Goal: Task Accomplishment & Management: Use online tool/utility

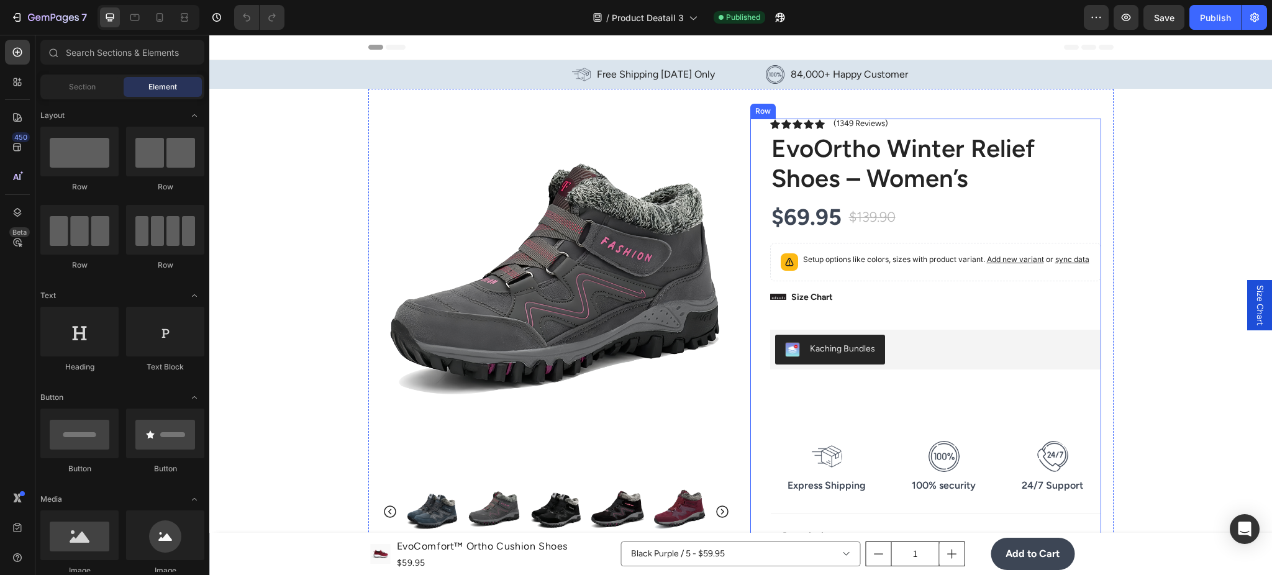
click at [760, 124] on div "Icon Icon Icon Icon Icon Icon List (1349 Reviews) Text Block Row EvoOrtho Winte…" at bounding box center [925, 464] width 351 height 691
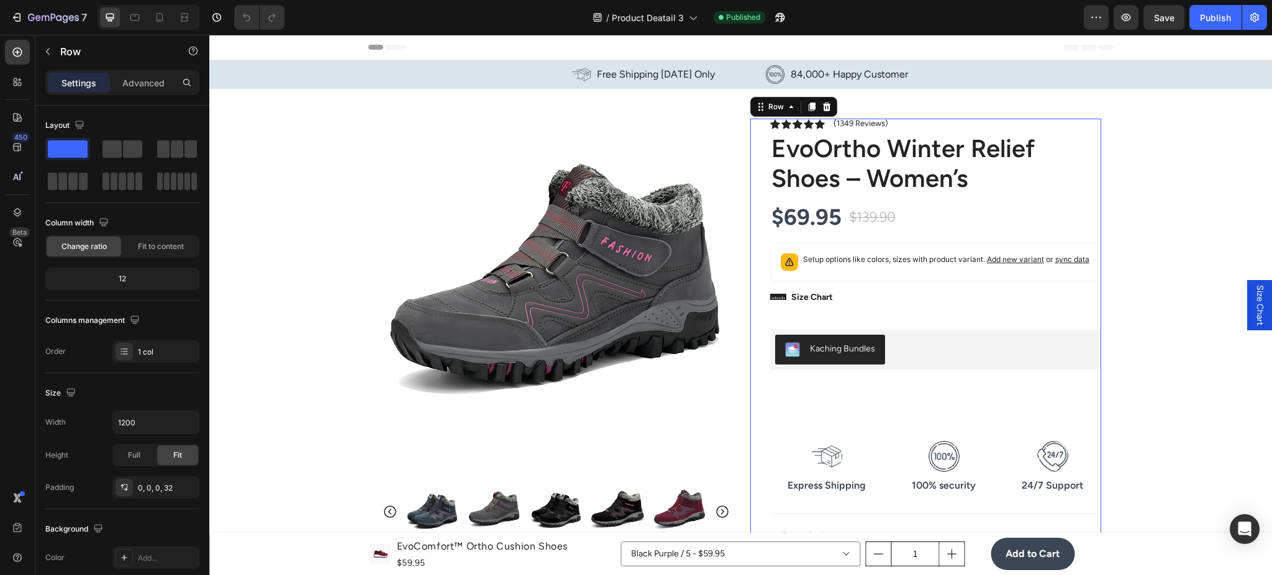
click at [737, 130] on div "Product Images Image Icon Icon Icon Icon Icon Icon List “EvoComfort™ is the fir…" at bounding box center [740, 449] width 745 height 721
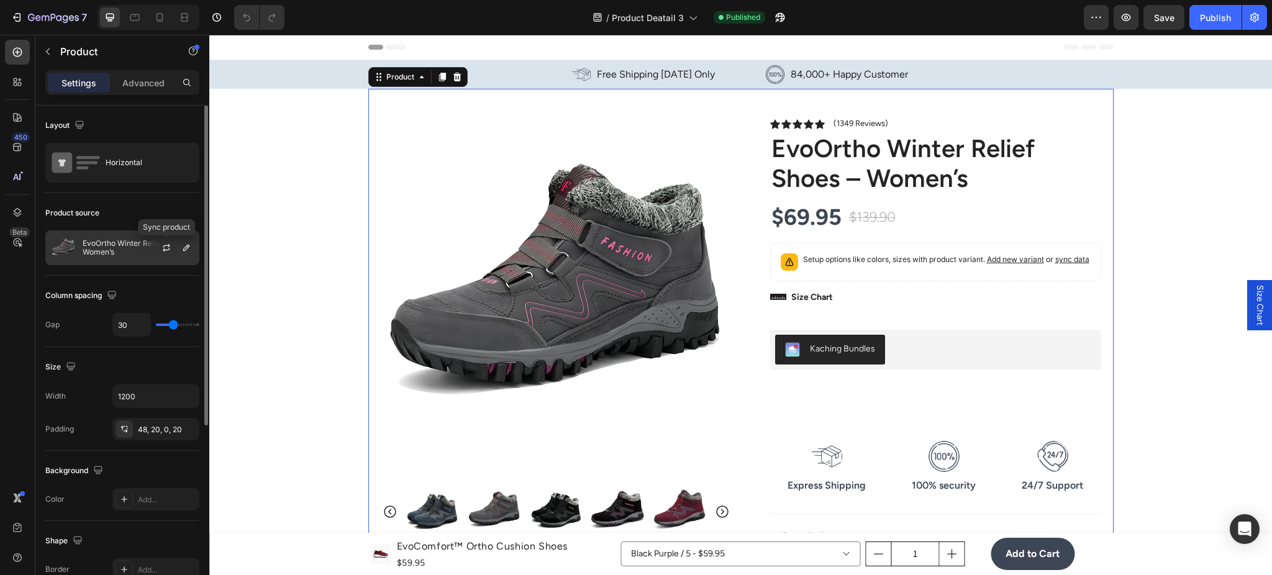
click at [170, 248] on icon "button" at bounding box center [167, 248] width 10 height 10
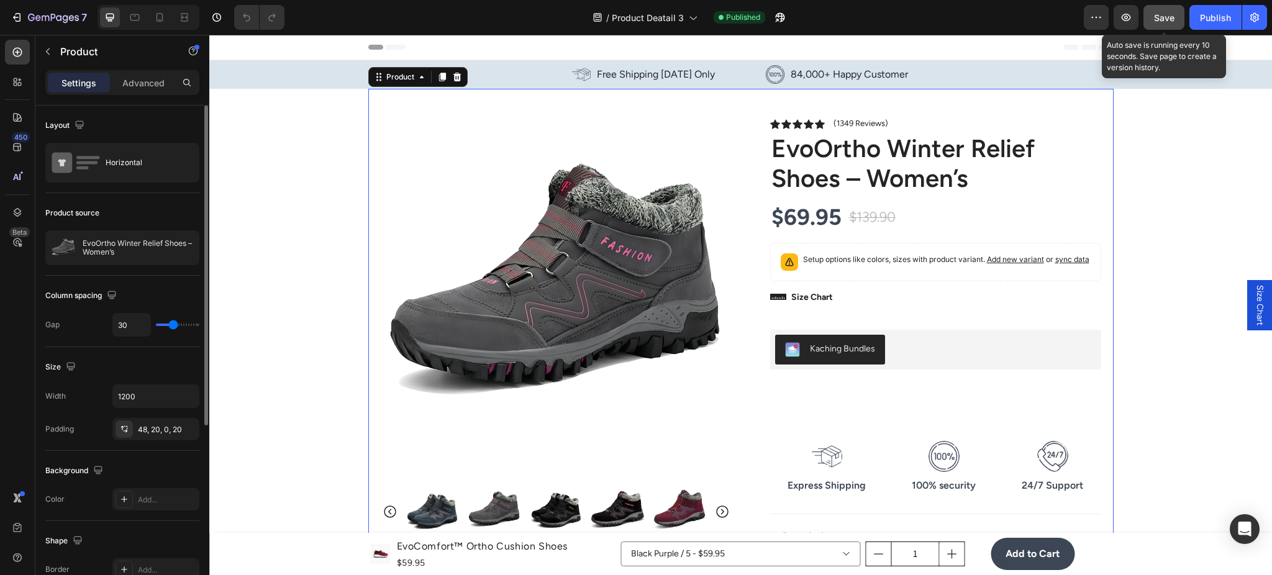
click at [1167, 14] on span "Save" at bounding box center [1164, 17] width 21 height 11
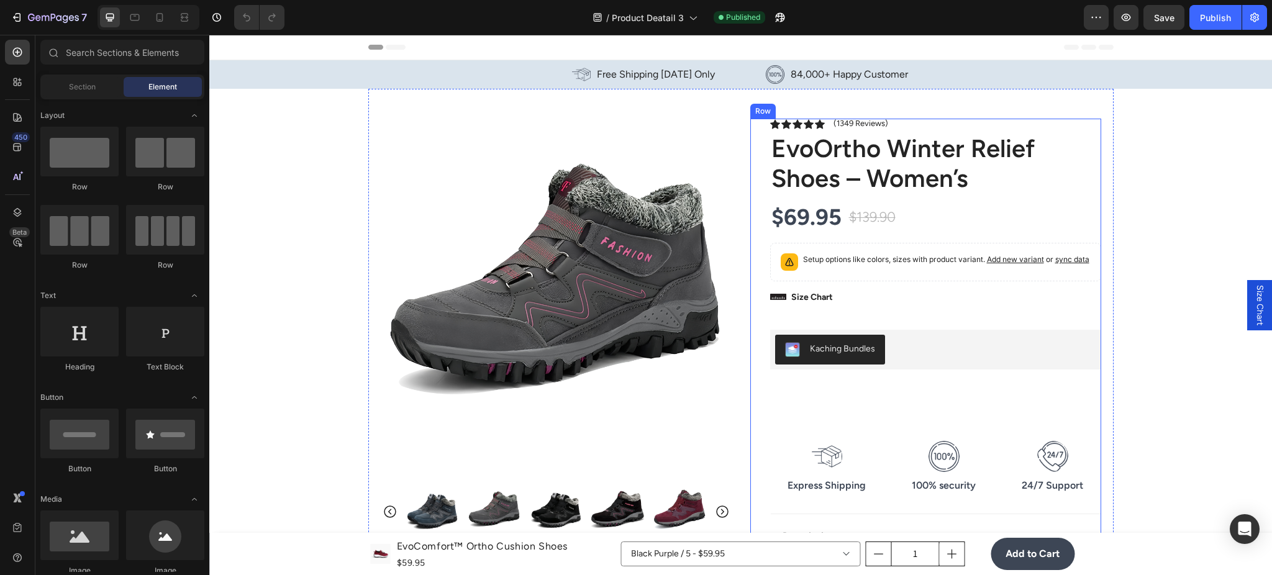
click at [750, 289] on div "Icon Icon Icon Icon Icon Icon List (1349 Reviews) Text Block Row EvoOrtho Winte…" at bounding box center [925, 464] width 351 height 691
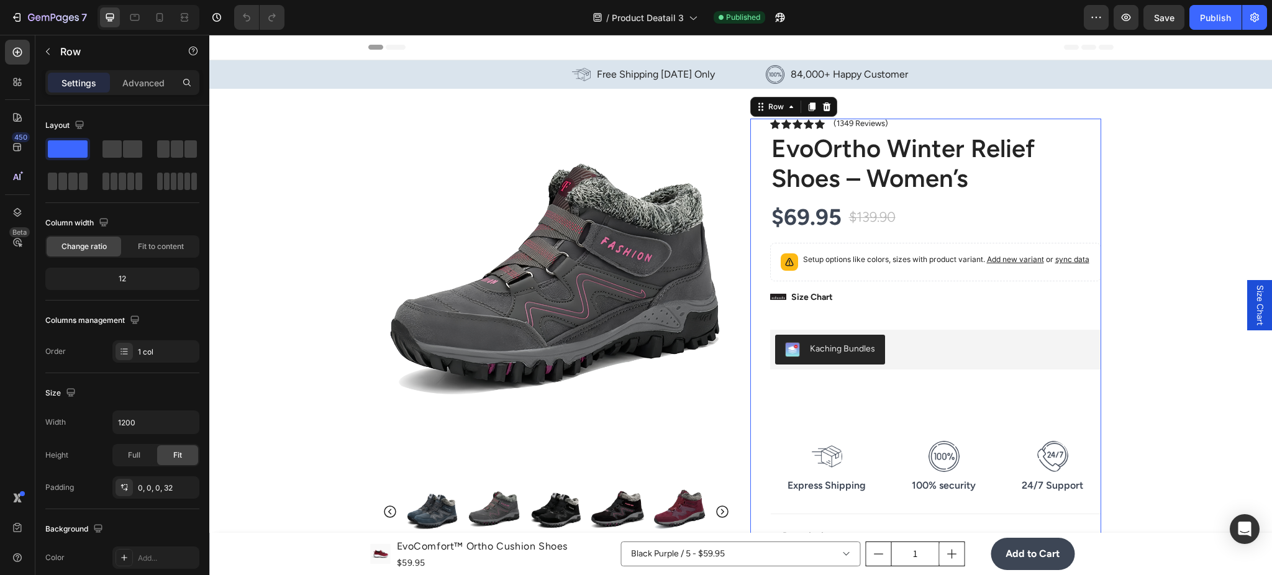
click at [742, 211] on div "Product Images Image Icon Icon Icon Icon Icon Icon List “EvoComfort™ is the fir…" at bounding box center [740, 449] width 745 height 721
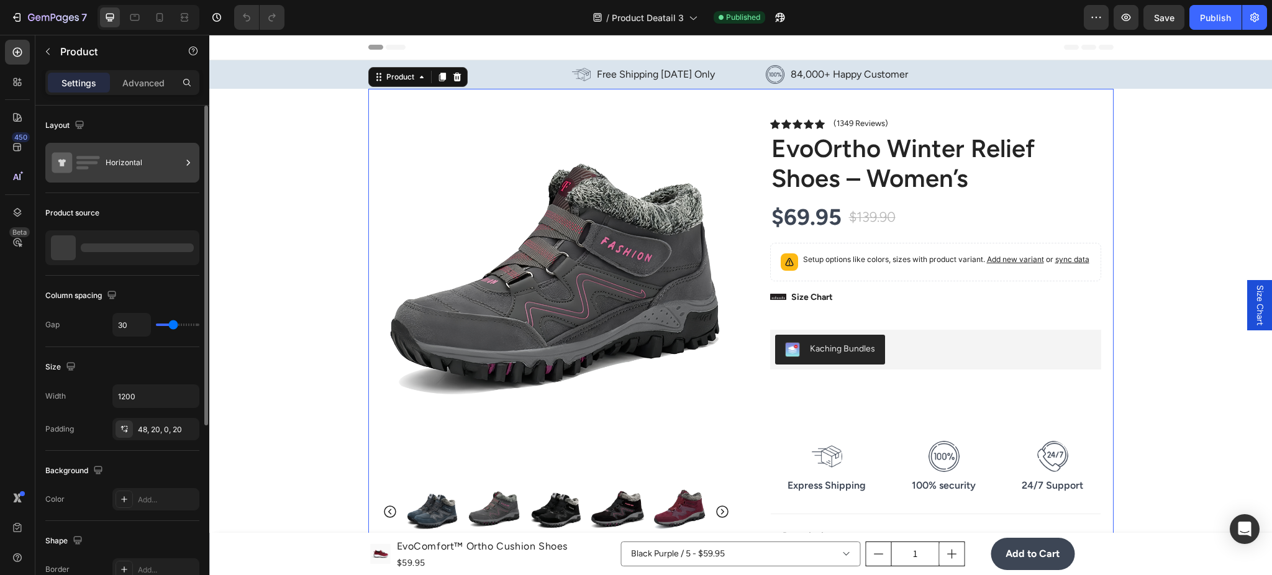
click at [122, 163] on div "Horizontal" at bounding box center [144, 162] width 76 height 29
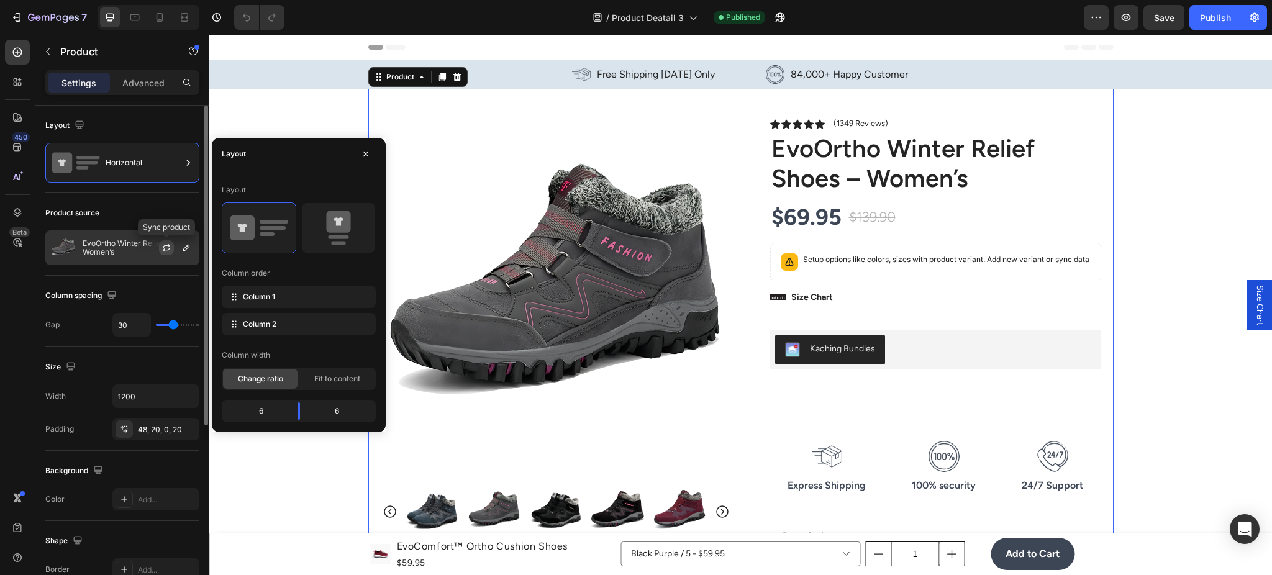
click at [170, 245] on icon "button" at bounding box center [166, 246] width 7 height 4
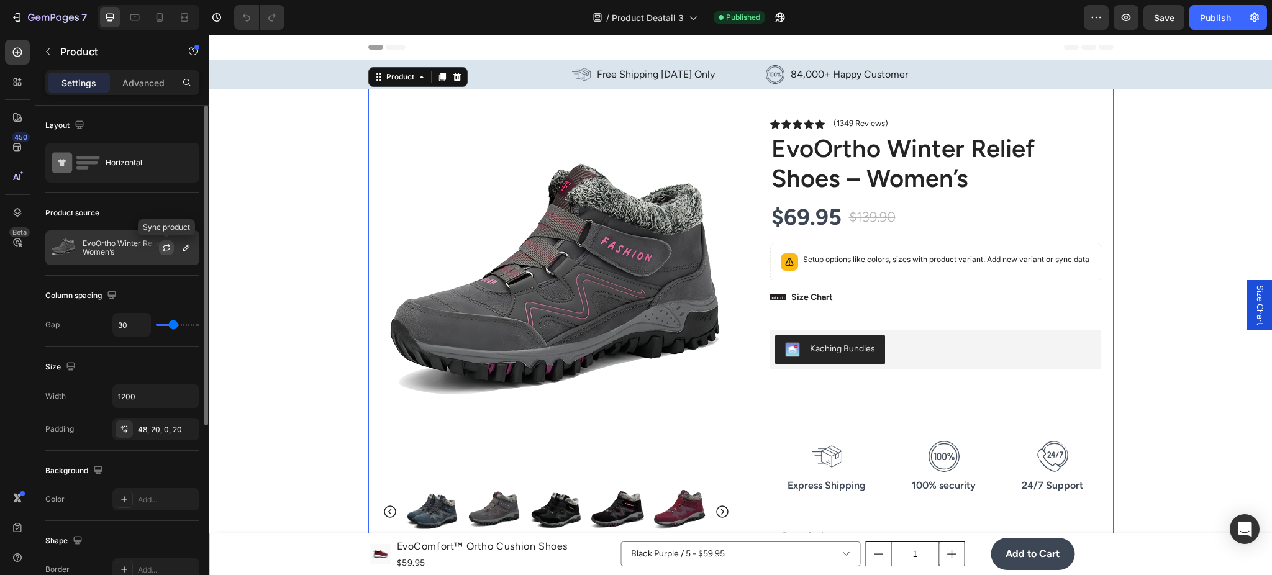
click at [168, 248] on icon "button" at bounding box center [167, 248] width 10 height 10
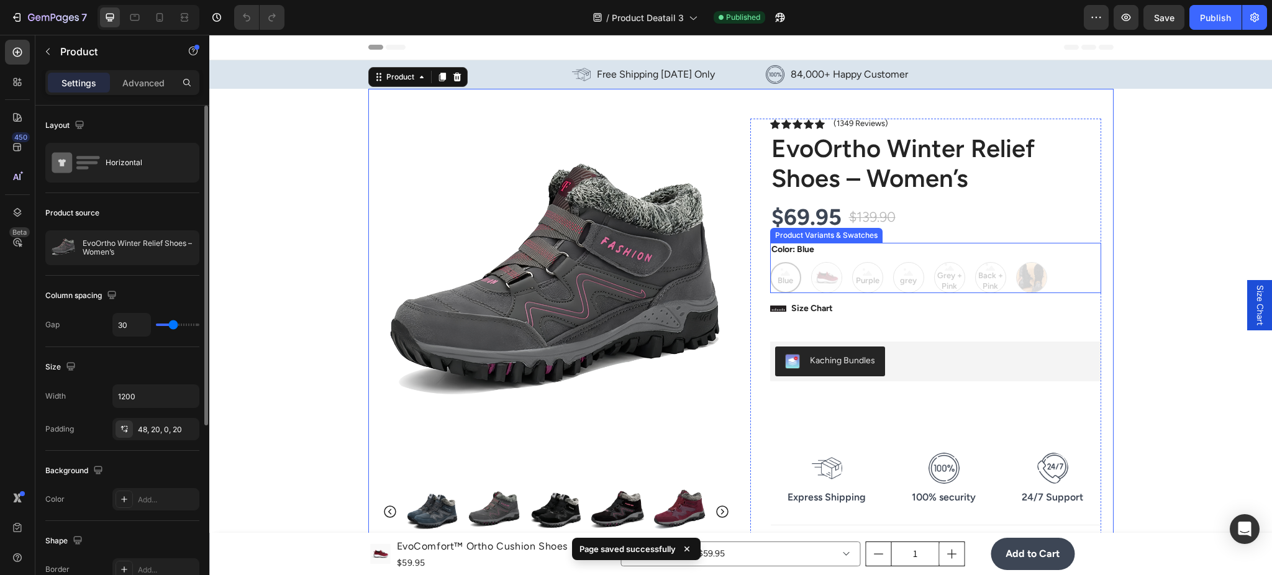
click at [780, 282] on div "Blue Blue Blue Red Red Purple Purple Purple grey grey grey Grey + Pink Grey + P…" at bounding box center [935, 277] width 331 height 31
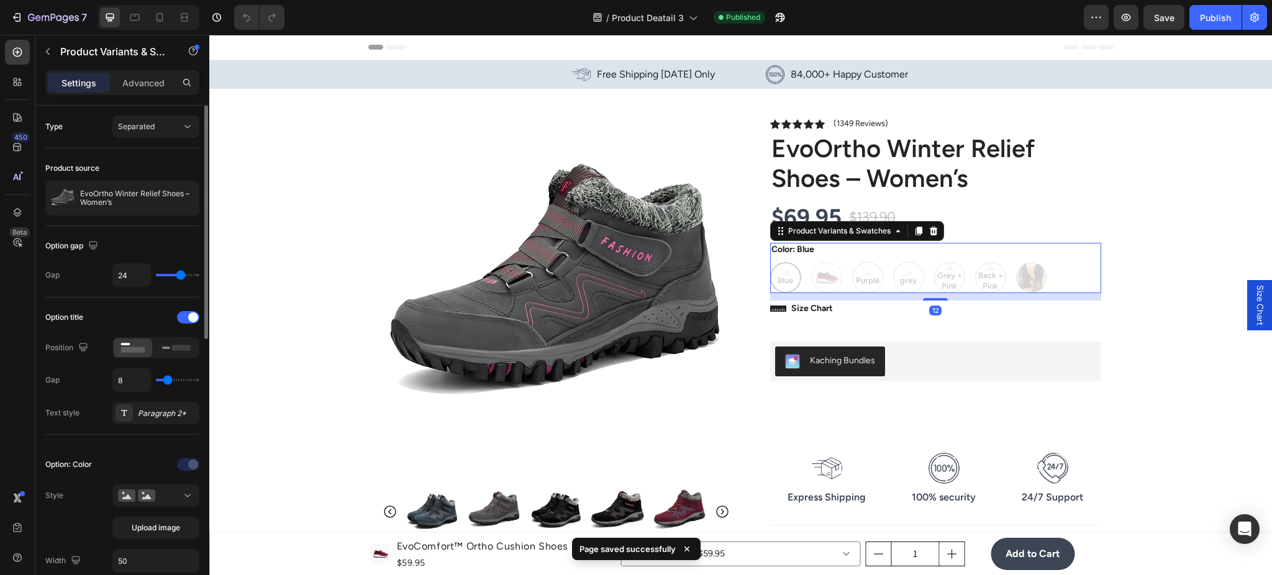
click at [854, 285] on div "Blue Blue Blue Red Red Purple Purple Purple grey grey grey Grey + Pink Grey + P…" at bounding box center [935, 277] width 331 height 31
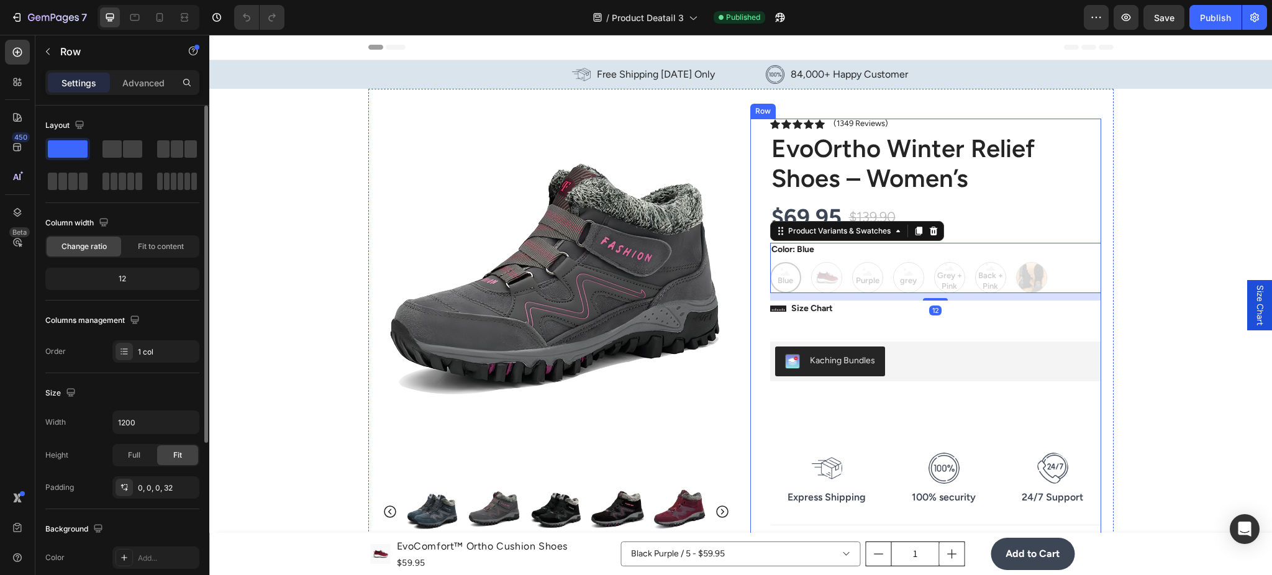
drag, startPoint x: 856, startPoint y: 326, endPoint x: 862, endPoint y: 299, distance: 26.8
click at [855, 325] on div "Icon Icon Icon Icon Icon Icon List (1349 Reviews) Text Block Row EvoOrtho Winte…" at bounding box center [935, 470] width 331 height 702
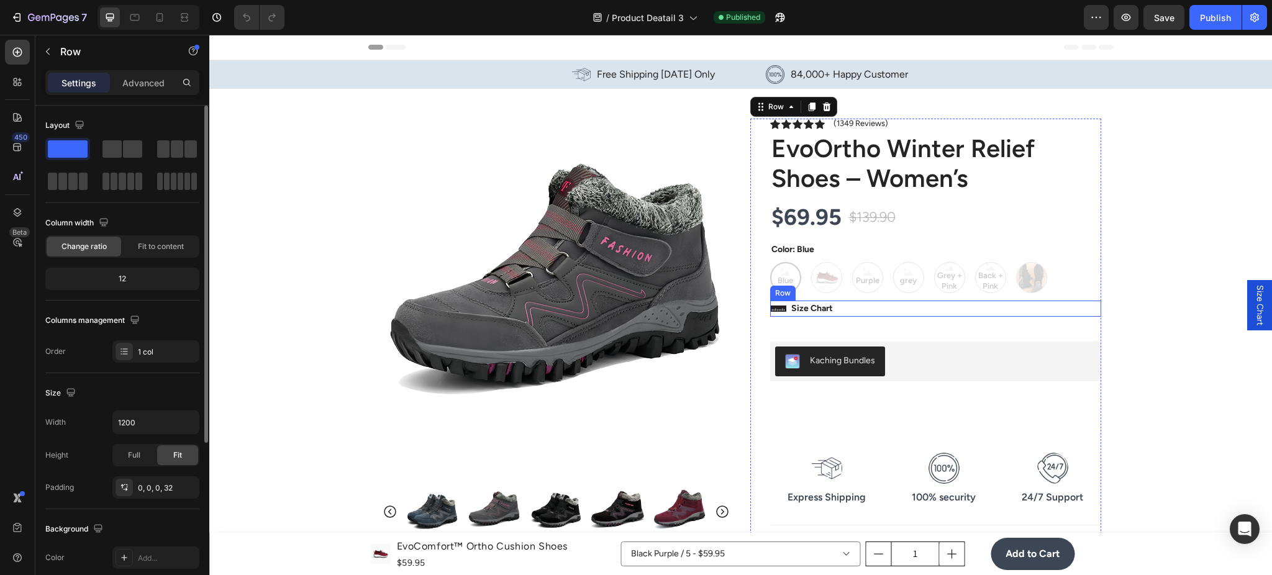
click at [878, 281] on div "Blue Blue Blue Red Red Purple Purple Purple grey grey grey Grey + Pink Grey + P…" at bounding box center [935, 277] width 331 height 31
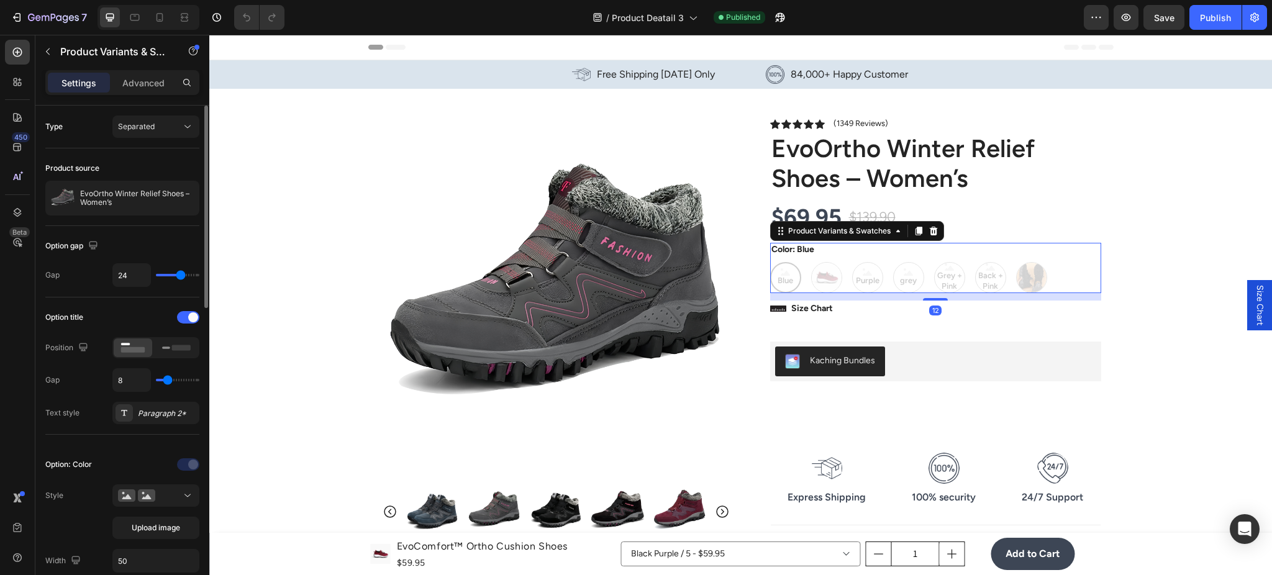
click at [862, 283] on div "Blue Blue Blue Red Red Purple Purple Purple grey grey grey Grey + Pink Grey + P…" at bounding box center [935, 277] width 331 height 31
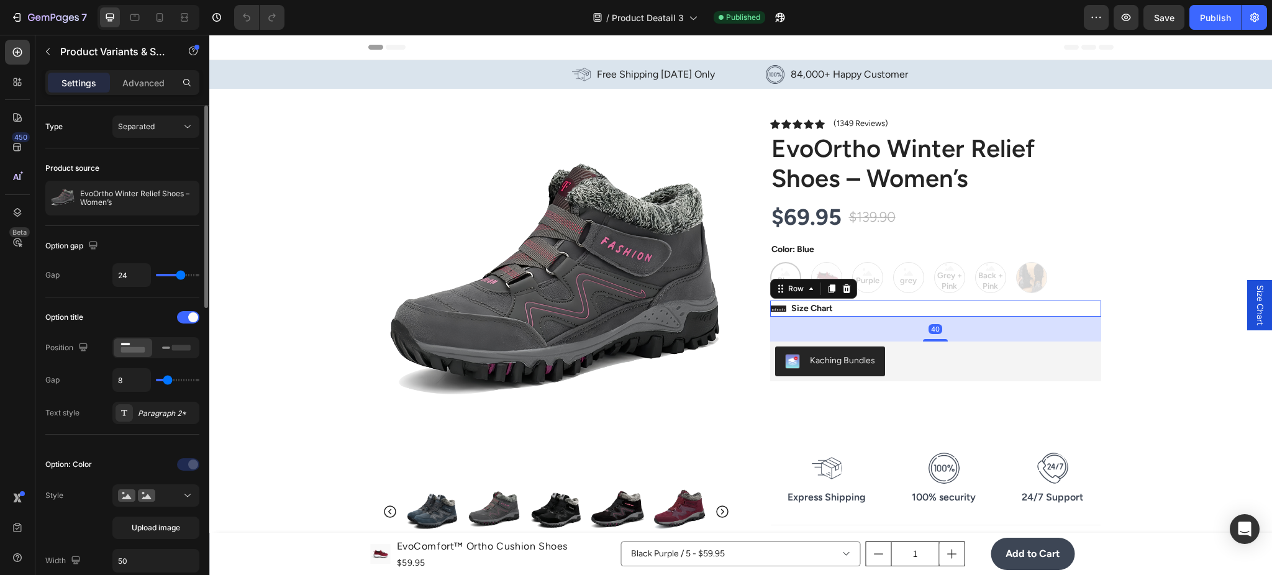
click at [958, 312] on div "Icon Size Chart Button Row 40" at bounding box center [935, 309] width 331 height 16
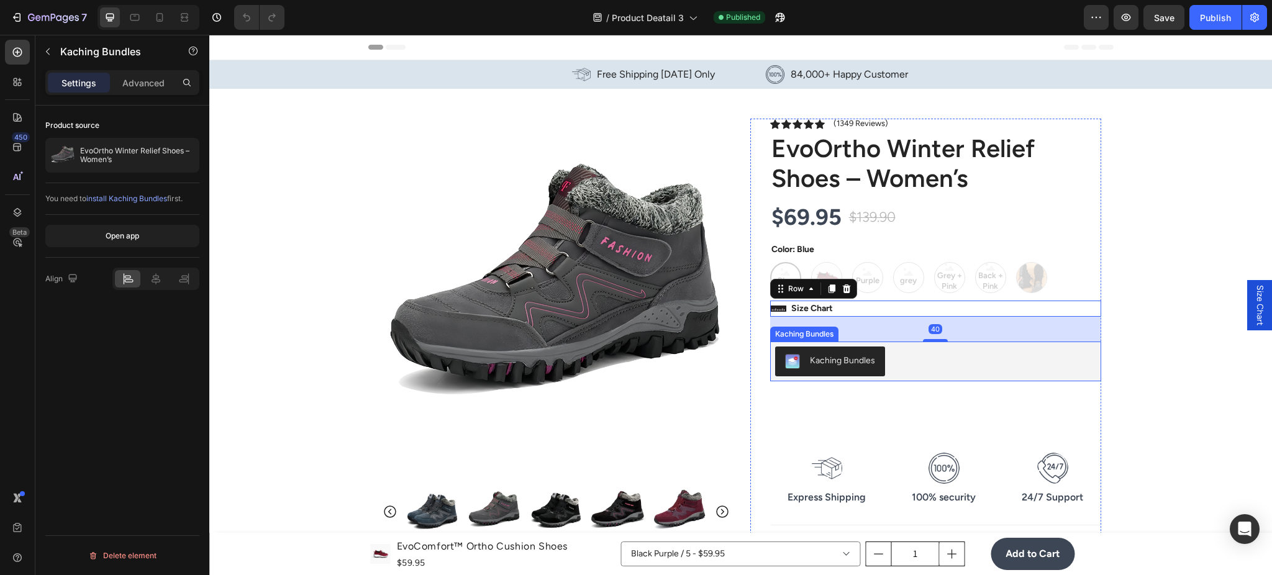
click at [941, 342] on div "Kaching Bundles" at bounding box center [935, 362] width 331 height 40
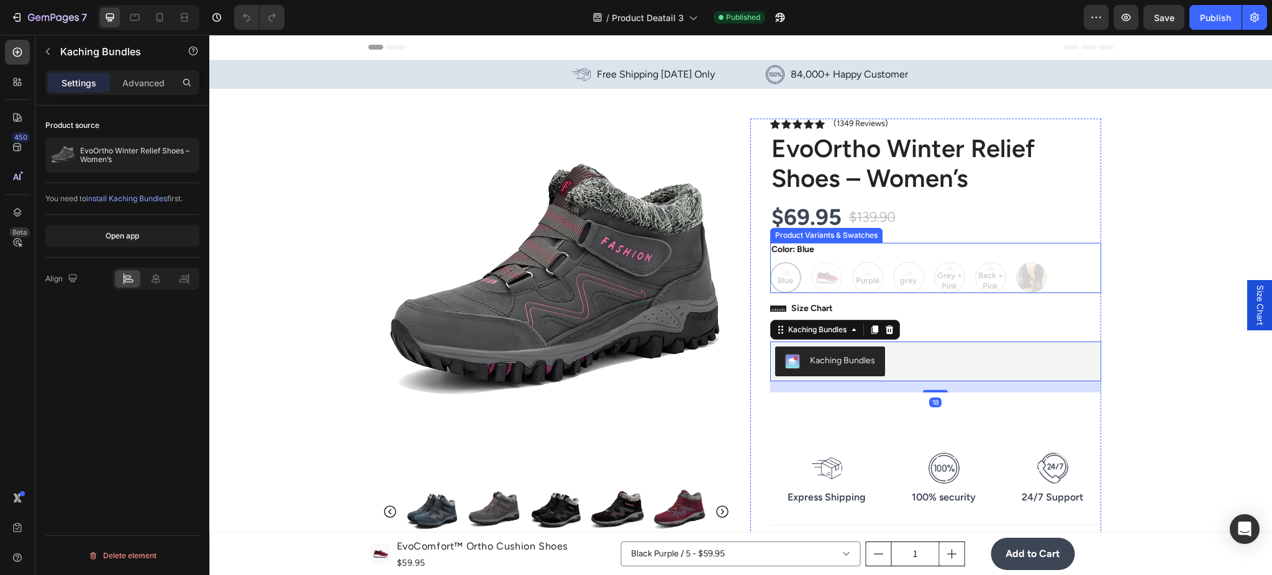
click at [918, 291] on div "Blue Blue Blue Red Red Purple Purple Purple grey grey grey Grey + Pink Grey + P…" at bounding box center [935, 277] width 331 height 31
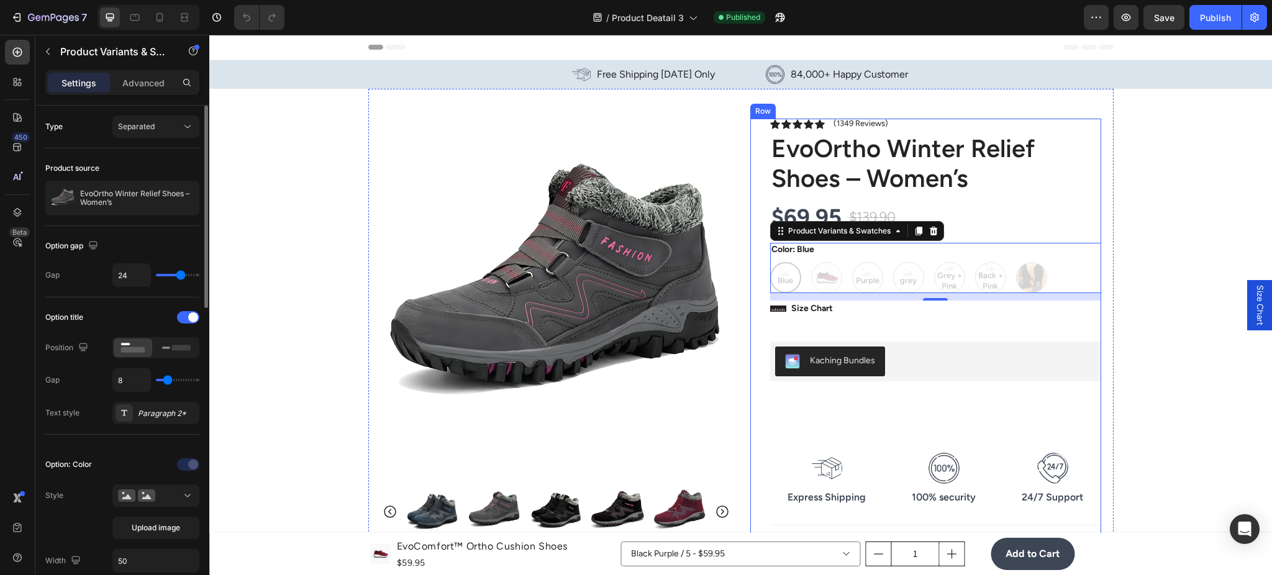
click at [739, 113] on div "Product Images Image Icon Icon Icon Icon Icon Icon List “EvoComfort™ is the fir…" at bounding box center [740, 455] width 745 height 732
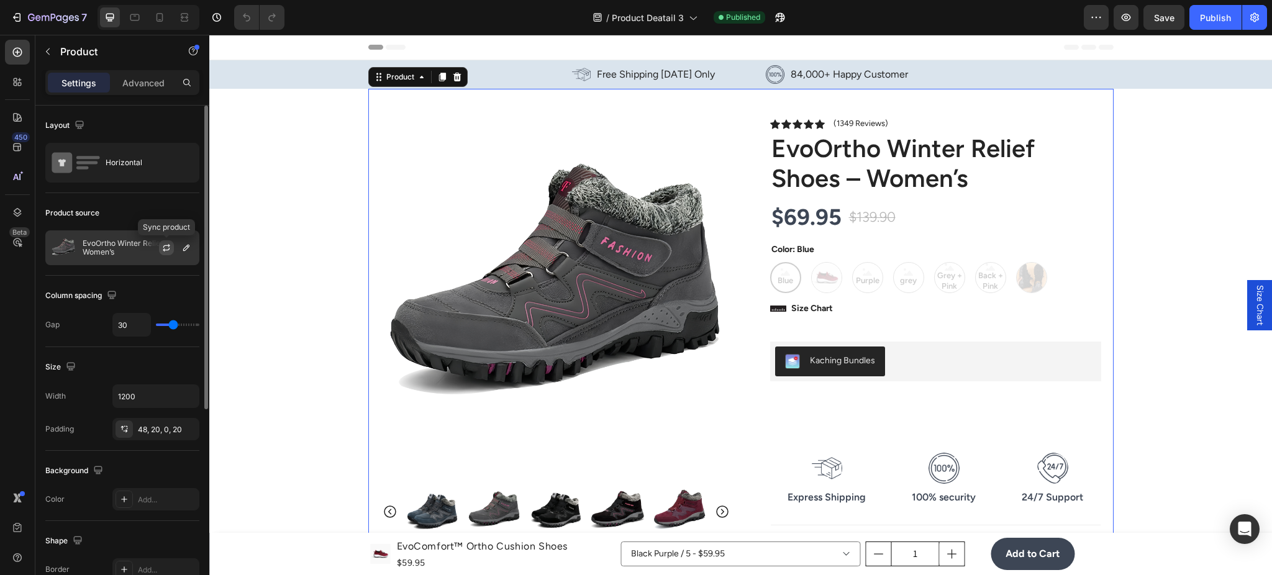
click at [163, 252] on icon "button" at bounding box center [167, 248] width 10 height 10
click at [1203, 20] on div "Publish" at bounding box center [1215, 17] width 31 height 13
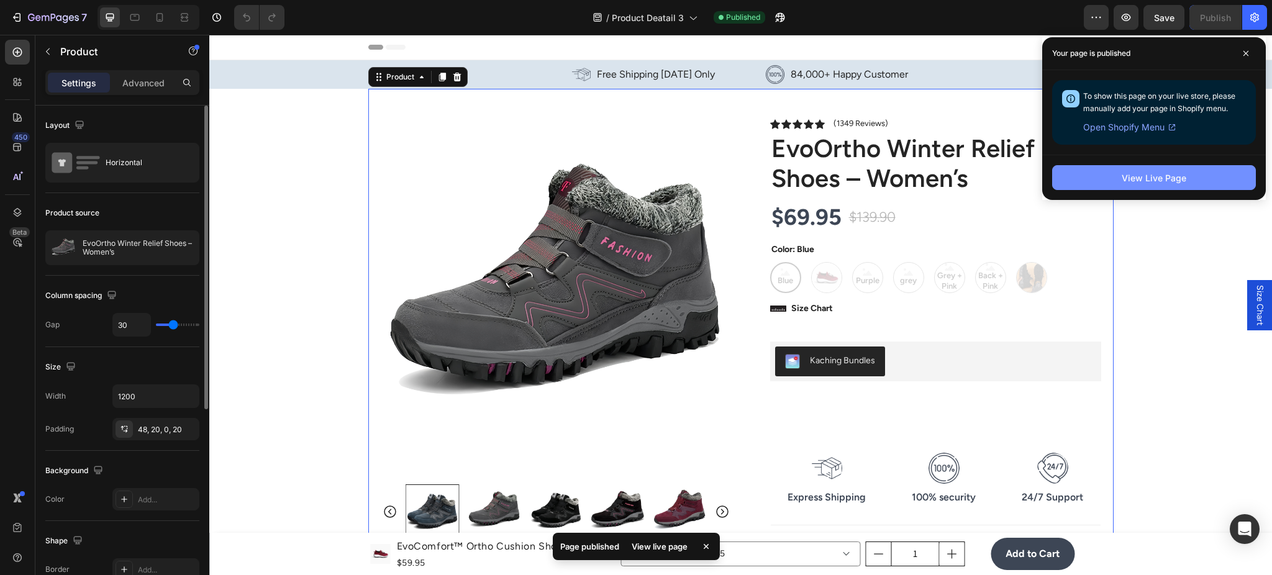
click at [1198, 176] on button "View Live Page" at bounding box center [1154, 177] width 204 height 25
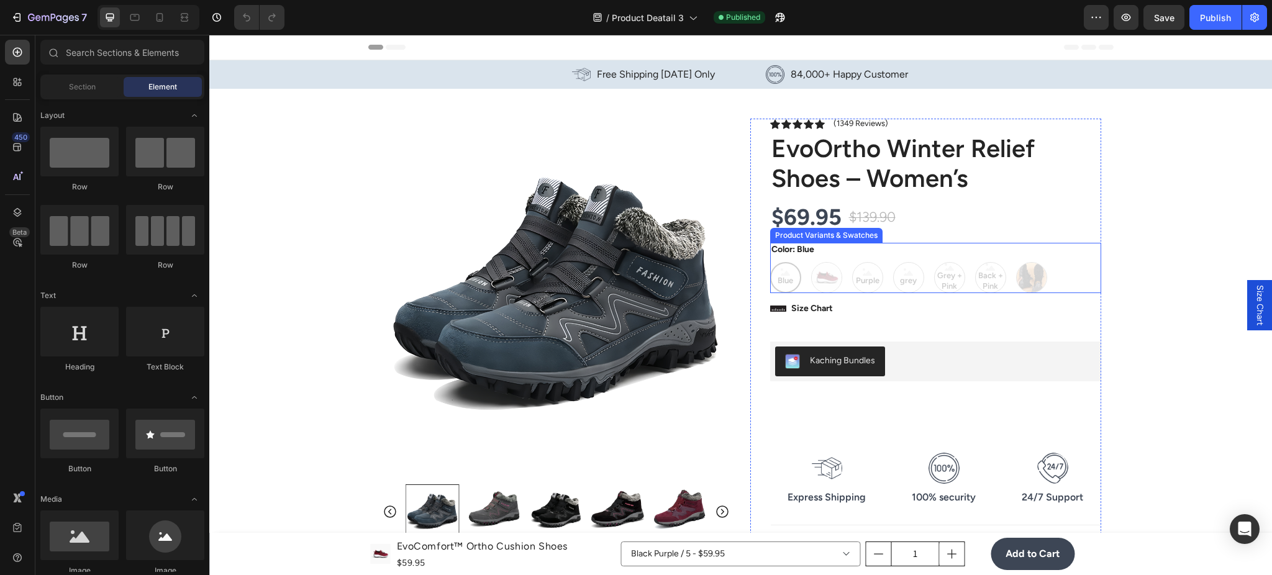
click at [822, 278] on div "Blue Blue Blue Red Red Purple Purple Purple grey grey grey Grey + Pink Grey + P…" at bounding box center [935, 277] width 331 height 31
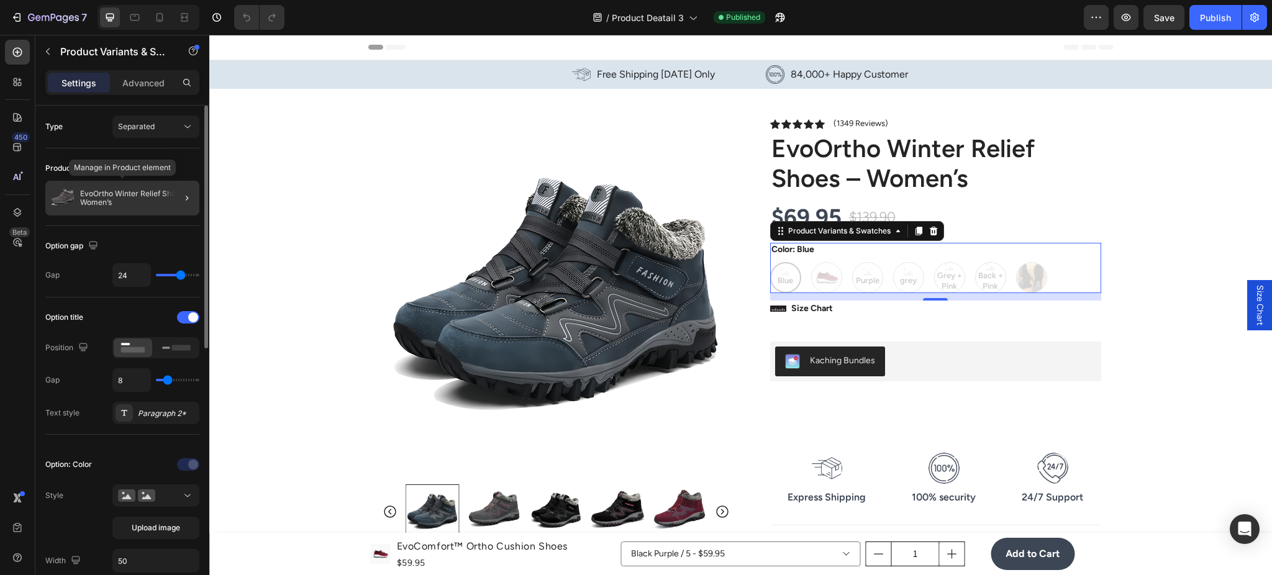
click at [162, 194] on p "EvoOrtho Winter Relief Shoes – Women’s" at bounding box center [137, 197] width 114 height 17
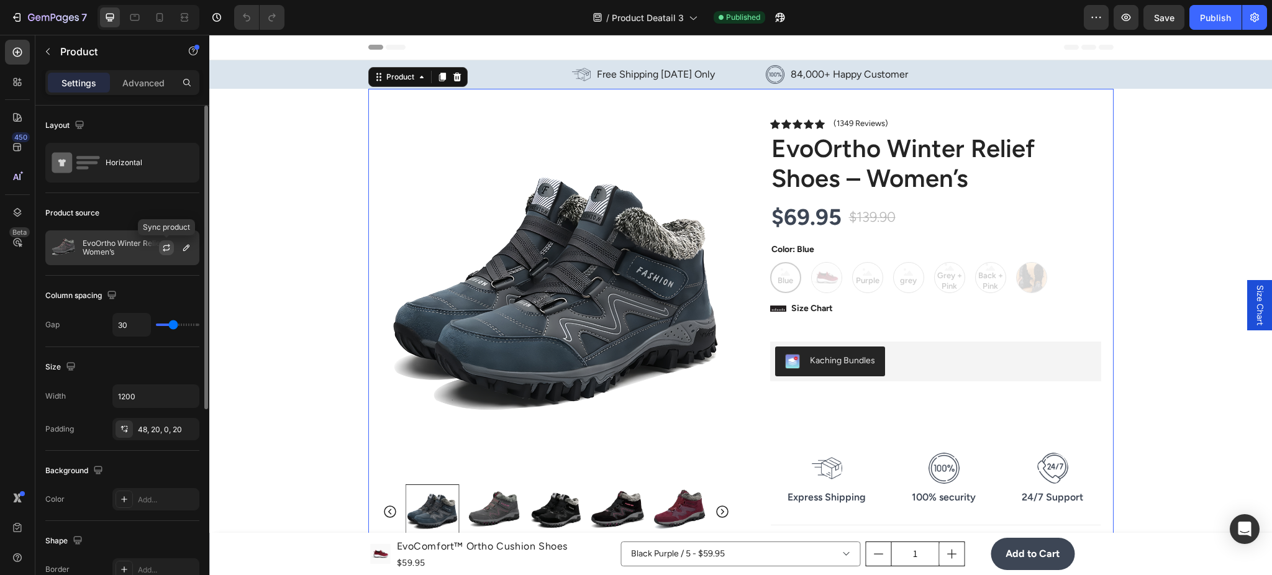
click at [169, 248] on icon "button" at bounding box center [166, 250] width 7 height 4
click at [165, 248] on icon "button" at bounding box center [167, 248] width 10 height 10
click at [1193, 18] on button "Publish" at bounding box center [1216, 17] width 52 height 25
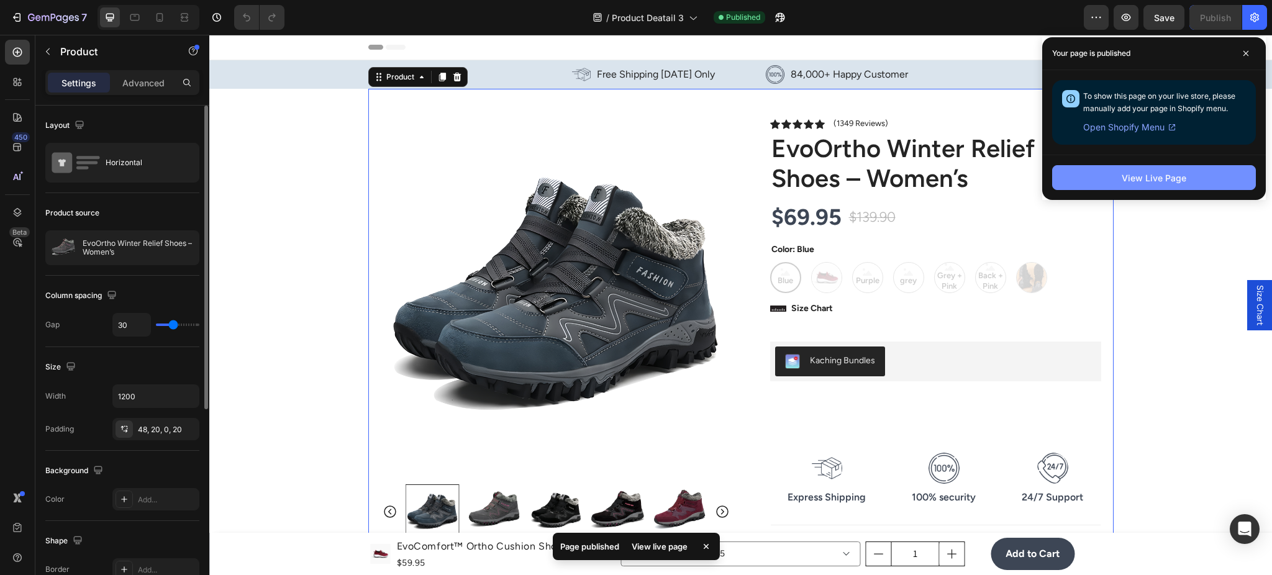
click at [1151, 171] on div "View Live Page" at bounding box center [1154, 177] width 65 height 13
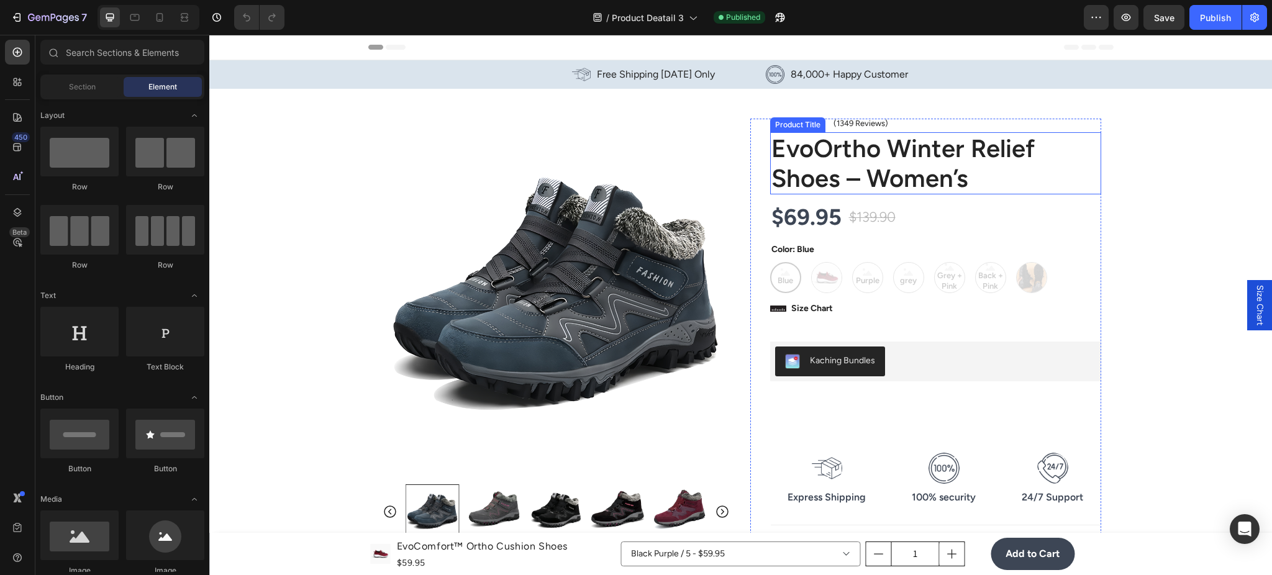
click at [776, 145] on h1 "EvoOrtho Winter Relief Shoes – Women’s" at bounding box center [935, 163] width 331 height 62
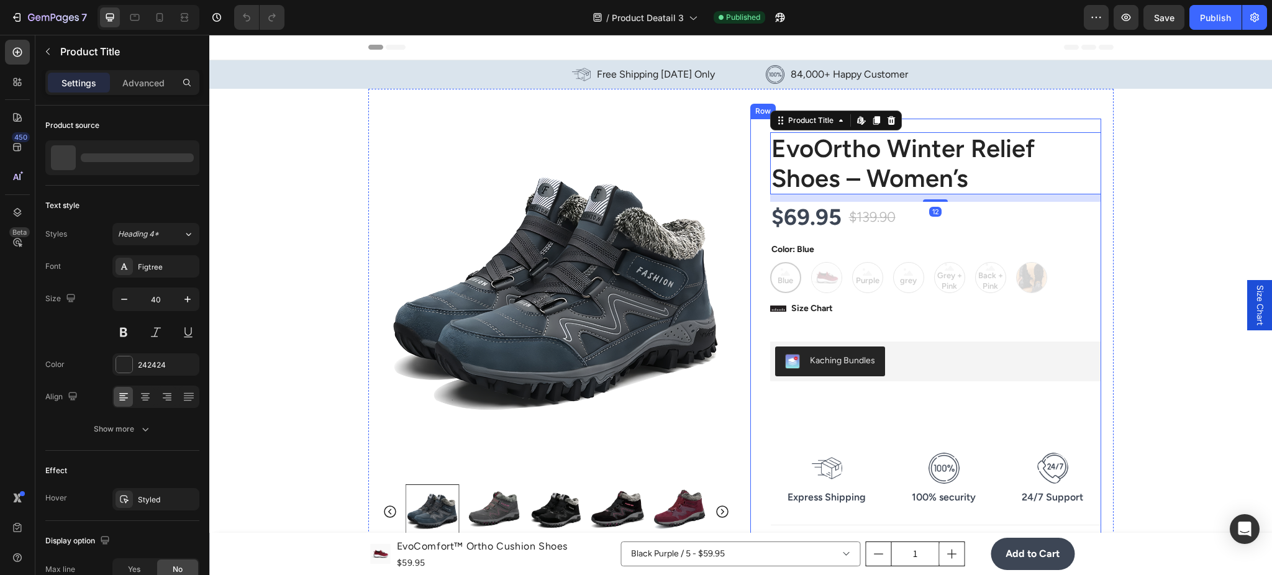
click at [722, 114] on div "Product Images Image Icon Icon Icon Icon Icon Icon List “EvoComfort™ is the fir…" at bounding box center [740, 455] width 745 height 732
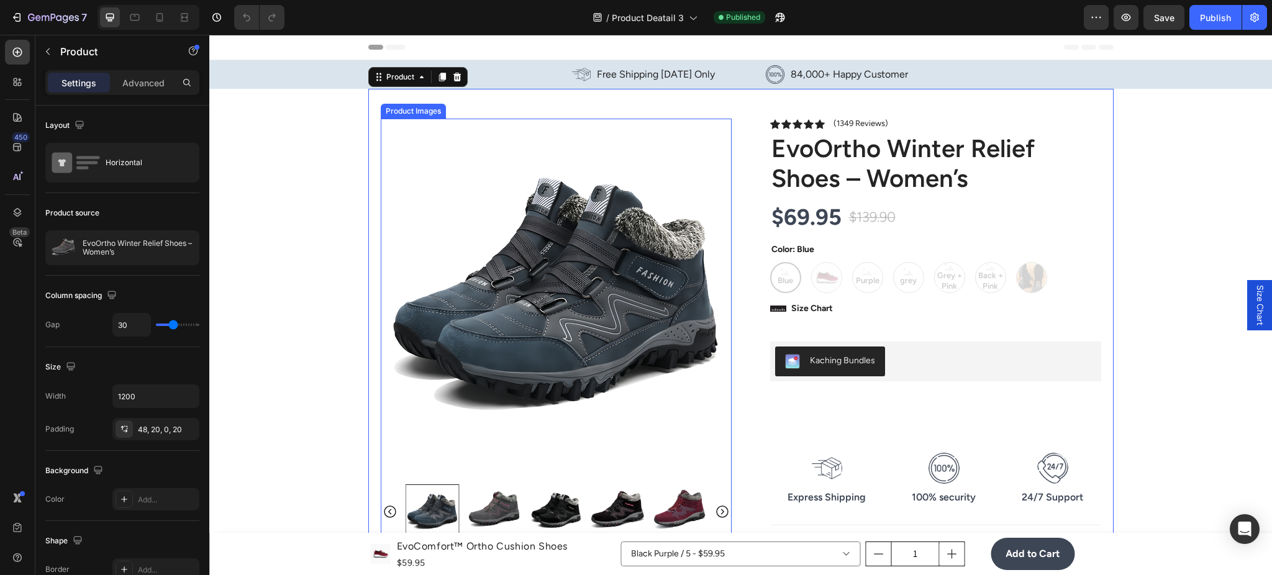
scroll to position [111, 0]
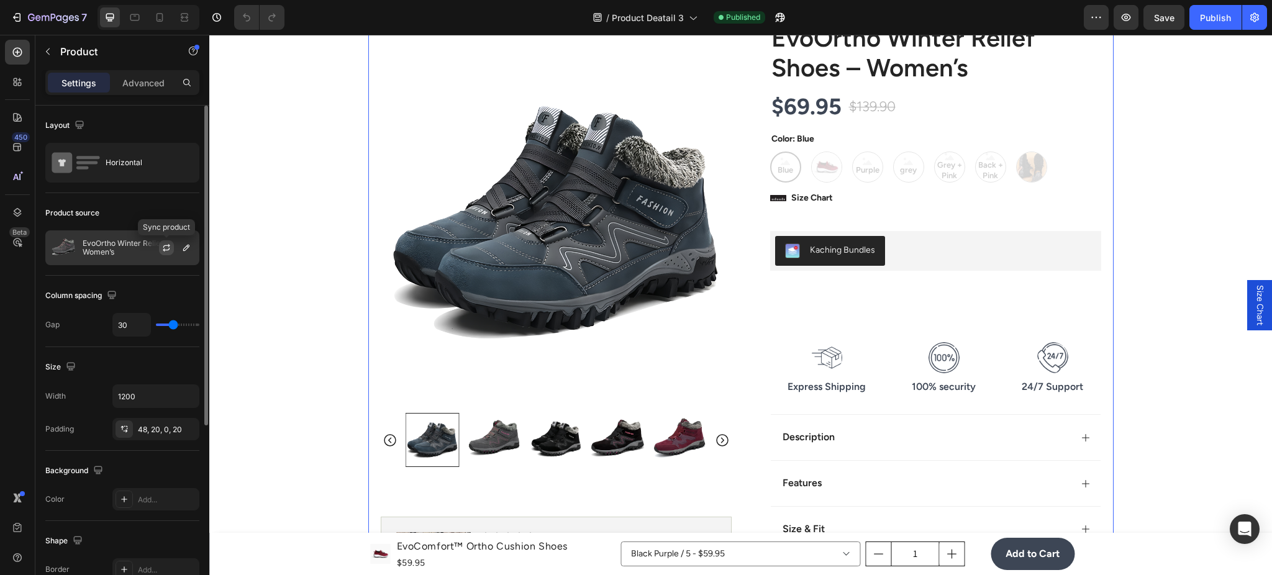
click at [160, 253] on button "button" at bounding box center [166, 247] width 15 height 15
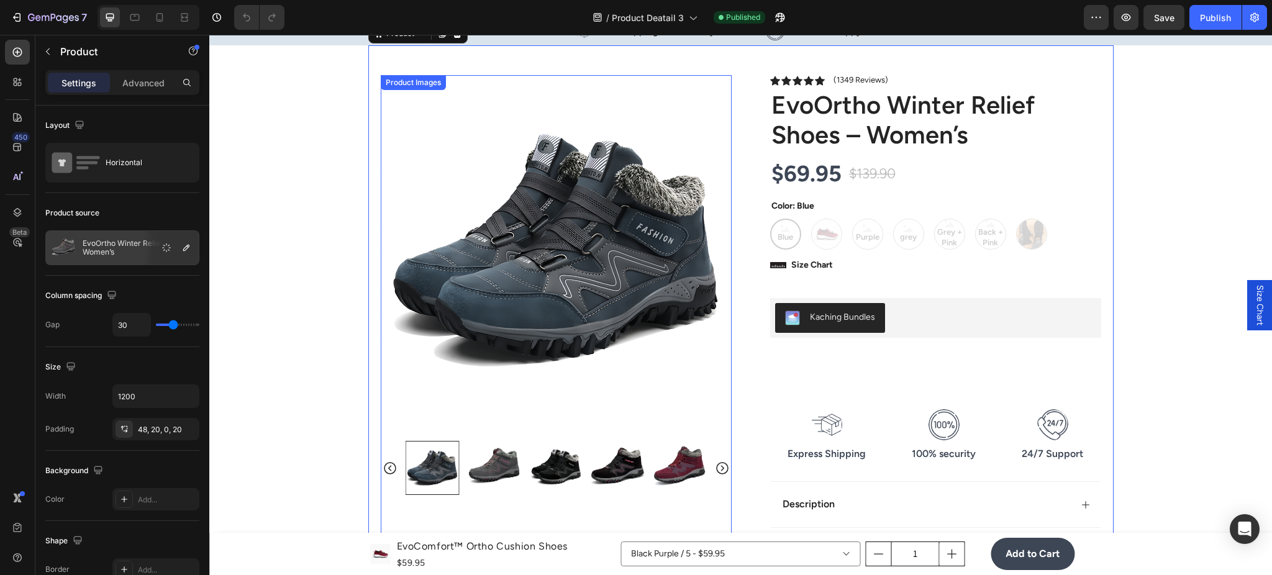
scroll to position [0, 0]
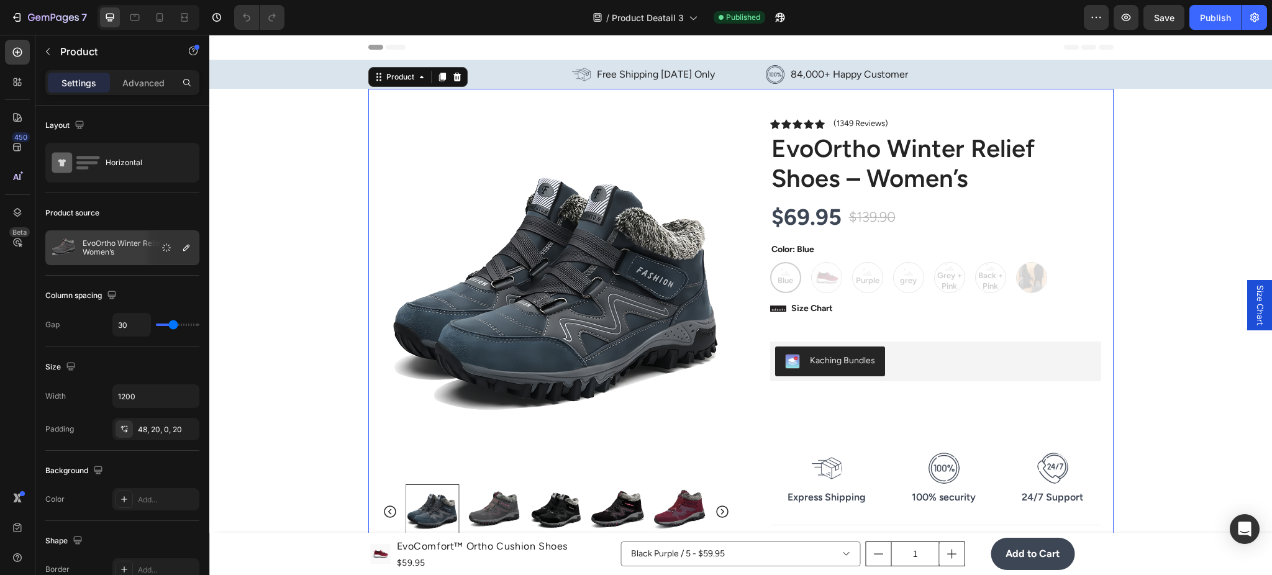
click at [731, 133] on div "Product Images Image Icon Icon Icon Icon Icon Icon List “EvoComfort™ is the fir…" at bounding box center [740, 455] width 745 height 732
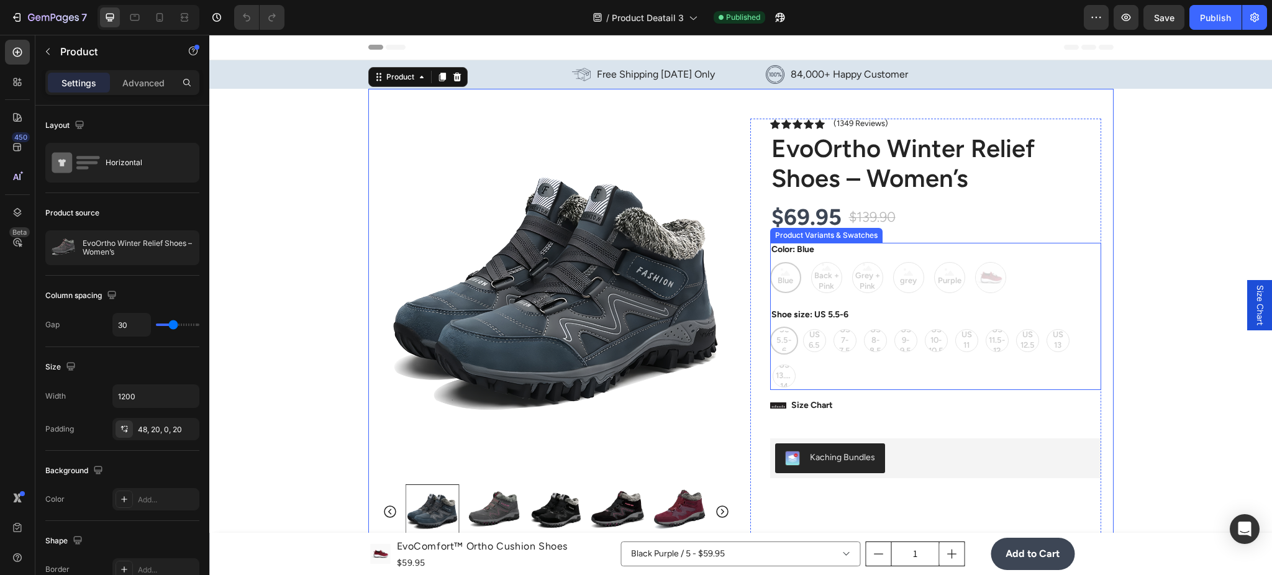
click at [846, 339] on div "US 5.5-6 US 5.5-6 US 5.5-6 US 6.5 US 6.5 US 6.5 US 7-7.5 US 7-7.5 US 7-7.5 US 8…" at bounding box center [935, 358] width 331 height 63
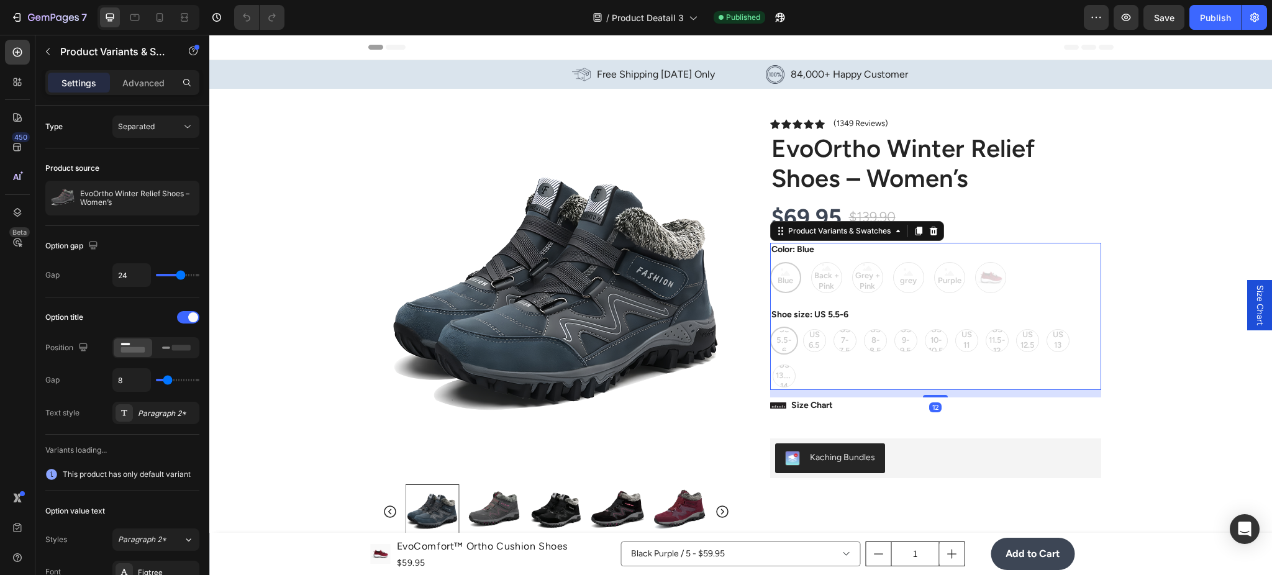
click at [871, 362] on div "US 5.5-6 US 5.5-6 US 5.5-6 US 6.5 US 6.5 US 6.5 US 7-7.5 US 7-7.5 US 7-7.5 US 8…" at bounding box center [935, 358] width 331 height 63
click at [751, 366] on div "Icon Icon Icon Icon Icon Icon List (1349 Reviews) Text Block Row EvoOrtho Winte…" at bounding box center [925, 518] width 351 height 799
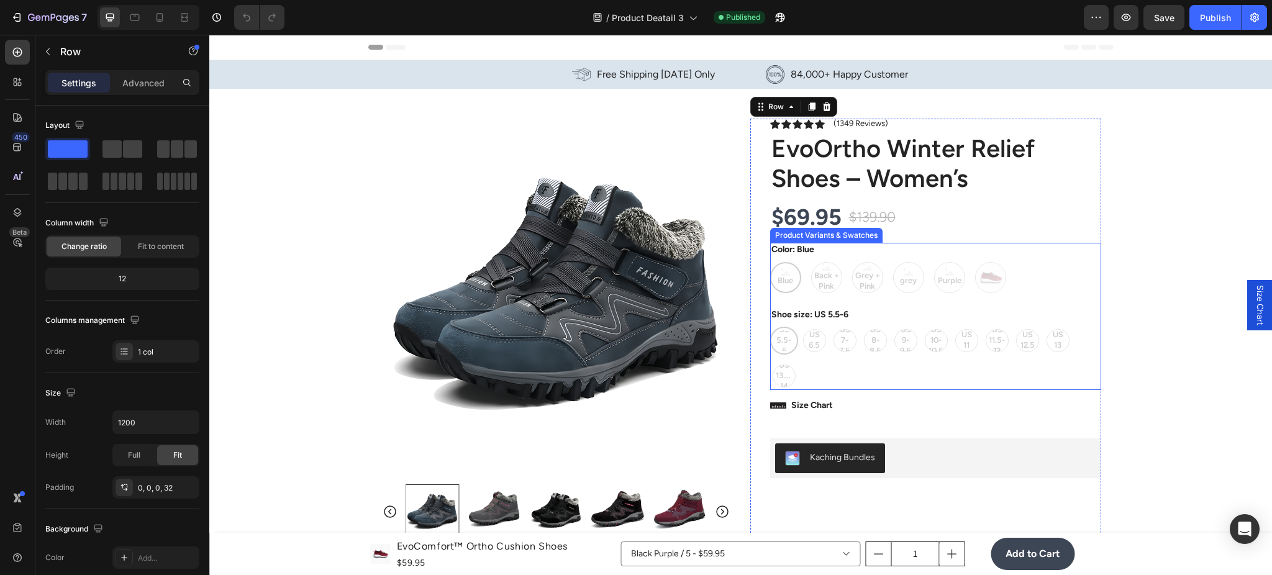
click at [838, 368] on div "US 5.5-6 US 5.5-6 US 5.5-6 US 6.5 US 6.5 US 6.5 US 7-7.5 US 7-7.5 US 7-7.5 US 8…" at bounding box center [935, 358] width 331 height 63
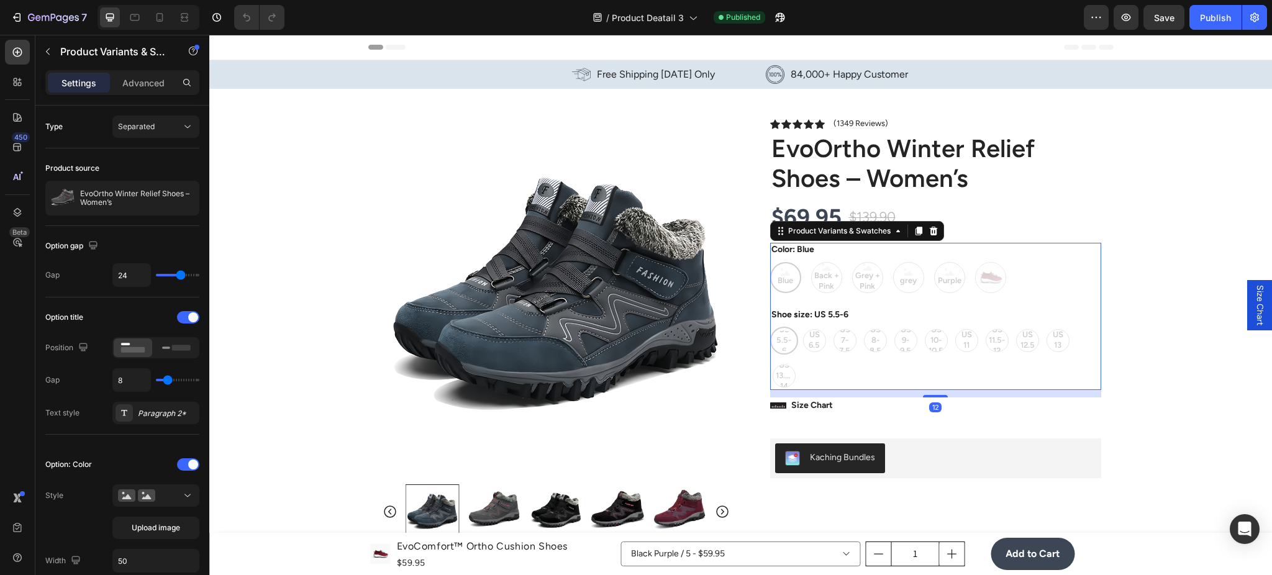
click at [802, 274] on div "Blue Blue Blue Back + Pink Back + Pink Back + Pink Grey + Pink Grey + Pink Grey…" at bounding box center [935, 277] width 331 height 31
click at [924, 276] on div "Blue Blue Blue Back + Pink Back + Pink Back + Pink Grey + Pink Grey + Pink Grey…" at bounding box center [935, 277] width 331 height 31
click at [855, 352] on div "US 5.5-6 US 5.5-6 US 5.5-6 US 6.5 US 6.5 US 6.5 US 7-7.5 US 7-7.5 US 7-7.5 US 8…" at bounding box center [935, 358] width 331 height 63
click at [741, 363] on div "Product Images Image Icon Icon Icon Icon Icon Icon List “EvoComfort™ is the fir…" at bounding box center [740, 503] width 745 height 829
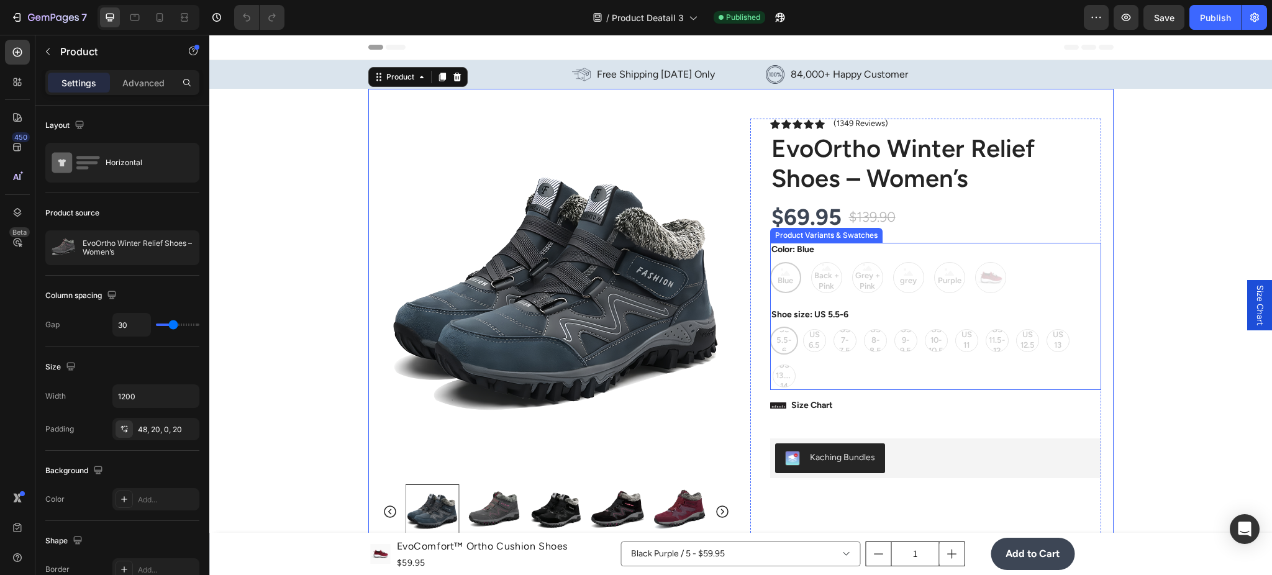
click at [822, 364] on div "US 5.5-6 US 5.5-6 US 5.5-6 US 6.5 US 6.5 US 6.5 US 7-7.5 US 7-7.5 US 7-7.5 US 8…" at bounding box center [935, 358] width 331 height 63
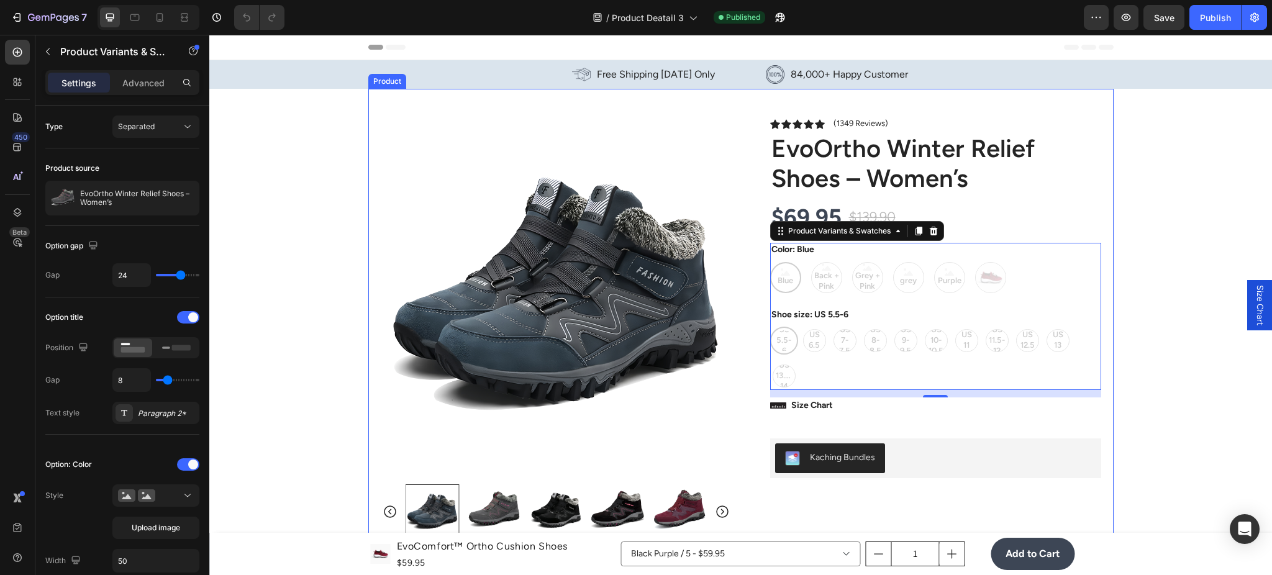
click at [732, 289] on div "Product Images Image Icon Icon Icon Icon Icon Icon List “EvoComfort™ is the fir…" at bounding box center [740, 503] width 745 height 829
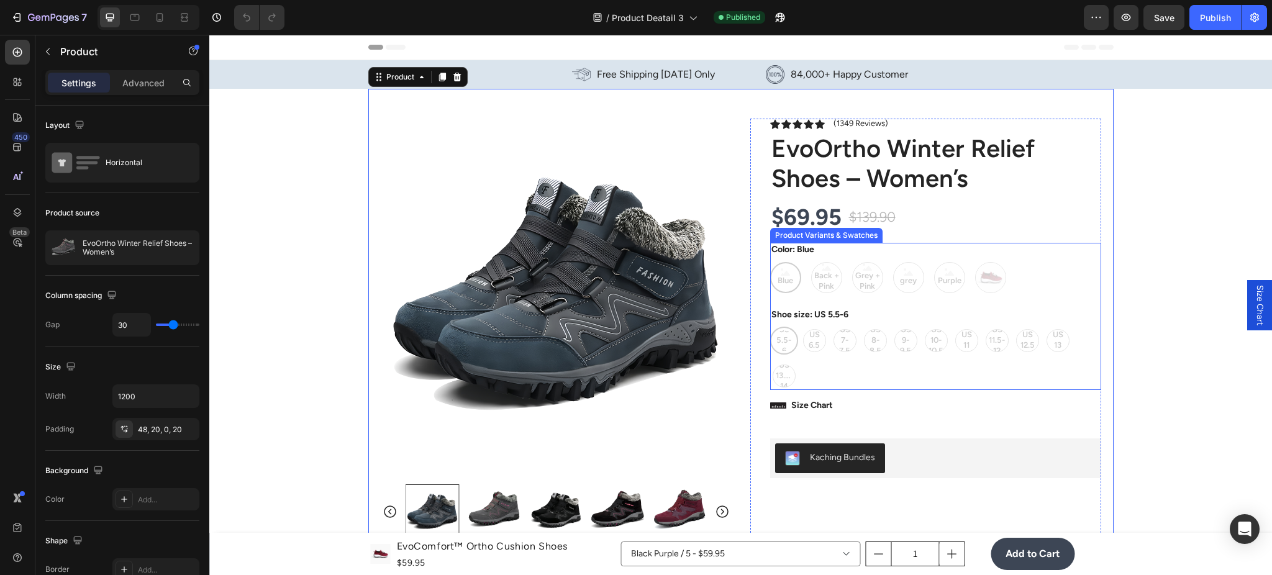
click at [847, 322] on div "Shoe size: US 5.5-6 US 5.5-6 US 5.5-6 US 5.5-6 US 6.5 US 6.5 US 6.5 US 7-7.5 US…" at bounding box center [935, 349] width 331 height 82
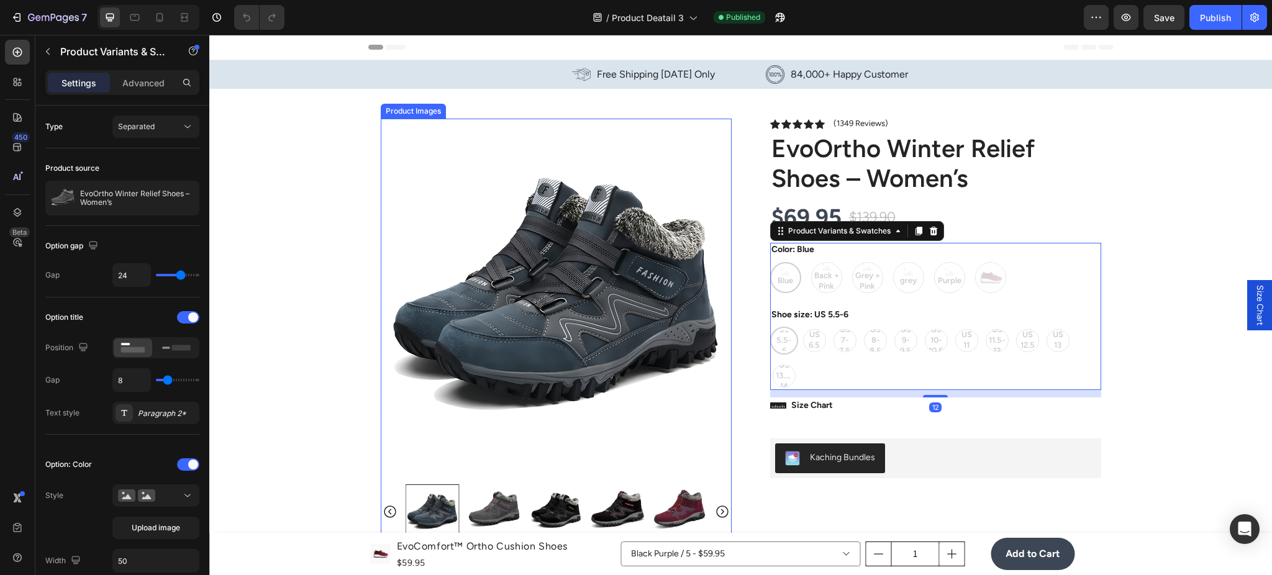
drag, startPoint x: 721, startPoint y: 352, endPoint x: 729, endPoint y: 350, distance: 7.6
click at [722, 352] on img at bounding box center [556, 294] width 351 height 351
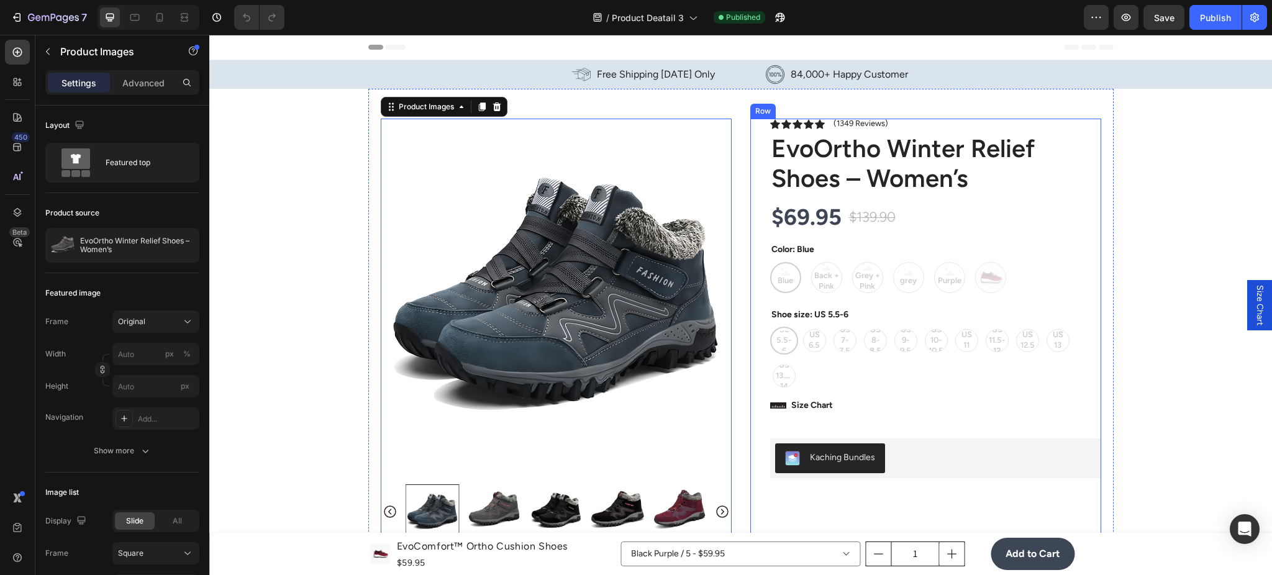
click at [886, 331] on div "US 5.5-6 US 5.5-6 US 5.5-6 US 6.5 US 6.5 US 6.5 US 7-7.5 US 7-7.5 US 7-7.5 US 8…" at bounding box center [935, 358] width 331 height 63
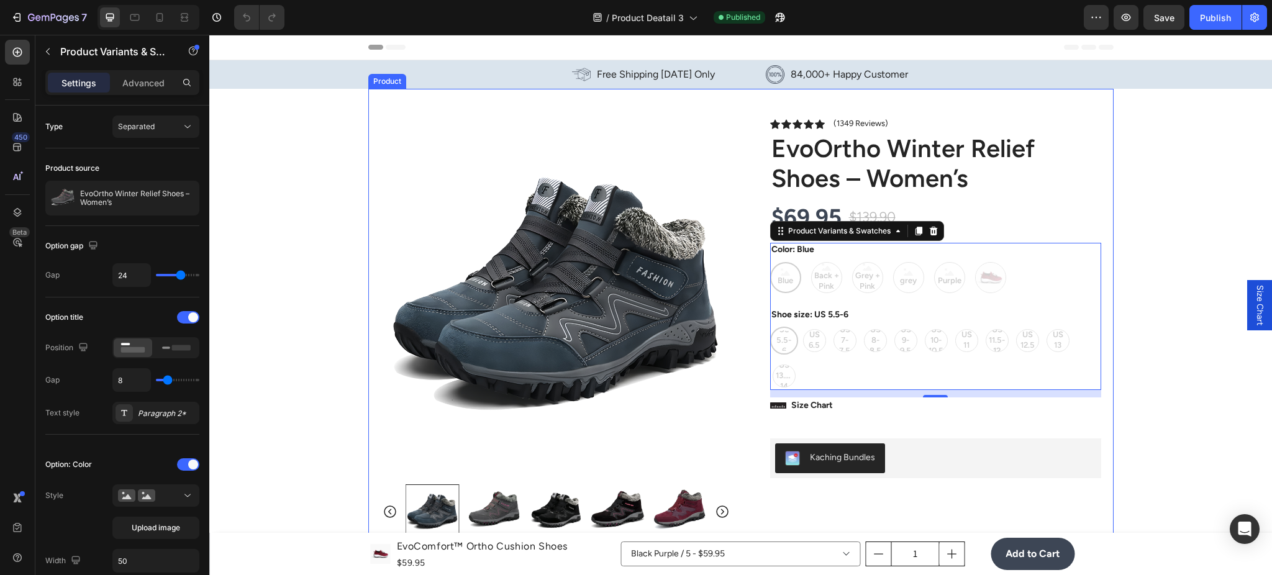
click at [708, 106] on div "Product Images Image Icon Icon Icon Icon Icon Icon List “EvoComfort™ is the fir…" at bounding box center [740, 503] width 745 height 829
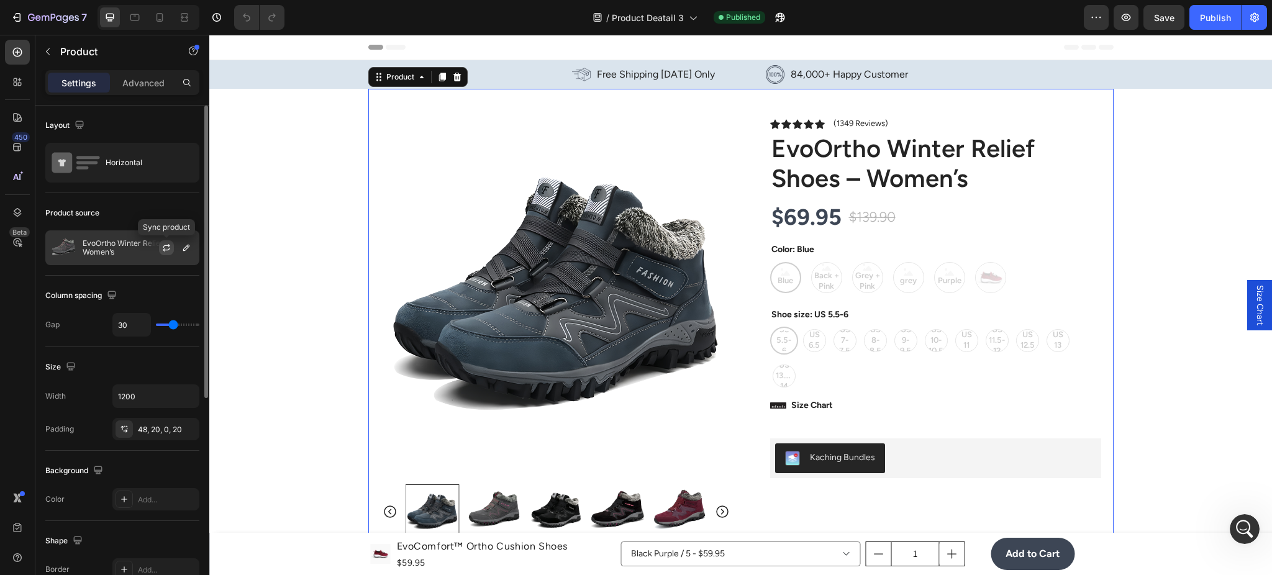
click at [169, 244] on icon "button" at bounding box center [167, 248] width 10 height 10
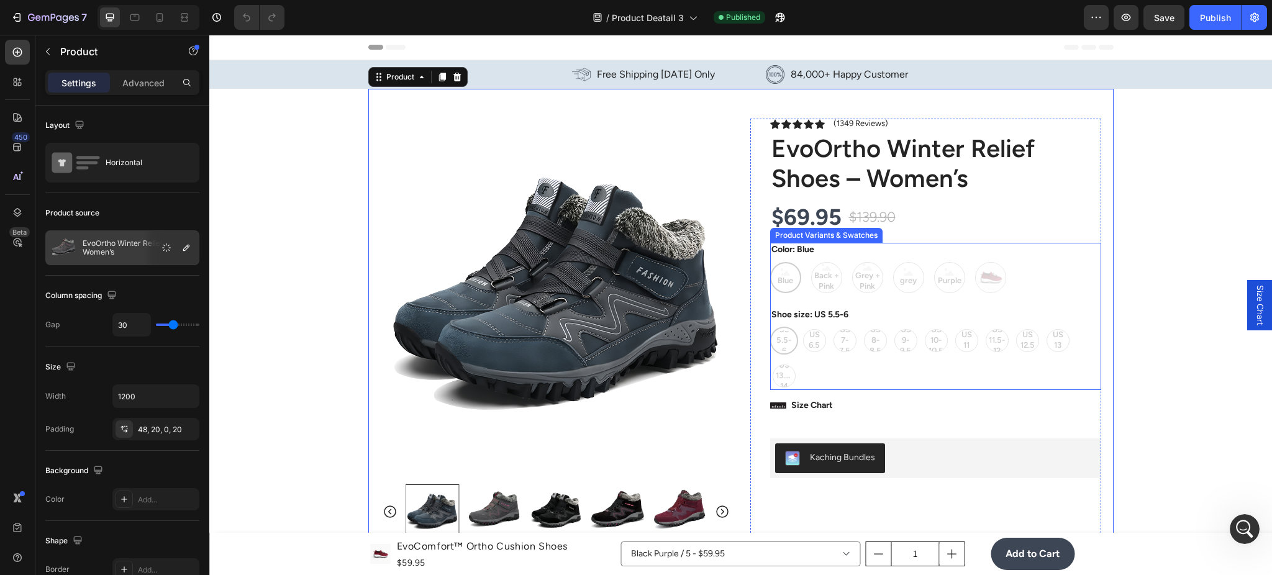
click at [797, 358] on div "US 5.5-6 US 5.5-6 US 5.5-6 US 6.5 US 6.5 US 6.5 US 7-7.5 US 7-7.5 US 7-7.5 US 8…" at bounding box center [935, 358] width 331 height 63
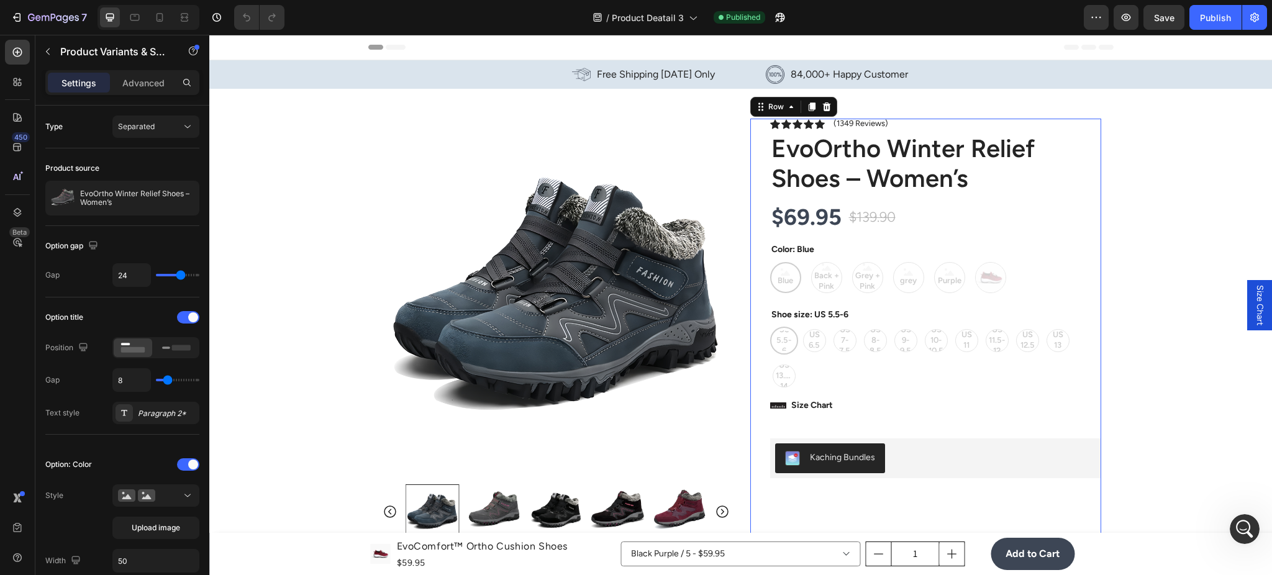
click at [867, 418] on div "Icon Icon Icon Icon Icon Icon List (1349 Reviews) Text Block Row EvoOrtho Winte…" at bounding box center [935, 518] width 331 height 799
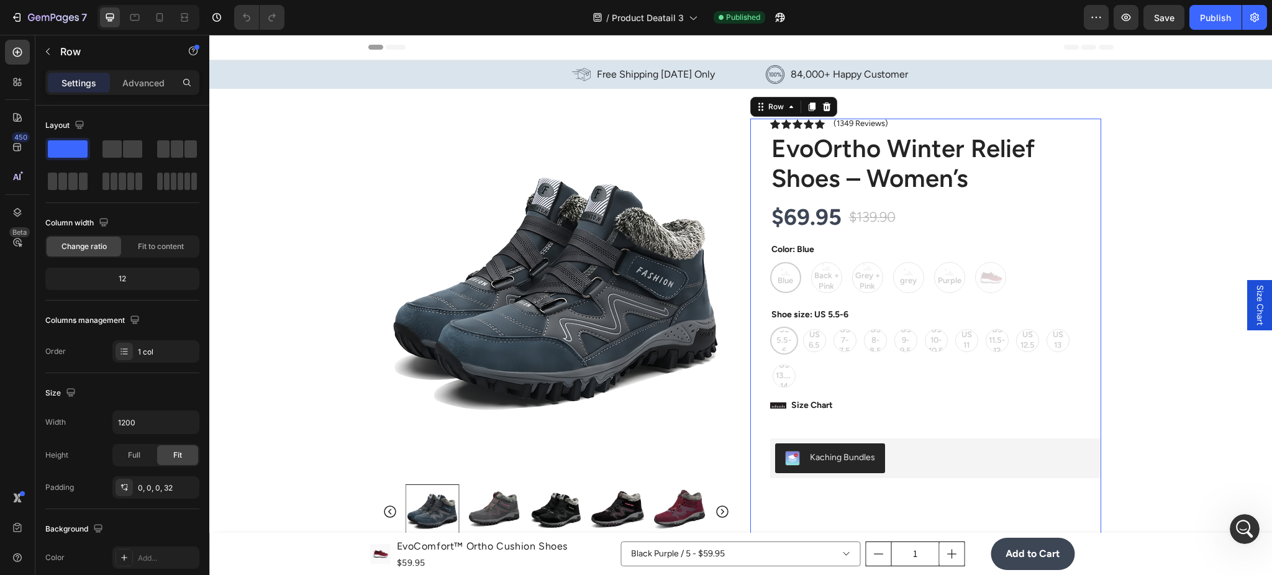
click at [846, 335] on div "US 5.5-6 US 5.5-6 US 5.5-6 US 6.5 US 6.5 US 6.5 US 7-7.5 US 7-7.5 US 7-7.5 US 8…" at bounding box center [935, 358] width 331 height 63
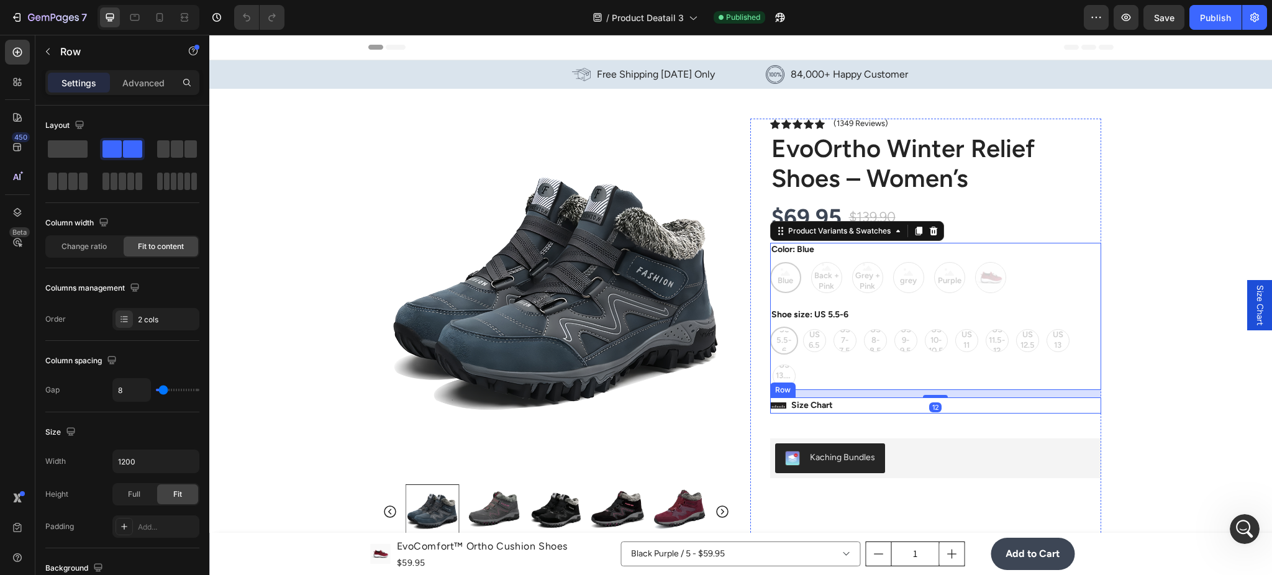
click at [853, 408] on div "Icon Size Chart Button Row" at bounding box center [935, 406] width 331 height 16
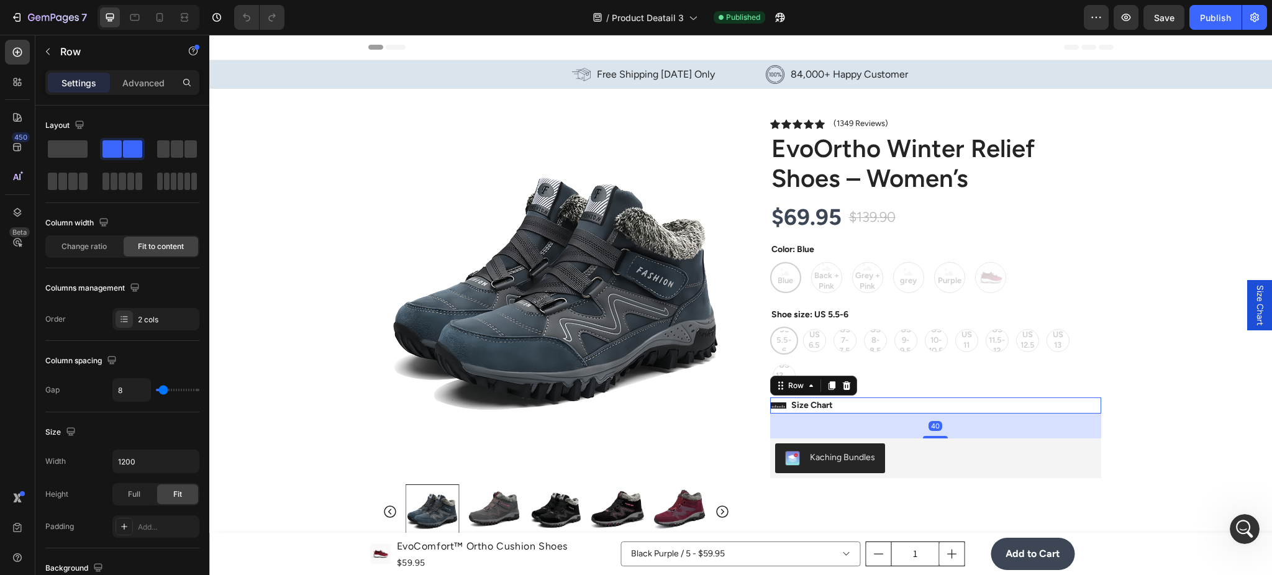
click at [857, 358] on div "US 5.5-6 US 5.5-6 US 5.5-6 US 6.5 US 6.5 US 6.5 US 7-7.5 US 7-7.5 US 7-7.5 US 8…" at bounding box center [935, 358] width 331 height 63
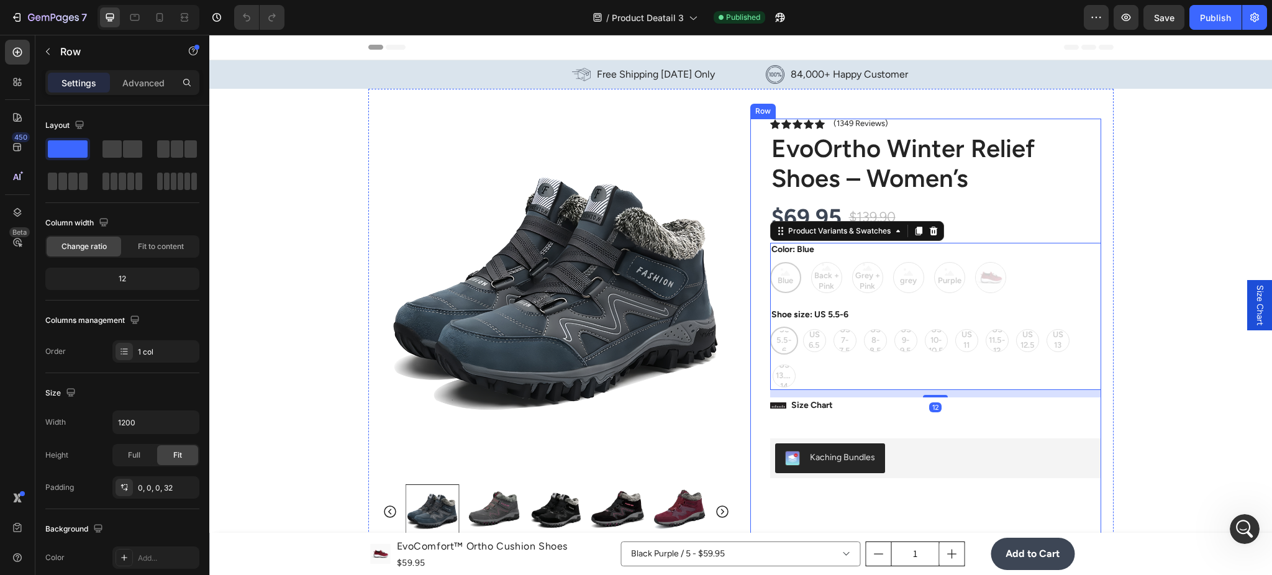
click at [931, 419] on div "Icon Icon Icon Icon Icon Icon List (1349 Reviews) Text Block Row EvoOrtho Winte…" at bounding box center [935, 518] width 331 height 799
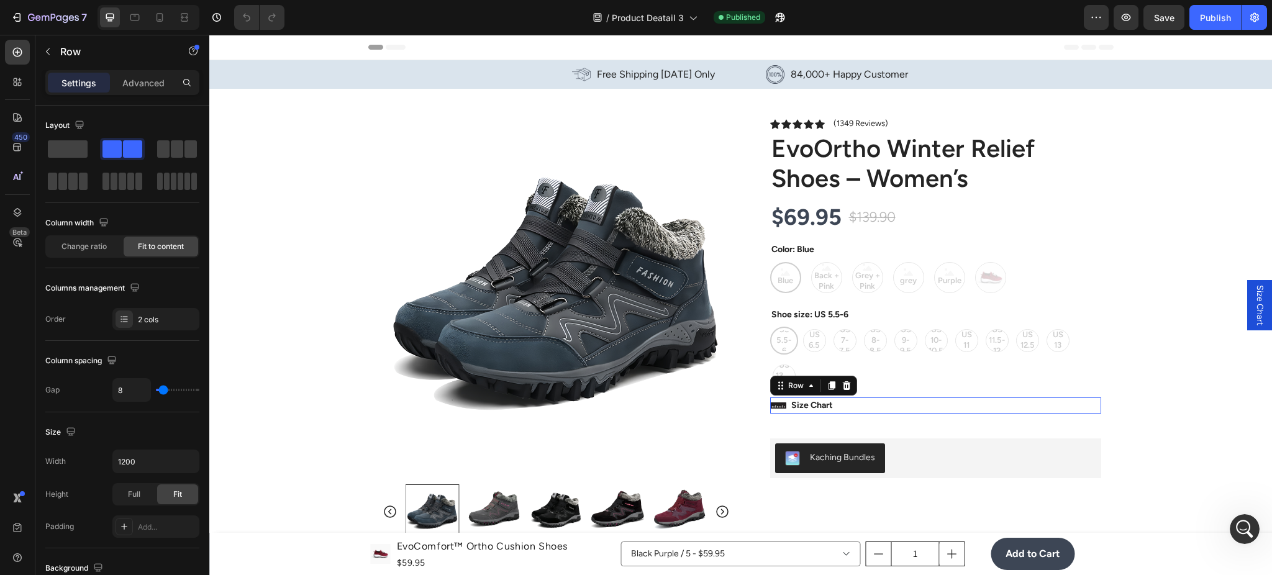
click at [890, 403] on div "Icon Size Chart Button Row 0" at bounding box center [935, 406] width 331 height 16
click at [951, 421] on div "40" at bounding box center [935, 426] width 331 height 25
click at [1254, 296] on span "Size Chart" at bounding box center [1260, 305] width 12 height 40
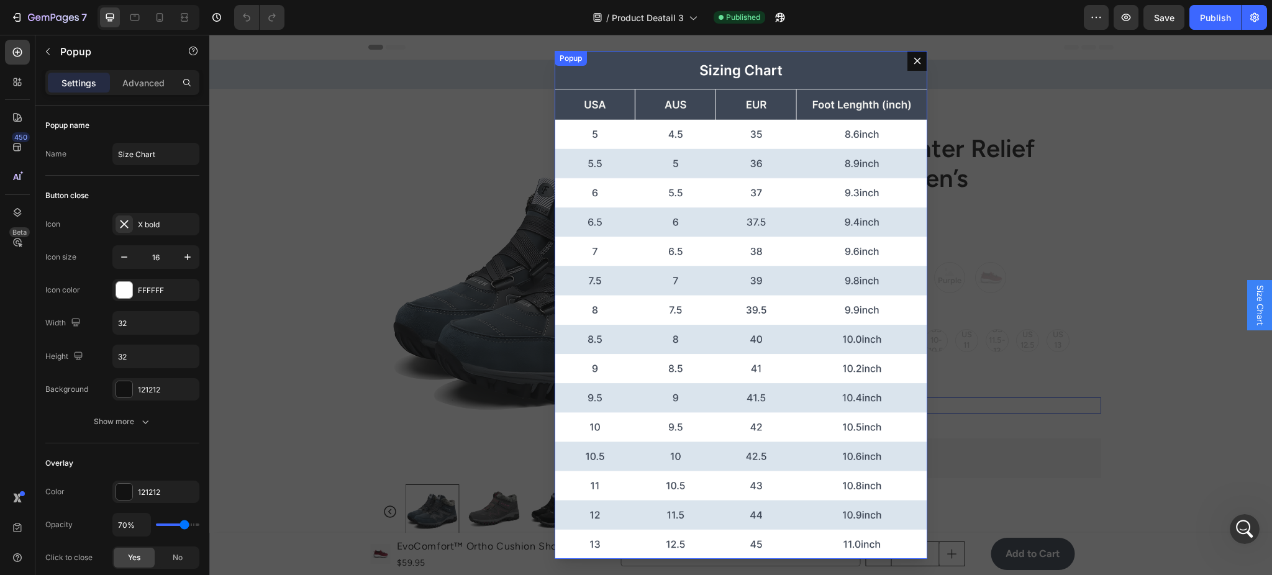
click at [916, 59] on button "Dialog content" at bounding box center [918, 61] width 20 height 20
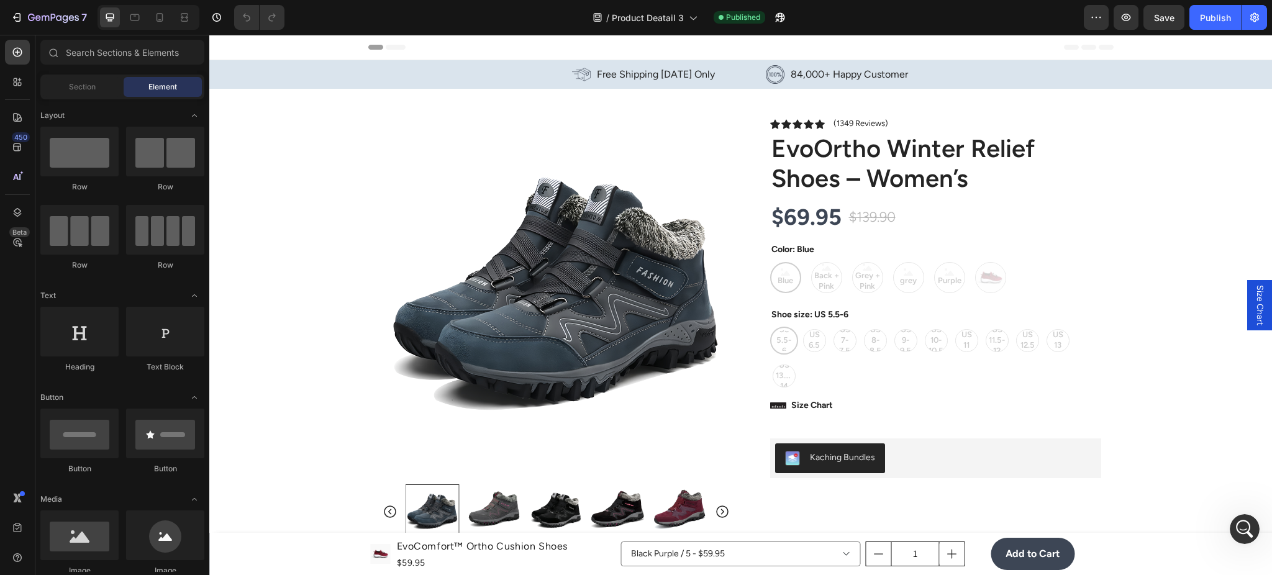
click at [821, 247] on div "Color: Blue Blue Blue Blue Back + Pink Back + Pink Back + Pink Grey + Pink Grey…" at bounding box center [935, 268] width 331 height 50
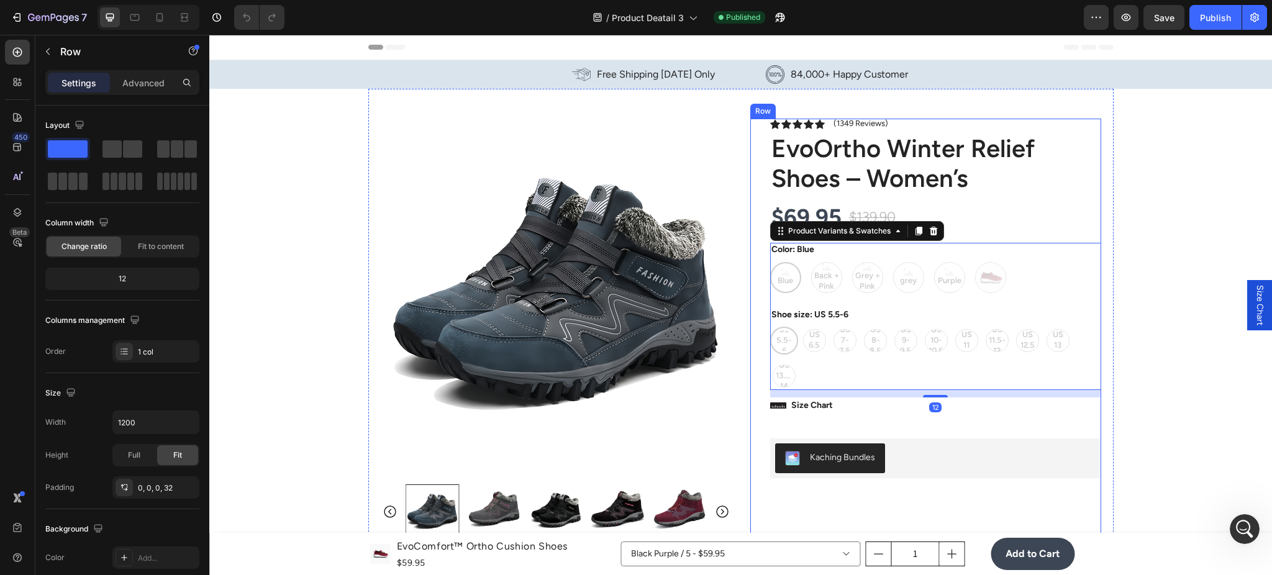
click at [750, 155] on div "Icon Icon Icon Icon Icon Icon List (1349 Reviews) Text Block Row EvoOrtho Winte…" at bounding box center [925, 518] width 351 height 799
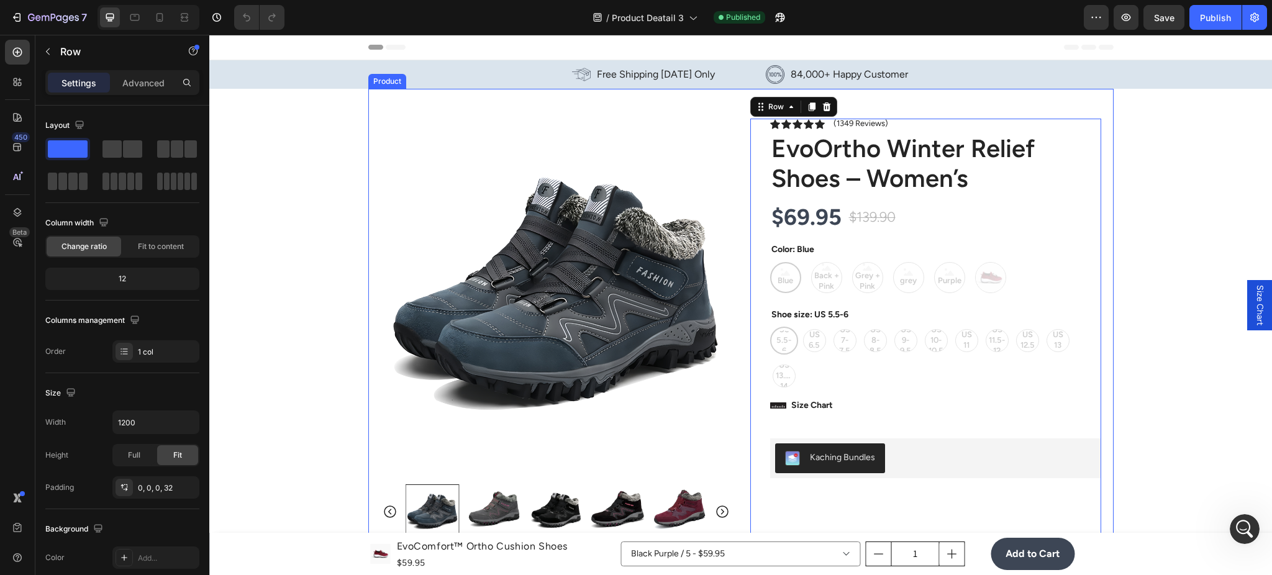
click at [730, 152] on div "Product Images Image Icon Icon Icon Icon Icon Icon List “EvoComfort™ is the fir…" at bounding box center [740, 503] width 745 height 829
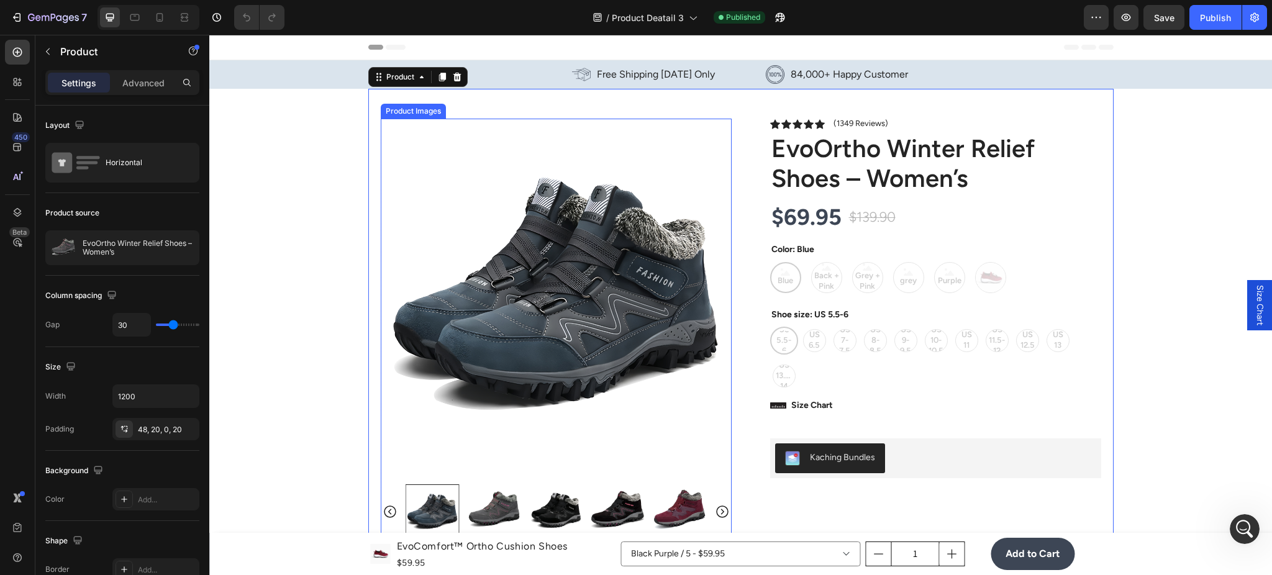
click at [719, 149] on img at bounding box center [556, 294] width 351 height 351
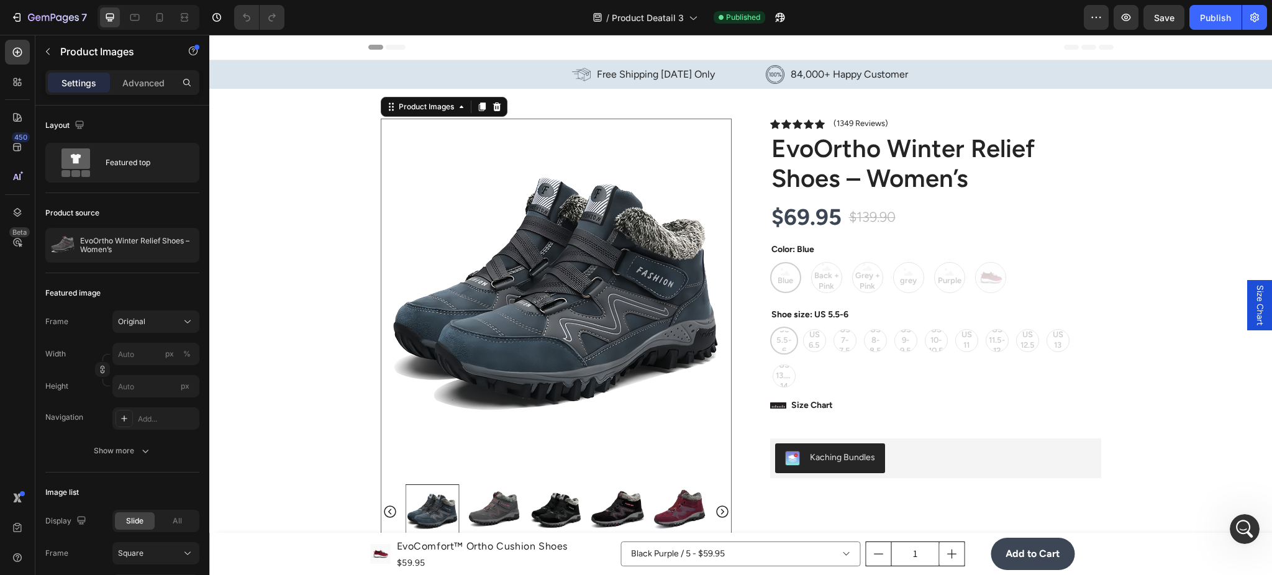
click at [734, 147] on div "Product Images 80 Image Icon Icon Icon Icon Icon Icon List “EvoComfort™ is the …" at bounding box center [740, 503] width 745 height 829
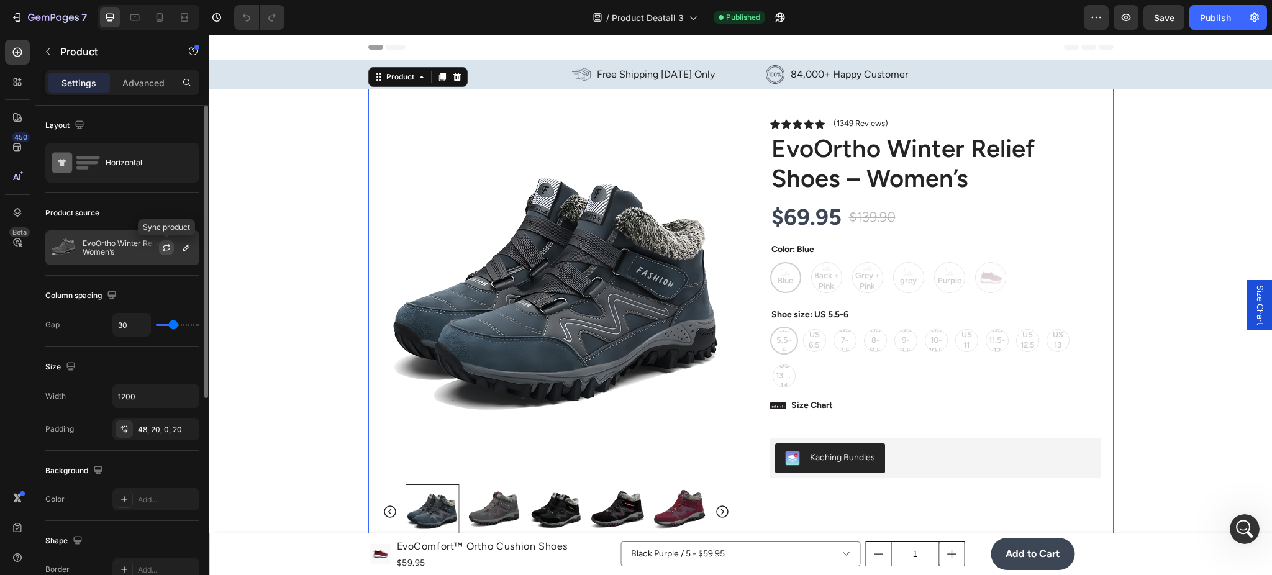
click at [162, 252] on icon "button" at bounding box center [167, 248] width 10 height 10
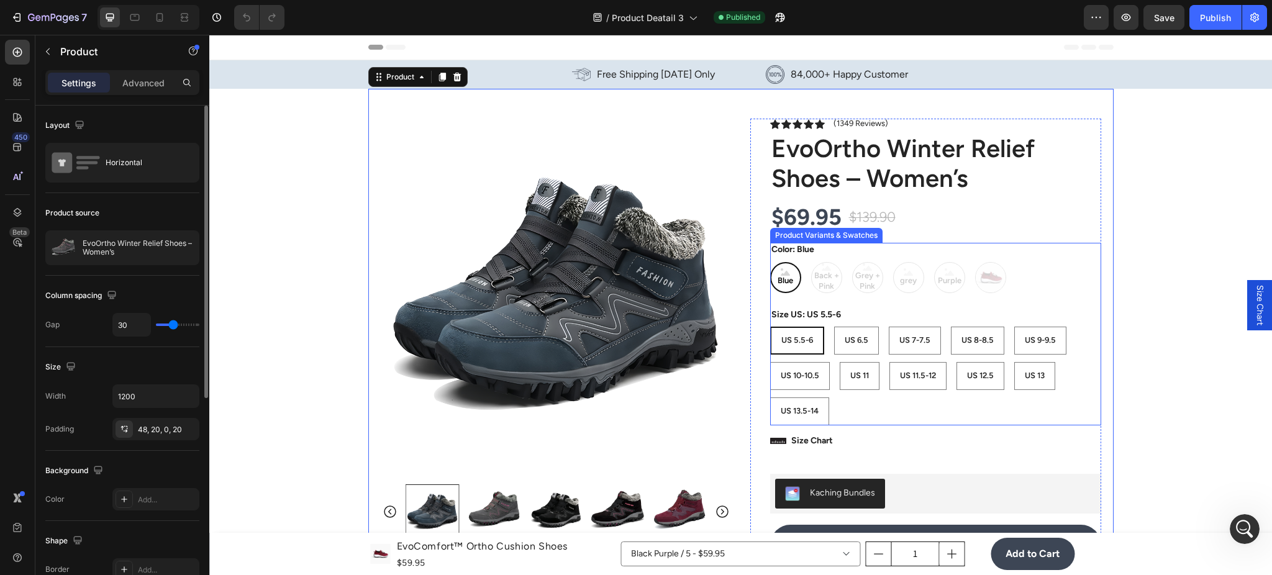
click at [832, 268] on div "Blue Blue Blue Back + Pink Back + Pink Back + Pink Grey + Pink Grey + Pink Grey…" at bounding box center [935, 277] width 331 height 31
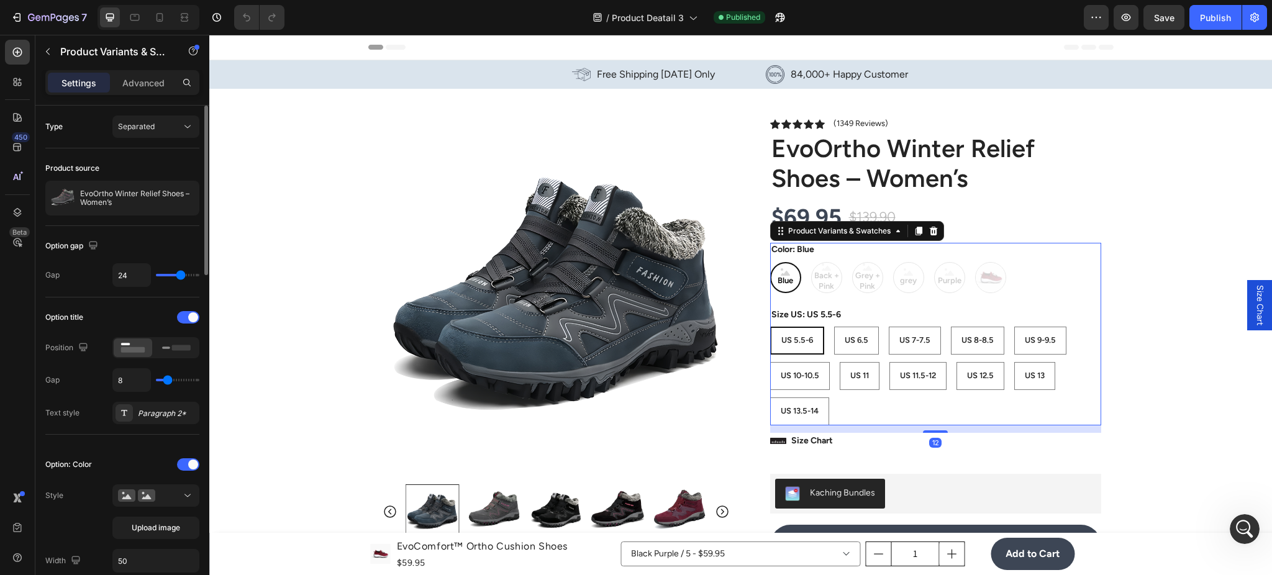
click at [829, 272] on div "Blue Blue Blue Back + Pink Back + Pink Back + Pink Grey + Pink Grey + Pink Grey…" at bounding box center [935, 277] width 331 height 31
click at [814, 333] on div "US 5.5-6" at bounding box center [798, 340] width 52 height 21
click at [770, 327] on input "US 5.5-6 US 5.5-6 US 5.5-6" at bounding box center [770, 326] width 1 height 1
click at [849, 344] on span "US 6.5" at bounding box center [857, 339] width 24 height 9
click at [834, 327] on input "US 6.5 US 6.5 US 6.5" at bounding box center [834, 326] width 1 height 1
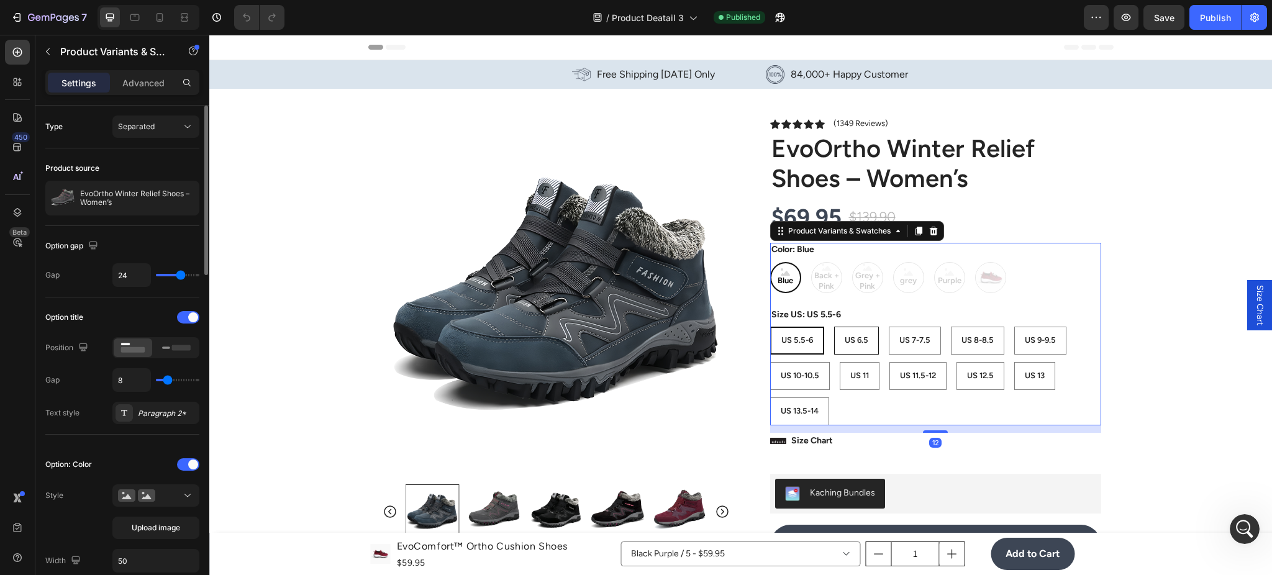
radio input "true"
click at [799, 343] on span "US 5.5-6" at bounding box center [797, 339] width 32 height 9
click at [770, 327] on input "US 5.5-6 US 5.5-6 US 5.5-6" at bounding box center [770, 326] width 1 height 1
radio input "true"
click at [802, 362] on 10-10\ "US 10-10.5" at bounding box center [800, 376] width 60 height 28
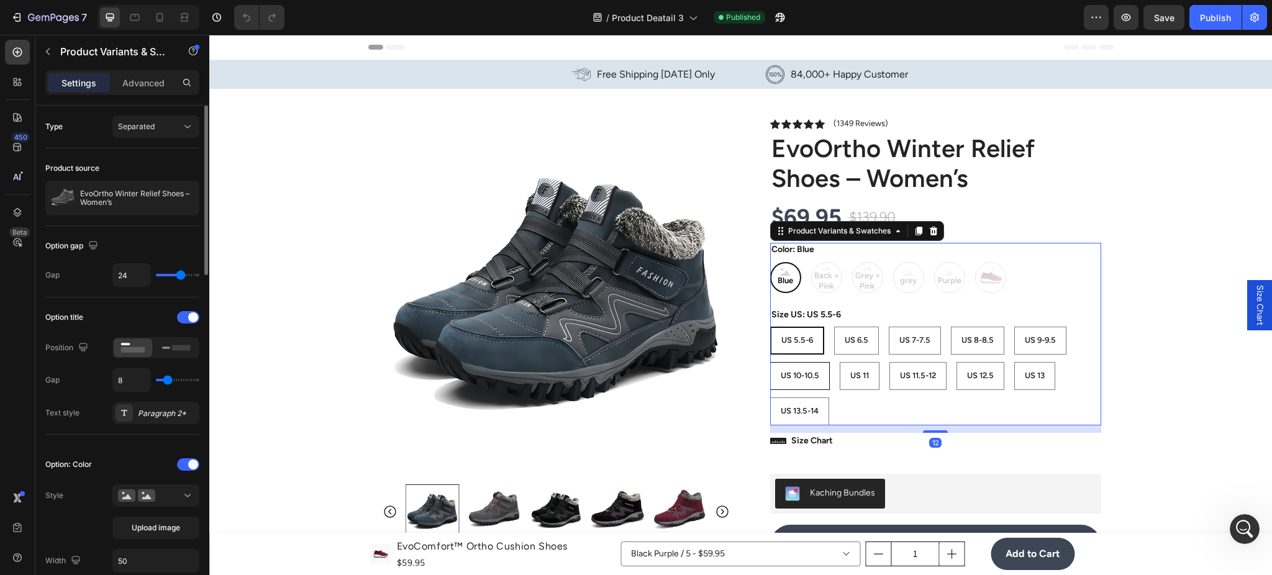
click at [770, 362] on input "US 10-10.5 US 10-10.5 US 10-10.5" at bounding box center [770, 362] width 1 height 1
radio input "true"
click at [846, 368] on div "US 11" at bounding box center [861, 376] width 39 height 21
click at [841, 362] on input "US 11 US 11 US 11" at bounding box center [841, 362] width 1 height 1
radio input "true"
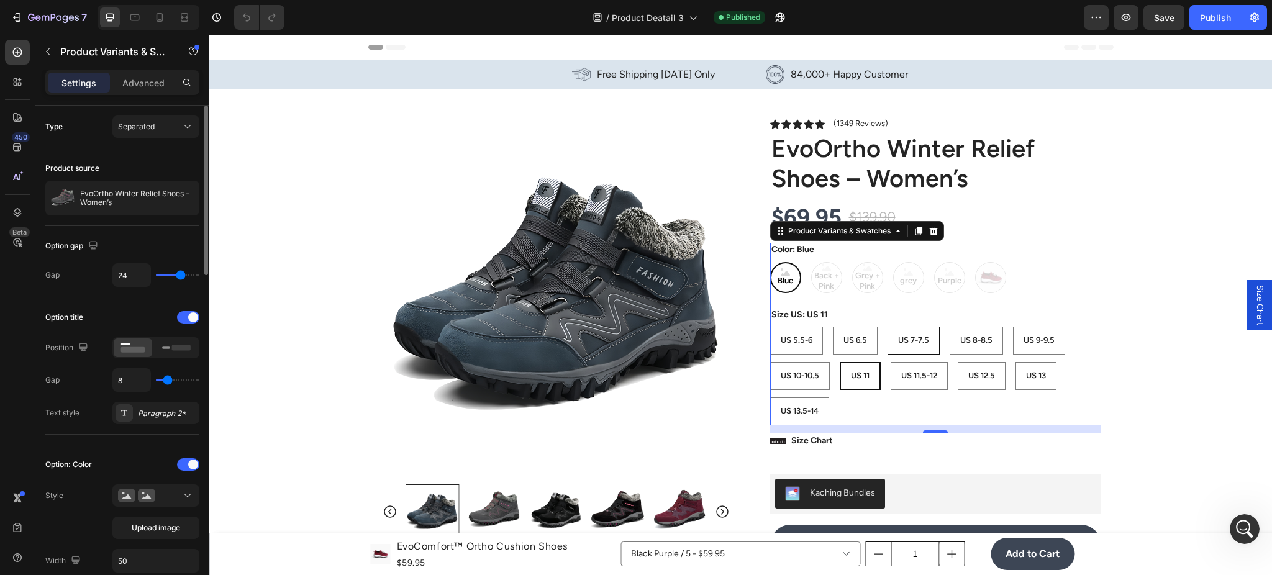
click at [908, 351] on 7-7\ "US 7-7.5" at bounding box center [914, 341] width 52 height 28
click at [888, 327] on input "US 7-7.5 US 7-7.5 US 7-7.5" at bounding box center [887, 326] width 1 height 1
radio input "true"
click at [919, 380] on span "US 11.5-12" at bounding box center [918, 375] width 36 height 9
click at [890, 362] on input "US 11.5-12 US 11.5-12 US 11.5-12" at bounding box center [889, 362] width 1 height 1
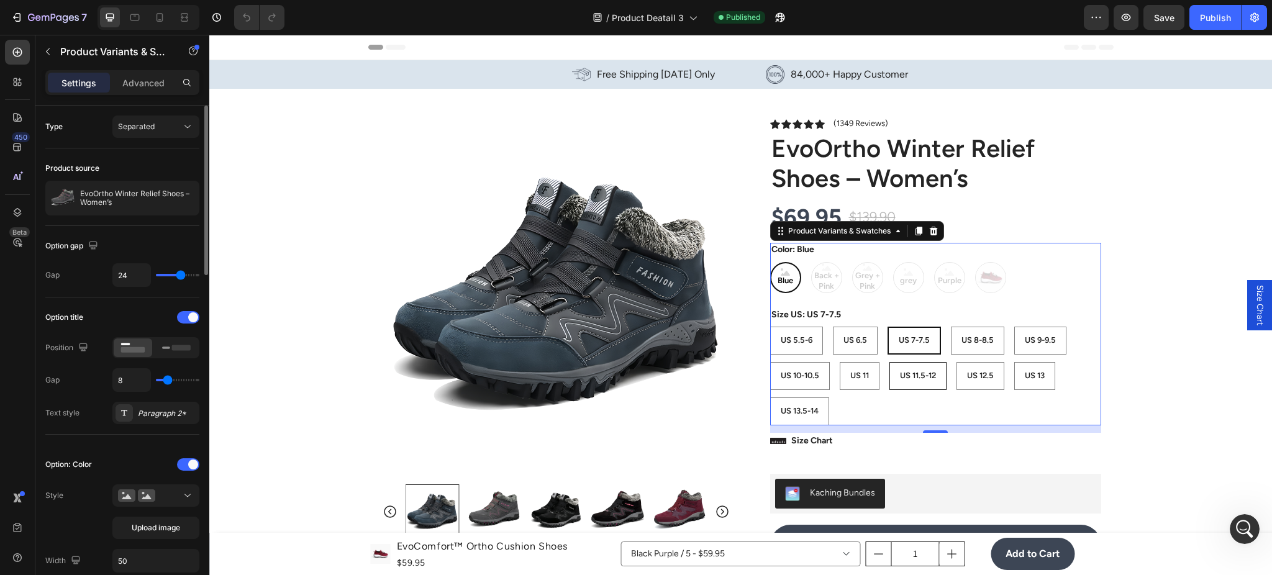
radio input "true"
click at [863, 383] on div "US 11" at bounding box center [860, 376] width 39 height 21
click at [840, 362] on input "US 11 US 11 US 11" at bounding box center [839, 362] width 1 height 1
radio input "true"
click at [838, 346] on div "US 6.5" at bounding box center [855, 340] width 43 height 21
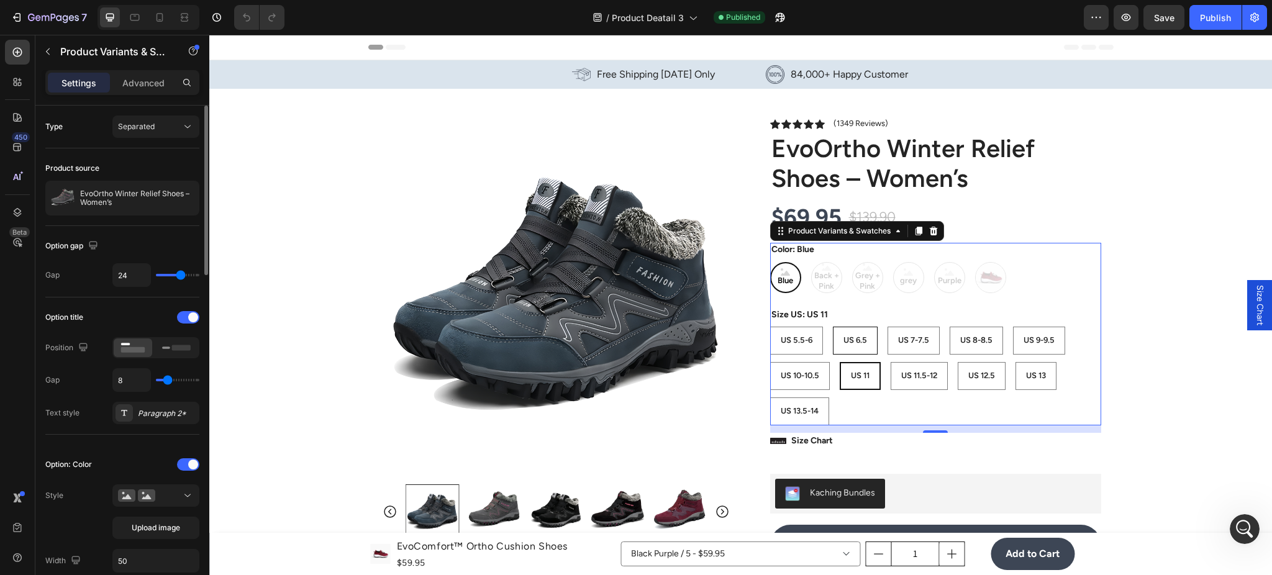
click at [833, 327] on input "US 6.5 US 6.5 US 6.5" at bounding box center [832, 326] width 1 height 1
radio input "true"
click at [808, 341] on div "US 5.5-6" at bounding box center [797, 340] width 52 height 21
click at [770, 327] on input "US 5.5-6 US 5.5-6 US 5.5-6" at bounding box center [770, 326] width 1 height 1
radio input "true"
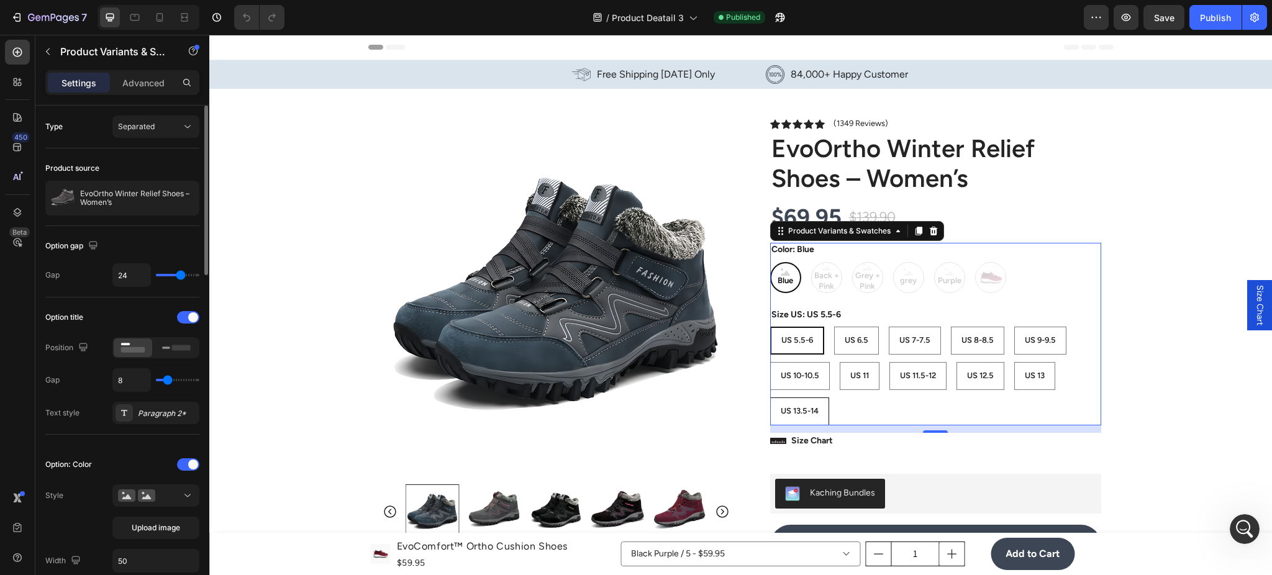
drag, startPoint x: 811, startPoint y: 381, endPoint x: 821, endPoint y: 404, distance: 25.0
click at [811, 383] on div "US 10-10.5" at bounding box center [800, 376] width 58 height 21
click at [770, 362] on input "US 10-10.5 US 10-10.5 US 10-10.5" at bounding box center [770, 362] width 1 height 1
radio input "true"
drag, startPoint x: 821, startPoint y: 404, endPoint x: 911, endPoint y: 375, distance: 94.7
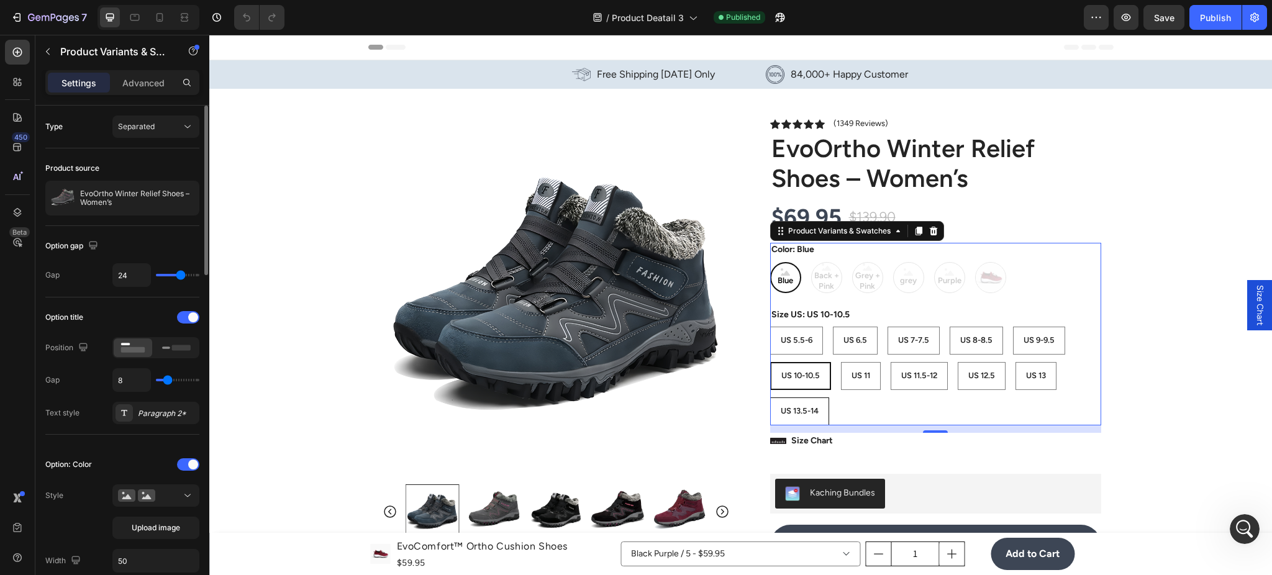
click at [821, 404] on div "US 13.5-14" at bounding box center [800, 411] width 58 height 21
click at [770, 398] on input "US 13.5-14 US 13.5-14 US 13.5-14" at bounding box center [770, 397] width 1 height 1
radio input "true"
click at [913, 375] on span "US 11.5-12" at bounding box center [918, 375] width 36 height 9
click at [890, 362] on input "US 11.5-12 US 11.5-12 US 11.5-12" at bounding box center [889, 362] width 1 height 1
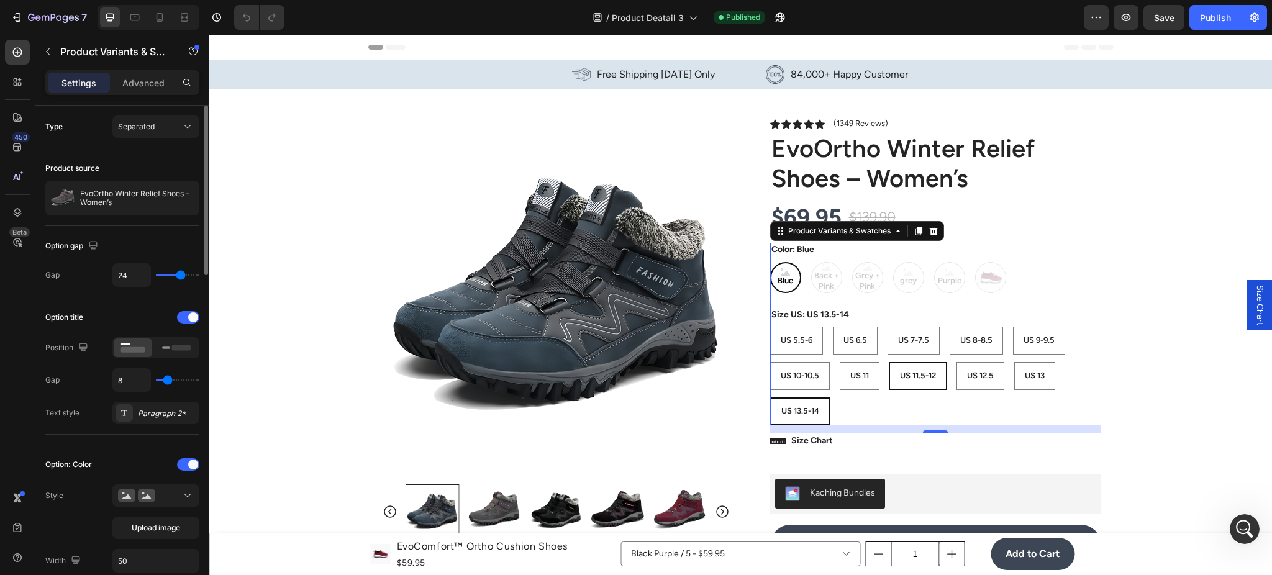
radio input "true"
click at [833, 352] on 6\ "US 6.5" at bounding box center [855, 341] width 45 height 28
click at [832, 327] on input "US 6.5 US 6.5 US 6.5" at bounding box center [832, 326] width 1 height 1
radio input "true"
click at [774, 383] on div "US 10-10.5" at bounding box center [800, 376] width 58 height 21
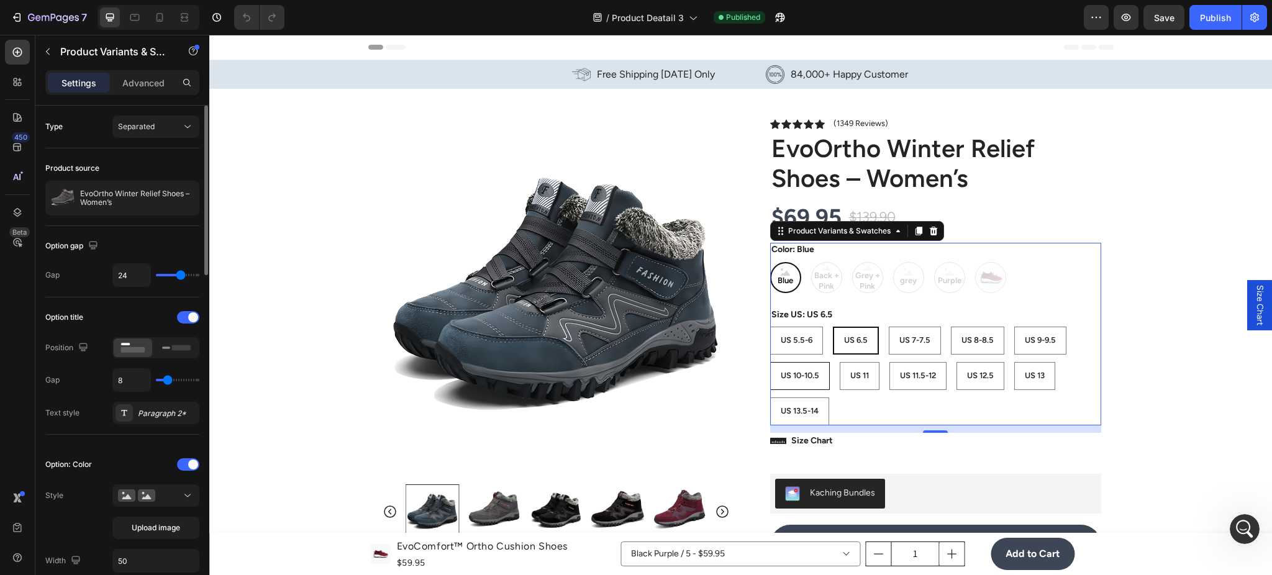
click at [770, 362] on input "US 10-10.5 US 10-10.5 US 10-10.5" at bounding box center [770, 362] width 1 height 1
radio input "true"
click at [809, 278] on div "Blue Blue Blue Back + Pink Back + Pink Back + Pink Grey + Pink Grey + Pink Grey…" at bounding box center [935, 277] width 331 height 31
click at [823, 278] on div "Blue Blue Blue Back + Pink Back + Pink Back + Pink Grey + Pink Grey + Pink Grey…" at bounding box center [935, 277] width 331 height 31
drag, startPoint x: 861, startPoint y: 281, endPoint x: 923, endPoint y: 282, distance: 61.5
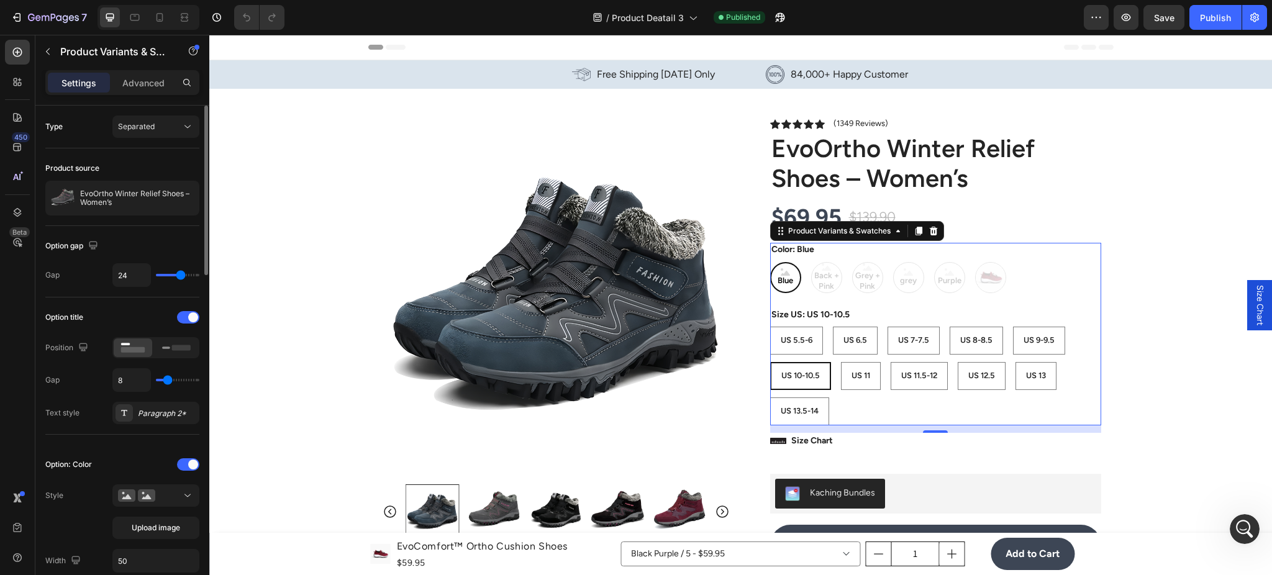
click at [864, 281] on div "Blue Blue Blue Back + Pink Back + Pink Back + Pink Grey + Pink Grey + Pink Grey…" at bounding box center [935, 277] width 331 height 31
click at [939, 282] on div "Blue Blue Blue Back + Pink Back + Pink Back + Pink Grey + Pink Grey + Pink Grey…" at bounding box center [935, 277] width 331 height 31
click at [810, 283] on div "Blue Blue Blue Back + Pink Back + Pink Back + Pink Grey + Pink Grey + Pink Grey…" at bounding box center [935, 277] width 331 height 31
click at [815, 301] on div "Color: Blue Blue Blue Blue Back + Pink Back + Pink Back + Pink Grey + Pink Grey…" at bounding box center [935, 334] width 331 height 182
click at [867, 293] on div "Color: Blue Blue Blue Blue Back + Pink Back + Pink Back + Pink Grey + Pink Grey…" at bounding box center [935, 334] width 331 height 182
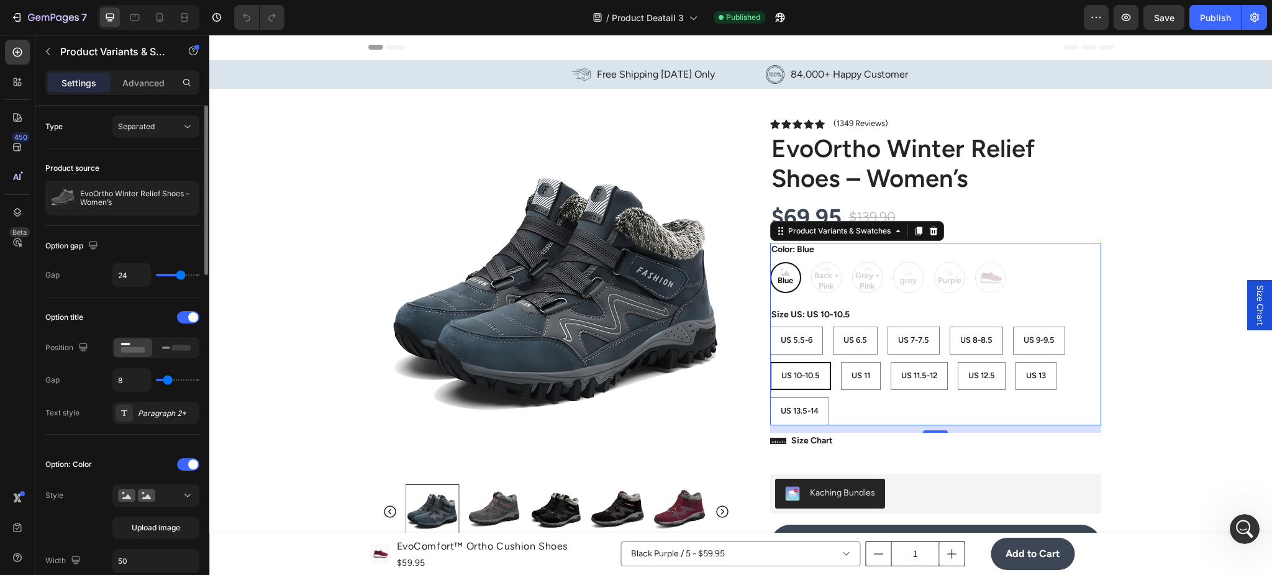
click at [921, 303] on div "Color: Blue Blue Blue Blue Back + Pink Back + Pink Back + Pink Grey + Pink Grey…" at bounding box center [935, 334] width 331 height 182
drag, startPoint x: 913, startPoint y: 353, endPoint x: 909, endPoint y: 363, distance: 10.8
click at [912, 356] on div "US 5.5-6 US 5.5-6 US 5.5-6 US 6.5 US 6.5 US 6.5 US 7-7.5 US 7-7.5 US 7-7.5 US 8…" at bounding box center [935, 376] width 331 height 99
click at [901, 368] on div "US 11.5-12" at bounding box center [919, 376] width 56 height 21
click at [891, 362] on input "US 11.5-12 US 11.5-12 US 11.5-12" at bounding box center [890, 362] width 1 height 1
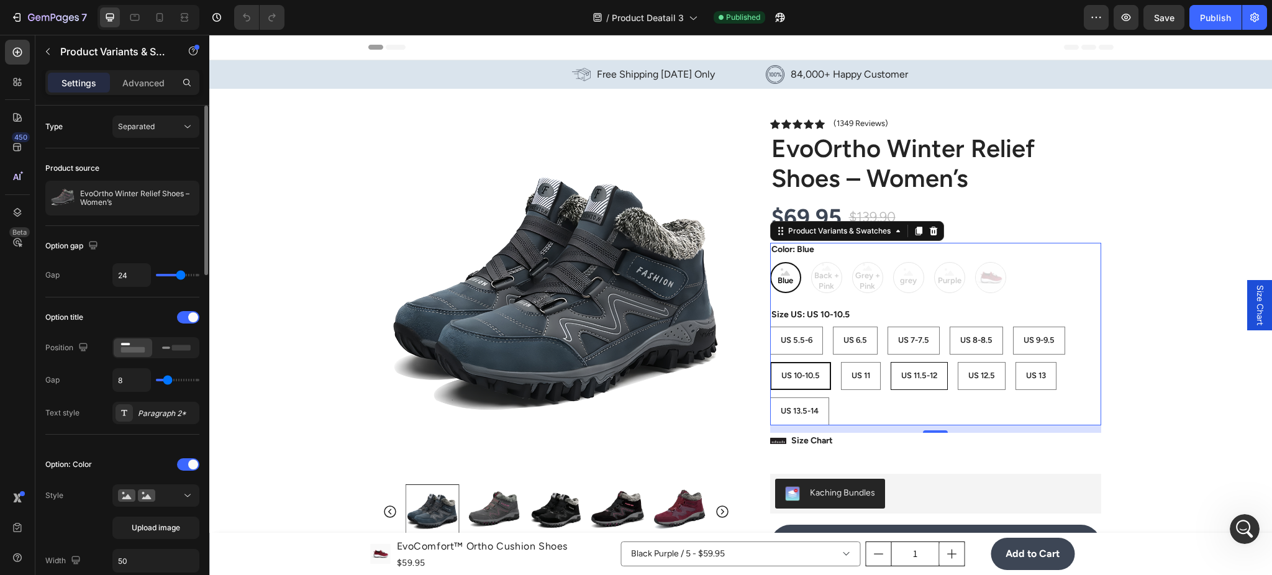
radio input "true"
click at [698, 383] on img at bounding box center [556, 294] width 351 height 351
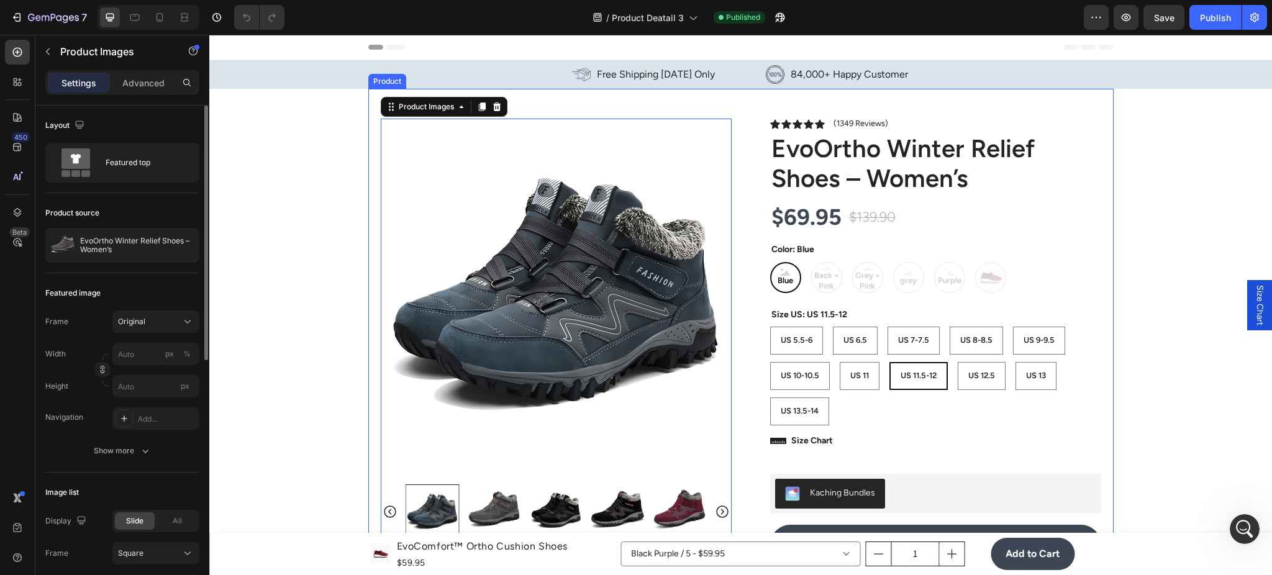
click at [741, 385] on div "Product Images 80 Image Icon Icon Icon Icon Icon Icon List “EvoComfort™ is the …" at bounding box center [740, 521] width 745 height 864
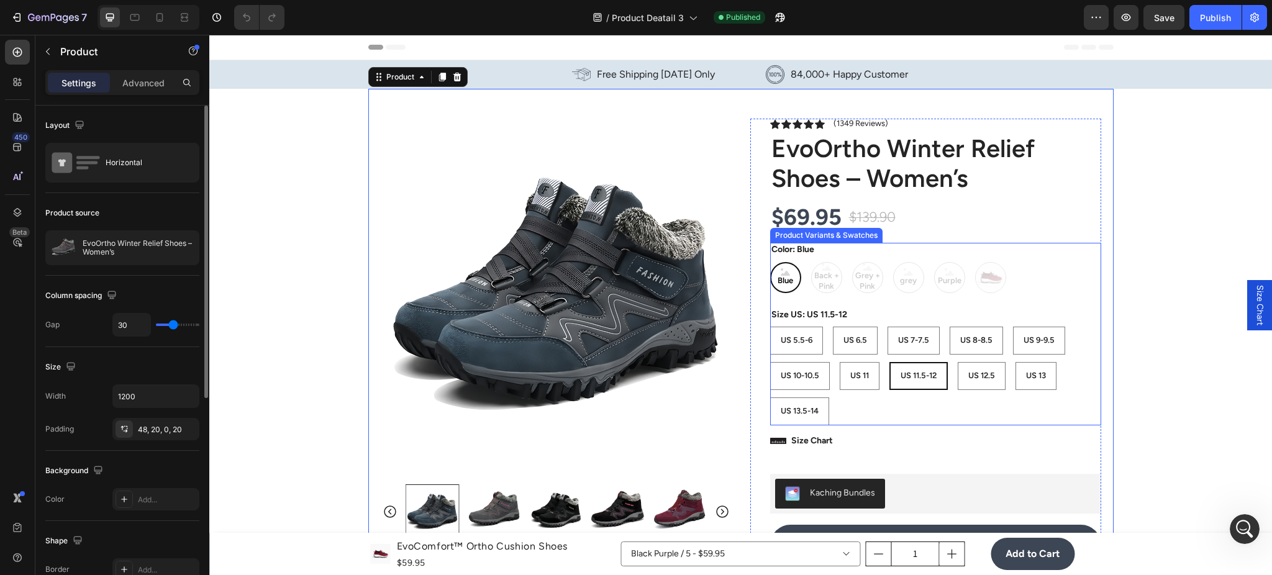
click at [832, 295] on div "Color: Blue Blue Blue Blue Back + Pink Back + Pink Back + Pink Grey + Pink Grey…" at bounding box center [935, 334] width 331 height 182
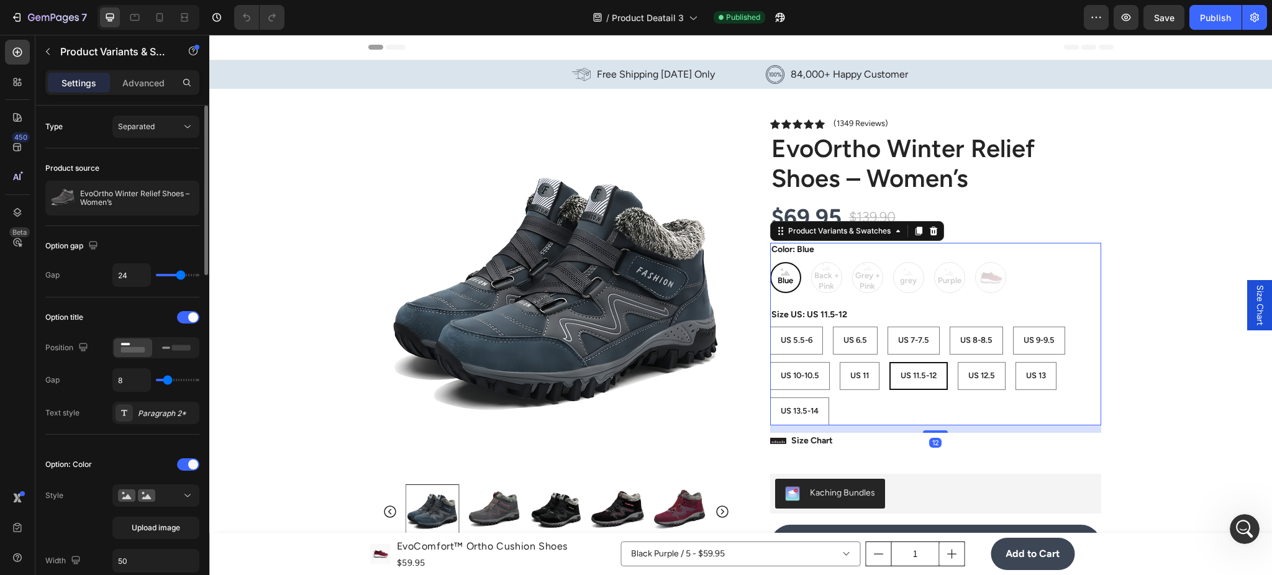
click at [908, 289] on div "Blue Blue Blue Back + Pink Back + Pink Back + Pink Grey + Pink Grey + Pink Grey…" at bounding box center [935, 277] width 331 height 31
click at [988, 283] on div "Blue Blue Blue Back + Pink Back + Pink Back + Pink Grey + Pink Grey + Pink Grey…" at bounding box center [935, 277] width 331 height 31
click at [840, 365] on 11 "US 11" at bounding box center [860, 376] width 40 height 28
click at [840, 362] on input "US 11 US 11 US 11" at bounding box center [839, 362] width 1 height 1
radio input "true"
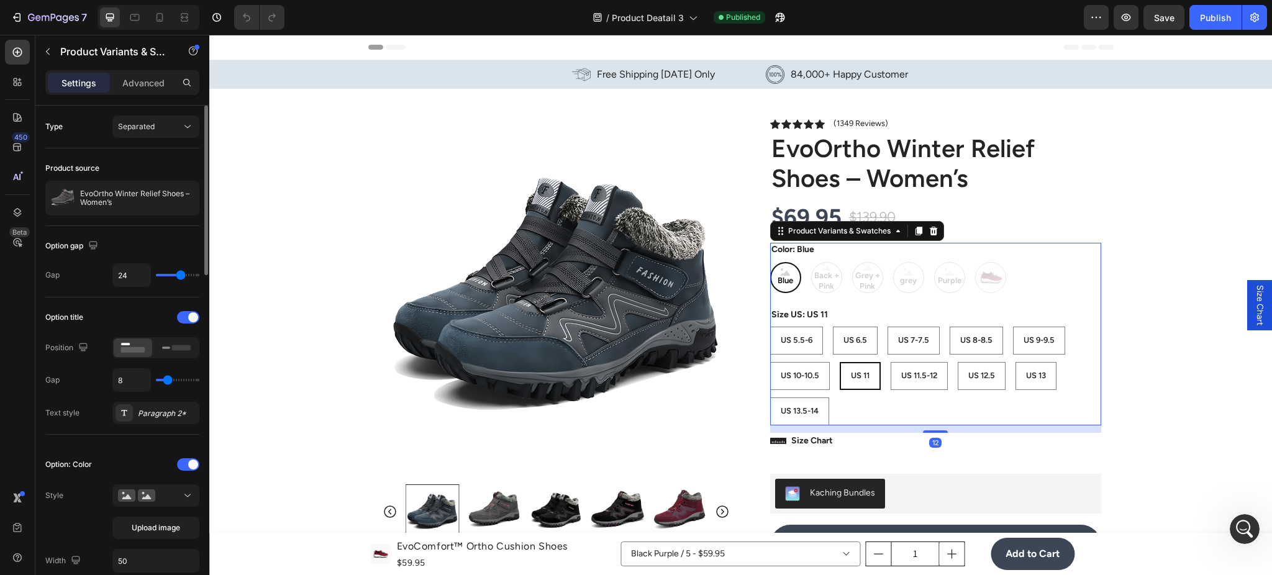
click at [802, 294] on div "Color: Blue Blue Blue Blue Back + Pink Back + Pink Back + Pink Grey + Pink Grey…" at bounding box center [935, 334] width 331 height 182
click at [761, 312] on div "Icon Icon Icon Icon Icon Icon List (1349 Reviews) Text Block Row EvoOrtho Winte…" at bounding box center [925, 536] width 351 height 834
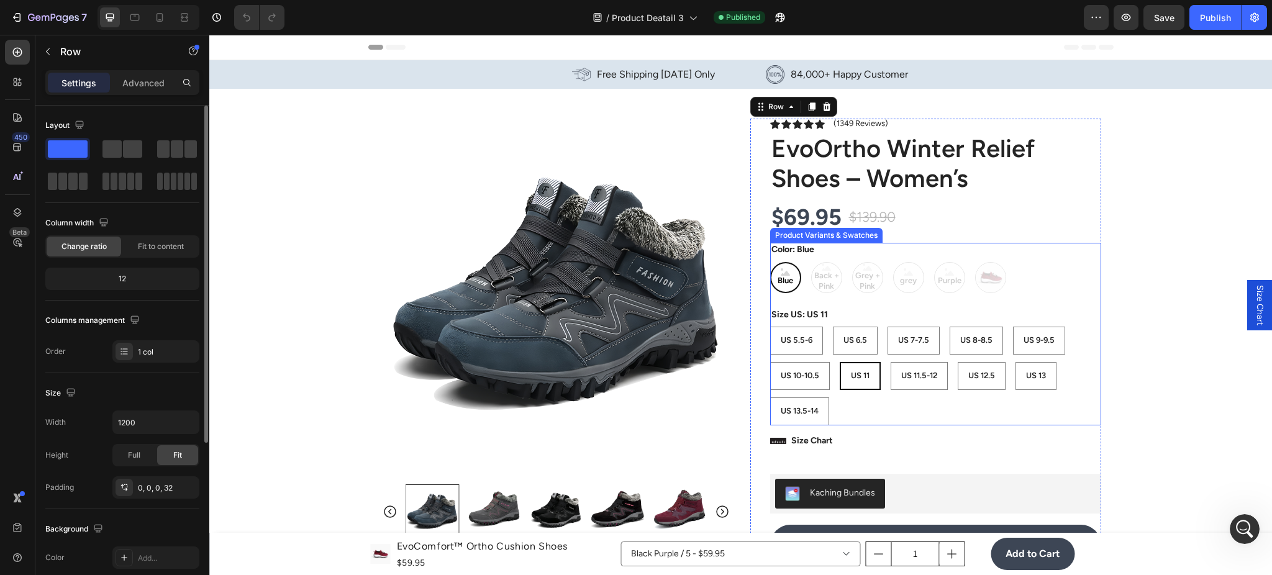
click at [811, 275] on div "Blue Blue Blue Back + Pink Back + Pink Back + Pink Grey + Pink Grey + Pink Grey…" at bounding box center [935, 277] width 331 height 31
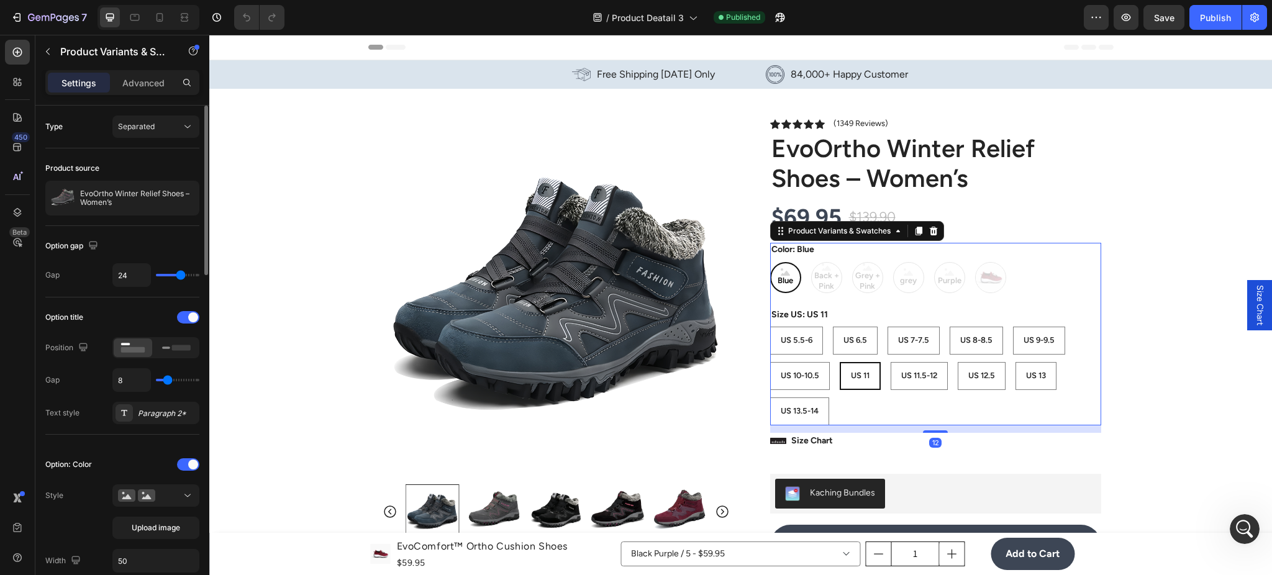
click at [811, 275] on div "Blue Blue Blue Back + Pink Back + Pink Back + Pink Grey + Pink Grey + Pink Grey…" at bounding box center [935, 277] width 331 height 31
click at [169, 353] on icon at bounding box center [176, 348] width 29 height 14
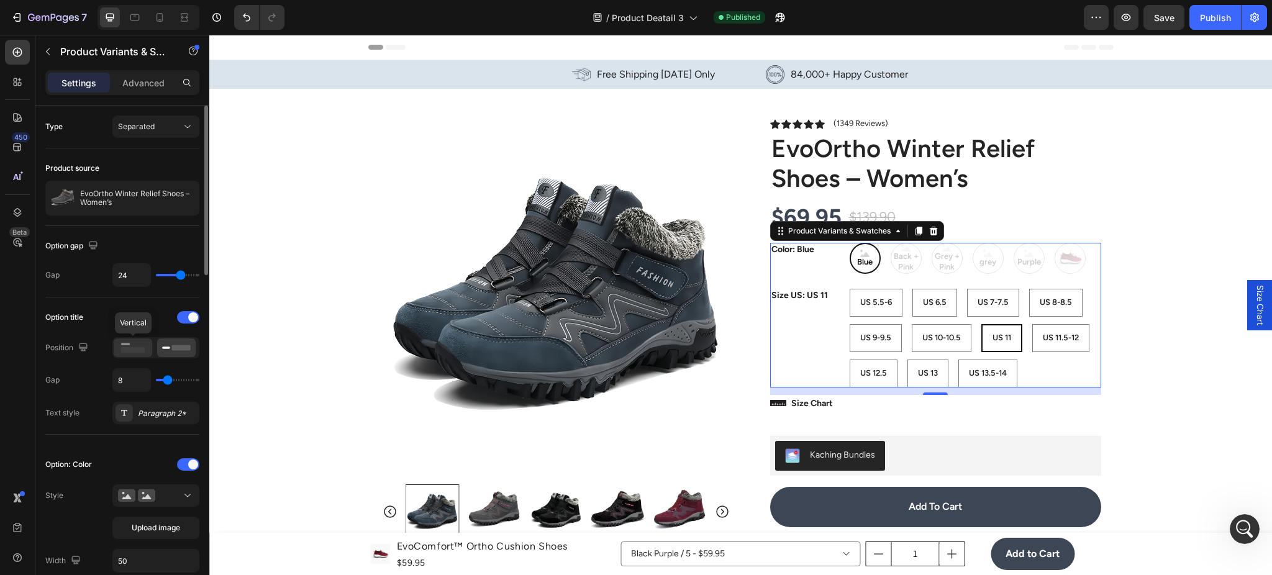
click at [148, 355] on div at bounding box center [133, 348] width 39 height 19
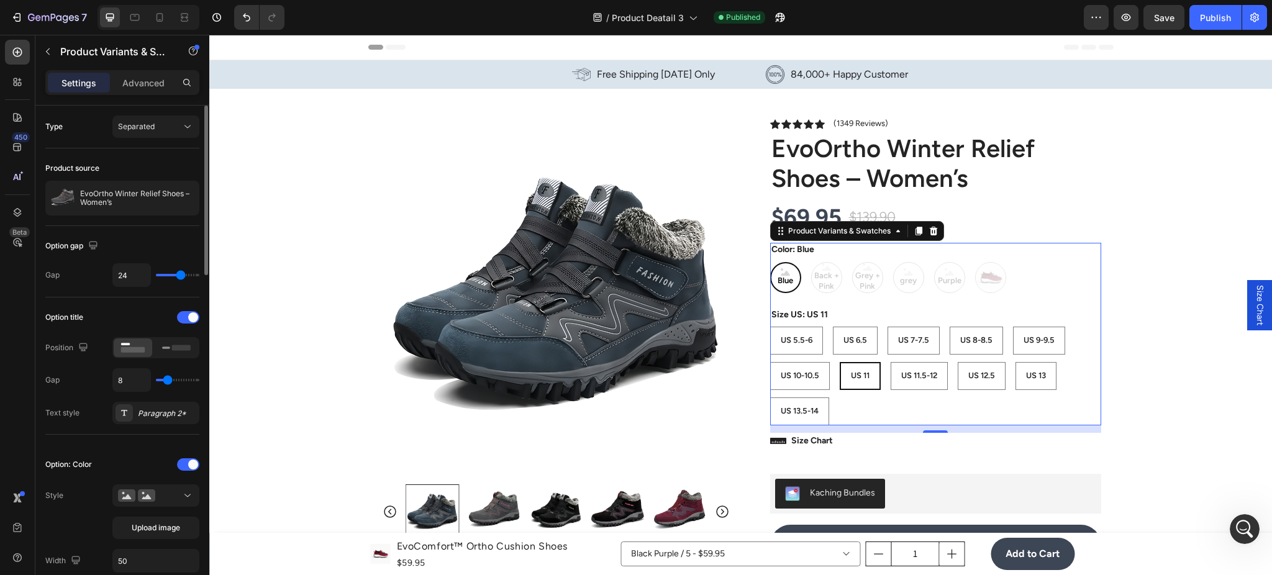
scroll to position [221, 0]
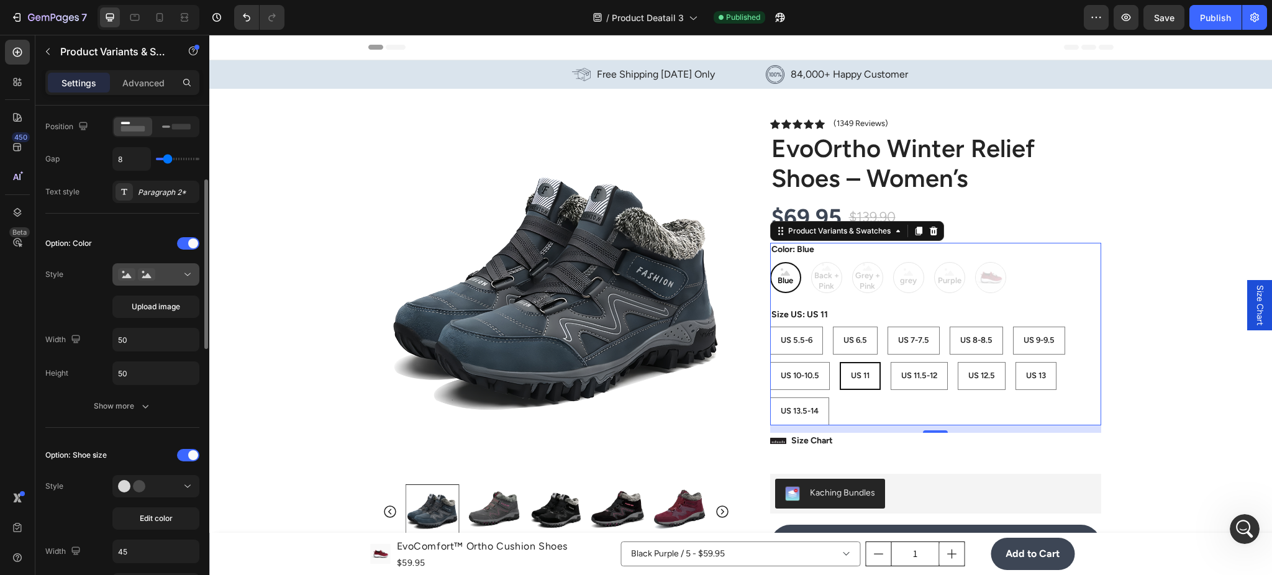
click at [193, 270] on icon at bounding box center [187, 274] width 12 height 12
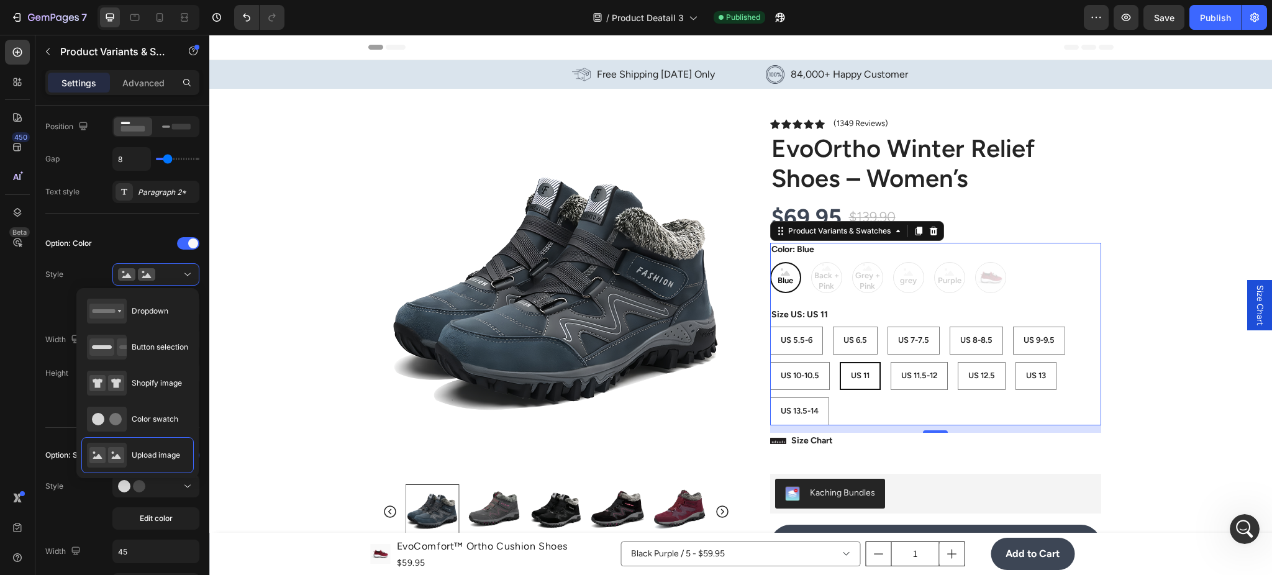
click at [821, 284] on div "Blue Blue Blue Back + Pink Back + Pink Back + Pink Grey + Pink Grey + Pink Grey…" at bounding box center [935, 277] width 331 height 31
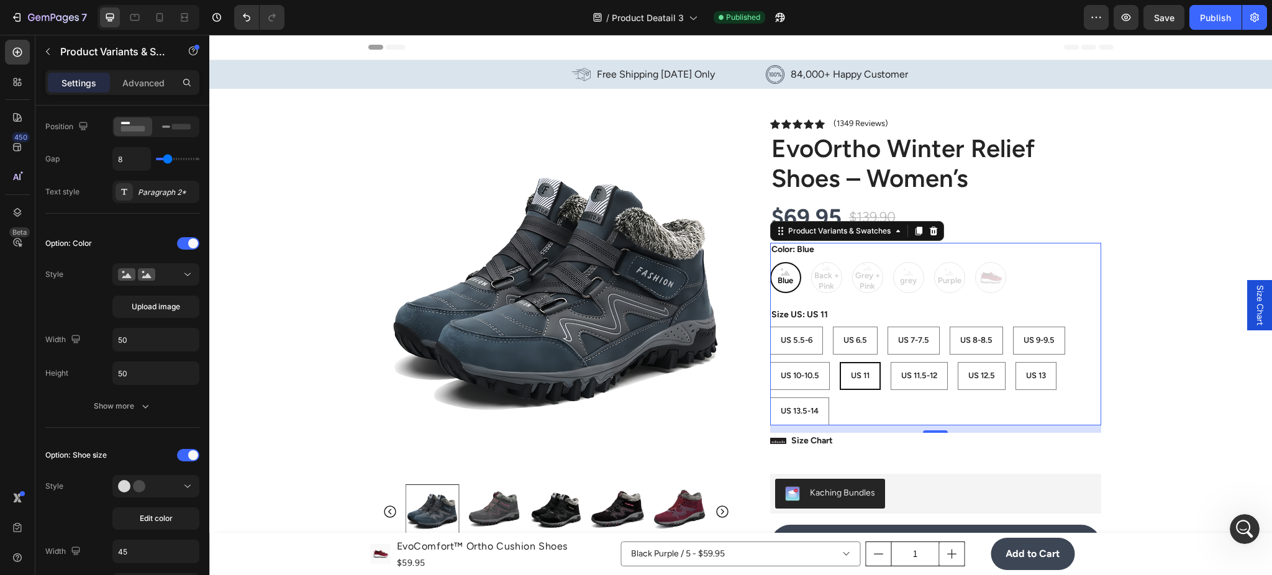
click at [775, 283] on span "Blue" at bounding box center [785, 281] width 21 height 11
click at [770, 262] on input "Blue Blue Blue" at bounding box center [770, 262] width 1 height 1
click at [146, 286] on div "Upload image" at bounding box center [155, 290] width 87 height 55
click at [161, 280] on div at bounding box center [156, 274] width 76 height 12
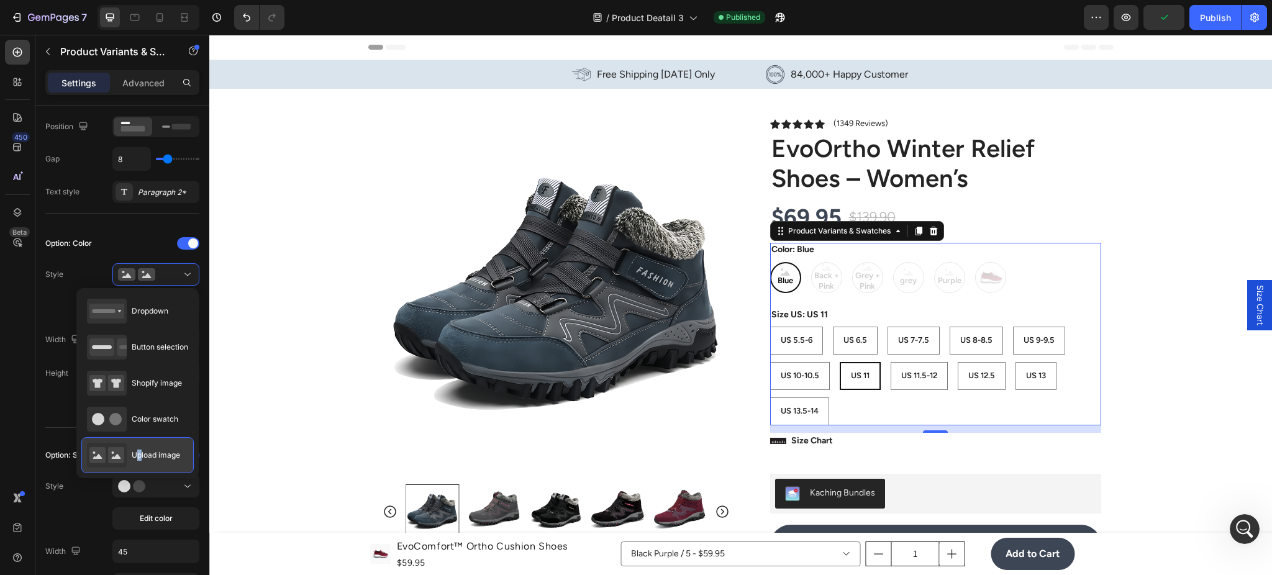
click at [139, 450] on div "Upload image" at bounding box center [133, 455] width 93 height 25
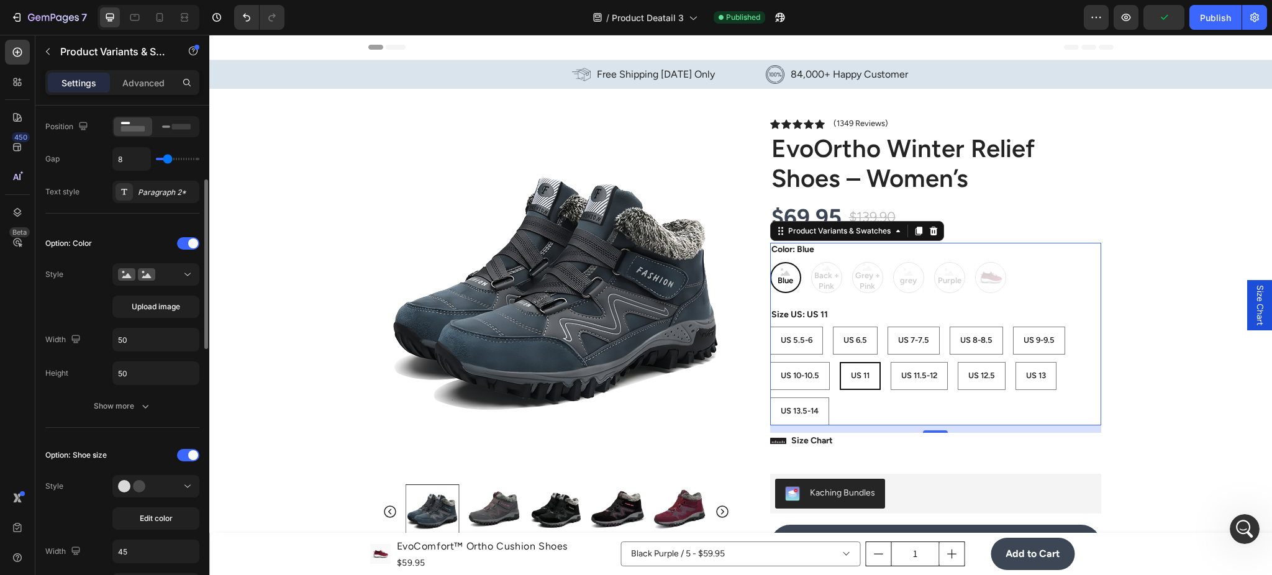
scroll to position [0, 0]
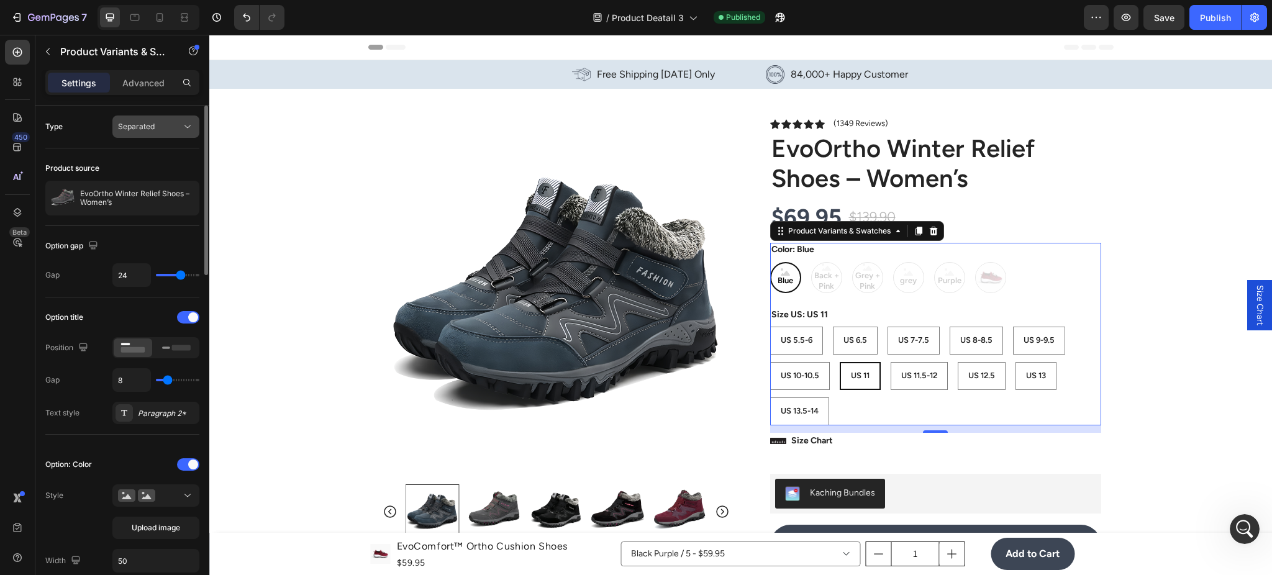
click at [163, 122] on div "Separated" at bounding box center [149, 126] width 63 height 11
click at [173, 124] on div "Separated" at bounding box center [149, 126] width 63 height 11
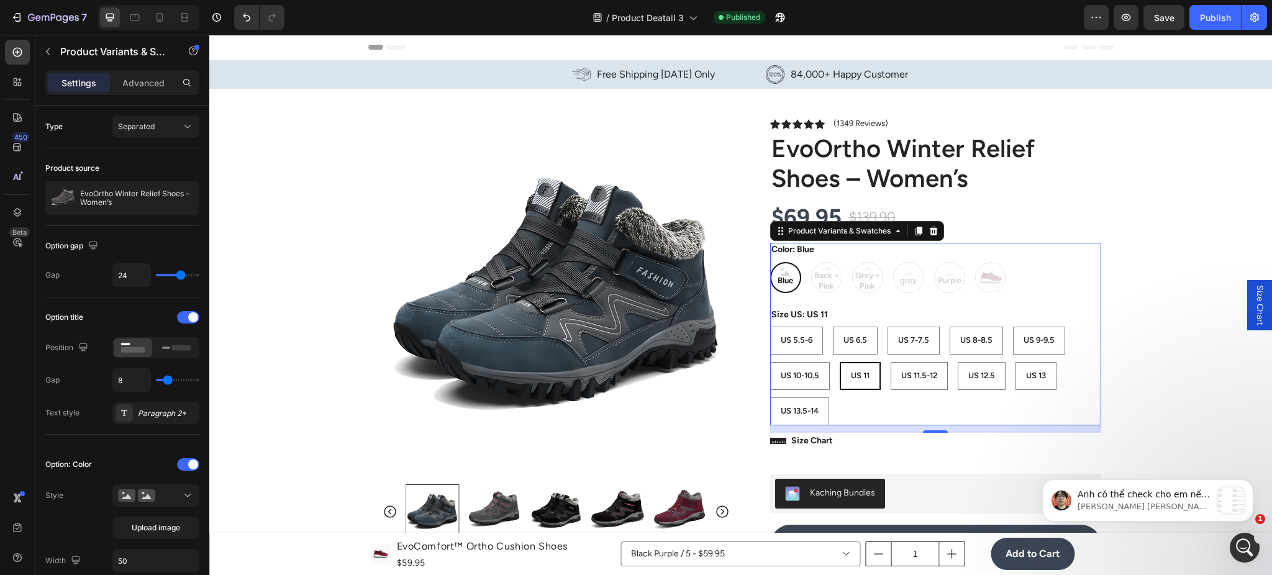
click at [827, 275] on div "Blue Blue Blue Back + Pink Back + Pink Back + Pink Grey + Pink Grey + Pink Grey…" at bounding box center [935, 277] width 331 height 31
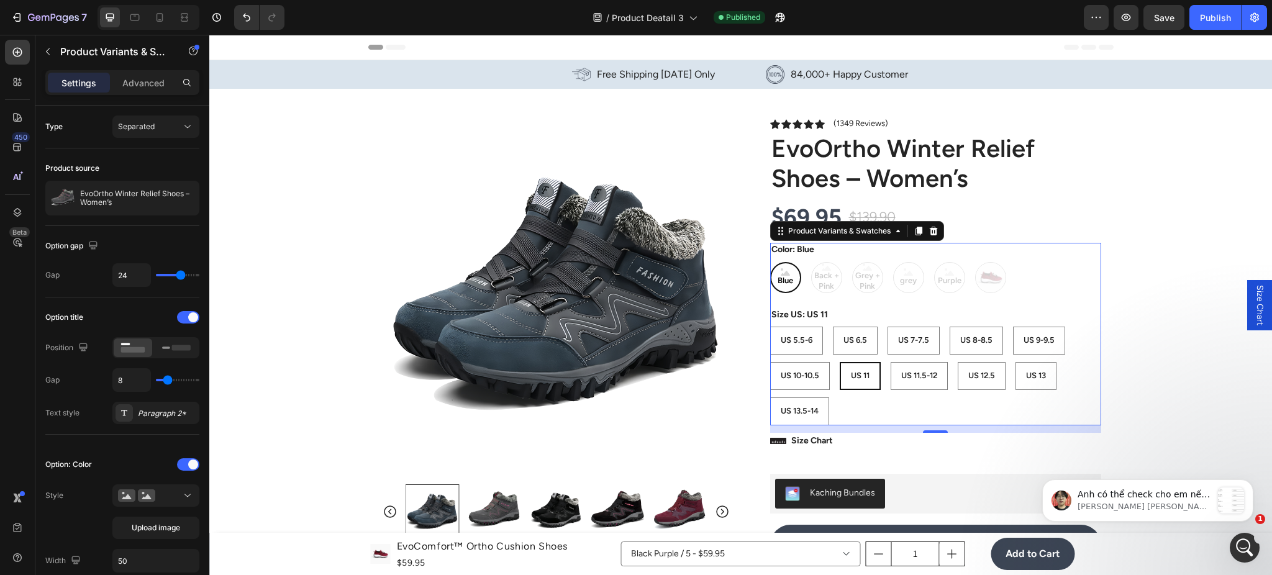
click at [827, 275] on div "Blue Blue Blue Back + Pink Back + Pink Back + Pink Grey + Pink Grey + Pink Grey…" at bounding box center [935, 277] width 331 height 31
click at [1163, 18] on span "Save" at bounding box center [1164, 17] width 21 height 11
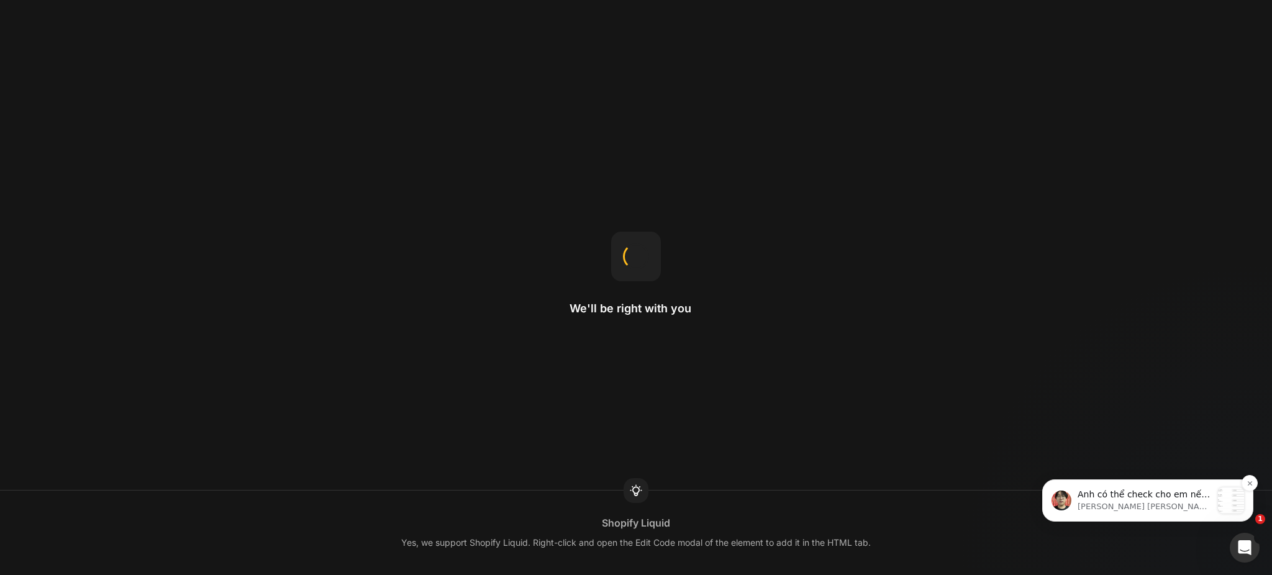
click at [1208, 504] on p "[PERSON_NAME] [PERSON_NAME]" at bounding box center [1145, 506] width 134 height 11
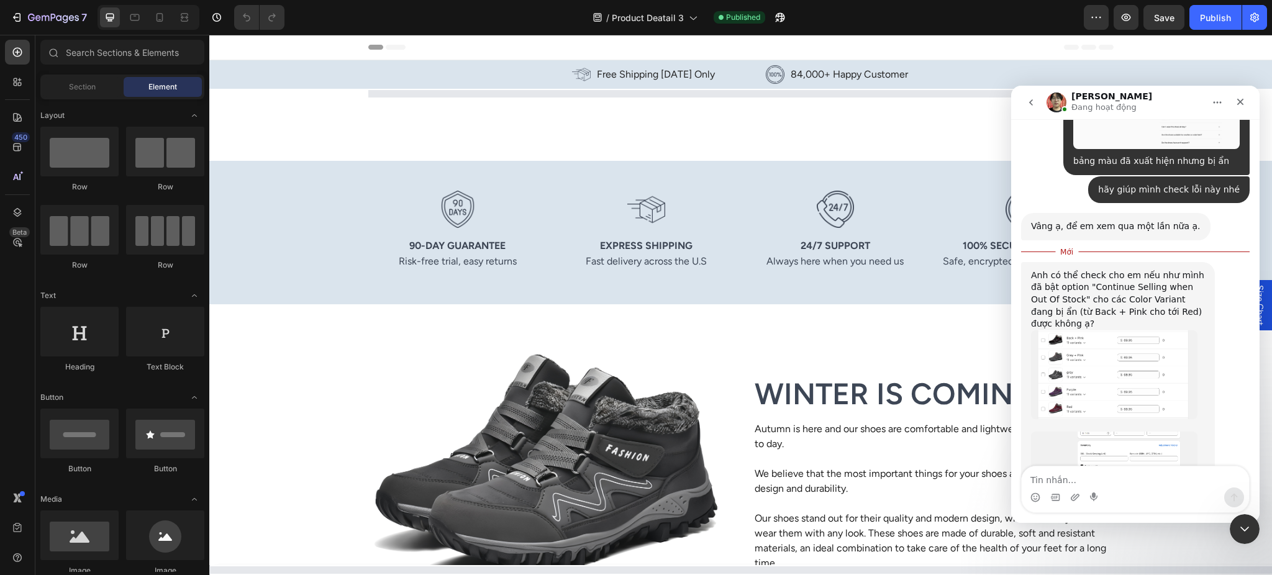
scroll to position [2221, 0]
click at [1244, 105] on icon "Đóng" at bounding box center [1241, 102] width 10 height 10
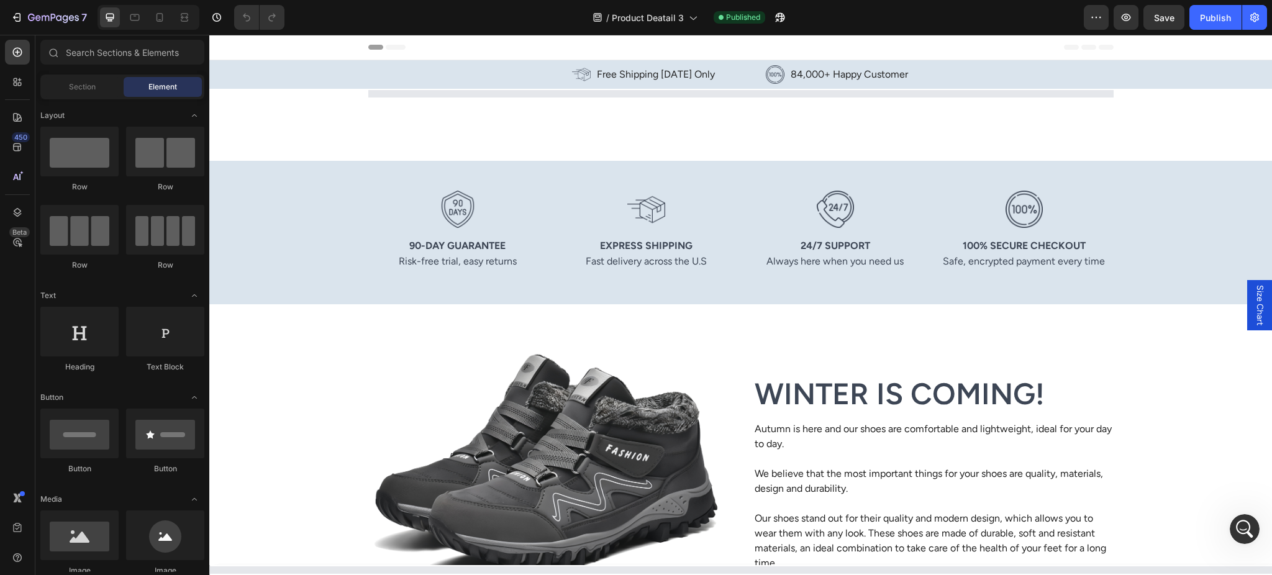
scroll to position [2200, 0]
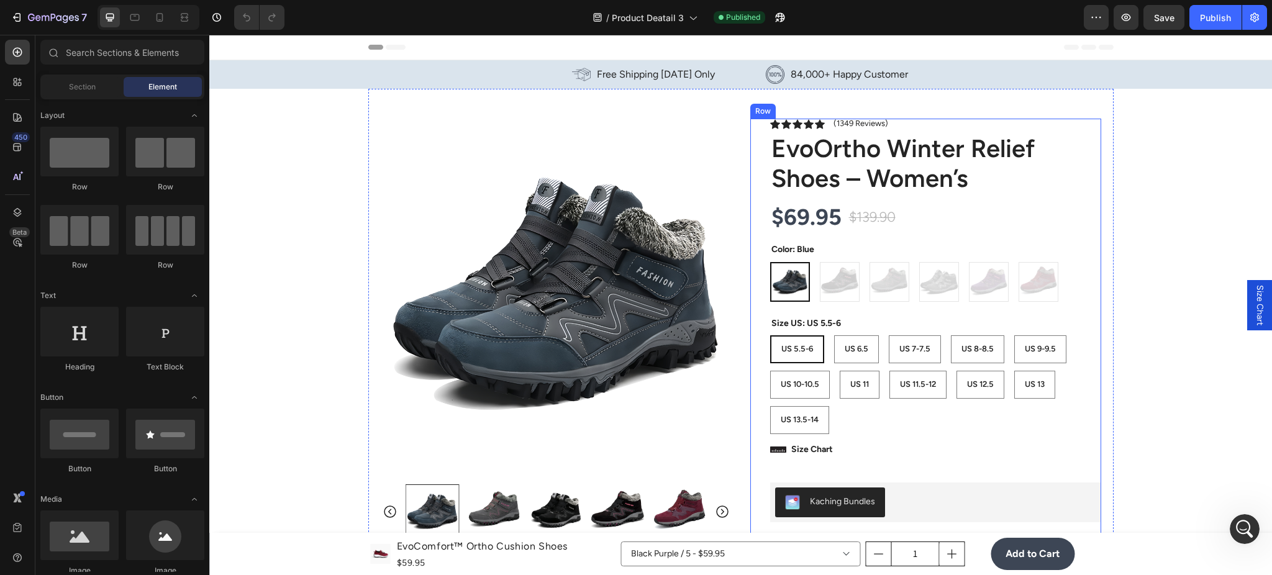
click at [760, 255] on div "Icon Icon Icon Icon Icon Icon List (1349 Reviews) Text Block Row EvoOrtho Winte…" at bounding box center [925, 540] width 351 height 843
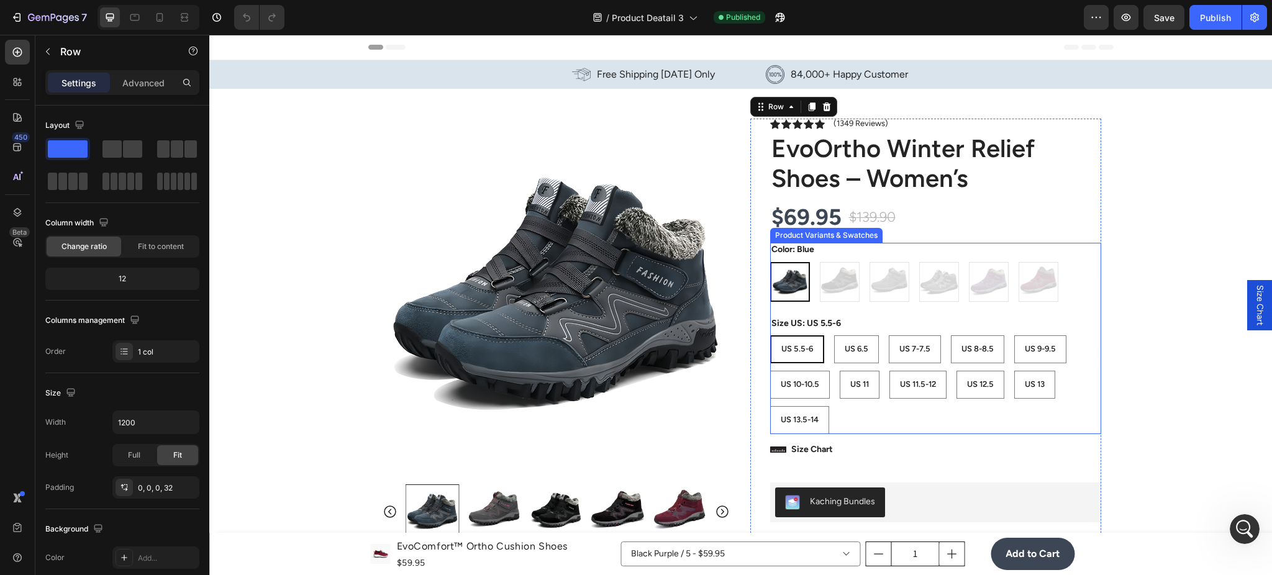
click at [827, 259] on div "Color: Blue Blue Blue Back + Pink Back + Pink Grey + Pink Grey + Pink grey grey…" at bounding box center [935, 272] width 331 height 58
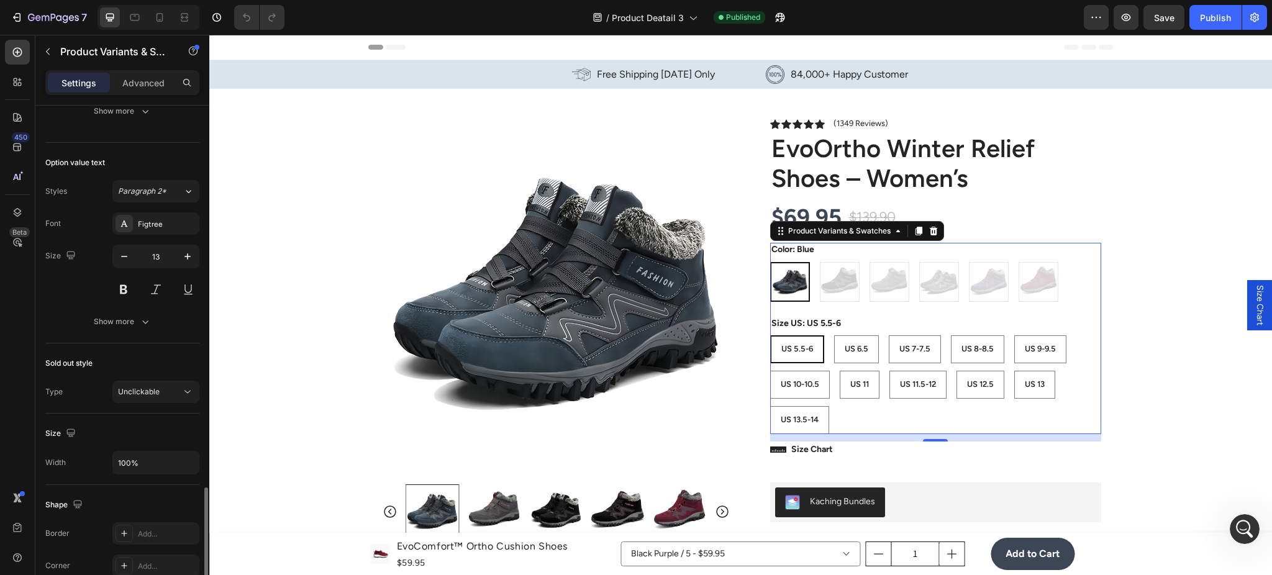
scroll to position [774, 0]
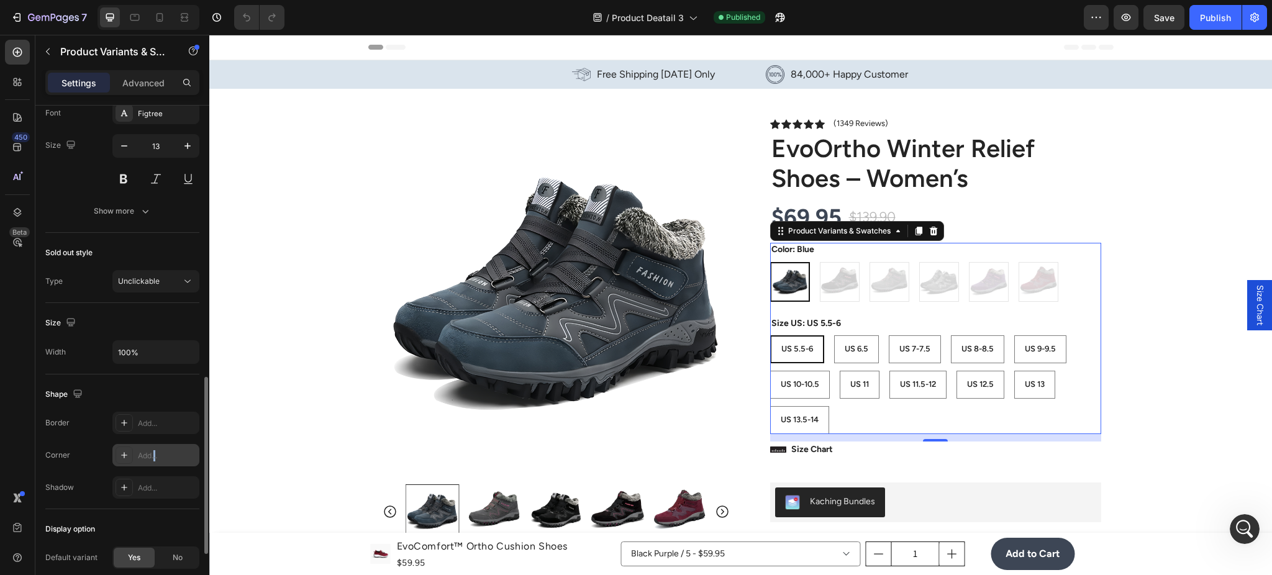
click at [155, 453] on div "Add..." at bounding box center [167, 455] width 58 height 11
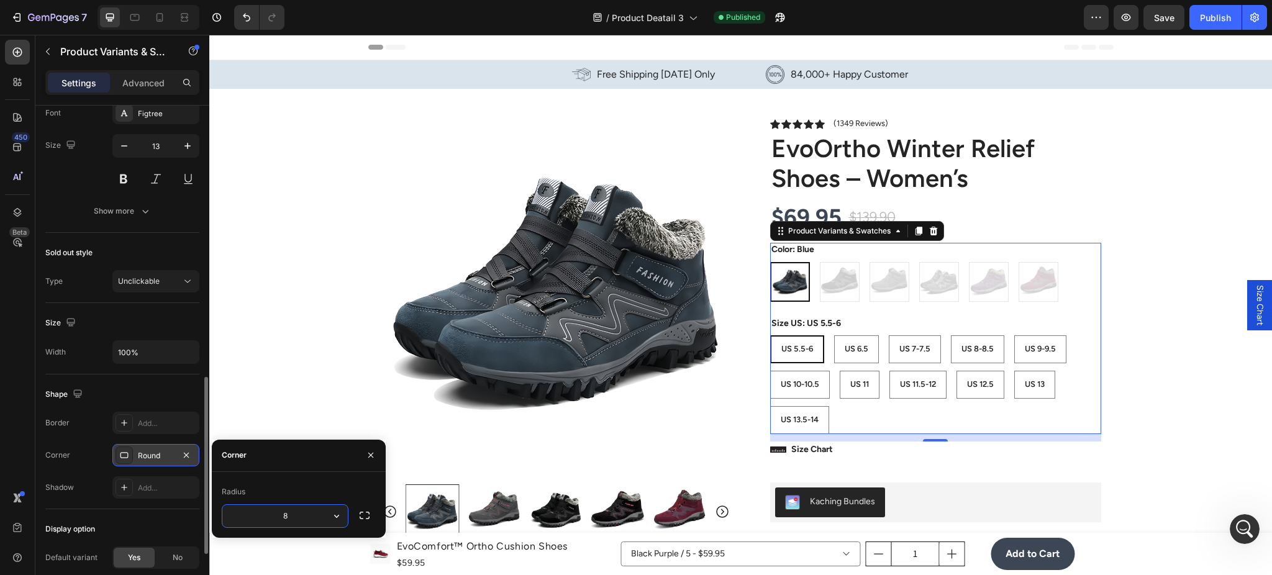
click at [303, 512] on input "8" at bounding box center [284, 516] width 125 height 22
type input "9999"
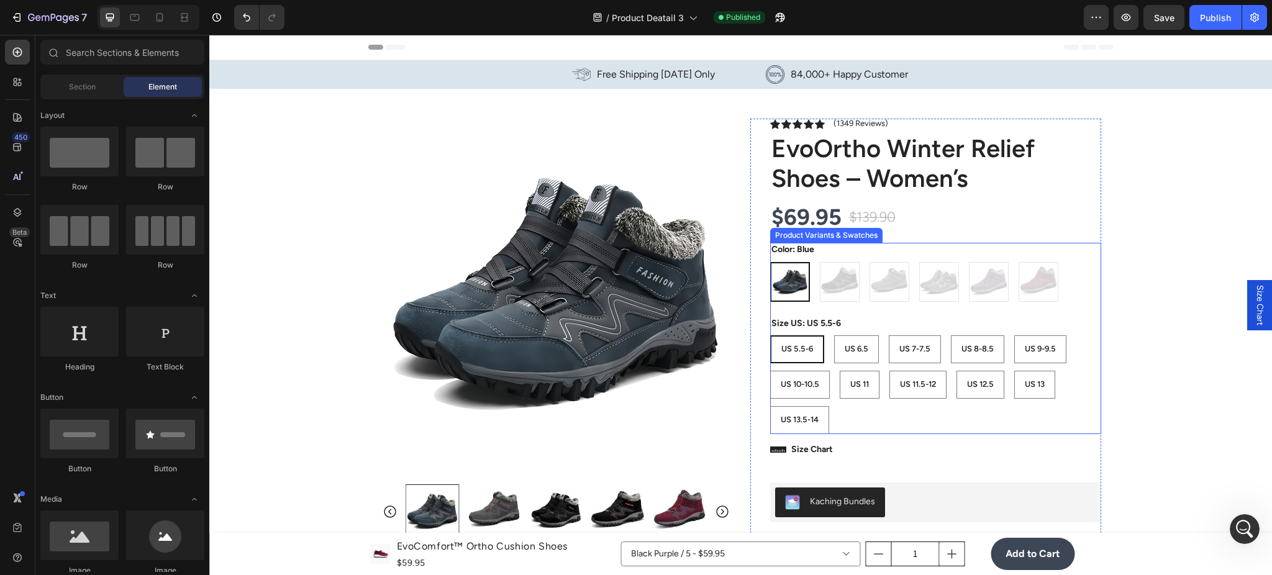
click at [823, 335] on div "US 5.5-6 US 5.5-6 US 5.5-6 US 6.5 US 6.5 US 6.5 US 7-7.5 US 7-7.5 US 7-7.5 US 8…" at bounding box center [935, 384] width 331 height 99
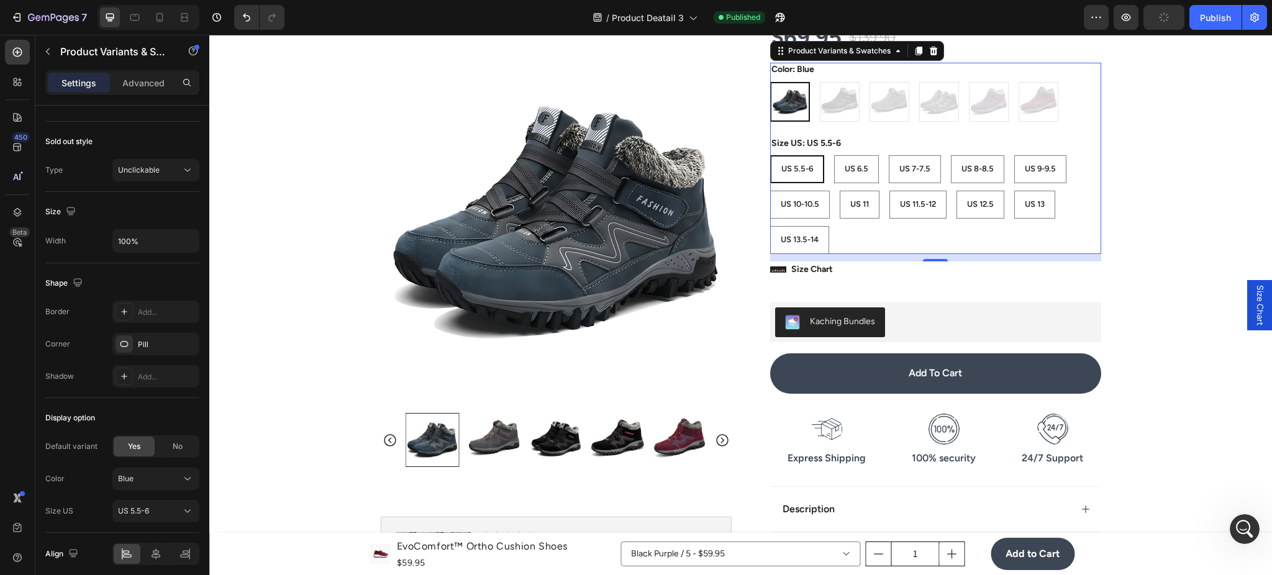
scroll to position [221, 0]
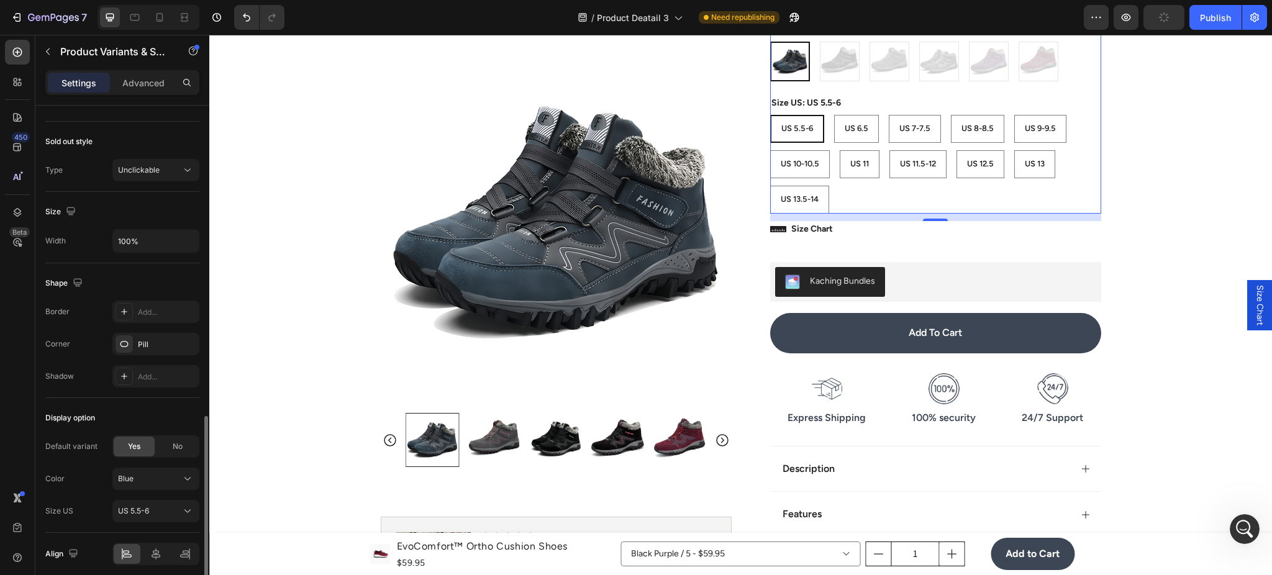
click at [169, 296] on div "Shape Border Add... Corner Pill Shadow Add..." at bounding box center [122, 330] width 154 height 135
click at [164, 297] on div "Shape Border Add... Corner Pill Shadow Add..." at bounding box center [122, 330] width 154 height 135
click at [155, 316] on div "Add..." at bounding box center [167, 312] width 58 height 11
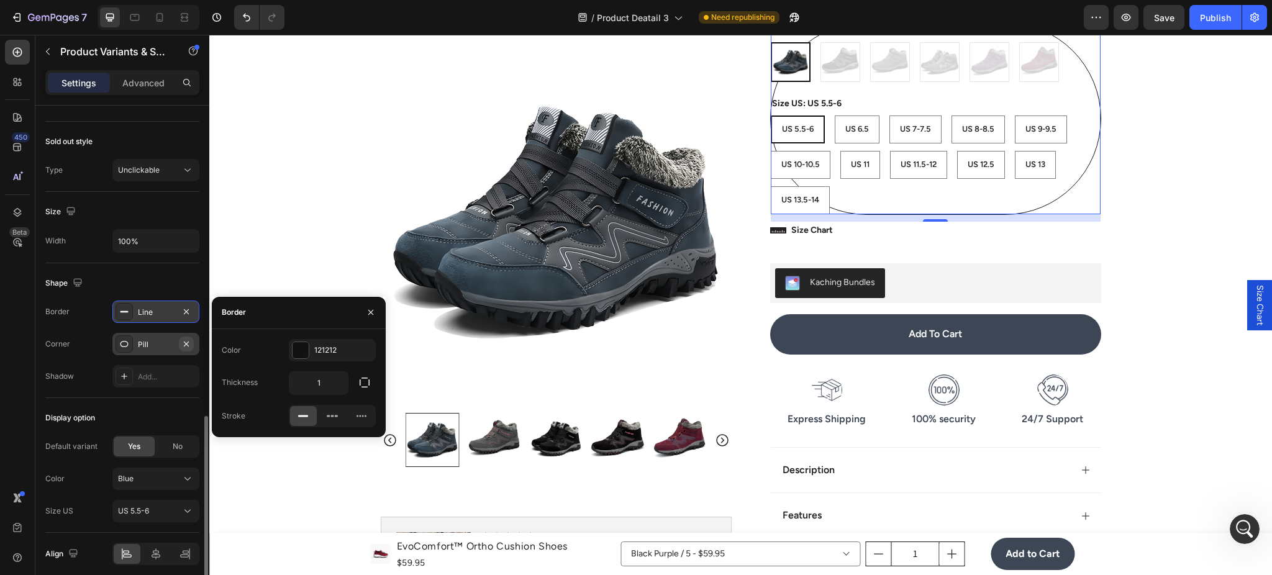
click at [187, 343] on icon "button" at bounding box center [186, 344] width 10 height 10
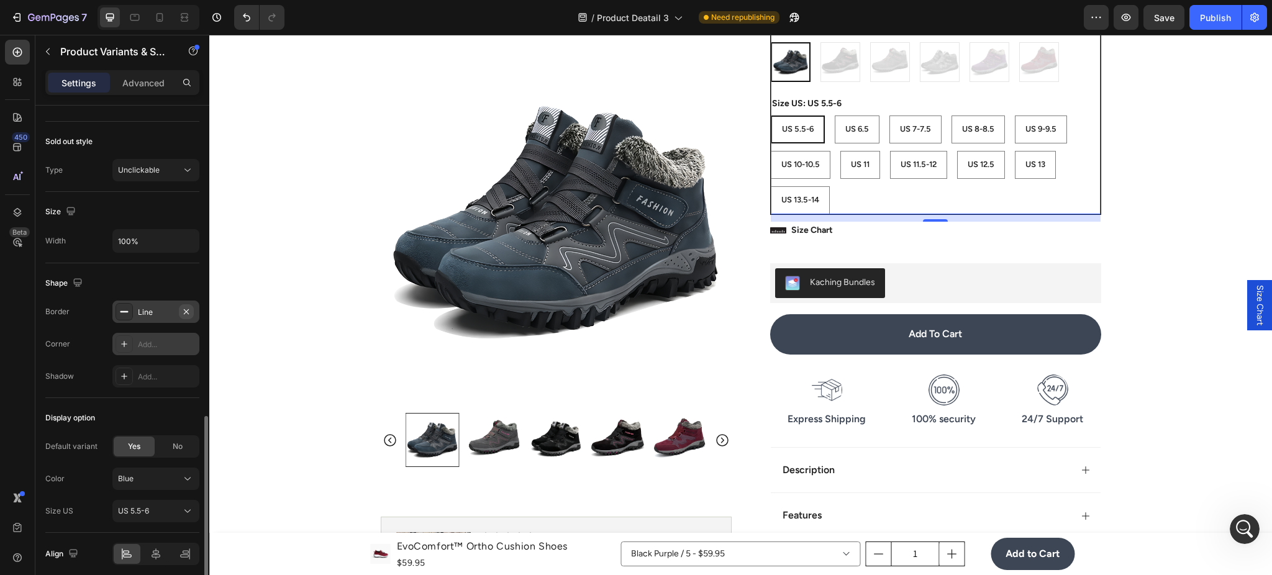
click at [185, 311] on icon "button" at bounding box center [186, 311] width 5 height 5
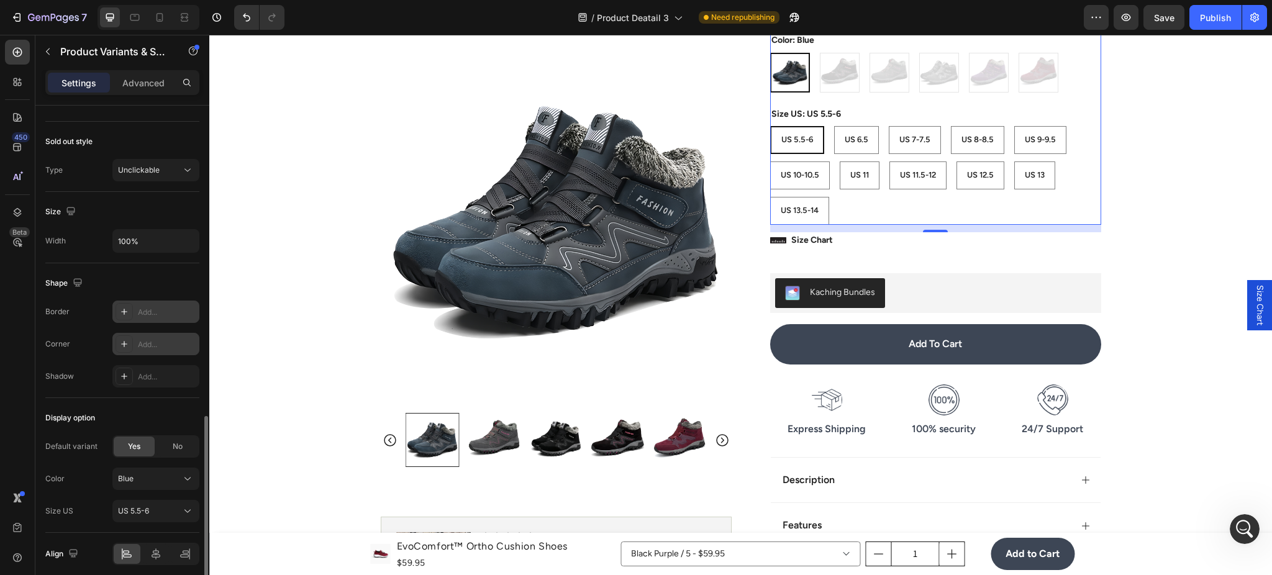
scroll to position [111, 0]
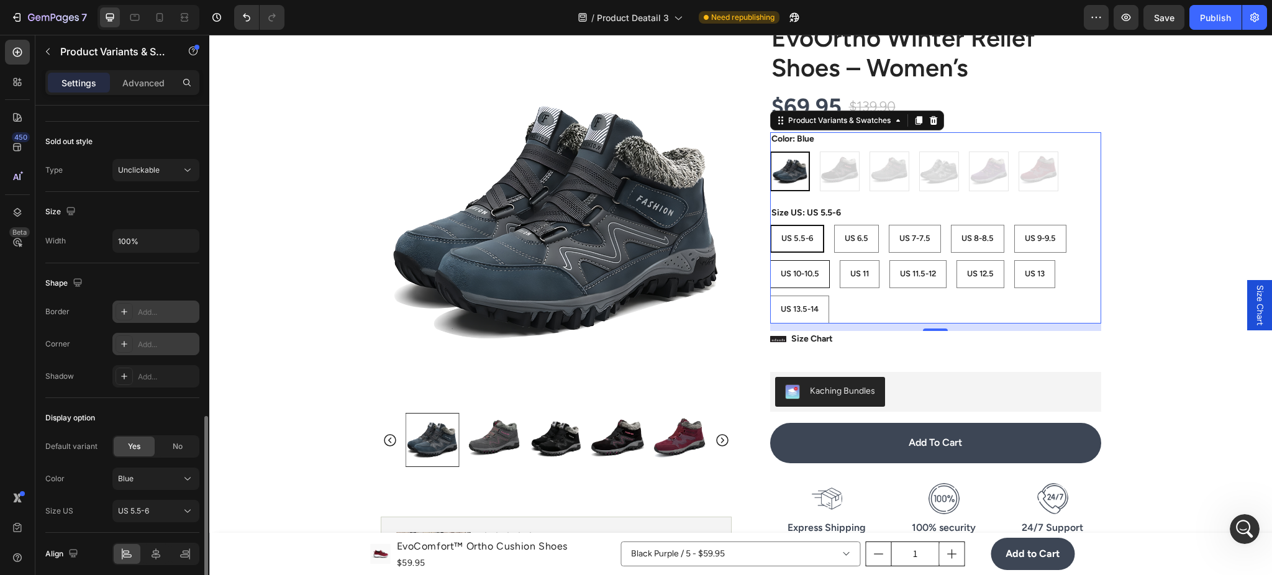
click at [818, 262] on 10-10\ "US 10-10.5" at bounding box center [800, 274] width 60 height 28
click at [770, 260] on input "US 10-10.5 US 10-10.5 US 10-10.5" at bounding box center [770, 260] width 1 height 1
radio input "true"
click at [836, 242] on div "US 6.5" at bounding box center [855, 239] width 43 height 21
click at [833, 225] on input "US 6.5 US 6.5 US 6.5" at bounding box center [832, 224] width 1 height 1
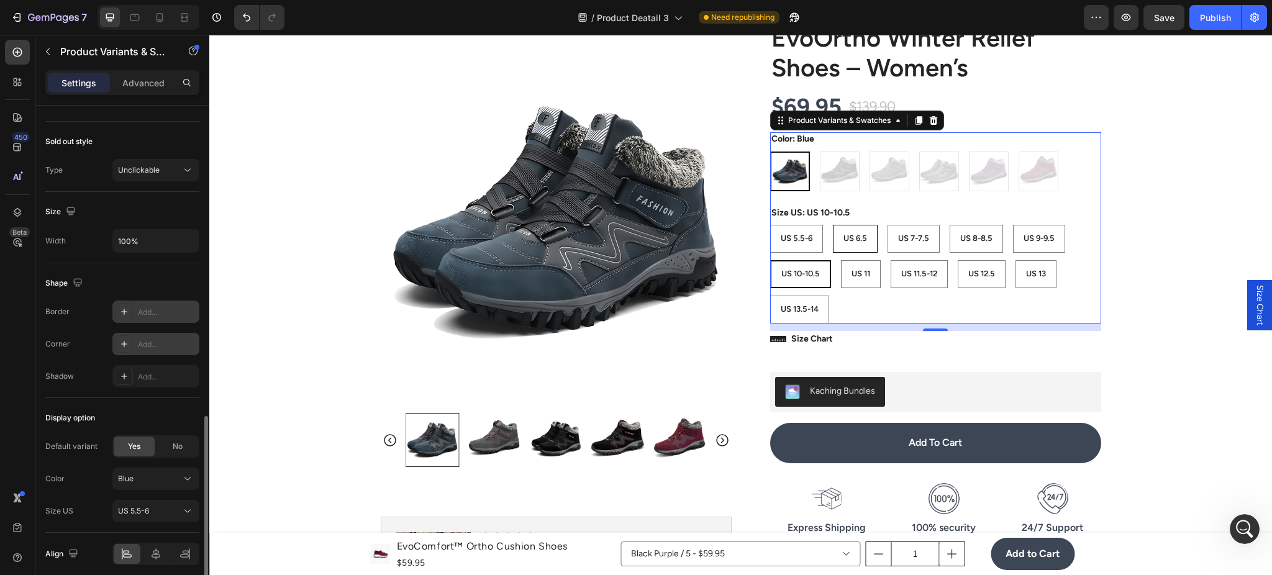
radio input "true"
click at [808, 245] on div "US 5.5-6" at bounding box center [797, 239] width 52 height 21
click at [770, 225] on input "US 5.5-6 US 5.5-6 US 5.5-6" at bounding box center [770, 224] width 1 height 1
radio input "true"
click at [842, 181] on div "Blue Blue Back + Pink Back + Pink Grey + Pink Grey + Pink grey grey Purple Purp…" at bounding box center [935, 172] width 331 height 40
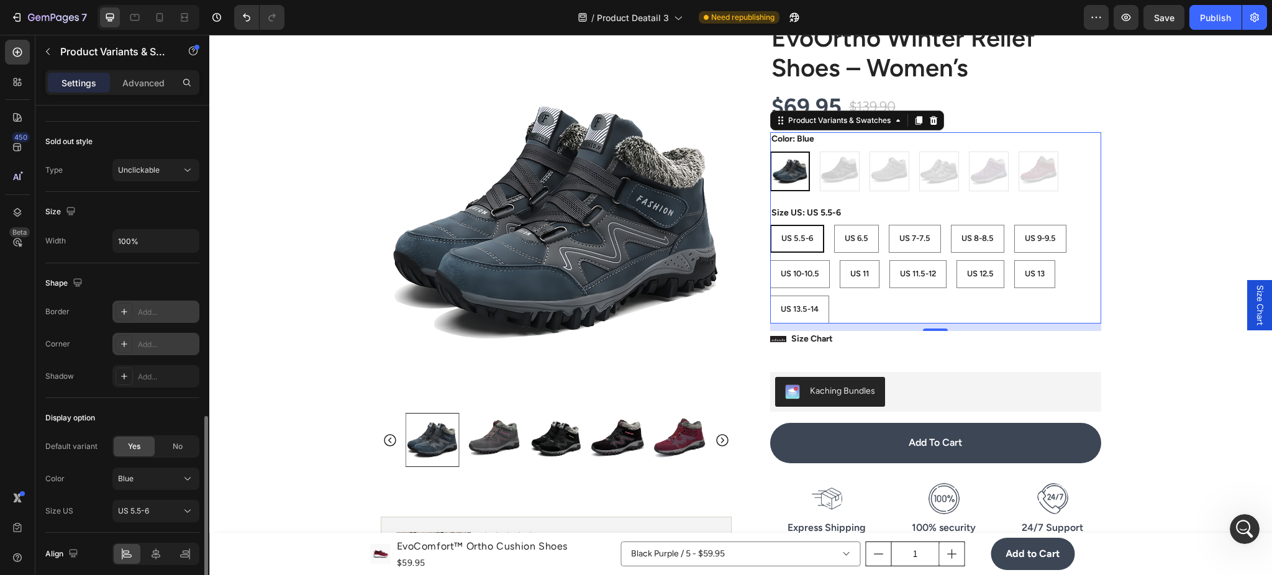
click at [802, 174] on img at bounding box center [790, 171] width 37 height 37
click at [770, 152] on input "Blue Blue" at bounding box center [770, 151] width 1 height 1
click at [848, 173] on div "Blue Blue Back + Pink Back + Pink Grey + Pink Grey + Pink grey grey Purple Purp…" at bounding box center [935, 172] width 331 height 40
click at [792, 168] on img at bounding box center [790, 171] width 37 height 37
click at [770, 152] on input "Blue Blue" at bounding box center [770, 151] width 1 height 1
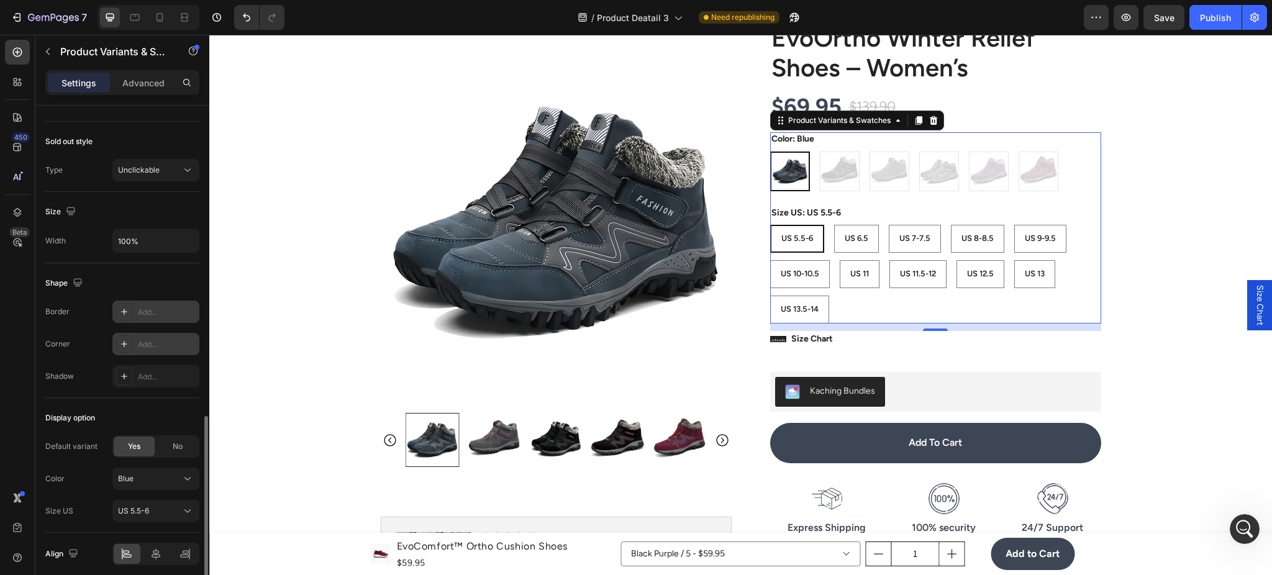
click at [873, 175] on div "Blue Blue Back + Pink Back + Pink Grey + Pink Grey + Pink grey grey Purple Purp…" at bounding box center [935, 172] width 331 height 40
click at [790, 183] on img at bounding box center [790, 171] width 37 height 37
click at [770, 152] on input "Blue Blue" at bounding box center [770, 151] width 1 height 1
click at [191, 170] on icon at bounding box center [187, 170] width 12 height 12
click at [188, 170] on icon at bounding box center [187, 170] width 12 height 12
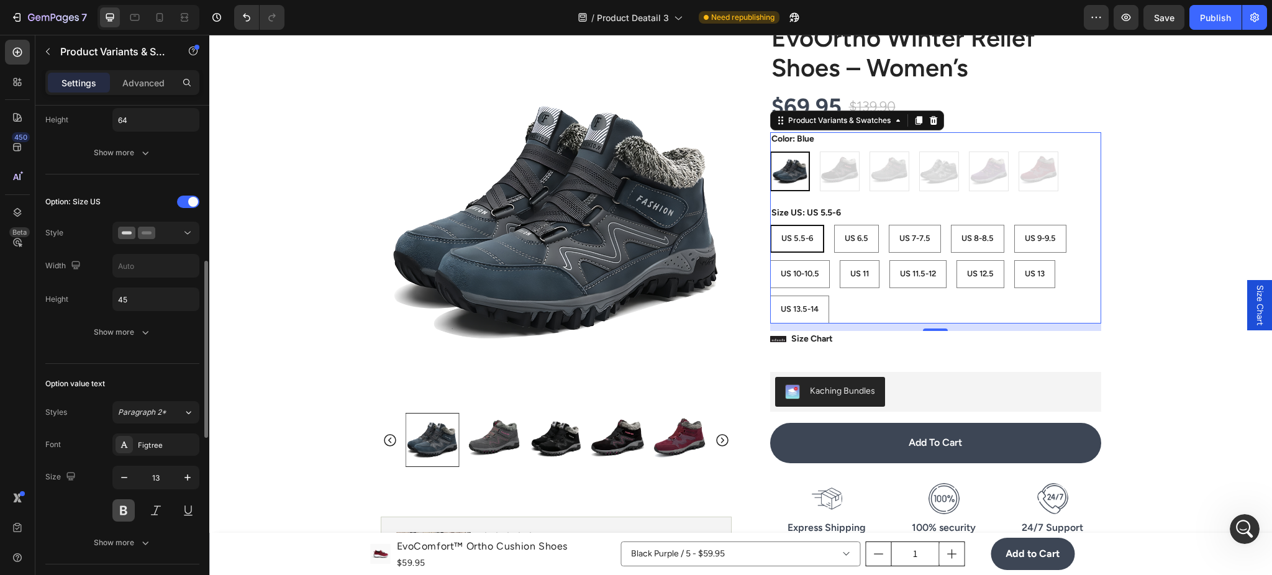
scroll to position [332, 0]
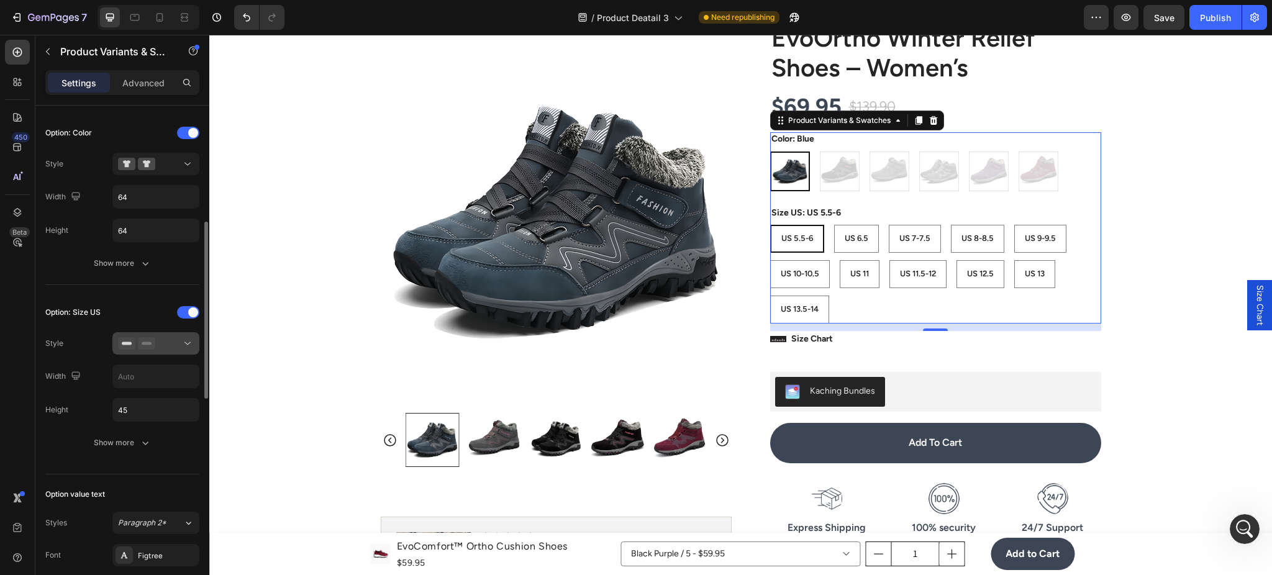
click at [180, 342] on div at bounding box center [156, 343] width 76 height 12
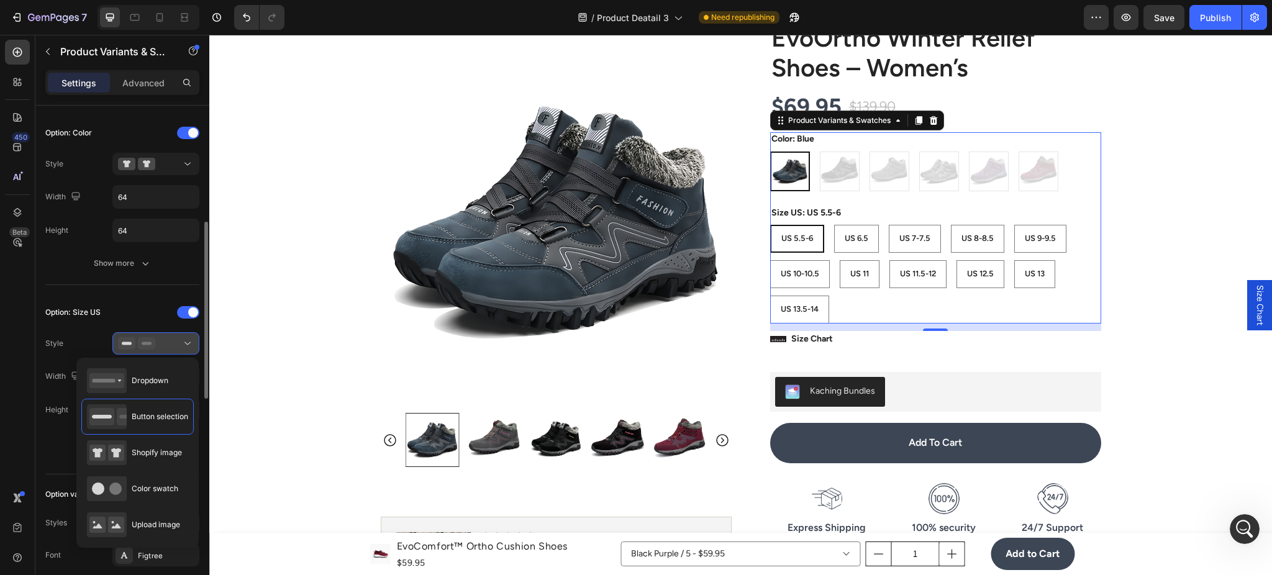
click at [183, 344] on icon at bounding box center [187, 343] width 12 height 12
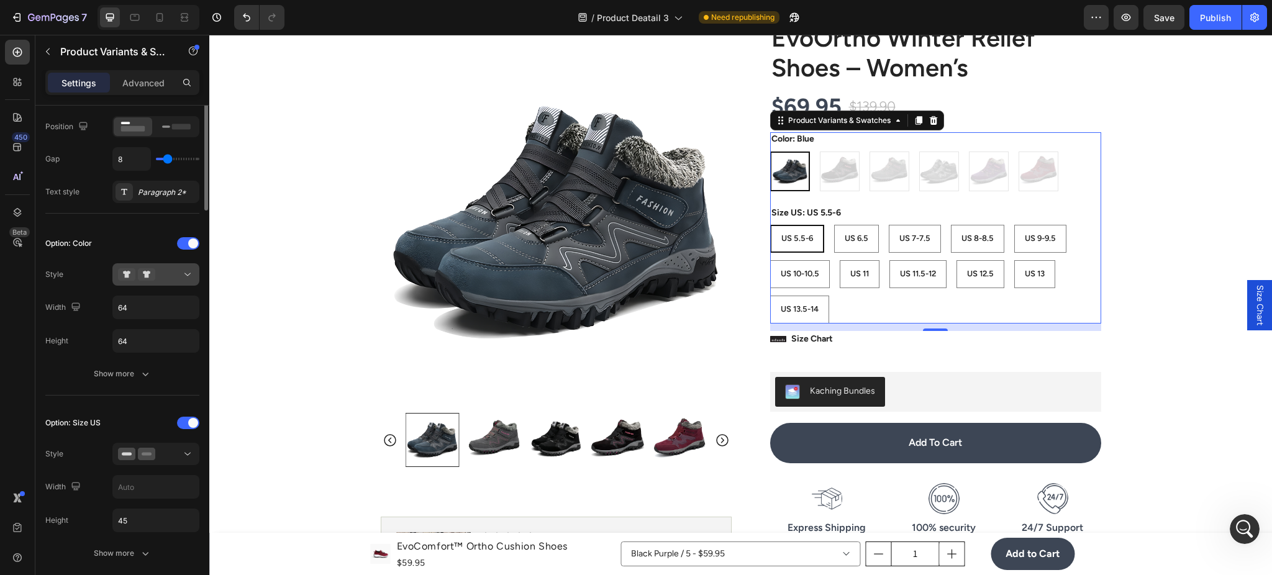
scroll to position [0, 0]
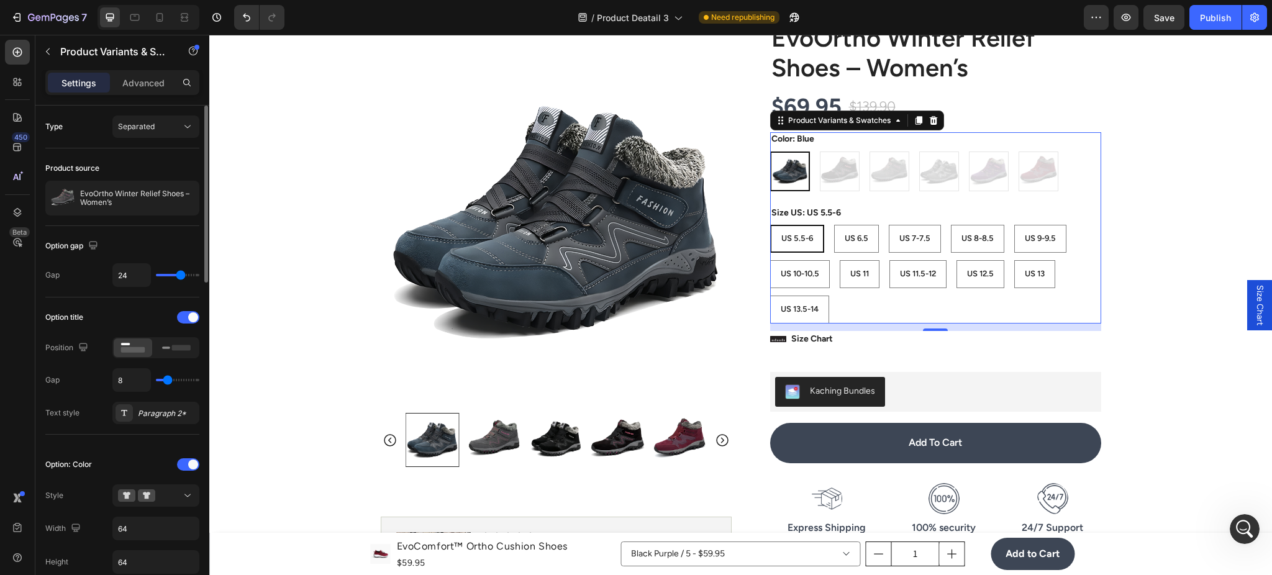
type input "17"
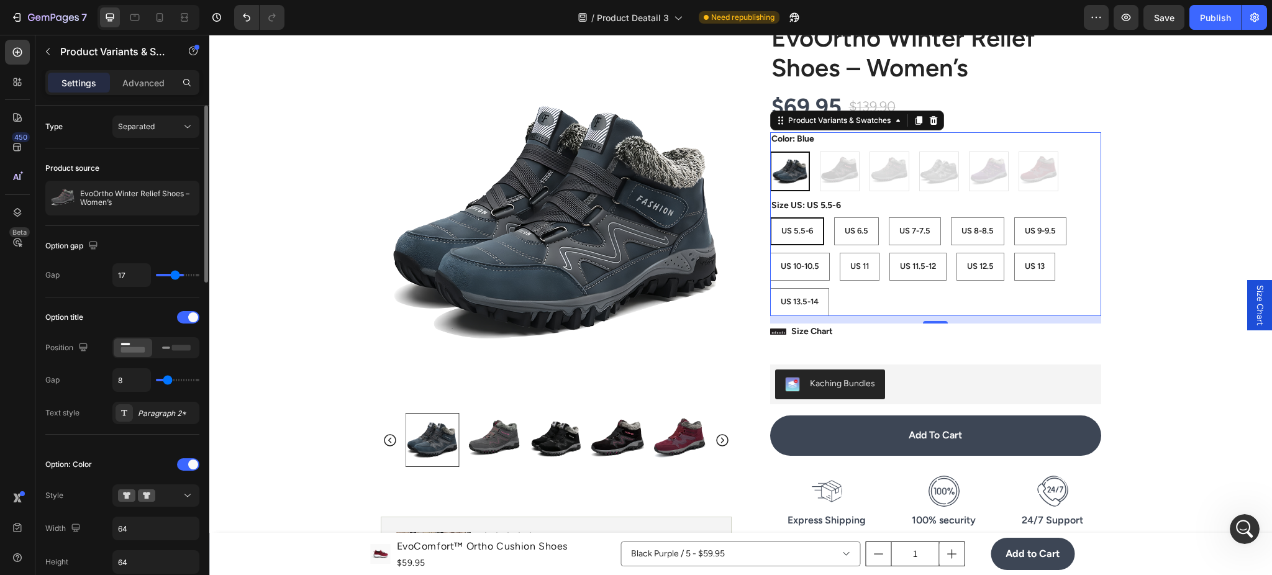
type input "12"
type input "8"
type input "6"
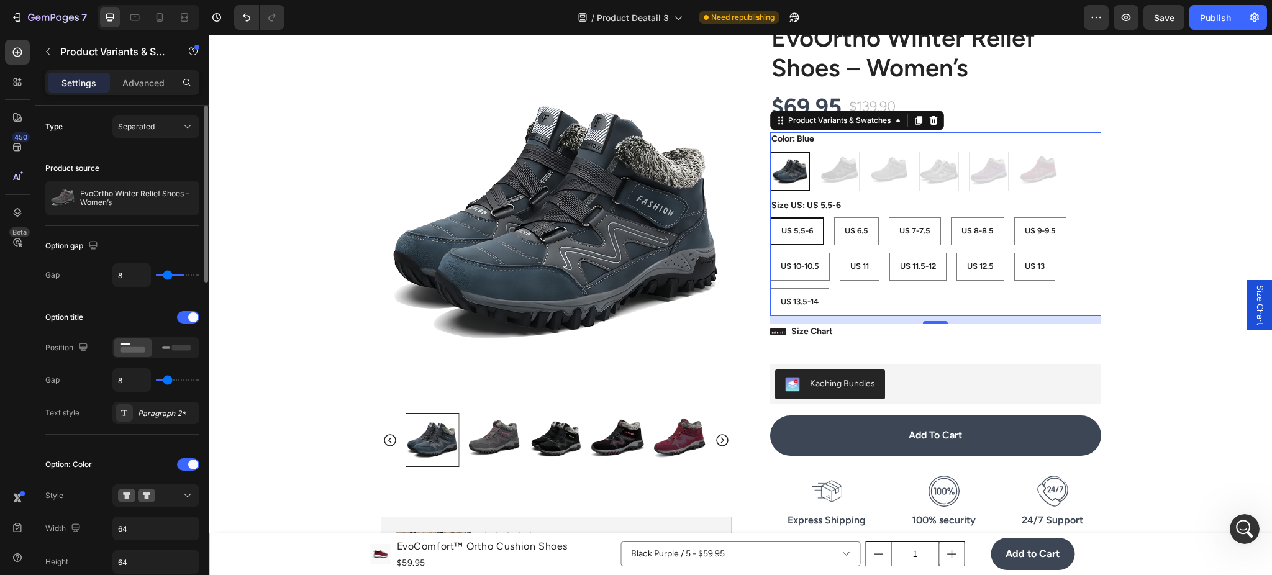
type input "6"
type input "3"
type input "0"
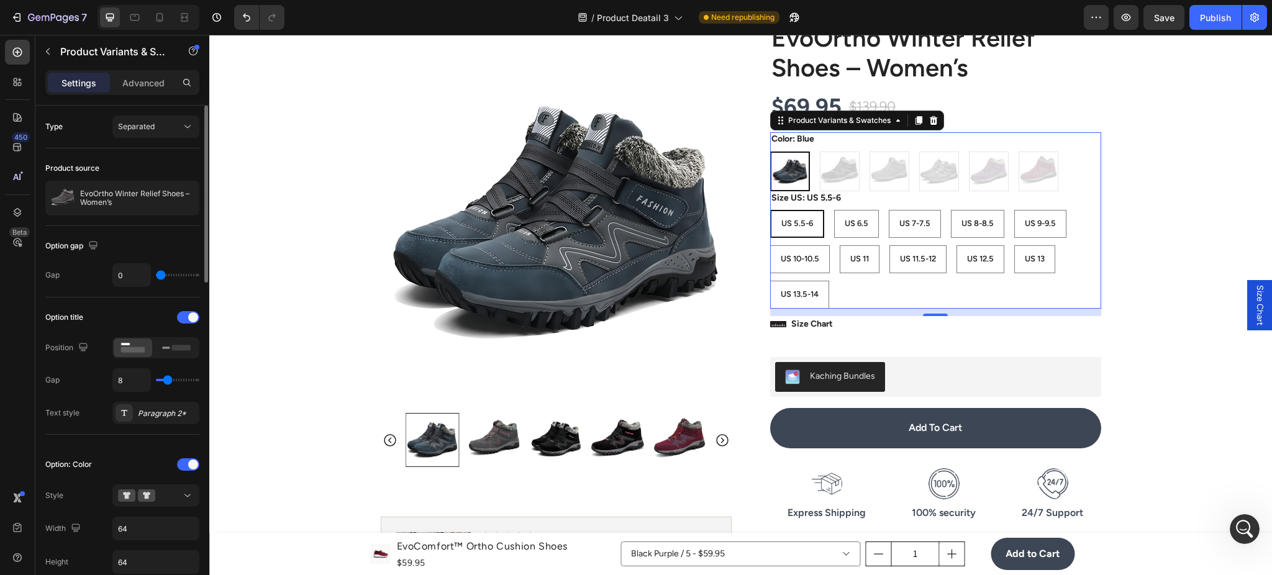
type input "4"
type input "6"
type input "10"
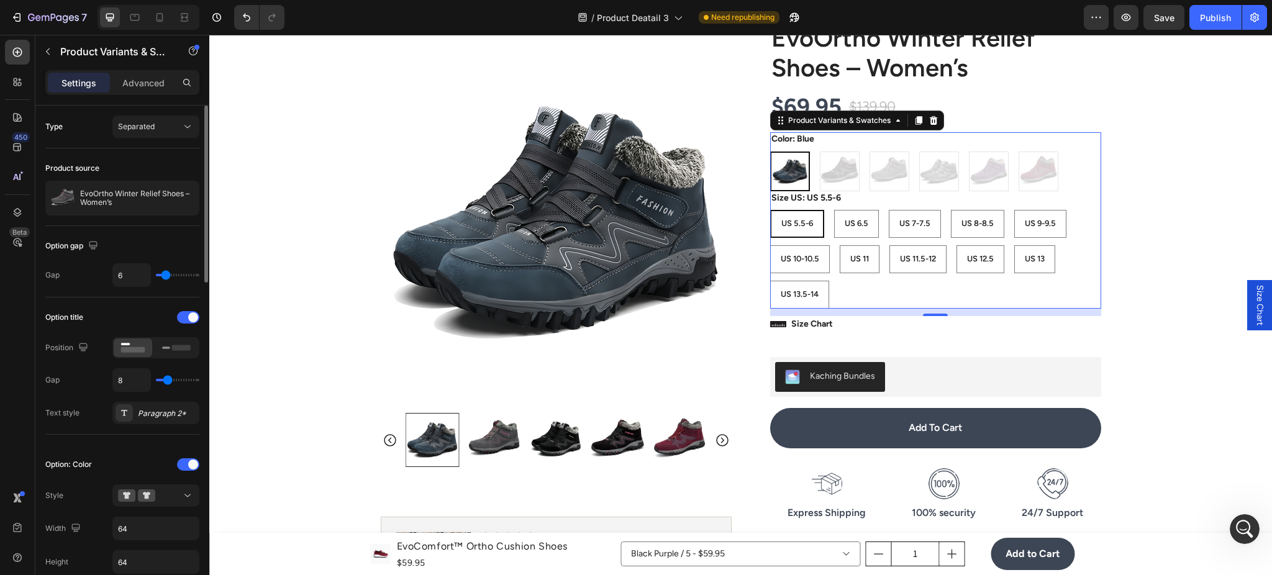
type input "10"
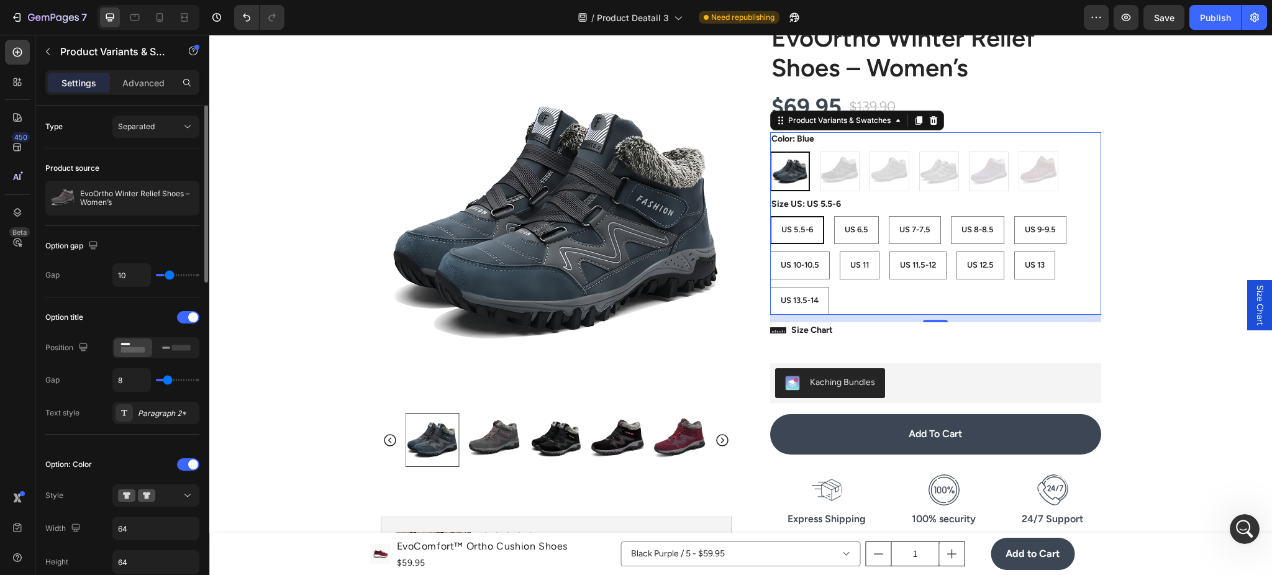
type input "14"
type input "24"
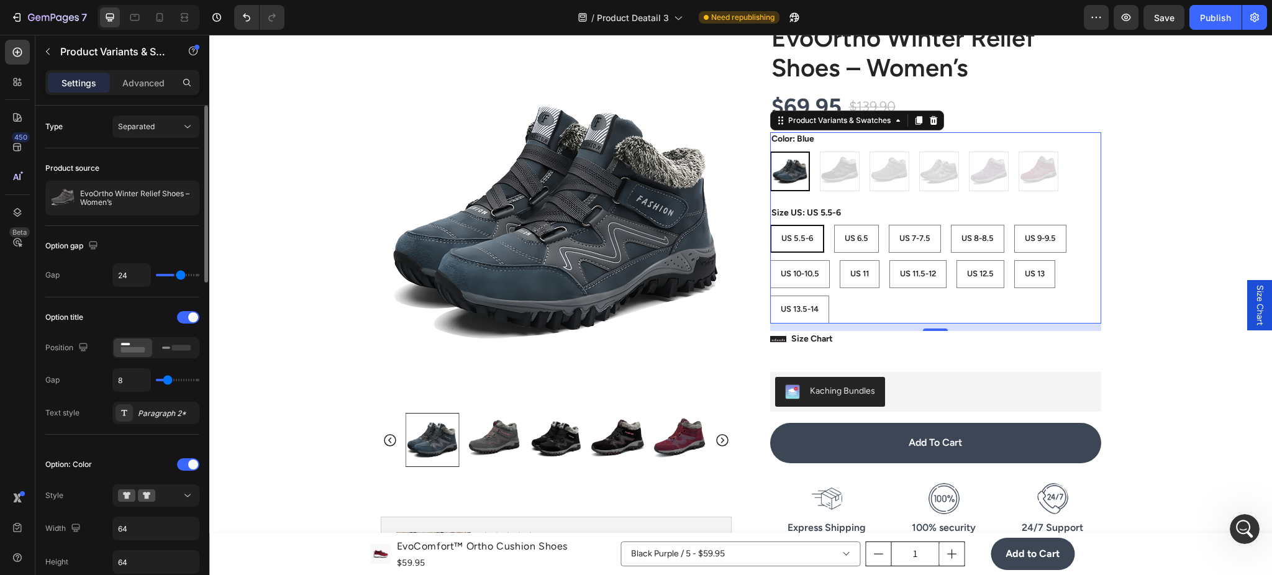
type input "25"
type input "26"
type input "28"
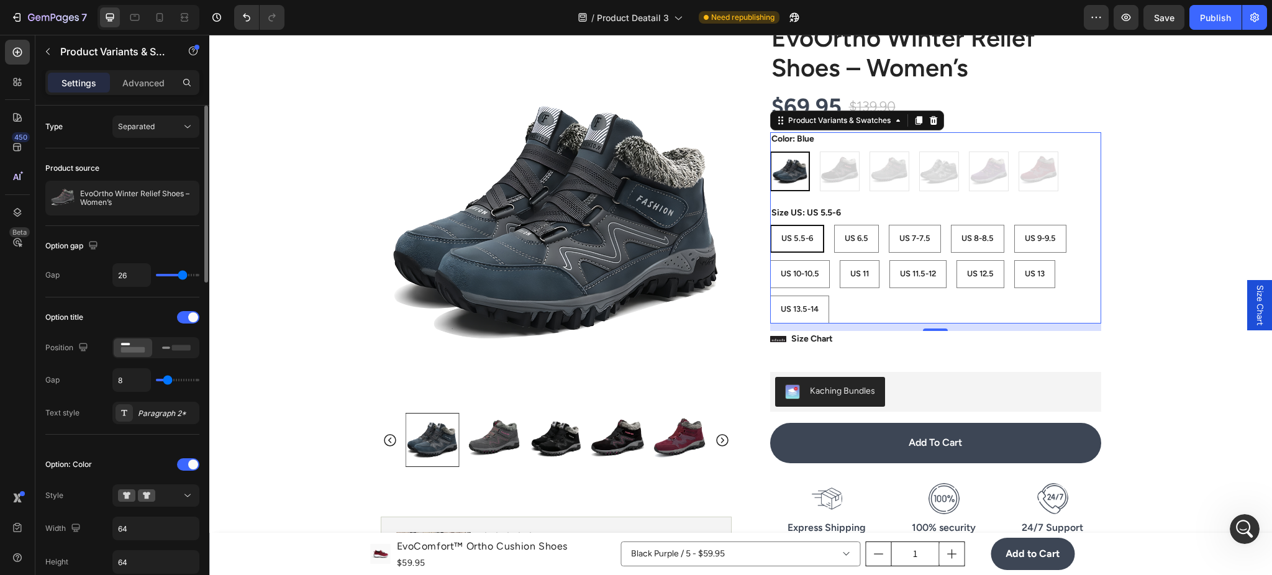
type input "28"
type input "29"
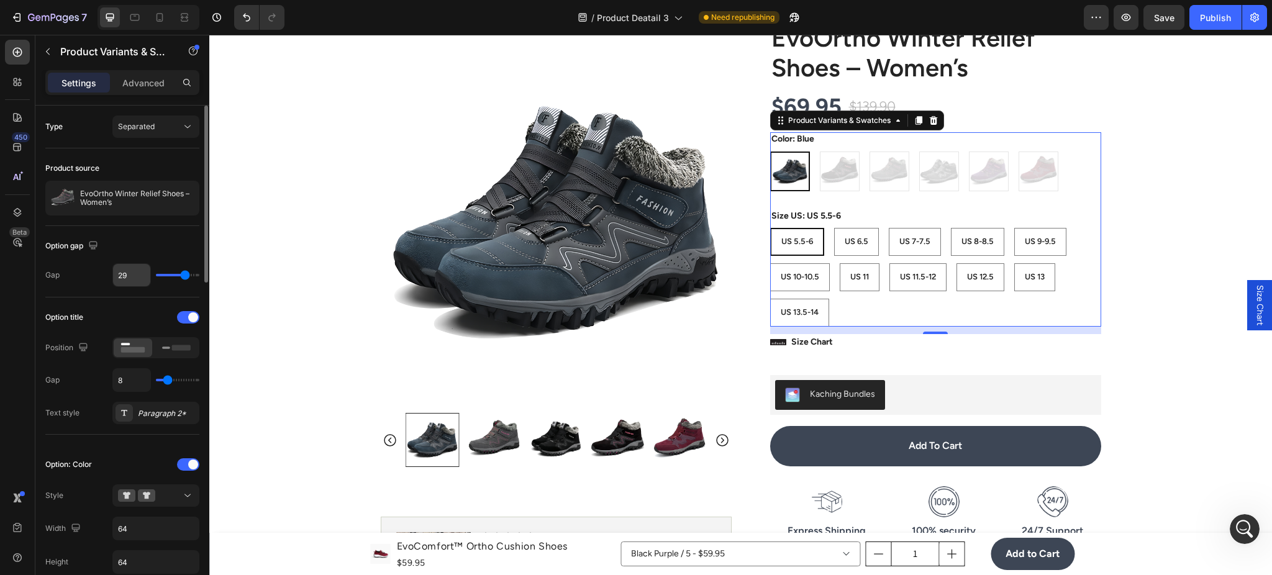
drag, startPoint x: 185, startPoint y: 276, endPoint x: 140, endPoint y: 267, distance: 45.0
type input "26"
click at [183, 274] on input "range" at bounding box center [177, 275] width 43 height 2
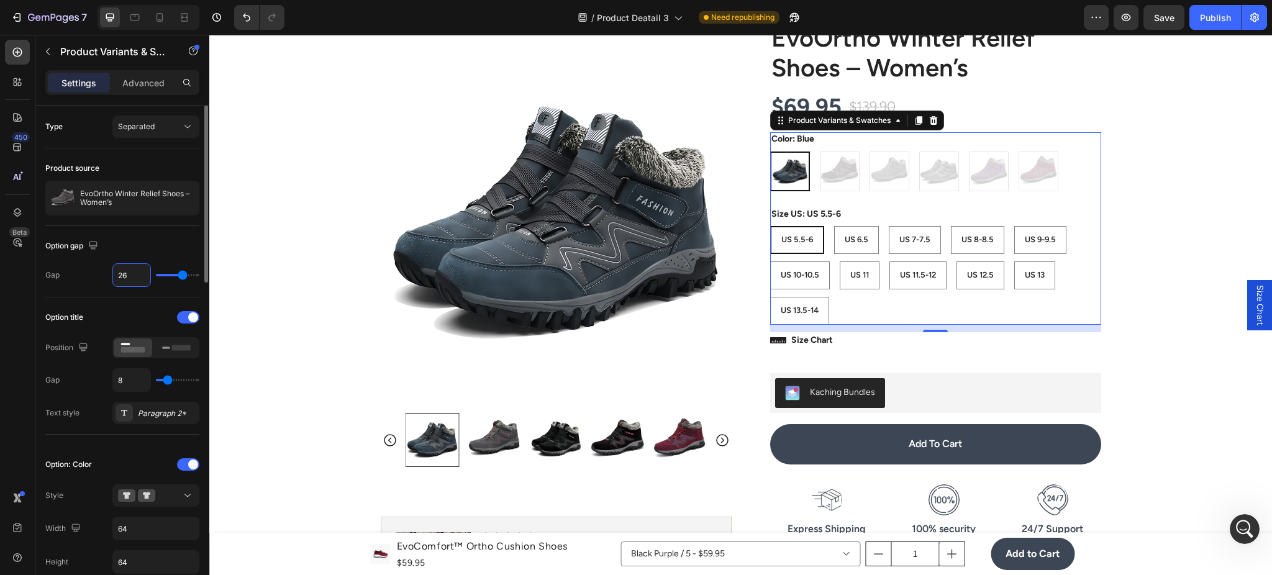
click at [119, 271] on input "26" at bounding box center [131, 275] width 37 height 22
type input "2"
type input "24"
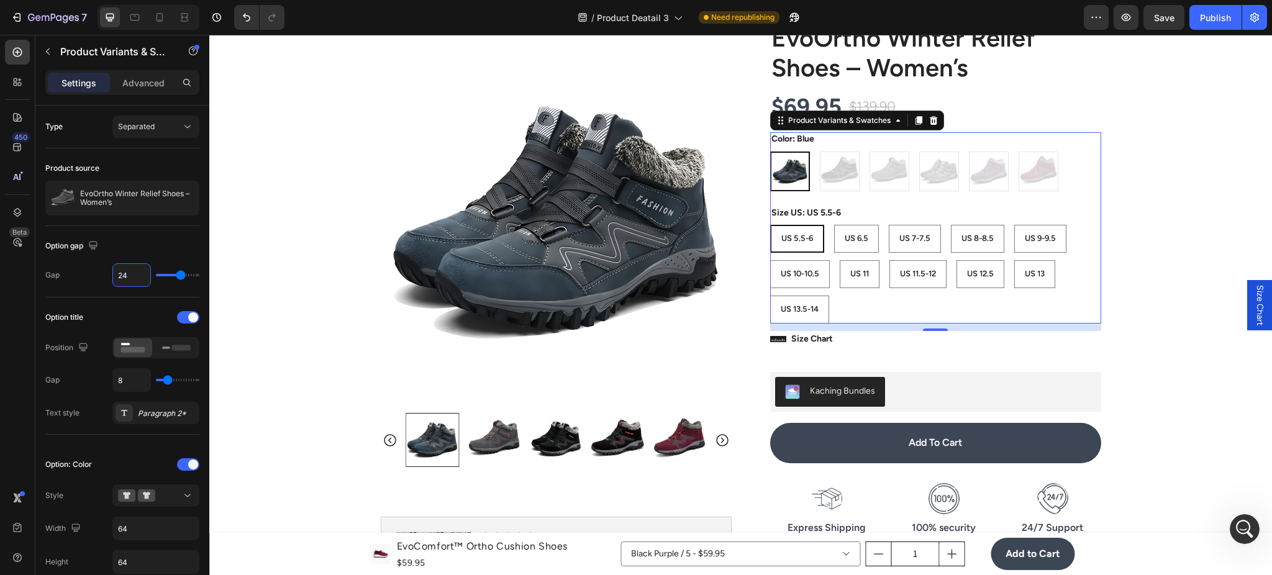
type input "24"
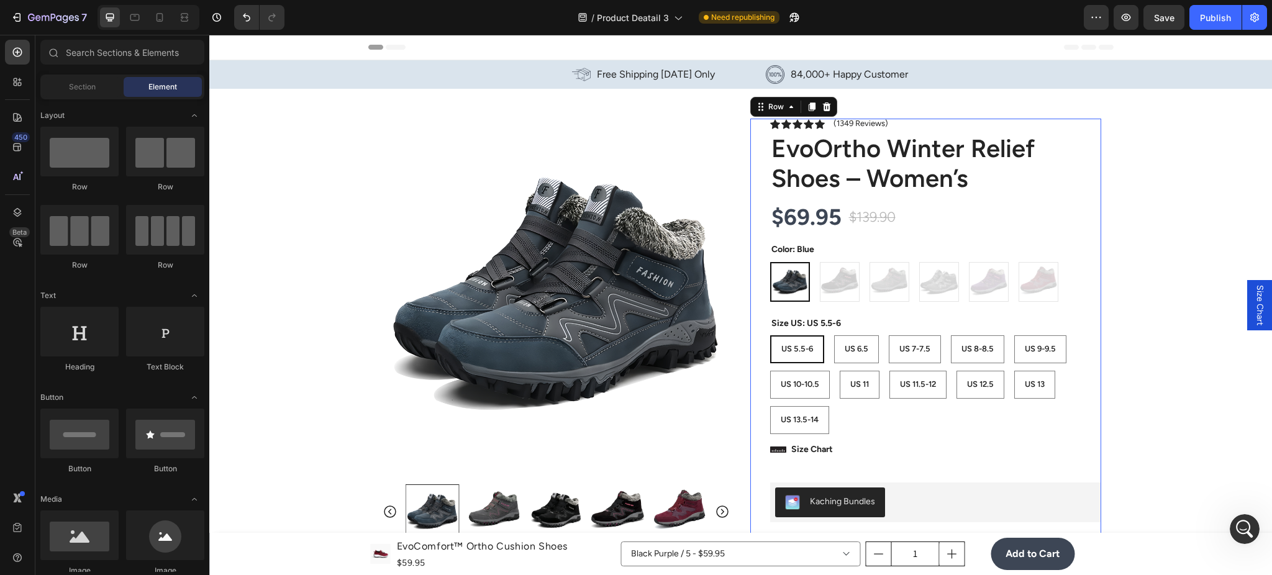
click at [1014, 240] on div "Icon Icon Icon Icon Icon Icon List (1349 Reviews) Text Block Row EvoOrtho Winte…" at bounding box center [935, 540] width 331 height 843
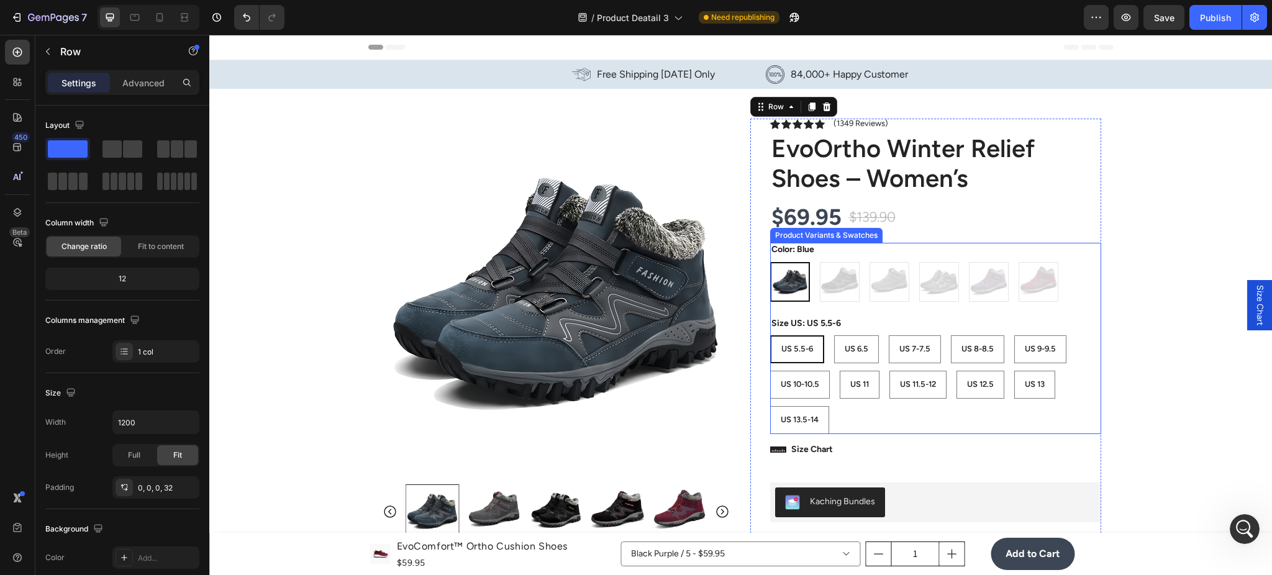
click at [1047, 321] on div "Size US: US 5.5-6 US 5.5-6 US 5.5-6 US 5.5-6 US 6.5 US 6.5 US 6.5 US 7-7.5 US 7…" at bounding box center [935, 375] width 331 height 117
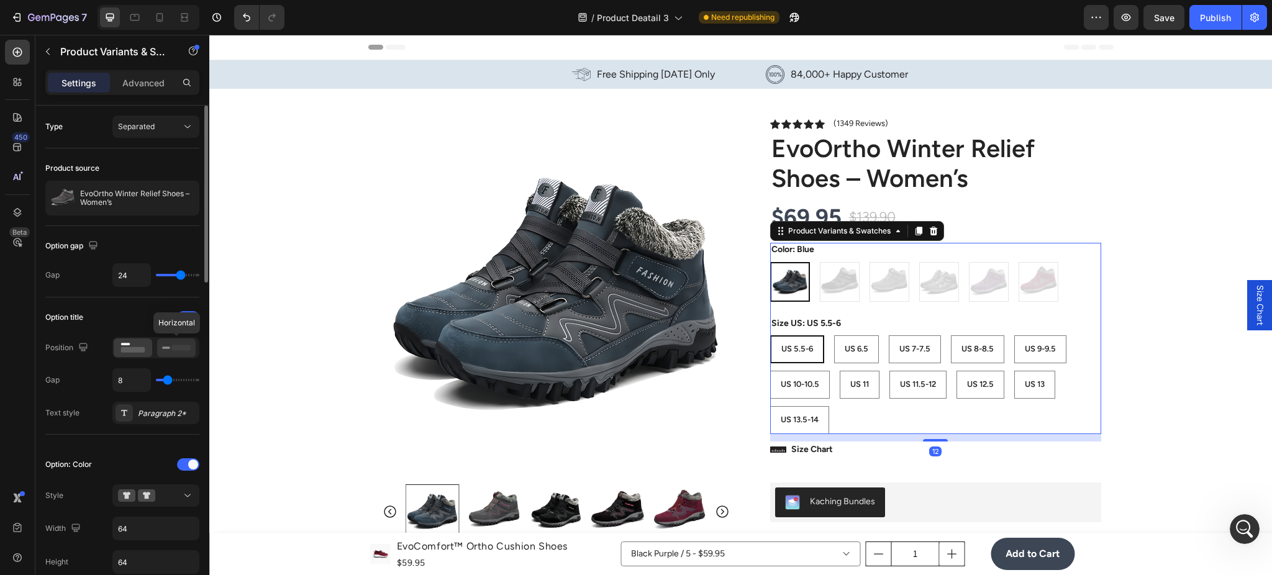
click at [158, 349] on div at bounding box center [176, 348] width 39 height 19
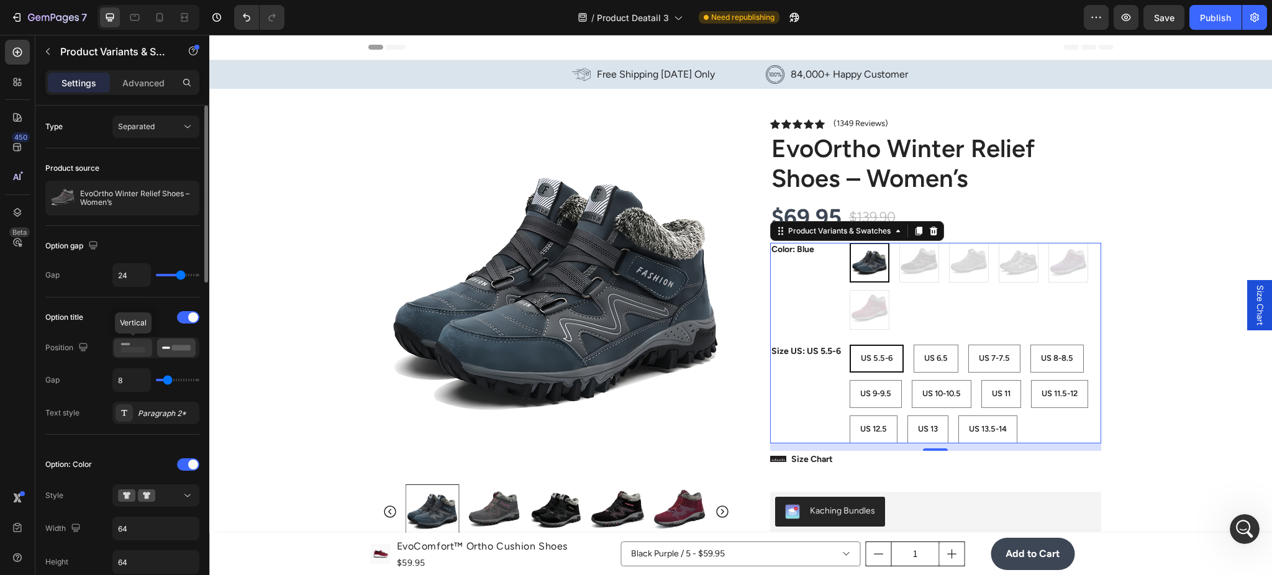
click at [134, 352] on rect at bounding box center [133, 350] width 24 height 6
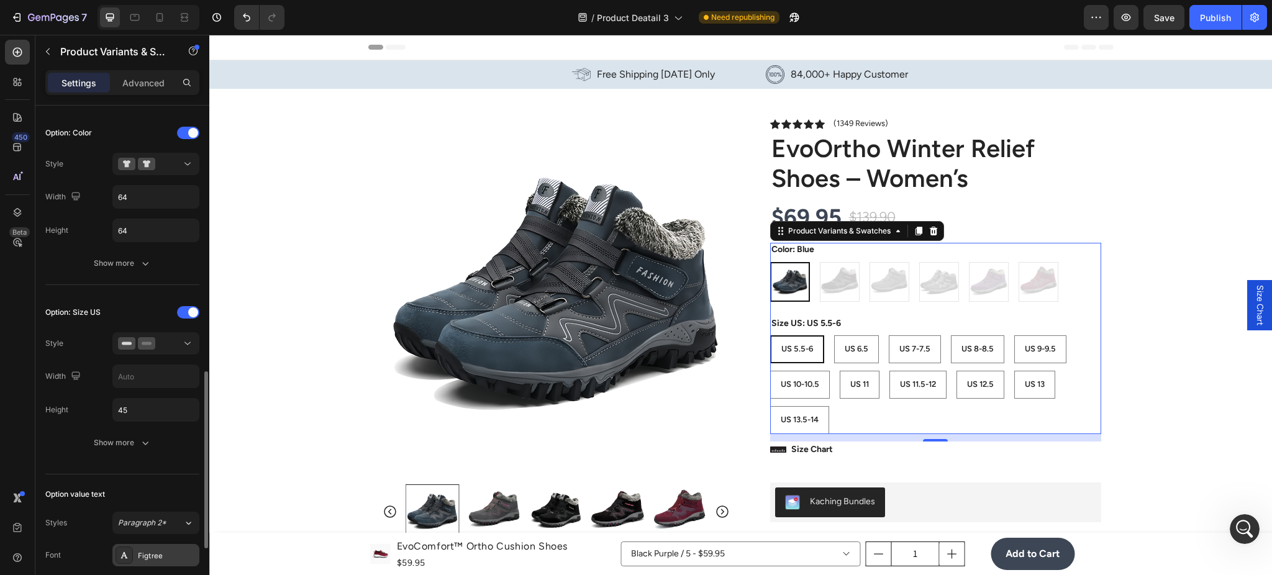
scroll to position [442, 0]
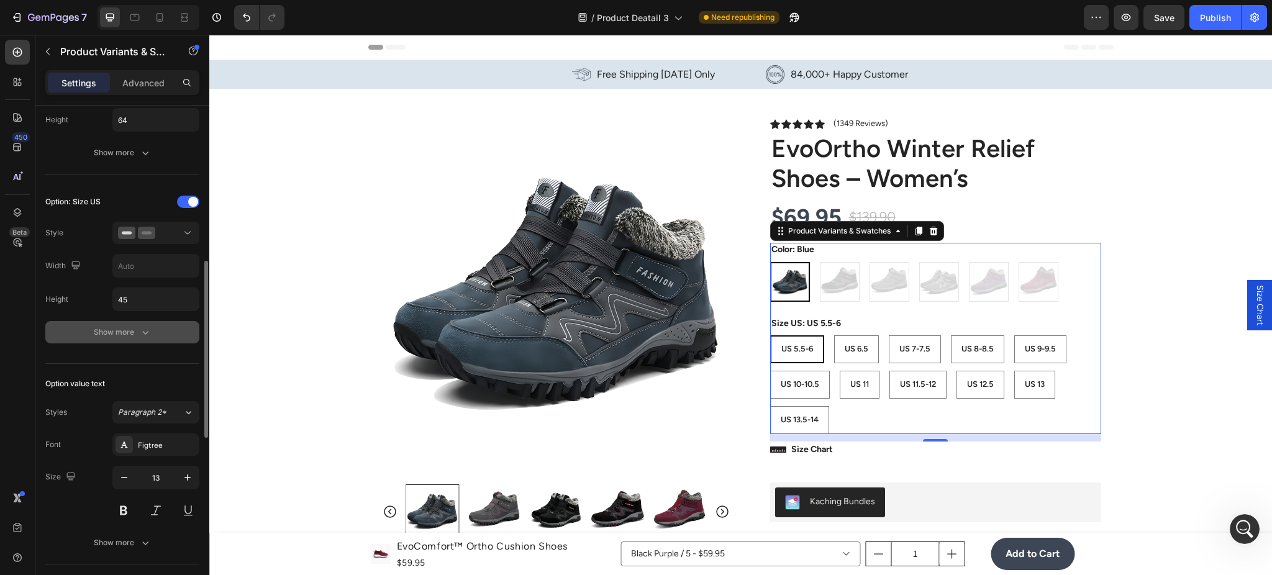
click at [152, 334] on button "Show more" at bounding box center [122, 332] width 154 height 22
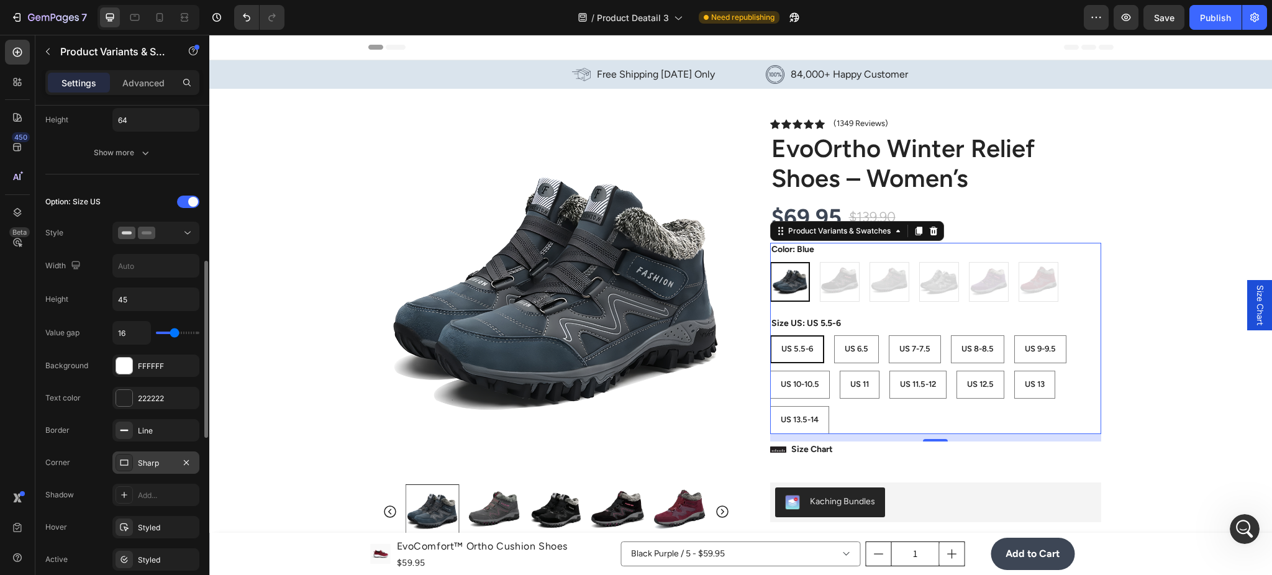
click at [147, 457] on div "Sharp" at bounding box center [155, 463] width 87 height 22
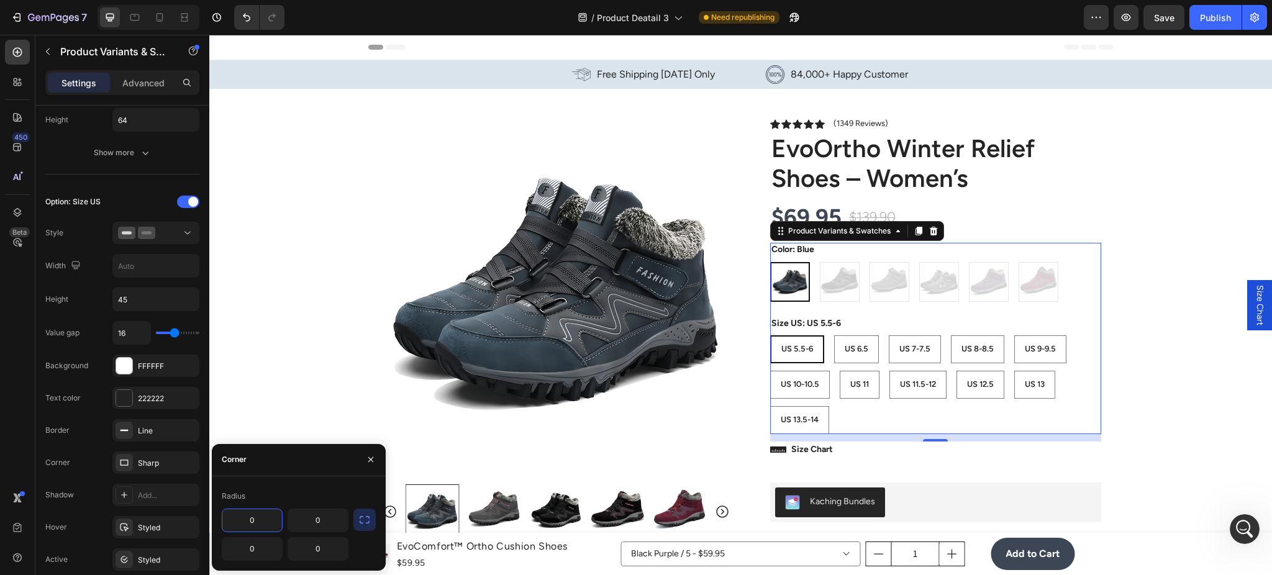
click at [270, 516] on input "0" at bounding box center [252, 520] width 60 height 22
click at [267, 527] on input "214" at bounding box center [252, 520] width 60 height 22
type input "24"
click at [353, 524] on button "button" at bounding box center [364, 520] width 22 height 22
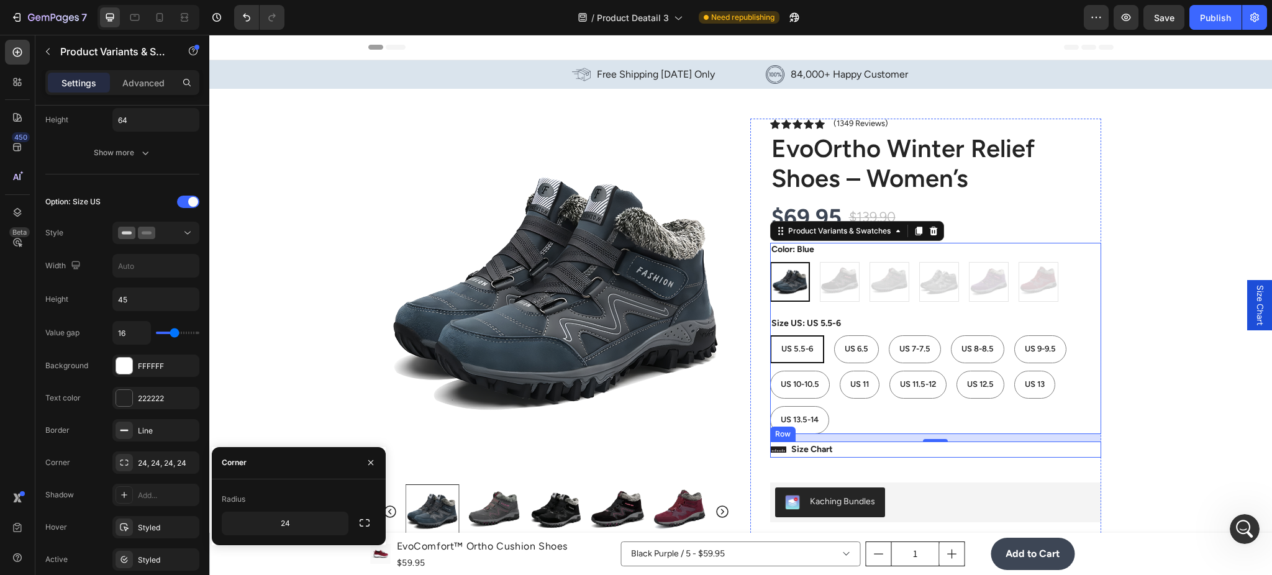
click at [888, 454] on div "Icon Size Chart Button Row" at bounding box center [935, 450] width 331 height 16
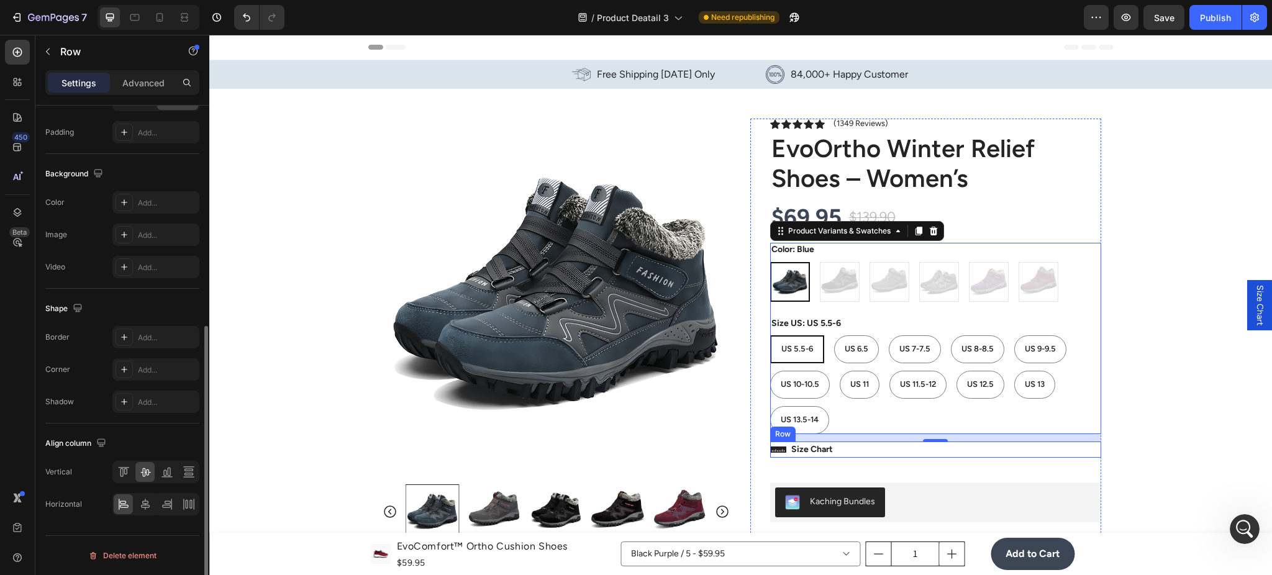
scroll to position [0, 0]
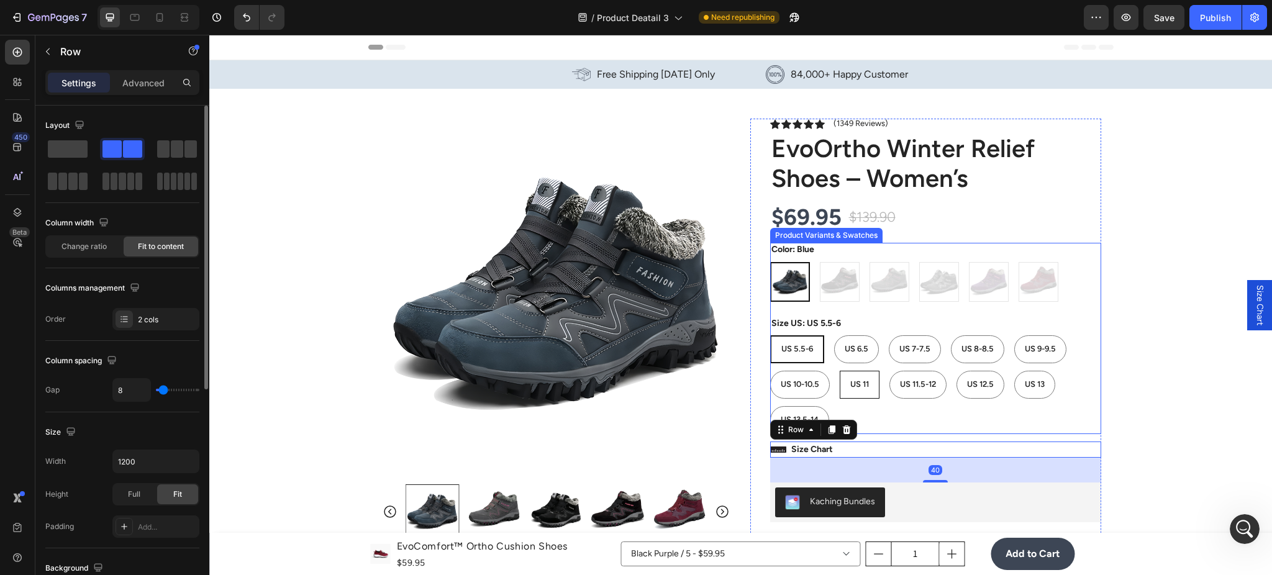
click at [852, 385] on span "US 11" at bounding box center [859, 384] width 19 height 9
click at [840, 371] on input "US 11 US 11 US 11" at bounding box center [839, 370] width 1 height 1
radio input "true"
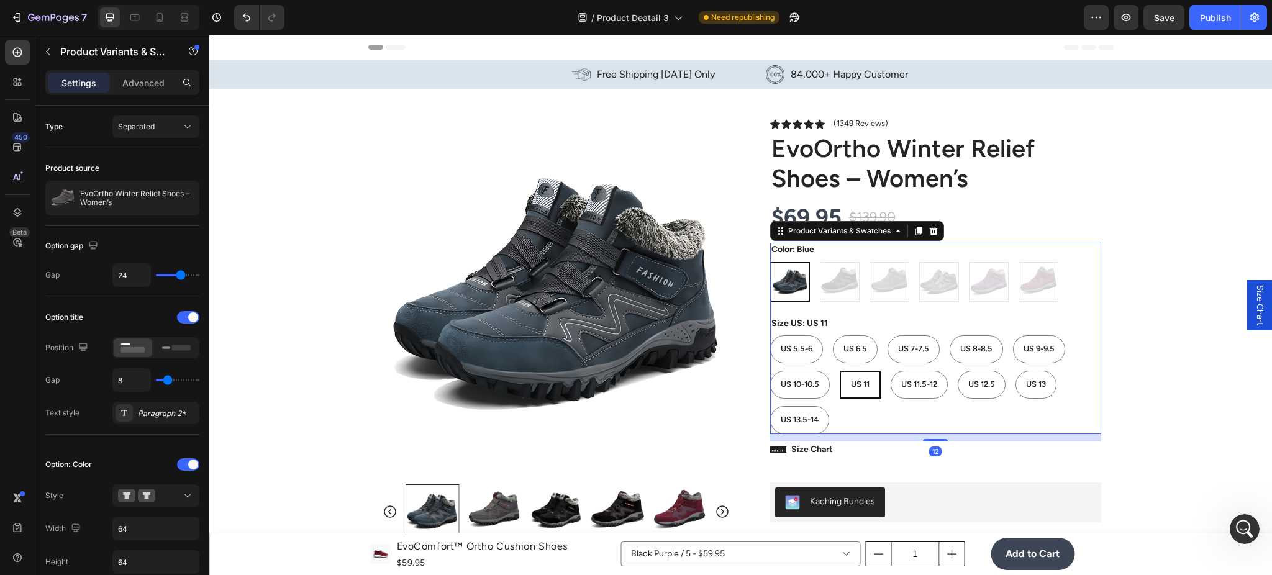
drag, startPoint x: 838, startPoint y: 355, endPoint x: 823, endPoint y: 355, distance: 15.5
click at [835, 355] on div "US 6.5" at bounding box center [855, 349] width 43 height 21
click at [833, 335] on input "US 6.5 US 6.5 US 6.5" at bounding box center [832, 335] width 1 height 1
radio input "true"
click at [788, 350] on span "US 5.5-6" at bounding box center [797, 348] width 32 height 9
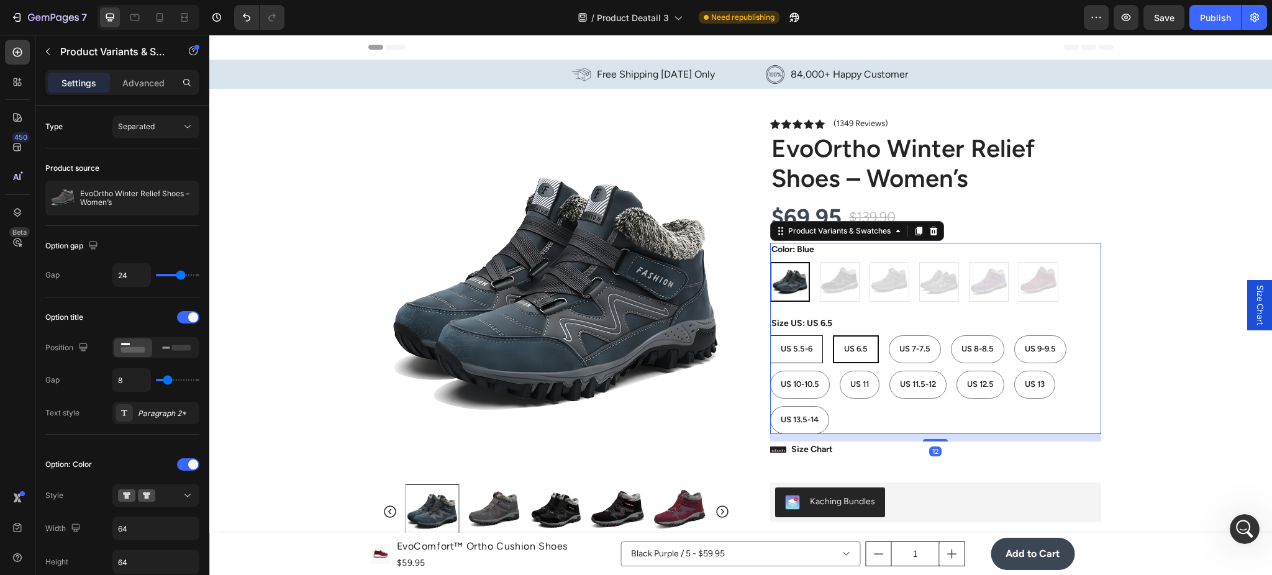
click at [770, 335] on input "US 5.5-6 US 5.5-6 US 5.5-6" at bounding box center [770, 335] width 1 height 1
radio input "true"
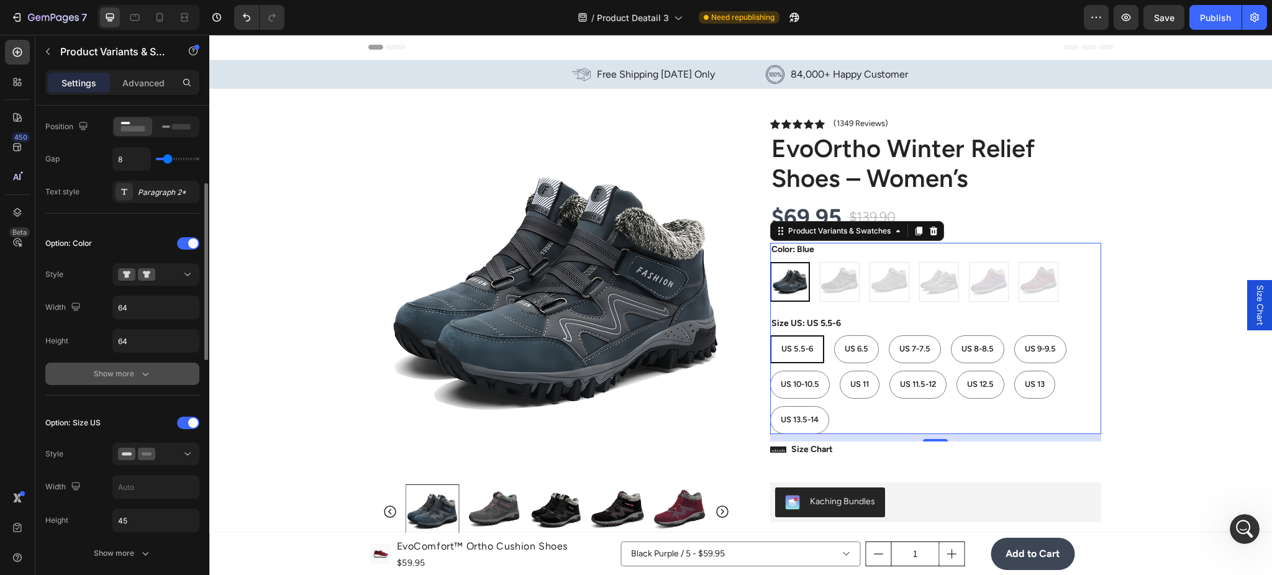
click at [164, 373] on button "Show more" at bounding box center [122, 374] width 154 height 22
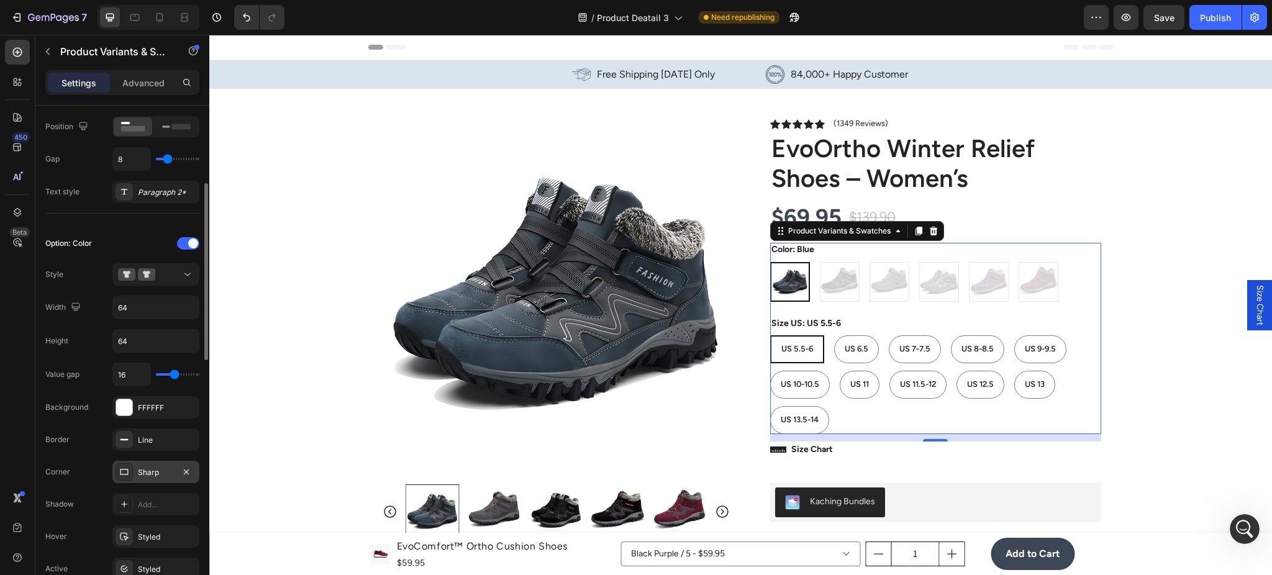
click at [151, 462] on div "Sharp" at bounding box center [155, 472] width 87 height 22
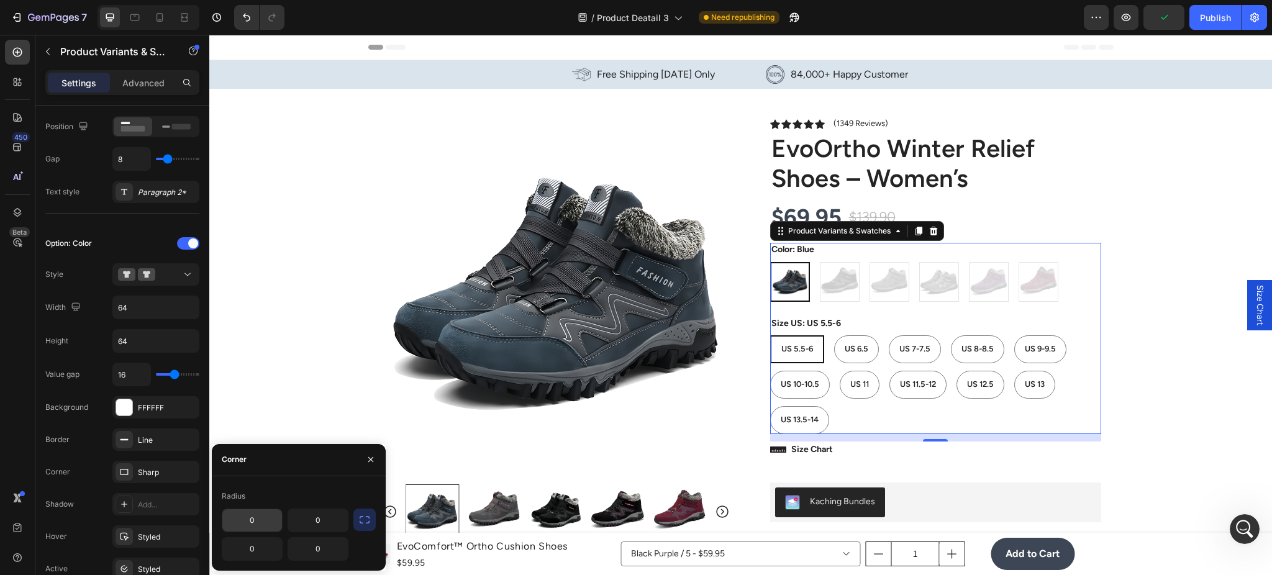
click at [263, 524] on input "0" at bounding box center [252, 520] width 60 height 22
type input "24"
click at [358, 518] on icon "button" at bounding box center [364, 520] width 12 height 12
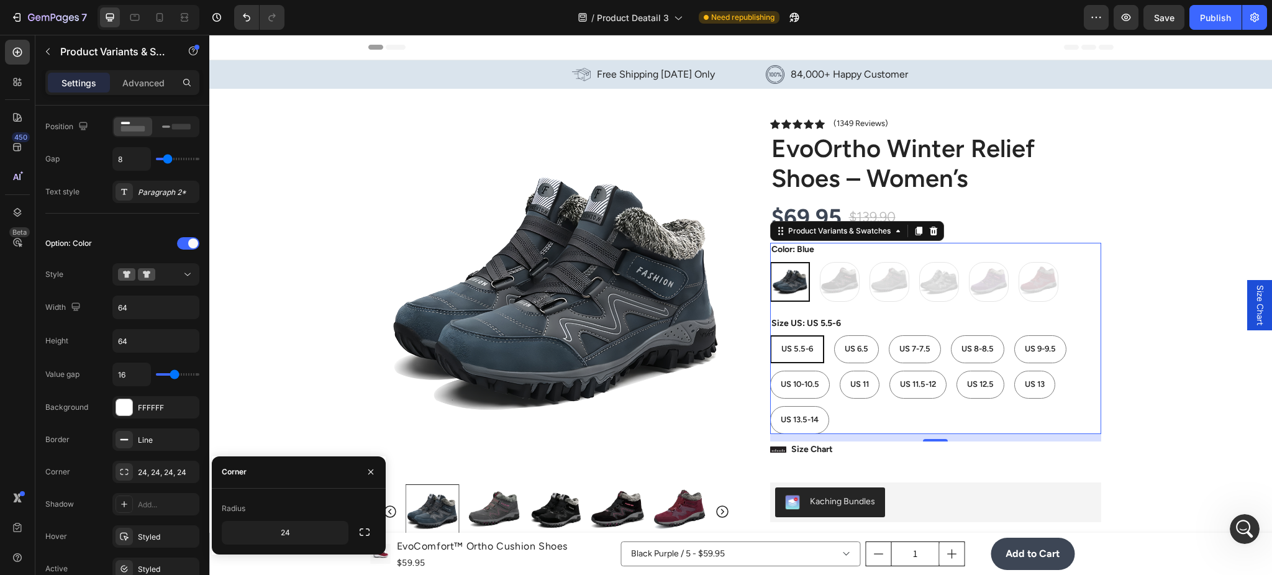
click at [862, 424] on div "US 5.5-6 US 5.5-6 US 5.5-6 US 6.5 US 6.5 US 6.5 US 7-7.5 US 7-7.5 US 7-7.5 US 8…" at bounding box center [935, 384] width 331 height 99
click at [860, 377] on div "US 11" at bounding box center [860, 385] width 39 height 21
click at [840, 371] on input "US 11 US 11 US 11" at bounding box center [839, 370] width 1 height 1
radio input "true"
click at [844, 285] on div "Blue Blue Back + Pink Back + Pink Grey + Pink Grey + Pink grey grey Purple Purp…" at bounding box center [935, 282] width 331 height 40
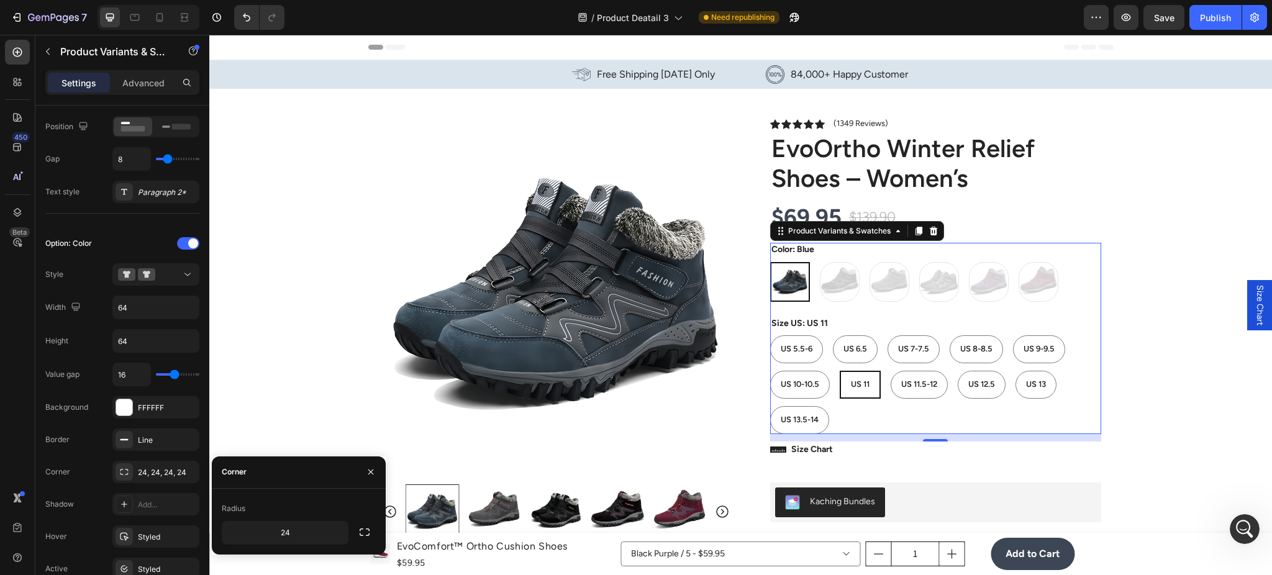
click at [808, 288] on div "Blue Blue Back + Pink Back + Pink Grey + Pink Grey + Pink grey grey Purple Purp…" at bounding box center [935, 282] width 331 height 40
click at [800, 291] on img at bounding box center [790, 281] width 37 height 37
click at [770, 262] on input "Blue Blue" at bounding box center [770, 262] width 1 height 1
click at [825, 291] on div "Blue Blue Back + Pink Back + Pink Grey + Pink Grey + Pink grey grey Purple Purp…" at bounding box center [935, 282] width 331 height 40
click at [797, 291] on img at bounding box center [790, 281] width 37 height 37
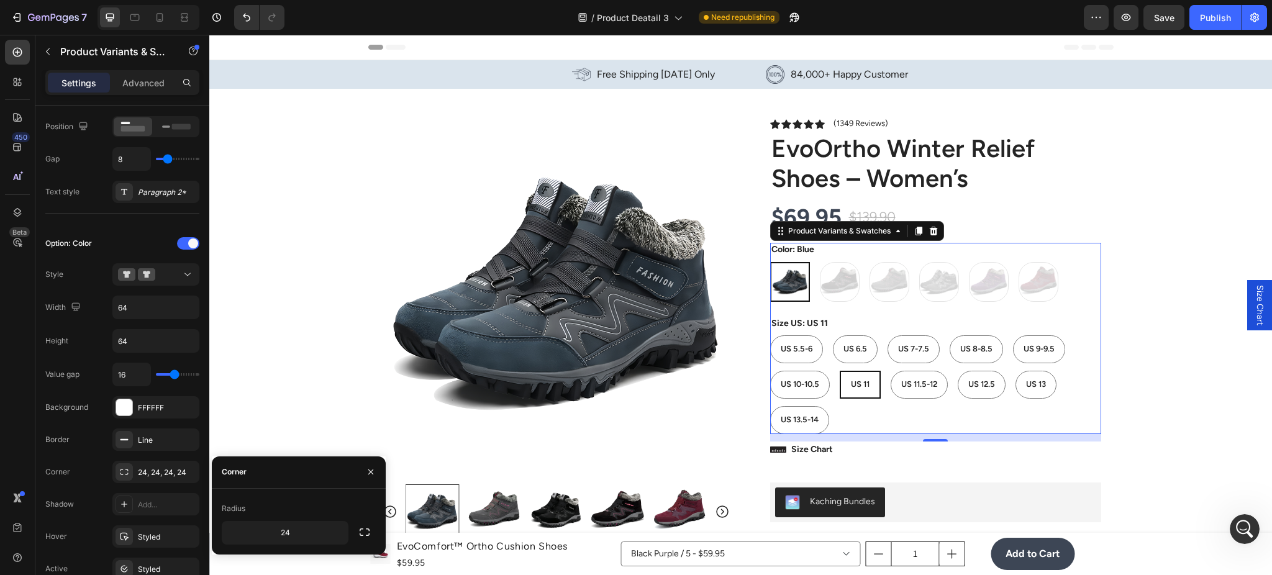
click at [770, 262] on input "Blue Blue" at bounding box center [770, 262] width 1 height 1
type input "18"
type input "21"
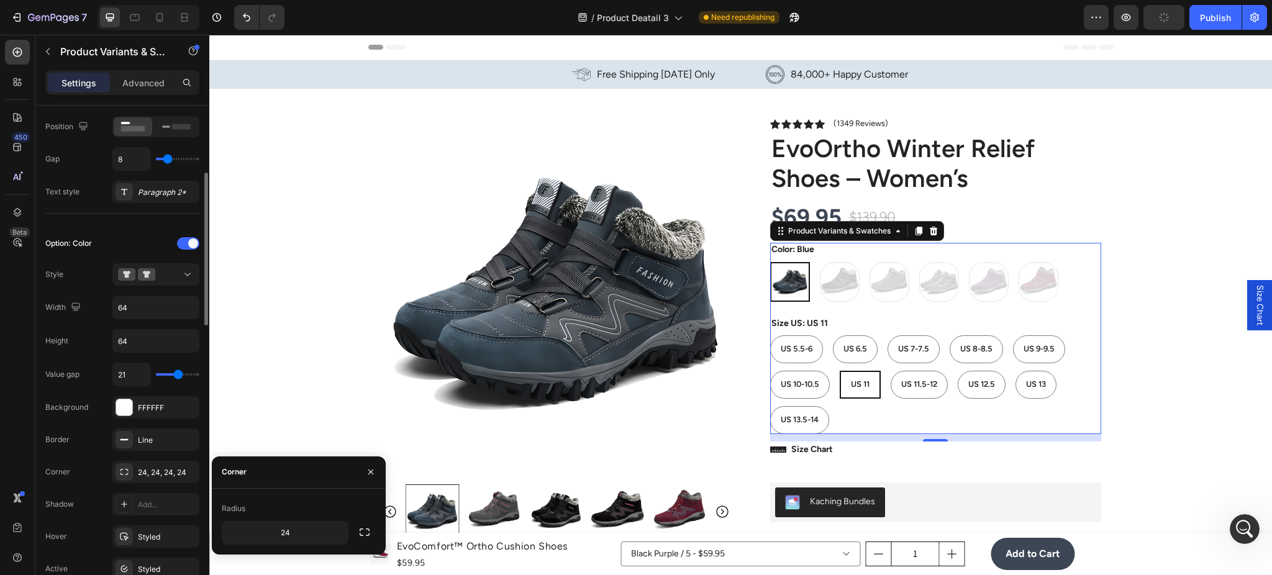
type input "22"
type input "23"
type input "24"
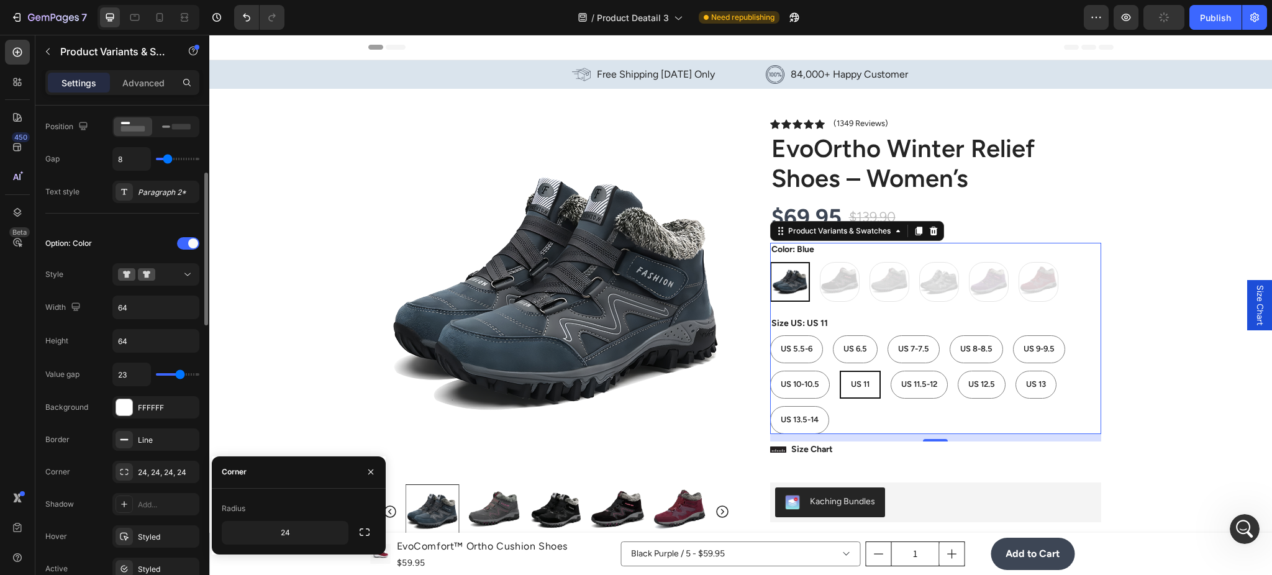
type input "24"
type input "25"
type input "21"
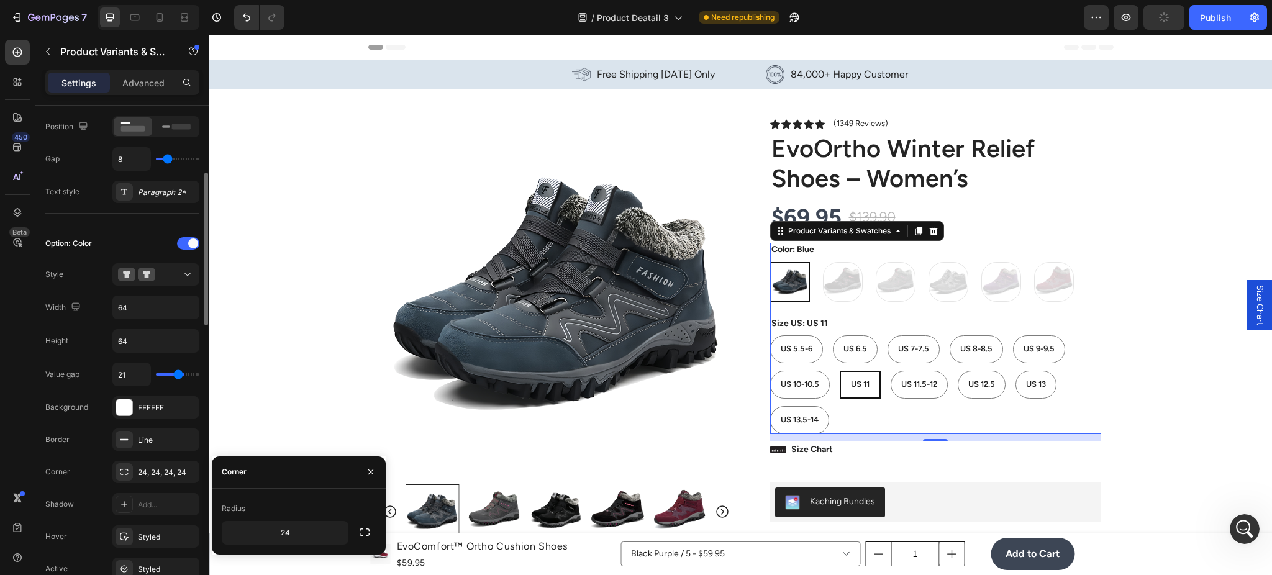
type input "20"
type input "18"
type input "16"
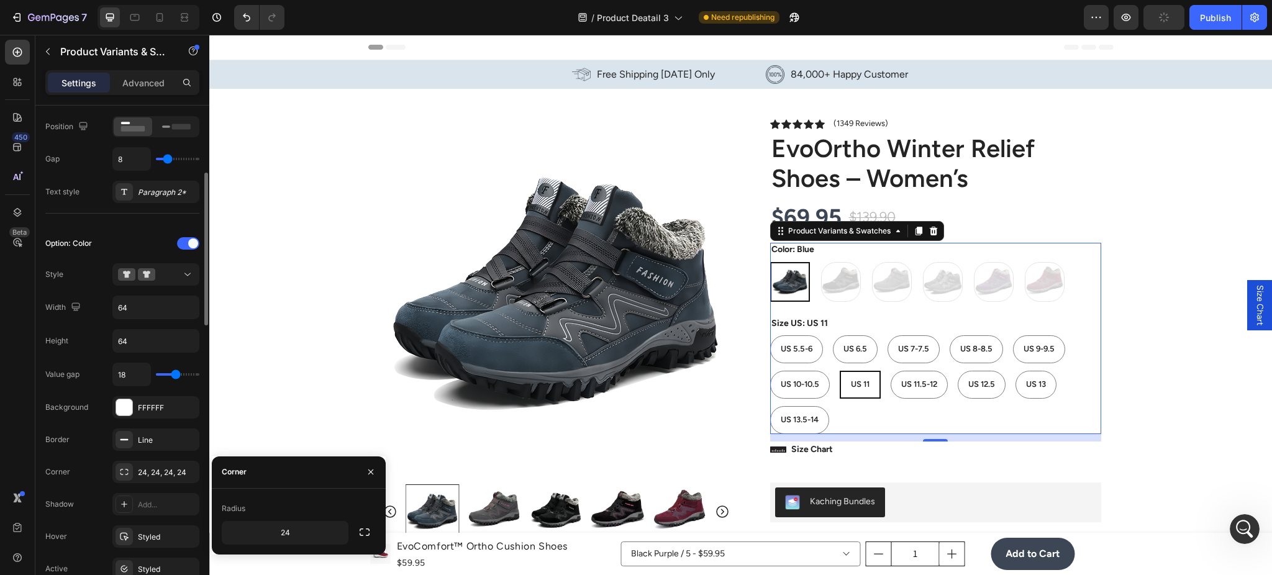
type input "16"
type input "14"
type input "13"
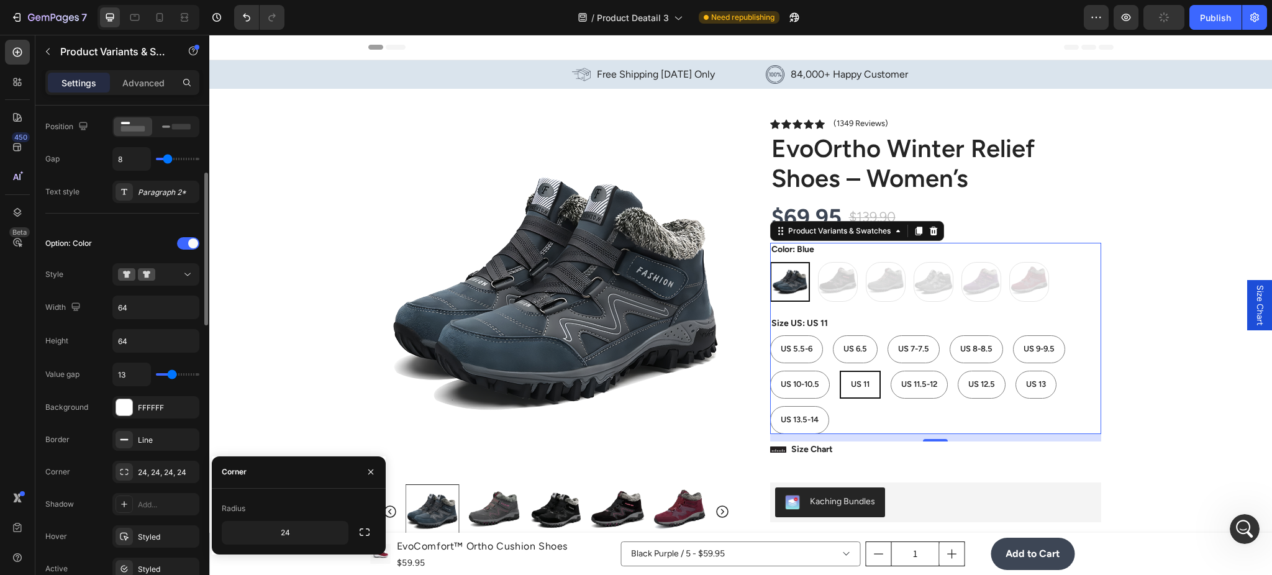
type input "12"
drag, startPoint x: 178, startPoint y: 373, endPoint x: 171, endPoint y: 375, distance: 7.1
type input "12"
click at [171, 375] on input "range" at bounding box center [177, 374] width 43 height 2
click at [155, 302] on input "64" at bounding box center [156, 307] width 86 height 22
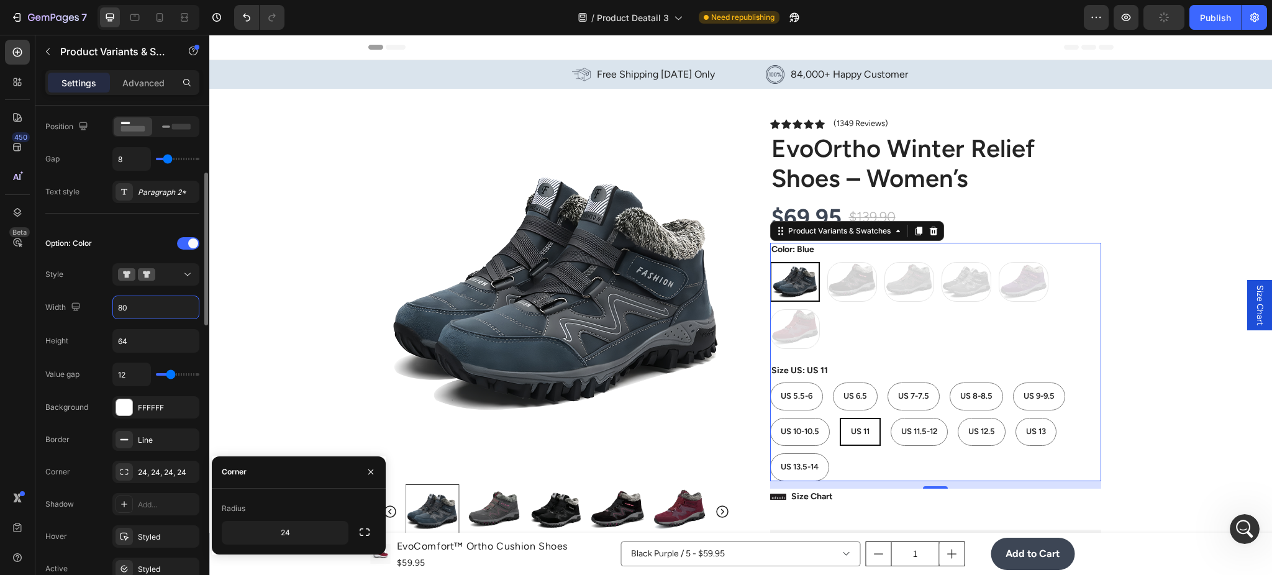
click at [160, 315] on input "80" at bounding box center [156, 307] width 86 height 22
click at [160, 315] on input "84" at bounding box center [156, 307] width 86 height 22
type input "84"
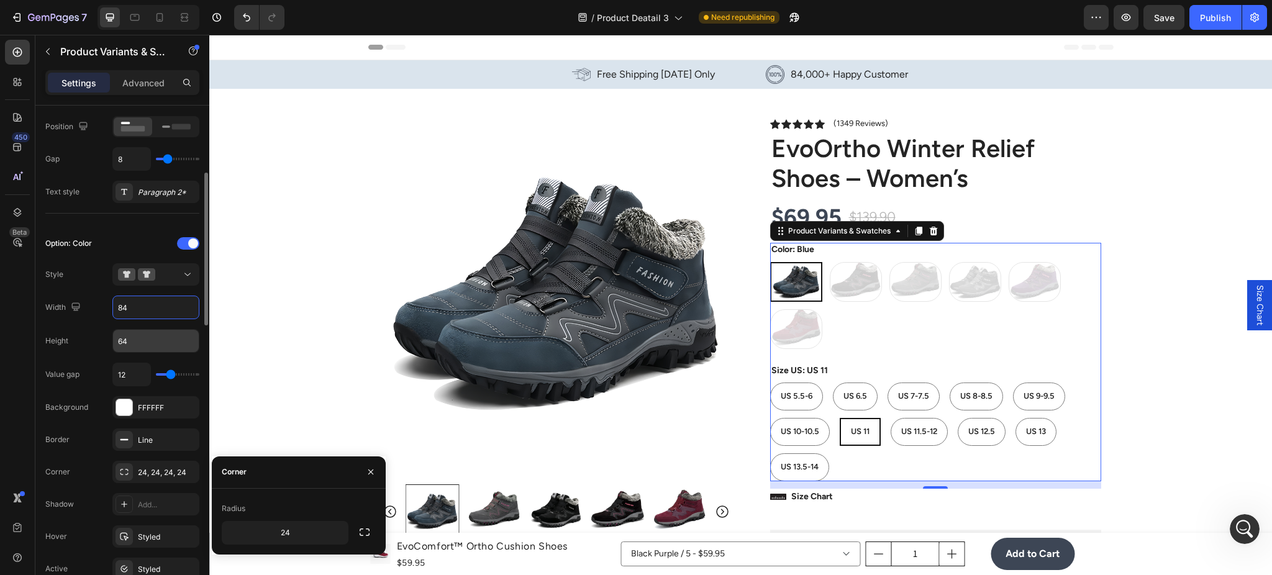
click at [160, 334] on input "64" at bounding box center [156, 341] width 86 height 22
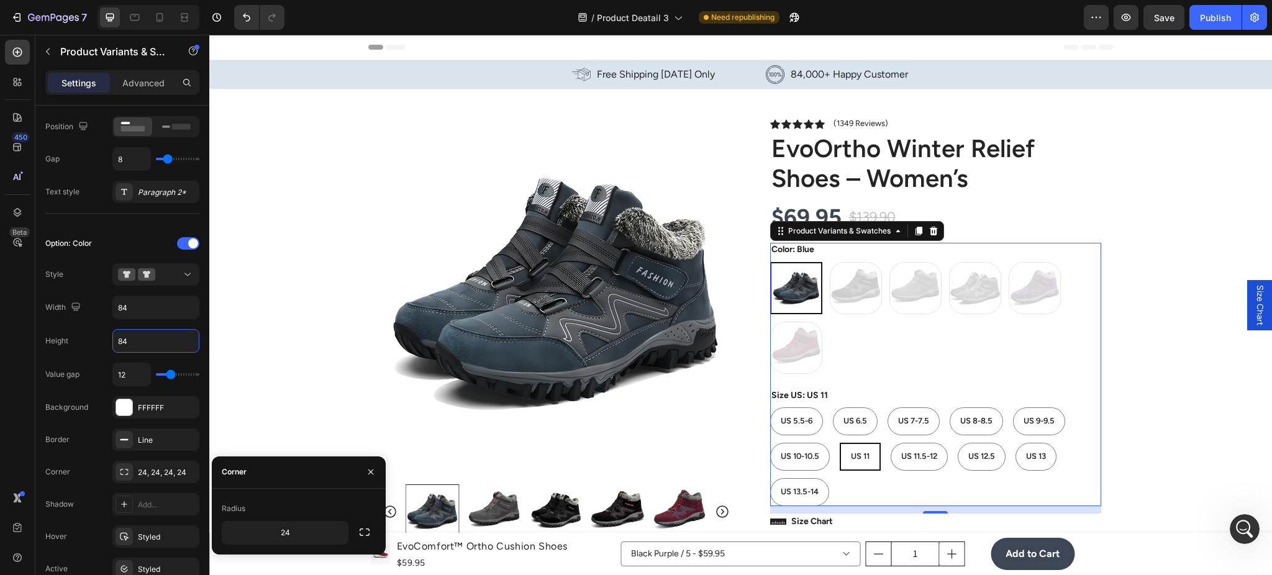
type input "84"
click at [898, 366] on div "Blue Blue Back + Pink Back + Pink Grey + Pink Grey + Pink grey grey Purple Purp…" at bounding box center [935, 318] width 331 height 112
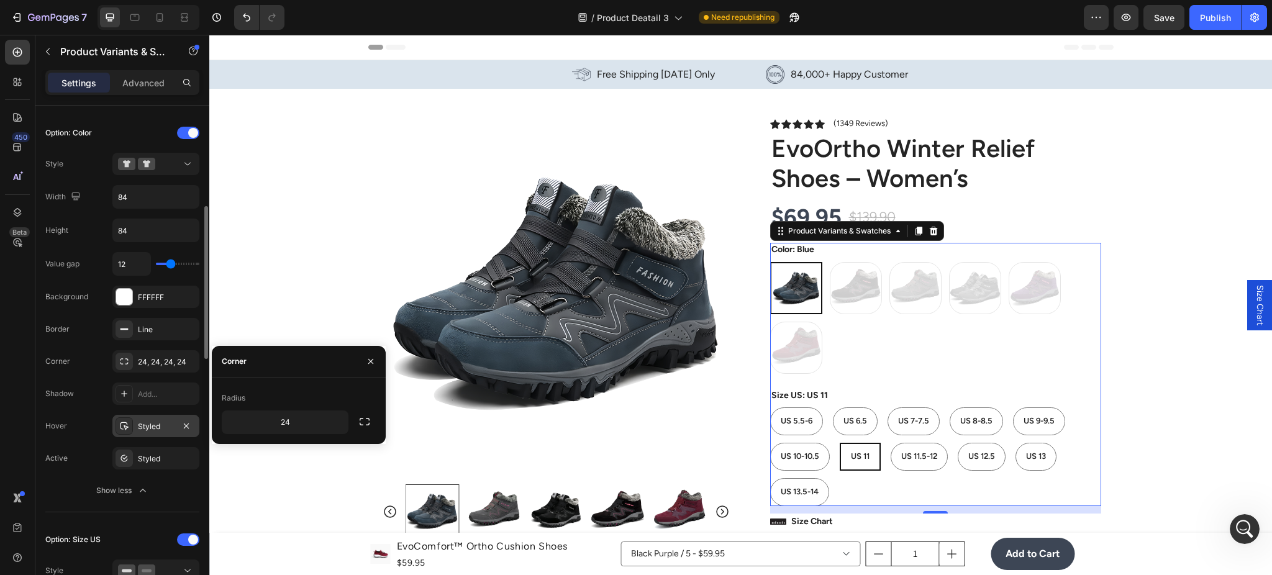
click at [140, 429] on div "Styled" at bounding box center [156, 426] width 36 height 11
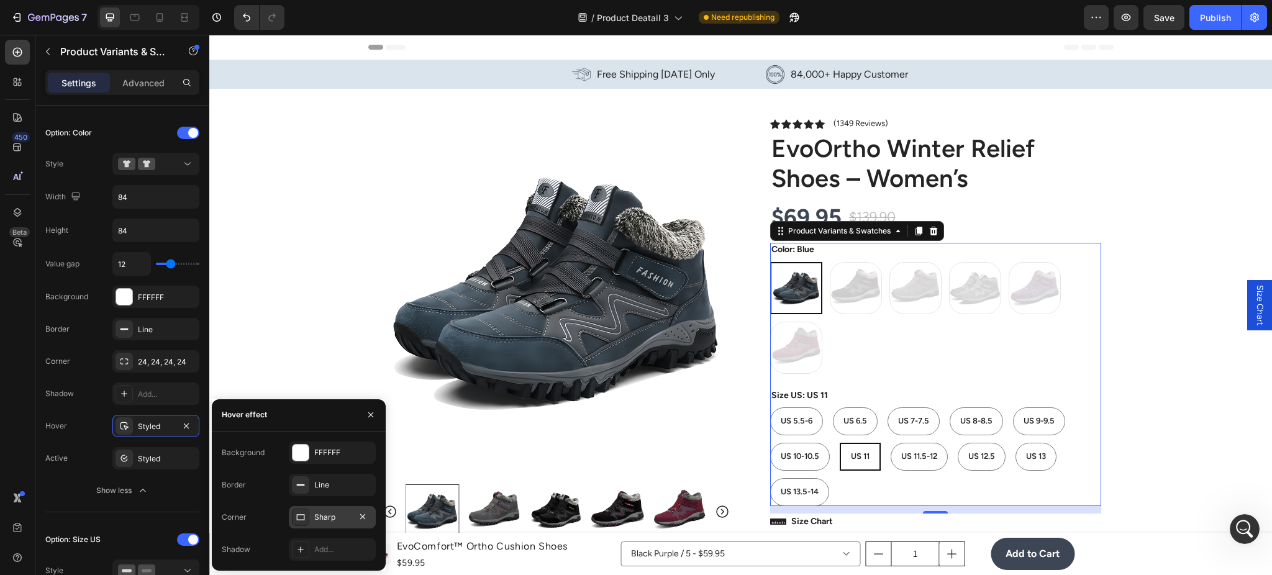
click at [329, 516] on div "Sharp" at bounding box center [332, 517] width 36 height 11
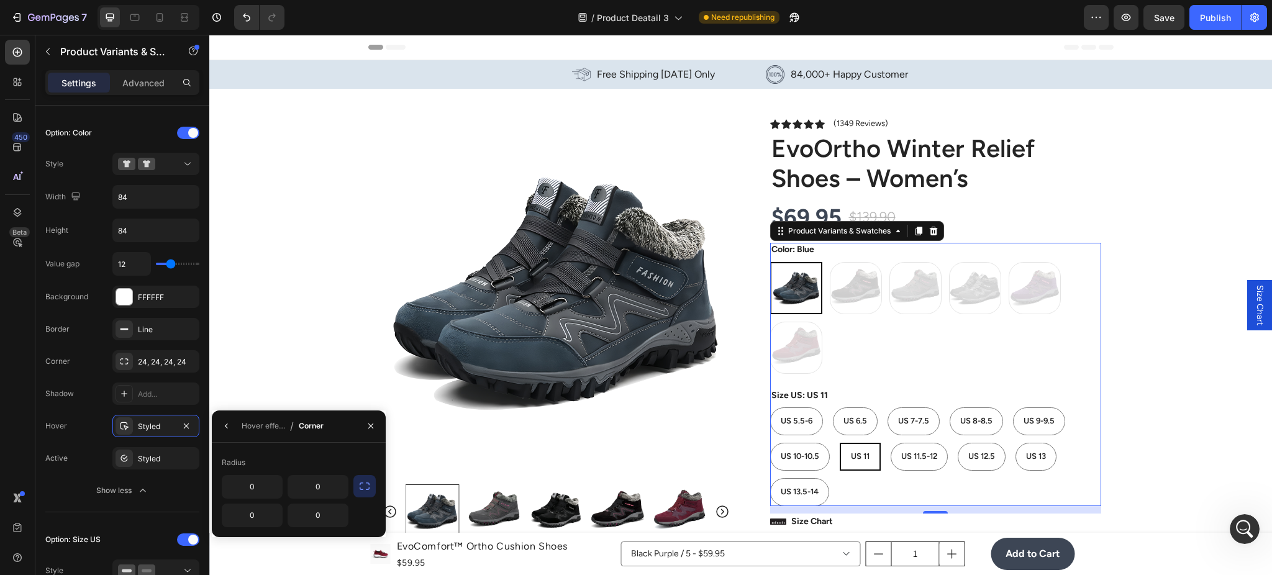
click at [365, 486] on icon "button" at bounding box center [364, 486] width 12 height 12
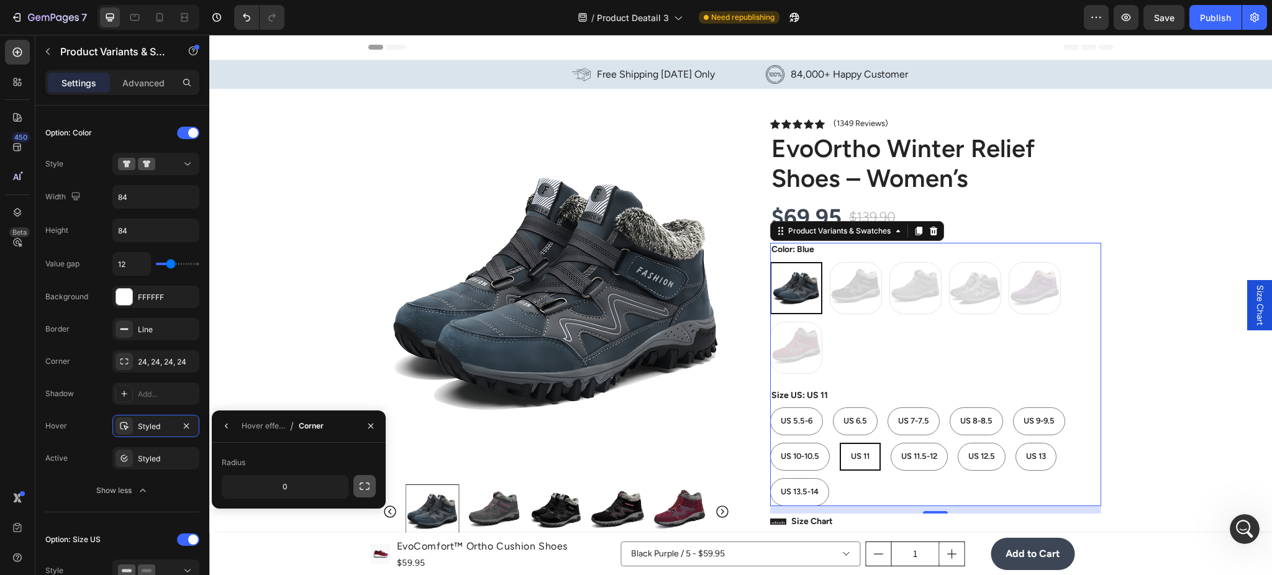
click at [362, 486] on icon "button" at bounding box center [364, 486] width 12 height 12
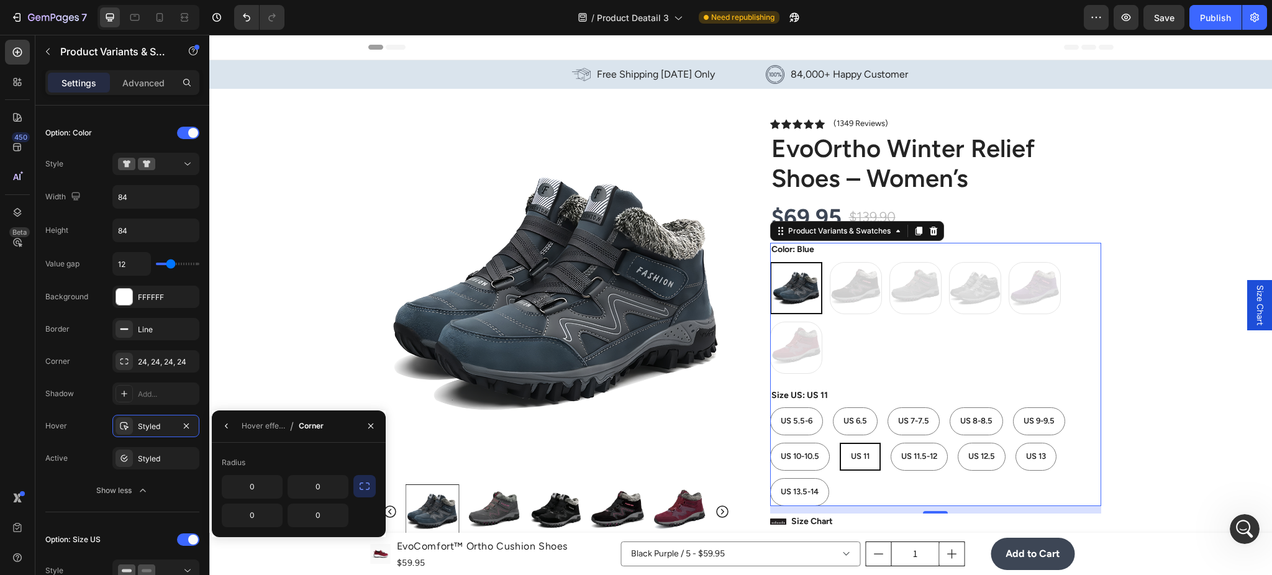
click at [360, 483] on icon "button" at bounding box center [365, 486] width 10 height 7
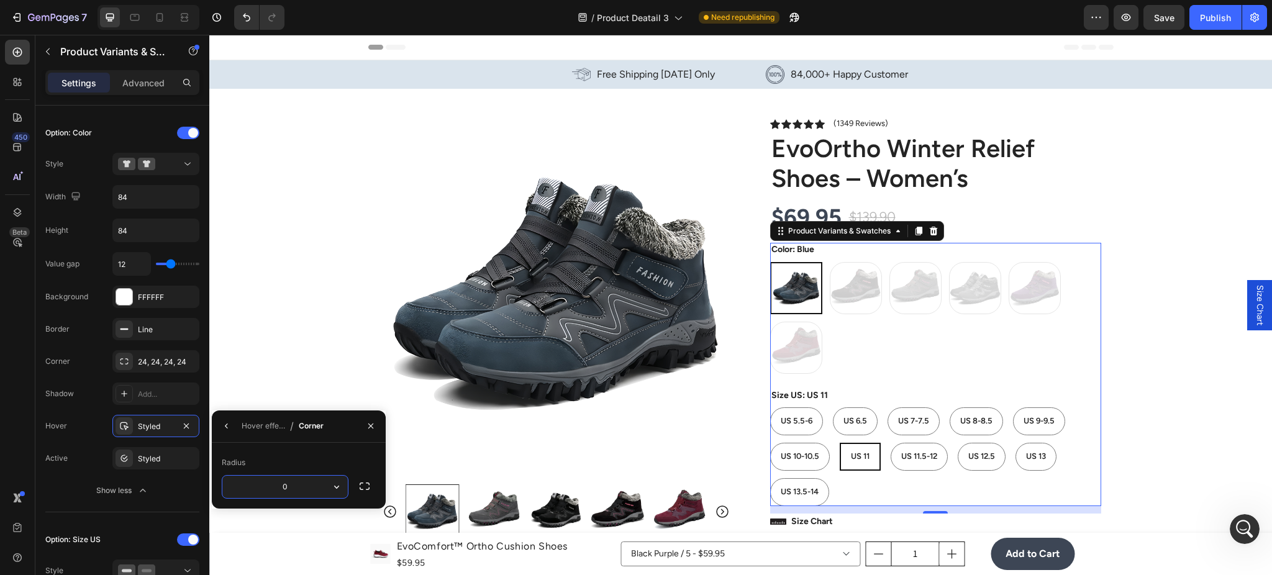
click at [307, 483] on input "0" at bounding box center [284, 487] width 125 height 22
type input "24"
click at [883, 356] on div "Blue Blue Back + Pink Back + Pink Grey + Pink Grey + Pink grey grey Purple Purp…" at bounding box center [935, 318] width 331 height 112
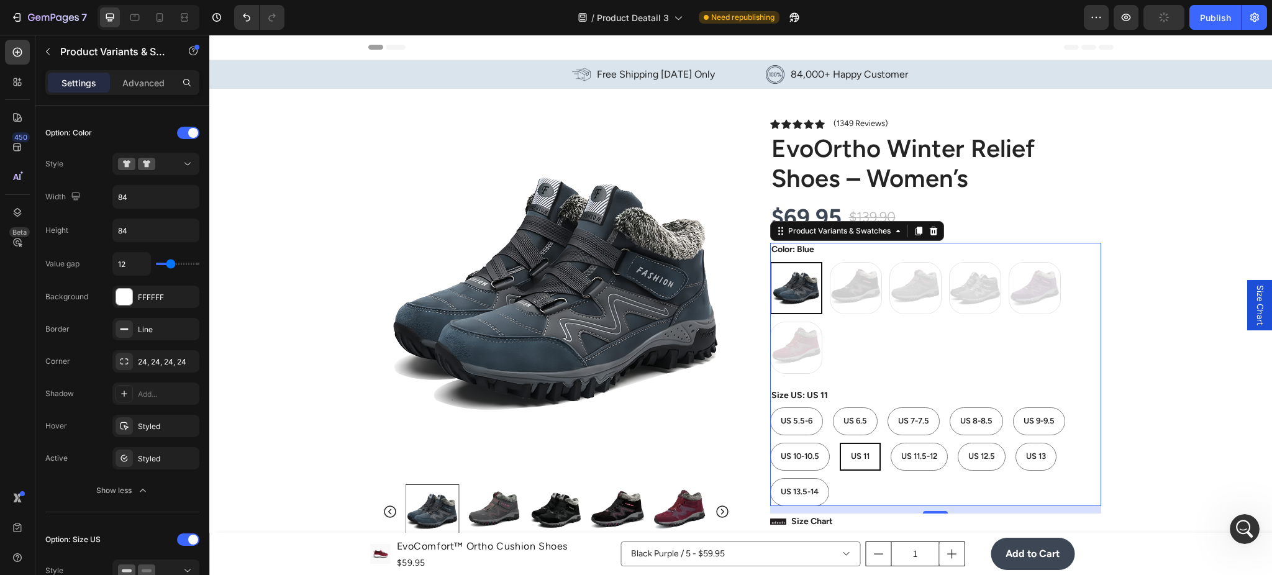
click at [877, 338] on div "Blue Blue Back + Pink Back + Pink Grey + Pink Grey + Pink grey grey Purple Purp…" at bounding box center [935, 318] width 331 height 112
click at [835, 298] on div "Blue Blue Back + Pink Back + Pink Grey + Pink Grey + Pink grey grey Purple Purp…" at bounding box center [935, 318] width 331 height 112
click at [802, 294] on img at bounding box center [797, 288] width 50 height 50
click at [770, 262] on input "Blue Blue" at bounding box center [770, 262] width 1 height 1
click at [854, 294] on div "Blue Blue Back + Pink Back + Pink Grey + Pink Grey + Pink grey grey Purple Purp…" at bounding box center [935, 318] width 331 height 112
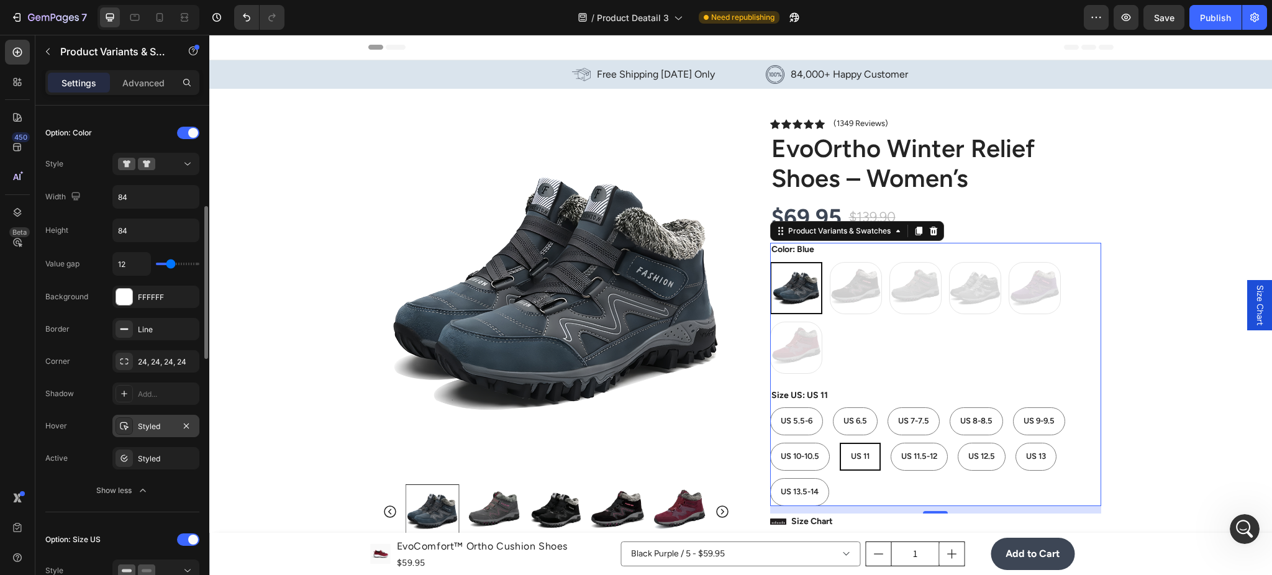
click at [153, 433] on div "Styled" at bounding box center [155, 426] width 87 height 22
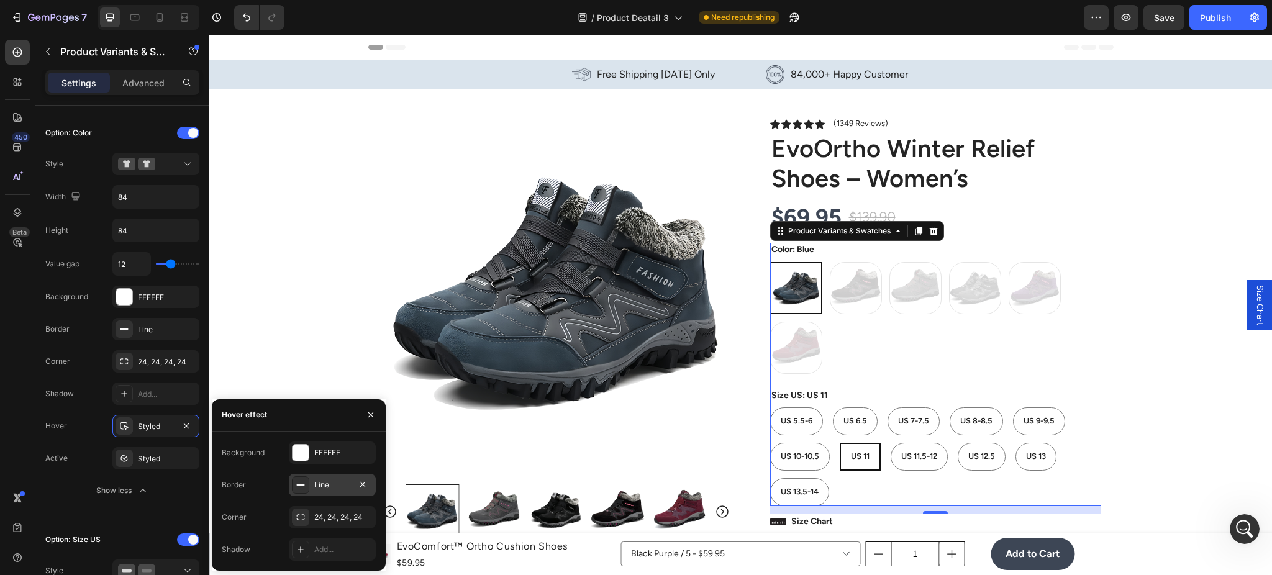
click at [334, 485] on div "Line" at bounding box center [332, 485] width 36 height 11
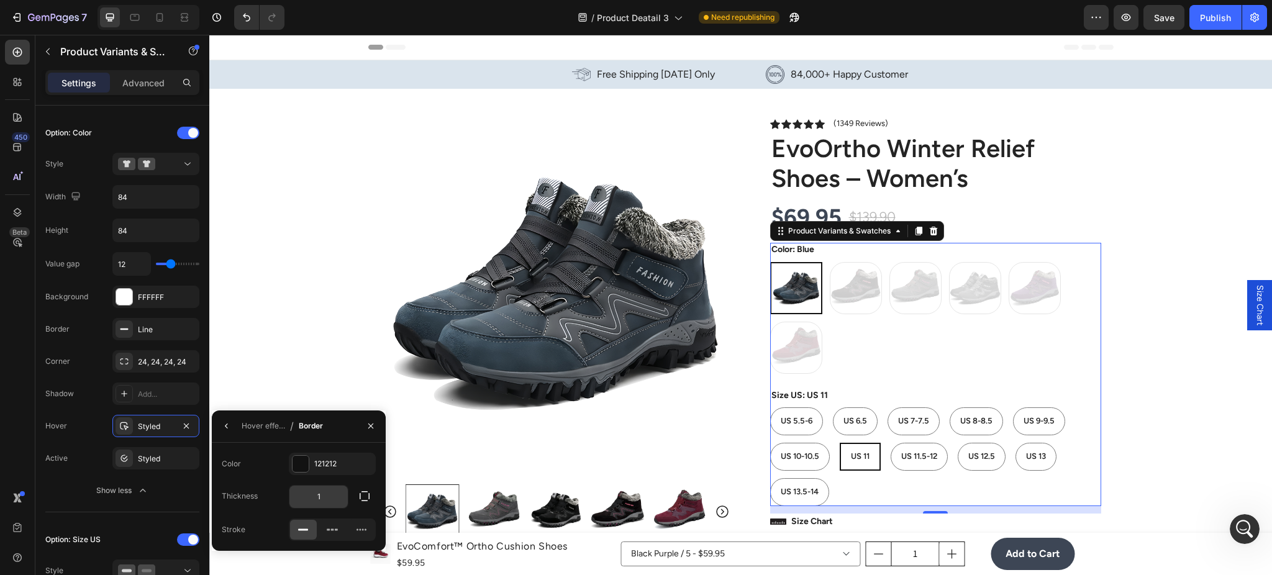
click at [334, 495] on input "1" at bounding box center [318, 497] width 58 height 22
type input "0"
click at [326, 468] on div "121212" at bounding box center [332, 463] width 36 height 11
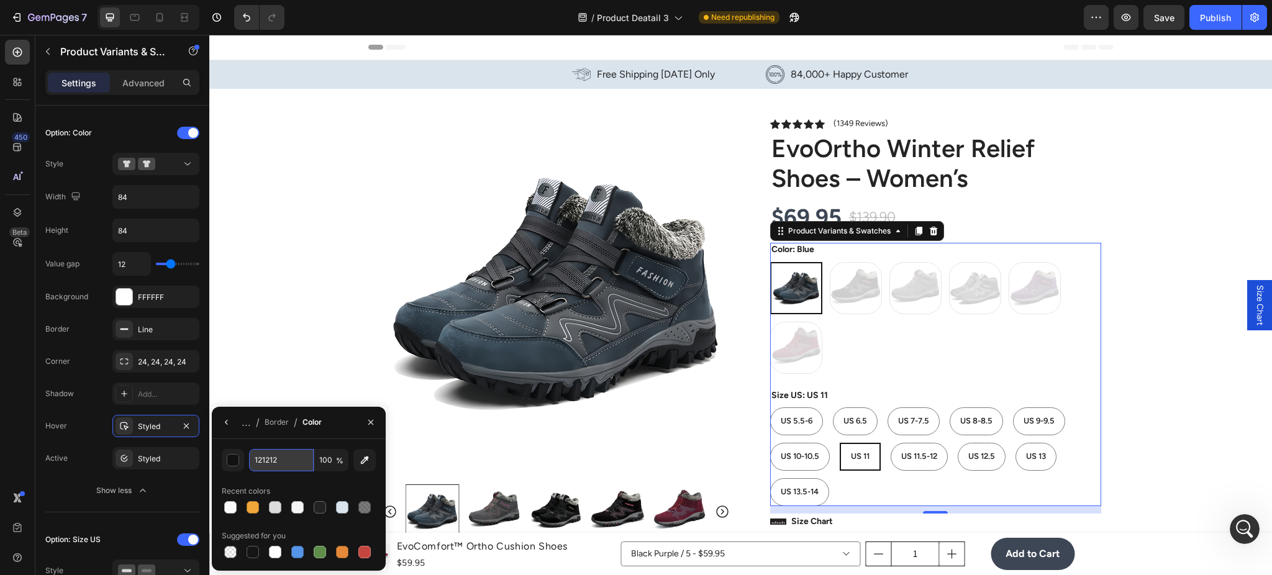
click at [264, 463] on input "121212" at bounding box center [281, 460] width 65 height 22
paste input "#3D4655"
type input "121212"
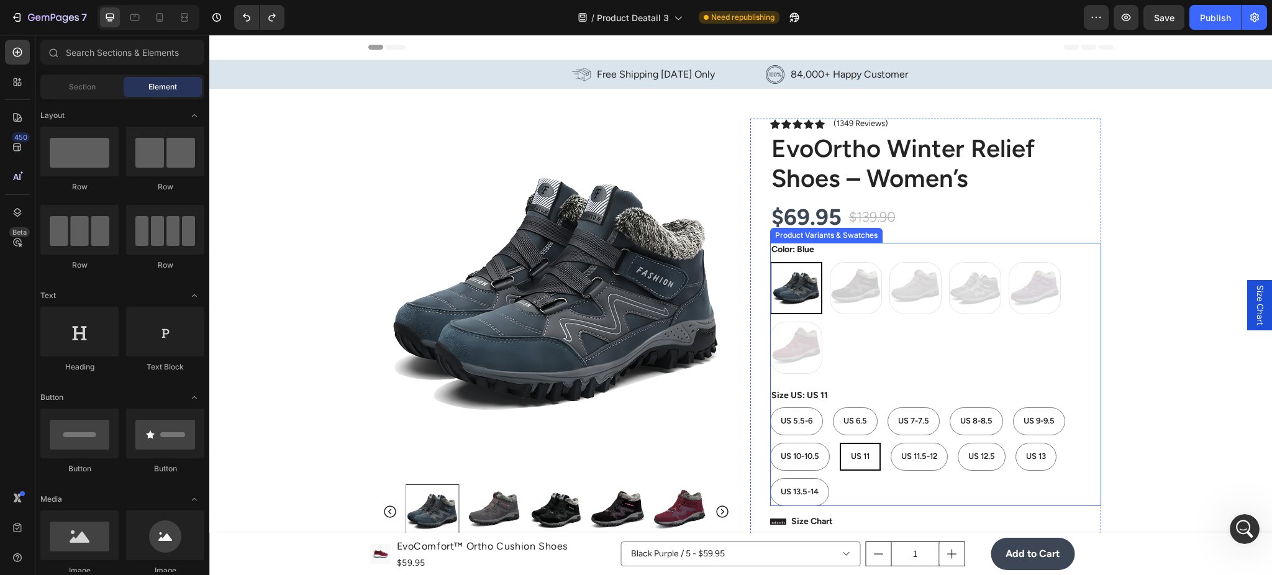
click at [811, 299] on img at bounding box center [797, 288] width 50 height 50
click at [770, 262] on input "Blue Blue" at bounding box center [770, 262] width 1 height 1
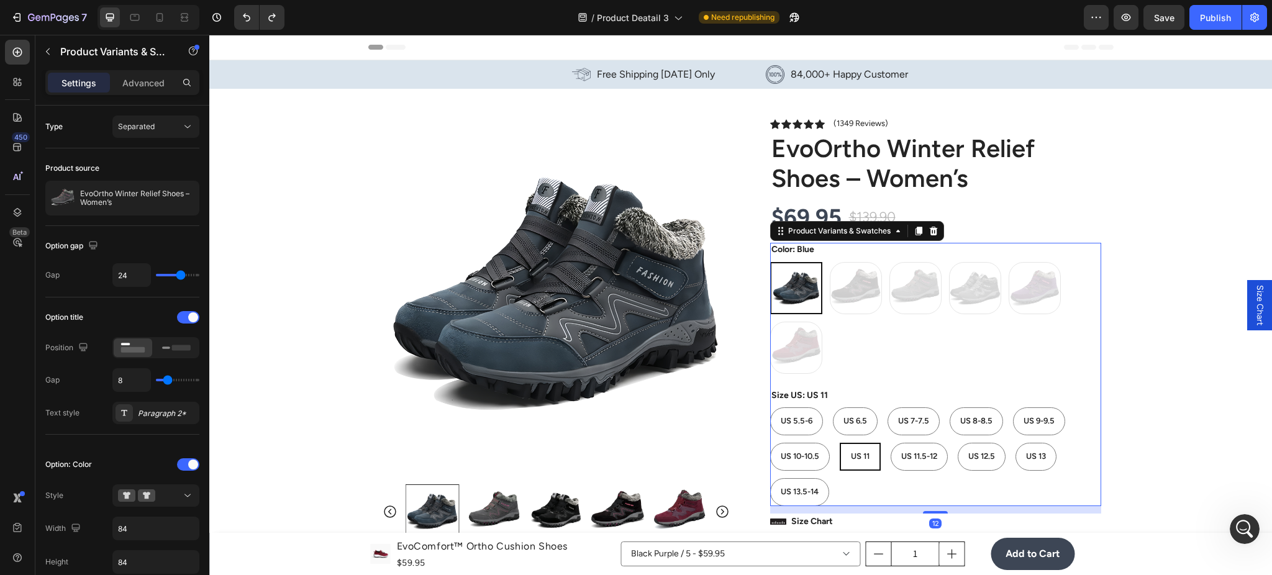
click at [857, 293] on div "Blue Blue Back + Pink Back + Pink Grey + Pink Grey + Pink grey grey Purple Purp…" at bounding box center [935, 318] width 331 height 112
click at [794, 336] on div "Blue Blue Back + Pink Back + Pink Grey + Pink Grey + Pink grey grey Purple Purp…" at bounding box center [935, 318] width 331 height 112
click at [840, 294] on div "Blue Blue Back + Pink Back + Pink Grey + Pink Grey + Pink grey grey Purple Purp…" at bounding box center [935, 318] width 331 height 112
click at [1006, 339] on div "Blue Blue Back + Pink Back + Pink Grey + Pink Grey + Pink grey grey Purple Purp…" at bounding box center [935, 318] width 331 height 112
drag, startPoint x: 842, startPoint y: 403, endPoint x: 848, endPoint y: 419, distance: 17.1
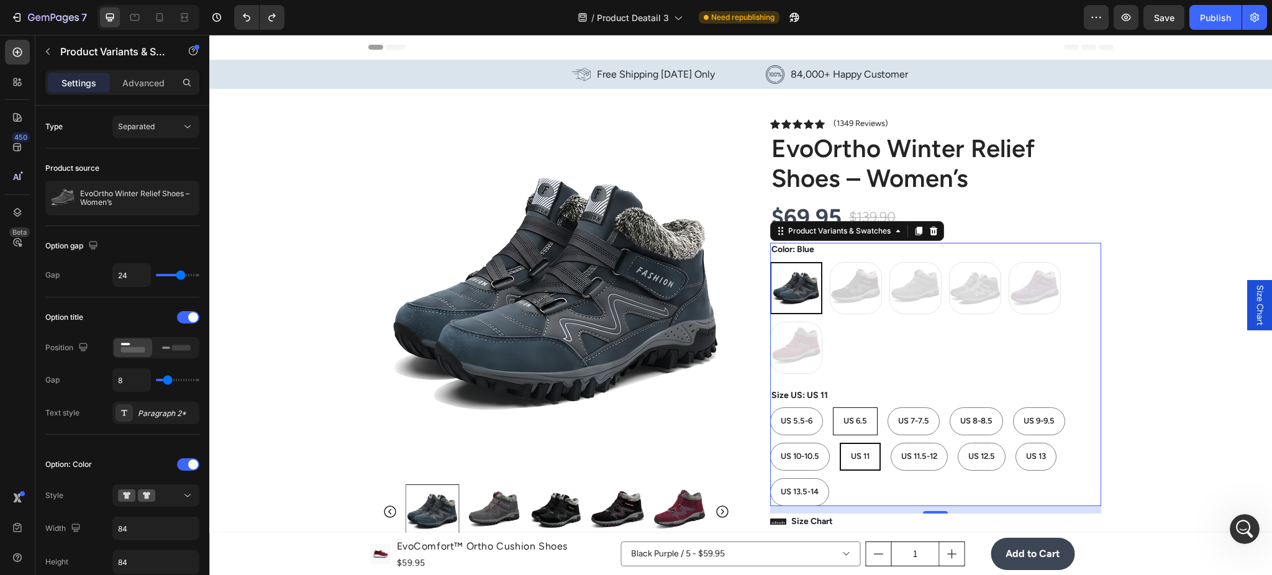
click at [842, 406] on div "Size US: US 11 US 5.5-6 US 5.5-6 US 5.5-6 US 6.5 US 6.5 US 6.5 US 7-7.5 US 7-7.…" at bounding box center [935, 447] width 331 height 117
click at [848, 419] on span "US 6.5" at bounding box center [856, 420] width 24 height 9
click at [833, 408] on input "US 6.5 US 6.5 US 6.5" at bounding box center [832, 407] width 1 height 1
radio input "true"
click at [798, 426] on div "US 5.5-6" at bounding box center [797, 421] width 52 height 21
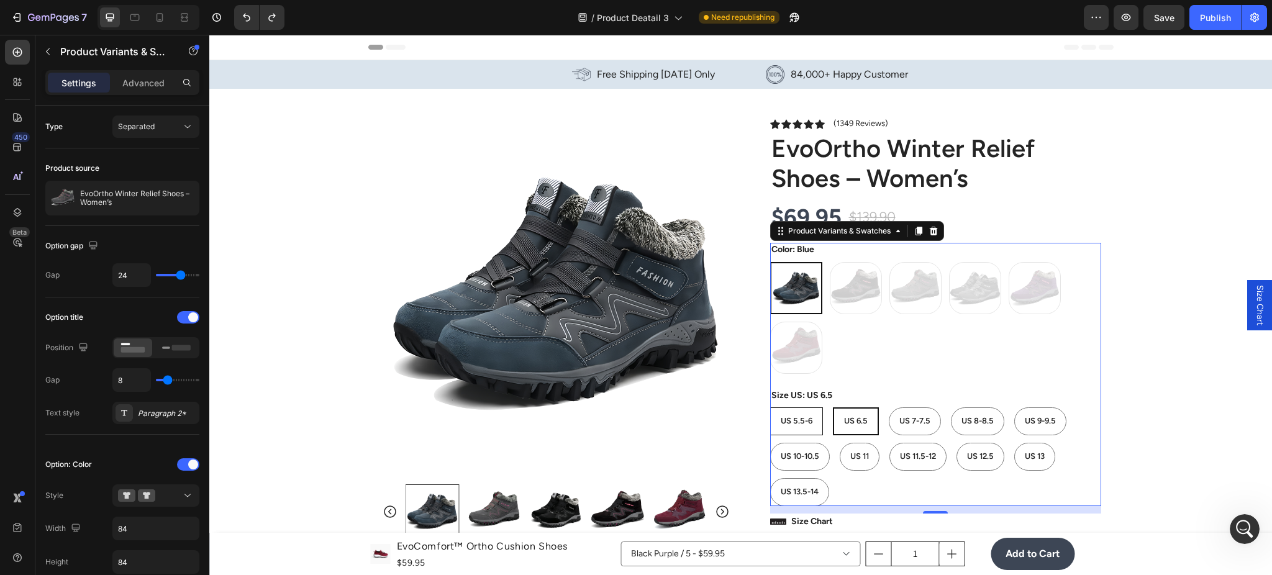
click at [770, 408] on input "US 5.5-6 US 5.5-6 US 5.5-6" at bounding box center [770, 407] width 1 height 1
radio input "true"
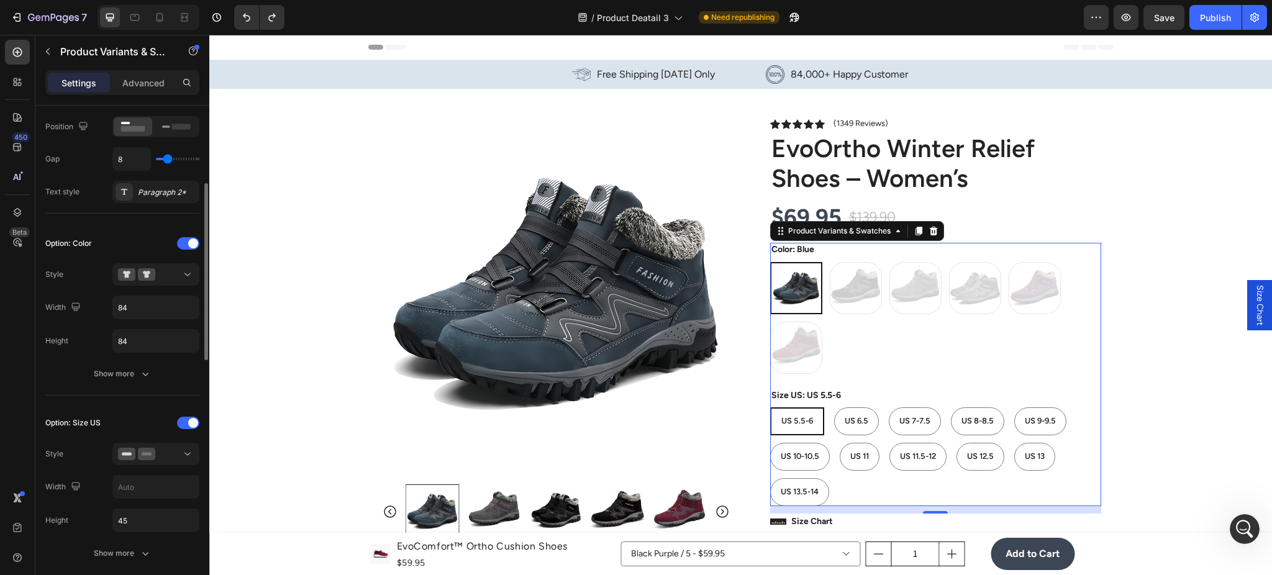
scroll to position [442, 0]
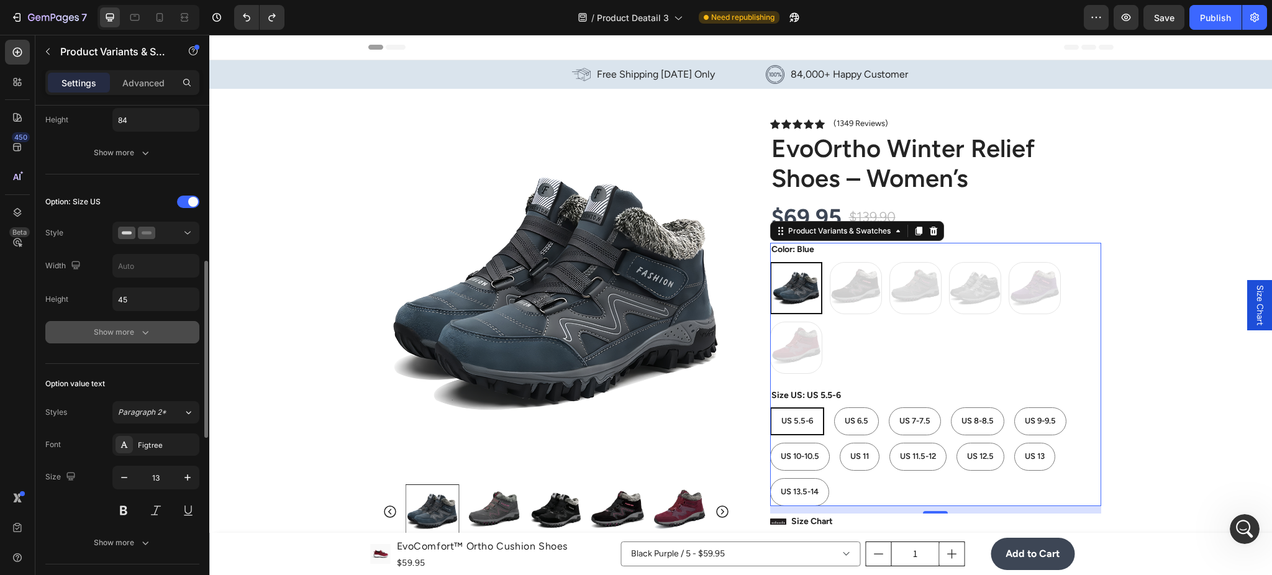
click at [157, 335] on button "Show more" at bounding box center [122, 332] width 154 height 22
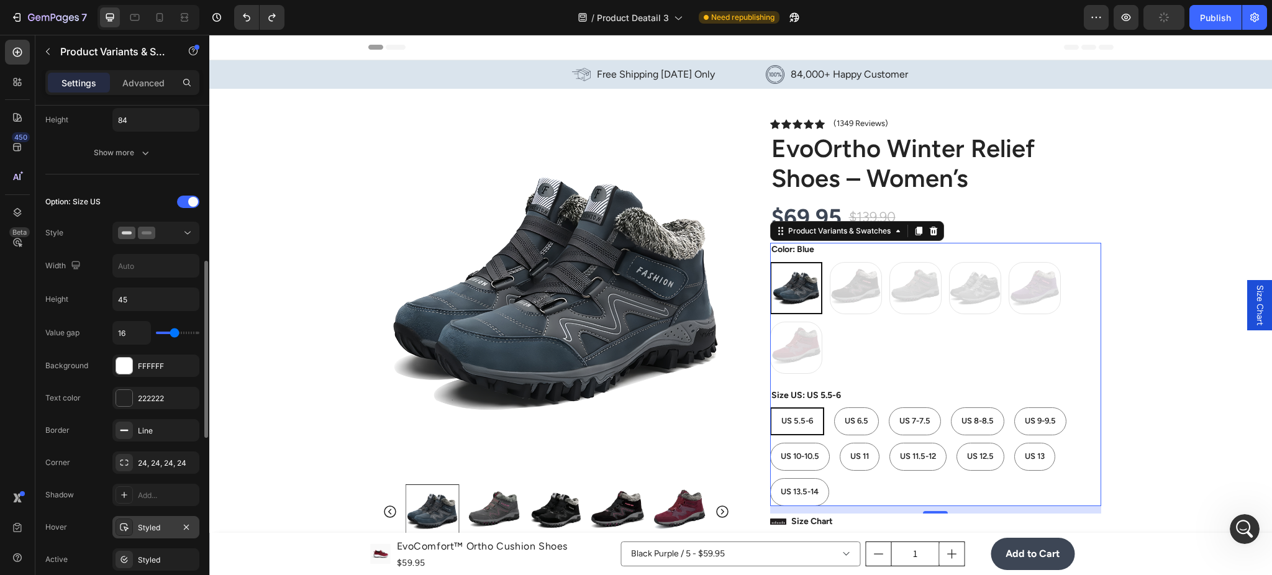
click at [157, 525] on div "Styled" at bounding box center [156, 527] width 36 height 11
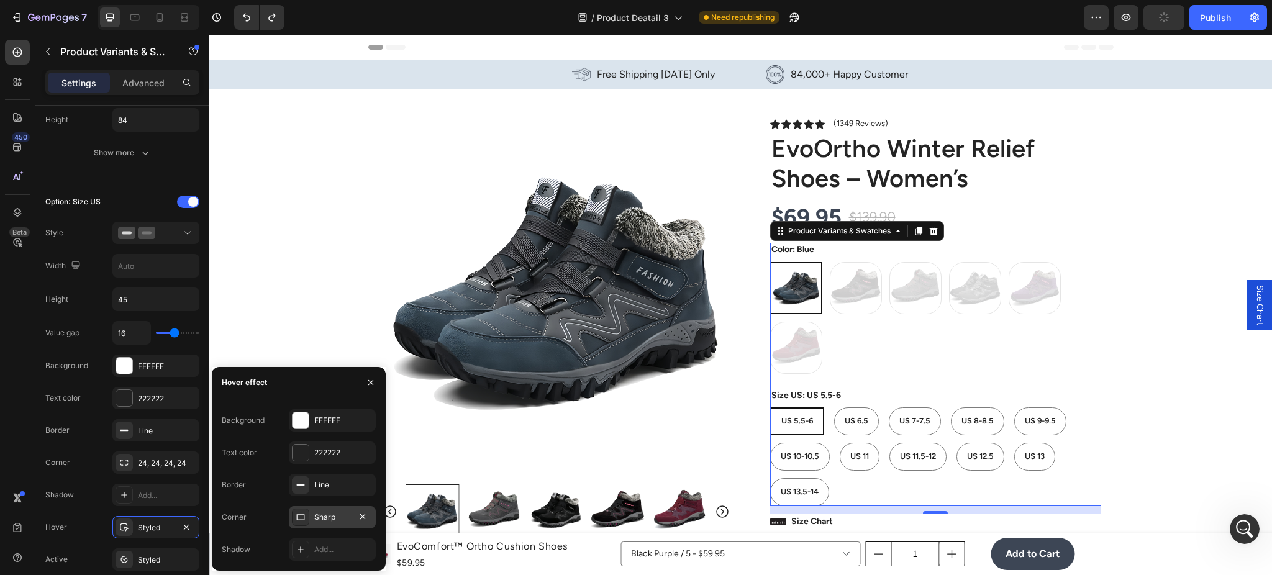
click at [332, 514] on div "Sharp" at bounding box center [332, 517] width 36 height 11
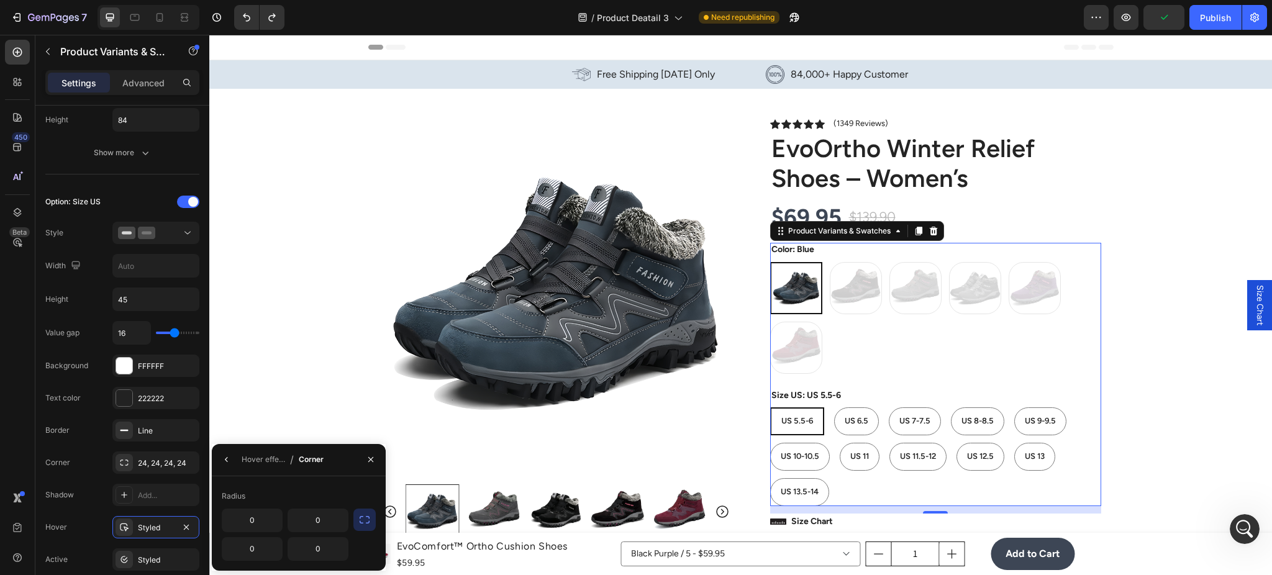
drag, startPoint x: 368, startPoint y: 521, endPoint x: 329, endPoint y: 522, distance: 39.8
click at [367, 521] on icon "button" at bounding box center [364, 520] width 12 height 12
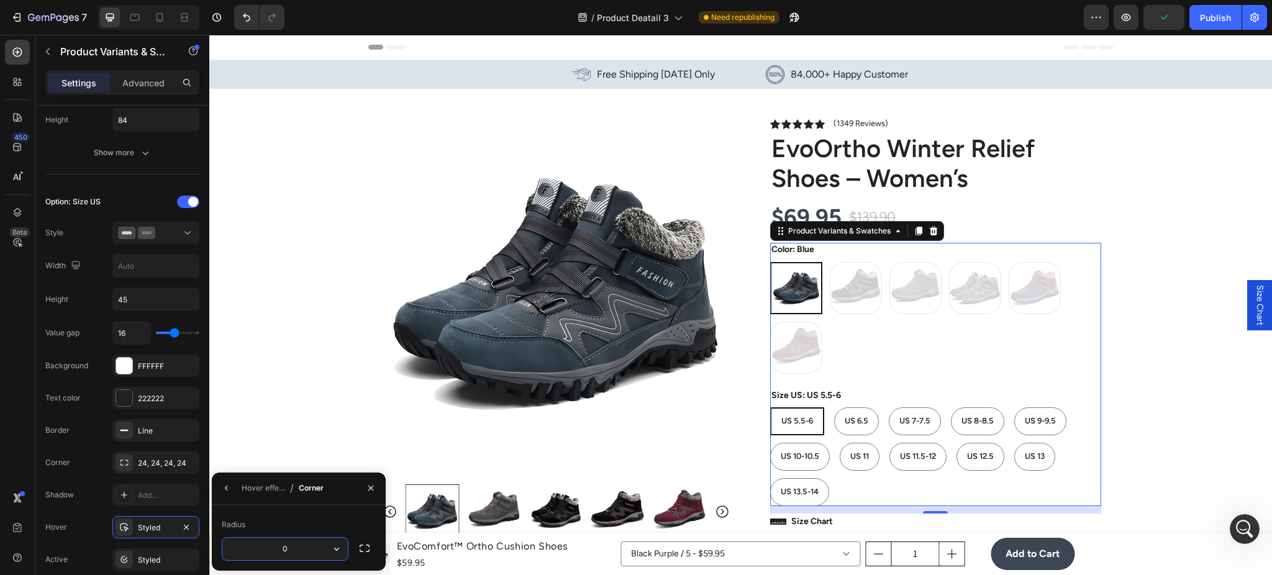
drag, startPoint x: 273, startPoint y: 552, endPoint x: 285, endPoint y: 547, distance: 12.0
click at [273, 552] on input "0" at bounding box center [284, 549] width 125 height 22
type input "24"
click at [226, 486] on icon "button" at bounding box center [227, 488] width 10 height 10
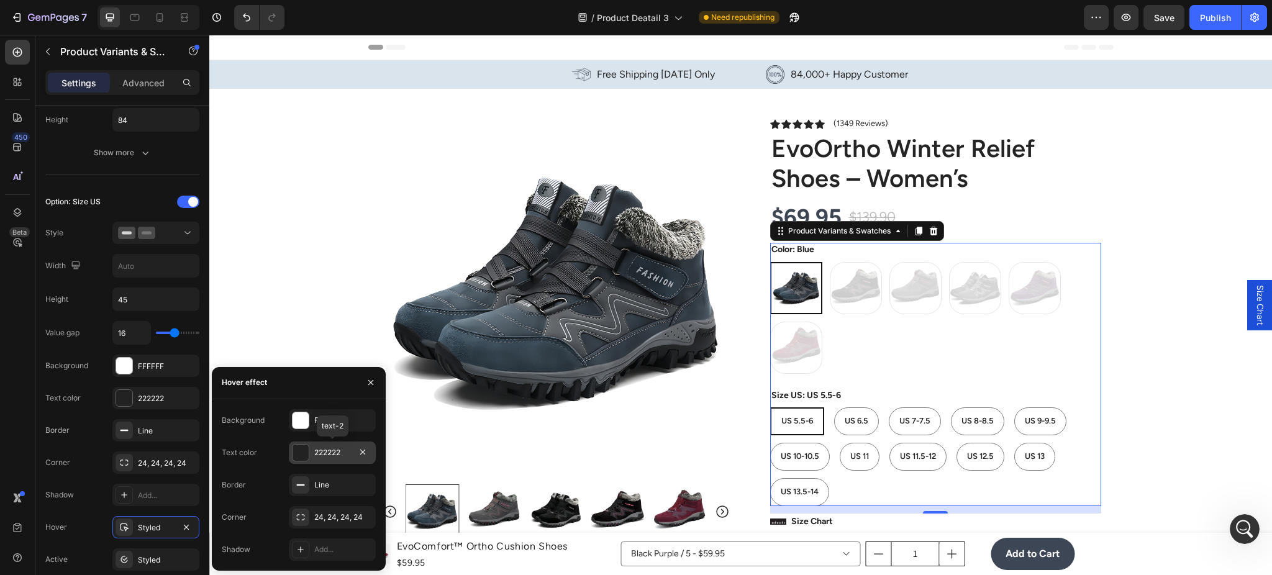
click at [305, 456] on div at bounding box center [301, 453] width 16 height 16
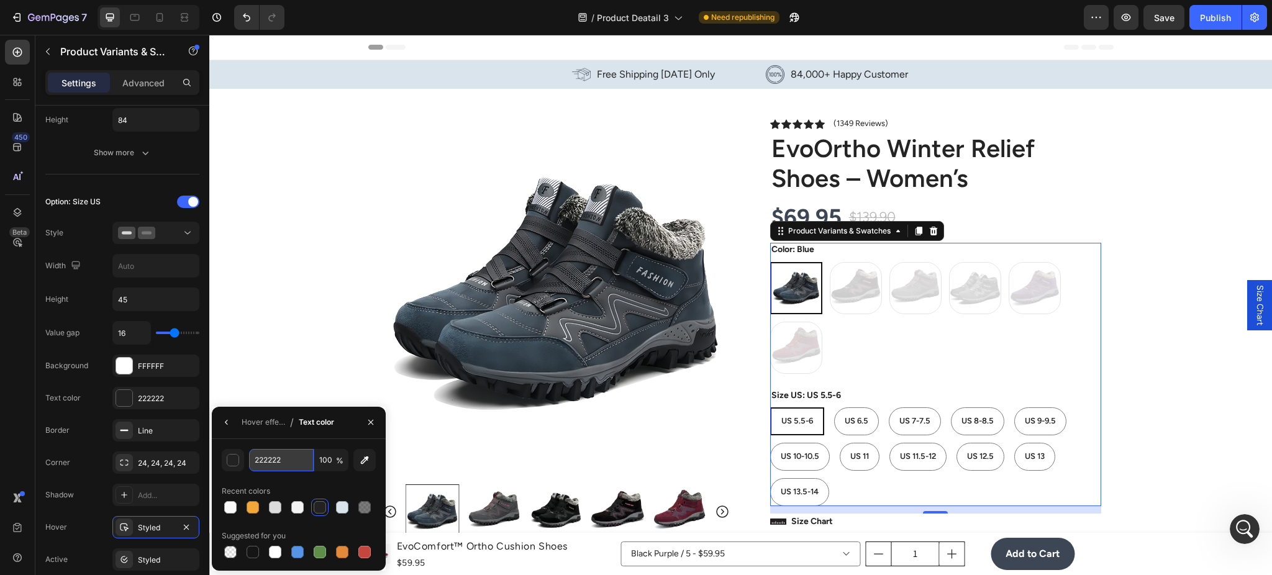
click at [285, 466] on input "222222" at bounding box center [281, 460] width 65 height 22
paste input "#3D4655"
type input "#3D4655"
click at [229, 424] on icon "button" at bounding box center [227, 422] width 10 height 10
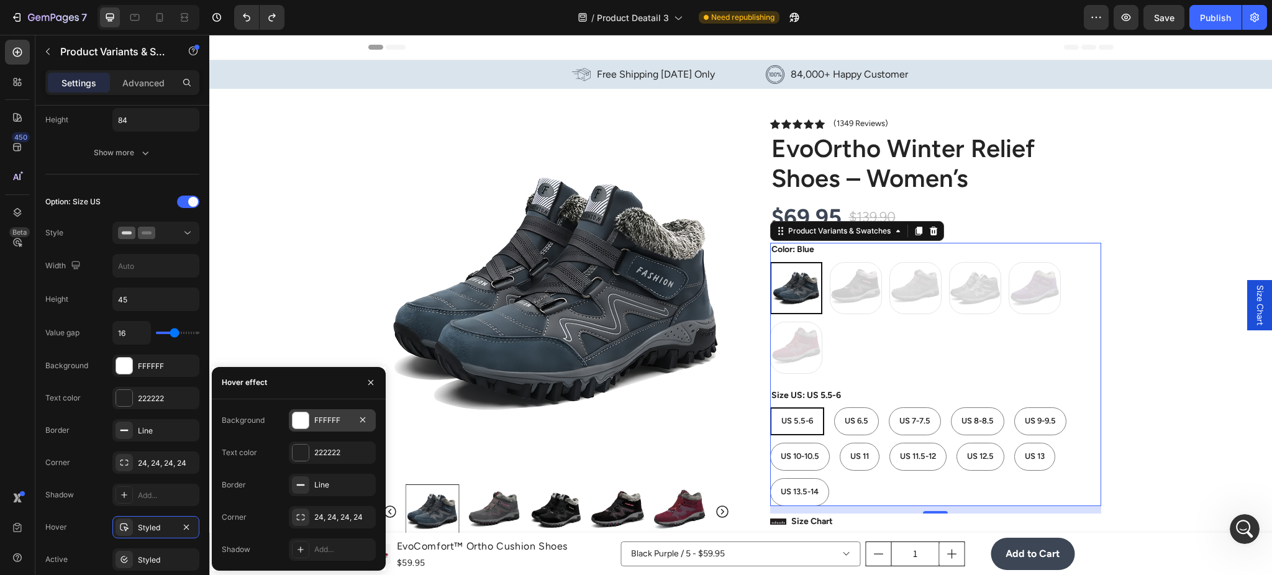
click at [309, 424] on div "FFFFFF" at bounding box center [332, 420] width 87 height 22
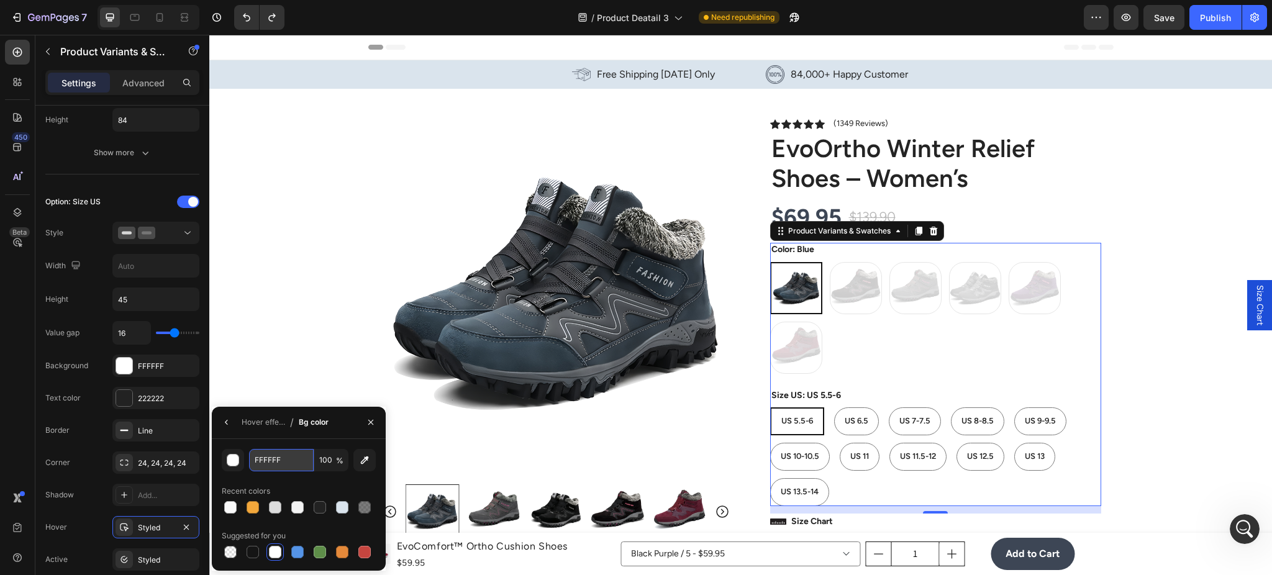
click at [289, 462] on input "FFFFFF" at bounding box center [281, 460] width 65 height 22
paste input "#3D4655"
type input "#3D4655"
click at [227, 426] on icon "button" at bounding box center [227, 422] width 10 height 10
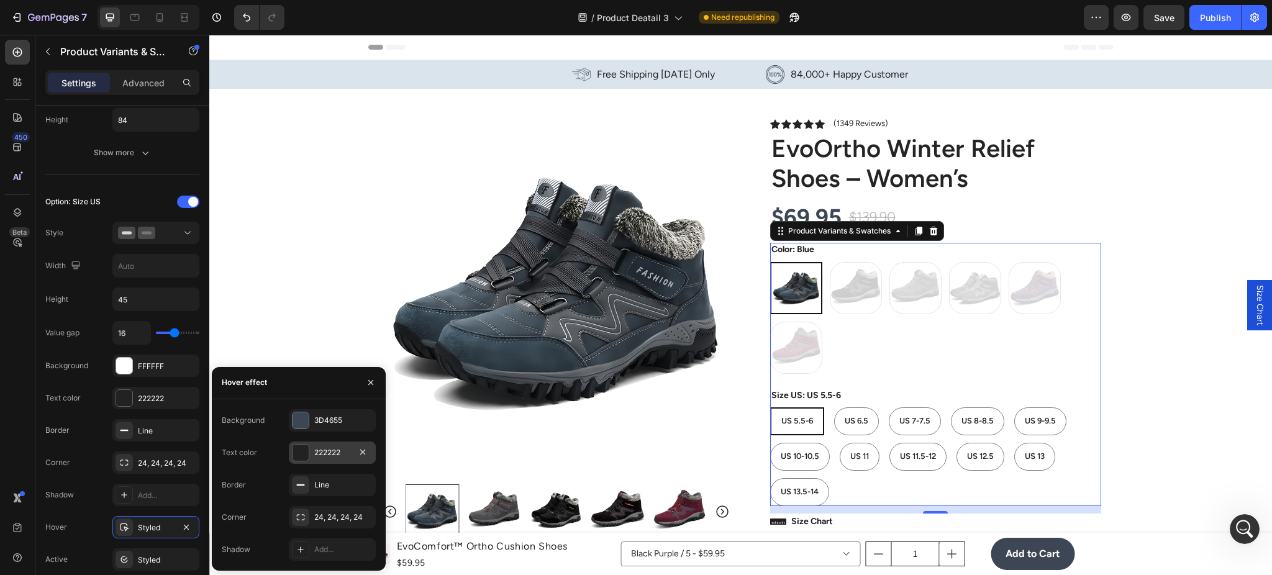
click at [312, 447] on div "222222" at bounding box center [332, 453] width 87 height 22
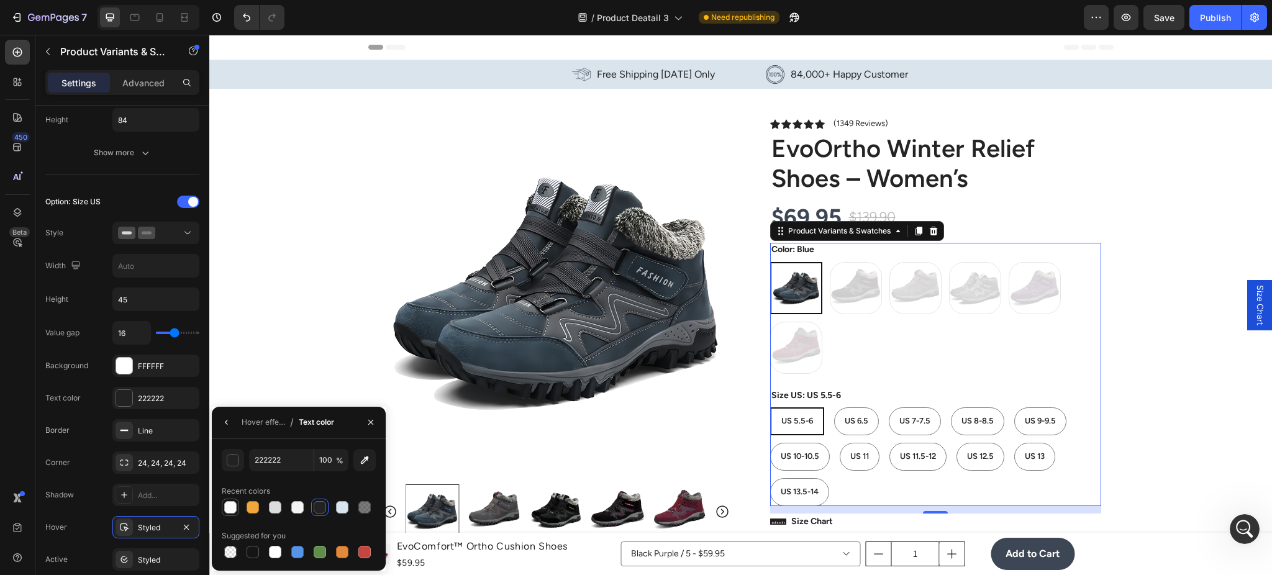
click at [231, 506] on div at bounding box center [230, 507] width 12 height 12
type input "FAFAFA"
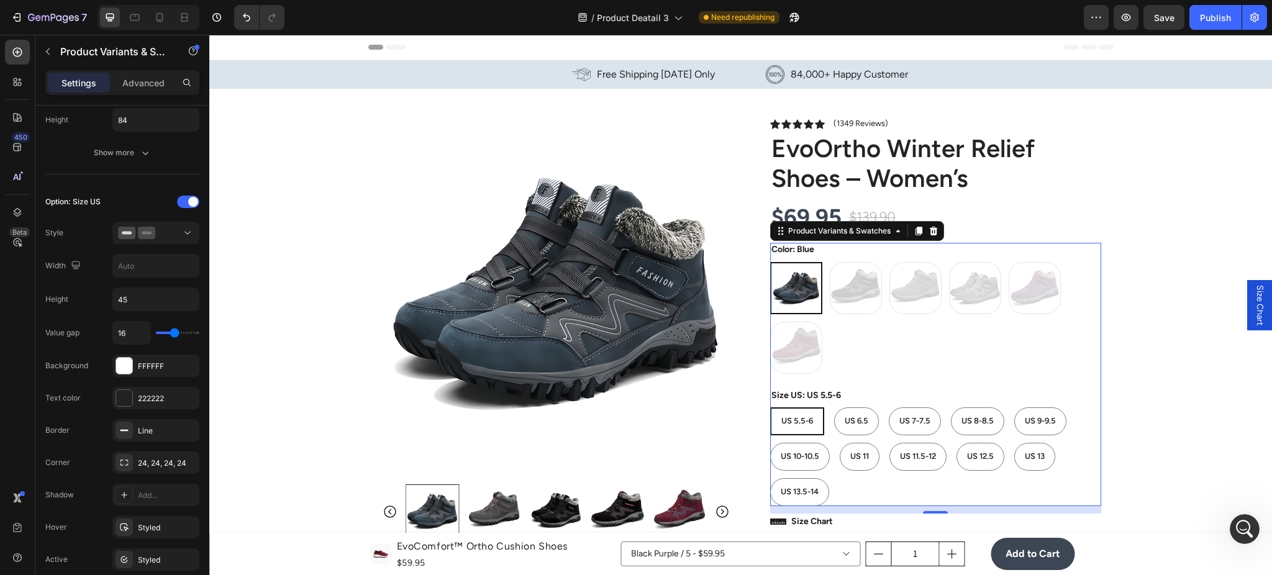
click at [841, 398] on div "US 6.5" at bounding box center [857, 393] width 32 height 16
click at [834, 407] on input "US 6.5 US 6.5 US 6.5" at bounding box center [834, 407] width 1 height 1
radio input "true"
click at [793, 423] on span "US 5.5-6" at bounding box center [797, 420] width 32 height 9
click at [770, 408] on input "US 5.5-6 US 5.5-6 US 5.5-6" at bounding box center [770, 407] width 1 height 1
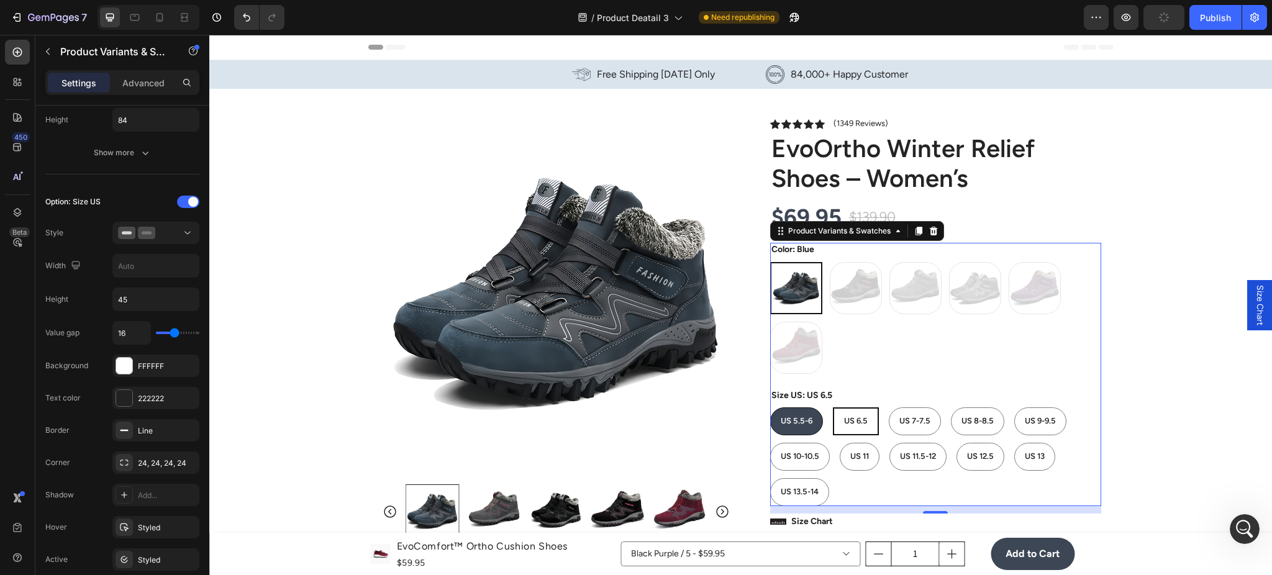
radio input "true"
click at [791, 426] on span "US 5.5-6" at bounding box center [798, 420] width 32 height 9
click at [770, 408] on input "US 5.5-6 US 5.5-6 US 5.5-6" at bounding box center [770, 407] width 1 height 1
drag, startPoint x: 847, startPoint y: 418, endPoint x: 842, endPoint y: 423, distance: 7.5
click at [845, 420] on span "US 6.5" at bounding box center [857, 420] width 24 height 9
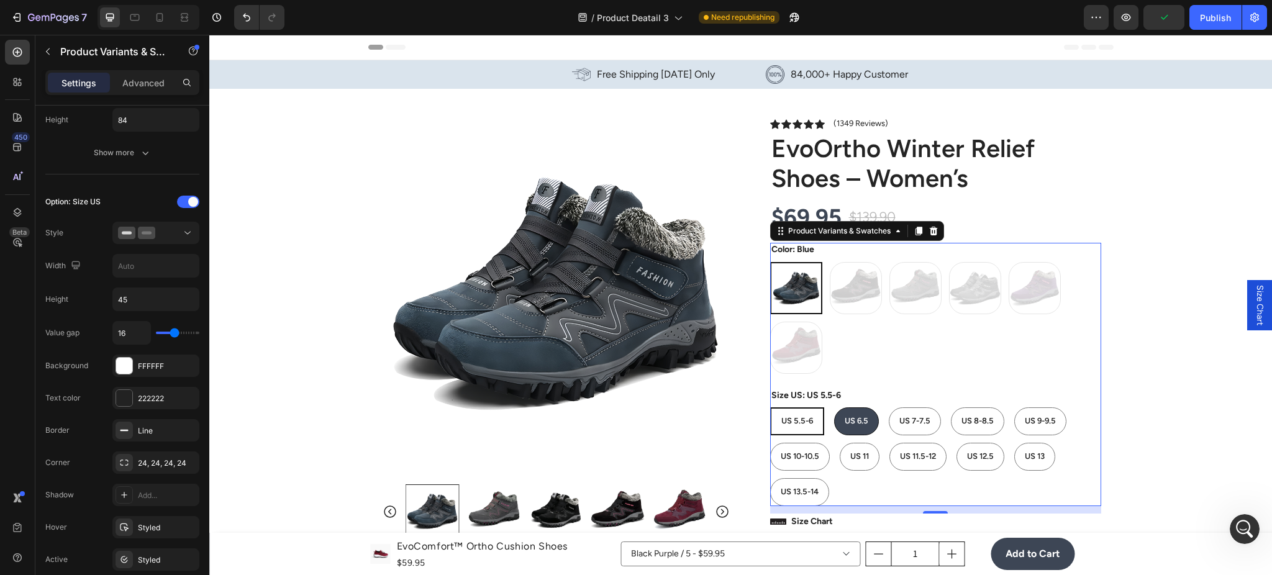
click at [834, 408] on input "US 6.5 US 6.5 US 6.5" at bounding box center [834, 407] width 1 height 1
radio input "true"
drag, startPoint x: 1214, startPoint y: 19, endPoint x: 1207, endPoint y: 34, distance: 15.8
click at [1215, 19] on div "Publish" at bounding box center [1215, 17] width 31 height 13
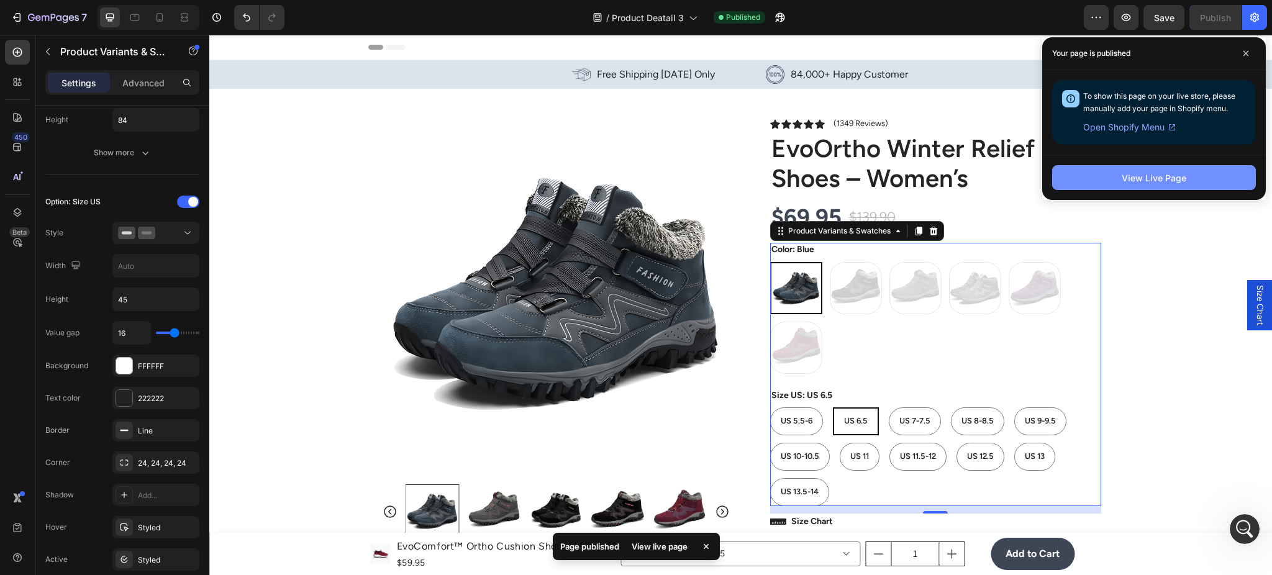
click at [1167, 167] on button "View Live Page" at bounding box center [1154, 177] width 204 height 25
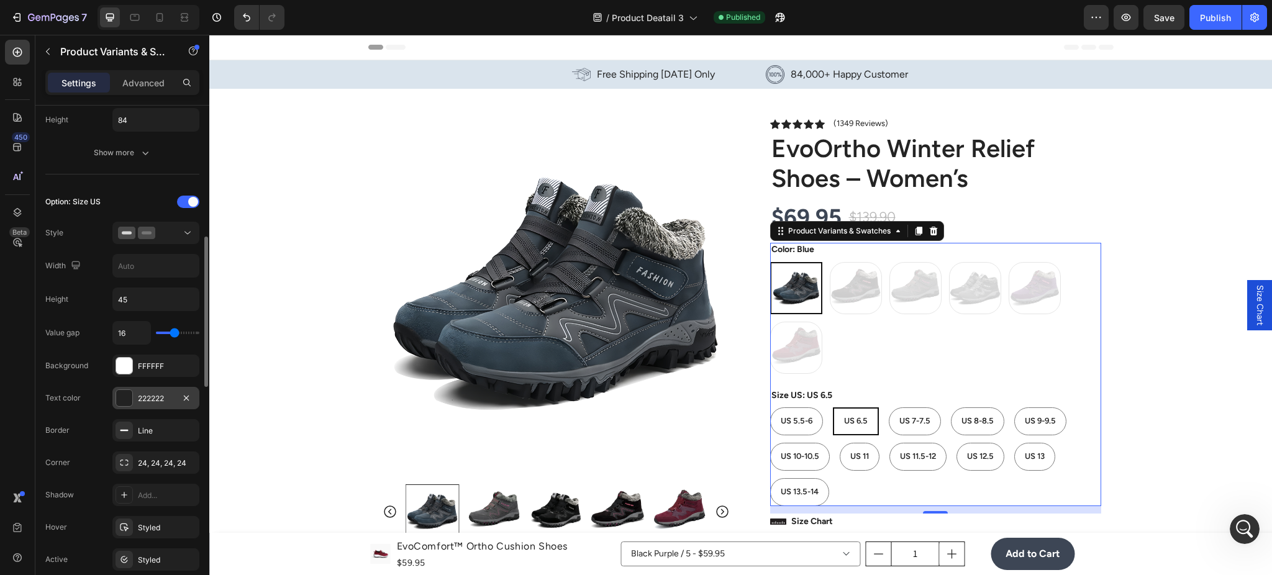
scroll to position [553, 0]
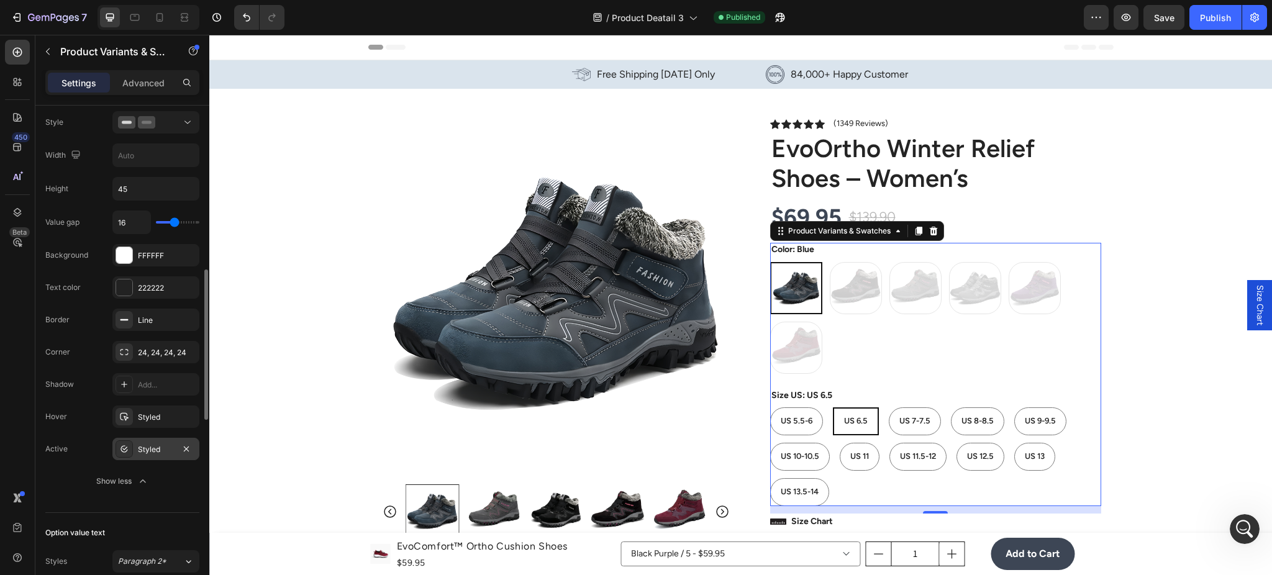
click at [149, 449] on div "Styled" at bounding box center [156, 449] width 36 height 11
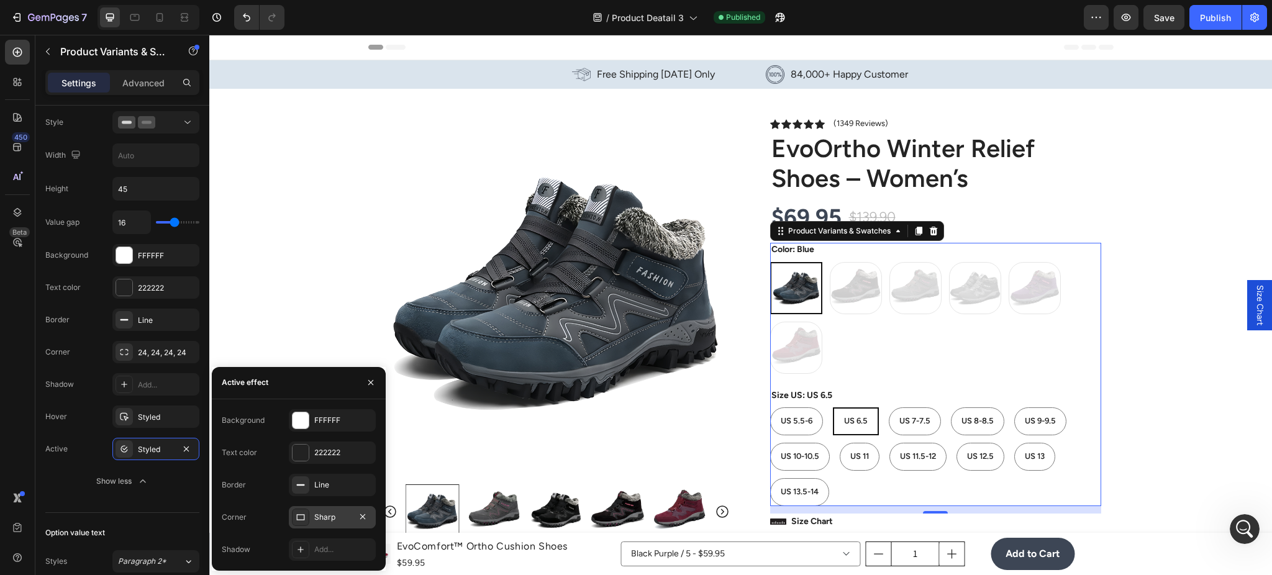
click at [319, 514] on div "Sharp" at bounding box center [332, 517] width 36 height 11
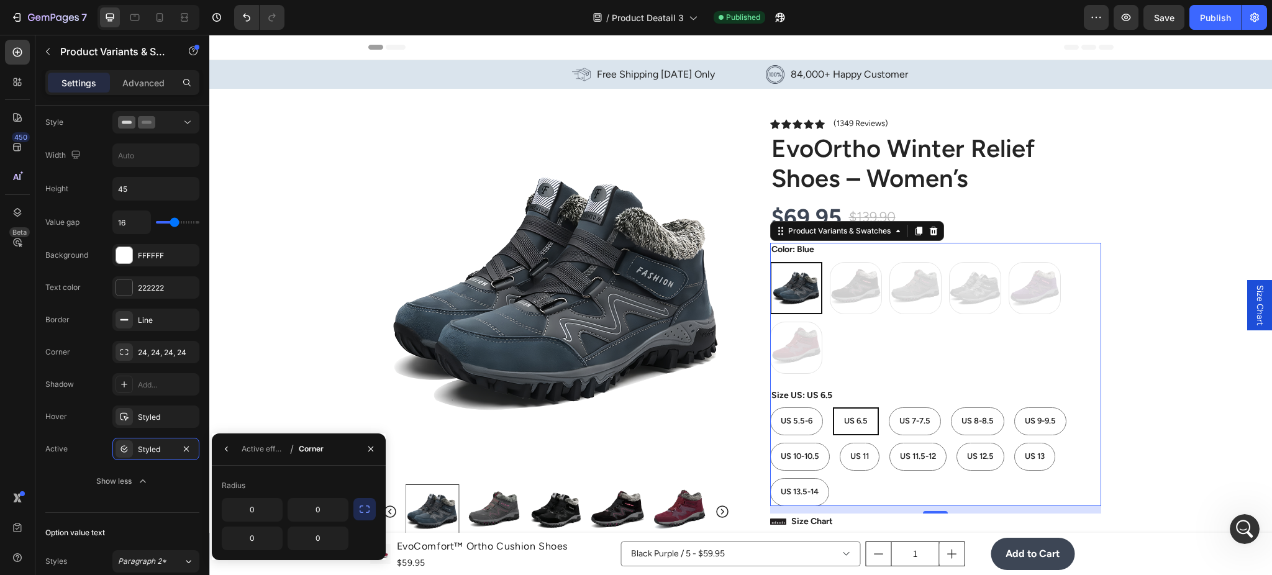
click at [368, 509] on icon "button" at bounding box center [364, 509] width 12 height 12
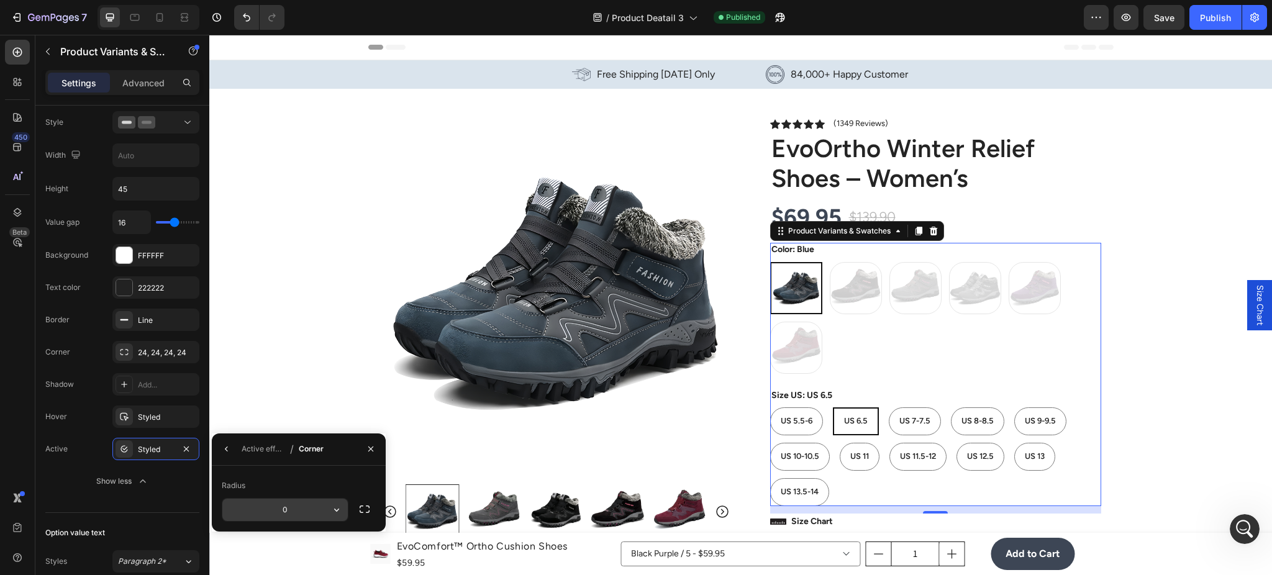
click at [304, 515] on input "0" at bounding box center [284, 510] width 125 height 22
type input "24"
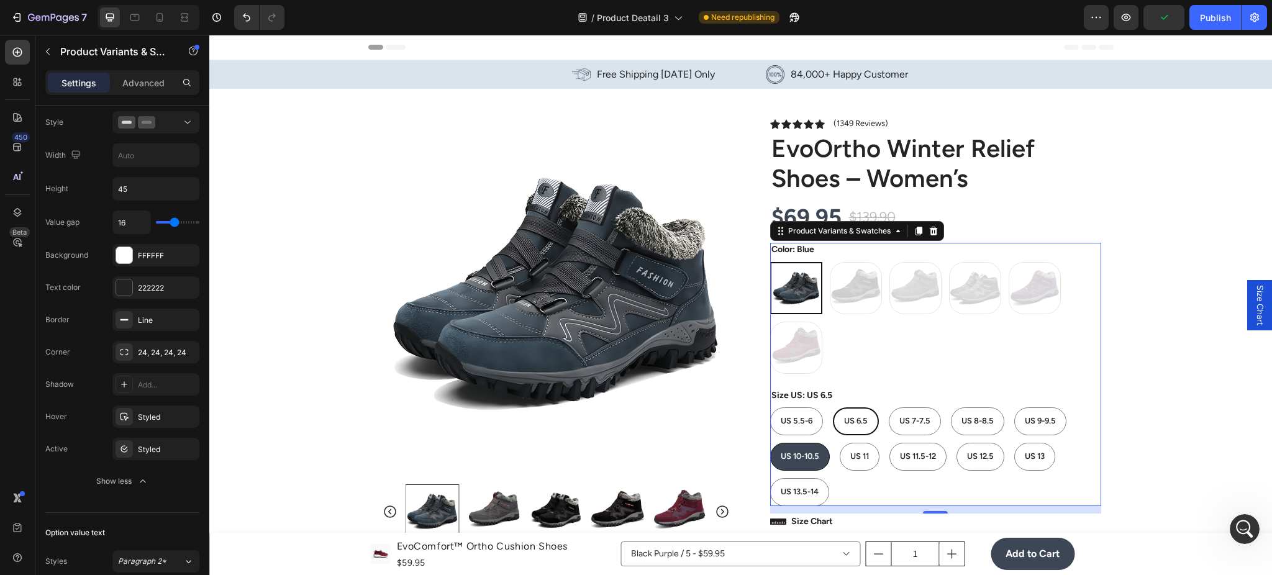
click at [794, 464] on div "US 10-10.5" at bounding box center [800, 457] width 58 height 21
click at [770, 443] on input "US 10-10.5 US 10-10.5 US 10-10.5" at bounding box center [770, 442] width 1 height 1
radio input "true"
click at [149, 449] on div "Styled" at bounding box center [156, 449] width 36 height 11
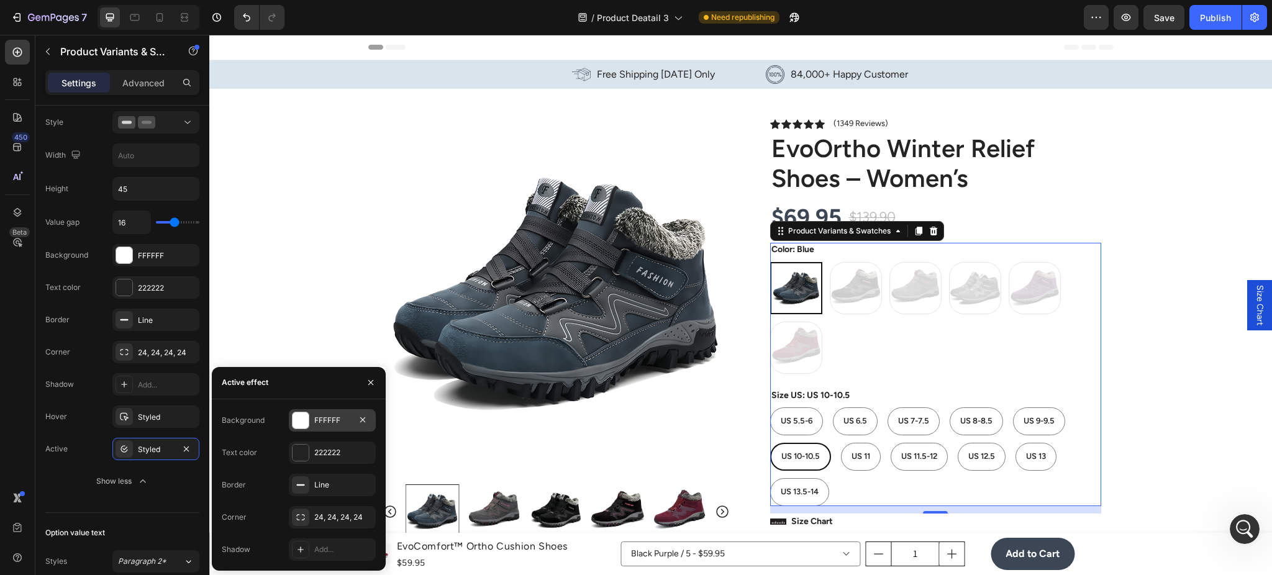
click at [305, 426] on div at bounding box center [301, 421] width 16 height 16
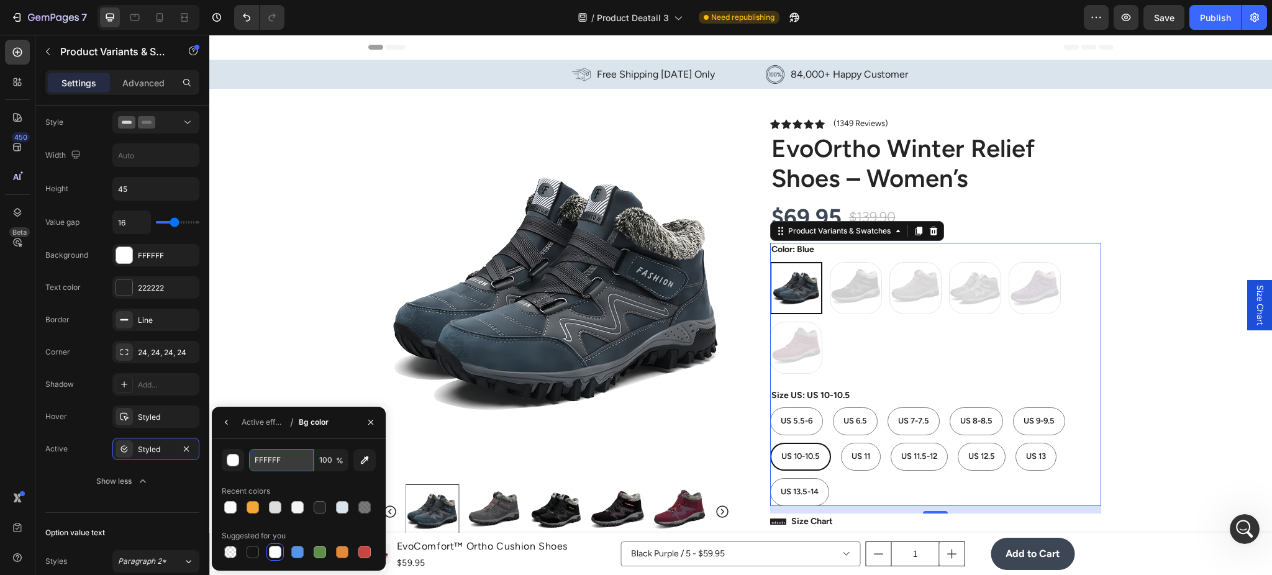
click at [276, 465] on input "FFFFFF" at bounding box center [281, 460] width 65 height 22
paste input "#3D4655"
type input "#3D4655"
click at [230, 428] on button "button" at bounding box center [227, 423] width 20 height 20
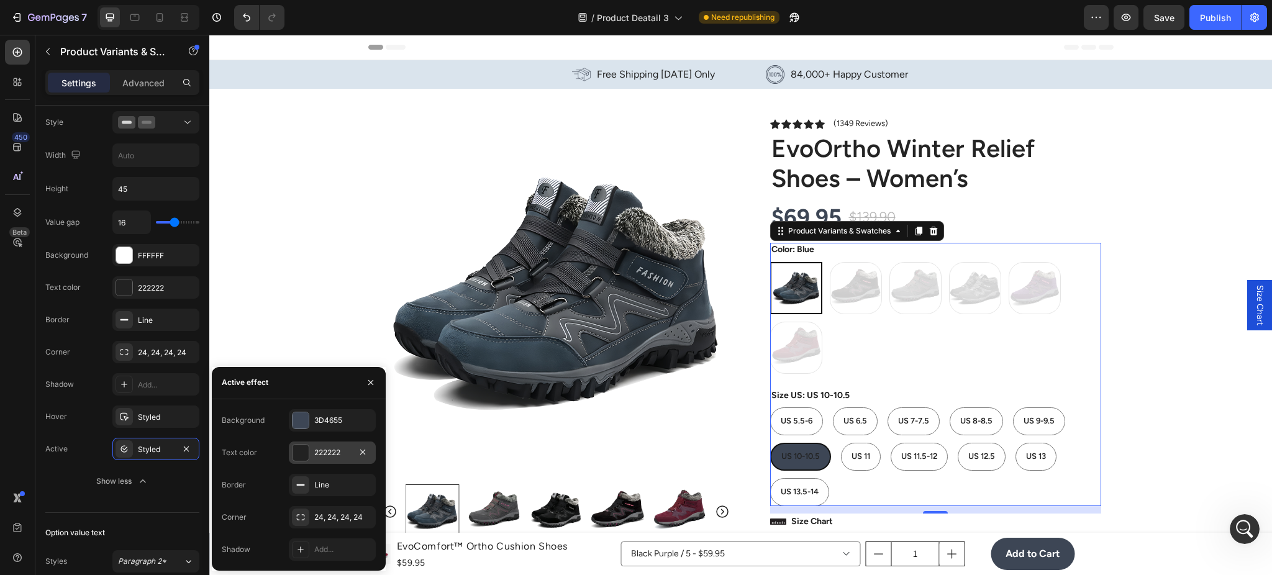
click at [303, 456] on div at bounding box center [301, 453] width 16 height 16
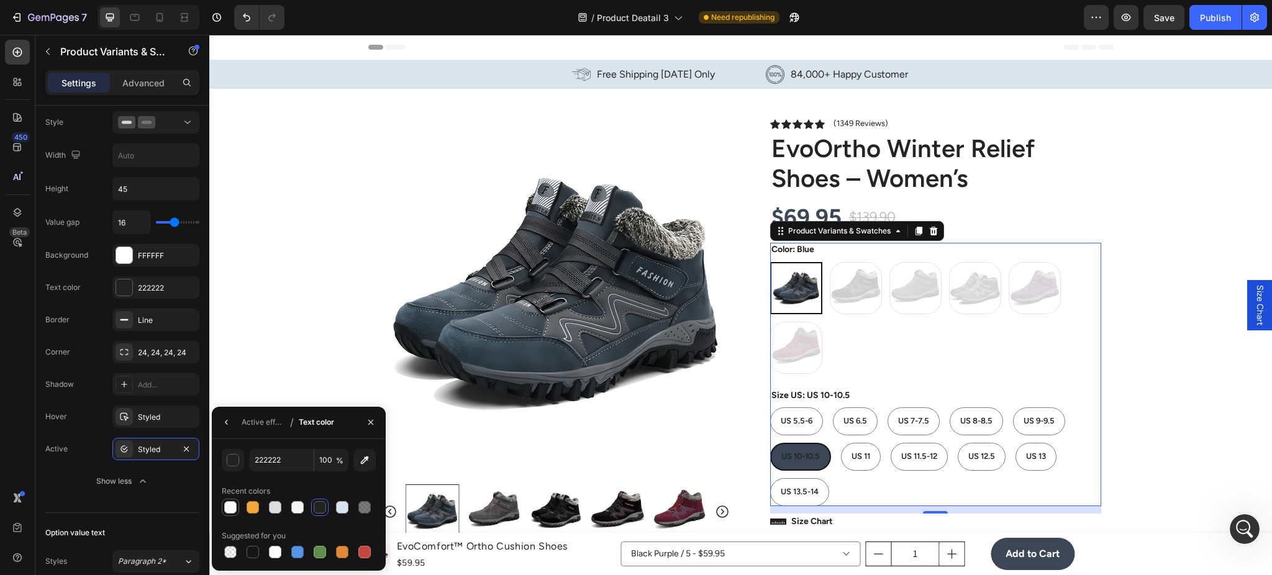
click at [230, 503] on div at bounding box center [230, 507] width 12 height 12
type input "FAFAFA"
click at [902, 482] on div "US 5.5-6 US 5.5-6 US 5.5-6 US 6.5 US 6.5 US 6.5 US 7-7.5 US 7-7.5 US 7-7.5 US 8…" at bounding box center [935, 457] width 331 height 99
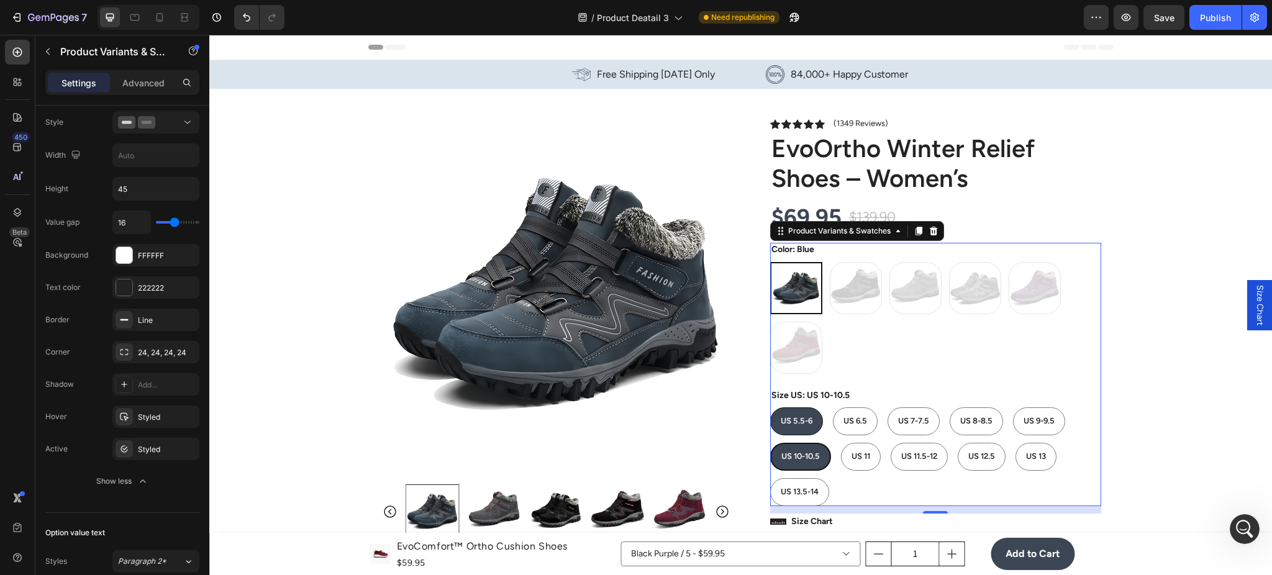
click at [797, 418] on span "US 5.5-6" at bounding box center [797, 420] width 32 height 9
click at [770, 408] on input "US 5.5-6 US 5.5-6 US 5.5-6" at bounding box center [770, 407] width 1 height 1
radio input "true"
click at [845, 419] on span "US 6.5" at bounding box center [857, 420] width 24 height 9
click at [834, 408] on input "US 6.5 US 6.5 US 6.5" at bounding box center [834, 407] width 1 height 1
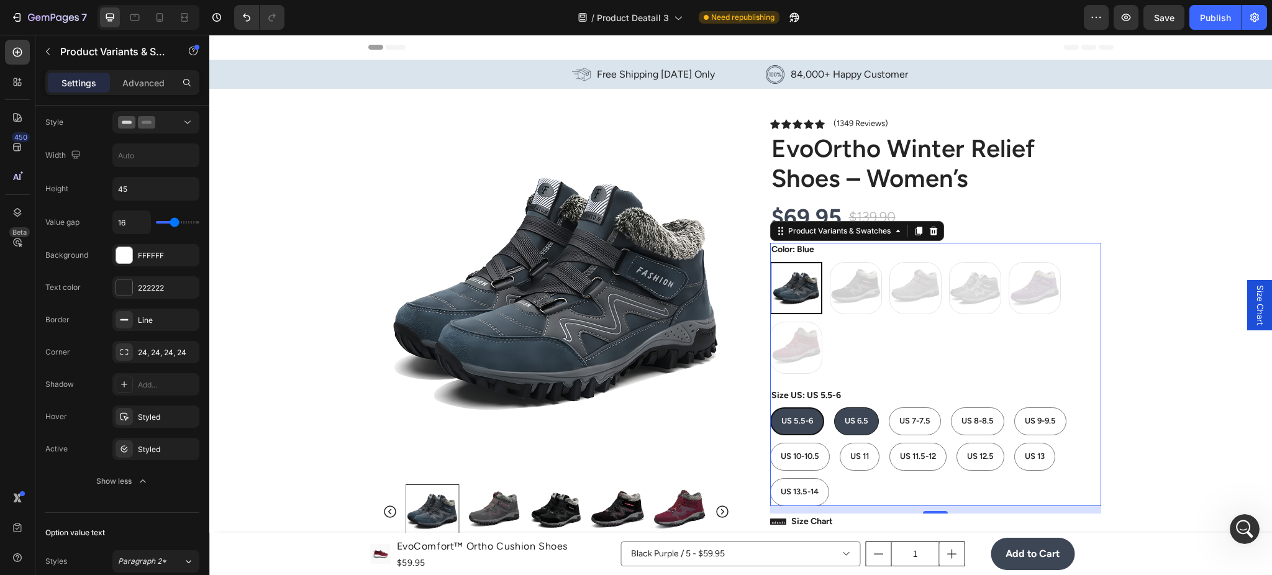
radio input "true"
click at [842, 452] on div "US 11" at bounding box center [860, 457] width 39 height 21
click at [840, 443] on input "US 11 US 11 US 11" at bounding box center [839, 442] width 1 height 1
radio input "true"
click at [804, 450] on div "US 10-10.5" at bounding box center [800, 457] width 58 height 21
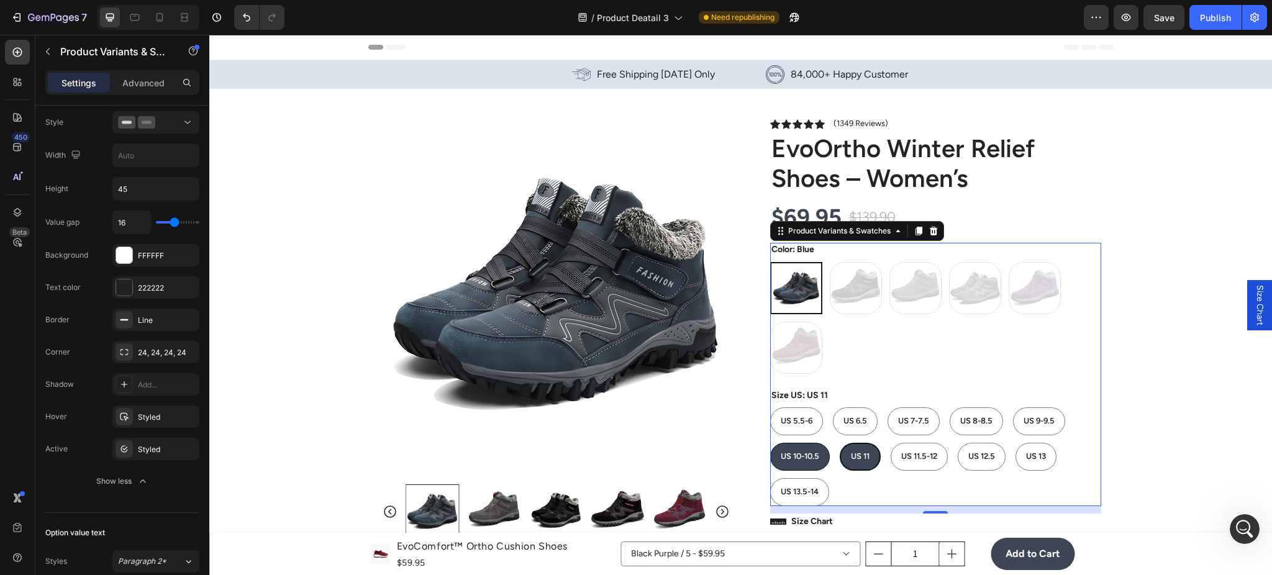
click at [770, 443] on input "US 10-10.5 US 10-10.5 US 10-10.5" at bounding box center [770, 442] width 1 height 1
radio input "true"
click at [143, 413] on div "Styled" at bounding box center [156, 417] width 36 height 11
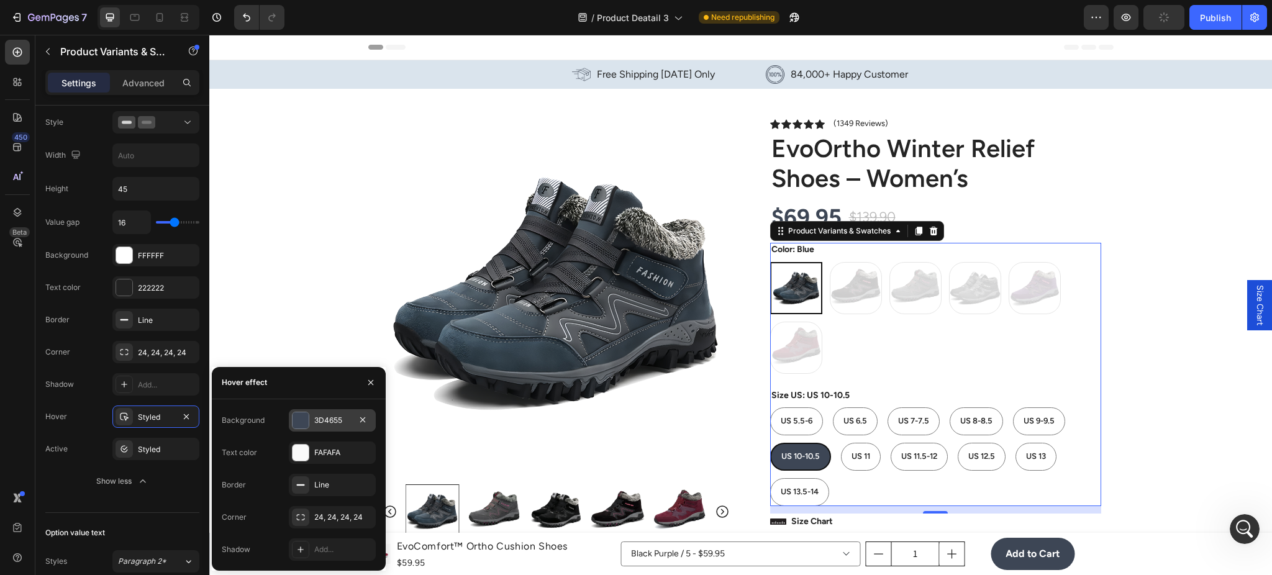
click at [304, 423] on div at bounding box center [301, 421] width 16 height 16
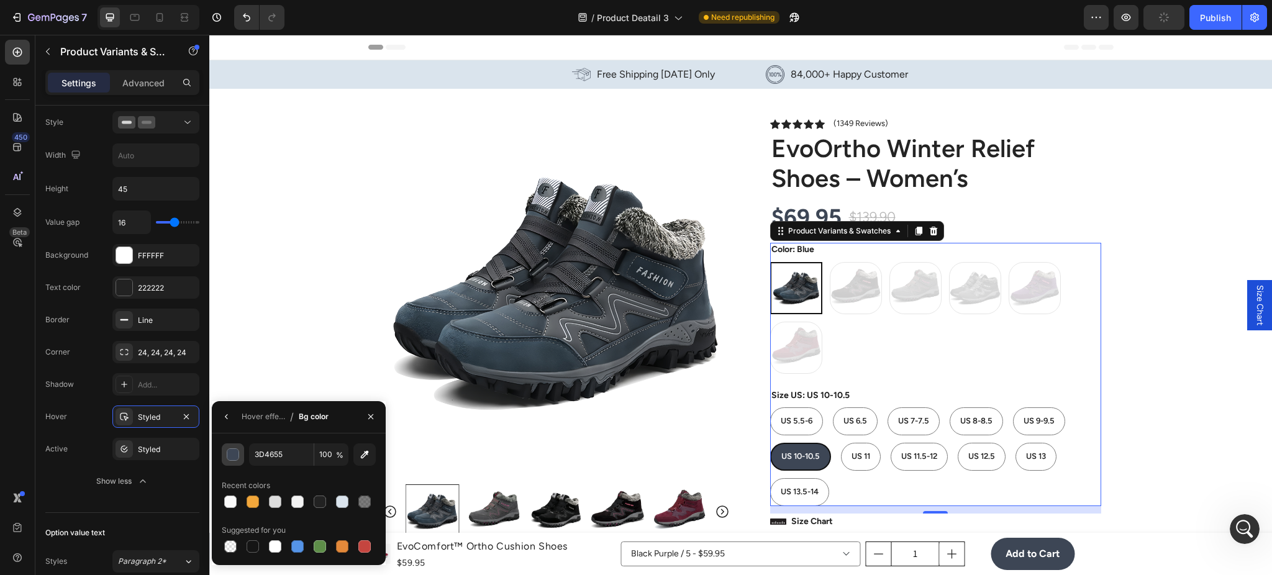
click at [234, 460] on div "button" at bounding box center [233, 455] width 12 height 12
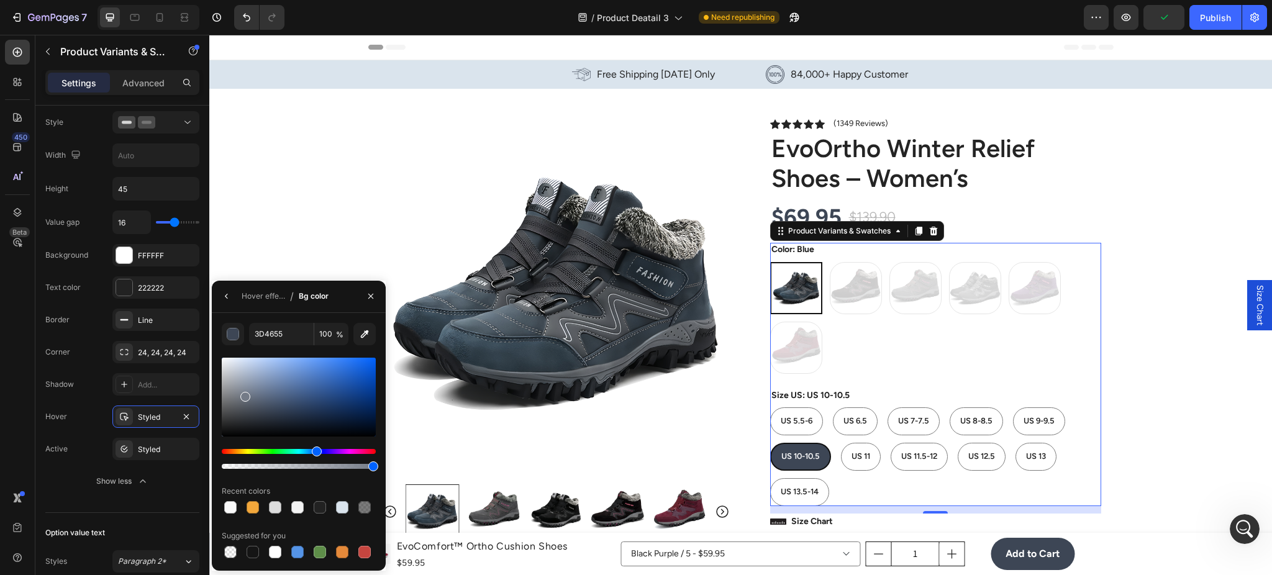
drag, startPoint x: 253, startPoint y: 404, endPoint x: 244, endPoint y: 394, distance: 13.2
click at [244, 394] on div at bounding box center [245, 397] width 10 height 10
type input "747B87"
click at [371, 299] on icon "button" at bounding box center [371, 296] width 10 height 10
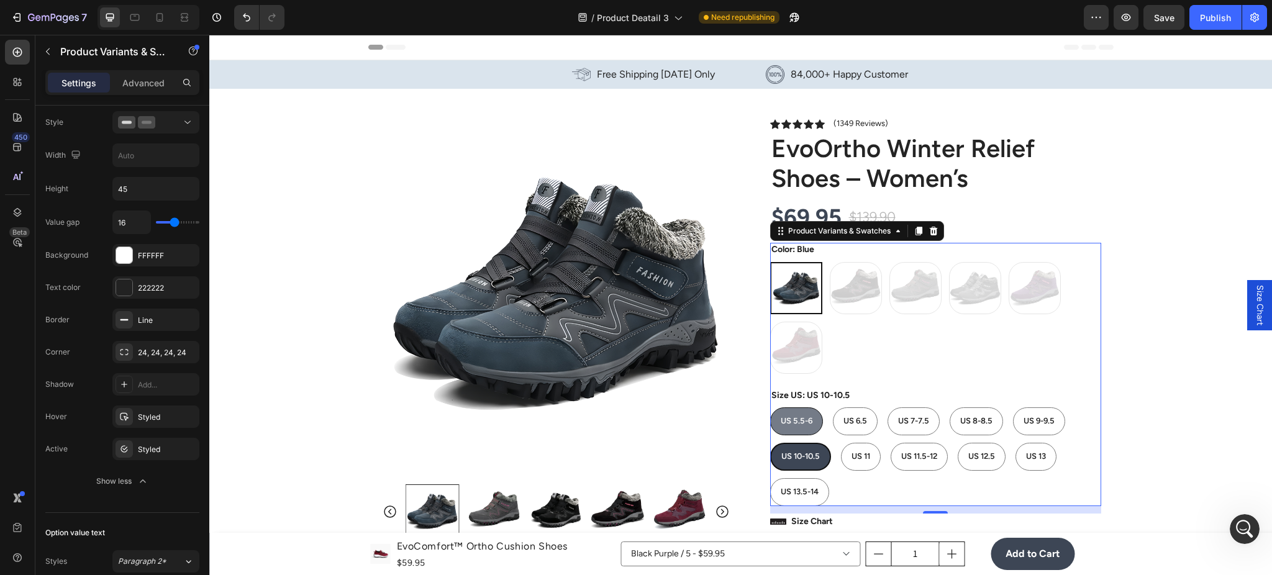
click at [791, 424] on span "US 5.5-6" at bounding box center [797, 420] width 32 height 9
click at [770, 408] on input "US 5.5-6 US 5.5-6 US 5.5-6" at bounding box center [770, 407] width 1 height 1
radio input "true"
click at [835, 425] on div "US 6.5" at bounding box center [856, 421] width 43 height 21
click at [834, 408] on input "US 6.5 US 6.5 US 6.5" at bounding box center [834, 407] width 1 height 1
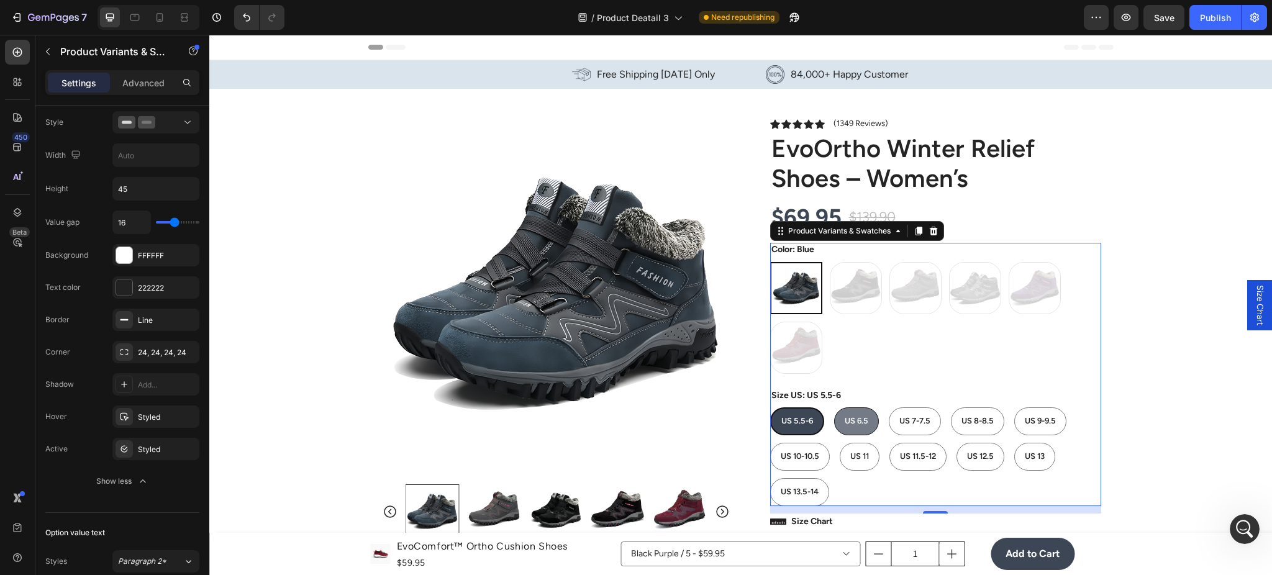
radio input "true"
click at [850, 447] on div "US 11" at bounding box center [860, 457] width 39 height 21
click at [840, 443] on input "US 11 US 11 US 11" at bounding box center [839, 442] width 1 height 1
radio input "true"
click at [888, 429] on div "US 7-7.5" at bounding box center [913, 421] width 51 height 21
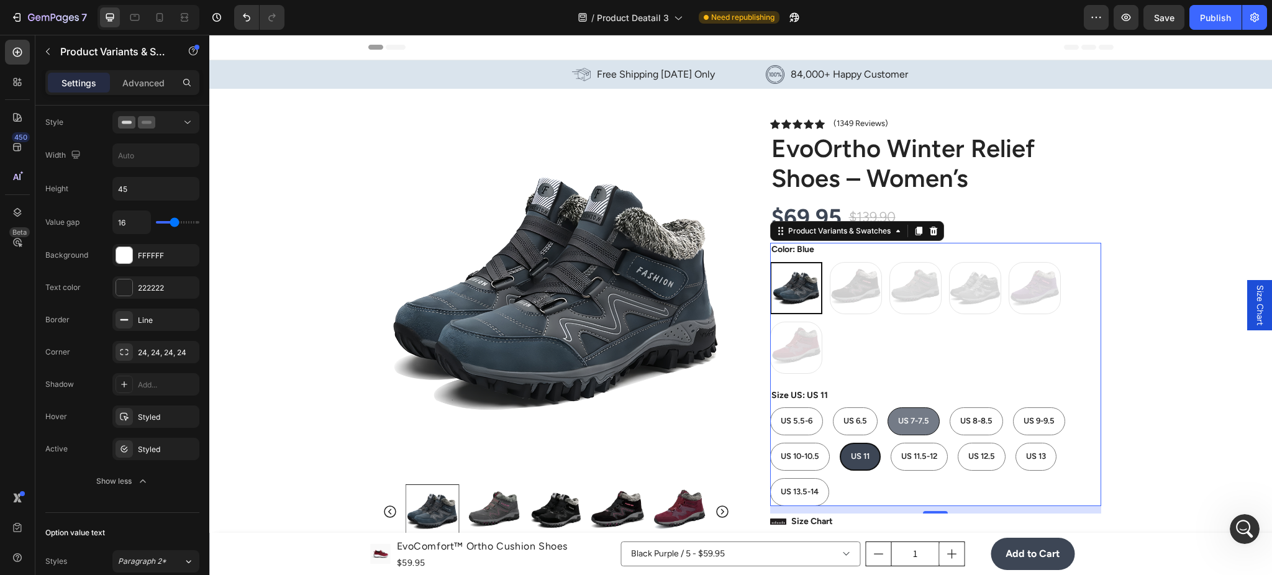
click at [887, 408] on input "US 7-7.5 US 7-7.5 US 7-7.5" at bounding box center [887, 407] width 1 height 1
radio input "true"
click at [882, 299] on div "Blue Blue Back + Pink Back + Pink Grey + Pink Grey + Pink grey grey Purple Purp…" at bounding box center [935, 318] width 331 height 112
click at [812, 294] on img at bounding box center [797, 288] width 50 height 50
click at [770, 262] on input "Blue Blue" at bounding box center [770, 262] width 1 height 1
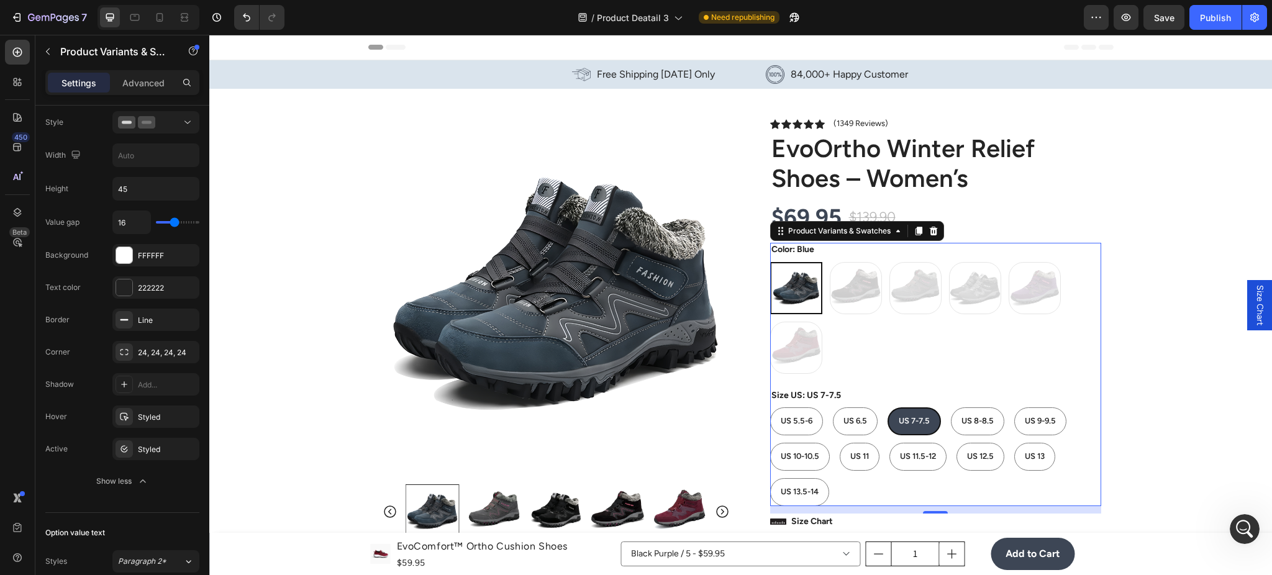
click at [829, 301] on div "Blue Blue Back + Pink Back + Pink Grey + Pink Grey + Pink grey grey Purple Purp…" at bounding box center [935, 318] width 331 height 112
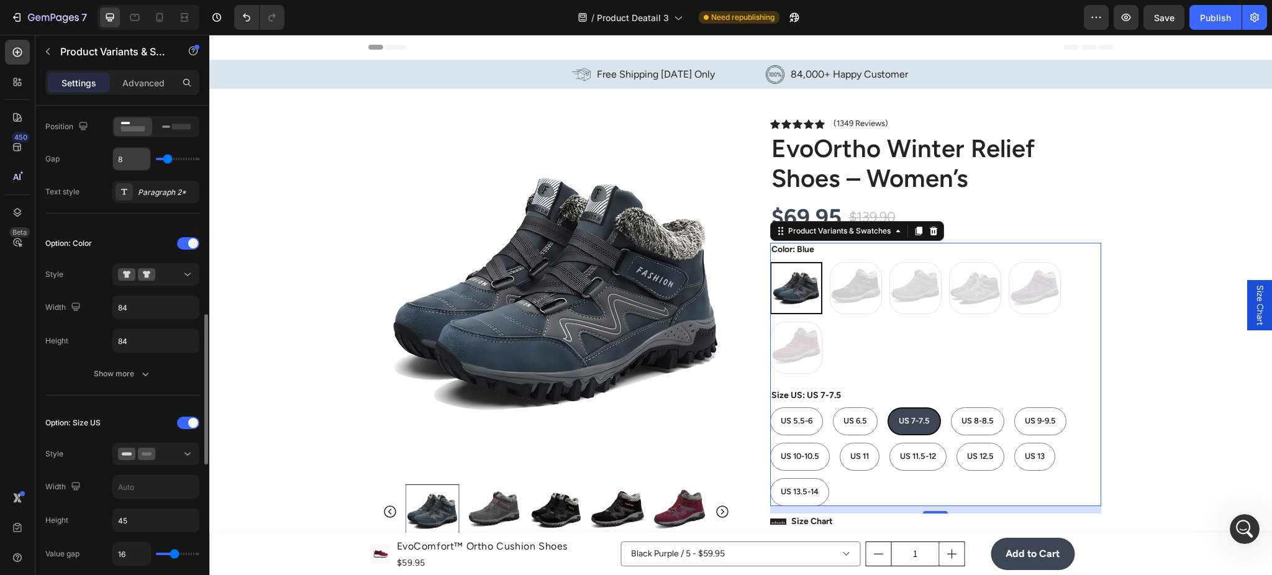
scroll to position [111, 0]
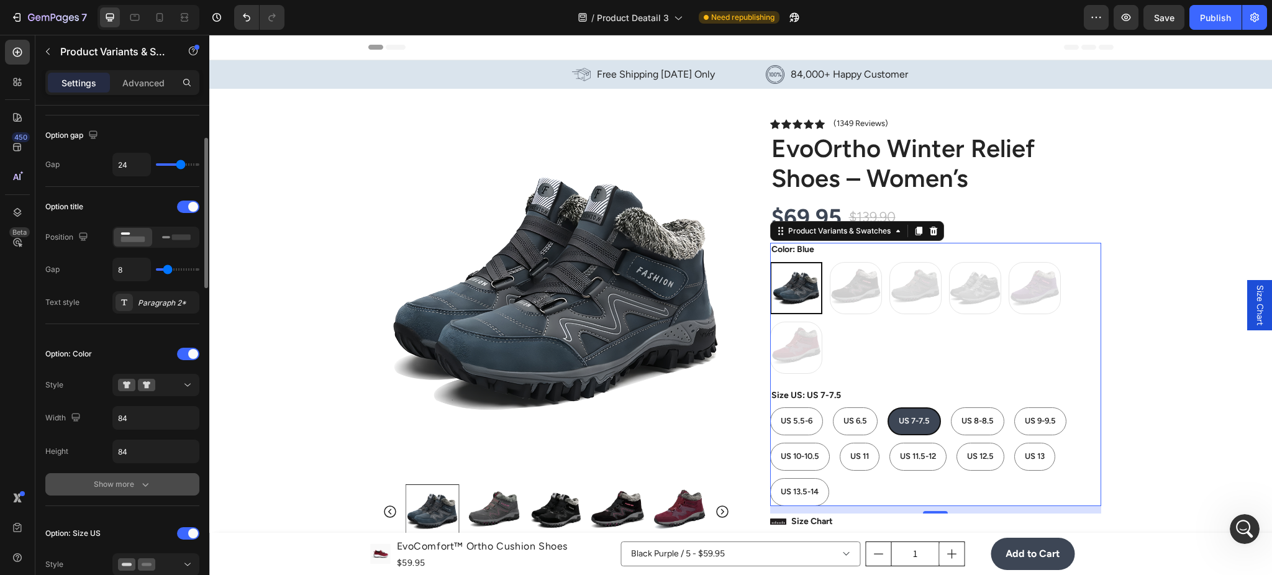
click at [137, 474] on div "Option: Color Style Width 84 Height 84 Show more" at bounding box center [122, 420] width 154 height 152
click at [141, 478] on icon "button" at bounding box center [145, 484] width 12 height 12
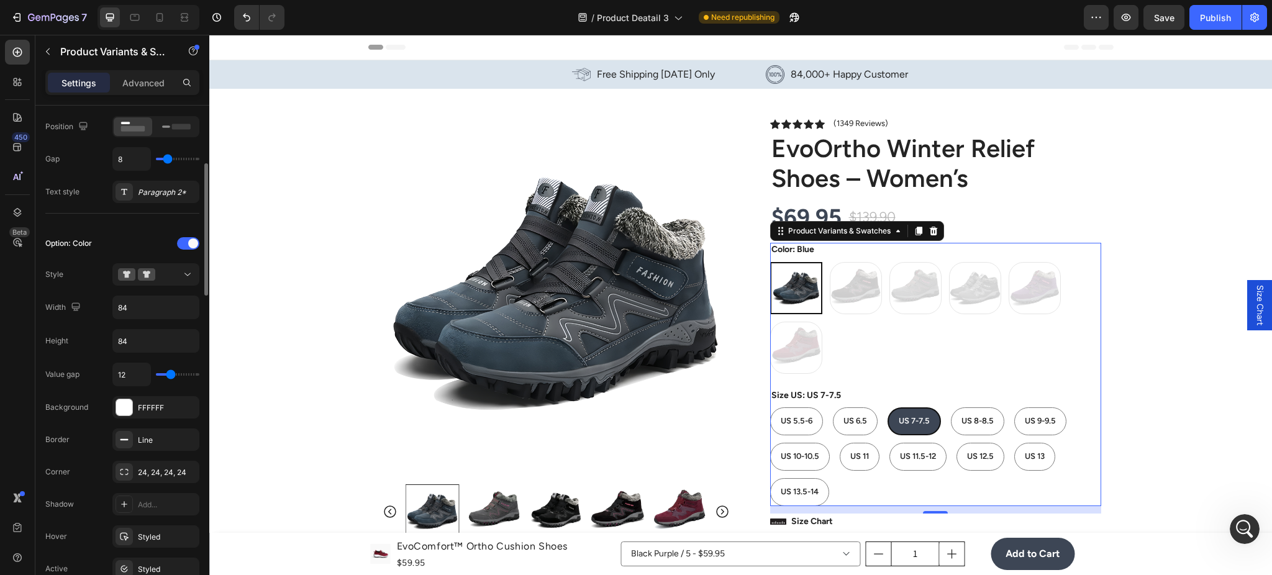
scroll to position [332, 0]
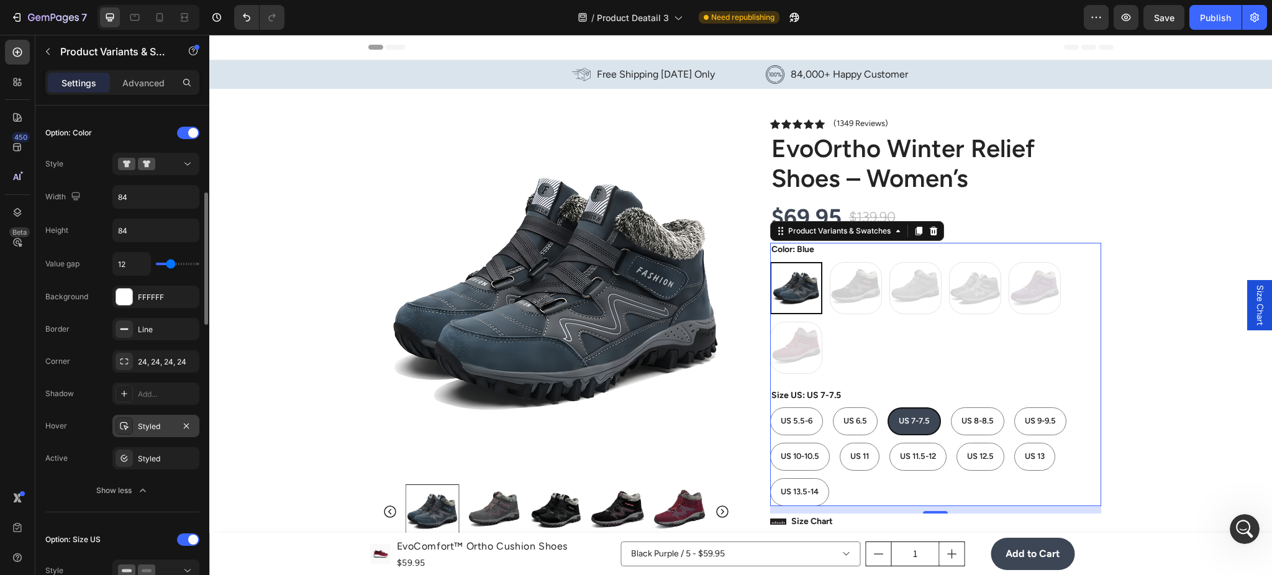
click at [162, 430] on div "Styled" at bounding box center [156, 426] width 36 height 11
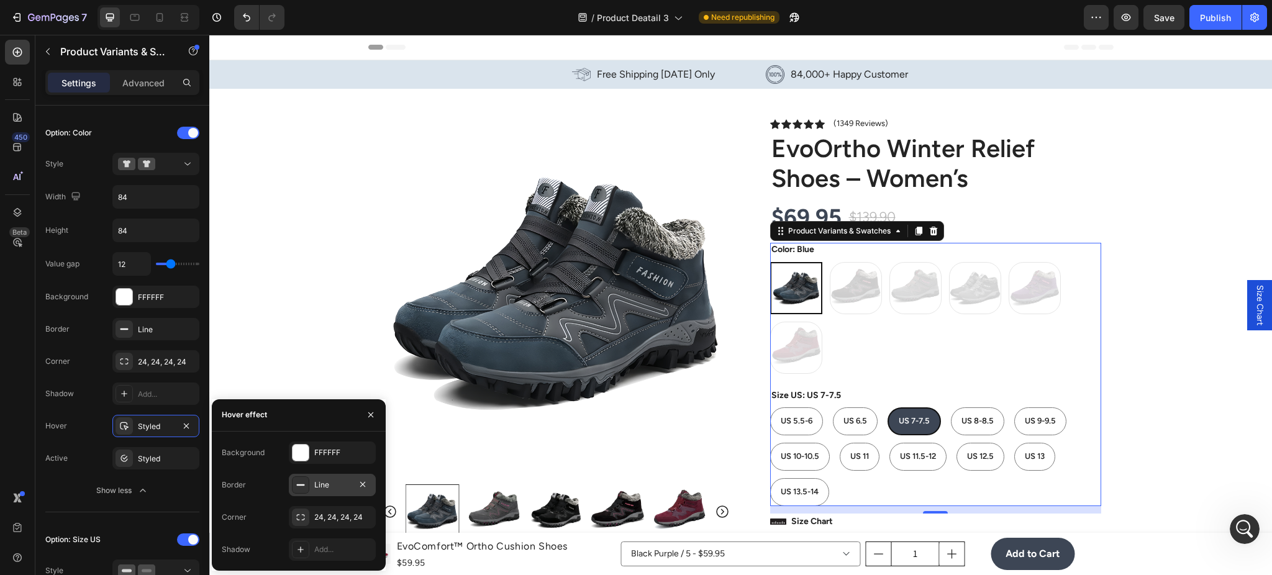
click at [326, 490] on div "Line" at bounding box center [332, 485] width 36 height 11
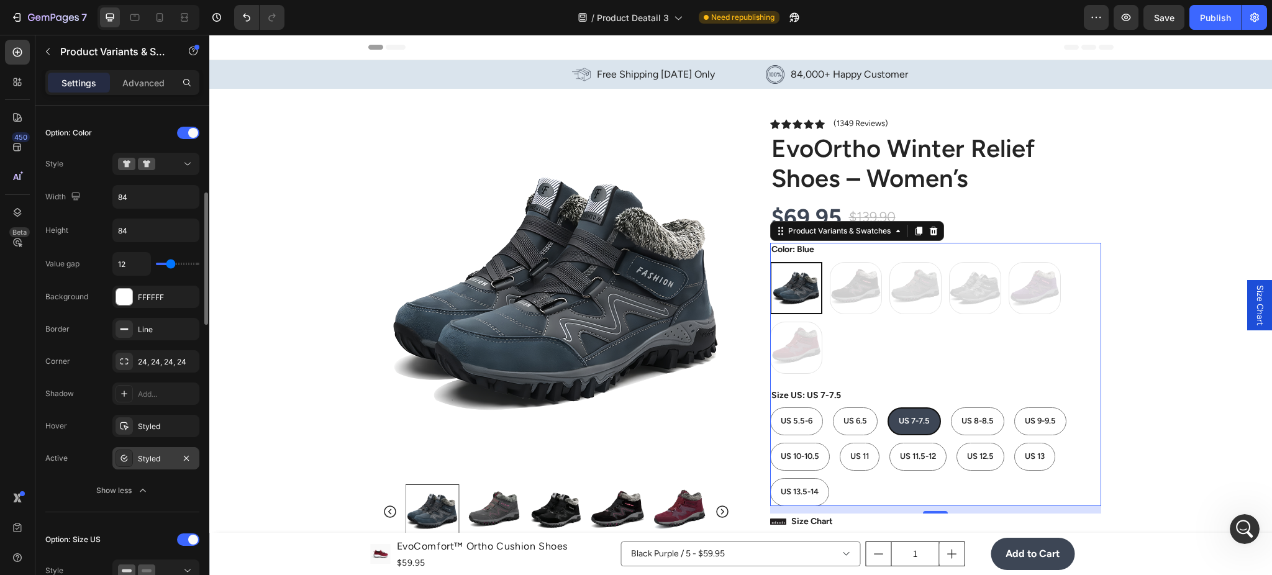
click at [144, 460] on div "Styled" at bounding box center [156, 459] width 36 height 11
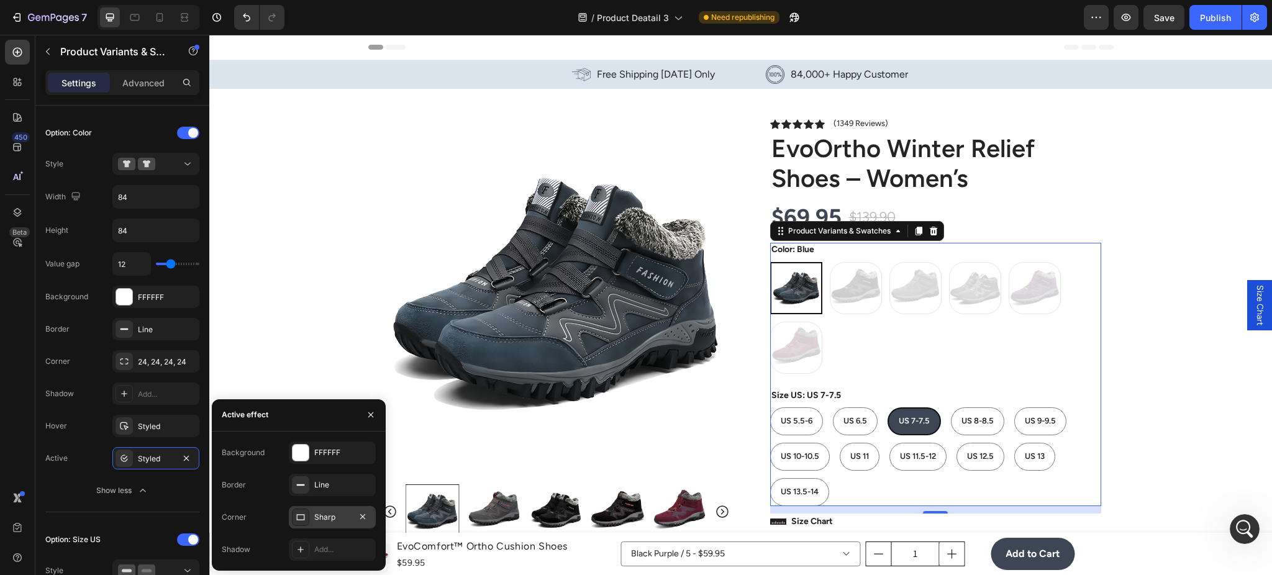
click at [316, 512] on div "Sharp" at bounding box center [332, 517] width 36 height 11
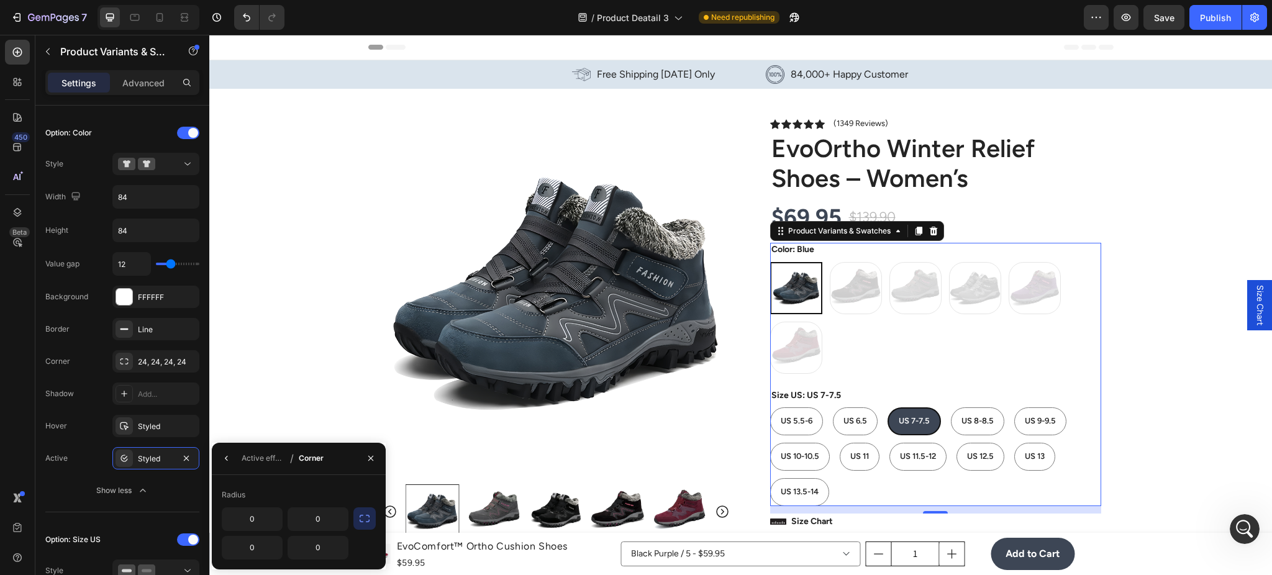
click at [356, 514] on button "button" at bounding box center [364, 519] width 22 height 22
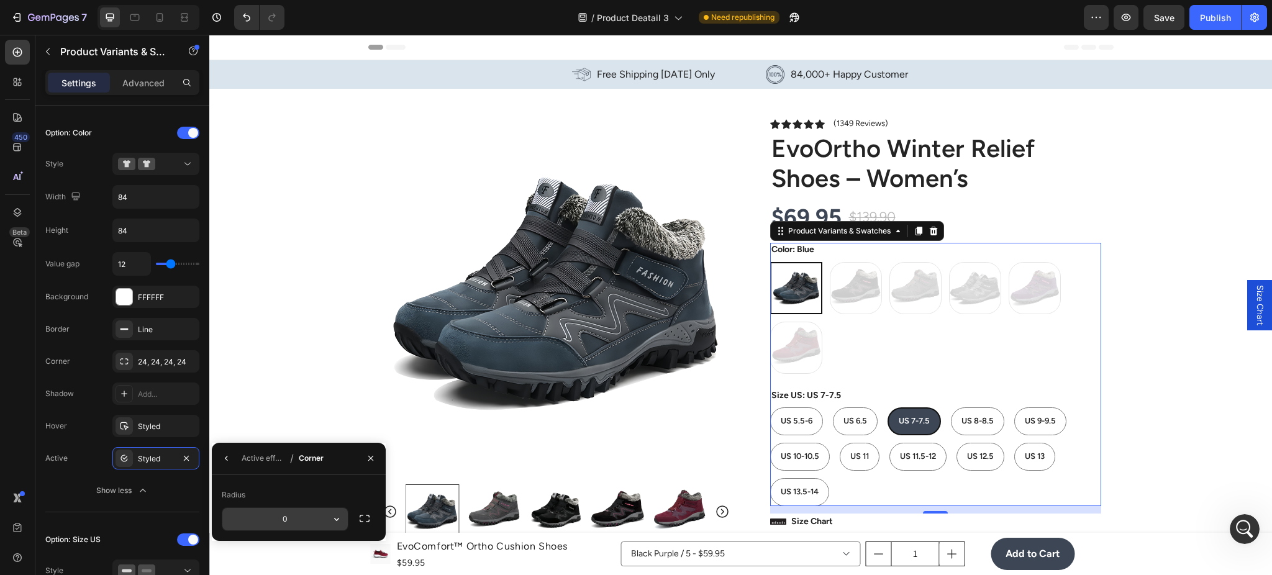
click at [299, 522] on input "0" at bounding box center [284, 519] width 125 height 22
type input "24"
click at [857, 362] on div "Blue Blue Back + Pink Back + Pink Grey + Pink Grey + Pink grey grey Purple Purp…" at bounding box center [935, 318] width 331 height 112
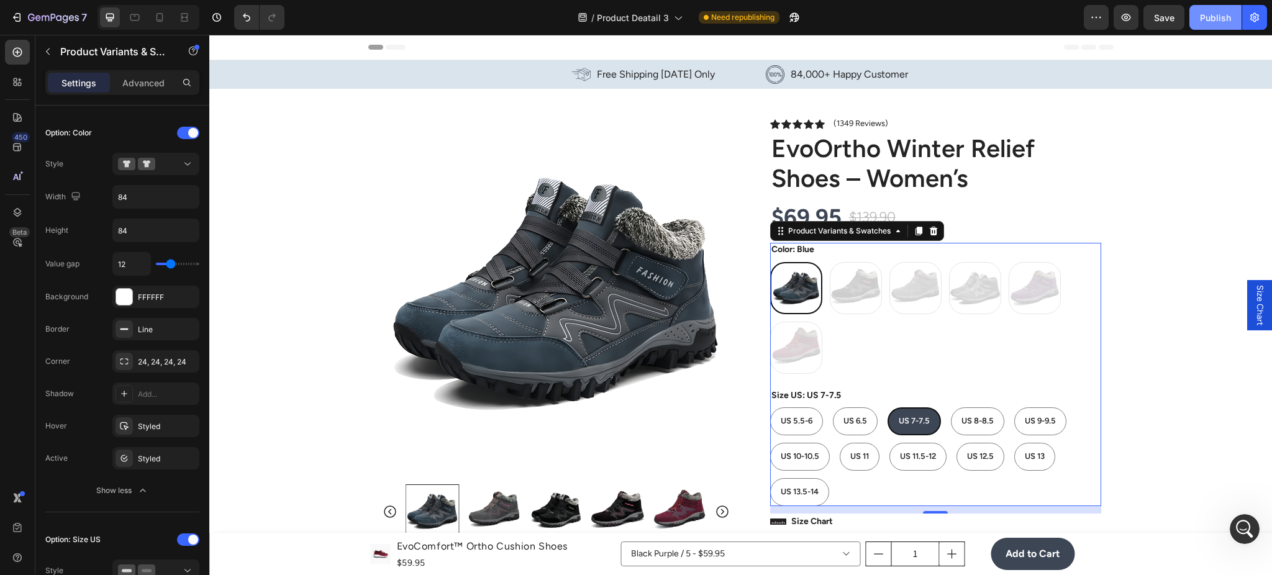
click at [1216, 9] on button "Publish" at bounding box center [1216, 17] width 52 height 25
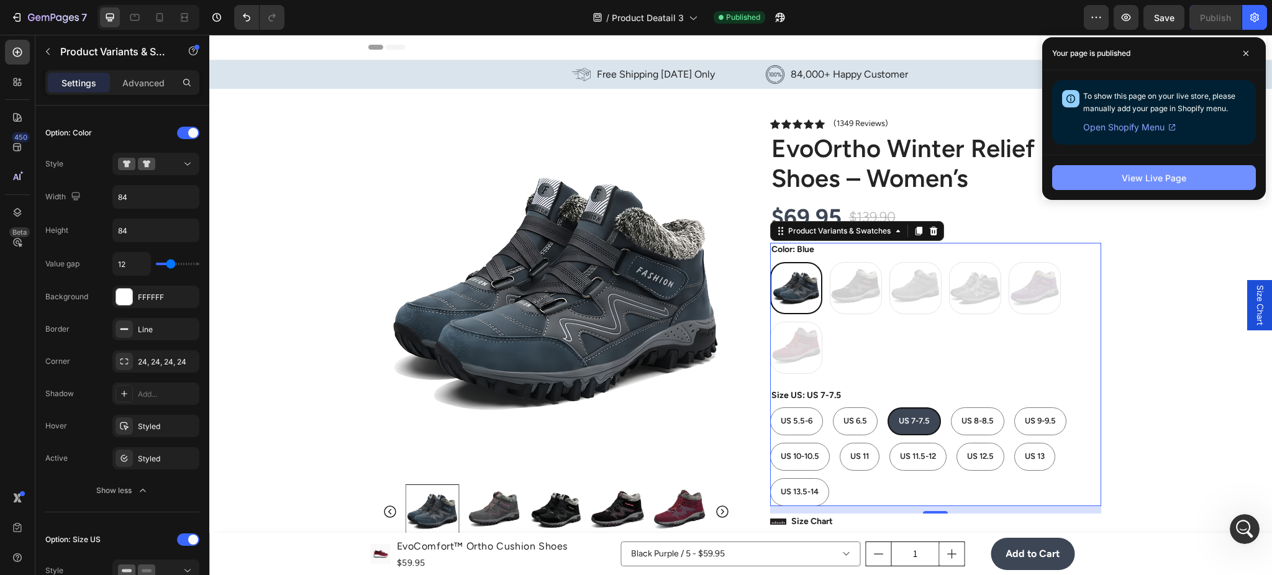
click at [1180, 188] on button "View Live Page" at bounding box center [1154, 177] width 204 height 25
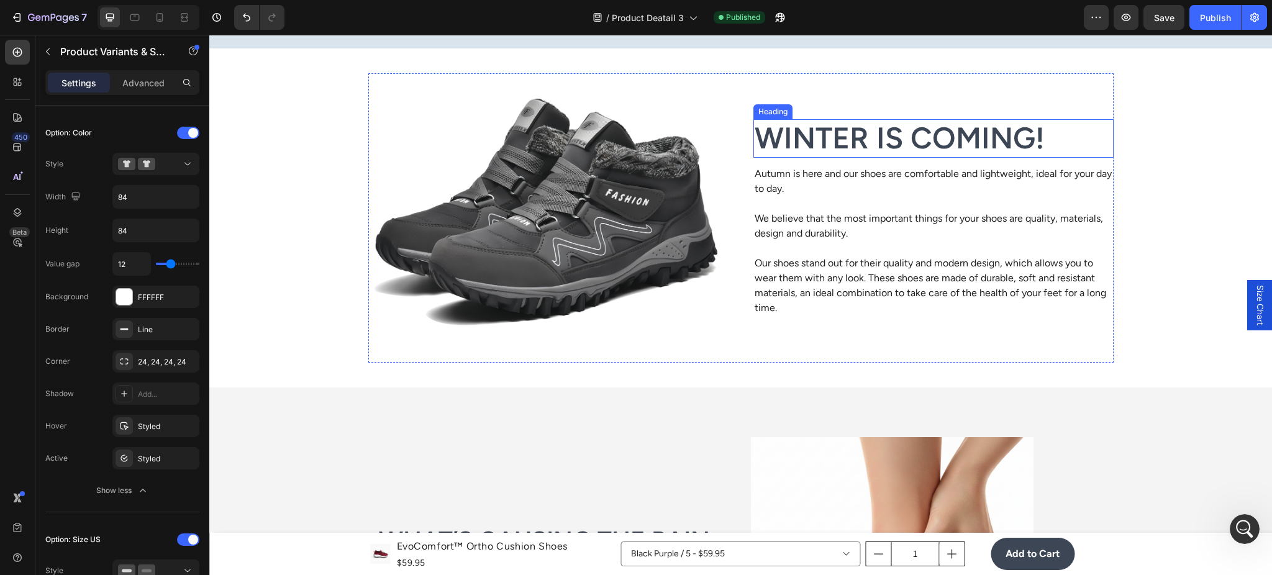
scroll to position [1325, 0]
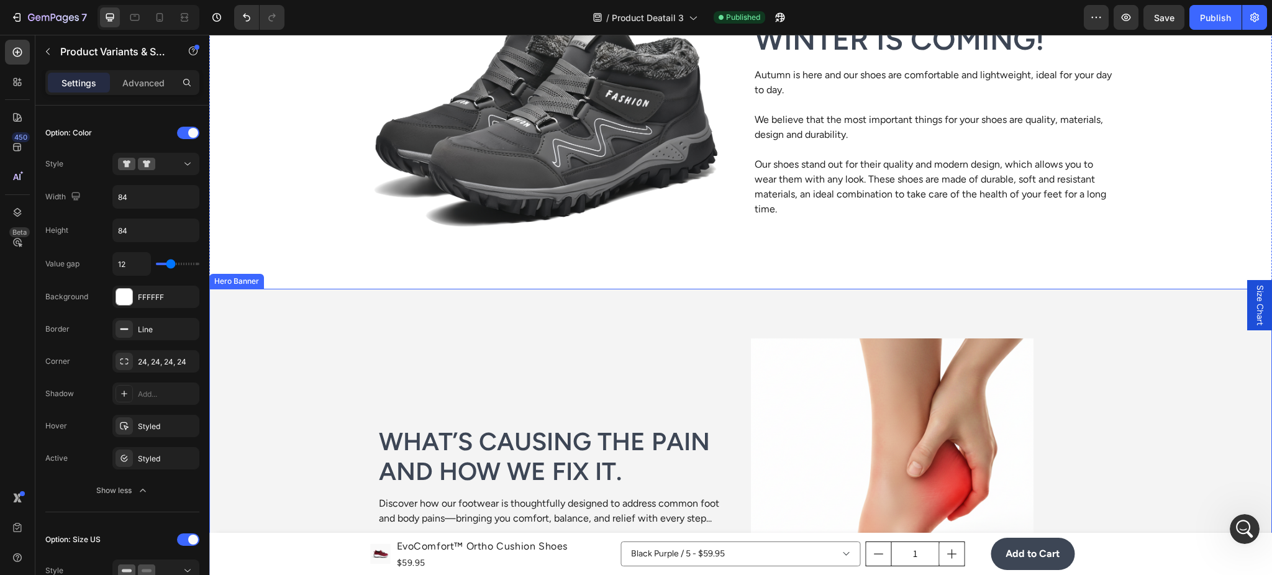
click at [681, 306] on div "Image What’s causing the pain and how we fix it. Heading Discover how our footw…" at bounding box center [740, 484] width 745 height 390
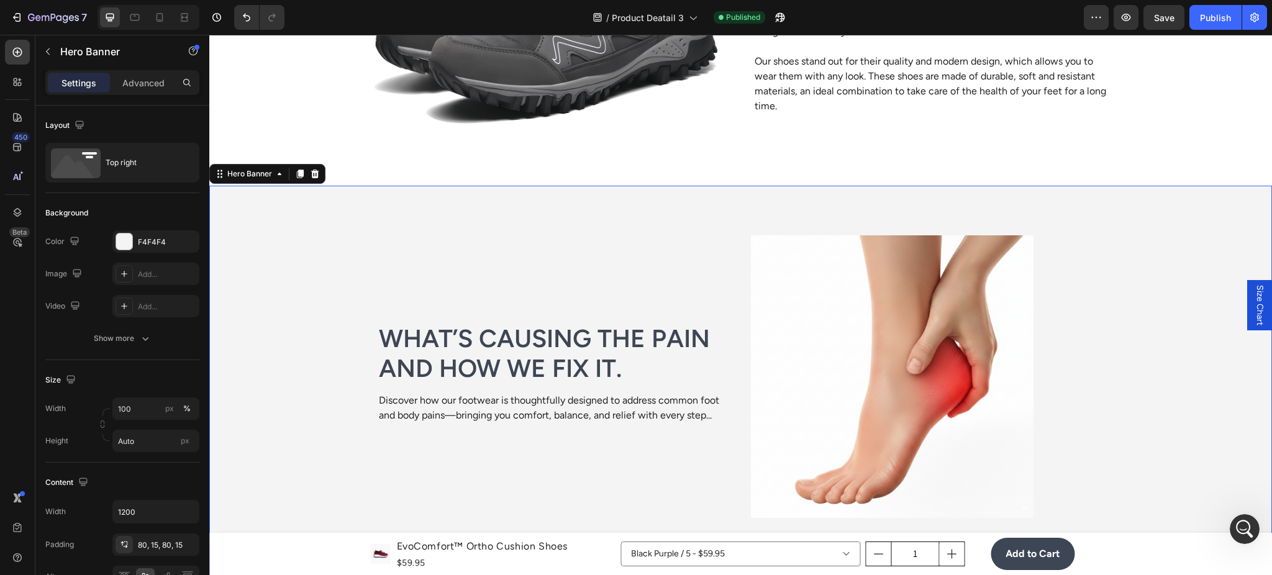
scroll to position [1436, 0]
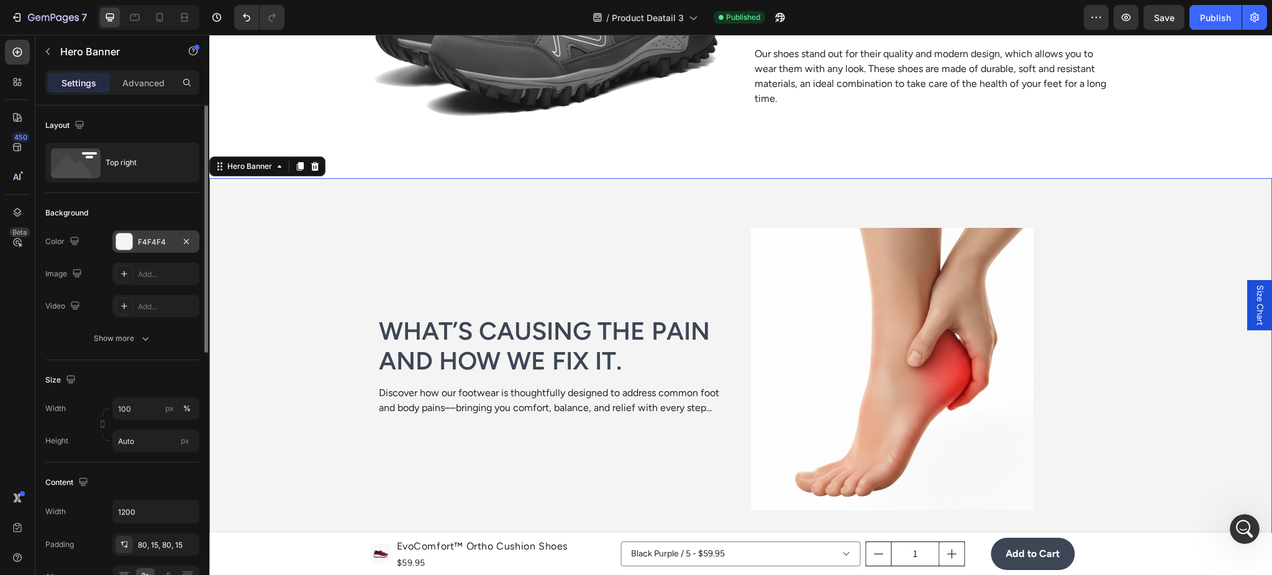
click at [157, 237] on div "F4F4F4" at bounding box center [156, 242] width 36 height 11
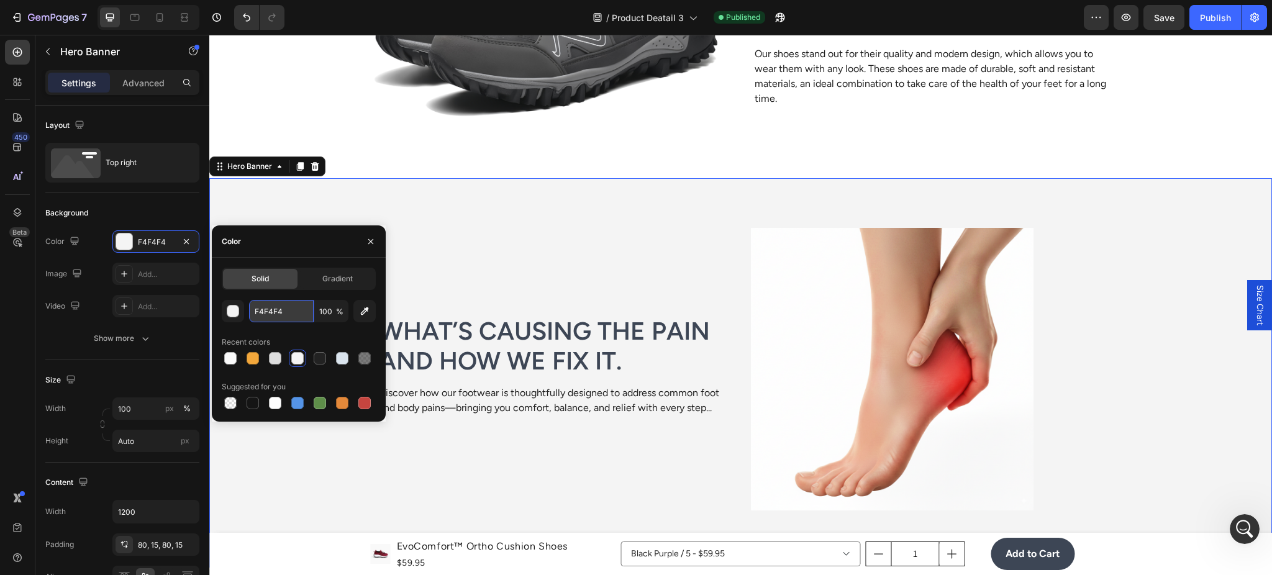
click at [276, 302] on input "F4F4F4" at bounding box center [281, 311] width 65 height 22
click at [365, 248] on button "button" at bounding box center [371, 242] width 20 height 20
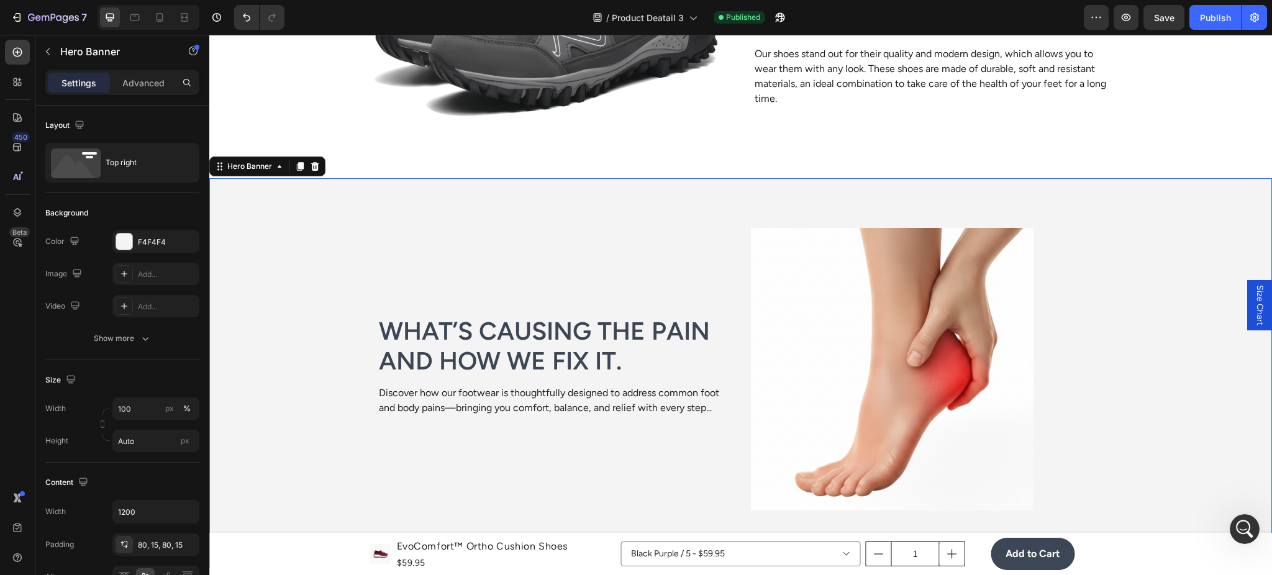
click at [404, 226] on div "Image What’s causing the pain and how we fix it. Heading Discover how our footw…" at bounding box center [740, 373] width 745 height 390
click at [316, 166] on icon at bounding box center [315, 167] width 10 height 10
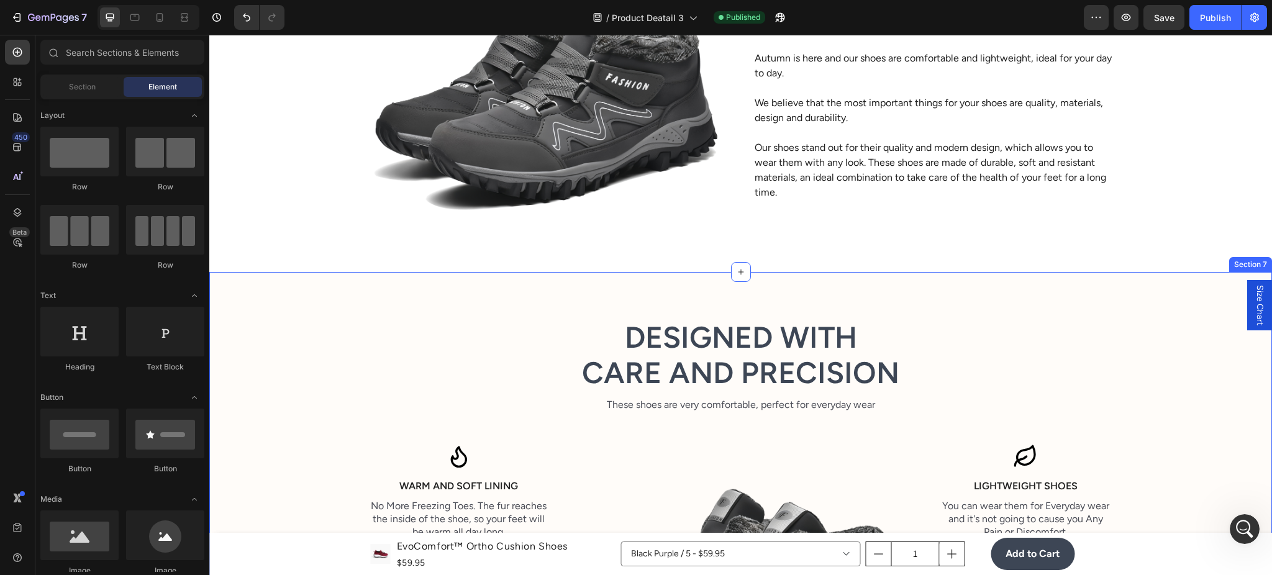
scroll to position [1215, 0]
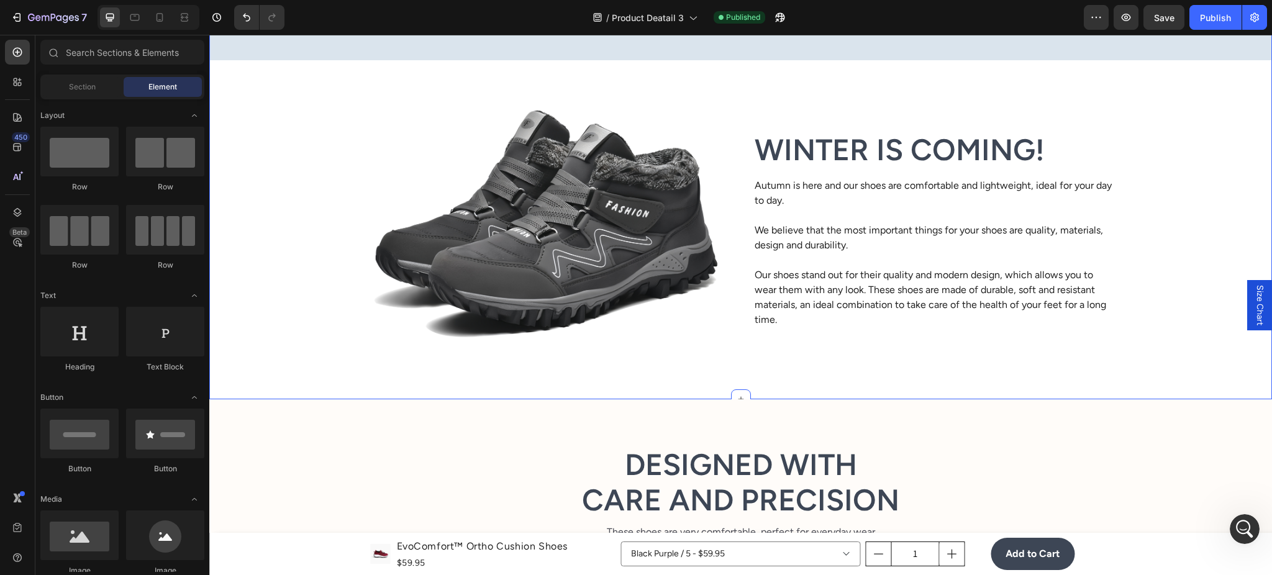
click at [713, 366] on img at bounding box center [548, 229] width 360 height 289
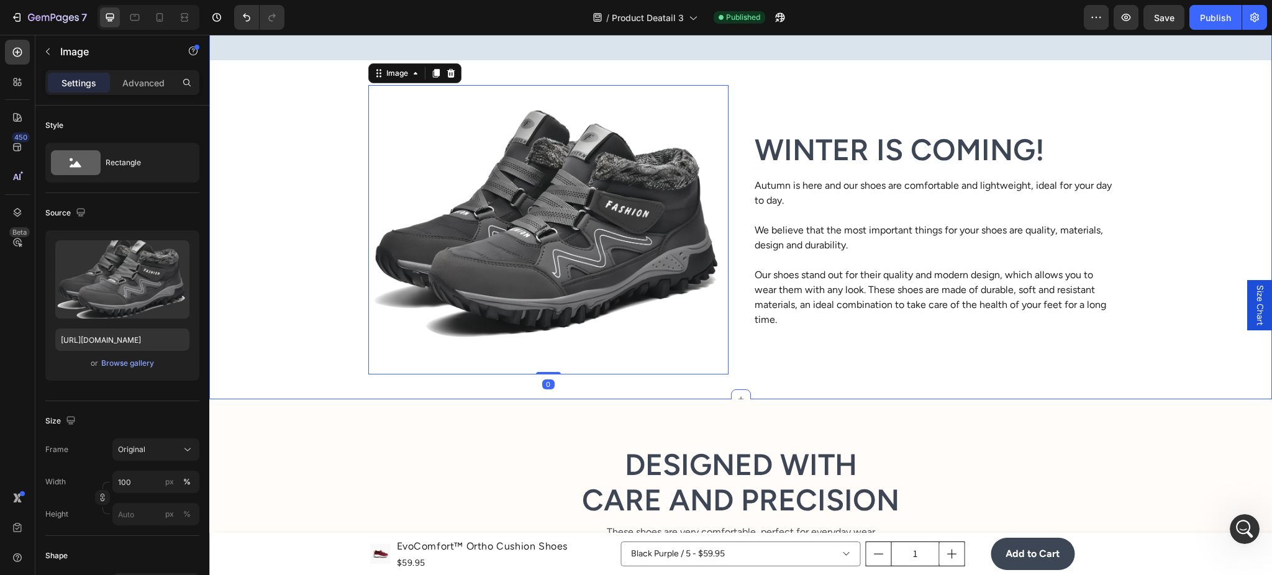
click at [721, 371] on img at bounding box center [548, 229] width 360 height 289
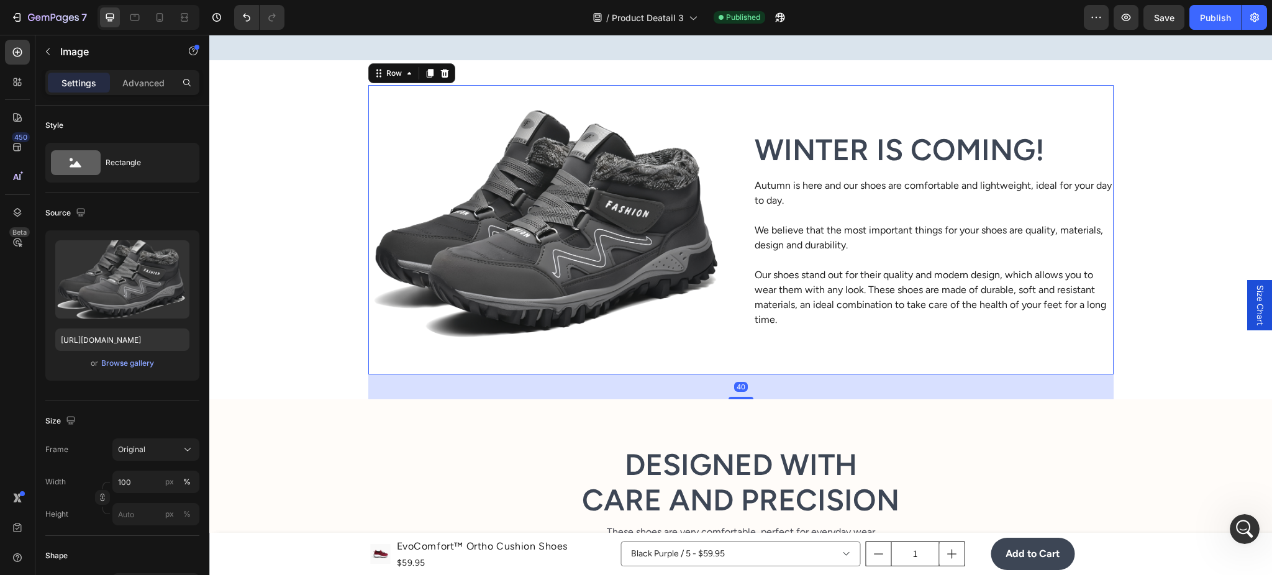
click at [754, 368] on div "WINTER IS COMING! Heading Autumn is here and our shoes are comfortable and ligh…" at bounding box center [934, 229] width 360 height 289
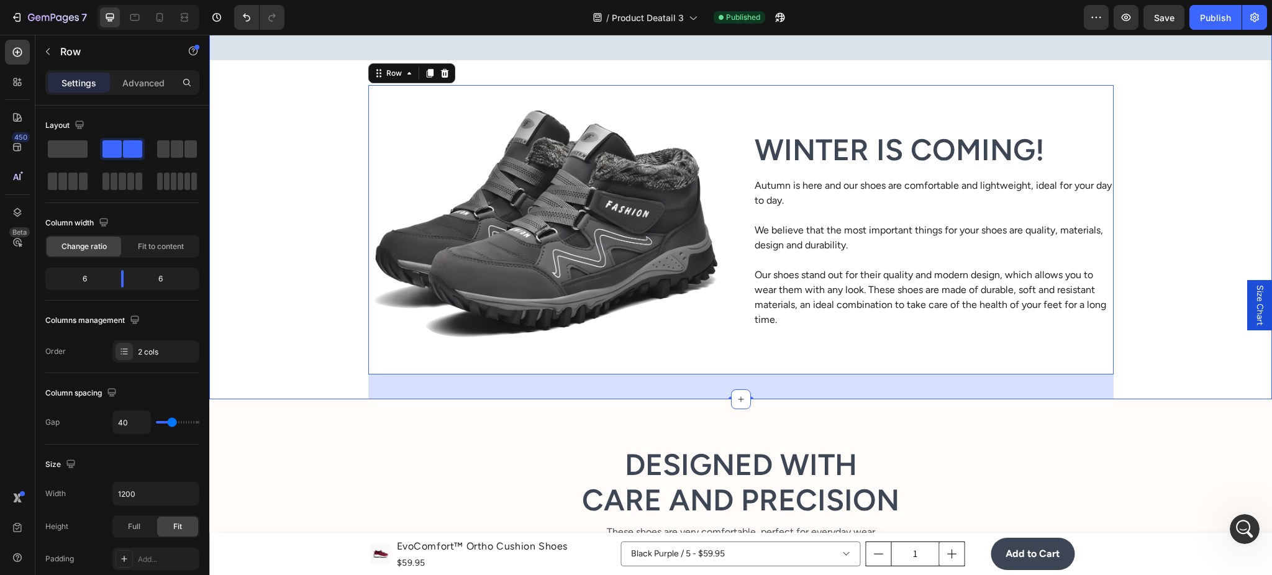
click at [269, 353] on div "Image 90-Day Guarantee Heading Risk-free trial, easy returns Text Block Hero Ba…" at bounding box center [740, 158] width 1063 height 482
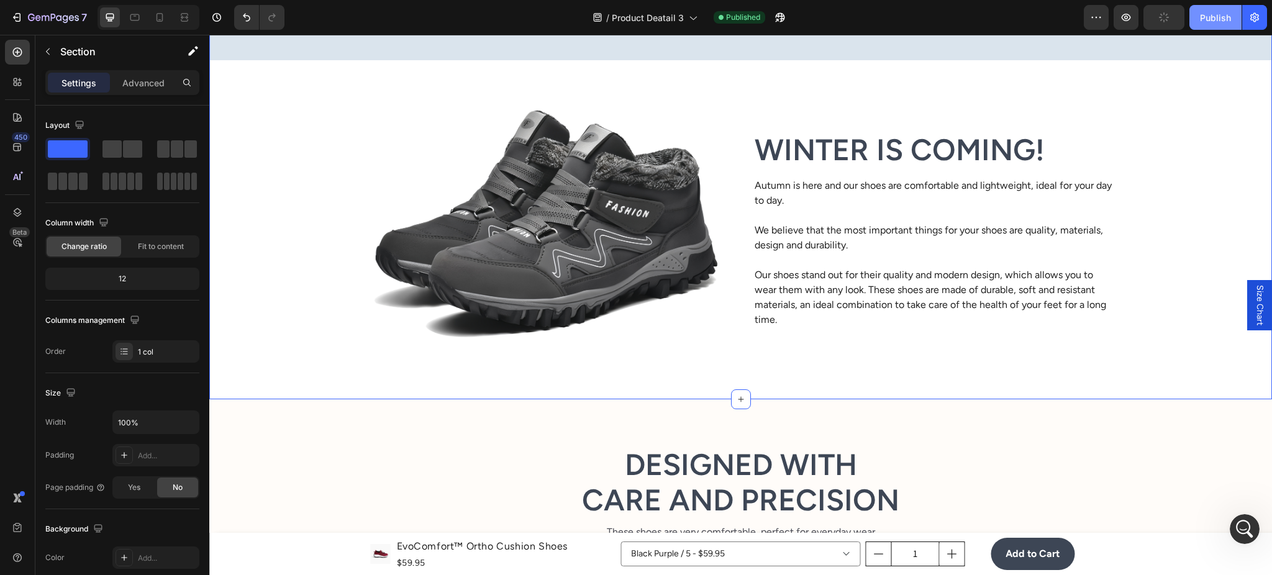
click at [1218, 11] on div "Publish" at bounding box center [1215, 17] width 31 height 13
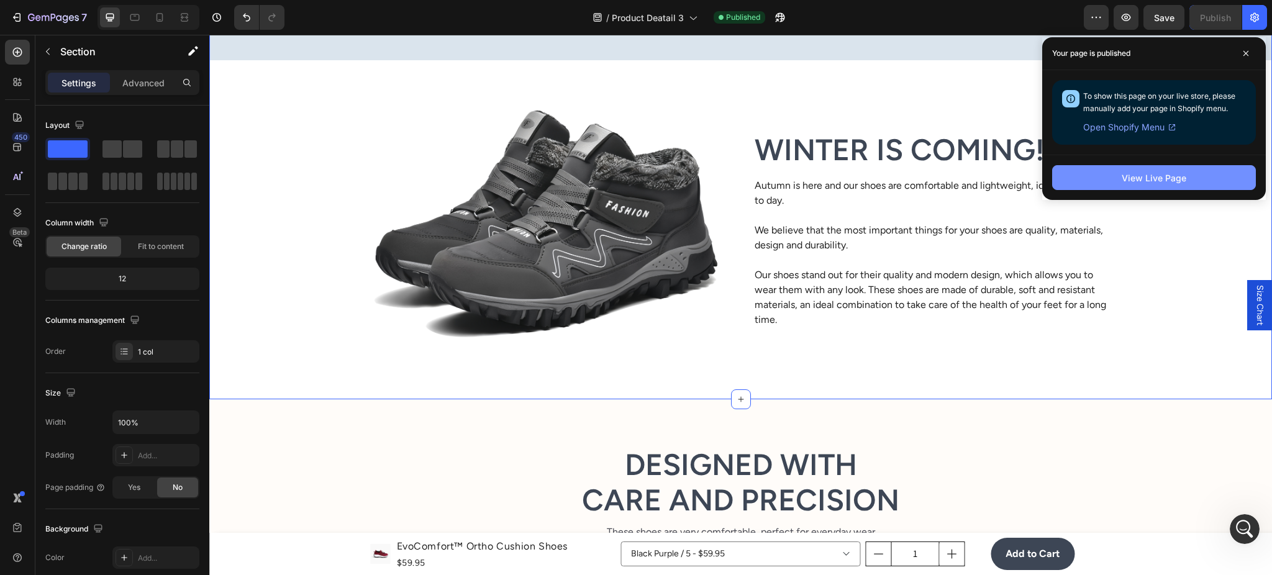
click at [1233, 181] on button "View Live Page" at bounding box center [1154, 177] width 204 height 25
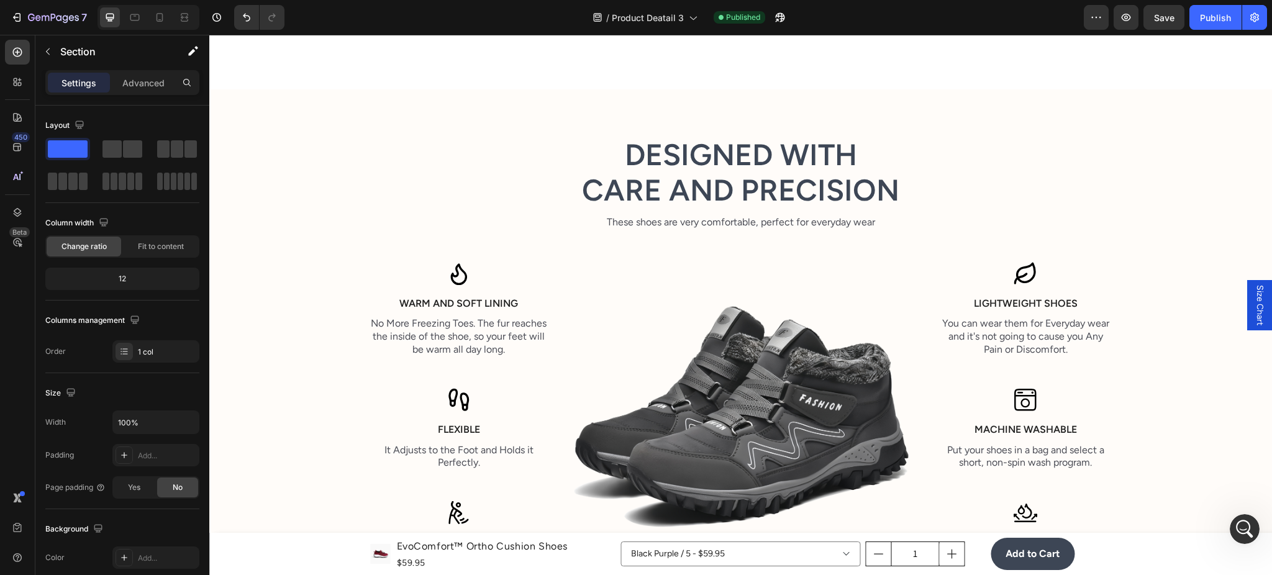
scroll to position [1656, 0]
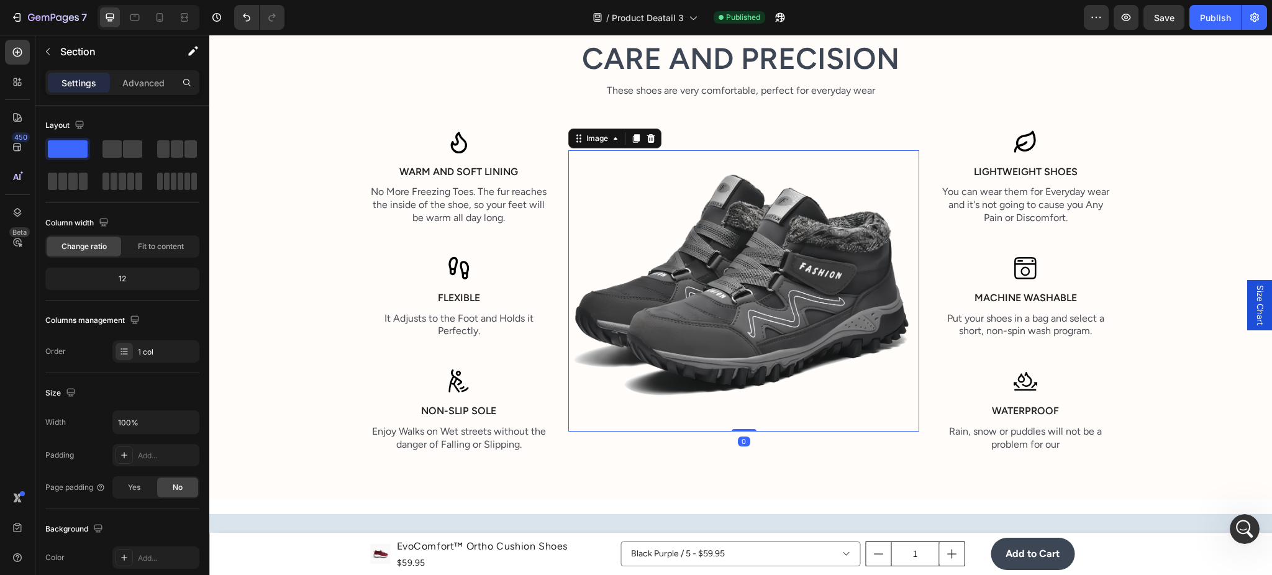
click at [583, 169] on img at bounding box center [743, 291] width 351 height 282
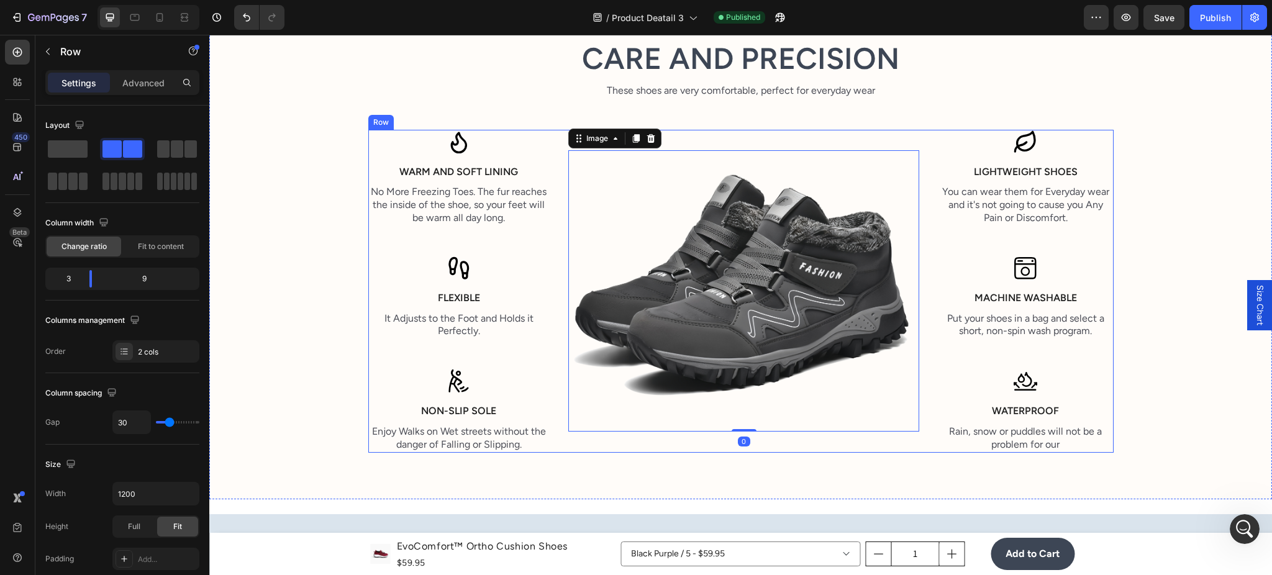
click at [561, 176] on div "Icon Warm and Soft lining Text Block No More Freezing Toes. The fur reaches the…" at bounding box center [740, 291] width 745 height 323
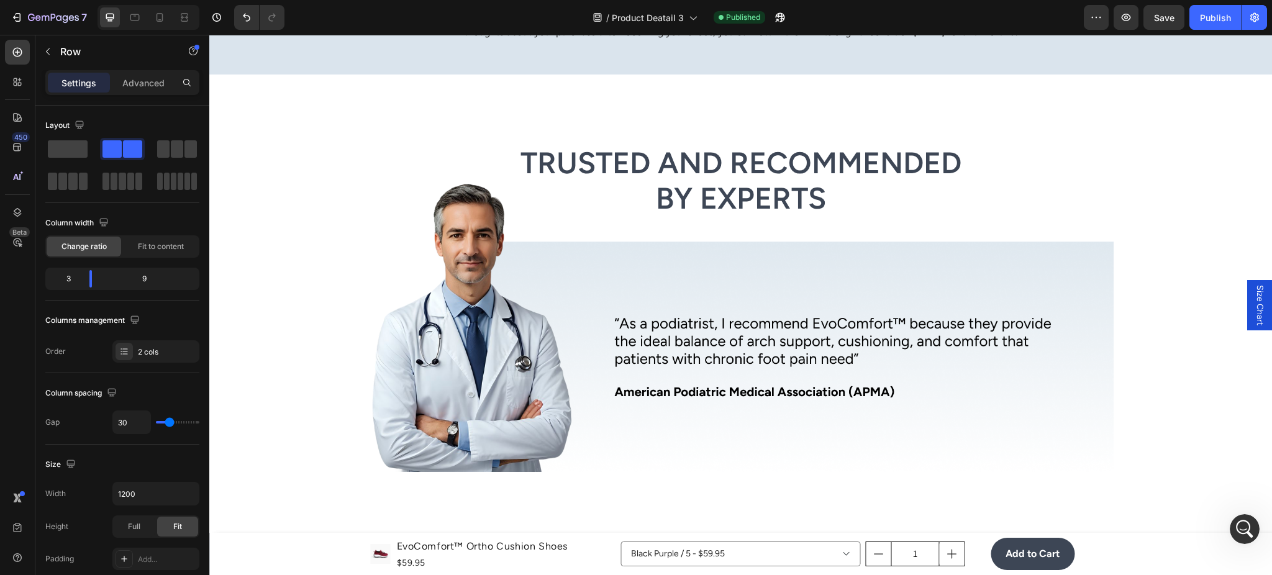
scroll to position [2208, 0]
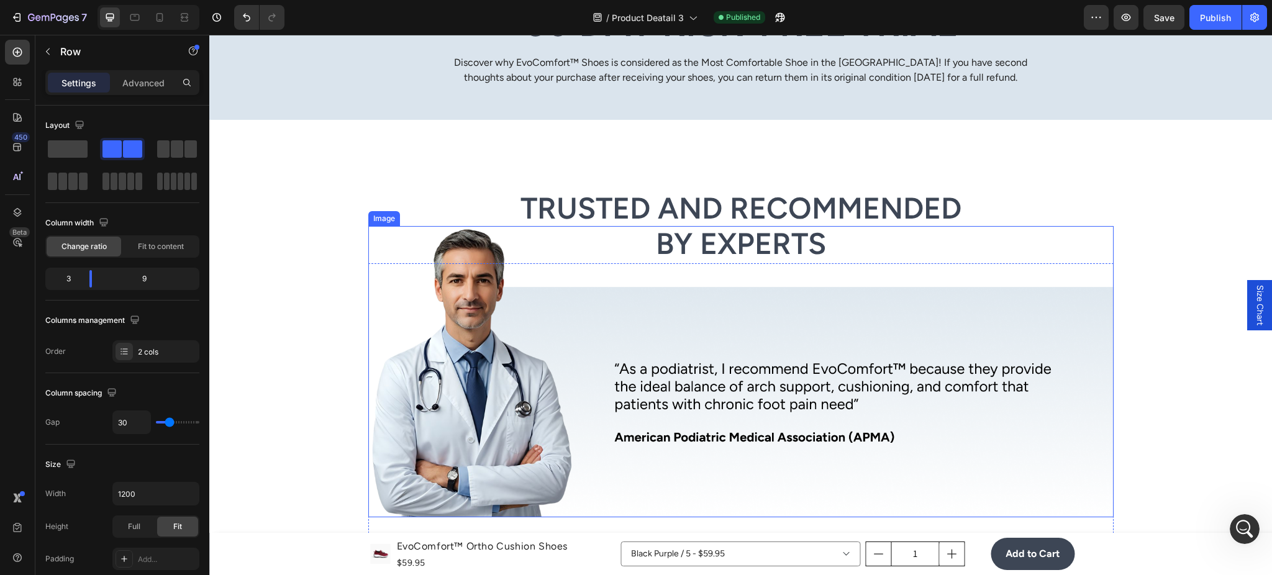
click at [409, 407] on img at bounding box center [740, 372] width 745 height 292
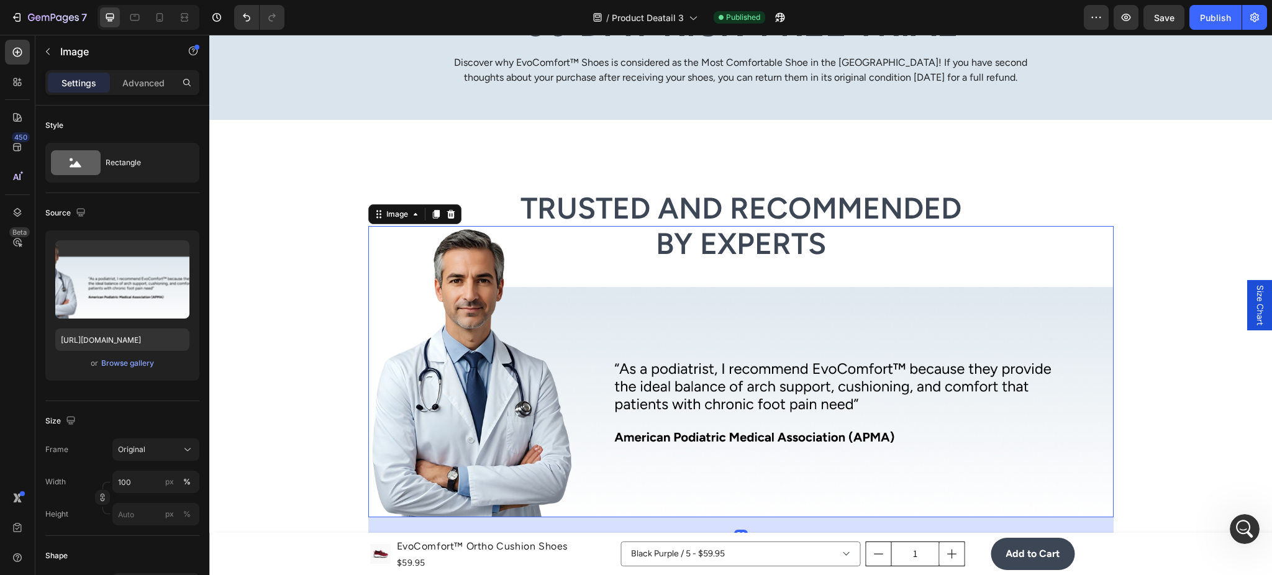
click at [416, 403] on img at bounding box center [740, 372] width 745 height 292
click at [731, 373] on img at bounding box center [740, 372] width 745 height 292
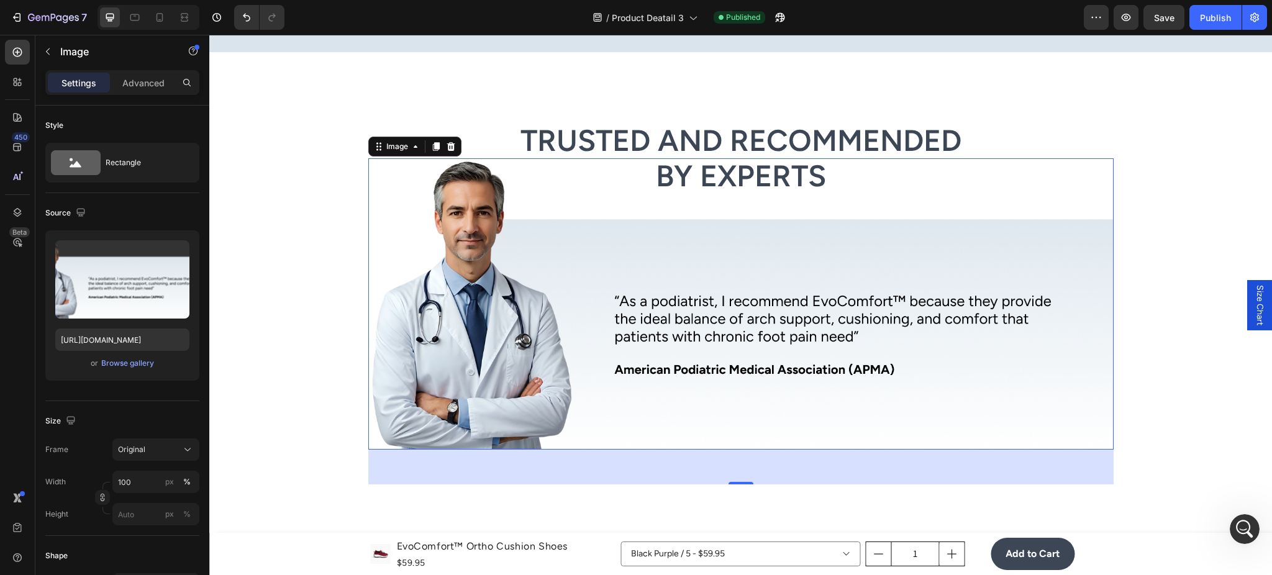
scroll to position [2319, 0]
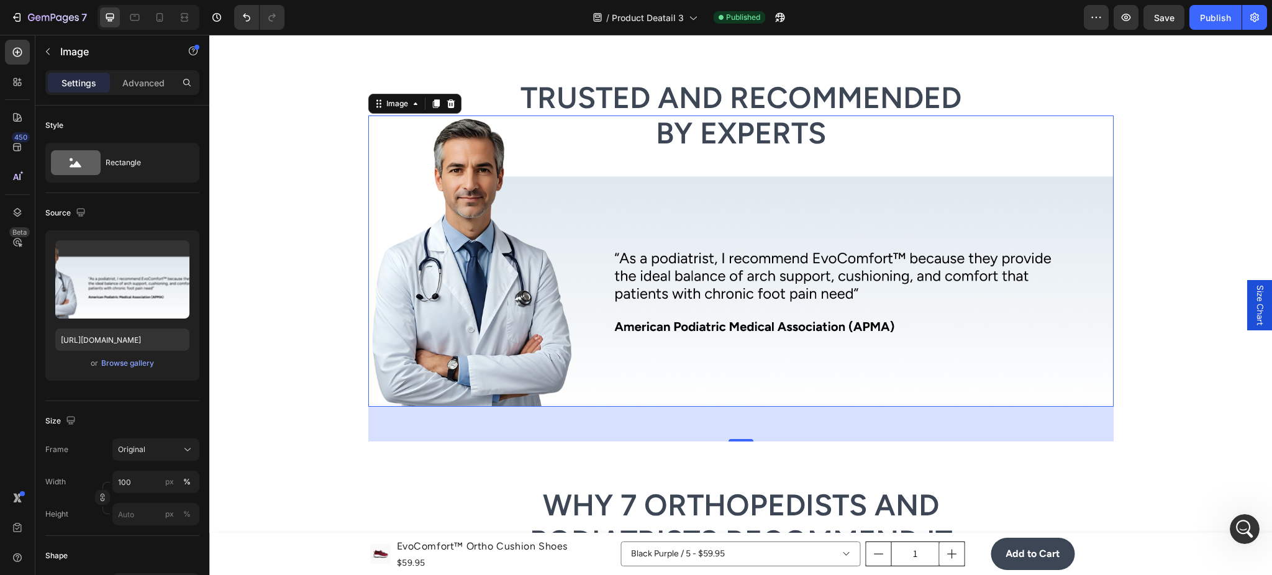
click at [617, 233] on img at bounding box center [740, 262] width 745 height 292
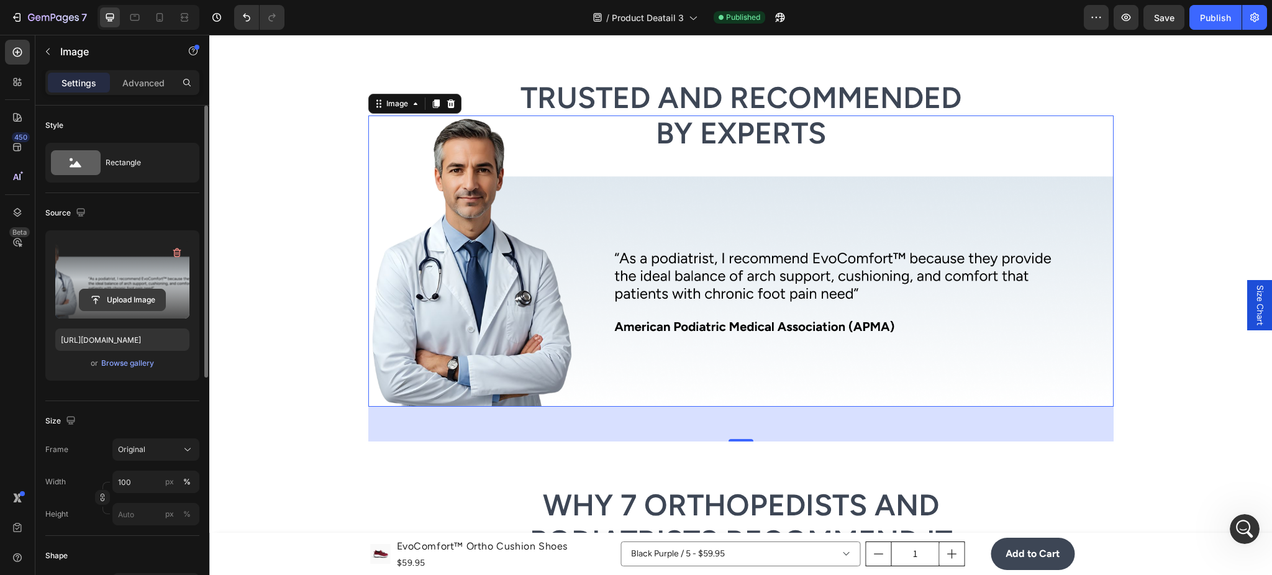
drag, startPoint x: 62, startPoint y: 293, endPoint x: 82, endPoint y: 293, distance: 19.9
click at [63, 293] on div "Upload Image" at bounding box center [122, 300] width 134 height 22
click at [101, 296] on input "file" at bounding box center [123, 299] width 86 height 21
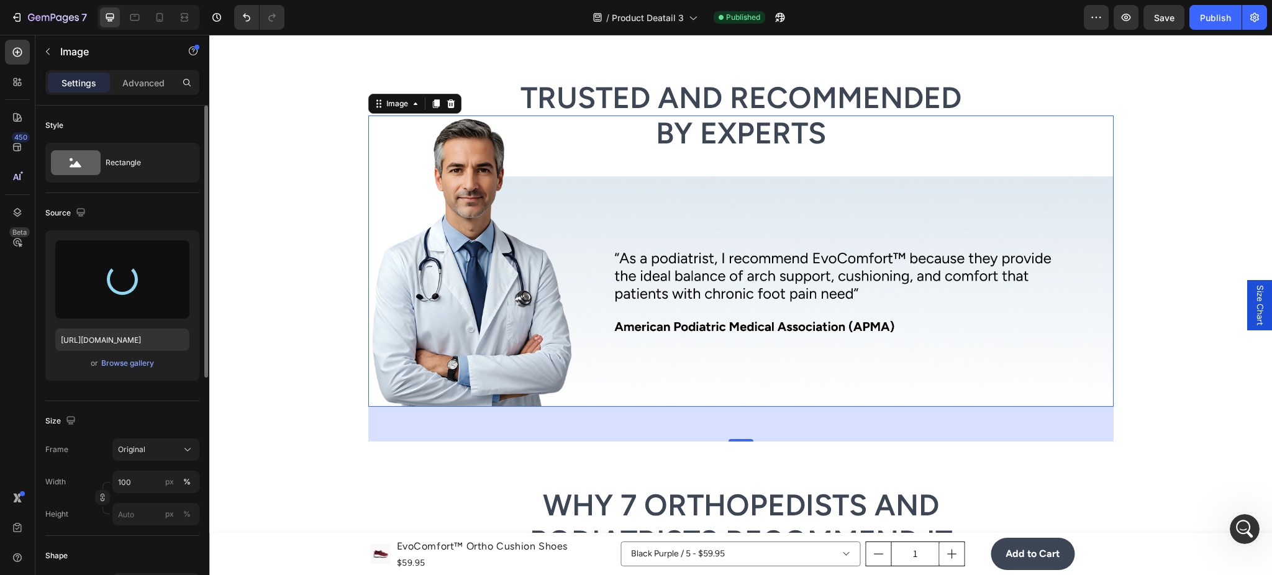
type input "https://cdn.shopify.com/s/files/1/0947/1416/7571/files/gempages_579492319821038…"
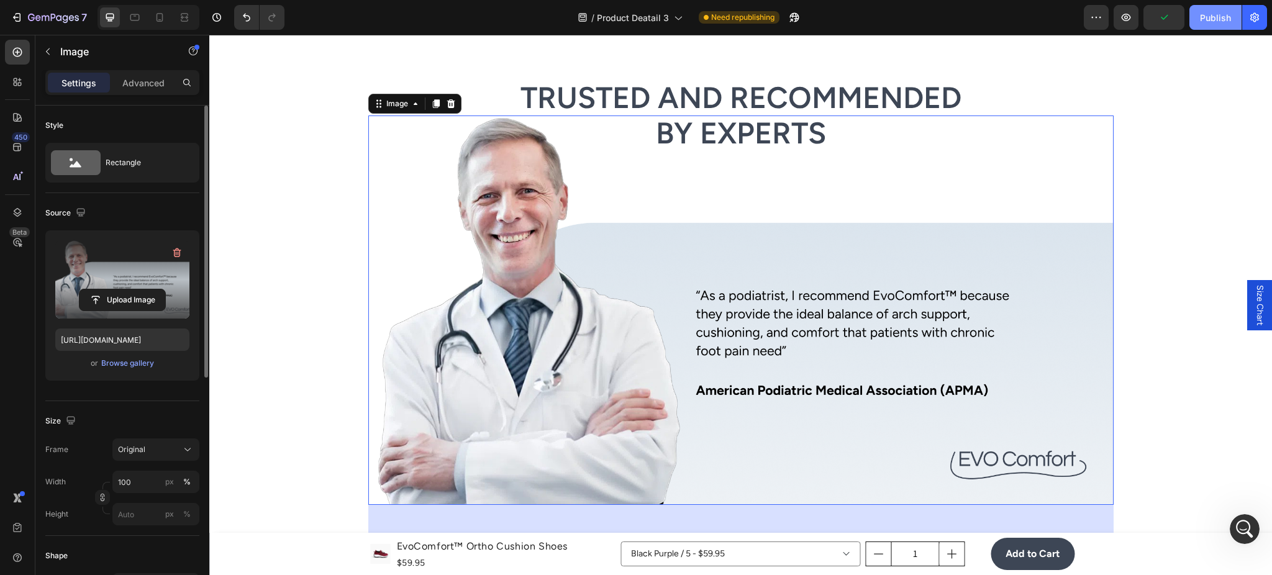
click at [1208, 24] on button "Publish" at bounding box center [1216, 17] width 52 height 25
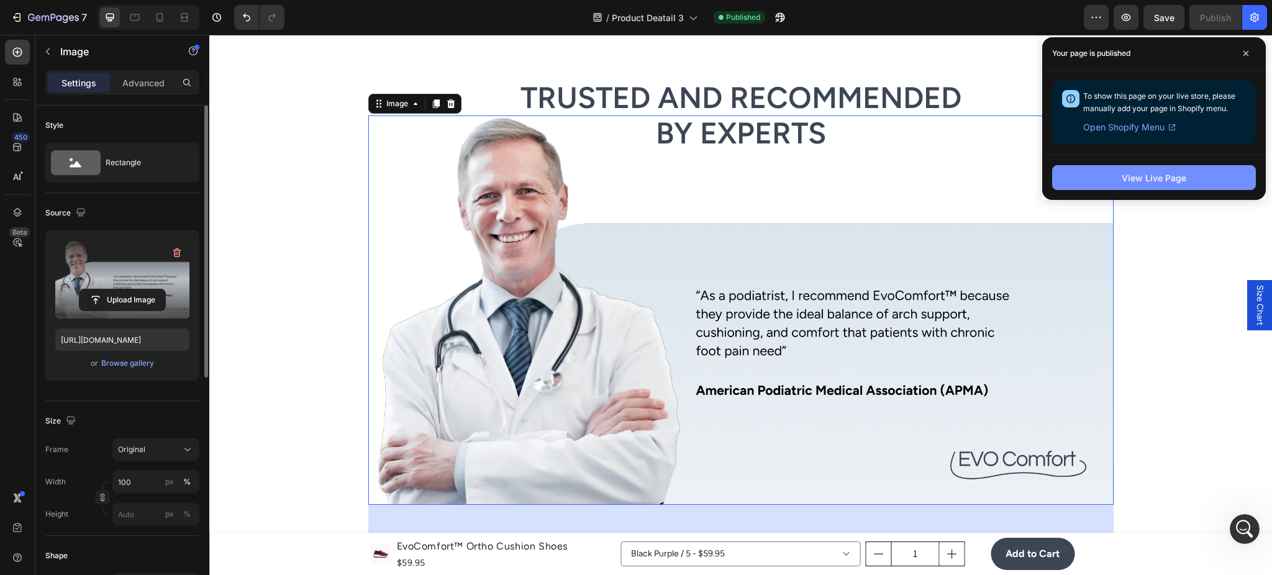
click at [1085, 178] on button "View Live Page" at bounding box center [1154, 177] width 204 height 25
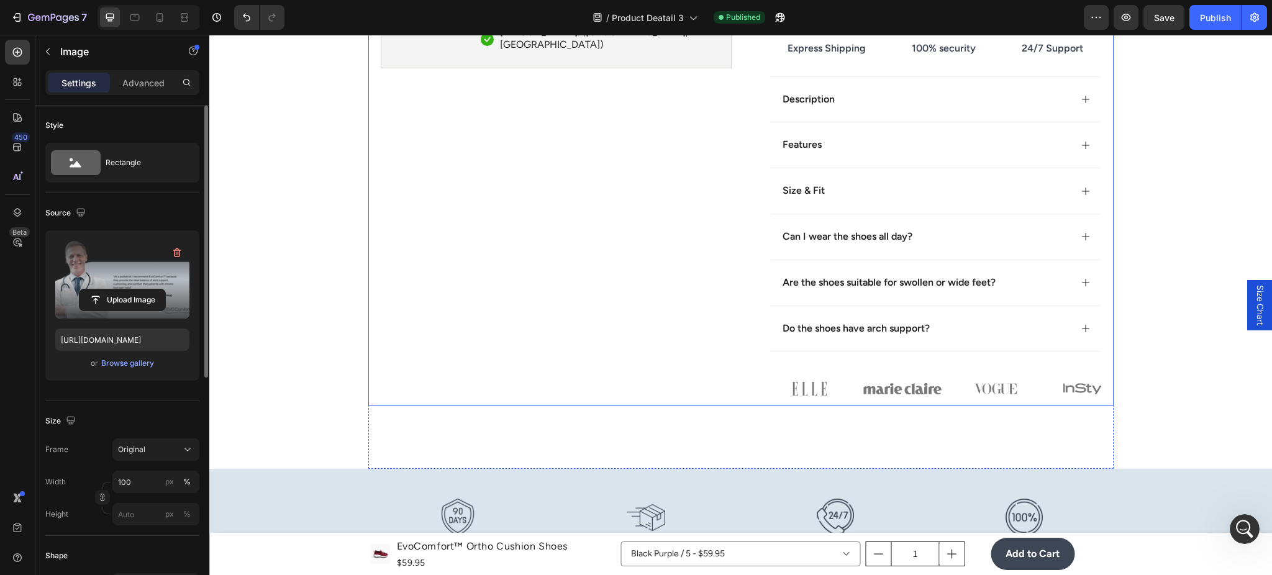
scroll to position [331, 0]
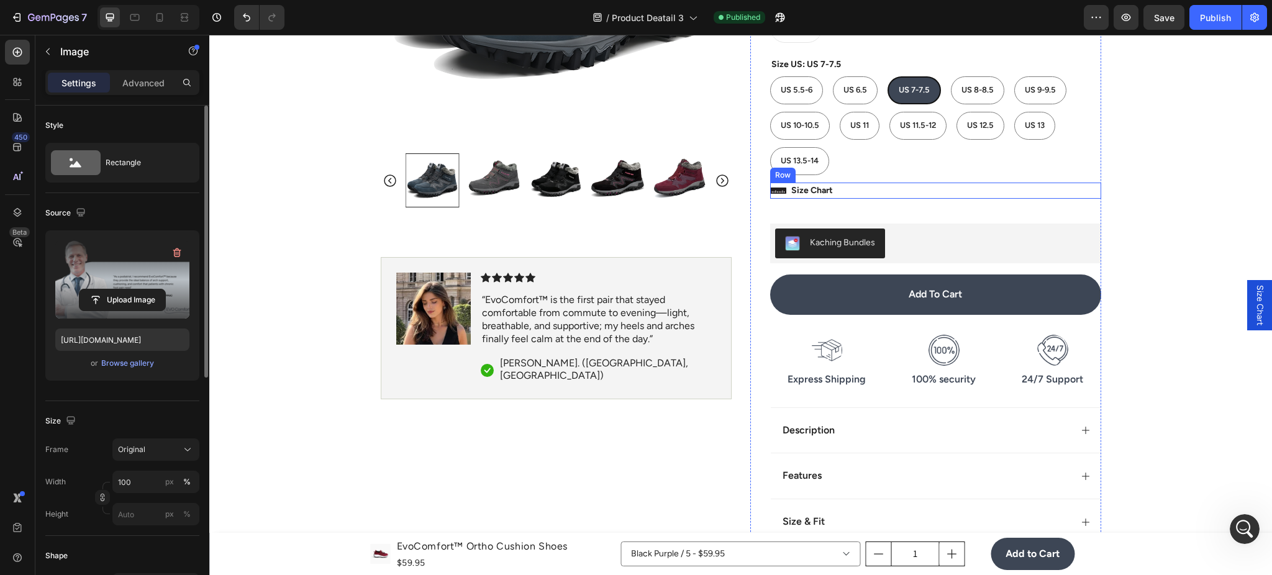
click at [926, 159] on div "US 5.5-6 US 5.5-6 US 5.5-6 US 6.5 US 6.5 US 6.5 US 7-7.5 US 7-7.5 US 7-7.5 US 8…" at bounding box center [935, 125] width 331 height 99
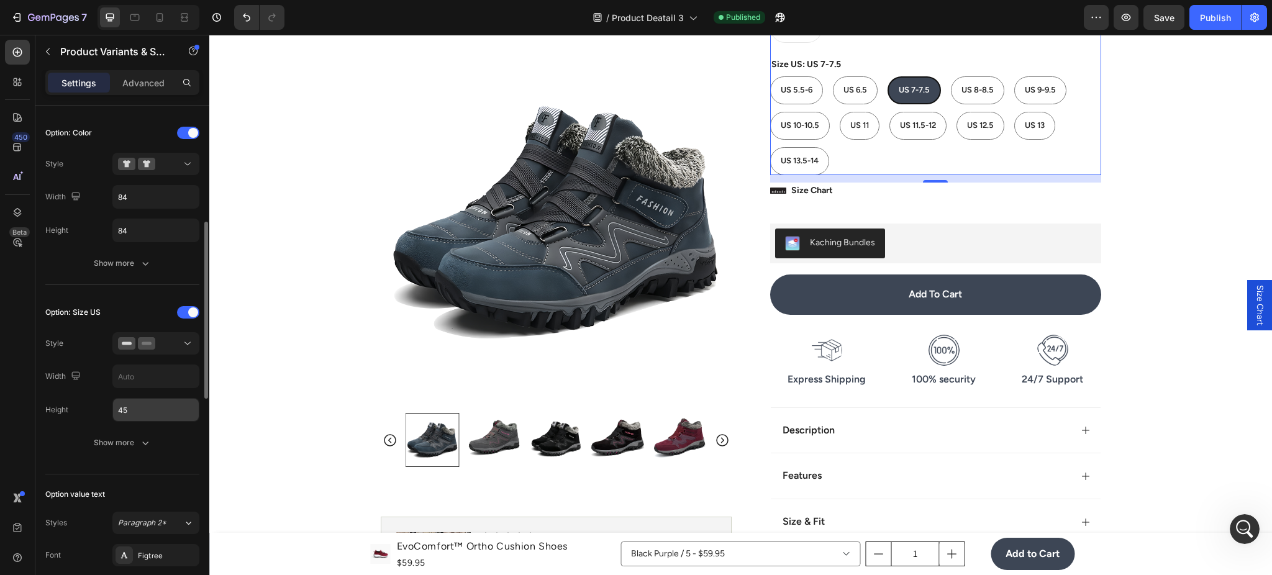
scroll to position [553, 0]
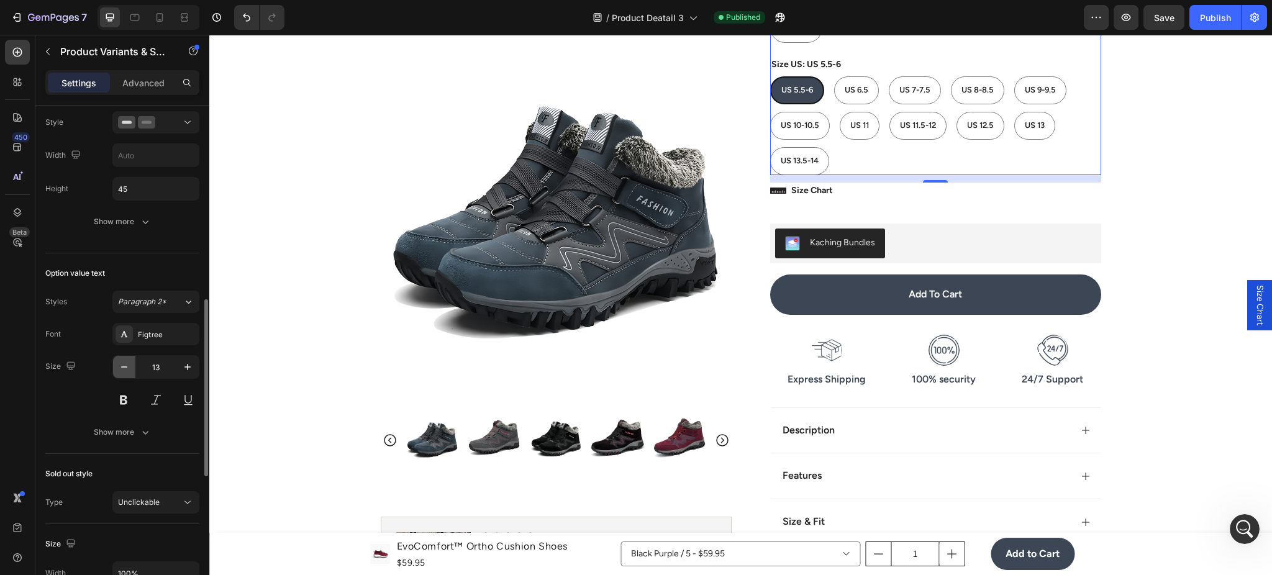
click at [134, 366] on button "button" at bounding box center [124, 367] width 22 height 22
type input "12"
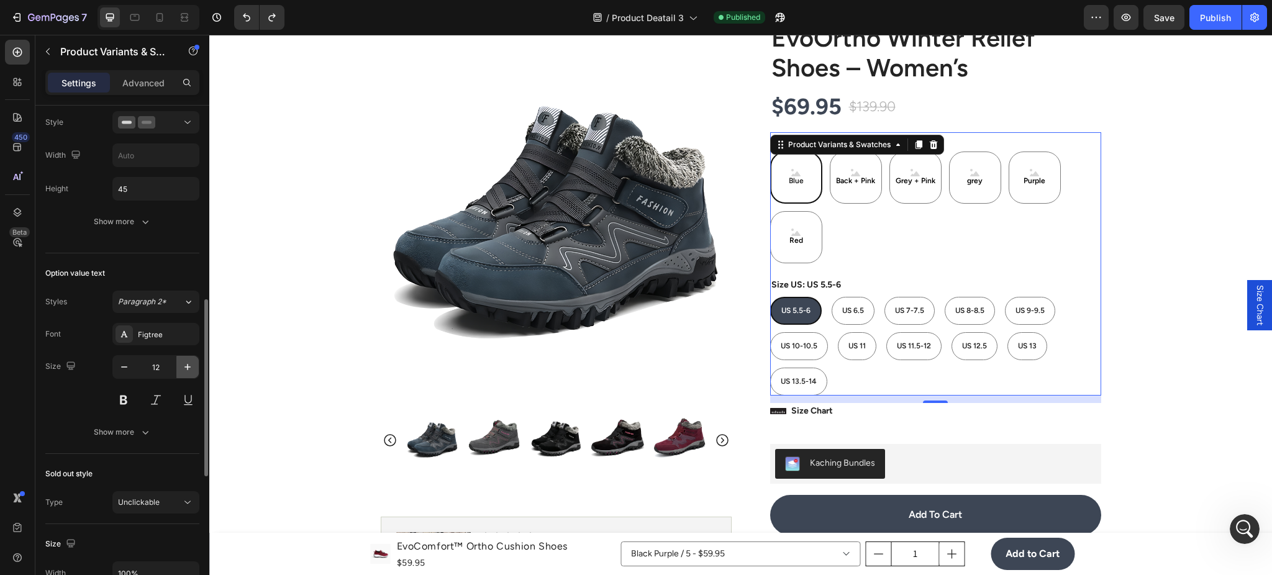
click at [189, 372] on icon "button" at bounding box center [187, 367] width 12 height 12
type input "13"
click at [898, 252] on div "Blue Blue Blue Back + Pink Back + Pink Back + Pink Grey + Pink Grey + Pink Grey…" at bounding box center [935, 208] width 331 height 112
click at [853, 196] on Pink "Back + Pink" at bounding box center [856, 178] width 52 height 52
click at [830, 152] on input "Back + Pink Back + Pink Back + Pink" at bounding box center [829, 151] width 1 height 1
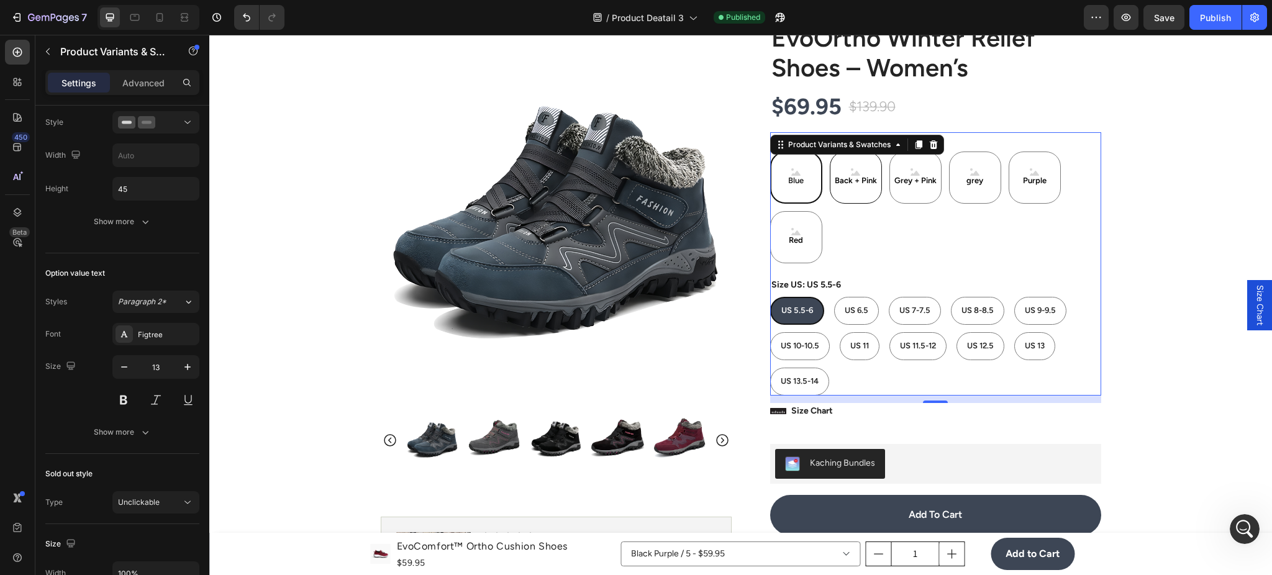
radio input "true"
click at [907, 247] on div "Blue Blue Blue Back + Pink Back + Pink Back + Pink Grey + Pink Grey + Pink Grey…" at bounding box center [935, 208] width 331 height 112
click at [953, 262] on div "Blue Blue Blue Back + Pink Back + Pink Back + Pink Grey + Pink Grey + Pink Grey…" at bounding box center [935, 208] width 331 height 112
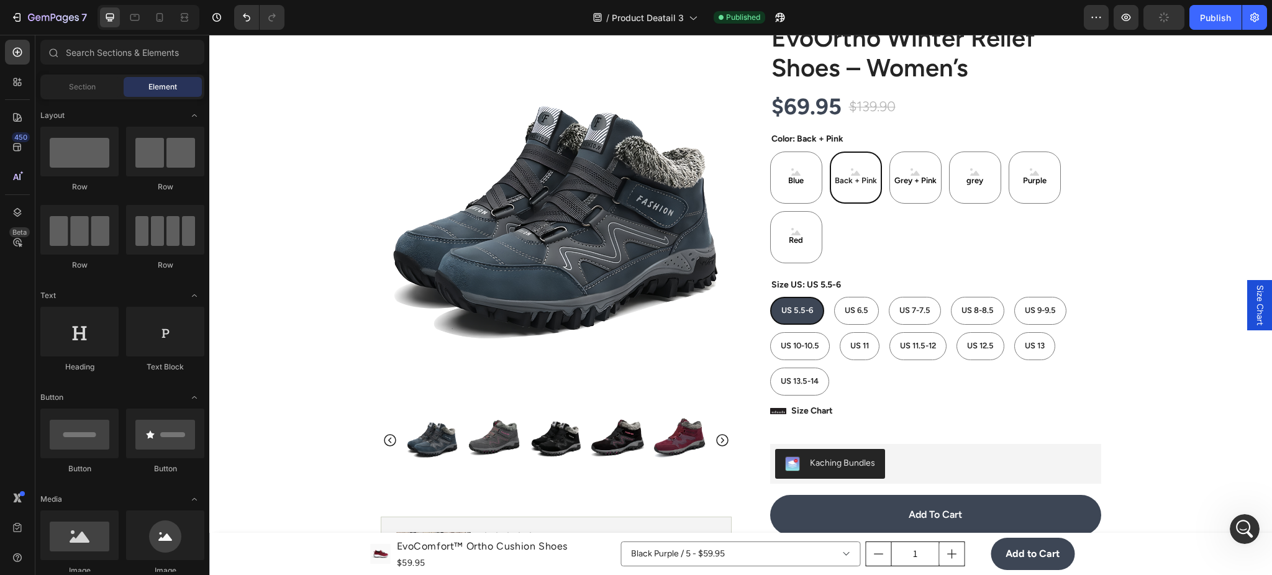
click at [1018, 219] on div "Blue Blue Blue Back + Pink Back + Pink Back + Pink Grey + Pink Grey + Pink Grey…" at bounding box center [935, 208] width 331 height 112
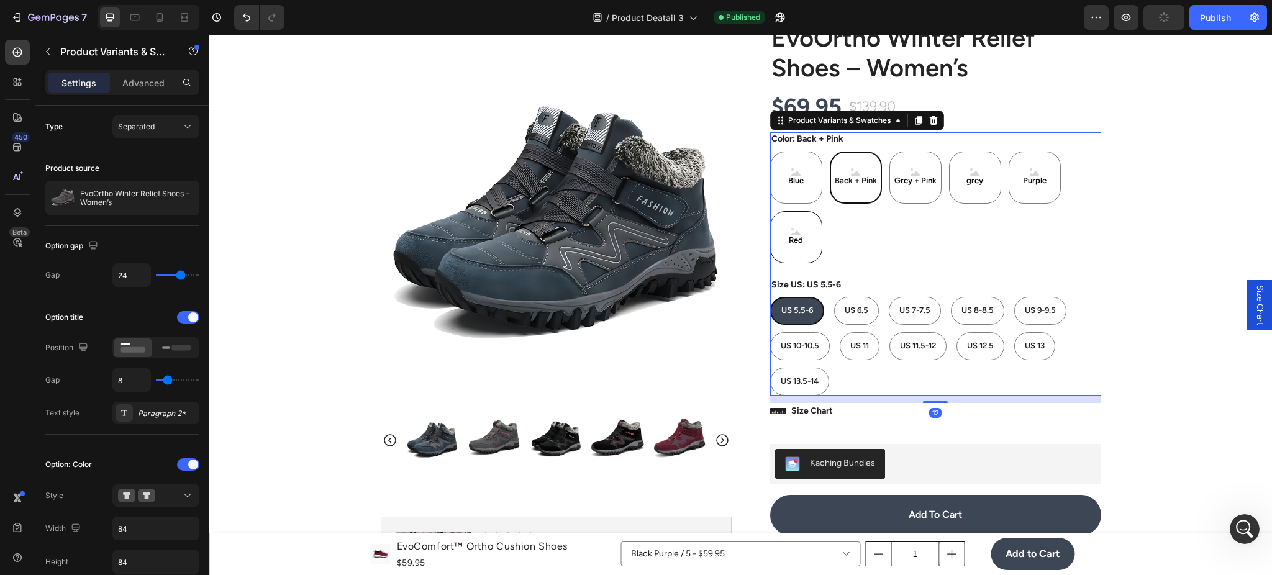
click at [770, 221] on div "Red" at bounding box center [796, 237] width 52 height 52
click at [770, 211] on input "Red Red Red" at bounding box center [770, 211] width 1 height 1
radio input "true"
click at [733, 225] on div "Product Images Image Icon Icon Icon Icon Icon Icon List “EvoComfort™ is the fir…" at bounding box center [740, 468] width 745 height 980
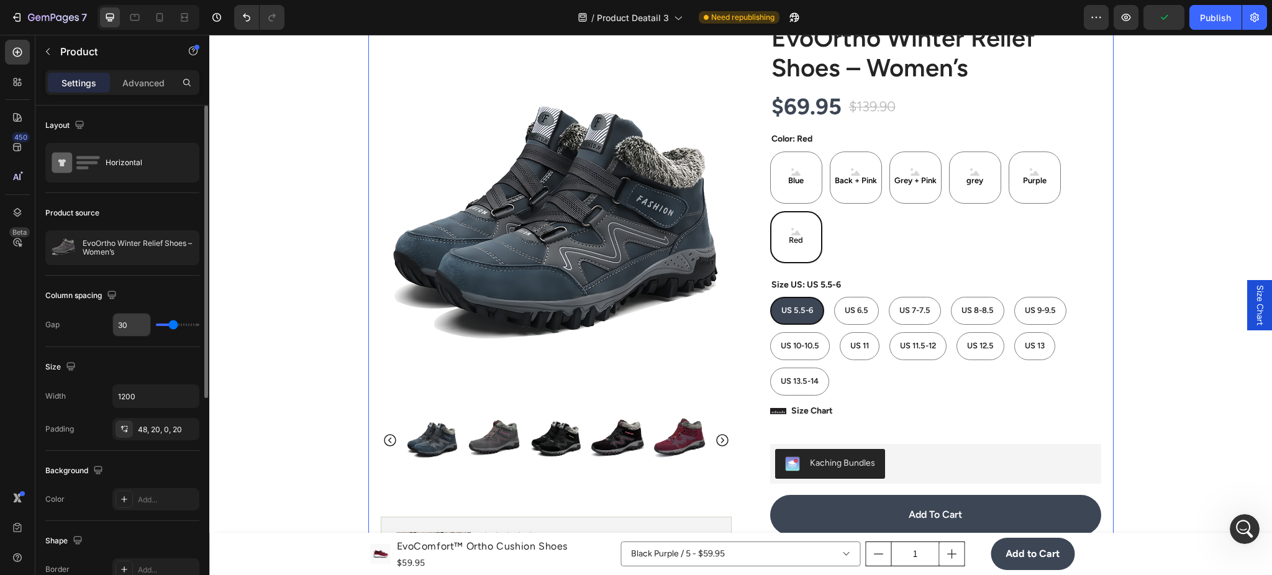
click at [133, 327] on input "30" at bounding box center [131, 325] width 37 height 22
type input "2"
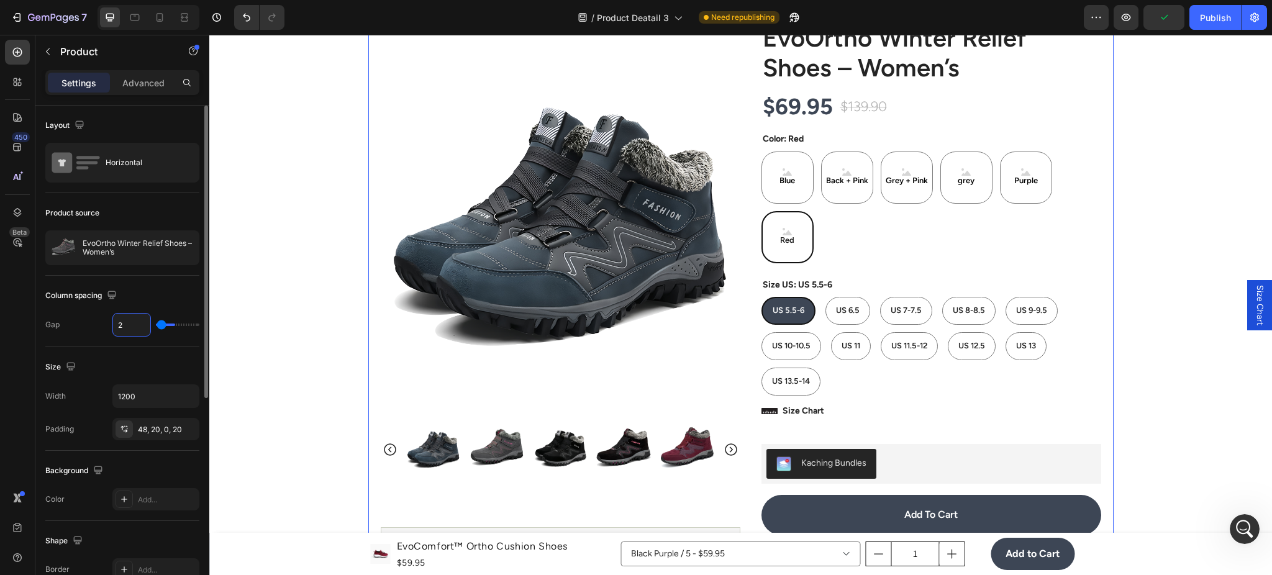
type input "24"
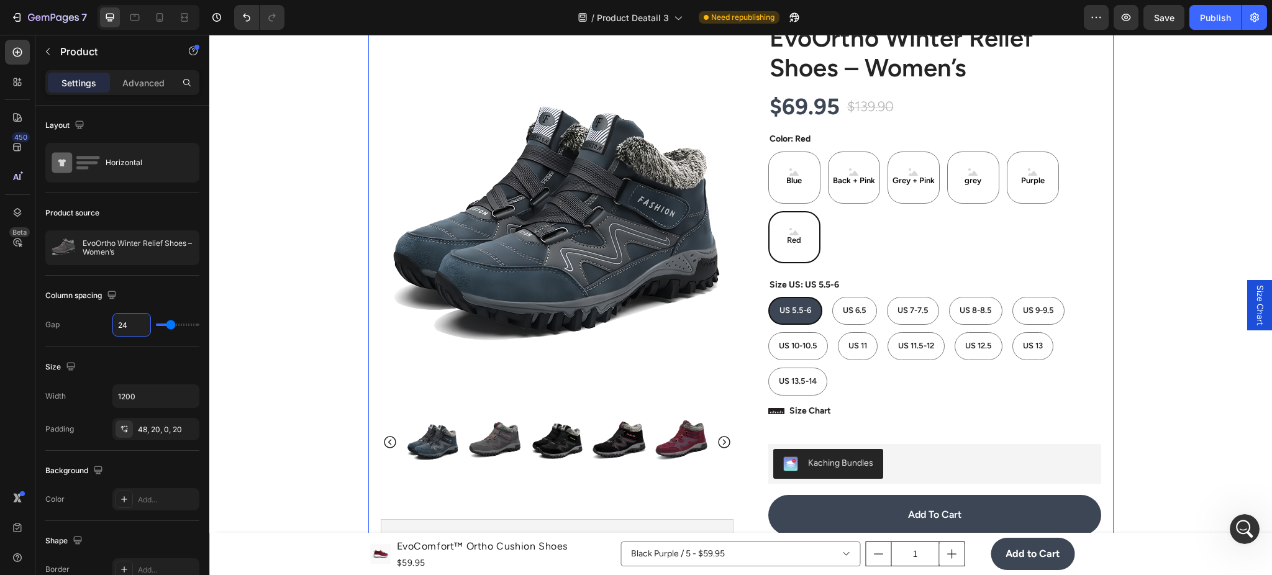
type input "24"
click at [792, 404] on p "Size Chart" at bounding box center [811, 411] width 42 height 16
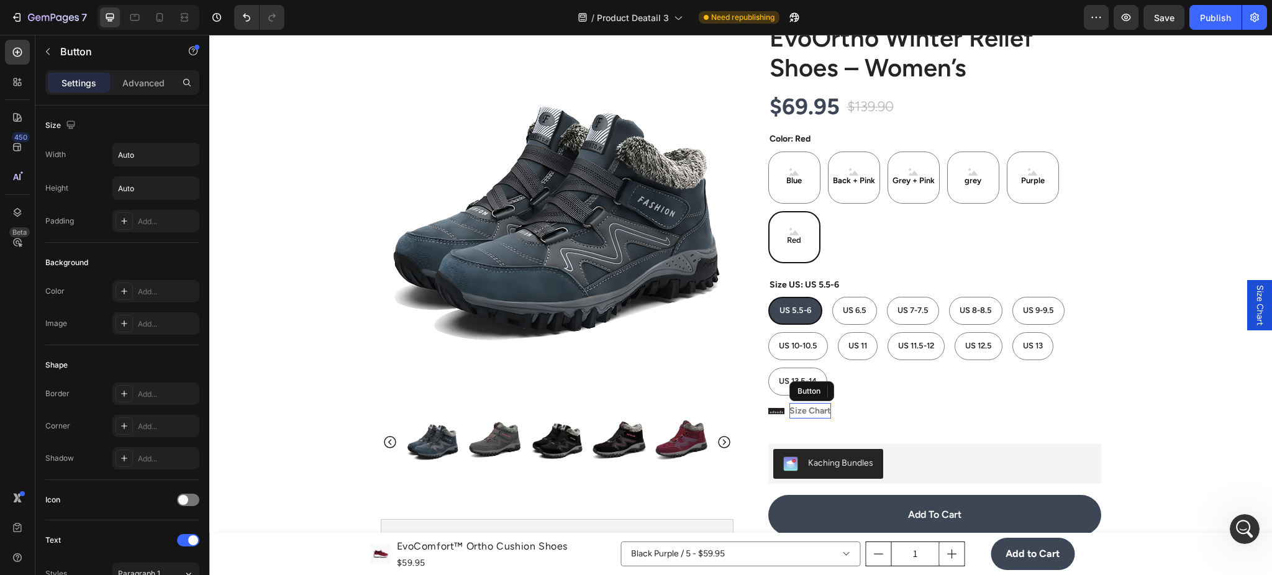
click at [792, 404] on p "Size Chart" at bounding box center [811, 411] width 42 height 16
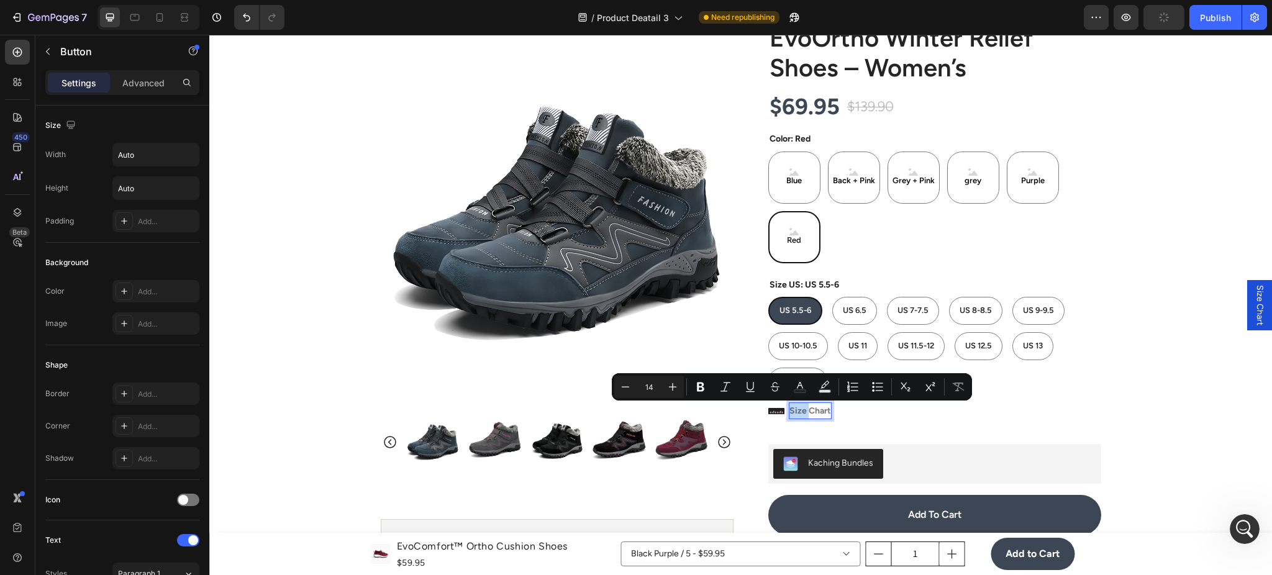
click at [796, 405] on p "Size Chart" at bounding box center [811, 411] width 42 height 16
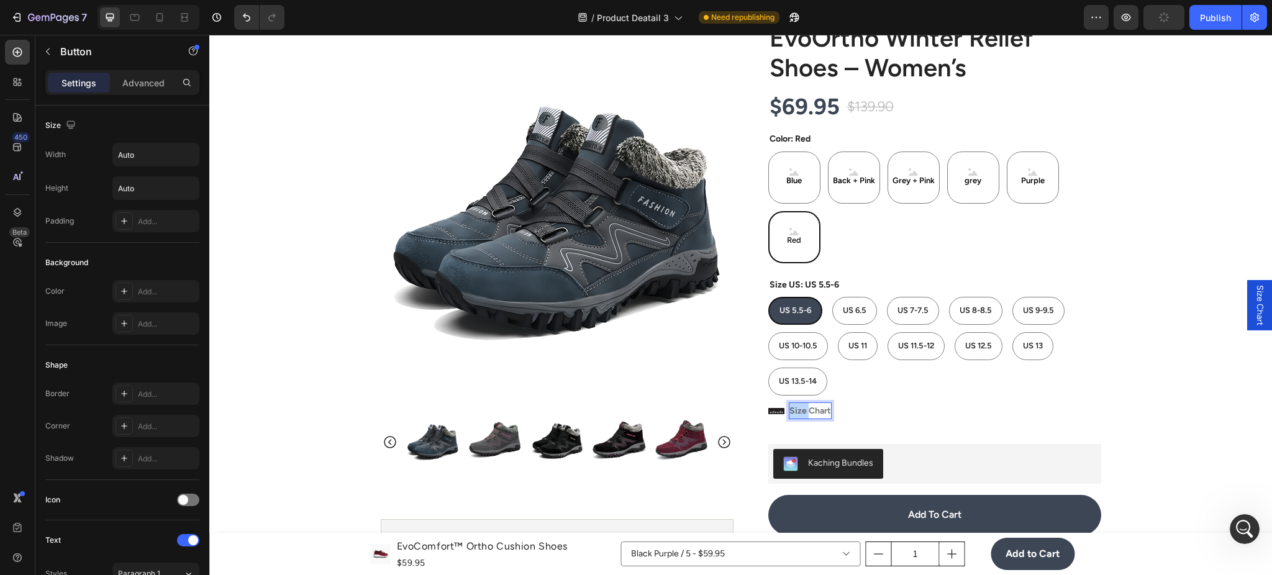
click at [796, 405] on p "Size Chart" at bounding box center [811, 411] width 42 height 16
click at [944, 353] on div "US 5.5-6 US 5.5-6 US 5.5-6 US 6.5 US 6.5 US 6.5 US 7-7.5 US 7-7.5 US 7-7.5 US 8…" at bounding box center [934, 346] width 333 height 99
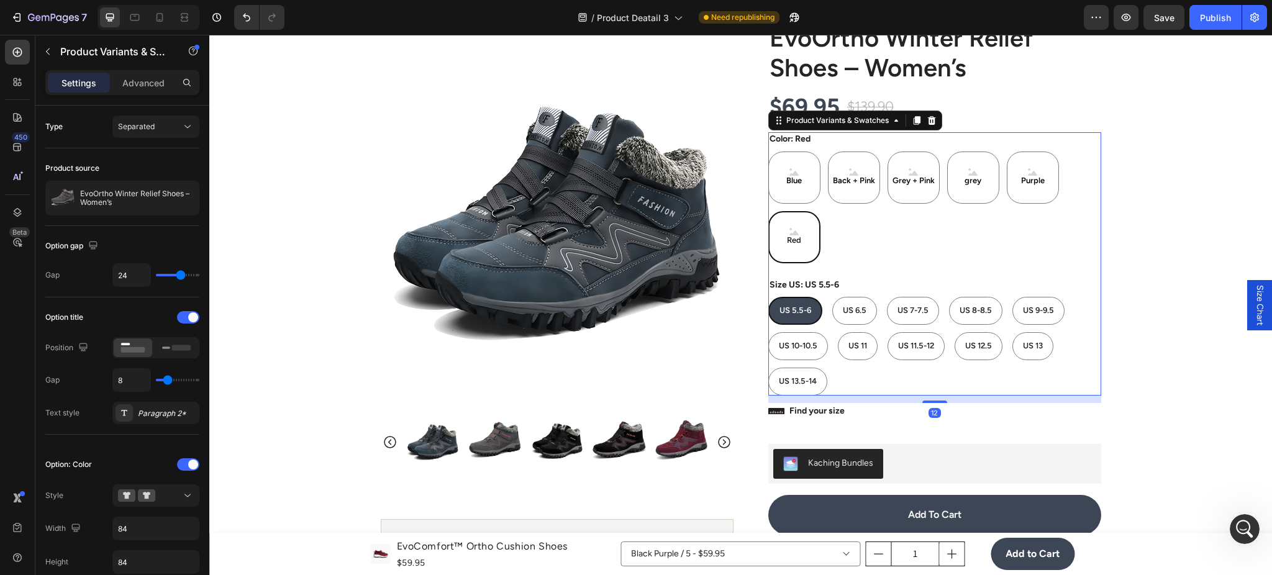
click at [831, 400] on div "12" at bounding box center [934, 399] width 333 height 7
click at [821, 411] on p "Find your size" at bounding box center [817, 411] width 55 height 16
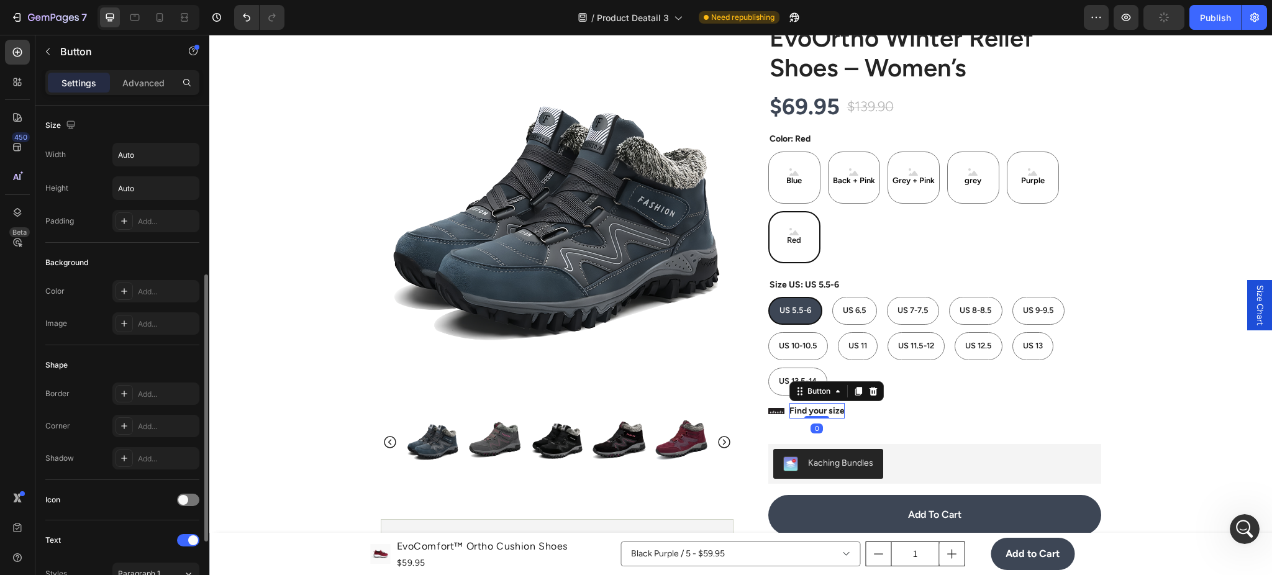
scroll to position [332, 0]
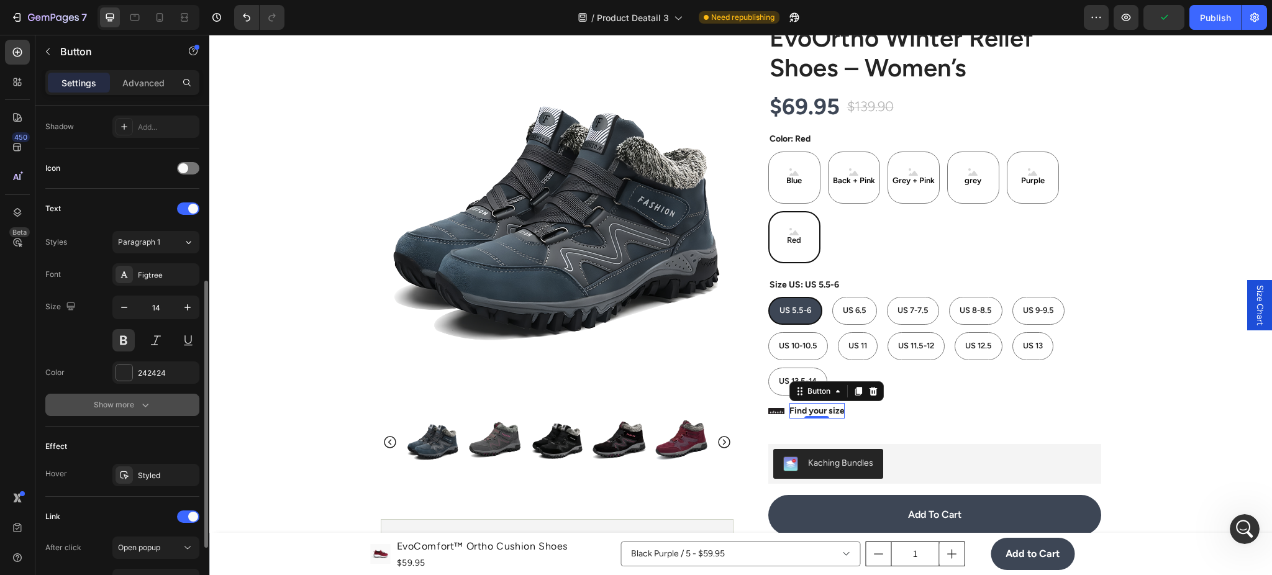
click at [147, 409] on icon "button" at bounding box center [145, 405] width 12 height 12
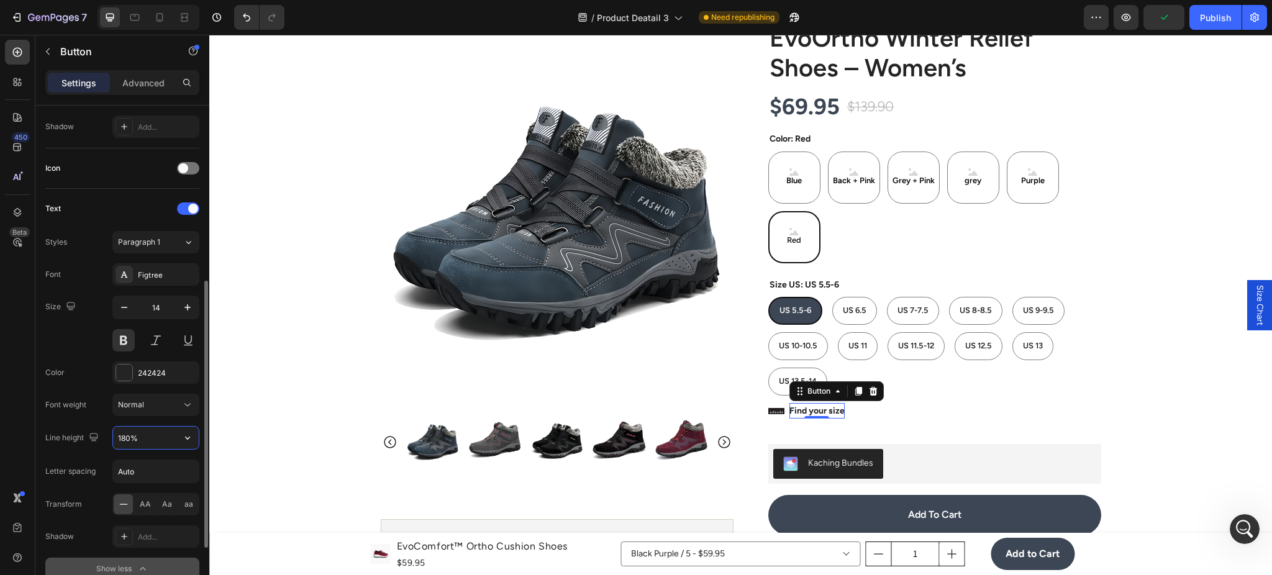
click at [144, 435] on input "180%" at bounding box center [156, 438] width 86 height 22
type input "140%"
click at [813, 414] on p "Find your size" at bounding box center [817, 412] width 55 height 12
click at [813, 411] on p "Find your size" at bounding box center [817, 412] width 55 height 12
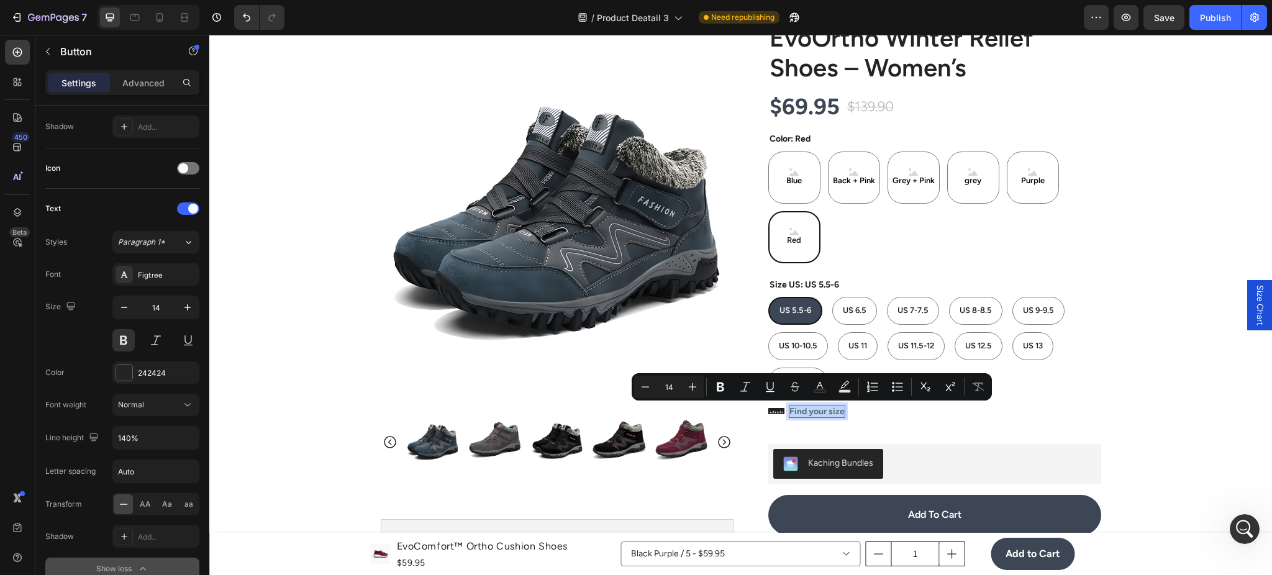
click at [813, 411] on p "Find your size" at bounding box center [817, 412] width 55 height 12
click at [721, 392] on icon "Editor contextual toolbar" at bounding box center [719, 387] width 12 height 12
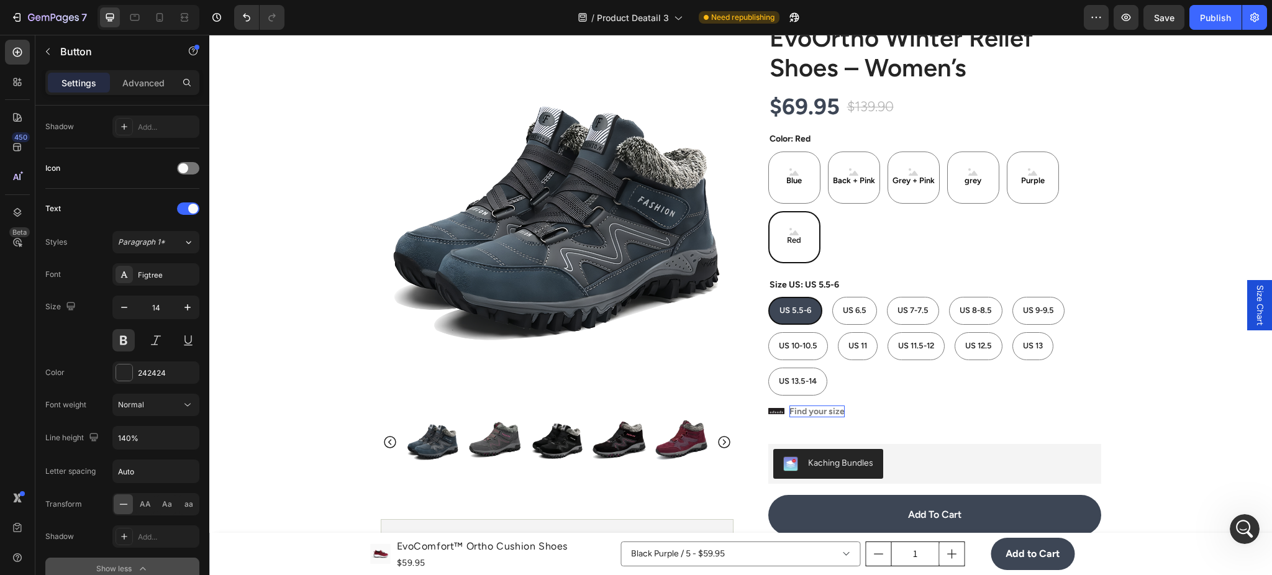
click at [837, 414] on strong "Find your size" at bounding box center [817, 411] width 55 height 11
click at [819, 412] on strong "Find your size" at bounding box center [817, 411] width 55 height 11
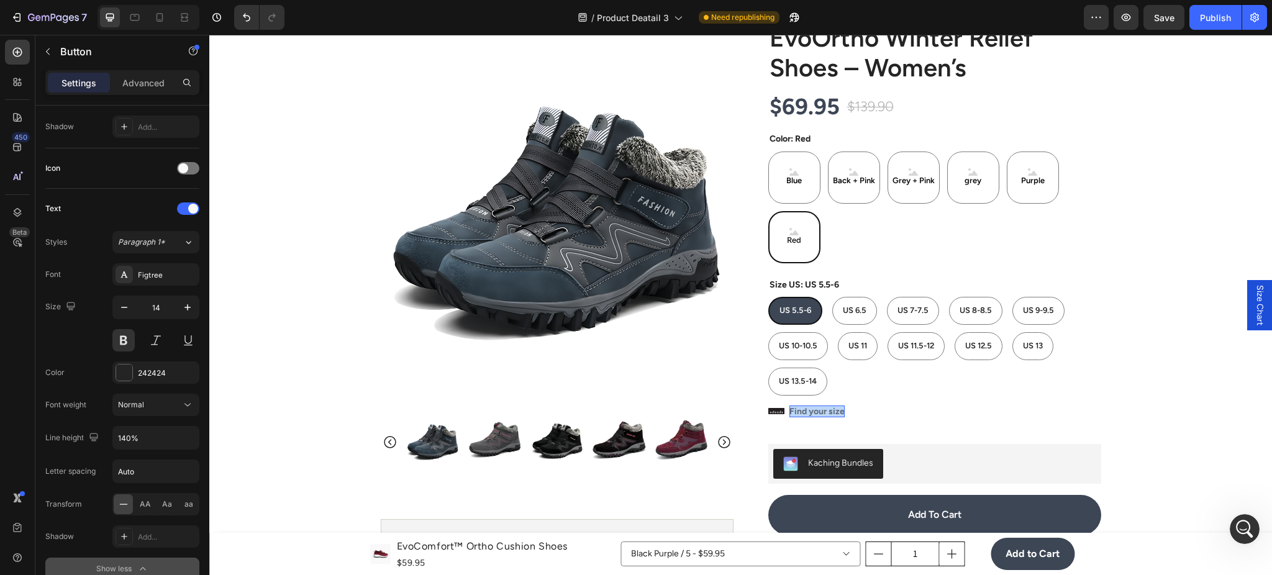
click at [819, 412] on strong "Find your size" at bounding box center [817, 411] width 55 height 11
click at [112, 369] on div "242424" at bounding box center [155, 373] width 87 height 22
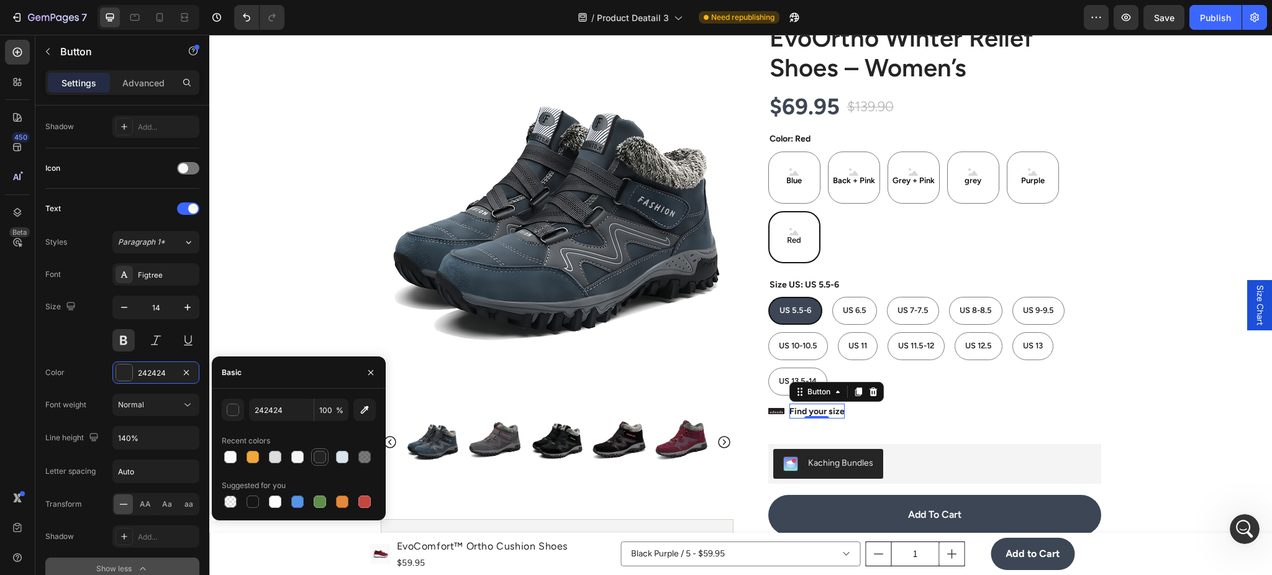
click at [314, 454] on div at bounding box center [320, 457] width 12 height 12
type input "222222"
click at [880, 460] on div "Kaching Bundles" at bounding box center [934, 464] width 323 height 30
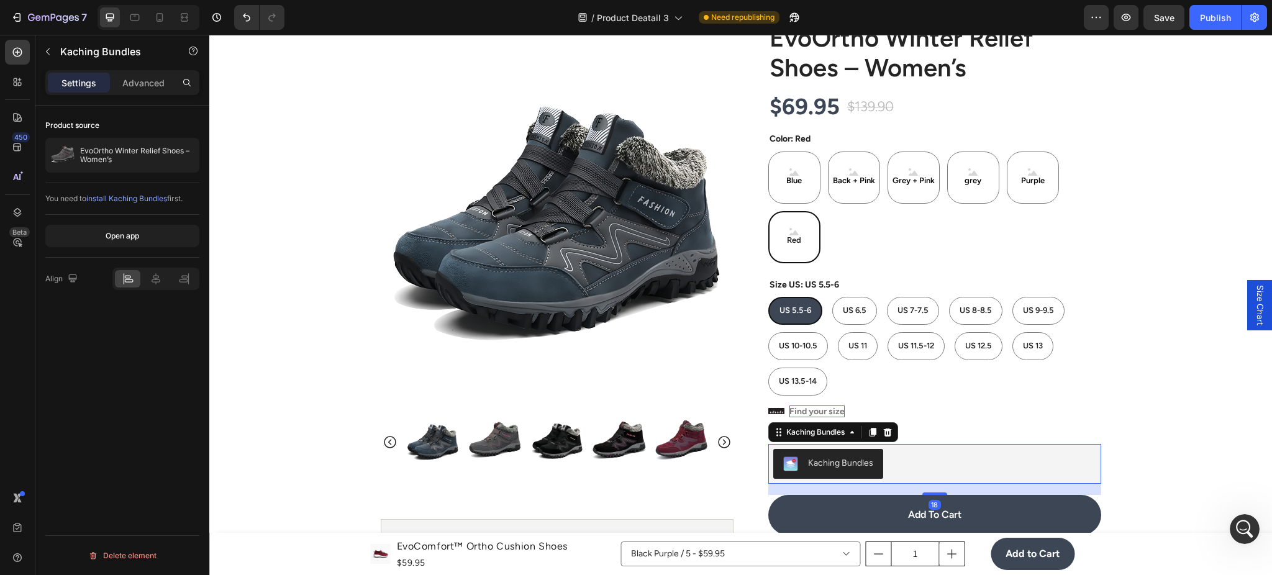
click at [836, 414] on strong "Find your size" at bounding box center [817, 411] width 55 height 11
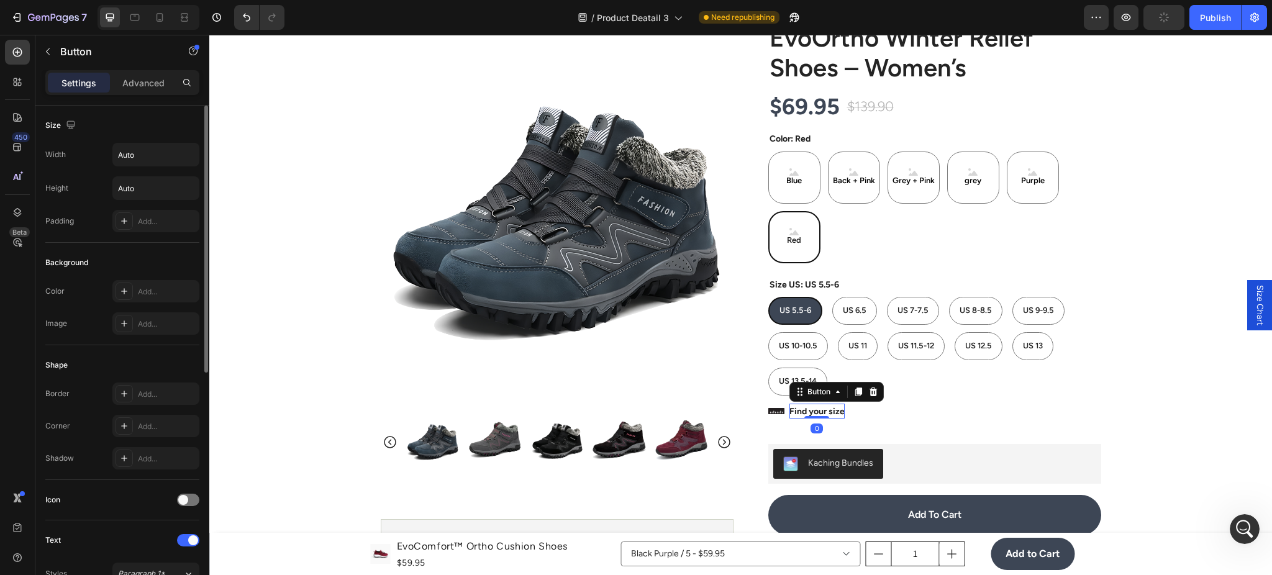
scroll to position [332, 0]
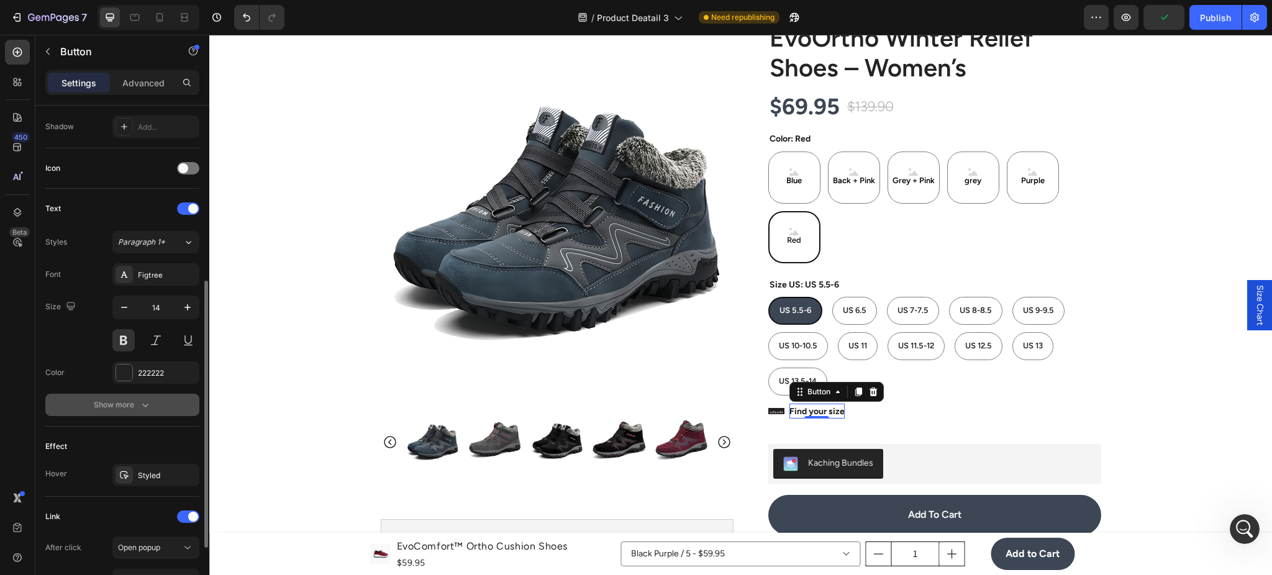
click at [149, 404] on icon "button" at bounding box center [145, 405] width 12 height 12
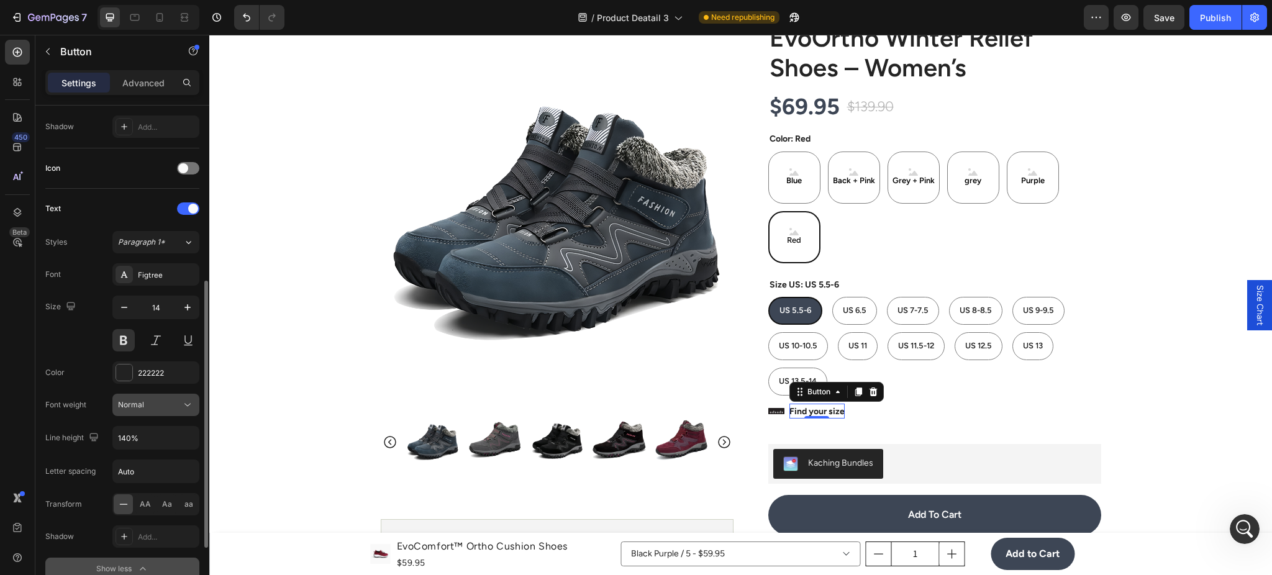
click at [179, 399] on div "Normal" at bounding box center [156, 405] width 76 height 12
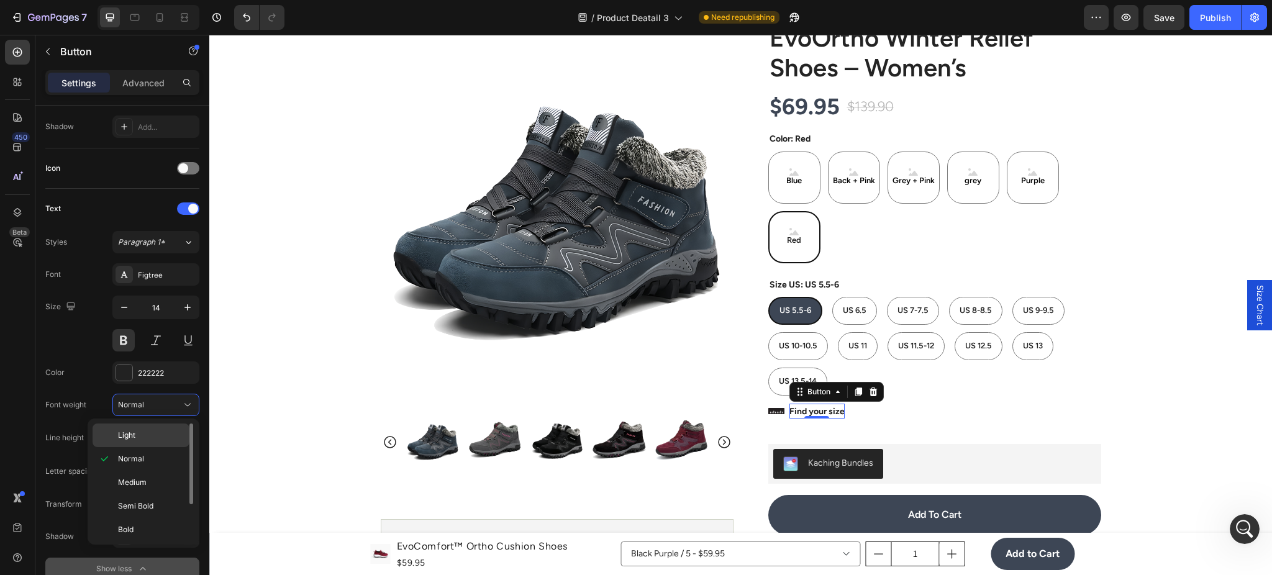
click at [157, 445] on div "Light" at bounding box center [141, 436] width 97 height 24
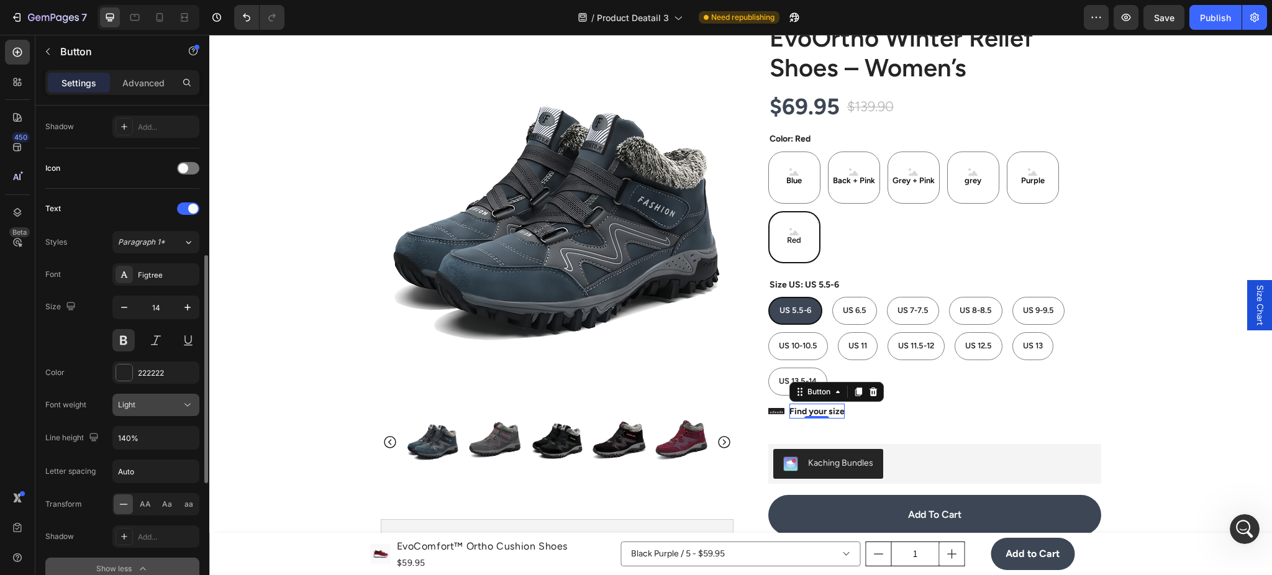
click at [175, 409] on div "Light" at bounding box center [149, 404] width 63 height 11
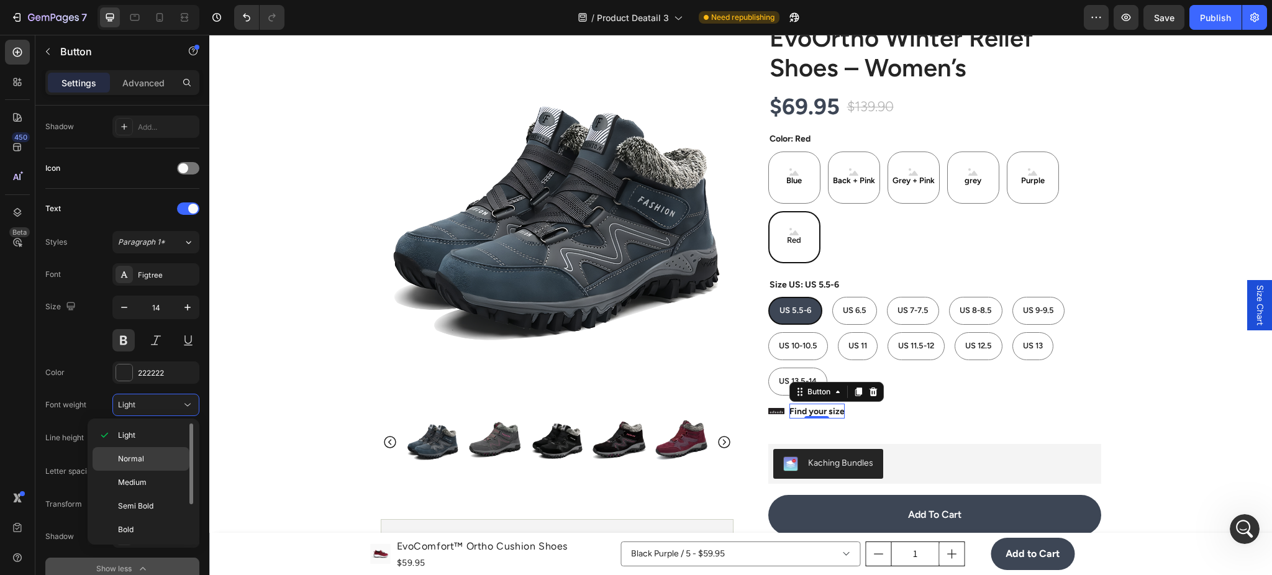
click at [169, 457] on p "Normal" at bounding box center [151, 459] width 66 height 11
click at [806, 413] on strong "Find your size" at bounding box center [817, 411] width 55 height 11
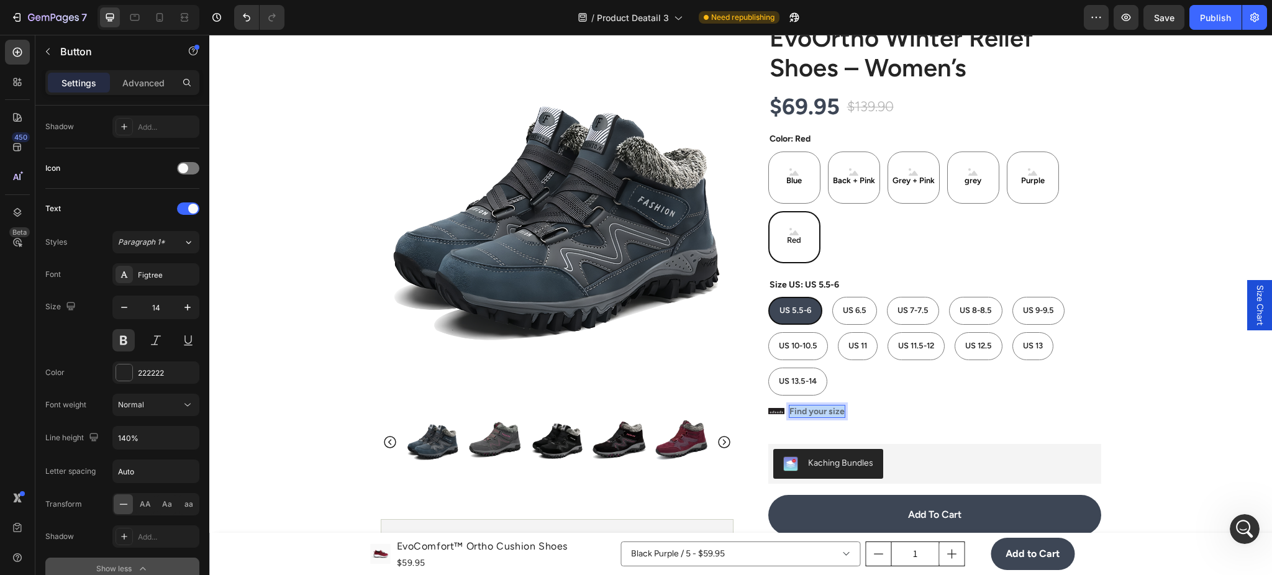
click at [806, 413] on strong "Find your size" at bounding box center [817, 411] width 55 height 11
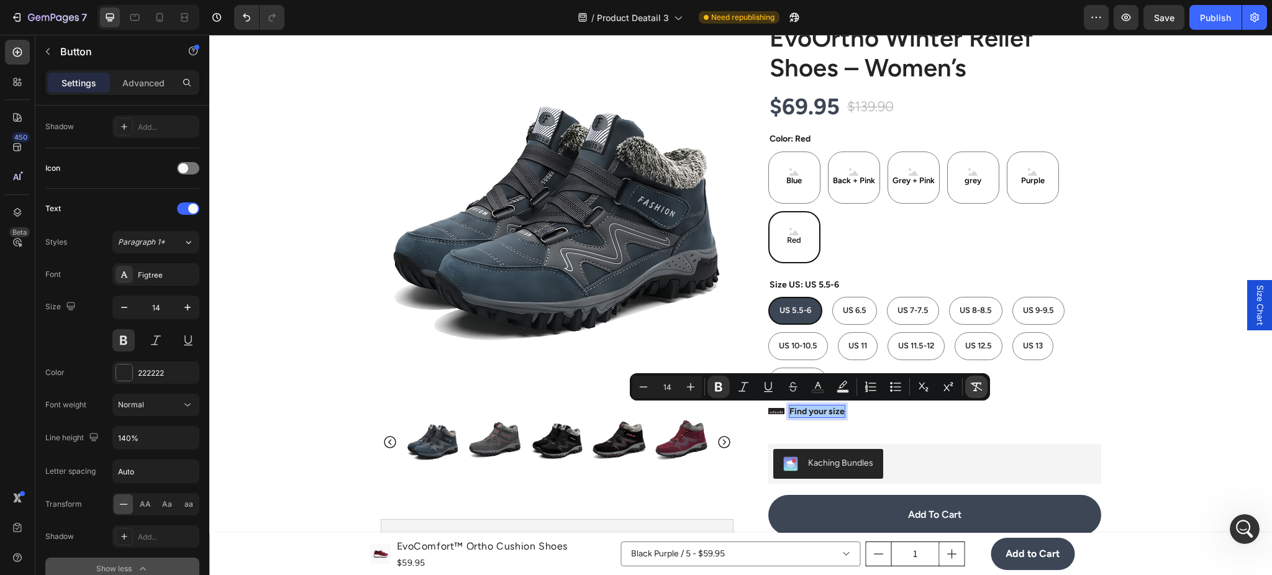
click at [975, 387] on icon "Editor contextual toolbar" at bounding box center [976, 387] width 12 height 12
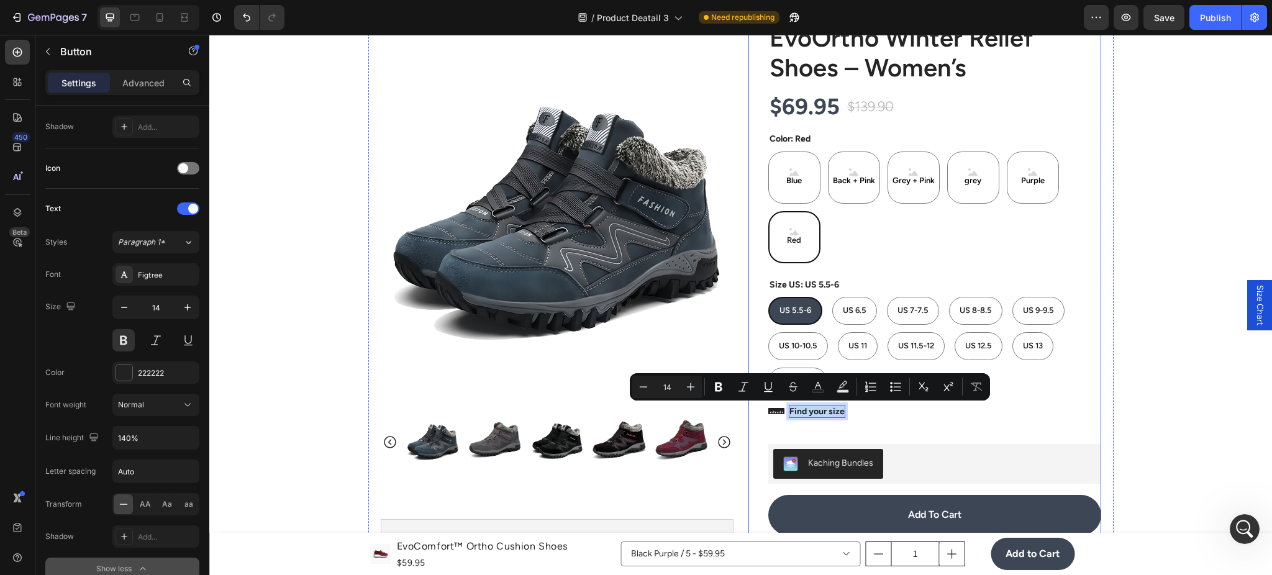
click at [855, 438] on div "Icon Icon Icon Icon Icon Icon List (1349 Reviews) Text Block Row EvoOrtho Winte…" at bounding box center [934, 483] width 333 height 950
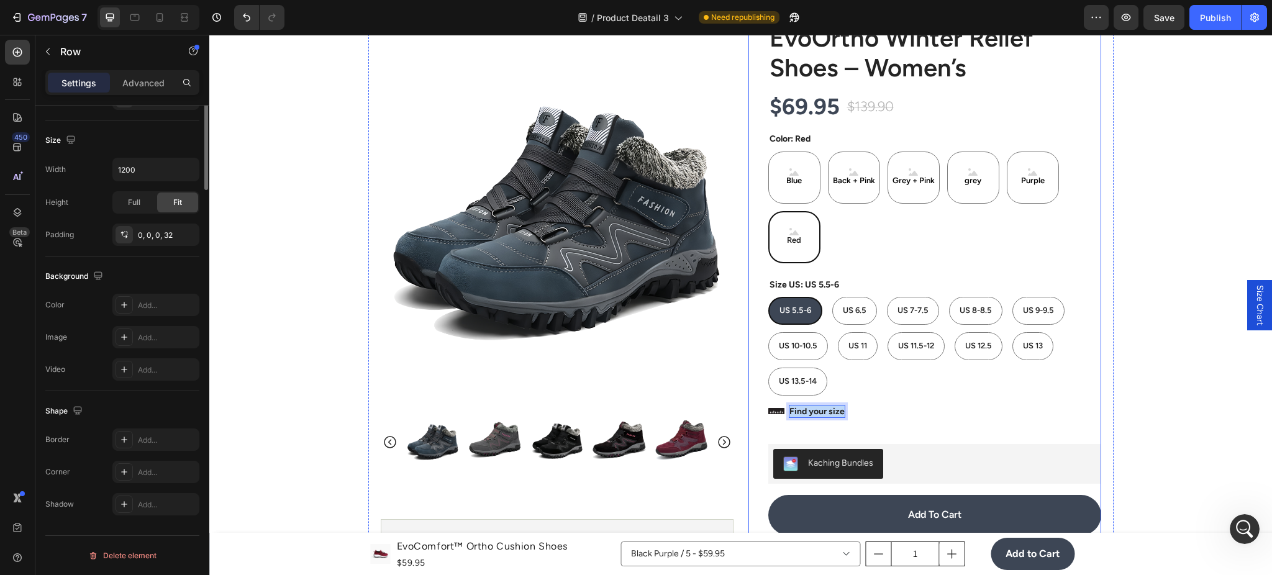
scroll to position [0, 0]
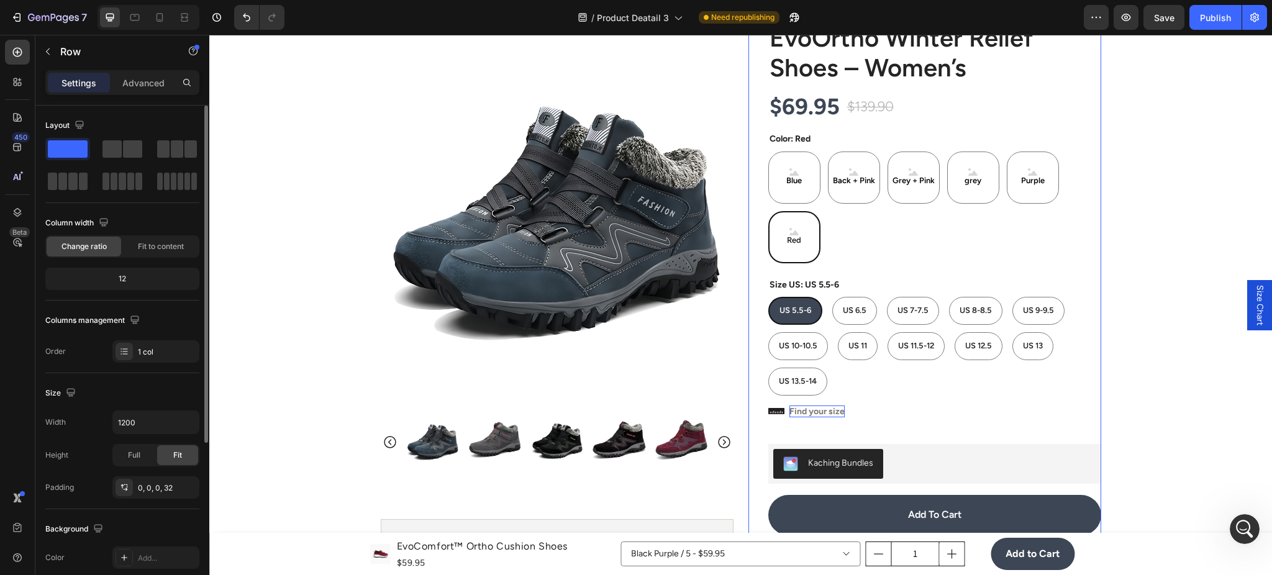
click at [818, 415] on p "Find your size" at bounding box center [817, 412] width 55 height 12
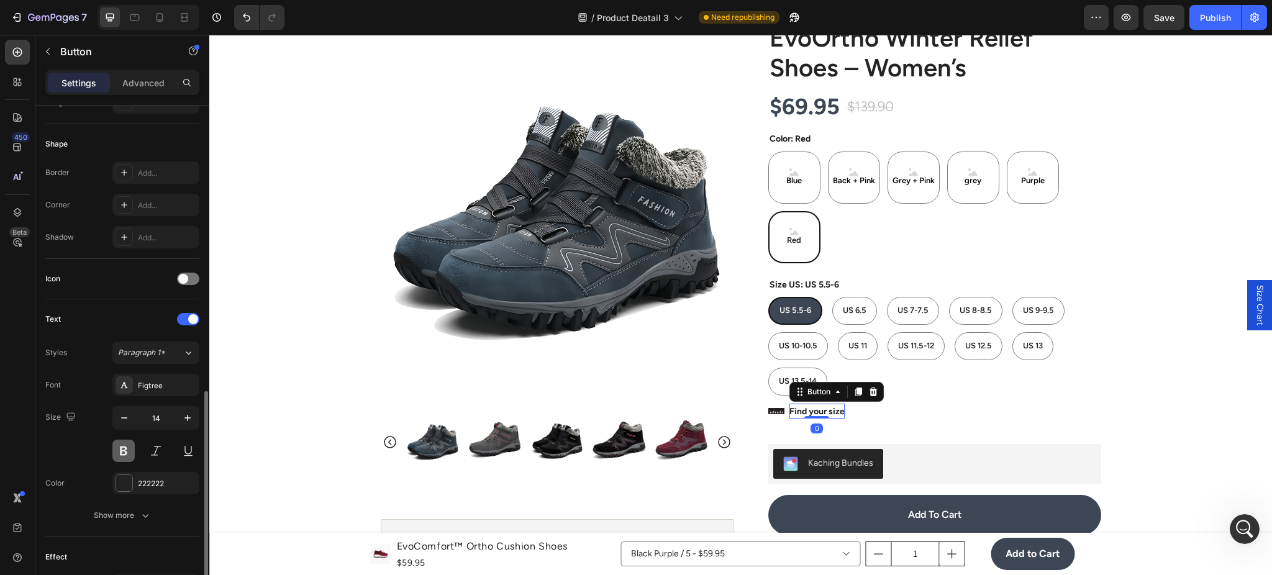
scroll to position [332, 0]
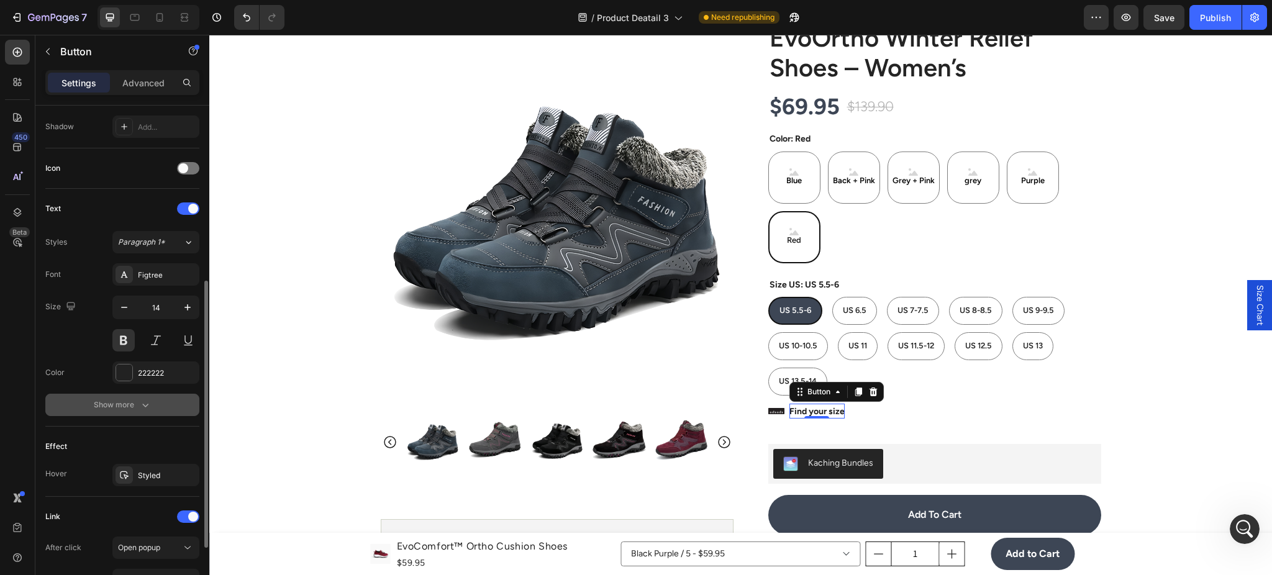
click at [165, 408] on button "Show more" at bounding box center [122, 405] width 154 height 22
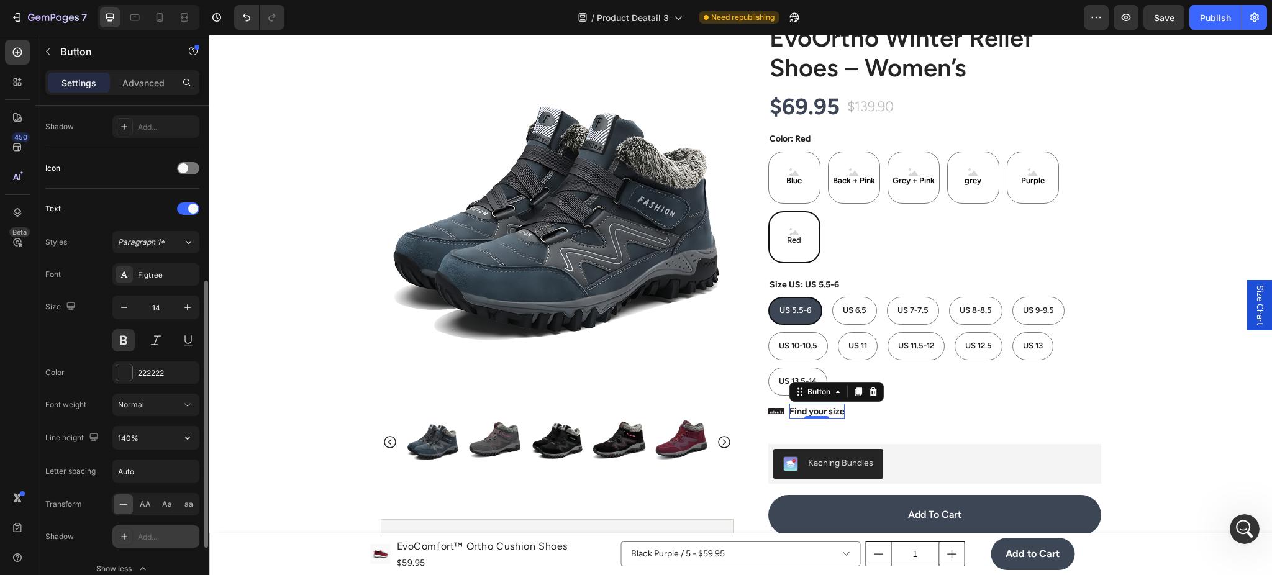
scroll to position [442, 0]
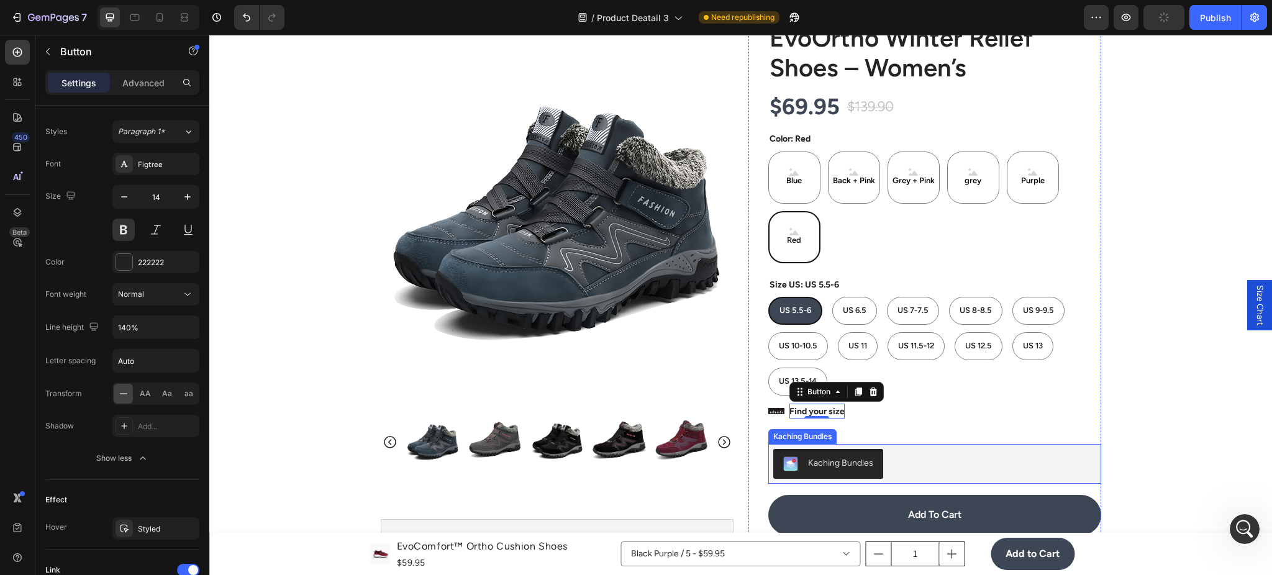
click at [900, 430] on div "Icon Icon Icon Icon Icon Icon List (1349 Reviews) Text Block Row EvoOrtho Winte…" at bounding box center [934, 483] width 333 height 950
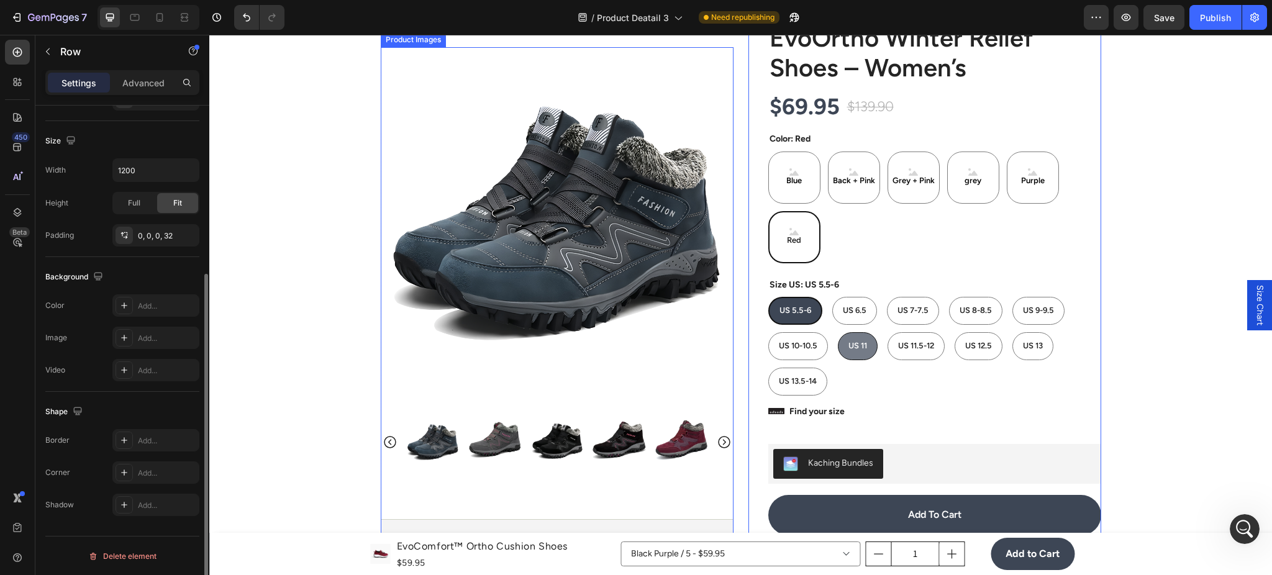
scroll to position [0, 0]
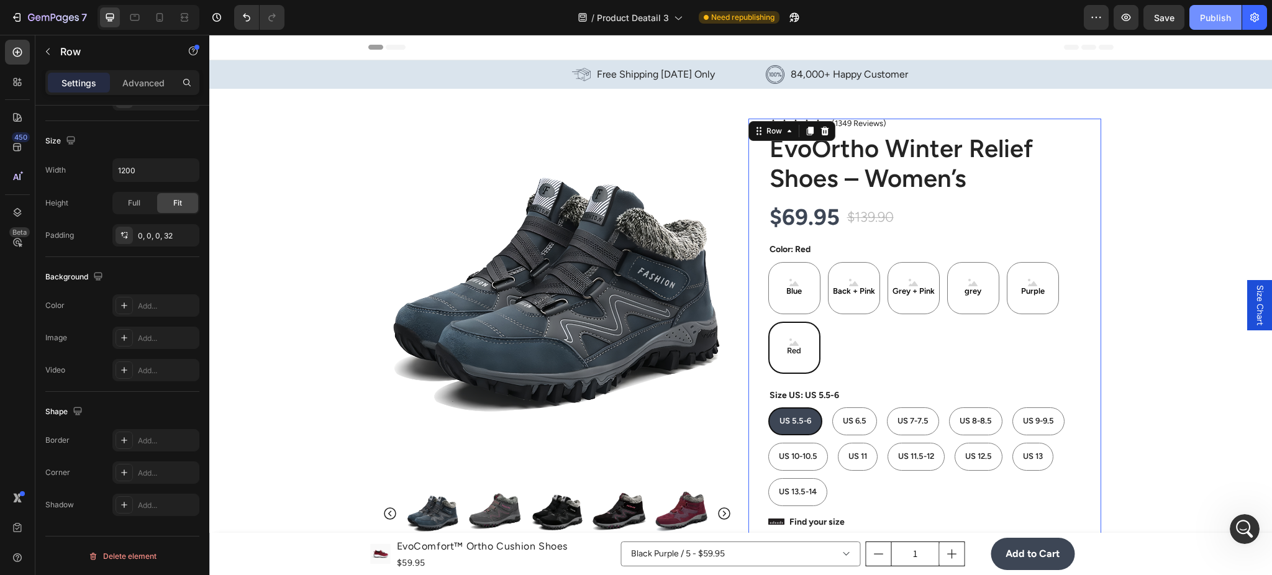
click at [1224, 7] on button "Publish" at bounding box center [1216, 17] width 52 height 25
click at [800, 291] on div "Blue" at bounding box center [794, 288] width 52 height 52
click at [768, 262] on input "Blue Blue Blue" at bounding box center [768, 262] width 1 height 1
radio input "true"
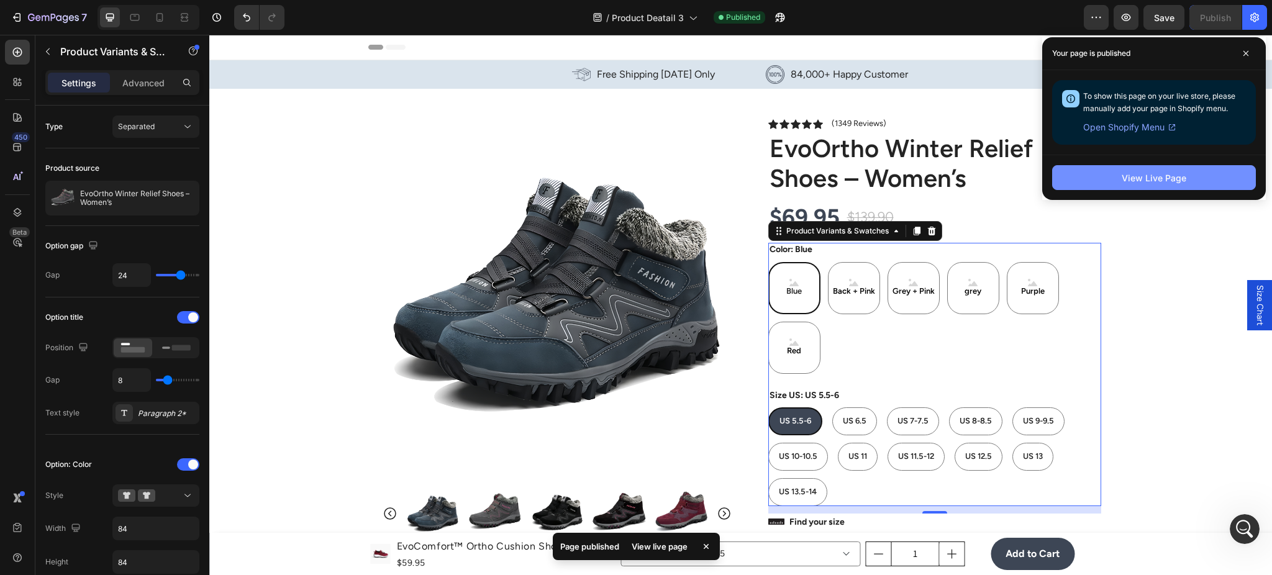
click at [1092, 186] on button "View Live Page" at bounding box center [1154, 177] width 204 height 25
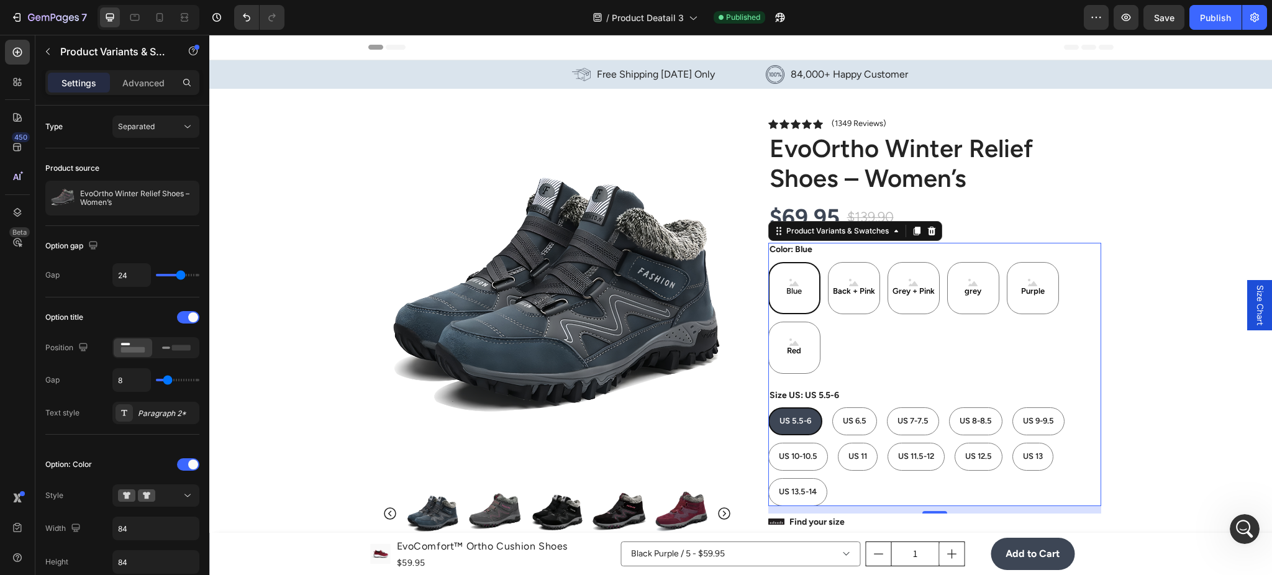
click at [940, 322] on div "Blue Blue Blue Back + Pink Back + Pink Back + Pink Grey + Pink Grey + Pink Grey…" at bounding box center [934, 318] width 333 height 112
click at [832, 349] on div "Blue Blue Blue Back + Pink Back + Pink Back + Pink Grey + Pink Grey + Pink Grey…" at bounding box center [934, 318] width 333 height 112
click at [803, 334] on div "Red" at bounding box center [794, 348] width 52 height 52
click at [768, 322] on input "Red Red Red" at bounding box center [768, 321] width 1 height 1
radio input "true"
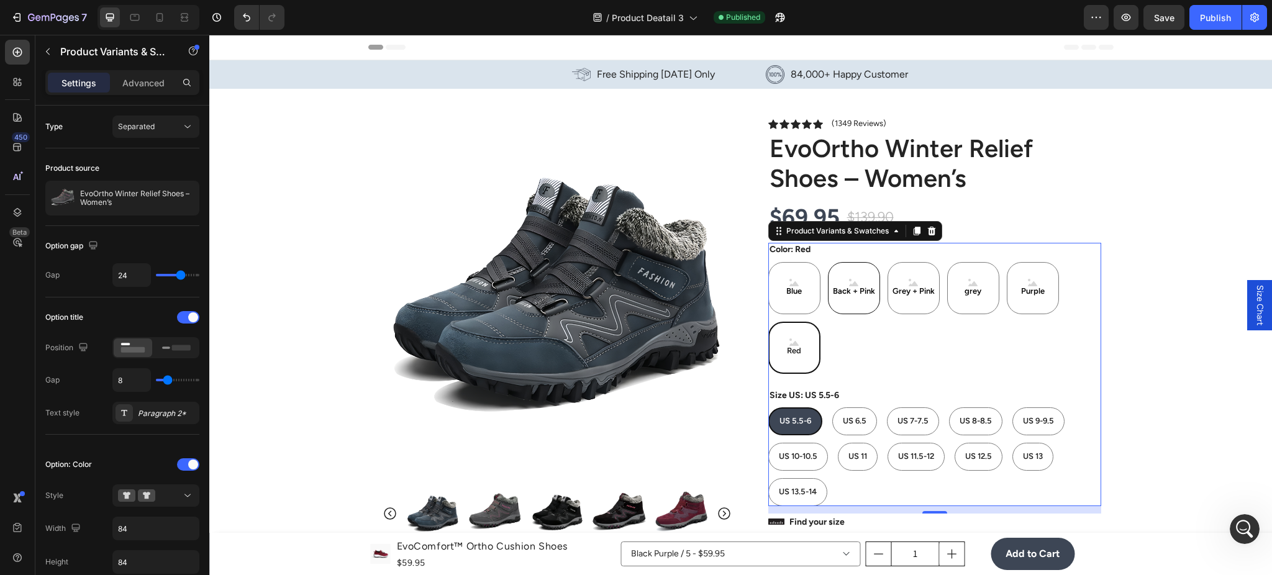
click at [832, 306] on Pink "Back + Pink" at bounding box center [854, 288] width 52 height 52
click at [828, 262] on input "Back + Pink Back + Pink Back + Pink" at bounding box center [827, 262] width 1 height 1
radio input "true"
click at [810, 328] on div "Red" at bounding box center [794, 348] width 52 height 52
click at [768, 322] on input "Red Red Red" at bounding box center [768, 321] width 1 height 1
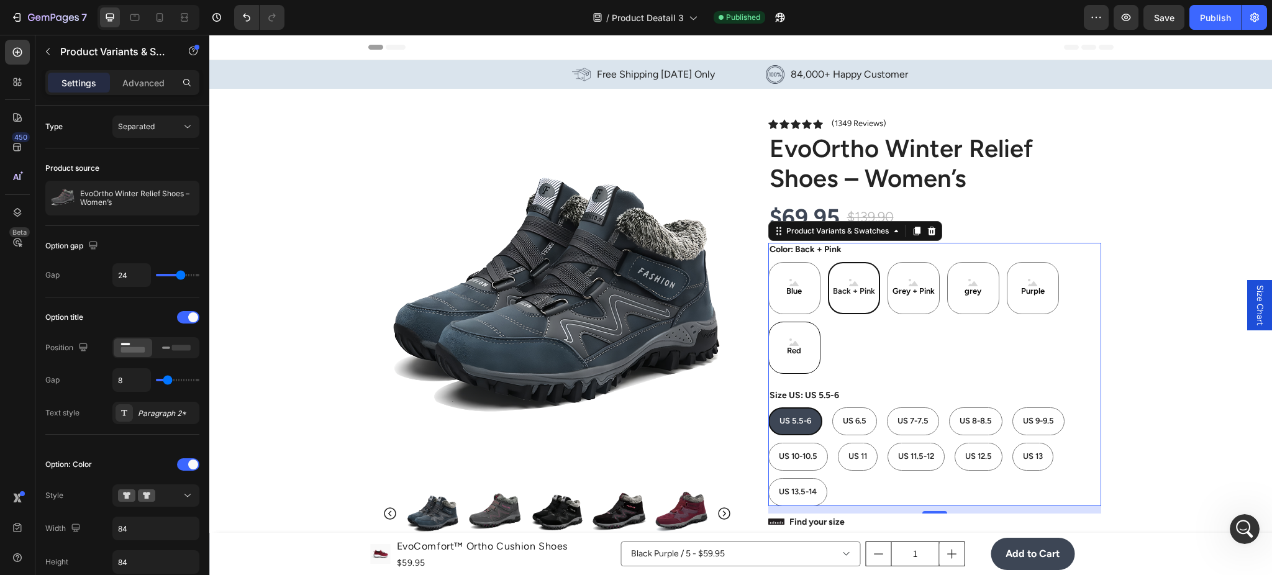
radio input "true"
drag, startPoint x: 859, startPoint y: 378, endPoint x: 846, endPoint y: 413, distance: 37.4
click at [859, 383] on div "Color: Red Blue Blue Blue Back + Pink Back + Pink Back + Pink Grey + Pink Grey …" at bounding box center [934, 374] width 333 height 263
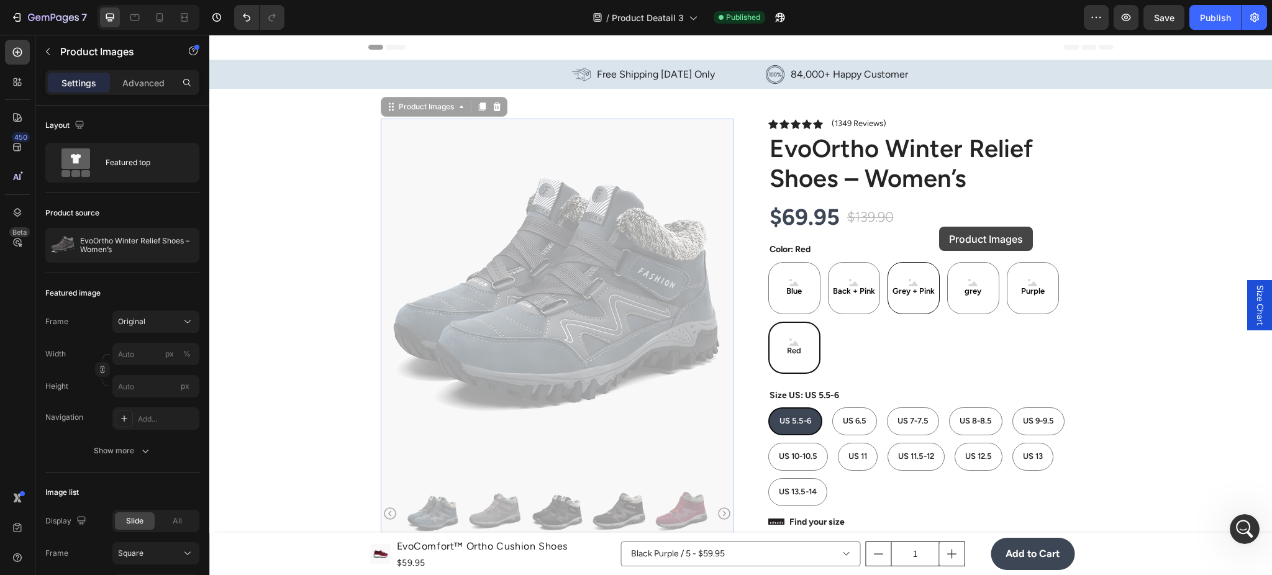
click at [940, 227] on div "$69.95 Product Price Product Price $139.90 Product Price Product Price 50% off …" at bounding box center [934, 218] width 333 height 32
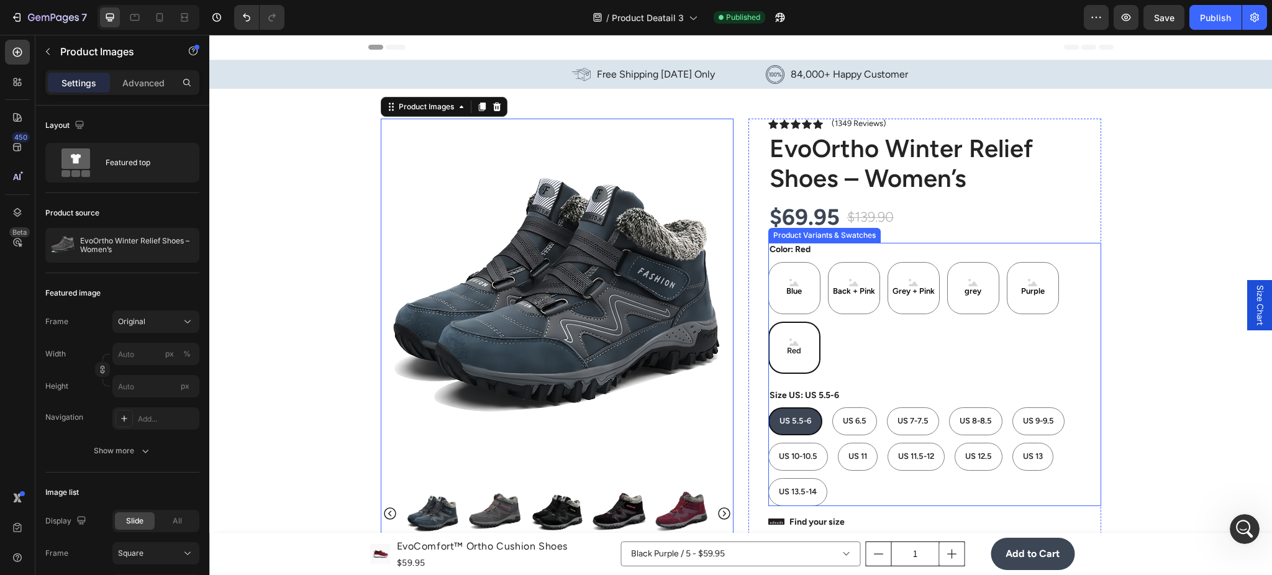
click at [855, 332] on div "Blue Blue Blue Back + Pink Back + Pink Back + Pink Grey + Pink Grey + Pink Grey…" at bounding box center [934, 318] width 333 height 112
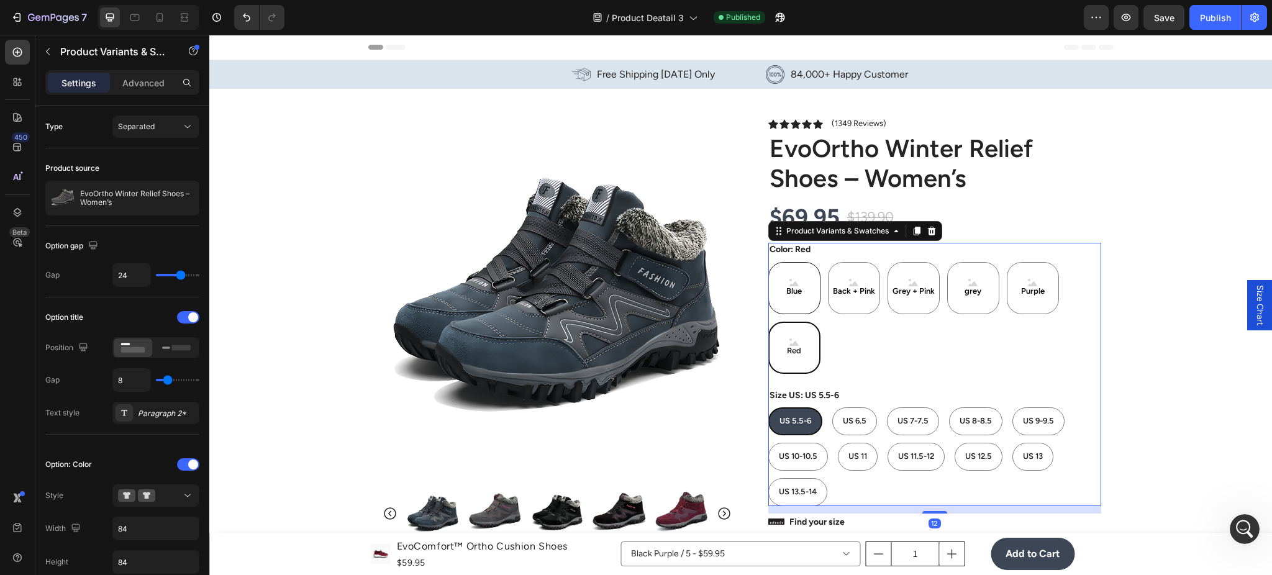
click at [809, 301] on div "Blue" at bounding box center [794, 288] width 52 height 52
click at [768, 262] on input "Blue Blue Blue" at bounding box center [768, 262] width 1 height 1
radio input "true"
click at [827, 322] on div "Blue Blue Blue Back + Pink Back + Pink Back + Pink Grey + Pink Grey + Pink Grey…" at bounding box center [934, 318] width 333 height 112
type input "6"
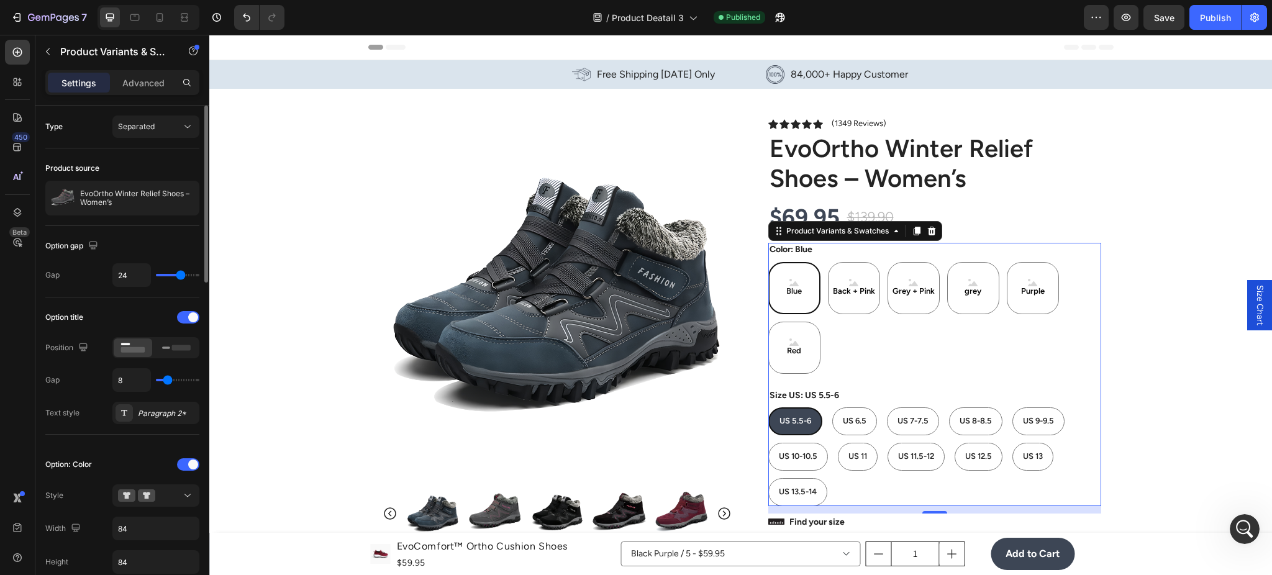
type input "6"
type input "5"
type input "0"
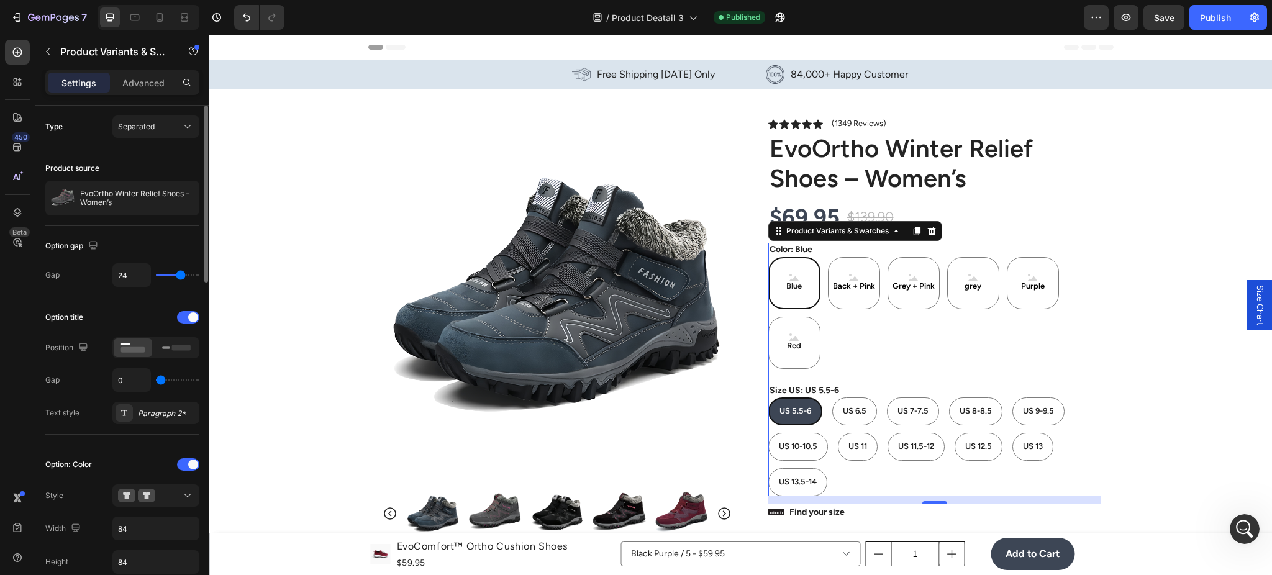
type input "14"
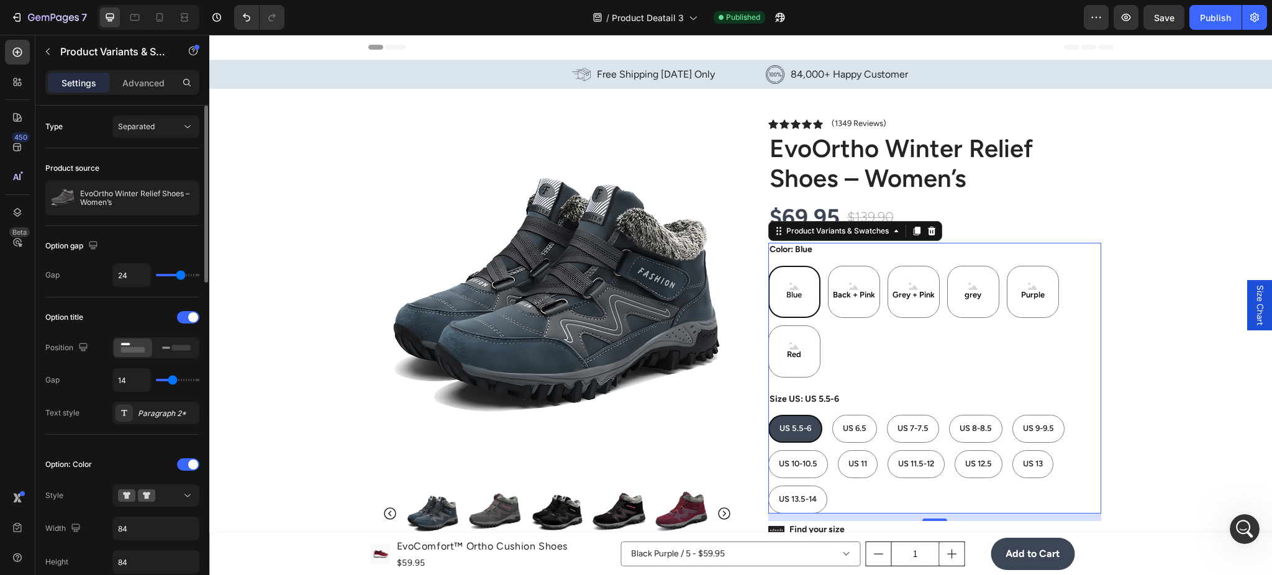
type input "9"
type input "7"
type input "6"
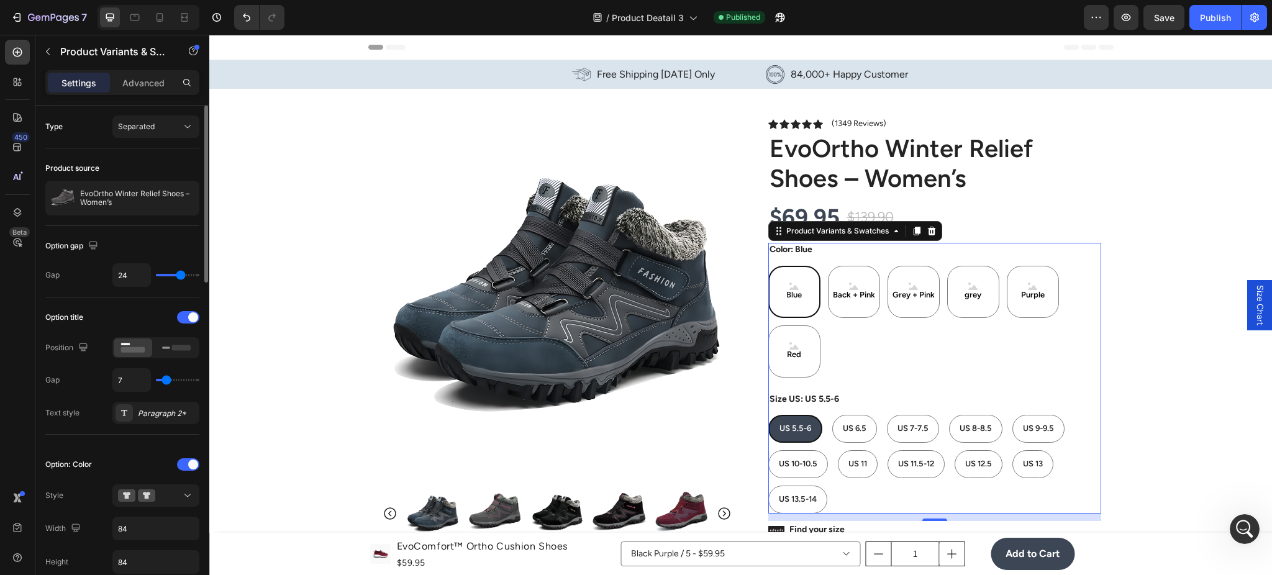
type input "6"
type input "5"
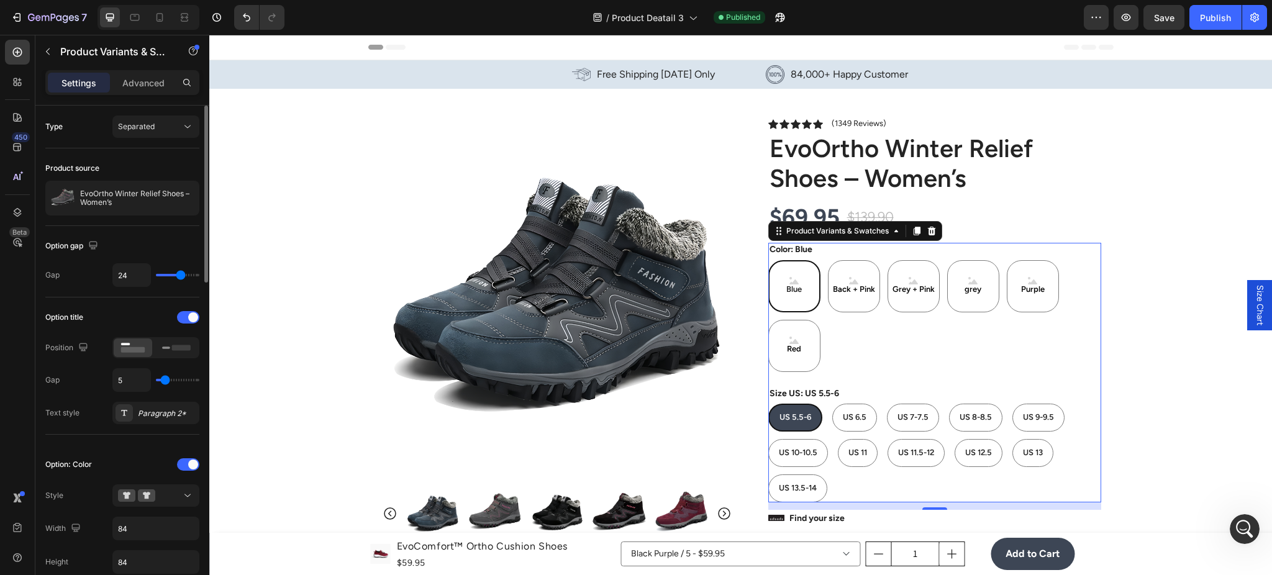
type input "6"
type input "7"
type input "8"
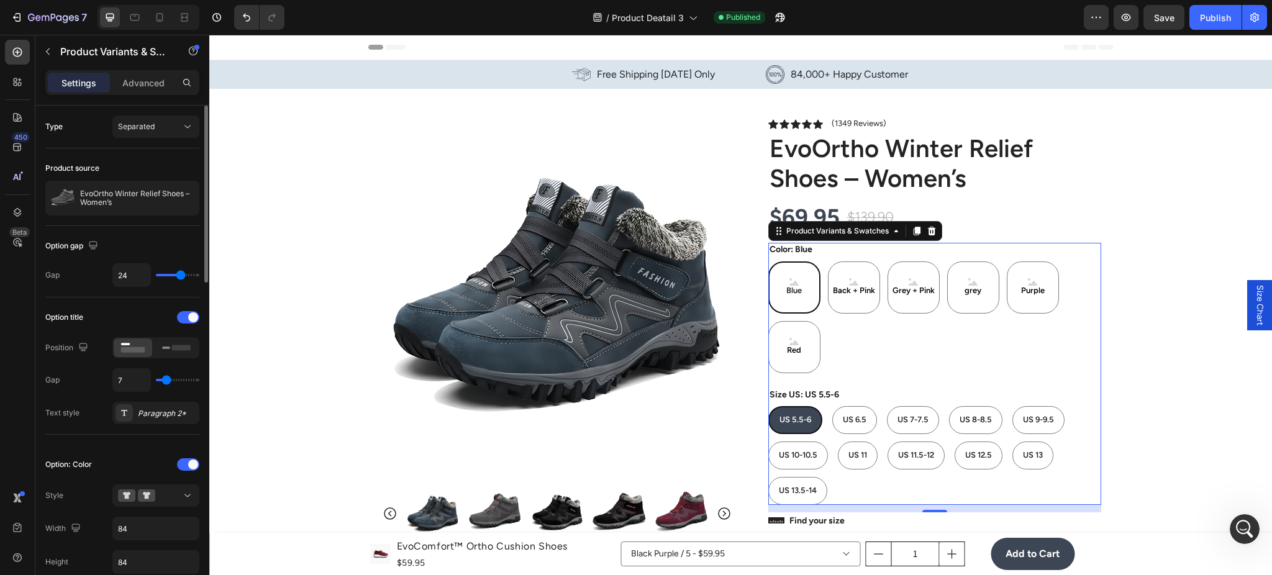
type input "8"
click at [167, 381] on input "range" at bounding box center [177, 380] width 43 height 2
type input "30"
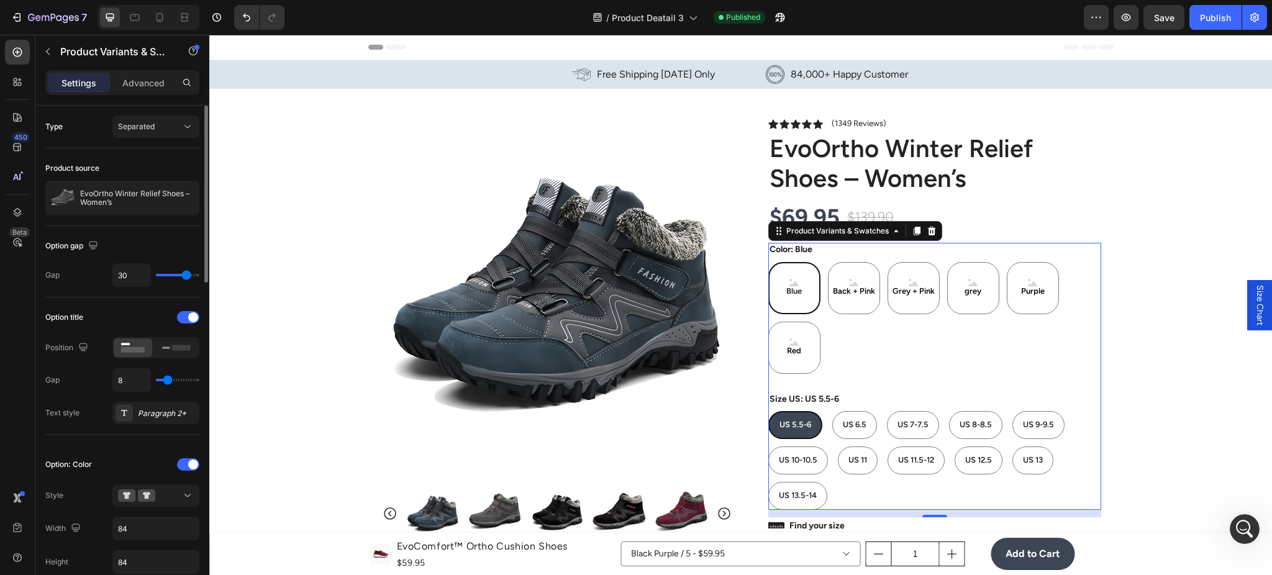
type input "32"
type input "33"
type input "36"
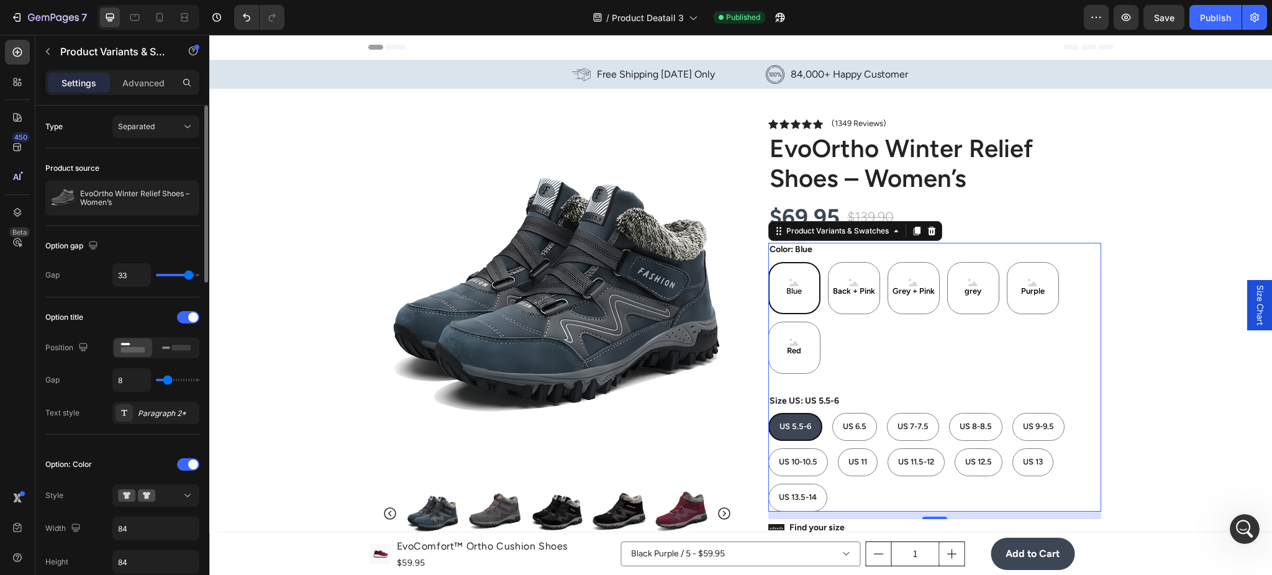
type input "36"
type input "35"
type input "34"
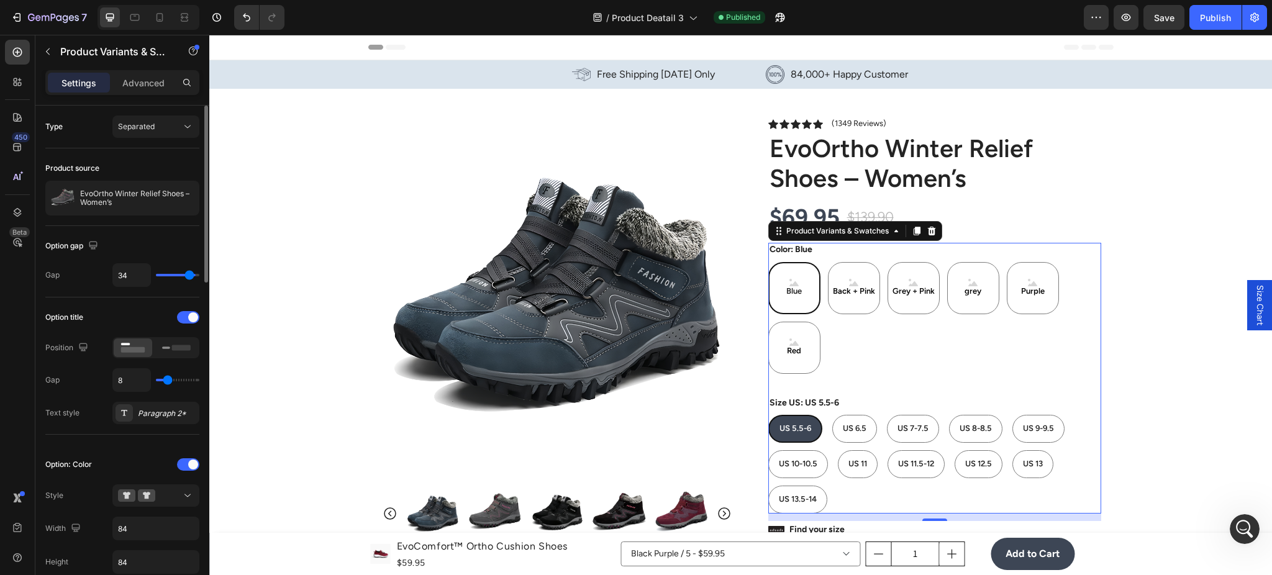
type input "33"
type input "32"
drag, startPoint x: 180, startPoint y: 276, endPoint x: 189, endPoint y: 253, distance: 24.0
type input "32"
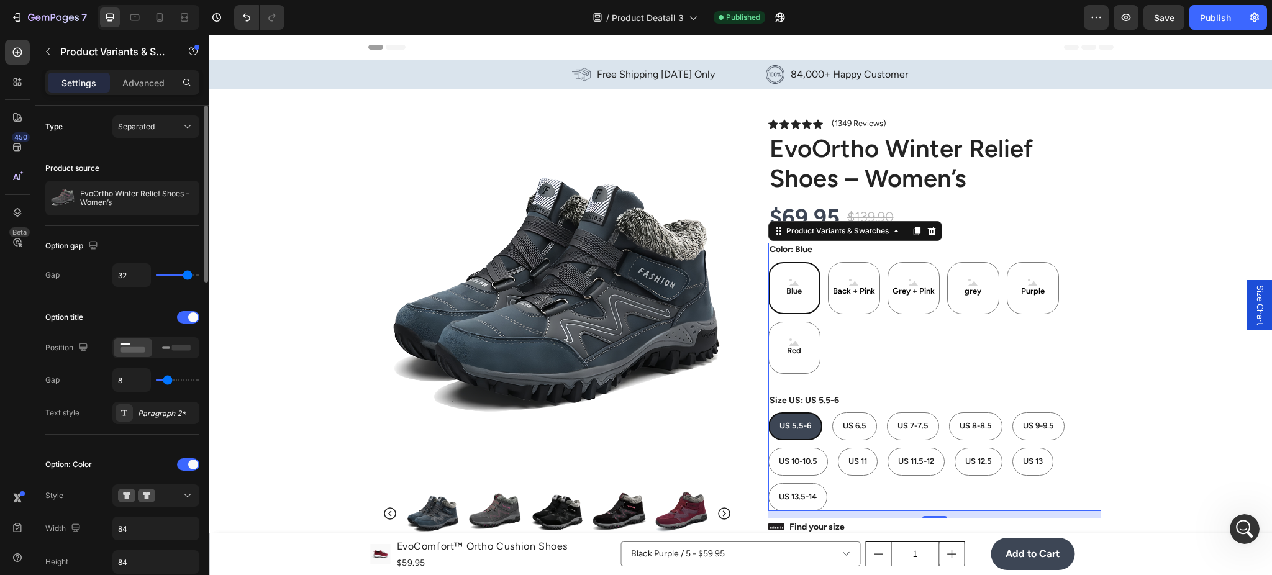
click at [187, 276] on input "range" at bounding box center [177, 275] width 43 height 2
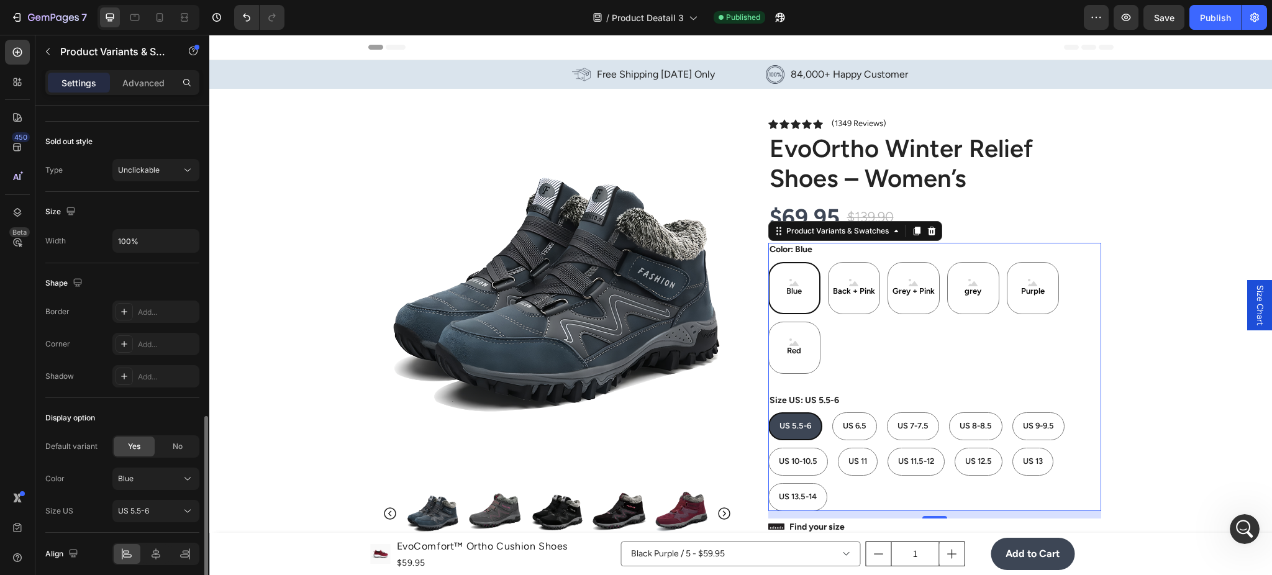
scroll to position [936, 0]
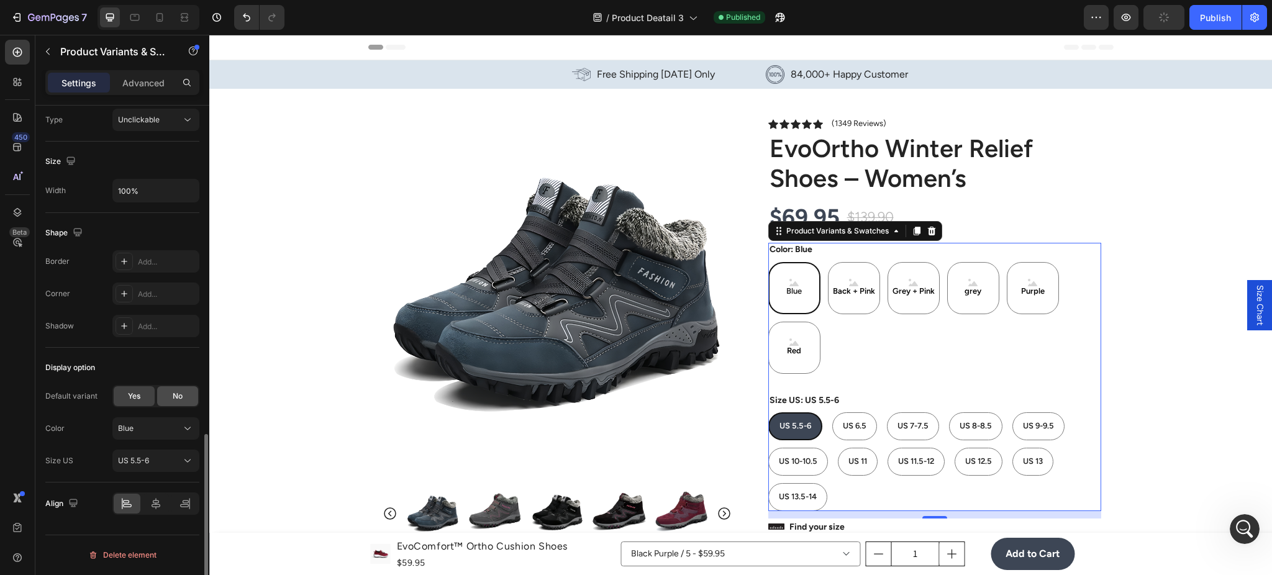
click at [182, 404] on div "No" at bounding box center [177, 396] width 41 height 20
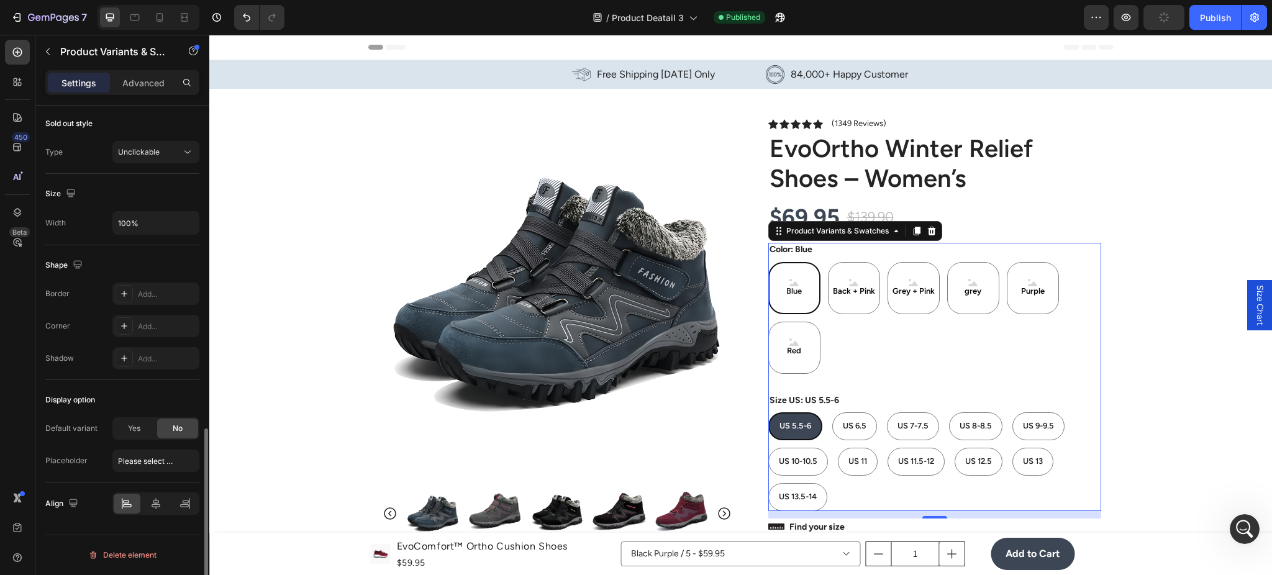
scroll to position [903, 0]
click at [150, 401] on div "Display option" at bounding box center [122, 401] width 154 height 20
click at [142, 435] on div "Yes" at bounding box center [134, 429] width 41 height 20
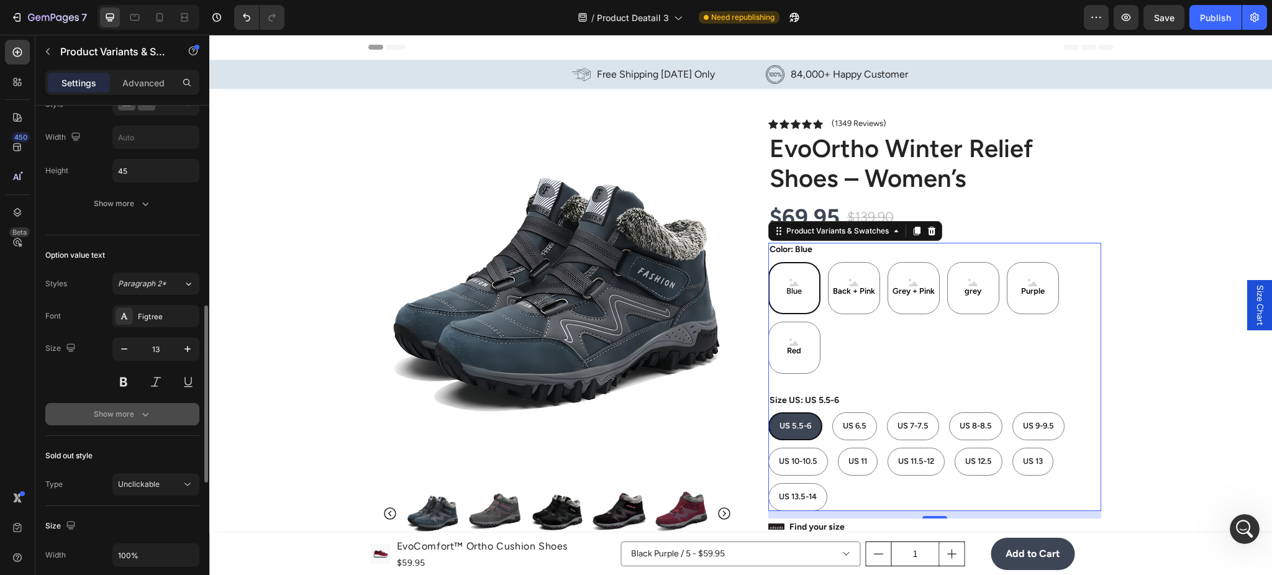
scroll to position [460, 0]
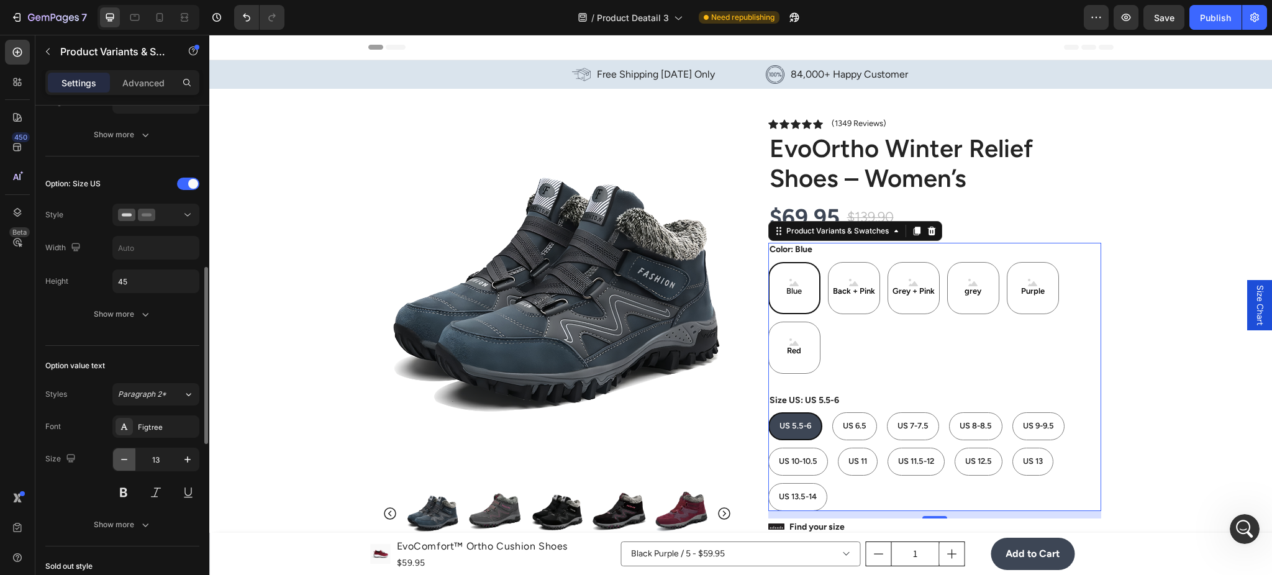
click at [130, 462] on button "button" at bounding box center [124, 460] width 22 height 22
click at [129, 462] on icon "button" at bounding box center [124, 460] width 12 height 12
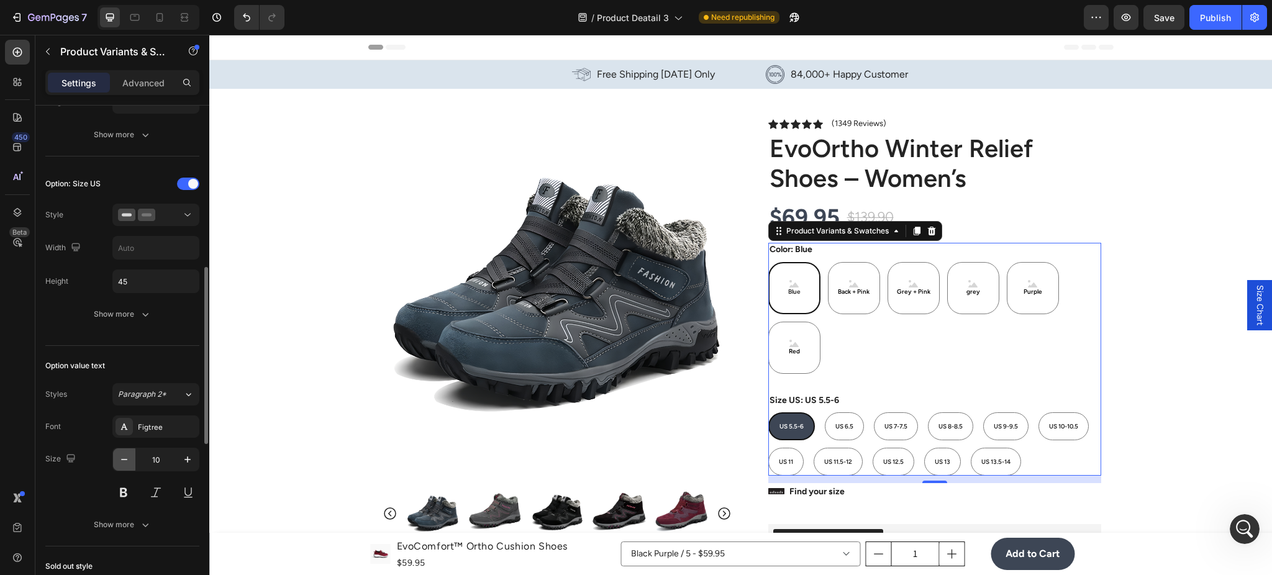
click at [129, 462] on icon "button" at bounding box center [124, 460] width 12 height 12
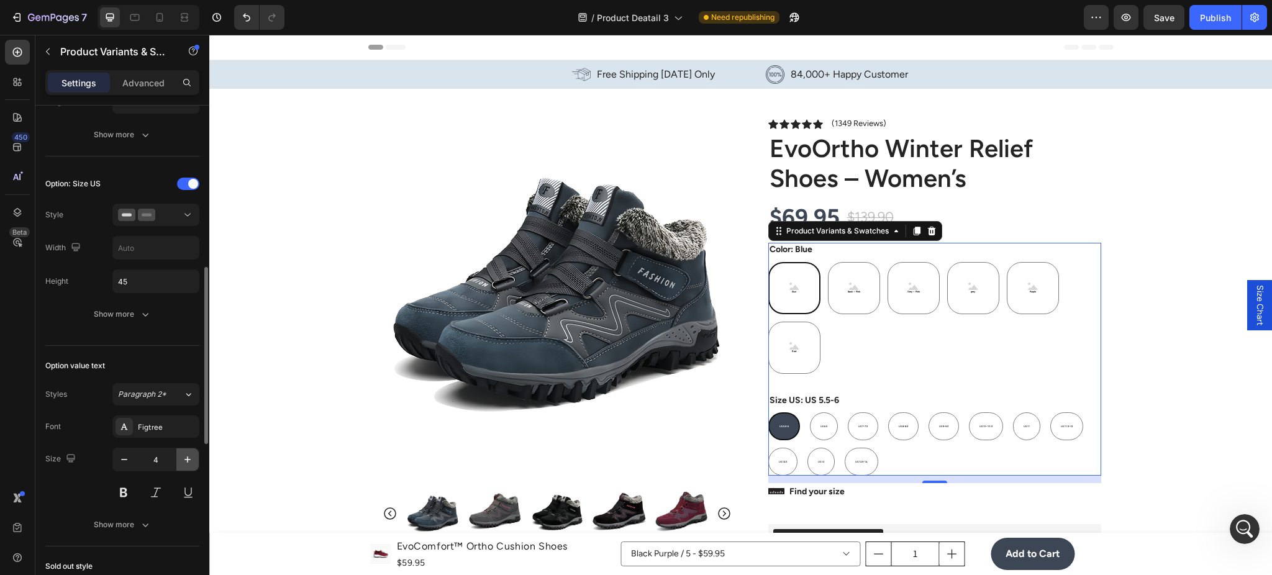
click at [180, 456] on button "button" at bounding box center [187, 460] width 22 height 22
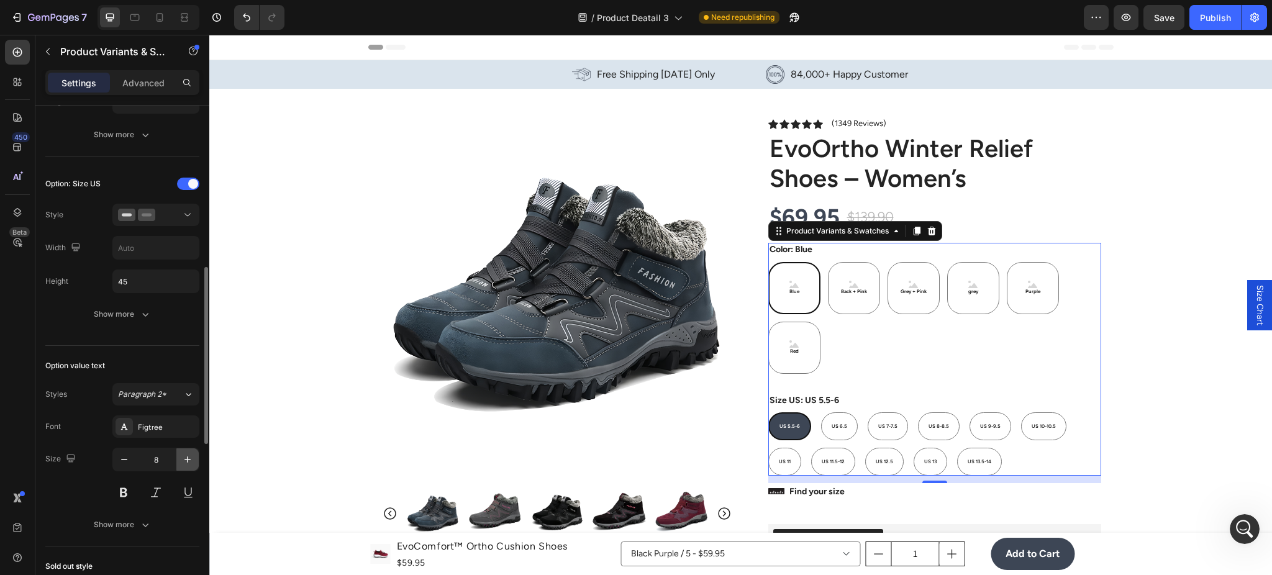
click at [180, 456] on button "button" at bounding box center [187, 460] width 22 height 22
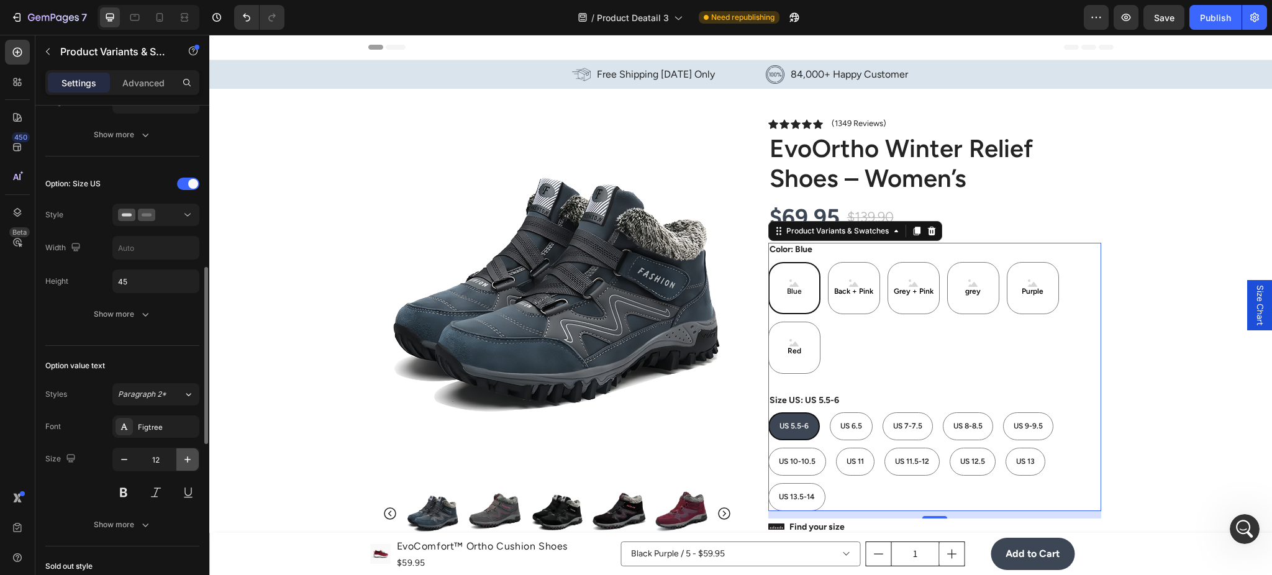
click at [180, 456] on button "button" at bounding box center [187, 460] width 22 height 22
type input "14"
drag, startPoint x: 1221, startPoint y: 23, endPoint x: 974, endPoint y: 4, distance: 248.0
click at [1221, 23] on div "Publish" at bounding box center [1215, 17] width 31 height 13
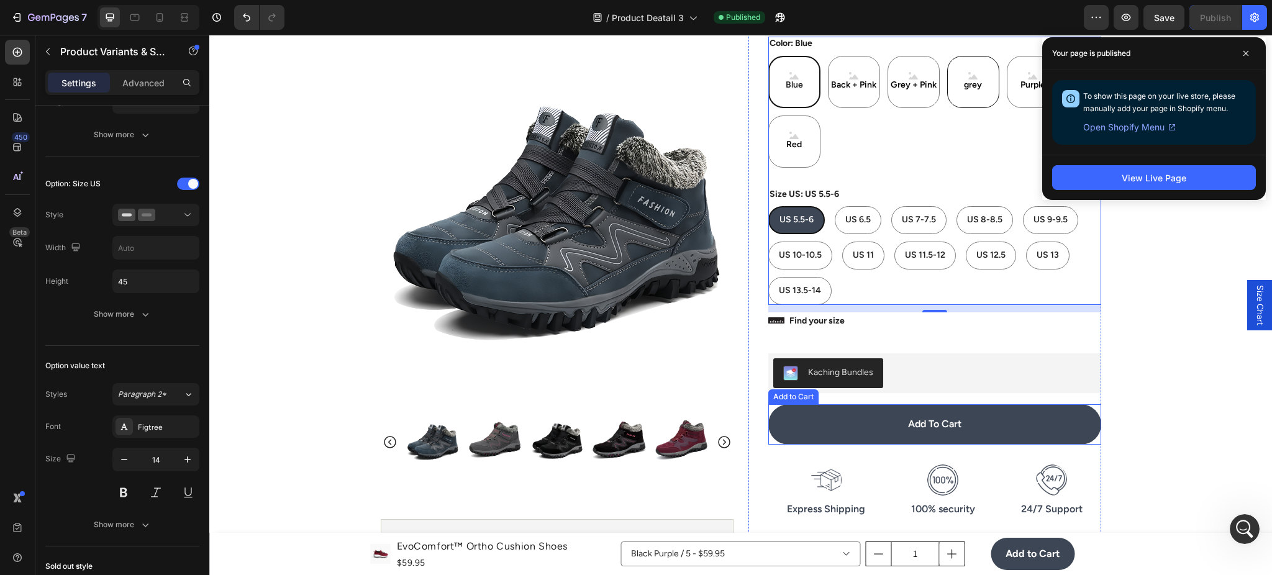
scroll to position [0, 0]
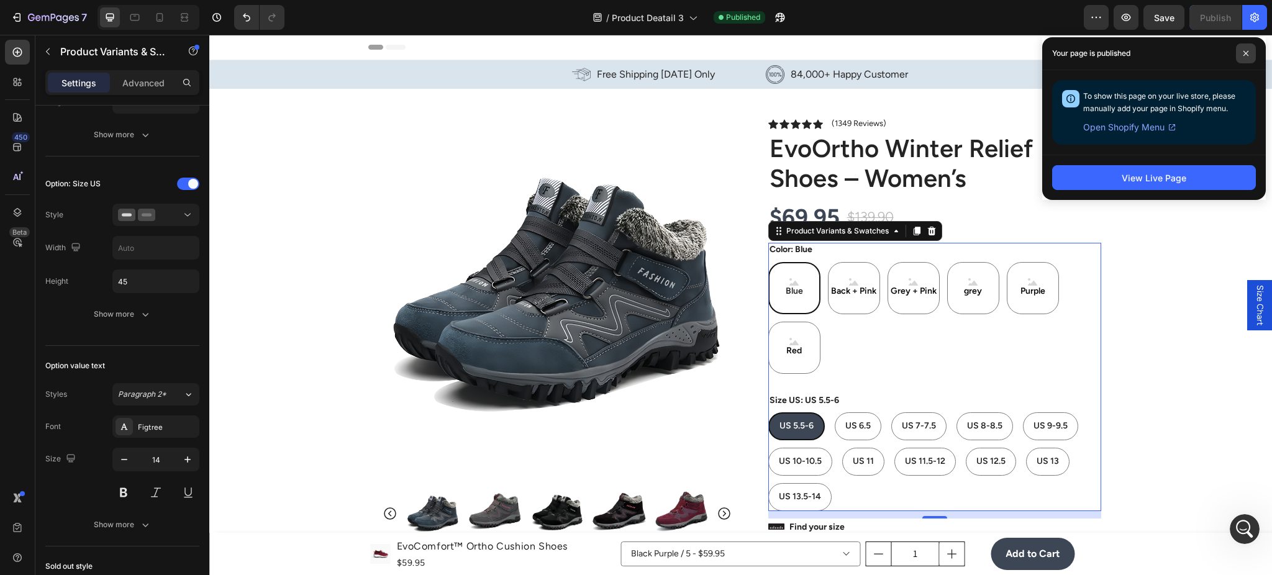
click at [1246, 50] on icon at bounding box center [1246, 53] width 6 height 6
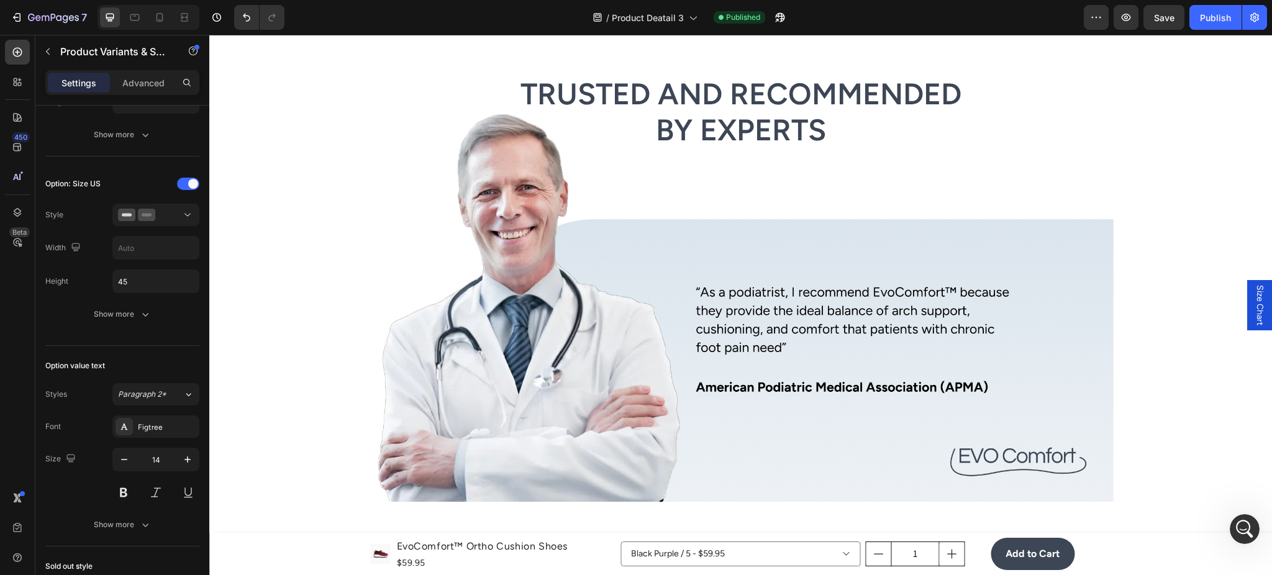
scroll to position [2319, 0]
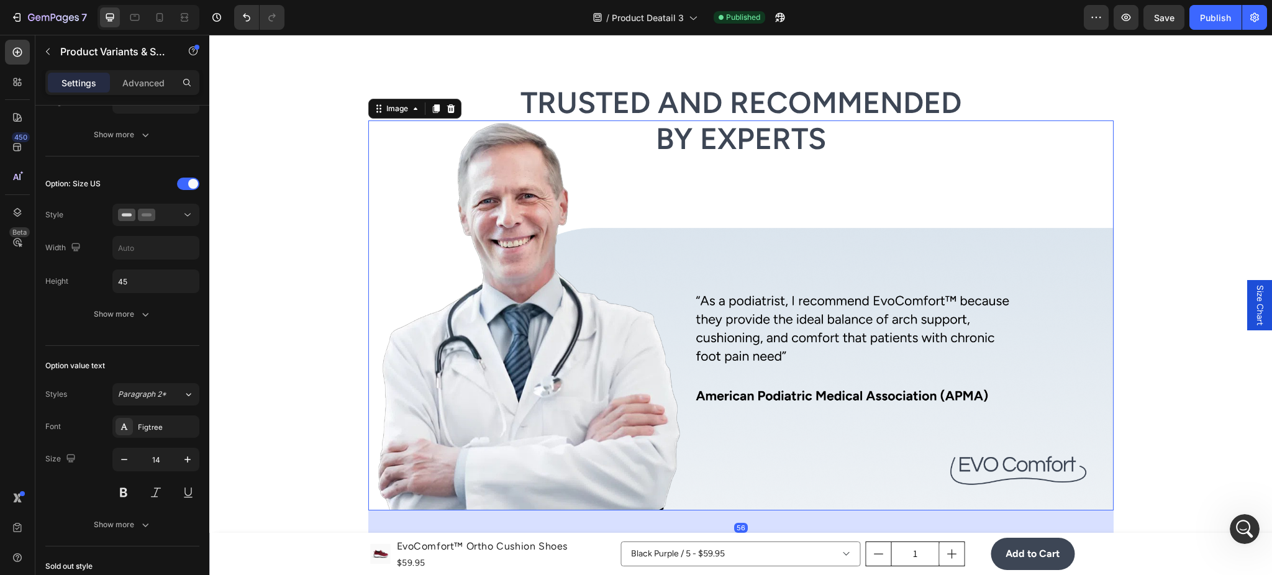
click at [616, 344] on img at bounding box center [740, 316] width 745 height 390
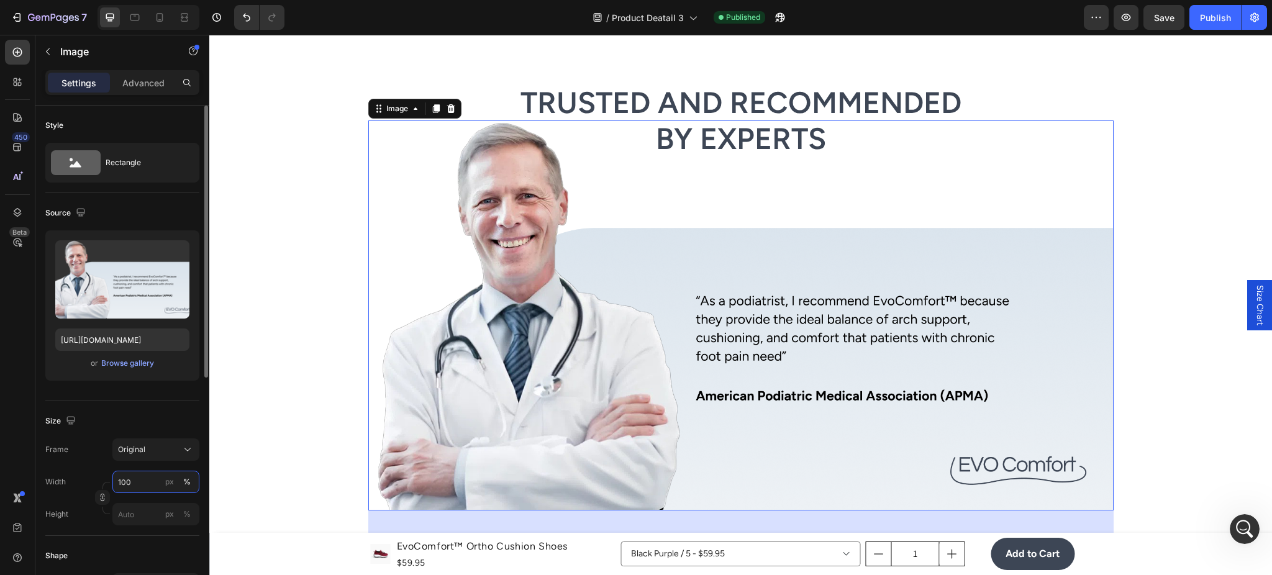
click at [143, 488] on input "100" at bounding box center [155, 482] width 87 height 22
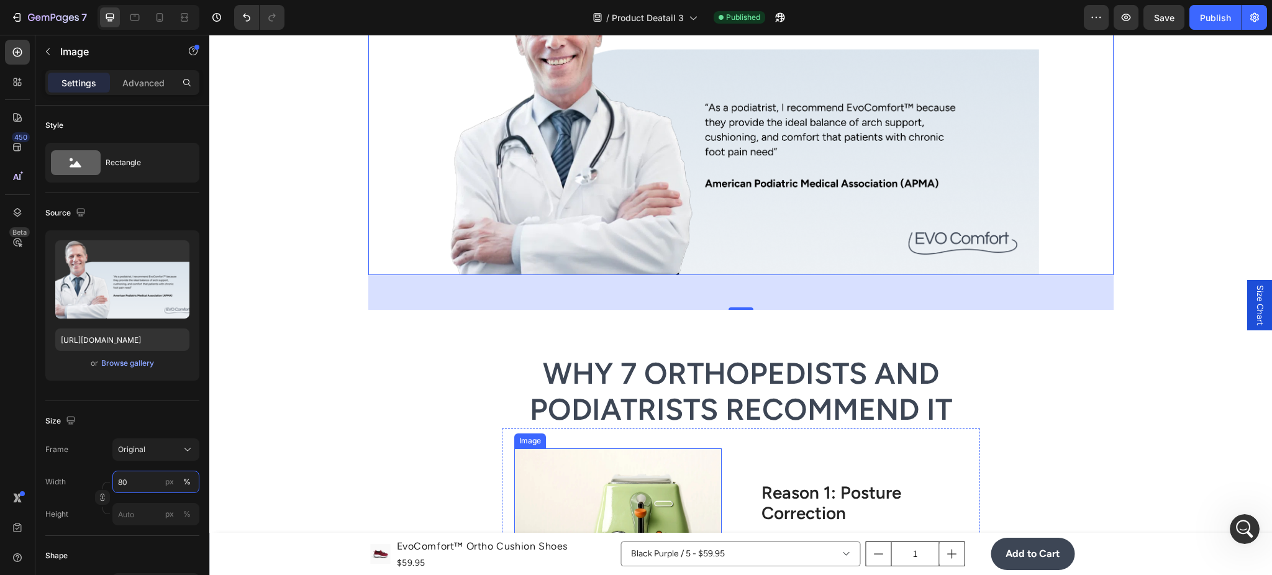
scroll to position [2319, 0]
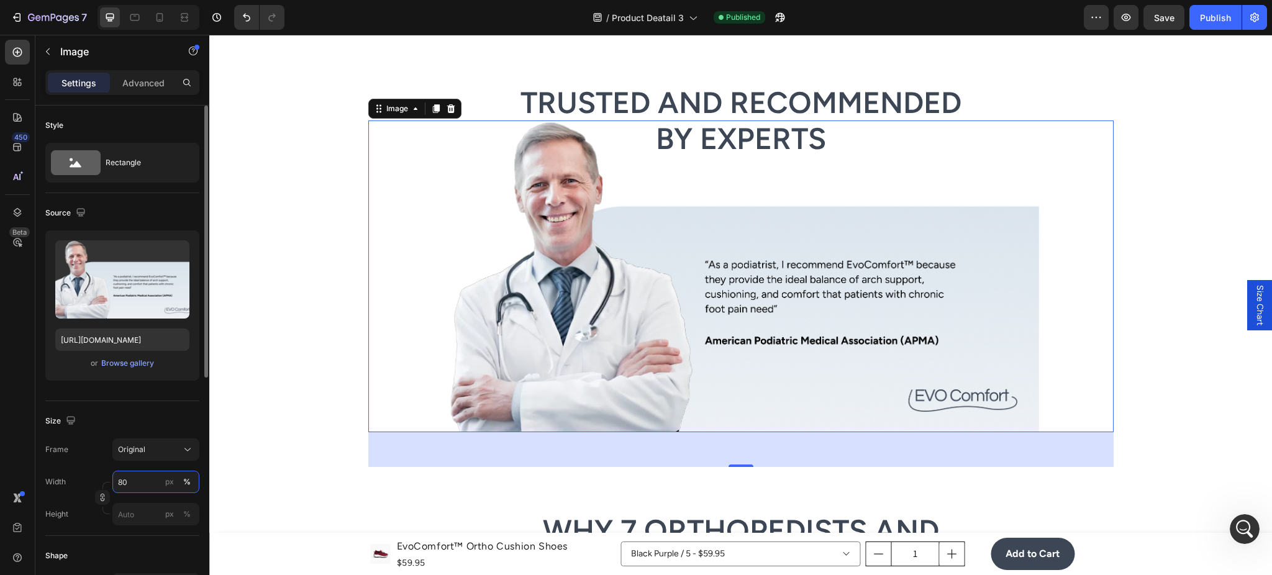
click at [129, 474] on input "80" at bounding box center [155, 482] width 87 height 22
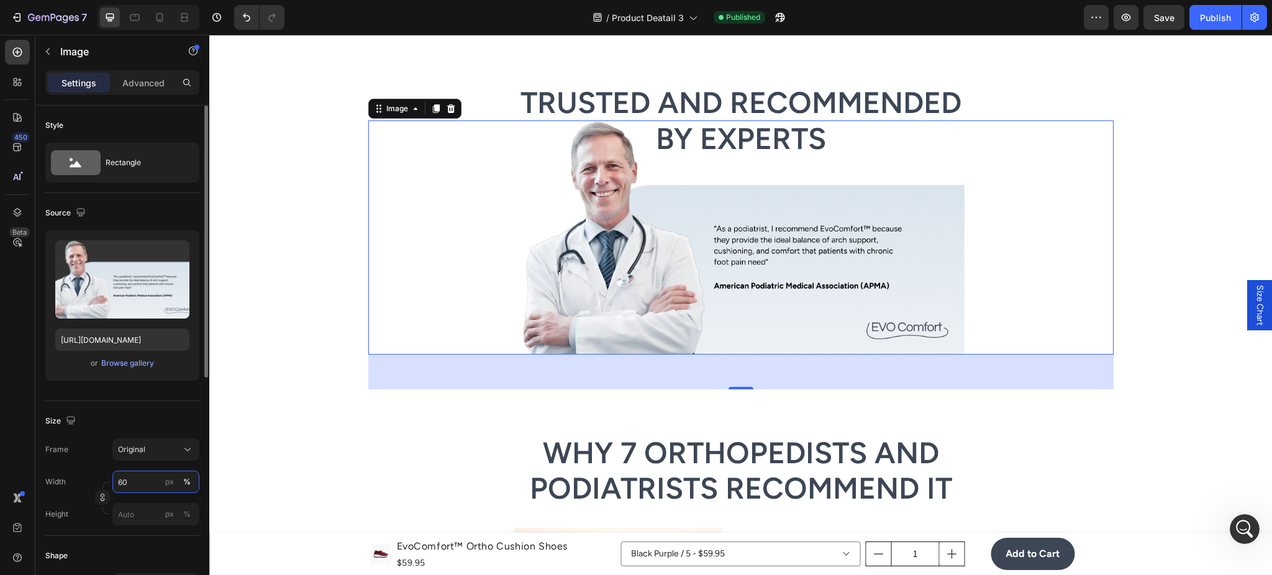
type input "6"
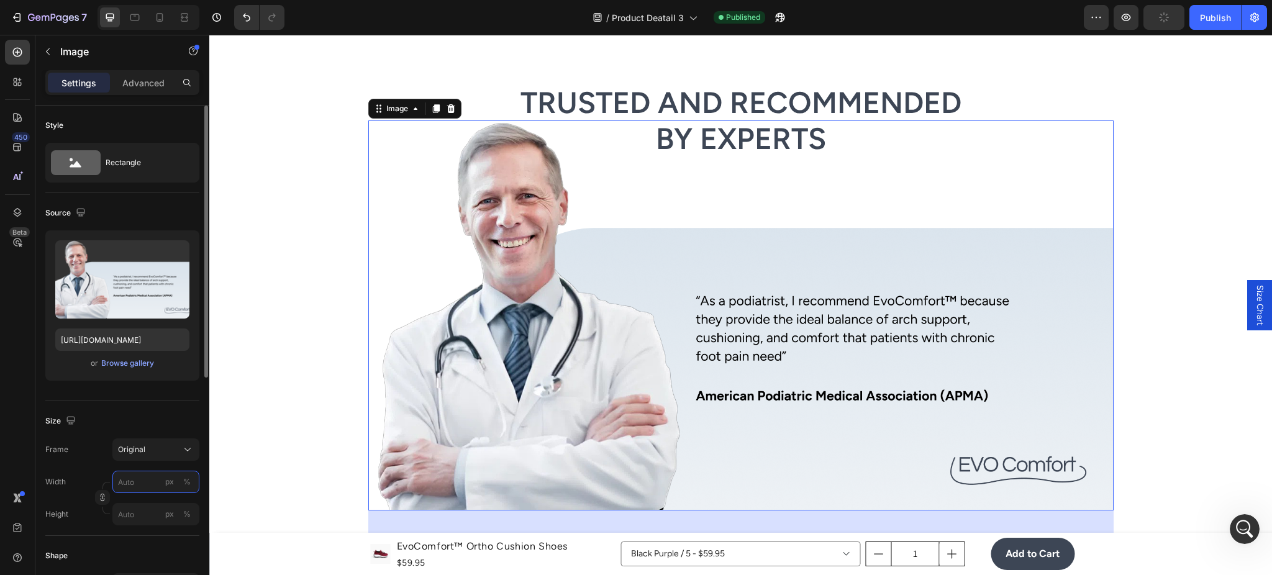
type input "6"
type input "80"
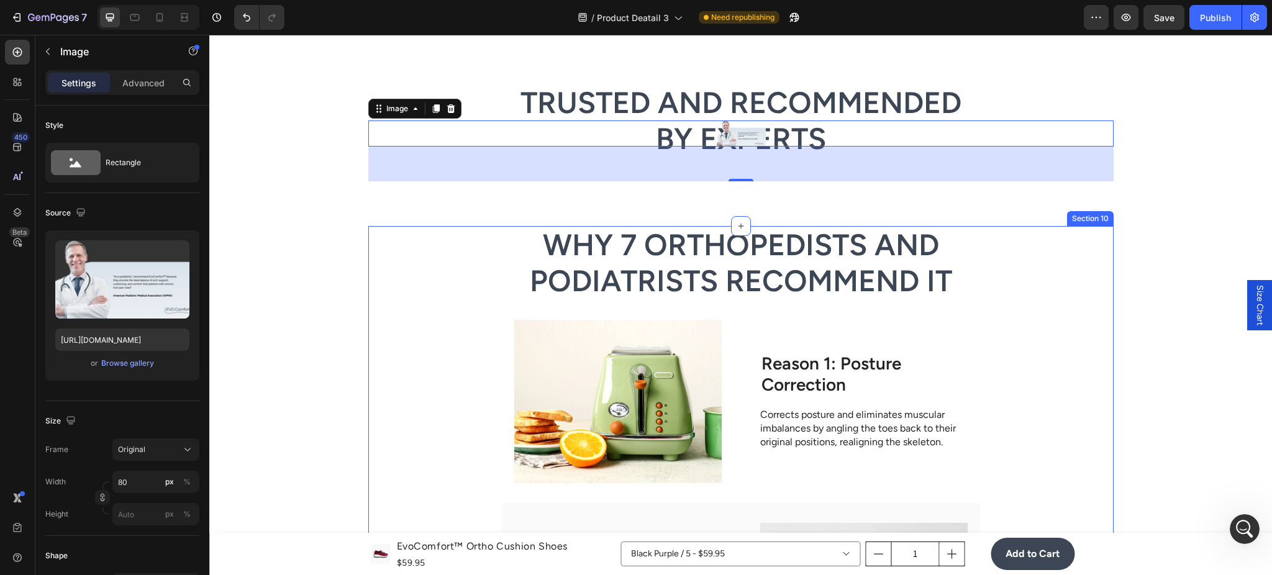
click at [531, 334] on img at bounding box center [617, 401] width 207 height 163
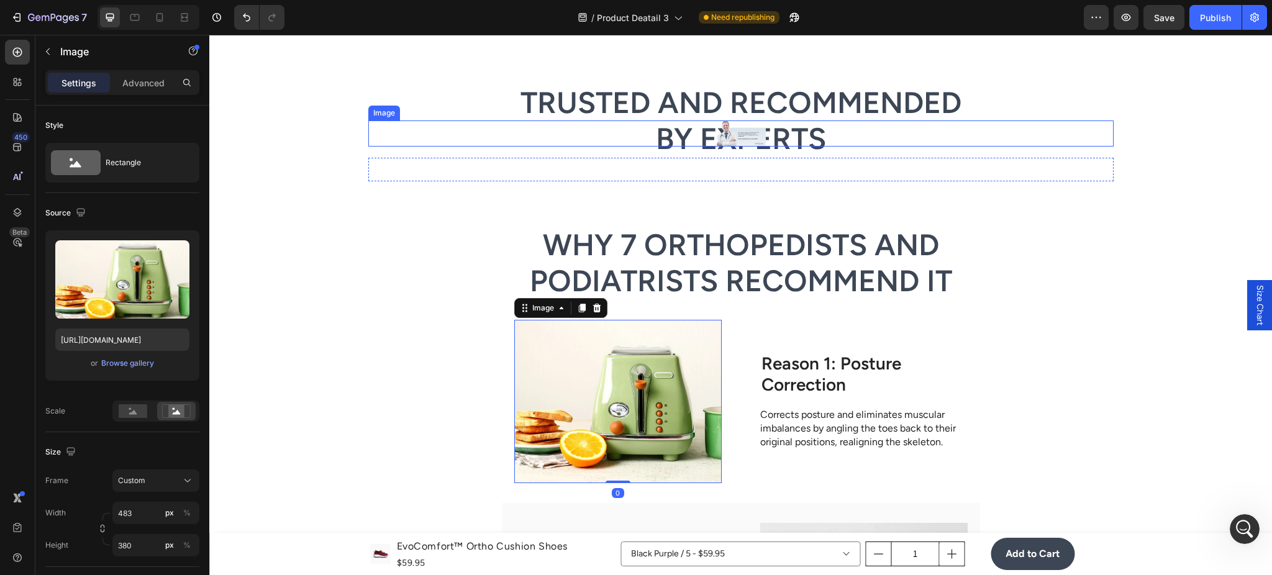
click at [737, 133] on img at bounding box center [741, 134] width 50 height 26
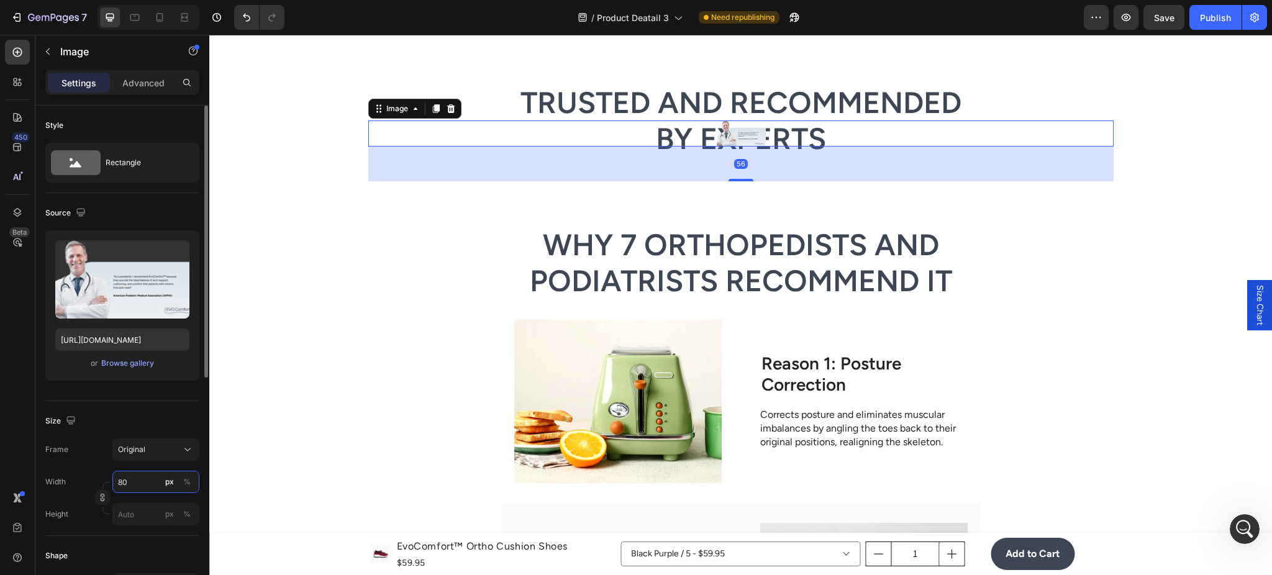
click at [138, 486] on input "80" at bounding box center [155, 482] width 87 height 22
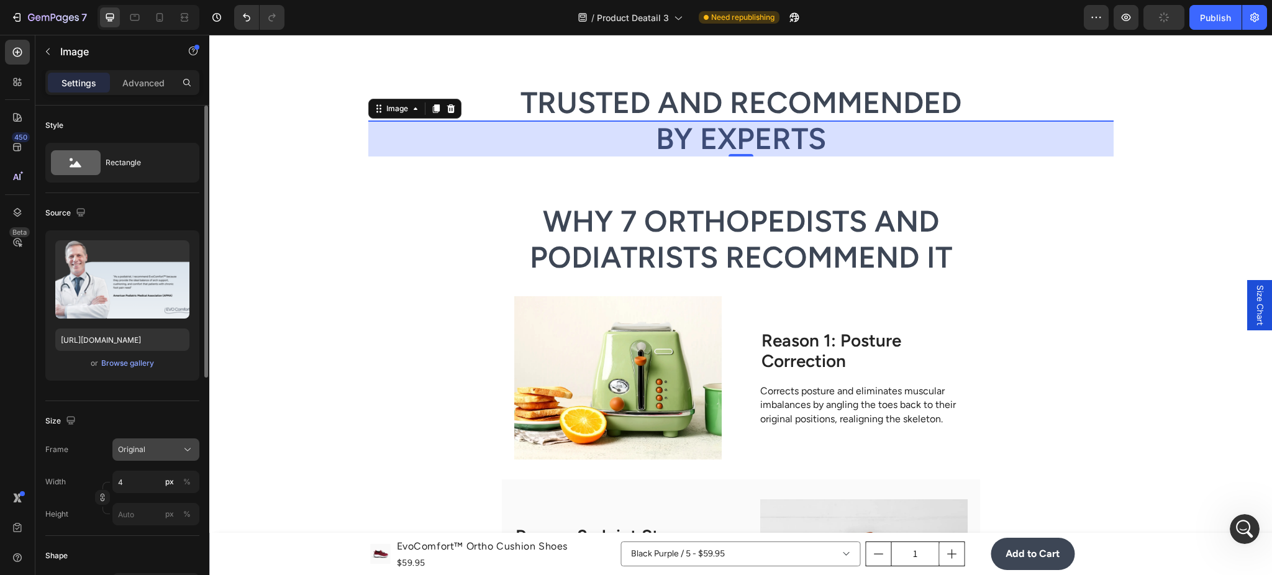
click at [193, 447] on icon at bounding box center [187, 450] width 12 height 12
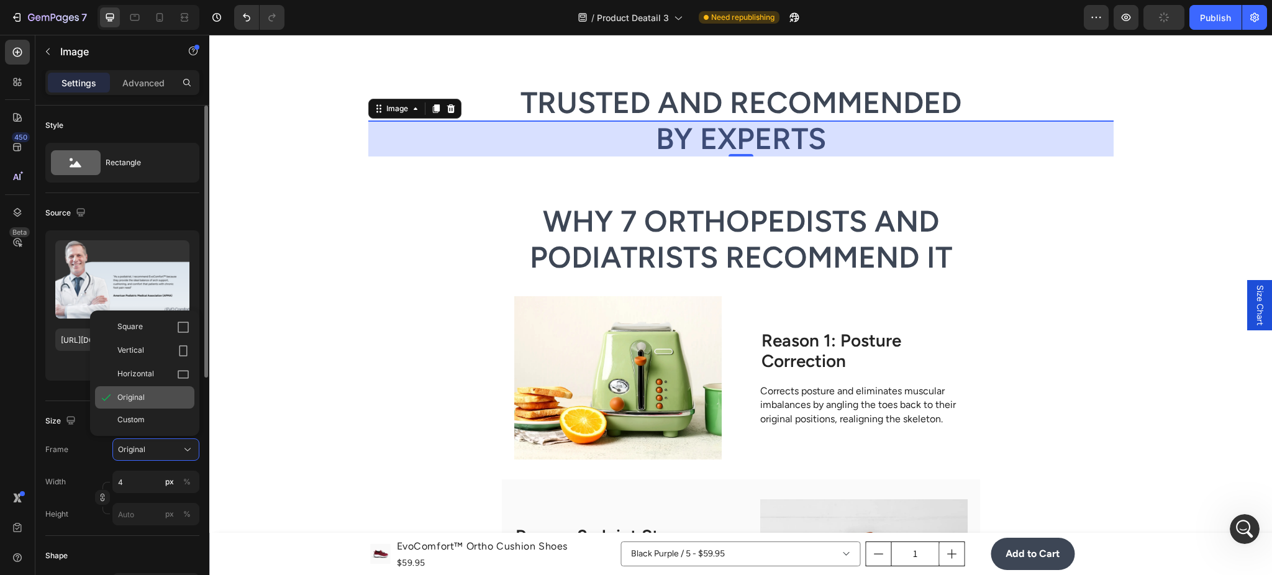
click at [155, 403] on div "Original" at bounding box center [144, 397] width 99 height 22
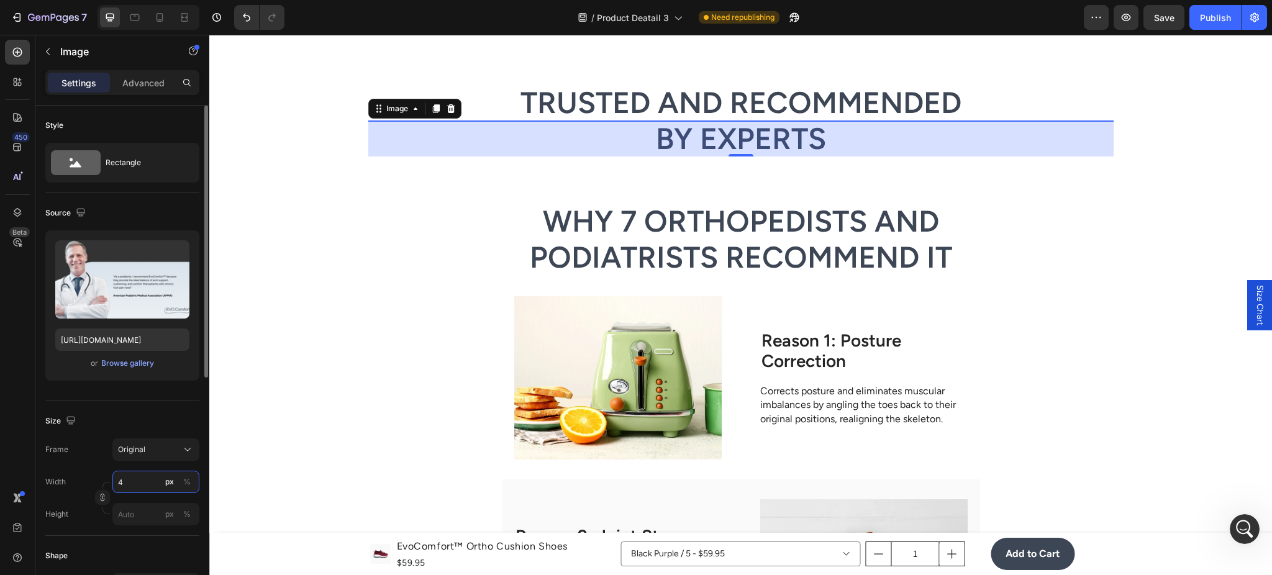
click at [150, 480] on input "4" at bounding box center [155, 482] width 87 height 22
type input "0"
click at [172, 447] on div "Original" at bounding box center [148, 449] width 61 height 11
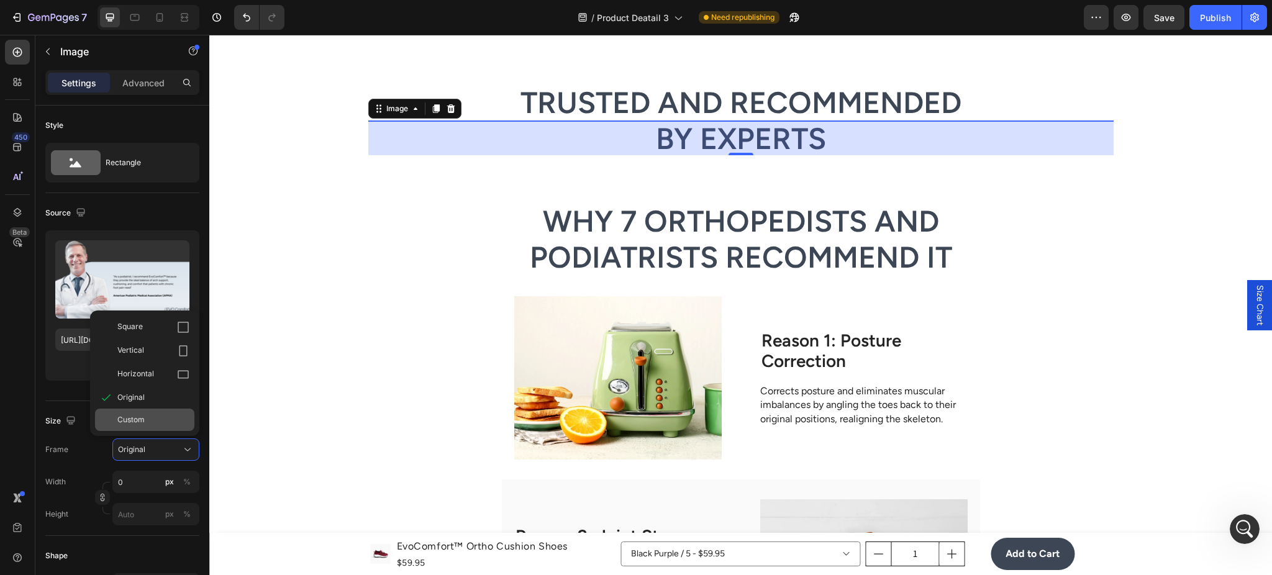
click at [155, 412] on div "Custom" at bounding box center [144, 420] width 99 height 22
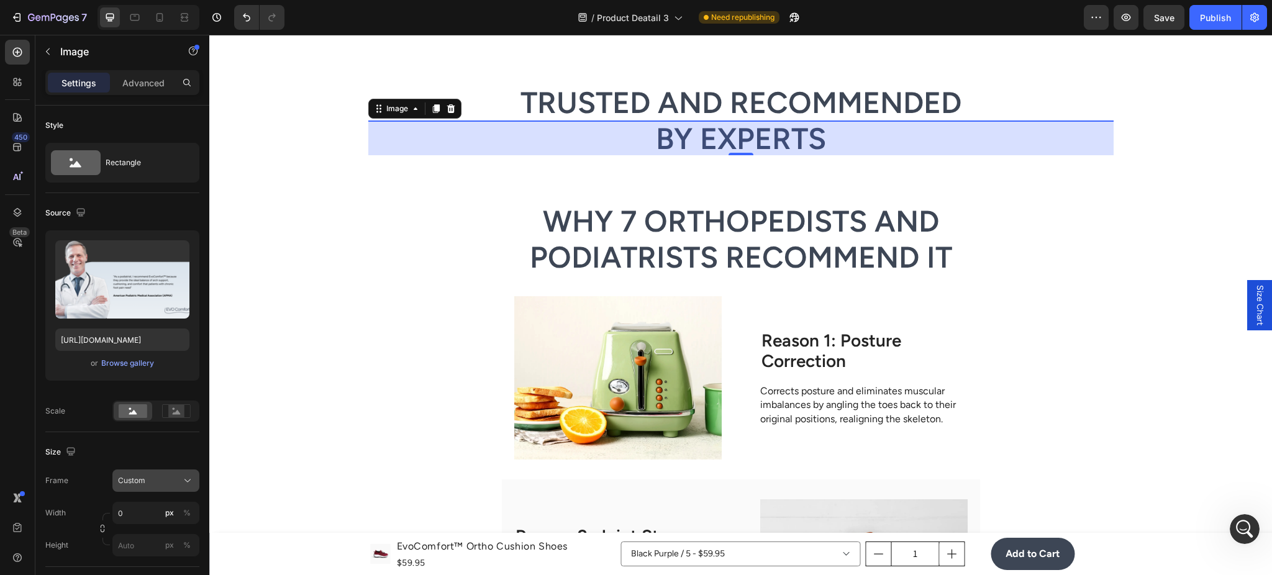
click at [172, 487] on button "Custom" at bounding box center [155, 481] width 87 height 22
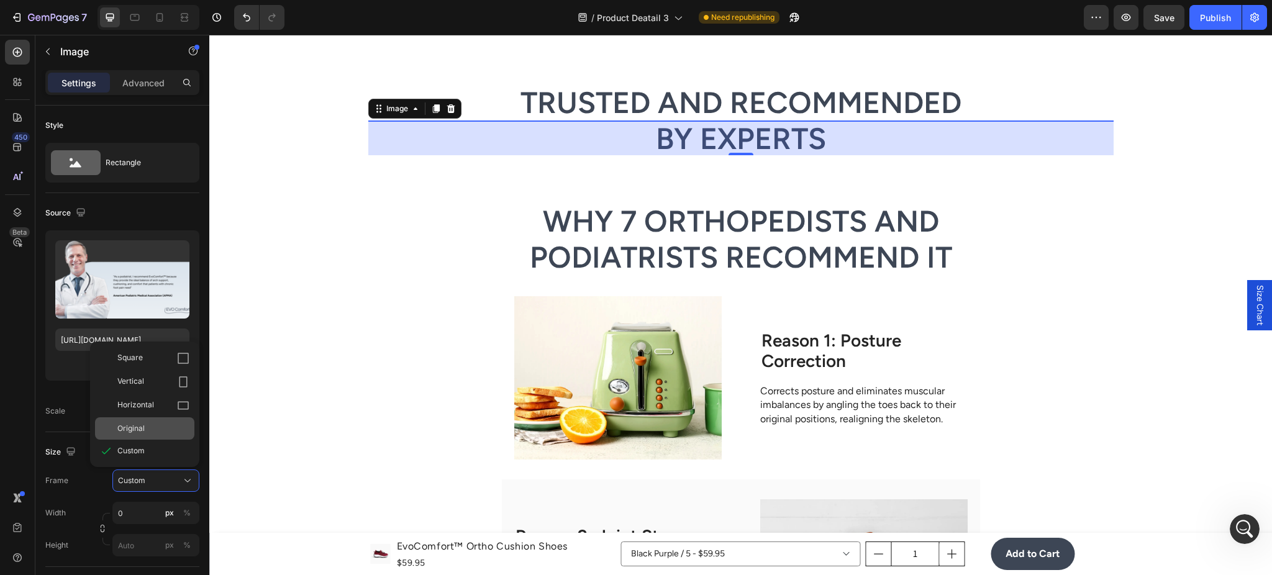
click at [160, 422] on div "Original" at bounding box center [144, 428] width 99 height 22
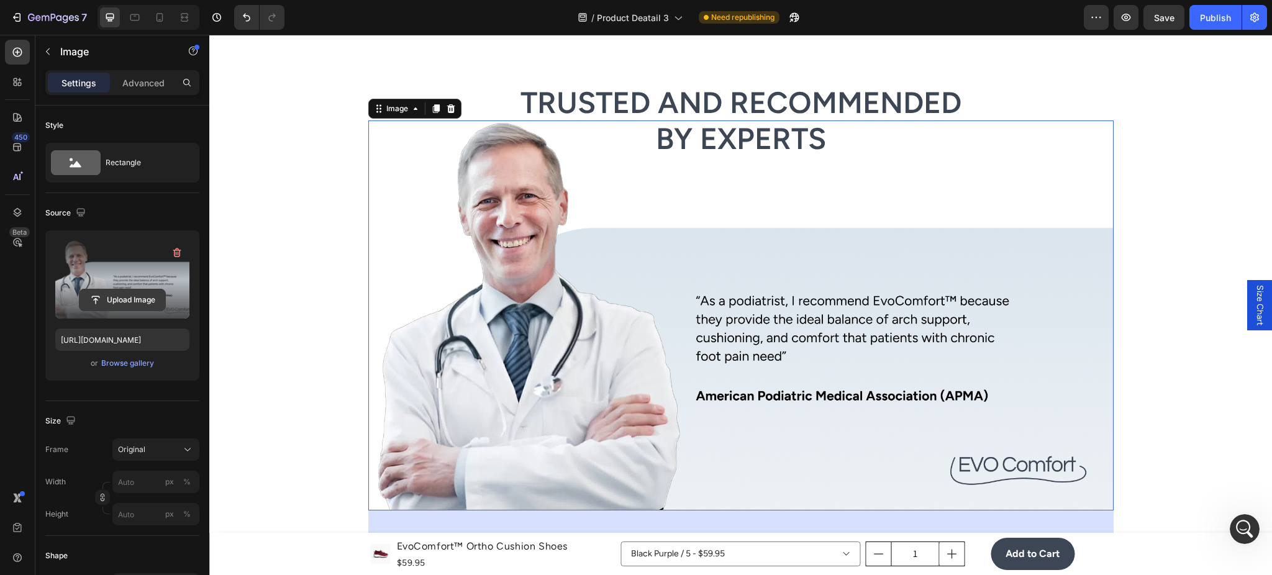
click at [140, 295] on input "file" at bounding box center [123, 299] width 86 height 21
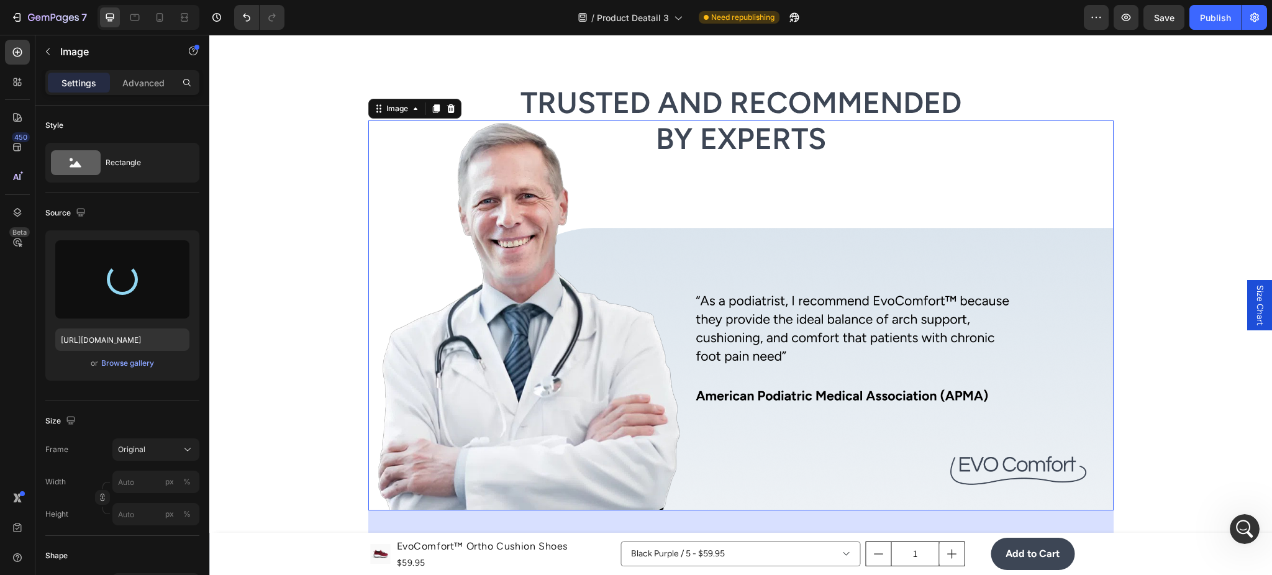
type input "https://cdn.shopify.com/s/files/1/0947/1416/7571/files/gempages_579492319821038…"
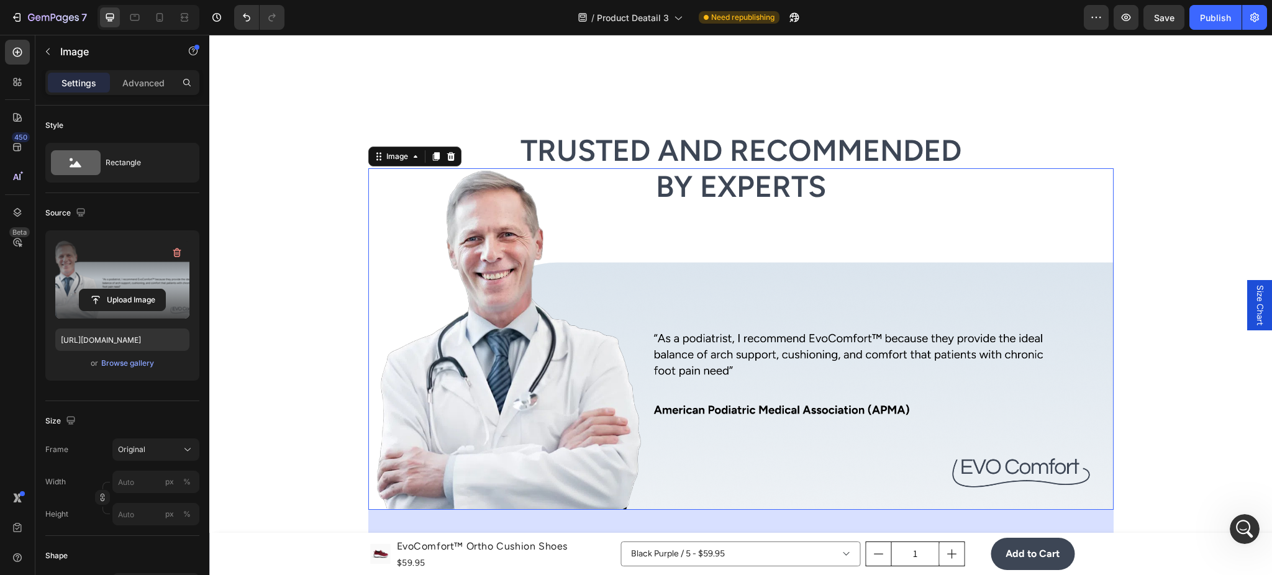
scroll to position [2430, 0]
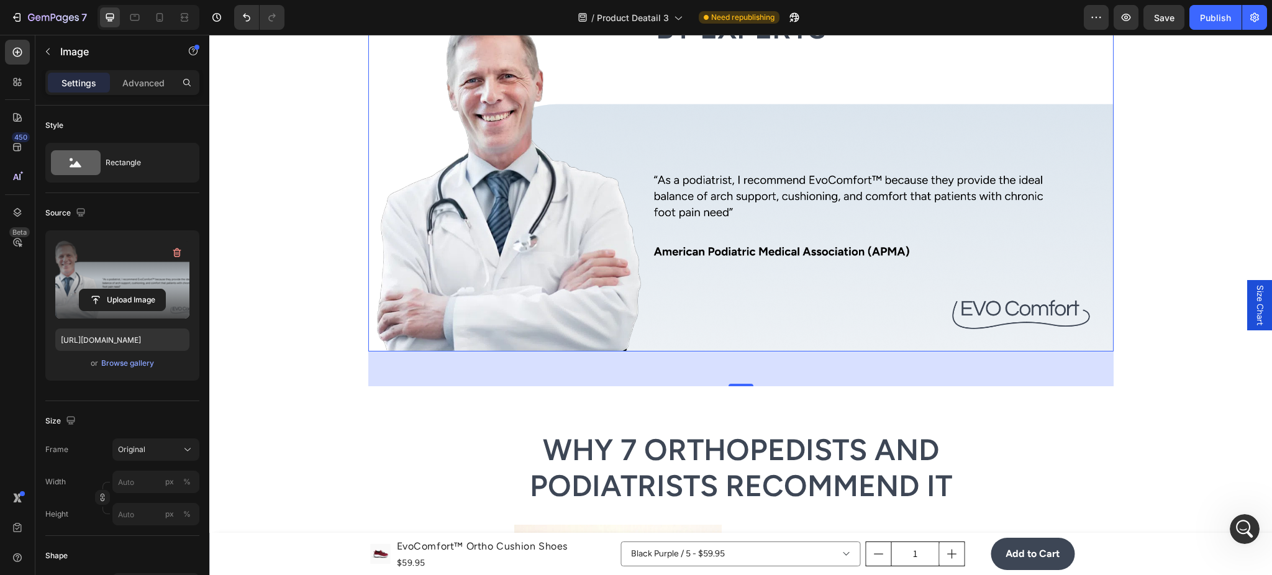
click at [1183, 362] on div "Trusted and Recommended by Experts Heading Image Image 56 Row" at bounding box center [740, 179] width 1063 height 413
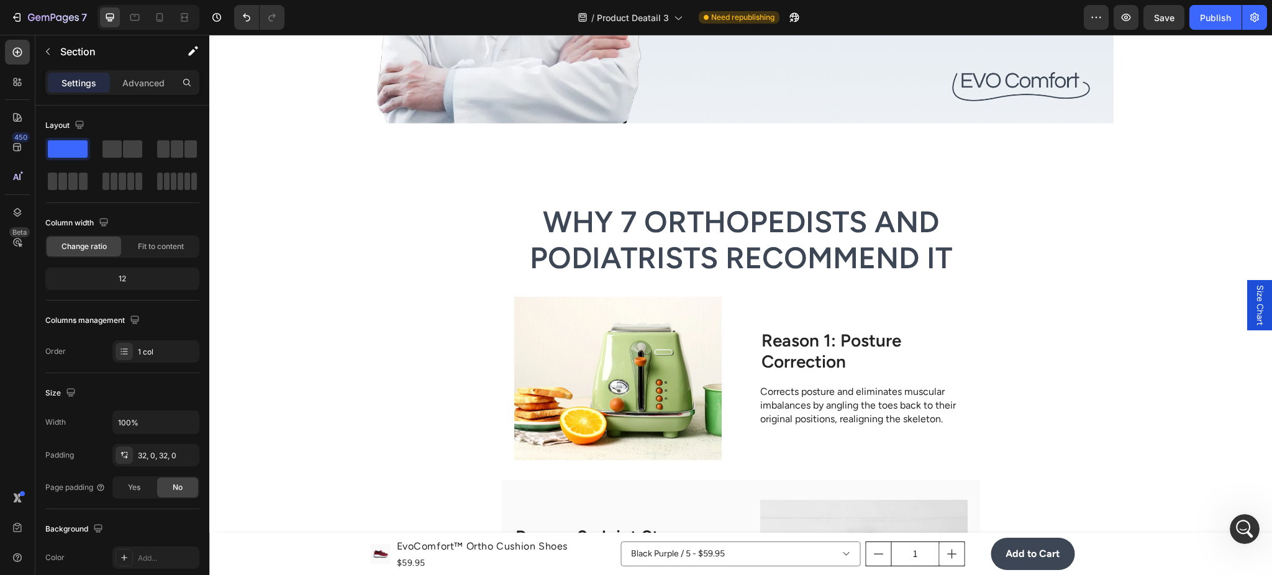
scroll to position [2650, 0]
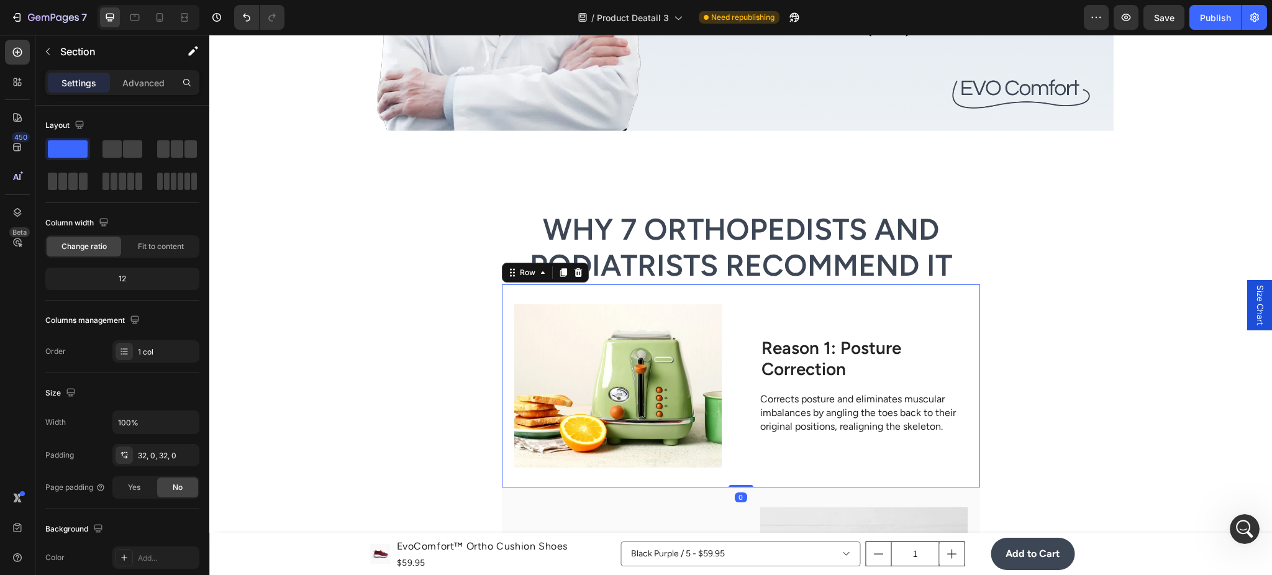
click at [744, 462] on div "Image Reason 1: Posture Correction Heading Corrects posture and eliminates musc…" at bounding box center [741, 386] width 478 height 203
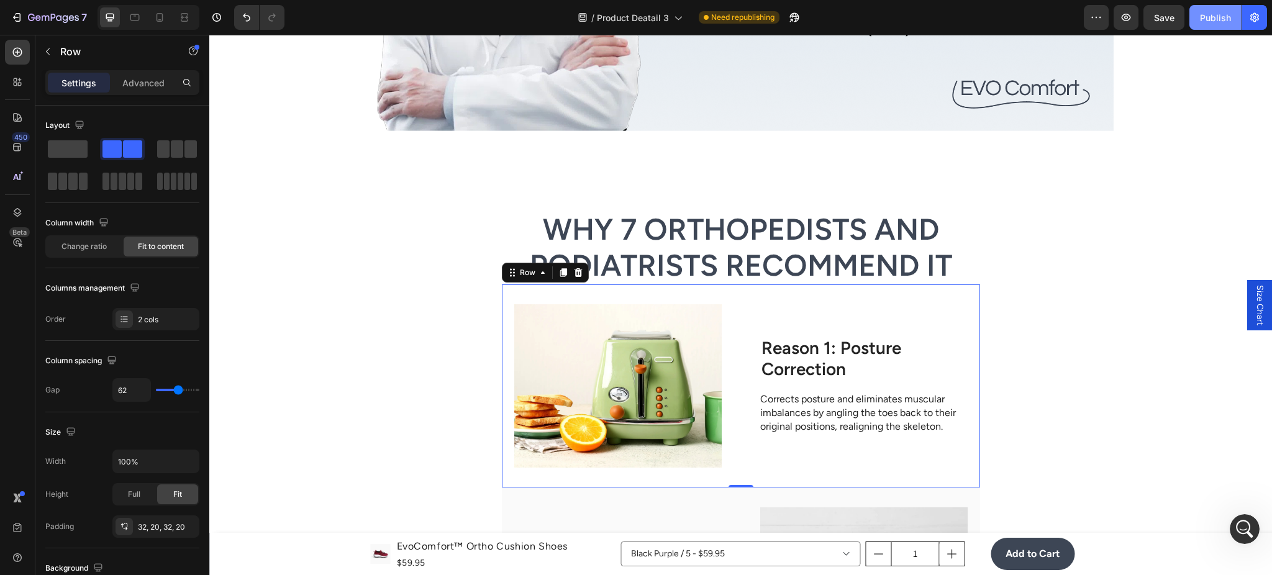
click at [1225, 13] on div "Publish" at bounding box center [1215, 17] width 31 height 13
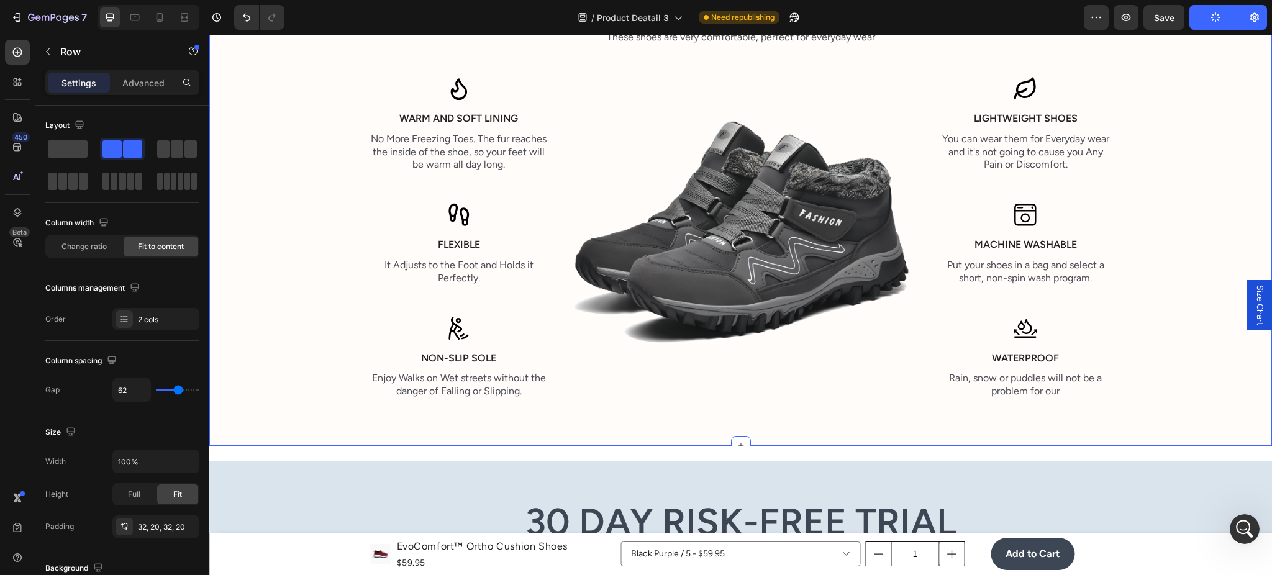
scroll to position [1656, 0]
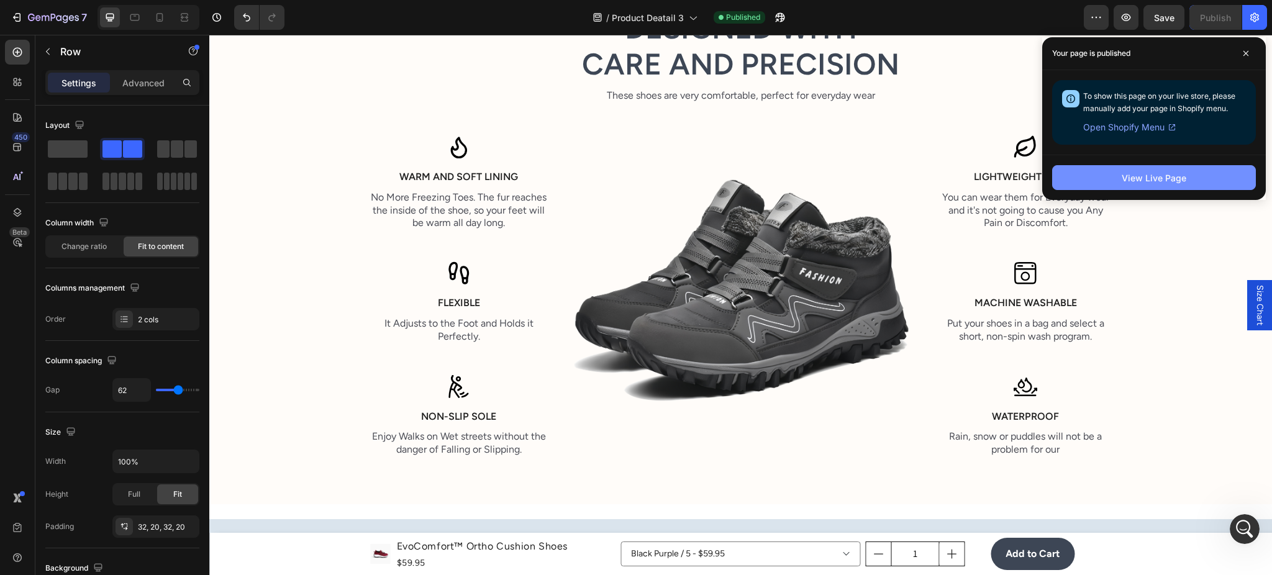
click at [1126, 173] on div "View Live Page" at bounding box center [1154, 177] width 65 height 13
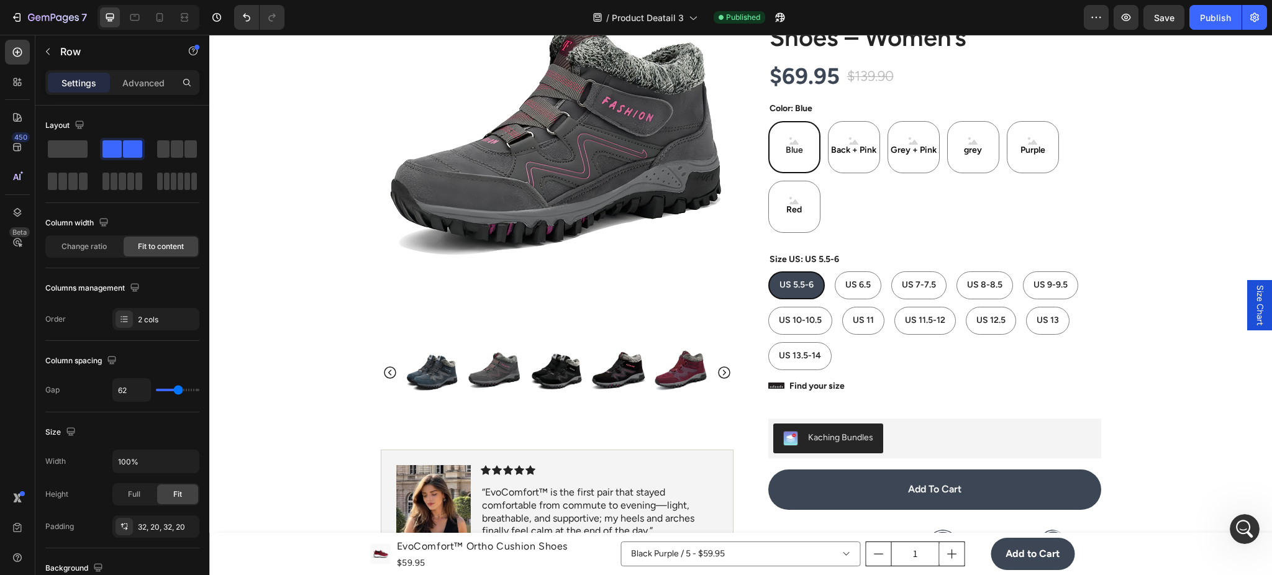
scroll to position [111, 0]
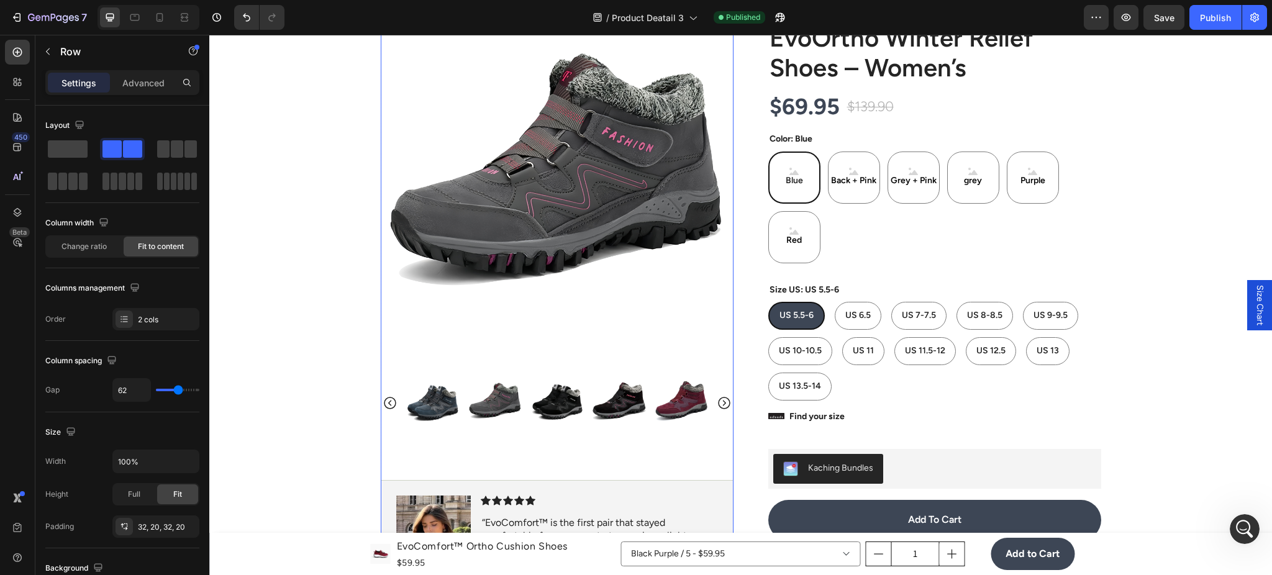
click at [445, 385] on img at bounding box center [433, 403] width 55 height 55
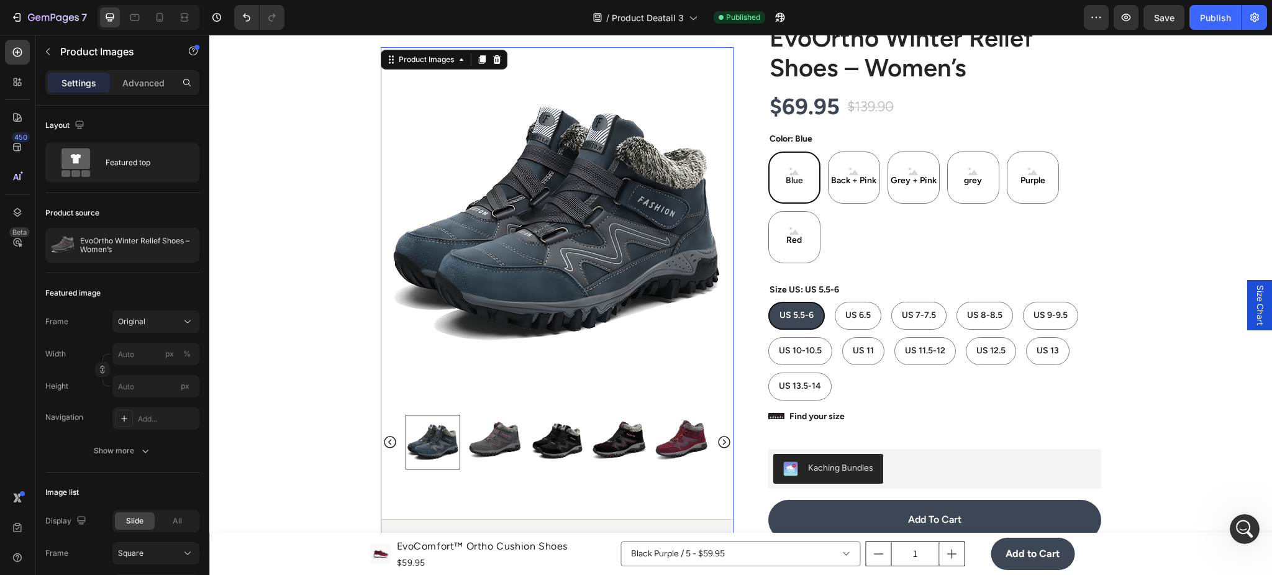
click at [458, 428] on div at bounding box center [557, 442] width 303 height 55
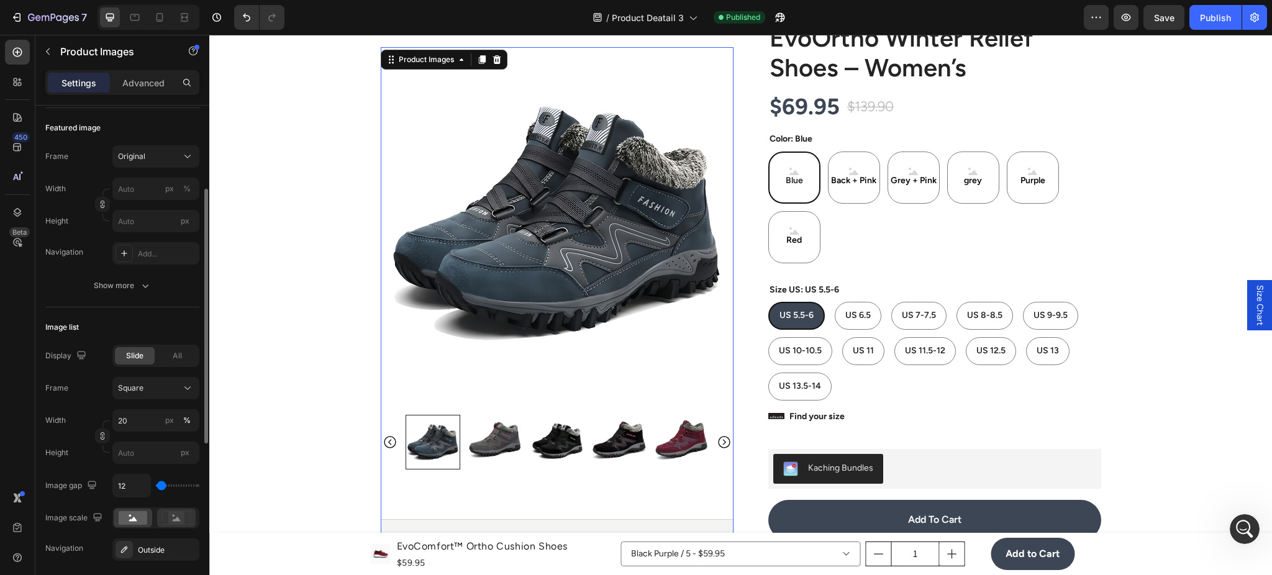
scroll to position [0, 0]
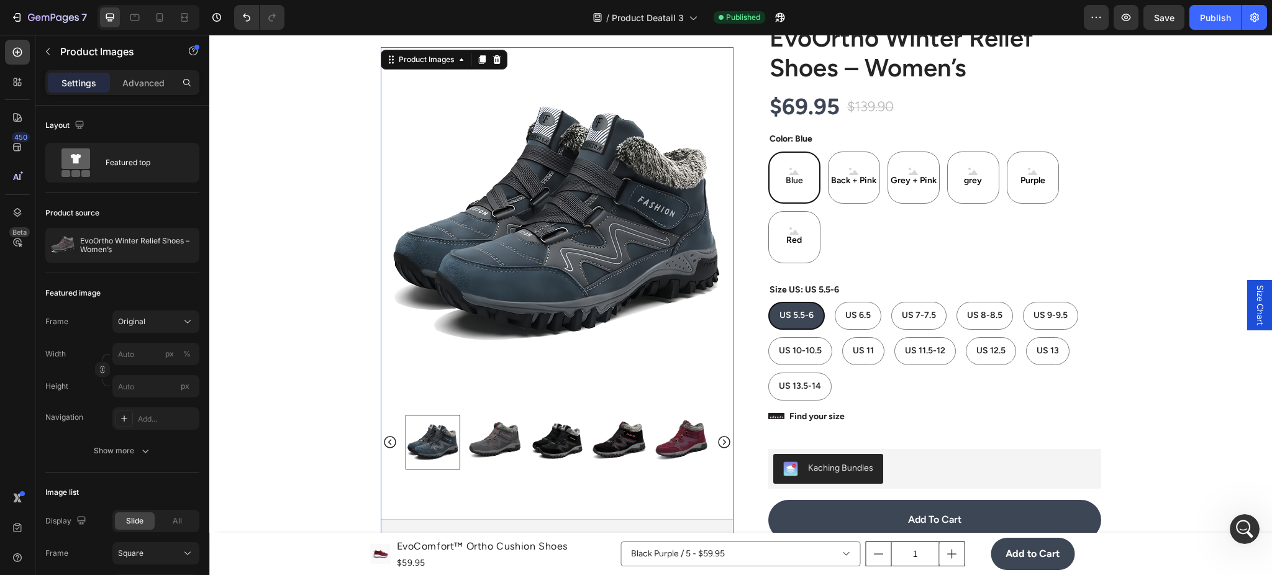
click at [503, 394] on img at bounding box center [557, 223] width 353 height 353
click at [486, 369] on img at bounding box center [557, 223] width 353 height 353
click at [162, 448] on button "Show more" at bounding box center [122, 451] width 154 height 22
click at [159, 461] on div "10, 10, 10, 10" at bounding box center [155, 451] width 87 height 22
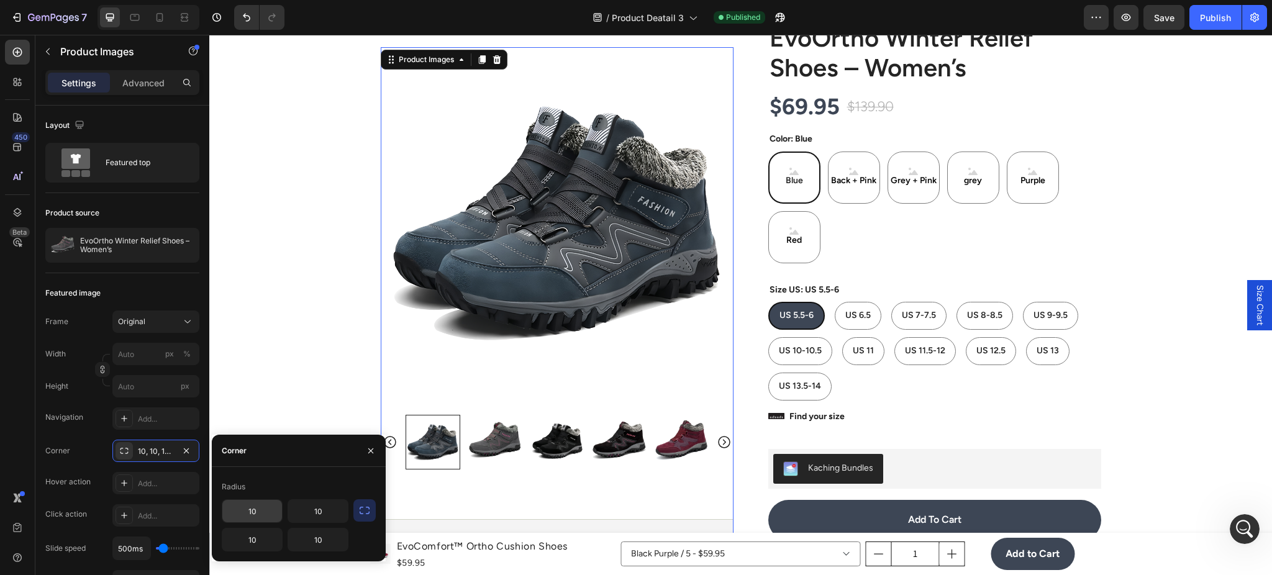
click at [363, 512] on icon "button" at bounding box center [364, 510] width 12 height 12
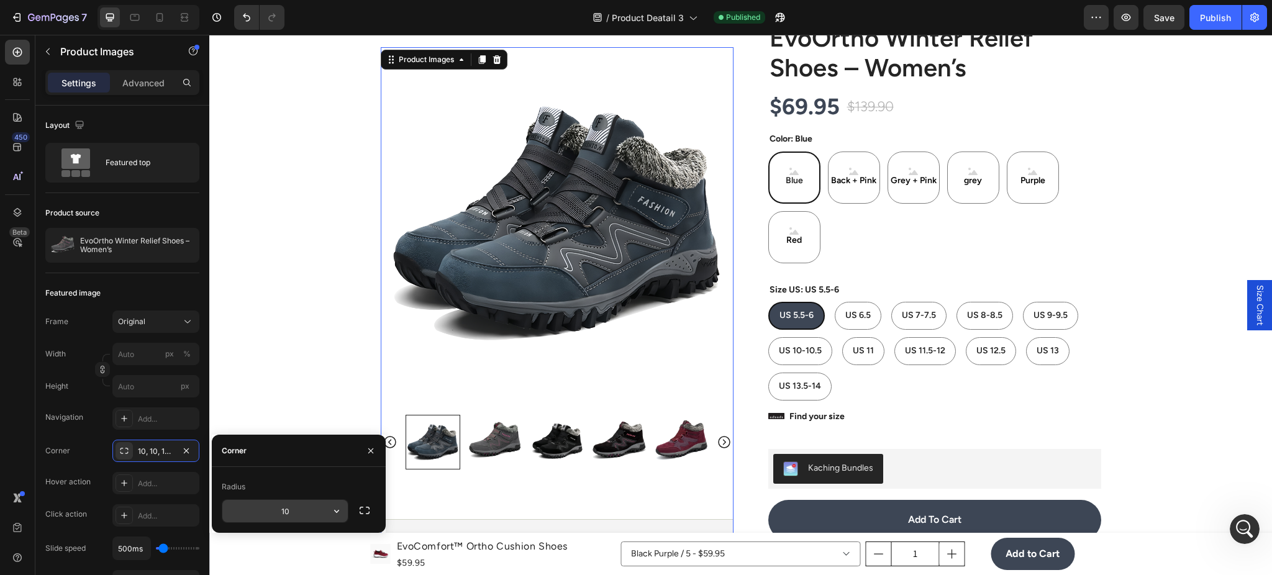
click at [306, 516] on input "10" at bounding box center [284, 511] width 125 height 22
type input "24"
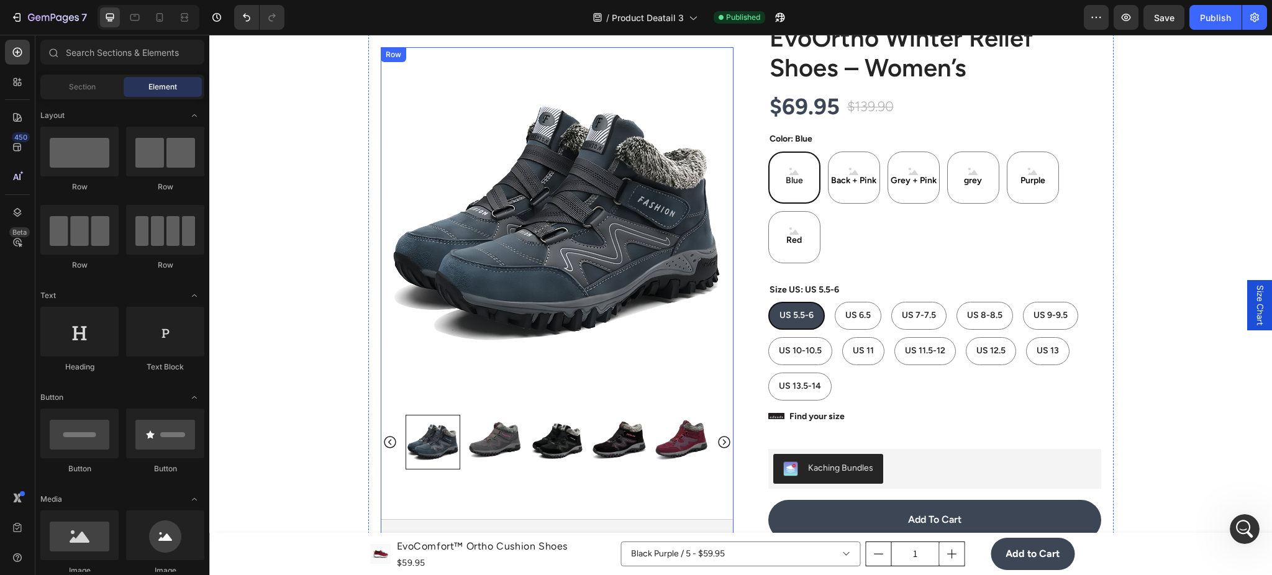
click at [480, 480] on div "Product Images Image Icon Icon Icon Icon Icon Icon List “EvoComfort™ is the fir…" at bounding box center [557, 354] width 353 height 614
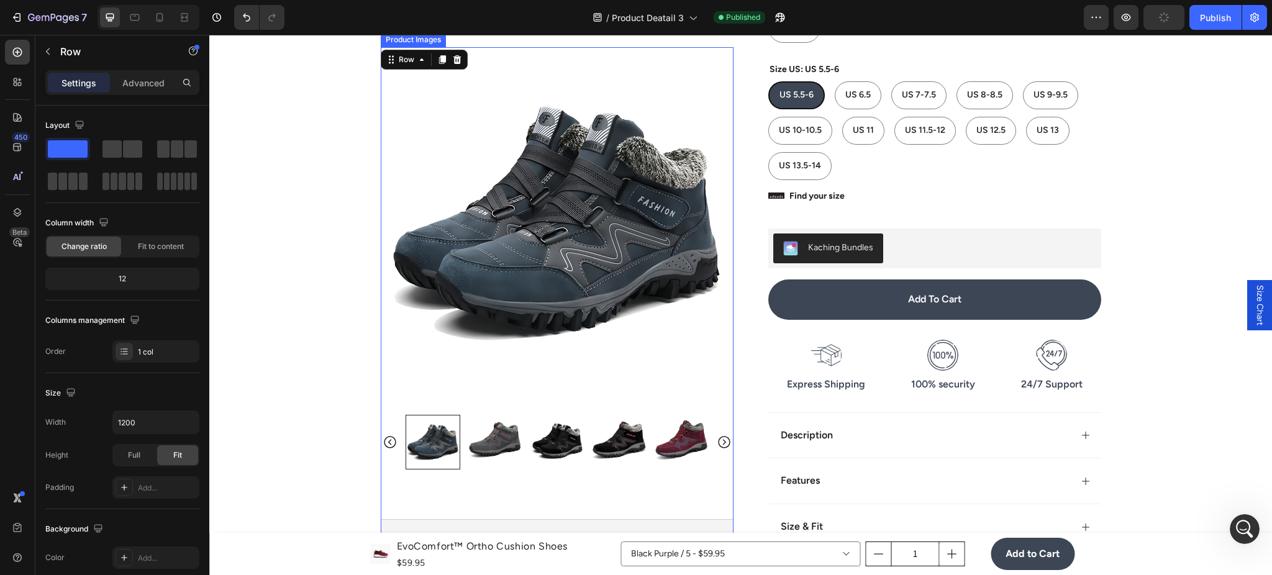
scroll to position [552, 0]
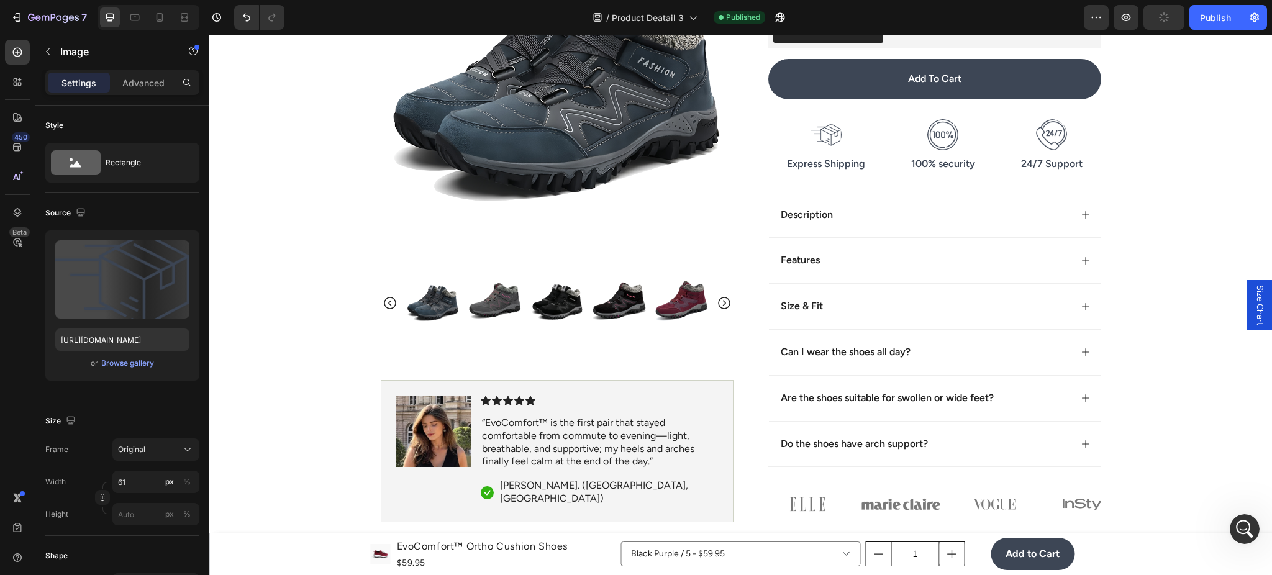
scroll to position [662, 0]
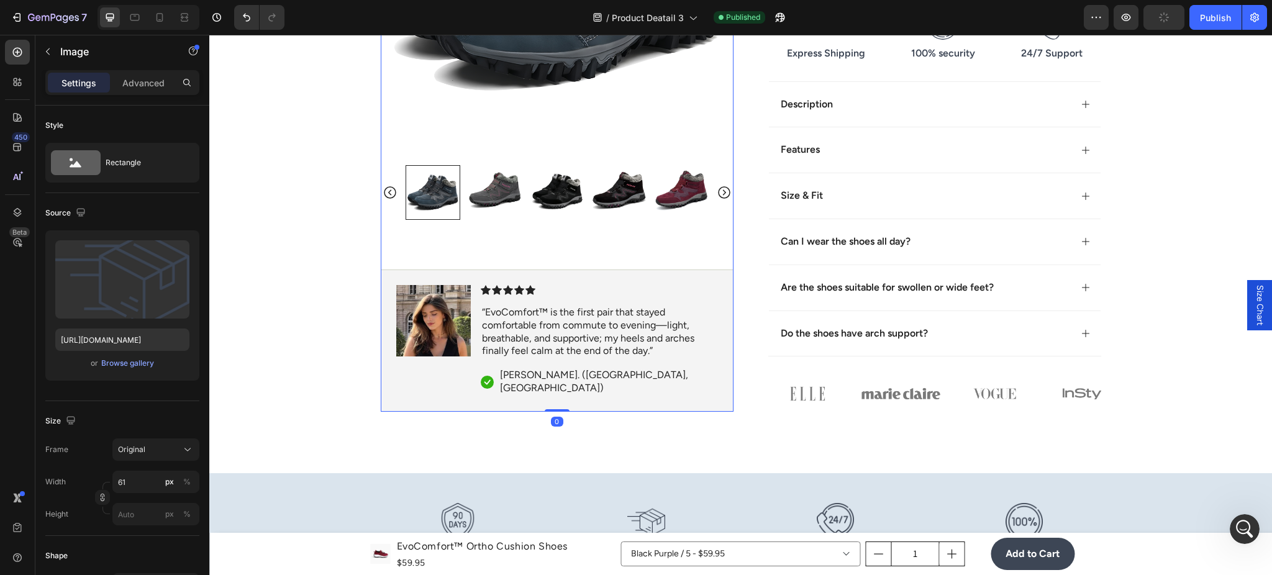
click at [680, 268] on div "Product Images Image Icon Icon Icon Icon Icon Icon List “EvoComfort™ is the fir…" at bounding box center [557, 104] width 353 height 614
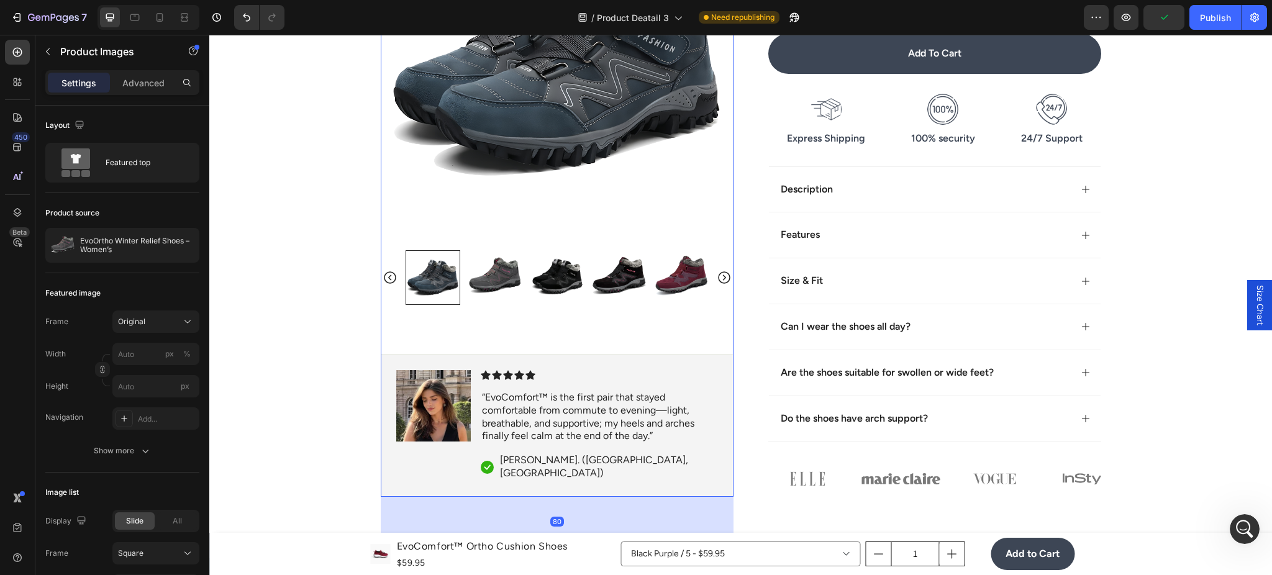
scroll to position [552, 0]
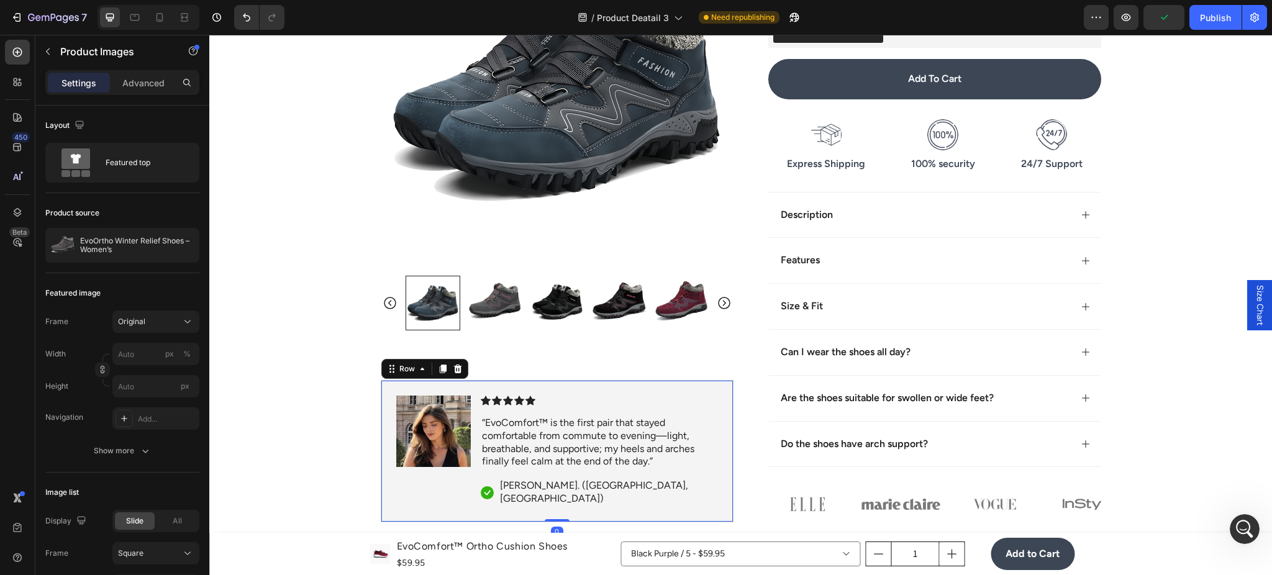
click at [434, 406] on div "Image Icon Icon Icon Icon Icon Icon List “EvoComfort™ is the first pair that st…" at bounding box center [557, 451] width 353 height 142
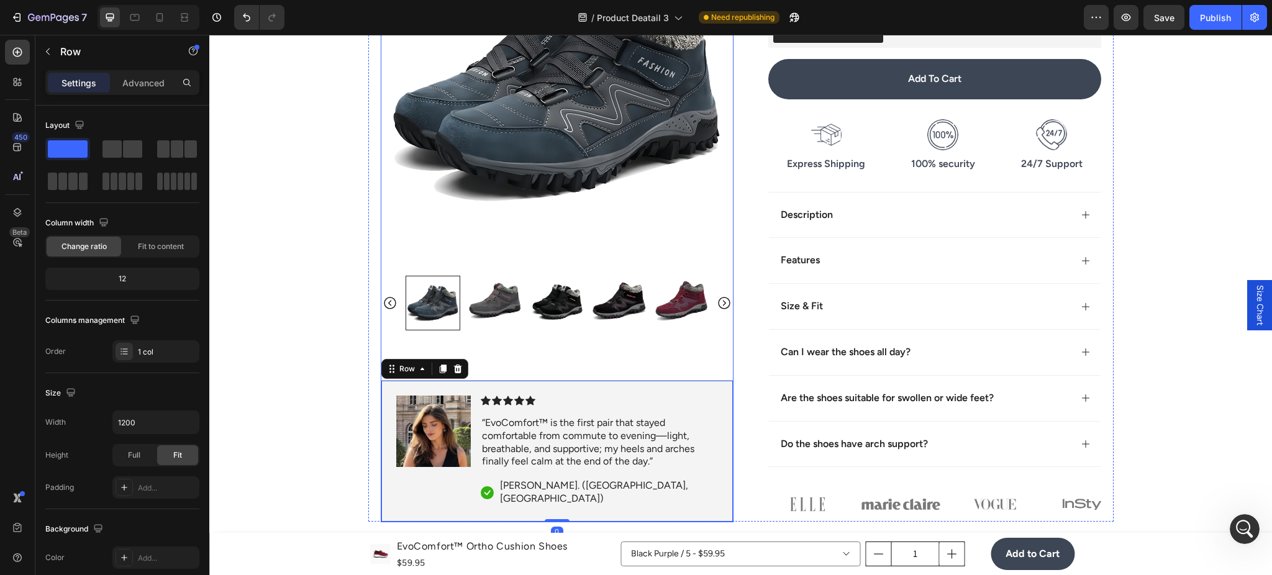
drag, startPoint x: 495, startPoint y: 386, endPoint x: 504, endPoint y: 362, distance: 25.4
click at [497, 381] on div "Product Images Image Icon Icon Icon Icon Icon Icon List “EvoComfort™ is the fir…" at bounding box center [557, 215] width 353 height 614
click at [512, 345] on div "Product Images Image Icon Icon Icon Icon Icon Icon List “EvoComfort™ is the fir…" at bounding box center [557, 215] width 353 height 614
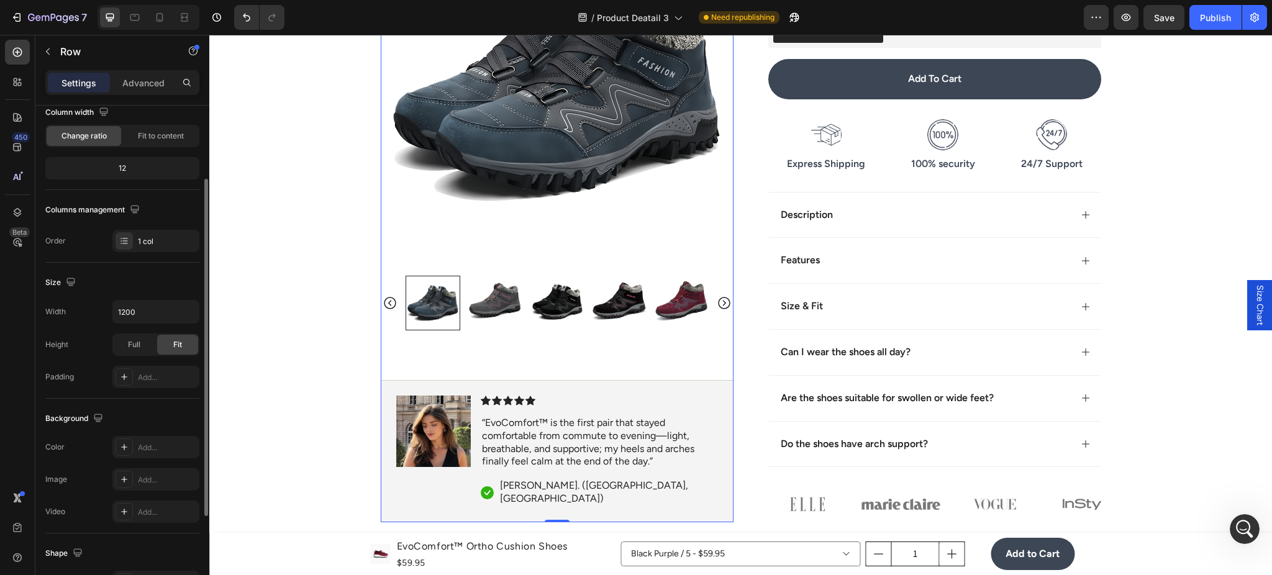
scroll to position [221, 0]
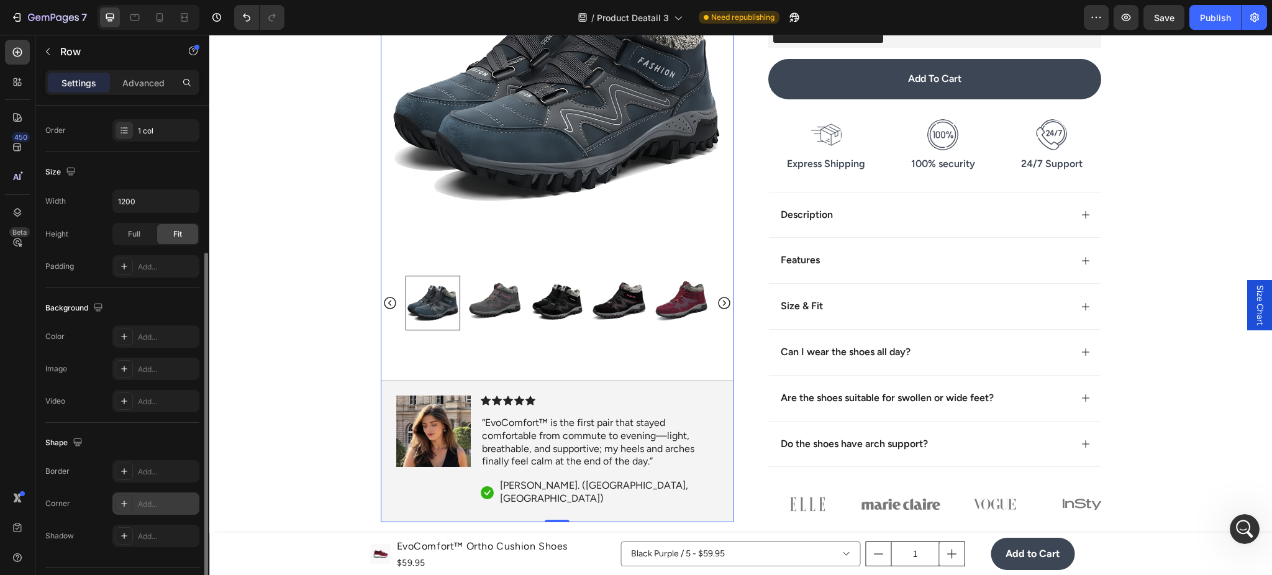
click at [162, 508] on div "Add..." at bounding box center [167, 504] width 58 height 11
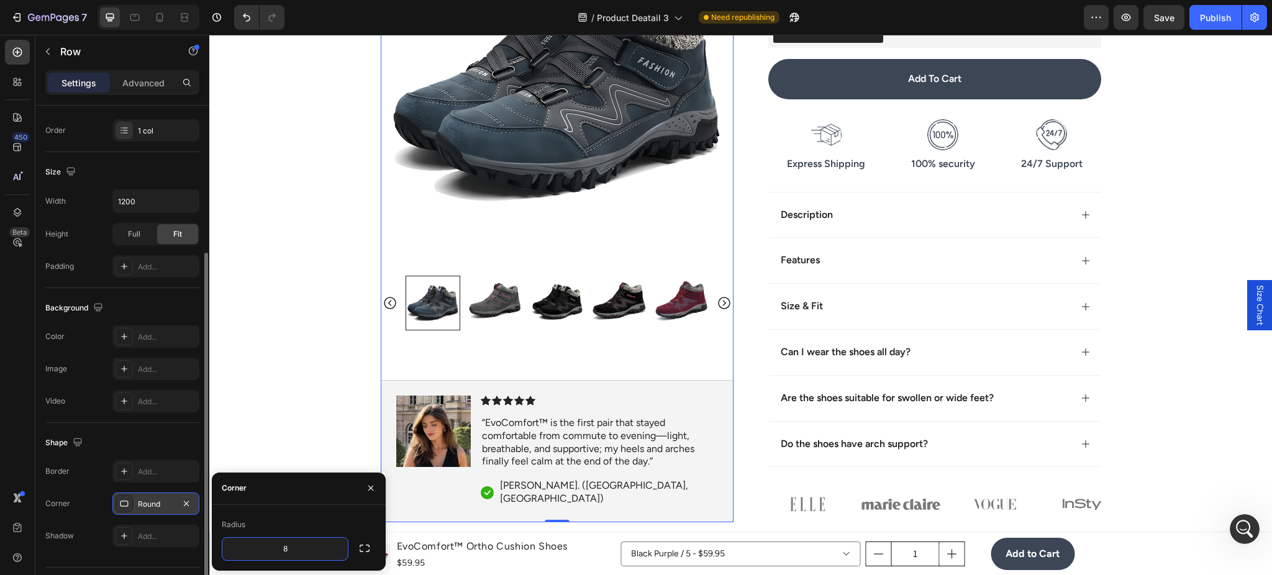
click at [475, 358] on div "Product Images Image Icon Icon Icon Icon Icon Icon List “EvoComfort™ is the fir…" at bounding box center [557, 215] width 353 height 614
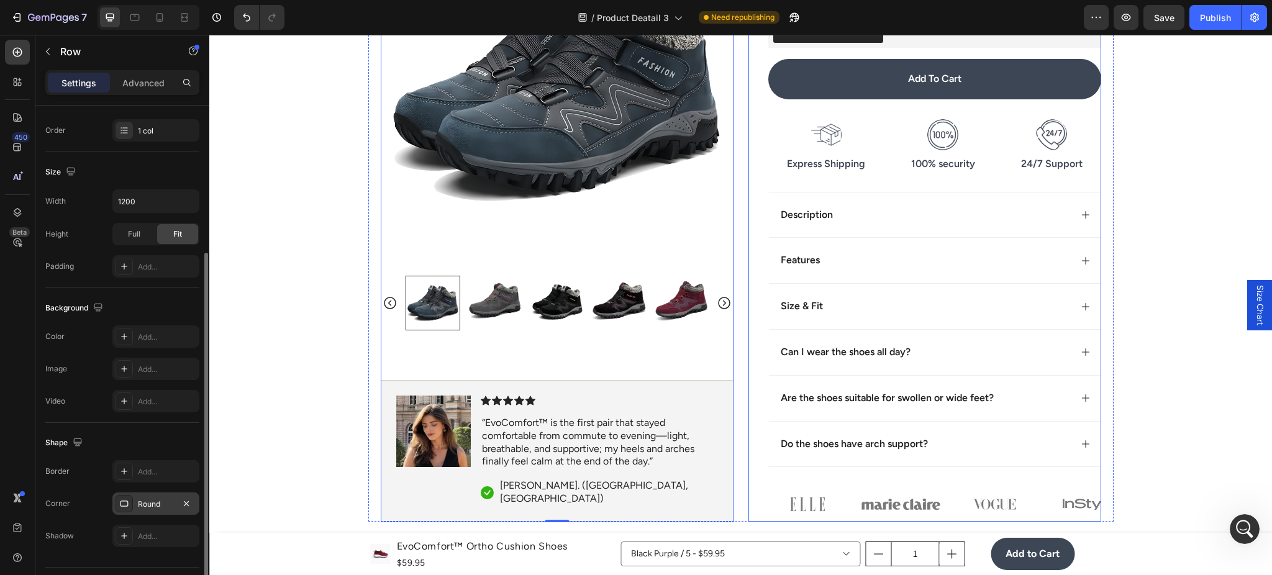
click at [756, 442] on div "Icon Icon Icon Icon Icon Icon List (1349 Reviews) Text Block Row EvoOrtho Winte…" at bounding box center [925, 44] width 353 height 955
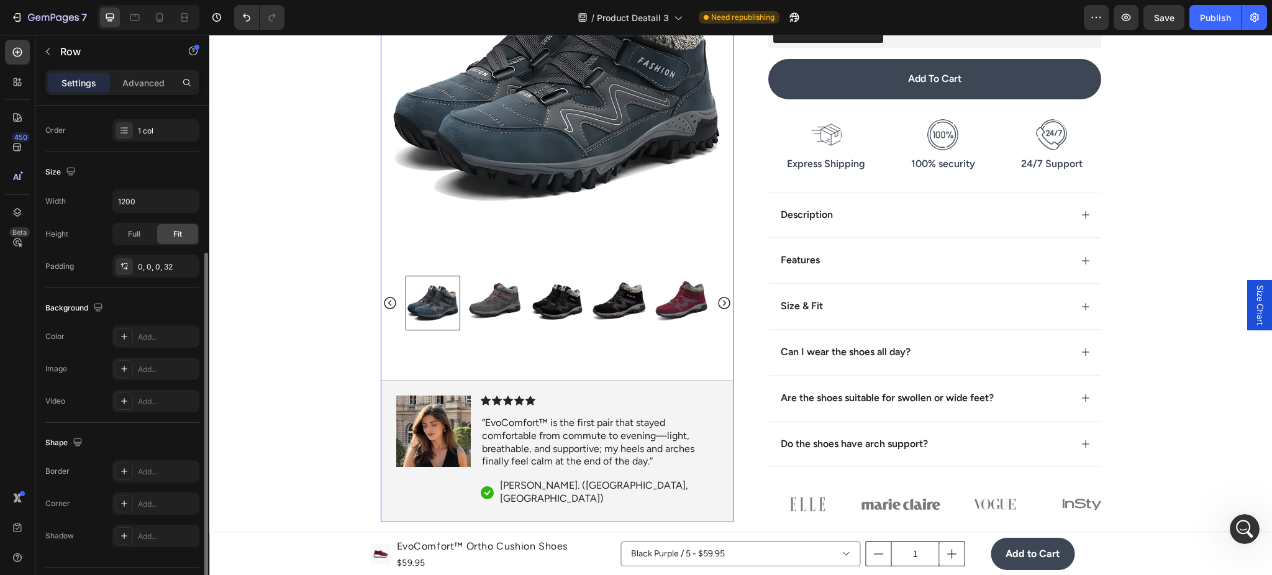
click at [607, 354] on div "Product Images Image Icon Icon Icon Icon Icon Icon List “EvoComfort™ is the fir…" at bounding box center [557, 215] width 353 height 614
click at [181, 509] on button "button" at bounding box center [186, 503] width 15 height 15
click at [468, 312] on img at bounding box center [495, 303] width 55 height 55
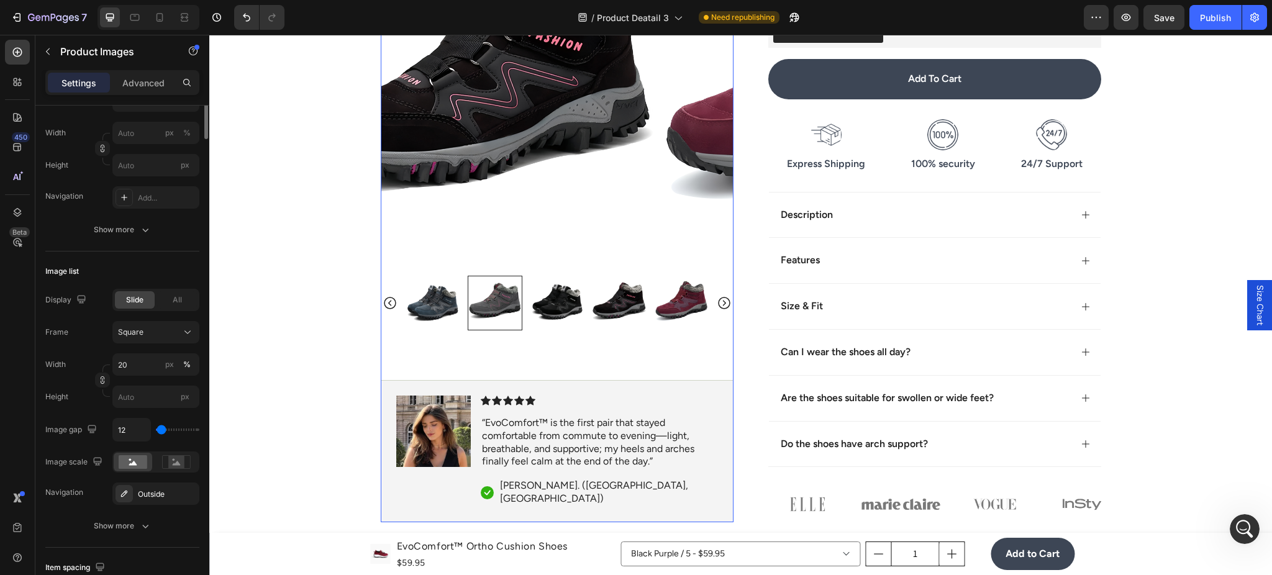
scroll to position [0, 0]
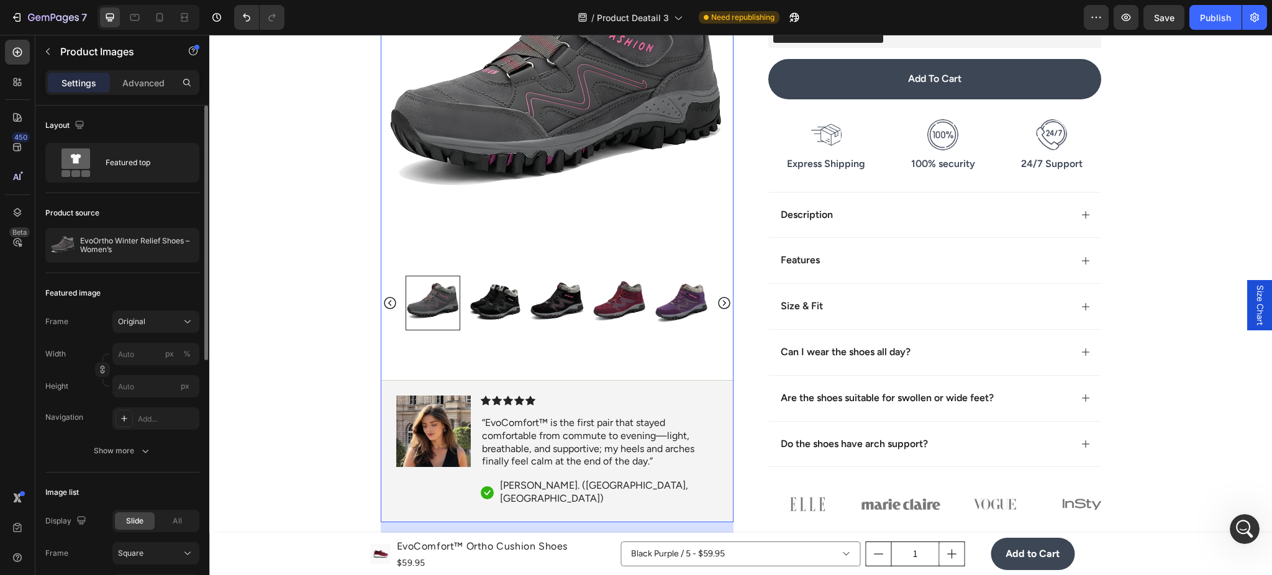
click at [468, 312] on img at bounding box center [495, 303] width 55 height 55
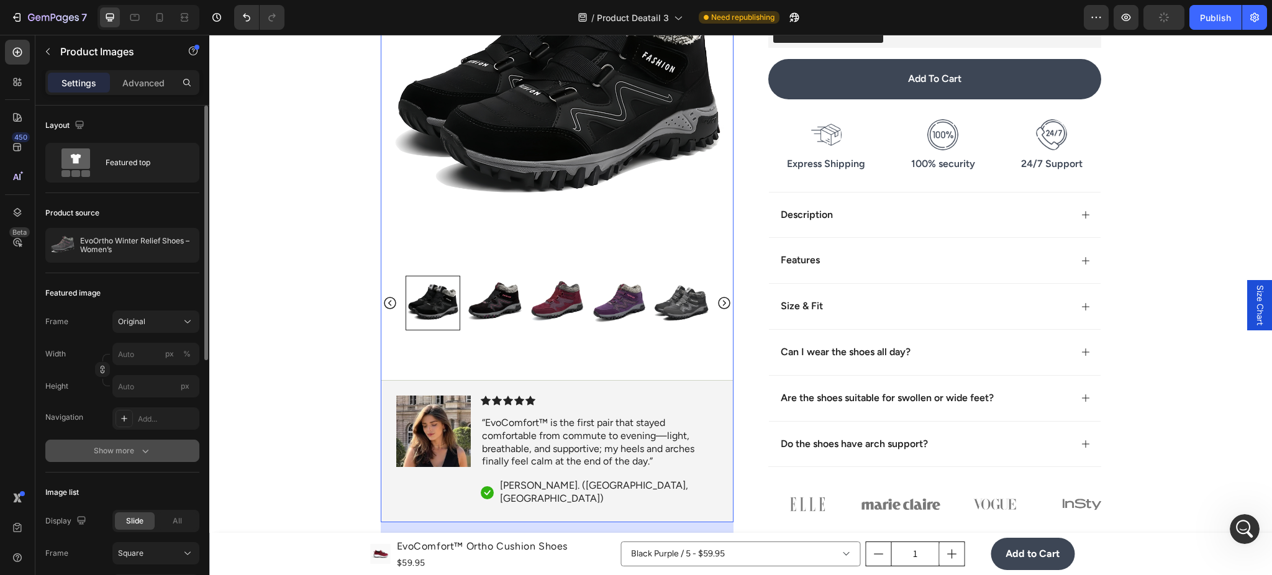
click at [135, 452] on div "Show more" at bounding box center [123, 451] width 58 height 12
click at [185, 450] on icon "button" at bounding box center [186, 450] width 5 height 5
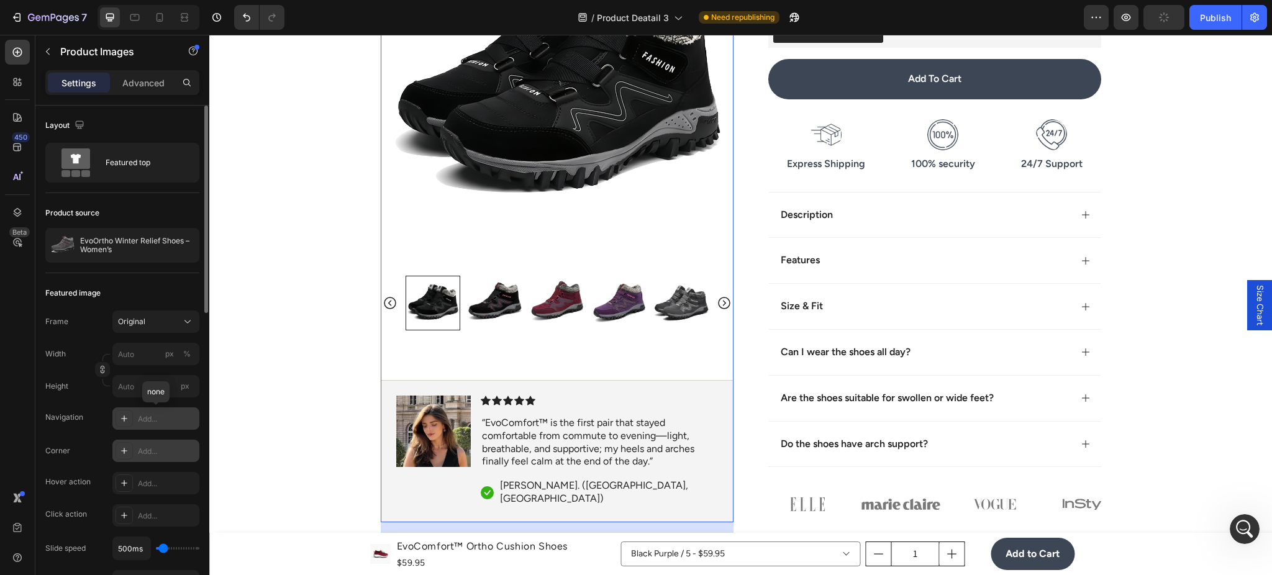
click at [178, 421] on div "Add..." at bounding box center [167, 419] width 58 height 11
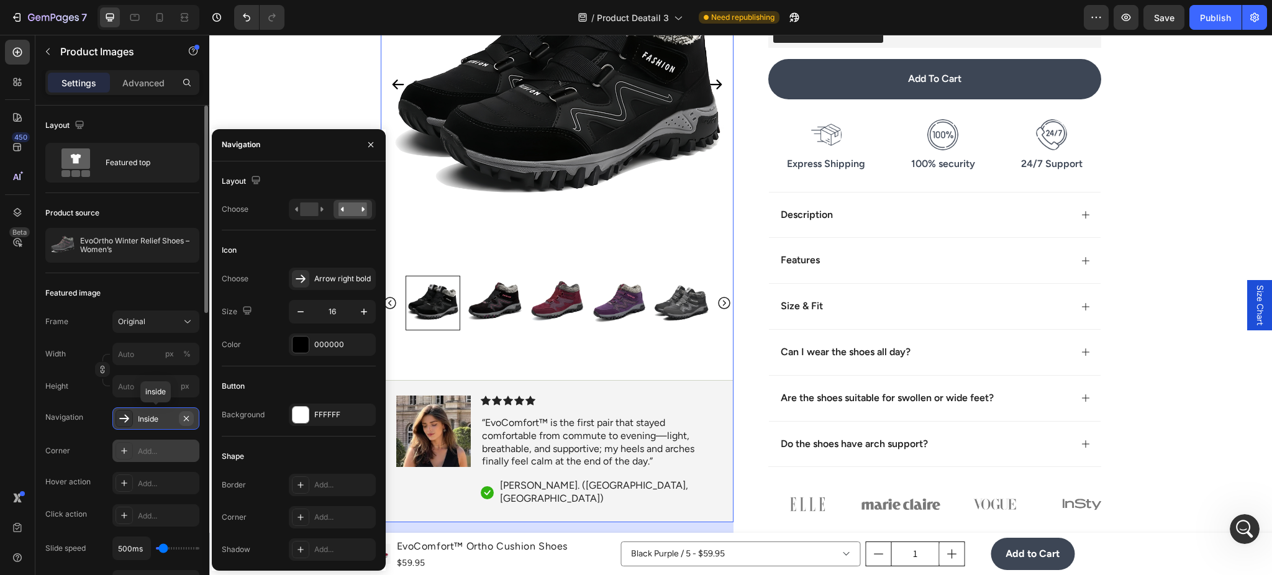
click at [185, 419] on icon "button" at bounding box center [186, 418] width 5 height 5
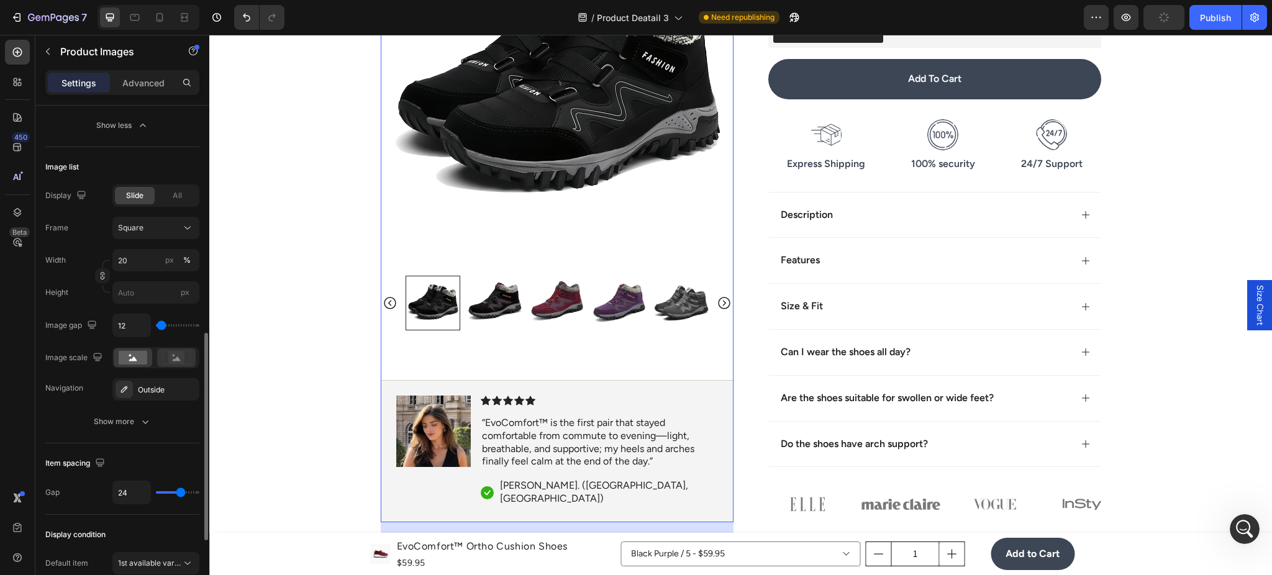
scroll to position [663, 0]
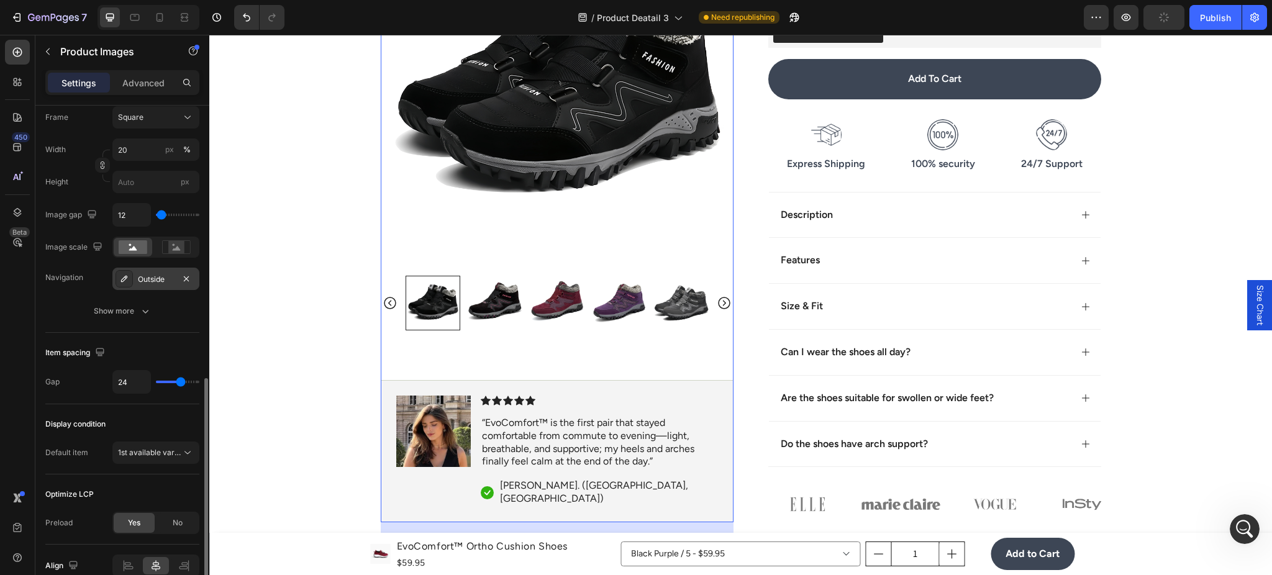
click at [147, 284] on div "Outside" at bounding box center [156, 279] width 36 height 11
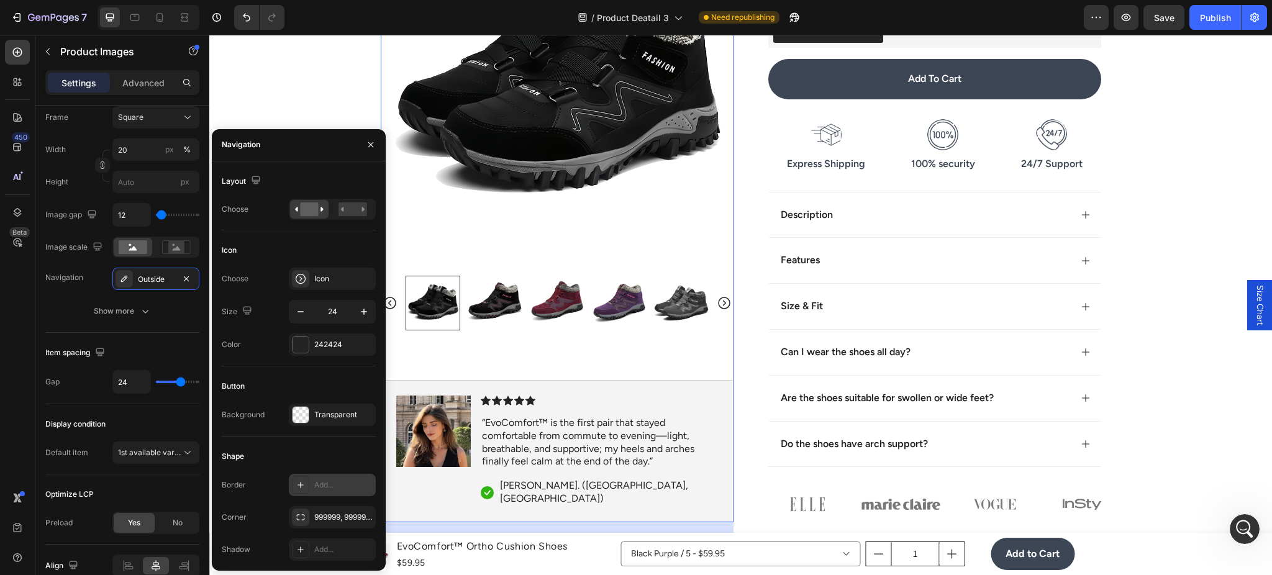
click at [324, 488] on div "Add..." at bounding box center [343, 485] width 58 height 11
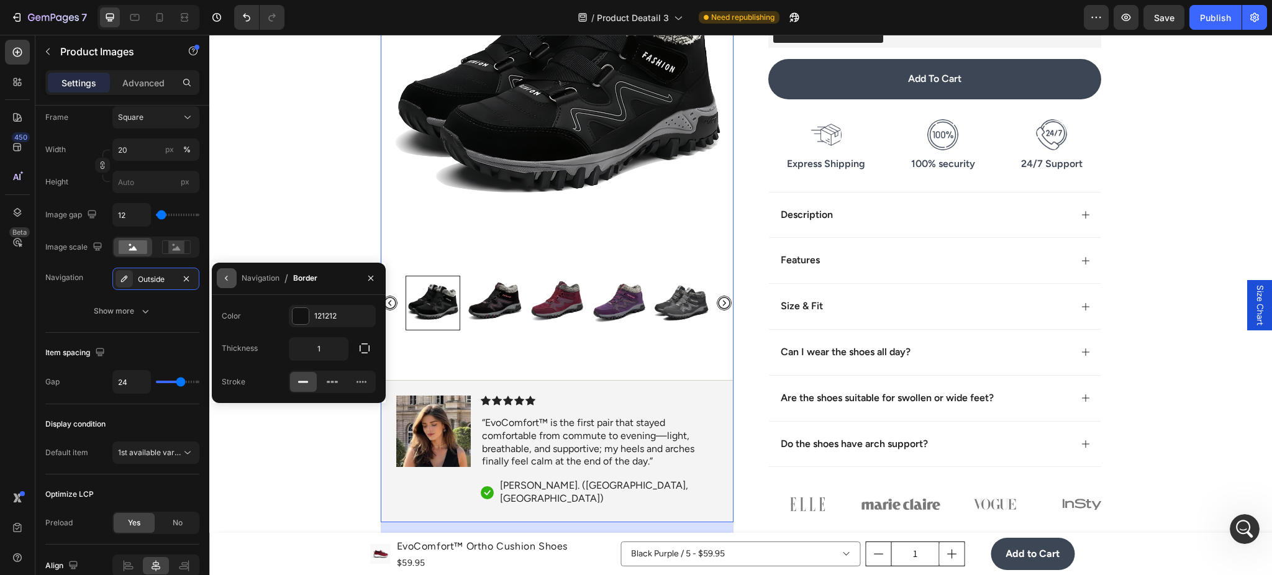
click at [225, 276] on icon "button" at bounding box center [227, 278] width 10 height 10
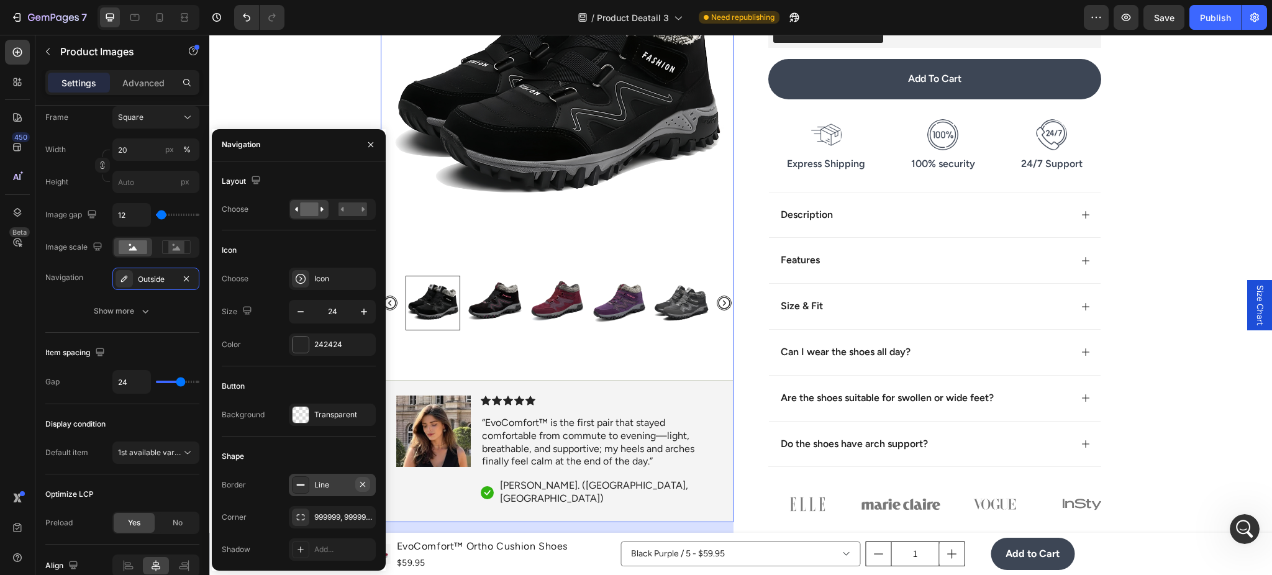
click at [368, 487] on button "button" at bounding box center [362, 484] width 15 height 15
click at [340, 518] on div "999999, 999999, 999999, 999999" at bounding box center [332, 517] width 36 height 11
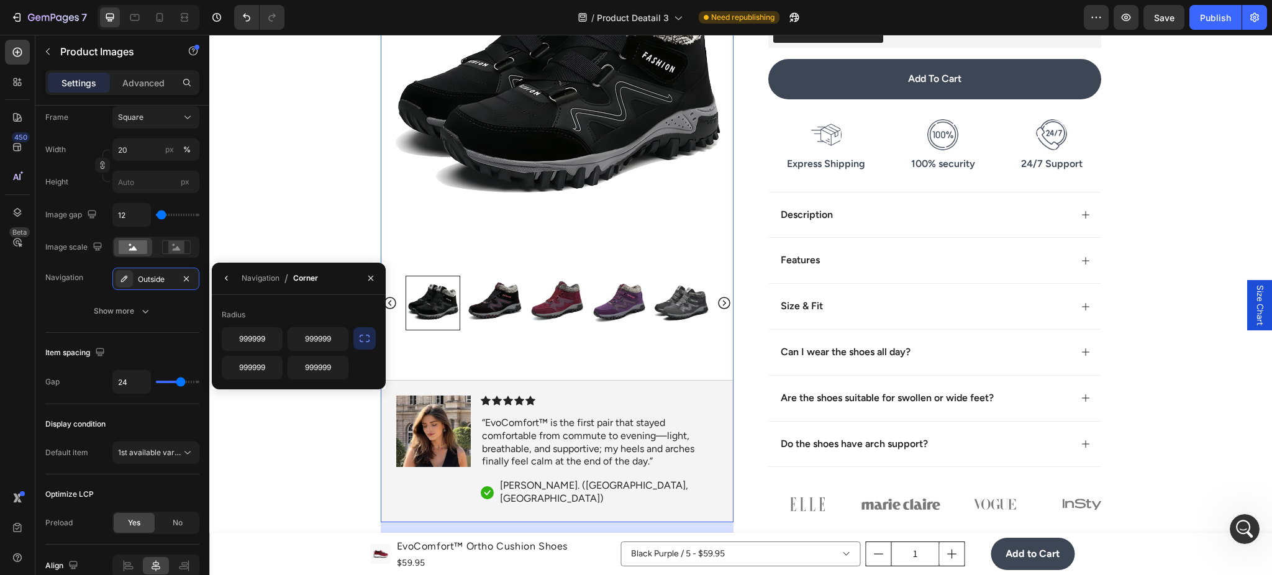
click at [369, 338] on icon "button" at bounding box center [364, 338] width 12 height 12
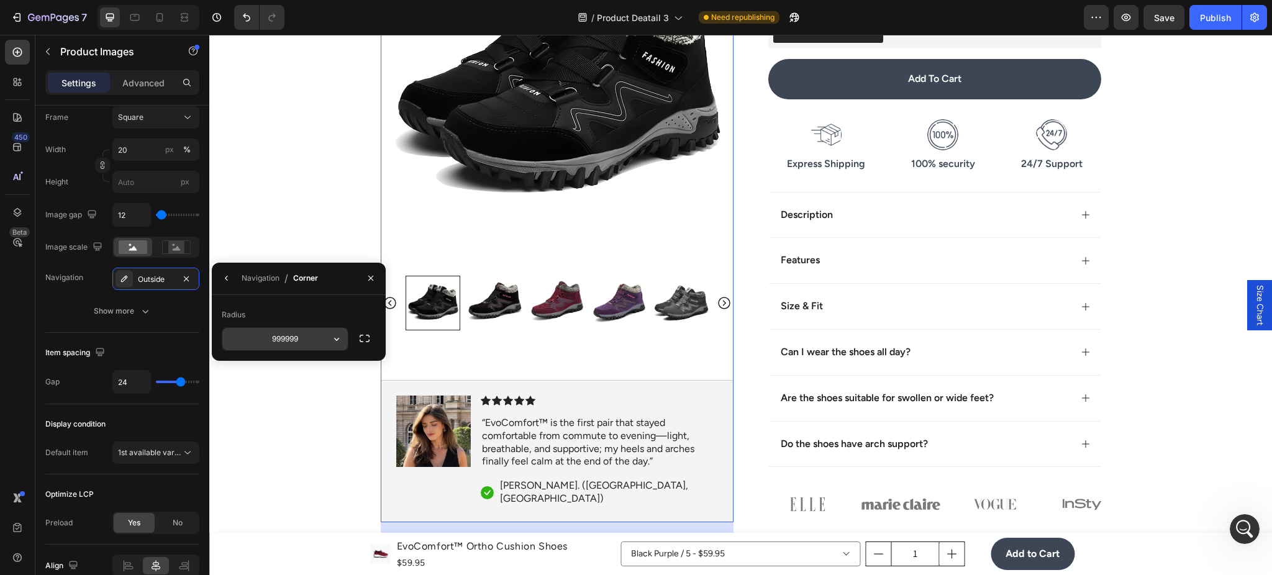
click at [311, 340] on input "999999" at bounding box center [284, 339] width 125 height 22
type input "12"
click at [478, 373] on div "Product Images 80 Image Icon Icon Icon Icon Icon Icon List “EvoComfort™ is the …" at bounding box center [557, 215] width 353 height 614
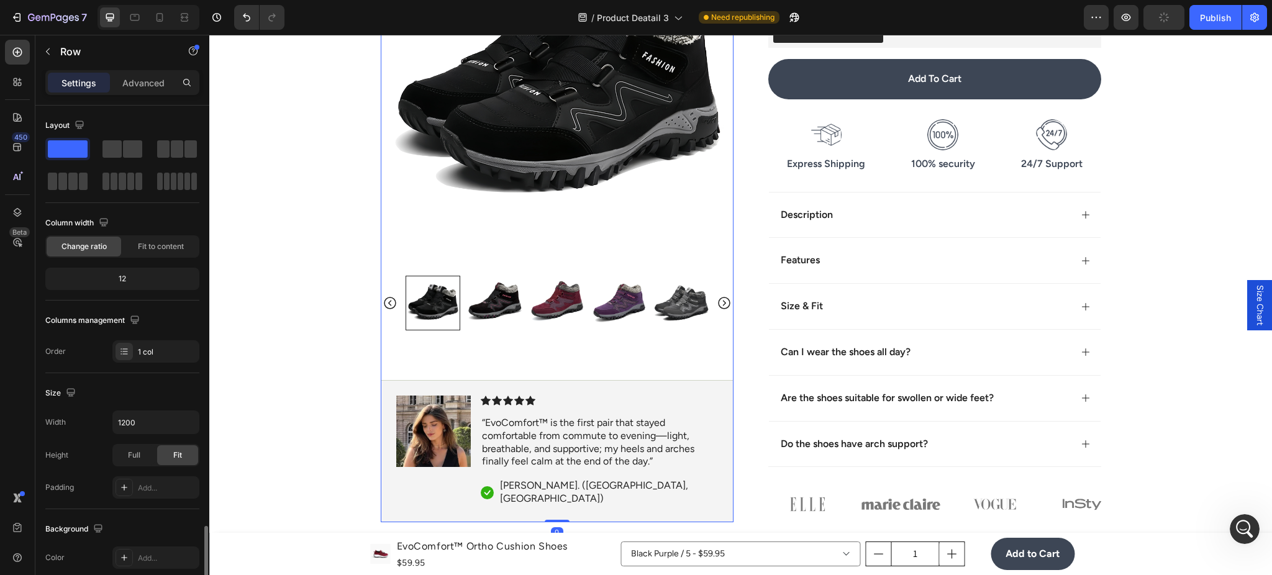
scroll to position [0, 0]
click at [495, 376] on div "Product Images Image Icon Icon Icon Icon Icon Icon List “EvoComfort™ is the fir…" at bounding box center [557, 215] width 353 height 614
click at [494, 304] on img at bounding box center [495, 303] width 55 height 55
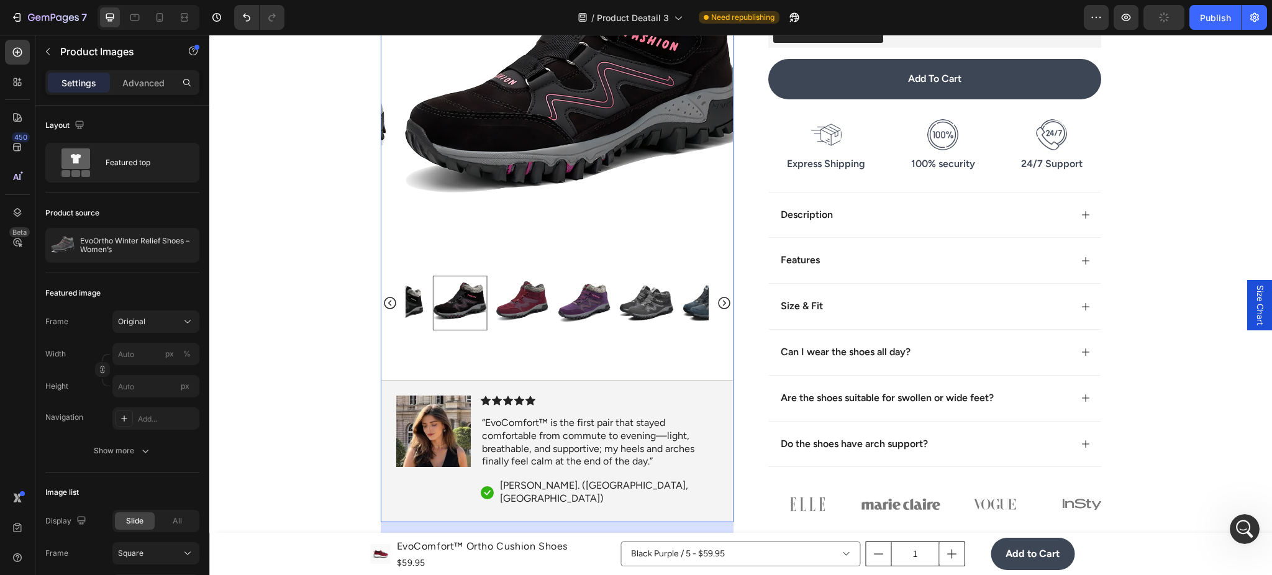
click at [501, 235] on img at bounding box center [575, 84] width 353 height 353
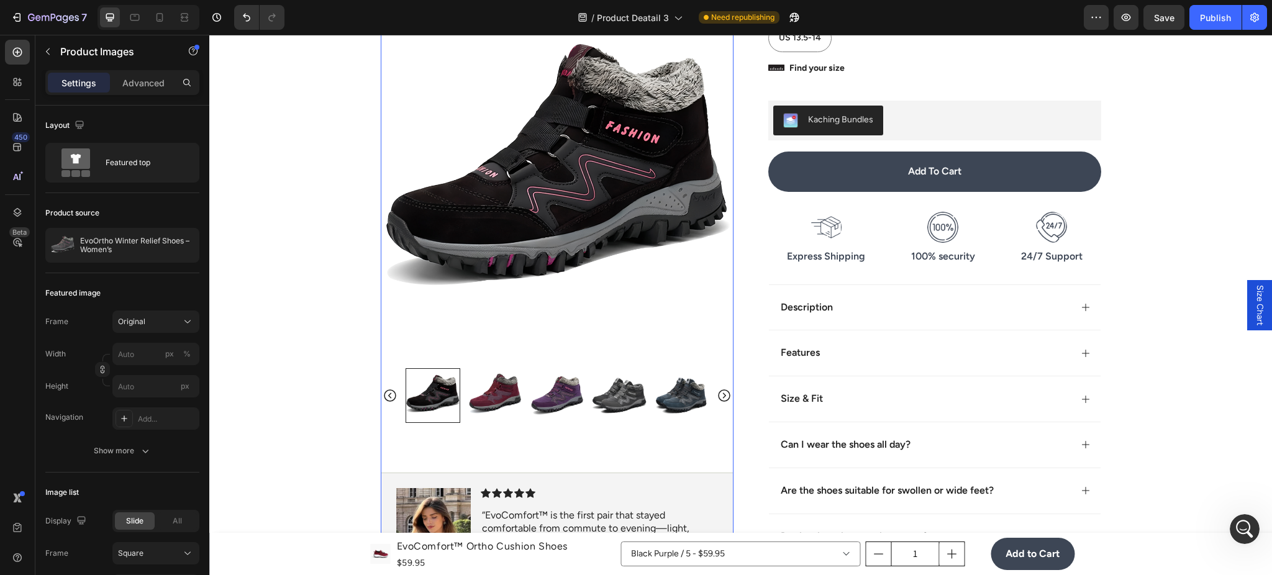
scroll to position [442, 0]
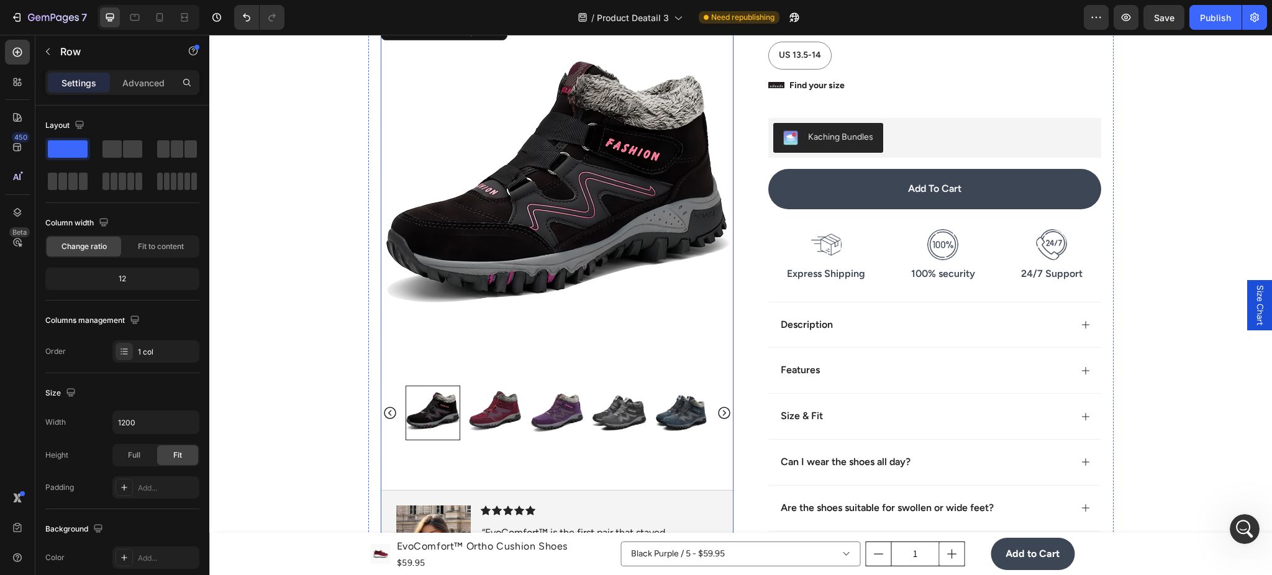
click at [432, 457] on div "Product Images 80 Image Icon Icon Icon Icon Icon Icon List “EvoComfort™ is the …" at bounding box center [557, 325] width 353 height 614
click at [478, 454] on div "Product Images Image Icon Icon Icon Icon Icon Icon List “EvoComfort™ is the fir…" at bounding box center [557, 325] width 353 height 614
click at [468, 428] on img at bounding box center [495, 413] width 55 height 55
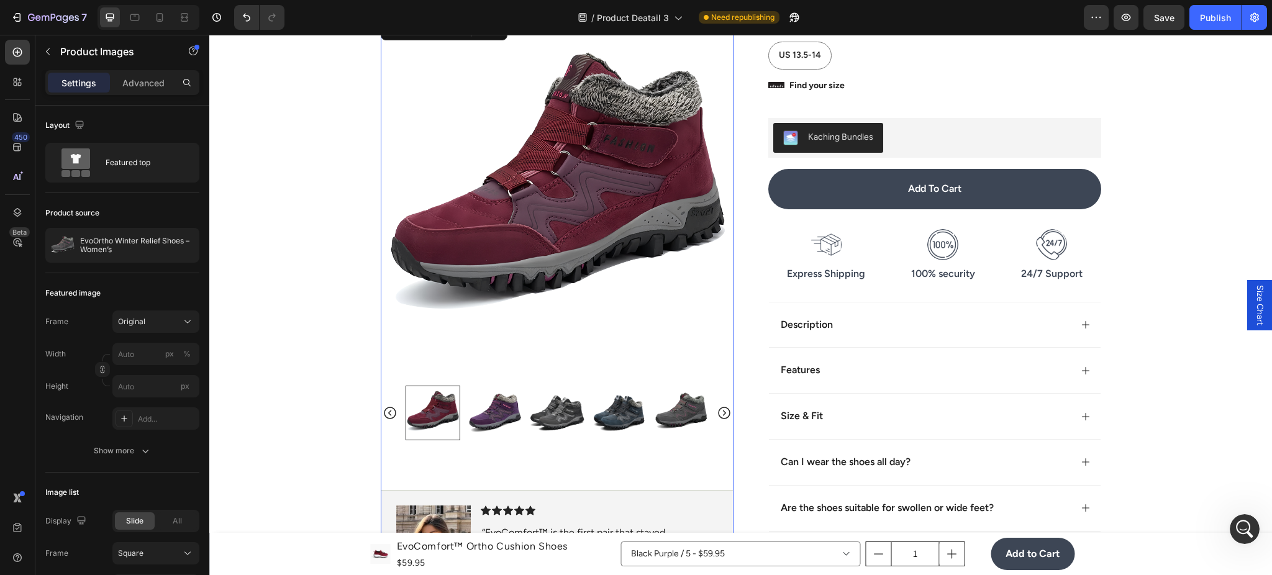
click at [122, 437] on div "Frame Original Width px % Height px Navigation Add... Show more" at bounding box center [122, 387] width 154 height 152
click at [125, 440] on button "Show more" at bounding box center [122, 451] width 154 height 22
click at [165, 443] on div "Add..." at bounding box center [155, 451] width 87 height 22
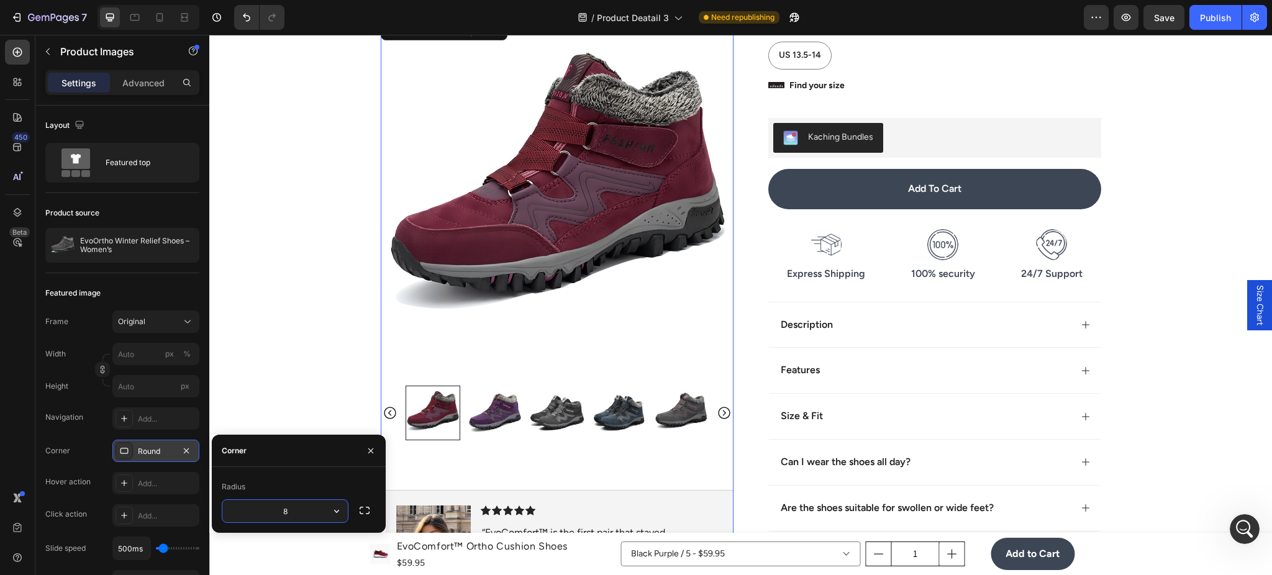
click at [165, 443] on div "Round" at bounding box center [155, 451] width 87 height 22
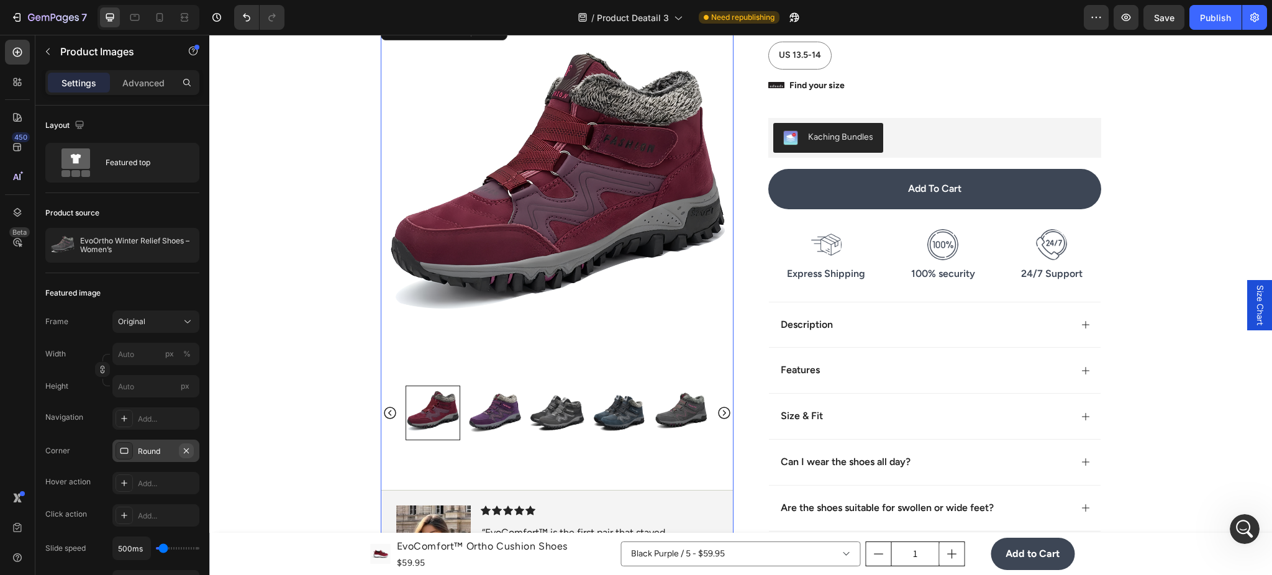
click at [190, 448] on icon "button" at bounding box center [186, 451] width 10 height 10
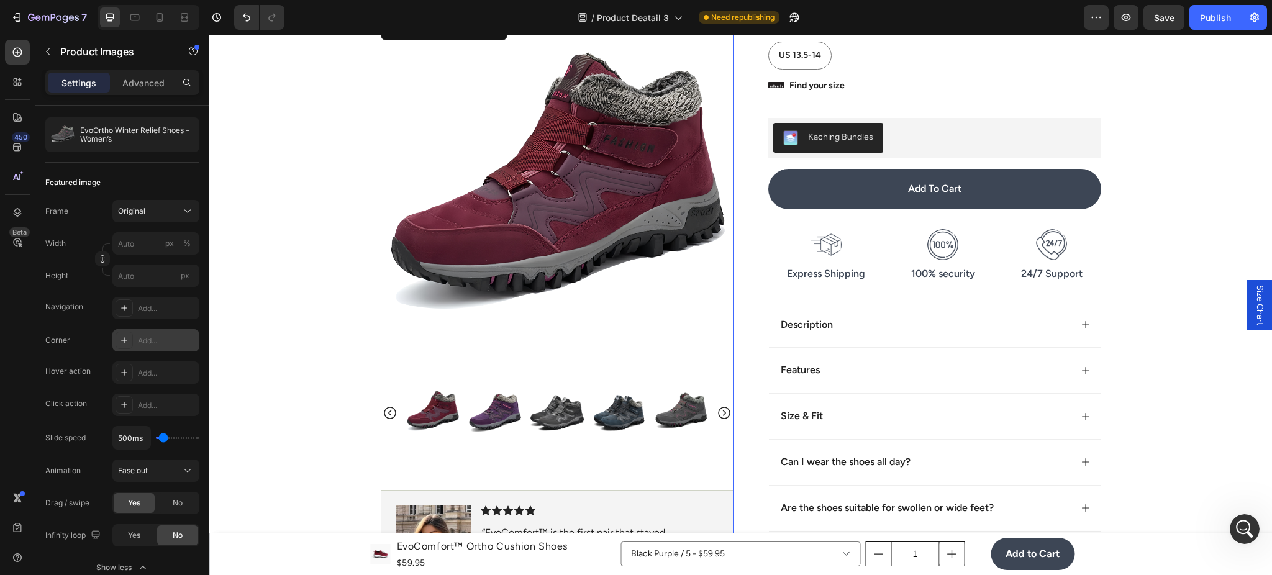
type input "1300ms"
type input "1300"
type input "3300ms"
type input "3300"
type input "3900ms"
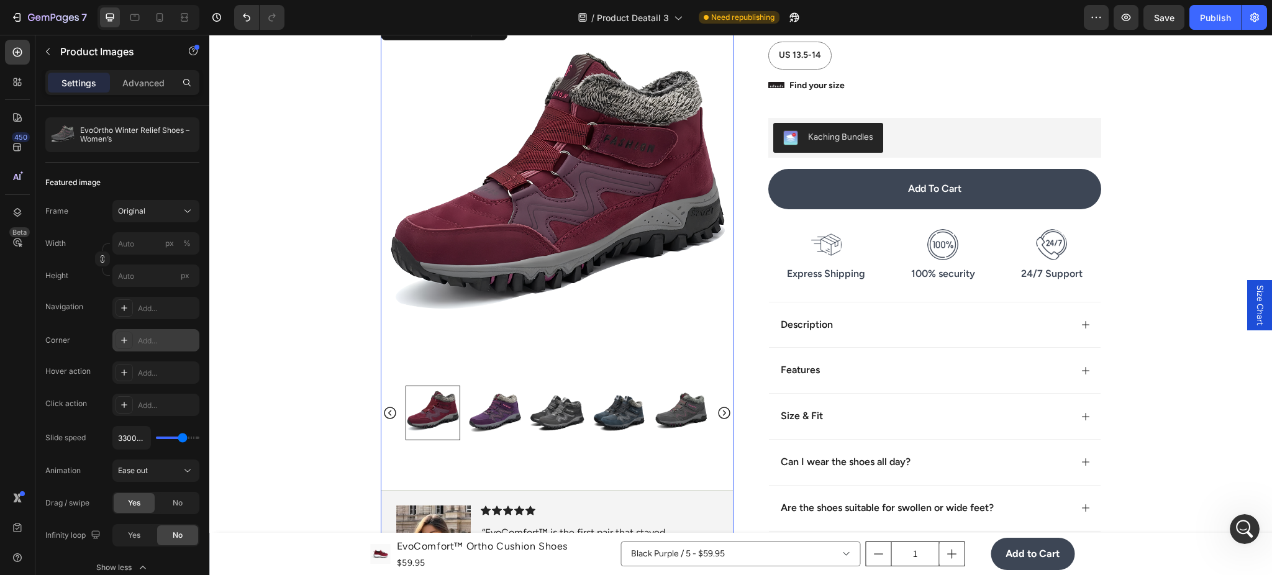
type input "3900"
type input "4400ms"
type input "4400"
type input "4950ms"
type input "4950"
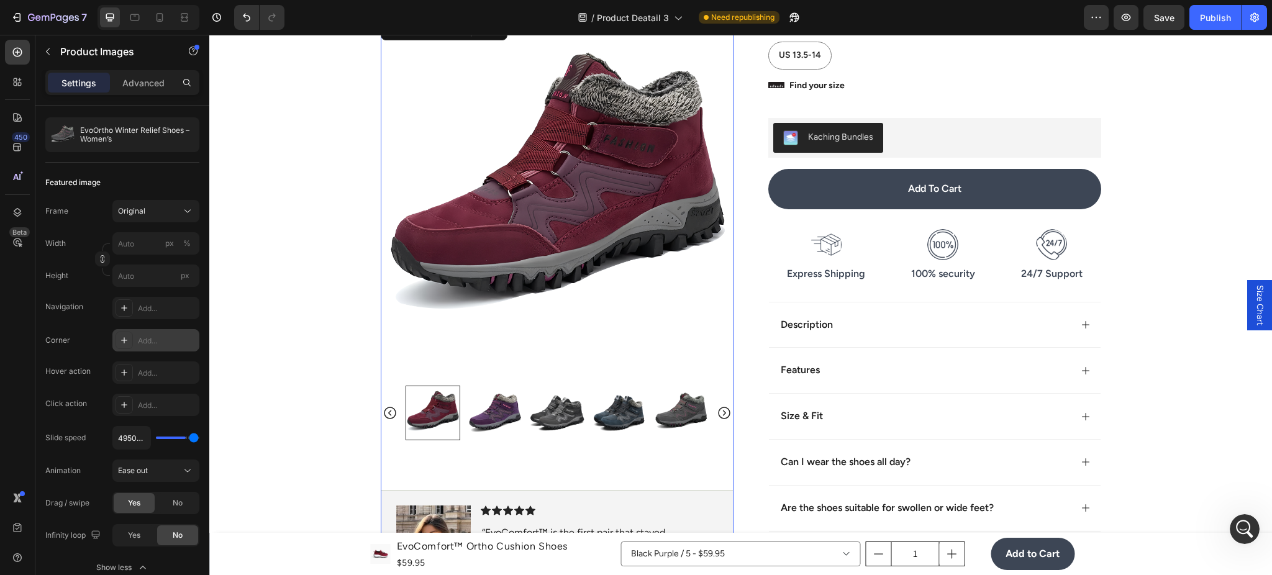
type input "5000ms"
drag, startPoint x: 169, startPoint y: 437, endPoint x: 216, endPoint y: 441, distance: 47.4
type input "5000"
click at [199, 439] on input "range" at bounding box center [177, 438] width 43 height 2
type input "800ms"
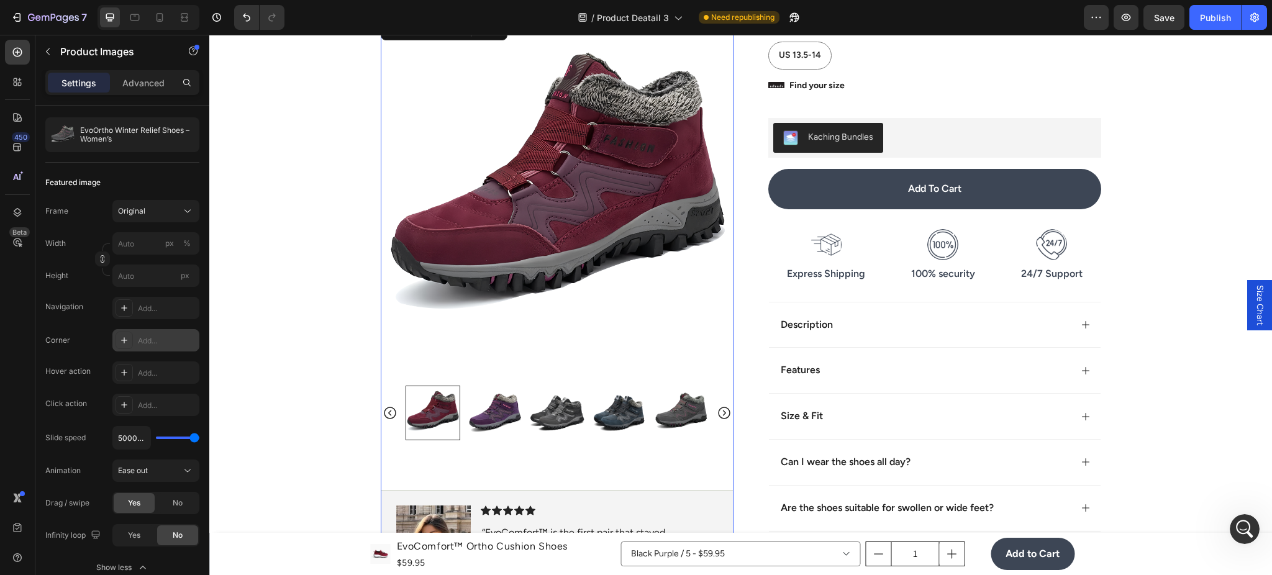
type input "800"
type input "300ms"
type input "300"
type input "100ms"
drag, startPoint x: 196, startPoint y: 434, endPoint x: 160, endPoint y: 434, distance: 36.0
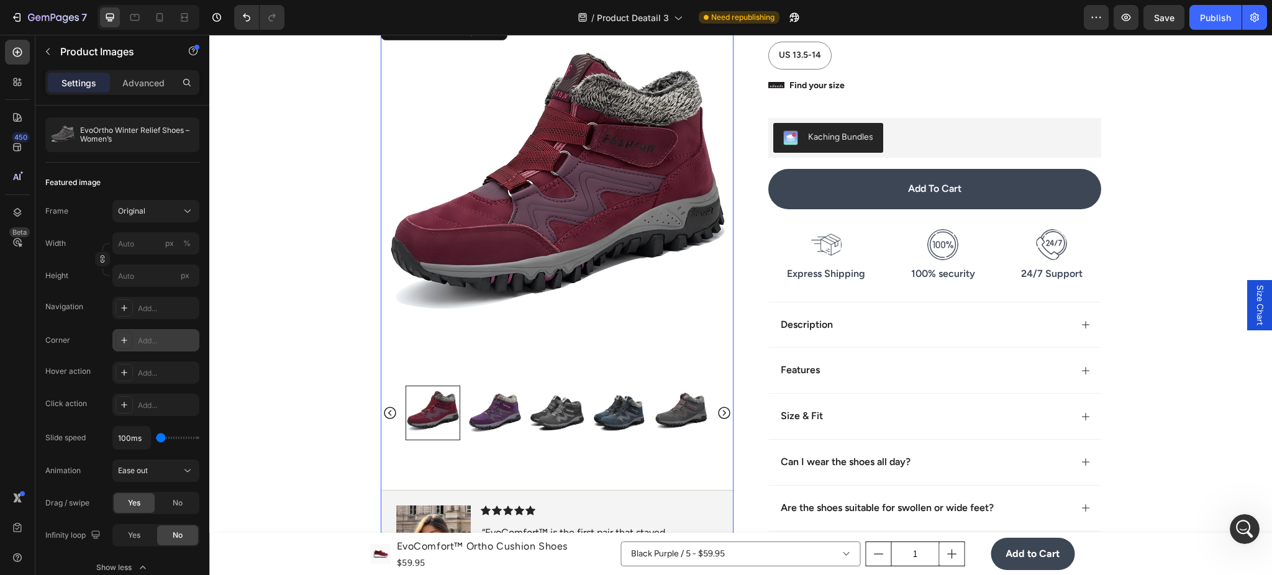
type input "100"
click at [160, 437] on input "range" at bounding box center [177, 438] width 43 height 2
drag, startPoint x: 165, startPoint y: 435, endPoint x: 172, endPoint y: 437, distance: 6.9
click at [172, 437] on div "100ms" at bounding box center [155, 438] width 87 height 24
type input "600ms"
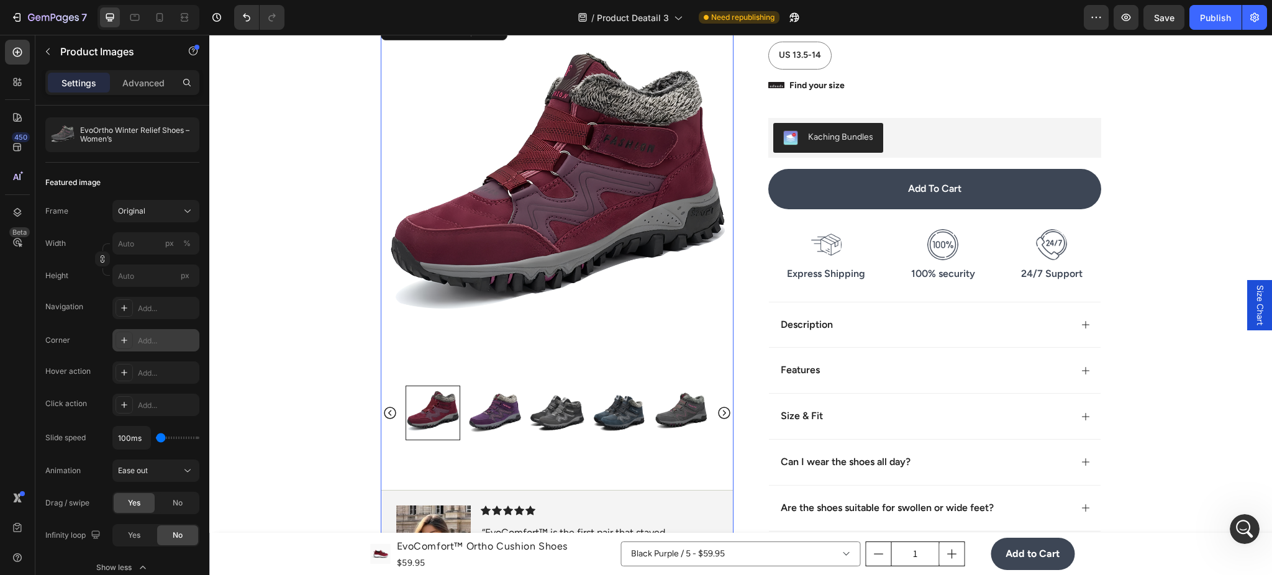
type input "600"
type input "100ms"
type input "100"
type input "300ms"
type input "300"
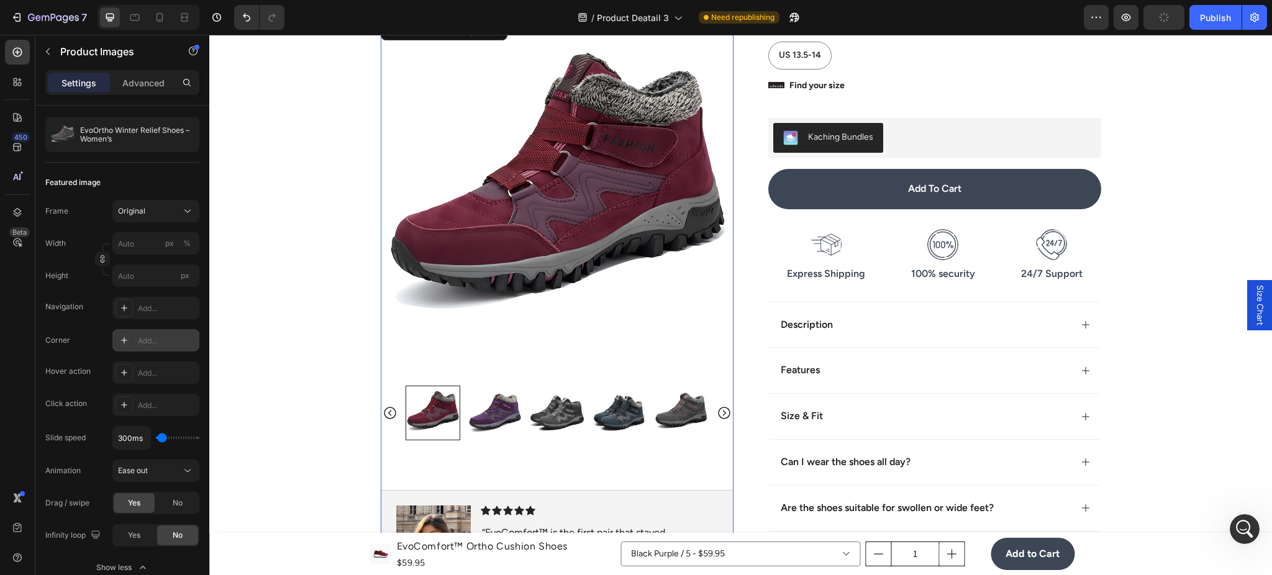
type input "400ms"
type input "400"
type input "500ms"
type input "500"
type input "600ms"
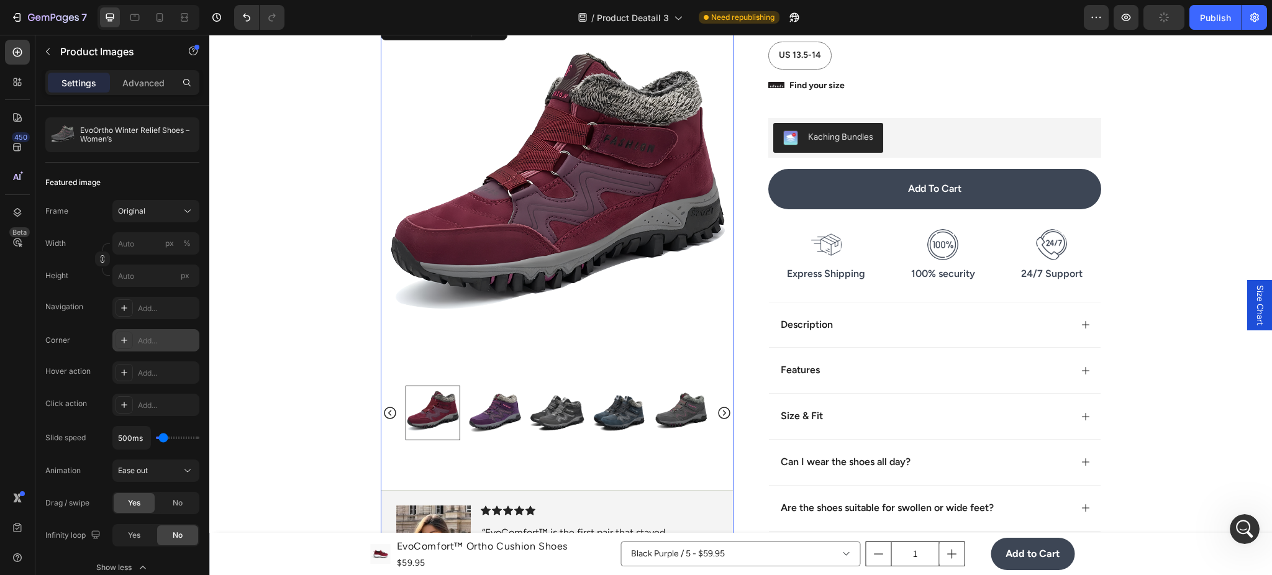
type input "600"
type input "500ms"
type input "500"
click at [163, 439] on input "range" at bounding box center [177, 438] width 43 height 2
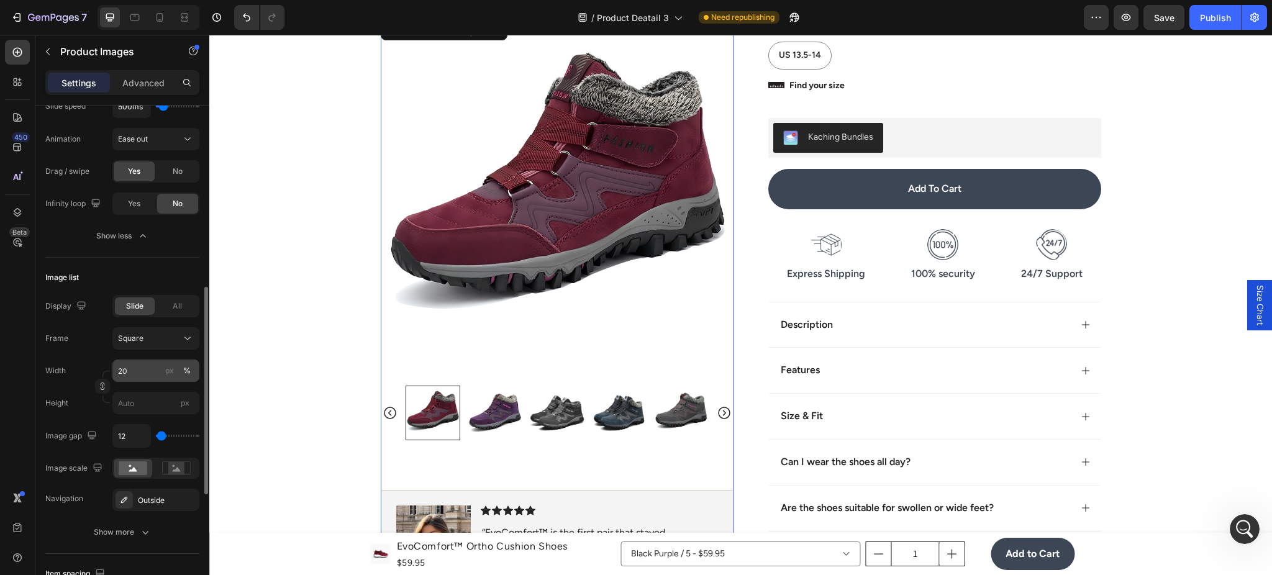
scroll to position [553, 0]
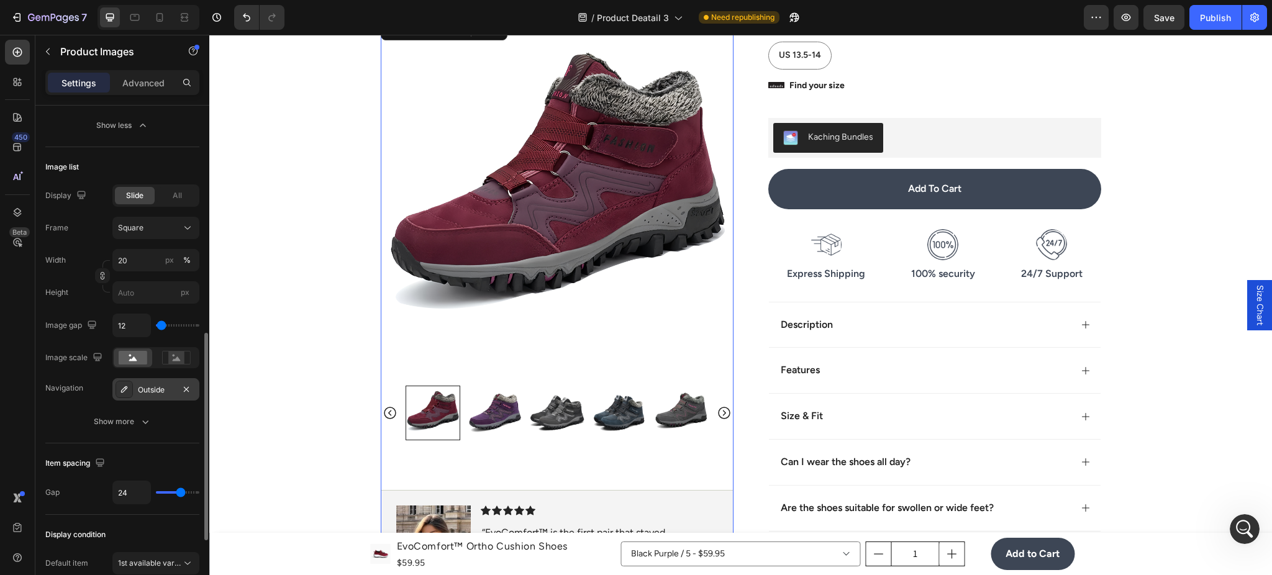
click at [152, 392] on div "Outside" at bounding box center [156, 390] width 36 height 11
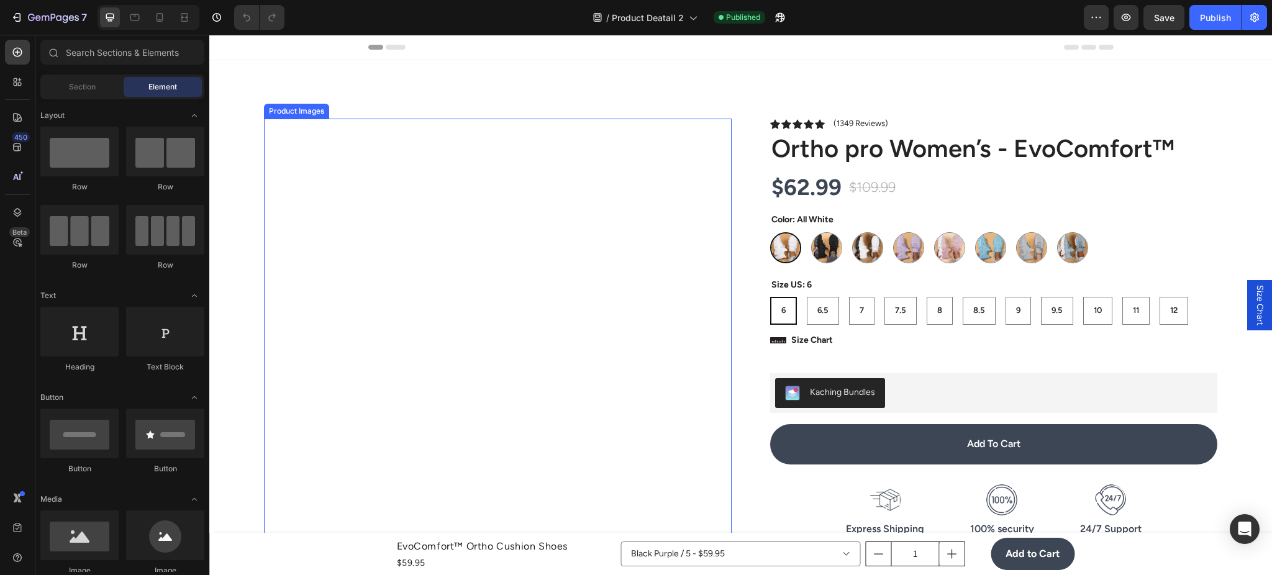
scroll to position [111, 0]
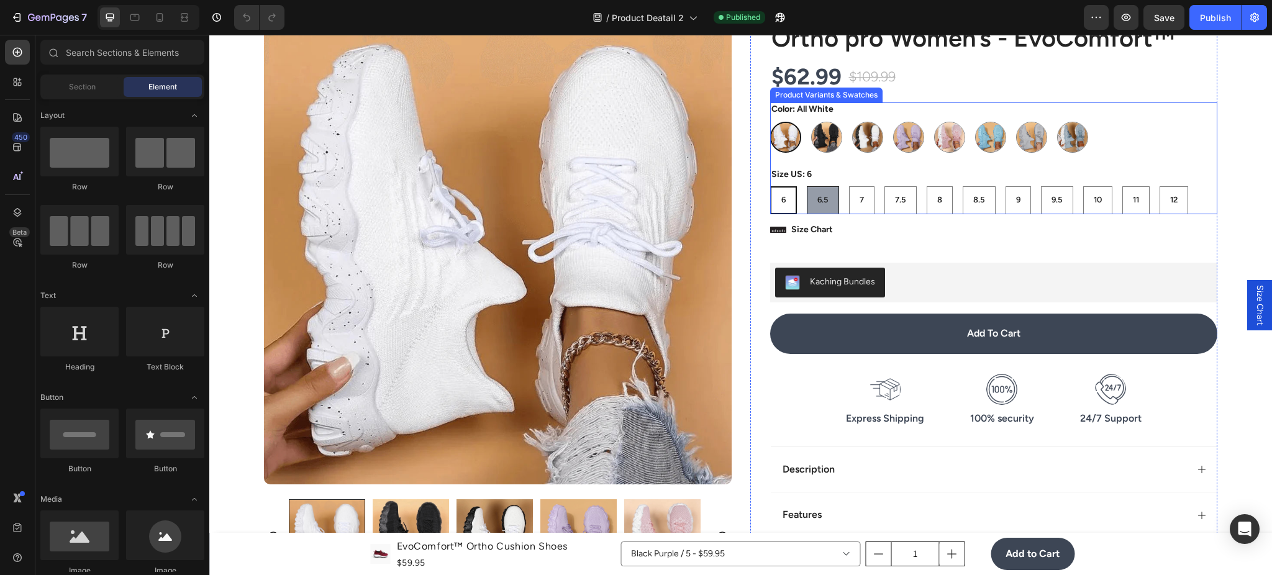
click at [819, 206] on div "6.5" at bounding box center [823, 200] width 31 height 21
click at [807, 186] on input "6.5 6.5 6.5" at bounding box center [806, 186] width 1 height 1
radio input "true"
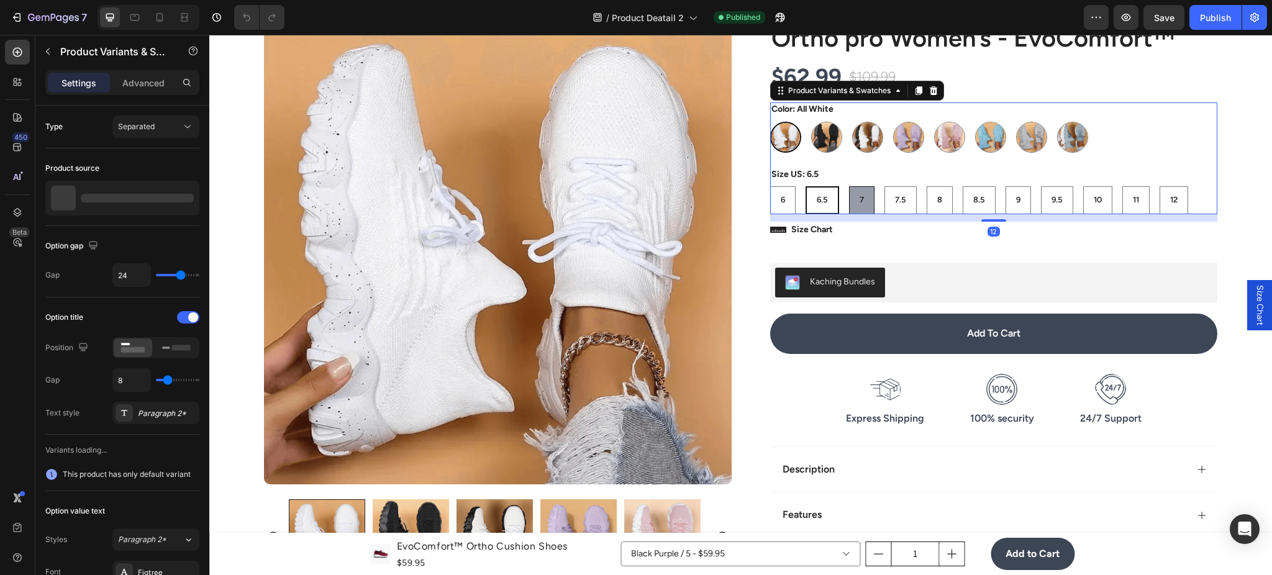
click at [850, 204] on div "7" at bounding box center [862, 200] width 24 height 21
click at [849, 186] on input "7 7 7" at bounding box center [849, 186] width 1 height 1
radio input "true"
click at [825, 207] on div "6.5" at bounding box center [821, 200] width 31 height 21
click at [806, 186] on input "6.5 6.5 6.5" at bounding box center [805, 186] width 1 height 1
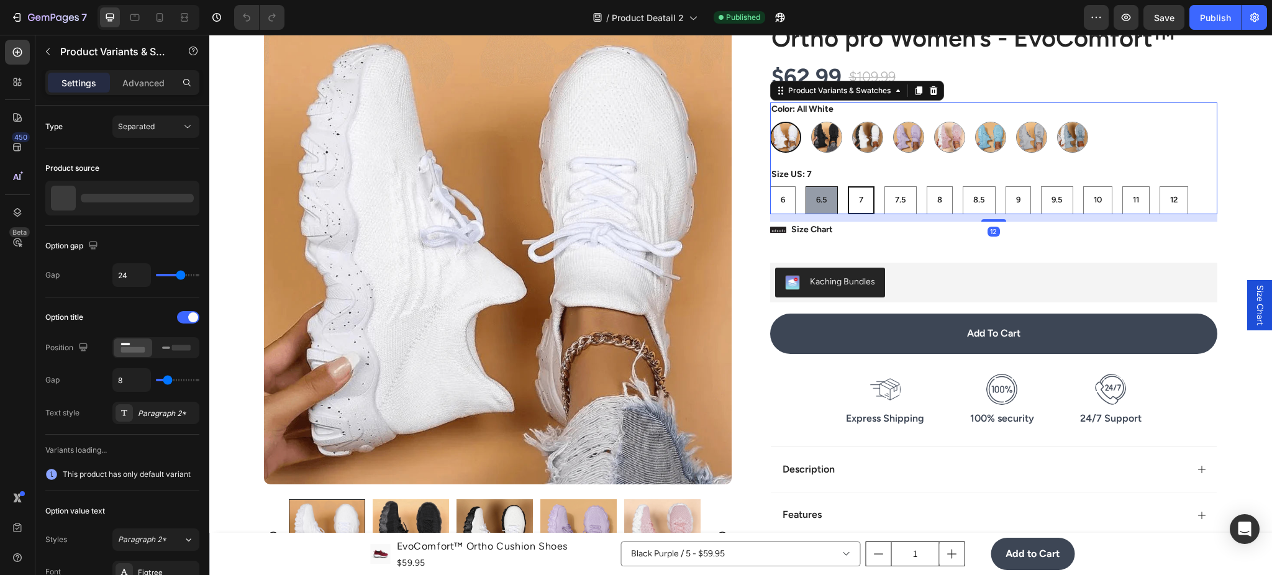
radio input "true"
click at [859, 209] on div "7" at bounding box center [862, 200] width 24 height 21
click at [849, 186] on input "7 7 7" at bounding box center [849, 186] width 1 height 1
radio input "true"
click at [891, 209] on div "7.5" at bounding box center [900, 200] width 31 height 21
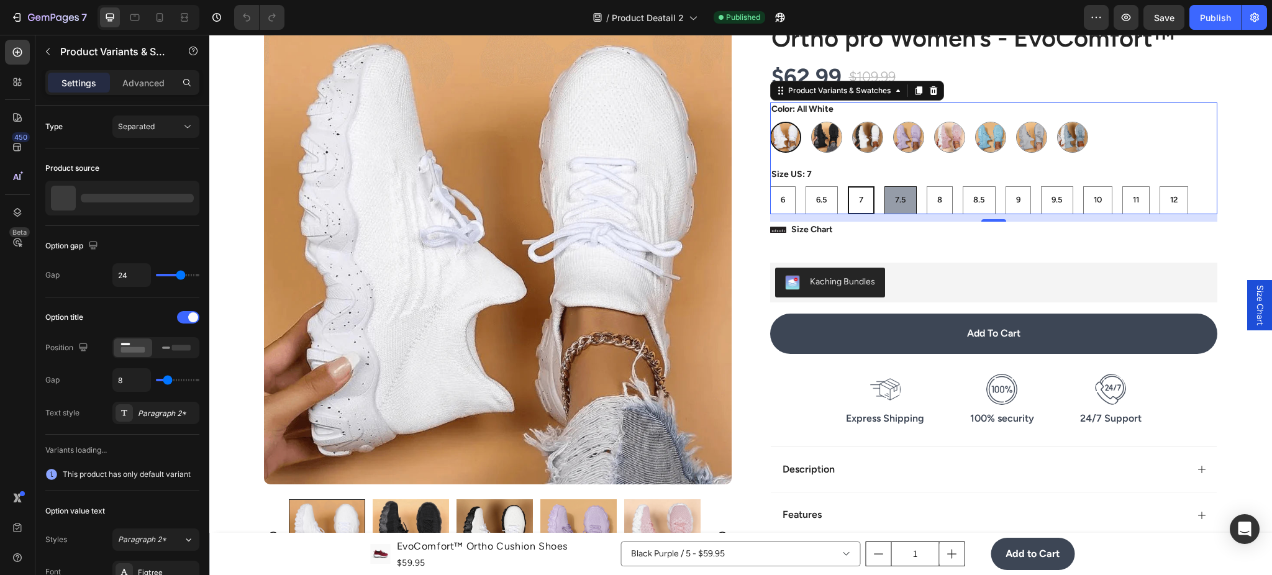
click at [885, 186] on input "7.5 7.5 7.5" at bounding box center [884, 186] width 1 height 1
radio input "true"
click at [969, 206] on div "8.5" at bounding box center [980, 200] width 32 height 21
click at [963, 186] on input "8.5 8.5 8.5" at bounding box center [962, 186] width 1 height 1
radio input "true"
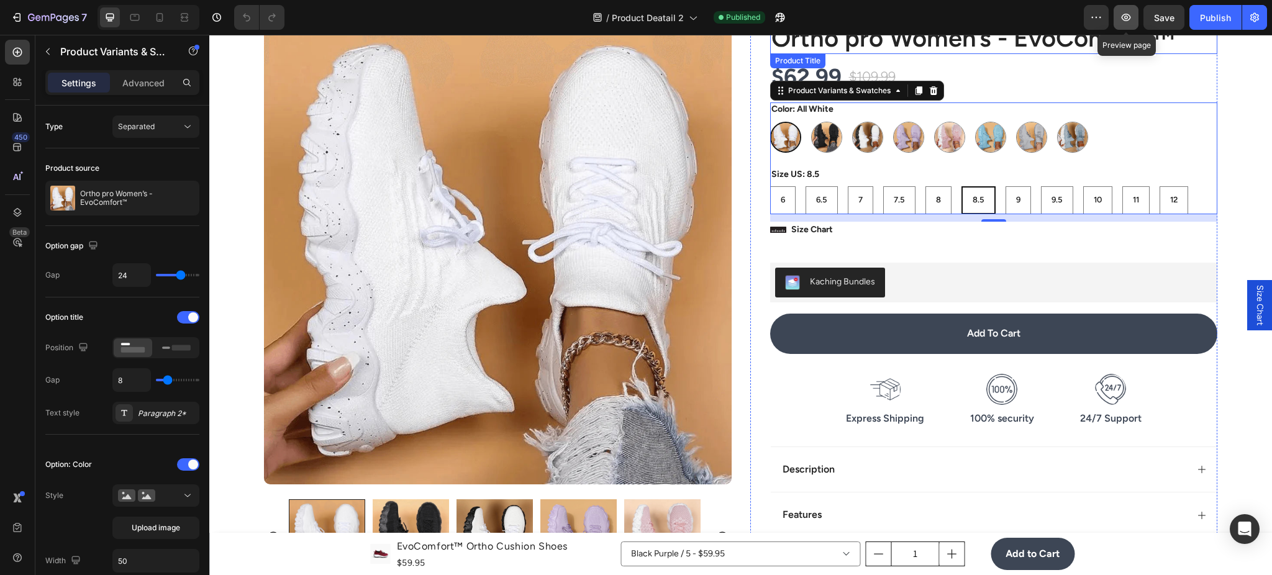
click at [1137, 24] on button "button" at bounding box center [1126, 17] width 25 height 25
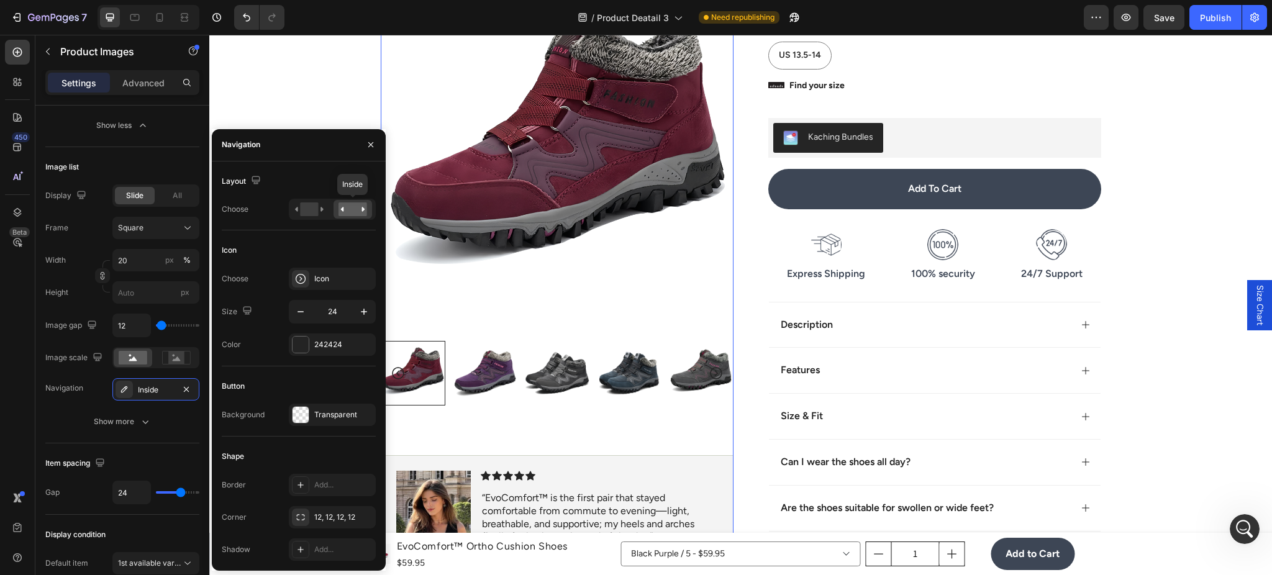
scroll to position [2200, 0]
click at [301, 207] on rect at bounding box center [309, 210] width 18 height 14
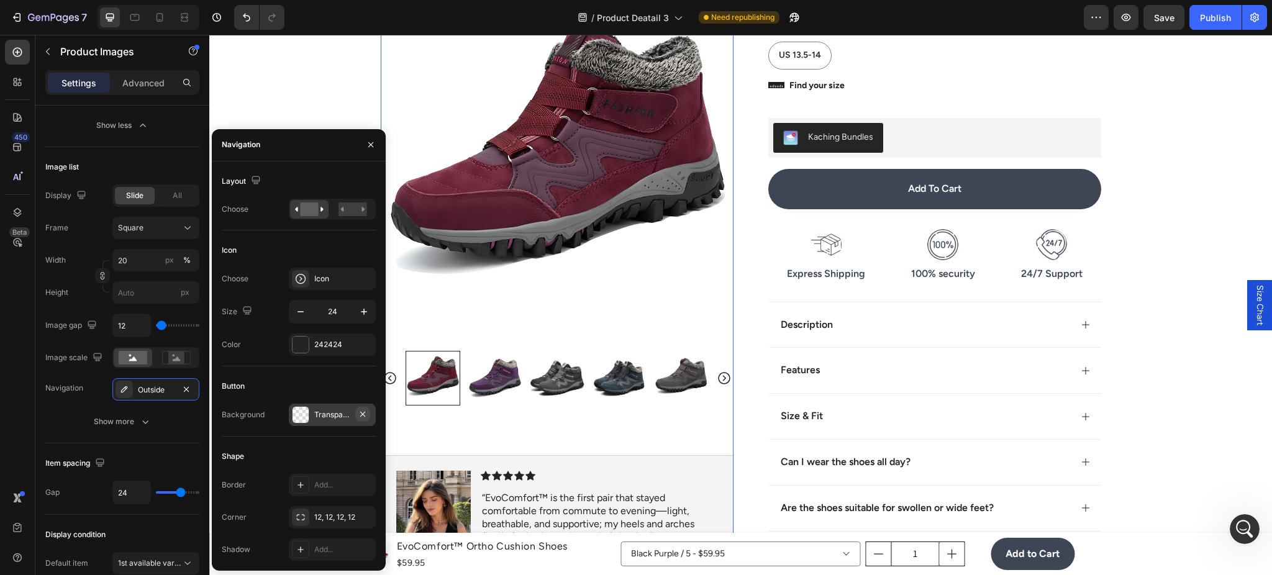
click at [365, 413] on icon "button" at bounding box center [363, 414] width 10 height 10
click at [335, 416] on div "Add..." at bounding box center [343, 414] width 58 height 11
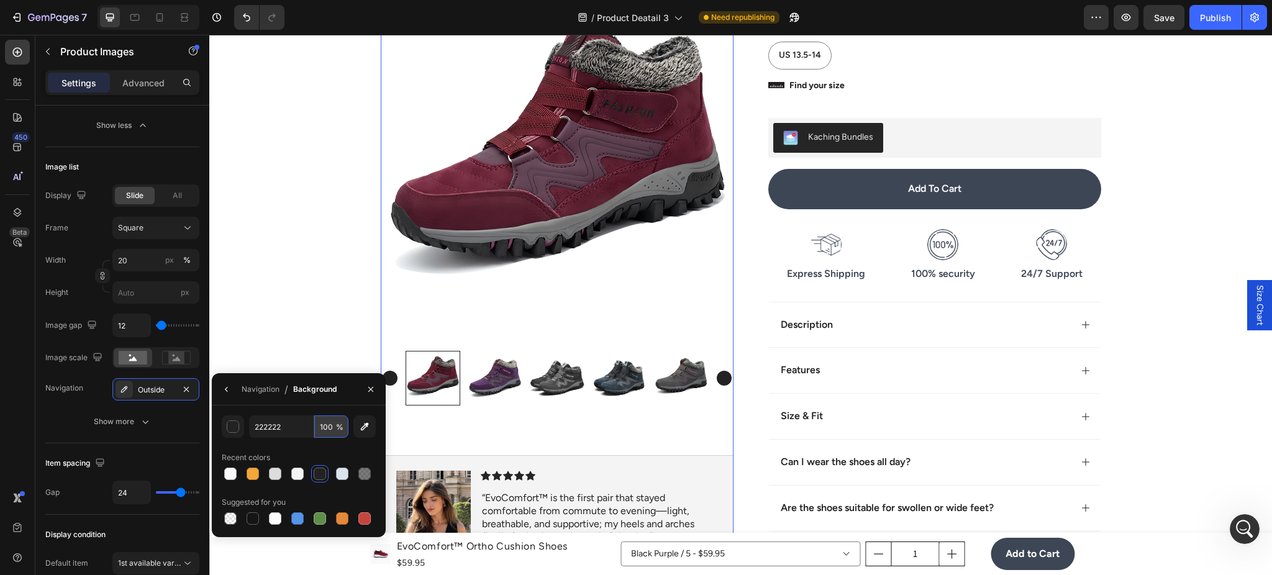
click at [324, 427] on input "100" at bounding box center [331, 427] width 34 height 22
type input "0"
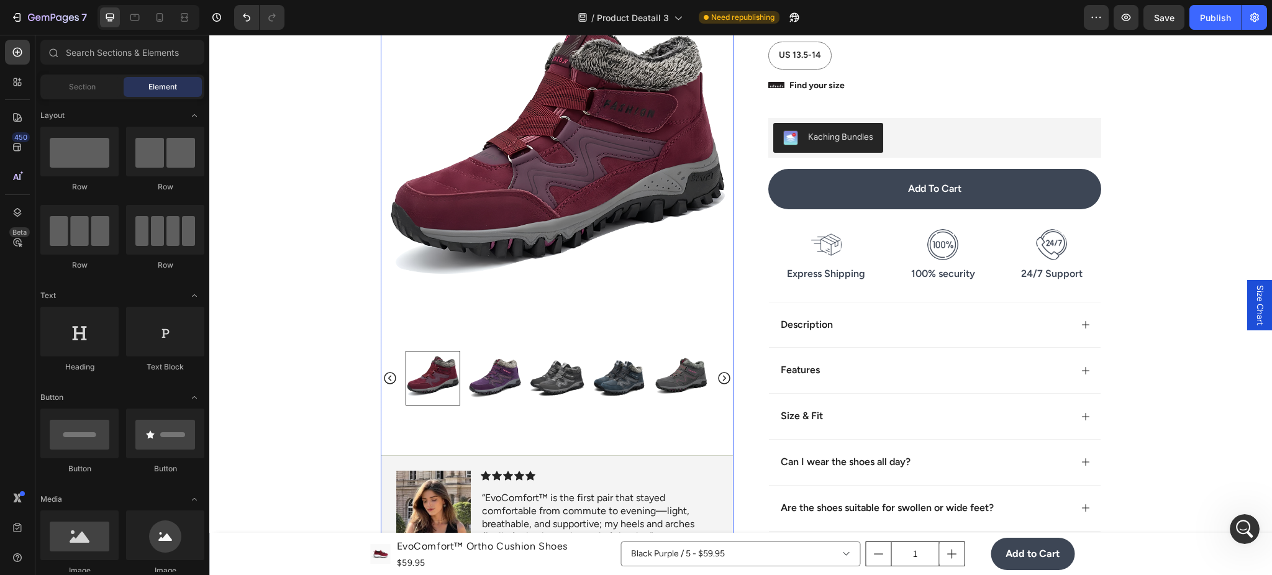
click at [470, 406] on img at bounding box center [495, 378] width 55 height 55
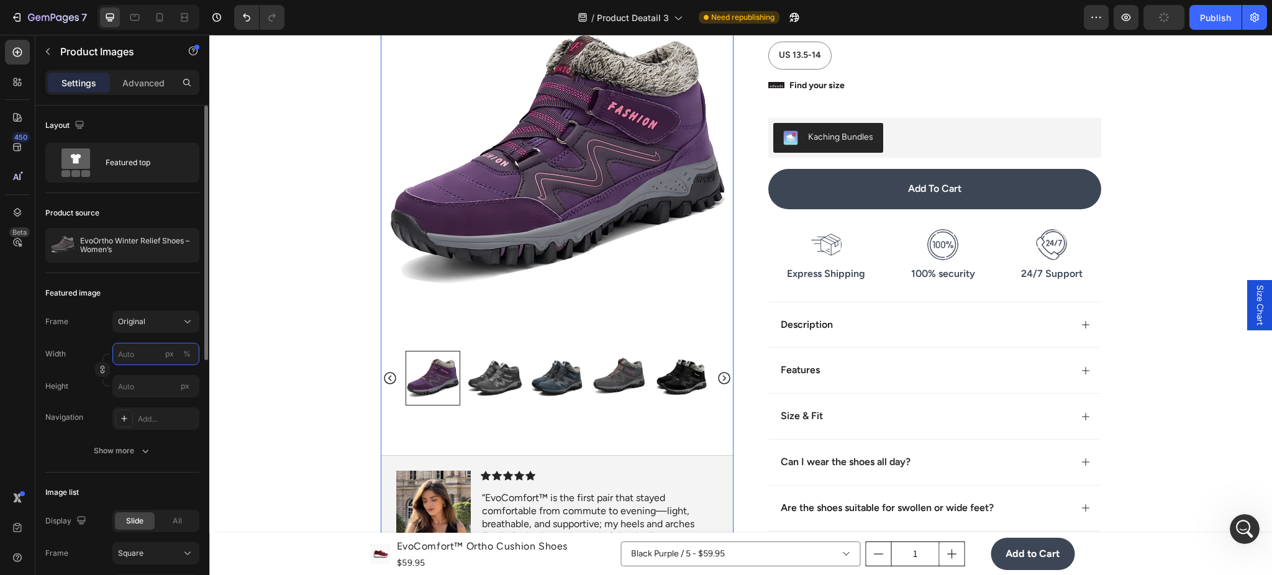
click at [144, 358] on input "px %" at bounding box center [155, 354] width 87 height 22
click at [175, 312] on button "Original" at bounding box center [155, 322] width 87 height 22
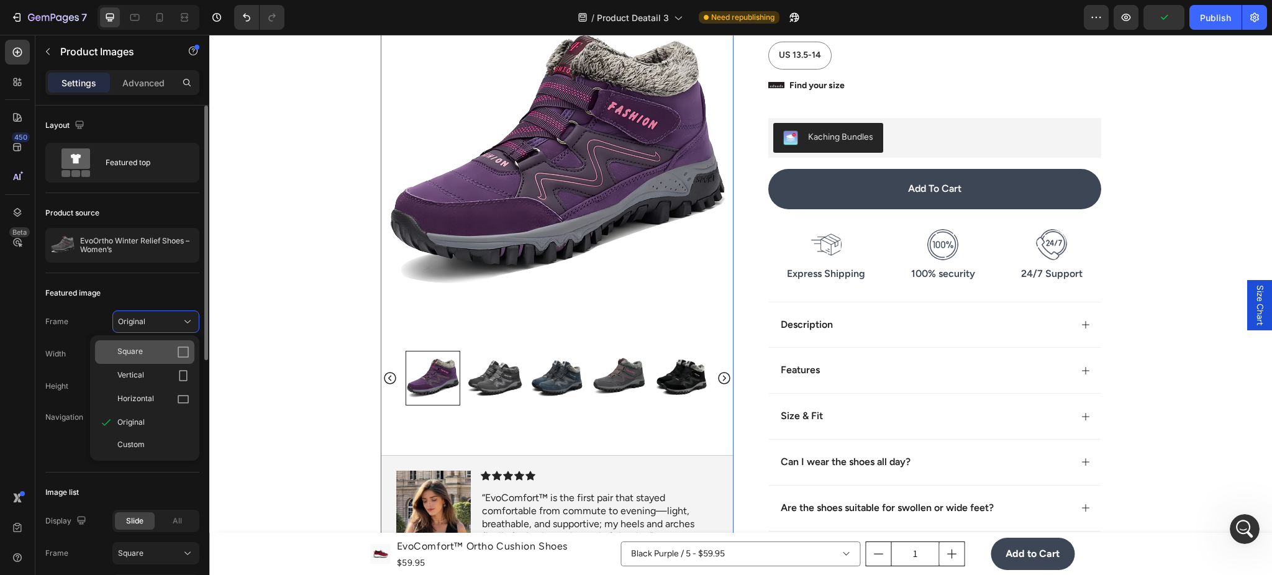
click at [162, 357] on div "Square" at bounding box center [153, 352] width 72 height 12
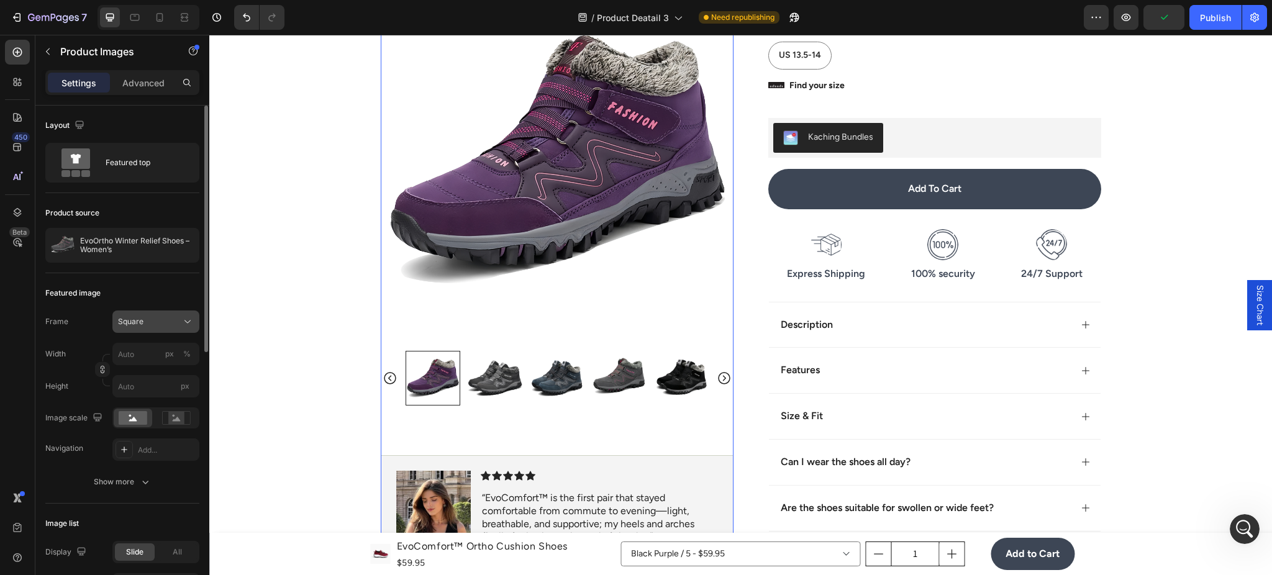
click at [172, 324] on div "Square" at bounding box center [148, 321] width 61 height 11
click at [151, 417] on div "Original" at bounding box center [153, 422] width 72 height 11
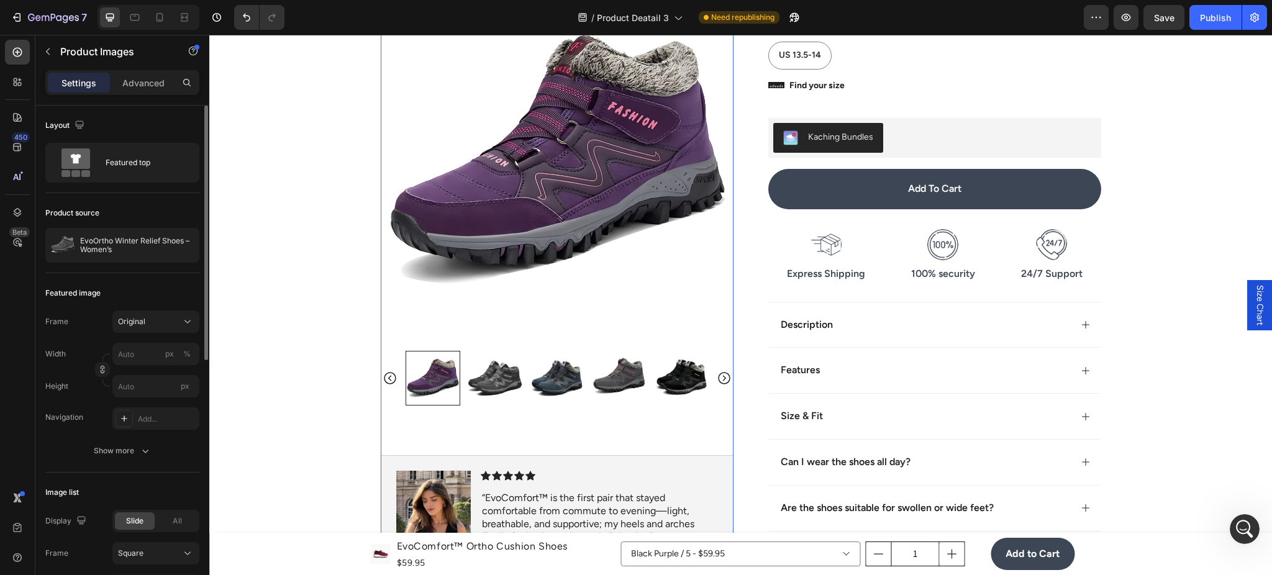
scroll to position [111, 0]
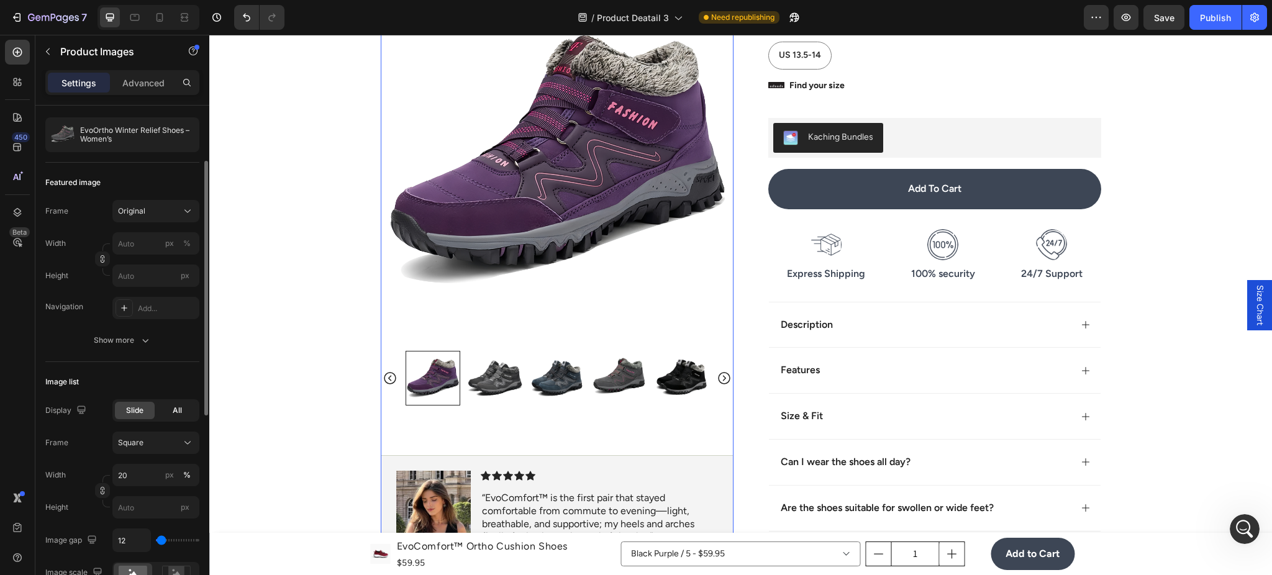
click at [173, 414] on span "All" at bounding box center [177, 410] width 9 height 11
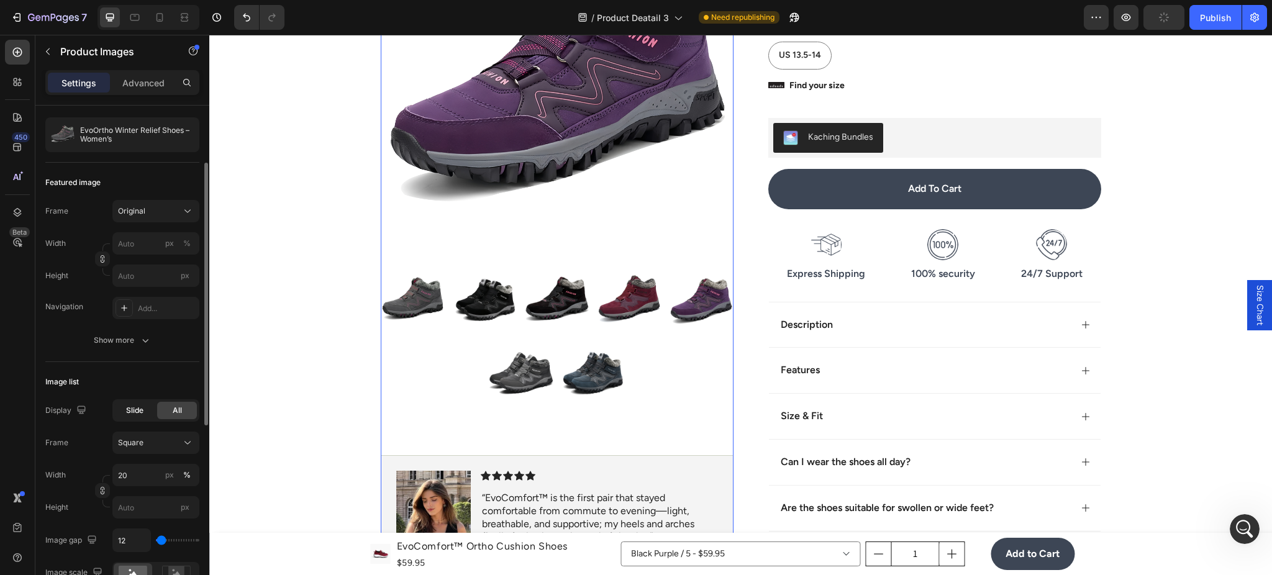
drag, startPoint x: 144, startPoint y: 411, endPoint x: 152, endPoint y: 418, distance: 11.0
click at [144, 411] on div "Slide" at bounding box center [135, 410] width 40 height 17
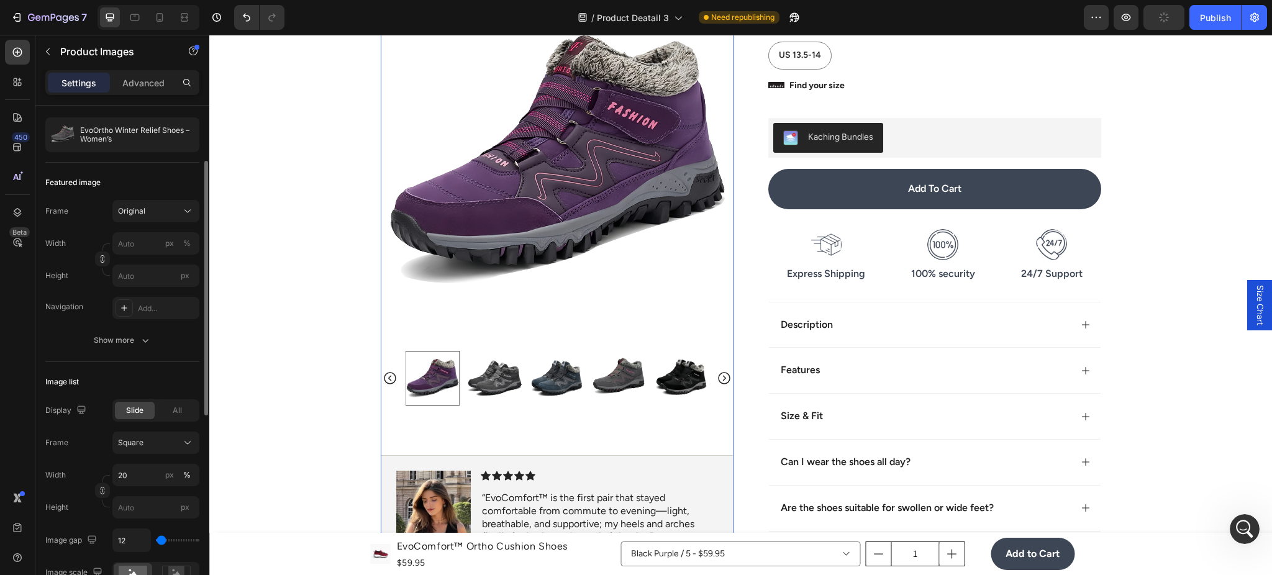
click at [176, 431] on div "Display Slide All Frame Square Width 20 px % Height px Image gap 12 Image scale…" at bounding box center [122, 507] width 154 height 216
click at [195, 442] on button "Square" at bounding box center [155, 443] width 87 height 22
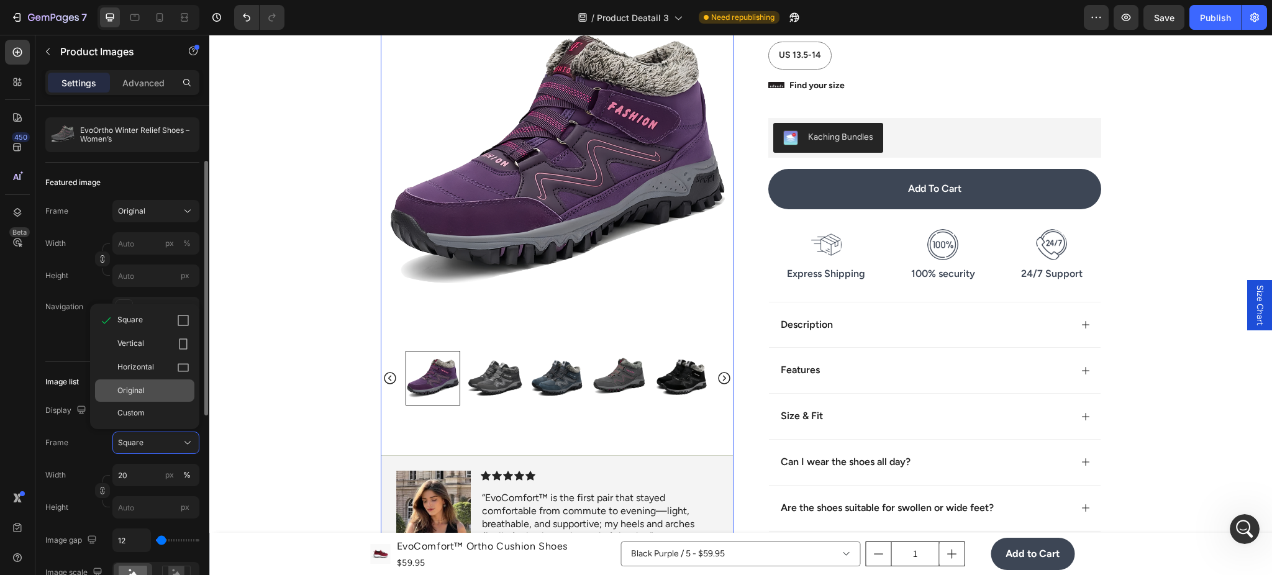
click at [160, 388] on div "Original" at bounding box center [153, 390] width 72 height 11
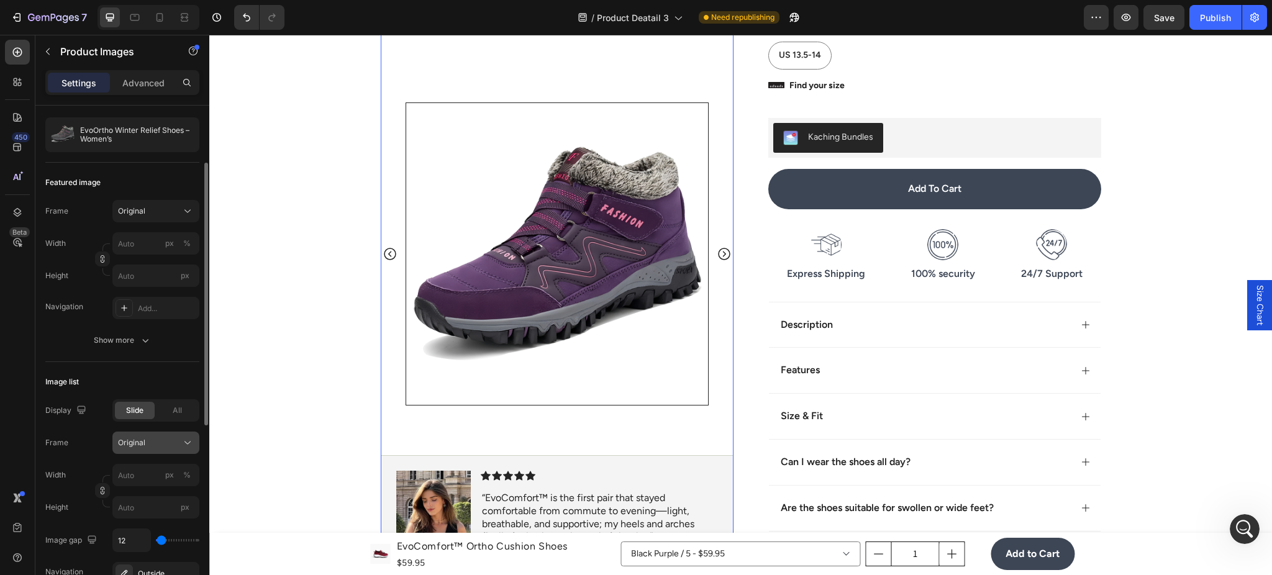
click at [178, 444] on div "Original" at bounding box center [148, 442] width 61 height 11
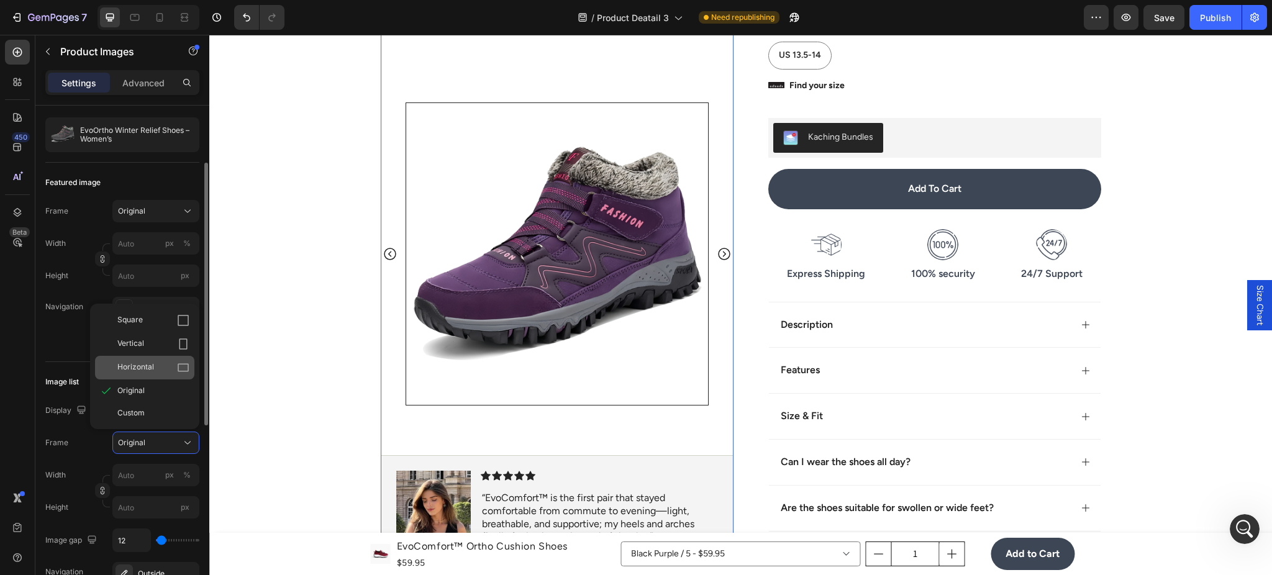
type input "20"
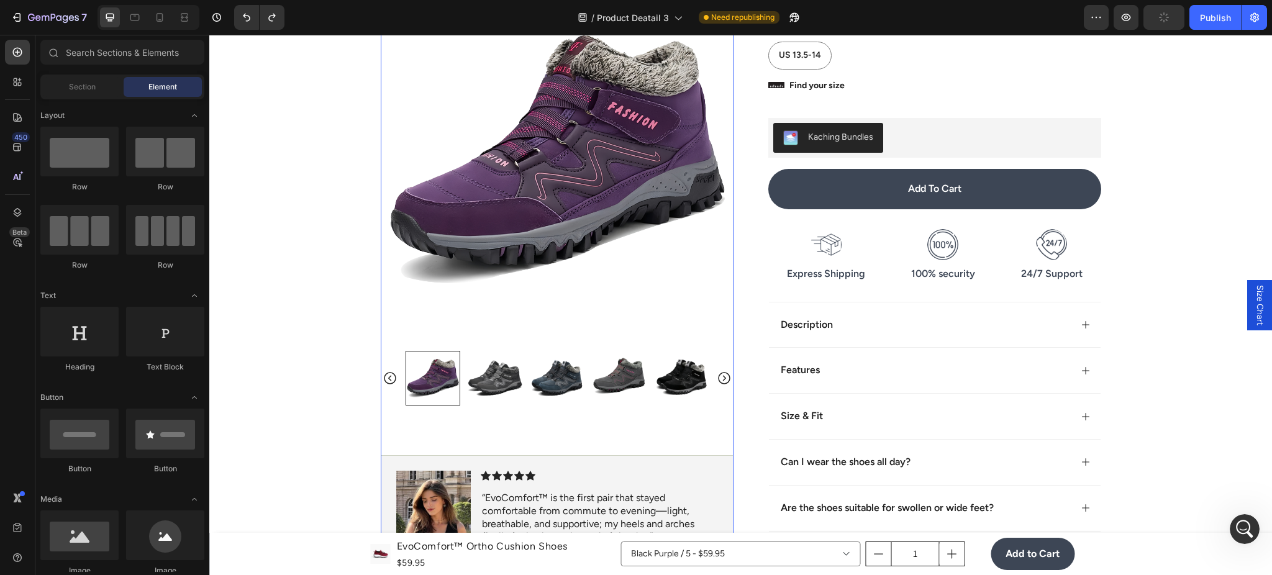
click at [505, 406] on img at bounding box center [495, 378] width 55 height 55
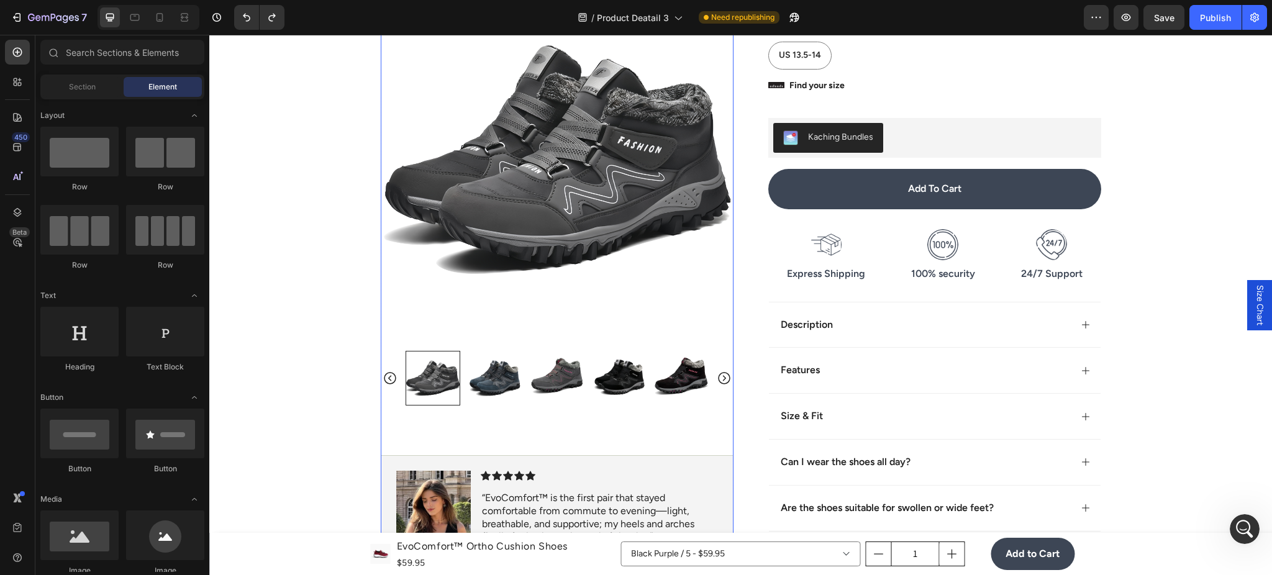
click at [487, 406] on img at bounding box center [495, 378] width 55 height 55
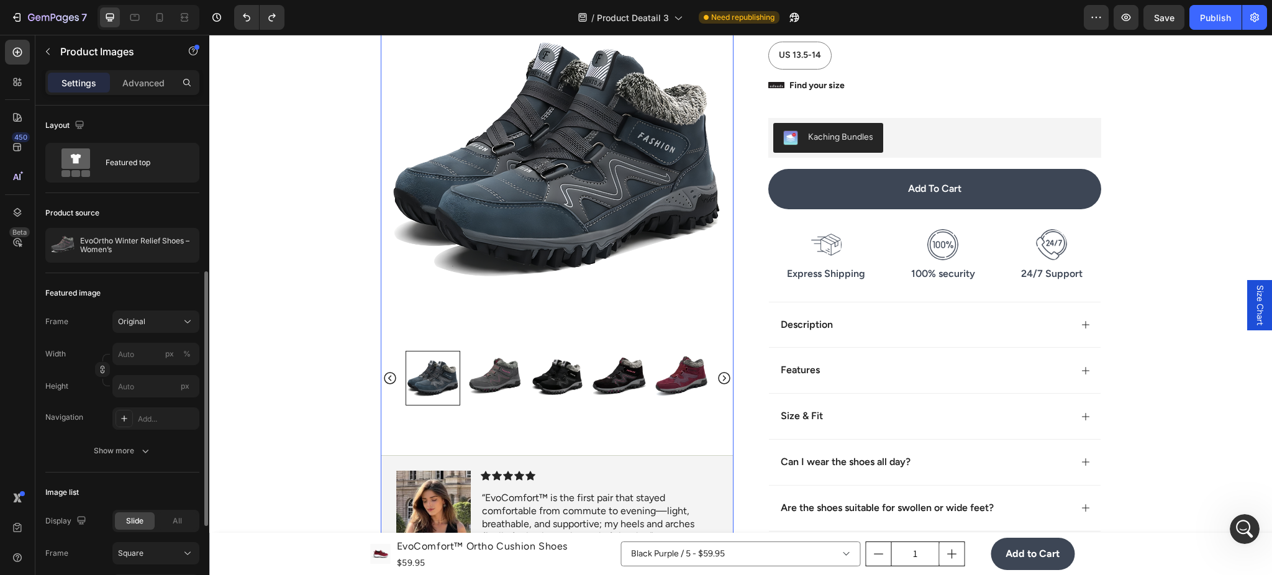
scroll to position [221, 0]
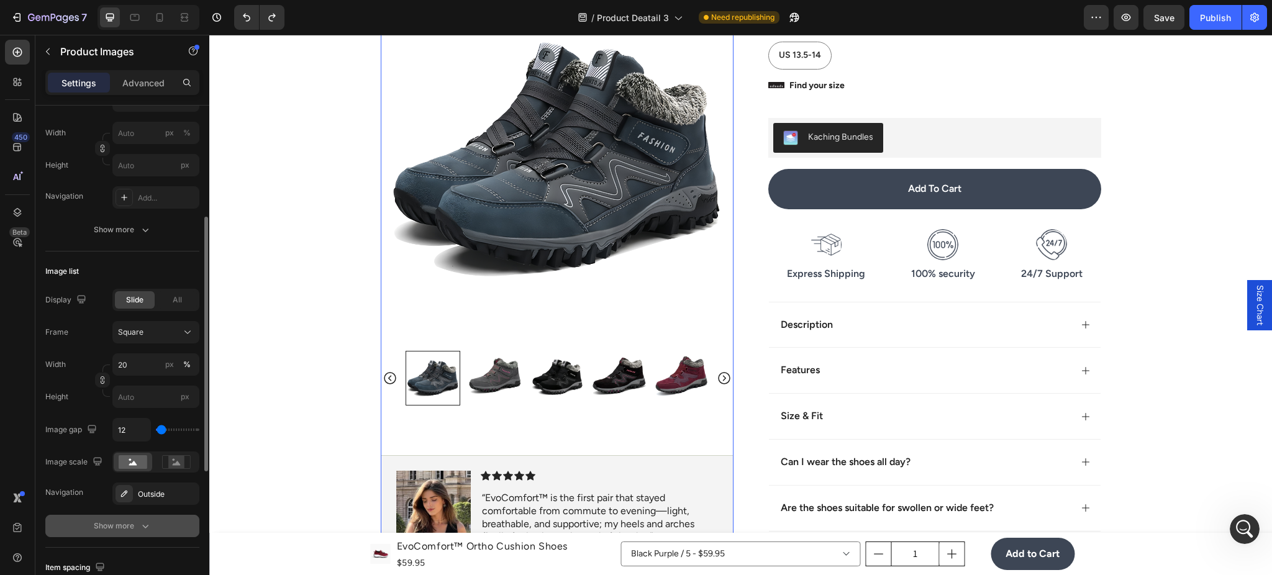
click at [159, 518] on button "Show more" at bounding box center [122, 526] width 154 height 22
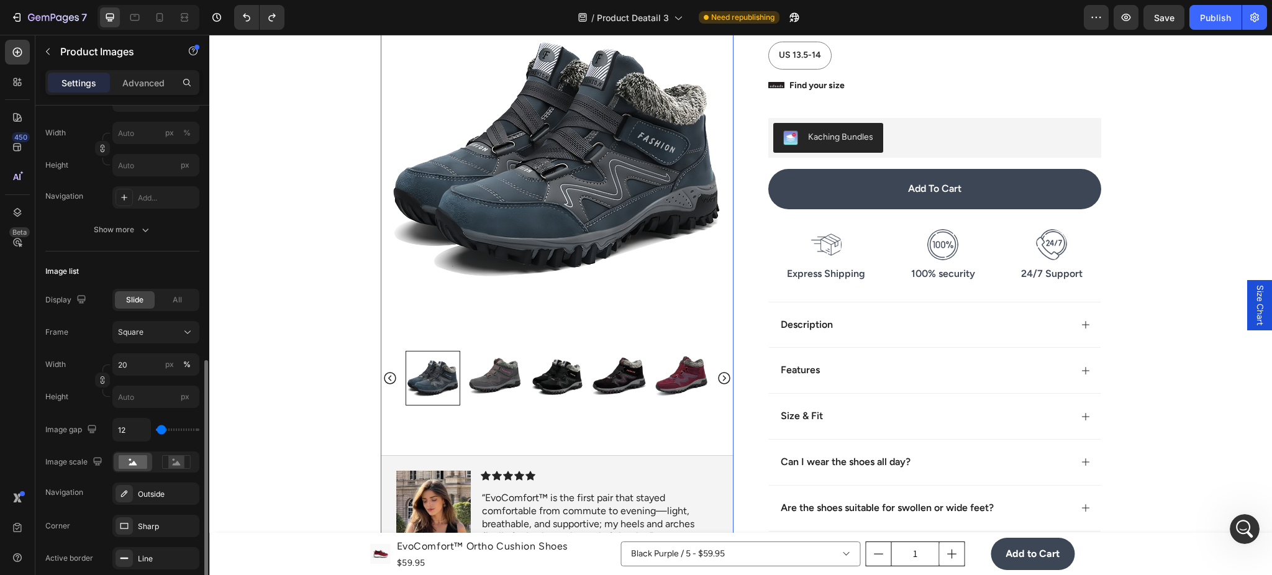
scroll to position [332, 0]
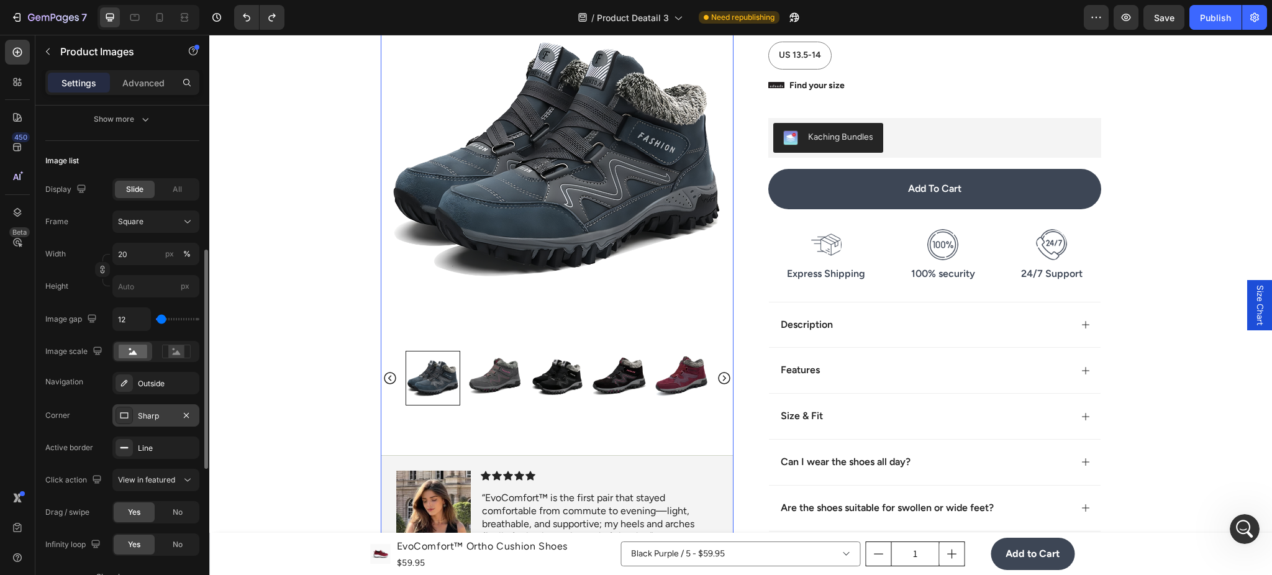
click at [128, 416] on icon at bounding box center [124, 416] width 10 height 10
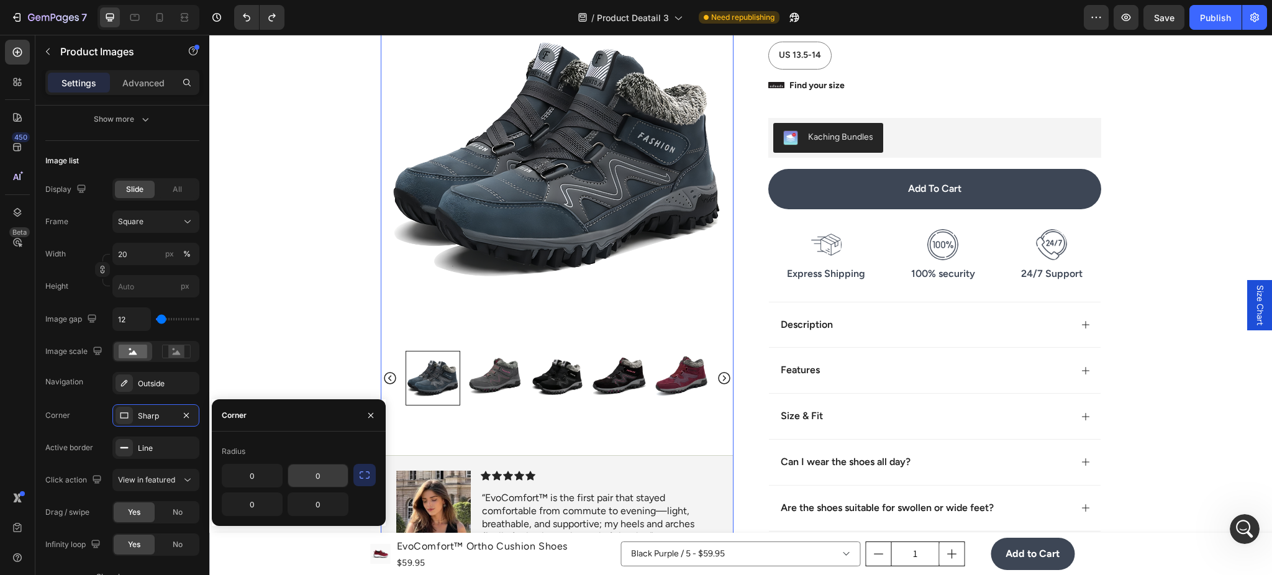
click at [315, 476] on input "0" at bounding box center [318, 476] width 60 height 22
type input "1"
click at [359, 480] on icon "button" at bounding box center [364, 475] width 12 height 12
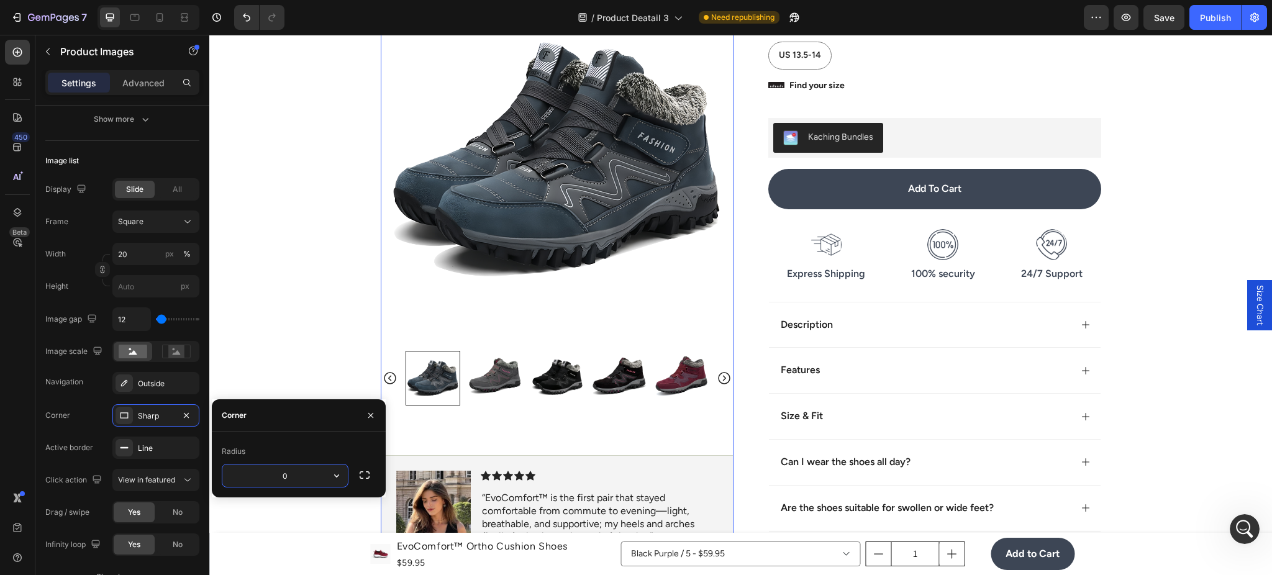
click at [302, 484] on input "0" at bounding box center [284, 476] width 125 height 22
click at [481, 406] on div at bounding box center [557, 378] width 303 height 55
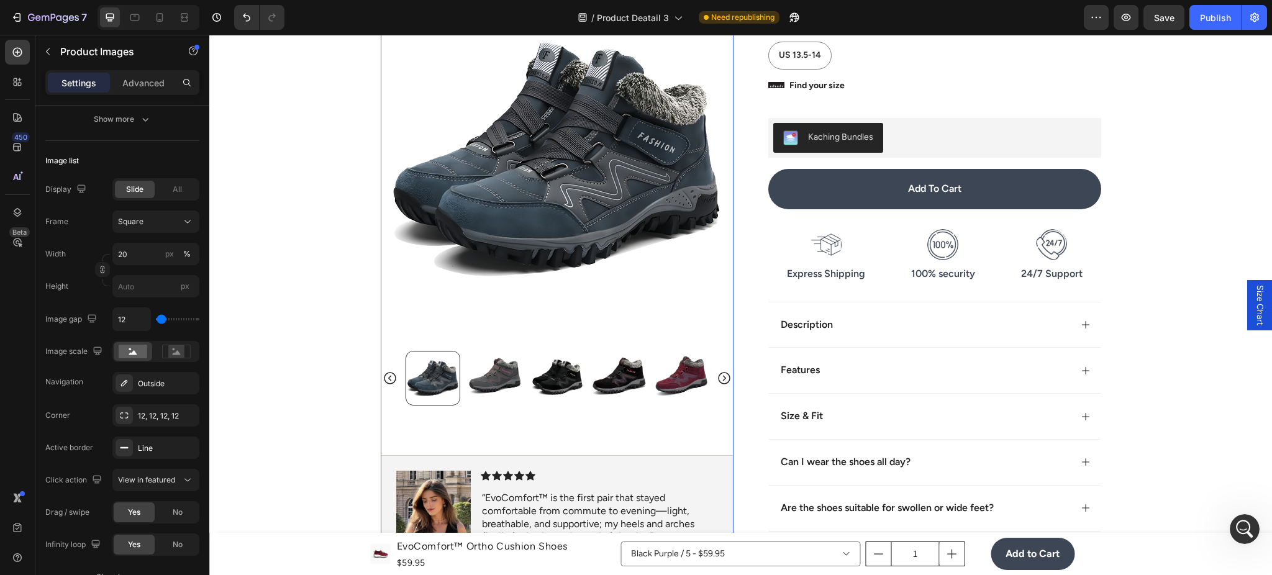
click at [504, 406] on img at bounding box center [495, 378] width 55 height 55
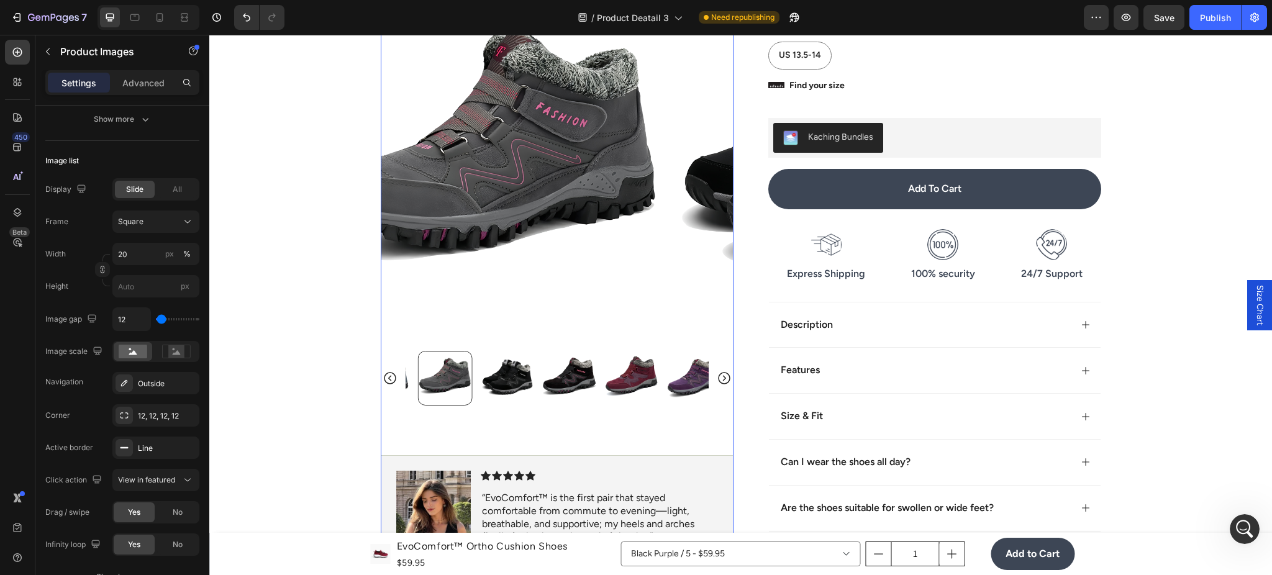
click at [542, 406] on img at bounding box center [569, 378] width 55 height 55
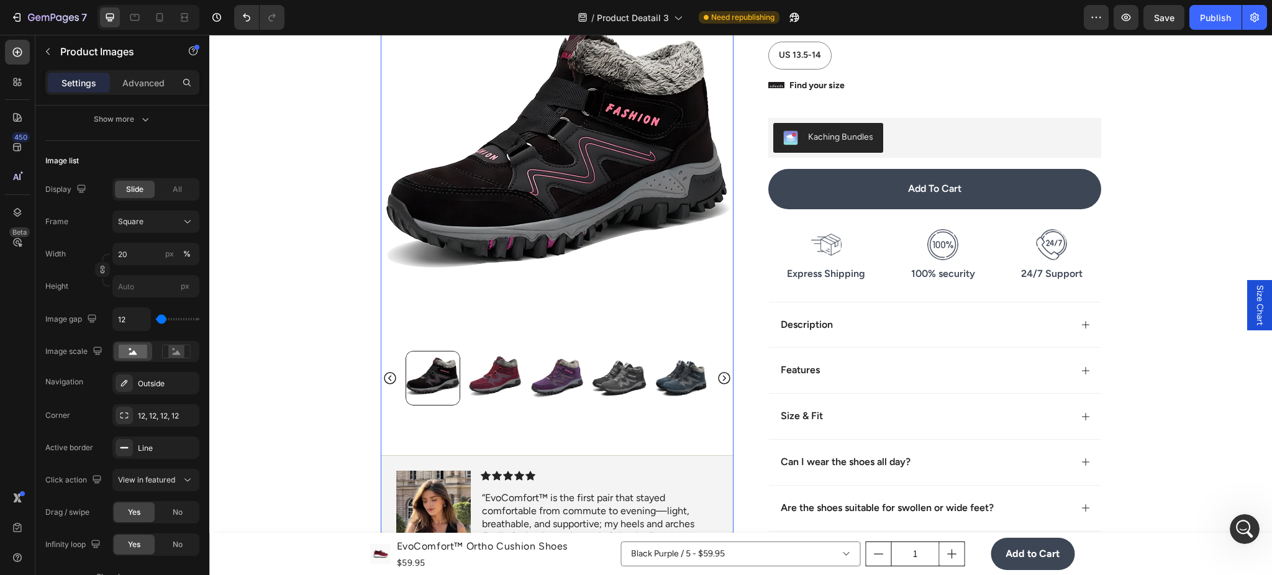
click at [468, 406] on img at bounding box center [495, 378] width 55 height 55
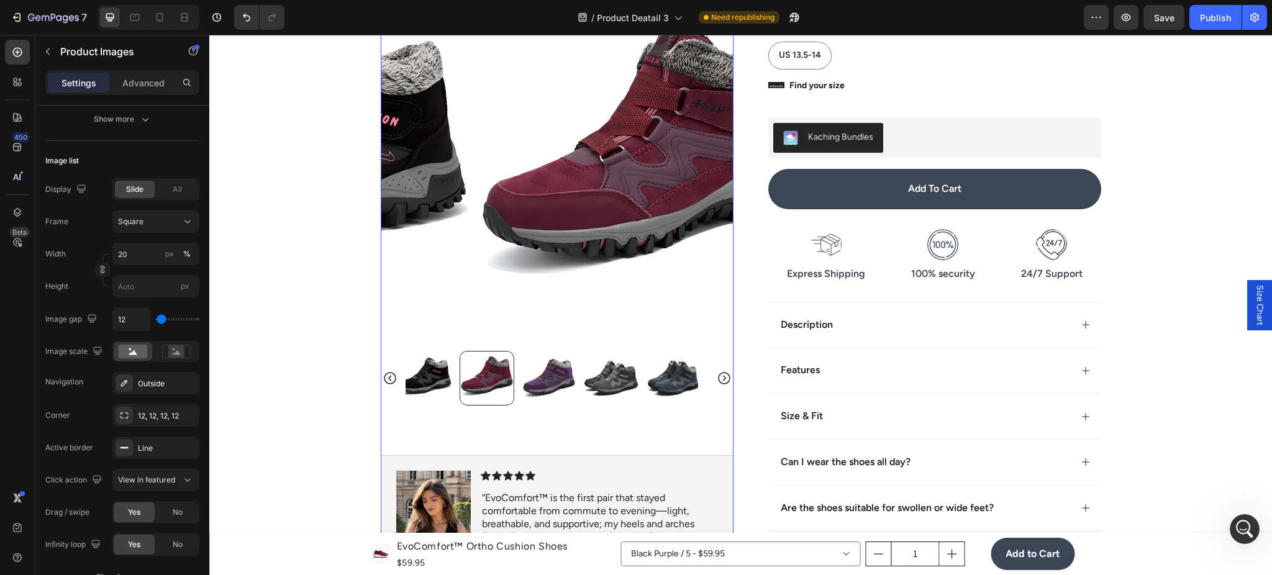
click at [517, 406] on div at bounding box center [557, 378] width 303 height 55
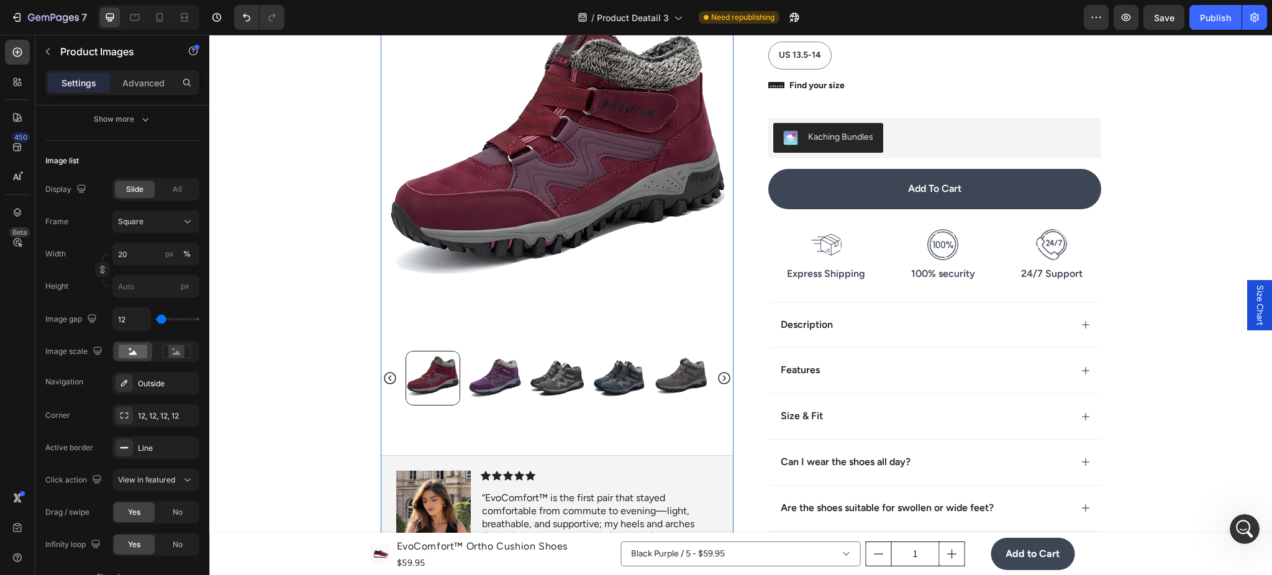
click at [572, 406] on img at bounding box center [557, 378] width 55 height 55
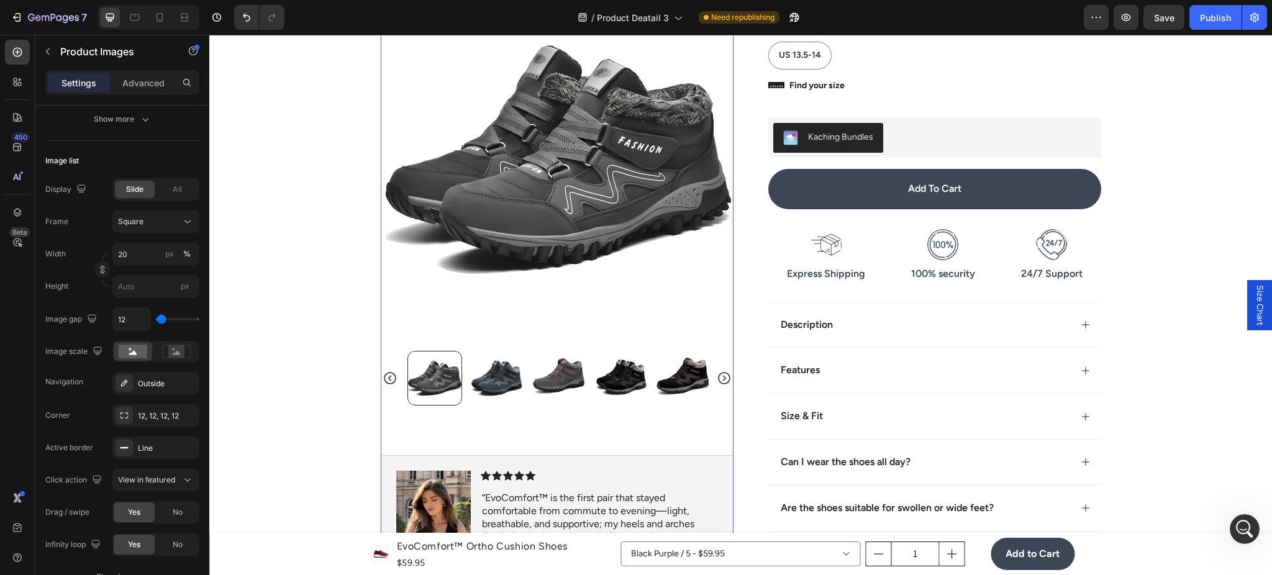
click at [598, 406] on img at bounding box center [620, 378] width 55 height 55
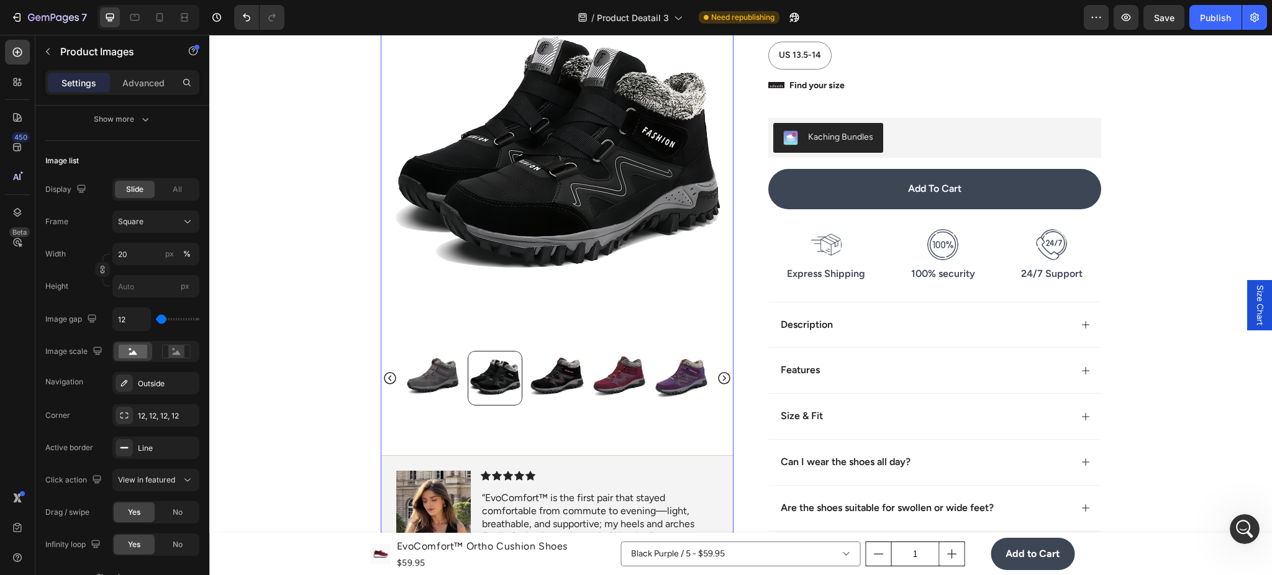
click at [620, 406] on img at bounding box center [619, 378] width 55 height 55
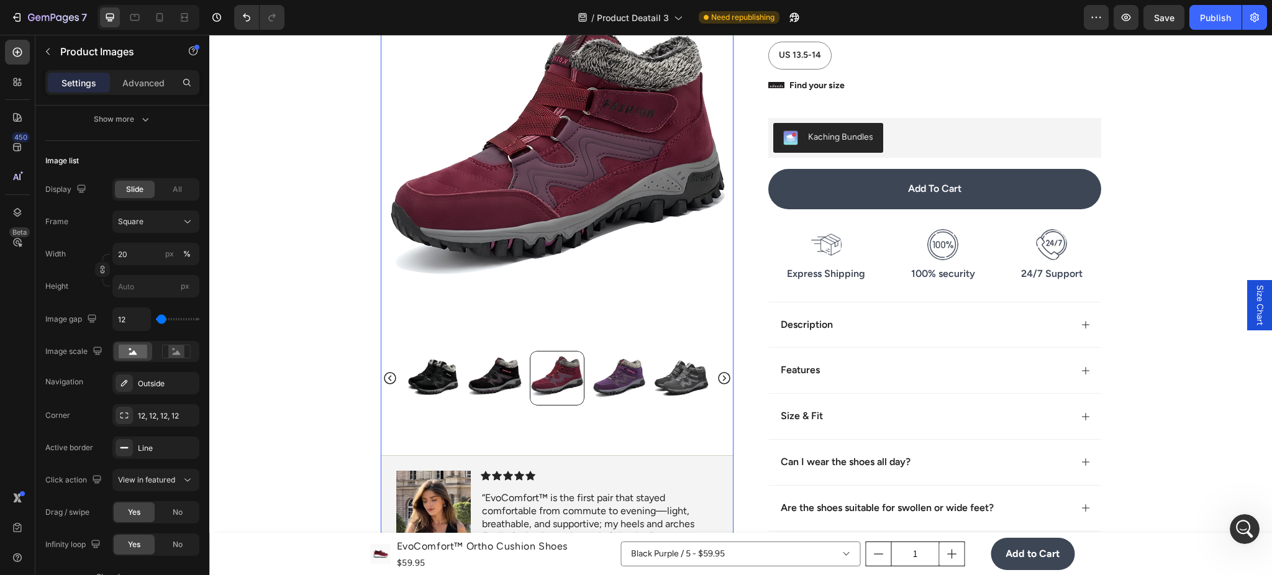
click at [608, 406] on img at bounding box center [619, 378] width 55 height 55
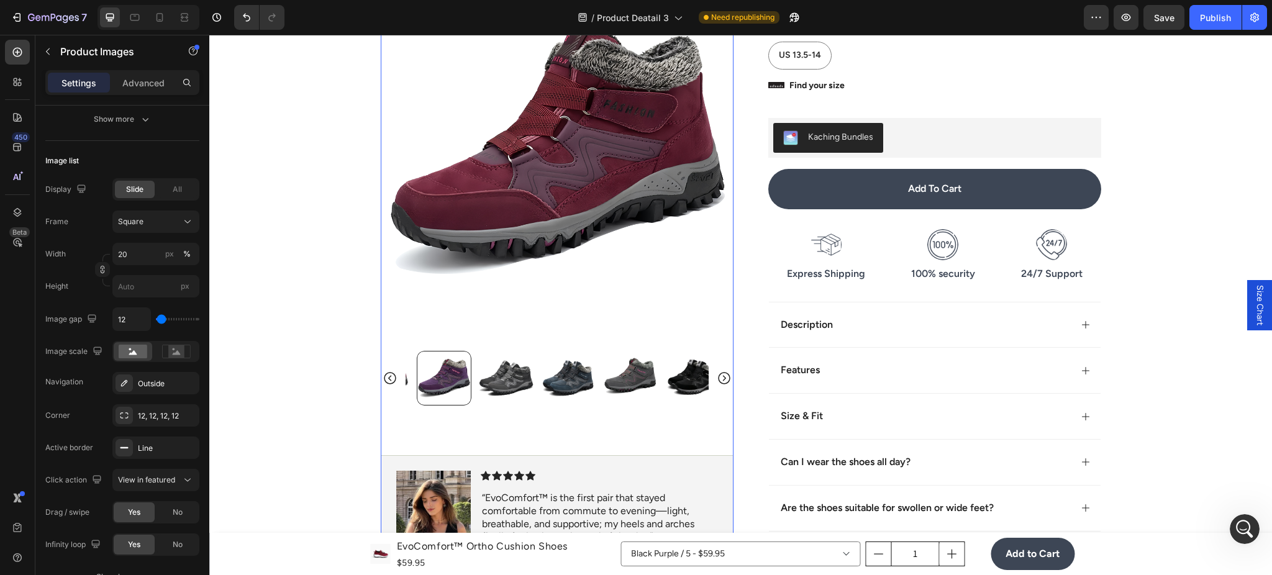
click at [605, 406] on img at bounding box center [630, 378] width 55 height 55
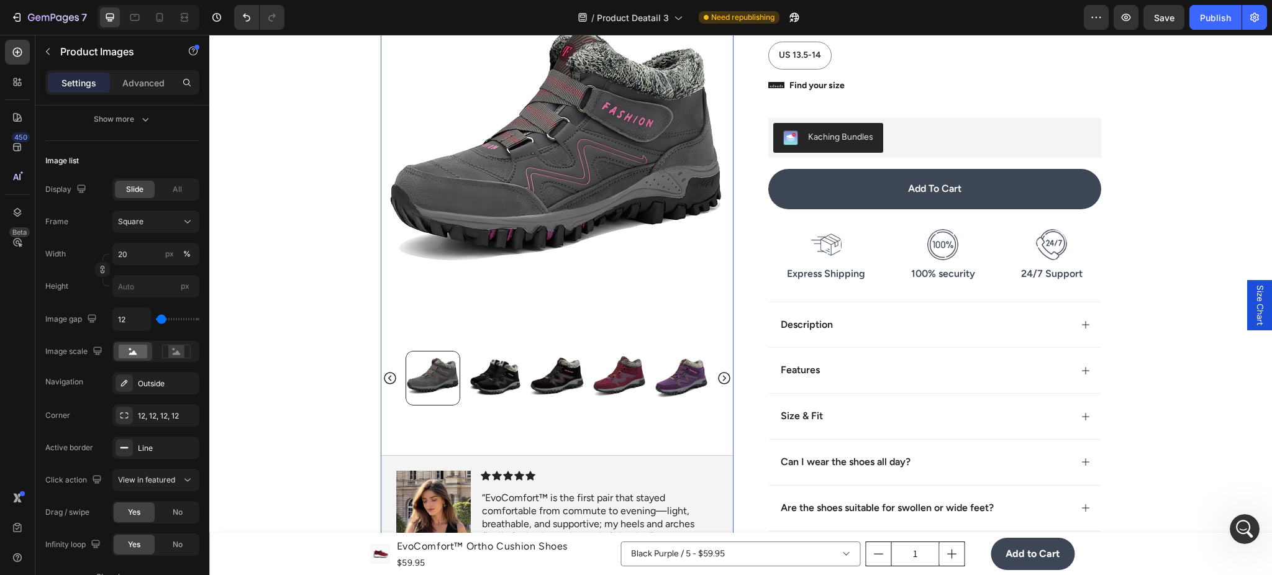
click at [610, 406] on img at bounding box center [619, 378] width 55 height 55
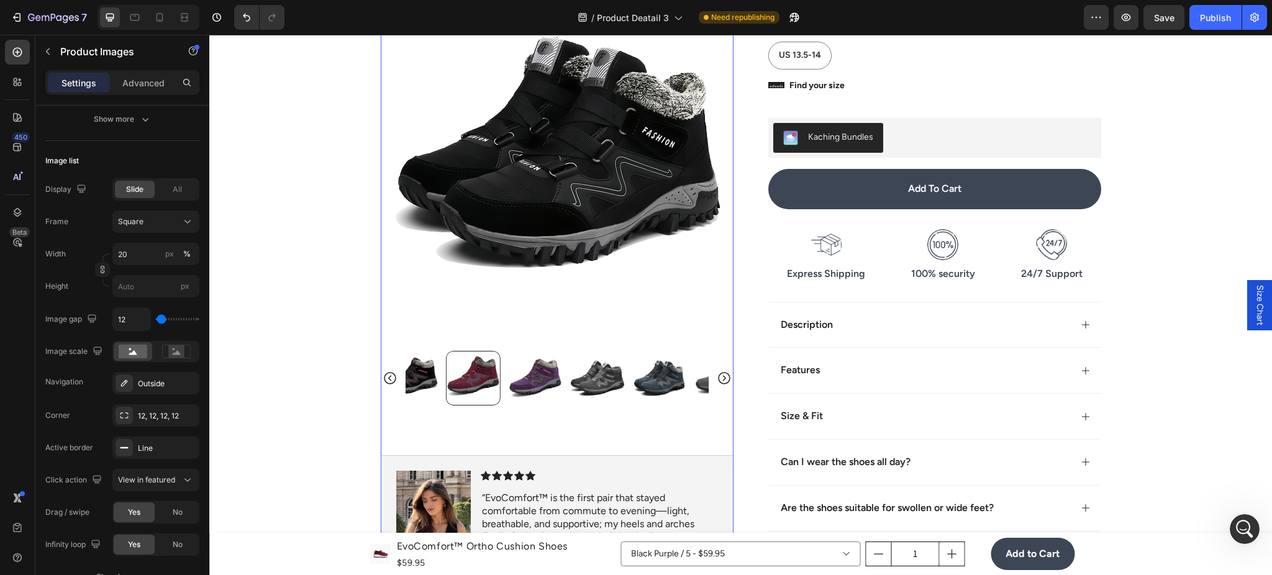
click at [632, 406] on img at bounding box center [659, 378] width 55 height 55
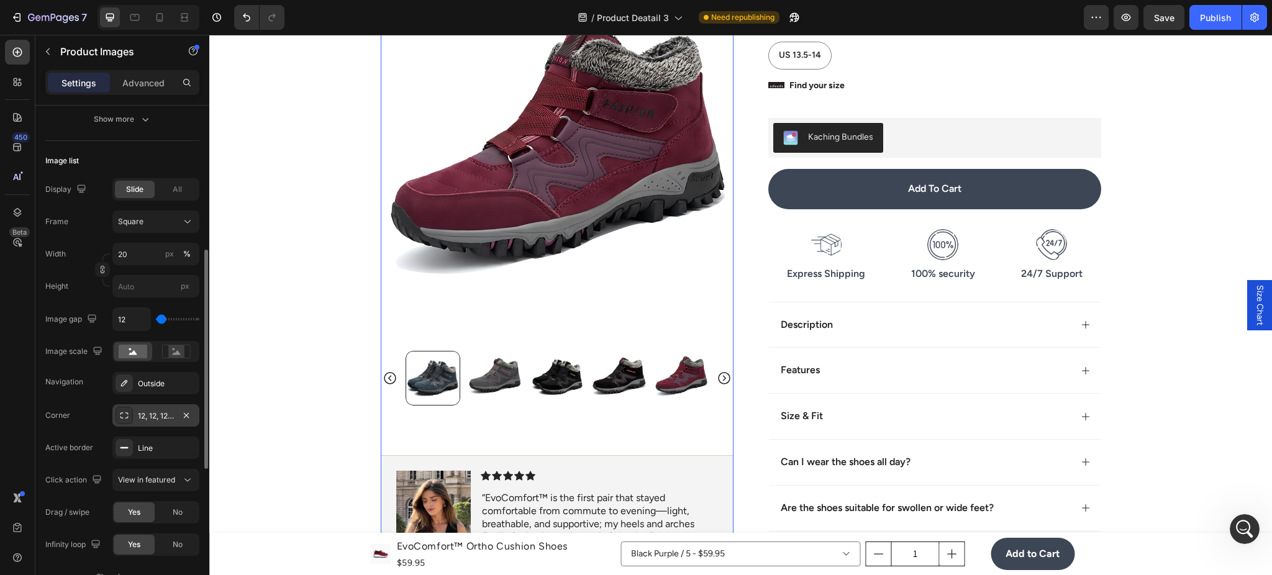
click at [148, 416] on div "12, 12, 12, 12" at bounding box center [156, 416] width 36 height 11
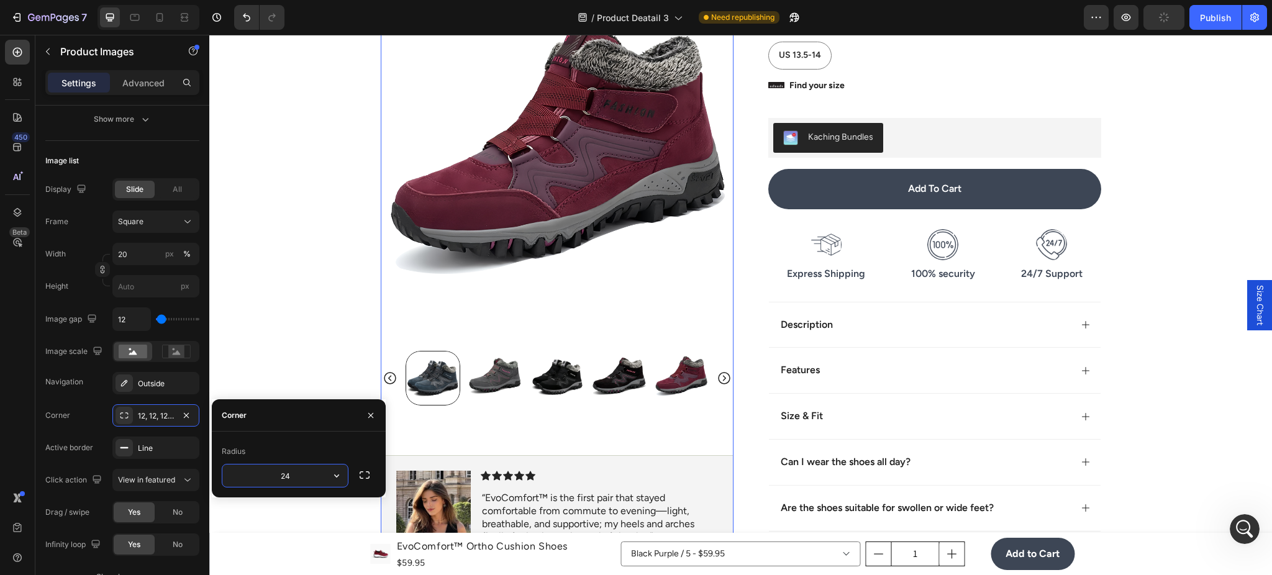
type input "2"
type input "8"
type input "16"
click at [532, 406] on div at bounding box center [557, 378] width 303 height 55
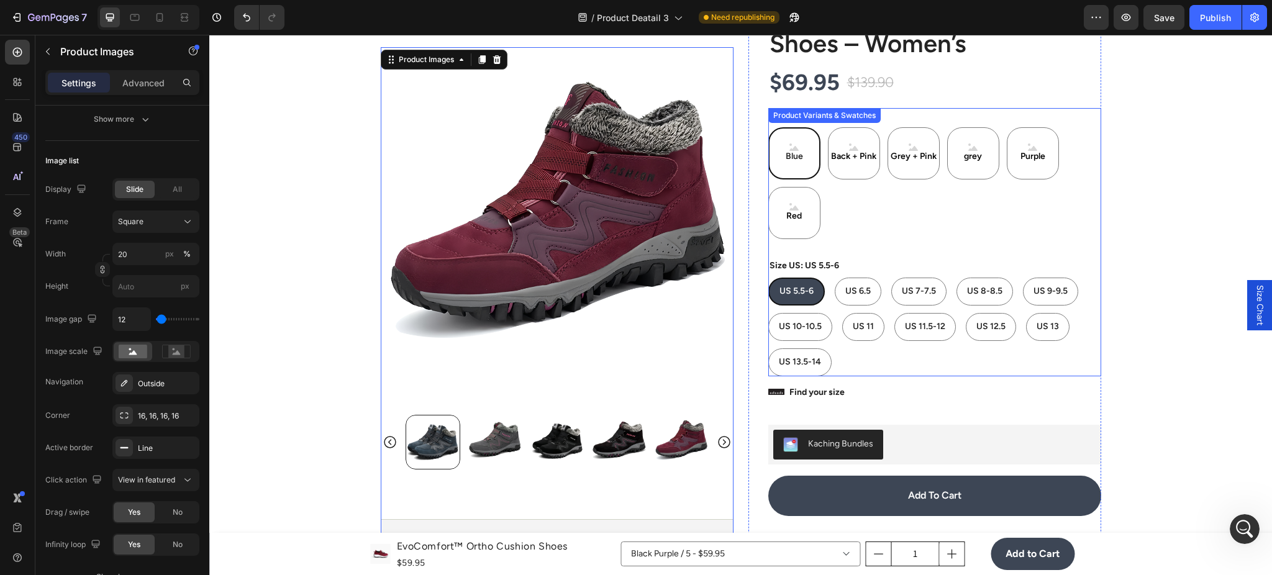
scroll to position [111, 0]
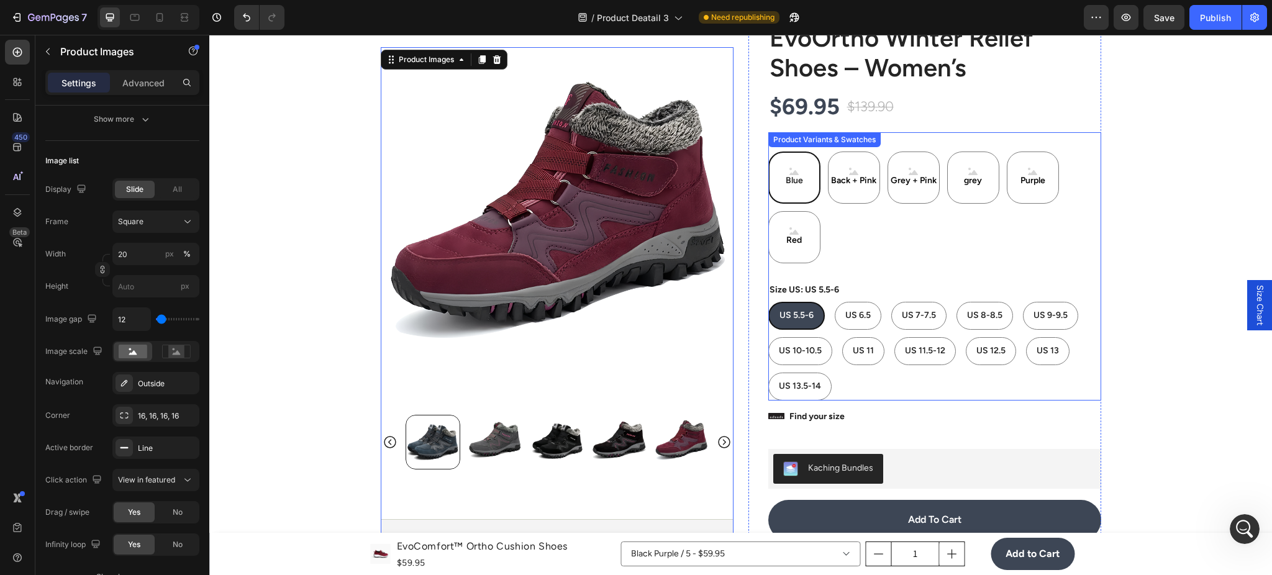
click at [813, 174] on div "Blue" at bounding box center [794, 178] width 52 height 52
click at [768, 152] on input "Blue Blue Blue" at bounding box center [768, 151] width 1 height 1
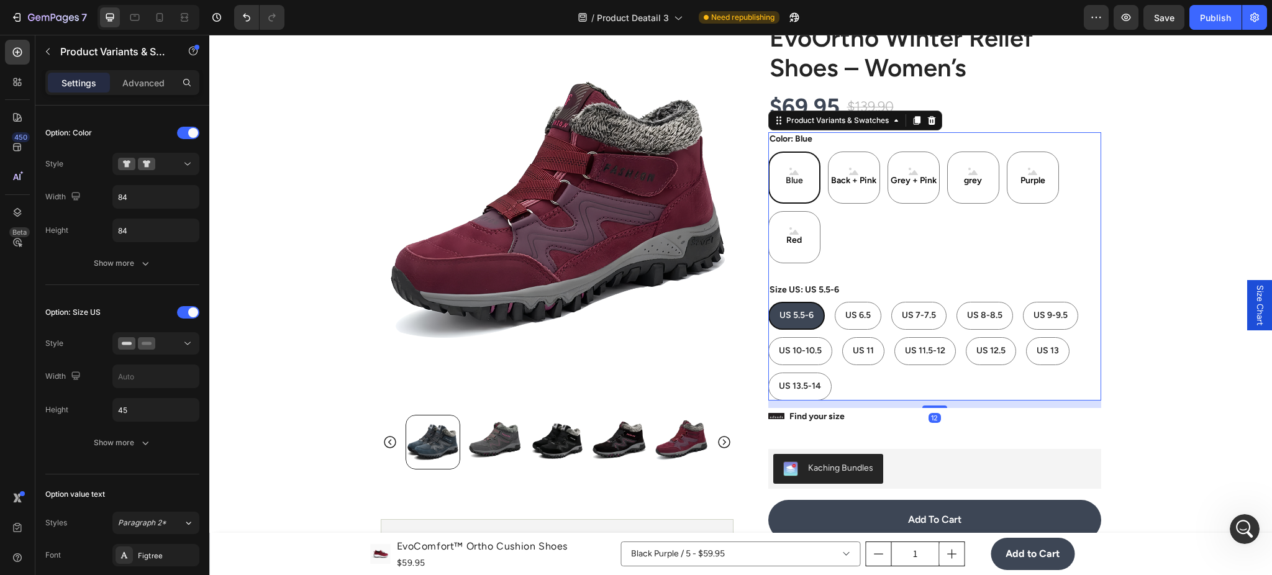
scroll to position [0, 0]
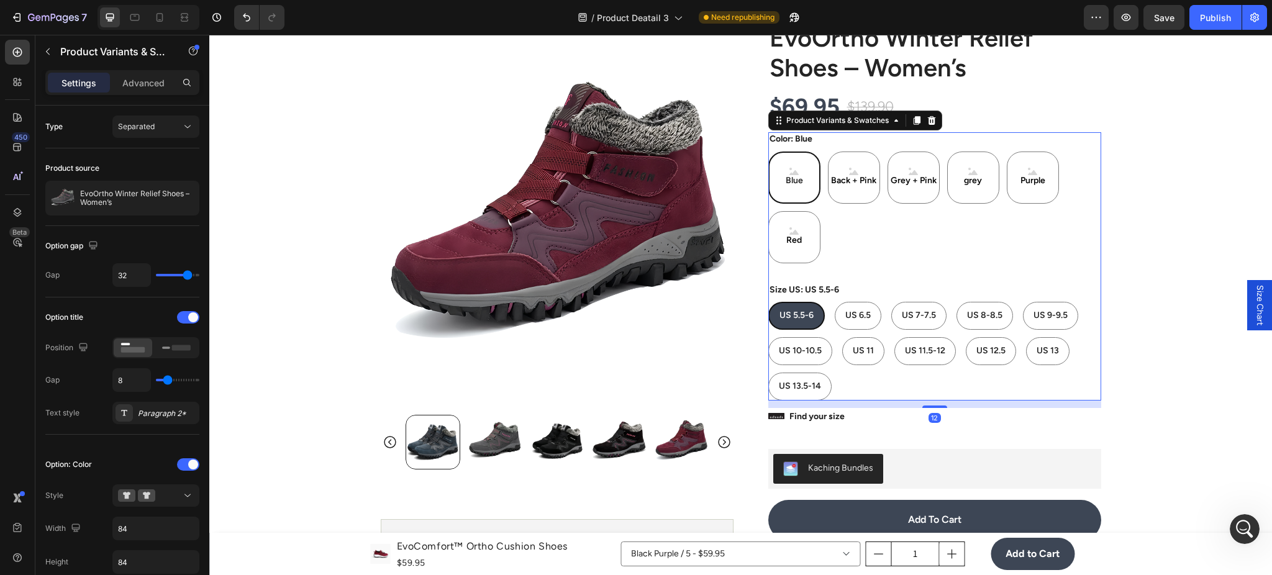
click at [899, 250] on div "Blue Blue Blue Back + Pink Back + Pink Back + Pink Grey + Pink Grey + Pink Grey…" at bounding box center [934, 208] width 333 height 112
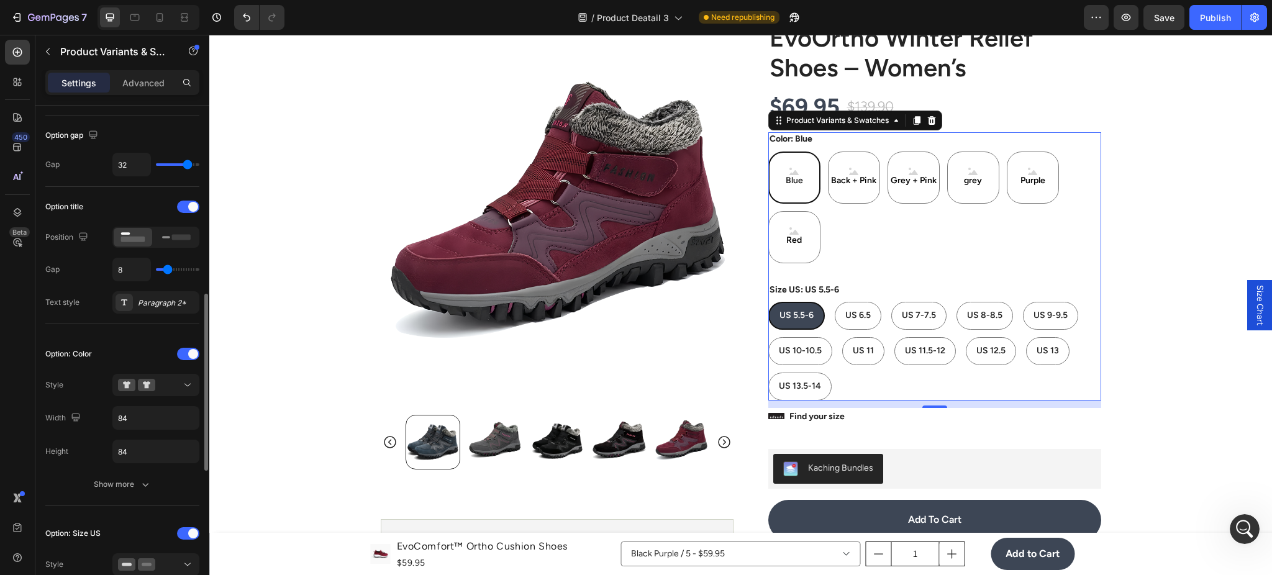
scroll to position [221, 0]
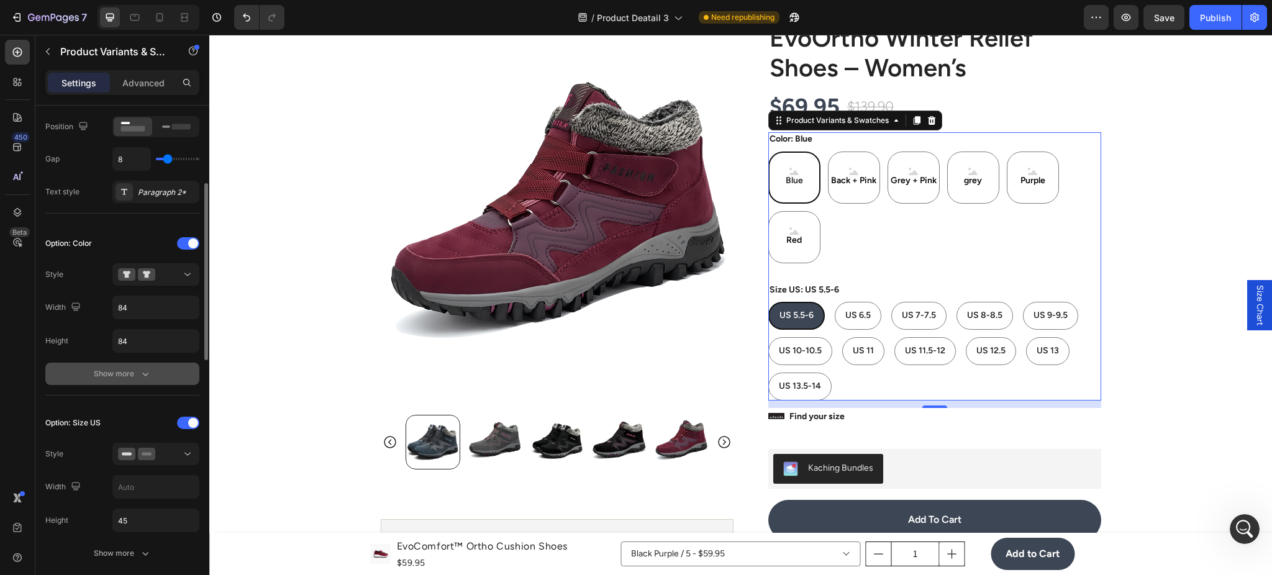
click at [174, 368] on button "Show more" at bounding box center [122, 374] width 154 height 22
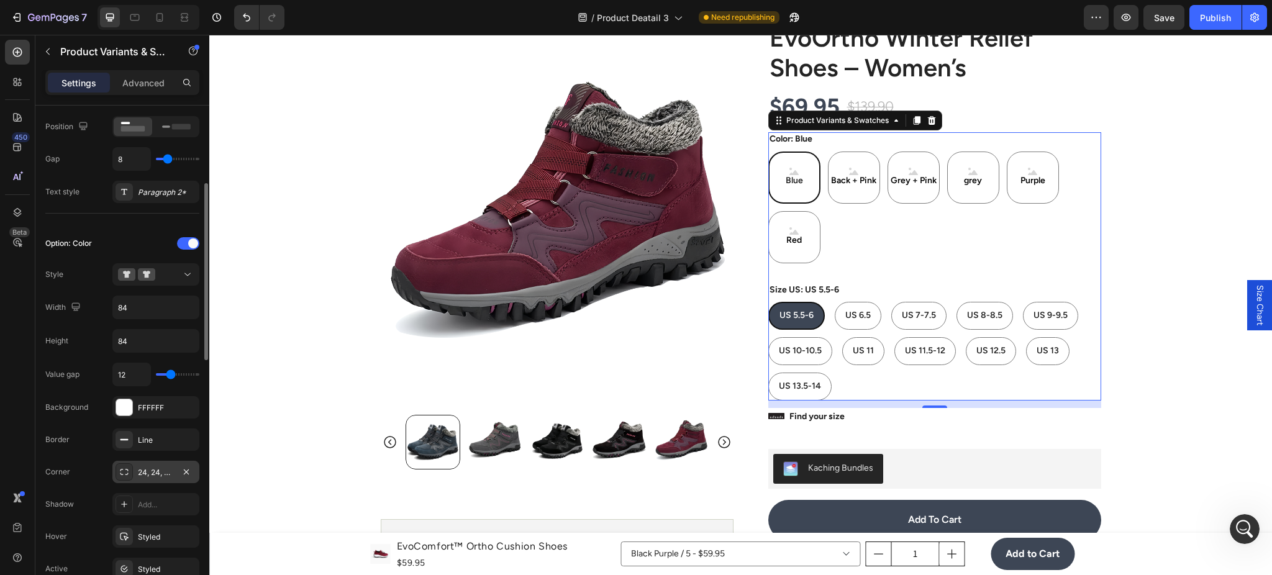
click at [160, 472] on div "24, 24, 24, 24" at bounding box center [156, 472] width 36 height 11
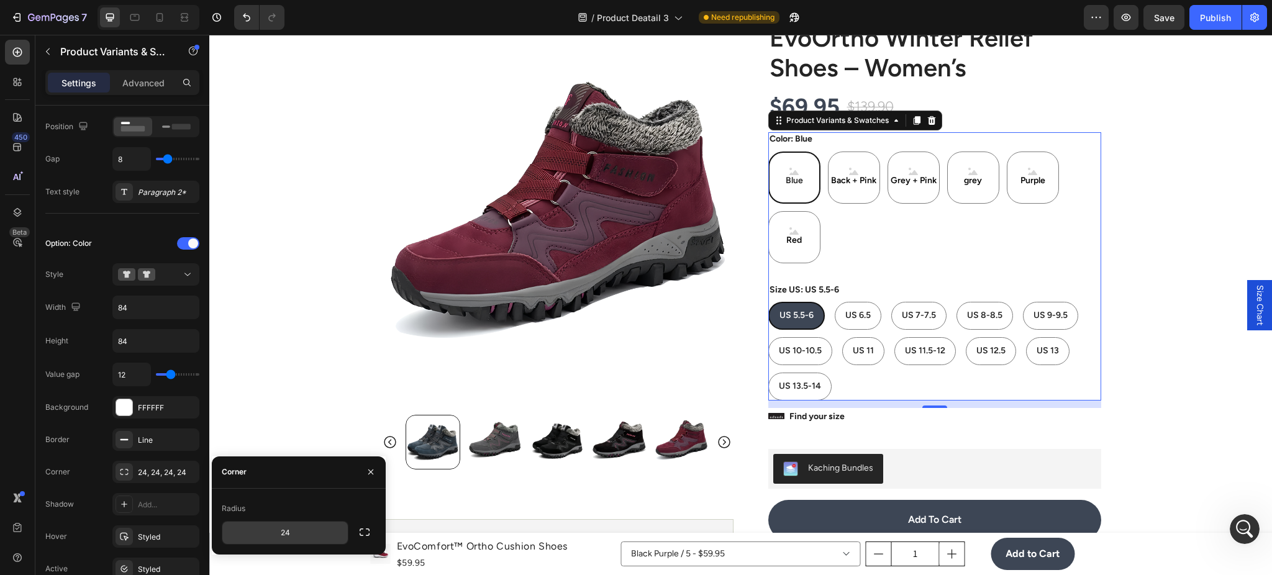
click at [299, 530] on input "24" at bounding box center [284, 533] width 125 height 22
type input "16"
click at [137, 545] on div "Styled" at bounding box center [155, 537] width 87 height 22
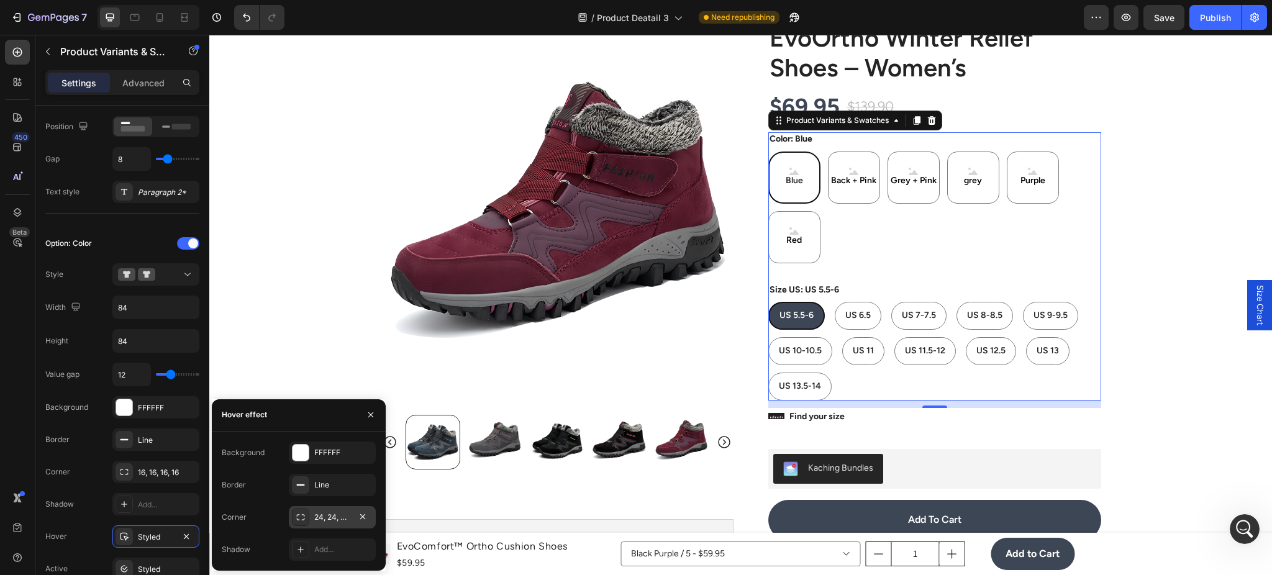
click at [329, 517] on div "24, 24, 24, 24" at bounding box center [332, 517] width 36 height 11
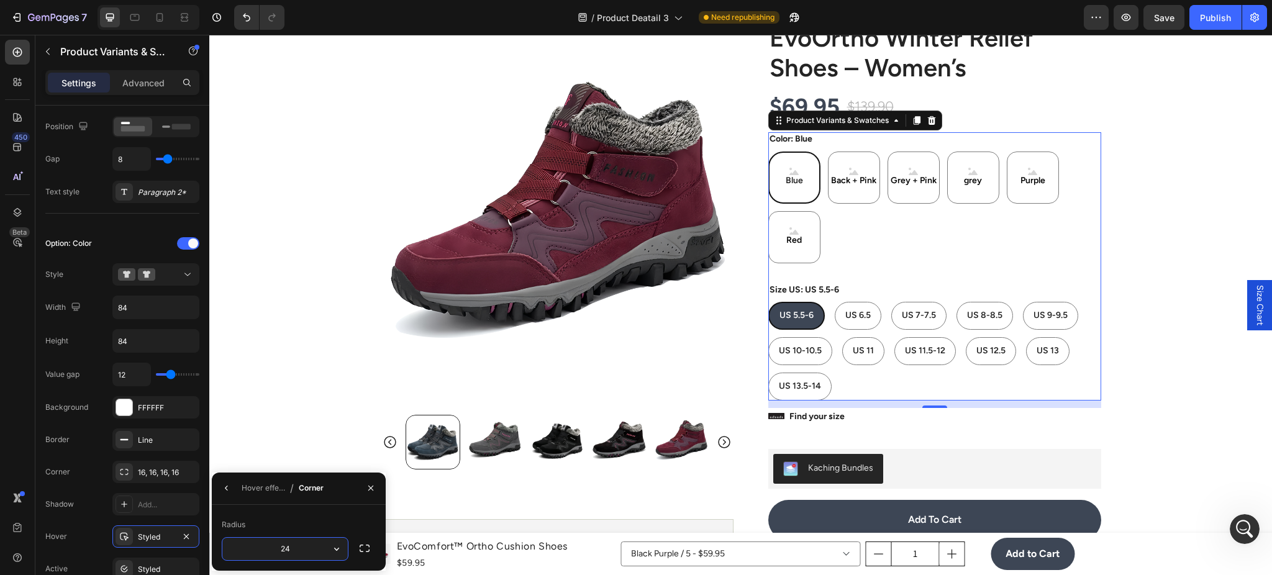
click at [296, 540] on input "24" at bounding box center [284, 549] width 125 height 22
type input "16"
click at [816, 337] on div "US 5.5-6 US 5.5-6 US 5.5-6 US 6.5 US 6.5 US 6.5 US 7-7.5 US 7-7.5 US 7-7.5 US 8…" at bounding box center [934, 351] width 333 height 99
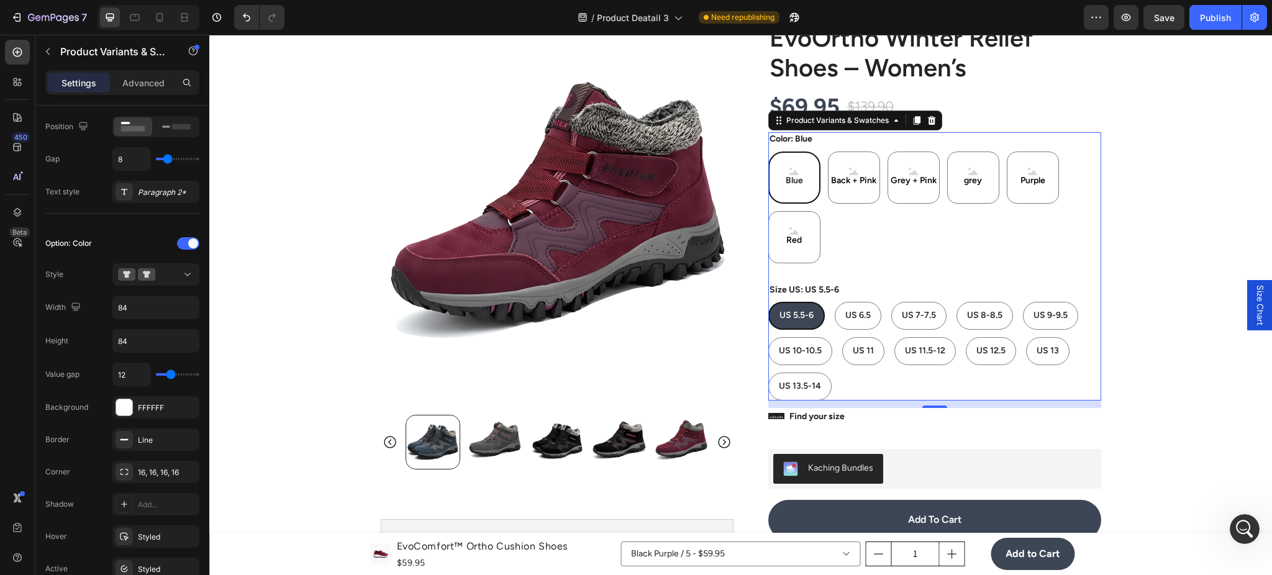
click at [818, 179] on div "Blue Blue Blue Back + Pink Back + Pink Back + Pink Grey + Pink Grey + Pink Grey…" at bounding box center [934, 208] width 333 height 112
click at [793, 185] on span "Blue" at bounding box center [794, 180] width 22 height 11
click at [768, 152] on input "Blue Blue Blue" at bounding box center [768, 151] width 1 height 1
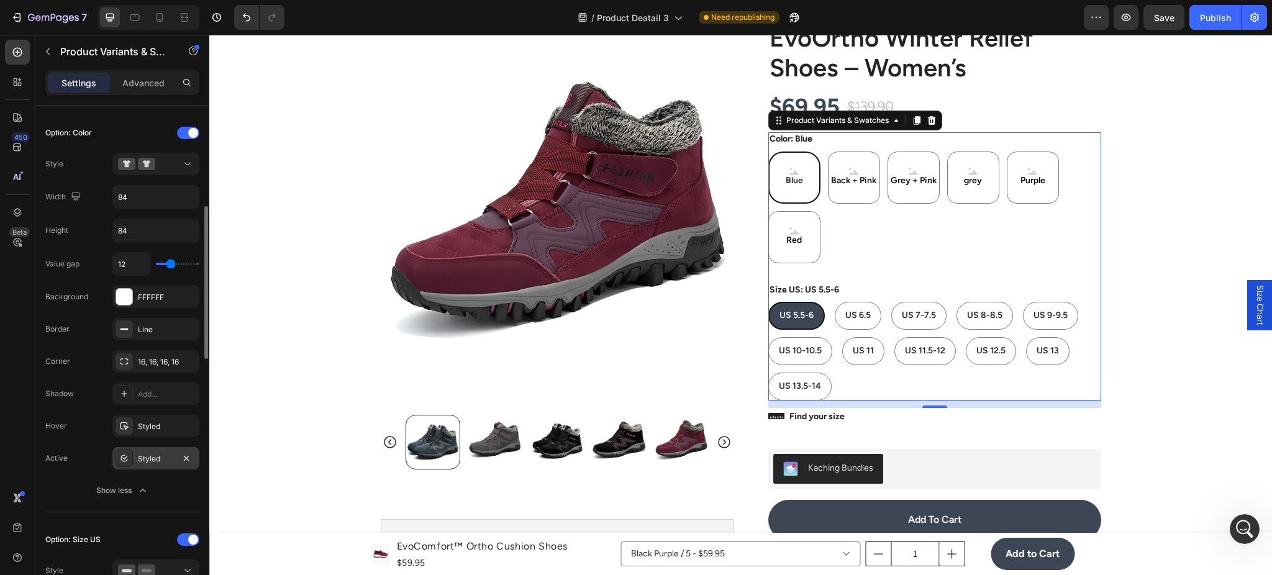
click at [160, 458] on div "Styled" at bounding box center [156, 459] width 36 height 11
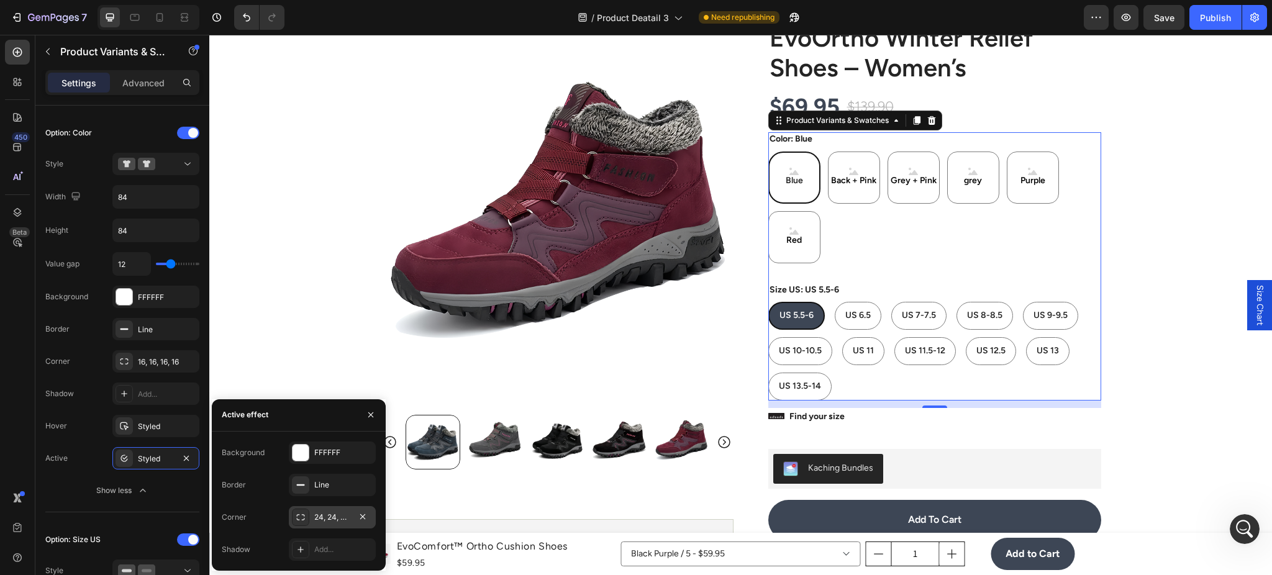
click at [332, 522] on div "24, 24, 24, 24" at bounding box center [332, 517] width 36 height 11
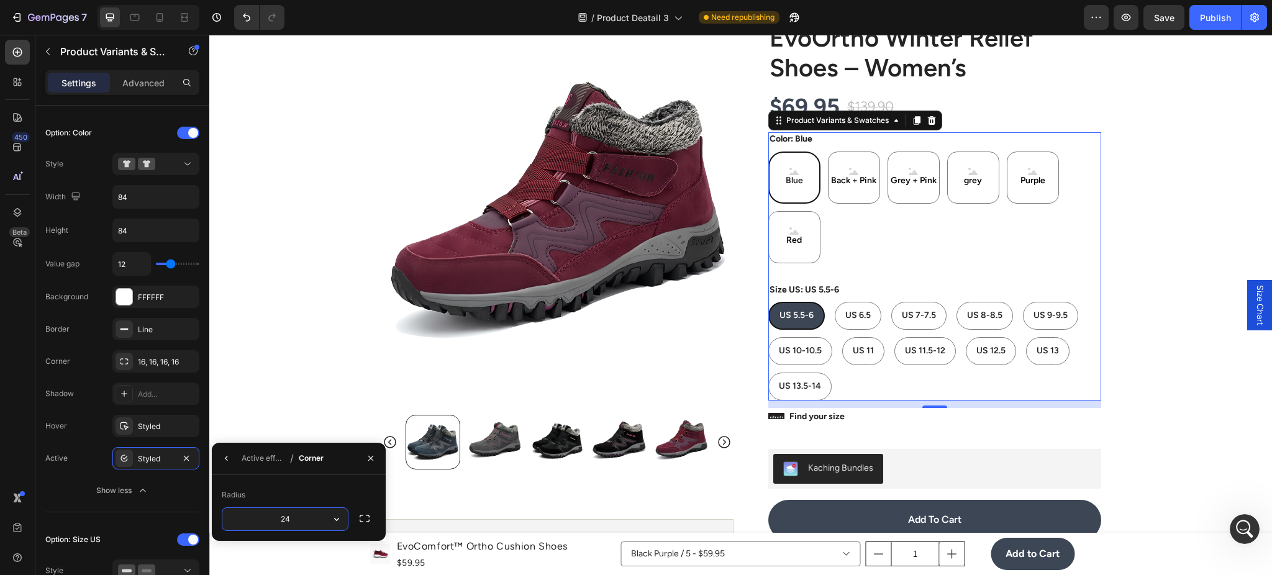
click at [296, 518] on input "24" at bounding box center [284, 519] width 125 height 22
type input "16"
click at [916, 252] on div "Blue Blue Blue Back + Pink Back + Pink Back + Pink Grey + Pink Grey + Pink Grey…" at bounding box center [934, 208] width 333 height 112
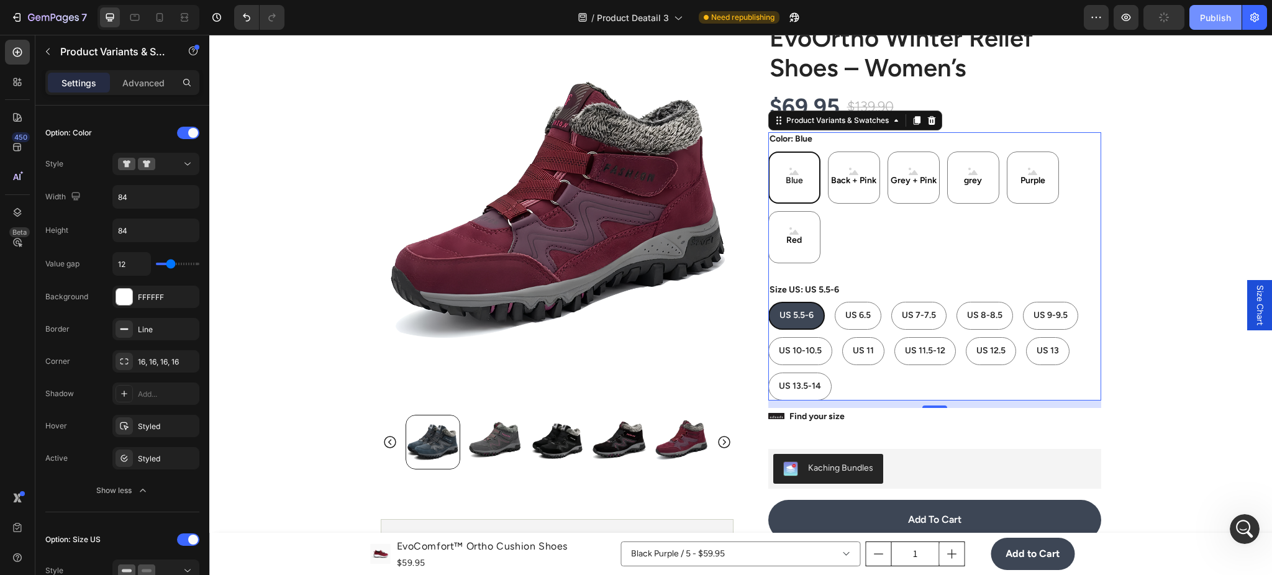
drag, startPoint x: 982, startPoint y: 1, endPoint x: 1191, endPoint y: 25, distance: 210.1
click at [1191, 25] on button "Publish" at bounding box center [1216, 17] width 52 height 25
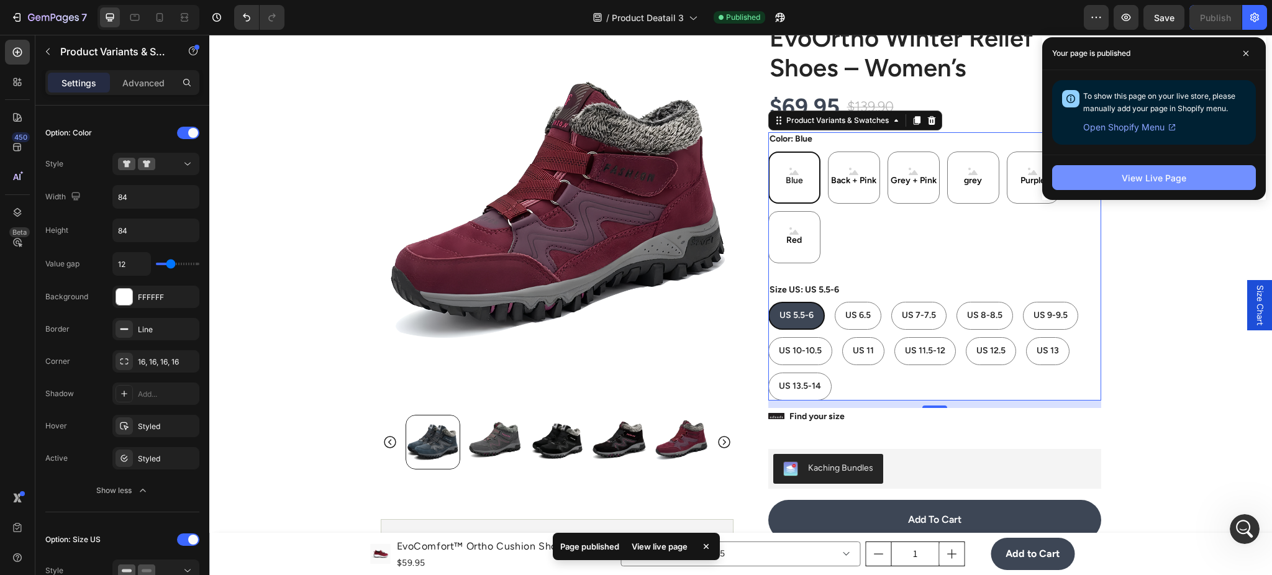
click at [1174, 174] on div "View Live Page" at bounding box center [1154, 177] width 65 height 13
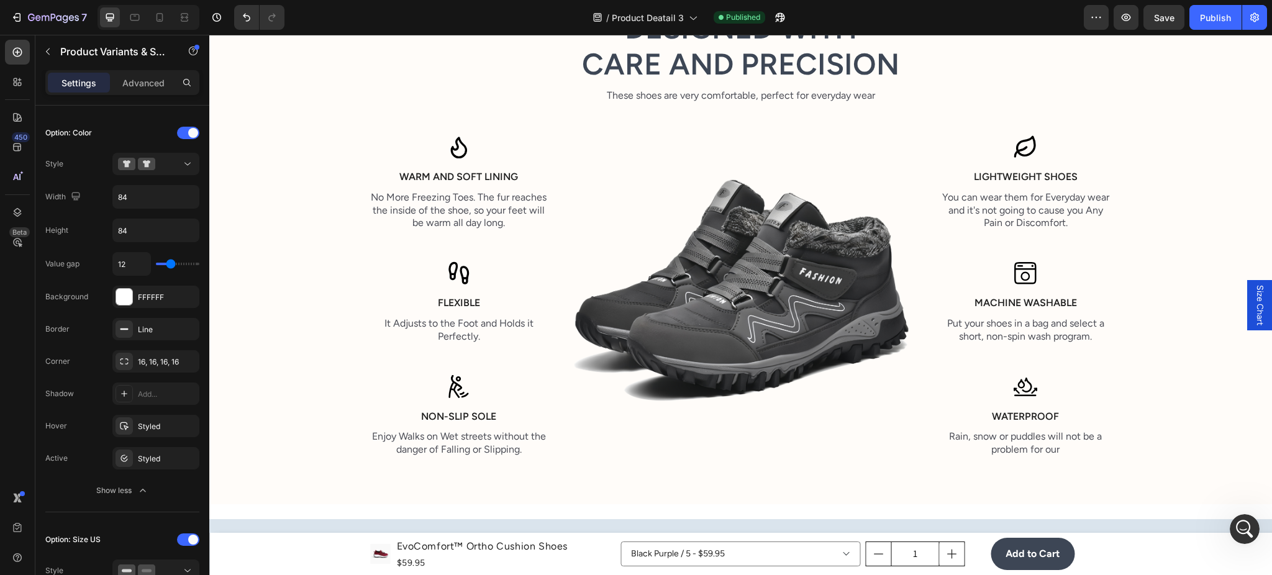
scroll to position [1988, 0]
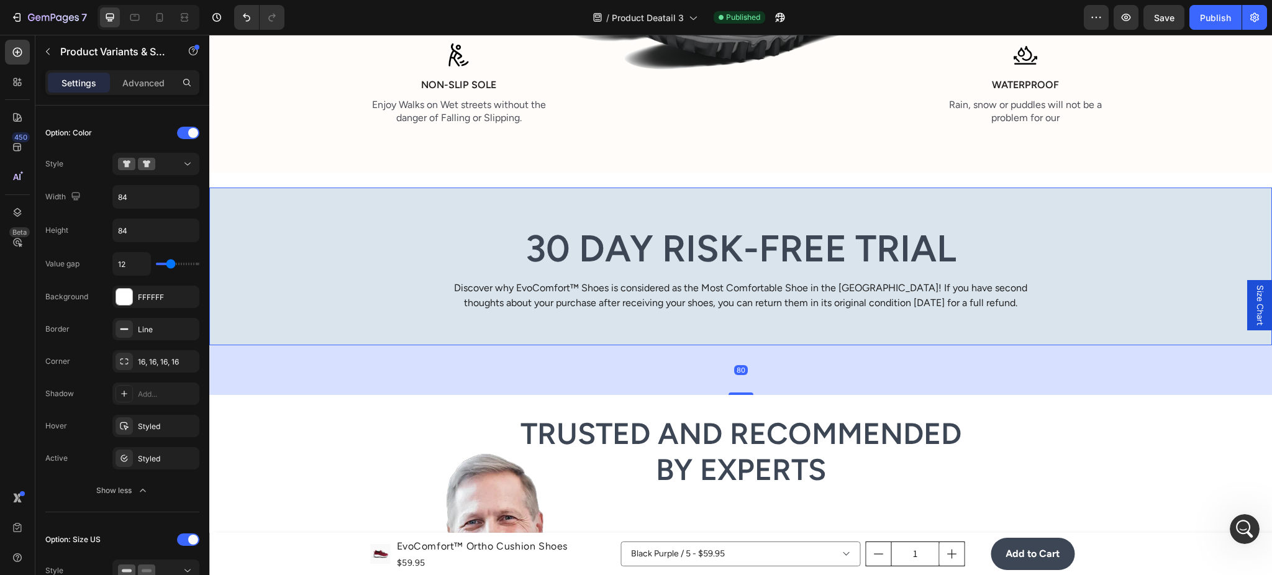
click at [346, 247] on div "30 Day Risk-Free Trial Heading Discover why EvoComfort™ Shoes is considered as …" at bounding box center [741, 268] width 1044 height 87
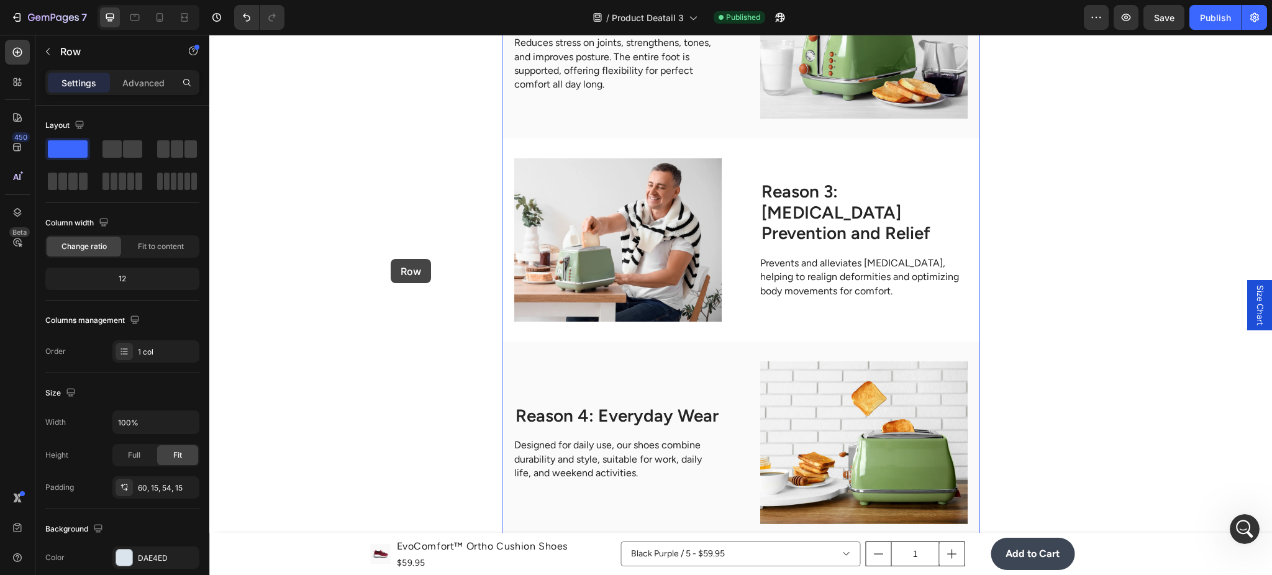
scroll to position [3534, 0]
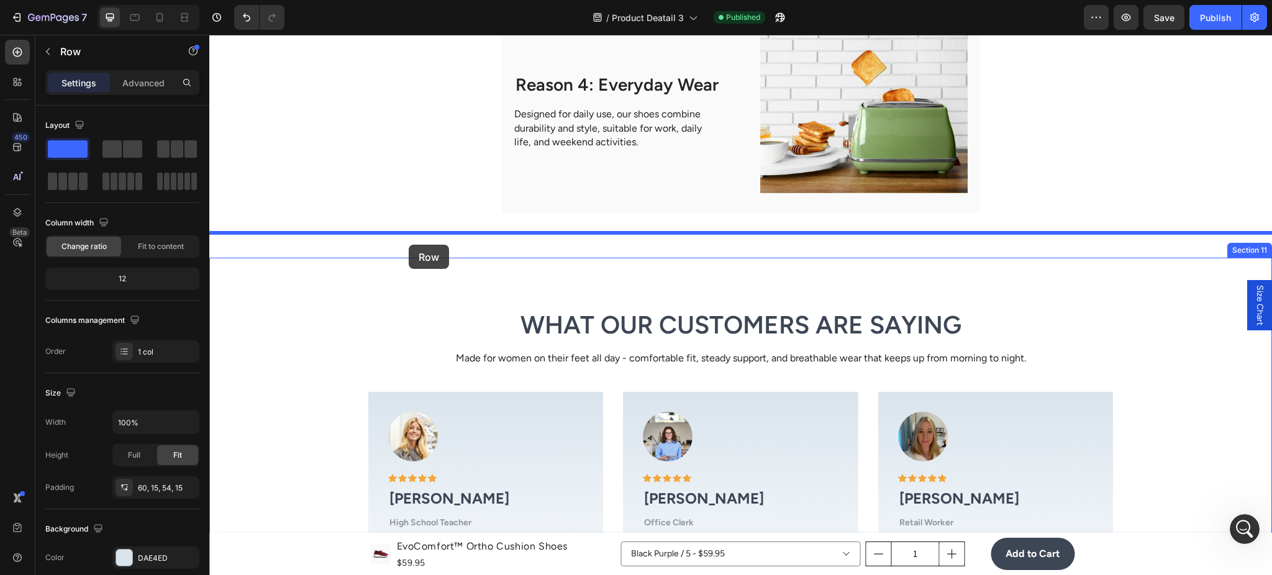
drag, startPoint x: 229, startPoint y: 176, endPoint x: 549, endPoint y: 246, distance: 327.5
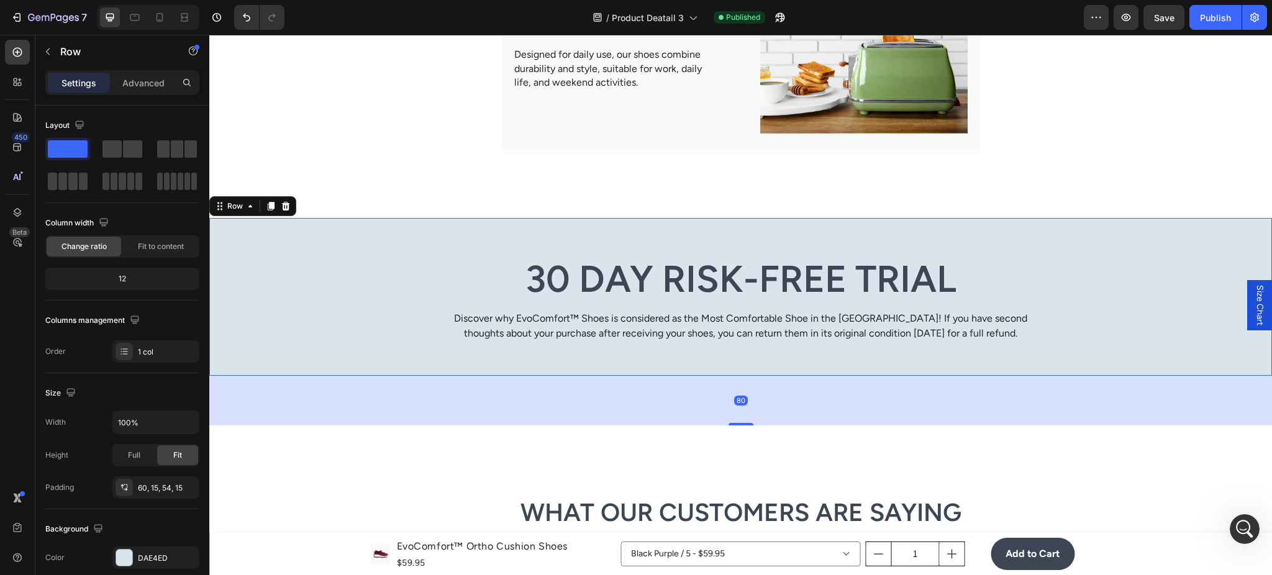
scroll to position [3644, 0]
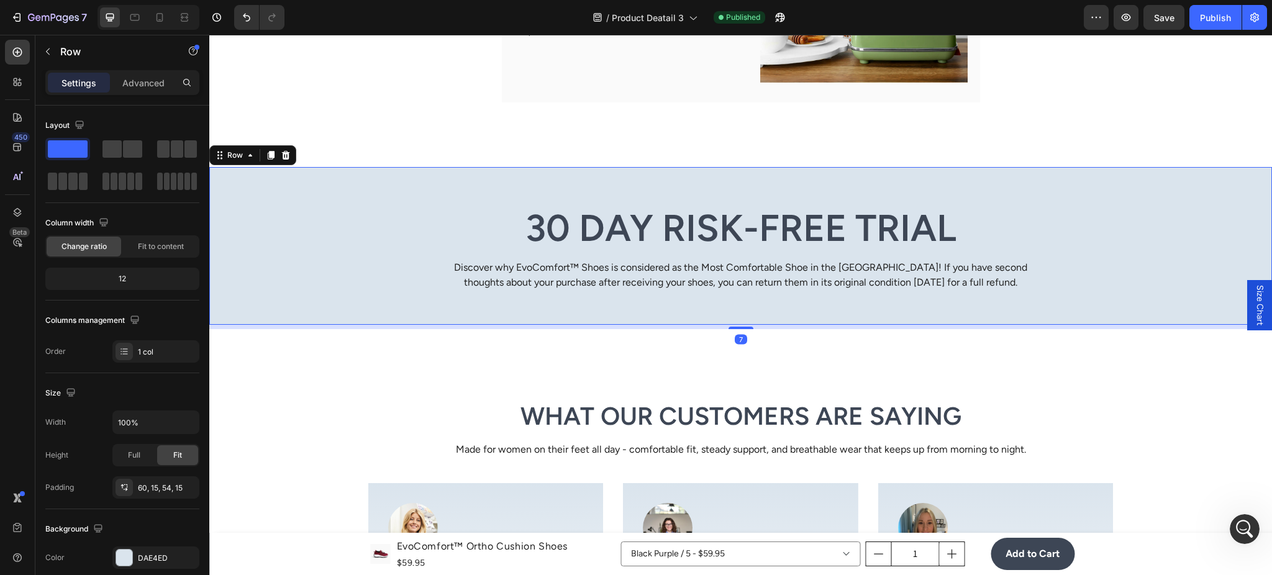
drag, startPoint x: 736, startPoint y: 371, endPoint x: 647, endPoint y: 337, distance: 95.2
click at [733, 327] on div at bounding box center [741, 328] width 25 height 2
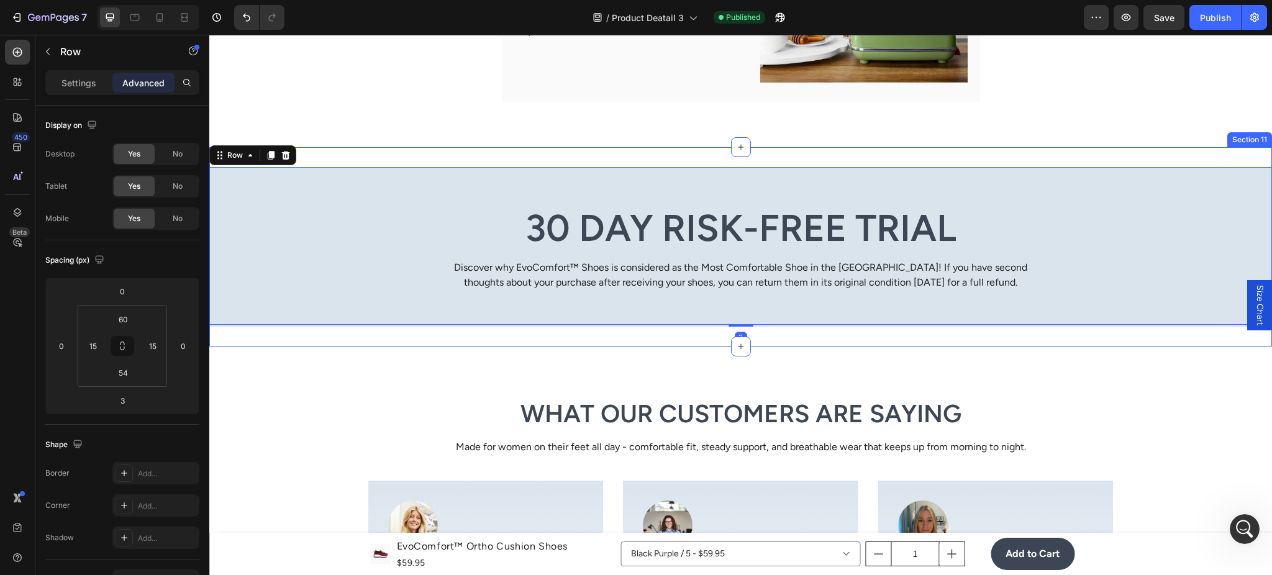
click at [548, 334] on div "30 Day Risk-Free Trial Heading Discover why EvoComfort™ Shoes is considered as …" at bounding box center [740, 246] width 1063 height 199
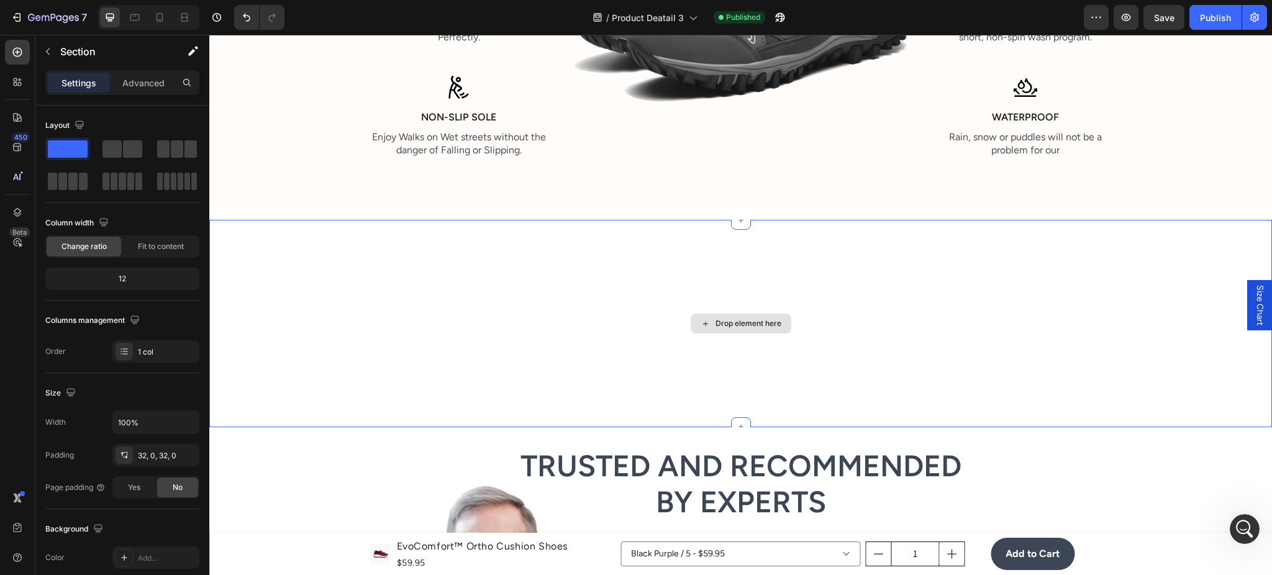
scroll to position [1877, 0]
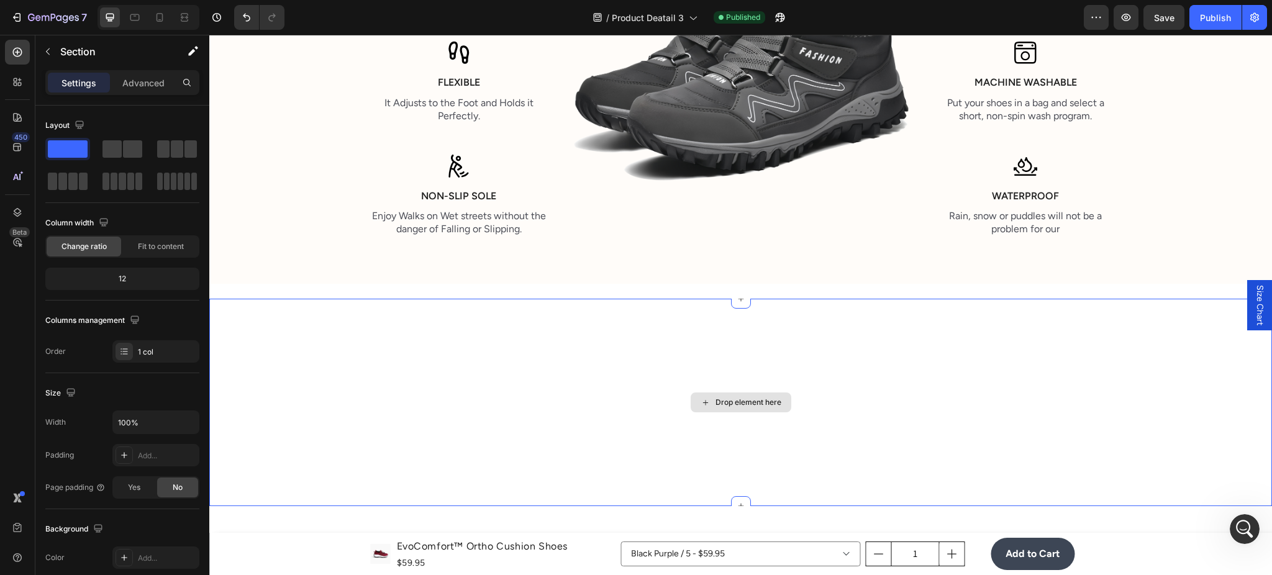
click at [591, 353] on div "Drop element here" at bounding box center [740, 402] width 1063 height 207
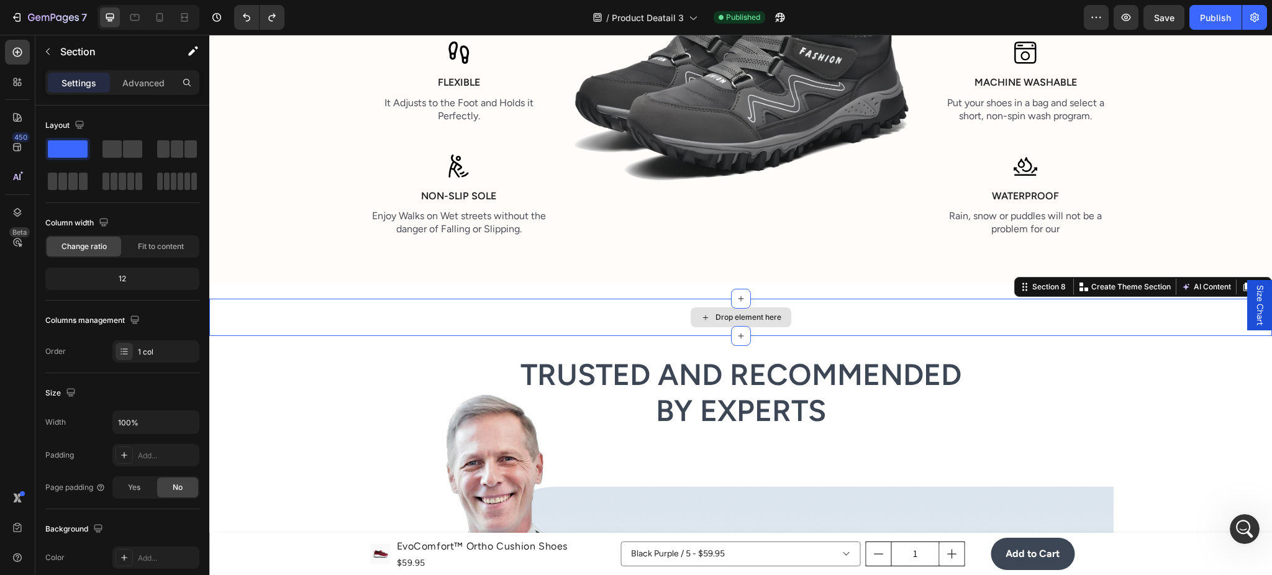
click at [867, 325] on div "Drop element here" at bounding box center [740, 317] width 1063 height 37
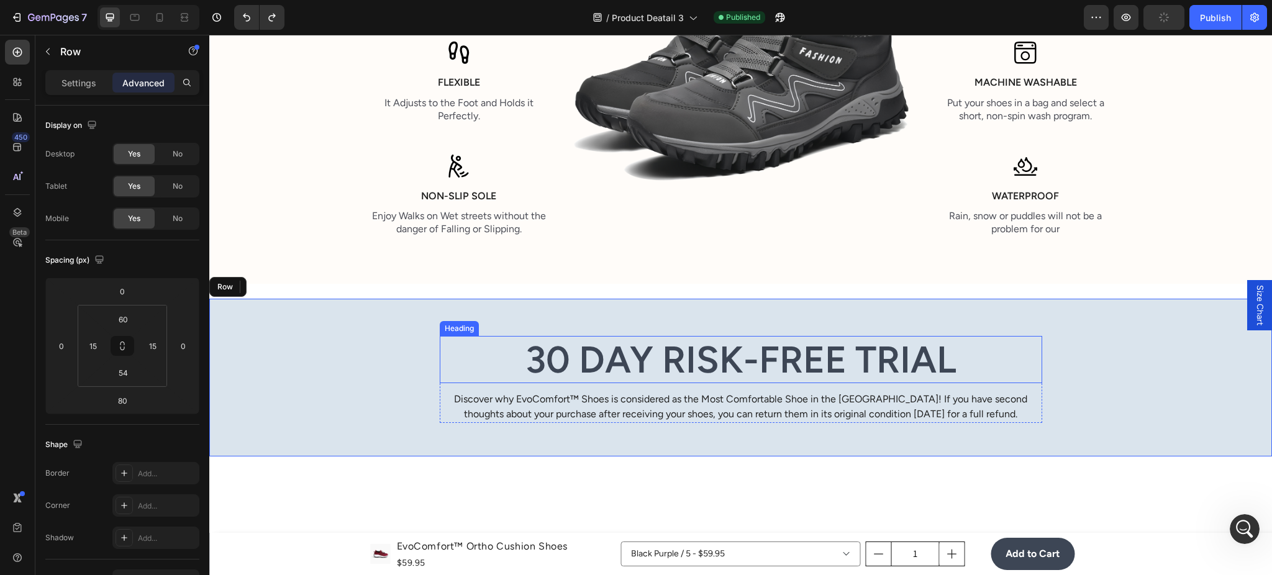
click at [1075, 345] on div "30 Day Risk-Free Trial Heading Discover why EvoComfort™ Shoes is considered as …" at bounding box center [741, 379] width 1044 height 87
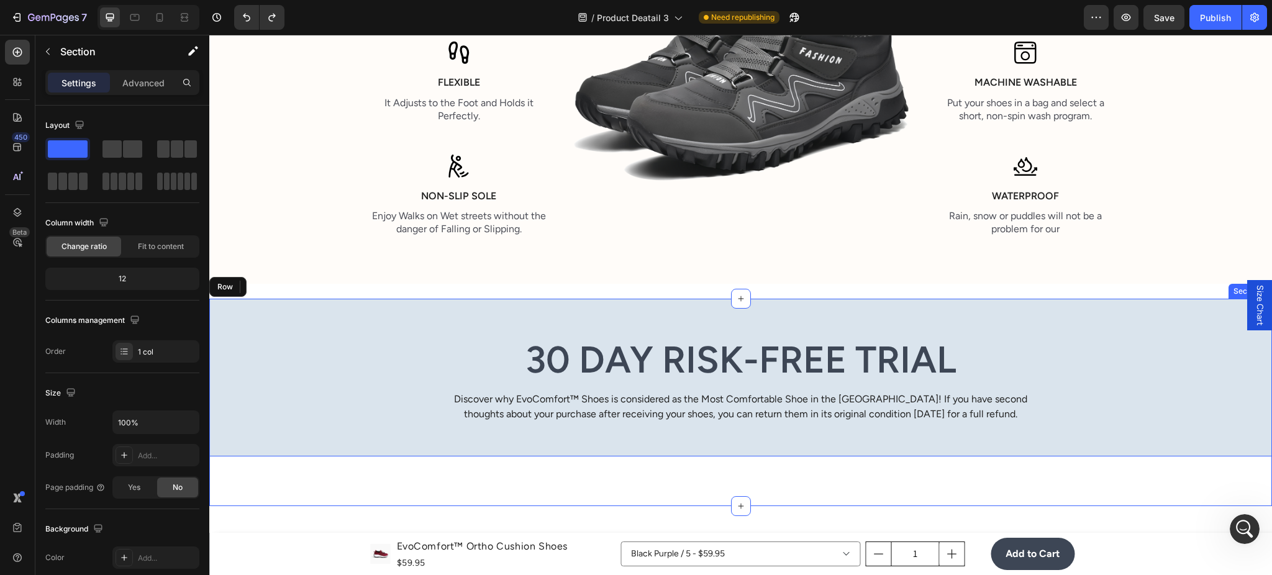
click at [1188, 467] on div "30 Day Risk-Free Trial Heading Discover why EvoComfort™ Shoes is considered as …" at bounding box center [740, 402] width 1063 height 207
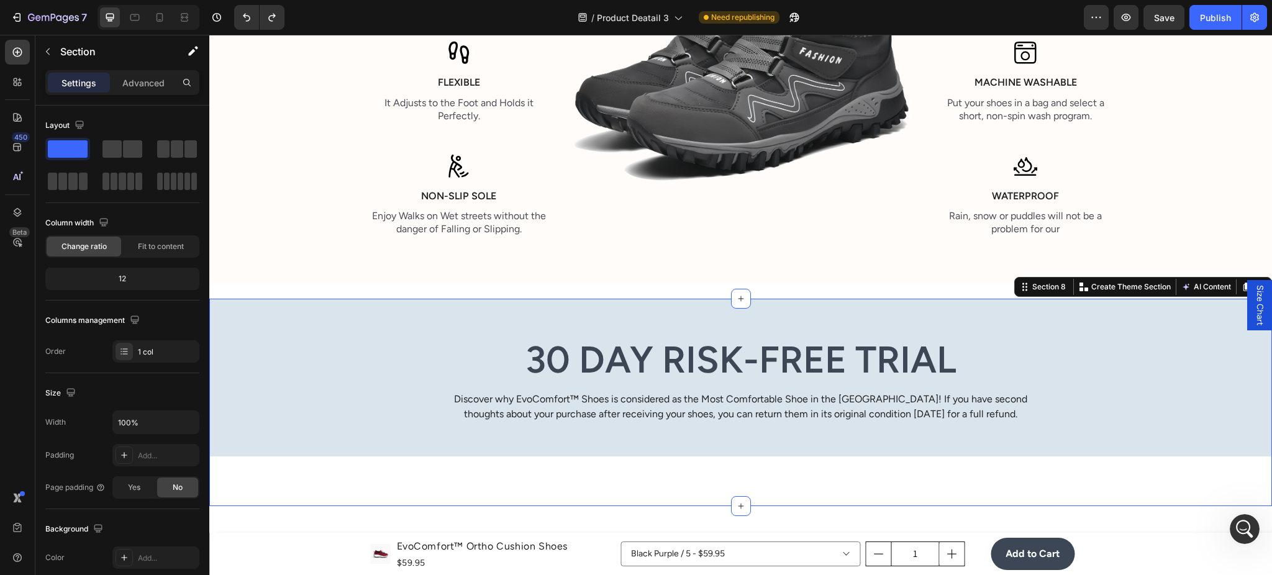
click at [1100, 480] on div "30 Day Risk-Free Trial Heading Discover why EvoComfort™ Shoes is considered as …" at bounding box center [740, 402] width 1063 height 207
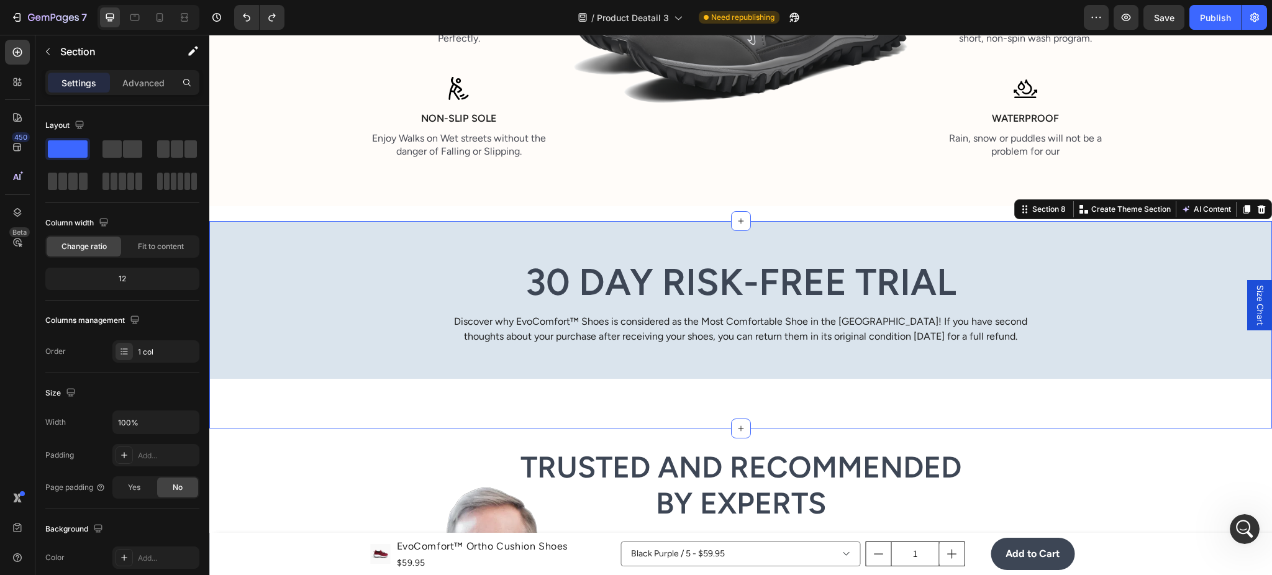
scroll to position [2099, 0]
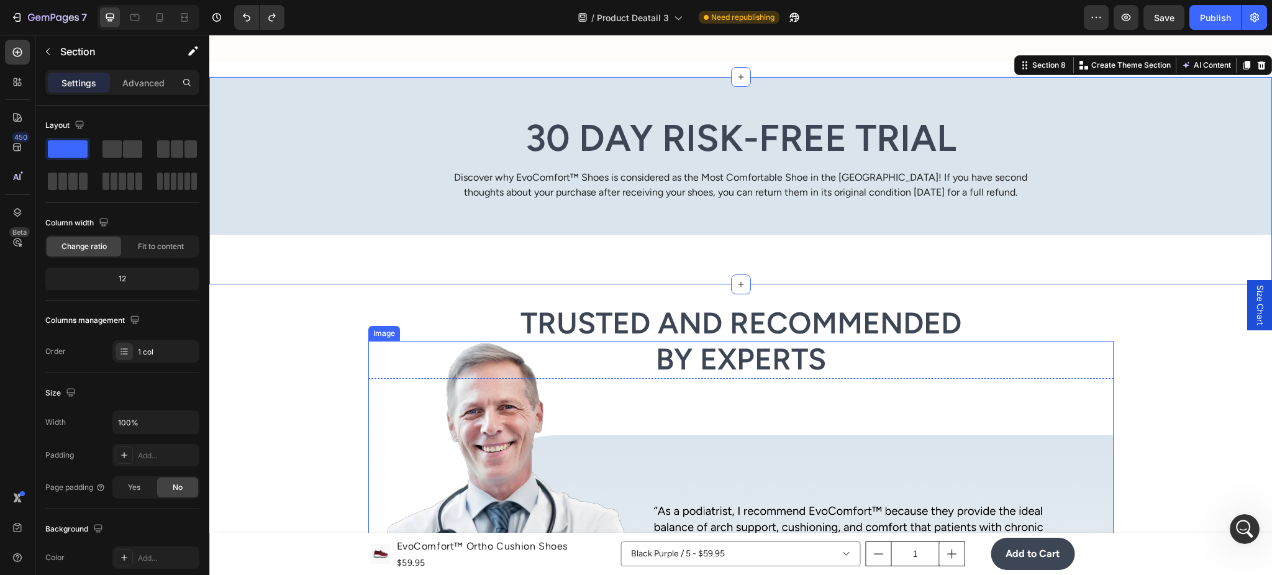
click at [398, 347] on img at bounding box center [740, 512] width 745 height 342
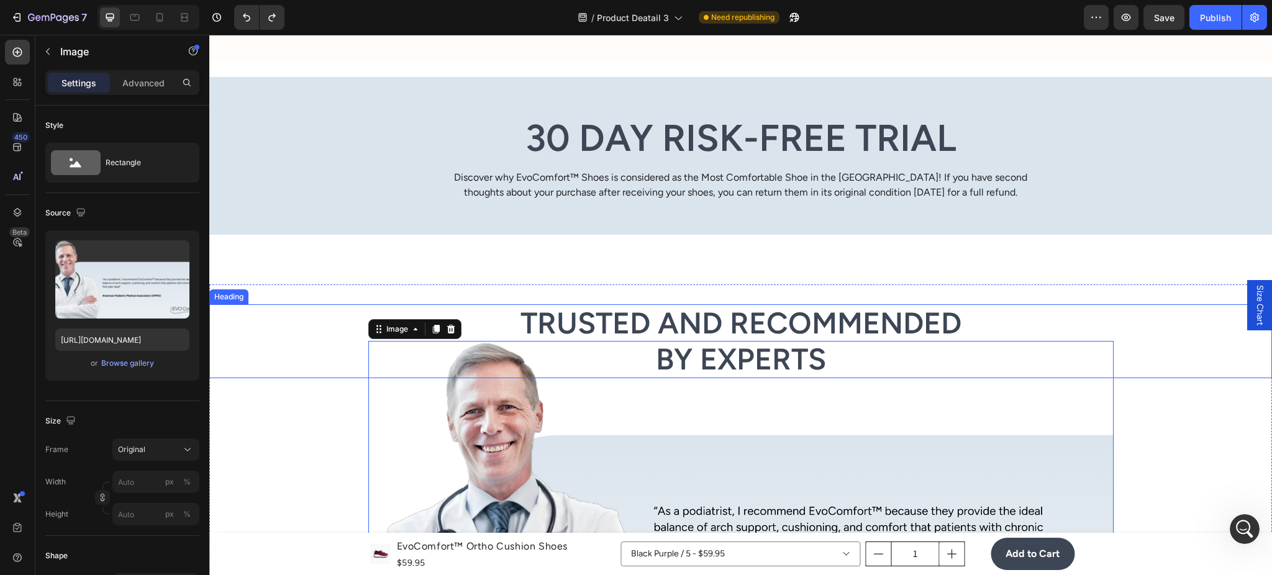
click at [294, 336] on h2 "Trusted and Recommended by Experts" at bounding box center [740, 341] width 1063 height 74
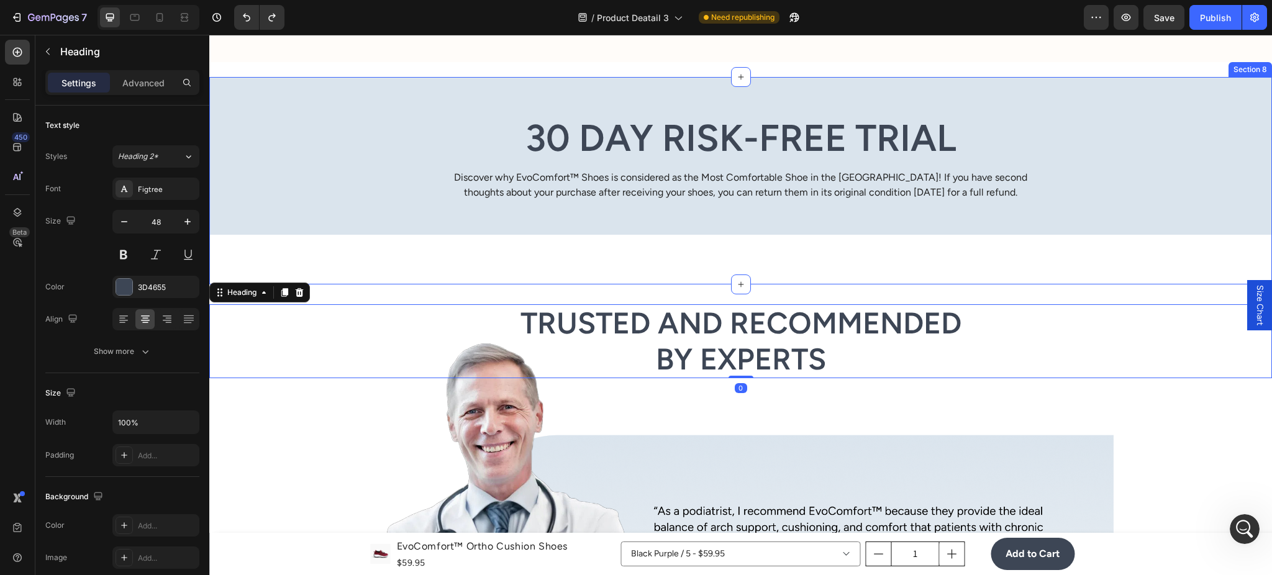
click at [500, 265] on div "30 Day Risk-Free Trial Heading Discover why EvoComfort™ Shoes is considered as …" at bounding box center [740, 180] width 1063 height 207
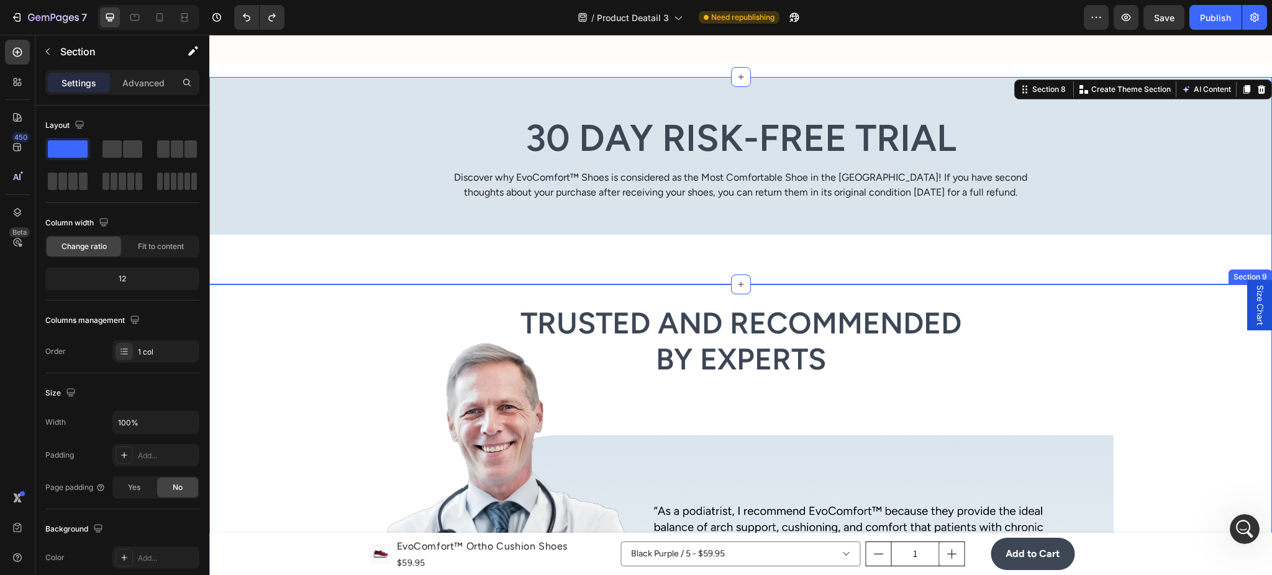
click at [493, 291] on div "Trusted and Recommended by Experts Heading Image Image Row Section 9" at bounding box center [740, 511] width 1063 height 453
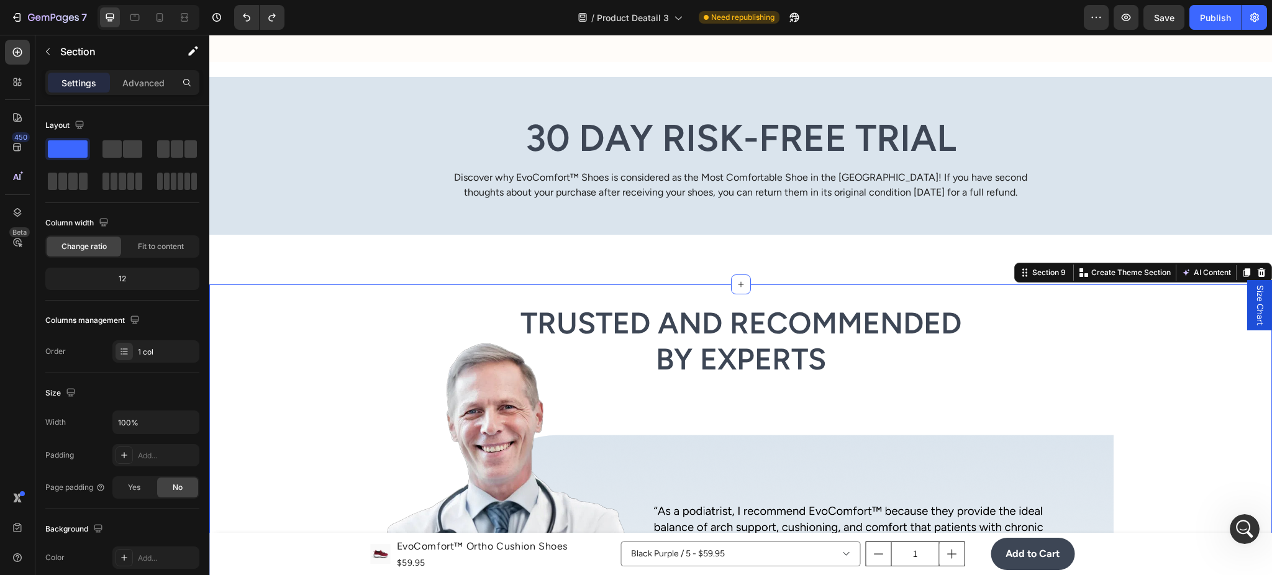
click at [529, 263] on div "30 Day Risk-Free Trial Heading Discover why EvoComfort™ Shoes is considered as …" at bounding box center [740, 180] width 1063 height 207
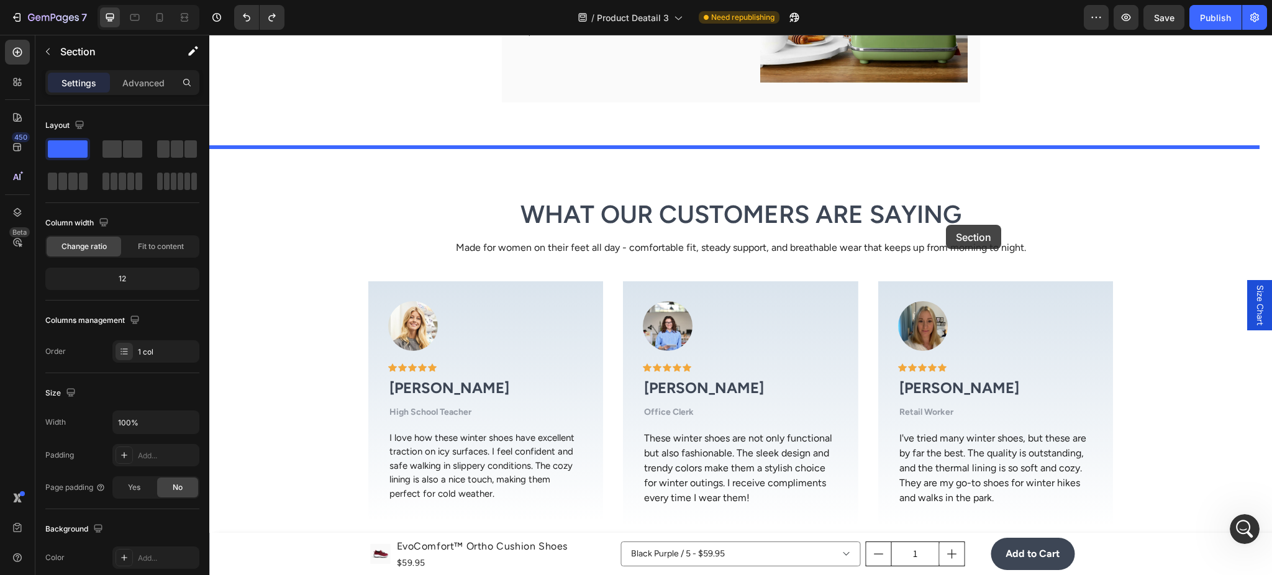
scroll to position [3534, 0]
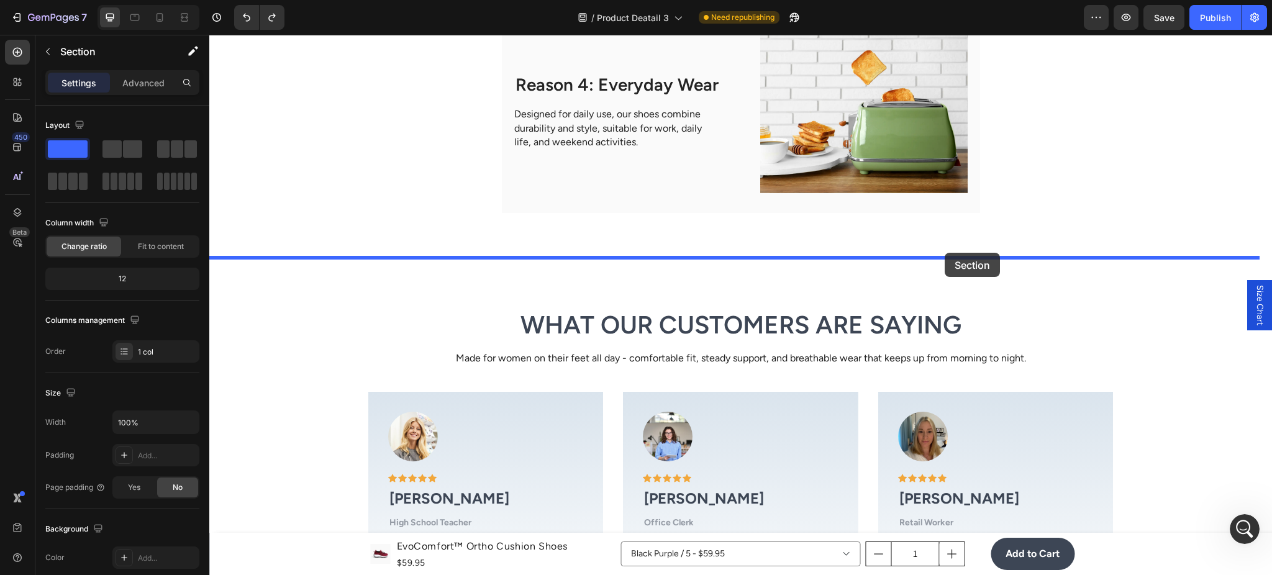
drag, startPoint x: 1010, startPoint y: 93, endPoint x: 945, endPoint y: 253, distance: 172.8
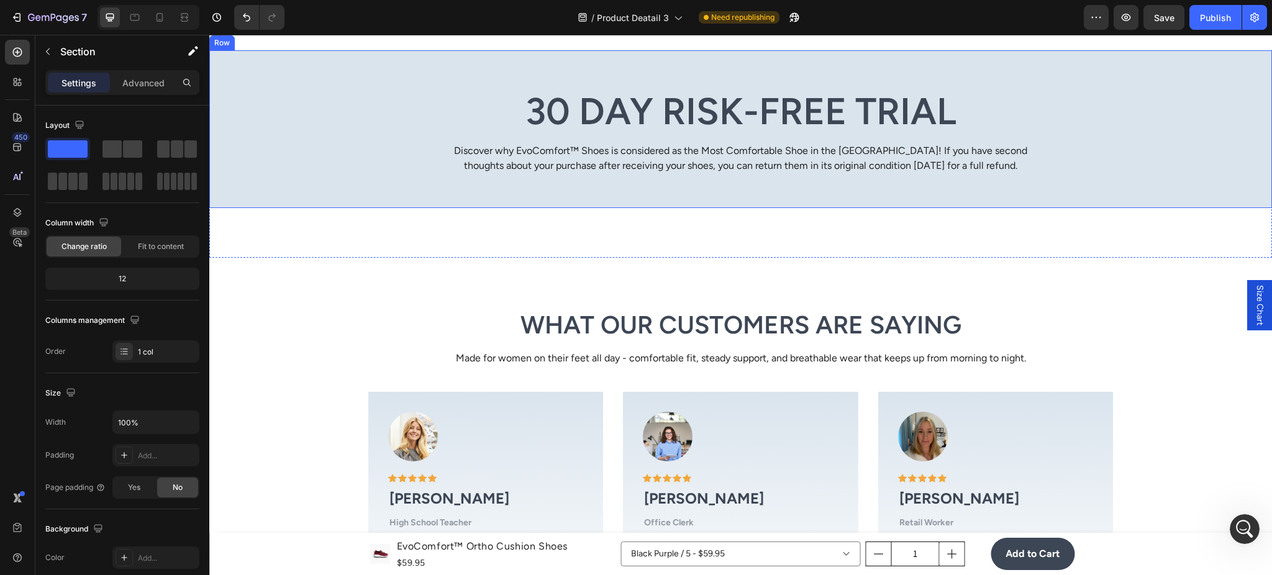
scroll to position [3326, 0]
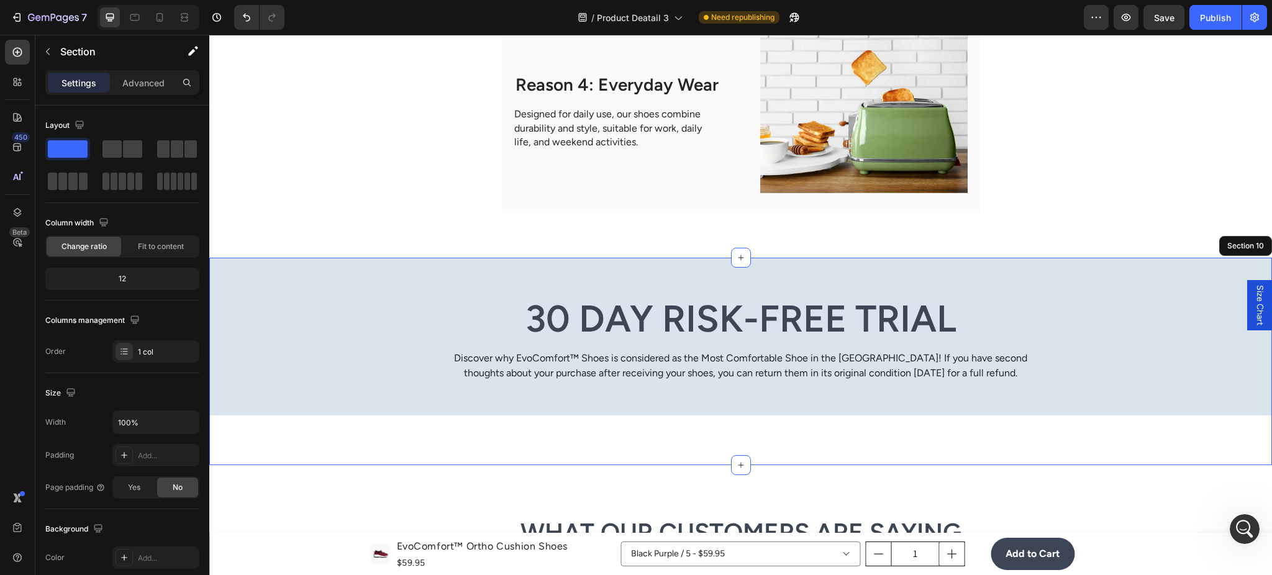
click at [825, 445] on div "30 Day Risk-Free Trial Heading Discover why EvoComfort™ Shoes is considered as …" at bounding box center [740, 361] width 1063 height 207
drag, startPoint x: 152, startPoint y: 83, endPoint x: 146, endPoint y: 97, distance: 15.6
click at [152, 82] on p "Advanced" at bounding box center [143, 82] width 42 height 13
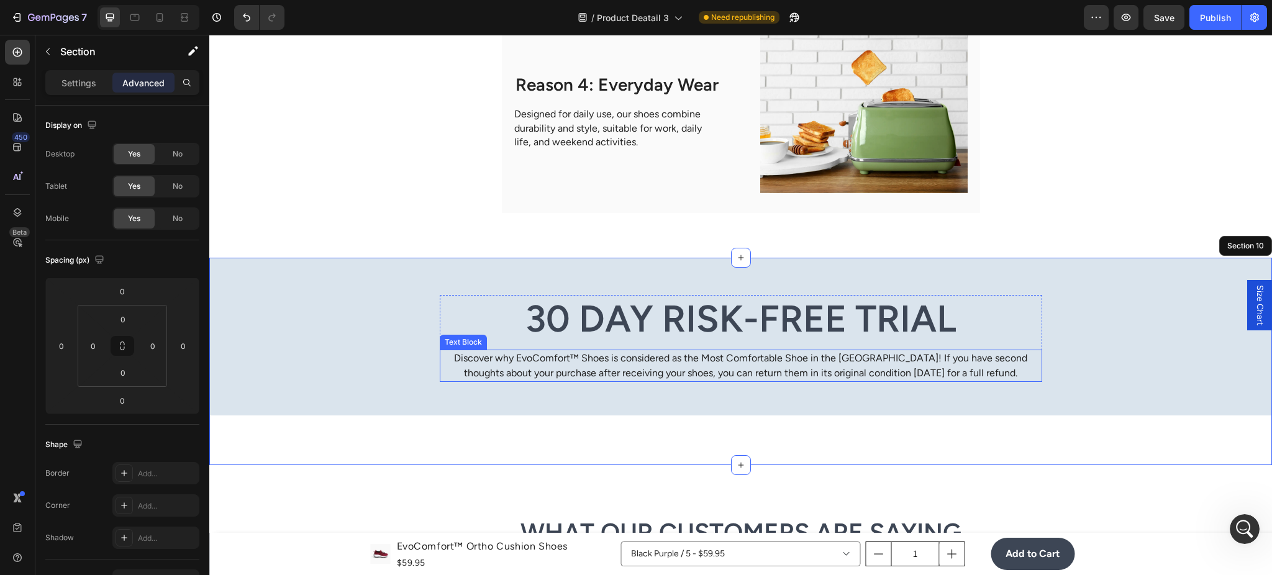
click at [492, 381] on div "Discover why EvoComfort™ Shoes is considered as the Most Comfortable Shoe in th…" at bounding box center [741, 366] width 603 height 32
click at [447, 404] on div "30 Day Risk-Free Trial Heading Discover why EvoComfort™ Shoes is considered as …" at bounding box center [740, 337] width 1063 height 158
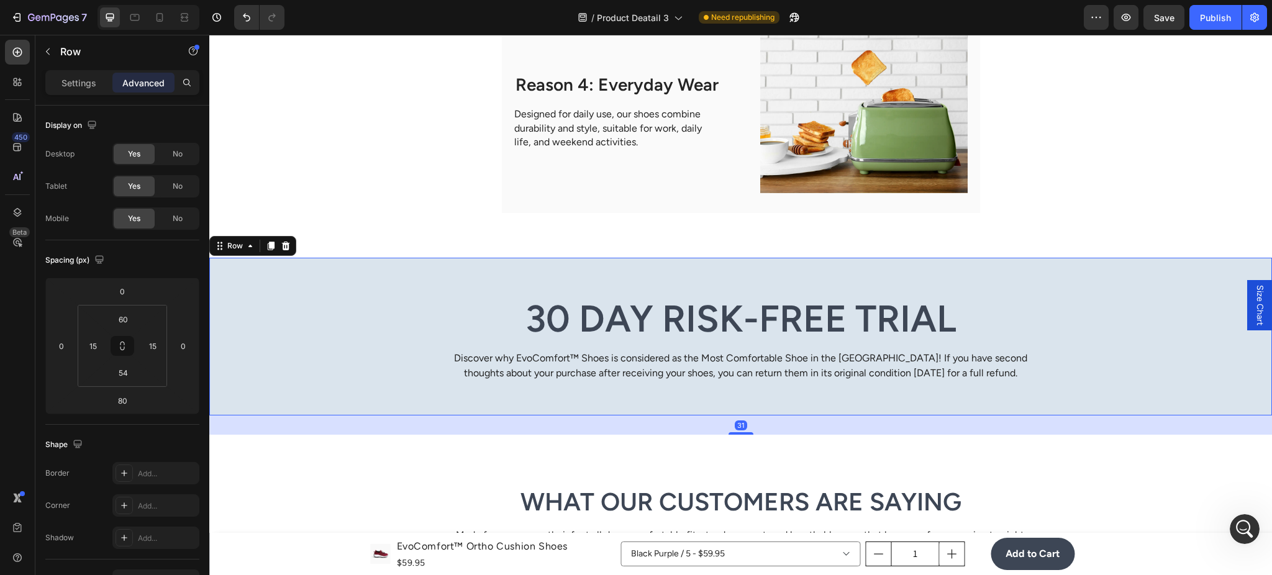
drag, startPoint x: 733, startPoint y: 461, endPoint x: 789, endPoint y: 358, distance: 116.8
click at [791, 351] on div "30 Day Risk-Free Trial Heading Discover why EvoComfort™ Shoes is considered as …" at bounding box center [740, 337] width 1063 height 158
type input "0"
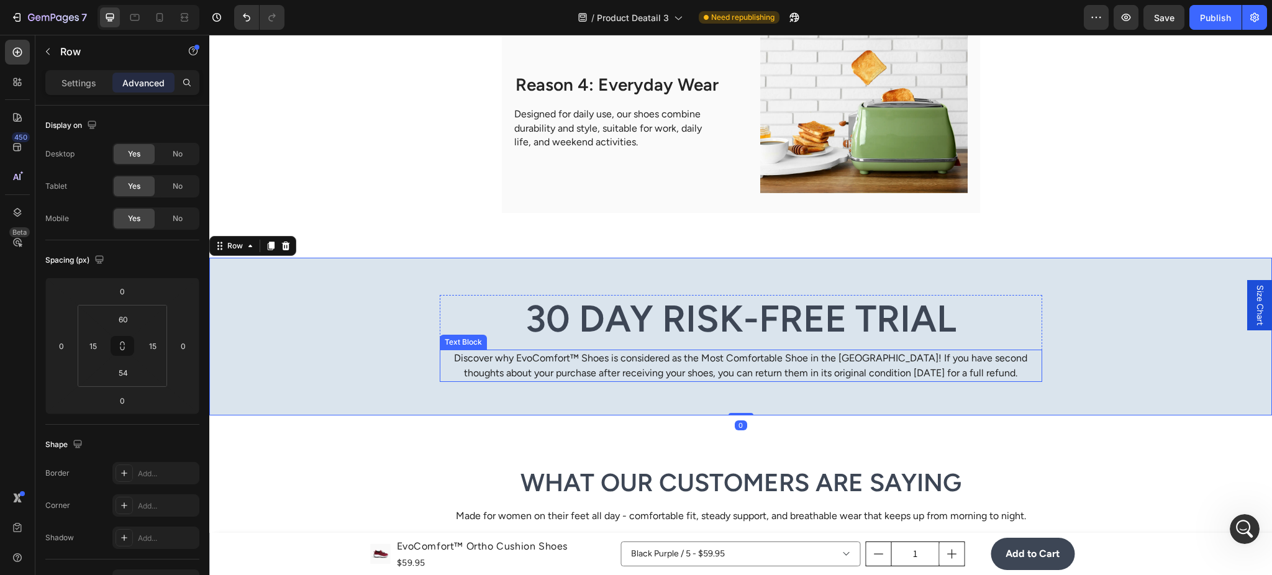
click at [481, 365] on p "Discover why EvoComfort™ Shoes is considered as the Most Comfortable Shoe in th…" at bounding box center [741, 366] width 600 height 30
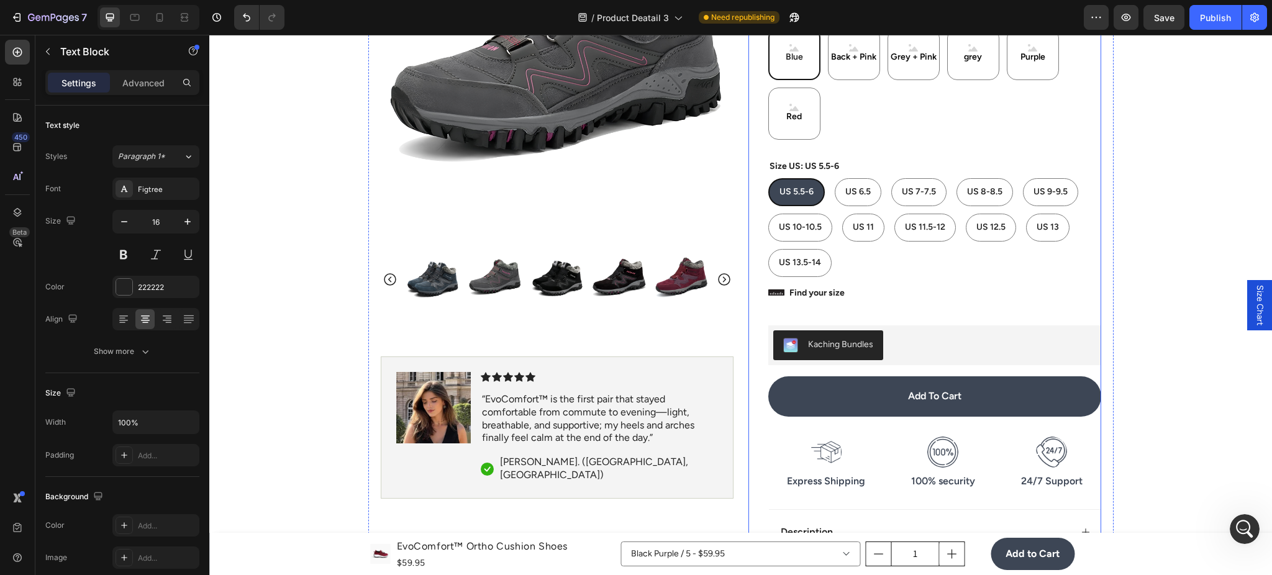
scroll to position [0, 0]
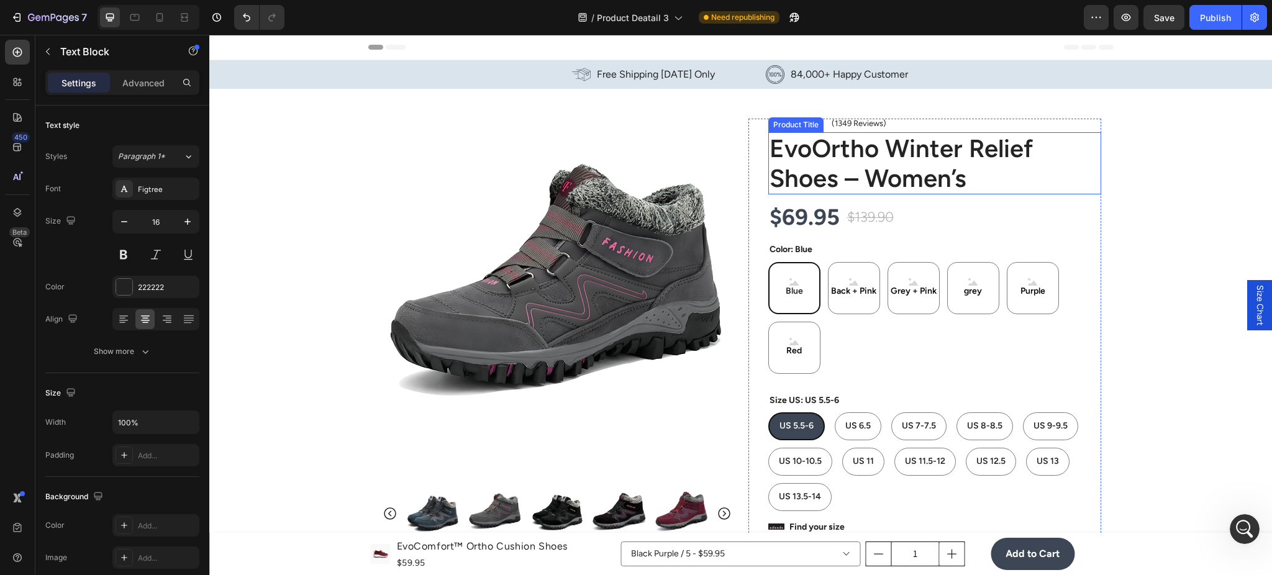
click at [827, 162] on h1 "EvoOrtho Winter Relief Shoes – Women’s" at bounding box center [934, 163] width 333 height 62
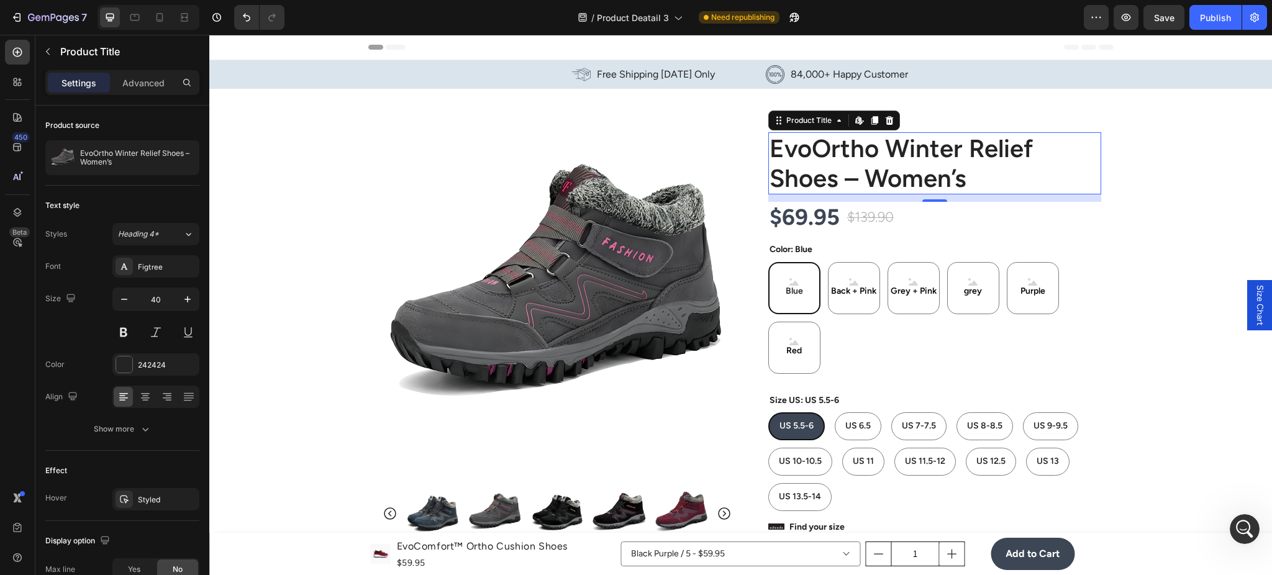
click at [834, 176] on h1 "EvoOrtho Winter Relief Shoes – Women’s" at bounding box center [934, 163] width 333 height 62
click at [834, 185] on h1 "EvoOrtho Winter Relief Shoes – Women’s" at bounding box center [934, 163] width 333 height 62
click at [831, 180] on h1 "EvoOrtho Winter Relief Shoes – Women’s" at bounding box center [934, 163] width 333 height 62
click at [903, 153] on h1 "EvoOrtho Winter Relief Shoes – Women’s" at bounding box center [934, 163] width 333 height 62
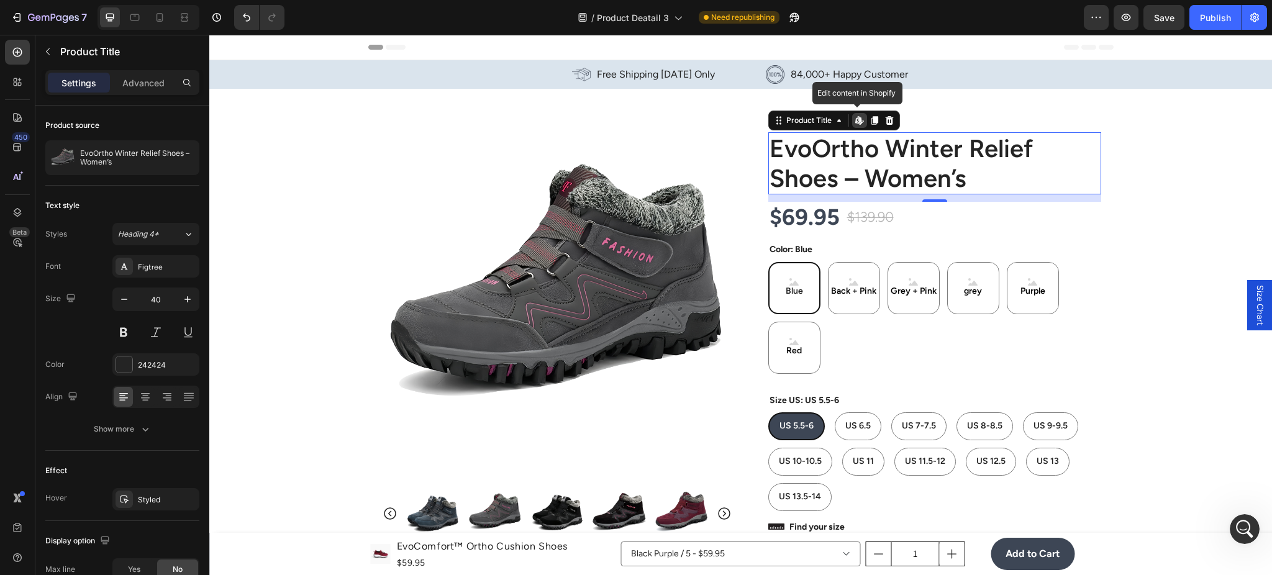
click at [906, 153] on h1 "EvoOrtho Winter Relief Shoes – Women’s" at bounding box center [934, 163] width 333 height 62
click at [937, 152] on h1 "EvoOrtho Winter Relief Shoes – Women’s" at bounding box center [934, 163] width 333 height 62
click at [946, 152] on h1 "EvoOrtho Winter Relief Shoes – Women’s" at bounding box center [934, 163] width 333 height 62
click at [896, 152] on h1 "EvoOrtho Winter Relief Shoes – Women’s" at bounding box center [934, 163] width 333 height 62
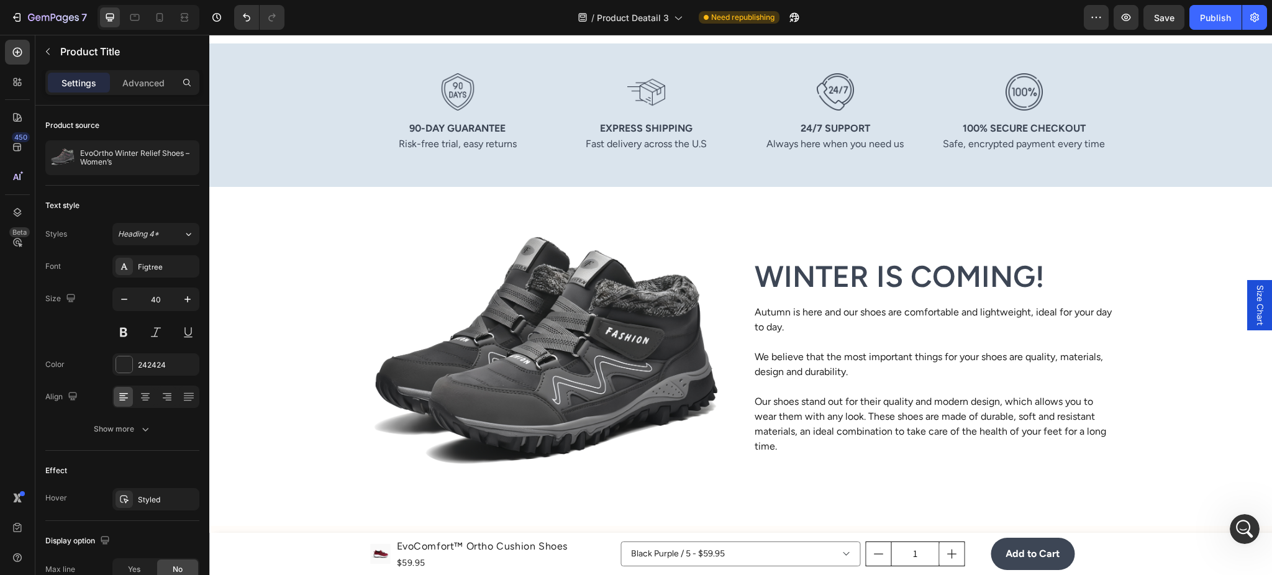
scroll to position [773, 0]
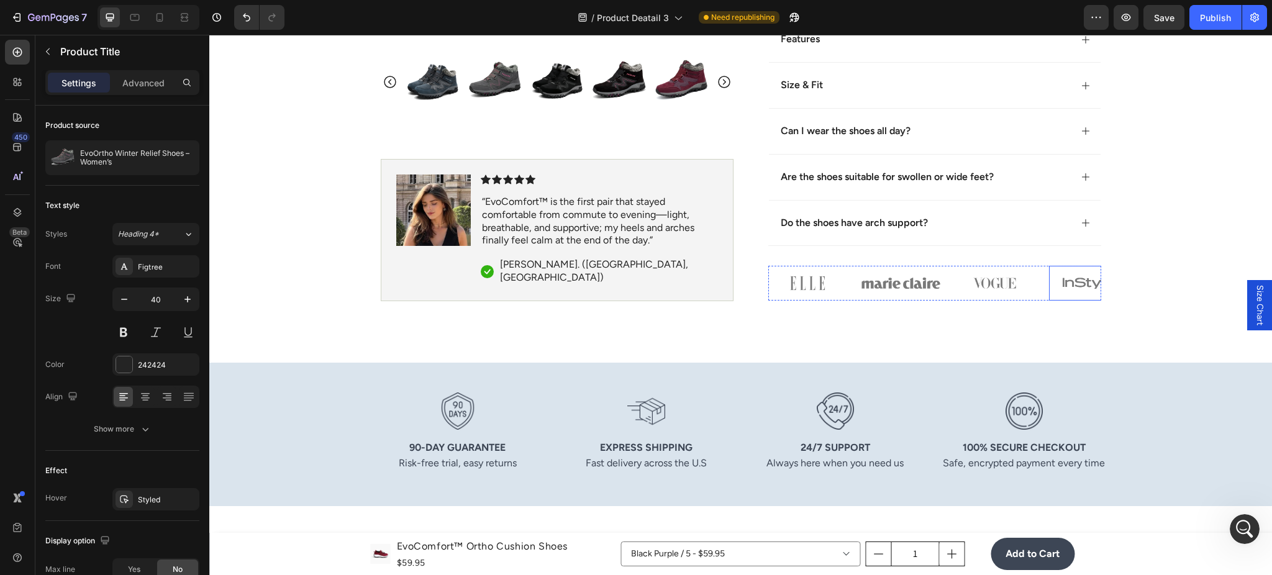
click at [489, 252] on div "Icon Icon Icon Icon Icon Icon List “EvoComfort™ is the first pair that stayed c…" at bounding box center [599, 230] width 237 height 111
click at [489, 253] on div "Icon Icon Icon Icon Icon Icon List “EvoComfort™ is the first pair that stayed c…" at bounding box center [599, 230] width 237 height 111
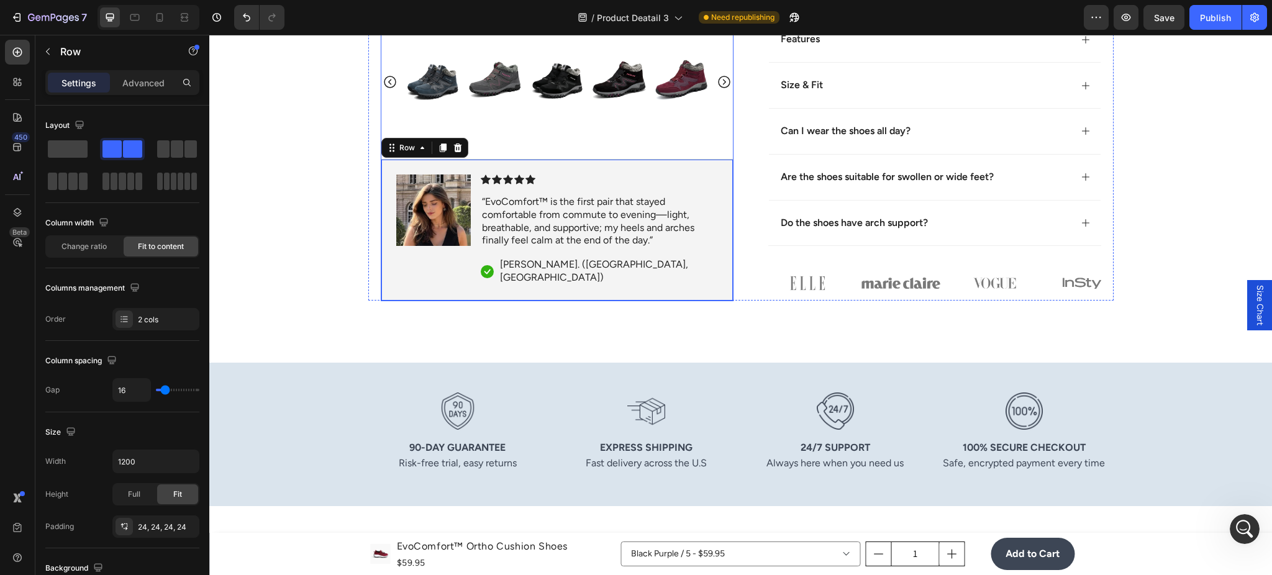
scroll to position [662, 0]
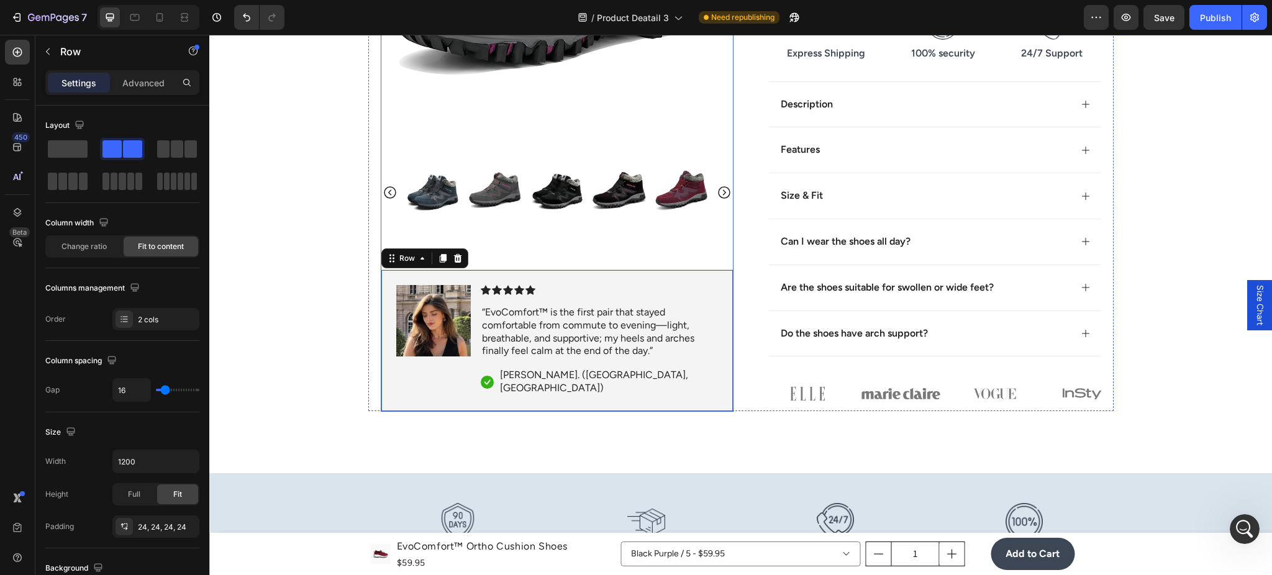
click at [492, 334] on p "“EvoComfort™ is the first pair that stayed comfortable from commute to evening—…" at bounding box center [599, 332] width 235 height 52
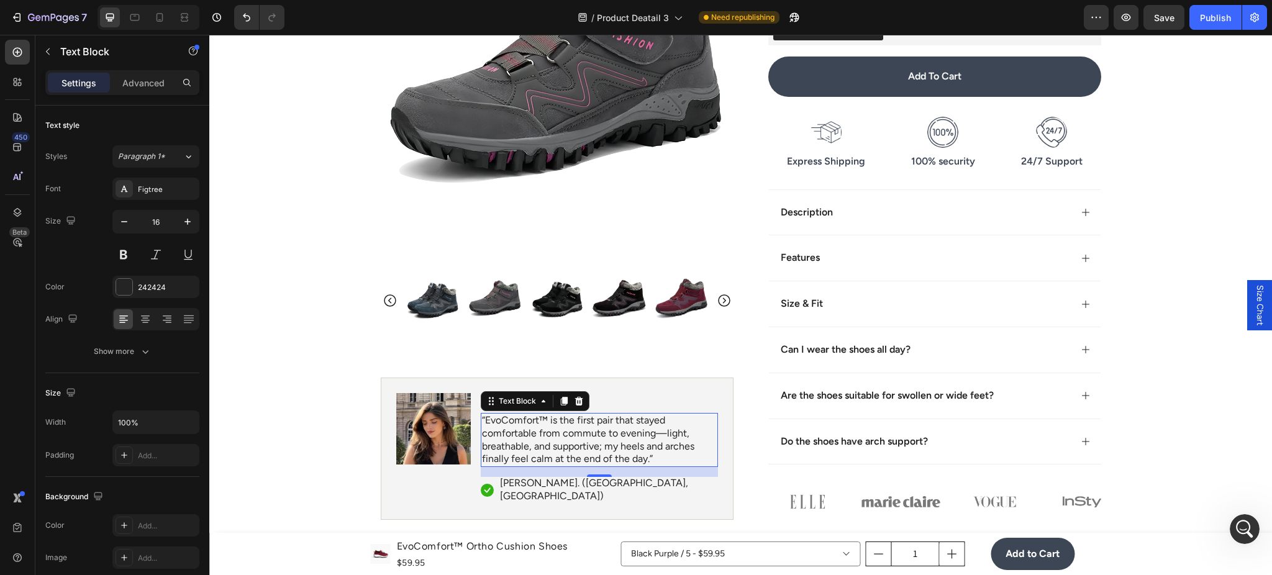
scroll to position [552, 0]
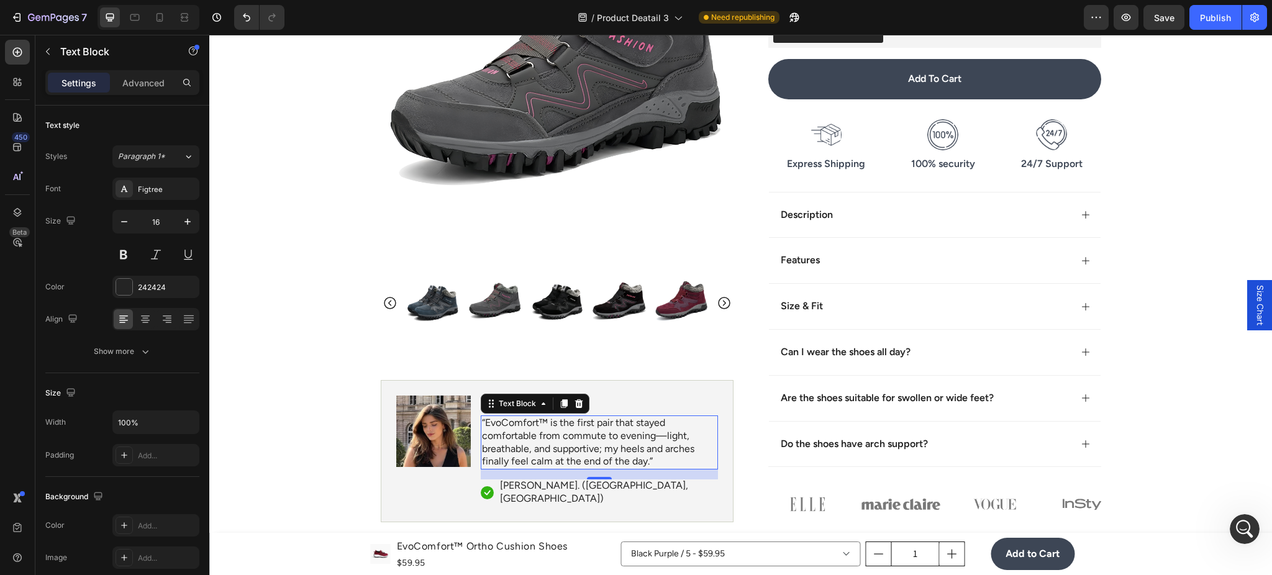
click at [504, 441] on p "“EvoComfort™ is the first pair that stayed comfortable from commute to evening—…" at bounding box center [599, 443] width 235 height 52
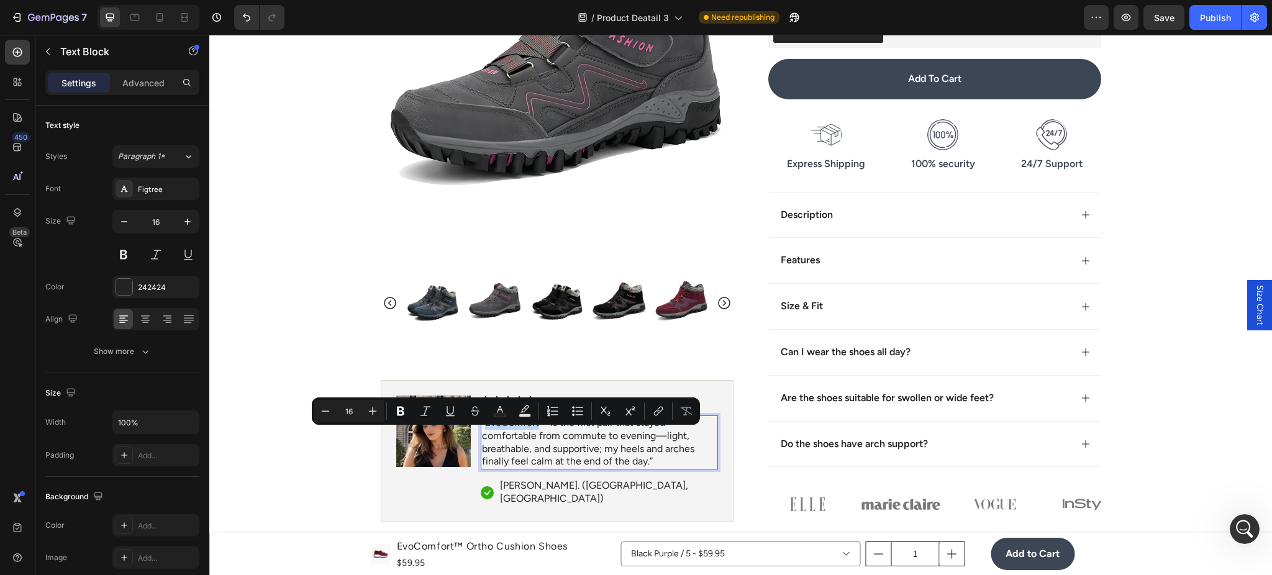
click at [493, 438] on p "“EvoComfort™ is the first pair that stayed comfortable from commute to evening—…" at bounding box center [599, 443] width 235 height 52
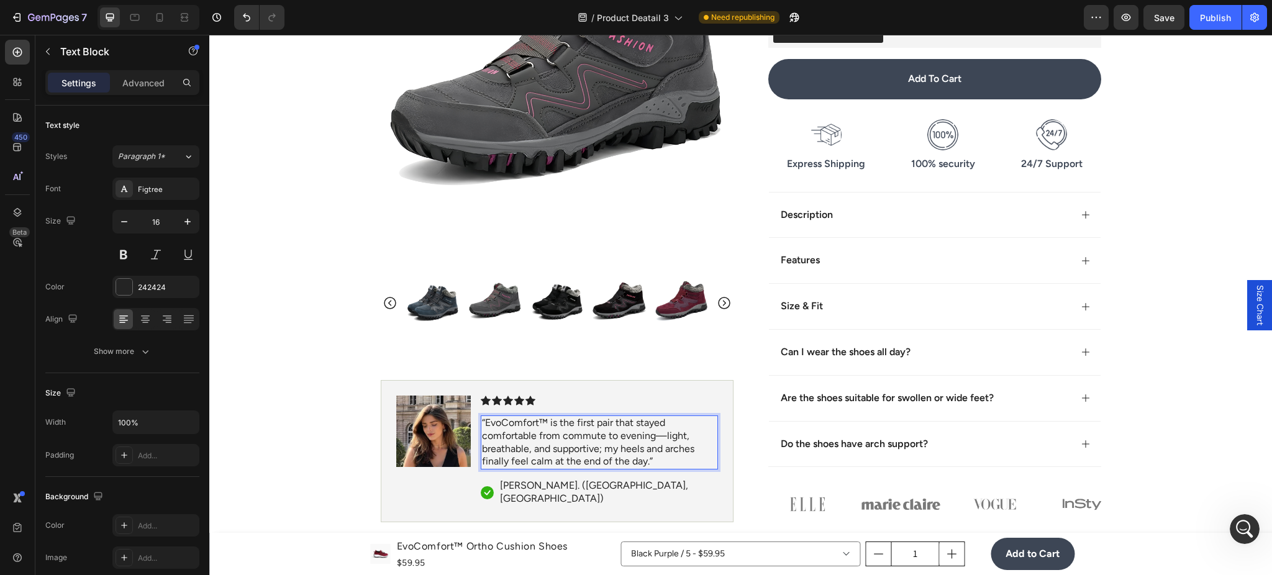
click at [482, 435] on p "“EvoComfort™ is the first pair that stayed comfortable from commute to evening—…" at bounding box center [599, 443] width 235 height 52
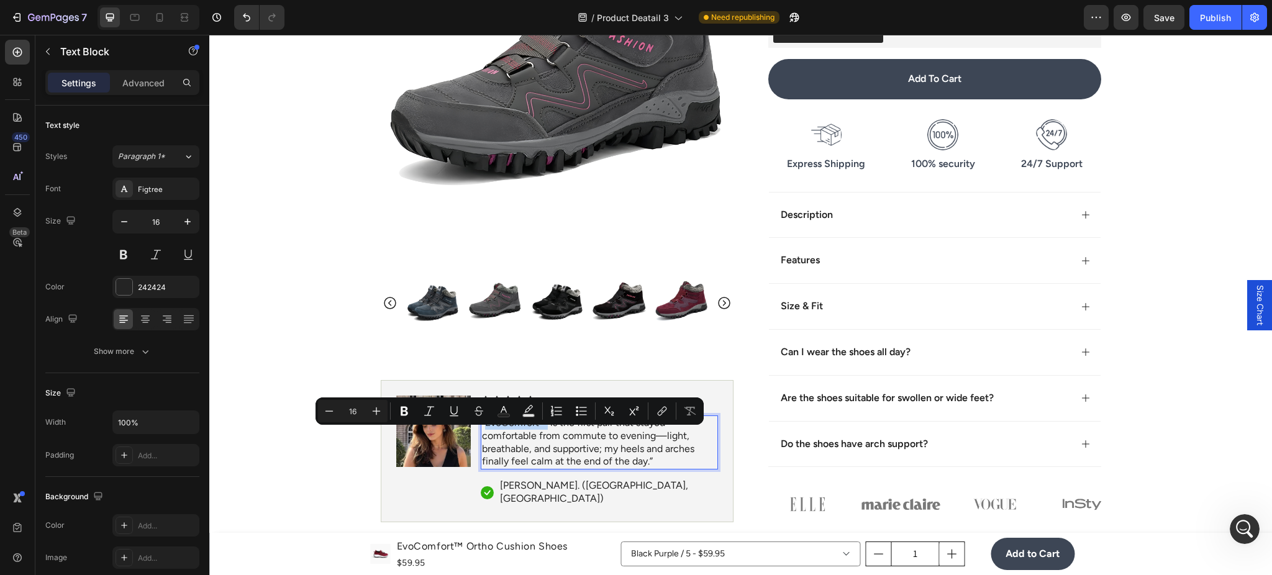
drag, startPoint x: 480, startPoint y: 436, endPoint x: 539, endPoint y: 436, distance: 59.6
click at [539, 436] on p "“EvoComfort™ is the first pair that stayed comfortable from commute to evening—…" at bounding box center [599, 443] width 235 height 52
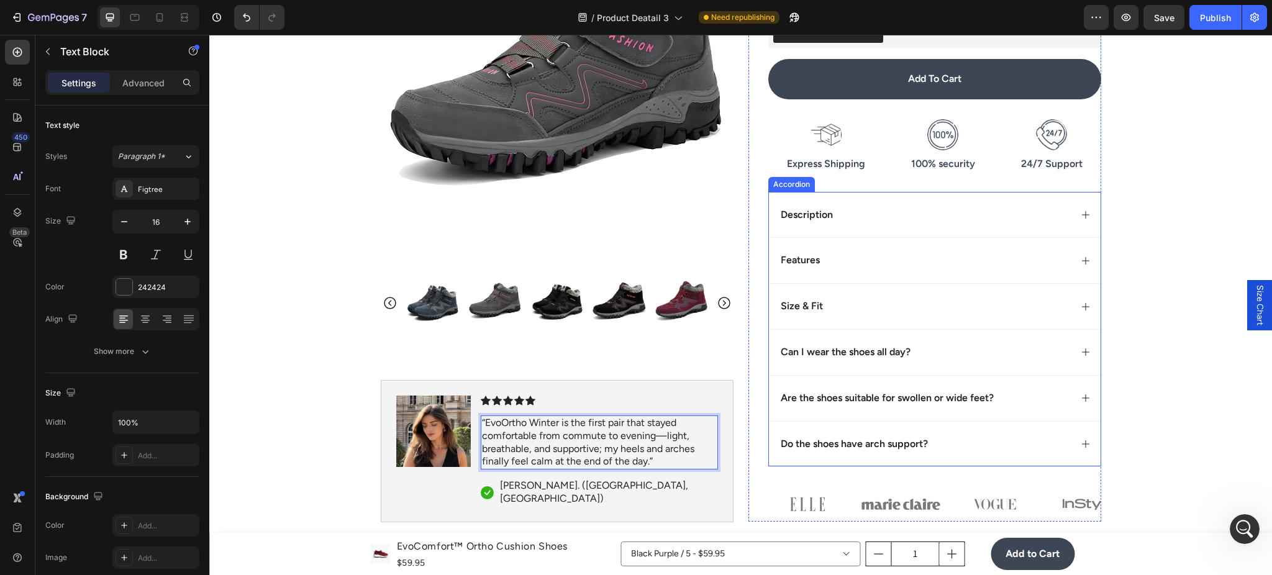
click at [955, 352] on div "Can I wear the shoes all day?" at bounding box center [925, 352] width 292 height 17
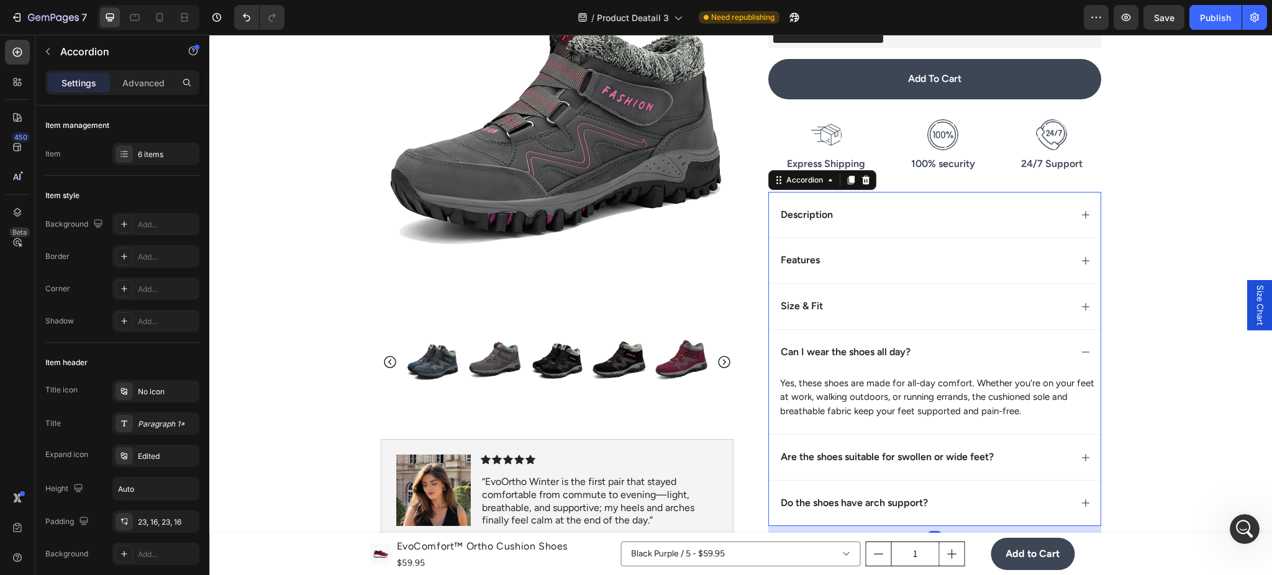
click at [948, 324] on div "Size & Fit" at bounding box center [935, 306] width 332 height 46
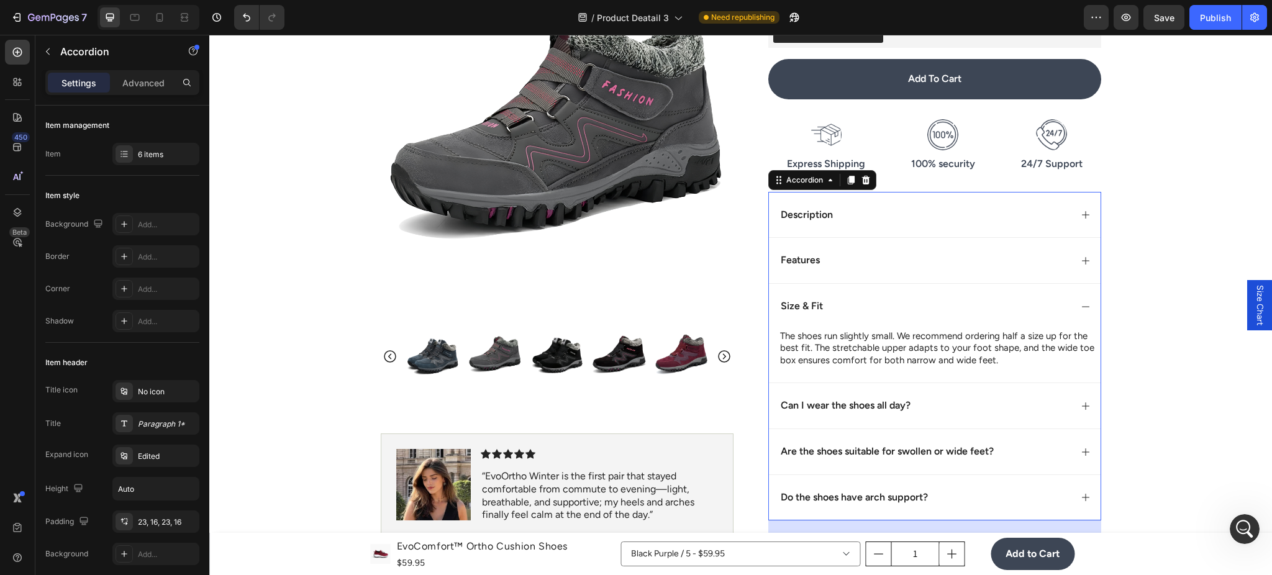
click at [954, 266] on div "Features" at bounding box center [925, 260] width 292 height 17
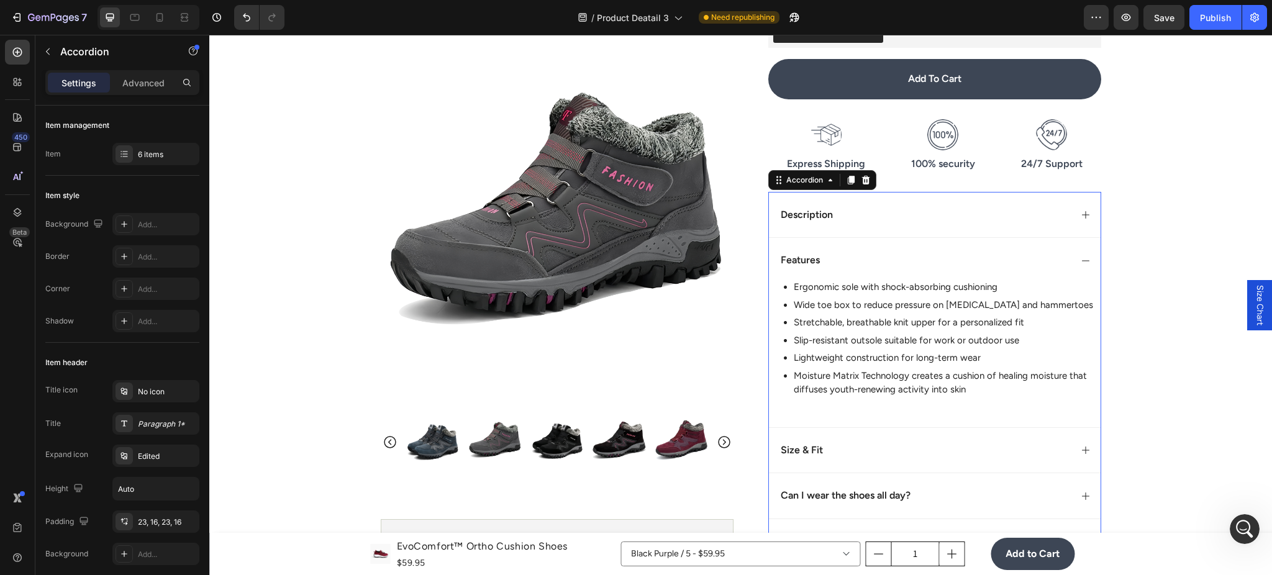
click at [947, 225] on div "Description" at bounding box center [935, 215] width 332 height 46
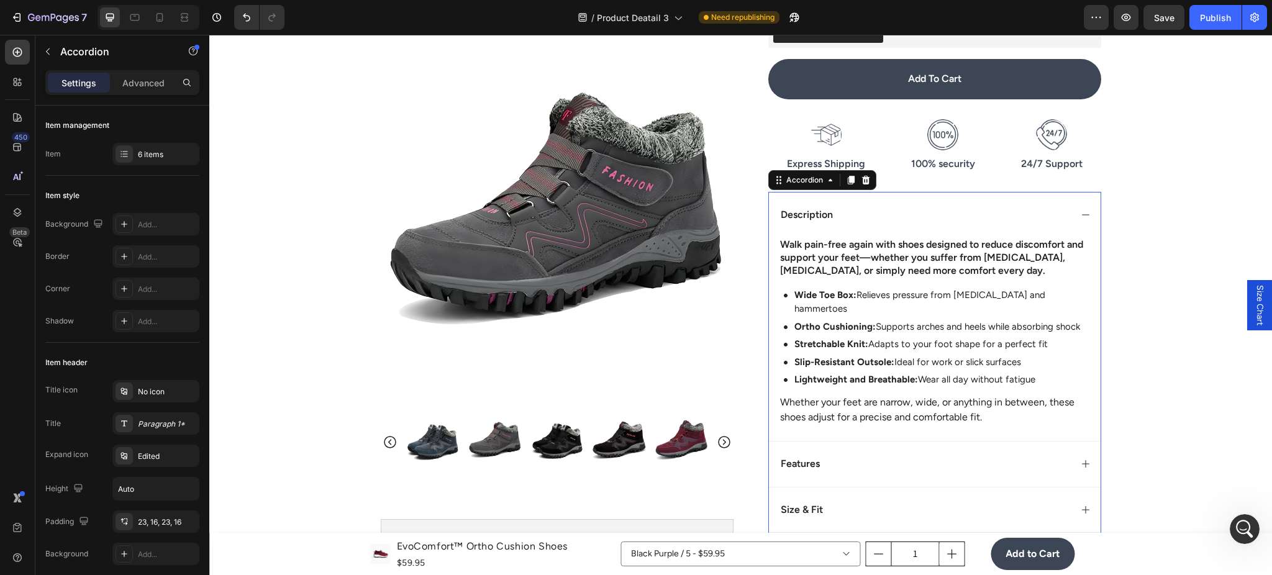
click at [947, 225] on div "Description" at bounding box center [935, 215] width 332 height 46
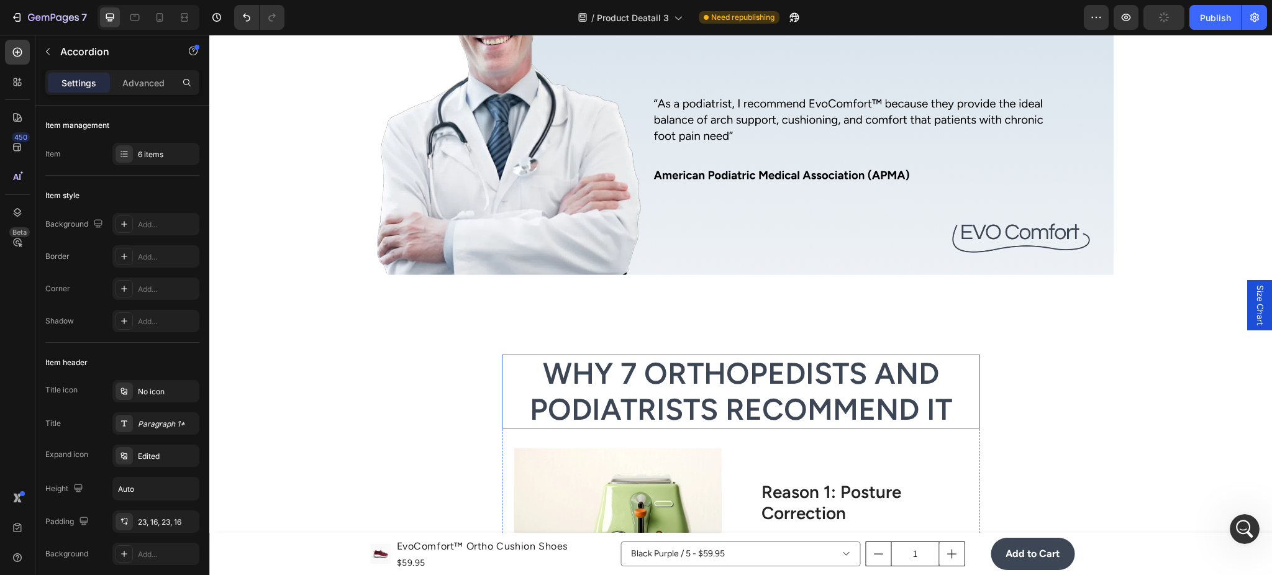
scroll to position [2208, 0]
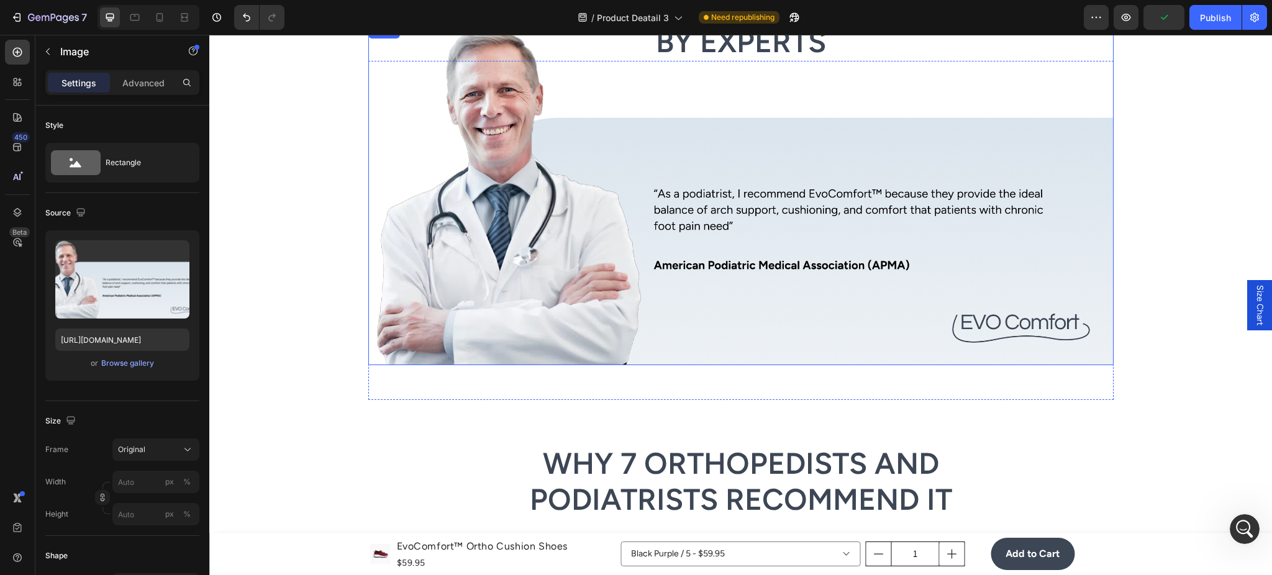
click at [827, 189] on img at bounding box center [740, 195] width 745 height 342
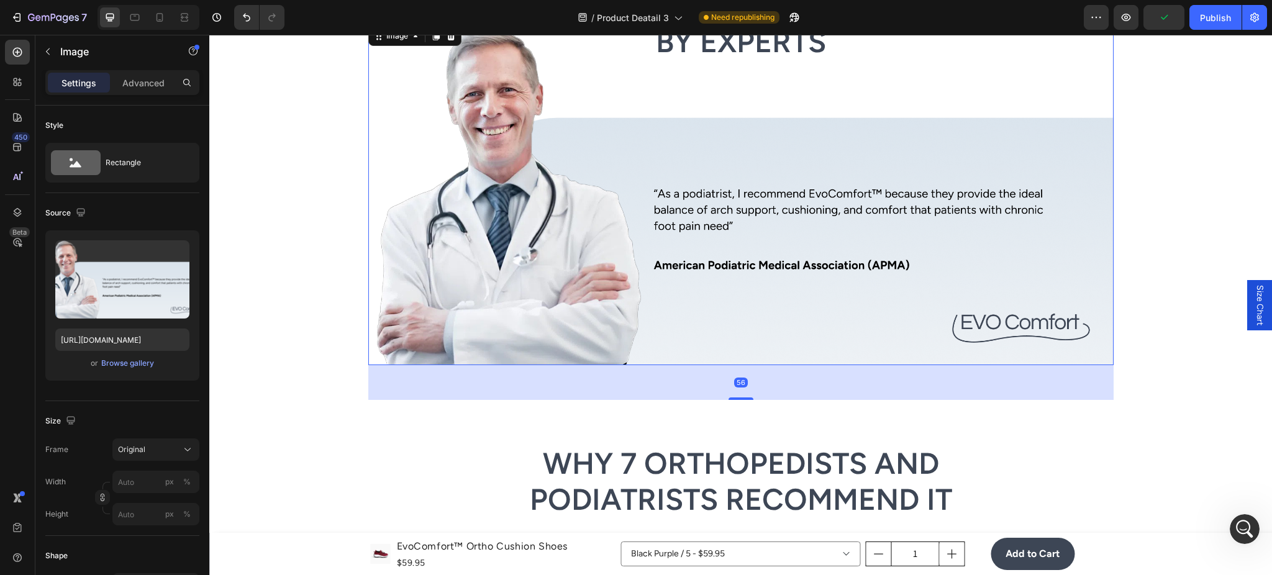
click at [827, 189] on img at bounding box center [740, 195] width 745 height 342
click at [822, 192] on img at bounding box center [740, 195] width 745 height 342
click at [817, 194] on img at bounding box center [740, 195] width 745 height 342
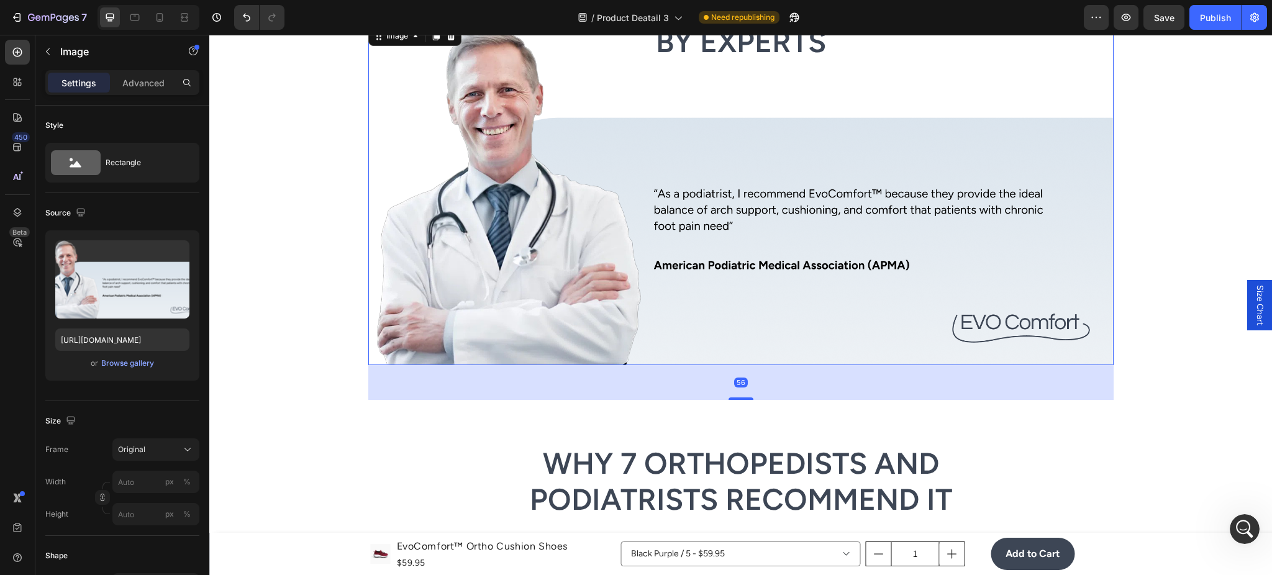
click at [802, 196] on img at bounding box center [740, 195] width 745 height 342
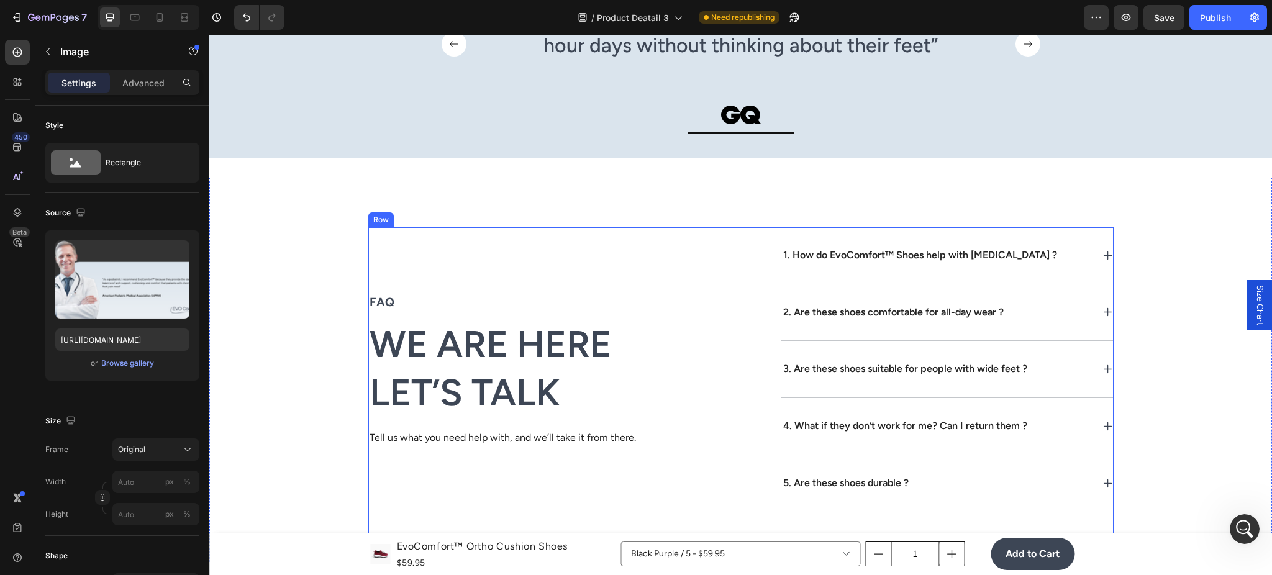
scroll to position [4418, 0]
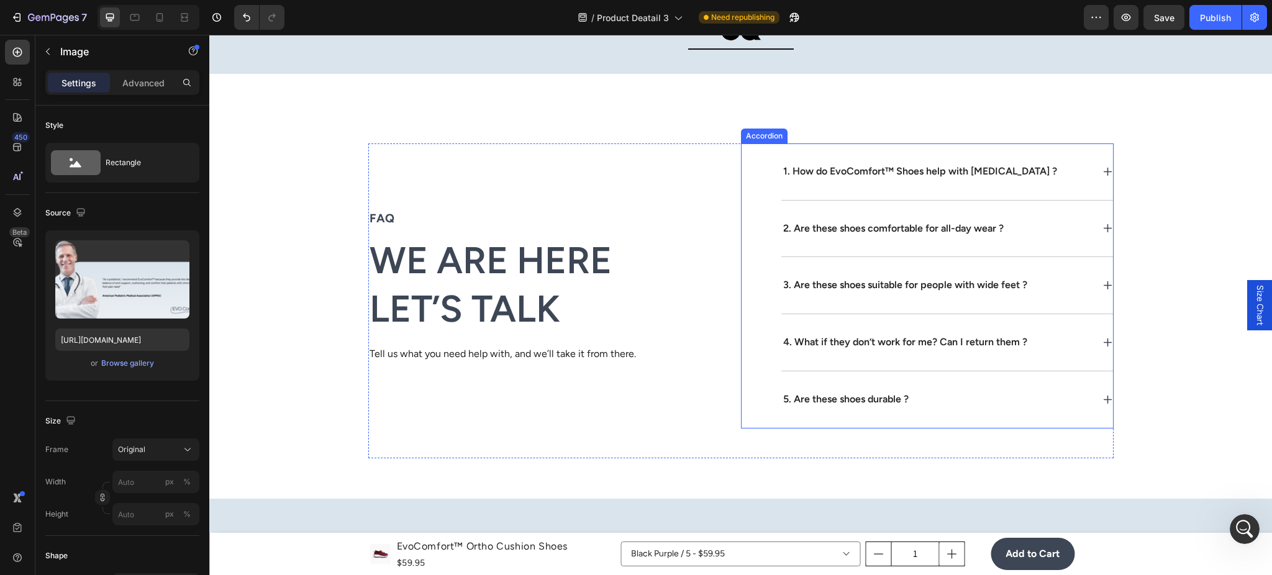
click at [865, 173] on p "1. How do EvoComfort™ Shoes help with foot pain ?" at bounding box center [920, 171] width 274 height 13
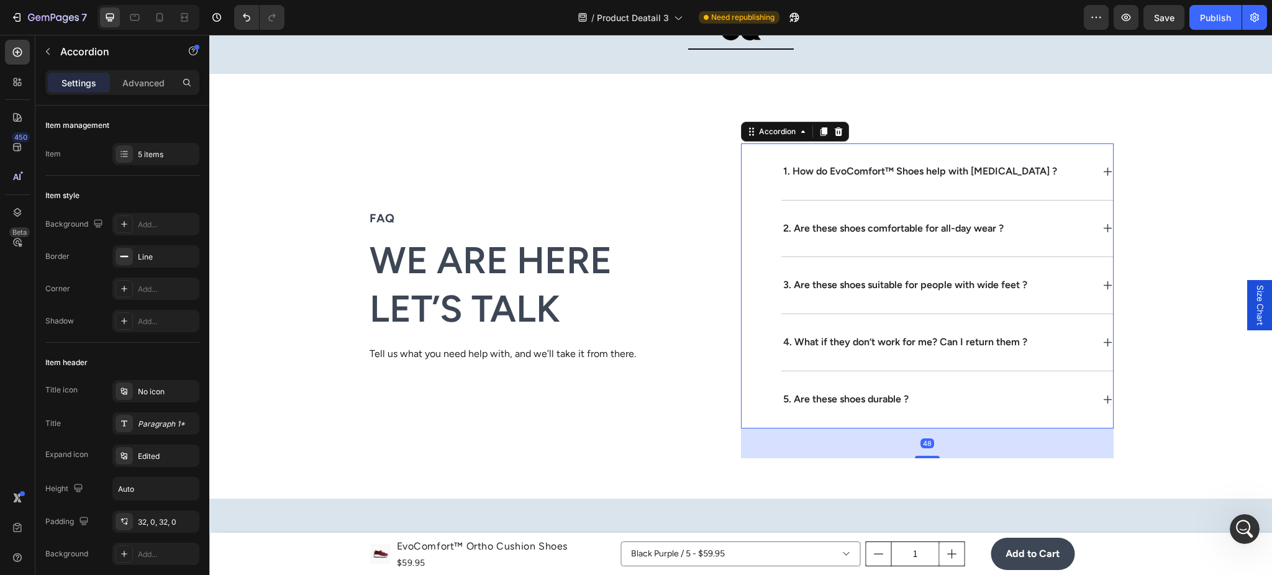
click at [865, 173] on div "1. How do EvoComfort™ Shoes help with foot pain ?" at bounding box center [948, 172] width 332 height 57
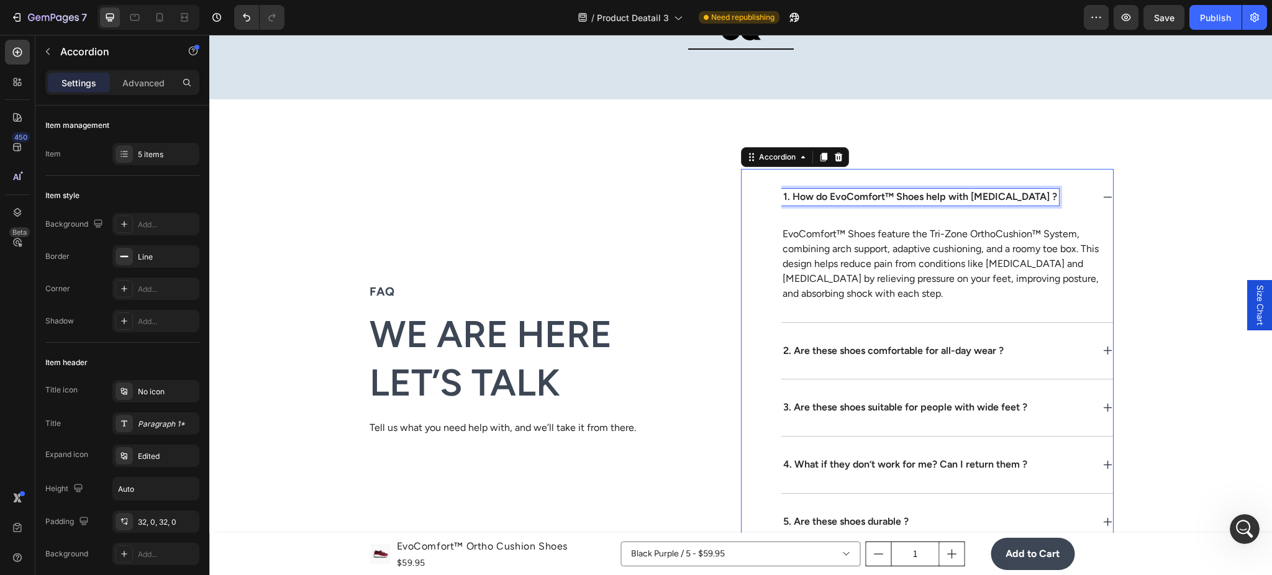
click at [833, 196] on p "1. How do EvoComfort™ Shoes help with foot pain ?" at bounding box center [920, 197] width 274 height 13
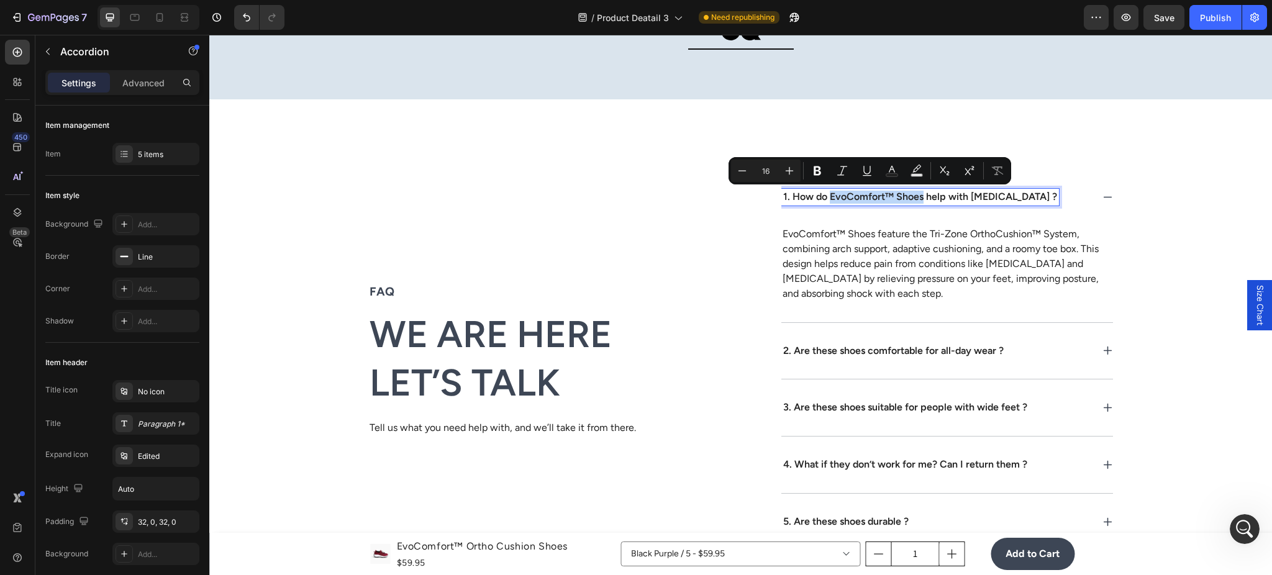
drag, startPoint x: 822, startPoint y: 195, endPoint x: 915, endPoint y: 199, distance: 93.3
click at [915, 199] on p "1. How do EvoComfort™ Shoes help with foot pain ?" at bounding box center [920, 197] width 274 height 13
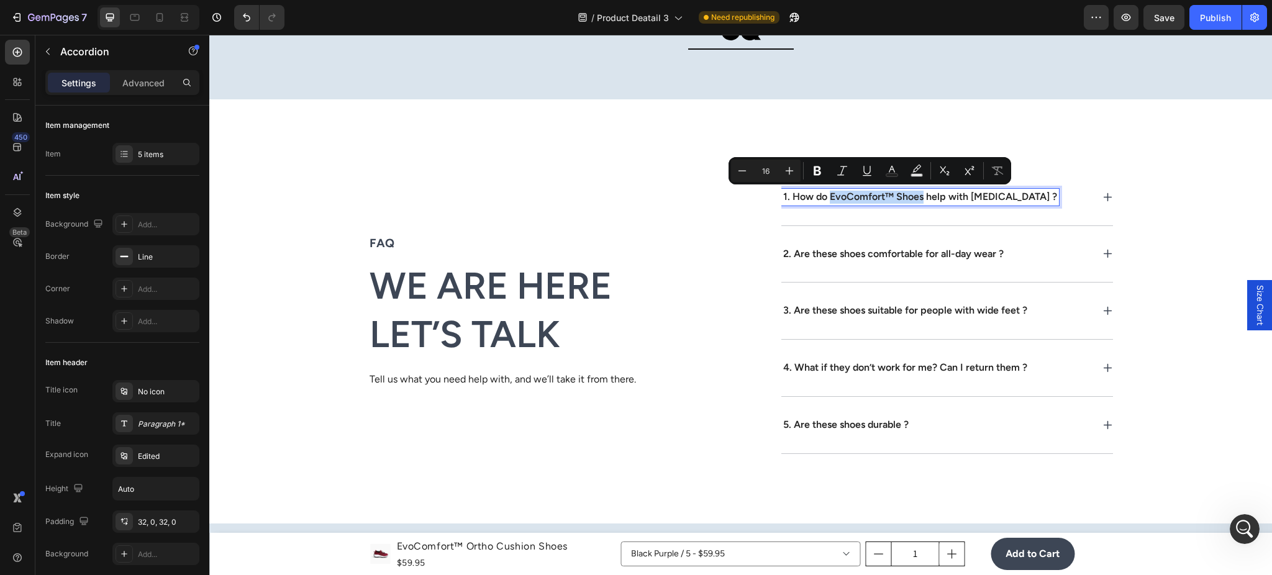
click at [885, 196] on p "1. How do EvoComfort™ Shoes help with foot pain ?" at bounding box center [920, 197] width 274 height 13
drag, startPoint x: 888, startPoint y: 194, endPoint x: 827, endPoint y: 197, distance: 60.9
click at [827, 197] on p "1. How do EvoComfort™ Shoes help with foot pain ?" at bounding box center [920, 197] width 274 height 13
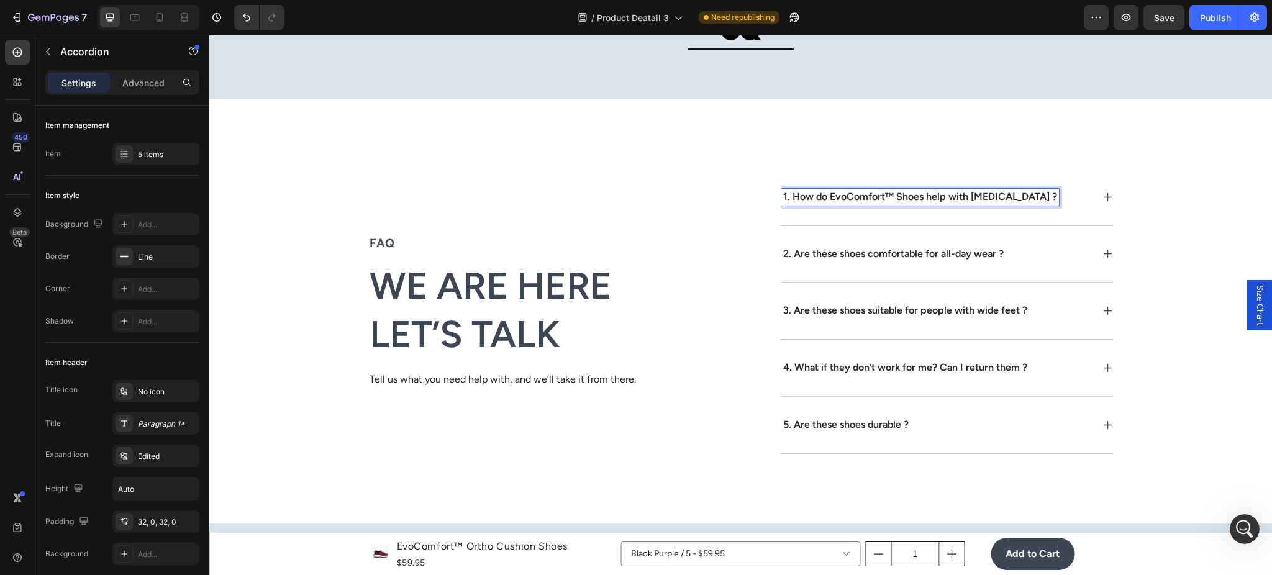
click at [817, 196] on p "1. How do EvoComfort™ Shoes help with foot pain ?" at bounding box center [920, 197] width 274 height 13
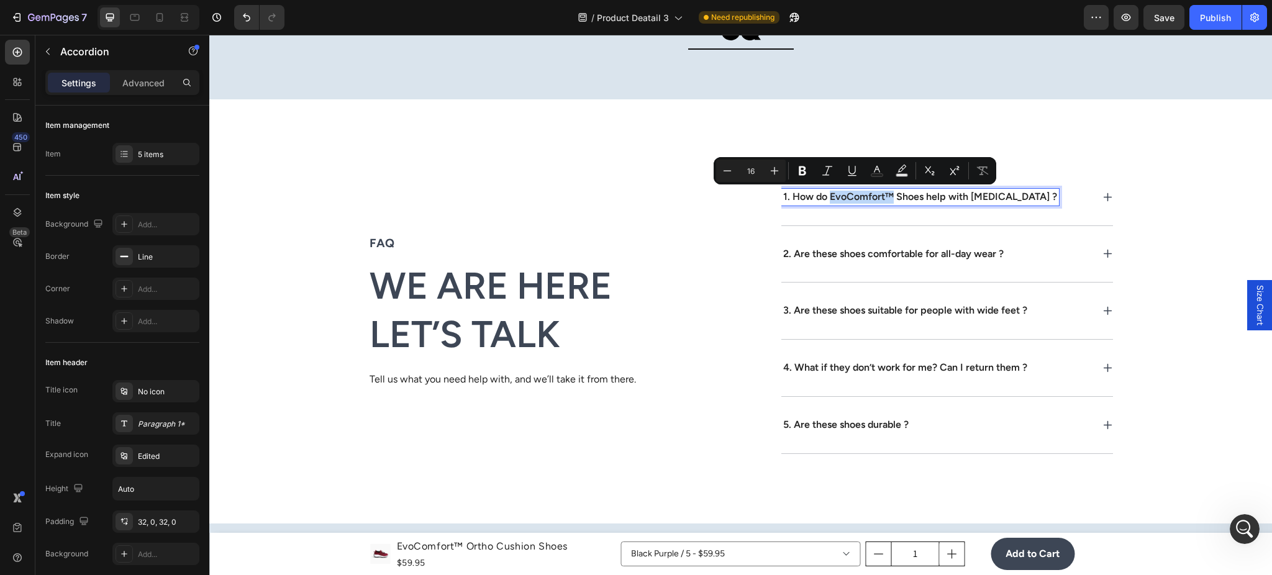
drag, startPoint x: 824, startPoint y: 196, endPoint x: 887, endPoint y: 199, distance: 62.8
click at [887, 199] on p "1. How do EvoComfort™ Shoes help with foot pain ?" at bounding box center [920, 197] width 274 height 13
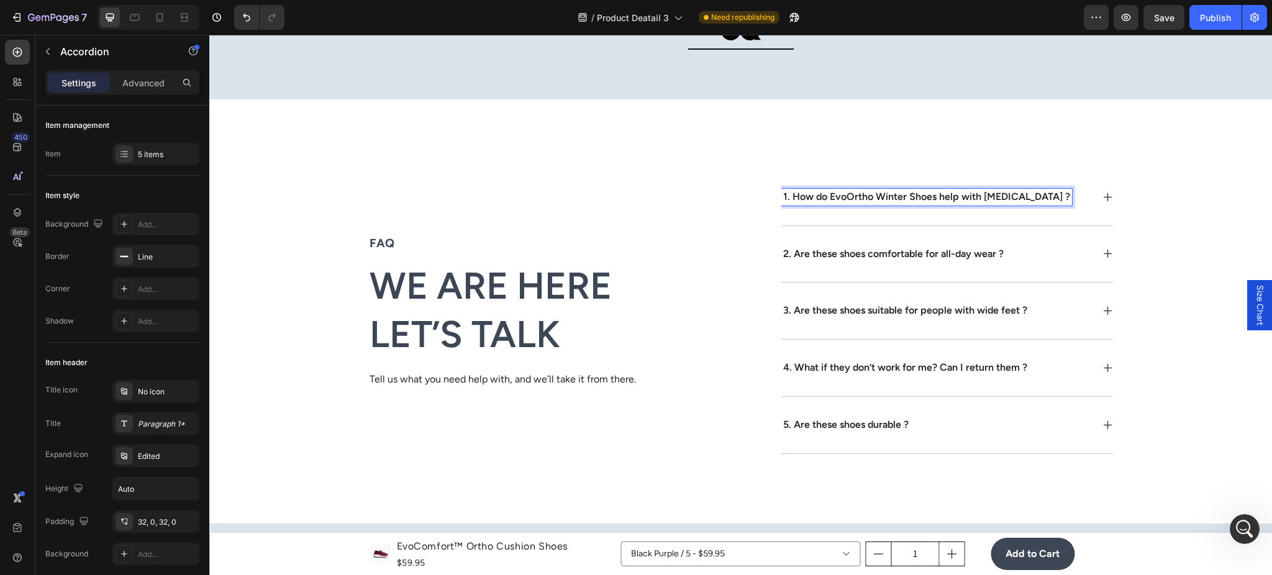
click at [950, 244] on div "2. Are these shoes comfortable for all-day wear ?" at bounding box center [948, 254] width 332 height 57
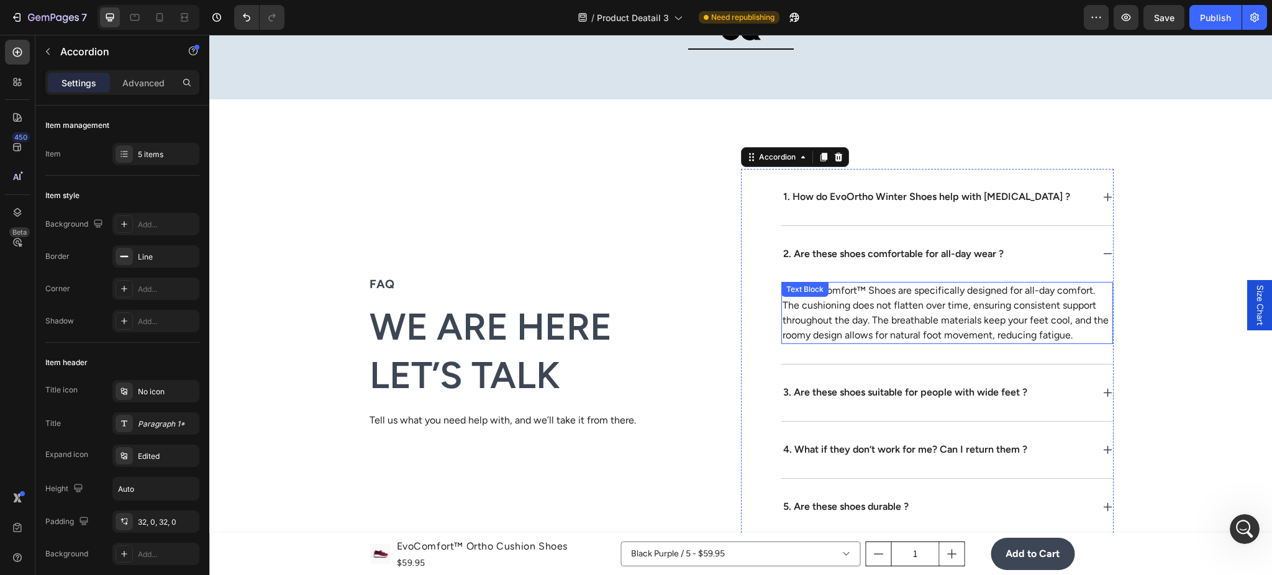
click at [852, 288] on div "Yes, EvoComfort™ Shoes are specifically designed for all-day comfort. The cushi…" at bounding box center [948, 313] width 332 height 62
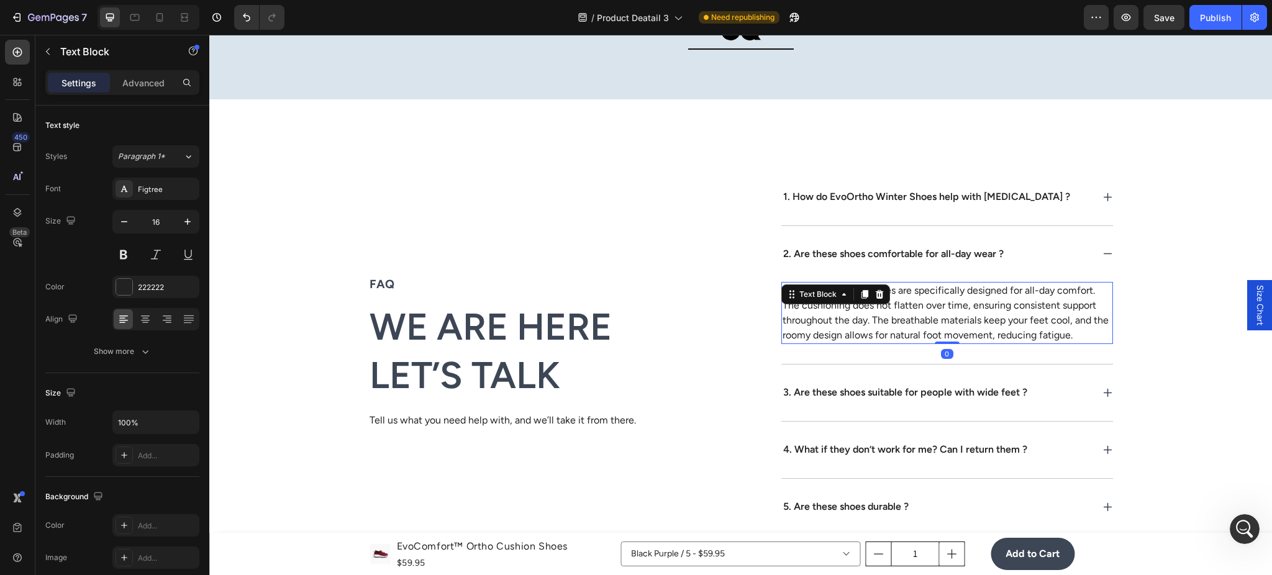
click at [857, 288] on div at bounding box center [864, 294] width 15 height 15
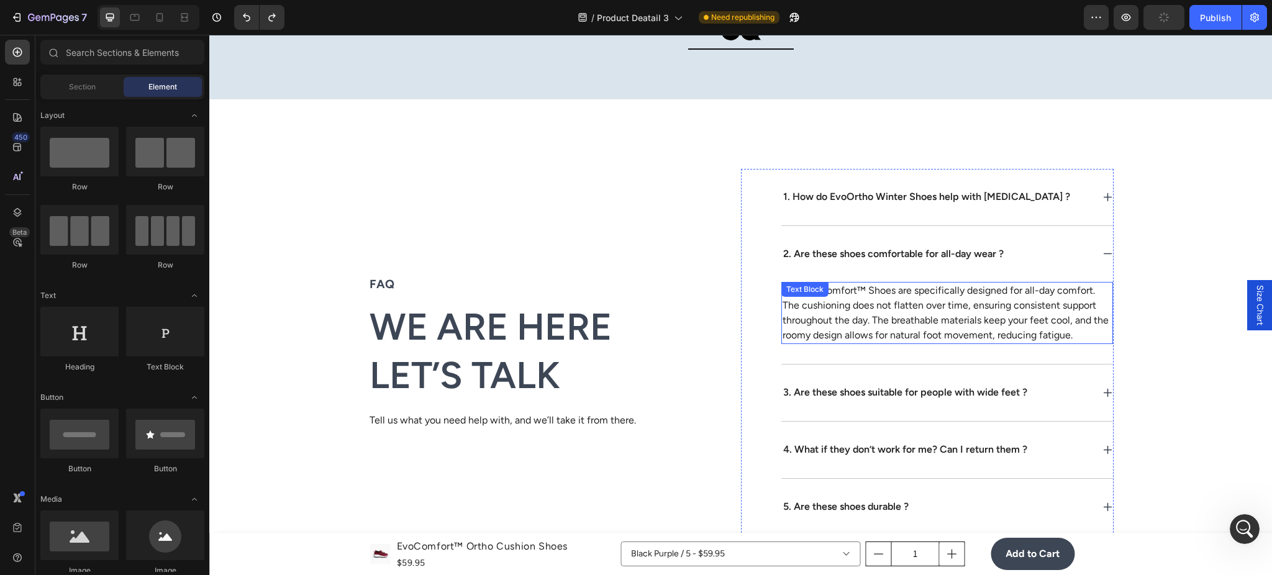
click at [863, 288] on p "Yes, EvoComfort™ Shoes are specifically designed for all-day comfort. The cushi…" at bounding box center [947, 313] width 329 height 60
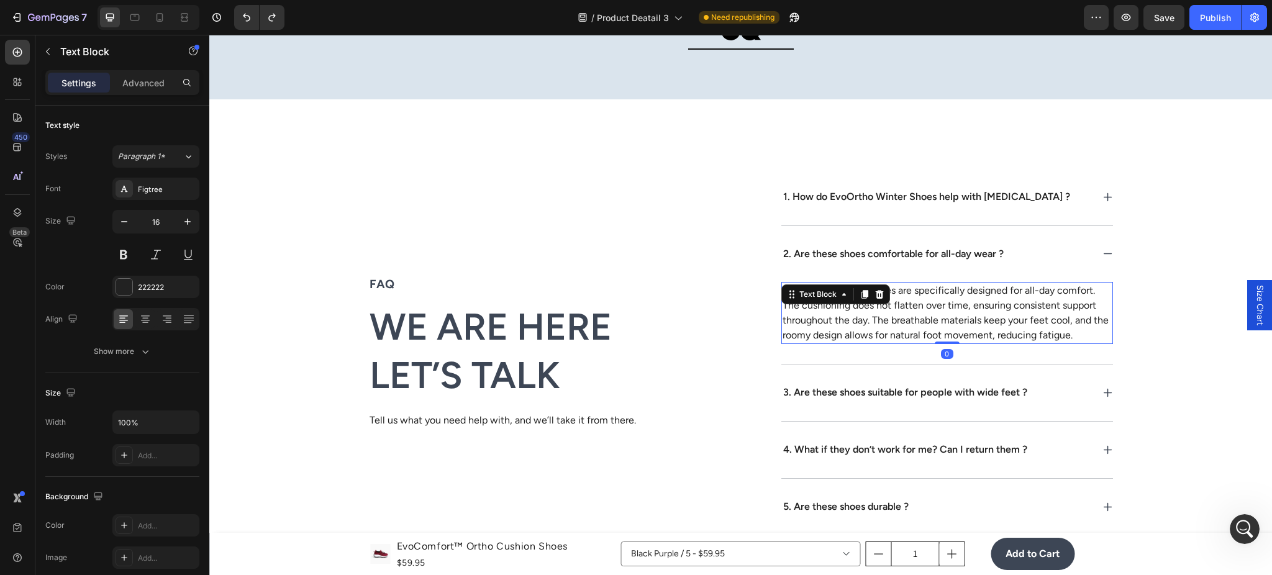
click at [857, 304] on p "Yes, EvoComfort™ Shoes are specifically designed for all-day comfort. The cushi…" at bounding box center [947, 313] width 329 height 60
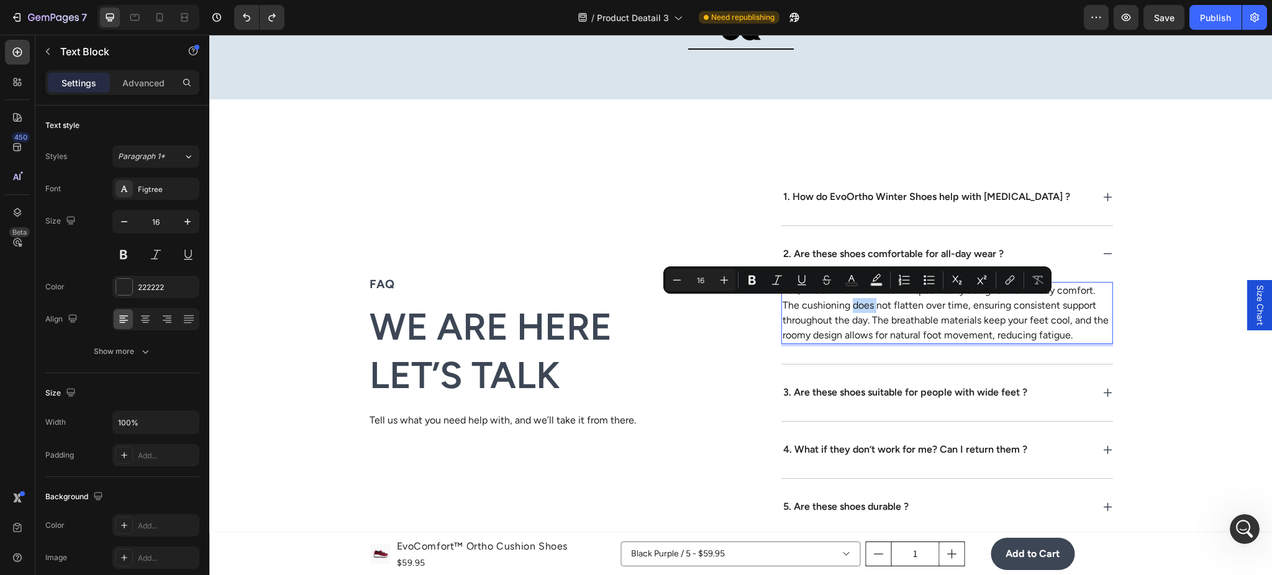
click at [847, 293] on div "Minus 16 Plus Bold Italic Underline Strikethrough Text Color Text Background Co…" at bounding box center [857, 280] width 388 height 27
click at [850, 294] on p "Yes, EvoComfort™ Shoes are specifically designed for all-day comfort. The cushi…" at bounding box center [947, 313] width 329 height 60
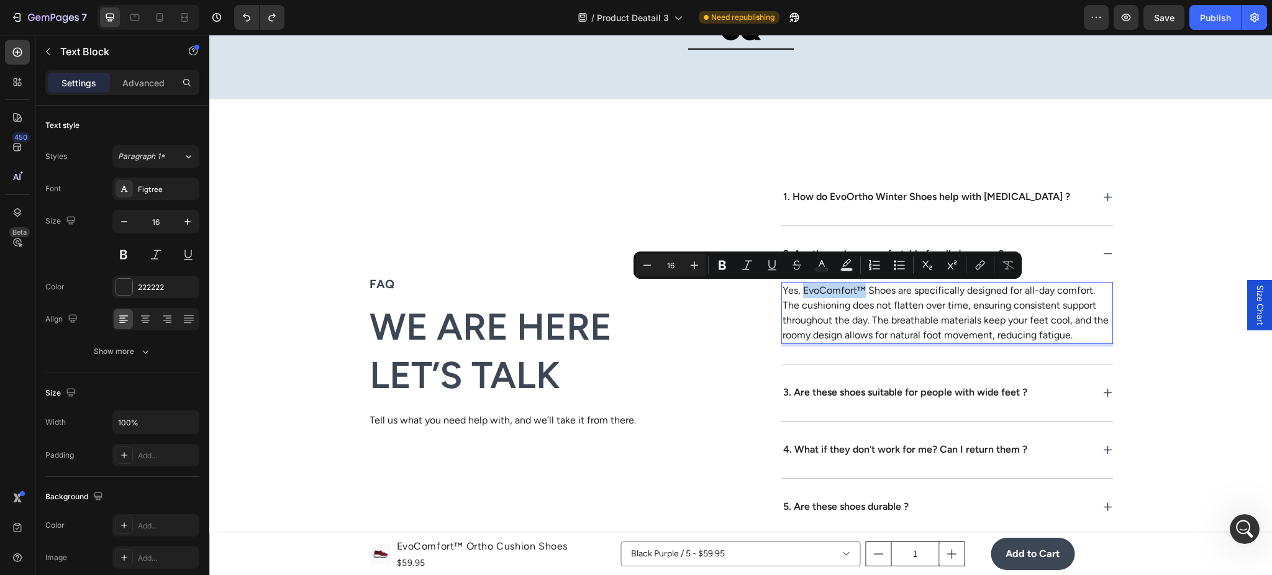
drag, startPoint x: 859, startPoint y: 288, endPoint x: 796, endPoint y: 287, distance: 62.8
click at [796, 287] on p "Yes, EvoComfort™ Shoes are specifically designed for all-day comfort. The cushi…" at bounding box center [947, 313] width 329 height 60
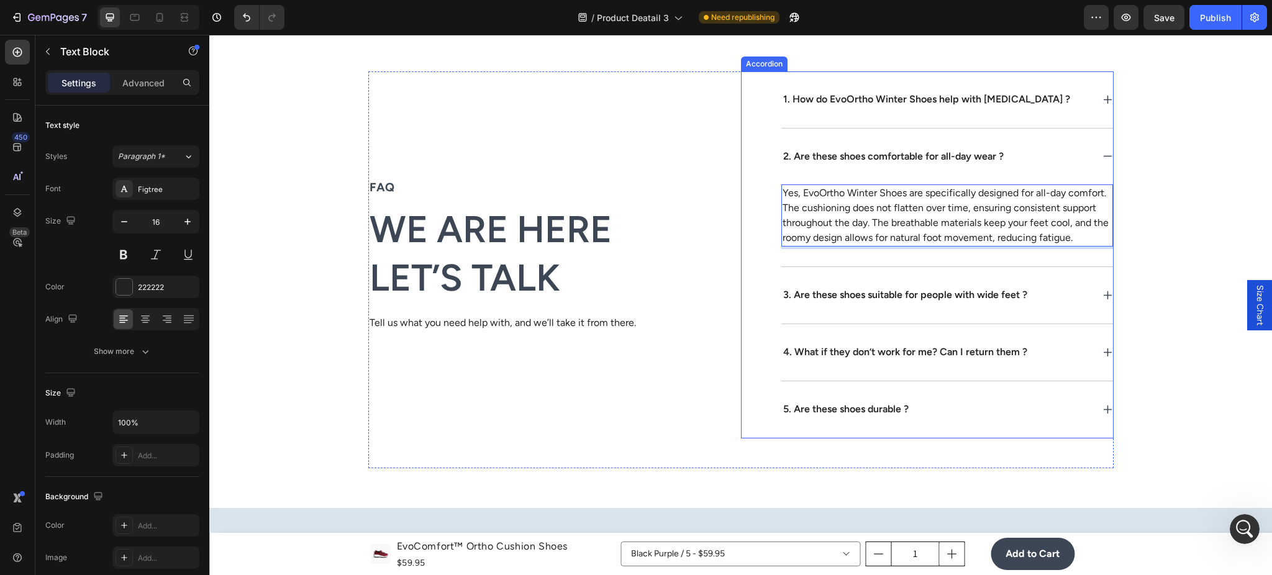
scroll to position [4528, 0]
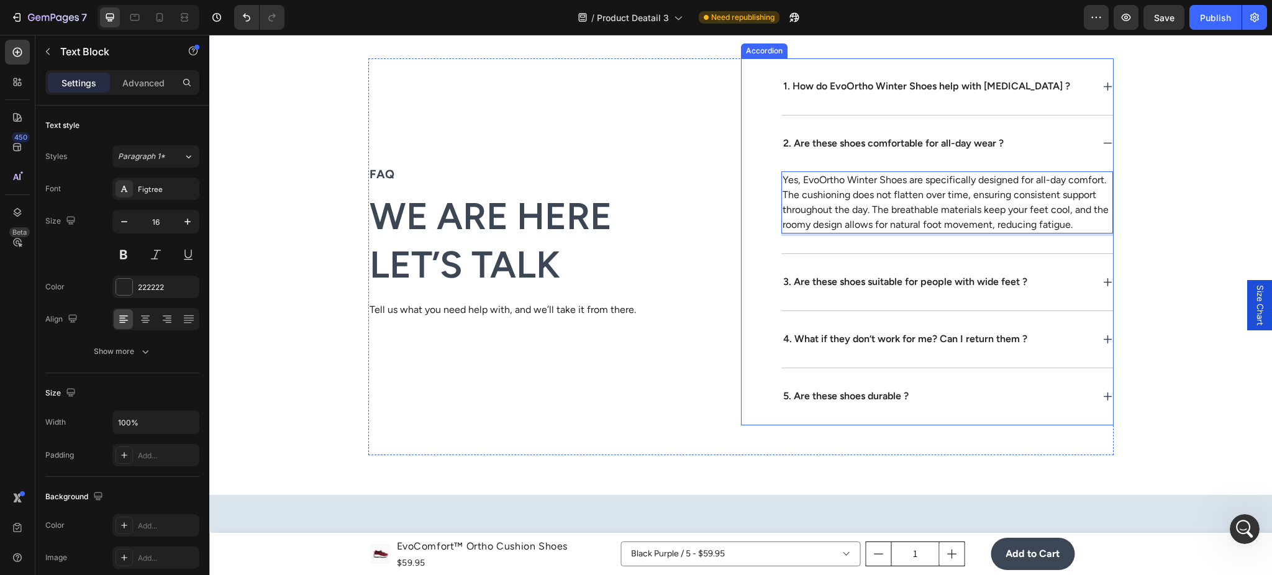
click at [1037, 287] on div "3. Are these shoes suitable for people with wide feet ?" at bounding box center [937, 282] width 311 height 17
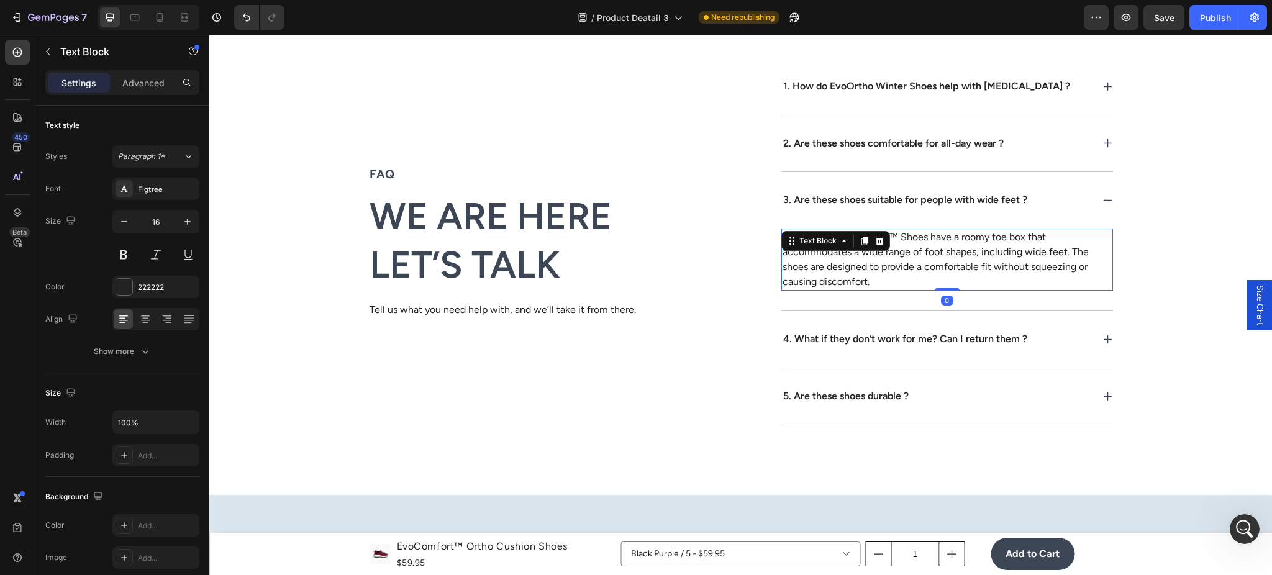
click at [840, 236] on div "Absolutely! EvoComfort™ Shoes have a roomy toe box that accommodates a wide ran…" at bounding box center [948, 260] width 332 height 62
click at [891, 236] on p "Absolutely! EvoComfort™ Shoes have a roomy toe box that accommodates a wide ran…" at bounding box center [947, 260] width 329 height 60
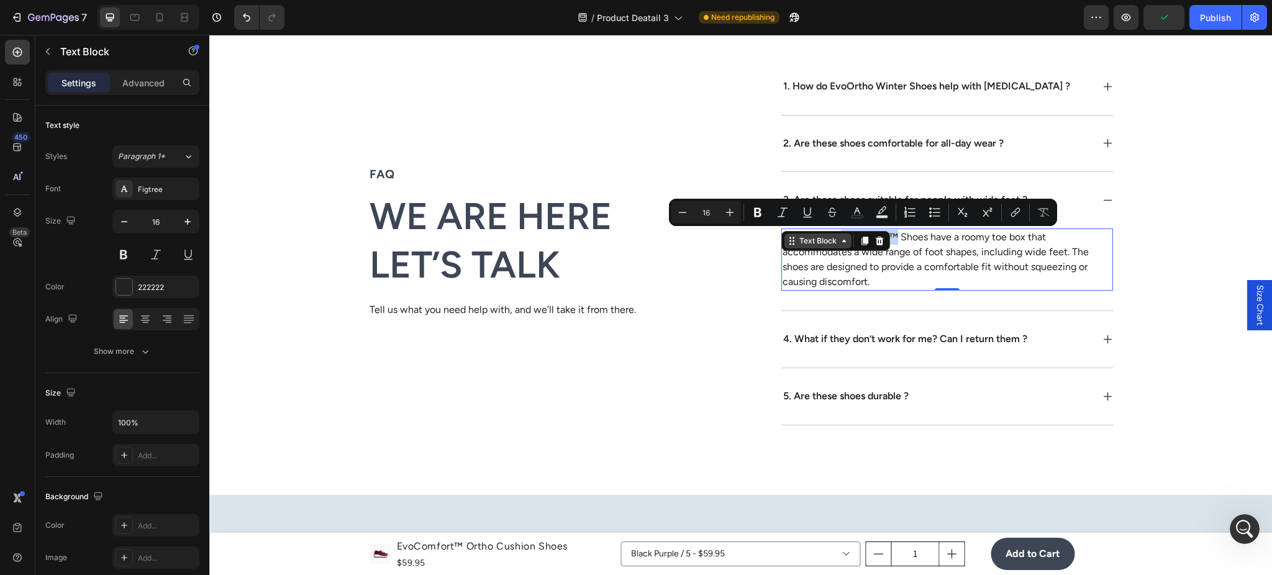
drag, startPoint x: 891, startPoint y: 236, endPoint x: 836, endPoint y: 242, distance: 55.0
click at [836, 242] on div "Absolutely! EvoComfort™ Shoes have a roomy toe box that accommodates a wide ran…" at bounding box center [948, 260] width 332 height 62
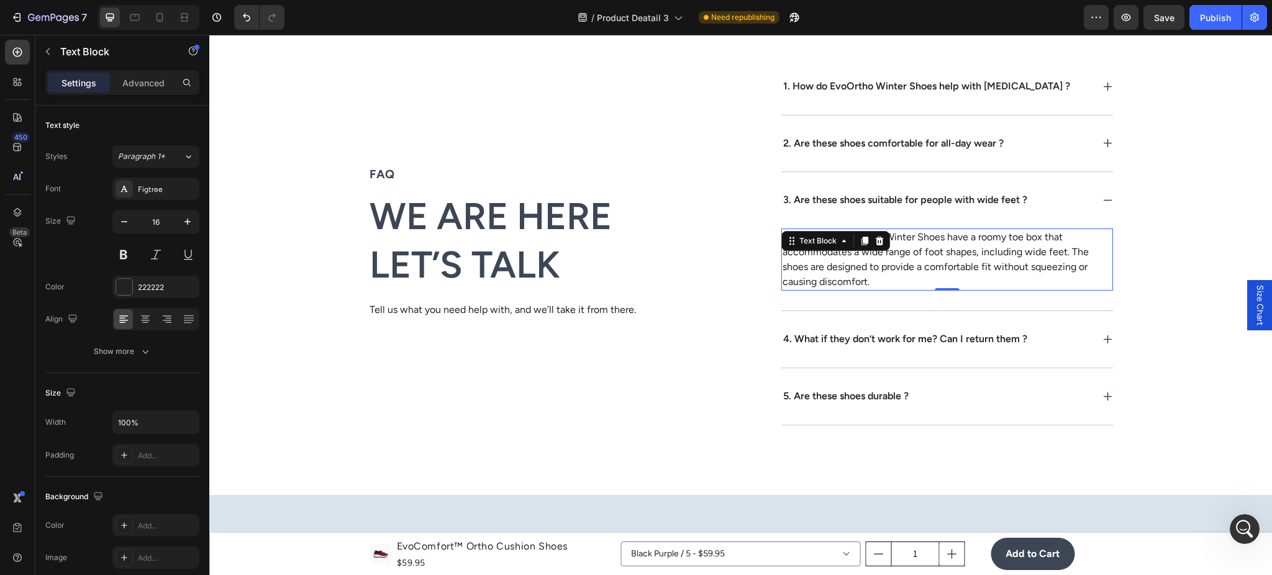
click at [887, 265] on p "Absolutely! EEvoOrtho Winter Shoes have a roomy toe box that accommodates a wid…" at bounding box center [947, 260] width 329 height 60
click at [909, 261] on p "Absolutely! EEvoOrtho Winter Shoes have a roomy toe box that accommodates a wid…" at bounding box center [947, 260] width 329 height 60
click at [918, 340] on p "4. What if they don’t work for me? Can I return them ?" at bounding box center [905, 339] width 244 height 13
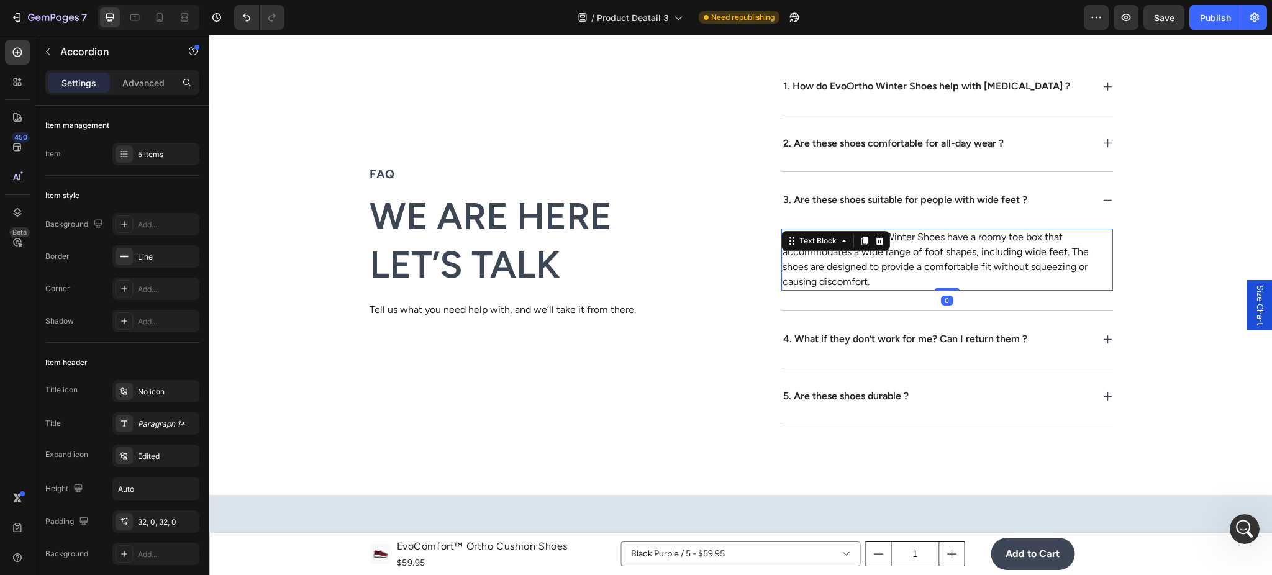
click at [841, 236] on div "Absolutely! EEvoOrtho Winter Shoes have a roomy toe box that accommodates a wid…" at bounding box center [948, 260] width 332 height 62
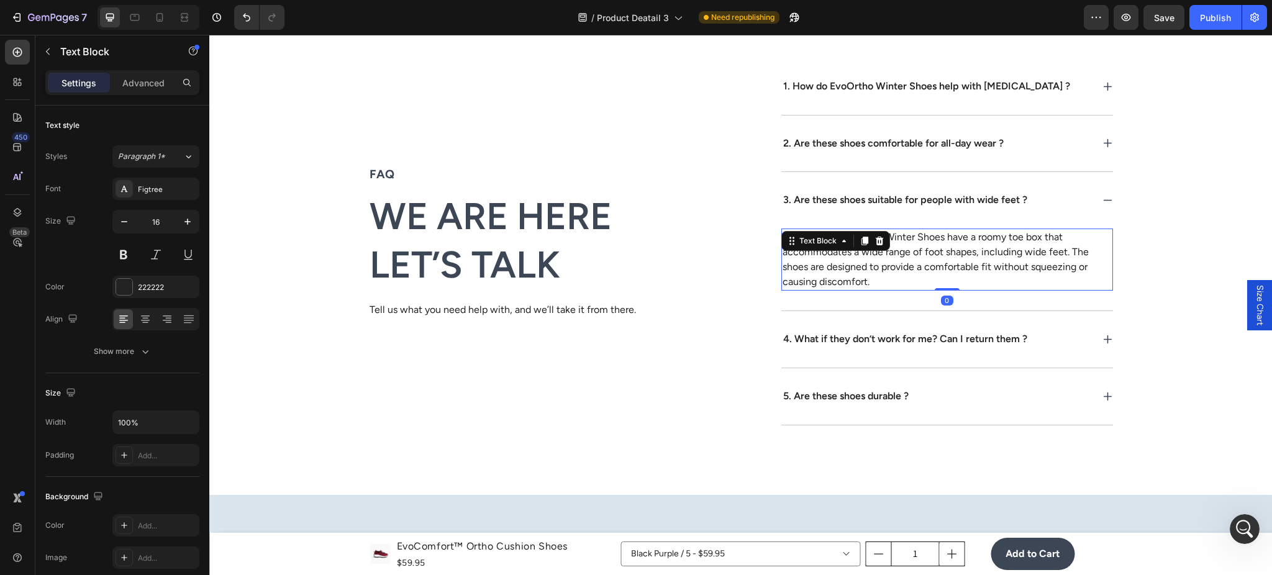
click at [841, 236] on icon at bounding box center [844, 241] width 10 height 10
click at [908, 238] on p "Absolutely! EEvoOrtho Winter Shoes have a roomy toe box that accommodates a wid…" at bounding box center [947, 260] width 329 height 60
click at [877, 241] on p "Absolutely! EEvoOrtho Winter Shoes have a roomy toe box that accommodates a wid…" at bounding box center [947, 260] width 329 height 60
click at [834, 237] on p "Absolutely! EEvoOrtho Winter Shoes have a roomy toe box that accommodates a wid…" at bounding box center [947, 260] width 329 height 60
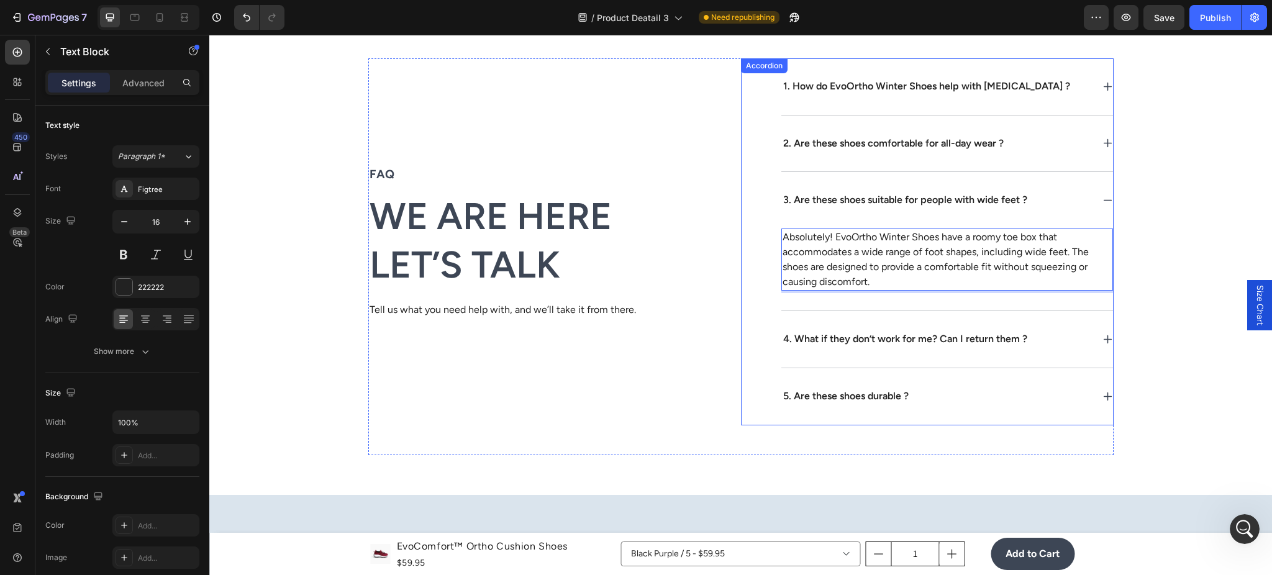
click at [1026, 345] on div "4. What if they don’t work for me? Can I return them ?" at bounding box center [937, 339] width 311 height 17
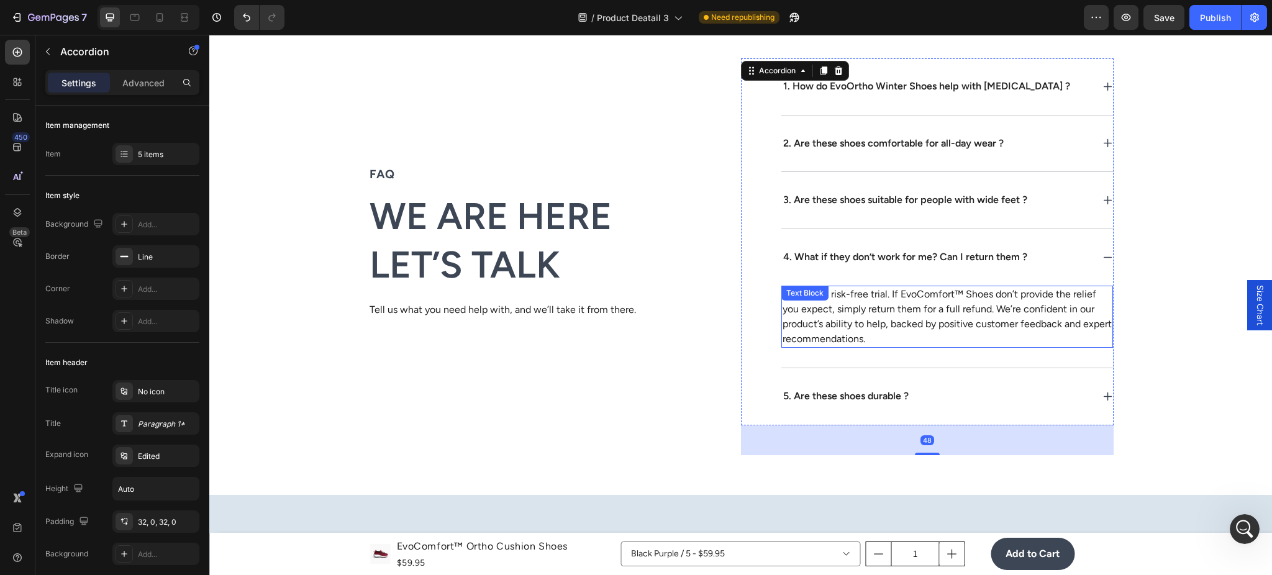
click at [941, 288] on p "We offer a risk-free trial. If EvoComfort™ Shoes don’t provide the relief you e…" at bounding box center [947, 317] width 329 height 60
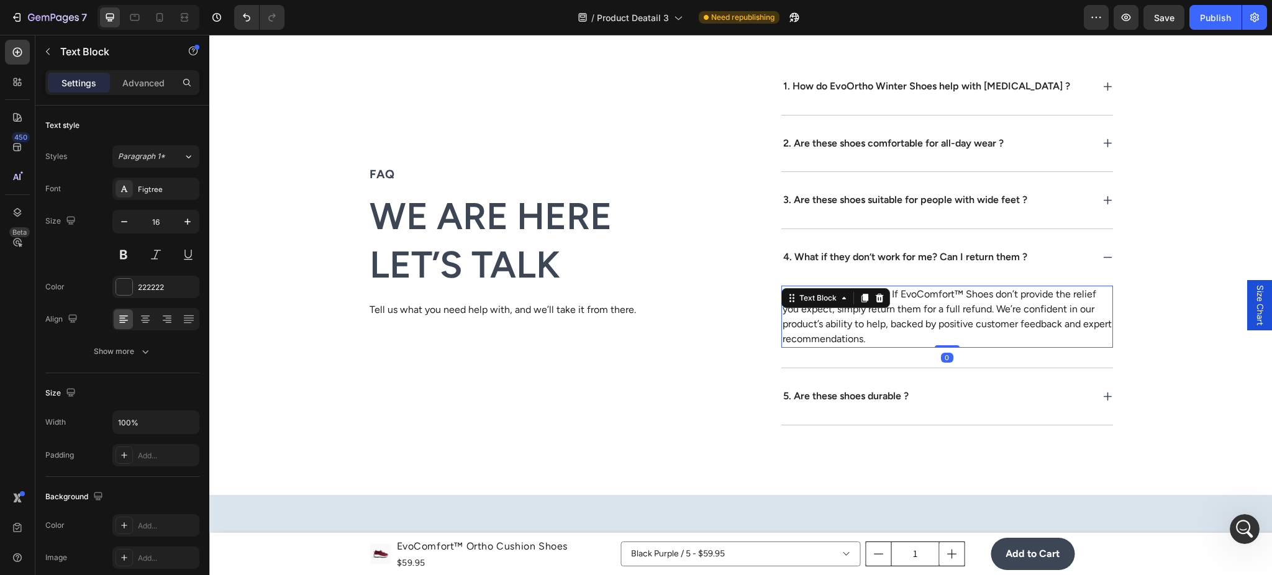
click at [950, 292] on p "We offer a risk-free trial. If EvoComfort™ Shoes don’t provide the relief you e…" at bounding box center [947, 317] width 329 height 60
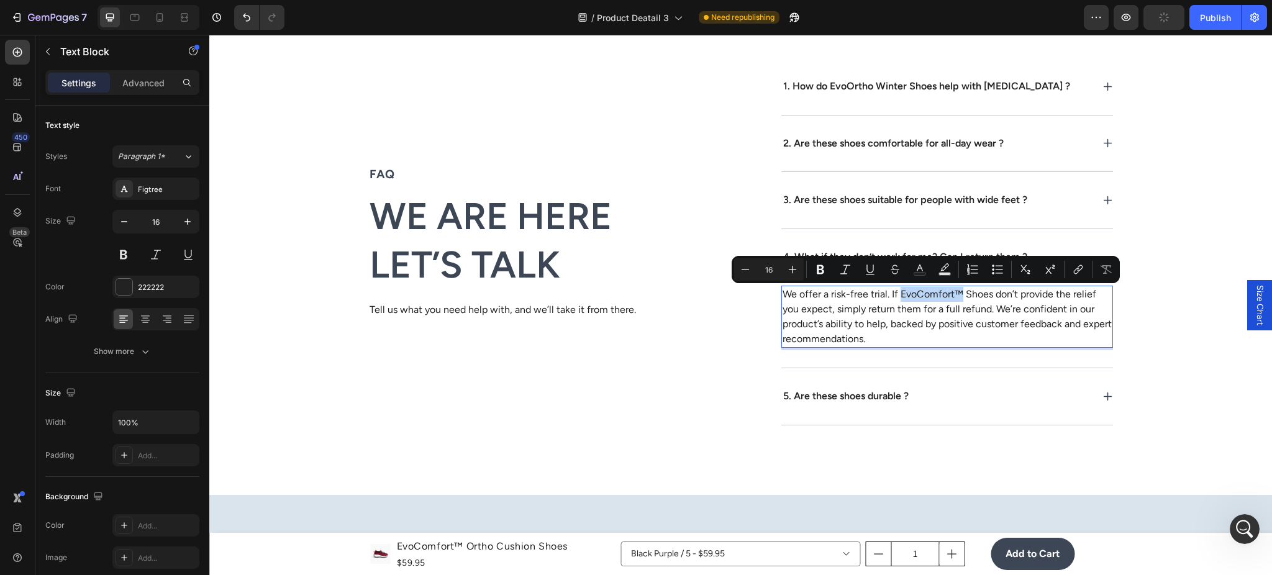
drag, startPoint x: 957, startPoint y: 294, endPoint x: 895, endPoint y: 296, distance: 62.2
click at [895, 296] on p "We offer a risk-free trial. If EvoComfort™ Shoes don’t provide the relief you e…" at bounding box center [947, 317] width 329 height 60
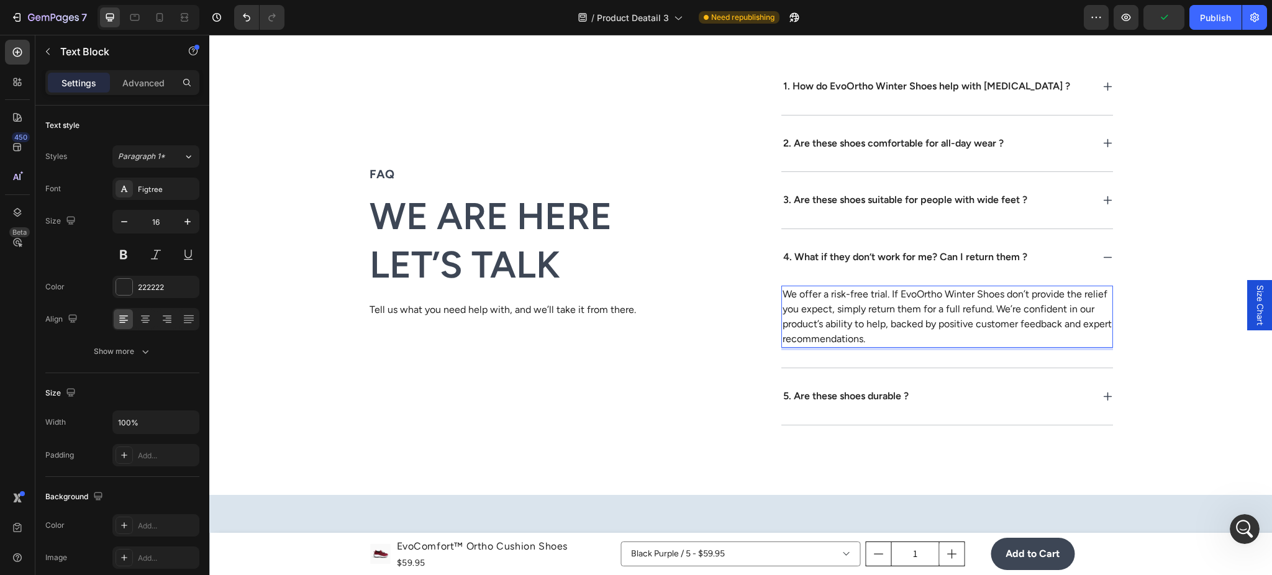
click at [939, 319] on p "We offer a risk-free trial. If EvoOrtho Winter Shoes don’t provide the relief y…" at bounding box center [947, 317] width 329 height 60
click at [909, 378] on div "5. Are these shoes durable ?" at bounding box center [948, 396] width 332 height 57
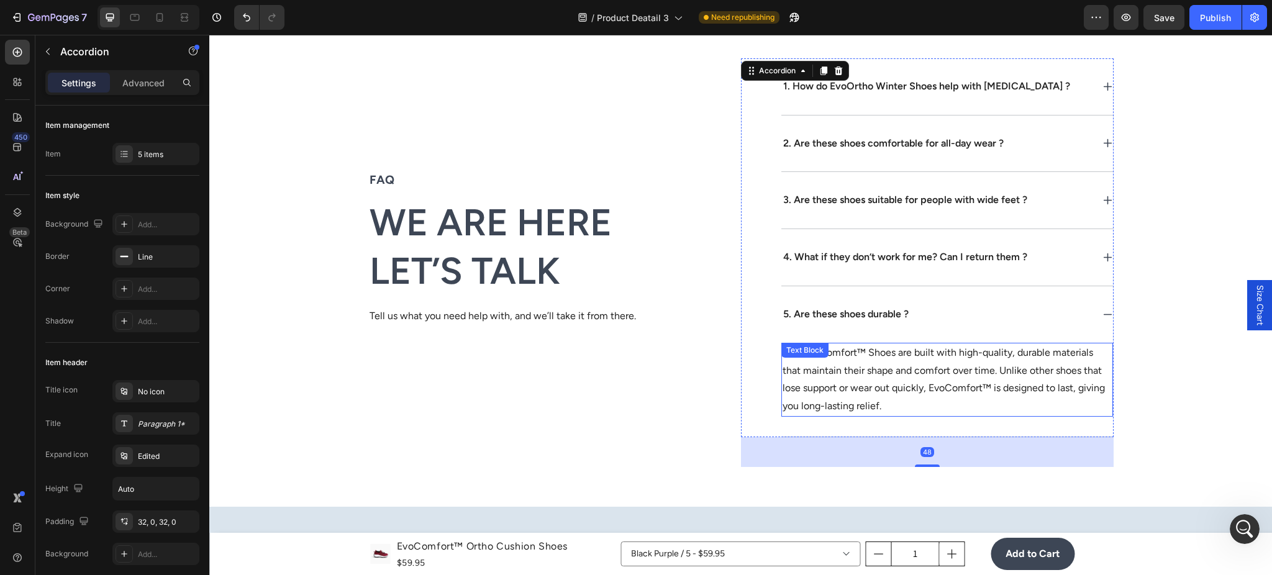
click at [859, 351] on div "Yes, EvoComfort™ Shoes are built with high-quality, durable materials that main…" at bounding box center [948, 380] width 332 height 74
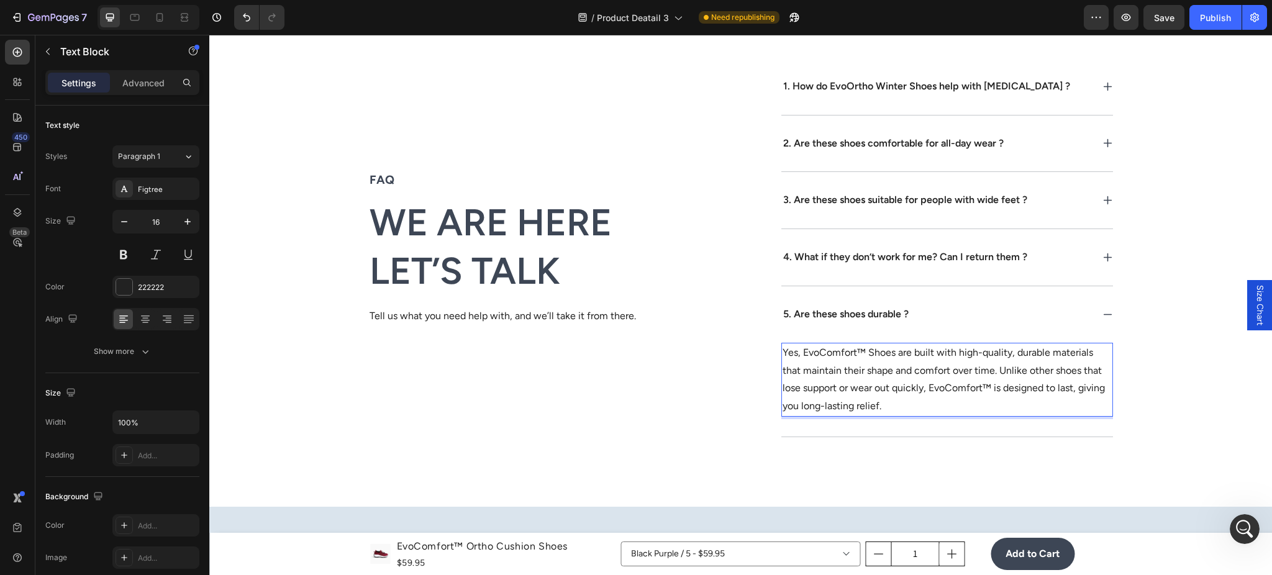
click at [867, 372] on p "Yes, EvoComfort™ Shoes are built with high-quality, durable materials that main…" at bounding box center [947, 379] width 329 height 71
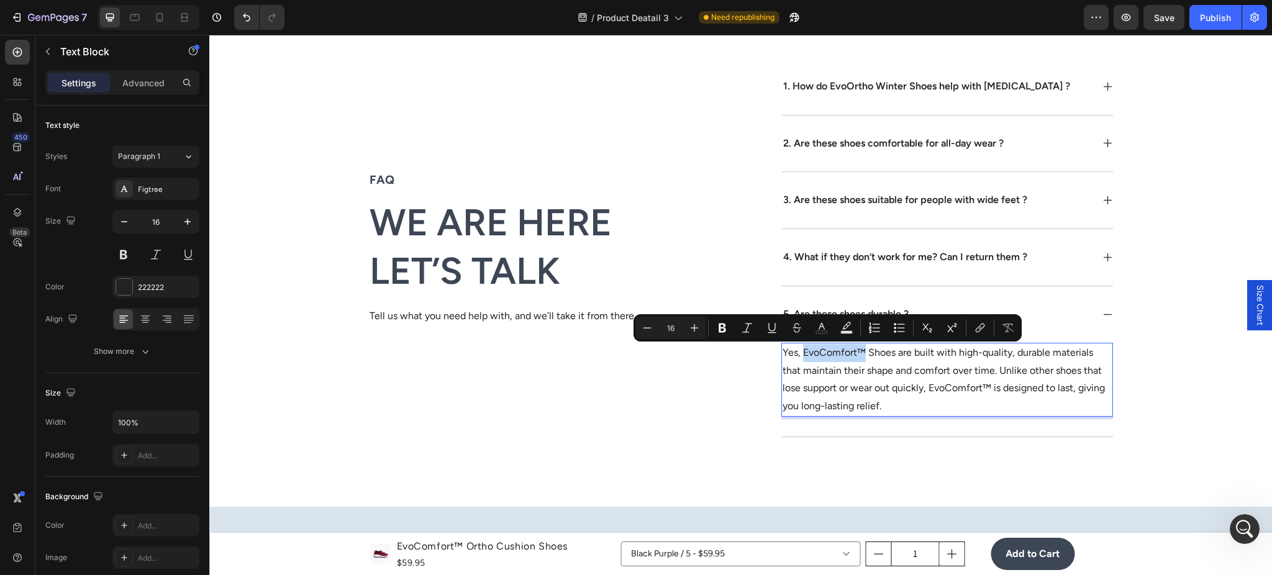
drag, startPoint x: 796, startPoint y: 352, endPoint x: 858, endPoint y: 352, distance: 61.5
click at [858, 352] on p "Yes, EvoComfort™ Shoes are built with high-quality, durable materials that main…" at bounding box center [947, 379] width 329 height 71
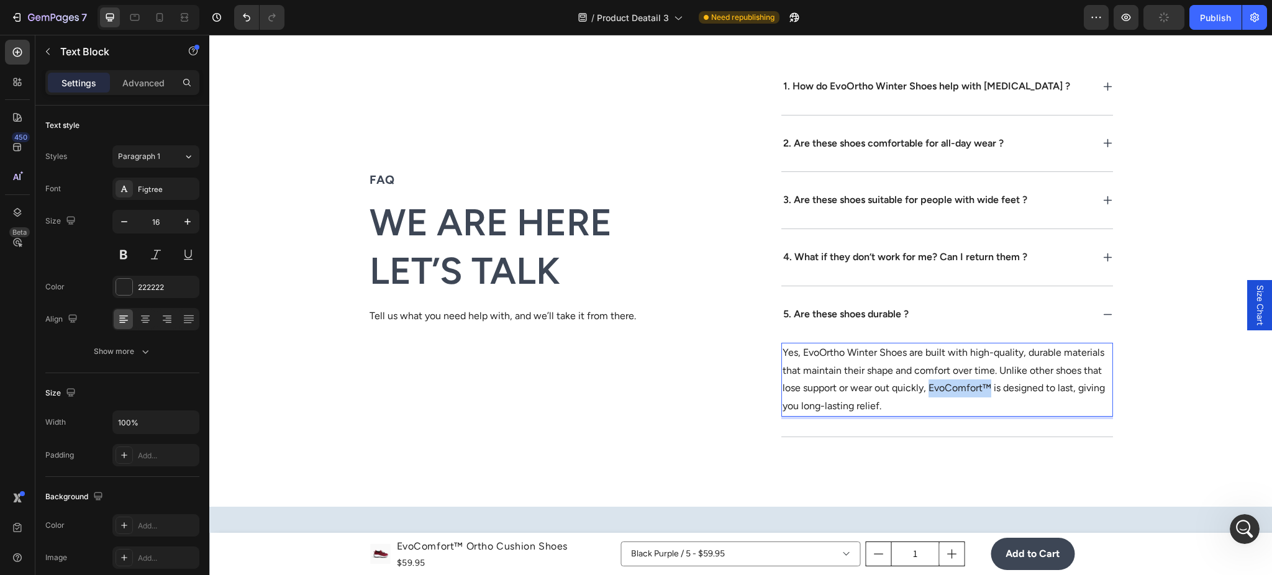
drag, startPoint x: 922, startPoint y: 387, endPoint x: 984, endPoint y: 390, distance: 62.2
click at [983, 389] on p "Yes, EvoOrtho Winter Shoes are built with high-quality, durable materials that …" at bounding box center [947, 379] width 329 height 71
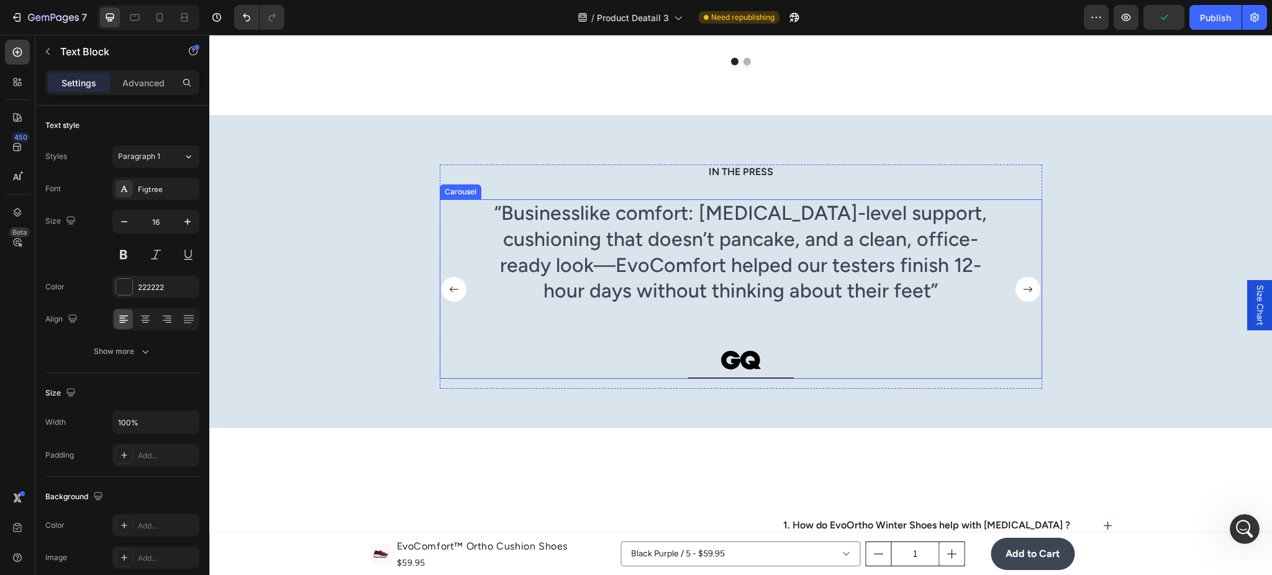
scroll to position [4086, 0]
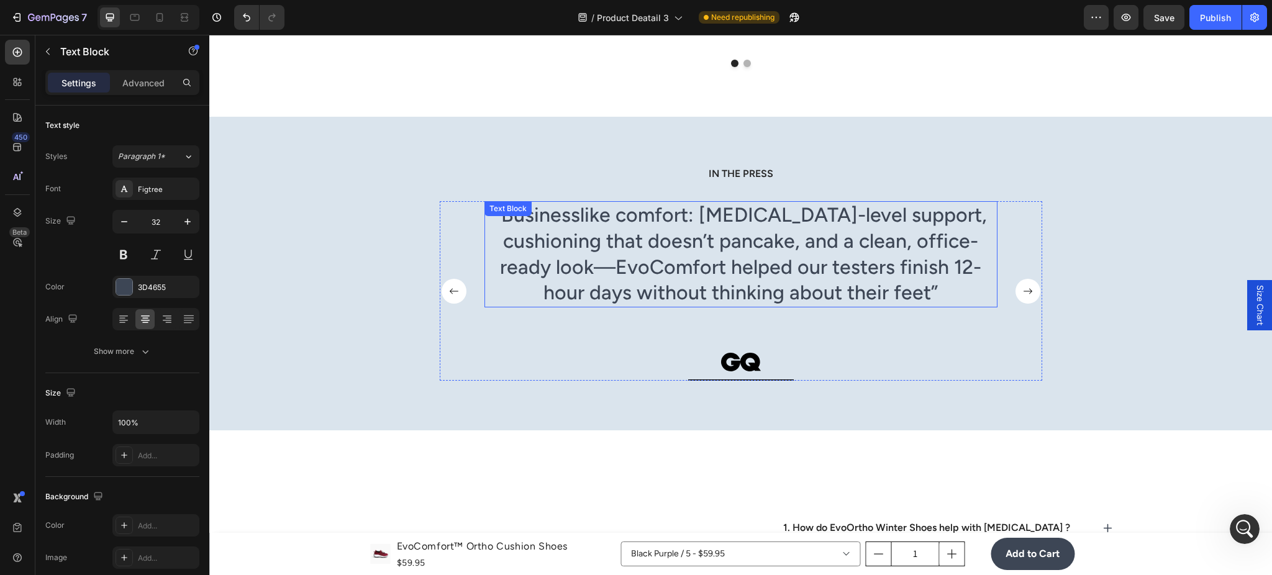
click at [517, 266] on p "“Businesslike comfort: orthotic-level support, cushioning that doesn’t pancake,…" at bounding box center [741, 254] width 511 height 103
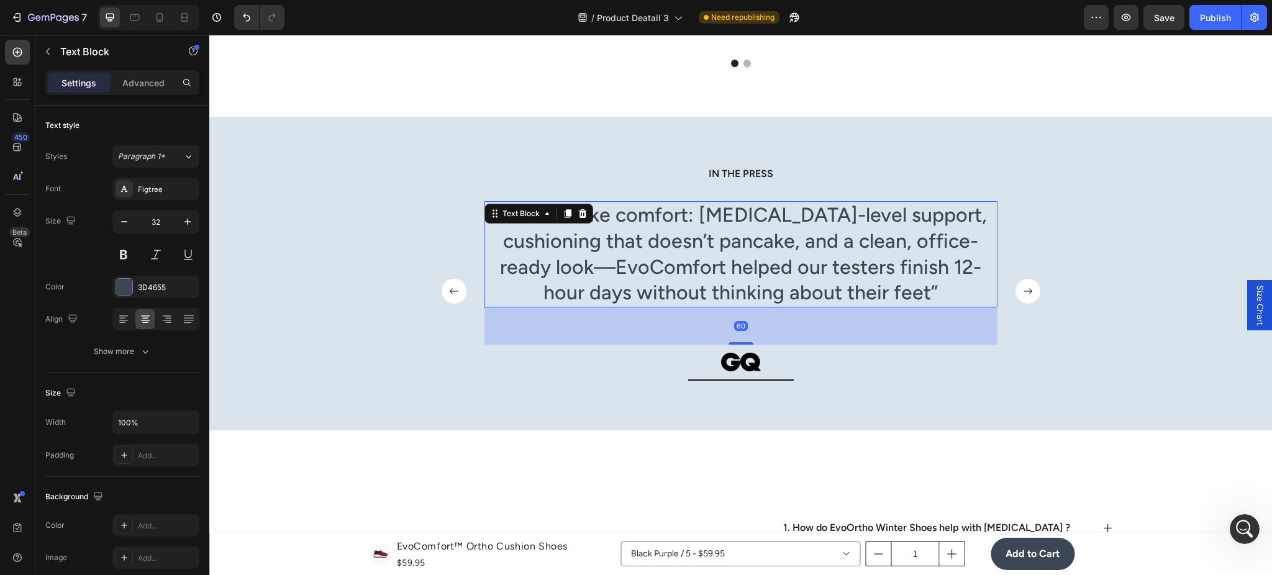
click at [517, 266] on p "“Businesslike comfort: orthotic-level support, cushioning that doesn’t pancake,…" at bounding box center [741, 254] width 511 height 103
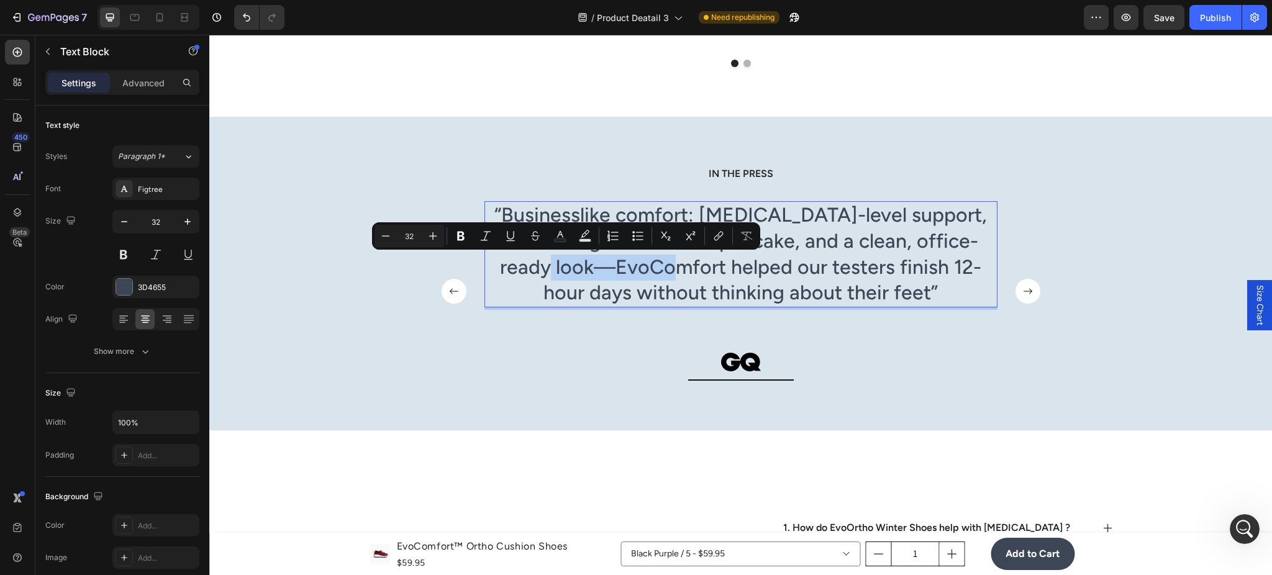
click at [615, 272] on p "“Businesslike comfort: orthotic-level support, cushioning that doesn’t pancake,…" at bounding box center [741, 254] width 511 height 103
click at [619, 268] on p "“Businesslike comfort: orthotic-level support, cushioning that doesn’t pancake,…" at bounding box center [741, 254] width 511 height 103
click at [617, 265] on p "“Businesslike comfort: orthotic-level support, cushioning that doesn’t pancake,…" at bounding box center [741, 254] width 511 height 103
drag, startPoint x: 617, startPoint y: 270, endPoint x: 505, endPoint y: 272, distance: 111.9
click at [505, 272] on p "“Businesslike comfort: orthotic-level support, cushioning that doesn’t pancake,…" at bounding box center [741, 254] width 511 height 103
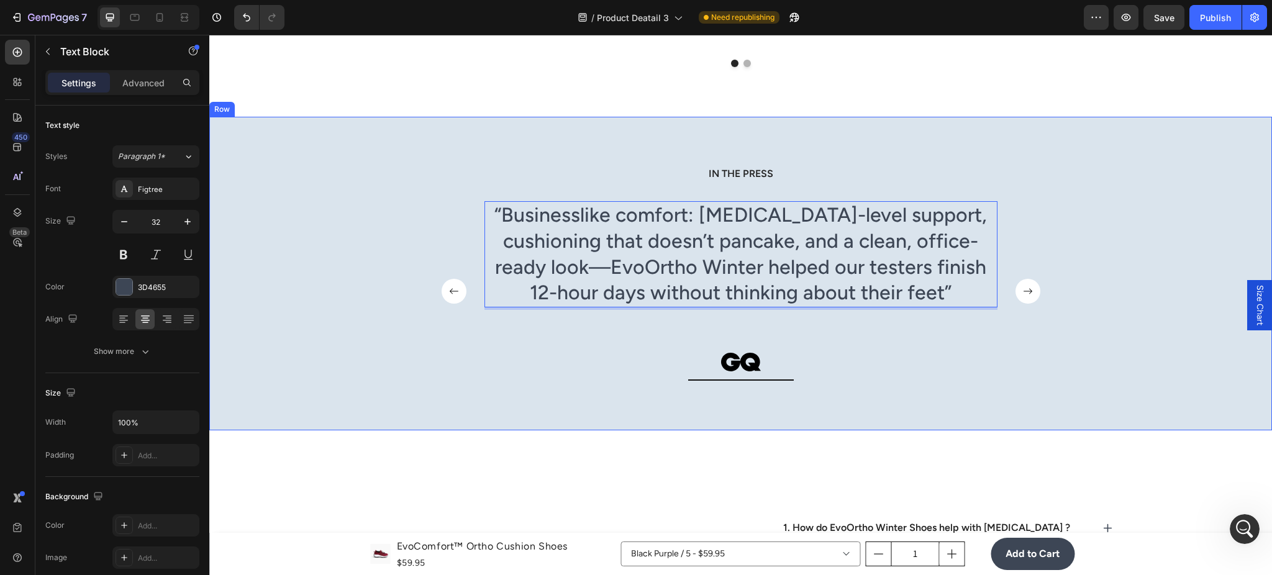
click at [1024, 291] on icon "Carousel Next Arrow" at bounding box center [1028, 291] width 9 height 6
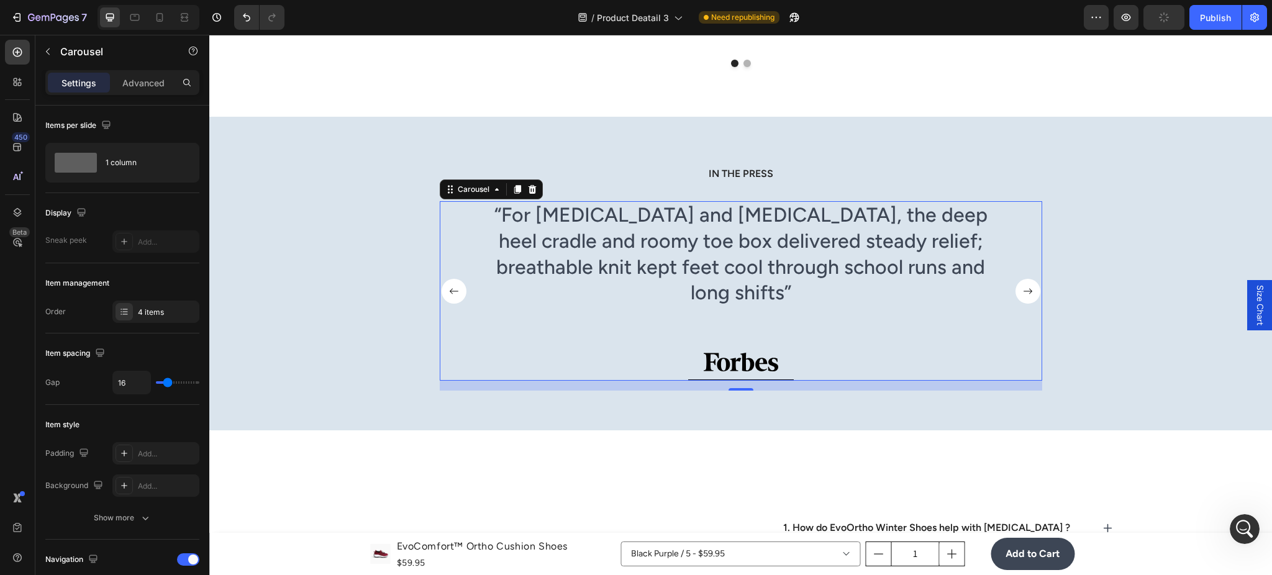
click at [1018, 287] on rect "Carousel Next Arrow" at bounding box center [1028, 291] width 25 height 25
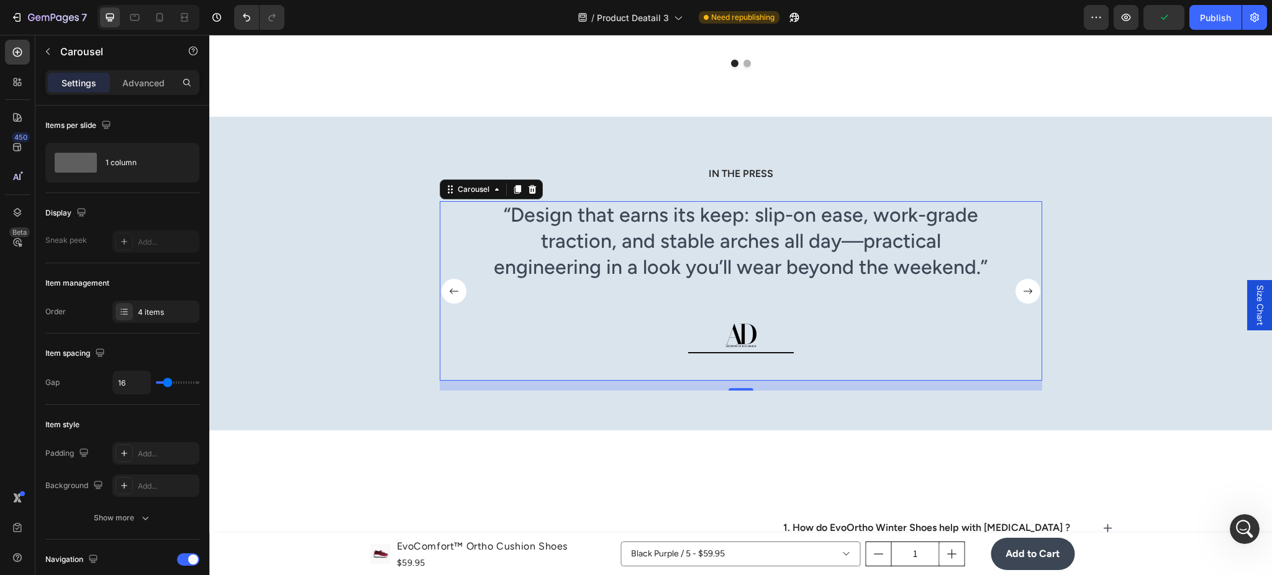
click at [1016, 295] on rect "Carousel Next Arrow" at bounding box center [1028, 291] width 25 height 25
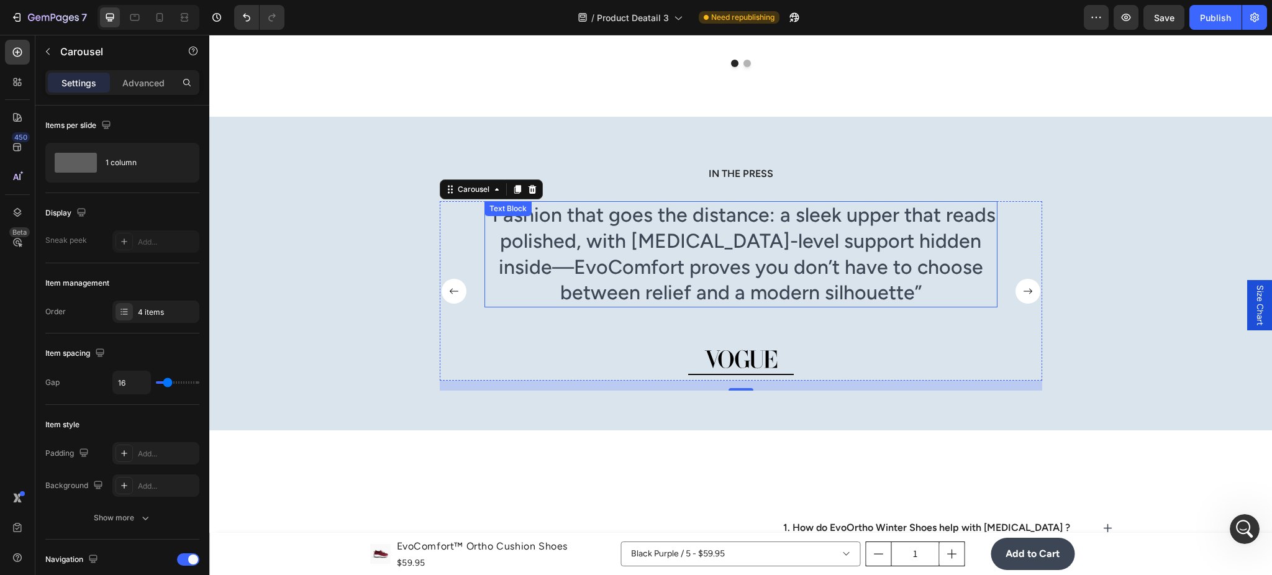
click at [580, 271] on p "“Fashion that goes the distance: a sleek upper that reads polished, with orthot…" at bounding box center [741, 254] width 511 height 103
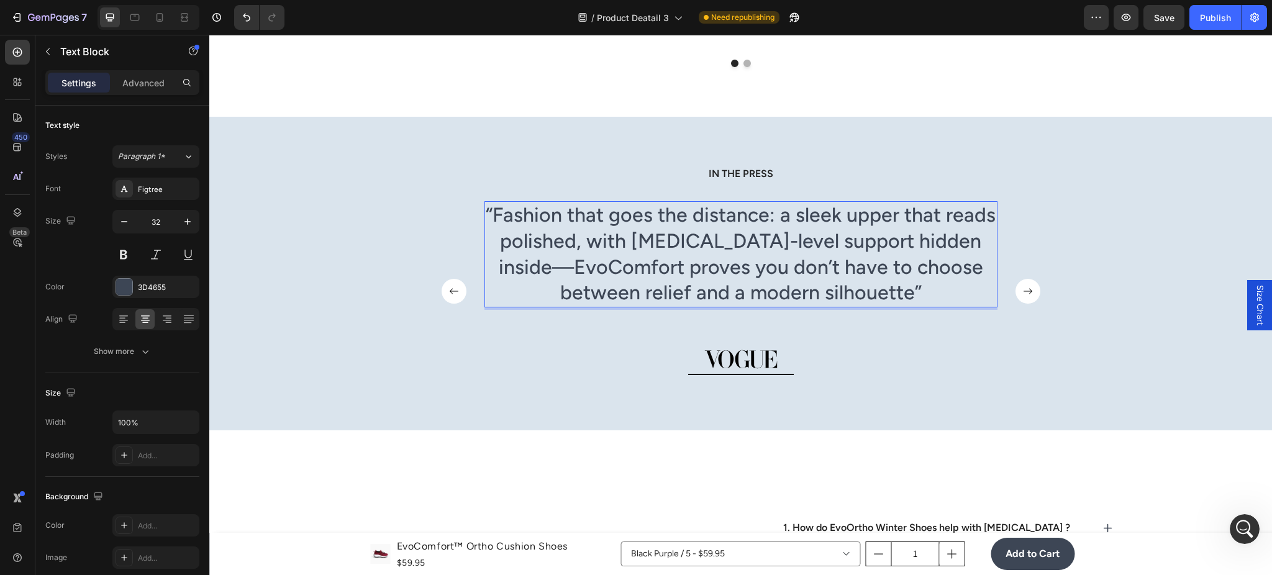
click at [603, 270] on p "“Fashion that goes the distance: a sleek upper that reads polished, with orthot…" at bounding box center [741, 254] width 511 height 103
click at [596, 268] on p "“Fashion that goes the distance: a sleek upper that reads polished, with orthot…" at bounding box center [741, 254] width 511 height 103
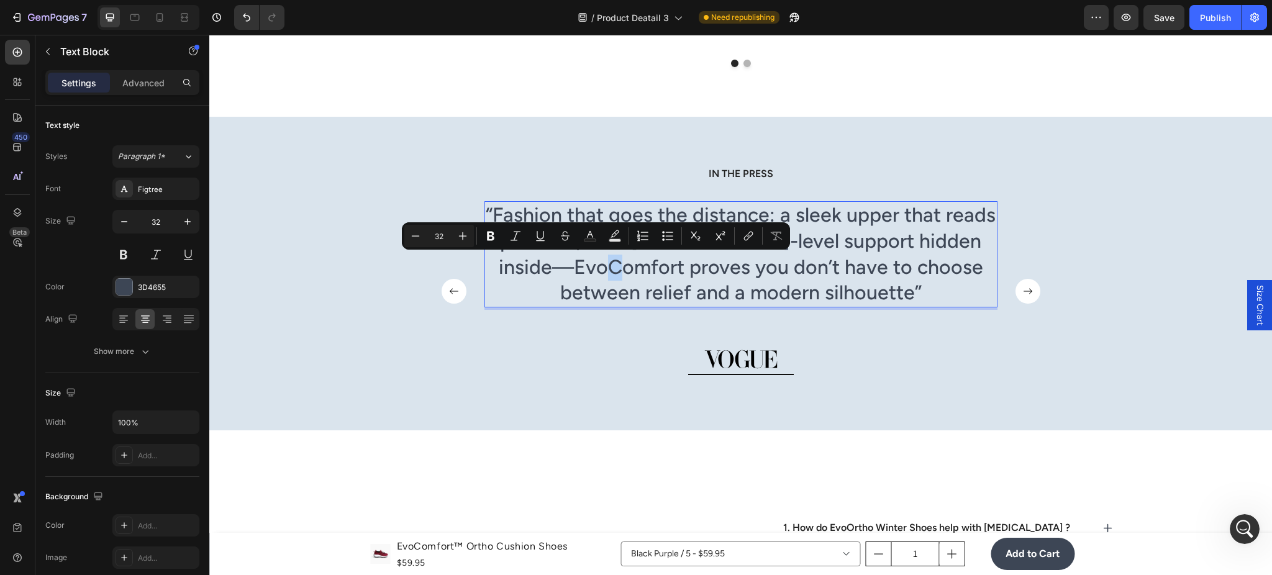
click at [598, 271] on p "“Fashion that goes the distance: a sleek upper that reads polished, with orthot…" at bounding box center [741, 254] width 511 height 103
drag, startPoint x: 599, startPoint y: 270, endPoint x: 495, endPoint y: 272, distance: 105.0
click at [495, 272] on p "“Fashion that goes the distance: a sleek upper that reads polished, with orthot…" at bounding box center [741, 254] width 511 height 103
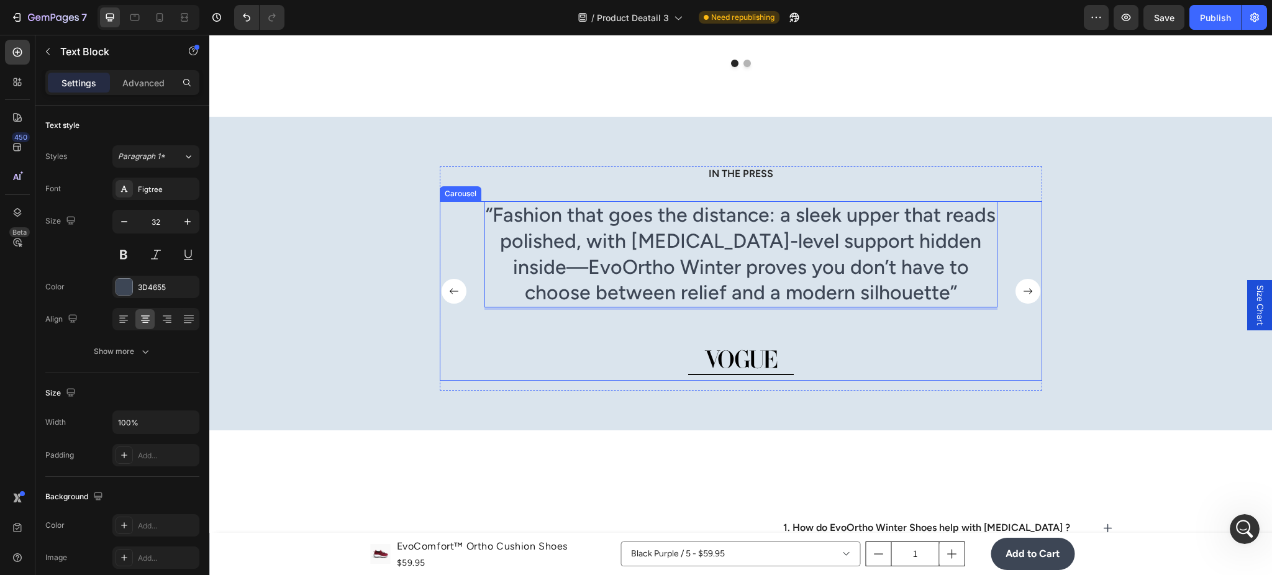
click at [1019, 284] on rect "Carousel Next Arrow" at bounding box center [1028, 291] width 25 height 25
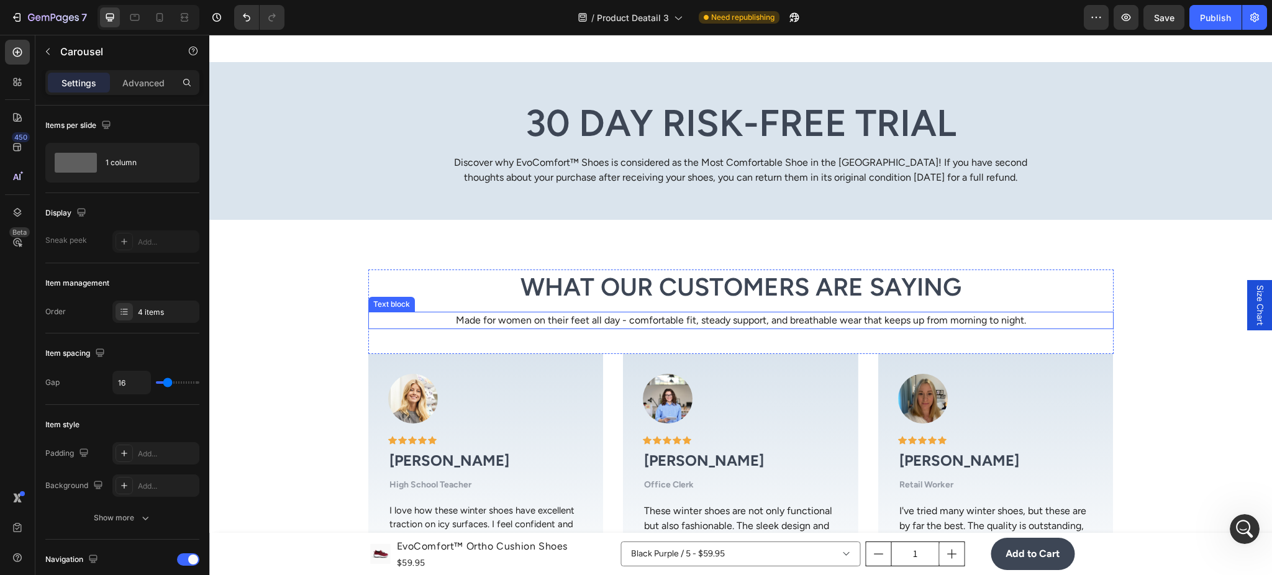
scroll to position [3424, 0]
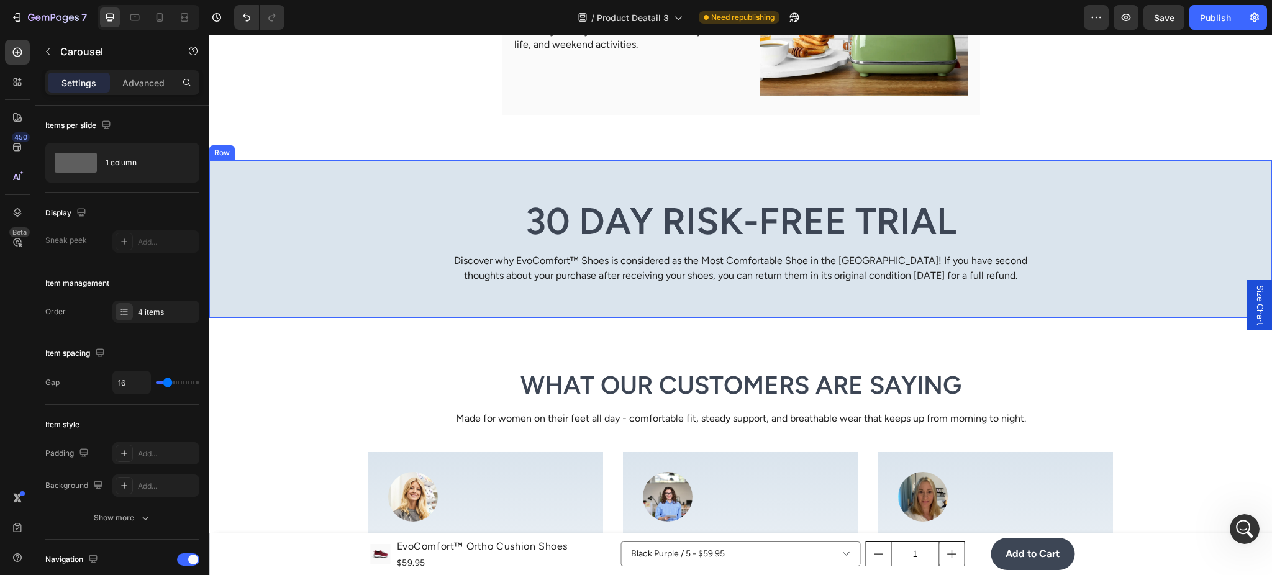
drag, startPoint x: 562, startPoint y: 194, endPoint x: 560, endPoint y: 201, distance: 6.9
click at [561, 197] on div "30 Day Risk-Free Trial Heading Discover why EvoComfort™ Shoes is considered as …" at bounding box center [740, 239] width 1063 height 158
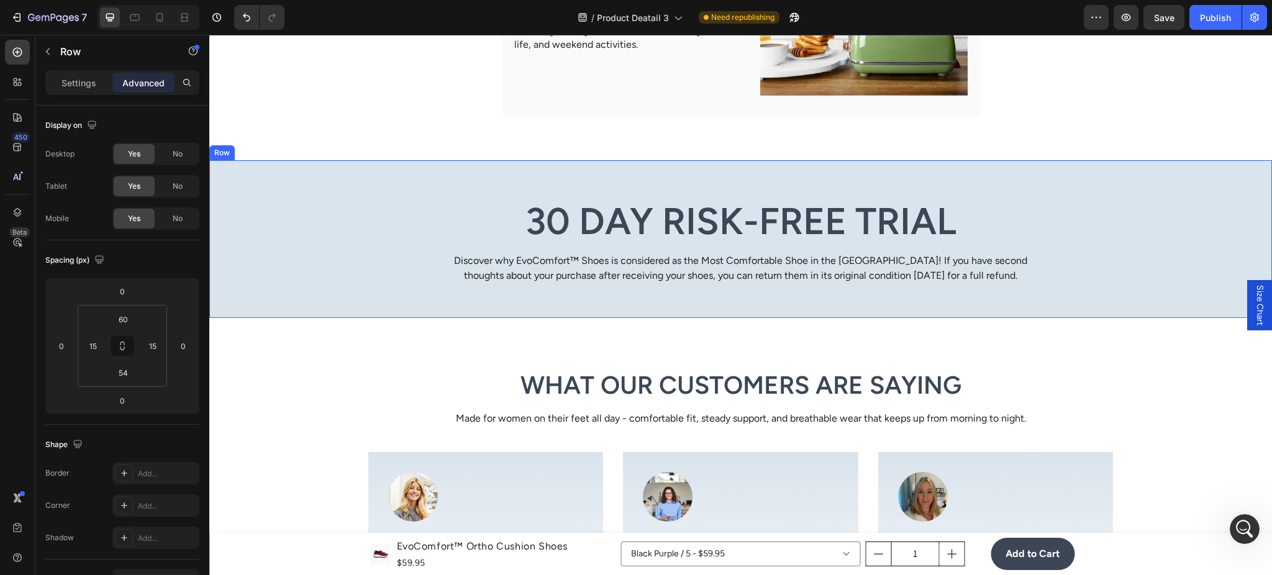
click at [558, 209] on h2 "30 Day Risk-Free Trial" at bounding box center [741, 221] width 603 height 47
click at [558, 211] on h2 "30 Day Risk-Free Trial" at bounding box center [741, 221] width 603 height 47
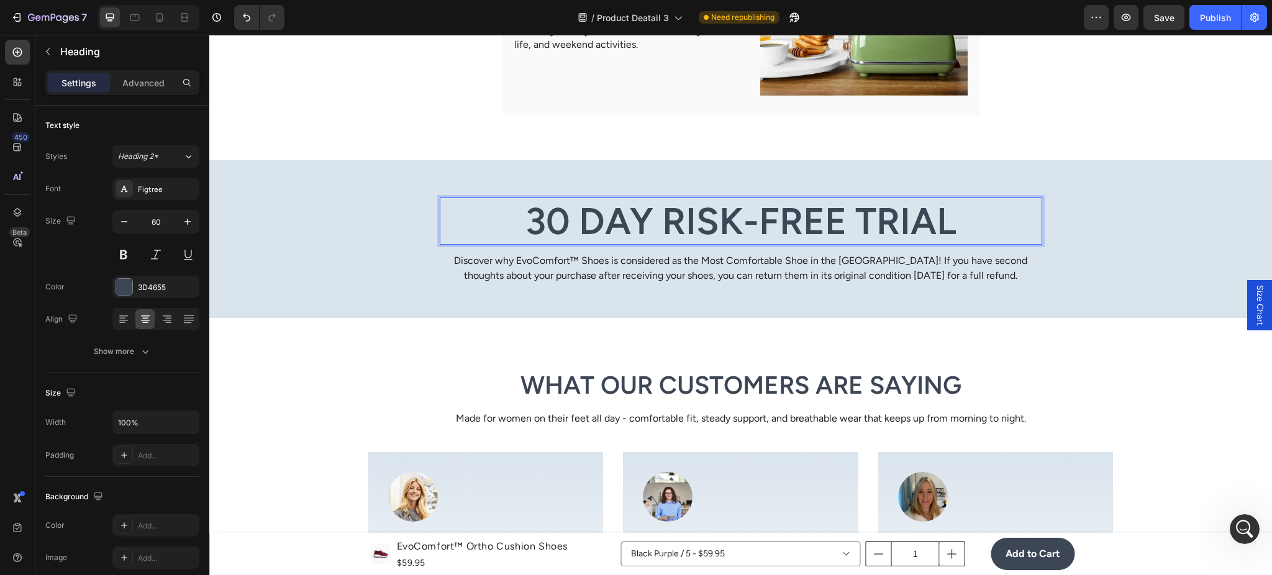
click at [557, 216] on p "30 Day Risk-Free Trial" at bounding box center [741, 221] width 600 height 45
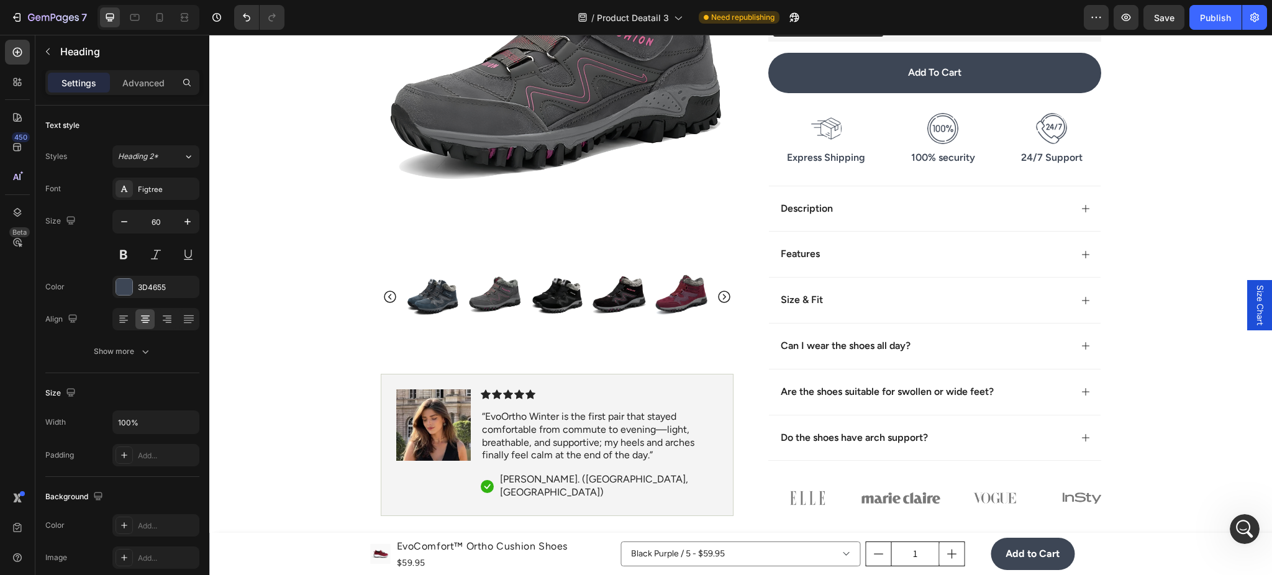
scroll to position [552, 0]
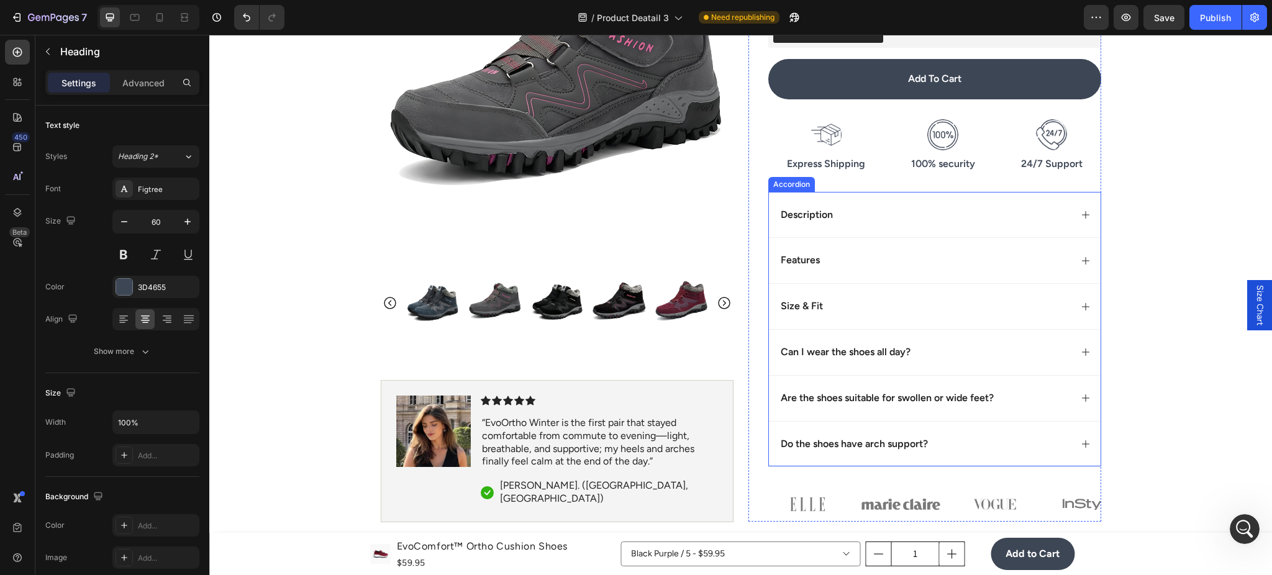
click at [919, 219] on div "Description" at bounding box center [925, 215] width 292 height 17
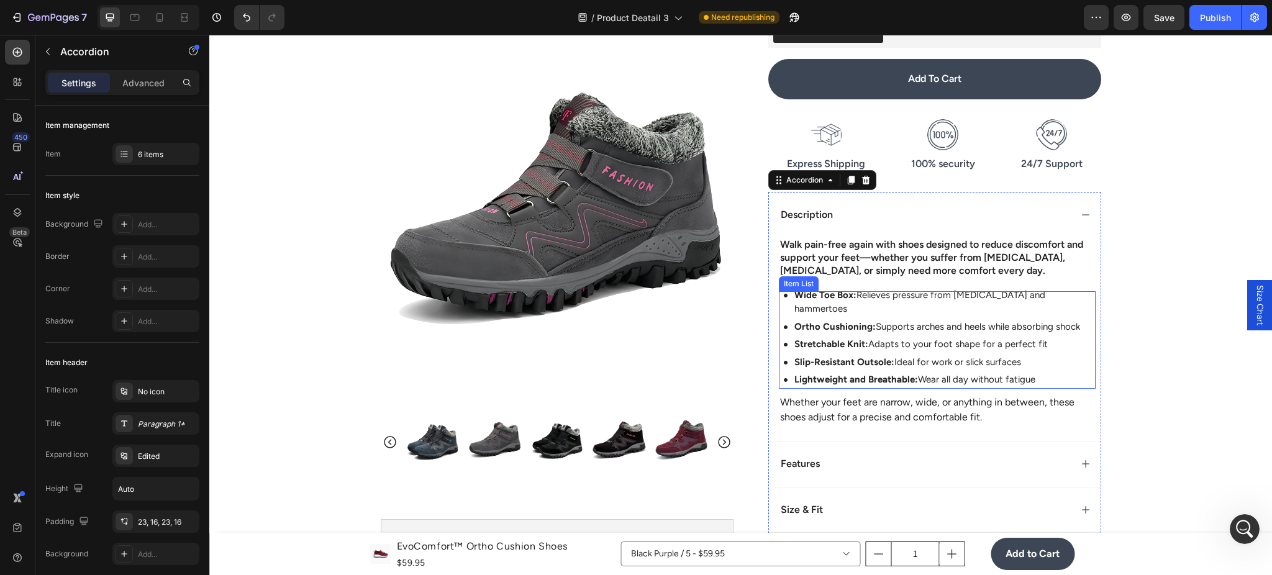
click at [969, 255] on h2 "Walk pain-free again with shoes designed to reduce discomfort and support your …" at bounding box center [937, 257] width 317 height 41
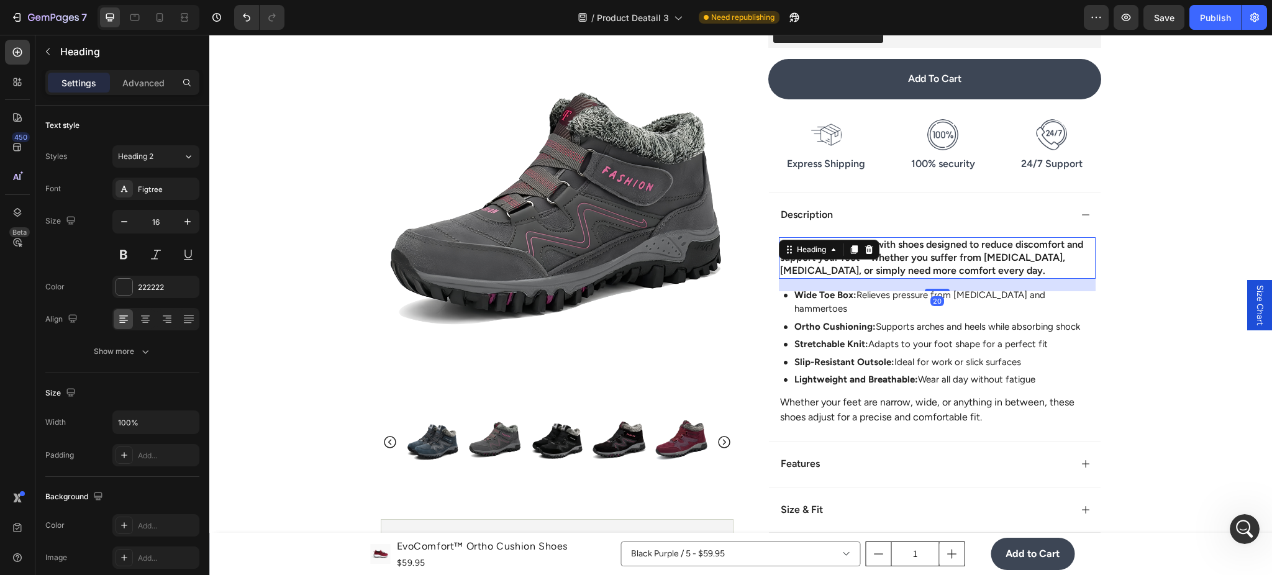
click at [1046, 223] on div "Description" at bounding box center [935, 215] width 332 height 46
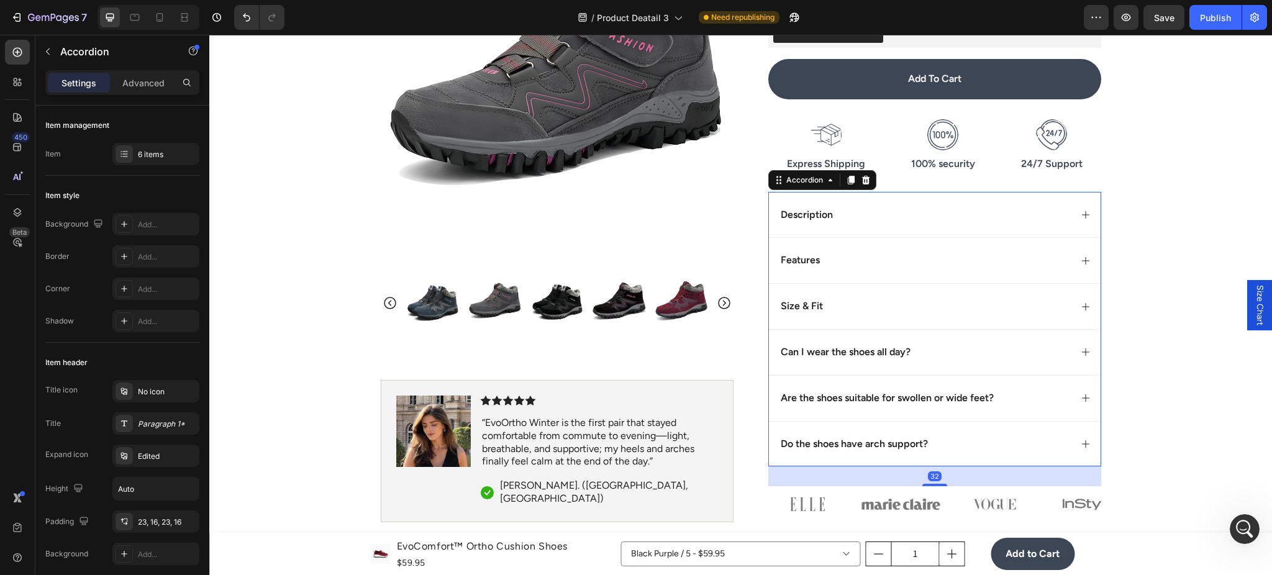
click at [921, 264] on div "Features" at bounding box center [925, 260] width 292 height 17
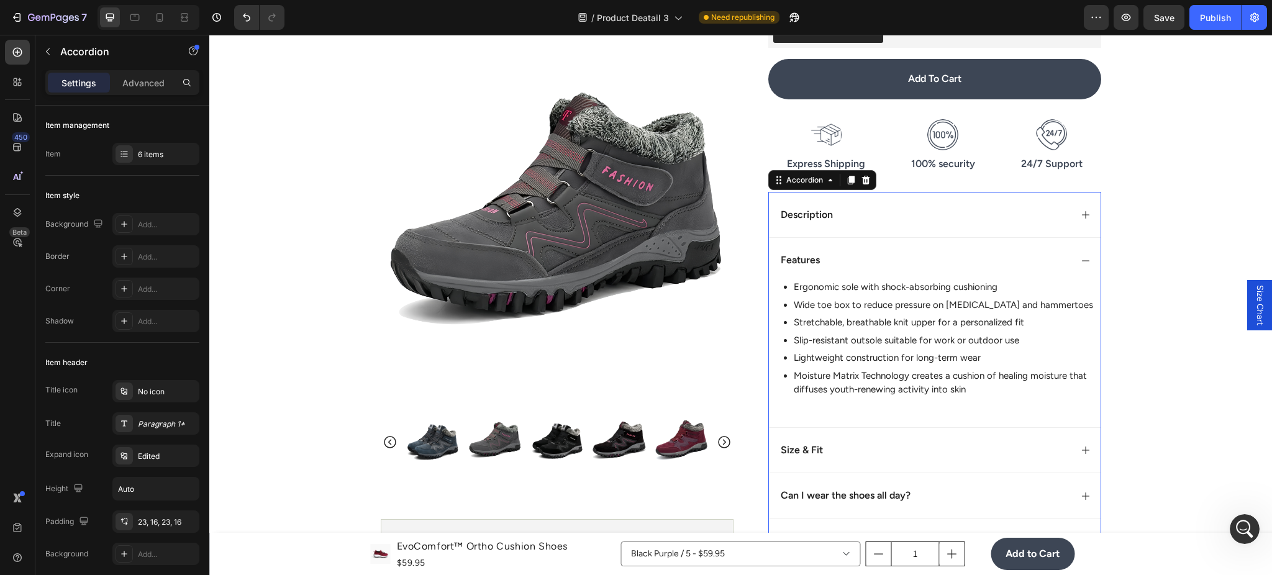
drag, startPoint x: 1058, startPoint y: 254, endPoint x: 1040, endPoint y: 268, distance: 22.6
click at [1052, 265] on div "Features" at bounding box center [925, 260] width 292 height 17
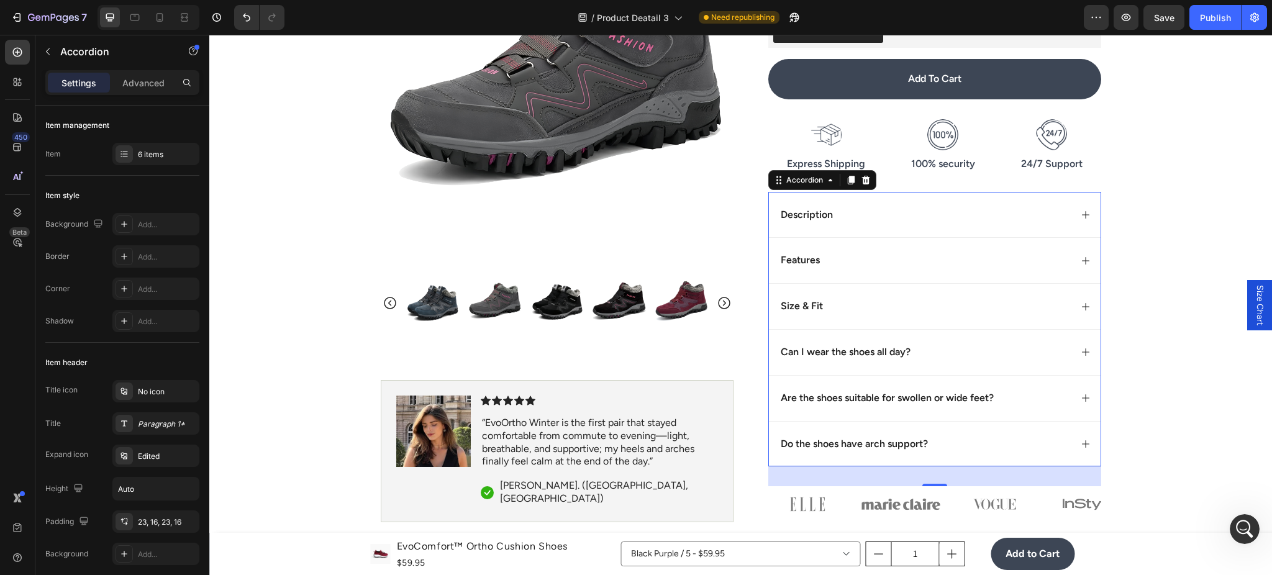
click at [929, 309] on div "Size & Fit" at bounding box center [925, 306] width 292 height 17
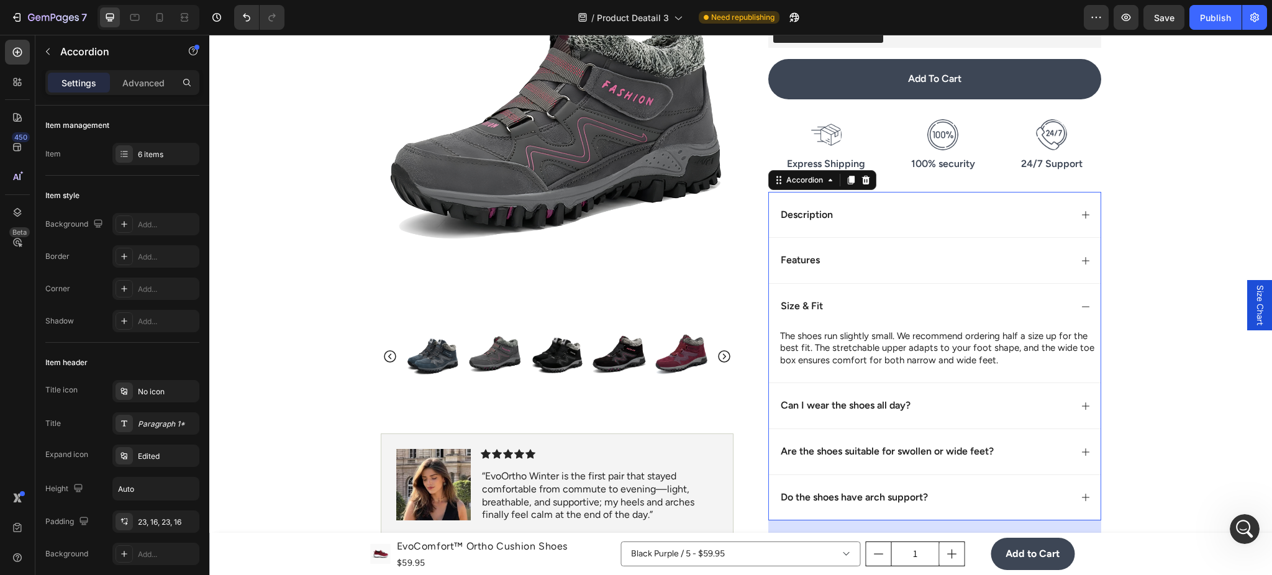
click at [1014, 308] on div "Size & Fit" at bounding box center [925, 306] width 292 height 17
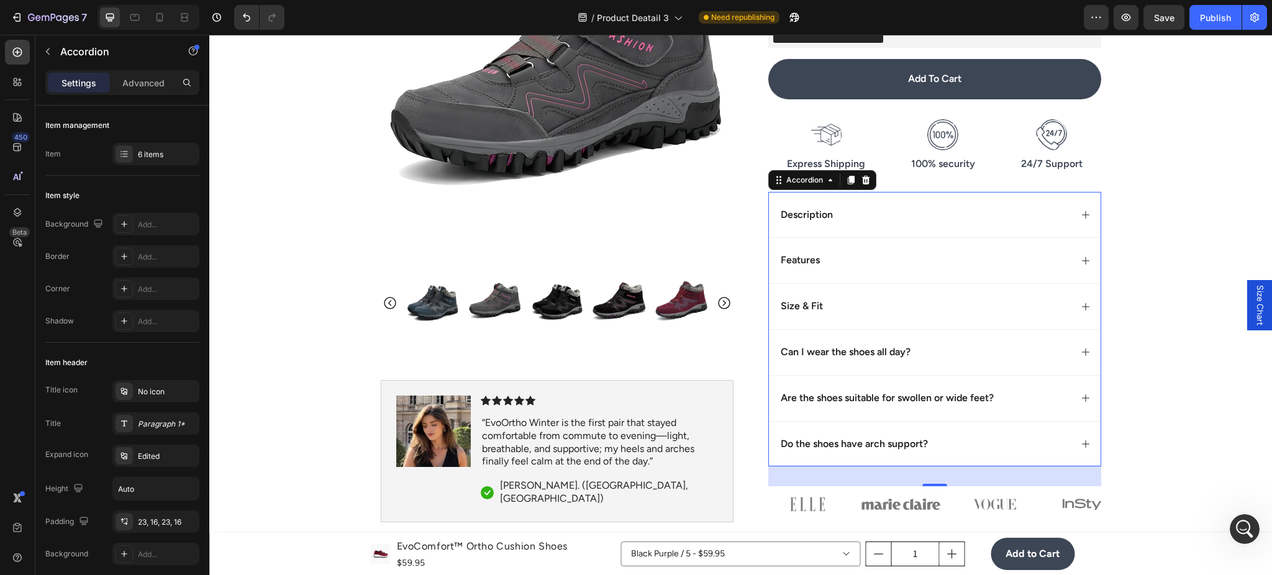
click at [926, 347] on div "Can I wear the shoes all day?" at bounding box center [925, 352] width 292 height 17
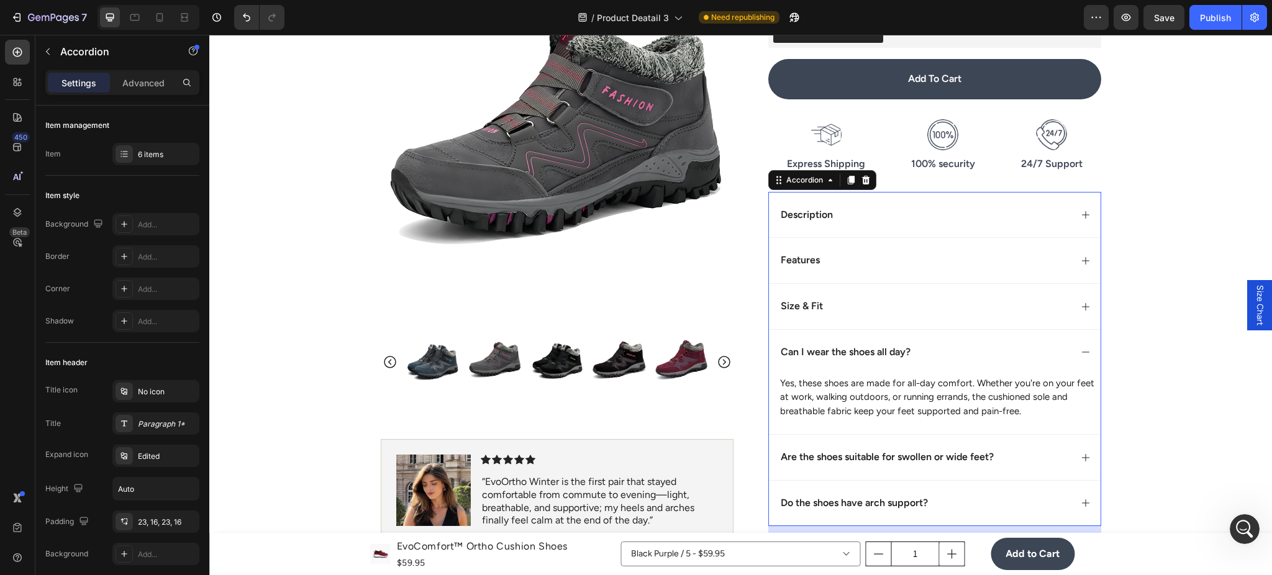
click at [987, 351] on div "Can I wear the shoes all day?" at bounding box center [925, 352] width 292 height 17
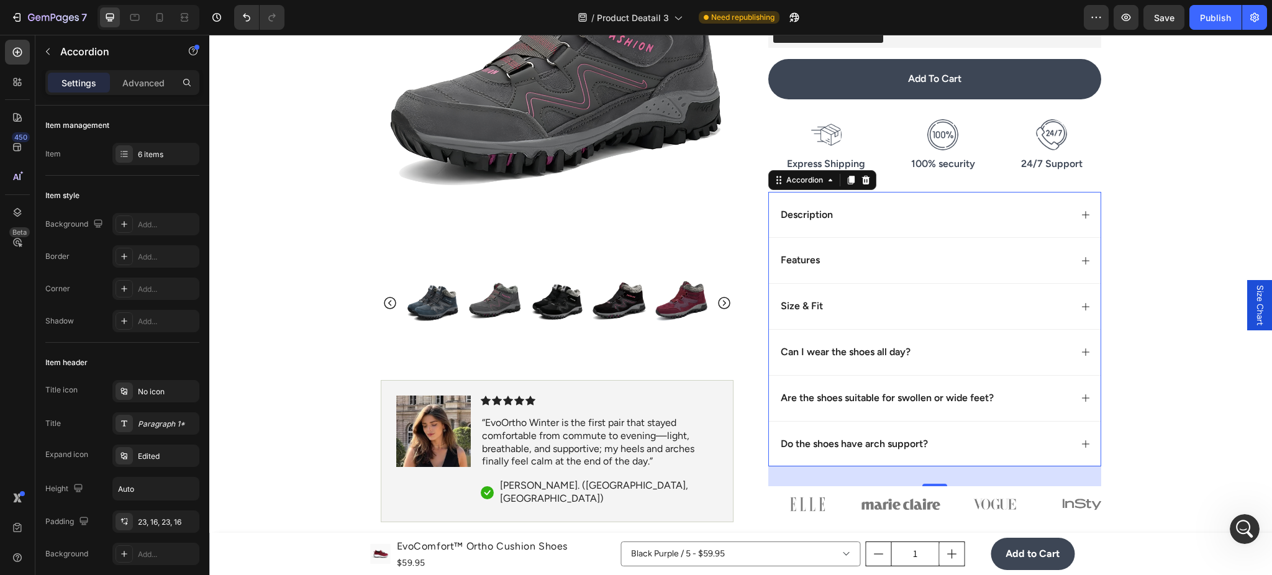
click at [941, 398] on p "Are the shoes suitable for swollen or wide feet?" at bounding box center [887, 398] width 213 height 13
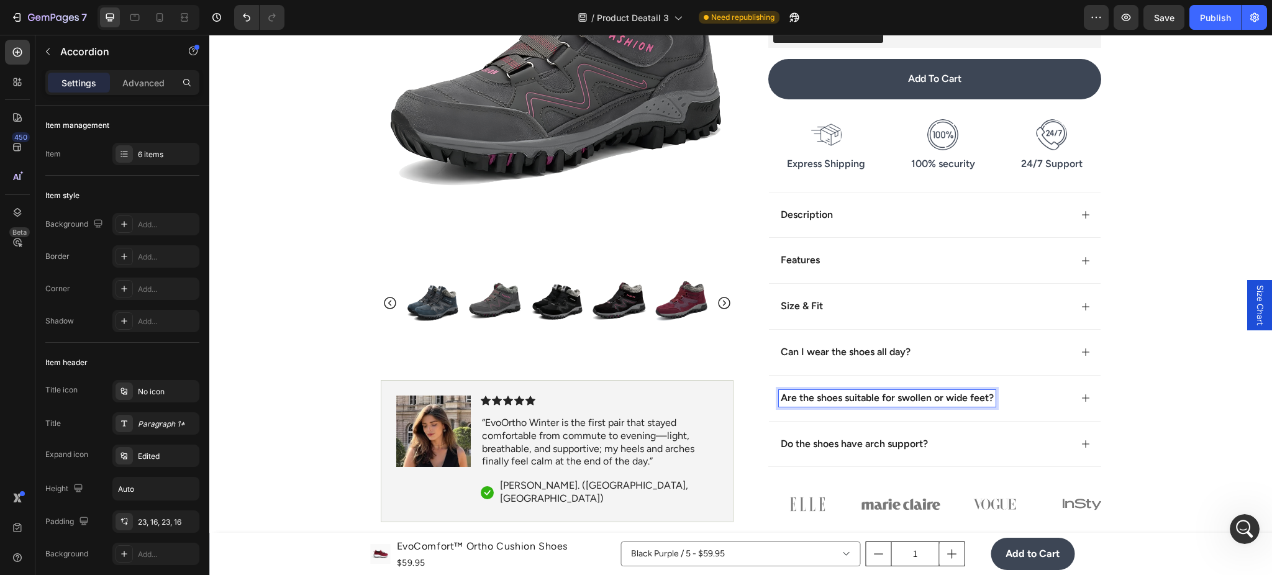
click at [1013, 398] on div "Are the shoes suitable for swollen or wide feet?" at bounding box center [925, 398] width 292 height 17
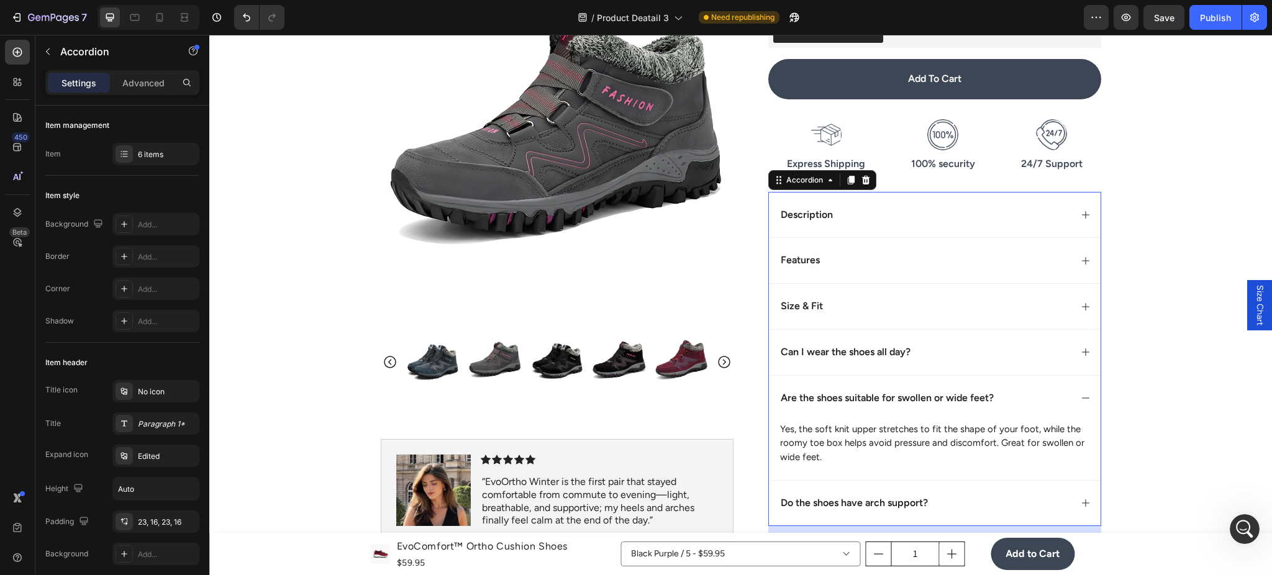
click at [1042, 401] on div "Are the shoes suitable for swollen or wide feet?" at bounding box center [925, 398] width 292 height 17
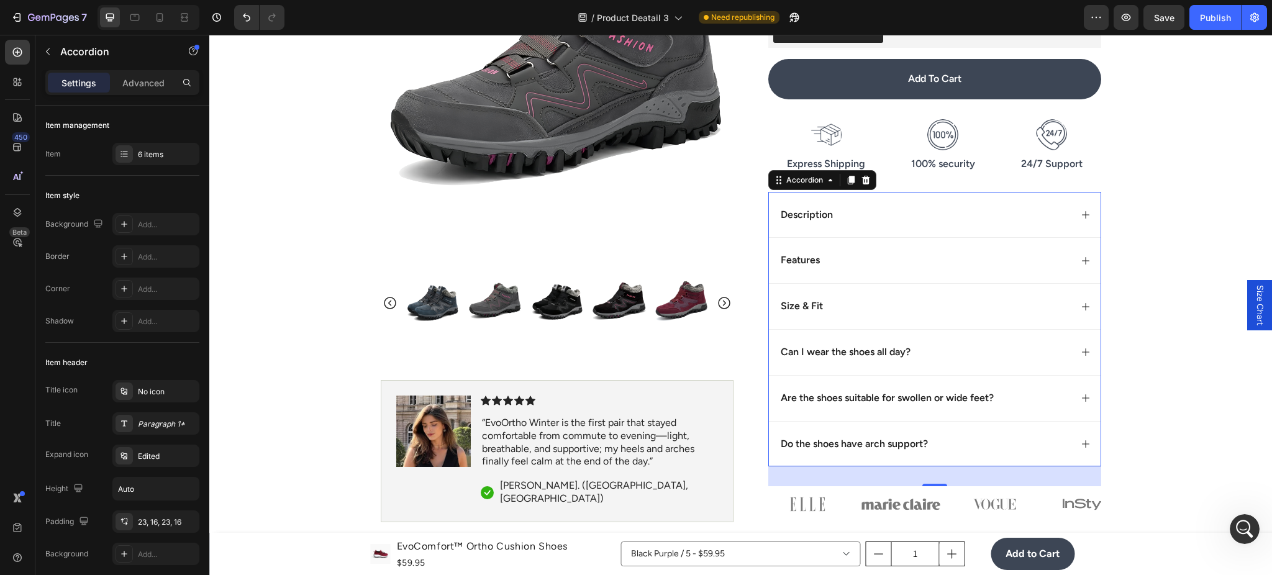
click at [1000, 444] on div "Do the shoes have arch support?" at bounding box center [925, 444] width 292 height 17
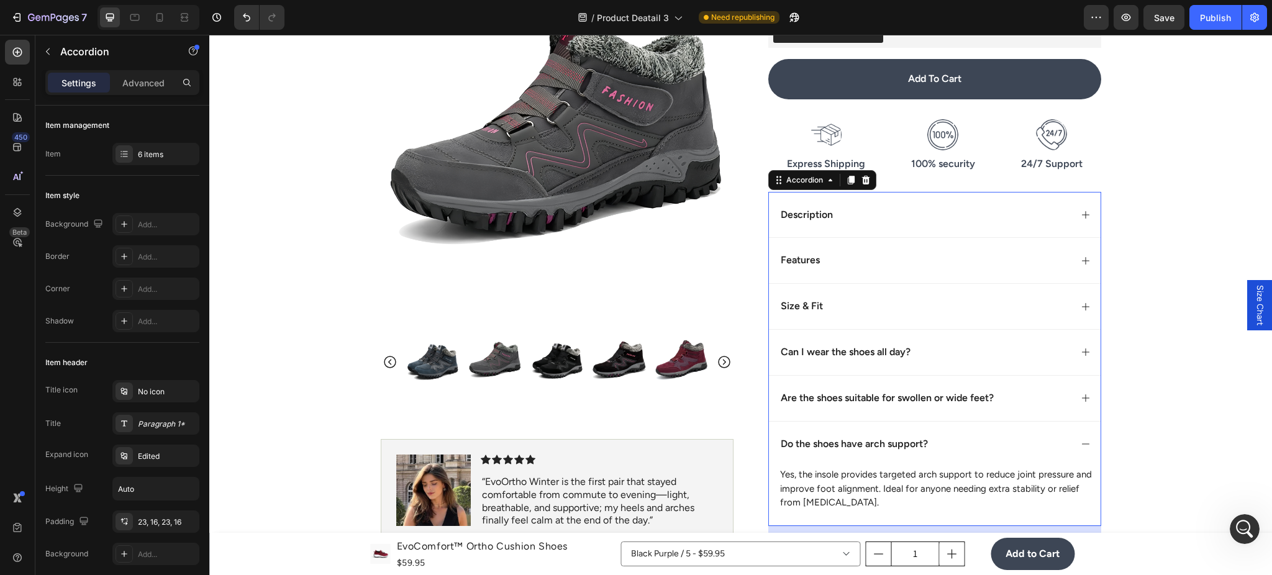
drag, startPoint x: 1026, startPoint y: 434, endPoint x: 1000, endPoint y: 432, distance: 26.8
click at [1027, 434] on div "Do the shoes have arch support?" at bounding box center [935, 444] width 332 height 46
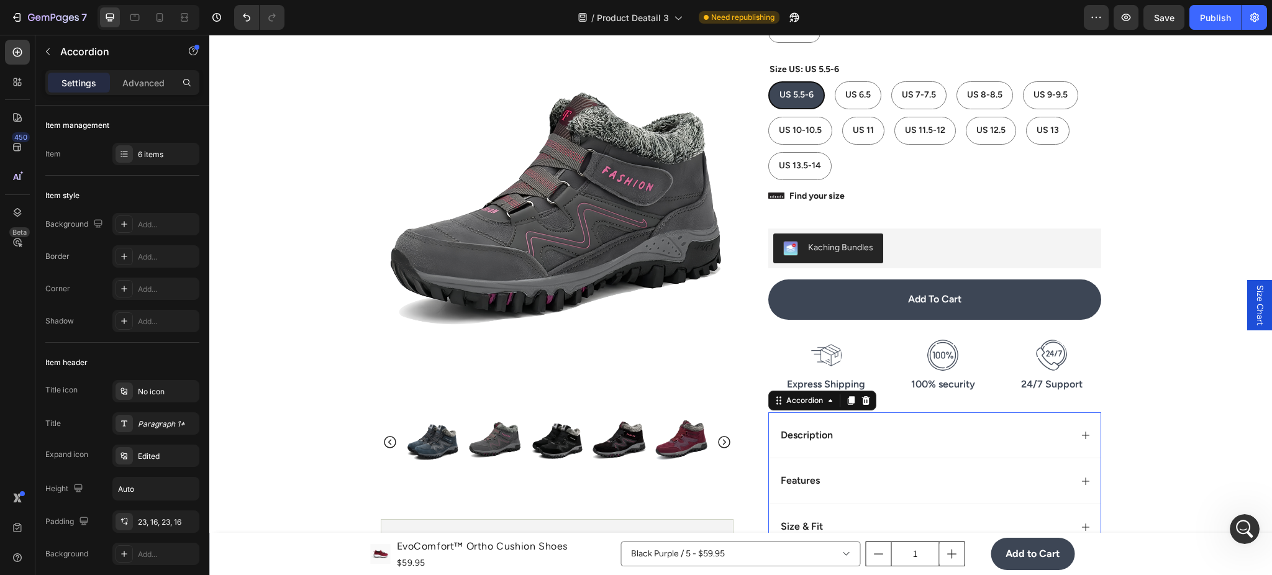
scroll to position [0, 0]
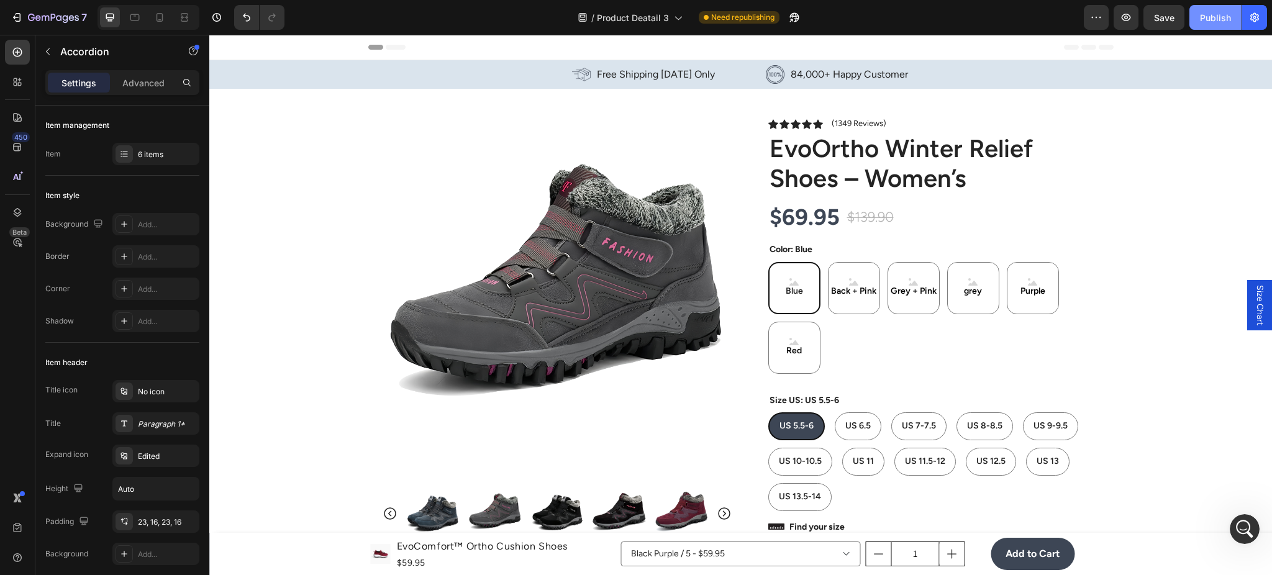
click at [1193, 27] on button "Publish" at bounding box center [1216, 17] width 52 height 25
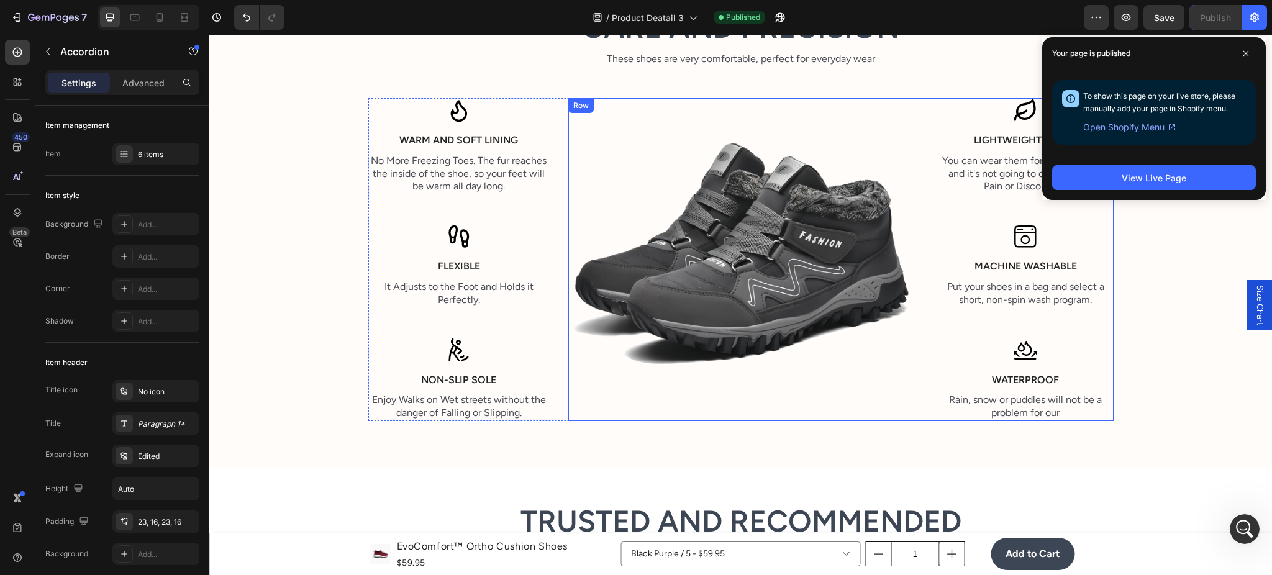
scroll to position [1877, 0]
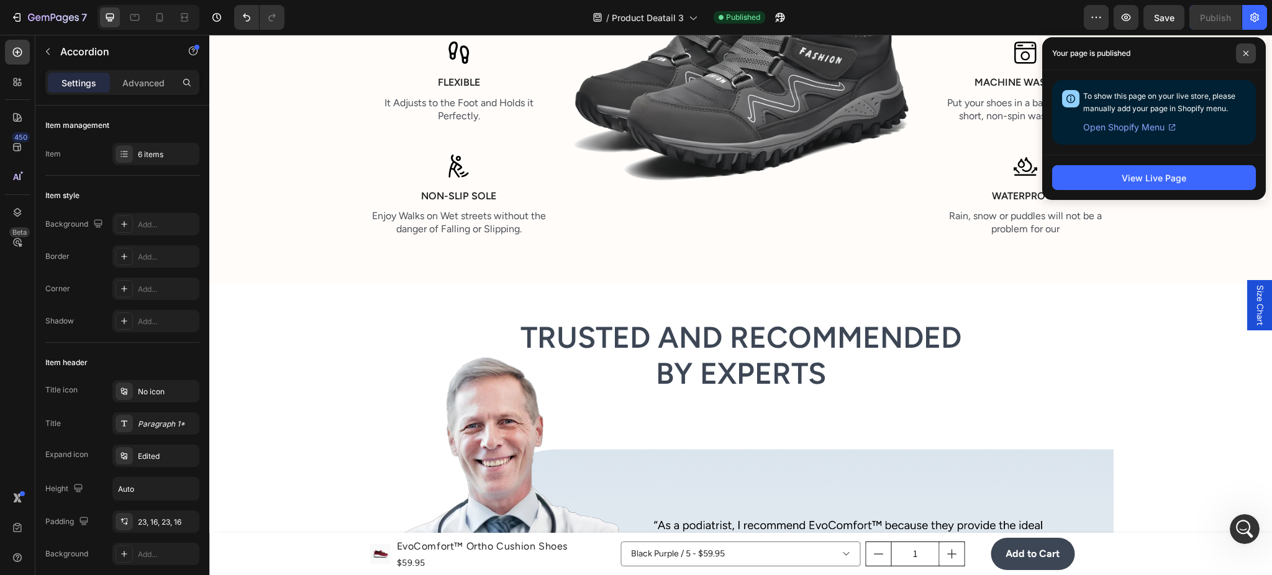
click at [1244, 48] on span at bounding box center [1246, 53] width 20 height 20
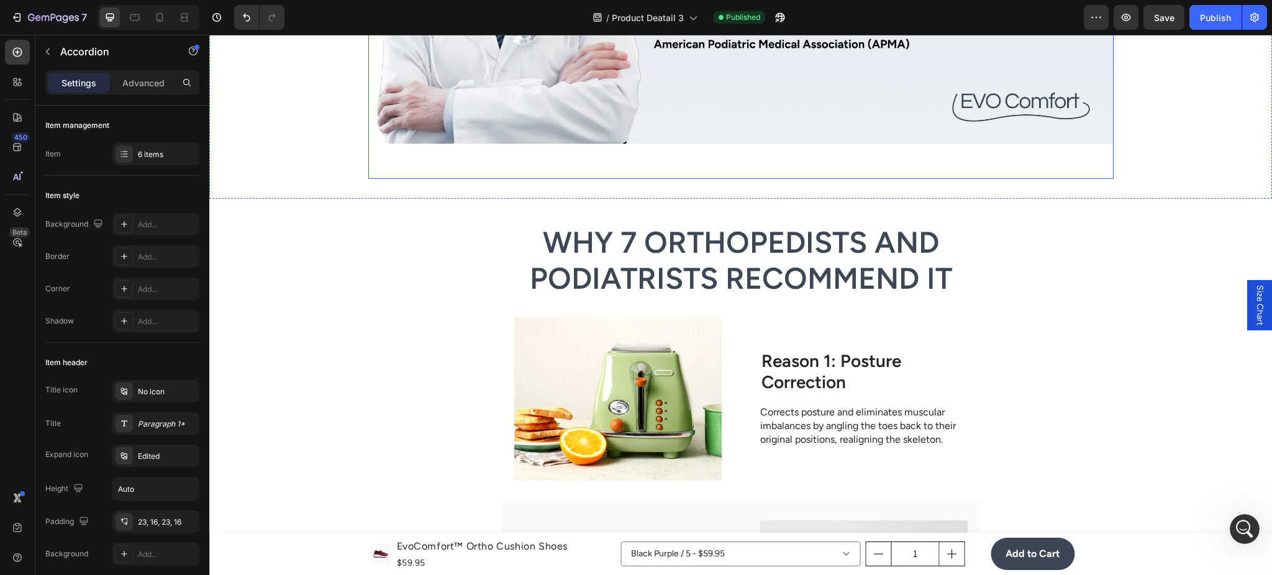
scroll to position [2099, 0]
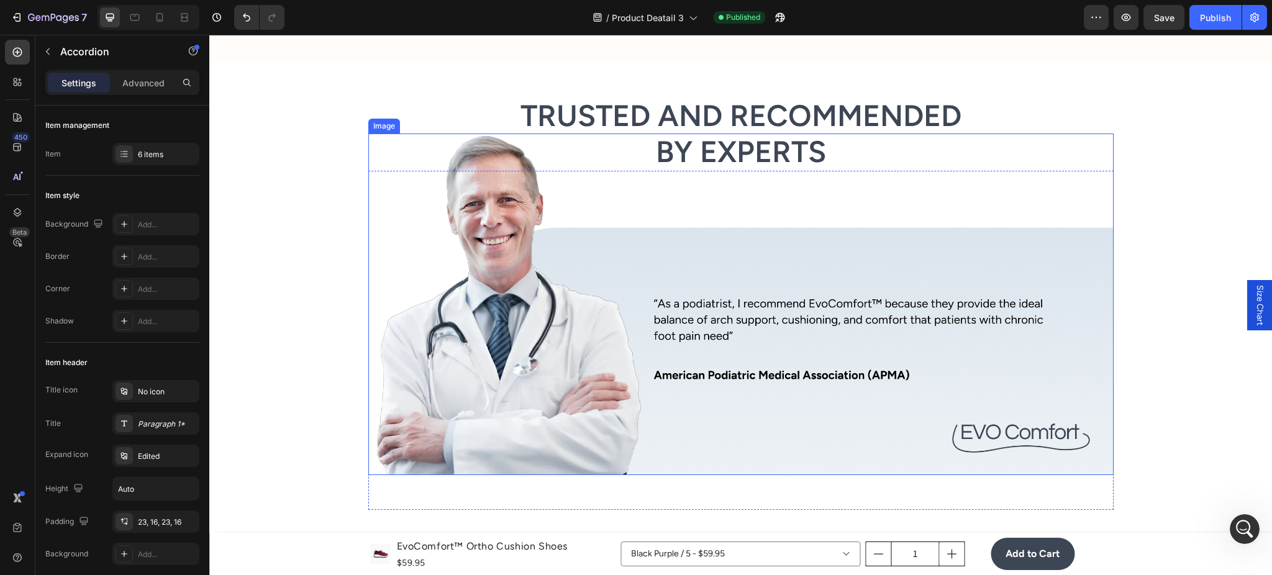
click at [744, 281] on img at bounding box center [740, 305] width 745 height 342
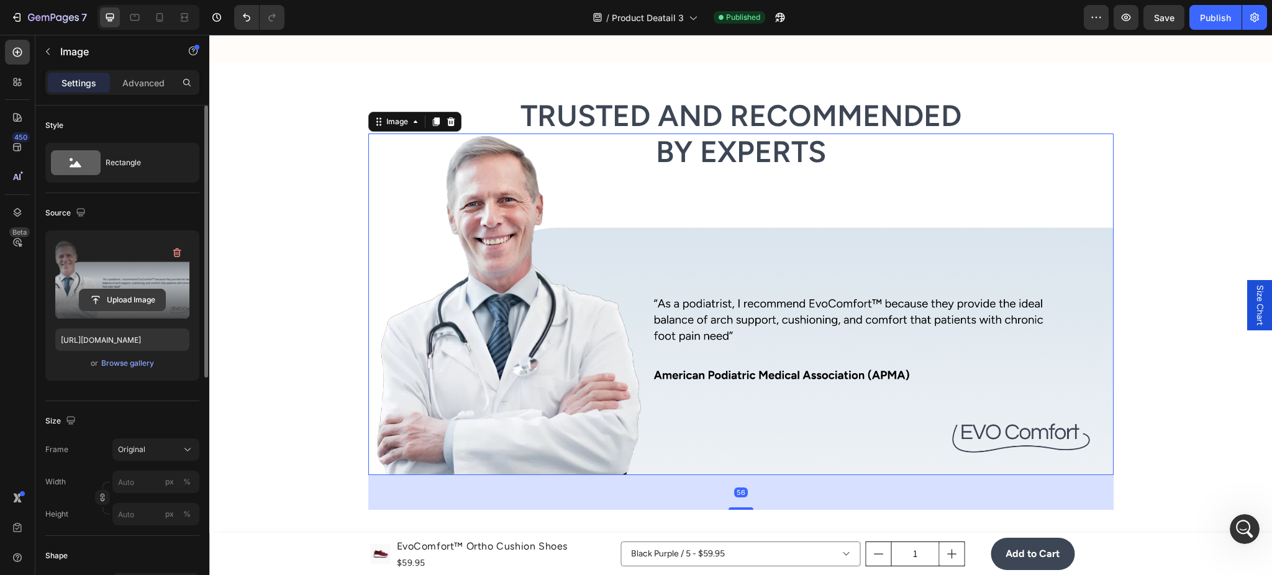
click at [103, 289] on input "file" at bounding box center [123, 299] width 86 height 21
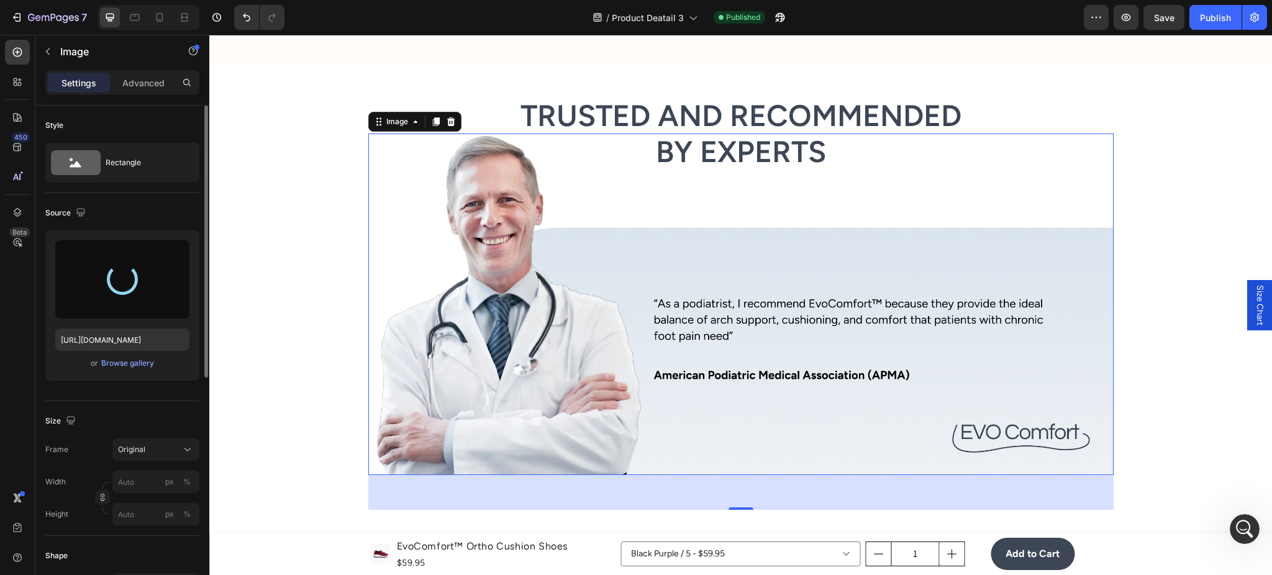
type input "https://cdn.shopify.com/s/files/1/0947/1416/7571/files/gempages_579492319821038…"
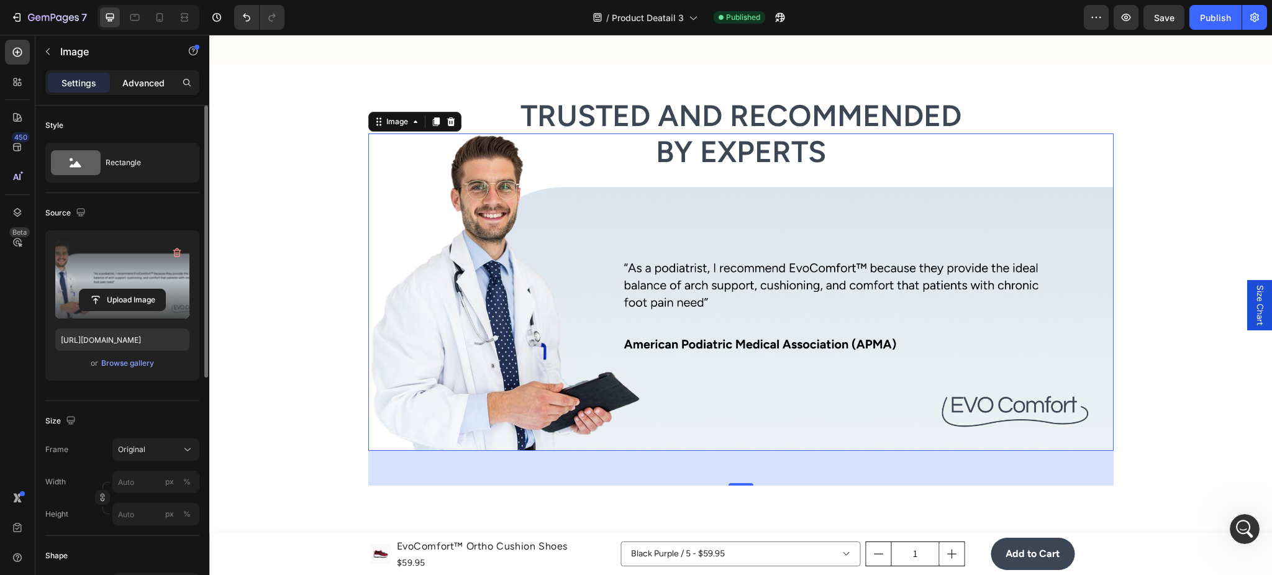
click at [156, 78] on p "Advanced" at bounding box center [143, 82] width 42 height 13
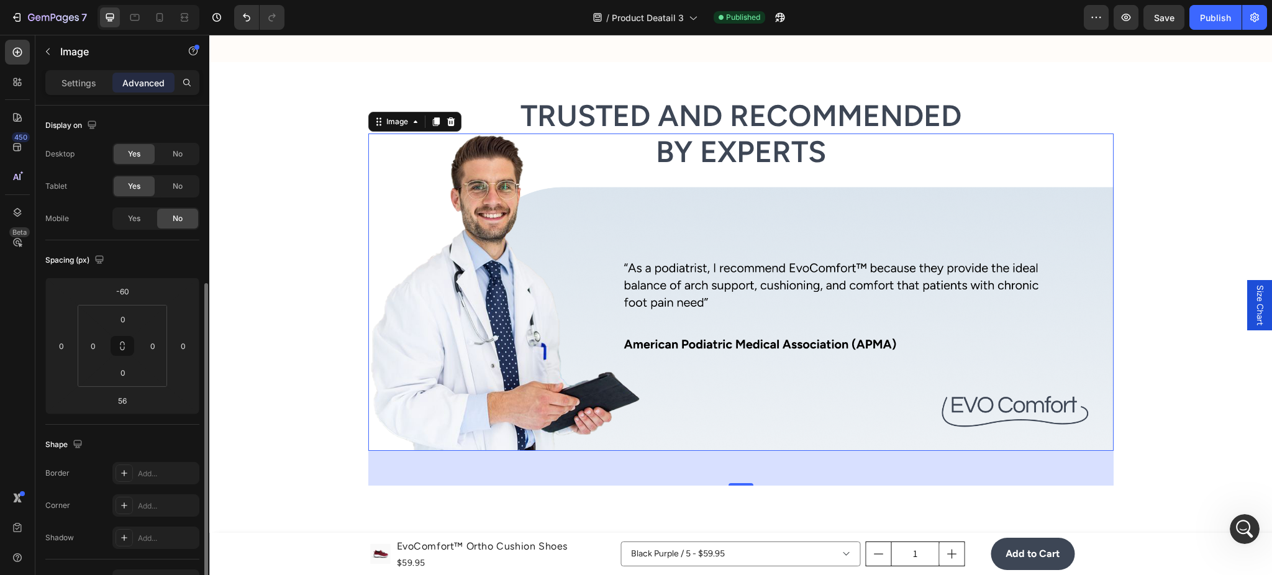
scroll to position [111, 0]
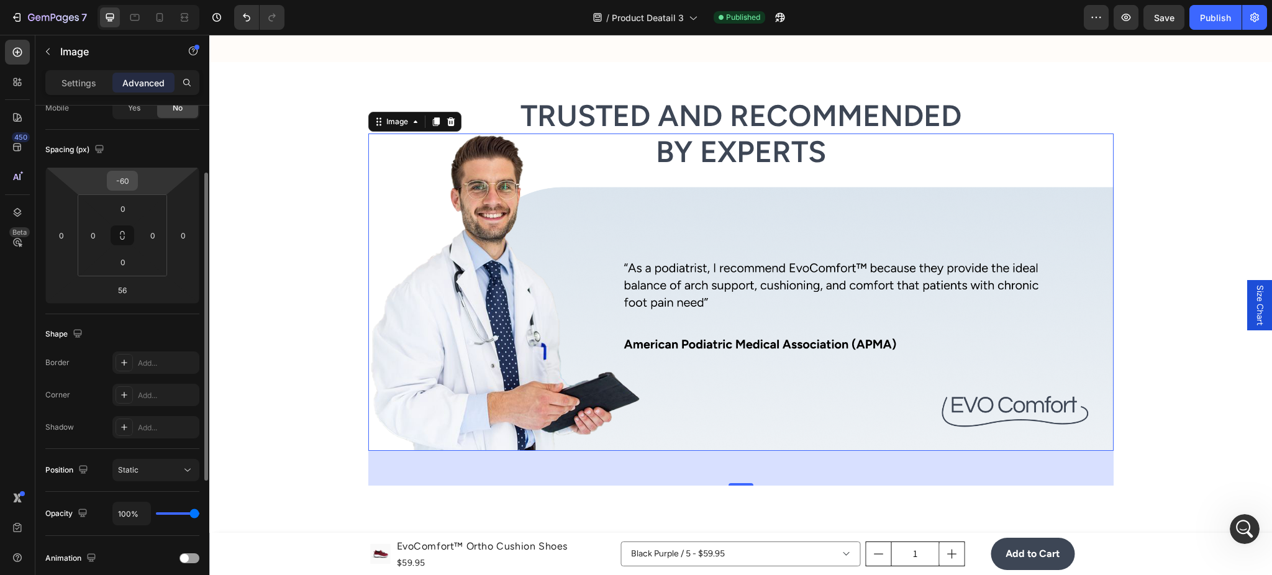
click at [127, 185] on input "-60" at bounding box center [122, 180] width 25 height 19
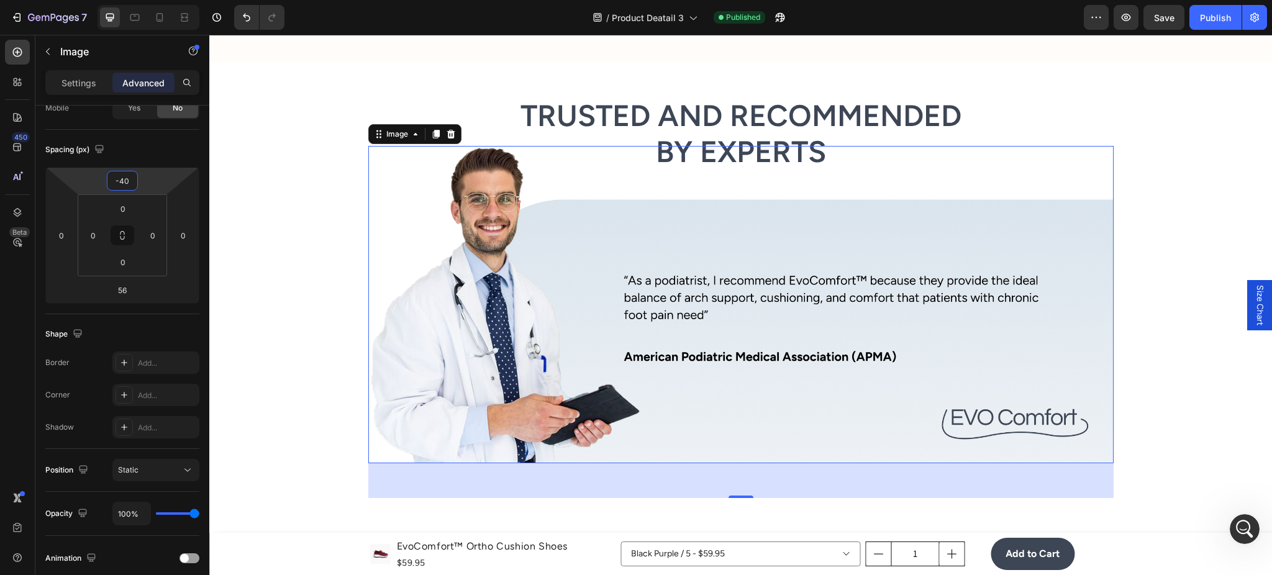
type input "-4"
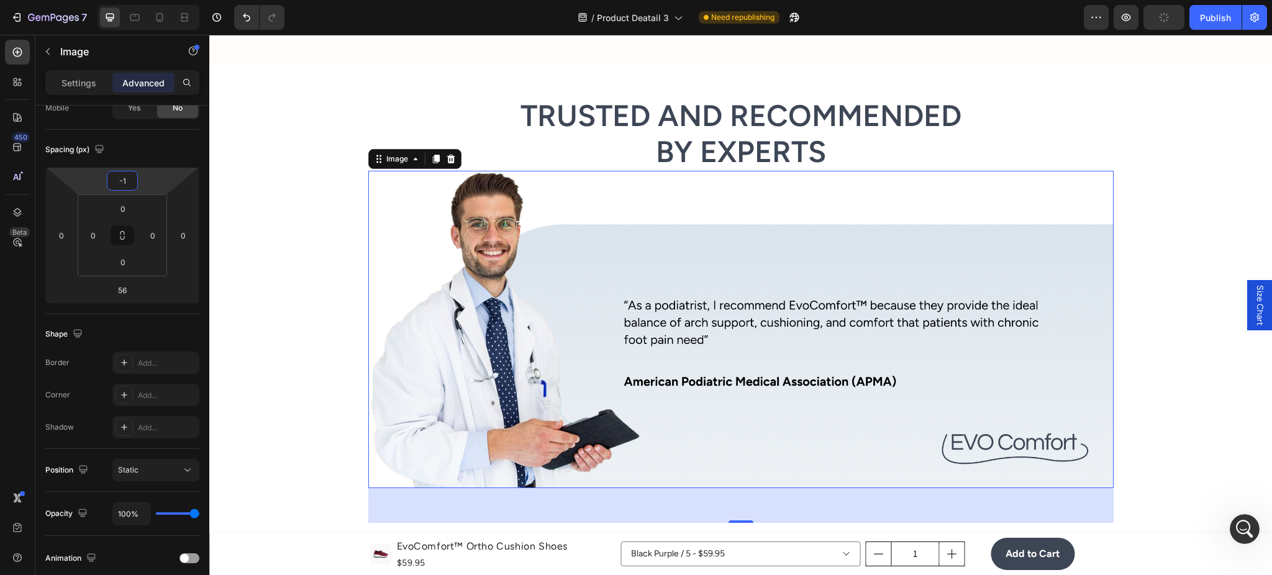
type input "-12"
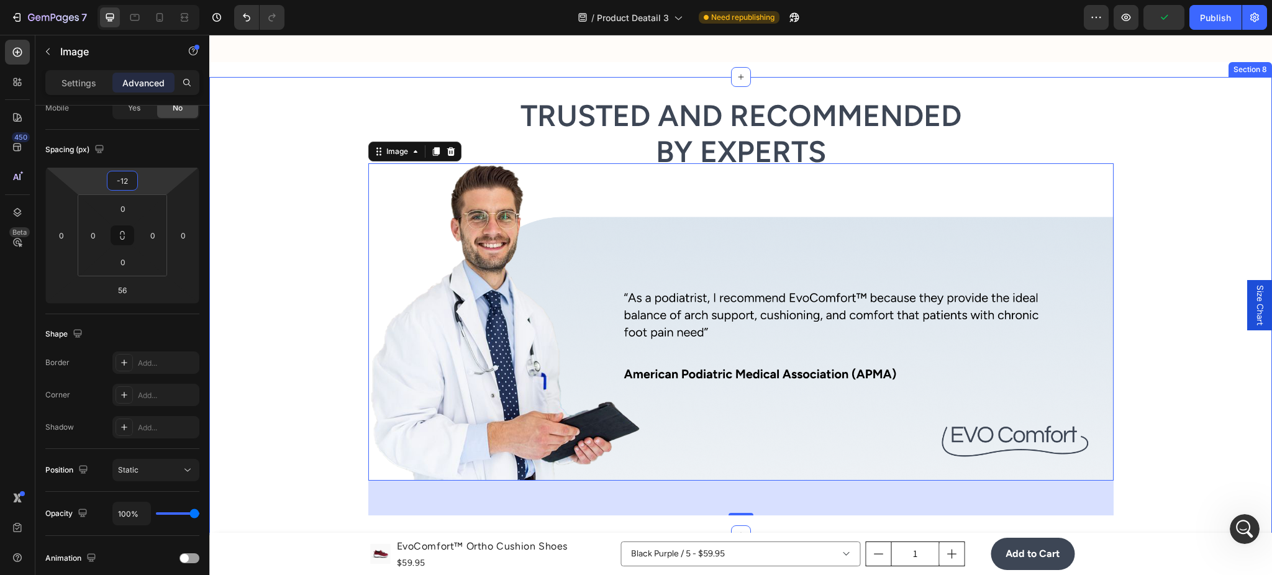
click at [337, 249] on div "Trusted and Recommended by Experts Heading Image Image 56 Row" at bounding box center [740, 306] width 1063 height 419
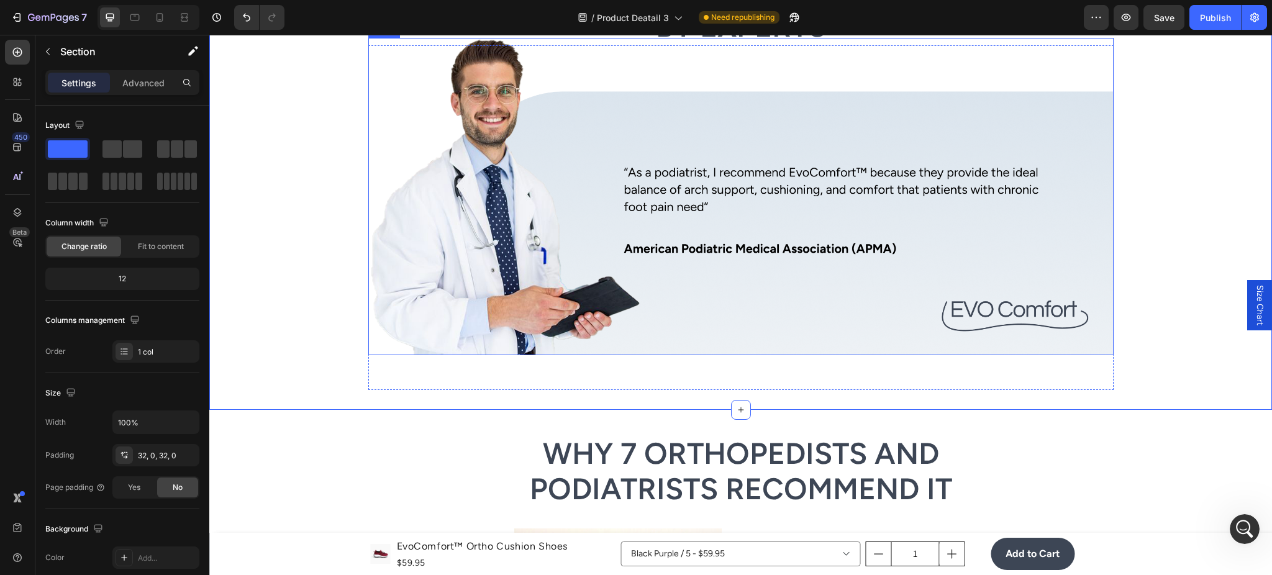
scroll to position [2099, 0]
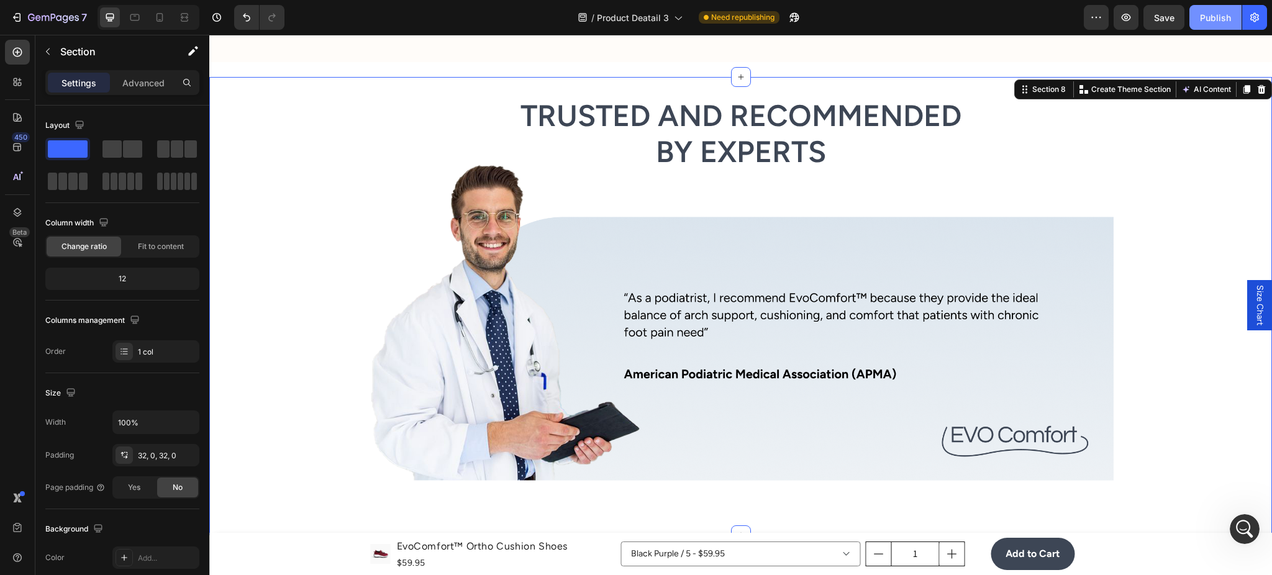
click at [1210, 23] on div "Publish" at bounding box center [1215, 17] width 31 height 13
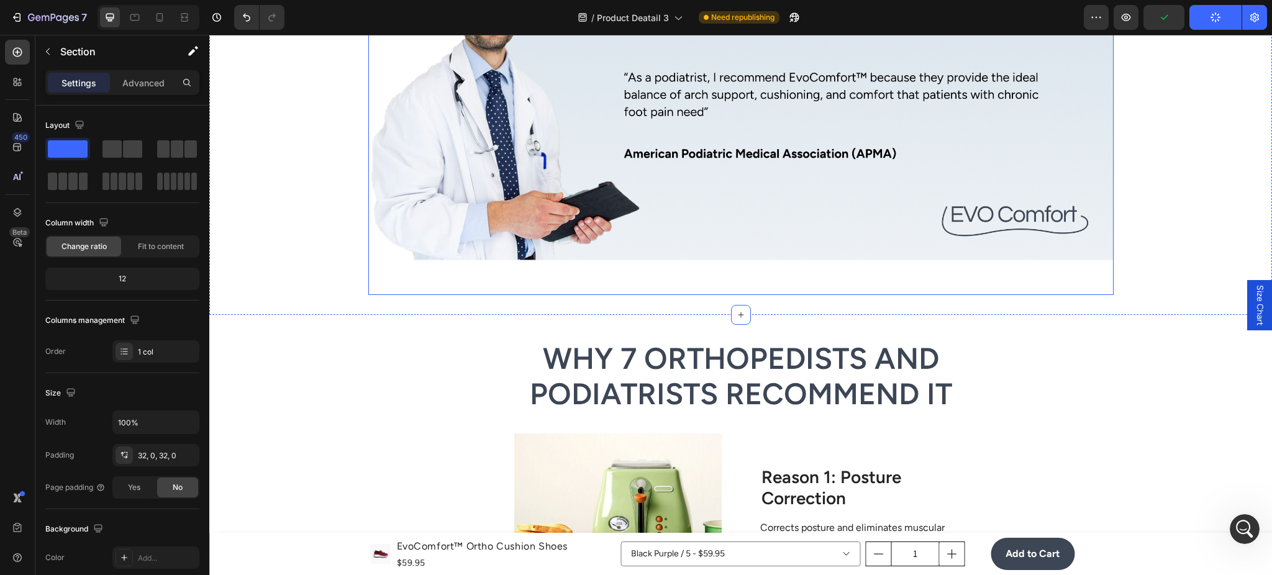
scroll to position [2208, 0]
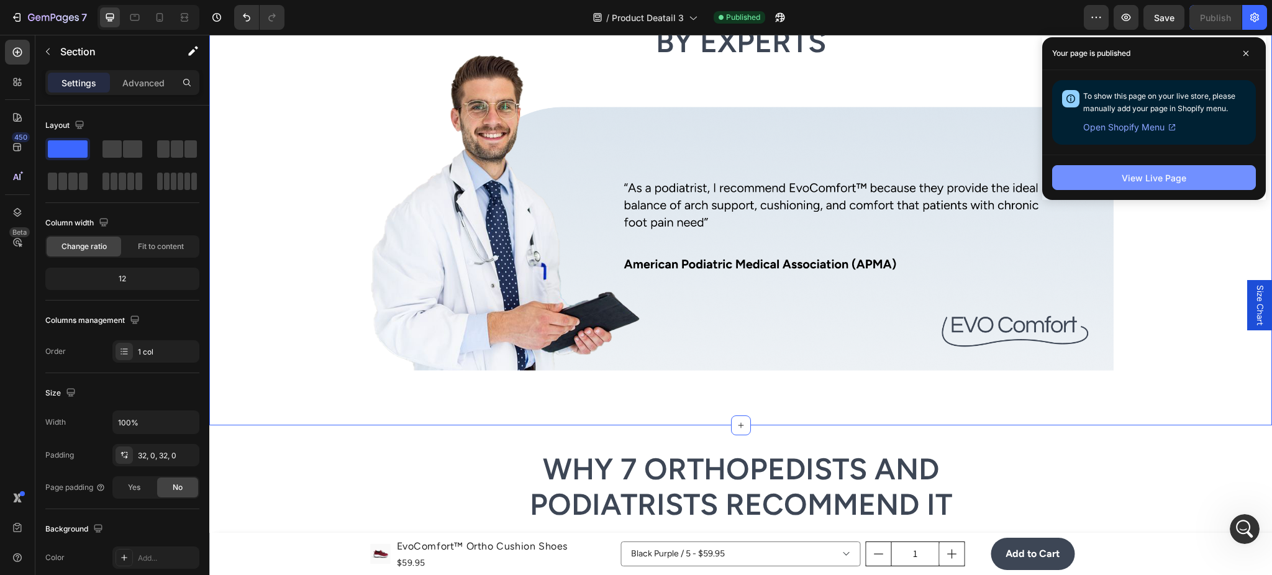
click at [1189, 177] on button "View Live Page" at bounding box center [1154, 177] width 204 height 25
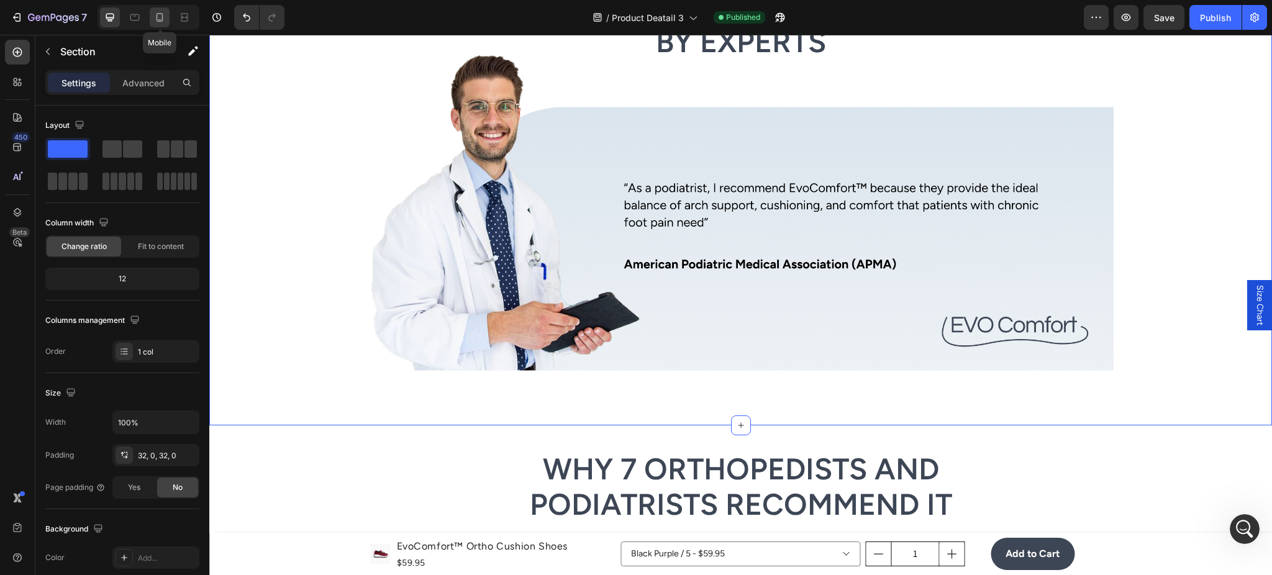
click at [162, 14] on icon at bounding box center [159, 17] width 12 height 12
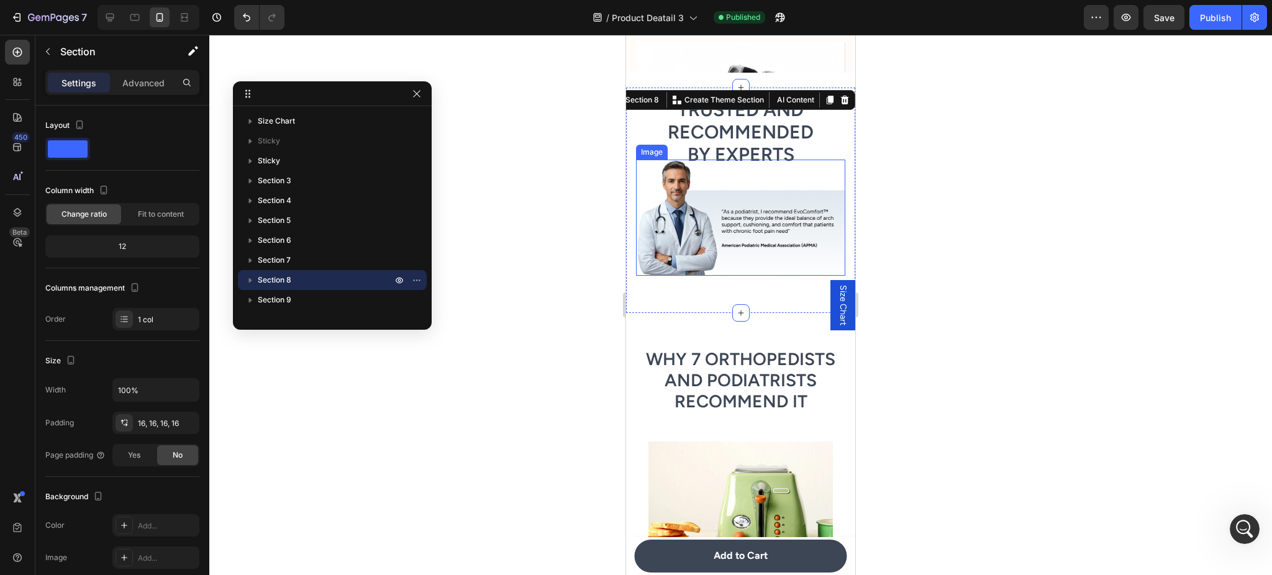
scroll to position [2358, 0]
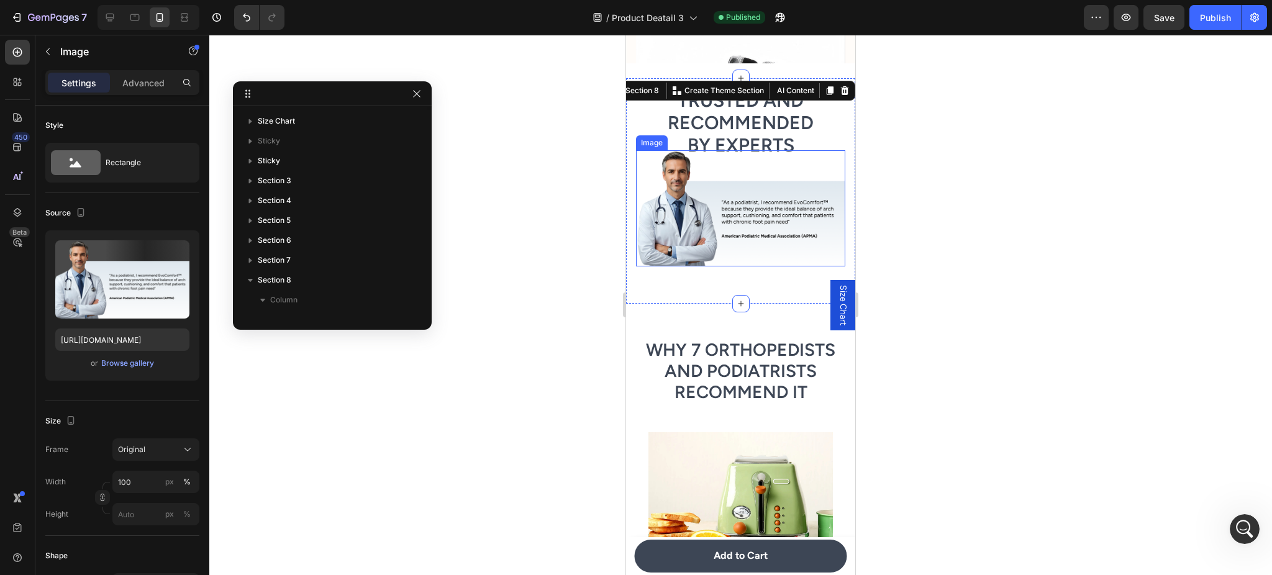
click at [741, 216] on img at bounding box center [740, 208] width 209 height 116
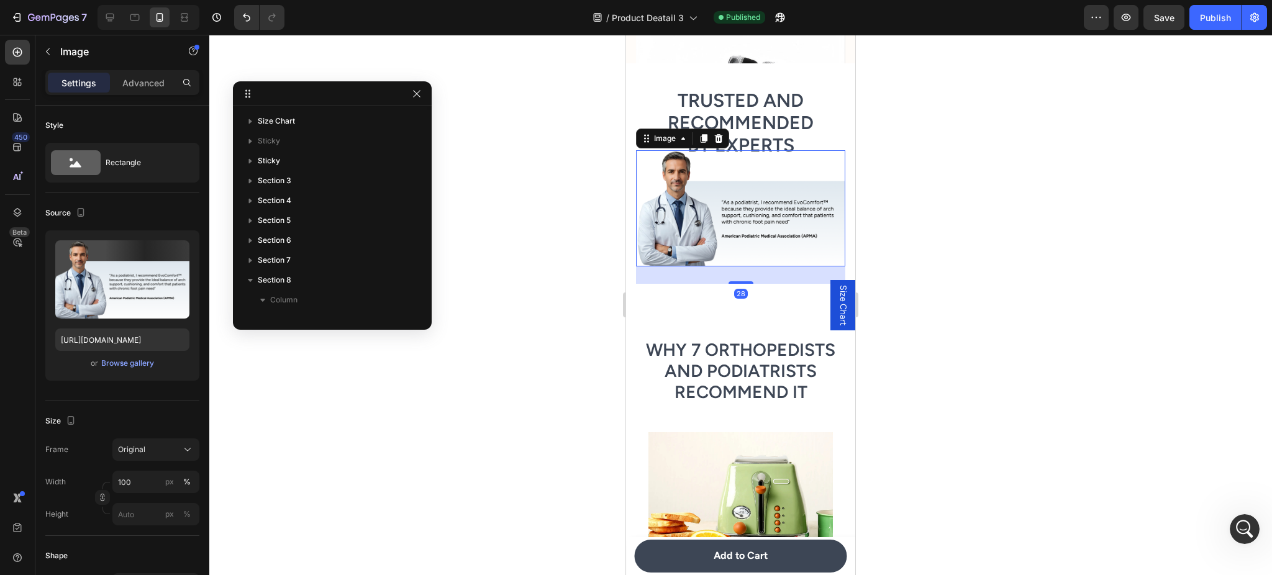
scroll to position [135, 0]
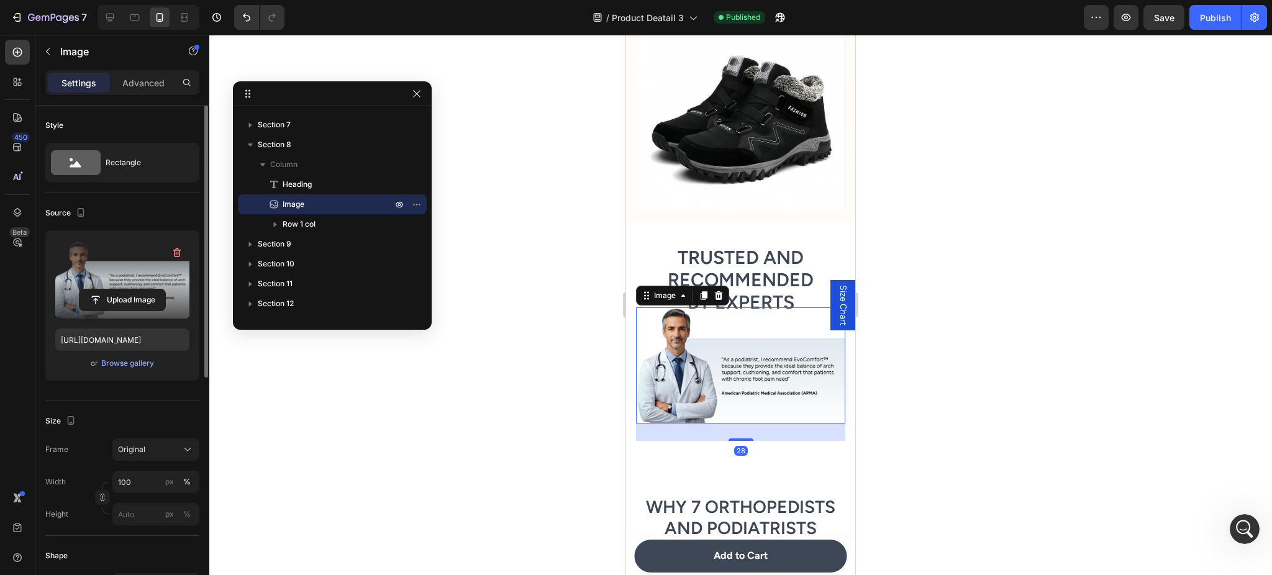
click at [137, 285] on label at bounding box center [122, 279] width 134 height 78
click at [137, 289] on input "file" at bounding box center [123, 299] width 86 height 21
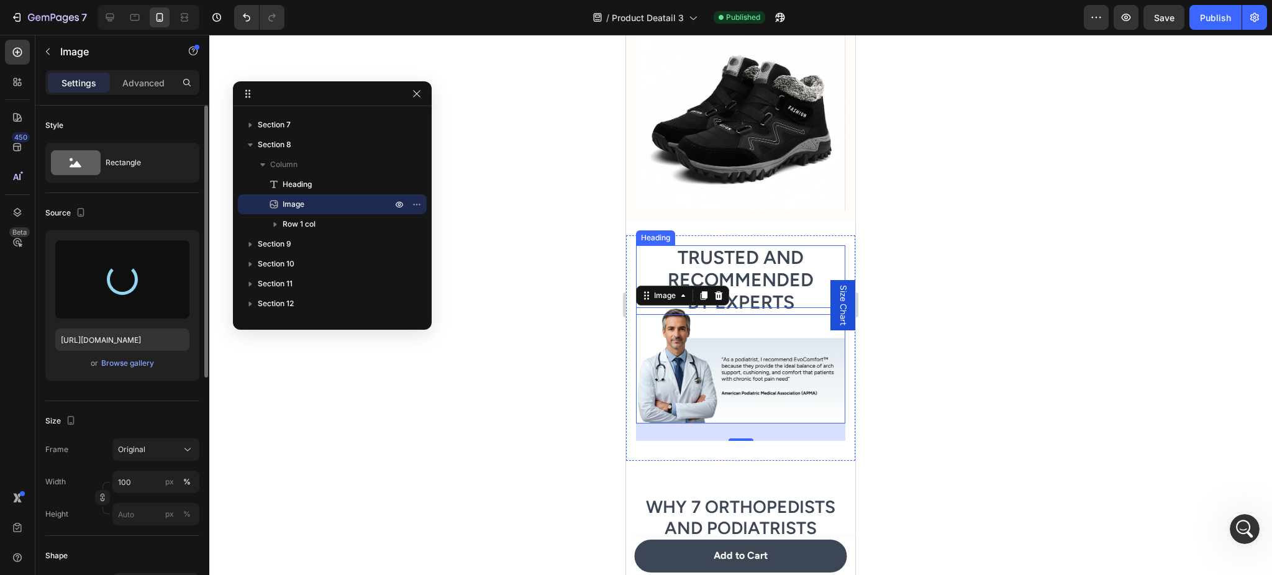
type input "https://cdn.shopify.com/s/files/1/0947/1416/7571/files/gempages_579492319821038…"
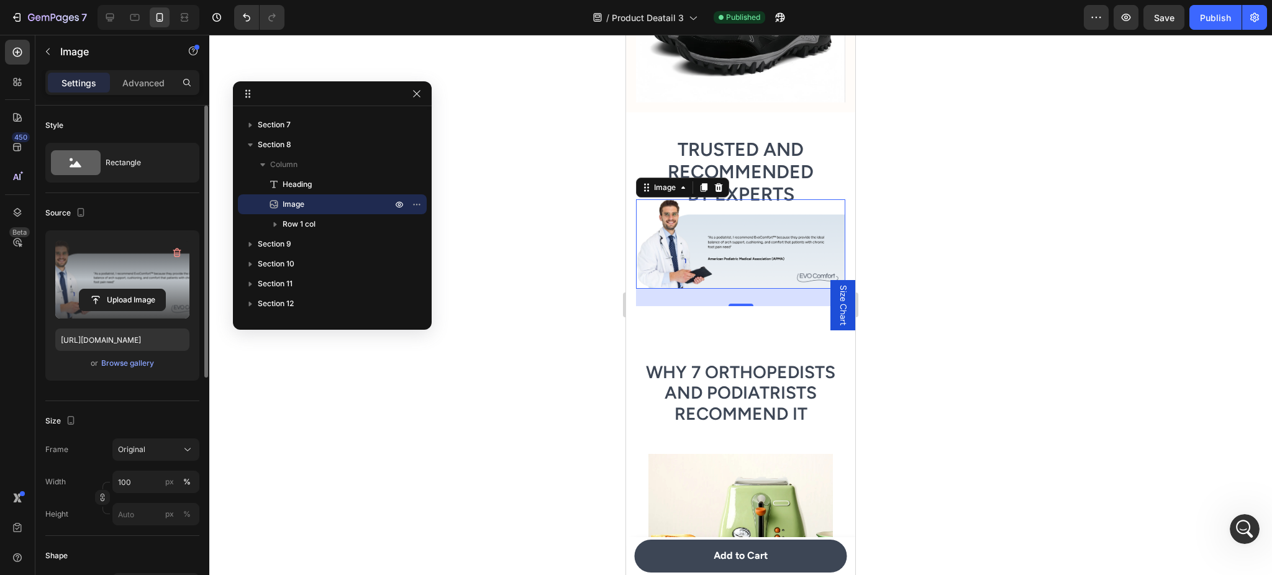
scroll to position [2468, 0]
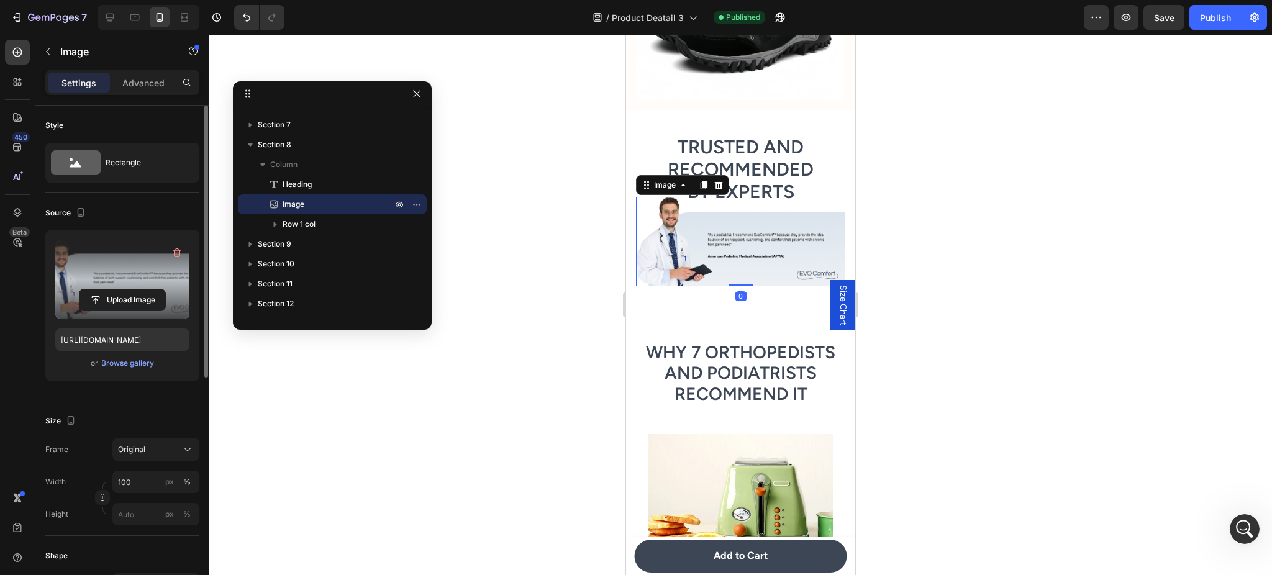
drag, startPoint x: 737, startPoint y: 309, endPoint x: 775, endPoint y: 287, distance: 43.7
click at [752, 268] on div "Image 0" at bounding box center [740, 241] width 209 height 89
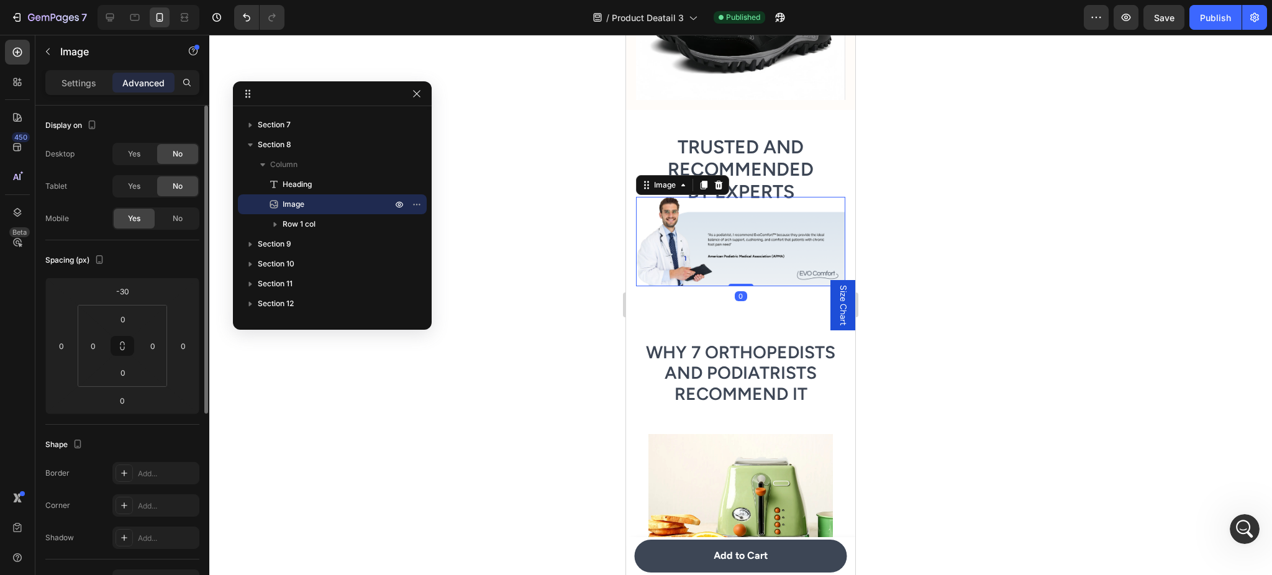
click at [769, 347] on h2 "Why 7 Orthopedists and Podiatrists Recommend It" at bounding box center [740, 373] width 209 height 65
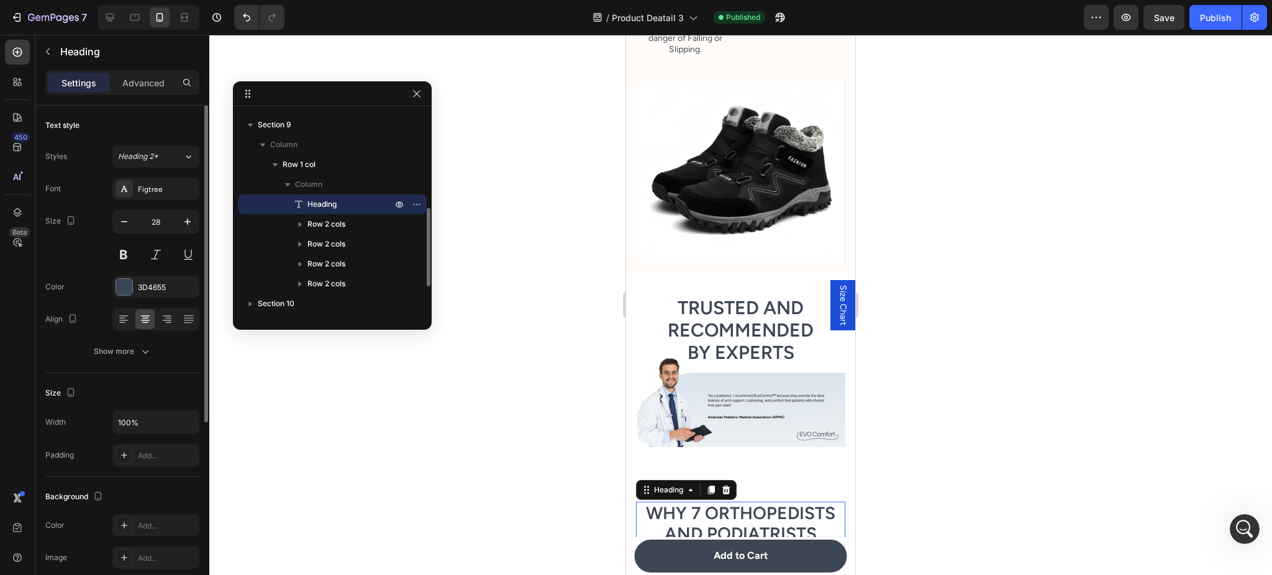
scroll to position [2248, 0]
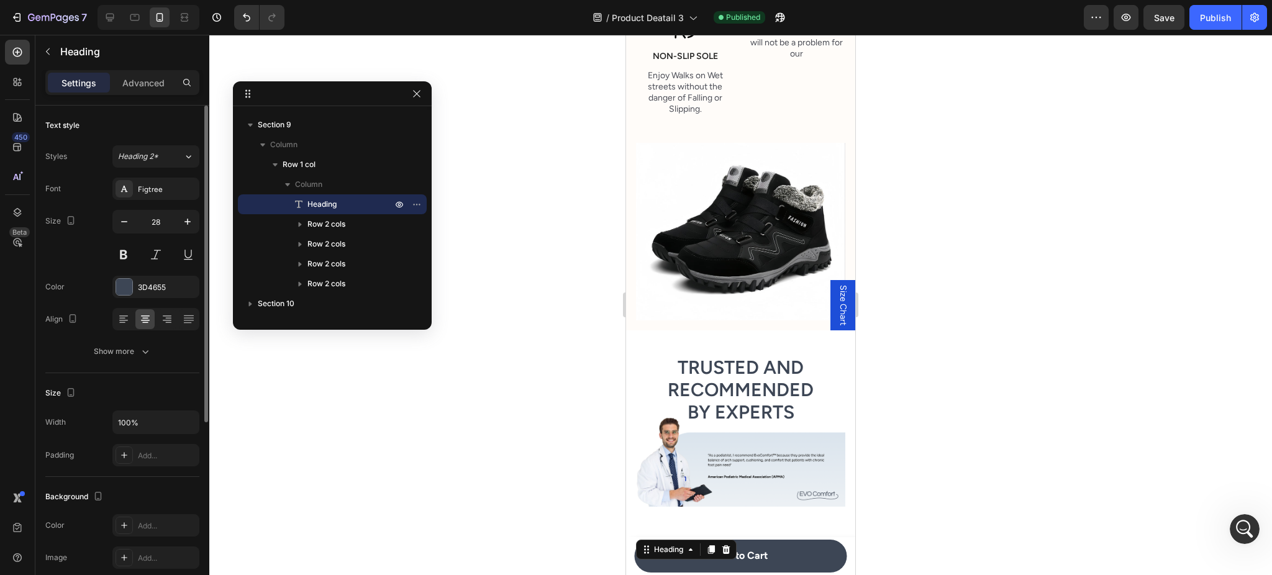
click at [736, 386] on h2 "Trusted and Recommended by Experts" at bounding box center [740, 390] width 209 height 70
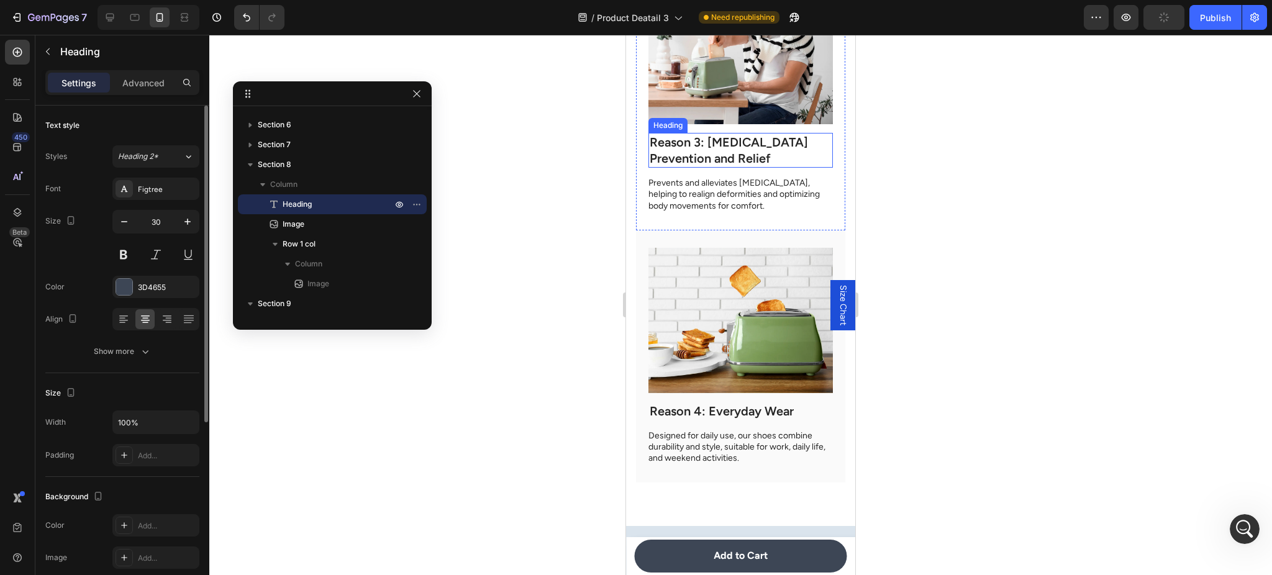
scroll to position [632, 0]
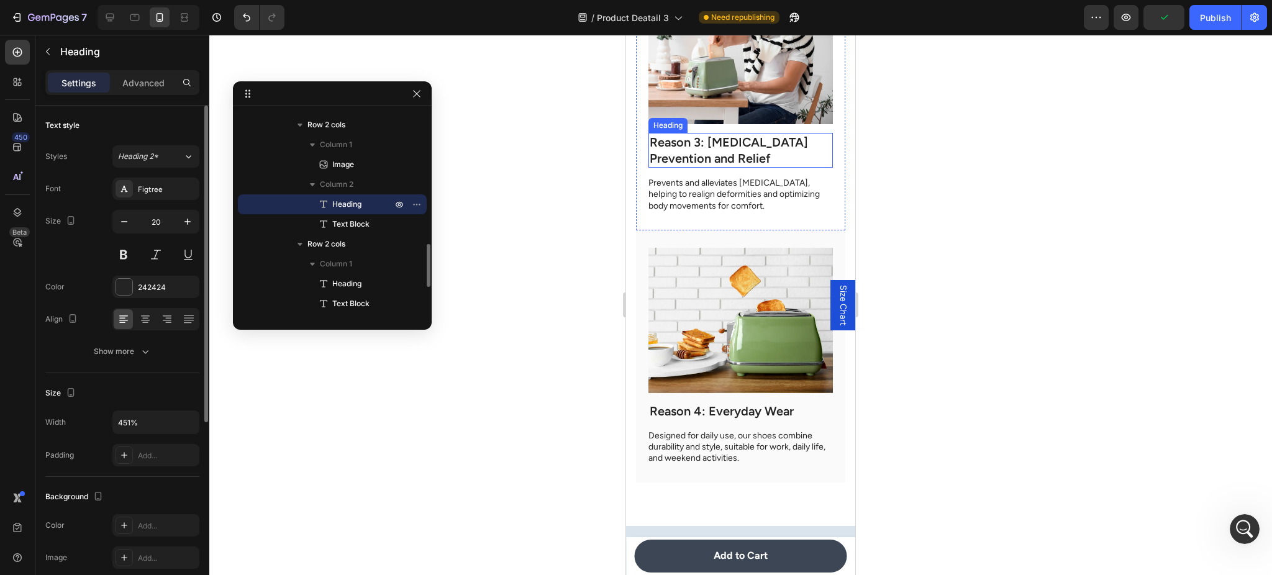
click at [737, 137] on h2 "Reason 3: [MEDICAL_DATA] Prevention and Relief" at bounding box center [741, 150] width 185 height 35
click at [895, 207] on div at bounding box center [740, 305] width 1063 height 540
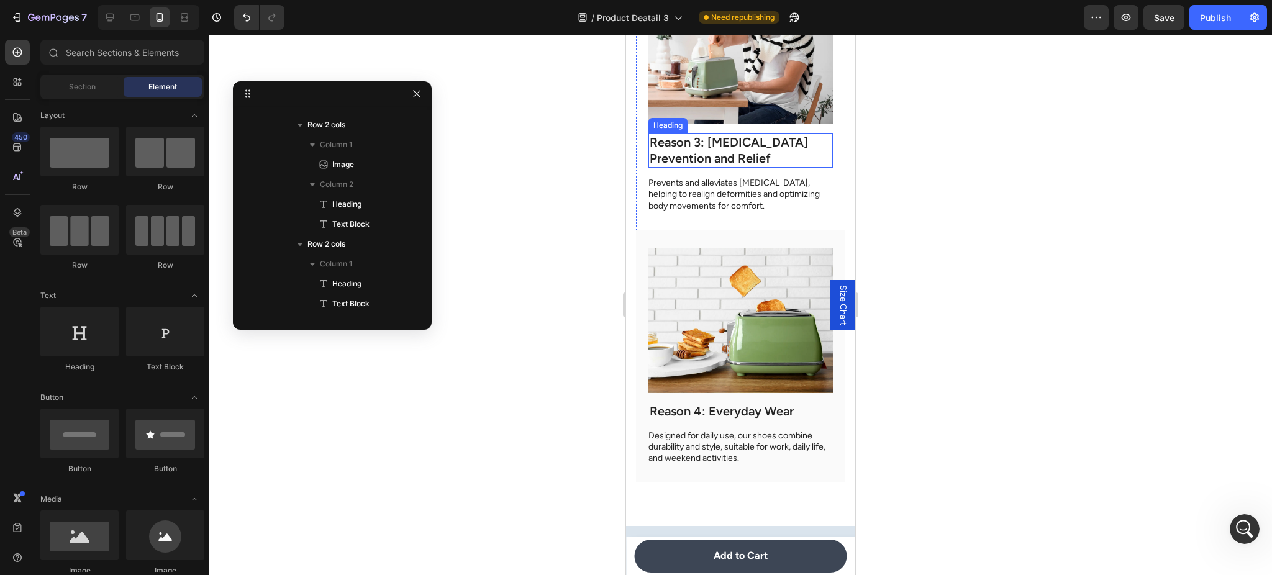
click at [777, 143] on h2 "Reason 3: [MEDICAL_DATA] Prevention and Relief" at bounding box center [741, 150] width 185 height 35
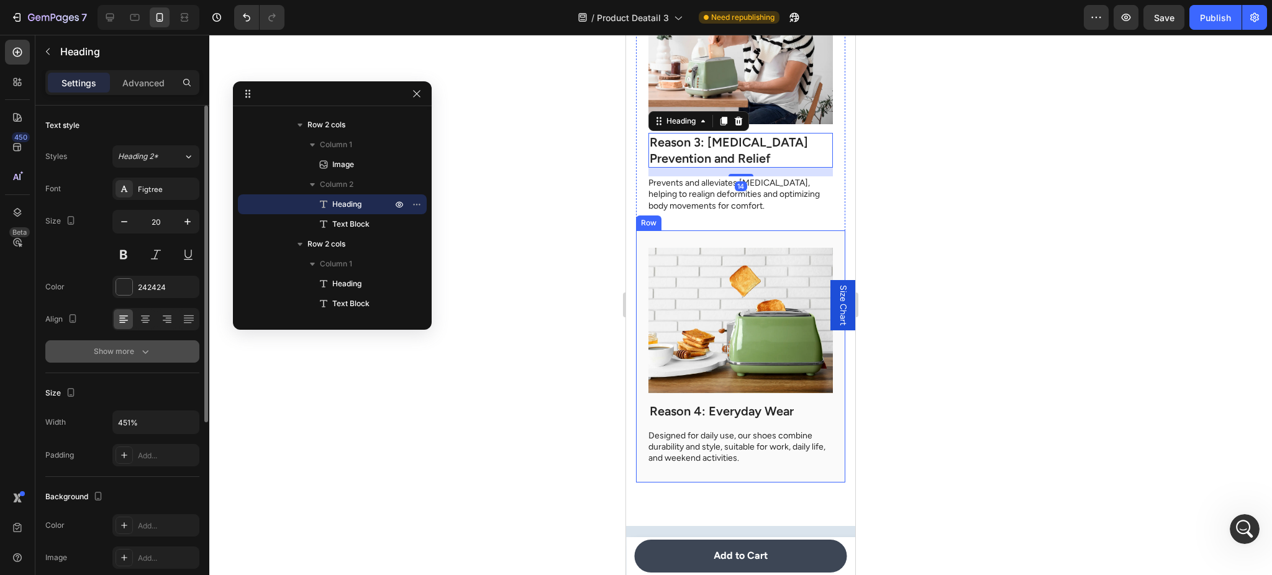
click at [170, 352] on button "Show more" at bounding box center [122, 351] width 154 height 22
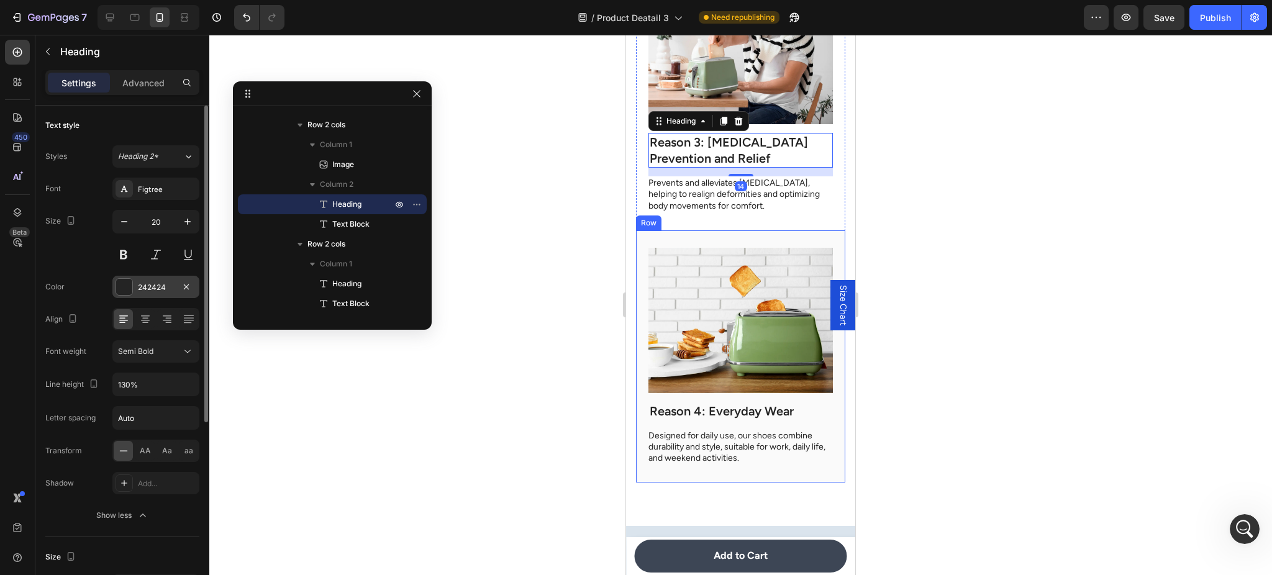
click at [136, 282] on div "242424" at bounding box center [155, 287] width 87 height 22
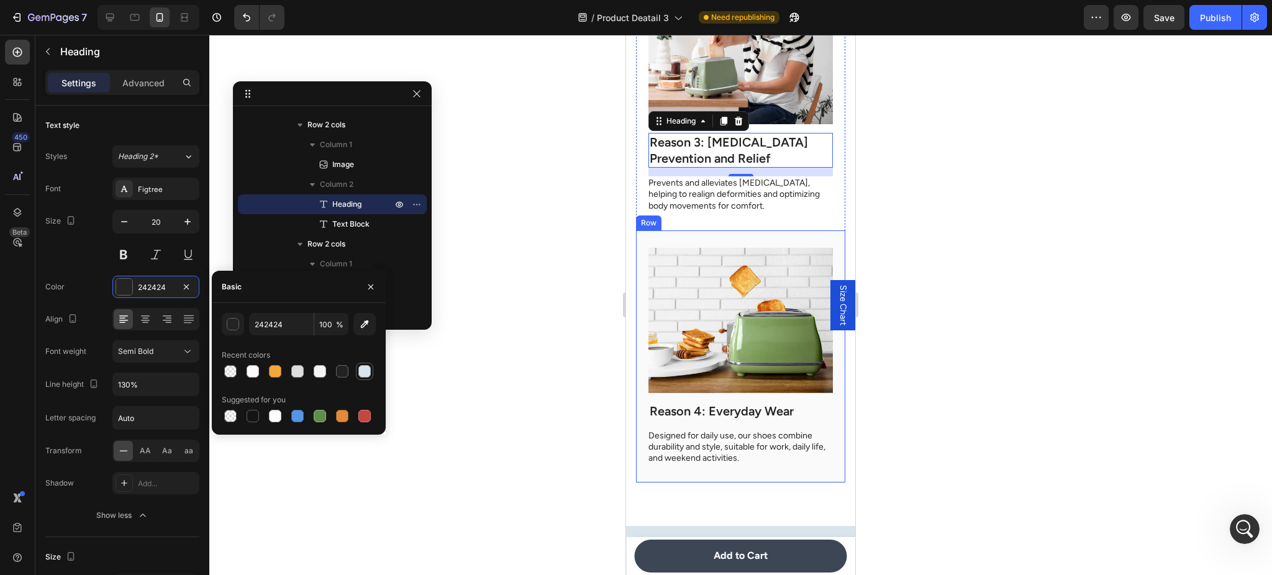
click at [358, 375] on div at bounding box center [364, 371] width 12 height 12
click at [345, 373] on div at bounding box center [342, 371] width 12 height 12
type input "222222"
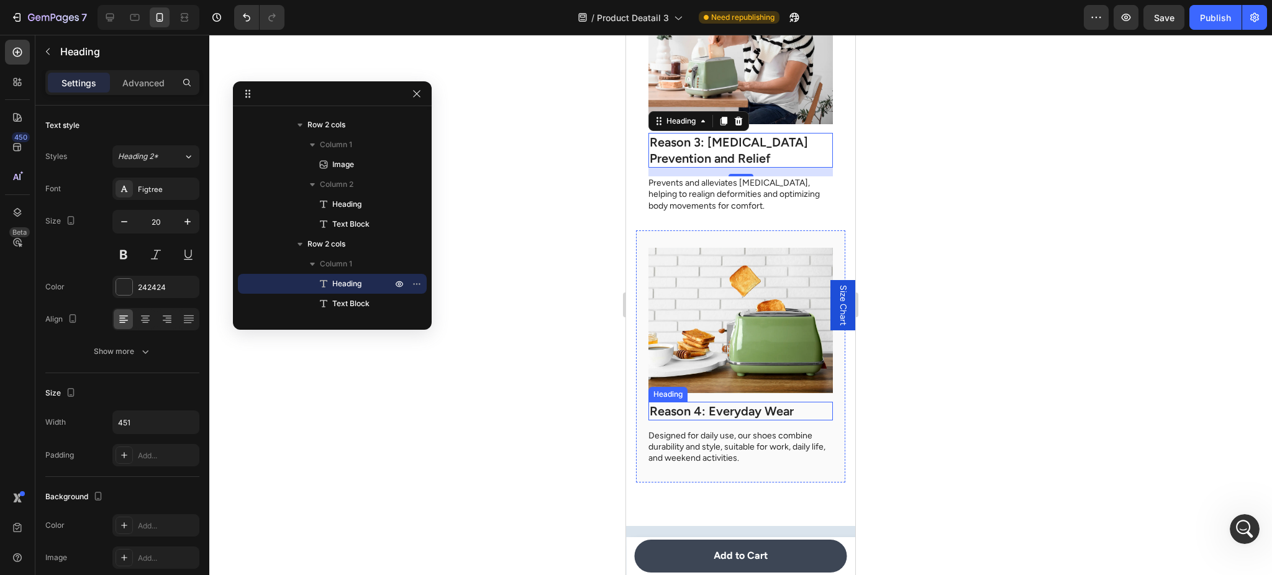
click at [740, 402] on h2 "Reason 4: Everyday Wear" at bounding box center [741, 411] width 185 height 19
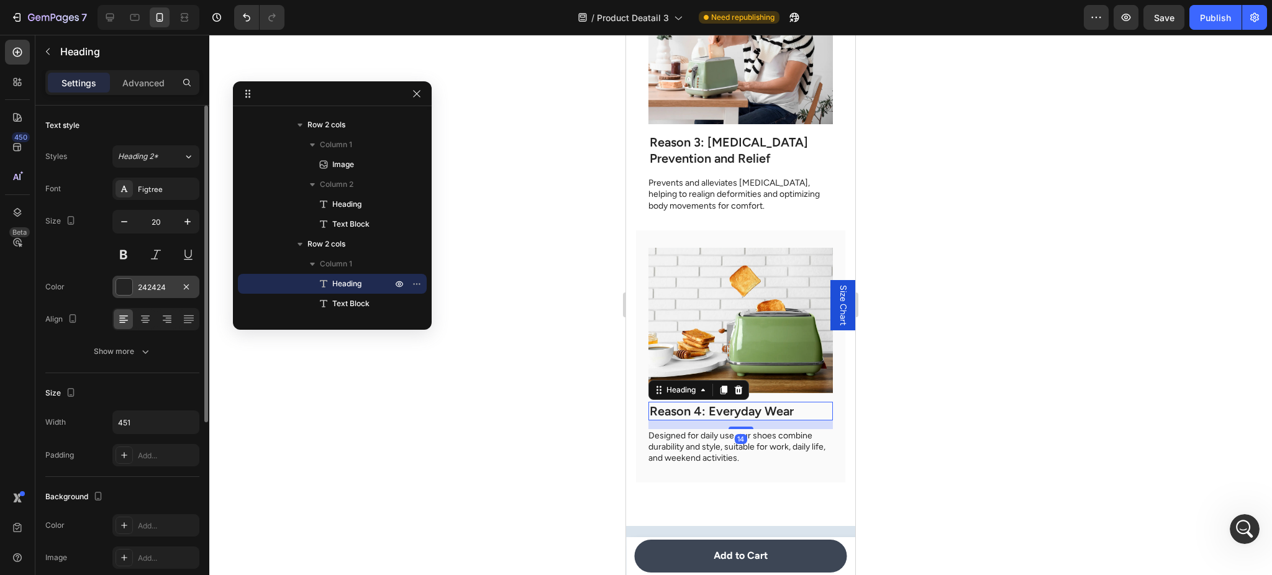
click at [128, 289] on div at bounding box center [124, 287] width 16 height 16
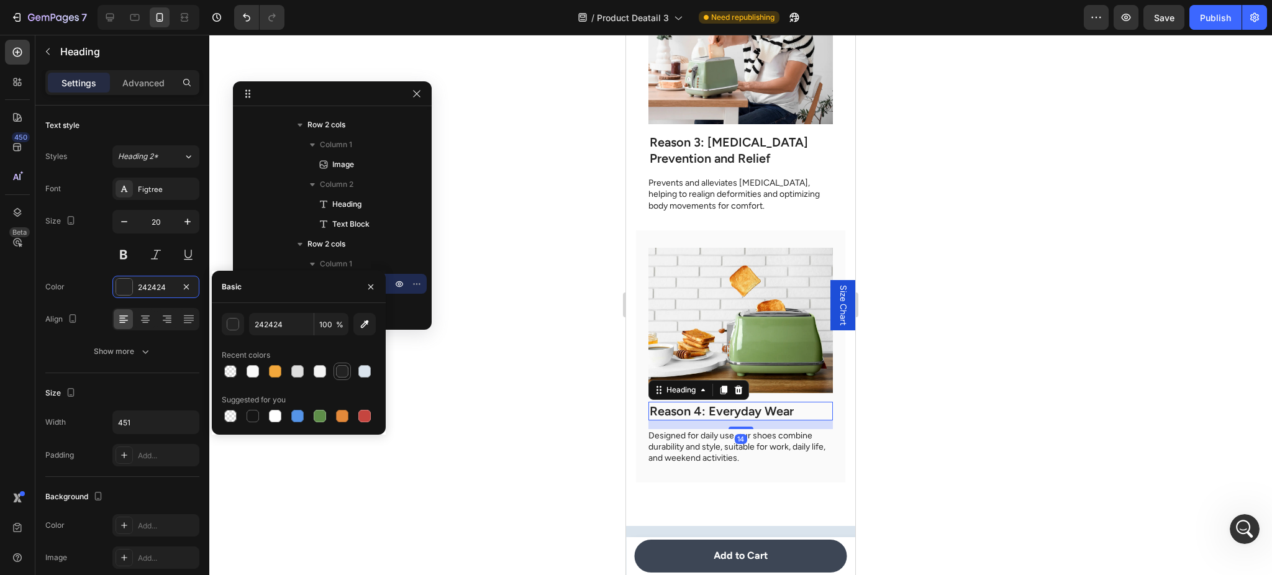
click at [339, 371] on div at bounding box center [342, 371] width 12 height 12
type input "222222"
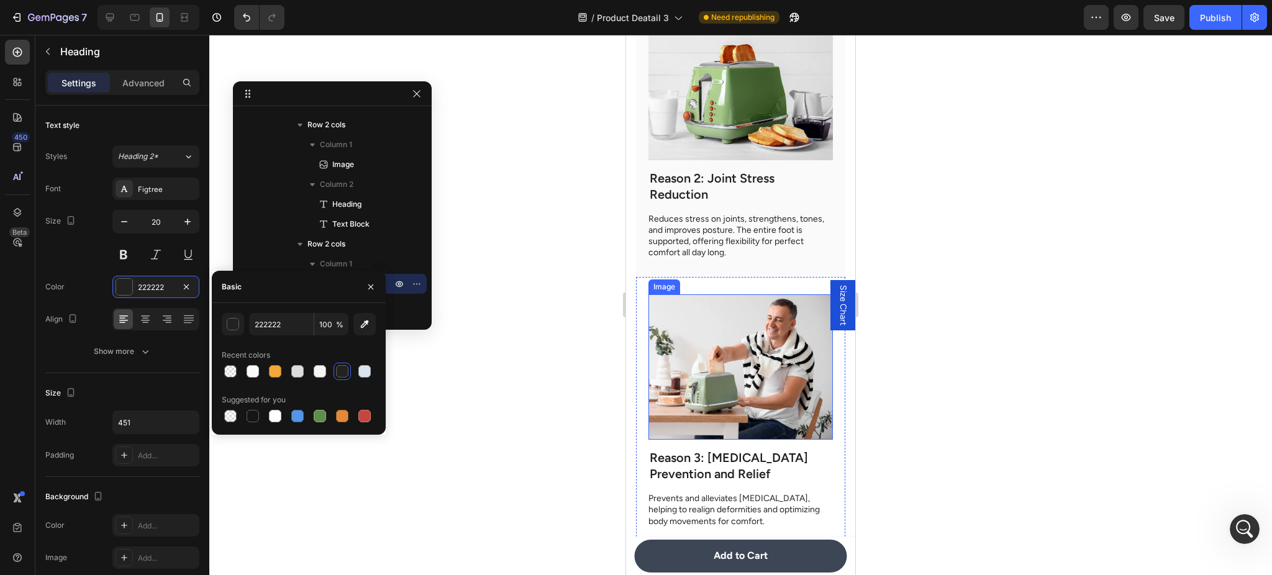
scroll to position [3131, 0]
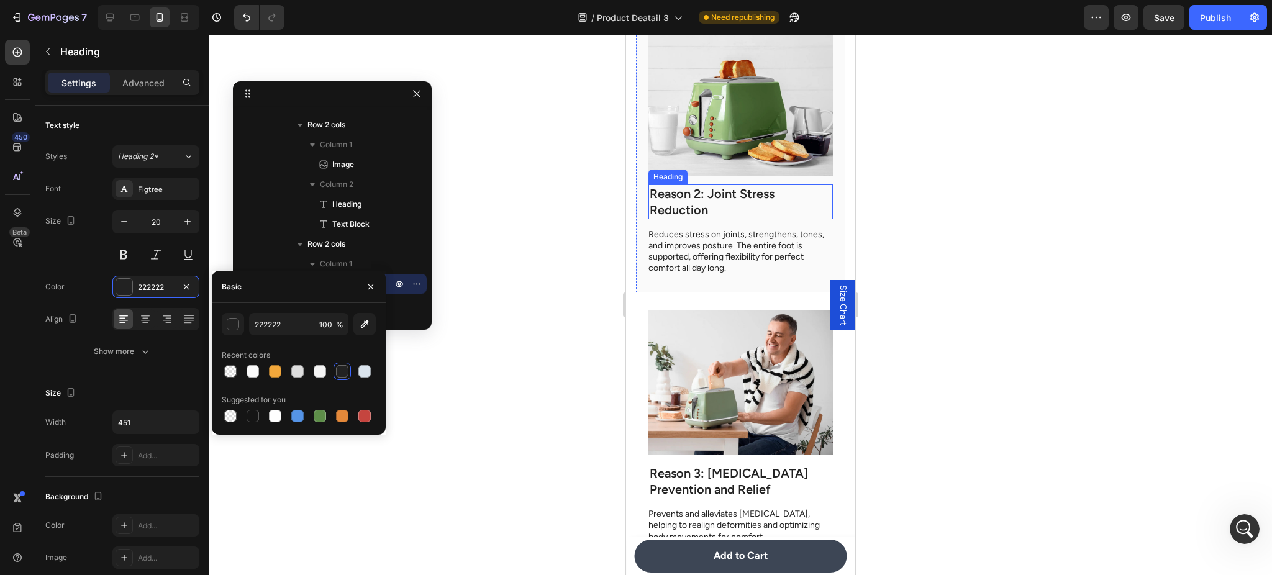
click at [743, 185] on h2 "Reason 2: Joint Stress Reduction" at bounding box center [741, 202] width 185 height 35
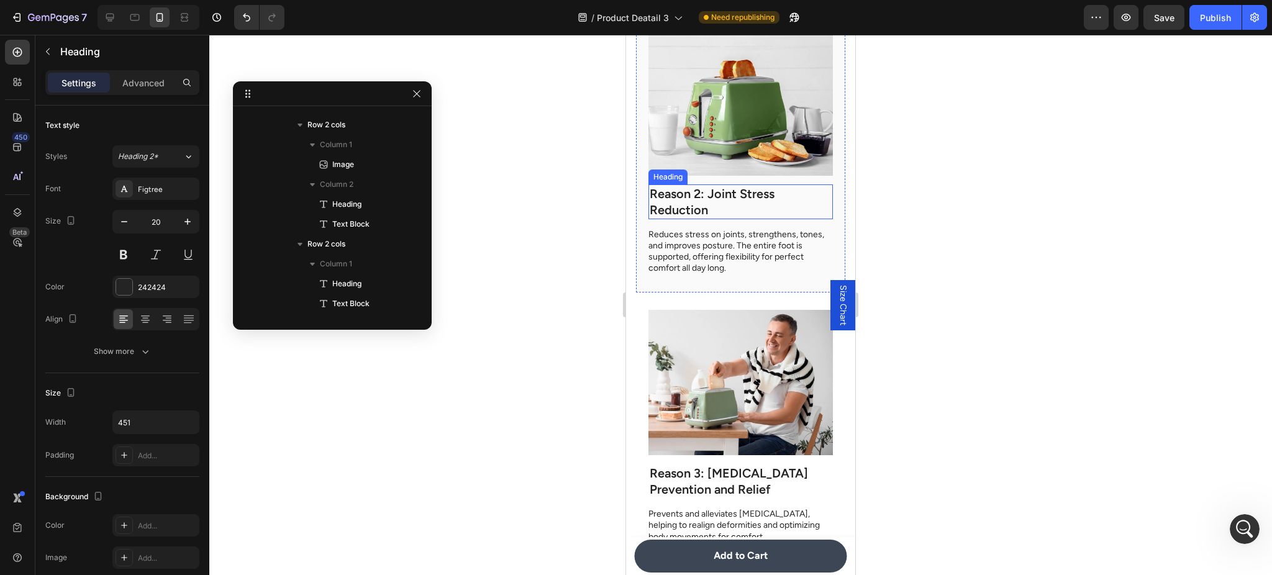
scroll to position [473, 0]
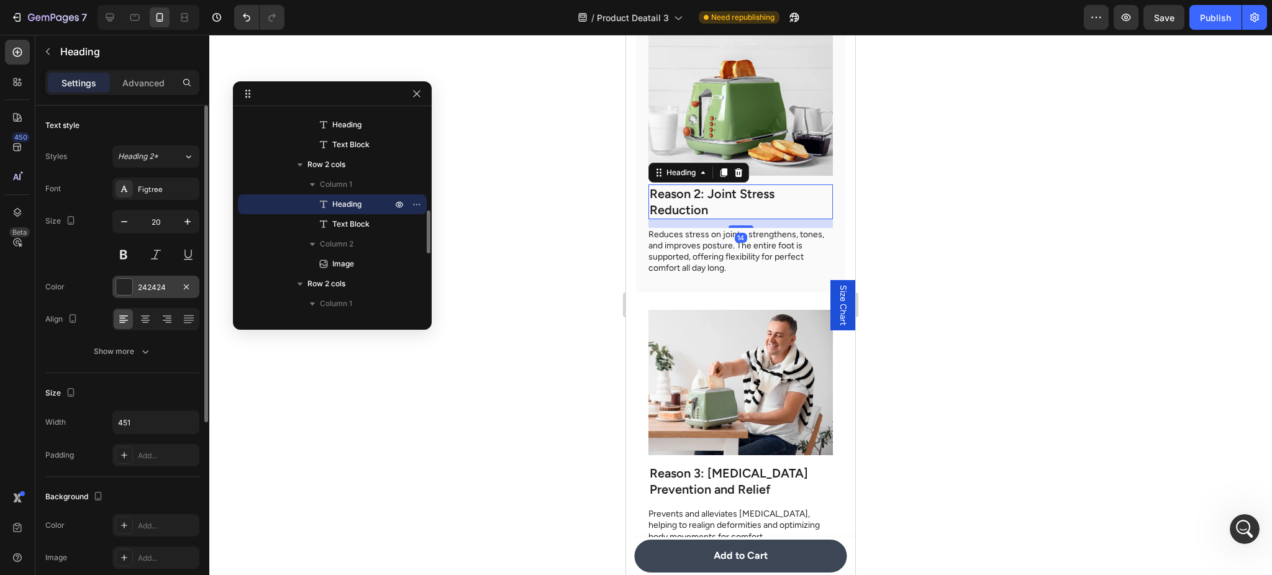
click at [143, 286] on div "242424" at bounding box center [156, 287] width 36 height 11
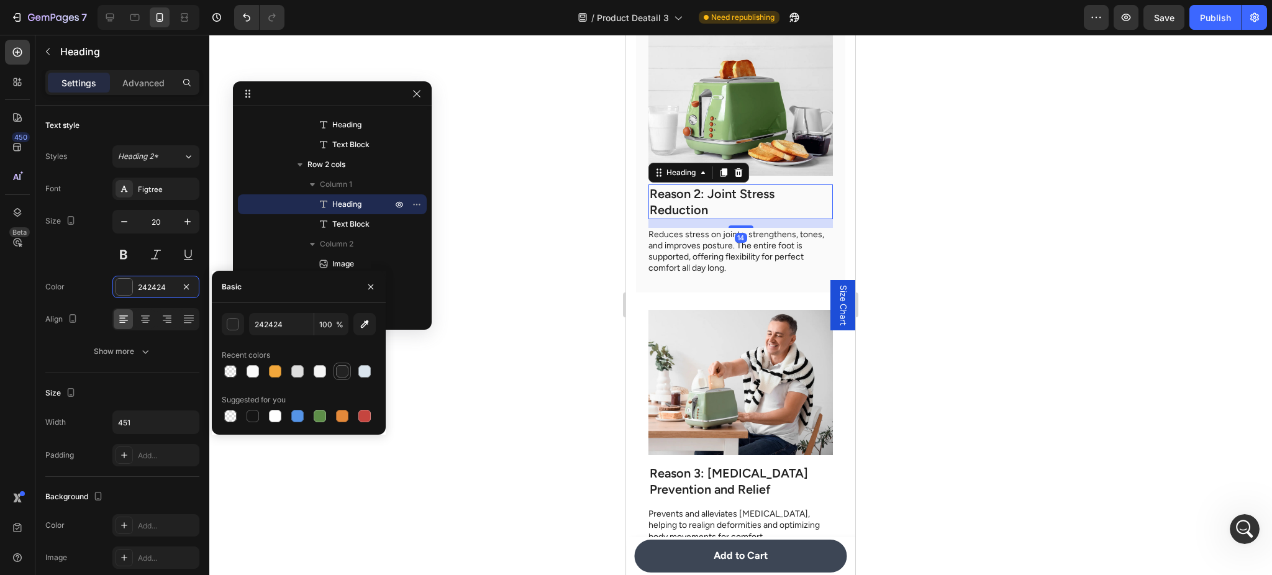
click at [340, 368] on div at bounding box center [342, 371] width 12 height 12
type input "222222"
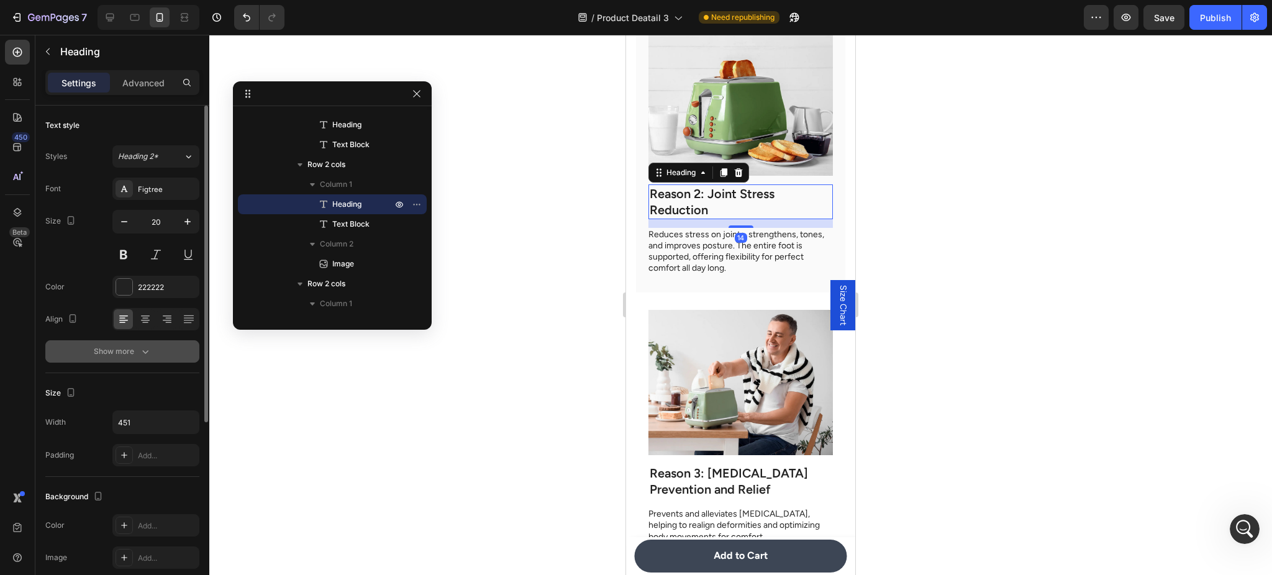
click at [169, 353] on button "Show more" at bounding box center [122, 351] width 154 height 22
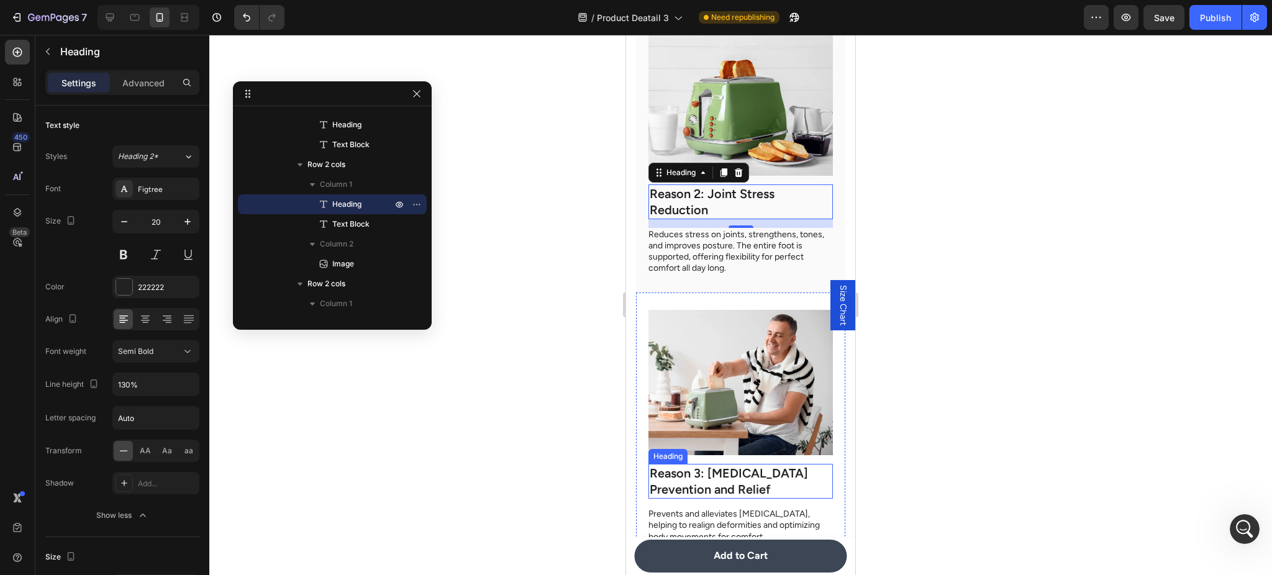
click at [677, 464] on h2 "Reason 3: [MEDICAL_DATA] Prevention and Relief" at bounding box center [741, 481] width 185 height 35
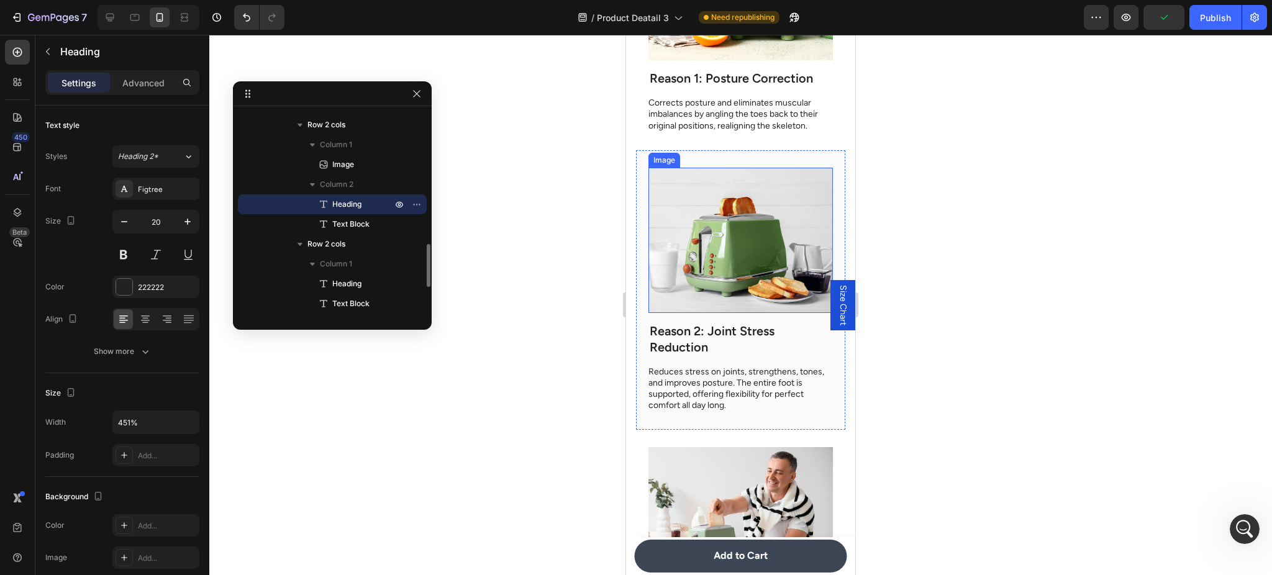
scroll to position [2910, 0]
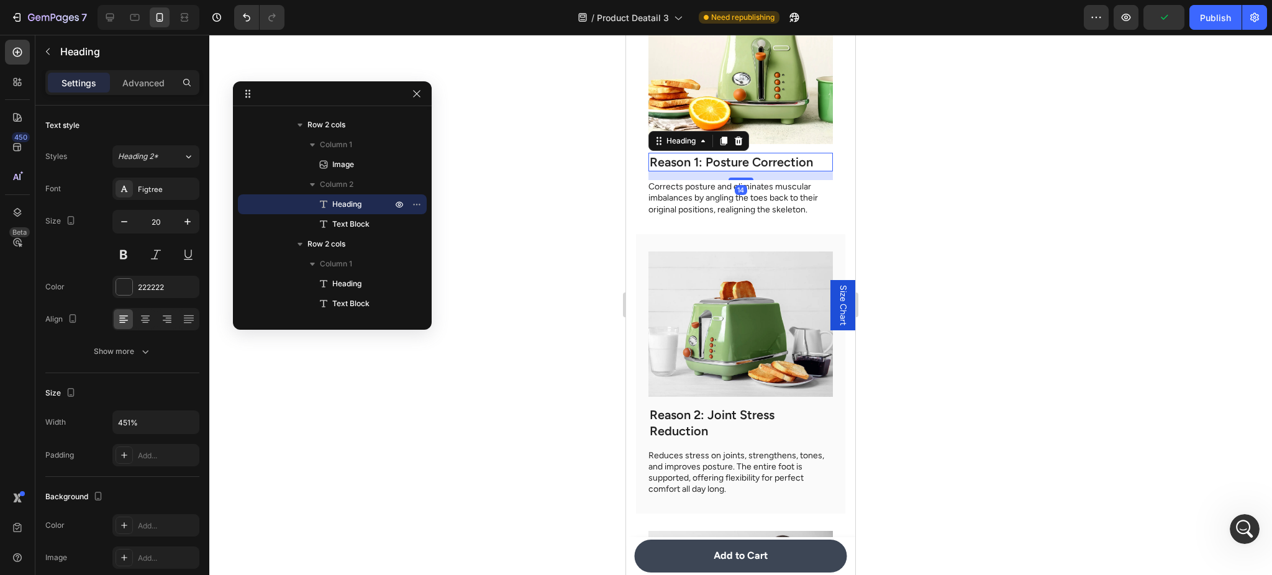
drag, startPoint x: 734, startPoint y: 155, endPoint x: 1184, endPoint y: 283, distance: 467.5
click at [734, 155] on h2 "Reason 1: Posture Correction" at bounding box center [741, 162] width 185 height 19
click at [148, 294] on div "242424" at bounding box center [155, 287] width 87 height 22
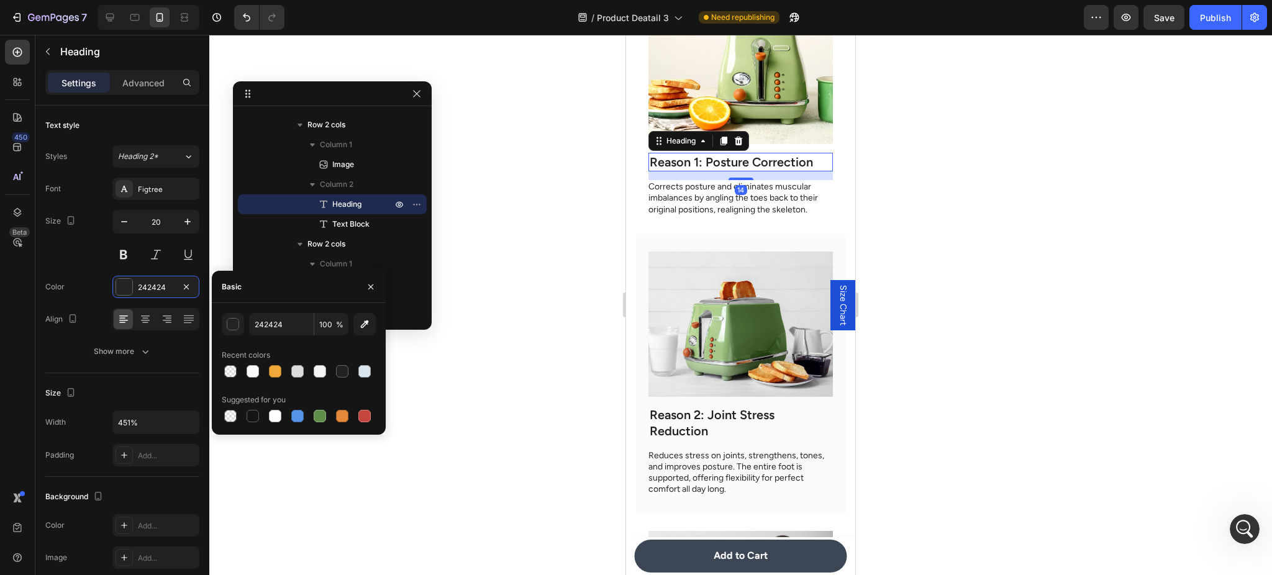
drag, startPoint x: 338, startPoint y: 371, endPoint x: 400, endPoint y: 378, distance: 62.5
click at [339, 371] on div at bounding box center [342, 371] width 12 height 12
type input "222222"
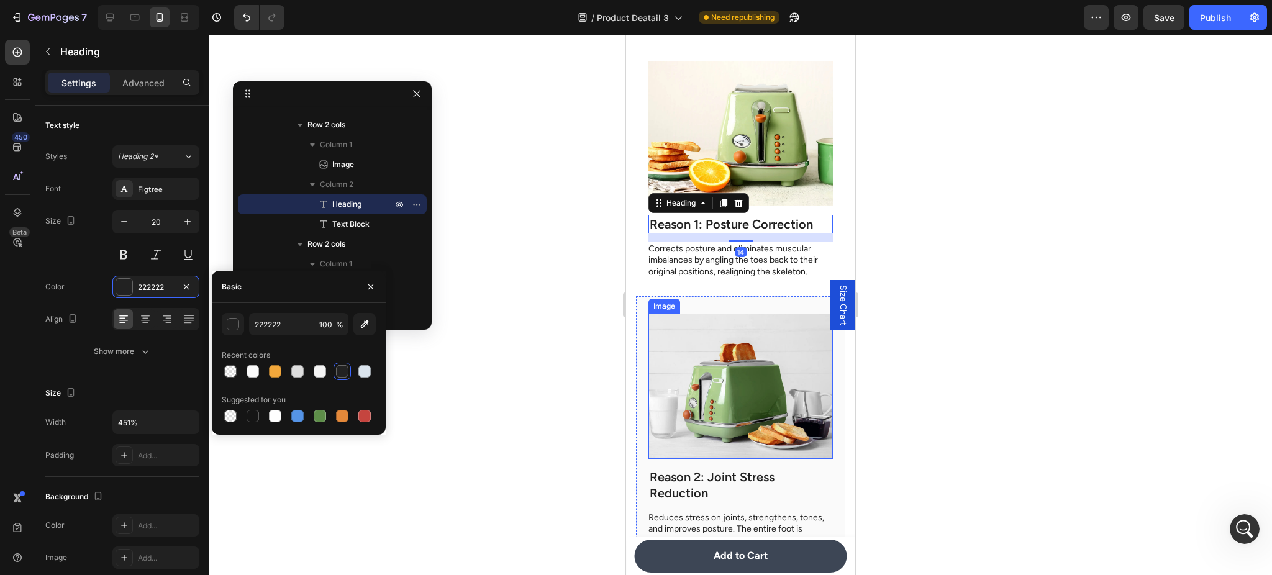
scroll to position [2579, 0]
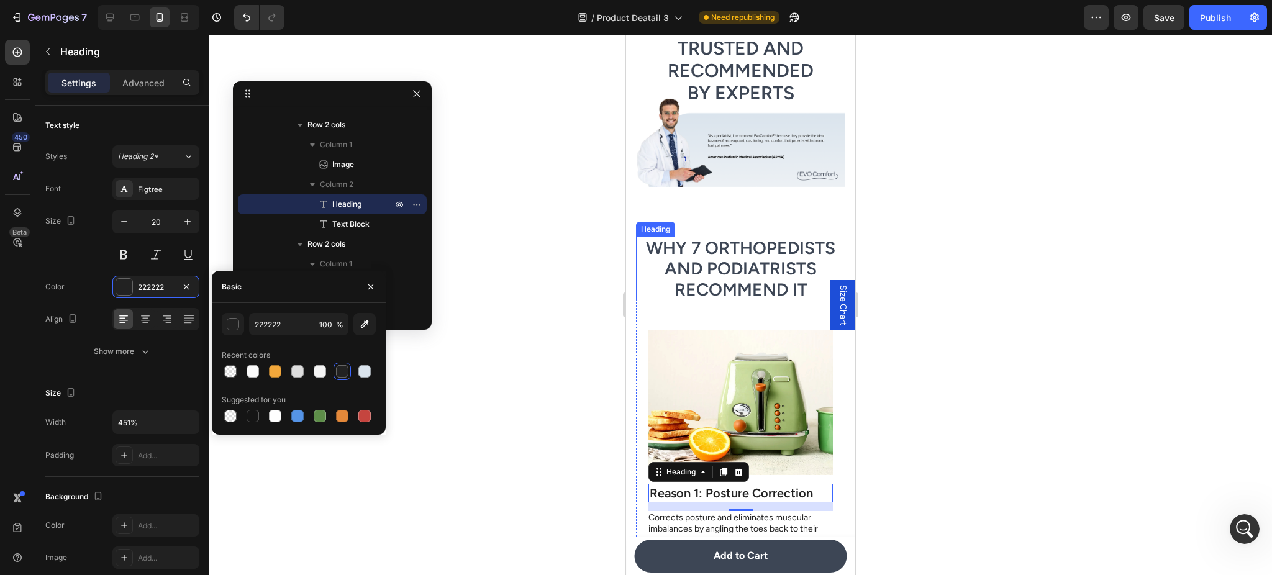
click at [779, 277] on h2 "Why 7 Orthopedists and Podiatrists Recommend It" at bounding box center [740, 269] width 209 height 65
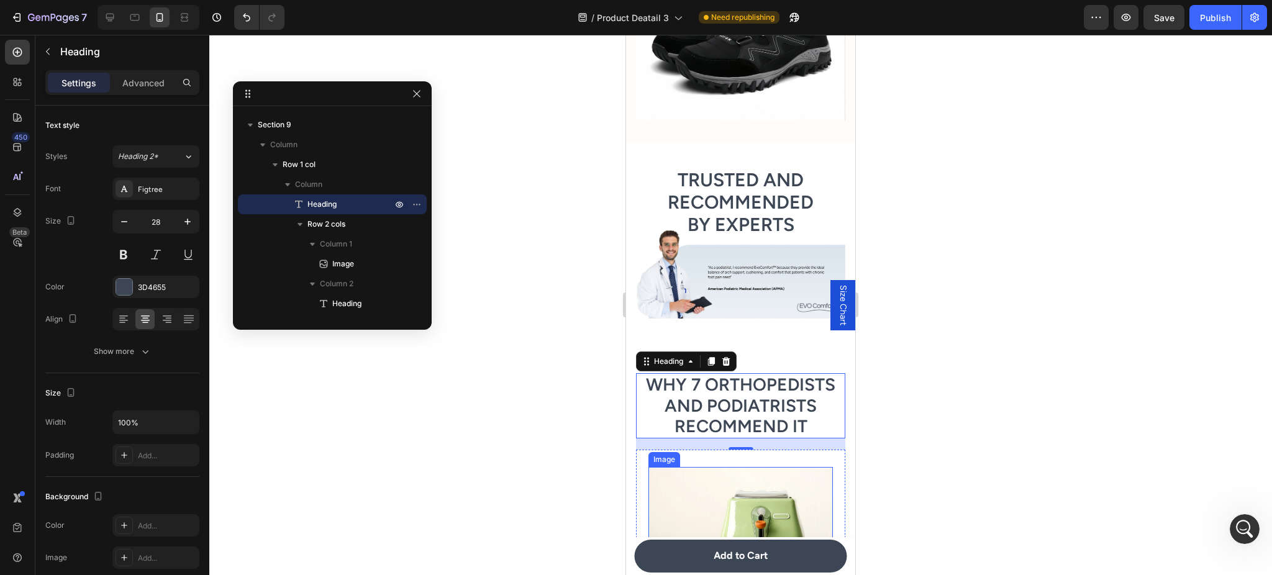
scroll to position [2358, 0]
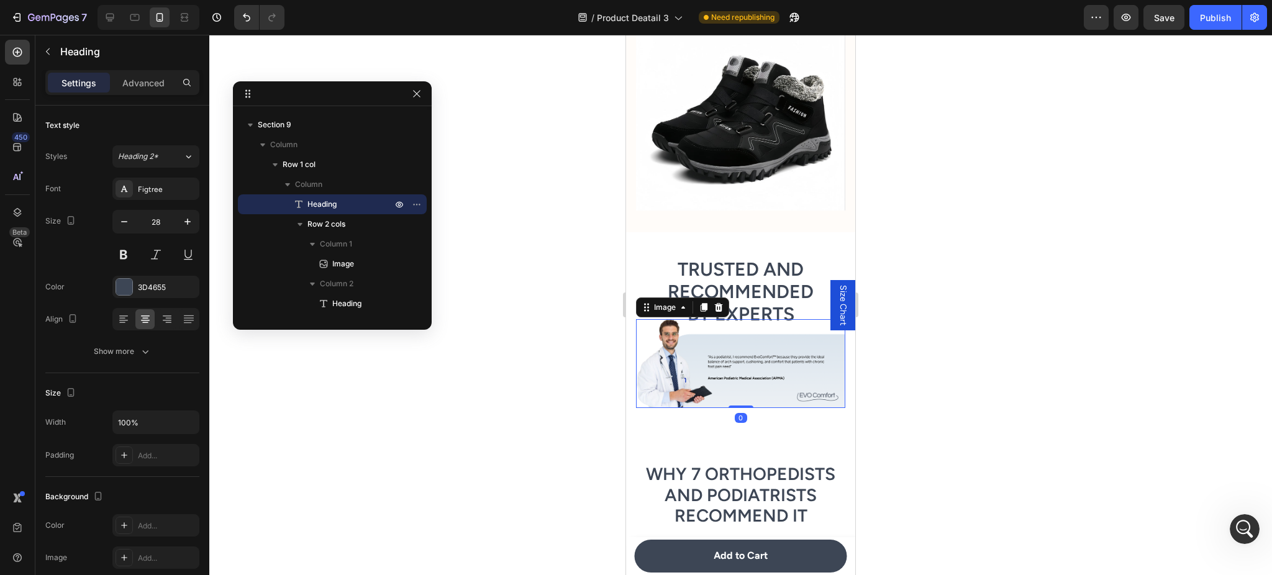
click at [753, 357] on img at bounding box center [740, 363] width 209 height 89
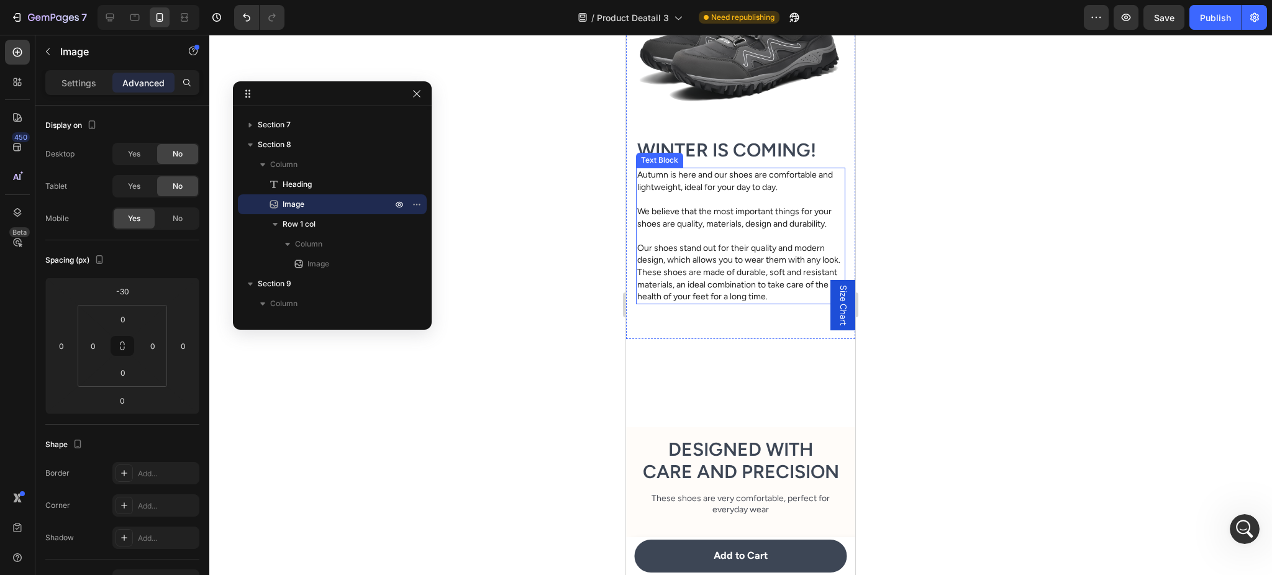
scroll to position [1536, 0]
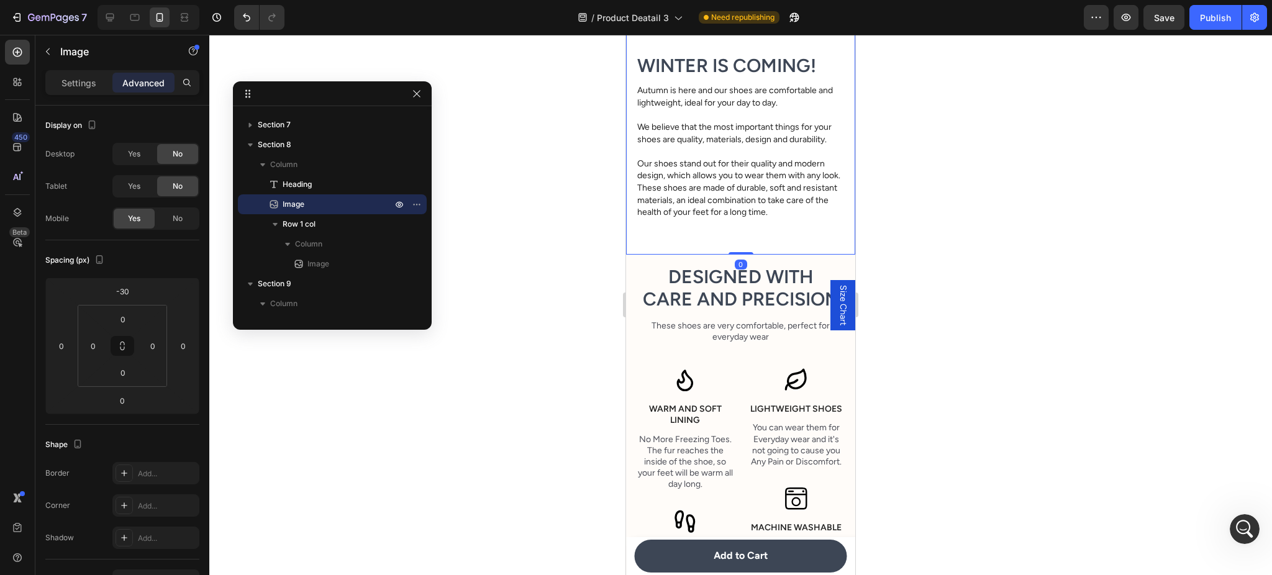
click at [744, 230] on div "WINTER IS COMING! Heading Autumn is here and our shoes are comfortable and ligh…" at bounding box center [740, 148] width 209 height 191
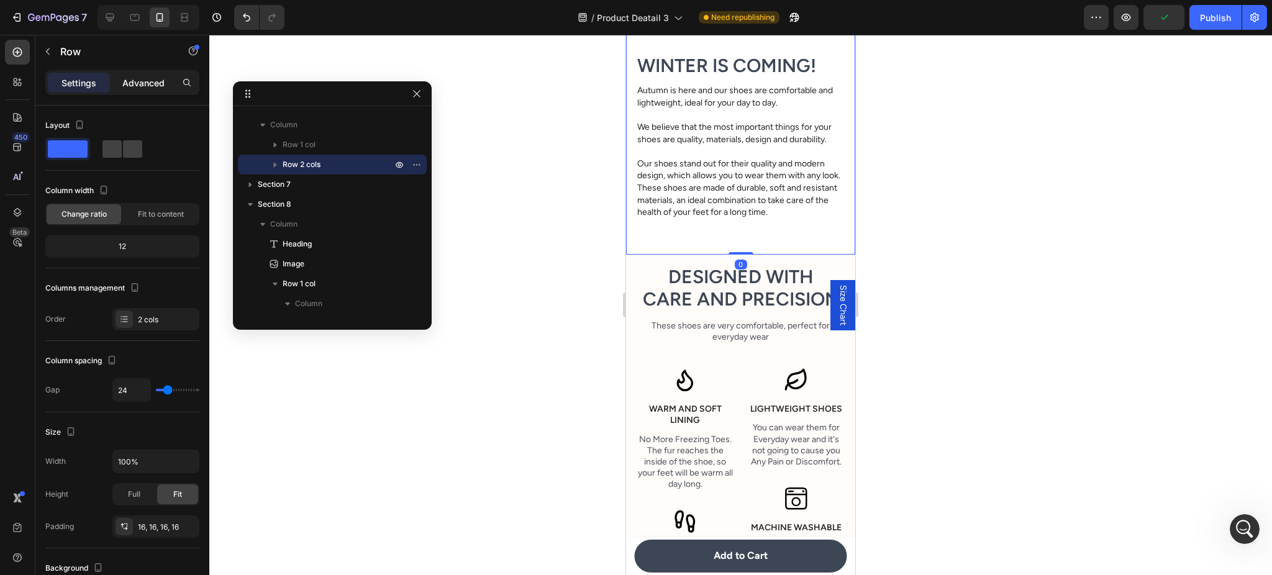
click at [132, 79] on p "Advanced" at bounding box center [143, 82] width 42 height 13
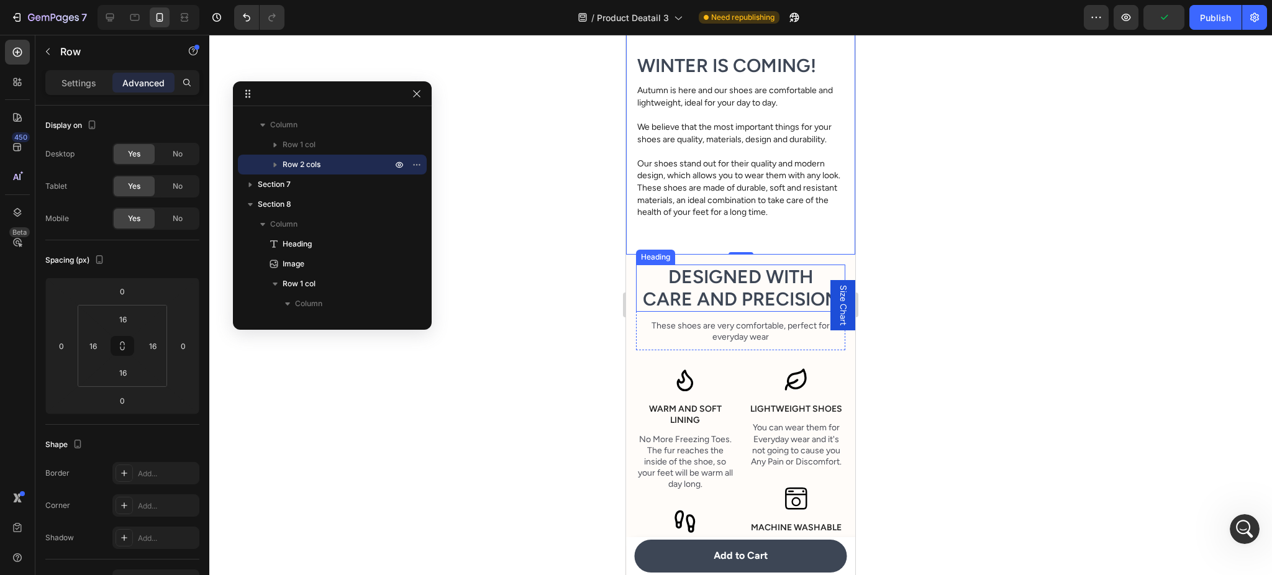
click at [737, 209] on p "Our shoes stand out for their quality and modern design, which allows you to we…" at bounding box center [740, 188] width 207 height 61
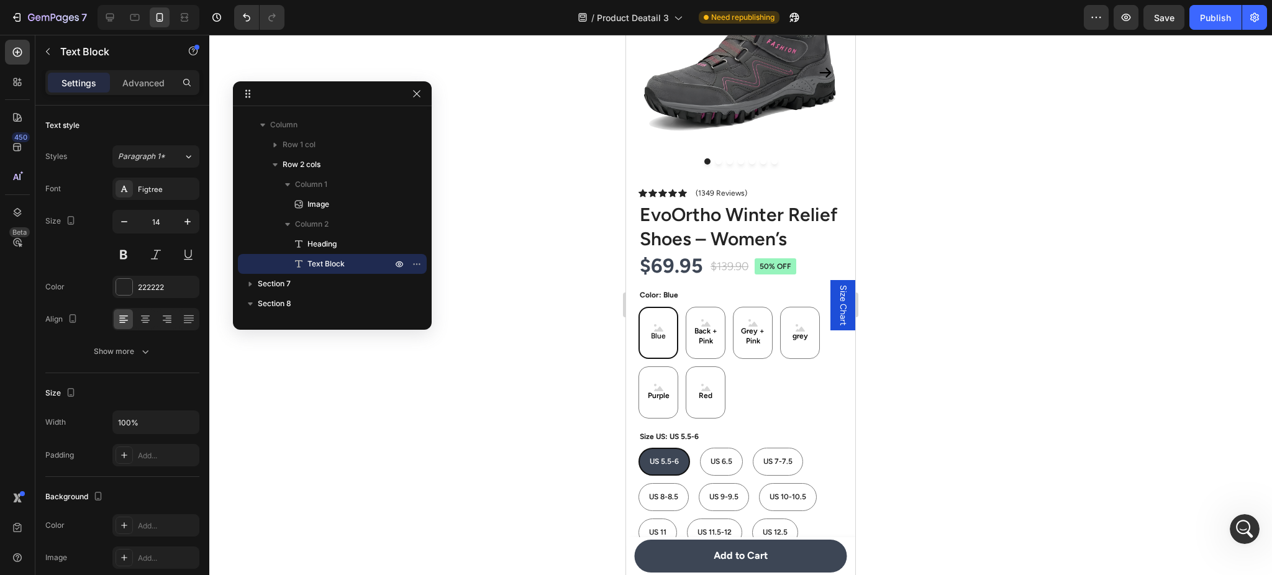
scroll to position [111, 0]
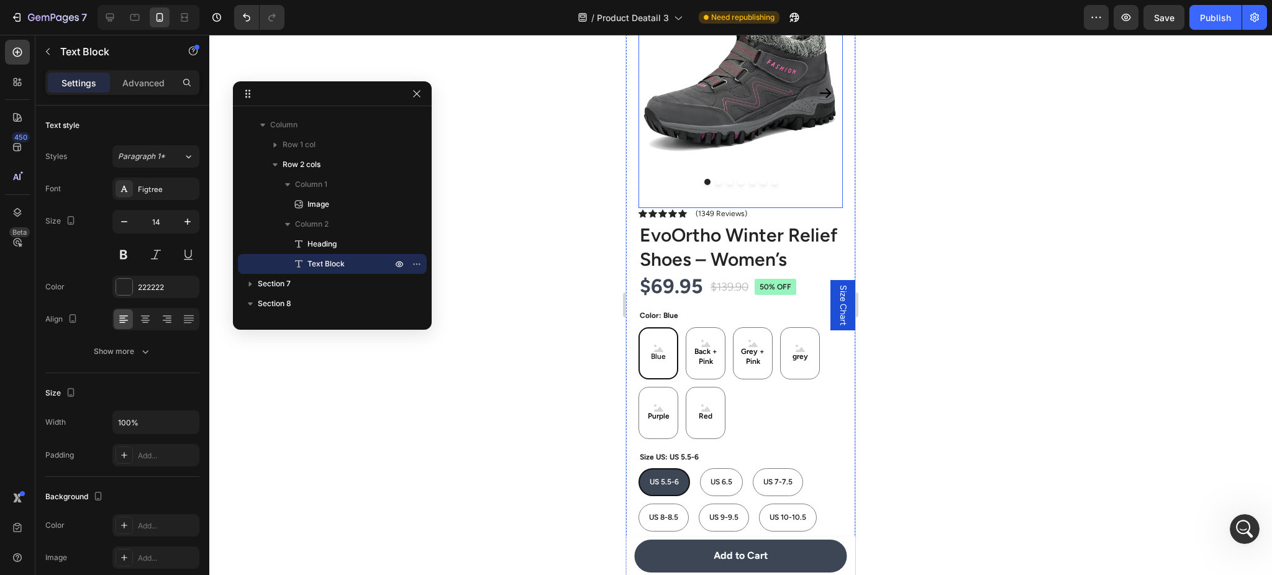
click at [727, 252] on h1 "EvoOrtho Winter Relief Shoes – Women’s" at bounding box center [741, 247] width 204 height 51
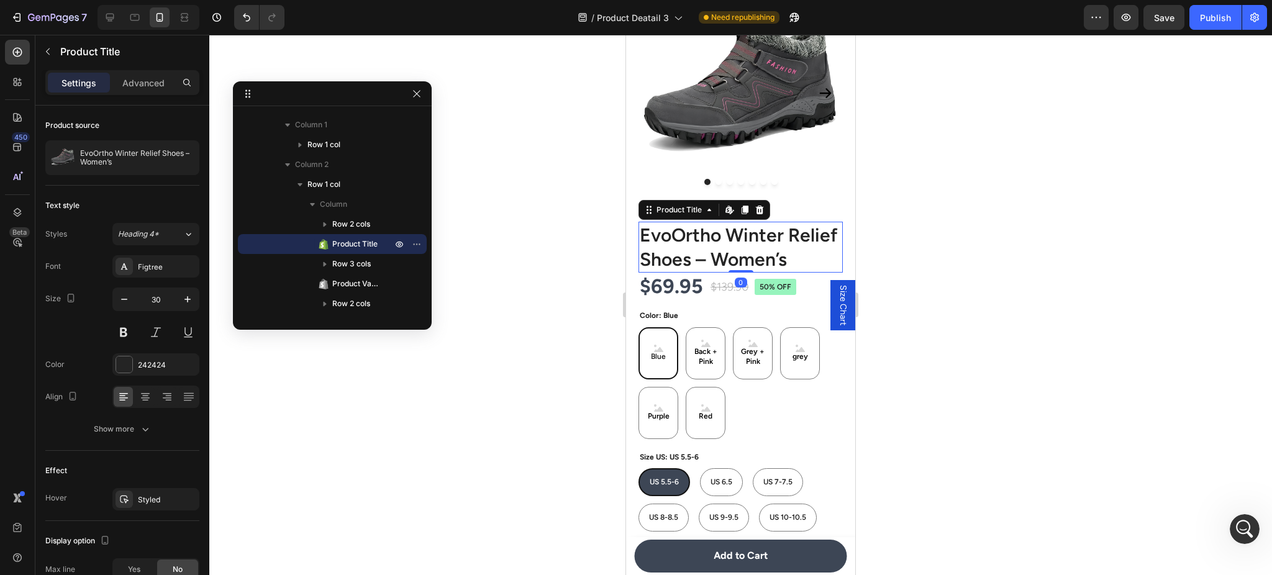
click at [794, 178] on img at bounding box center [741, 93] width 204 height 204
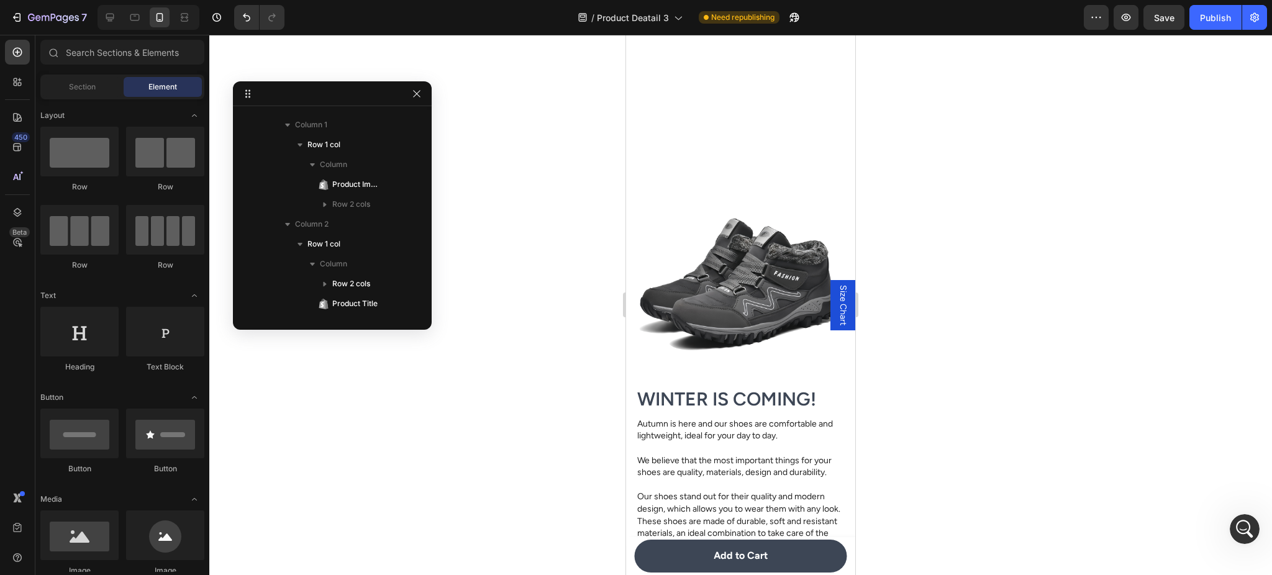
scroll to position [2019, 0]
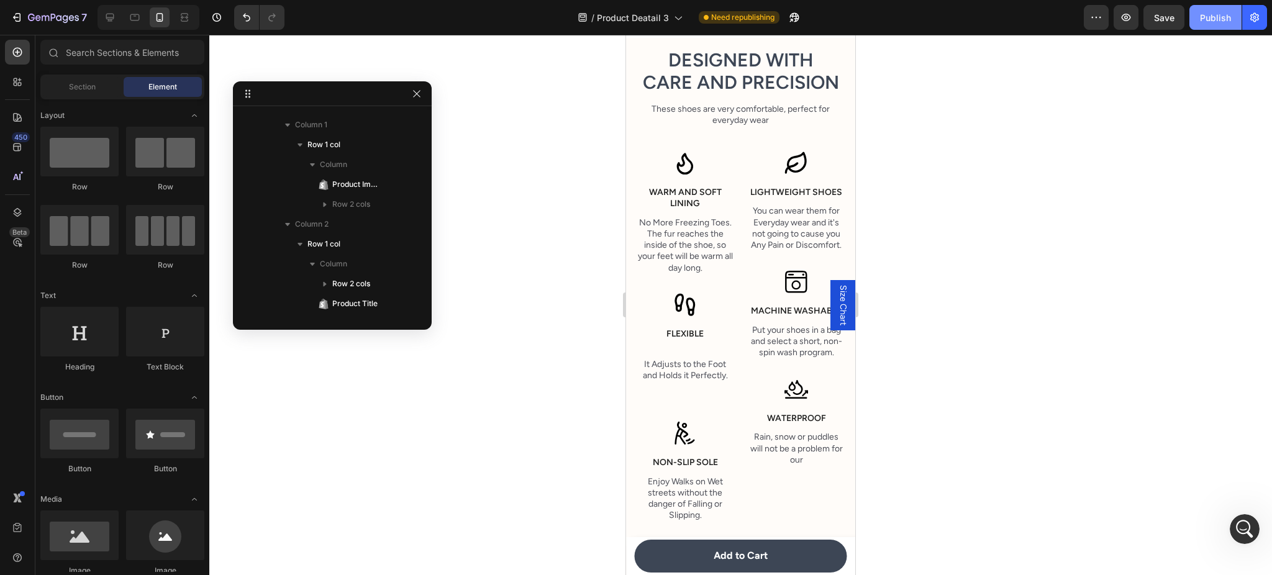
click at [1210, 18] on div "Publish" at bounding box center [1215, 17] width 31 height 13
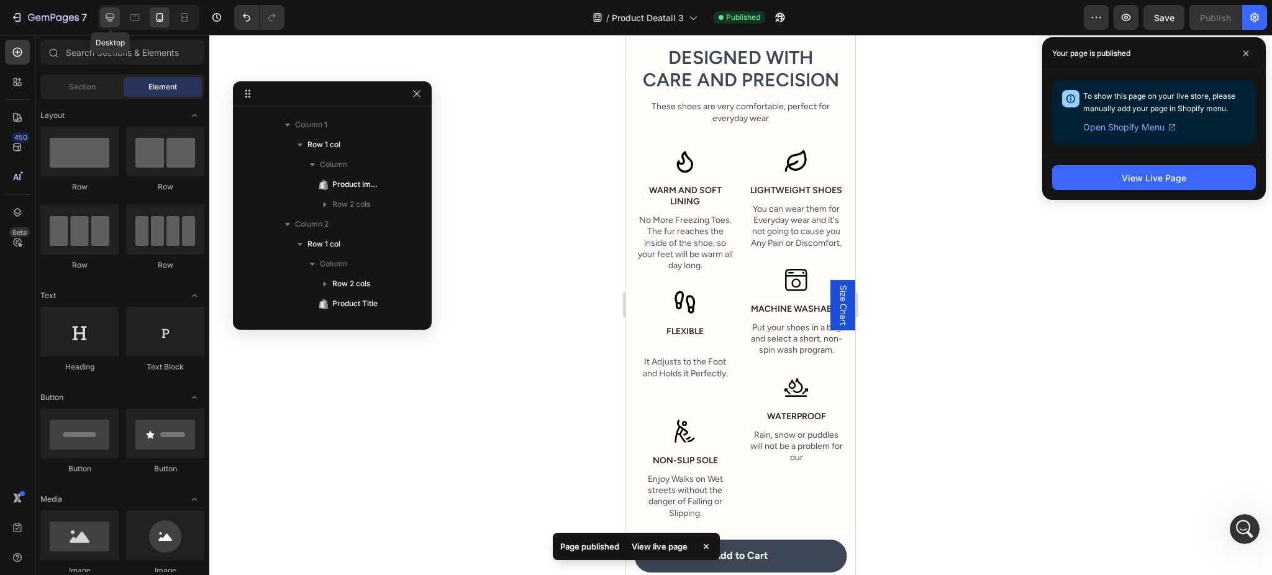
click at [112, 16] on icon at bounding box center [110, 17] width 12 height 12
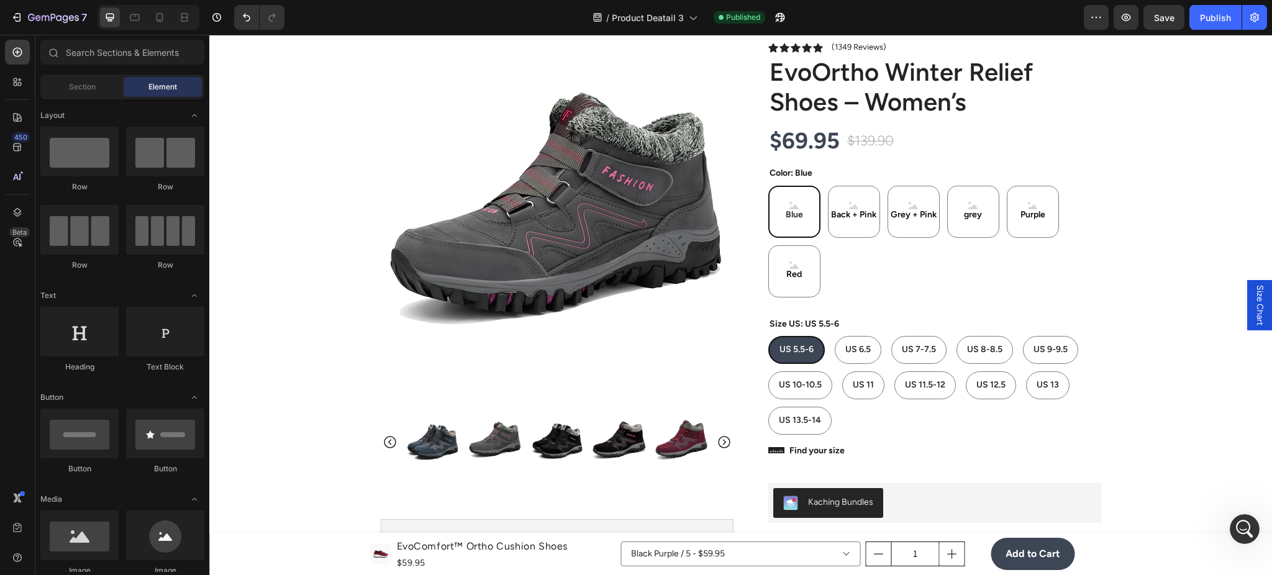
scroll to position [51, 0]
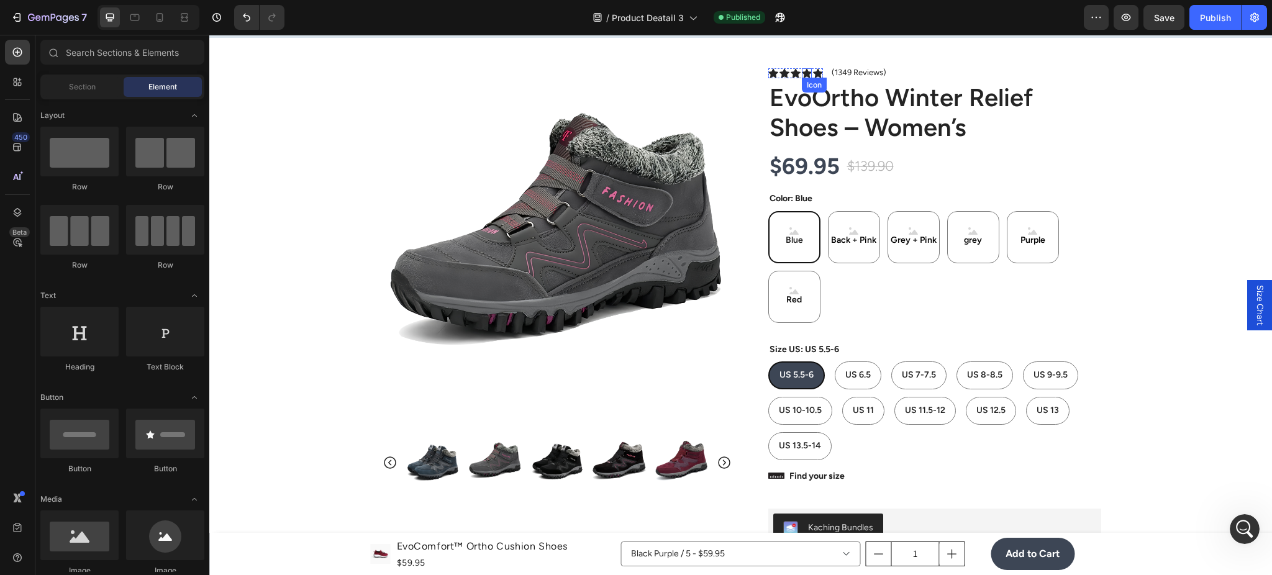
click at [802, 75] on icon at bounding box center [807, 72] width 10 height 9
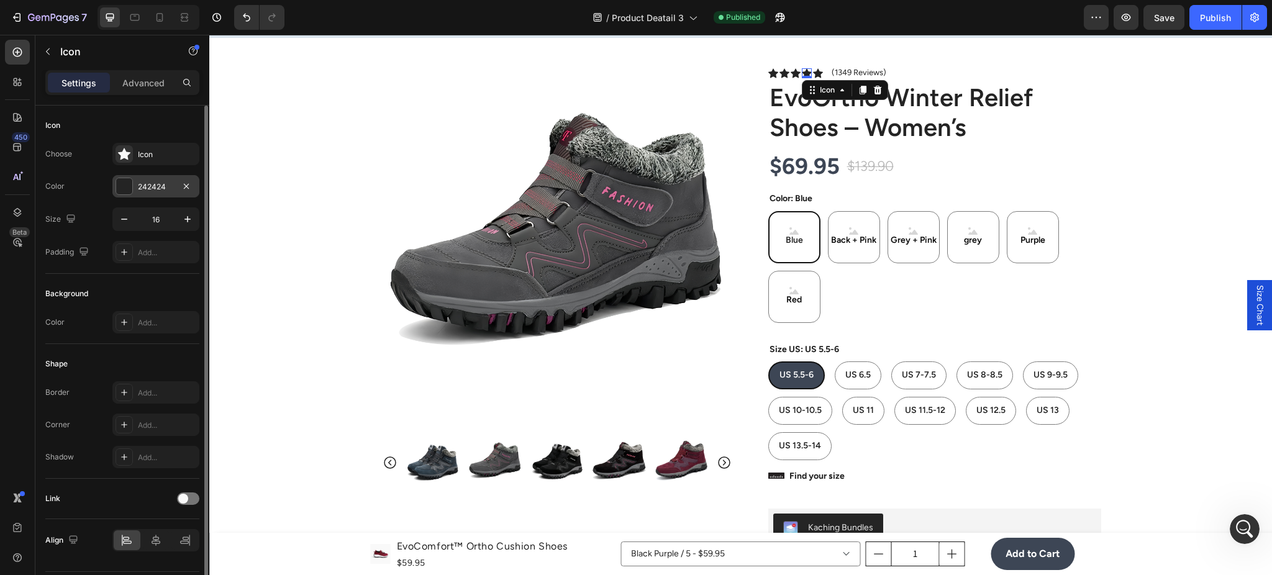
click at [137, 180] on div "242424" at bounding box center [155, 186] width 87 height 22
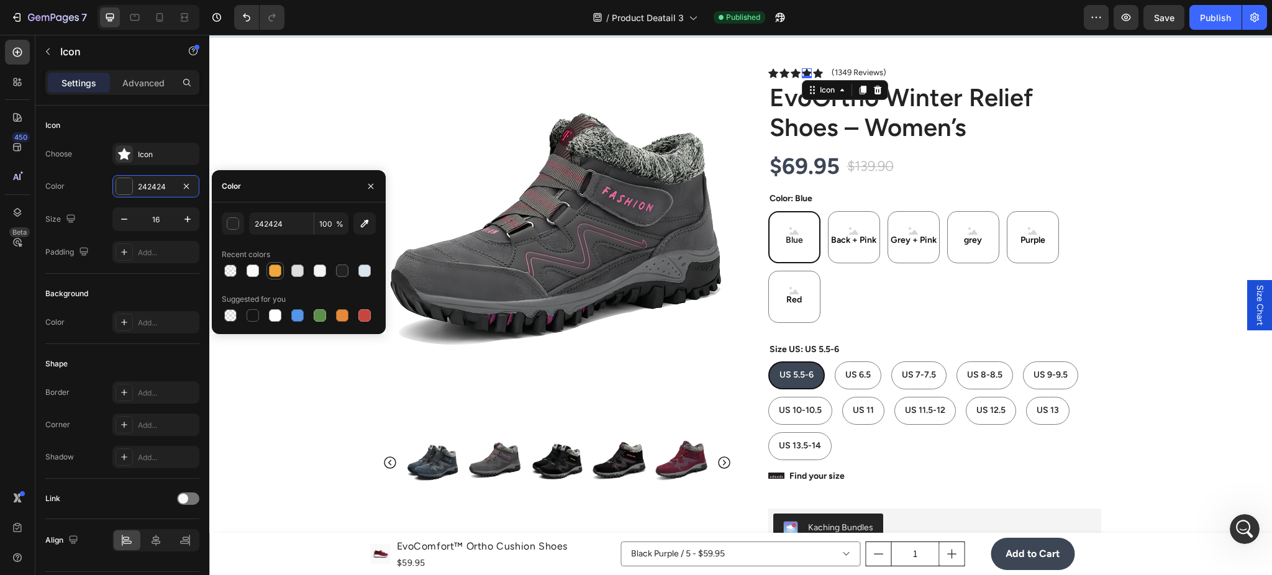
click at [276, 273] on div at bounding box center [275, 271] width 12 height 12
click at [236, 226] on div "button" at bounding box center [233, 224] width 12 height 12
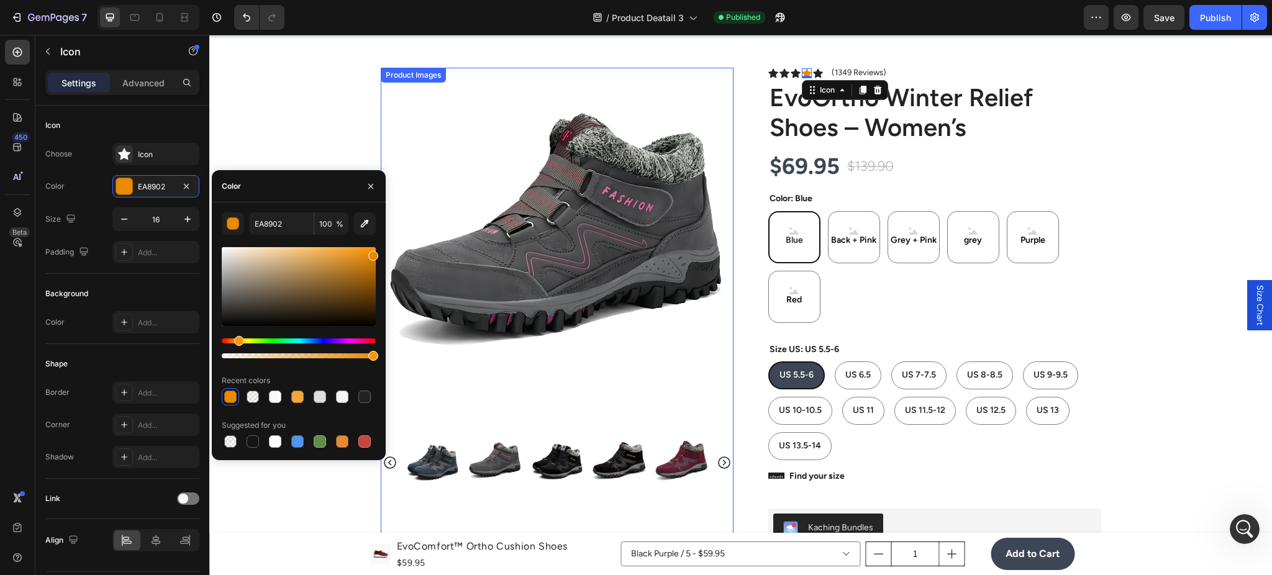
drag, startPoint x: 585, startPoint y: 288, endPoint x: 442, endPoint y: 146, distance: 201.6
drag, startPoint x: 594, startPoint y: 259, endPoint x: 393, endPoint y: 216, distance: 205.8
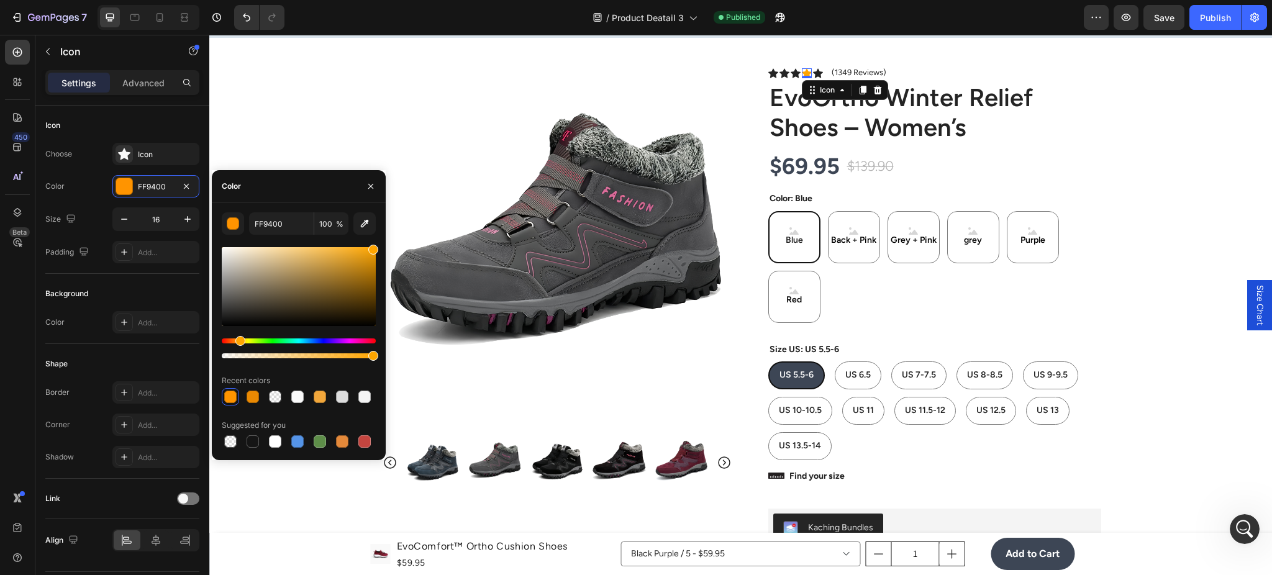
type input "FFA500"
click at [239, 339] on div "Hue" at bounding box center [299, 341] width 154 height 5
drag, startPoint x: 928, startPoint y: 157, endPoint x: 965, endPoint y: 165, distance: 38.3
click at [928, 157] on div "$69.95 Product Price Product Price $139.90 Product Price Product Price 50% off …" at bounding box center [934, 167] width 333 height 32
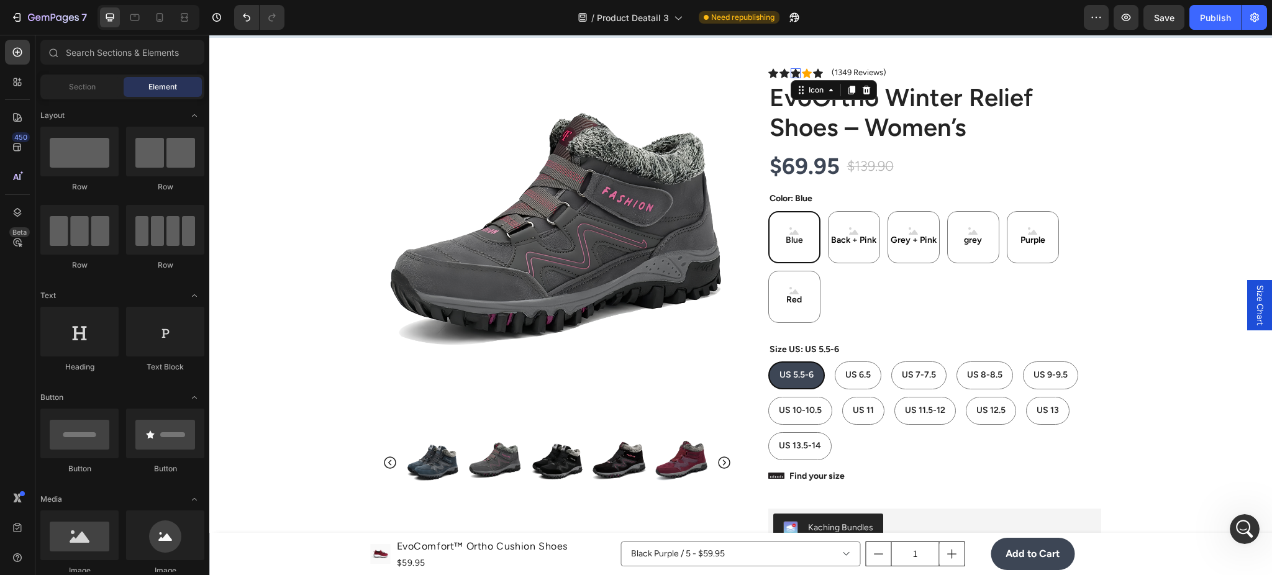
click at [791, 74] on div "Icon 0" at bounding box center [796, 73] width 10 height 10
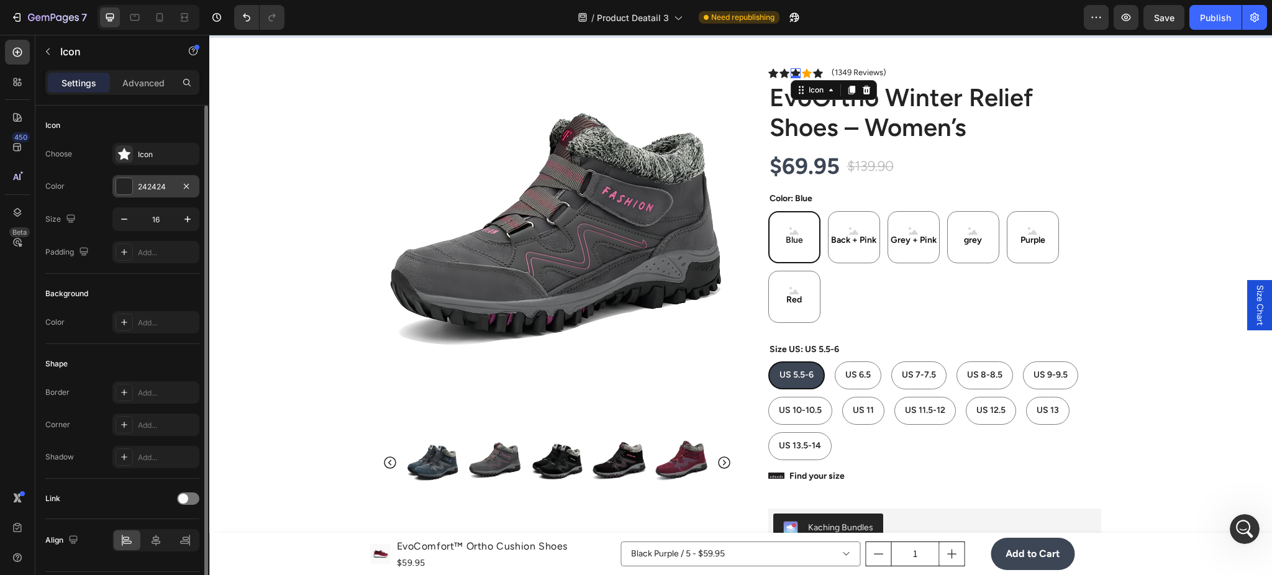
click at [141, 190] on div "242424" at bounding box center [156, 186] width 36 height 11
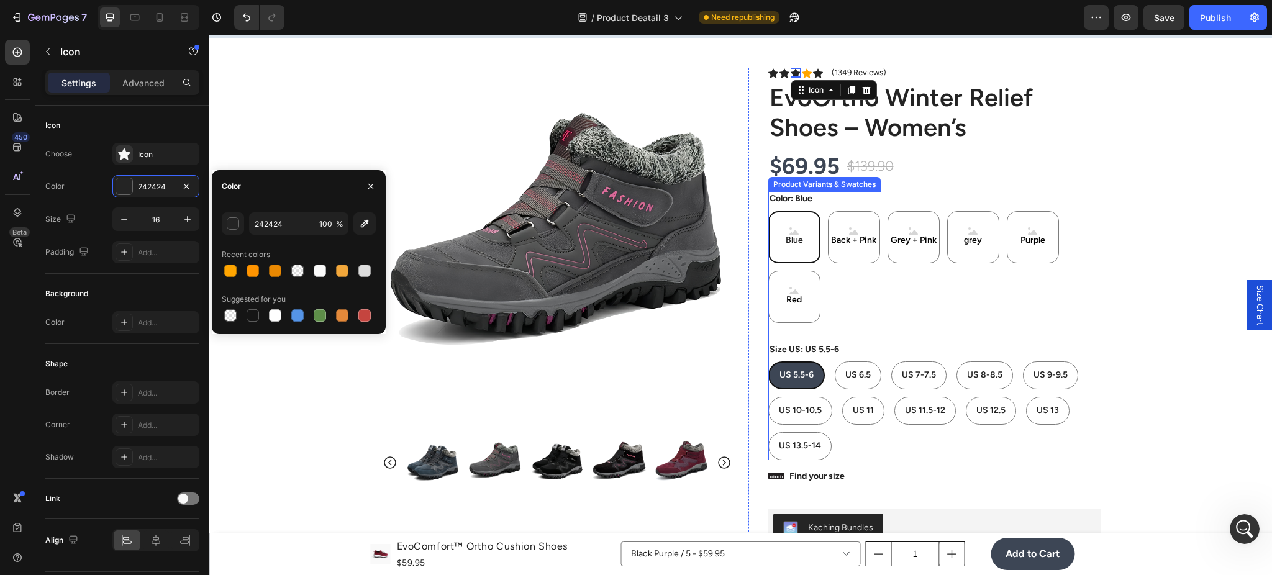
click at [803, 380] on span "US 5.5-6" at bounding box center [797, 375] width 34 height 11
click at [768, 362] on input "US 5.5-6 US 5.5-6 US 5.5-6" at bounding box center [768, 361] width 1 height 1
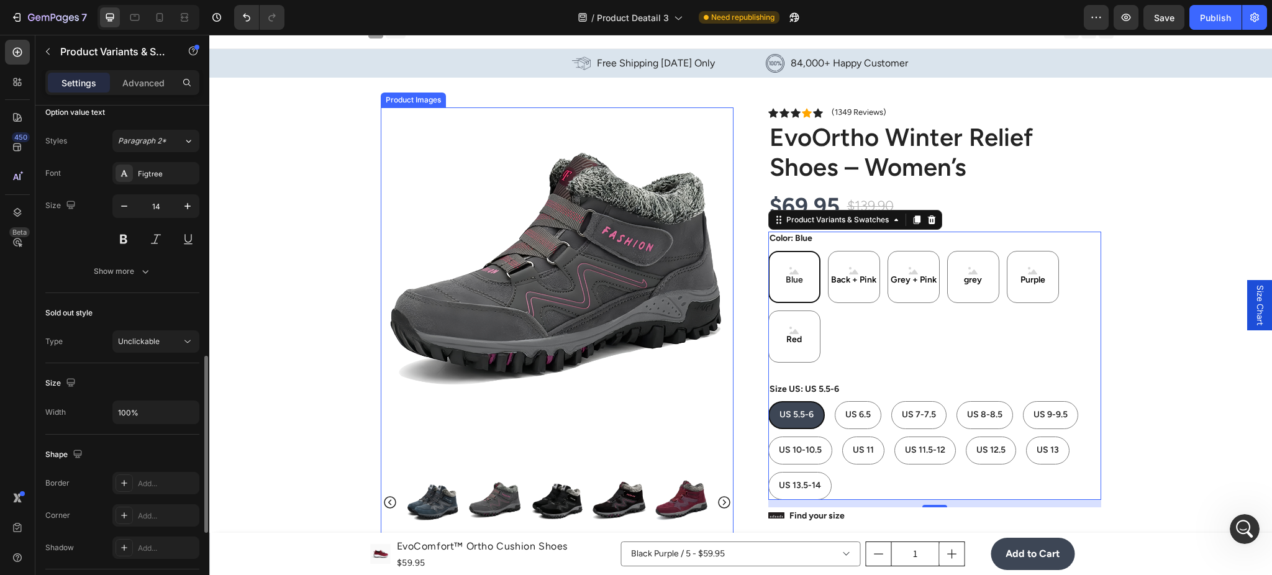
scroll to position [0, 0]
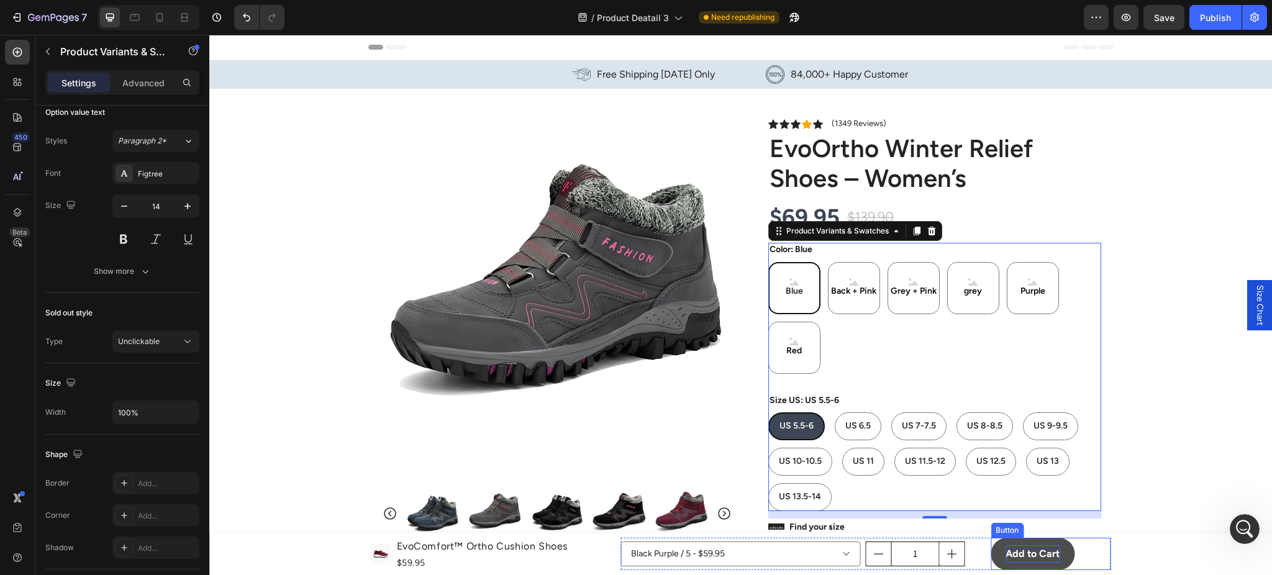
click at [1023, 552] on strong "Add to Cart" at bounding box center [1033, 554] width 54 height 12
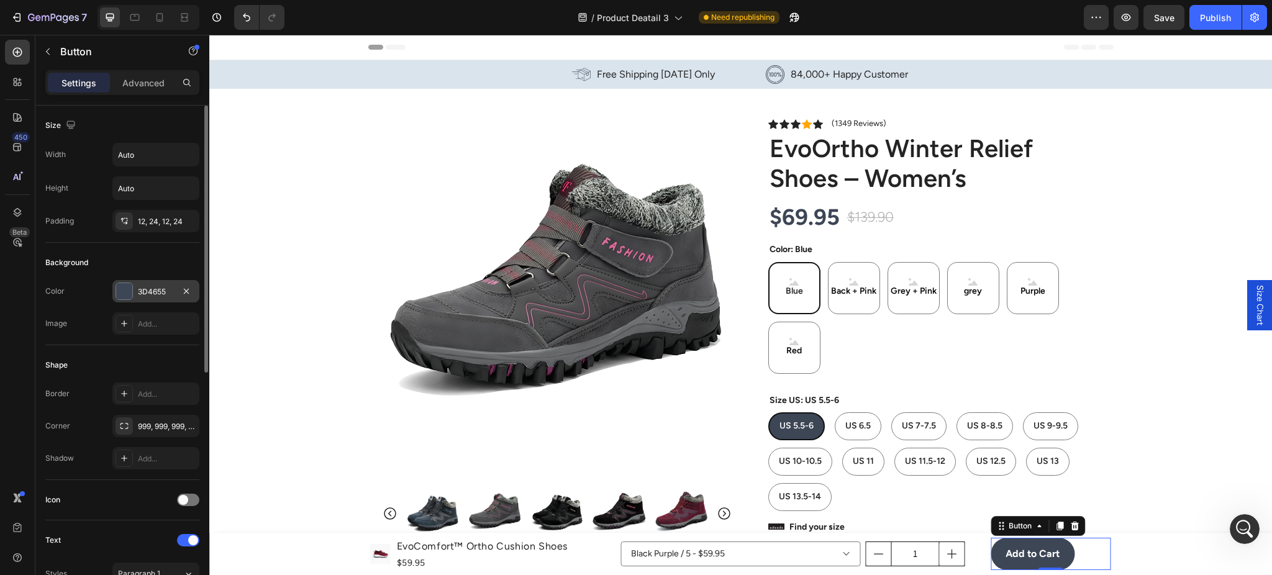
click at [142, 292] on div "3D4655" at bounding box center [156, 291] width 36 height 11
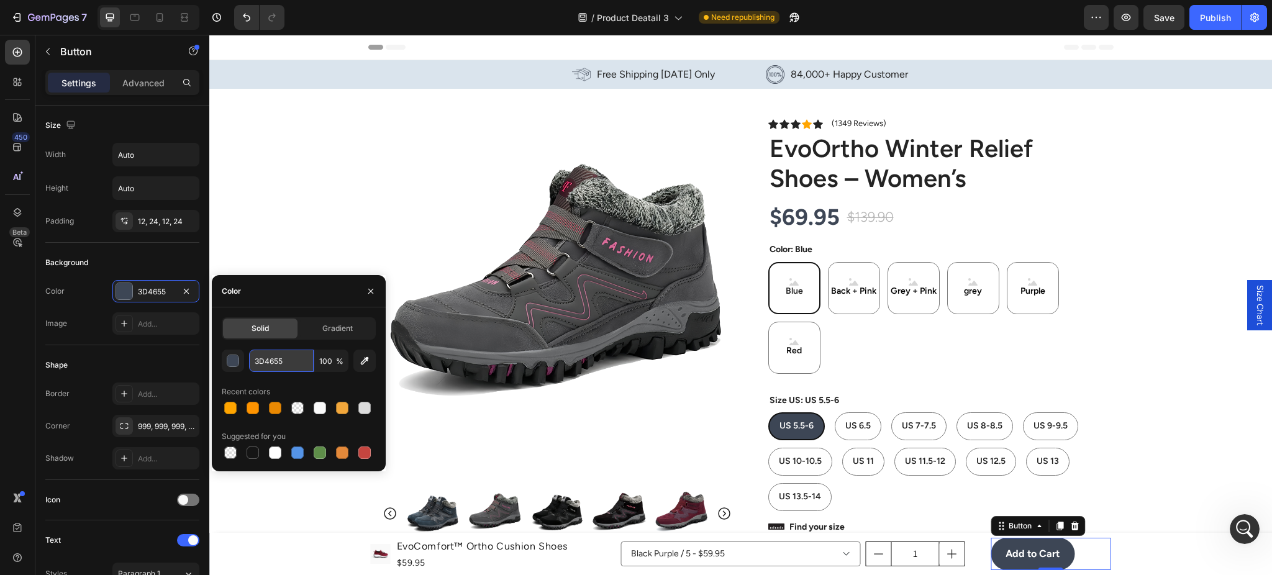
click at [263, 363] on input "3D4655" at bounding box center [281, 361] width 65 height 22
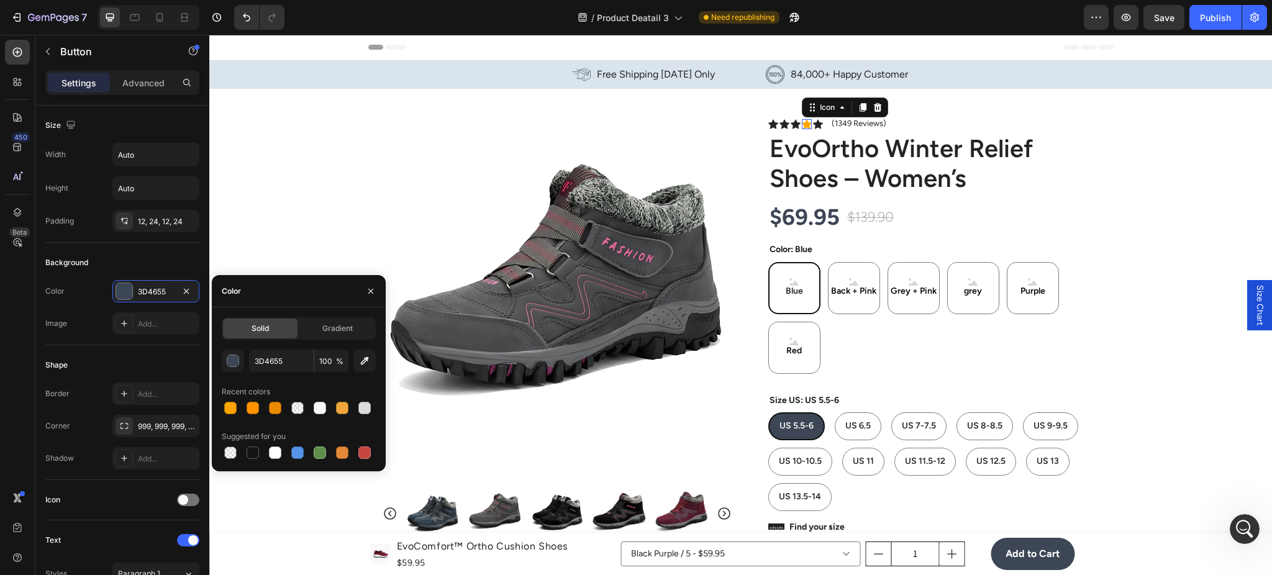
click at [805, 124] on div "Icon 0" at bounding box center [807, 124] width 10 height 10
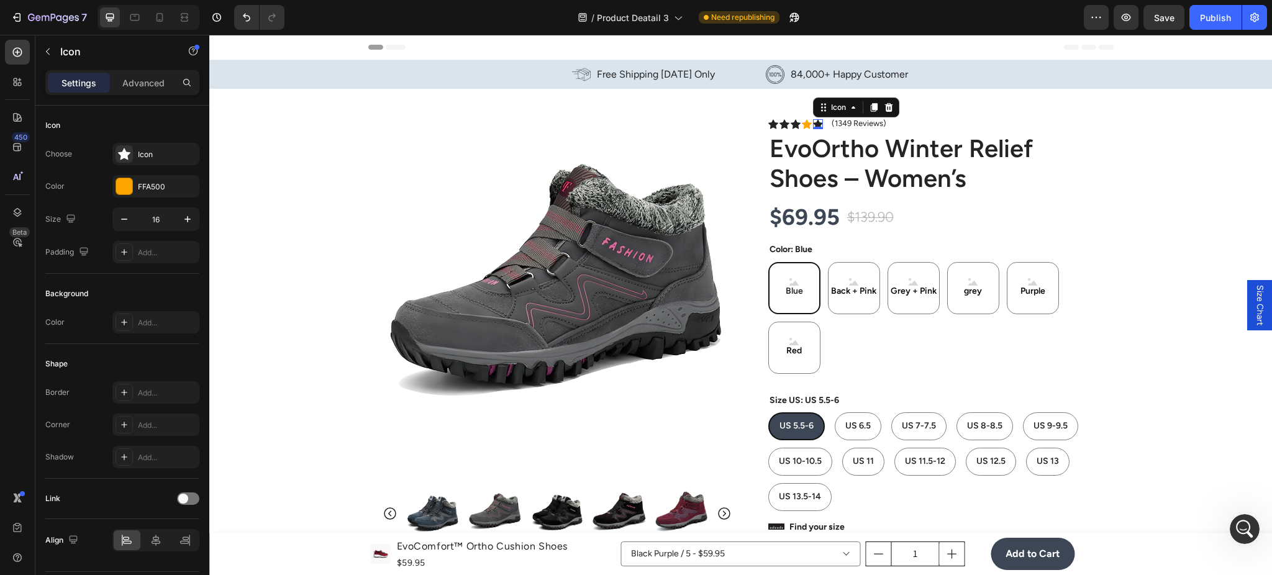
click at [814, 124] on div "Icon 0" at bounding box center [818, 124] width 10 height 10
click at [146, 186] on div "242424" at bounding box center [156, 186] width 36 height 11
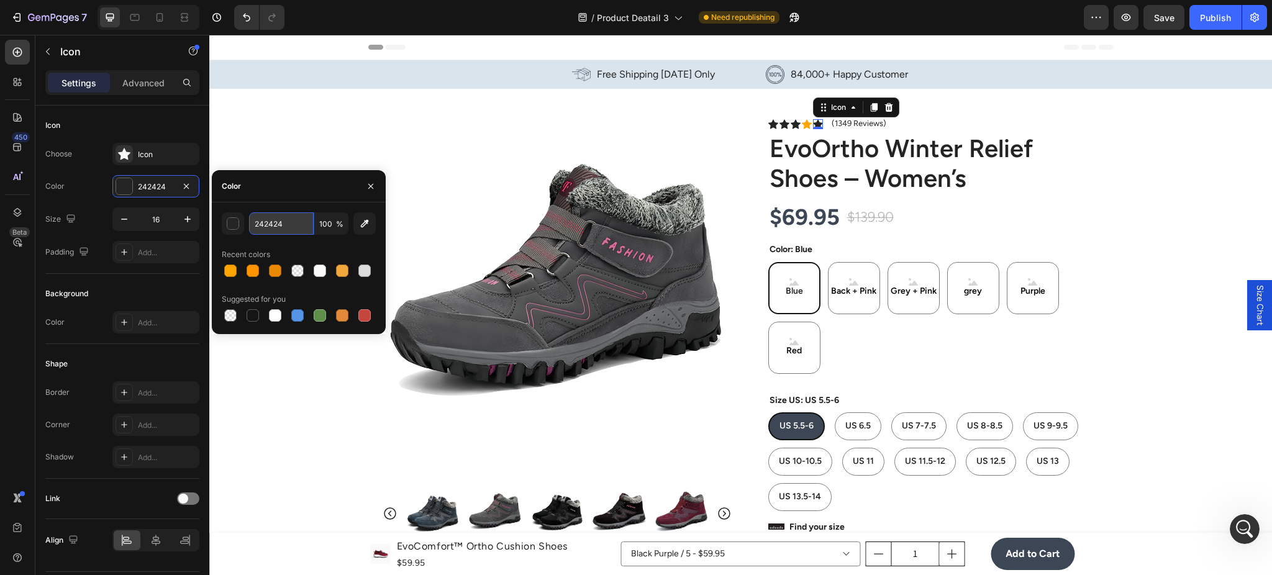
click at [272, 225] on input "242424" at bounding box center [281, 223] width 65 height 22
paste input "3D4655"
type input "3D4655"
click at [802, 124] on icon at bounding box center [807, 123] width 10 height 9
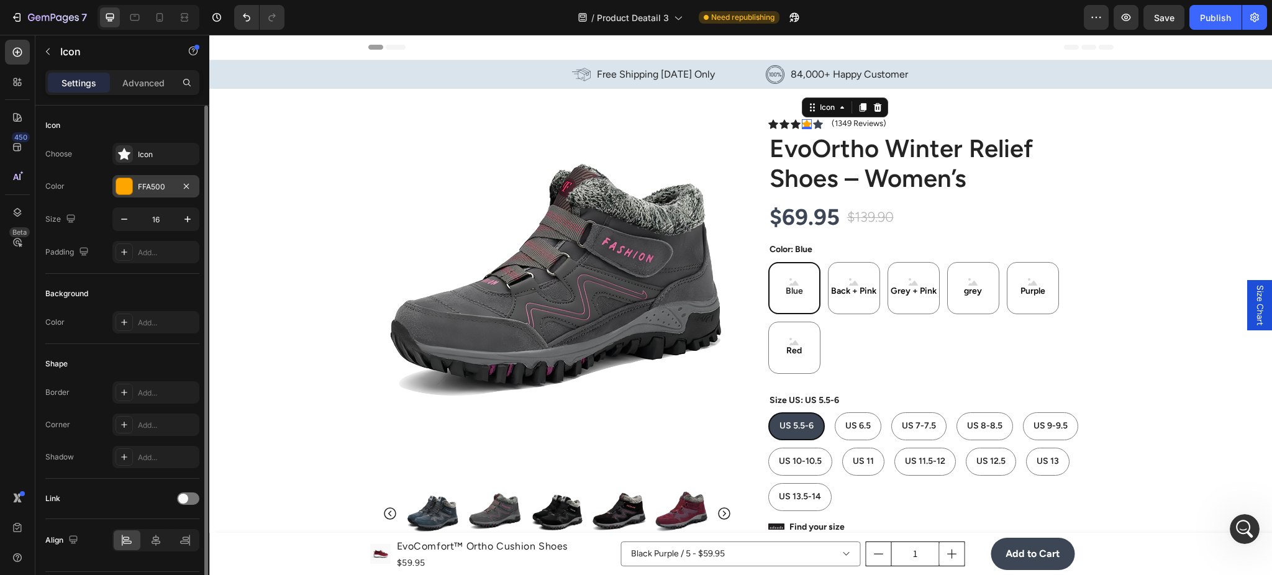
click at [167, 185] on div "FFA500" at bounding box center [156, 186] width 36 height 11
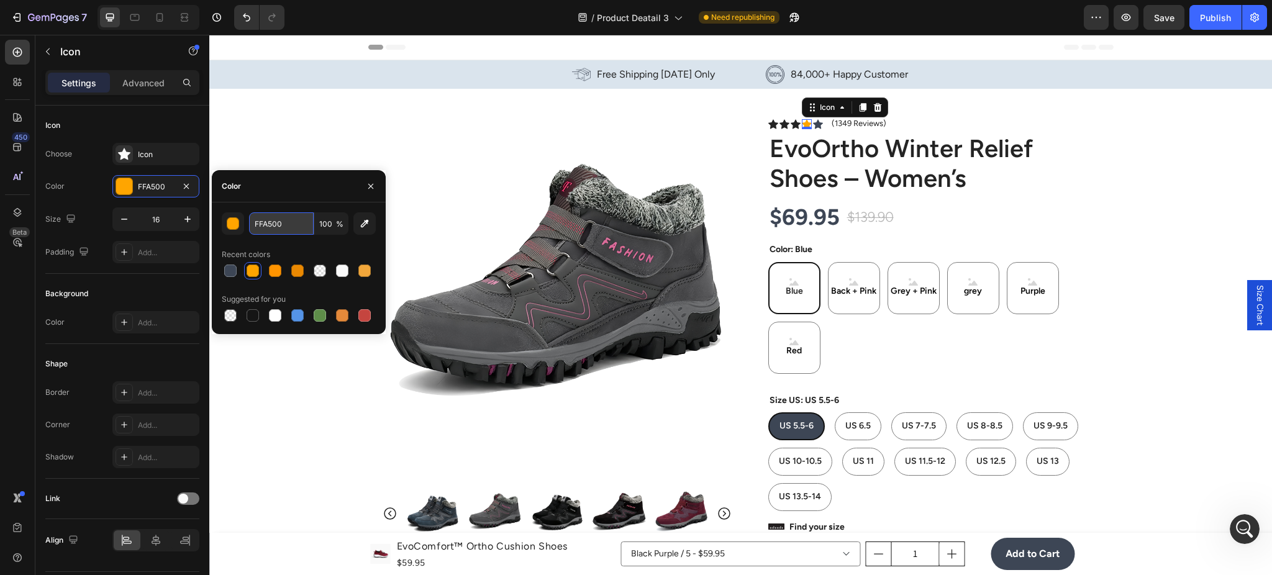
click at [263, 221] on input "FFA500" at bounding box center [281, 223] width 65 height 22
paste input "3D4655"
type input "3D4655"
click at [791, 124] on icon at bounding box center [796, 123] width 10 height 9
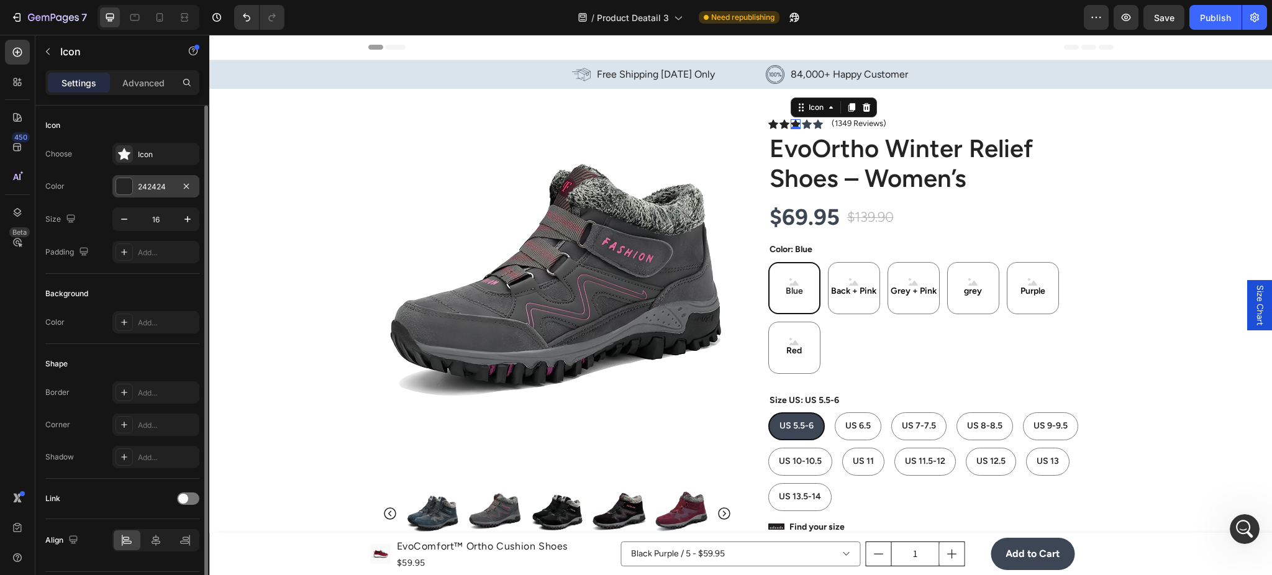
click at [175, 181] on div "242424" at bounding box center [155, 186] width 87 height 22
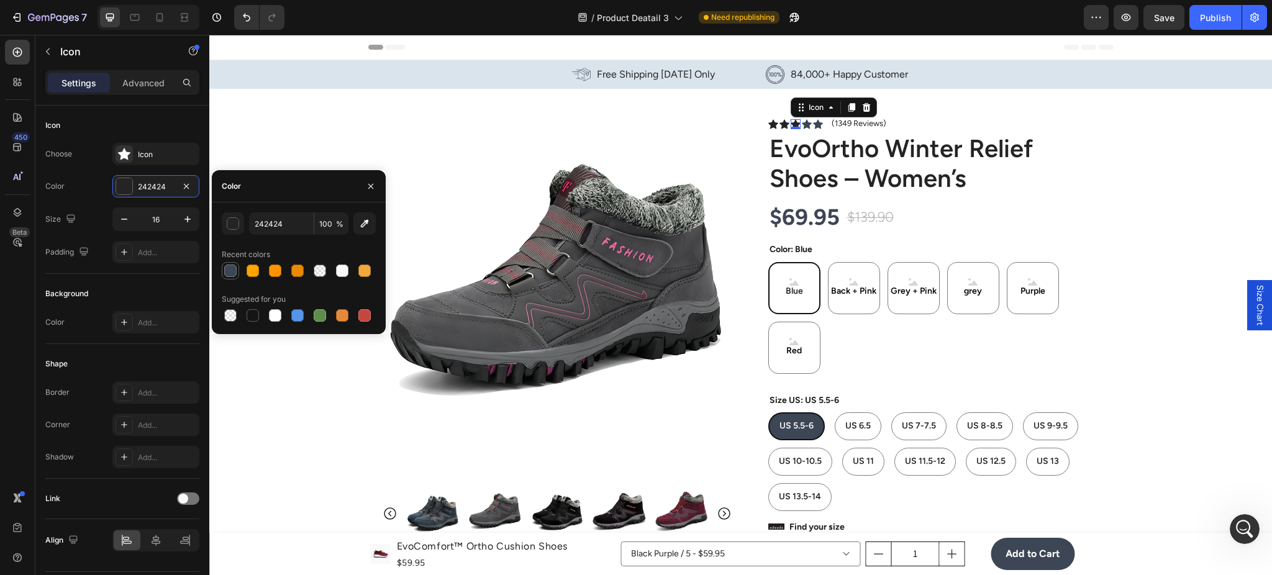
click at [232, 266] on div at bounding box center [230, 271] width 12 height 12
type input "3D4655"
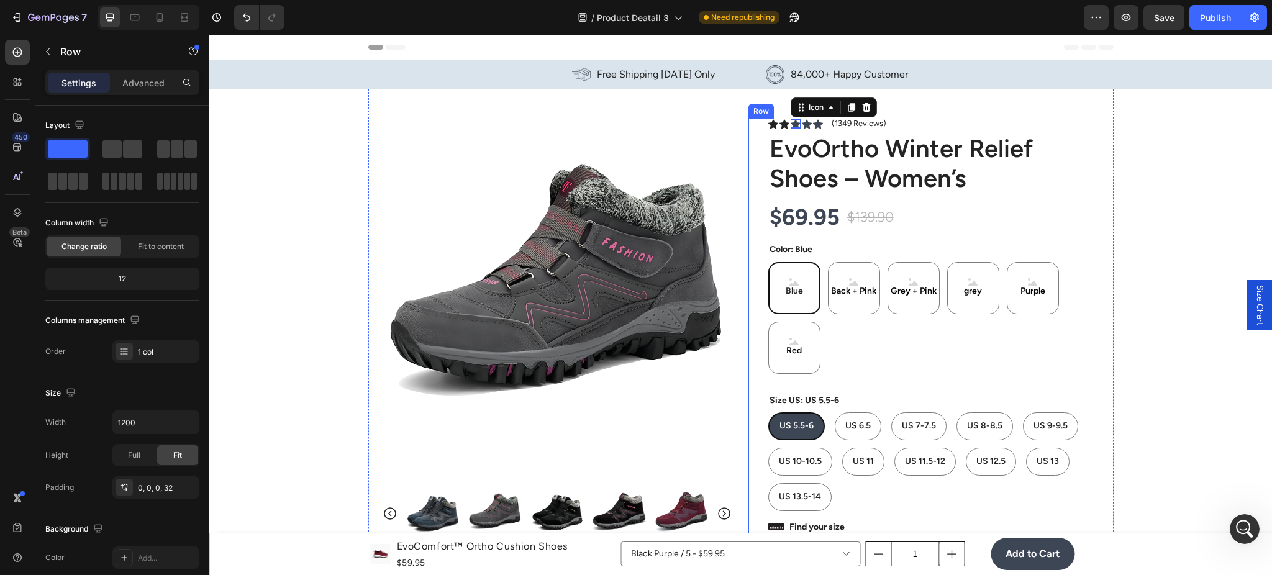
click at [756, 127] on div "Icon Icon Icon 0 Icon Icon Icon List (1349 Reviews) Text Block Row EvoOrtho Win…" at bounding box center [925, 579] width 353 height 920
click at [780, 126] on div "Icon" at bounding box center [785, 124] width 10 height 10
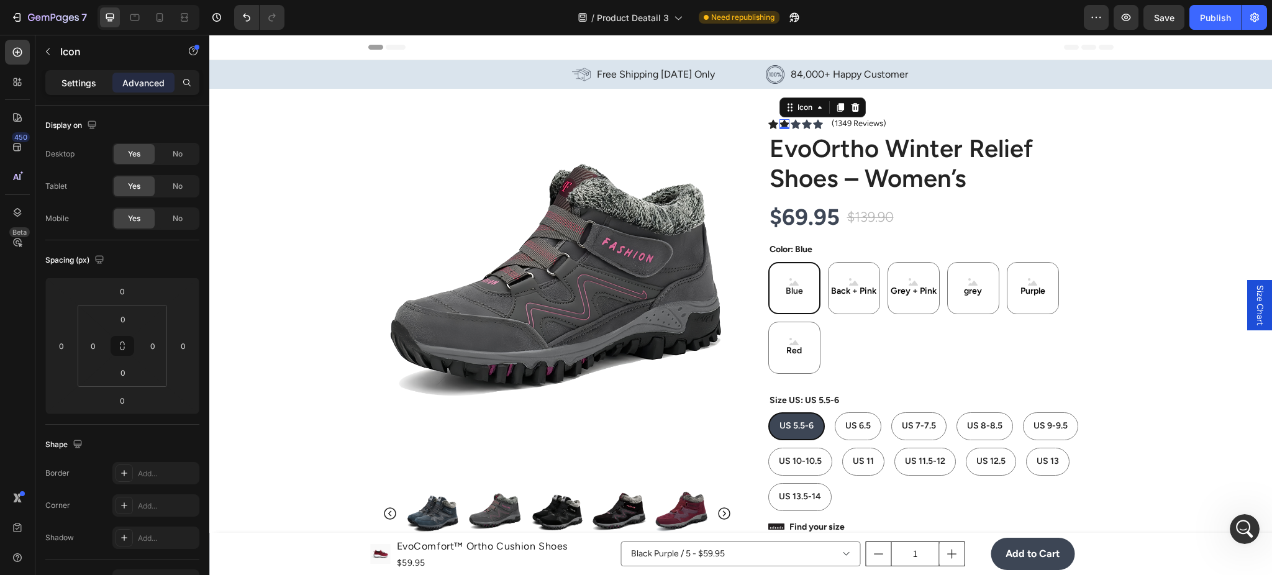
click at [81, 89] on div "Settings" at bounding box center [79, 83] width 62 height 20
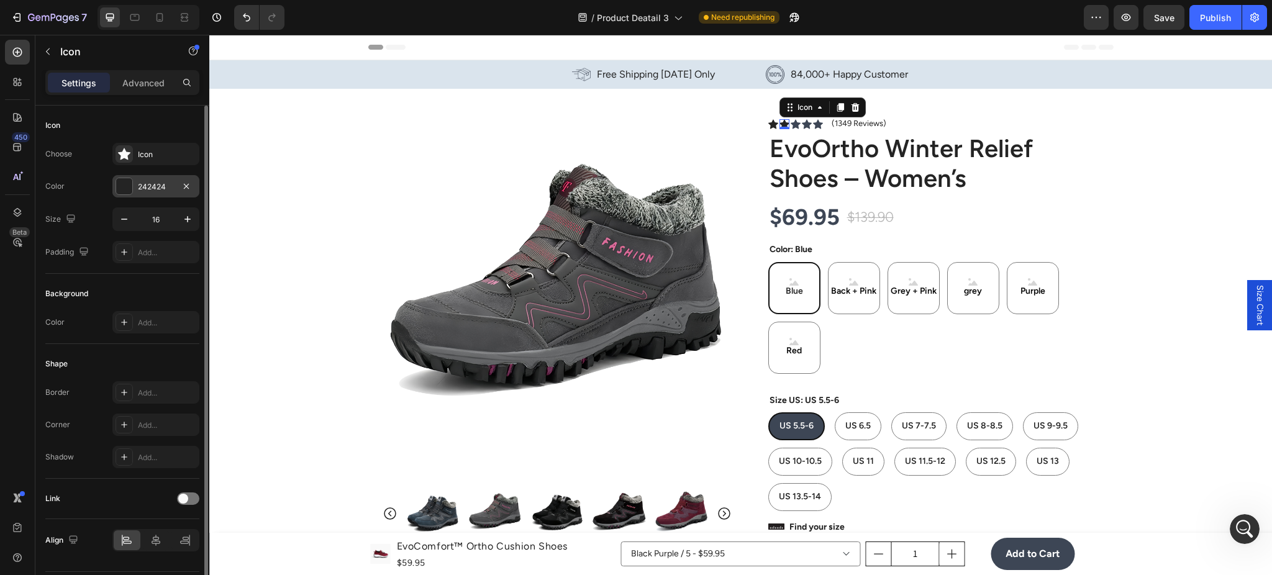
click at [149, 183] on div "242424" at bounding box center [156, 186] width 36 height 11
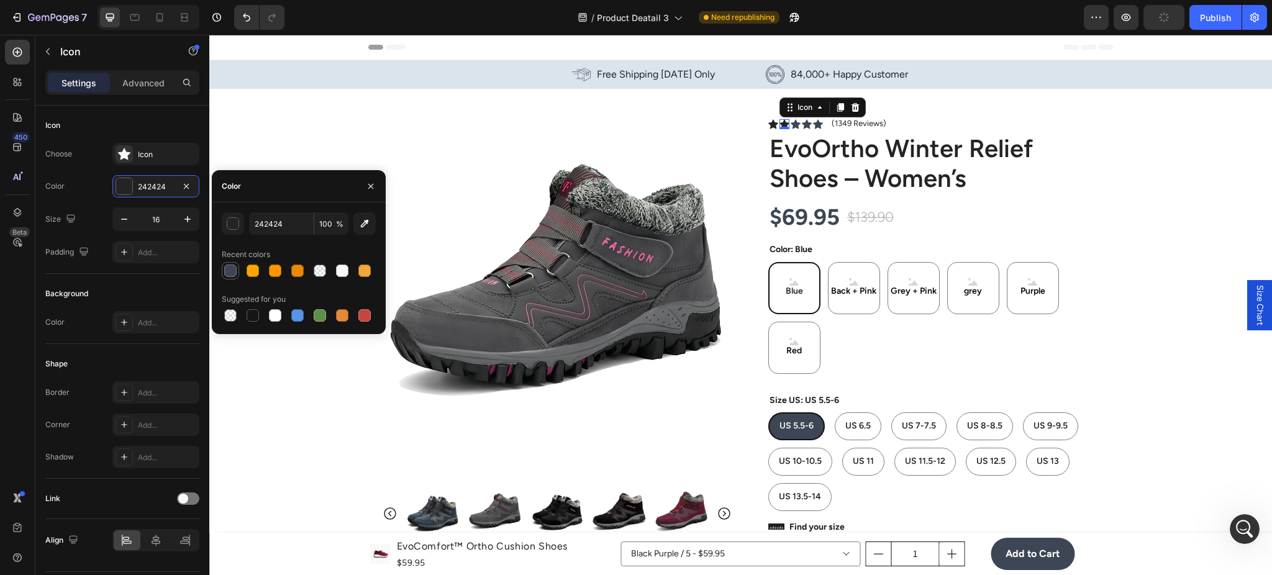
click at [224, 264] on div at bounding box center [230, 270] width 15 height 15
type input "3D4655"
click at [734, 128] on div "Product Images Image Icon Icon Icon Icon Icon Icon List “EvoOrtho Winter is the…" at bounding box center [740, 564] width 745 height 950
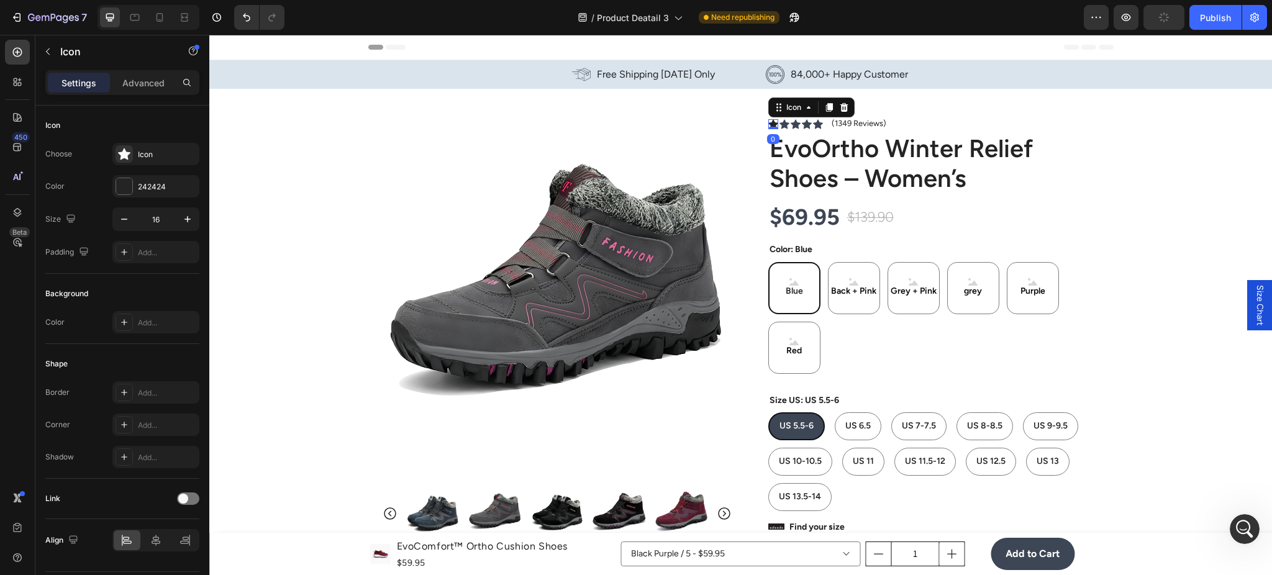
click at [768, 127] on div "Icon 0" at bounding box center [773, 124] width 10 height 10
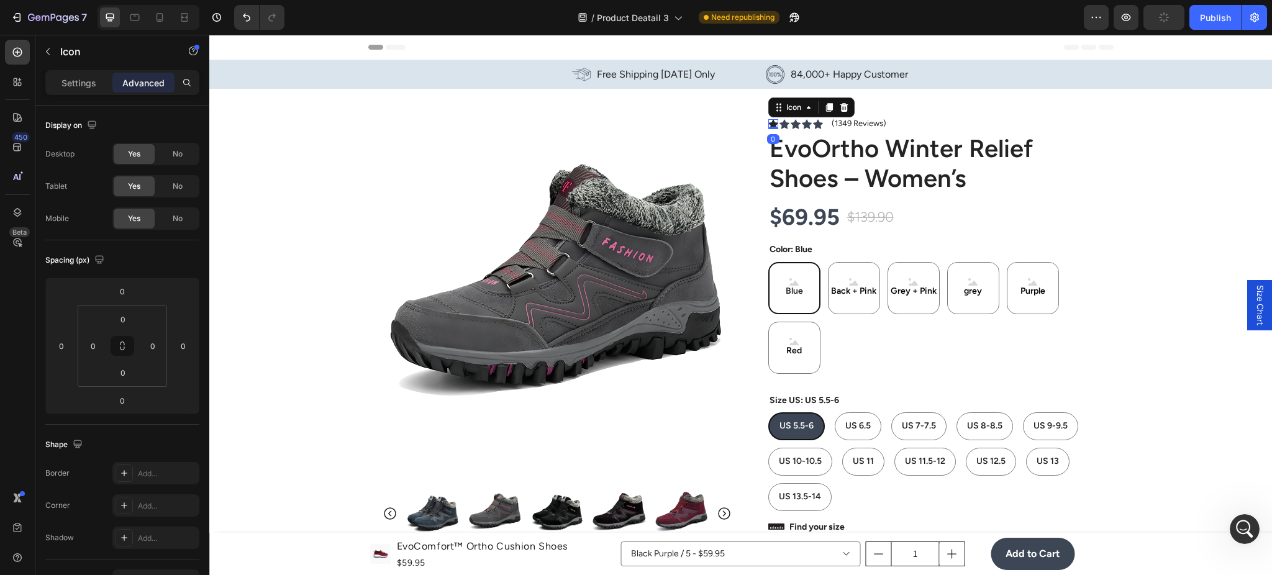
click at [76, 95] on div "Settings Advanced" at bounding box center [122, 87] width 174 height 35
click at [78, 89] on div "Settings" at bounding box center [79, 83] width 62 height 20
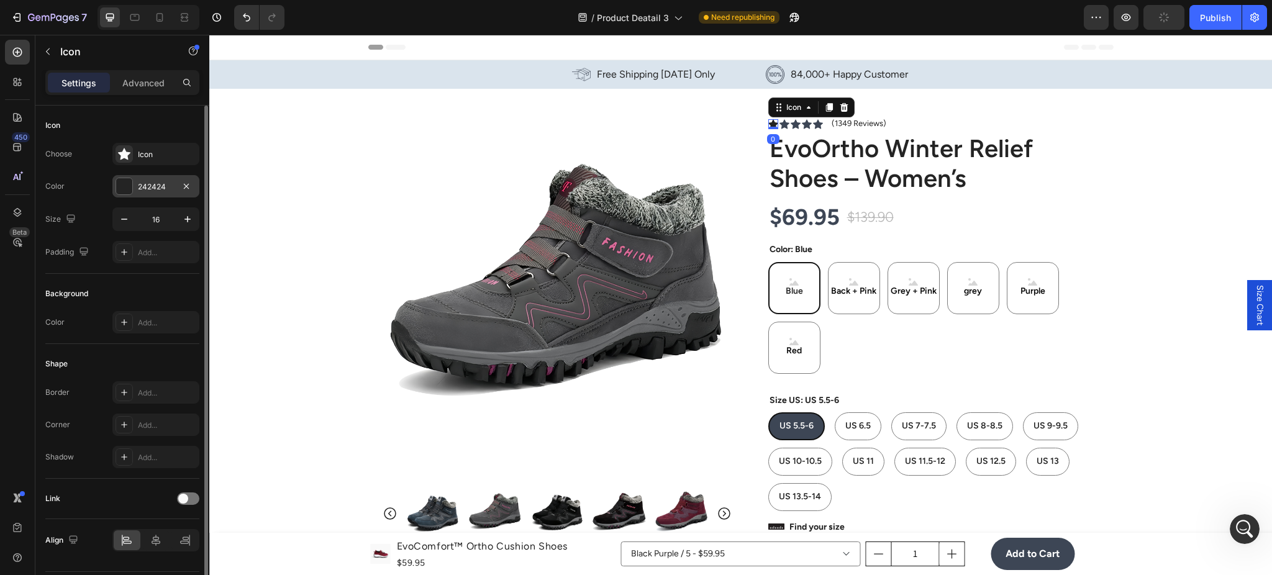
click at [133, 192] on div "242424" at bounding box center [155, 186] width 87 height 22
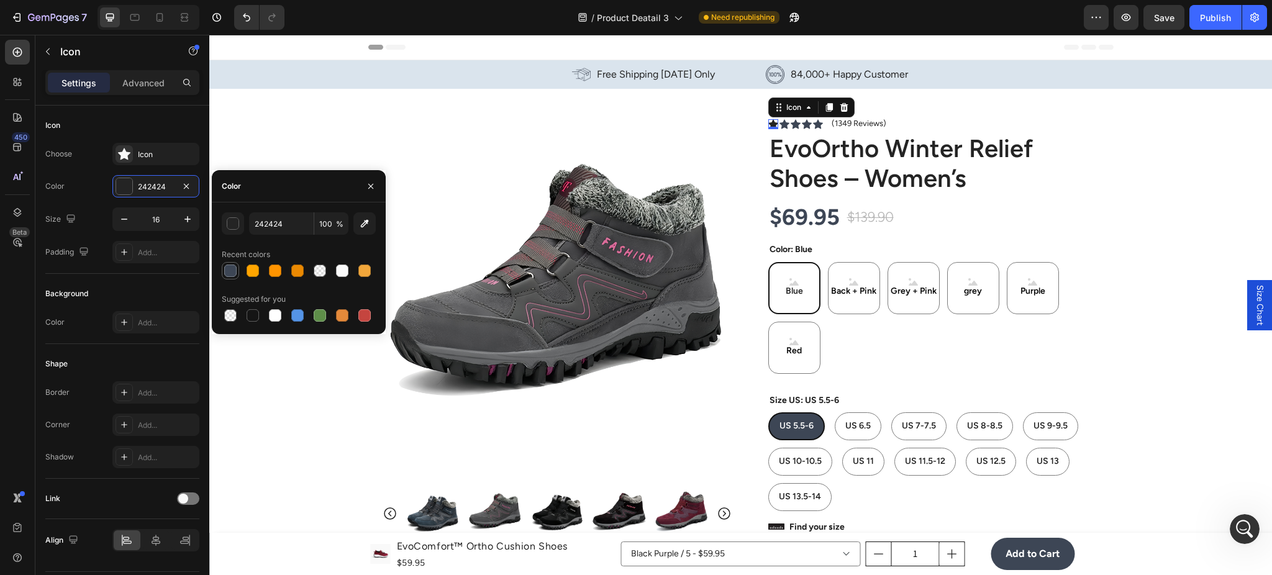
click at [224, 269] on div at bounding box center [230, 271] width 12 height 12
type input "3D4655"
click at [232, 273] on div at bounding box center [230, 271] width 12 height 12
click at [955, 193] on h1 "EvoOrtho Winter Relief Shoes – Women’s" at bounding box center [934, 163] width 333 height 62
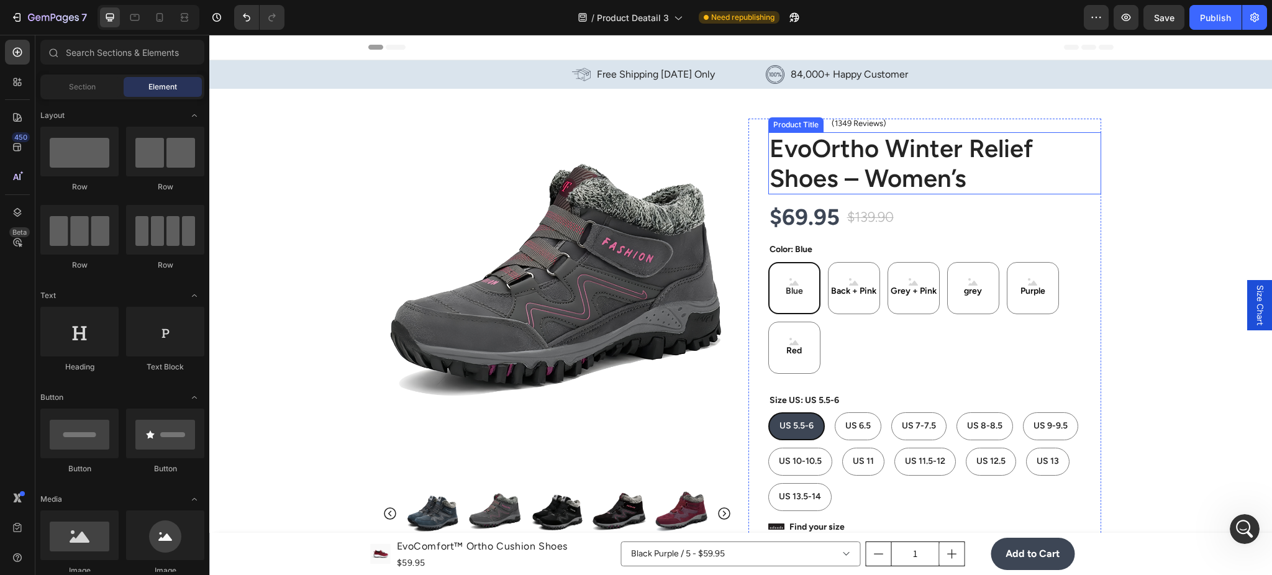
click at [938, 187] on h1 "EvoOrtho Winter Relief Shoes – Women’s" at bounding box center [934, 163] width 333 height 62
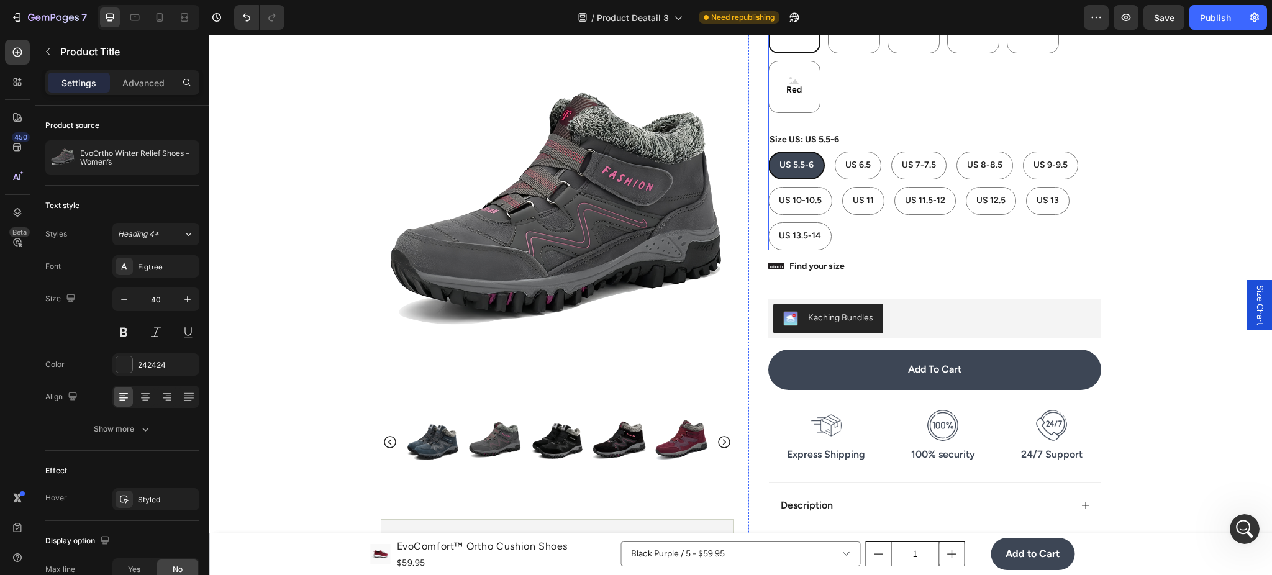
scroll to position [331, 0]
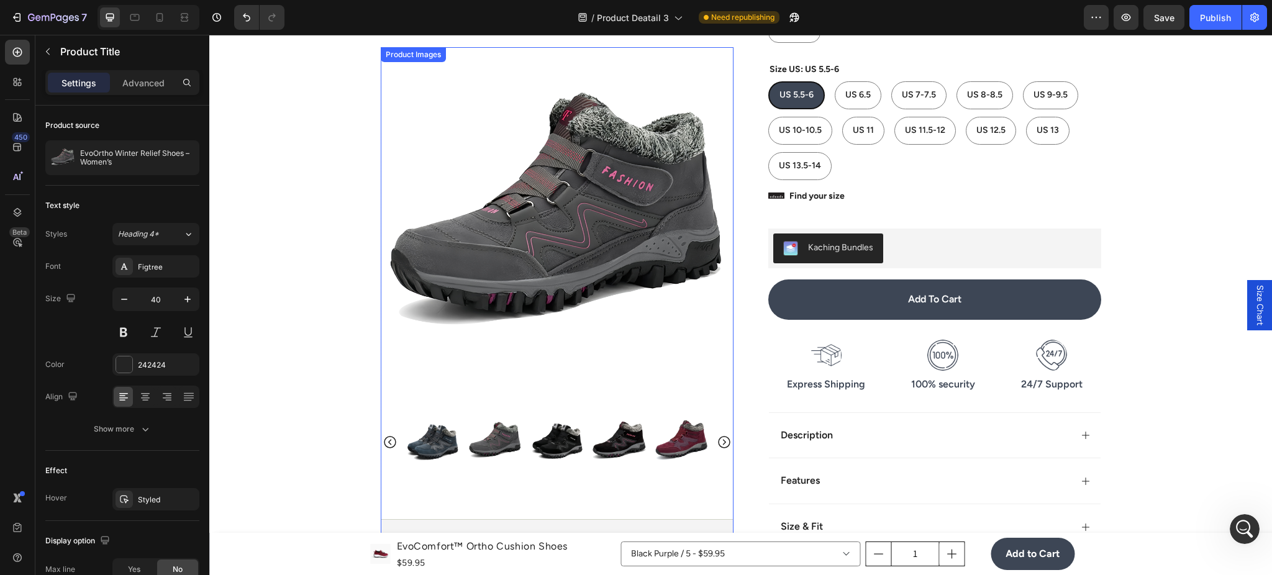
click at [432, 440] on img at bounding box center [433, 442] width 55 height 55
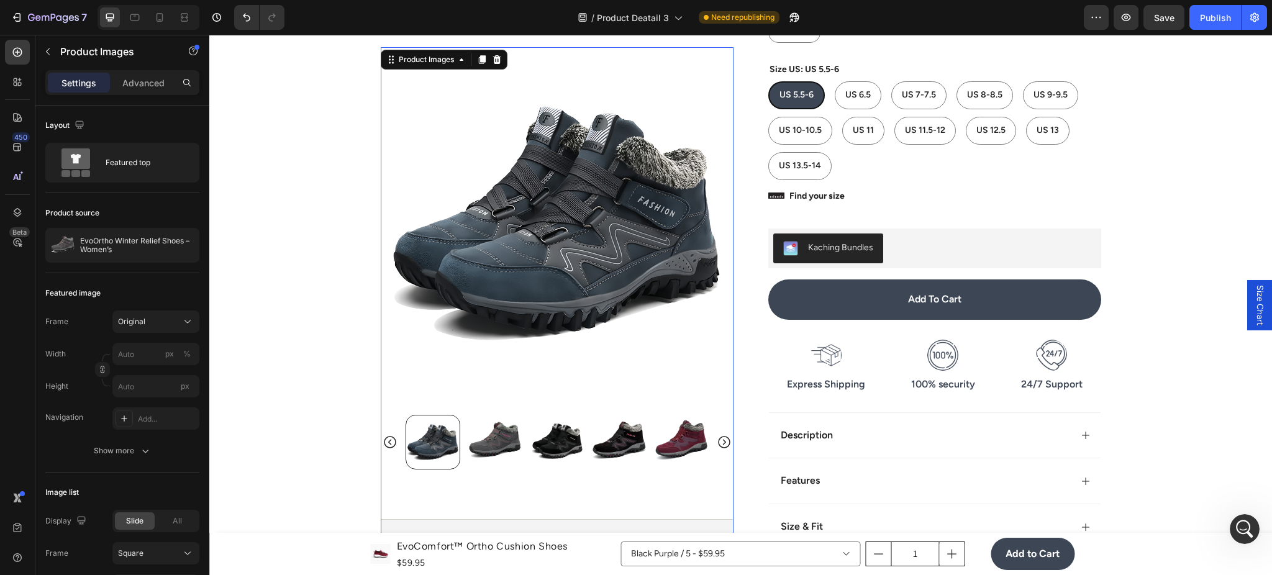
click at [468, 445] on img at bounding box center [495, 442] width 55 height 55
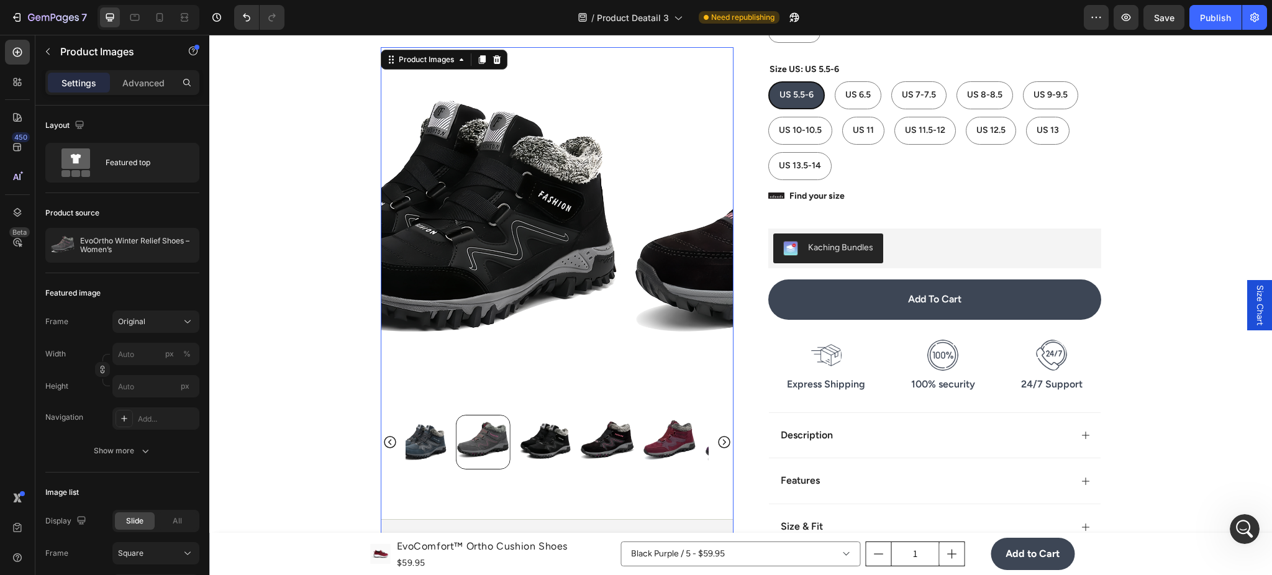
click at [547, 440] on img at bounding box center [544, 442] width 55 height 55
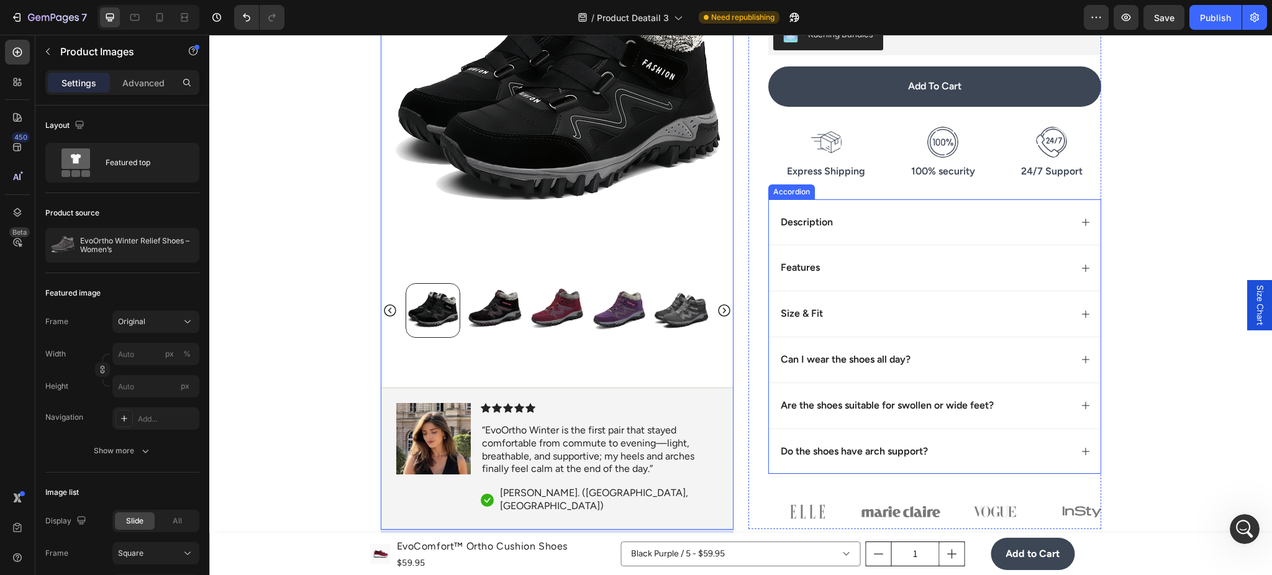
scroll to position [662, 0]
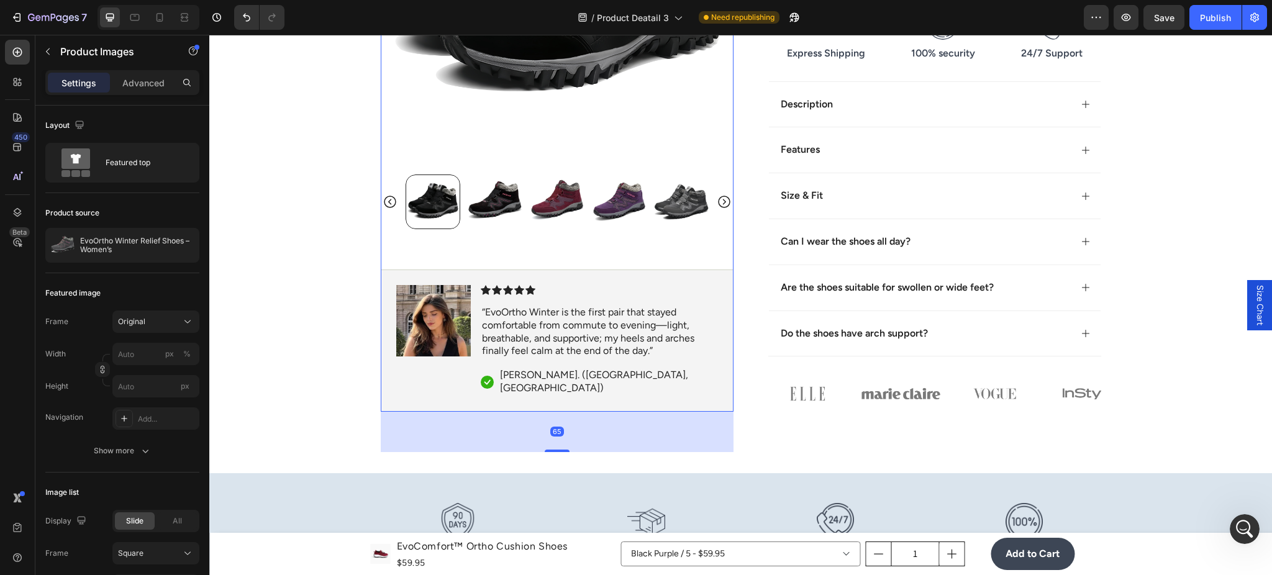
drag, startPoint x: 553, startPoint y: 460, endPoint x: 595, endPoint y: 450, distance: 42.7
click at [595, 411] on div "65" at bounding box center [557, 411] width 353 height 0
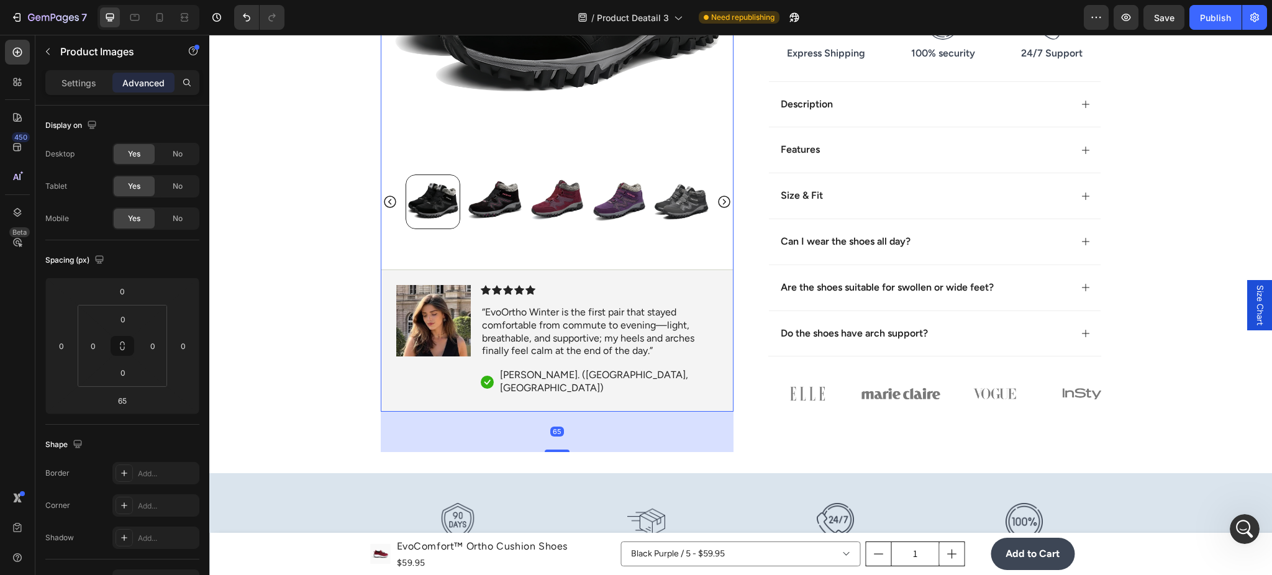
type input "80"
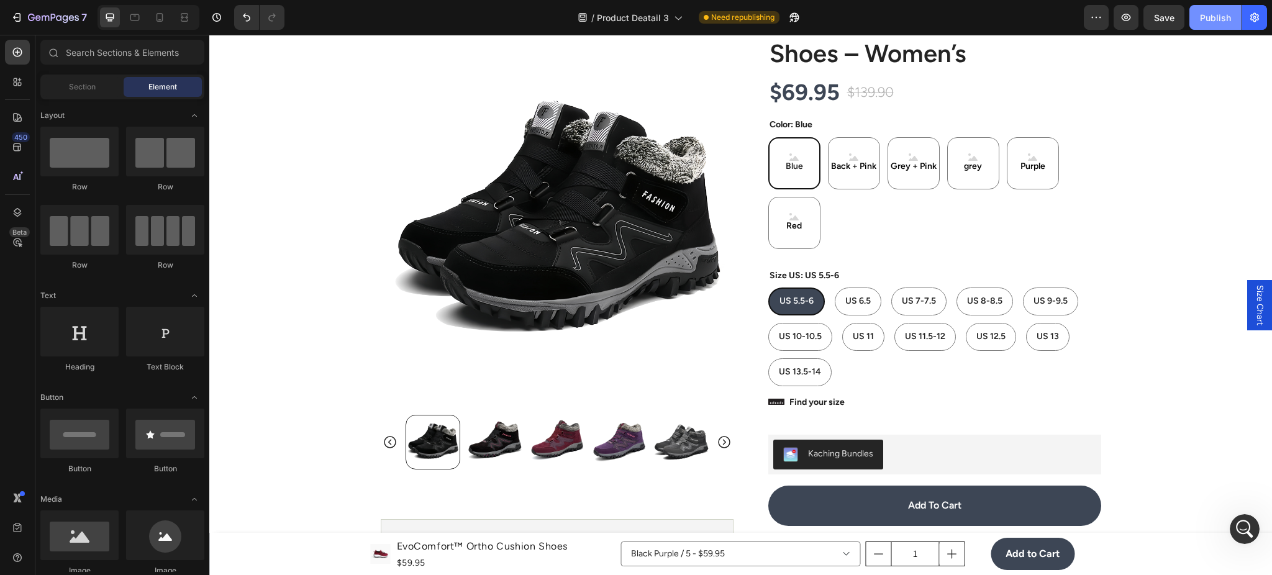
scroll to position [111, 0]
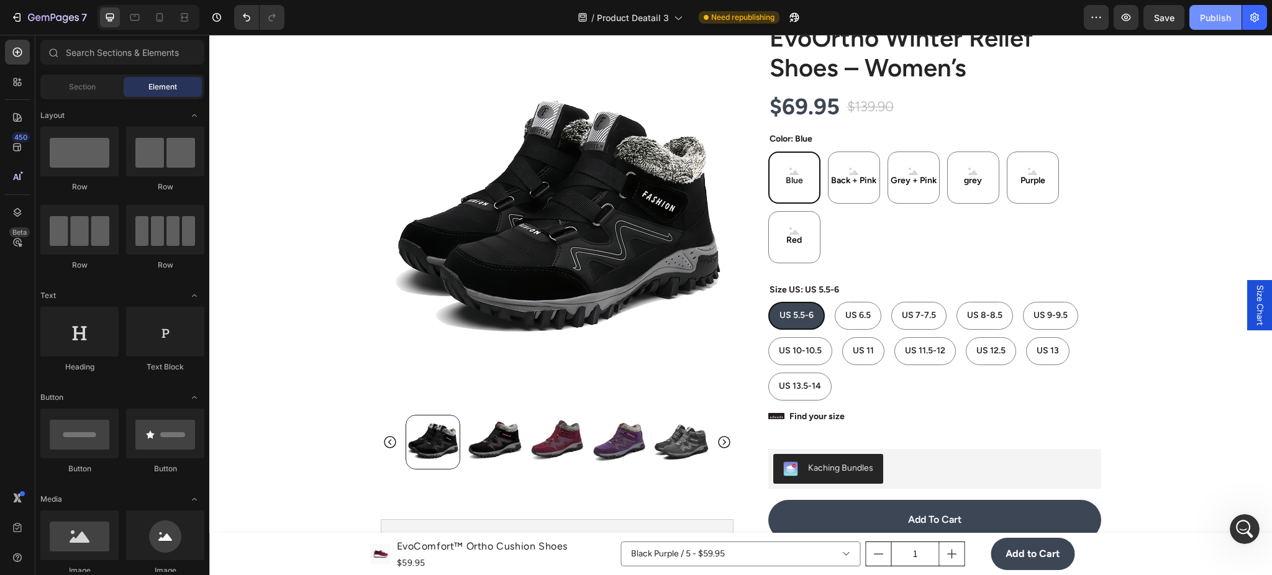
click at [1219, 14] on div "Publish" at bounding box center [1215, 17] width 31 height 13
click at [811, 109] on div "$69.95" at bounding box center [804, 107] width 73 height 32
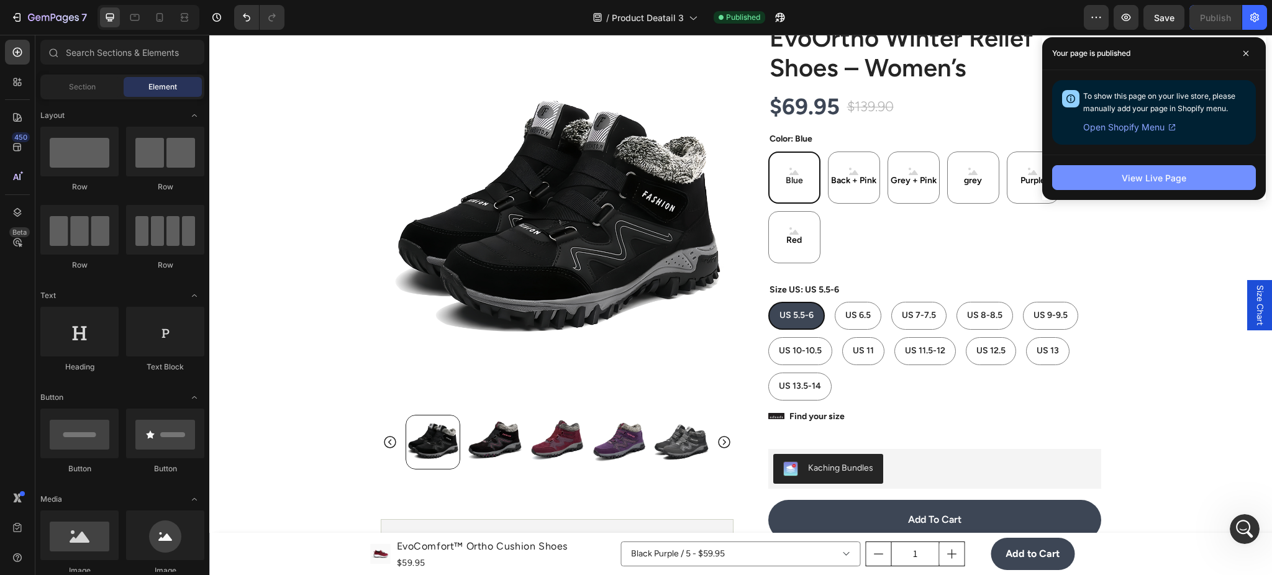
click at [1193, 178] on button "View Live Page" at bounding box center [1154, 177] width 204 height 25
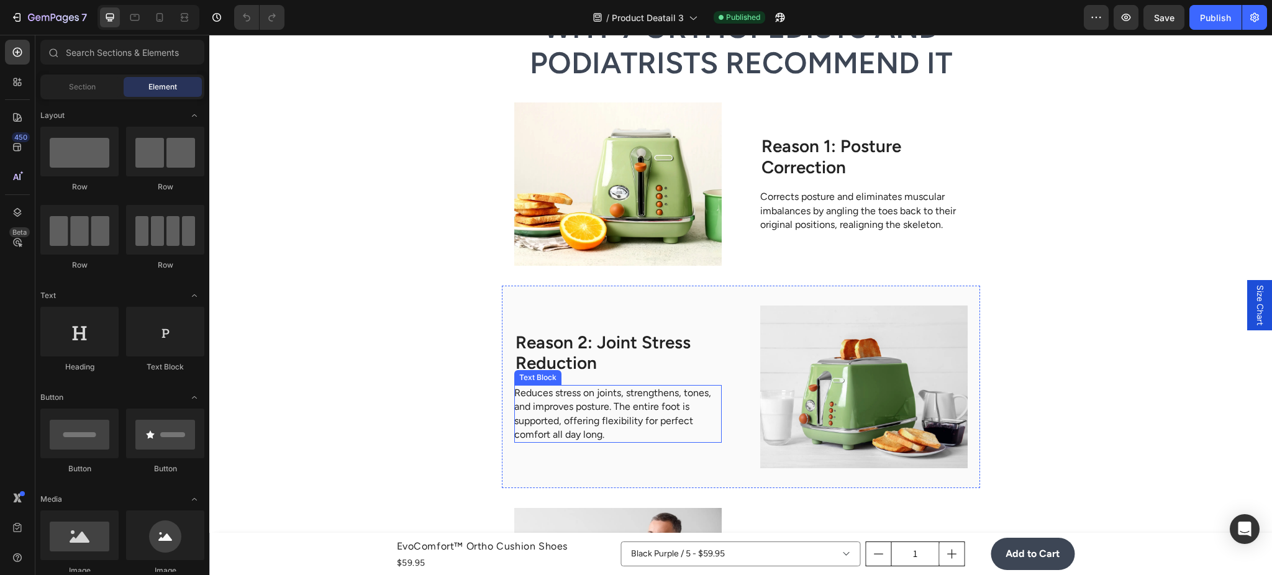
scroll to position [3093, 0]
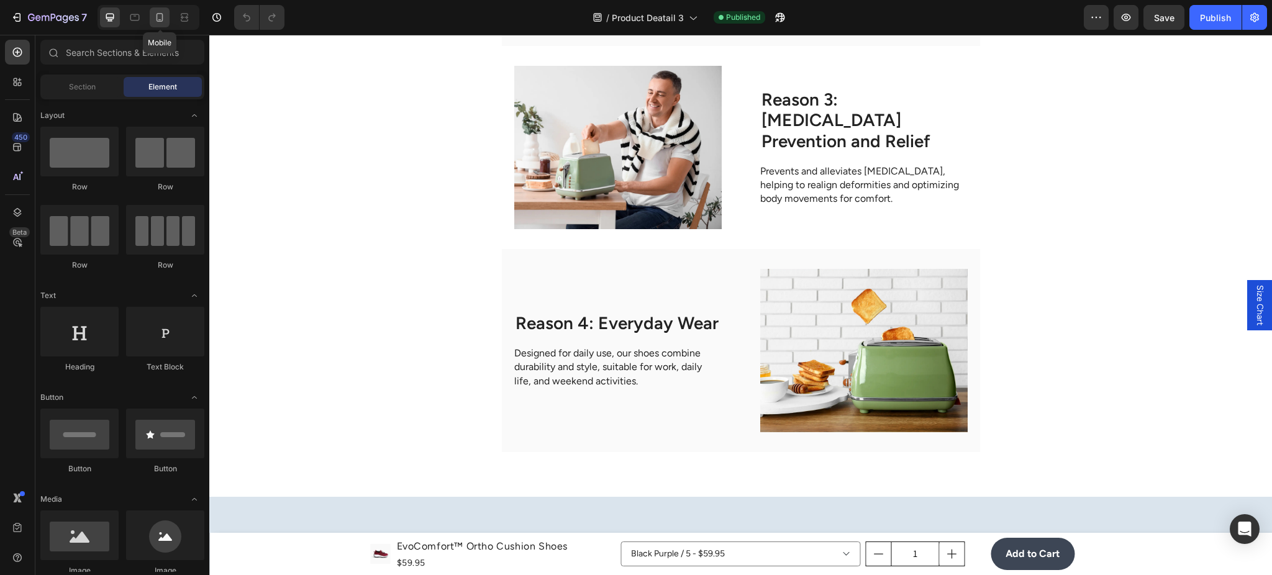
click at [155, 17] on icon at bounding box center [159, 17] width 12 height 12
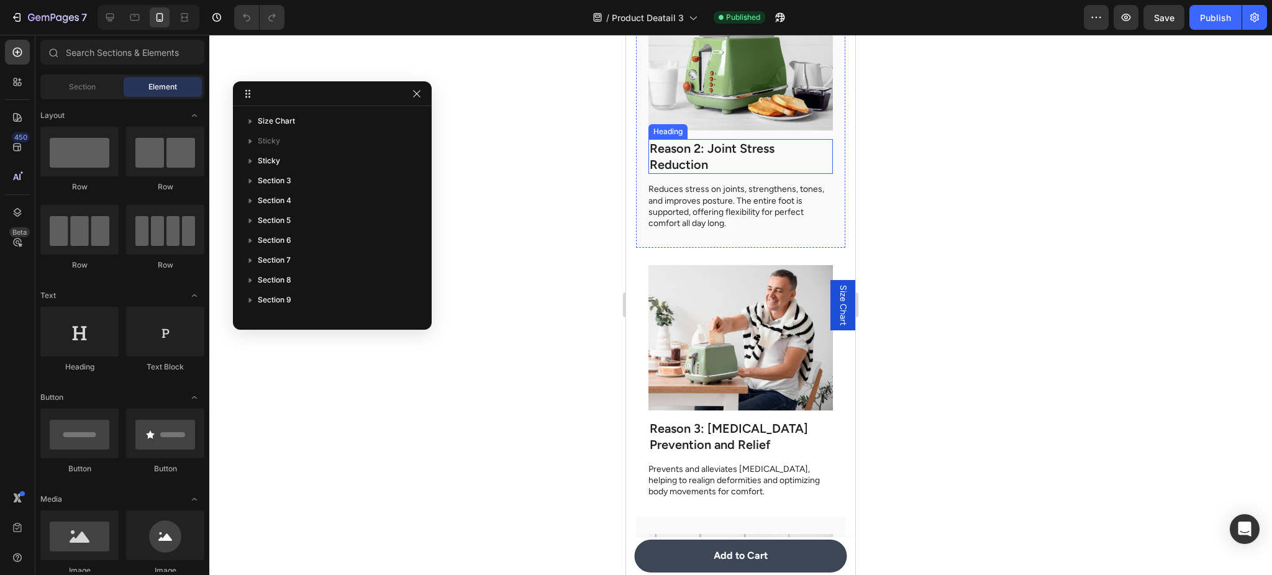
scroll to position [3334, 0]
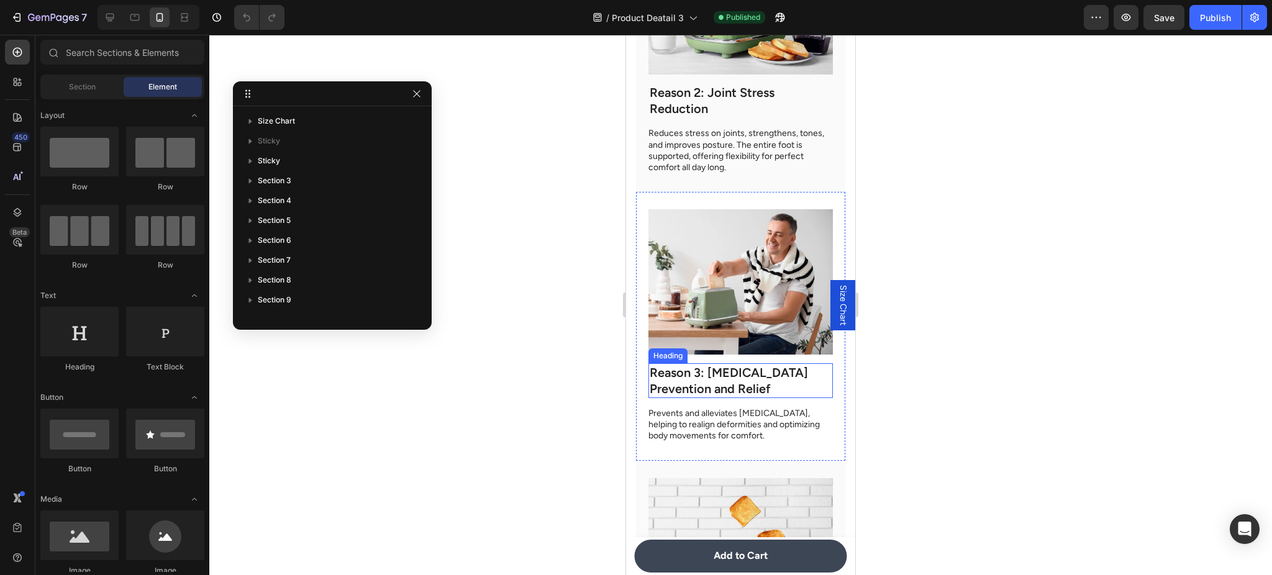
click at [777, 373] on h2 "Reason 3: [MEDICAL_DATA] Prevention and Relief" at bounding box center [741, 380] width 185 height 35
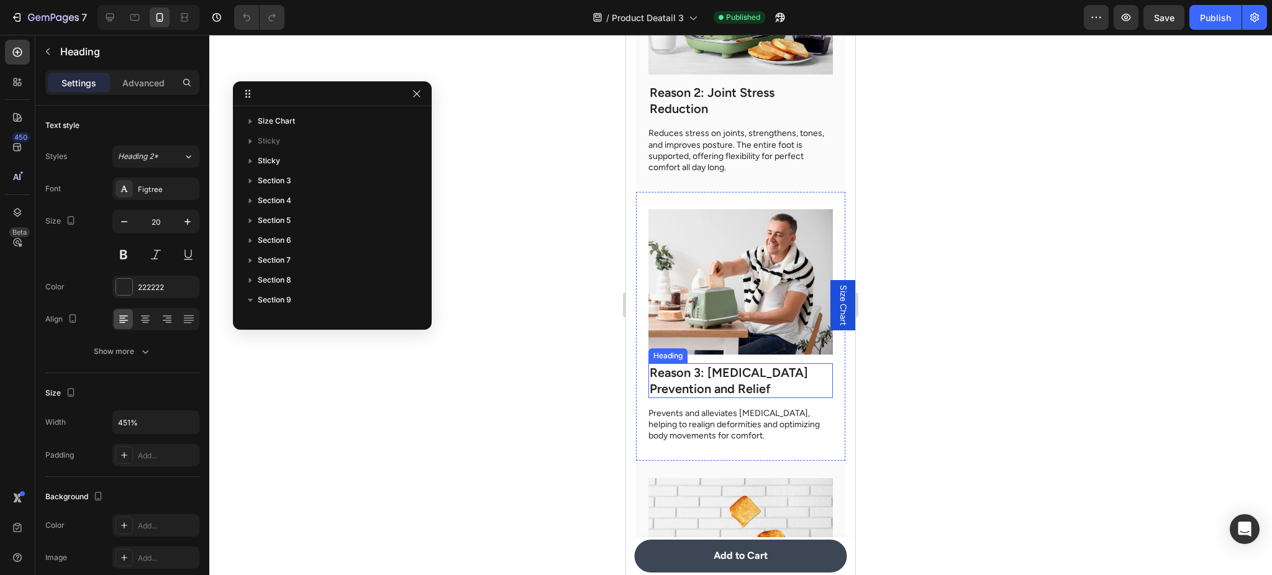
scroll to position [314, 0]
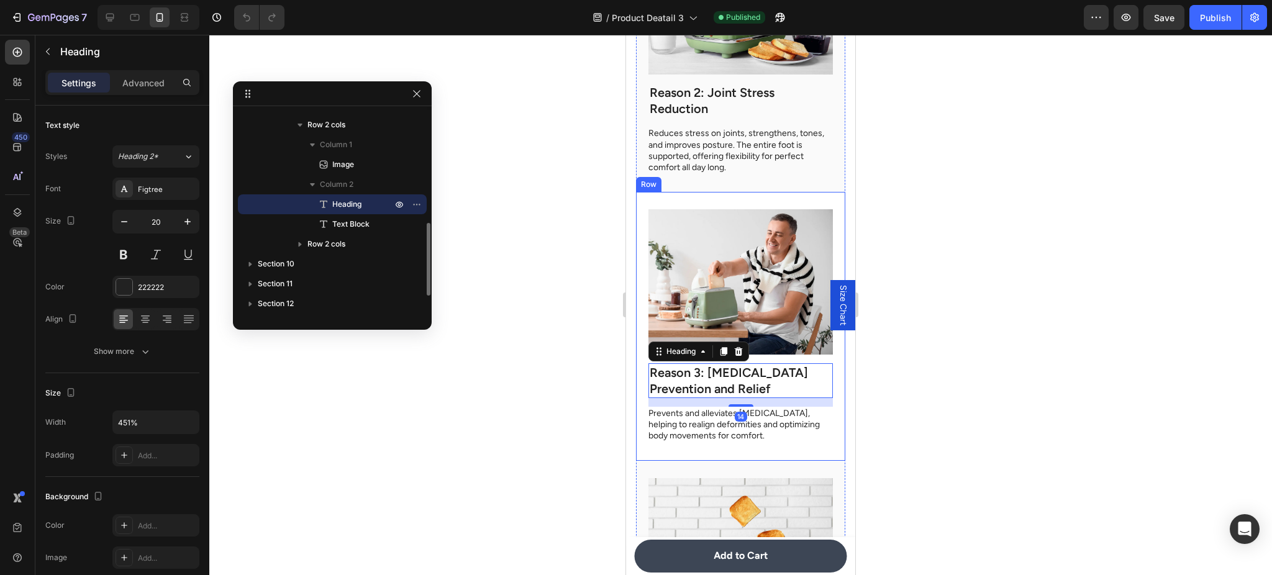
click at [747, 280] on img at bounding box center [741, 281] width 185 height 145
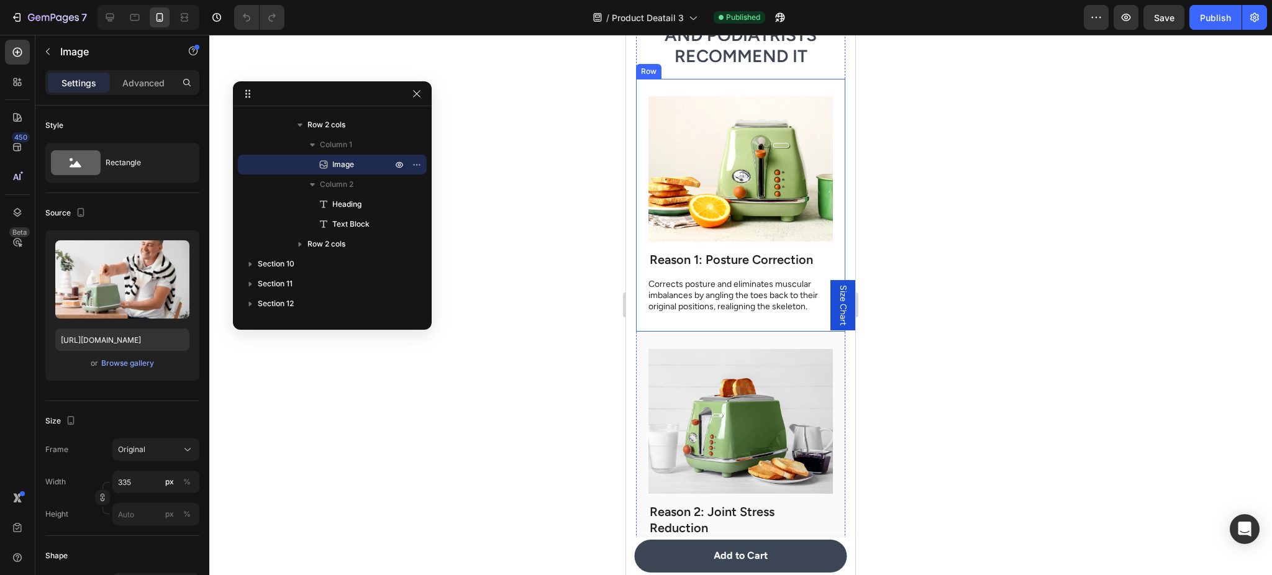
scroll to position [2892, 0]
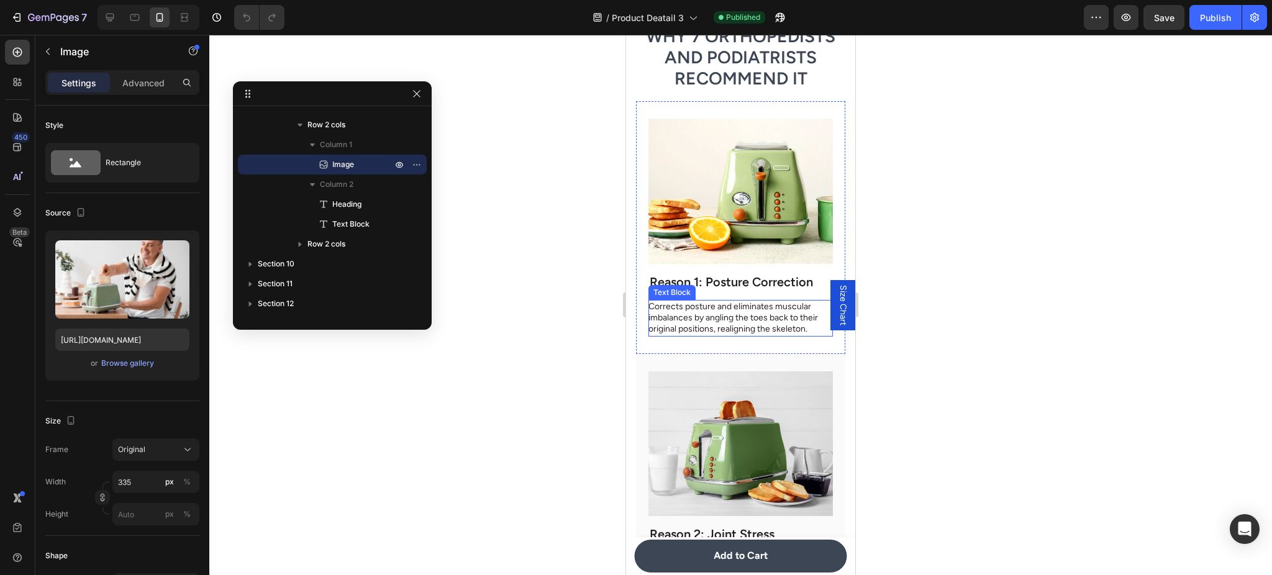
click at [777, 193] on img at bounding box center [741, 191] width 185 height 145
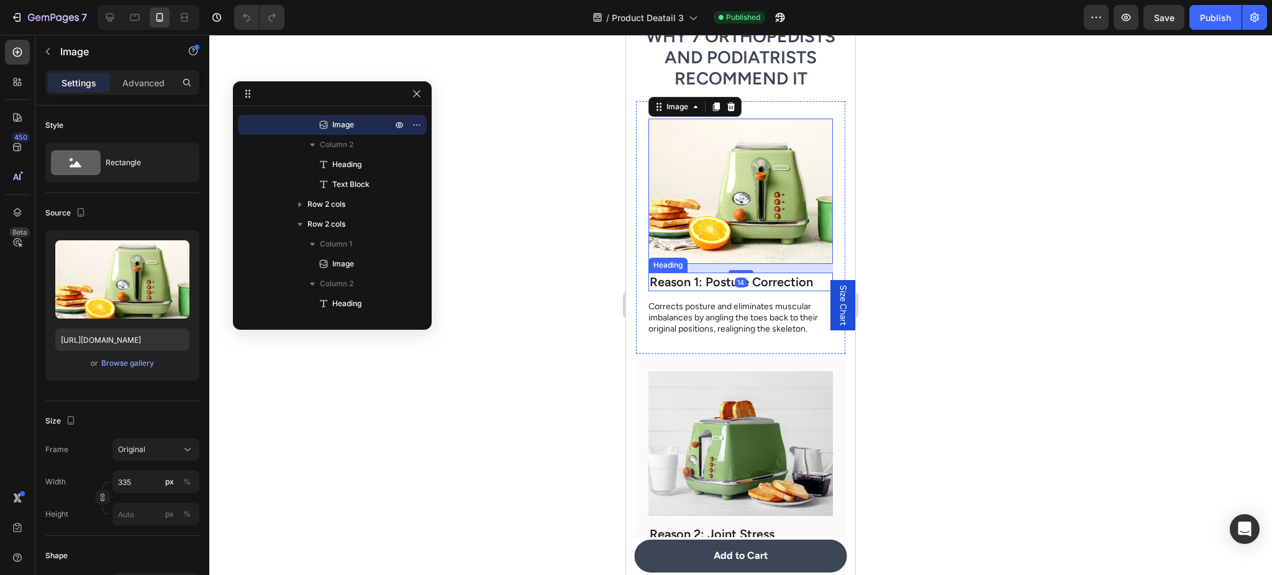
click at [768, 274] on h2 "Reason 1: Posture Correction" at bounding box center [741, 282] width 185 height 19
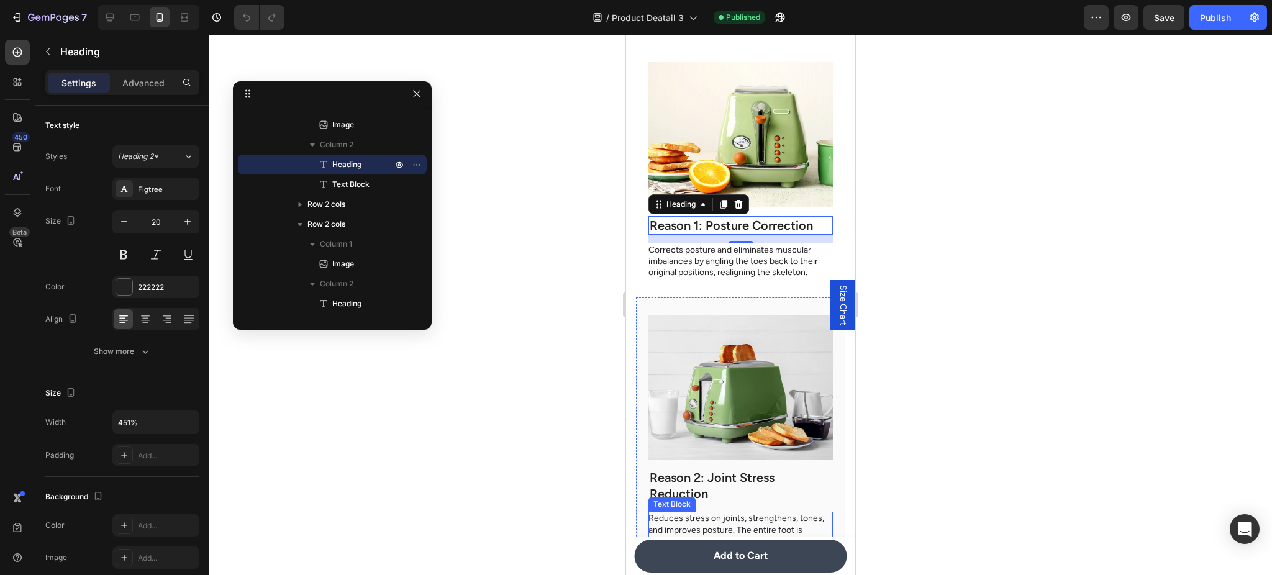
scroll to position [3114, 0]
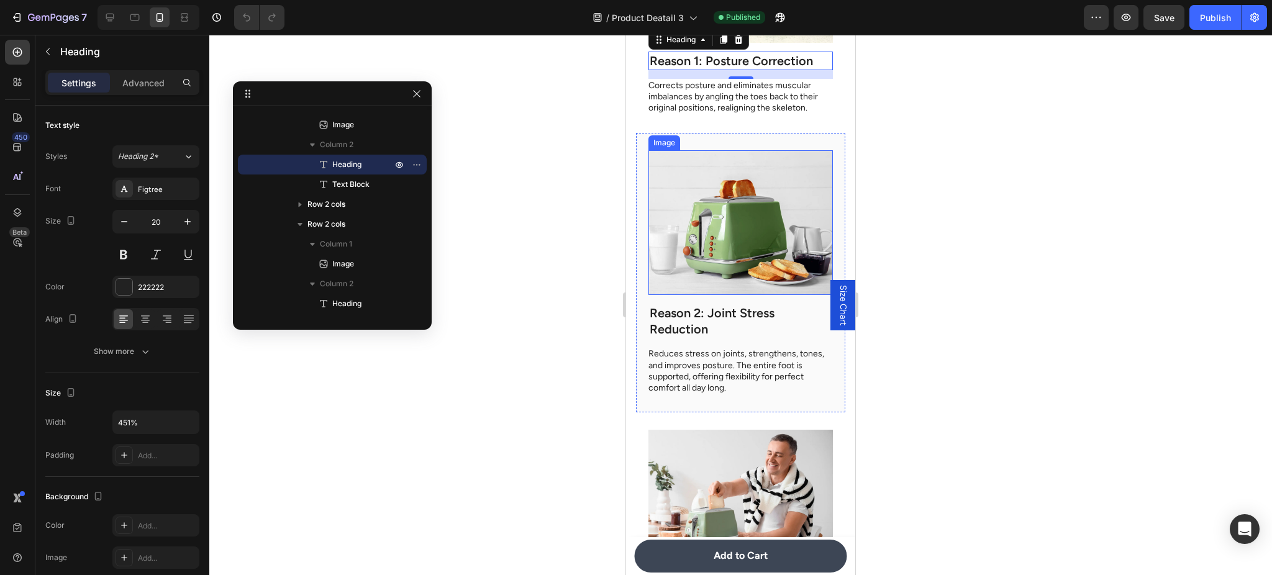
click at [757, 264] on img at bounding box center [741, 222] width 185 height 145
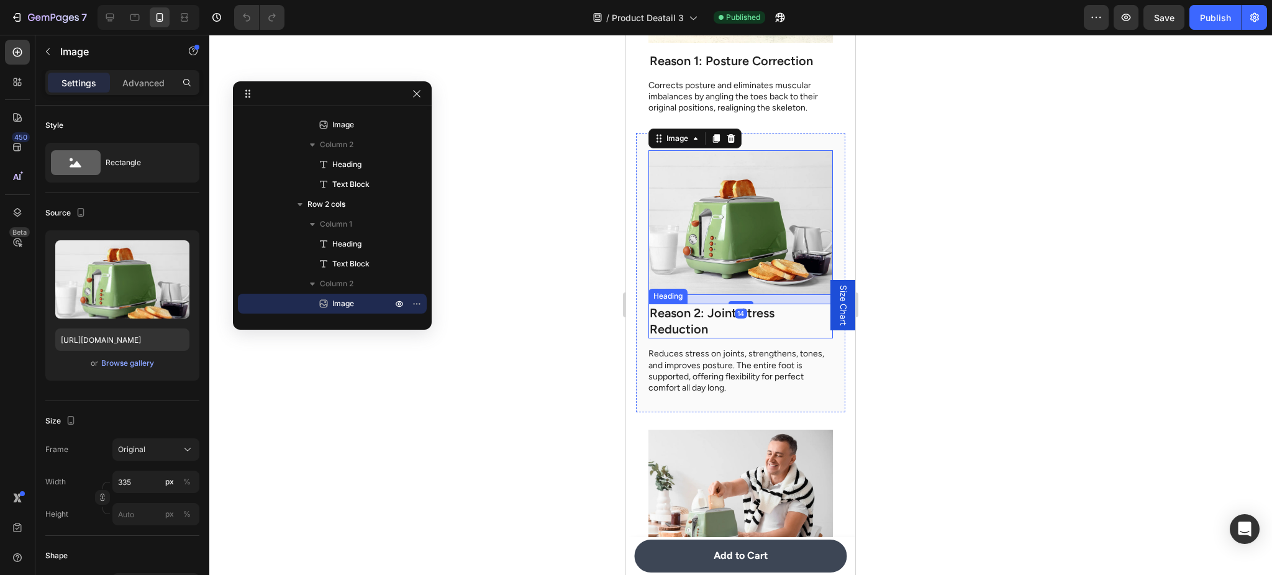
click at [759, 311] on h2 "Reason 2: Joint Stress Reduction" at bounding box center [741, 321] width 185 height 35
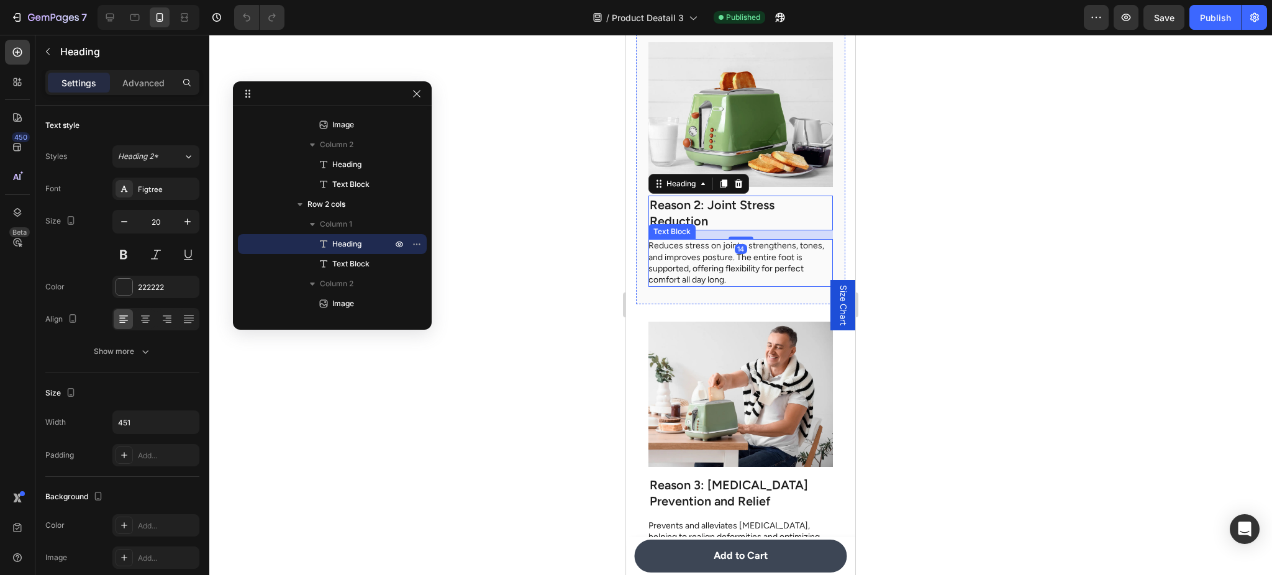
scroll to position [3224, 0]
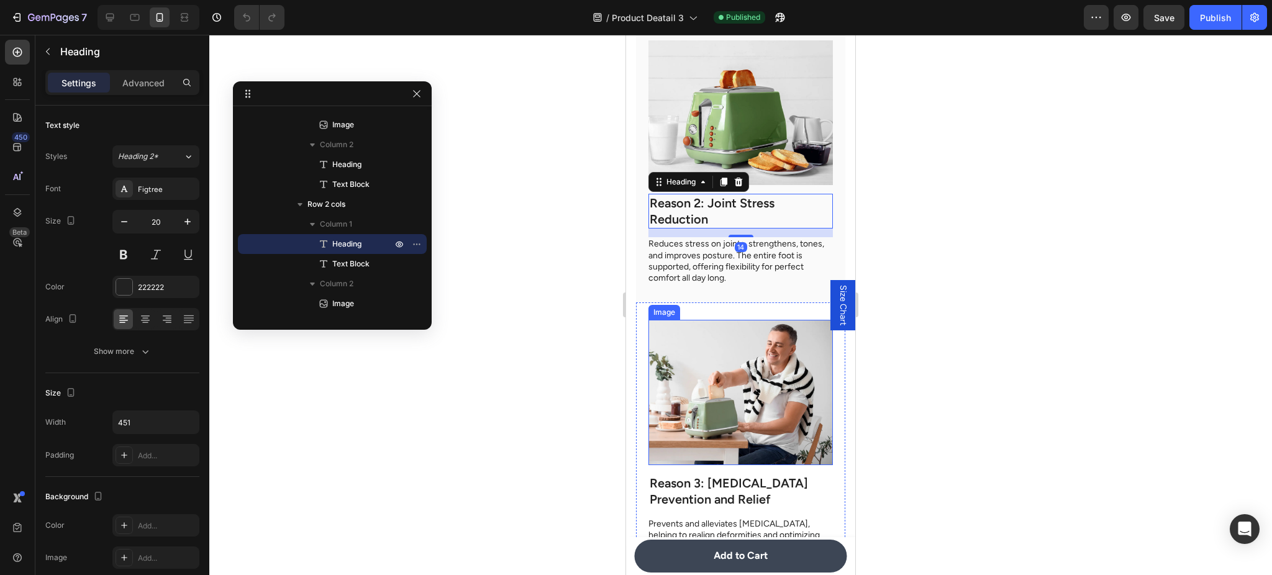
click at [763, 332] on img at bounding box center [741, 392] width 185 height 145
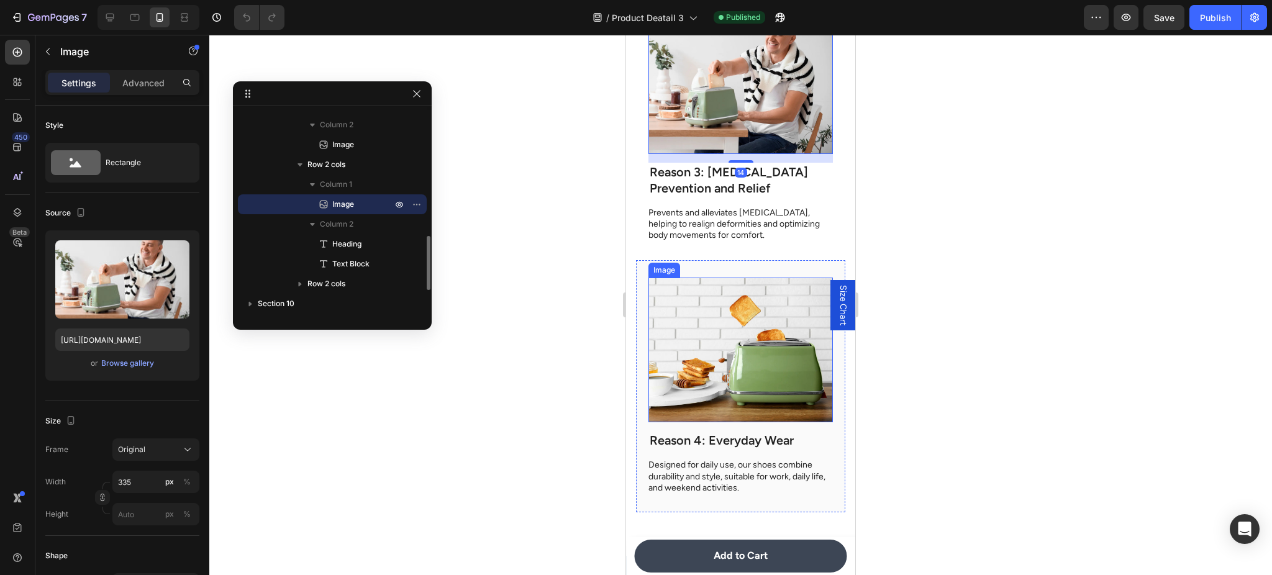
scroll to position [3555, 0]
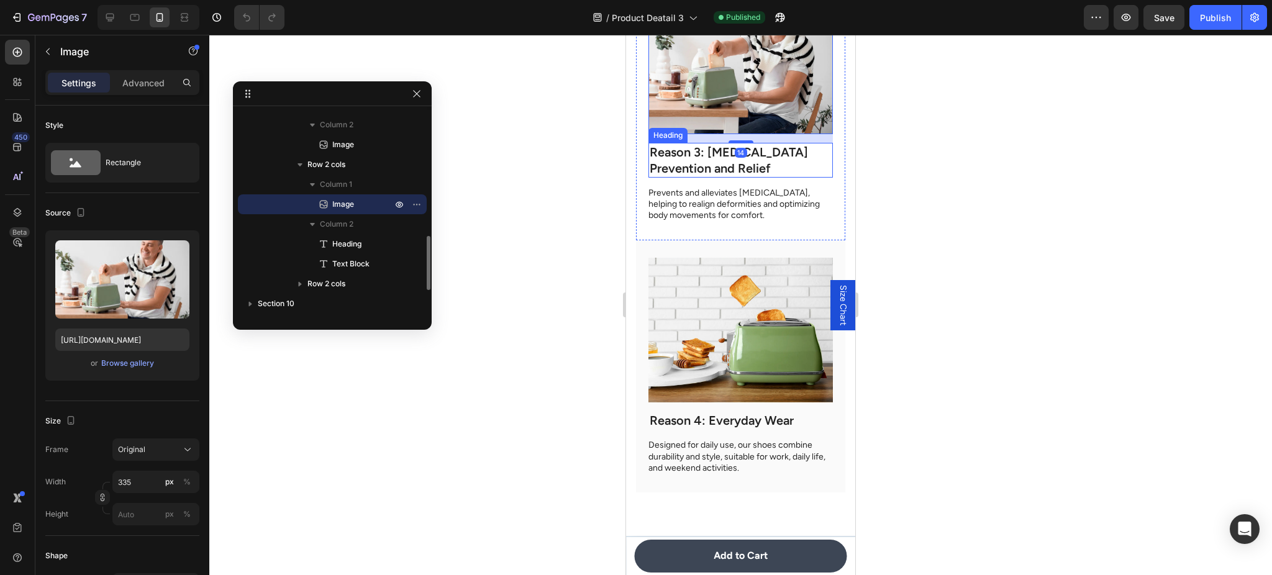
click at [776, 148] on h2 "Reason 3: [MEDICAL_DATA] Prevention and Relief" at bounding box center [741, 160] width 185 height 35
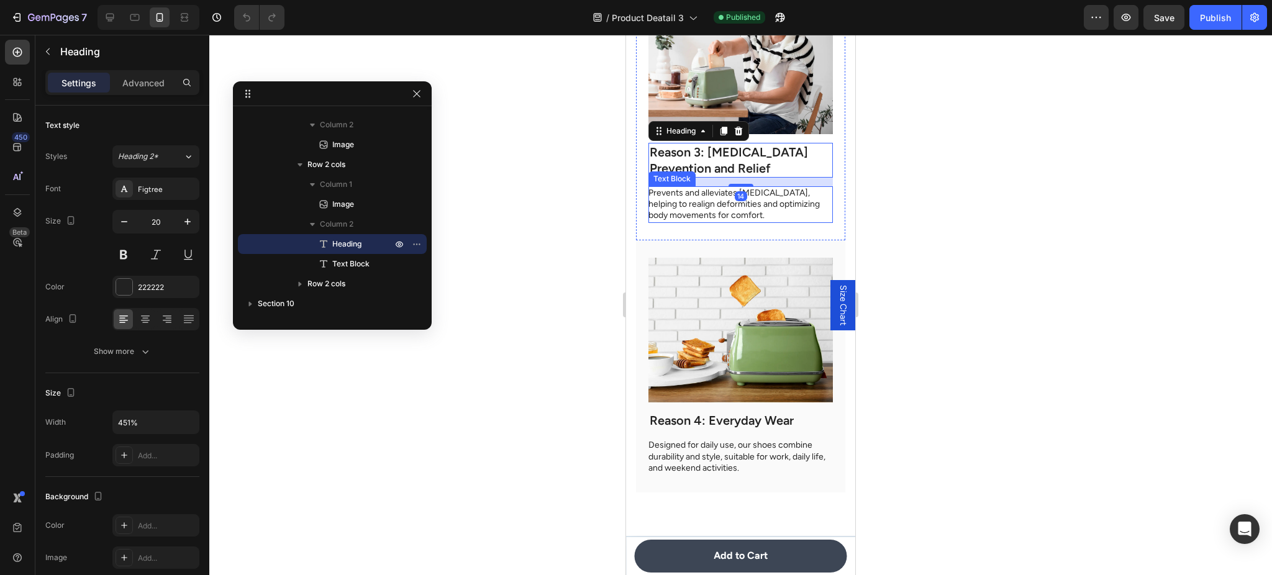
click at [789, 193] on p "Prevents and alleviates [MEDICAL_DATA], helping to realign deformities and opti…" at bounding box center [740, 205] width 183 height 34
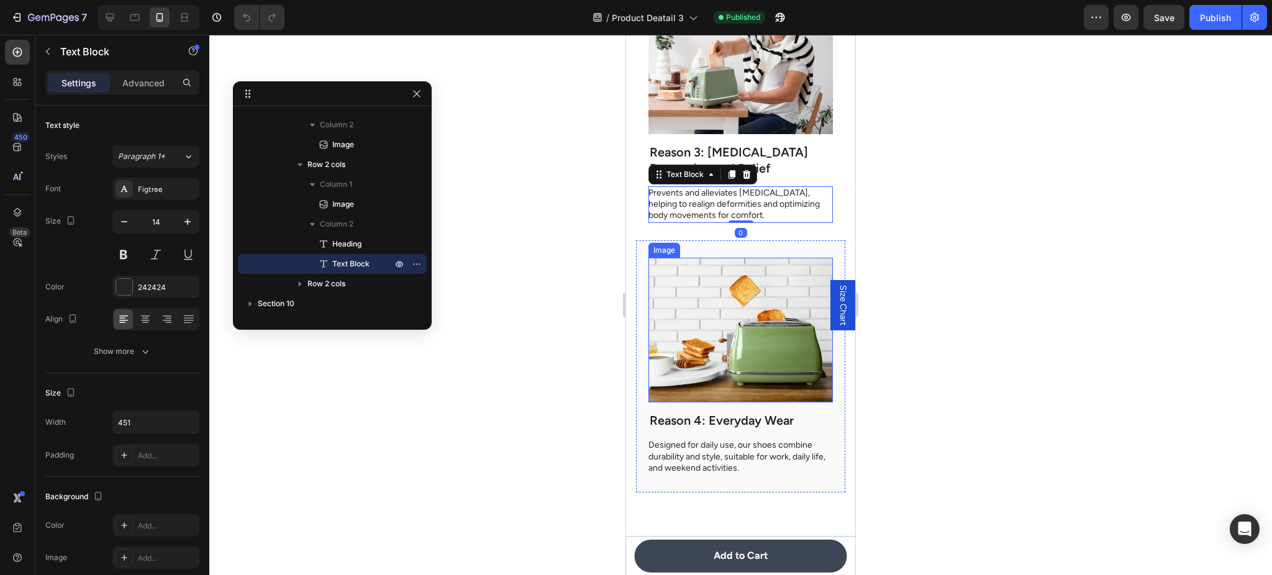
click at [761, 331] on img at bounding box center [741, 330] width 185 height 145
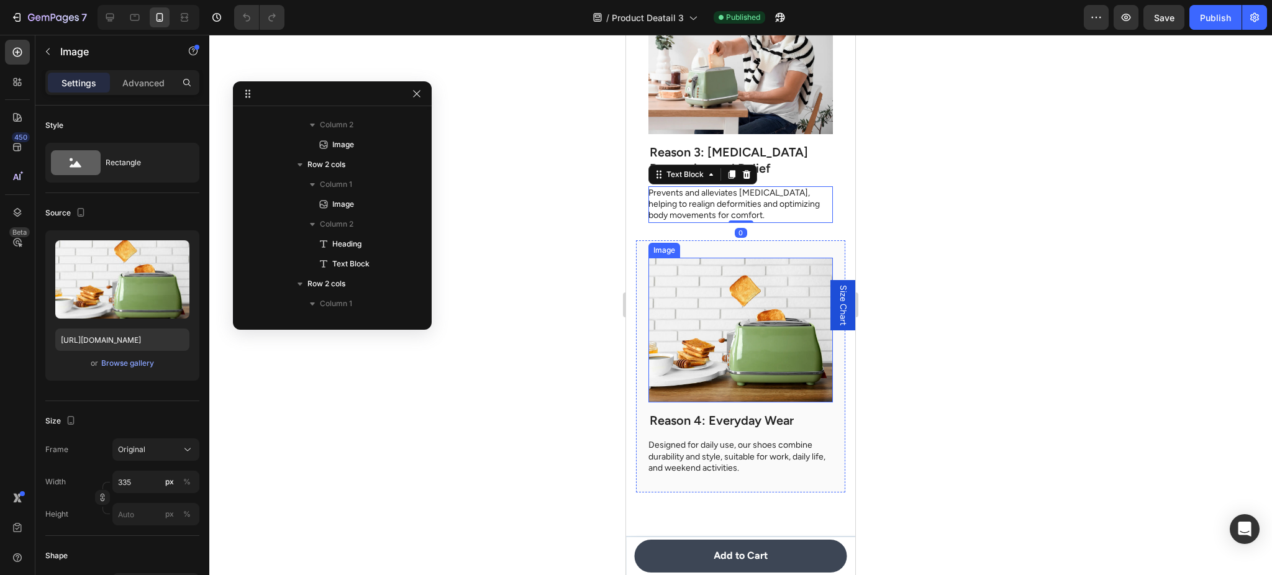
scroll to position [652, 0]
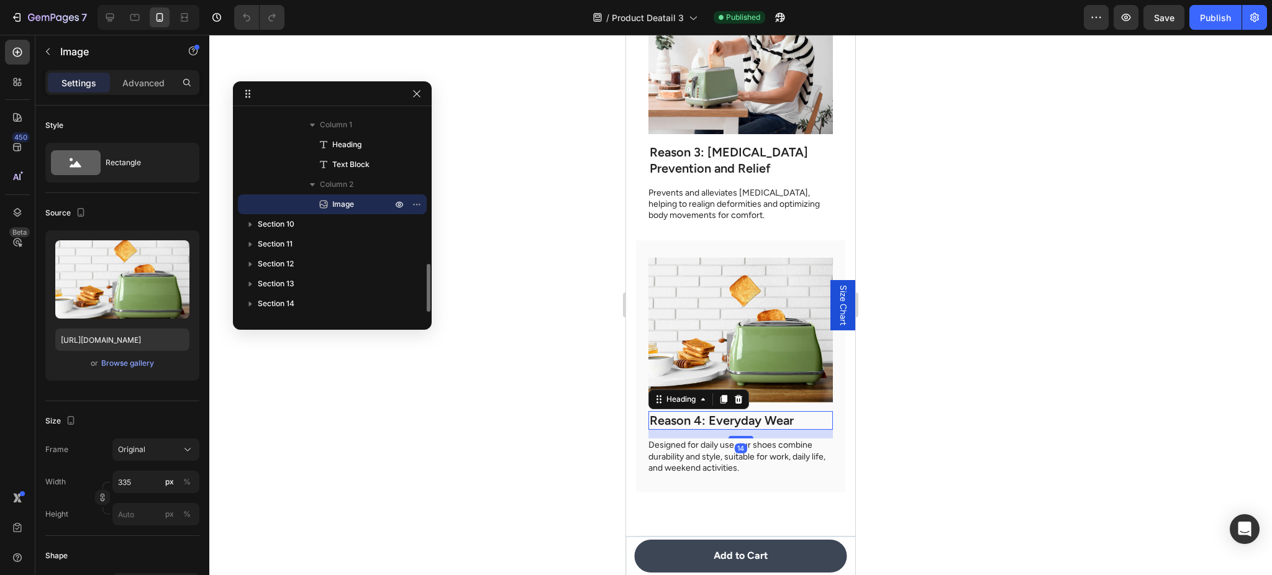
click at [763, 411] on h2 "Reason 4: Everyday Wear" at bounding box center [741, 420] width 185 height 19
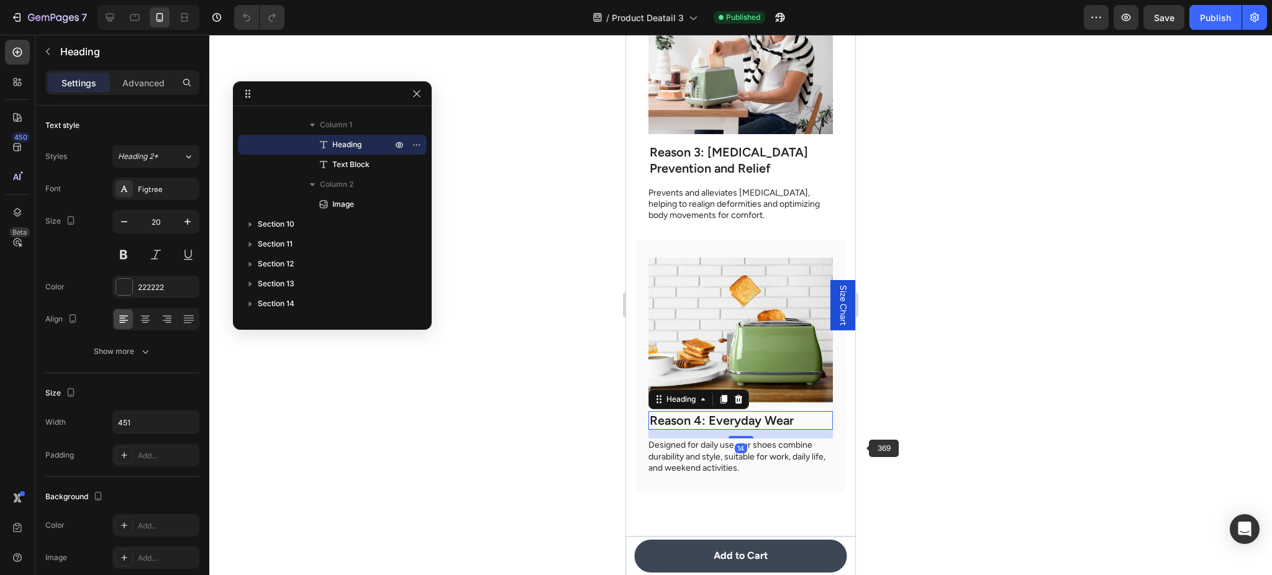
click at [865, 448] on div at bounding box center [740, 305] width 1063 height 540
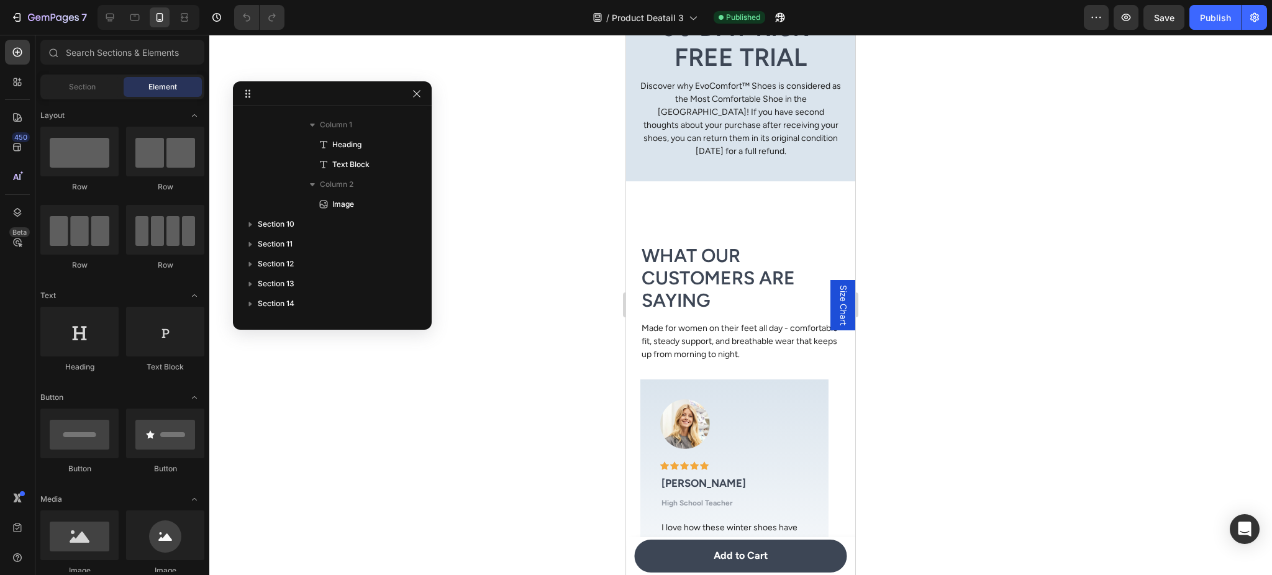
scroll to position [4108, 0]
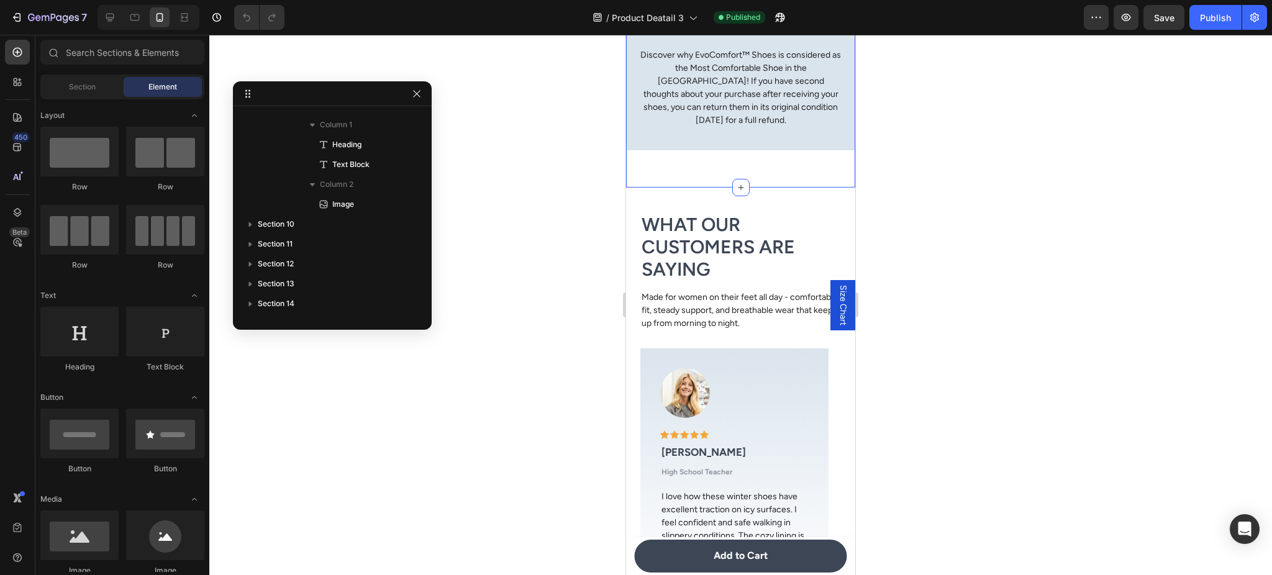
click at [767, 185] on div "90 Day Risk-Free Trial Heading Discover why EvoComfort™ Shoes is considered as …" at bounding box center [740, 71] width 229 height 232
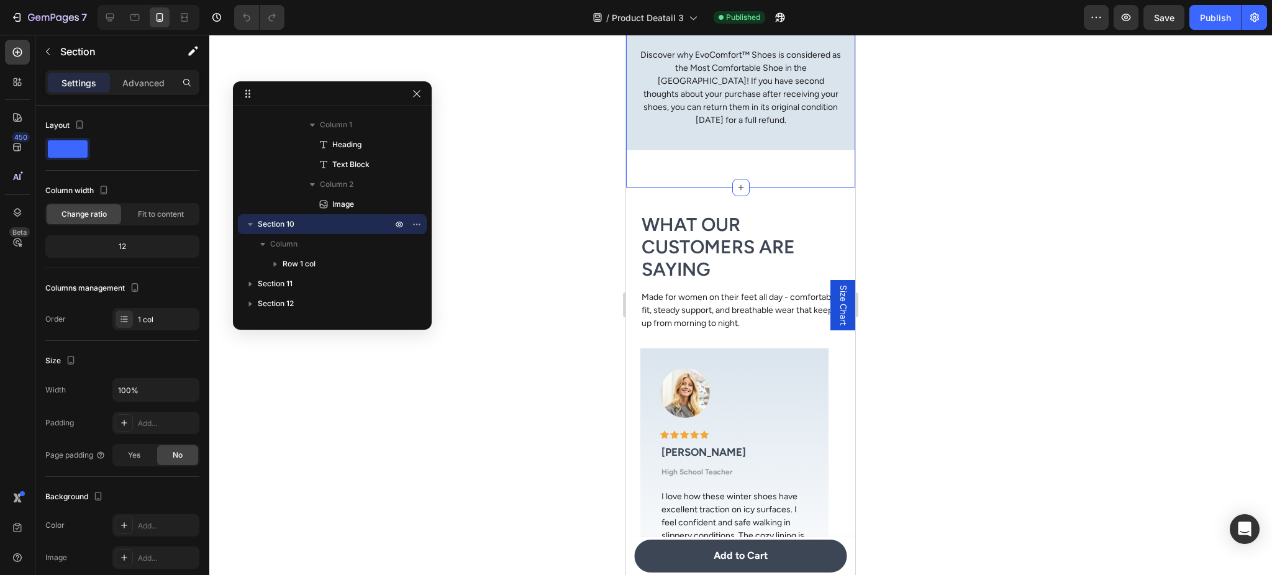
click at [788, 160] on div "90 Day Risk-Free Trial Heading Discover why EvoComfort™ Shoes is considered as …" at bounding box center [740, 71] width 229 height 232
click at [771, 139] on div "90 Day Risk-Free Trial Heading Discover why EvoComfort™ Shoes is considered as …" at bounding box center [740, 52] width 229 height 195
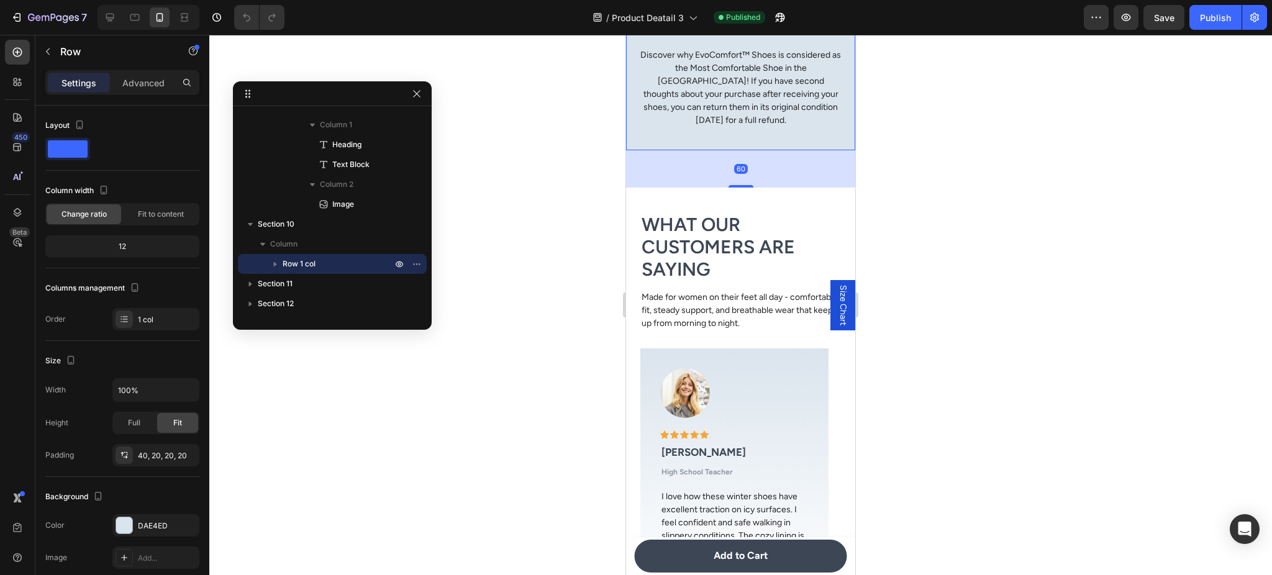
click at [741, 182] on div "60" at bounding box center [740, 168] width 229 height 37
drag, startPoint x: 744, startPoint y: 185, endPoint x: 769, endPoint y: 103, distance: 85.3
click at [769, 103] on div "90 Day Risk-Free Trial Heading Discover why EvoComfort™ Shoes is considered as …" at bounding box center [740, 52] width 229 height 195
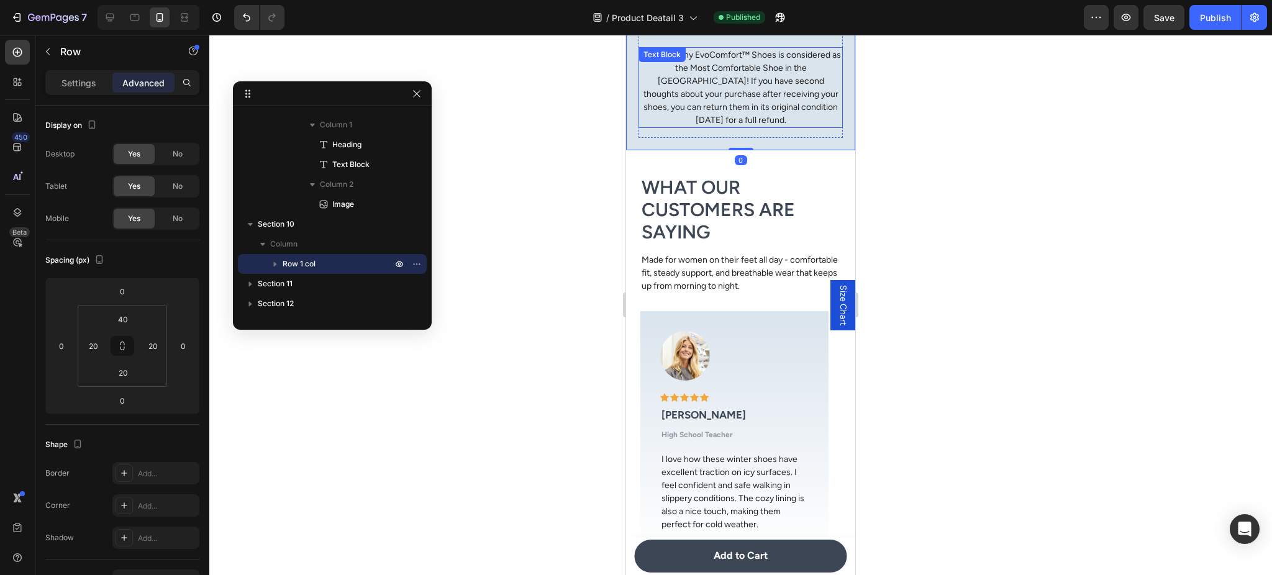
click at [929, 167] on div at bounding box center [740, 305] width 1063 height 540
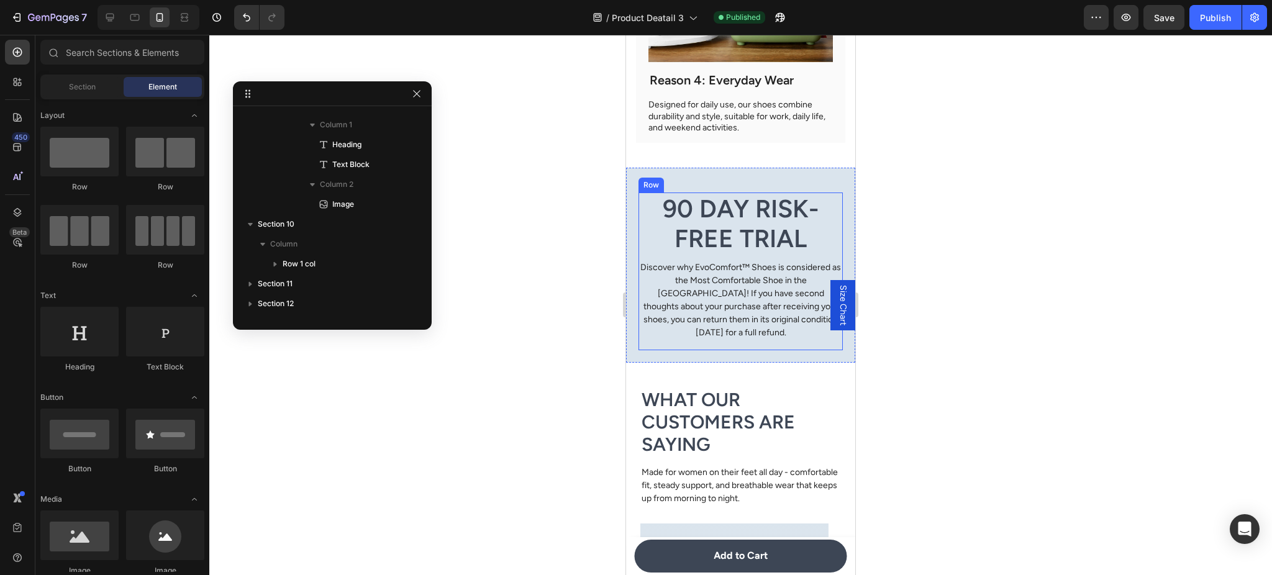
scroll to position [3886, 0]
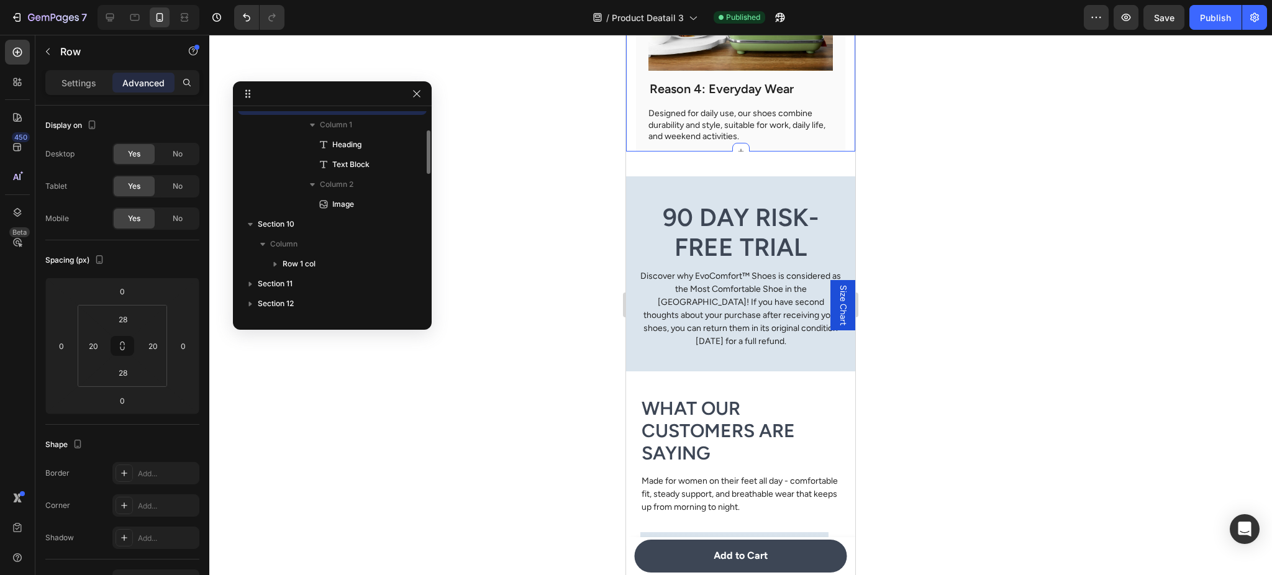
click at [771, 130] on div "Reason 4: Everyday Wear Heading Designed for daily use, our shoes combine durab…" at bounding box center [740, 35] width 209 height 252
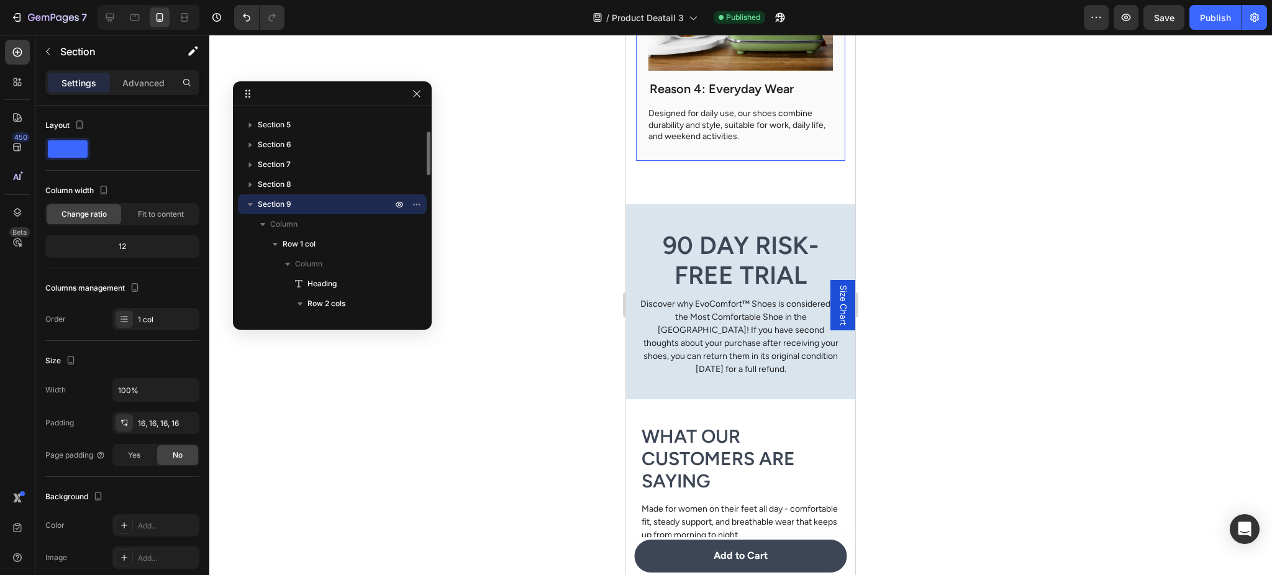
click at [693, 123] on div "Reason 4: Everyday Wear Heading Designed for daily use, our shoes combine durab…" at bounding box center [740, 35] width 209 height 252
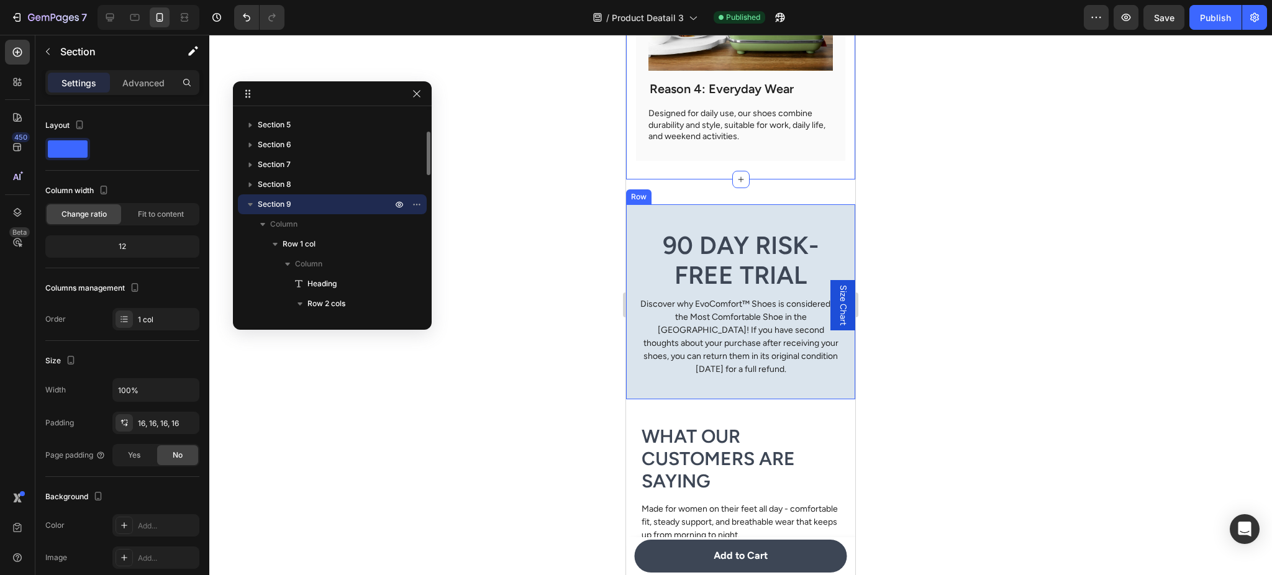
click at [680, 204] on div "90 Day Risk-Free Trial Heading Discover why EvoComfort™ Shoes is considered as …" at bounding box center [740, 301] width 229 height 195
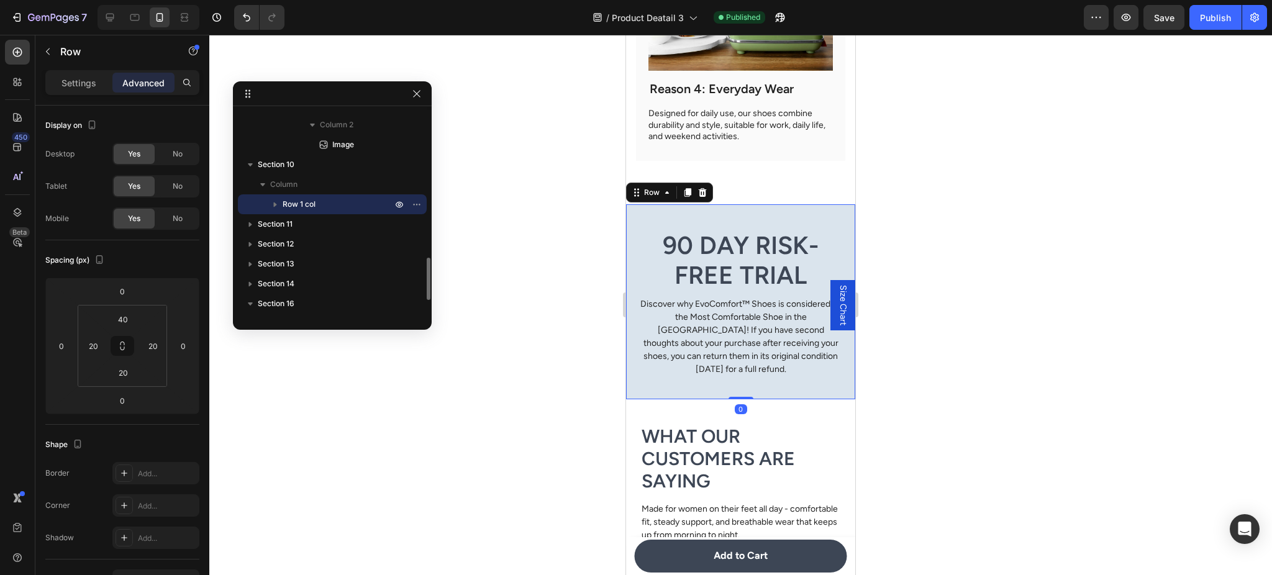
click at [687, 188] on icon at bounding box center [688, 193] width 10 height 10
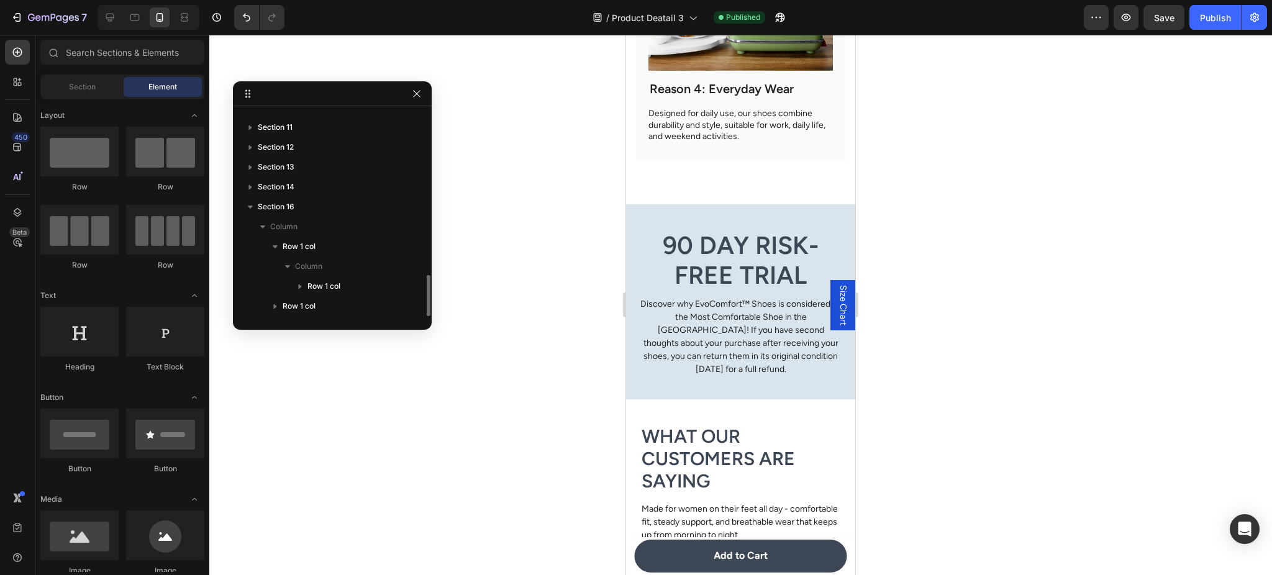
click at [780, 204] on div "90 Day Risk-Free Trial Heading Discover why EvoComfort™ Shoes is considered as …" at bounding box center [740, 301] width 229 height 195
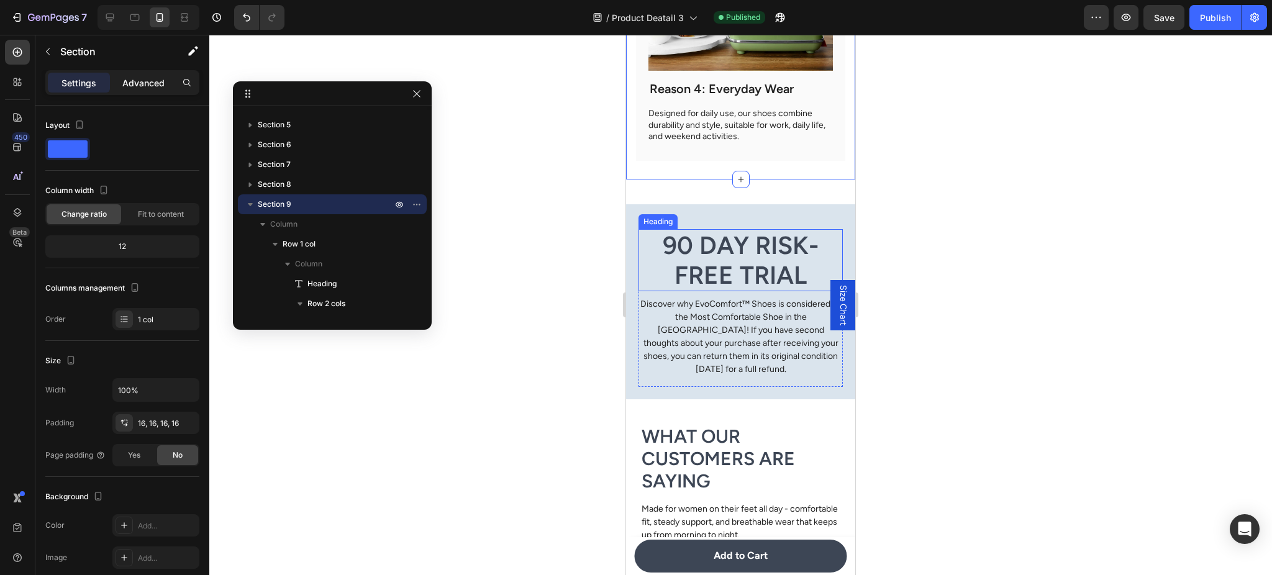
click at [144, 76] on p "Advanced" at bounding box center [143, 82] width 42 height 13
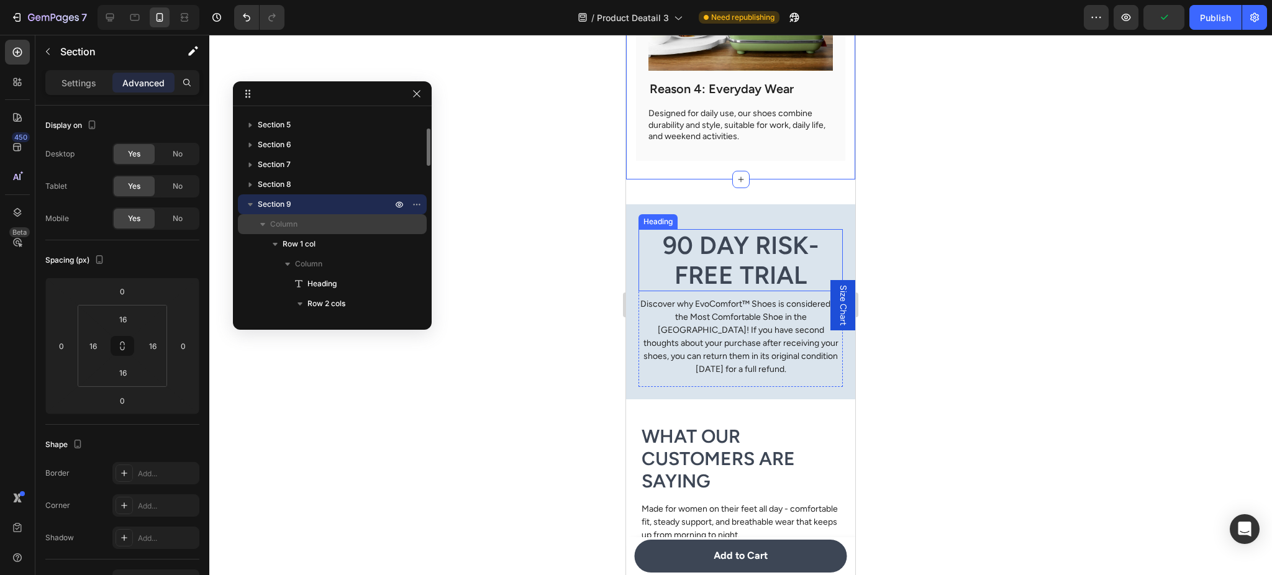
click at [334, 214] on div "Column" at bounding box center [332, 224] width 179 height 20
click at [326, 210] on div "Section 9" at bounding box center [332, 204] width 179 height 20
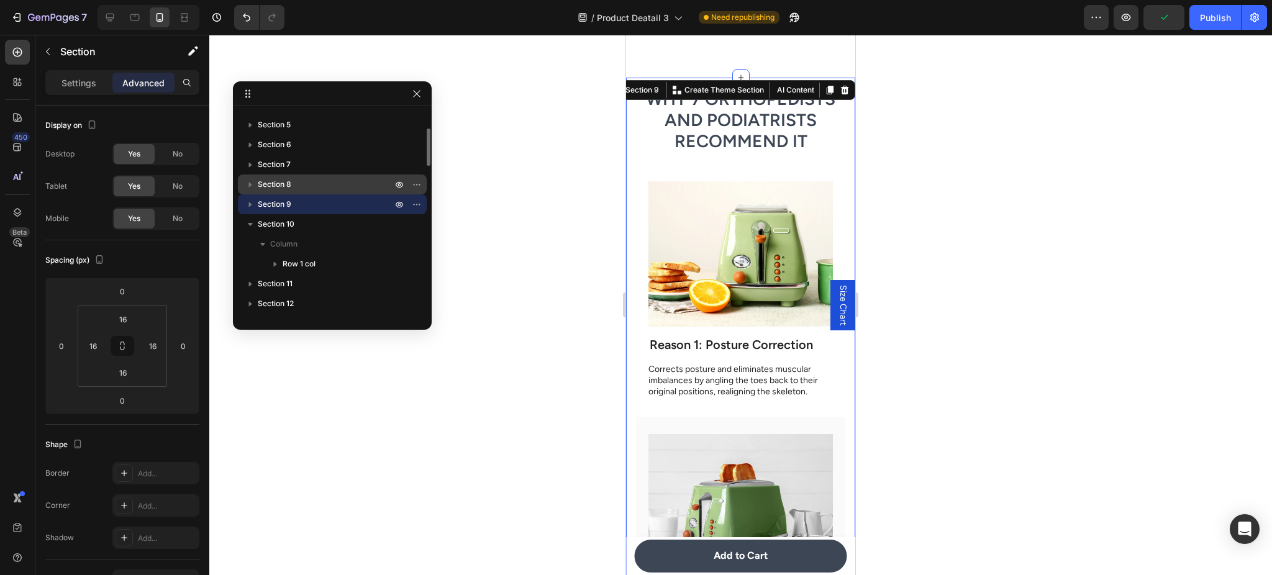
click at [329, 192] on div "Section 8" at bounding box center [332, 185] width 179 height 20
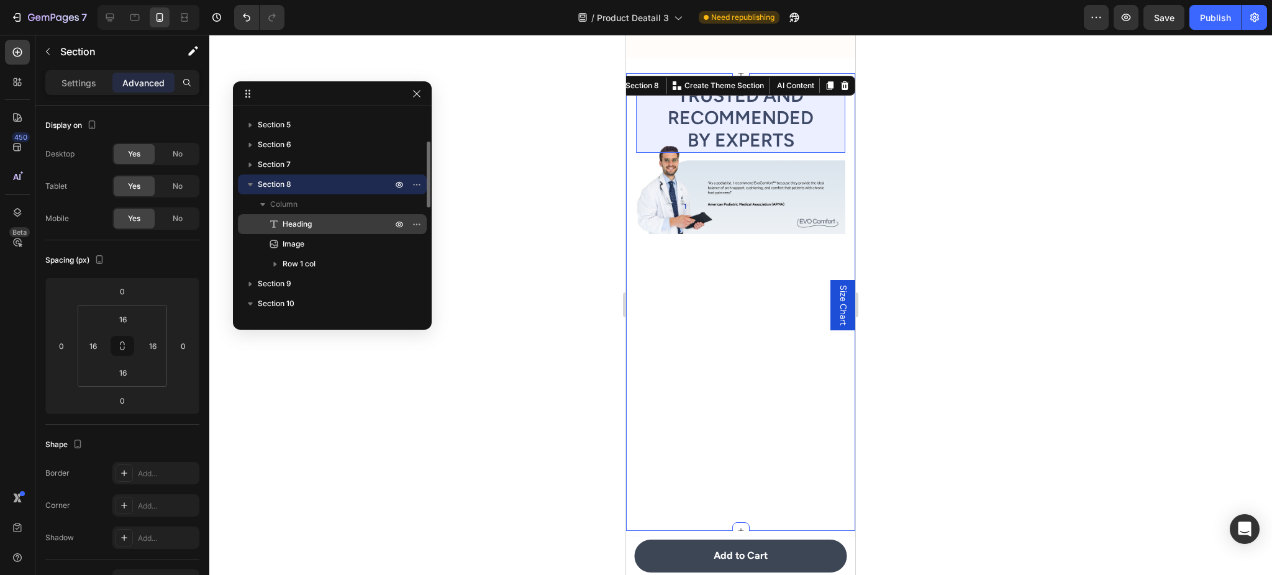
scroll to position [2346, 0]
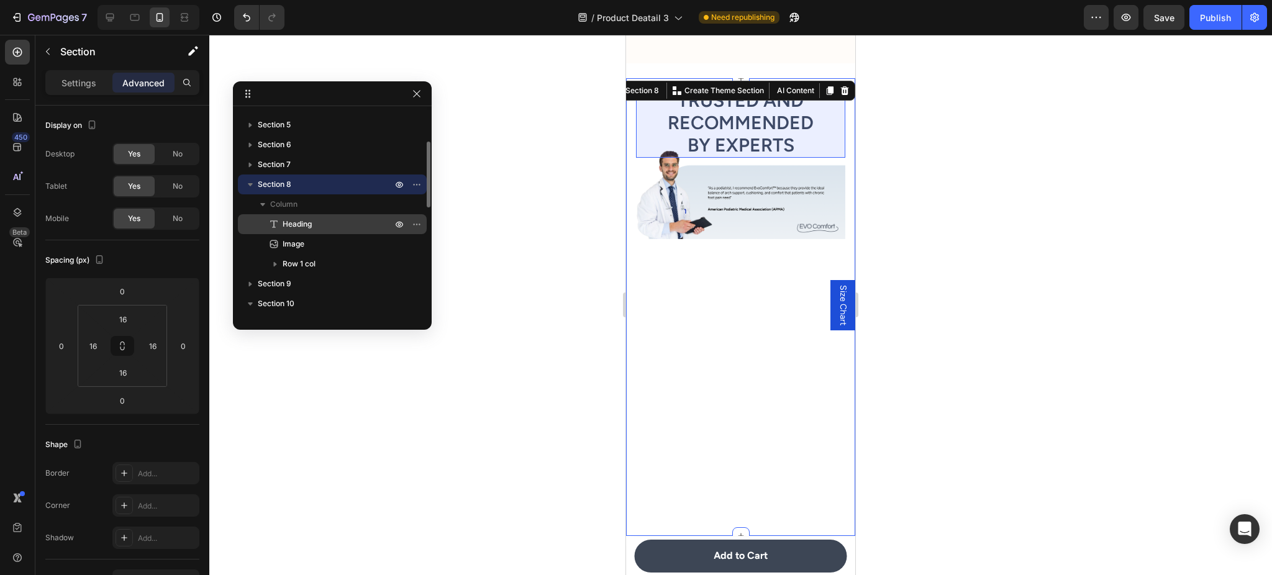
click at [326, 219] on p "Heading" at bounding box center [324, 224] width 112 height 12
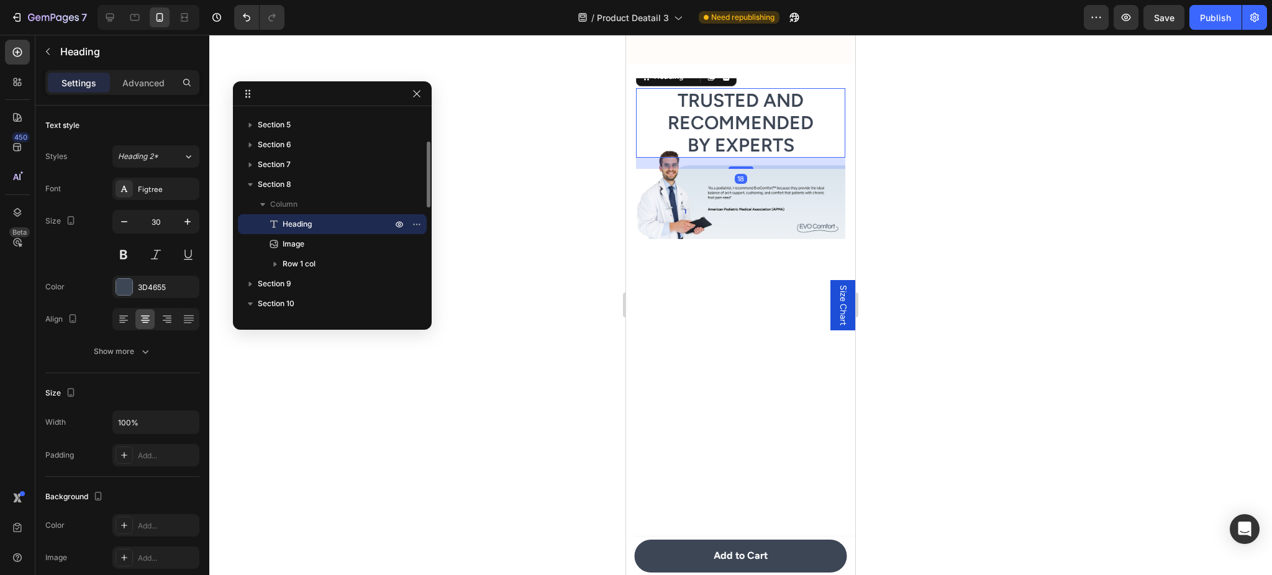
scroll to position [317, 0]
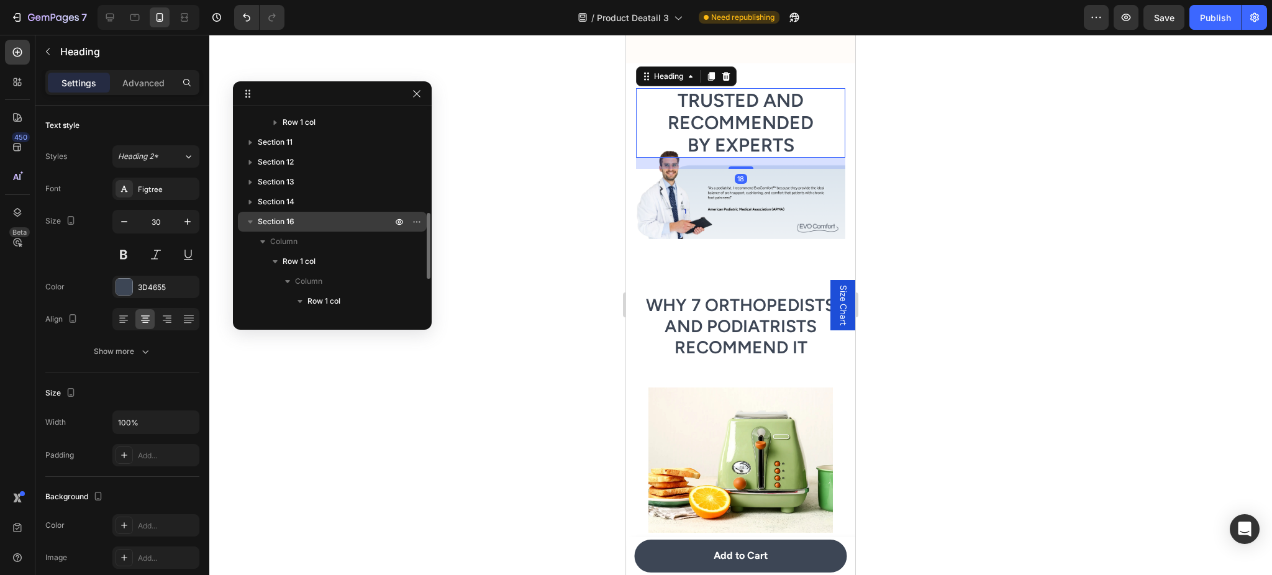
click at [321, 232] on div "Column" at bounding box center [332, 242] width 179 height 20
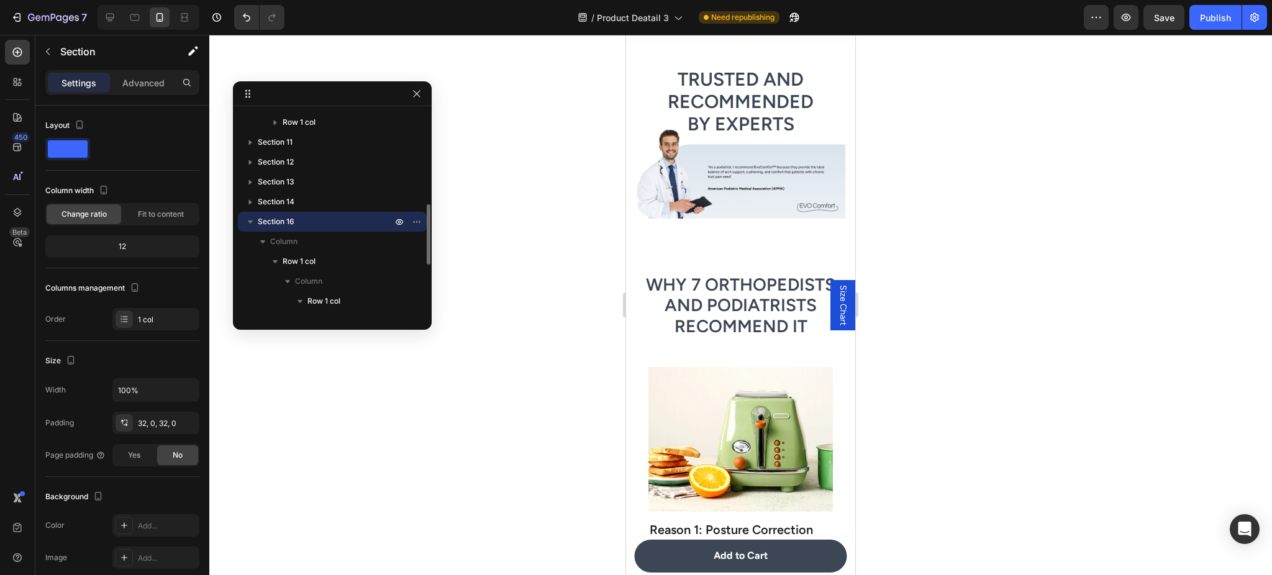
click at [324, 222] on p "Section 16" at bounding box center [326, 222] width 137 height 12
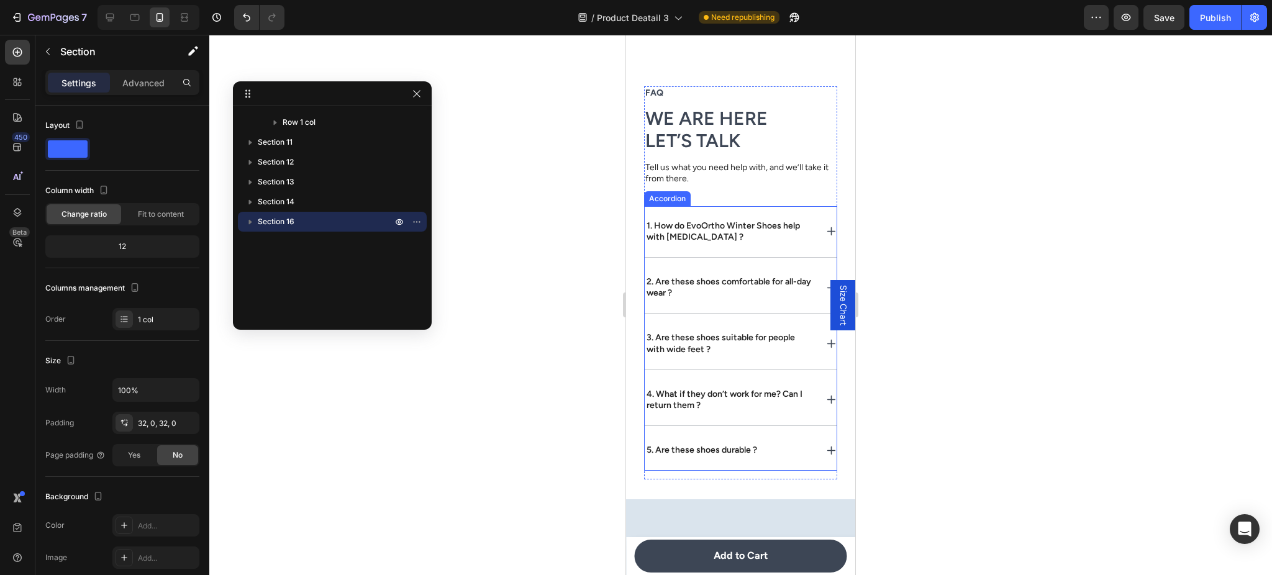
scroll to position [4736, 0]
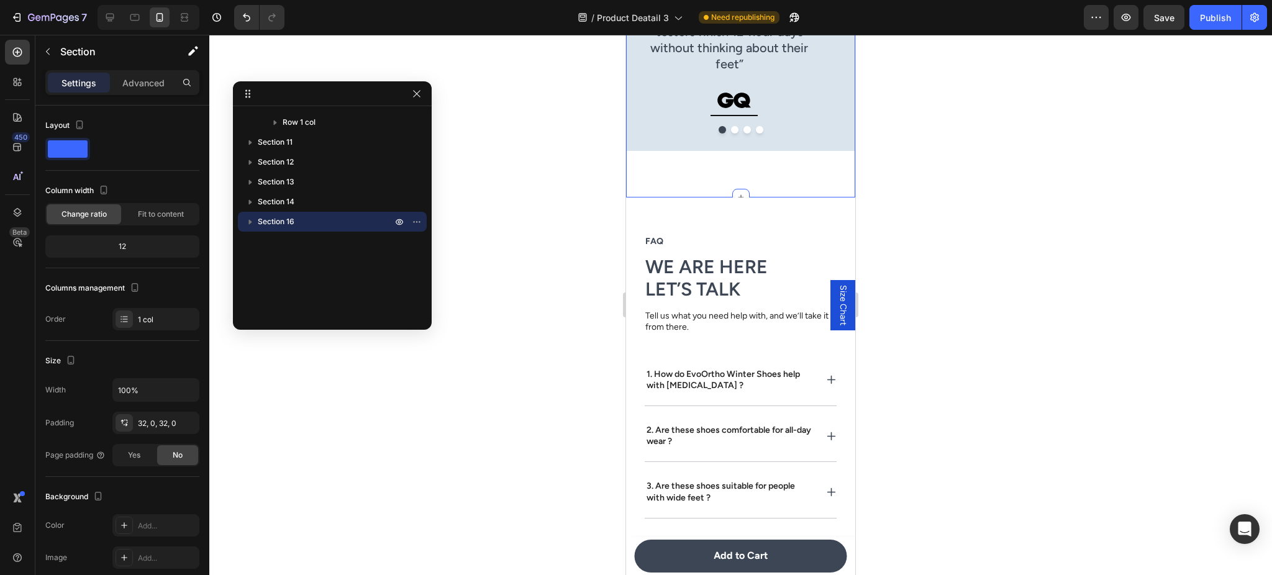
click at [726, 169] on div "IN THE PRESS Heading “Businesslike comfort: [MEDICAL_DATA]-level support, cushi…" at bounding box center [740, 40] width 229 height 313
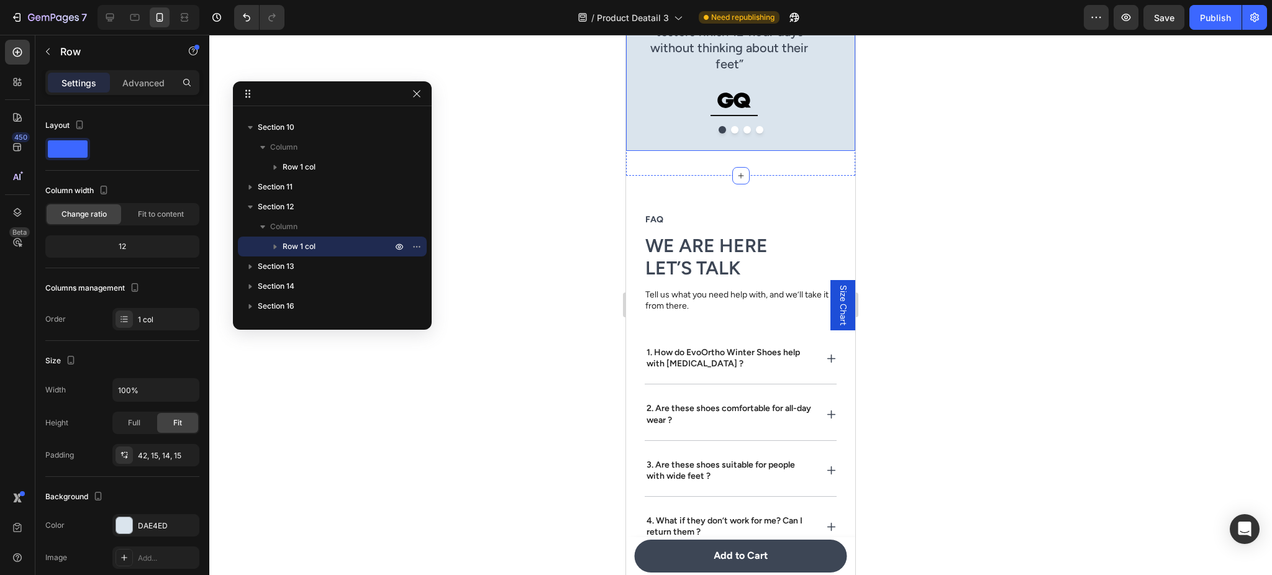
click at [673, 132] on div "IN THE PRESS Heading “Businesslike comfort: [MEDICAL_DATA]-level support, cushi…" at bounding box center [740, 17] width 229 height 267
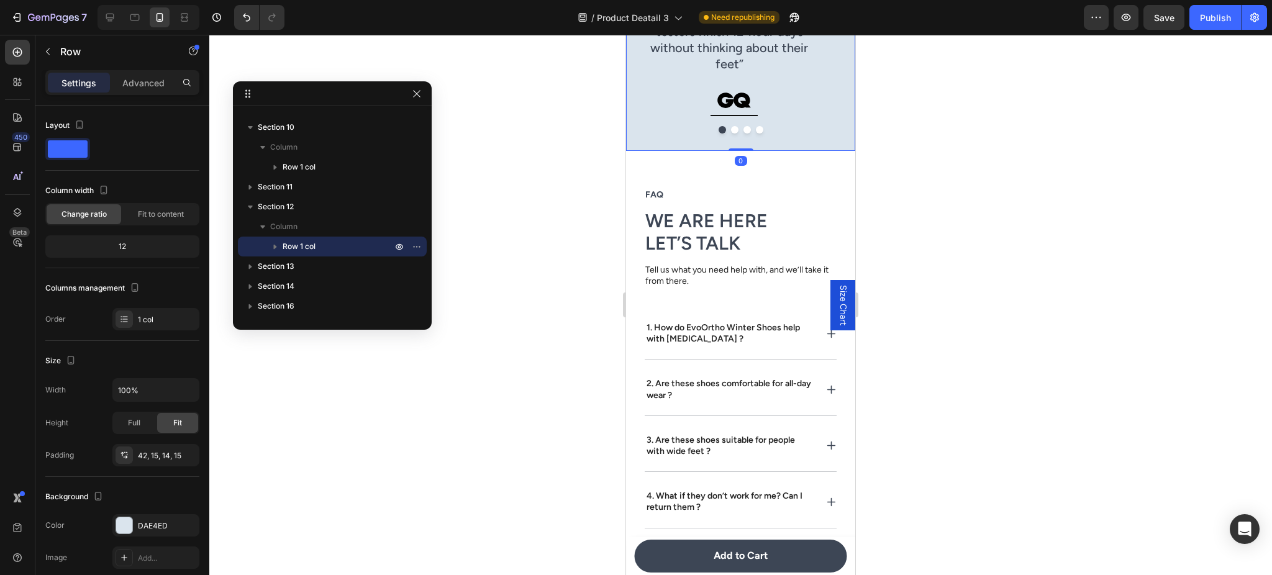
drag, startPoint x: 732, startPoint y: 156, endPoint x: 660, endPoint y: 155, distance: 71.5
click at [739, 115] on div "IN THE PRESS Heading “Businesslike comfort: [MEDICAL_DATA]-level support, cushi…" at bounding box center [740, 17] width 229 height 267
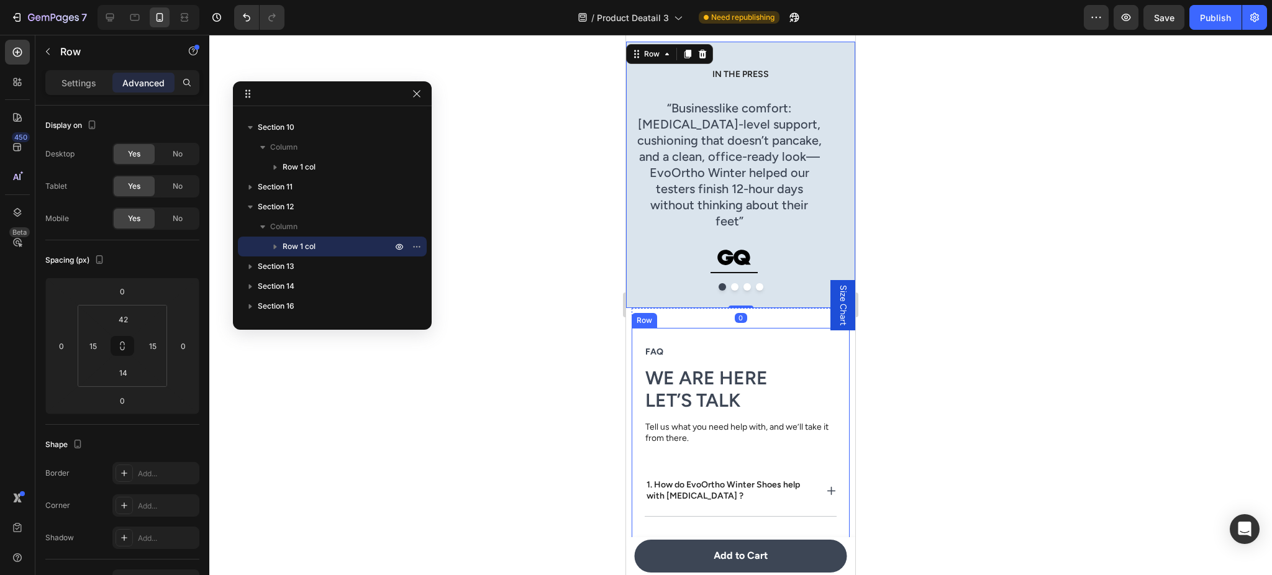
scroll to position [4405, 0]
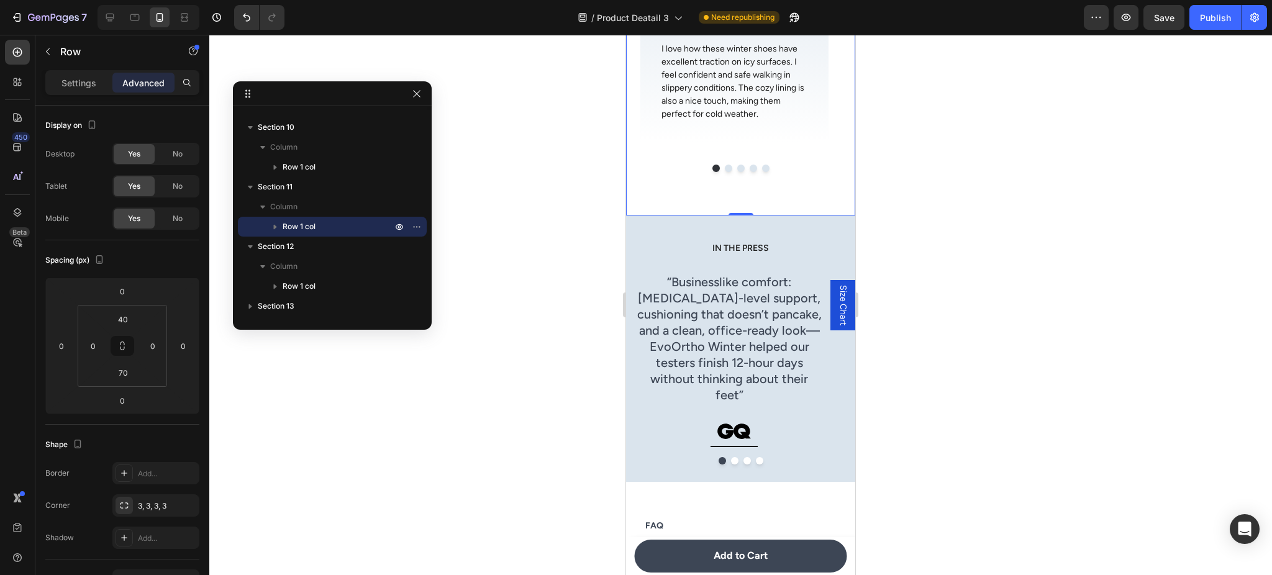
click at [123, 371] on input "70" at bounding box center [123, 372] width 25 height 19
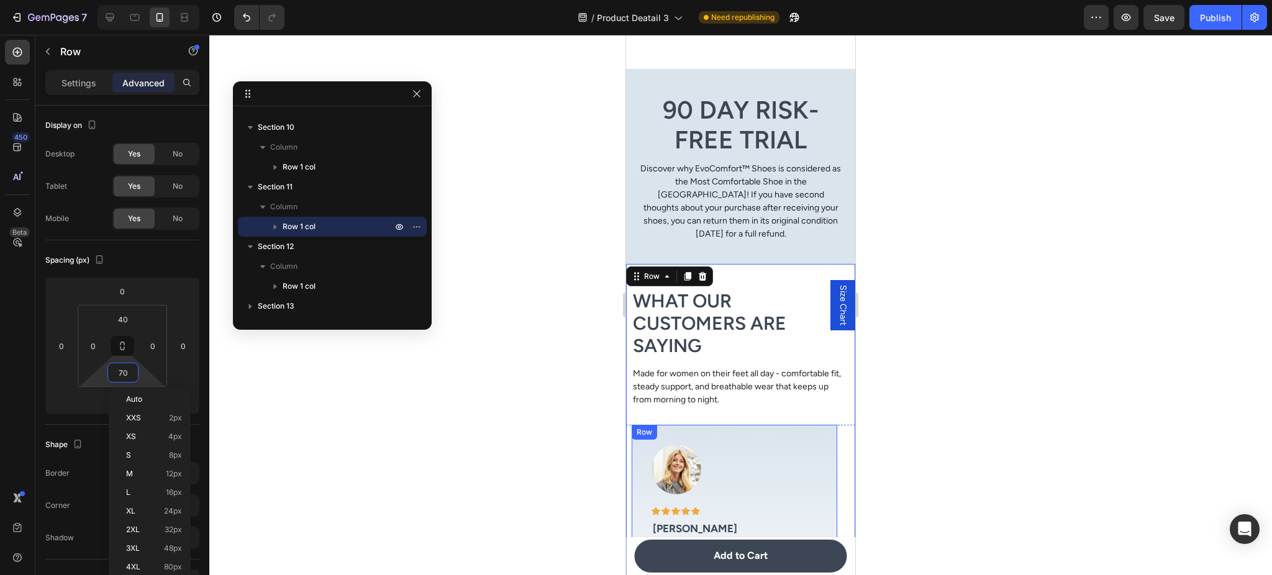
scroll to position [3852, 0]
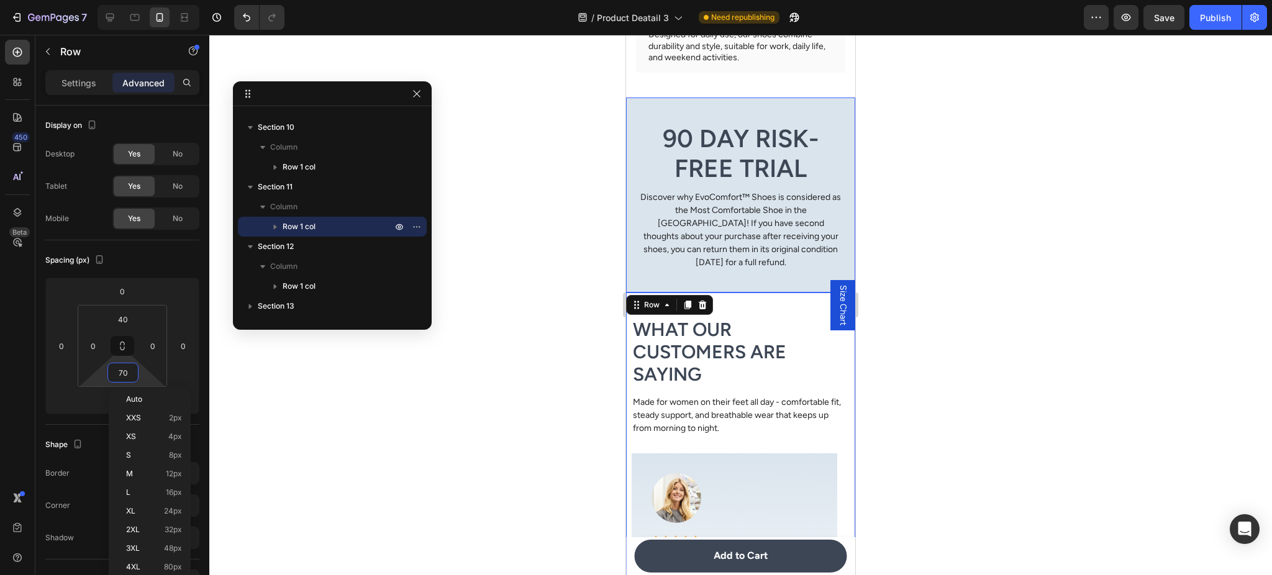
click at [762, 285] on div "90 Day Risk-Free Trial Heading Discover why EvoComfort™ Shoes is considered as …" at bounding box center [740, 195] width 229 height 195
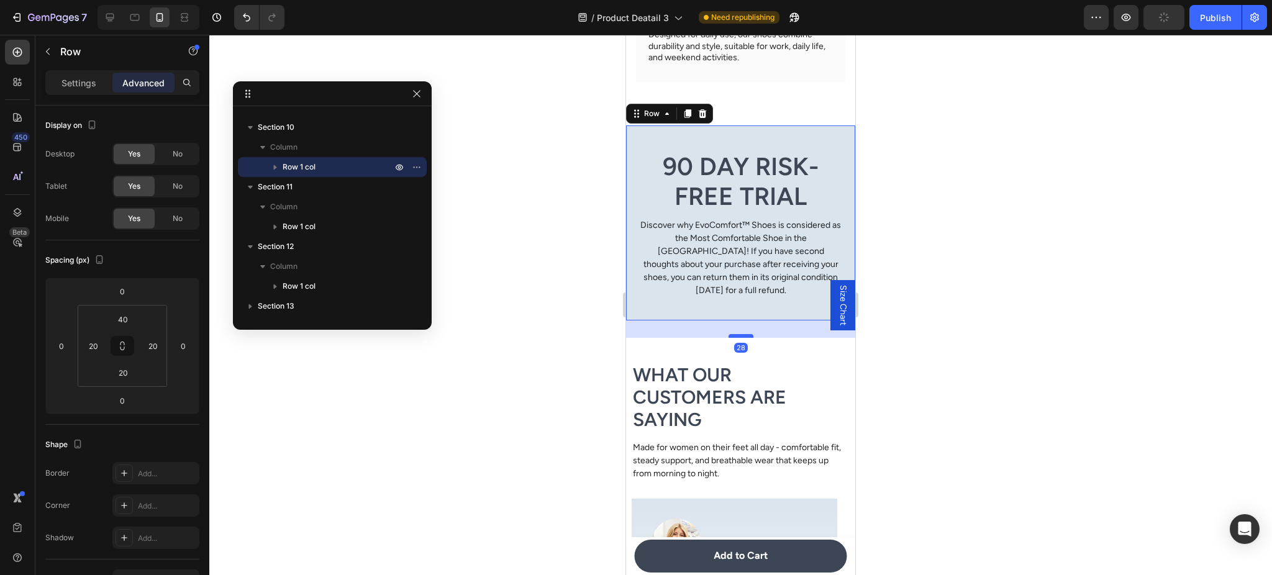
drag, startPoint x: 739, startPoint y: 291, endPoint x: 1573, endPoint y: 308, distance: 833.9
click at [741, 334] on div at bounding box center [741, 336] width 25 height 4
type input "28"
click at [1093, 237] on div at bounding box center [740, 305] width 1063 height 540
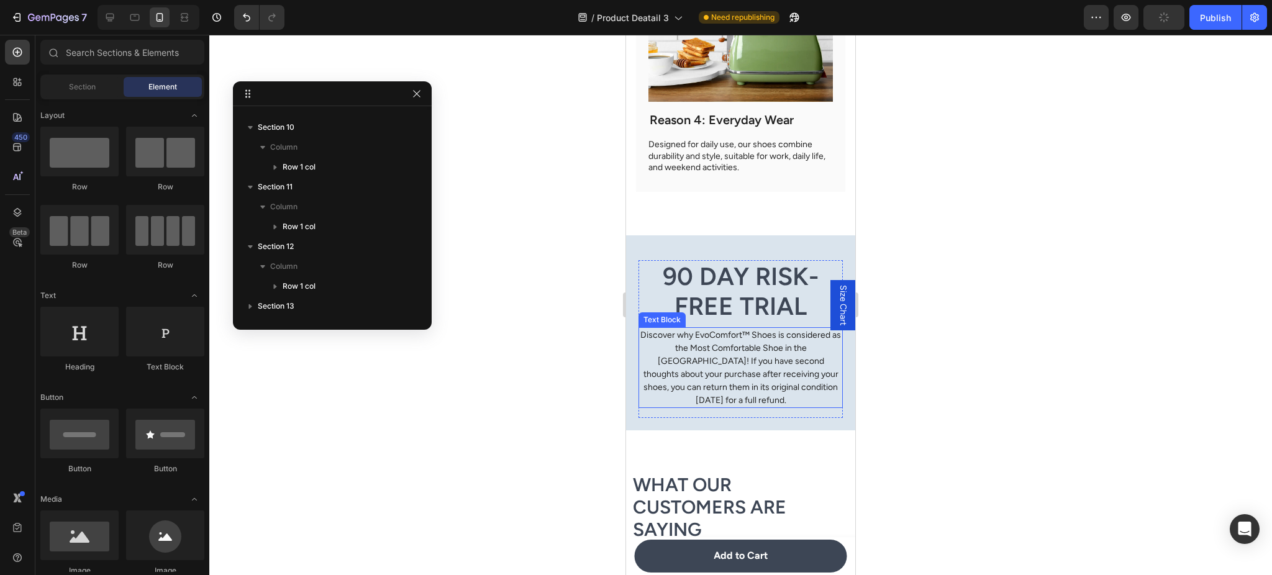
scroll to position [3631, 0]
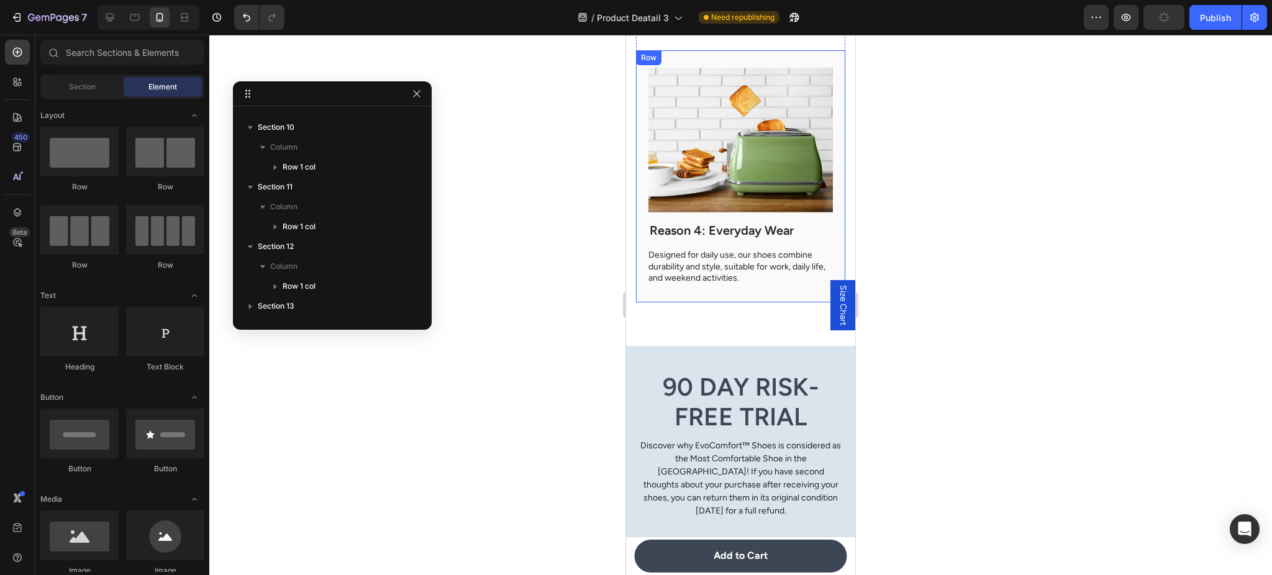
click at [726, 258] on div "Reason 4: Everyday Wear Heading Designed for daily use, our shoes combine durab…" at bounding box center [740, 176] width 209 height 252
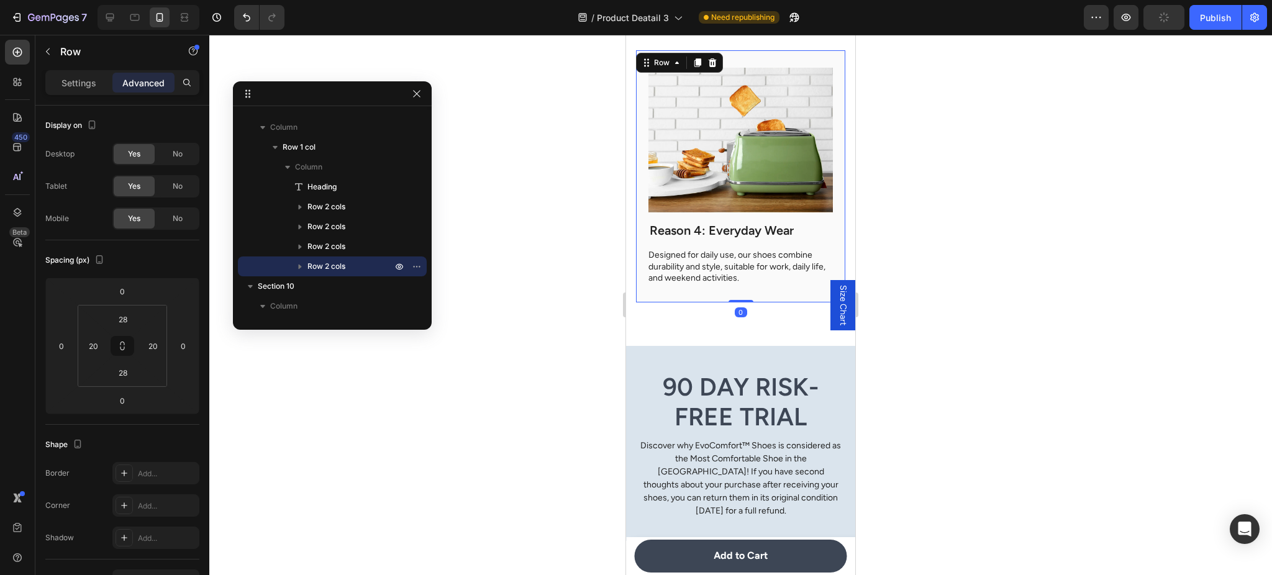
drag, startPoint x: 740, startPoint y: 273, endPoint x: 762, endPoint y: 274, distance: 21.8
click at [741, 300] on div at bounding box center [741, 301] width 25 height 2
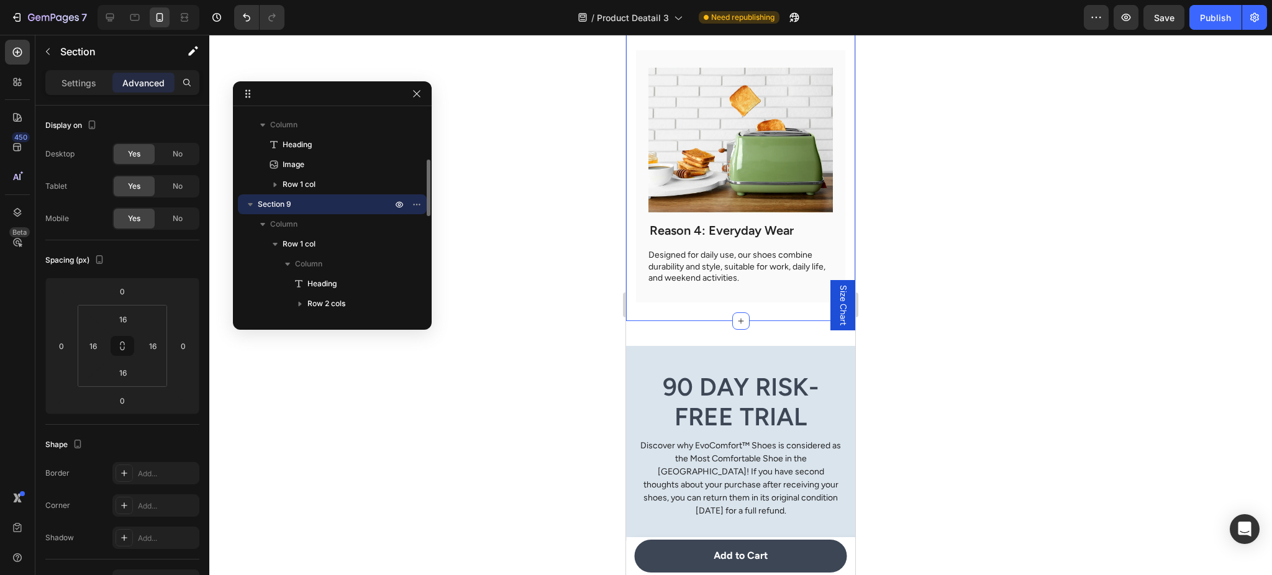
click at [276, 203] on span "Section 9" at bounding box center [275, 204] width 34 height 12
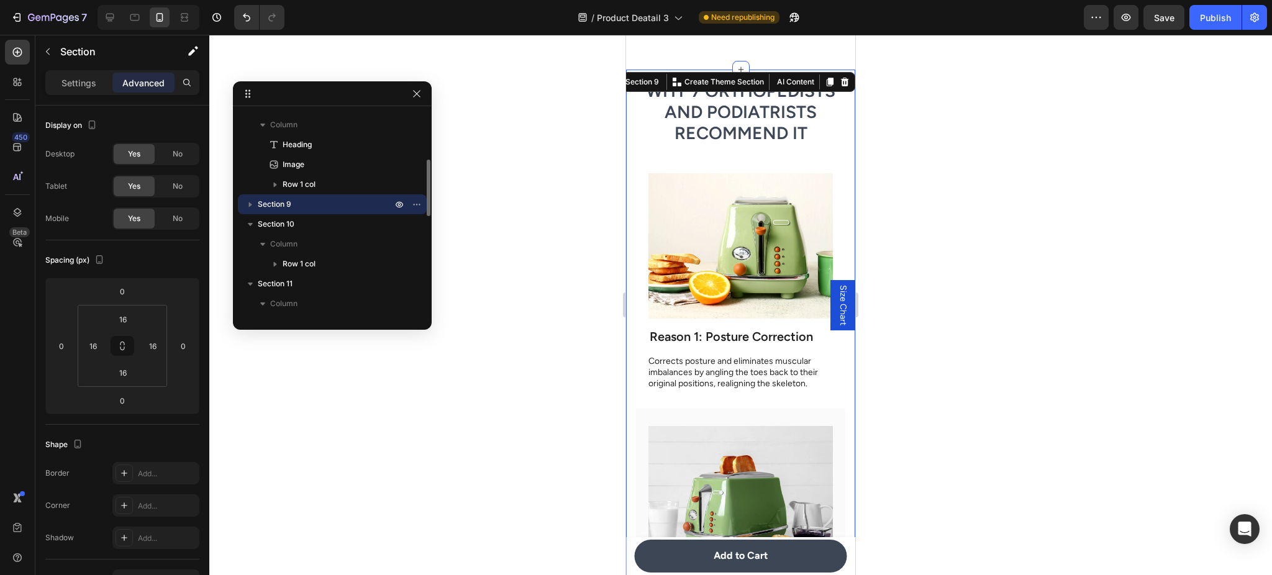
scroll to position [2715, 0]
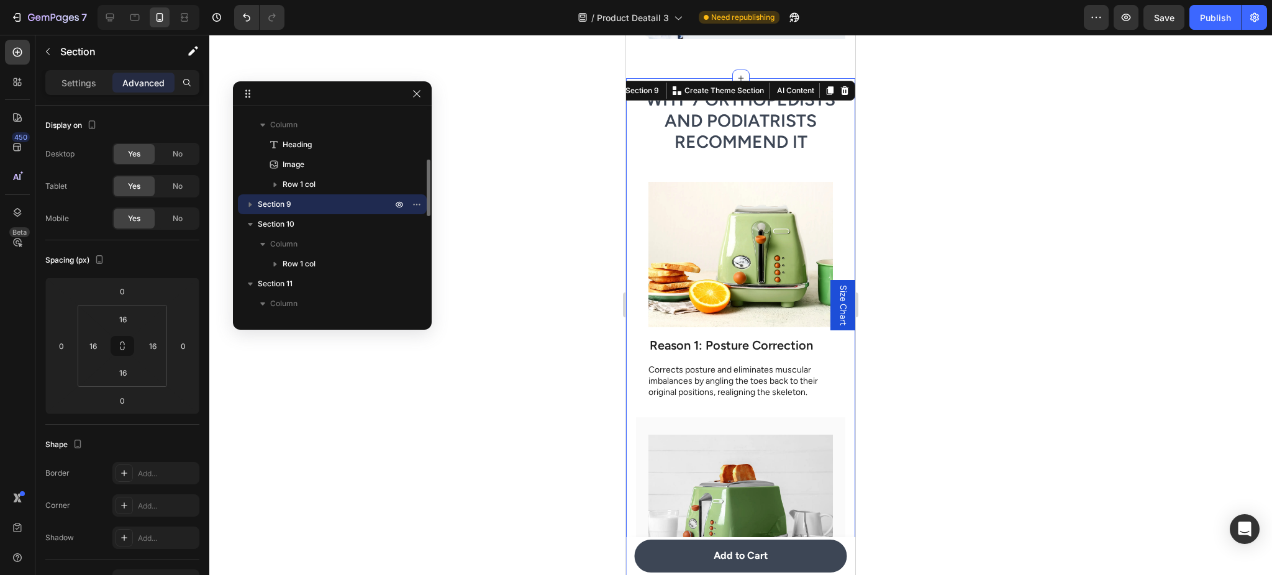
click at [283, 204] on span "Section 9" at bounding box center [275, 204] width 34 height 12
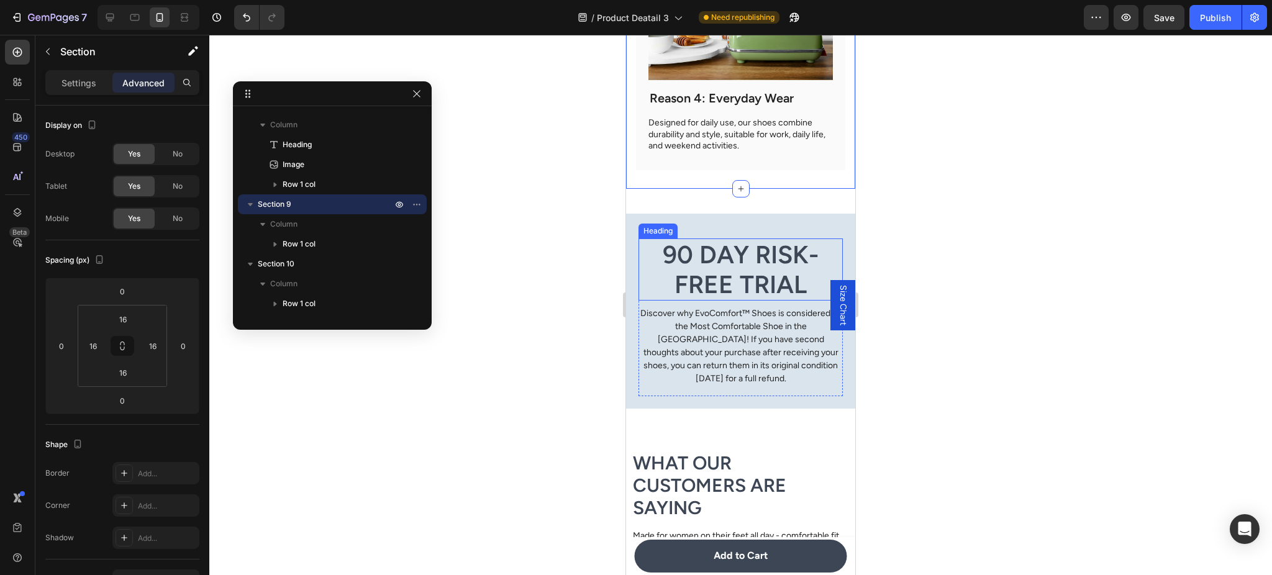
scroll to position [3709, 0]
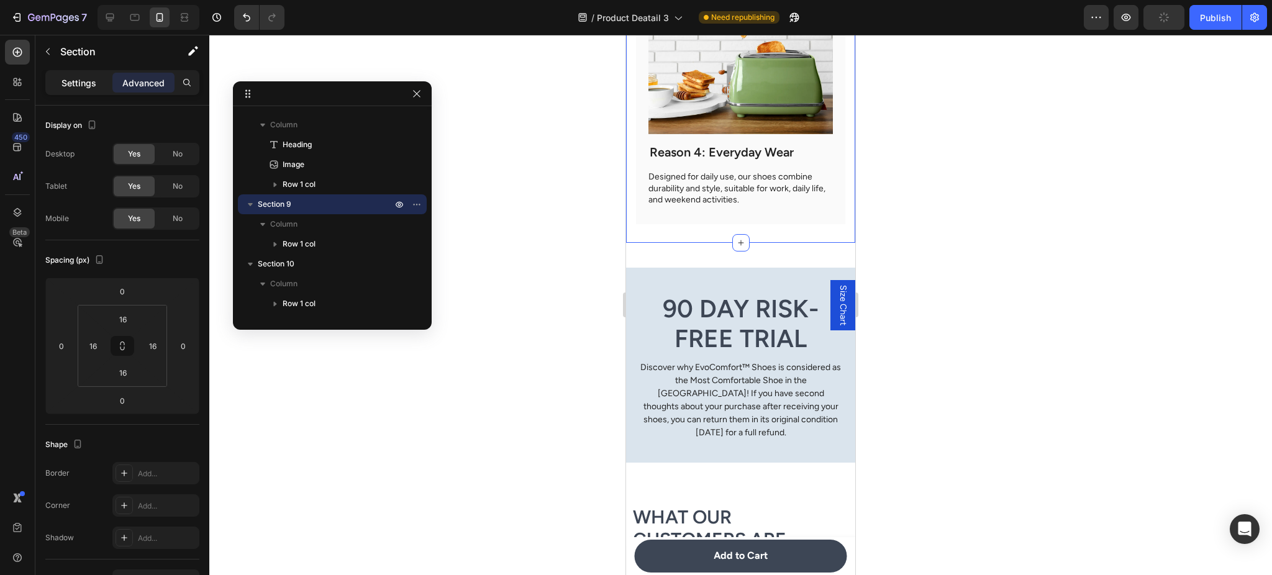
click at [90, 87] on p "Settings" at bounding box center [79, 82] width 35 height 13
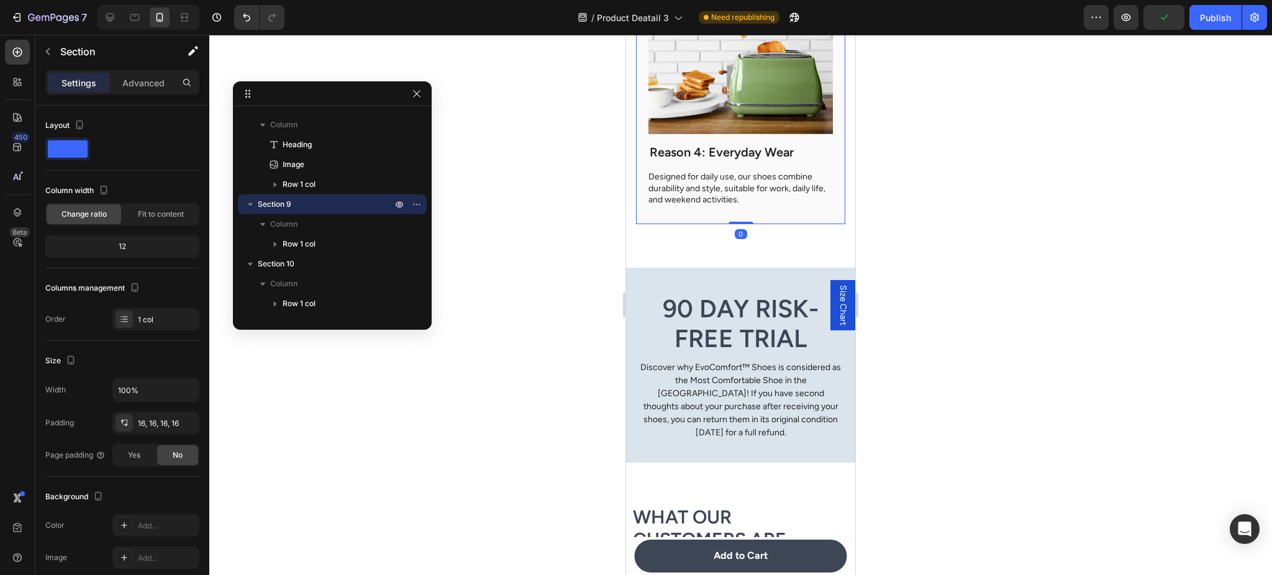
click at [768, 189] on div "Reason 4: Everyday Wear Heading Designed for daily use, our shoes combine durab…" at bounding box center [740, 98] width 209 height 252
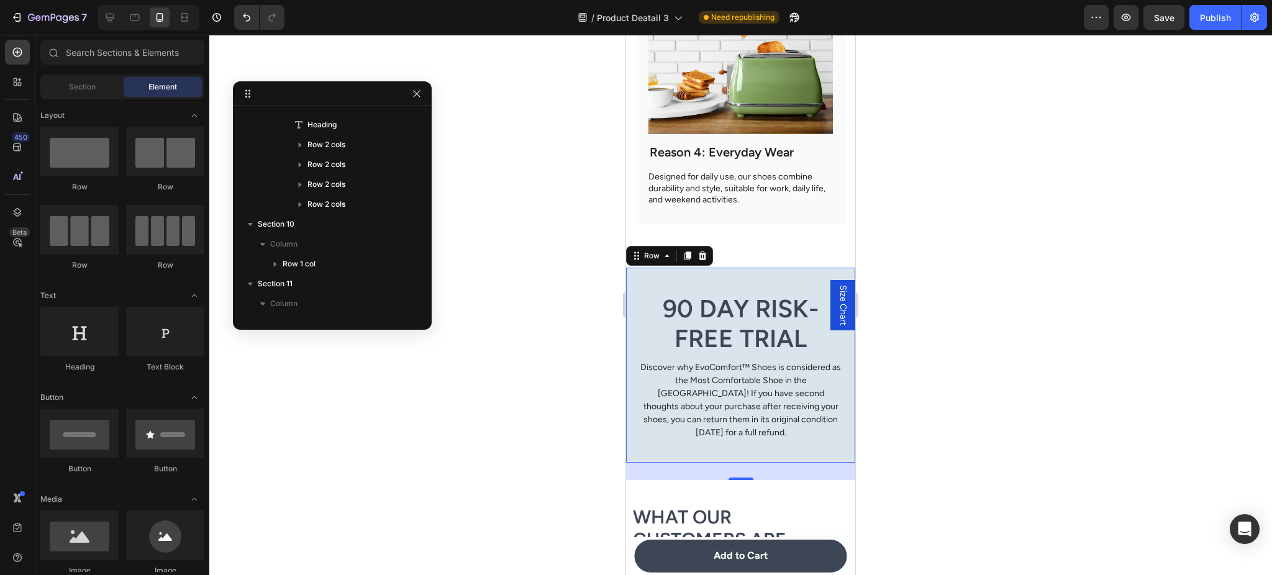
click at [818, 268] on div "90 Day Risk-Free Trial Heading Discover why EvoComfort™ Shoes is considered as …" at bounding box center [740, 365] width 229 height 195
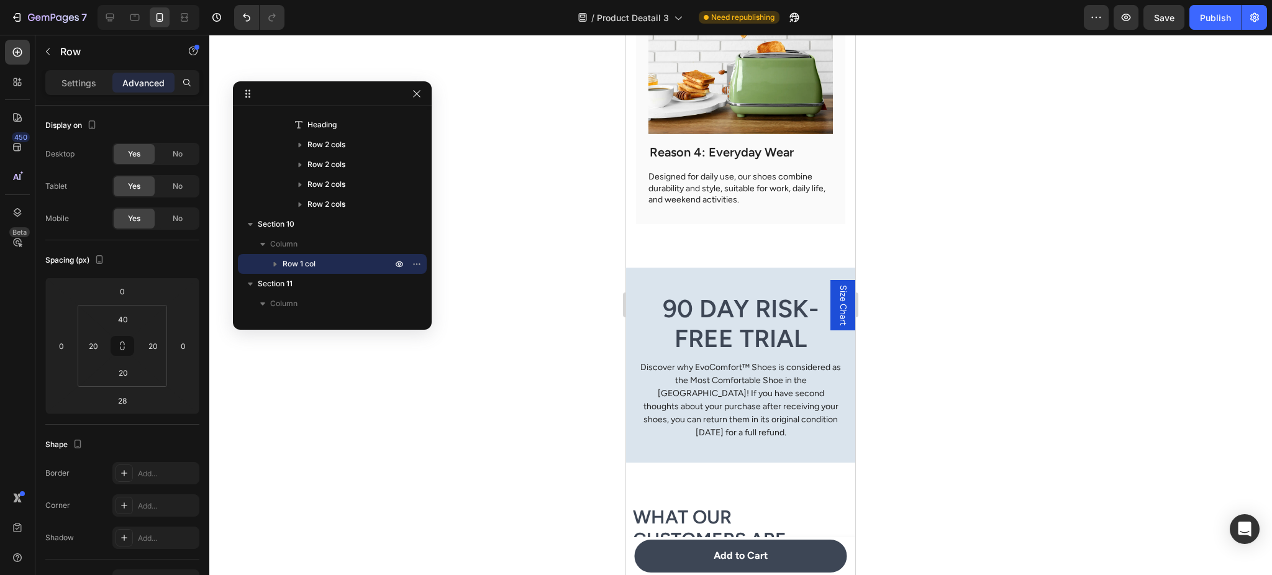
click at [836, 268] on div "90 Day Risk-Free Trial Heading Discover why EvoComfort™ Shoes is considered as …" at bounding box center [740, 365] width 229 height 195
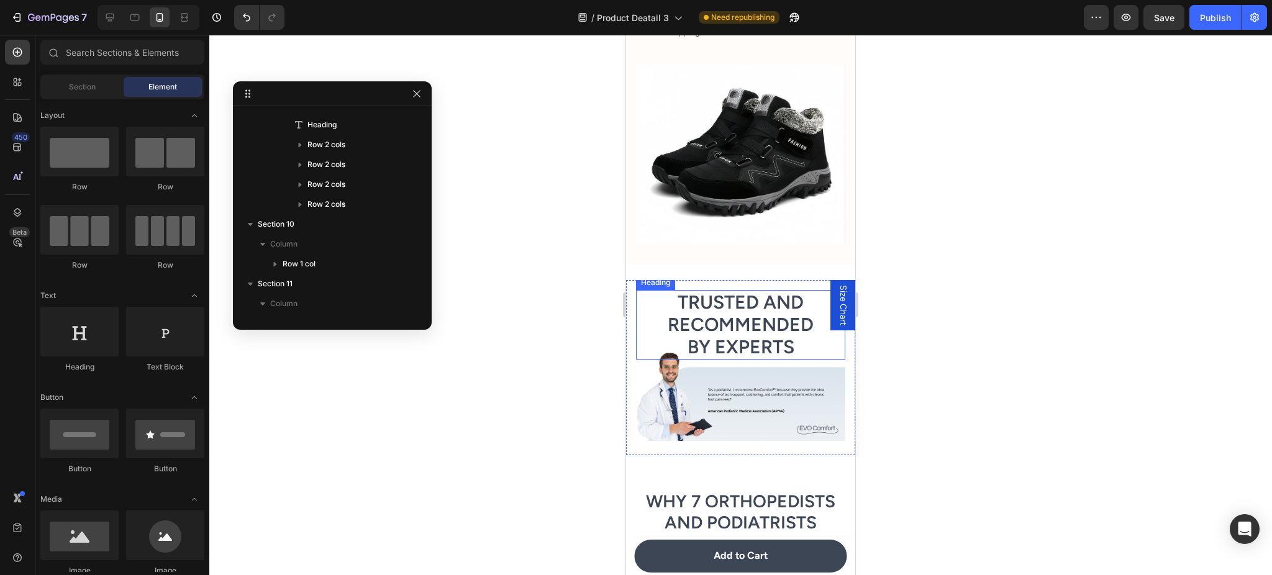
scroll to position [2495, 0]
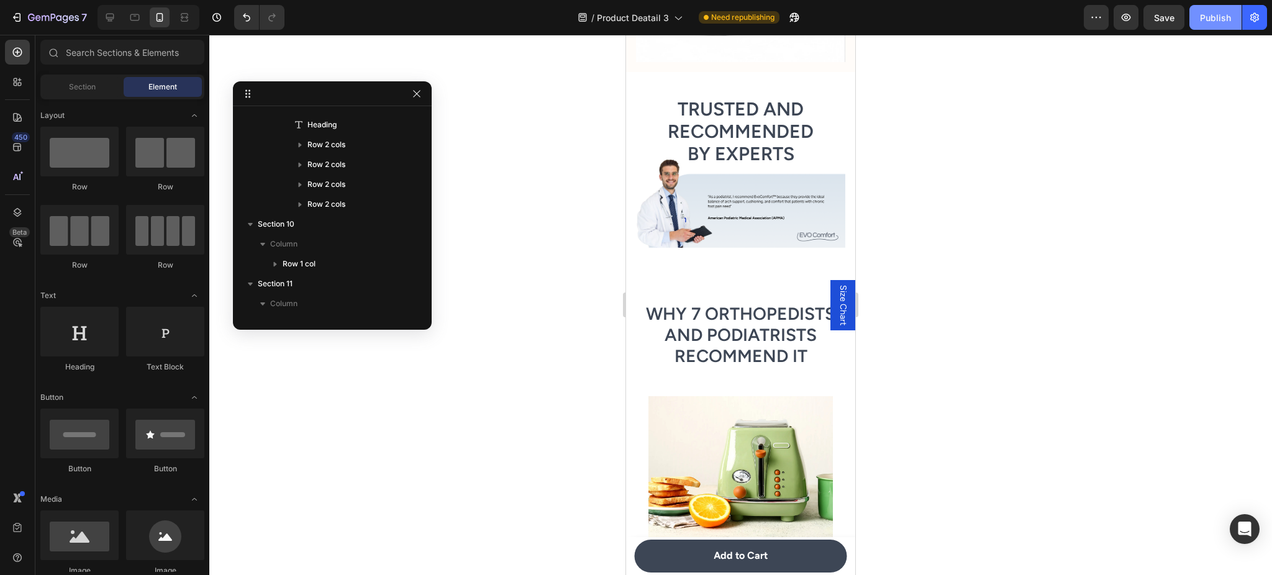
click at [1227, 21] on div "Publish" at bounding box center [1215, 17] width 31 height 13
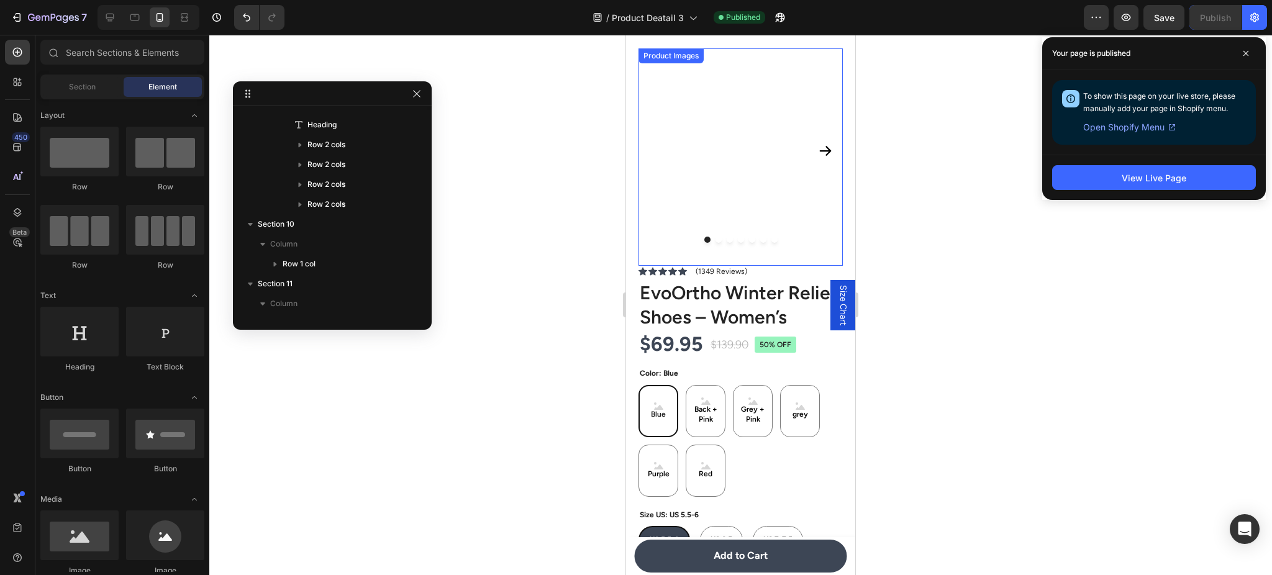
scroll to position [0, 0]
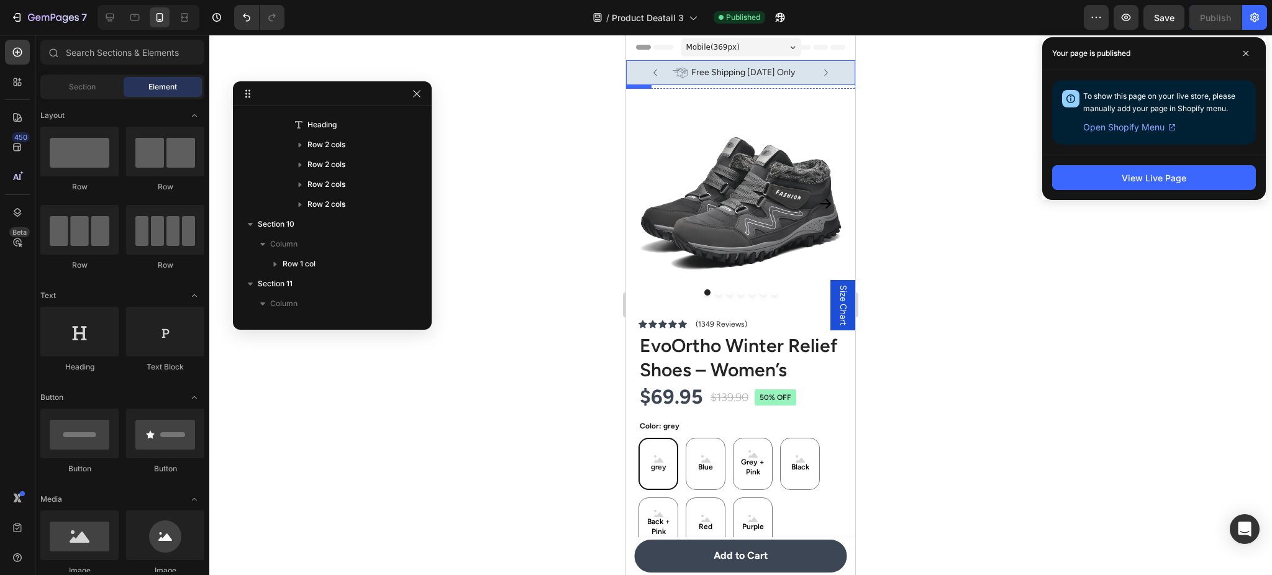
click at [829, 75] on div "Icon Free Shipping [DATE] Only Text Block Row" at bounding box center [735, 72] width 192 height 15
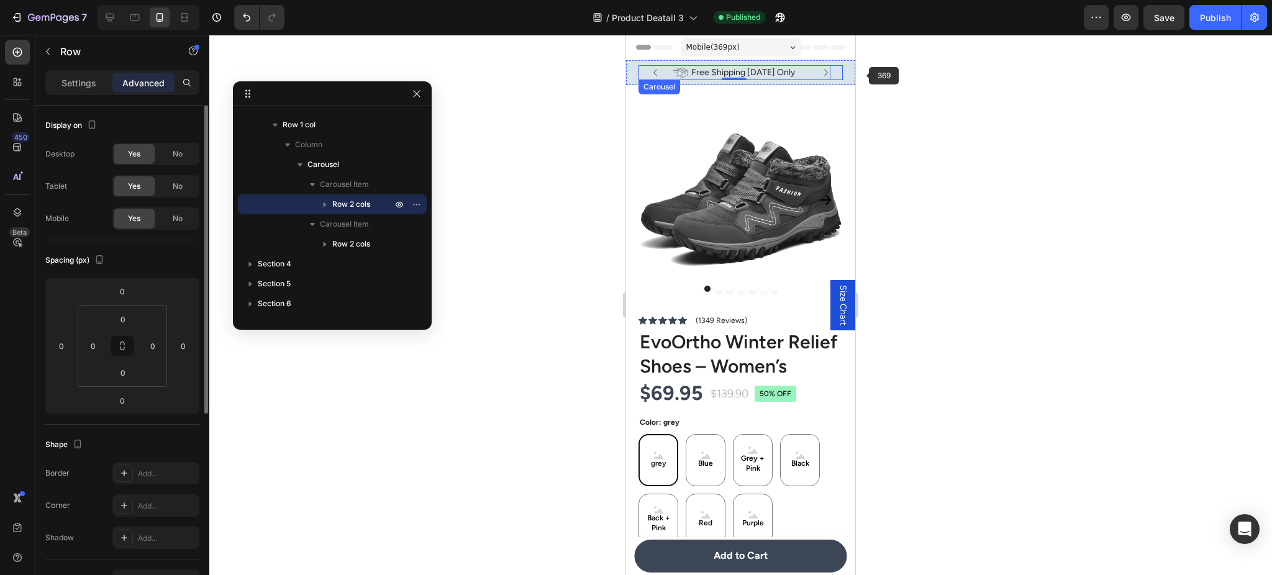
click at [819, 75] on icon "Carousel Next Arrow" at bounding box center [826, 73] width 14 height 14
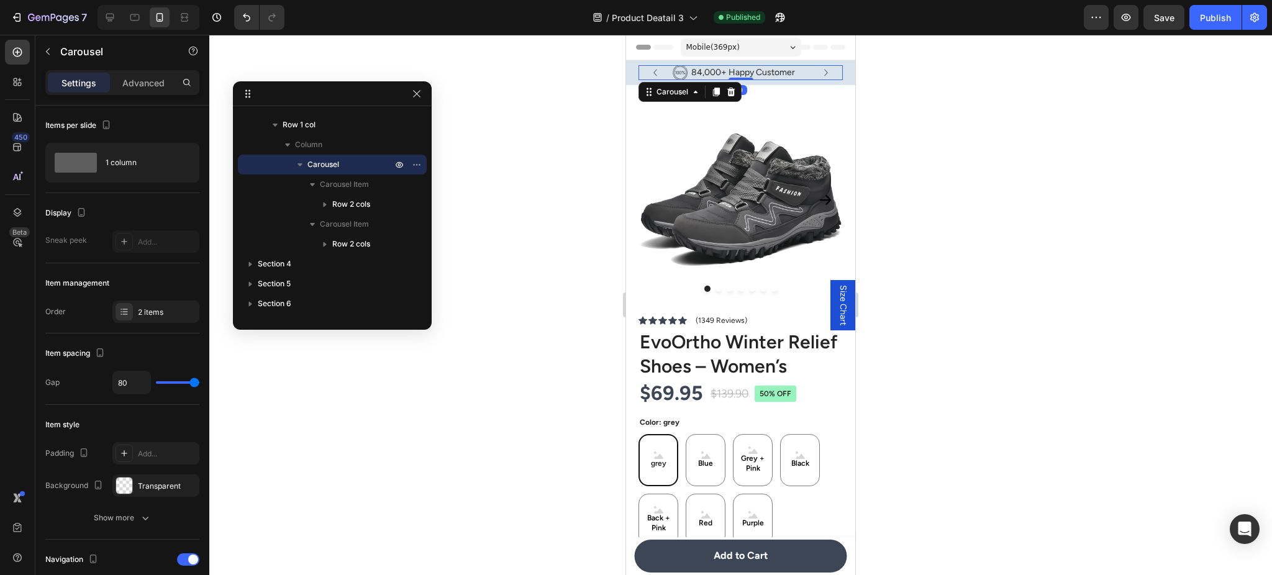
click at [819, 72] on icon "Carousel Next Arrow" at bounding box center [826, 73] width 14 height 14
click at [115, 168] on div "1 column" at bounding box center [144, 162] width 76 height 29
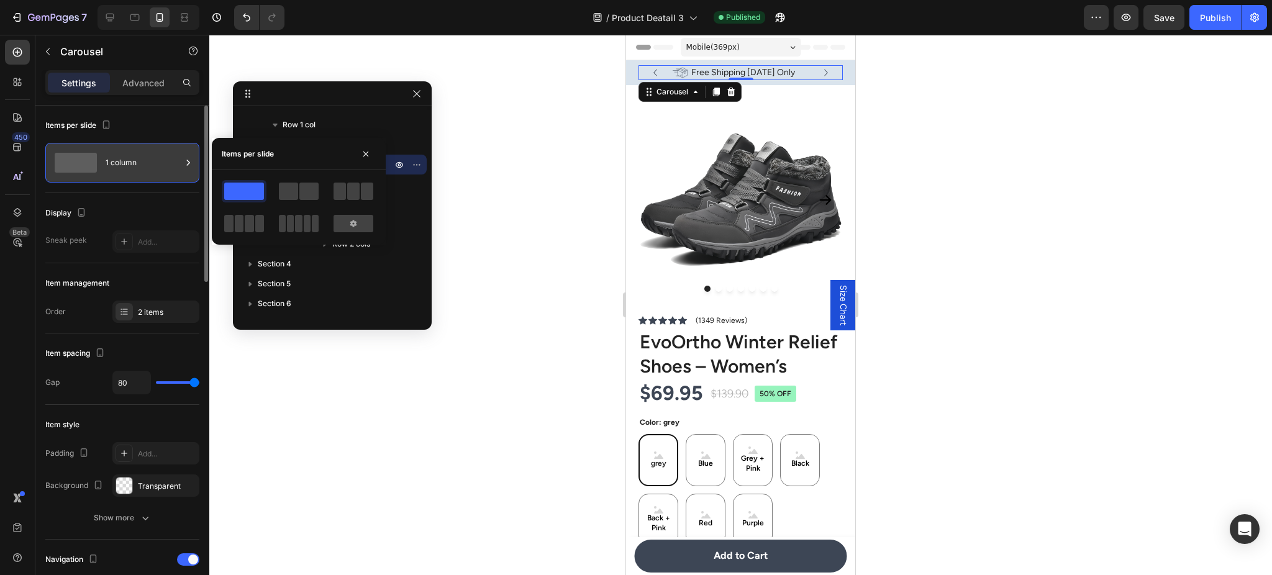
click at [140, 170] on div "1 column" at bounding box center [144, 162] width 76 height 29
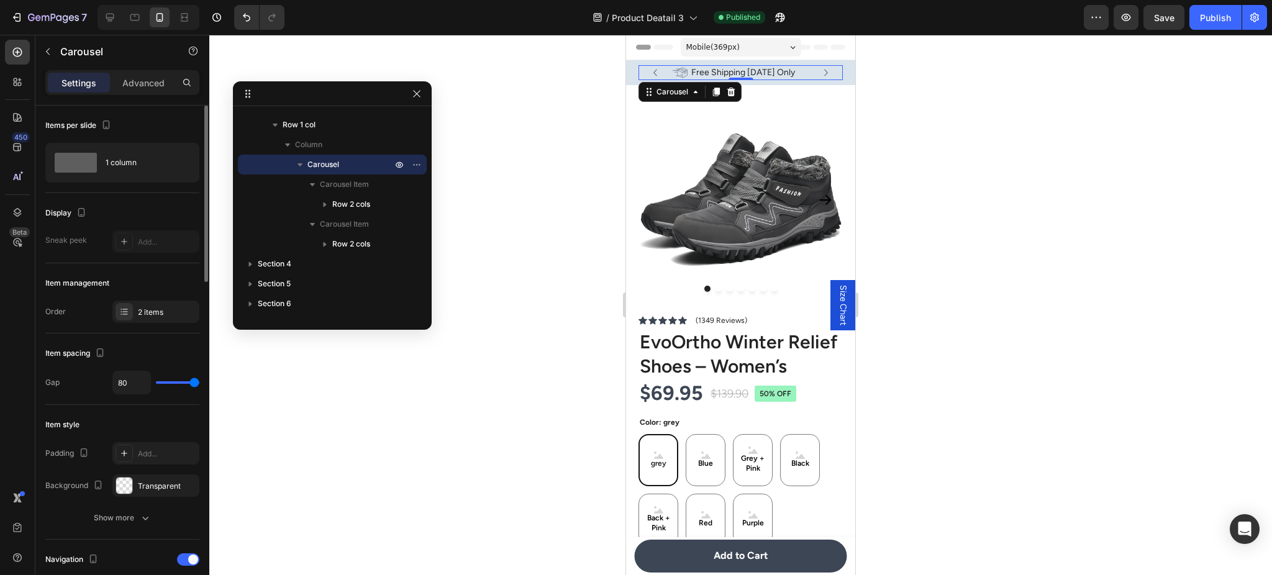
scroll to position [442, 0]
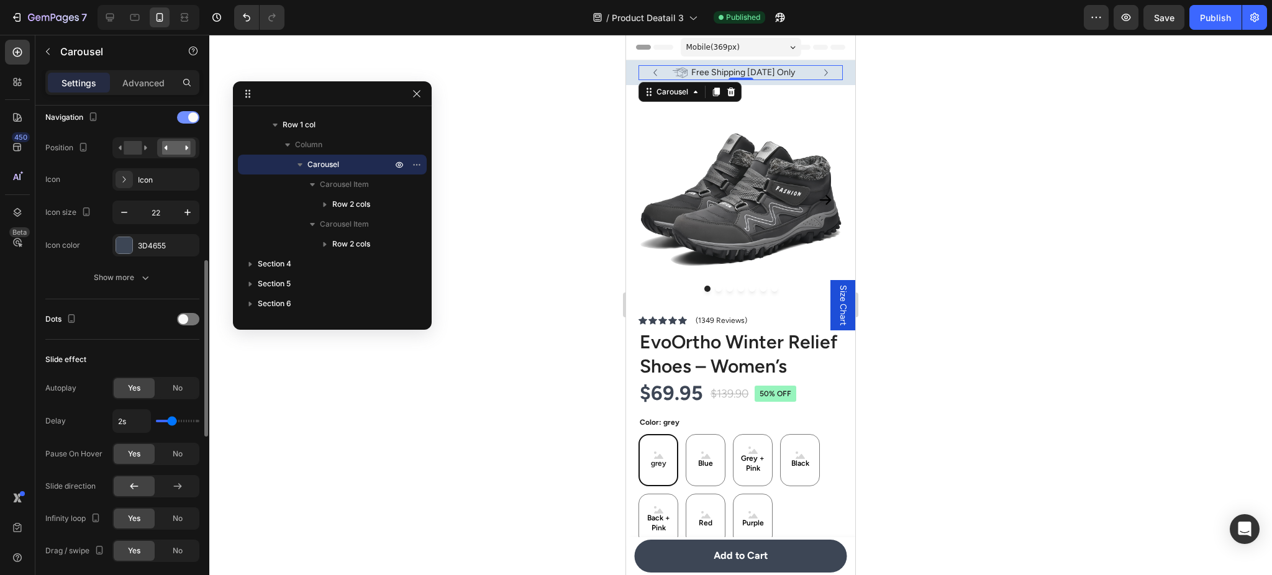
click at [184, 121] on div at bounding box center [188, 117] width 22 height 12
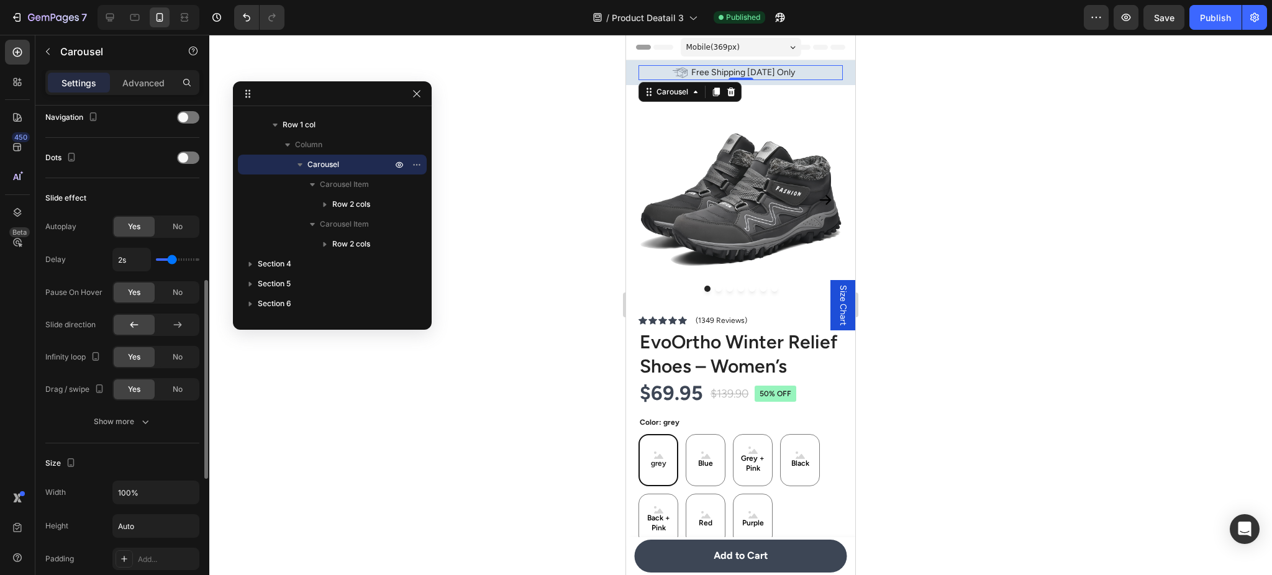
type input "1.8s"
type input "1.8"
type input "1.7s"
type input "1.7"
type input "1.8s"
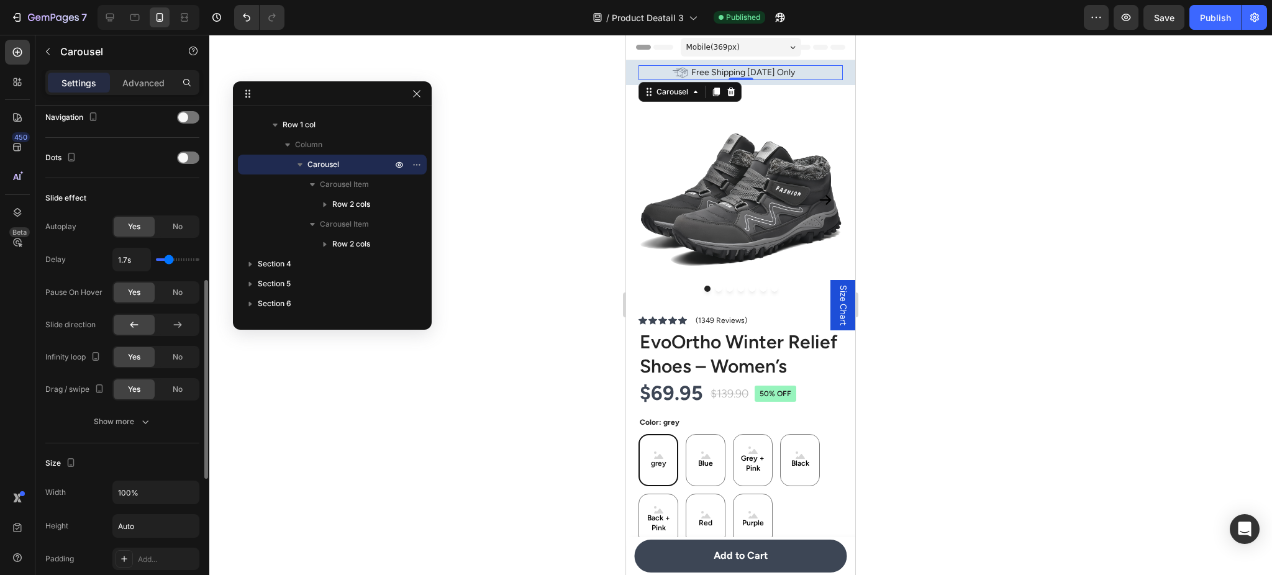
type input "1.8"
type input "1.9s"
type input "1.9"
type input "2s"
type input "2"
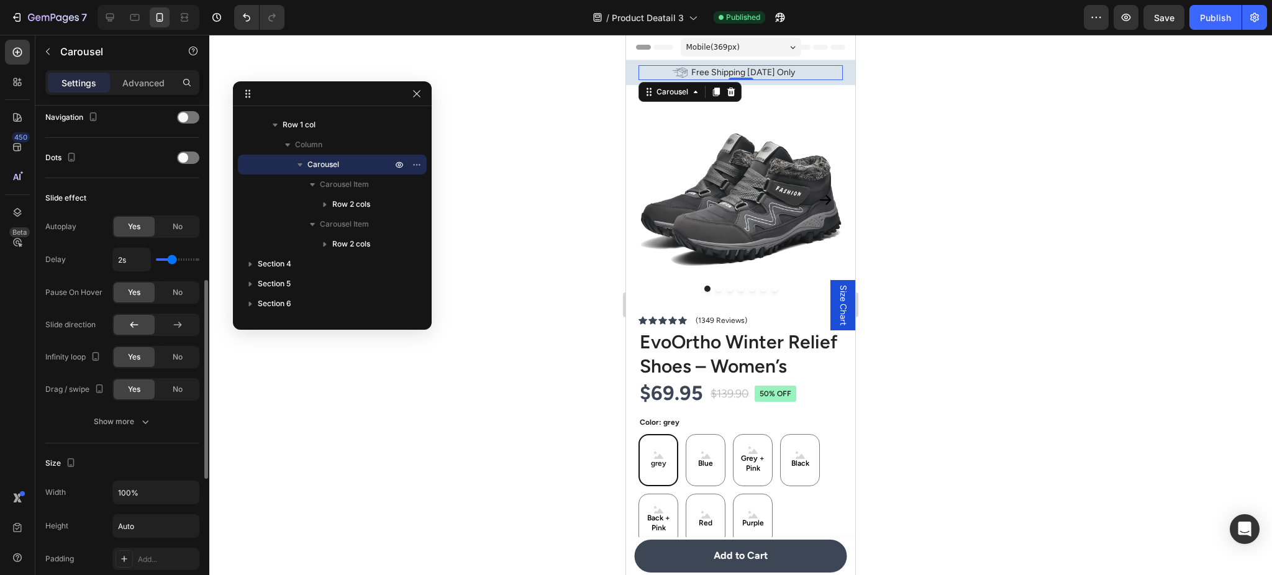
type input "2.1s"
type input "2.1"
type input "2s"
type input "2"
click at [172, 261] on input "range" at bounding box center [177, 259] width 43 height 2
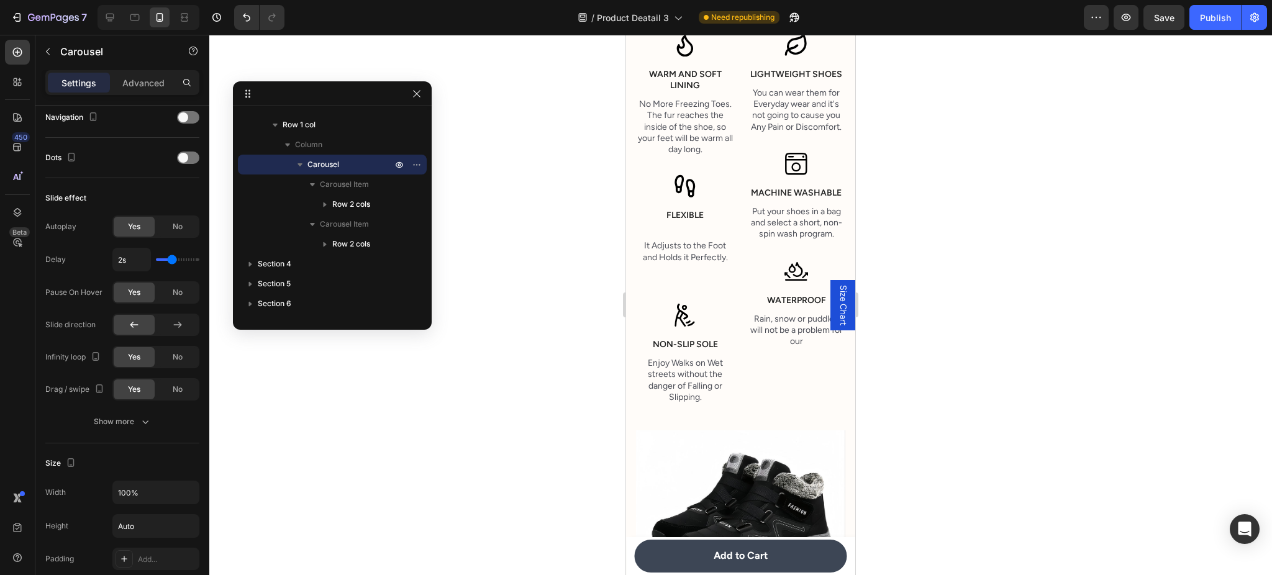
scroll to position [2319, 0]
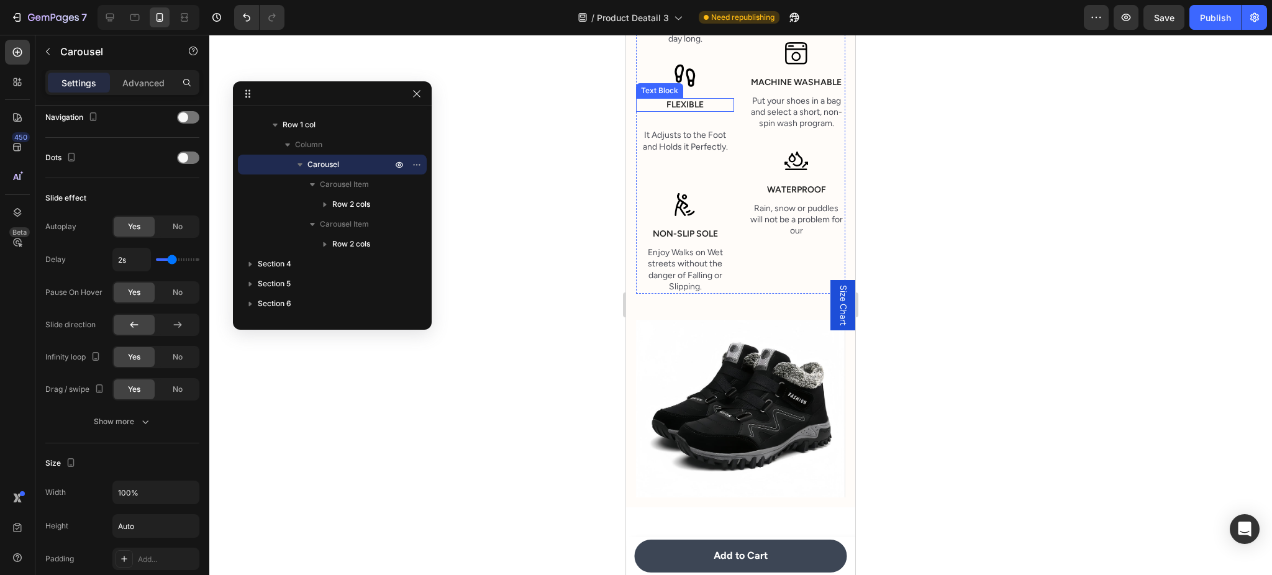
click at [826, 116] on div "Icon Lightweight Shoes Text Block You can wear them for Everyday wear and it's …" at bounding box center [796, 80] width 98 height 316
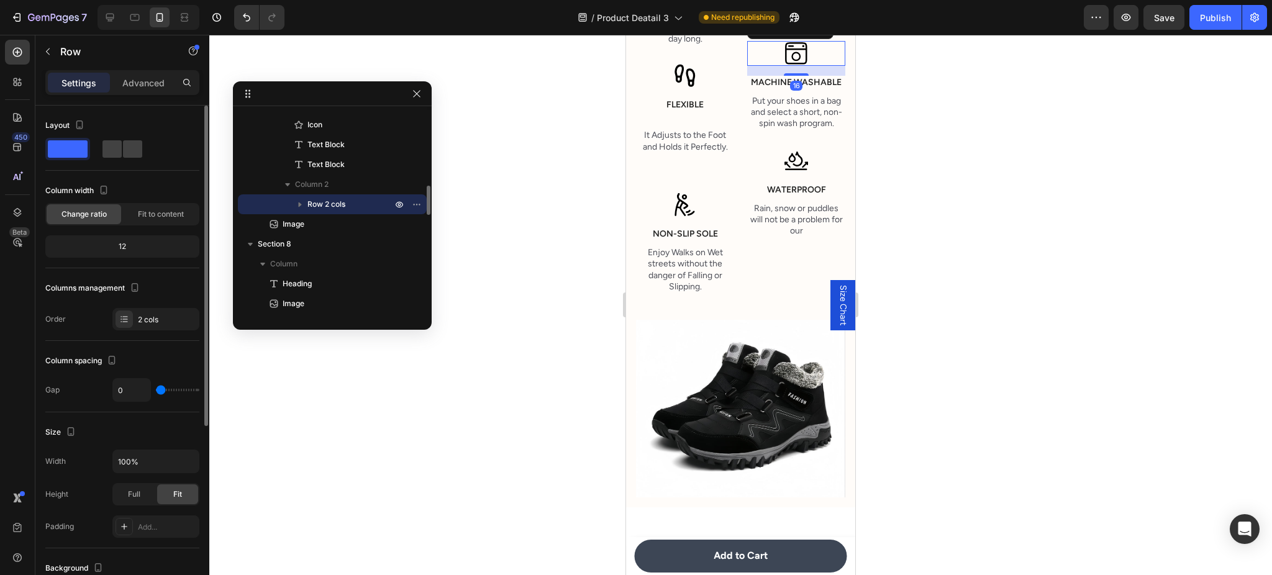
click at [793, 66] on icon at bounding box center [796, 53] width 25 height 25
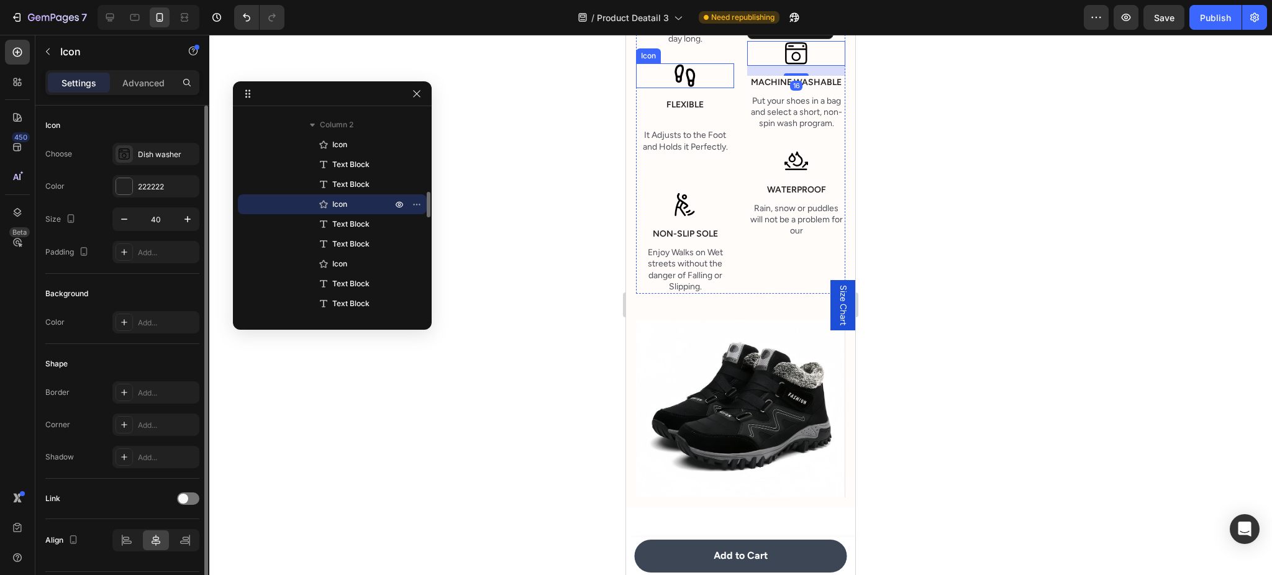
click at [693, 88] on icon at bounding box center [685, 75] width 25 height 25
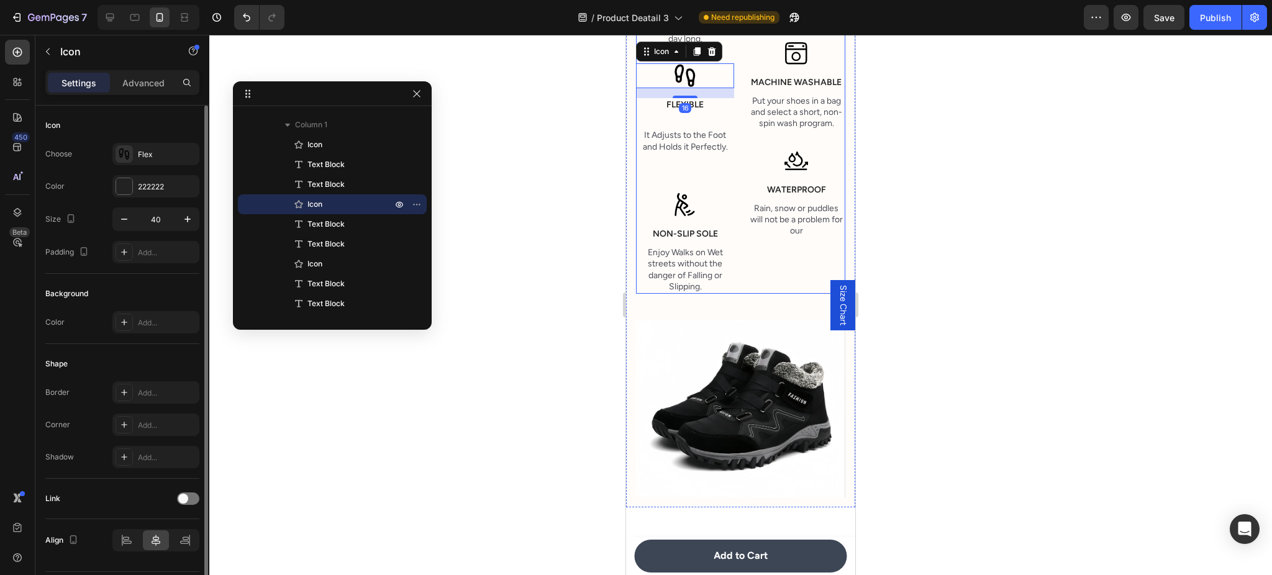
click at [701, 111] on p "Flexible" at bounding box center [685, 104] width 96 height 11
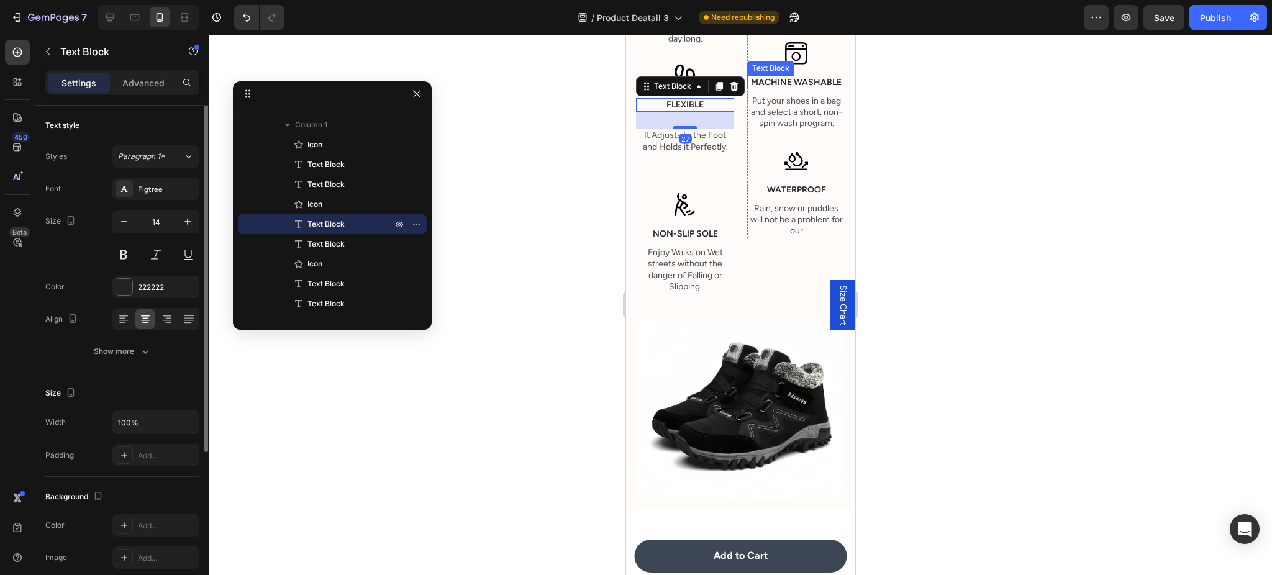
click at [769, 88] on p "Machine washable" at bounding box center [797, 82] width 96 height 11
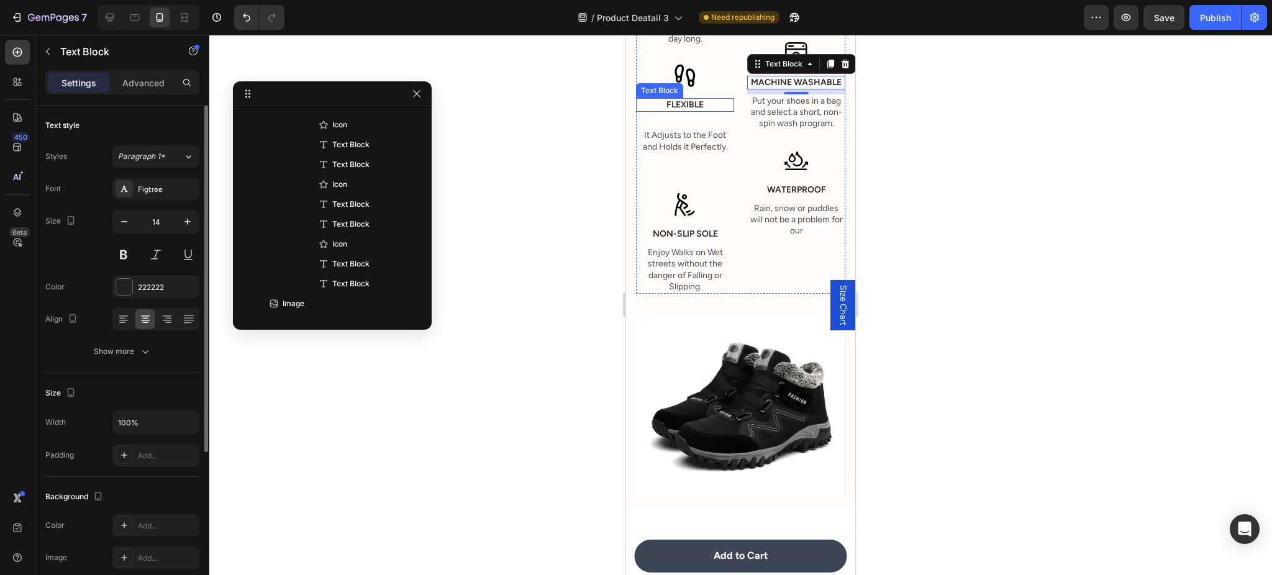
click at [687, 111] on p "Flexible" at bounding box center [685, 104] width 96 height 11
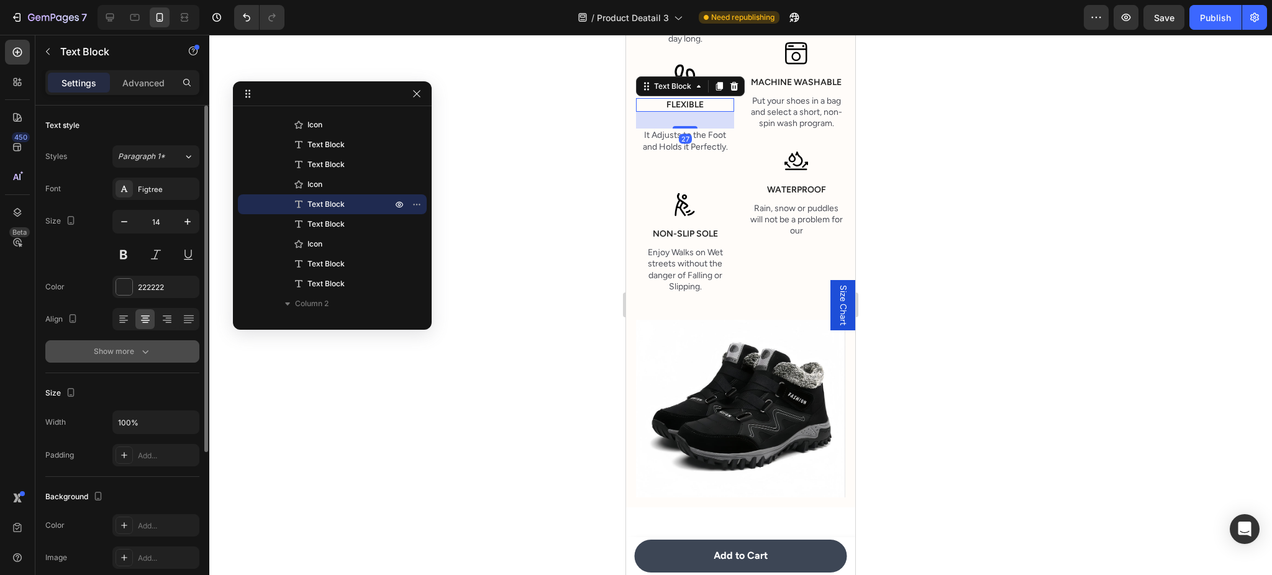
click at [130, 349] on div "Show more" at bounding box center [123, 351] width 58 height 12
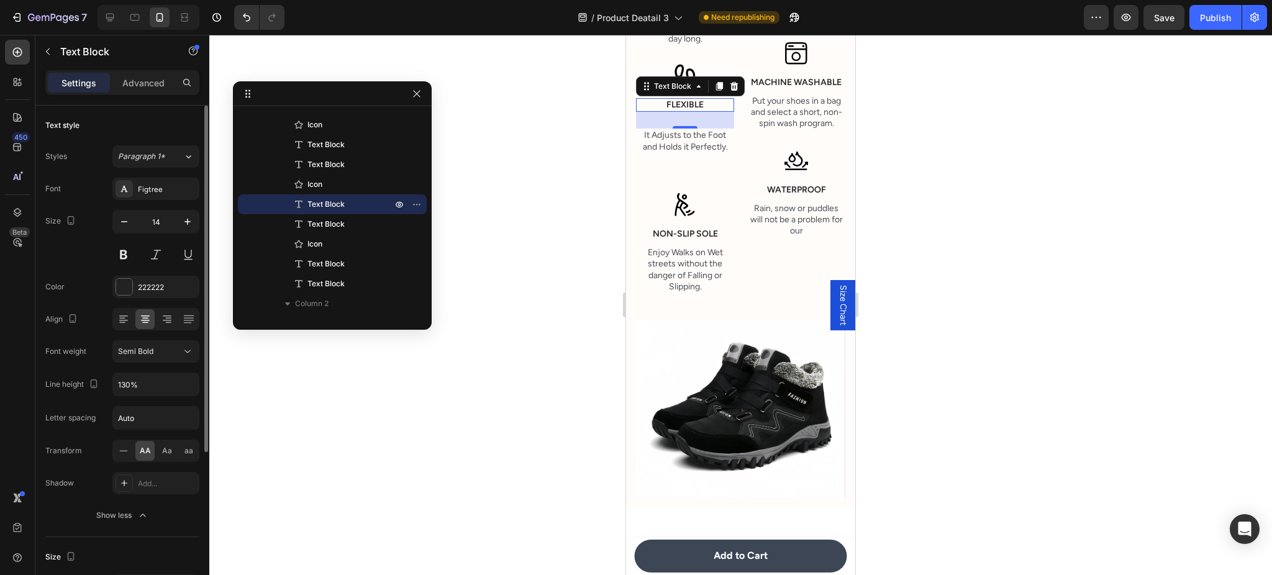
click at [145, 93] on div "Settings Advanced" at bounding box center [122, 82] width 154 height 25
click at [143, 93] on div "Settings Advanced" at bounding box center [122, 82] width 154 height 25
click at [148, 70] on div "Settings Advanced" at bounding box center [122, 82] width 154 height 25
click at [145, 80] on p "Advanced" at bounding box center [143, 82] width 42 height 13
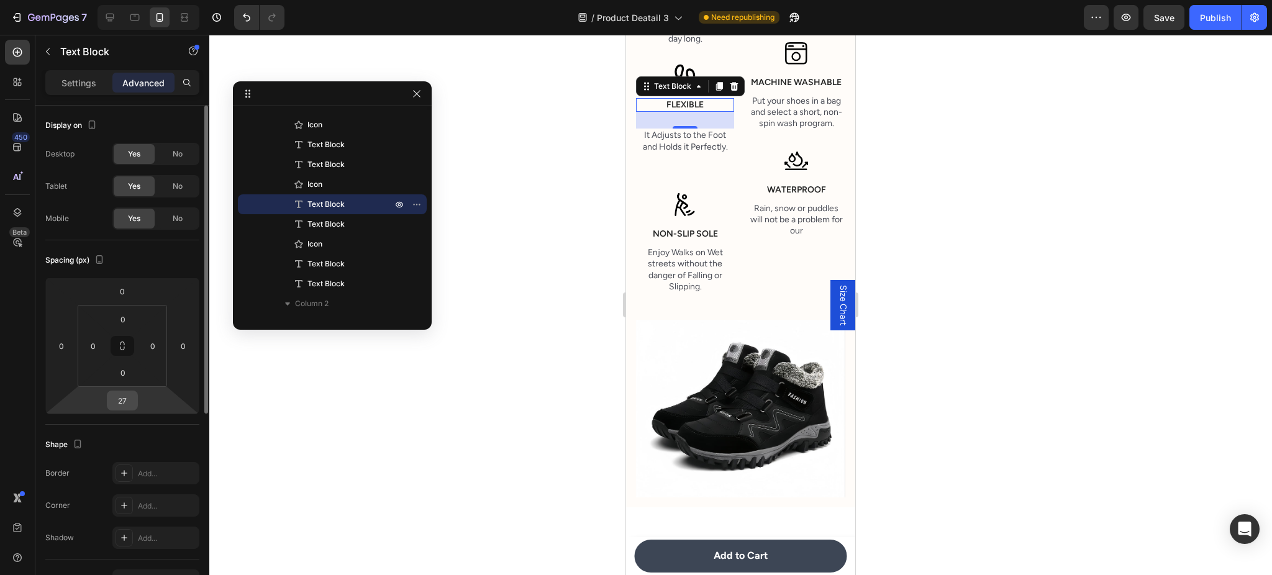
click at [113, 406] on input "27" at bounding box center [122, 400] width 25 height 19
click at [126, 405] on input "27" at bounding box center [122, 400] width 25 height 19
click at [127, 404] on input "27" at bounding box center [122, 400] width 25 height 19
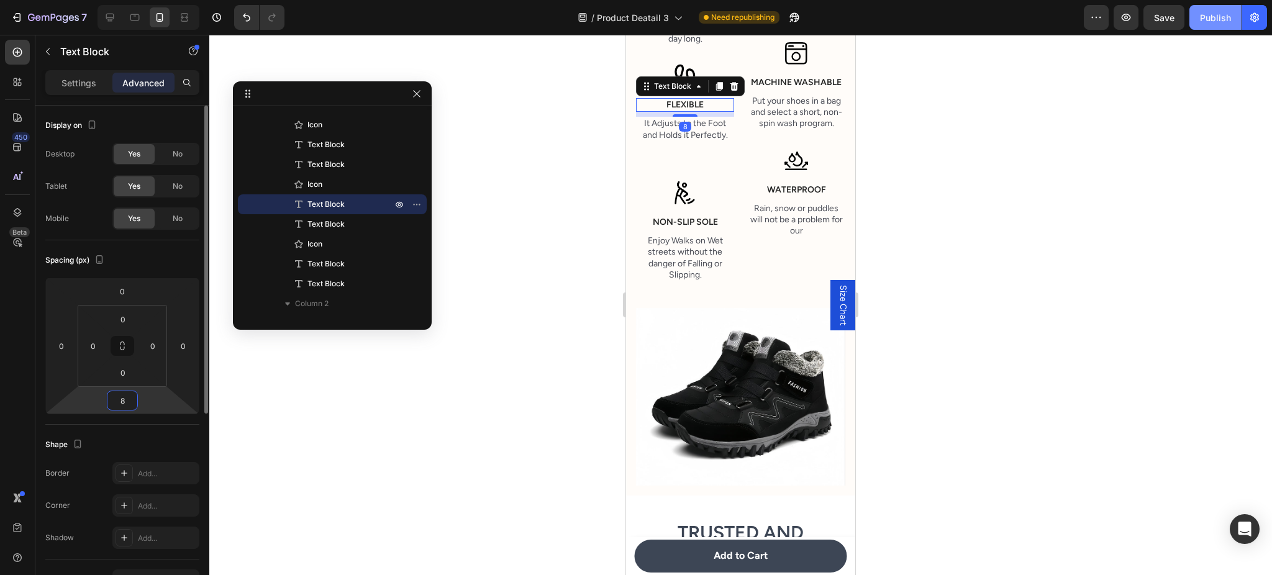
type input "8"
click at [1206, 24] on button "Publish" at bounding box center [1216, 17] width 52 height 25
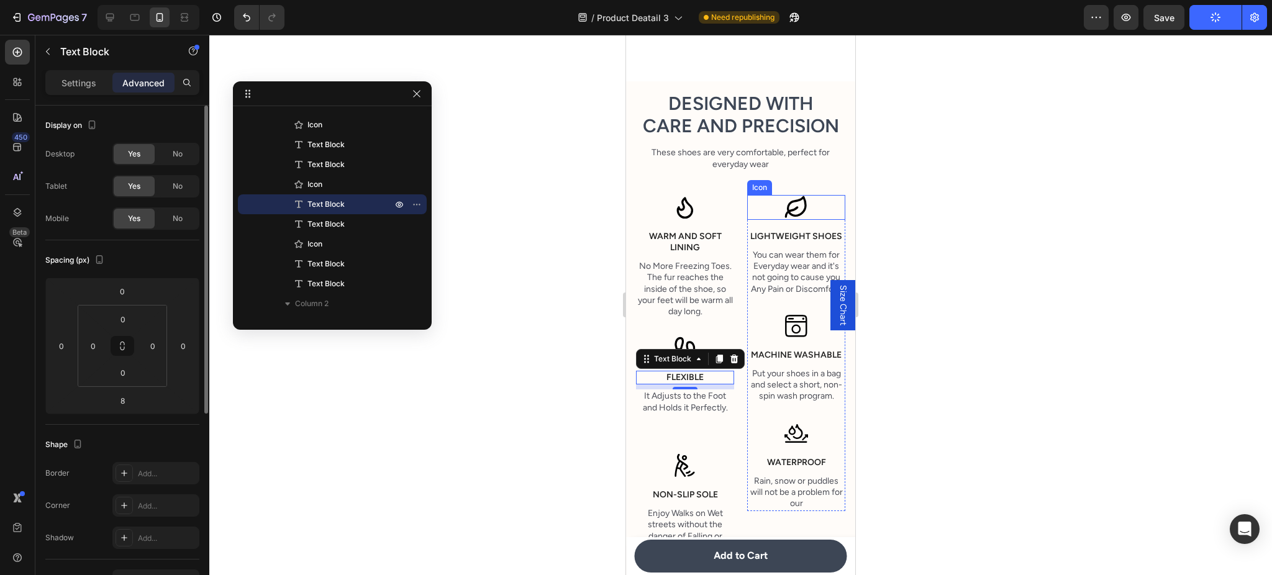
scroll to position [2099, 0]
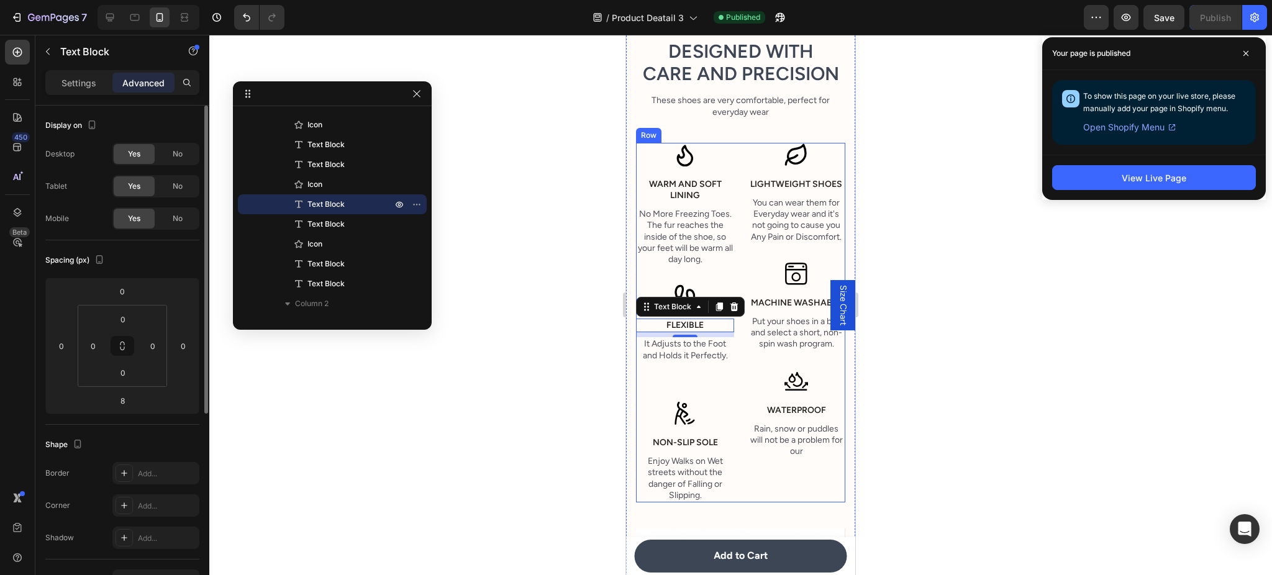
click at [708, 404] on div "Icon Warm and Soft lining Text Block No More Freezing Toes. The fur reaches the…" at bounding box center [685, 323] width 98 height 360
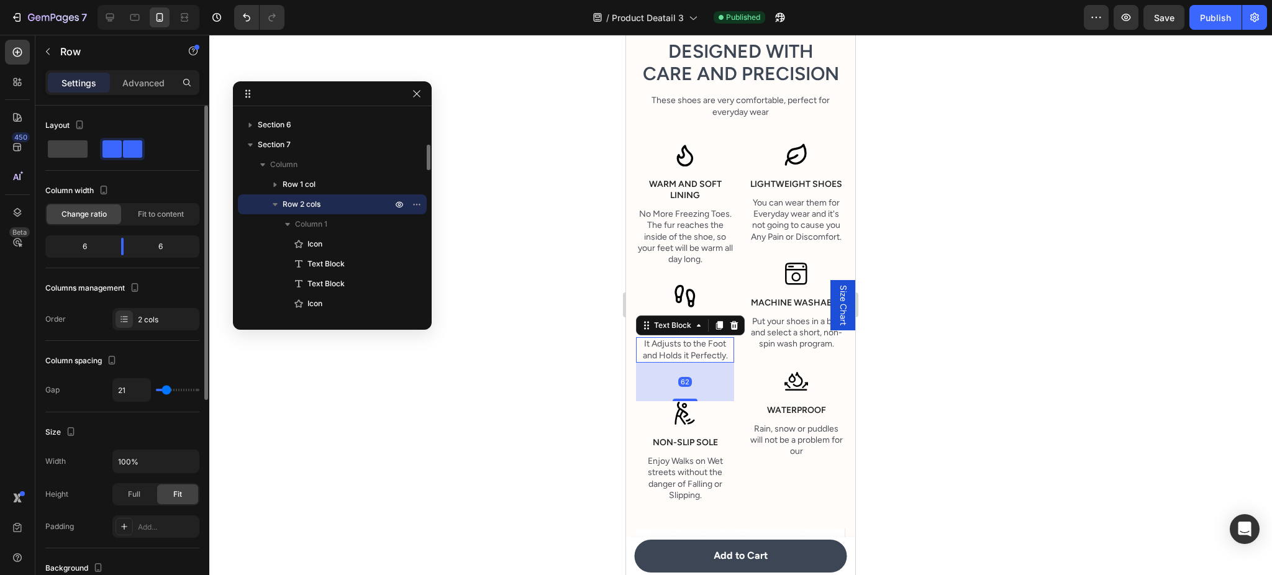
click at [711, 362] on div "It Adjusts to the Foot and Holds it Perfectly." at bounding box center [685, 349] width 98 height 25
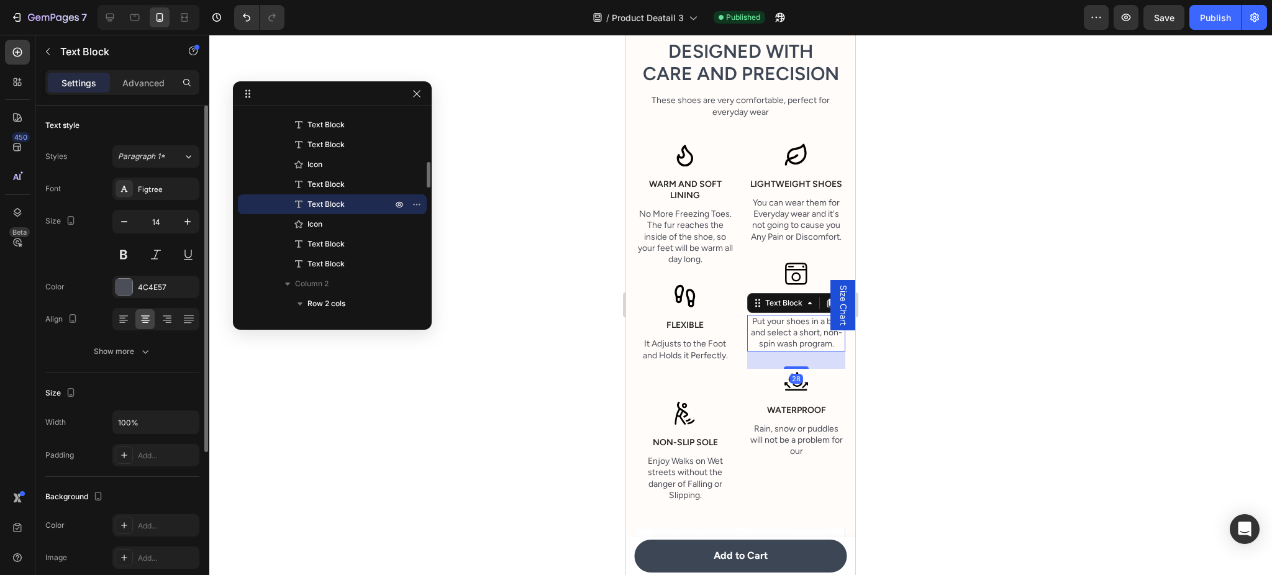
click at [788, 350] on p "Put your shoes in a bag and select a short, non-spin wash program." at bounding box center [797, 333] width 96 height 34
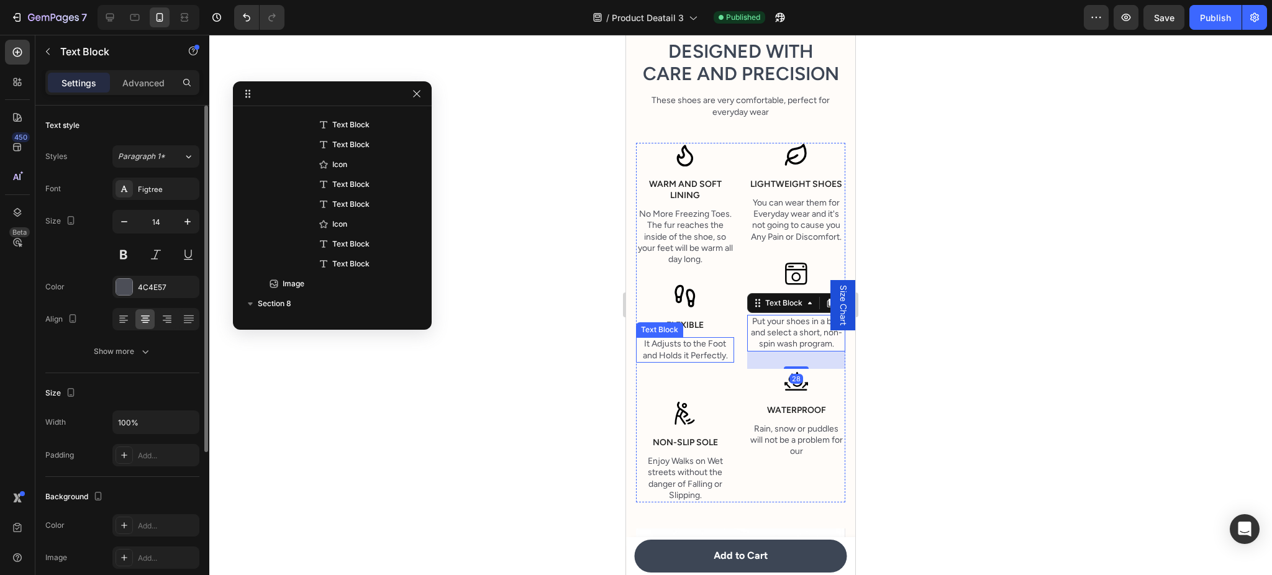
drag, startPoint x: 699, startPoint y: 376, endPoint x: 706, endPoint y: 378, distance: 7.1
click at [700, 361] on p "It Adjusts to the Foot and Holds it Perfectly." at bounding box center [685, 350] width 96 height 22
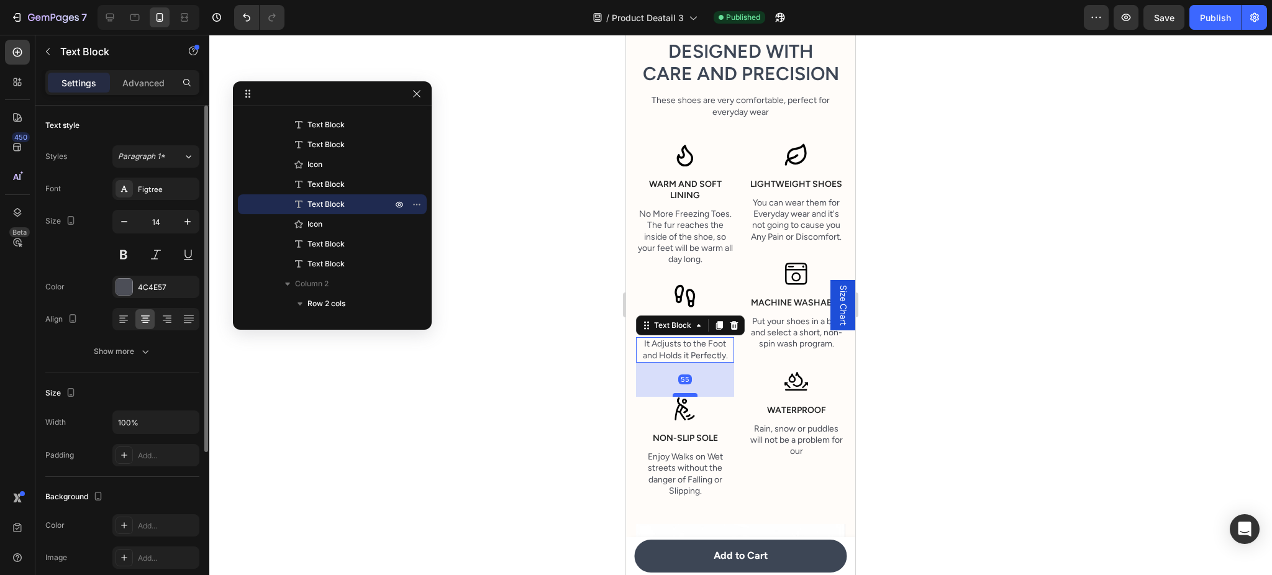
drag, startPoint x: 688, startPoint y: 421, endPoint x: 693, endPoint y: 417, distance: 6.6
click at [693, 397] on div at bounding box center [685, 395] width 25 height 4
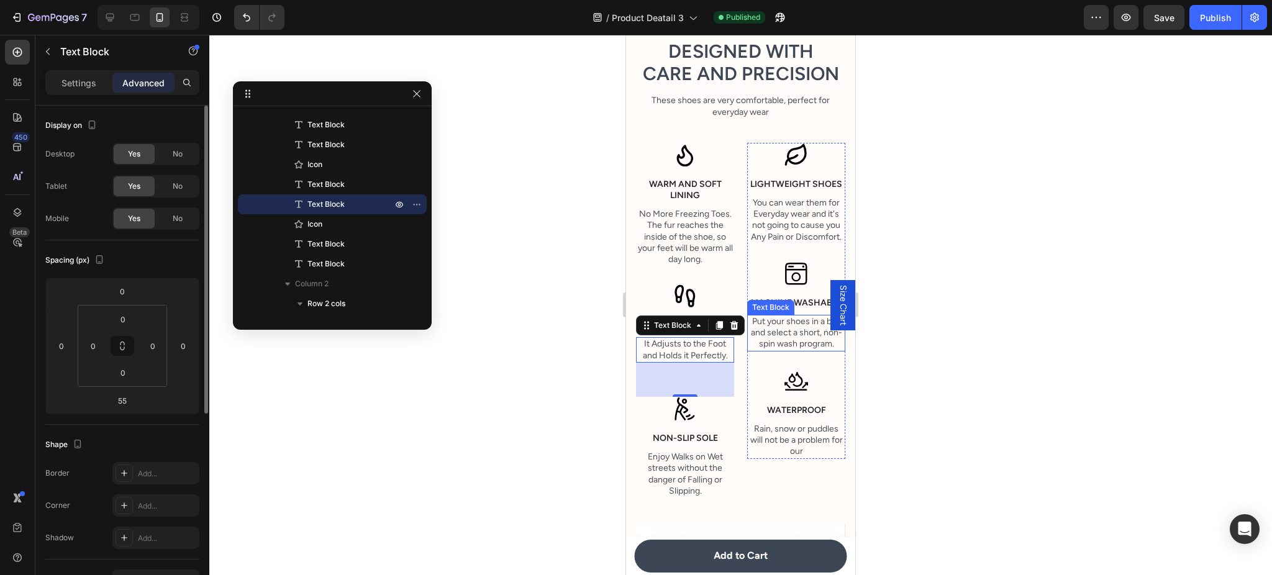
click at [787, 350] on p "Put your shoes in a bag and select a short, non-spin wash program." at bounding box center [797, 333] width 96 height 34
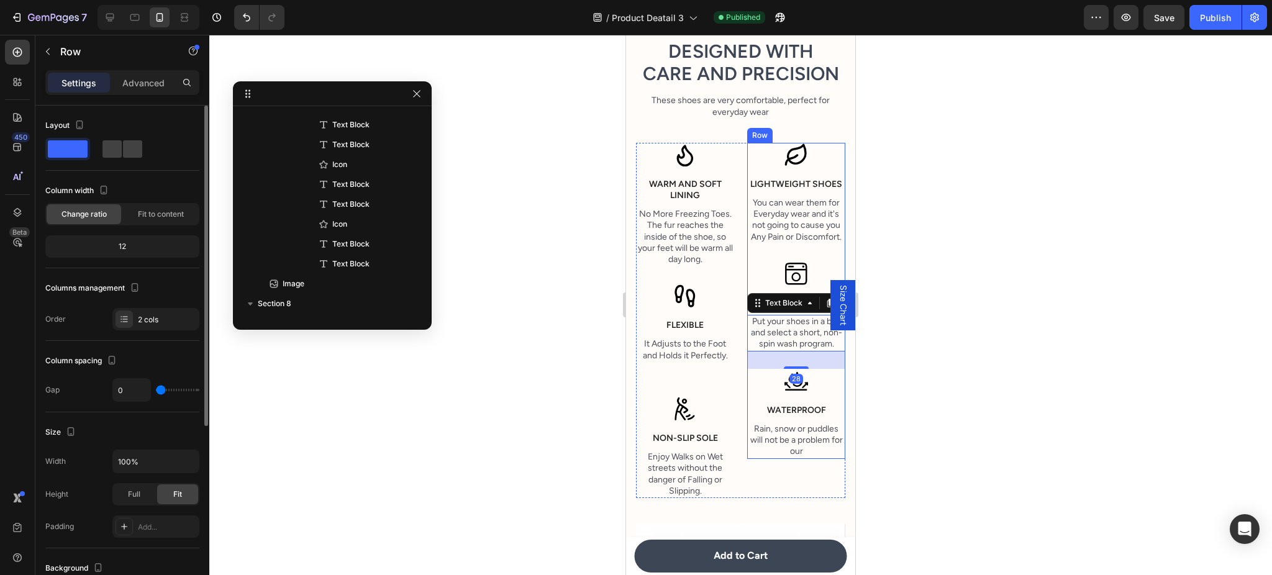
click at [753, 332] on div "Icon Lightweight Shoes Text Block You can wear them for Everyday wear and it's …" at bounding box center [796, 301] width 98 height 316
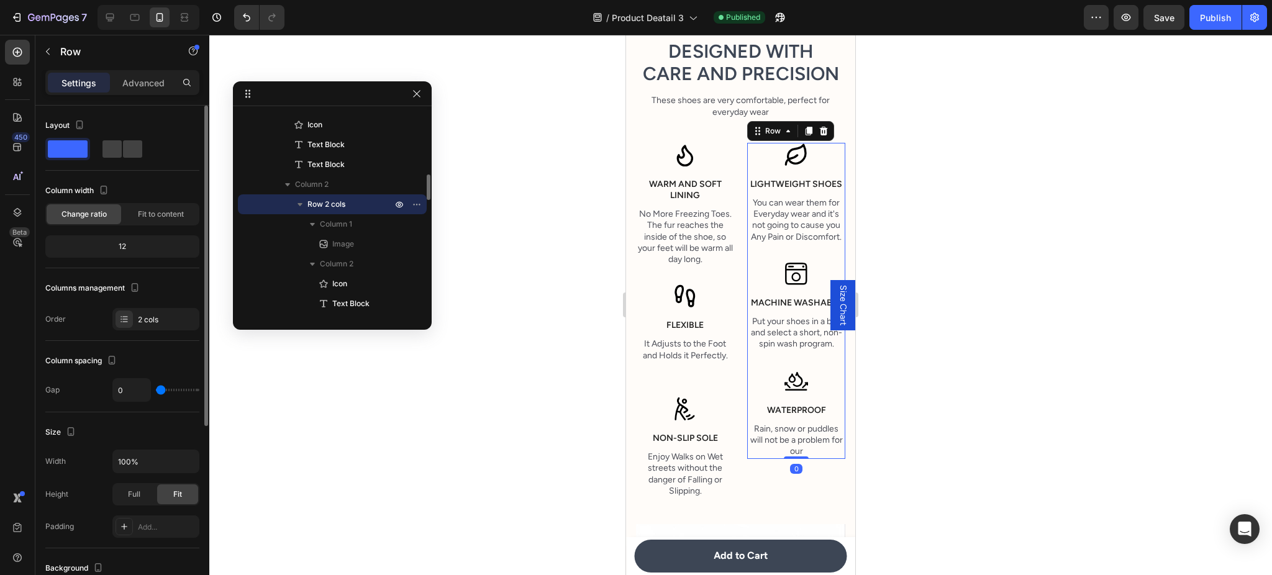
click at [747, 332] on div "Icon Lightweight Shoes Text Block You can wear them for Everyday wear and it's …" at bounding box center [796, 301] width 98 height 316
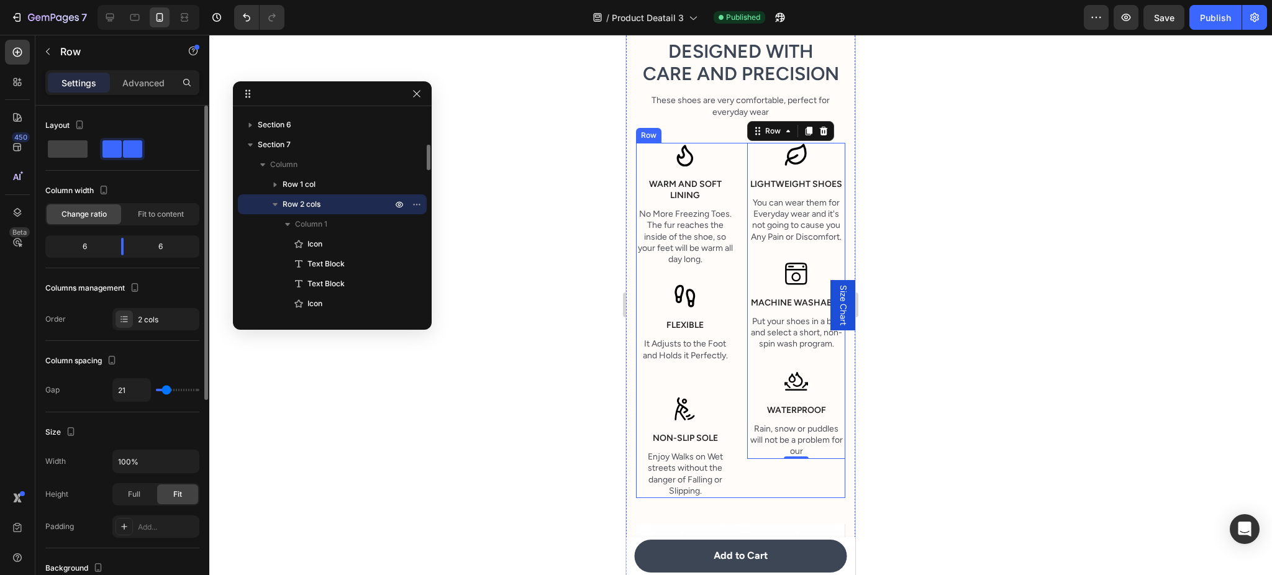
drag, startPoint x: 714, startPoint y: 401, endPoint x: 726, endPoint y: 398, distance: 11.6
click at [714, 401] on div "Icon Warm and Soft lining Text Block No More Freezing Toes. The fur reaches the…" at bounding box center [685, 320] width 98 height 355
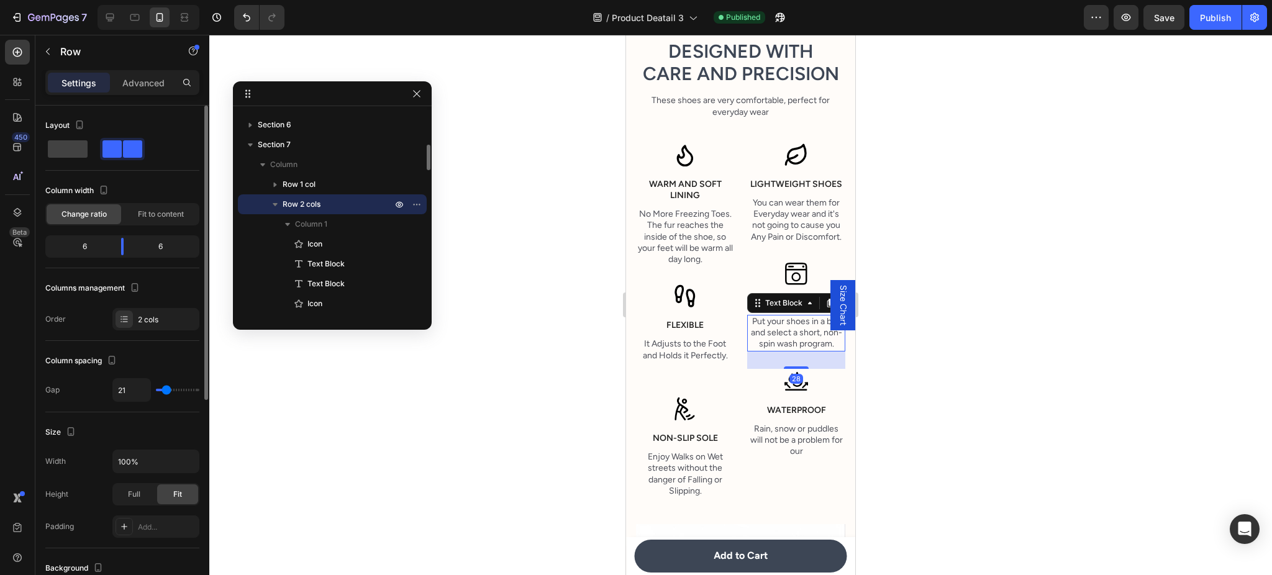
click at [781, 350] on p "Put your shoes in a bag and select a short, non-spin wash program." at bounding box center [797, 333] width 96 height 34
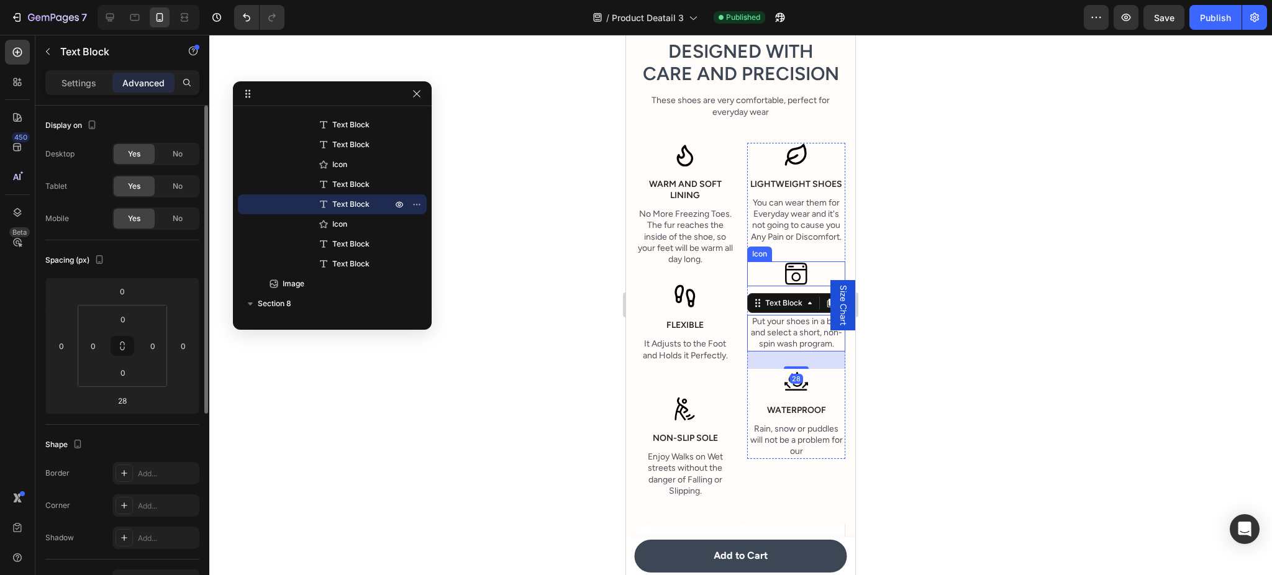
click at [779, 243] on p "You can wear them for Everyday wear and it's not going to cause you Any Pain or…" at bounding box center [797, 220] width 96 height 45
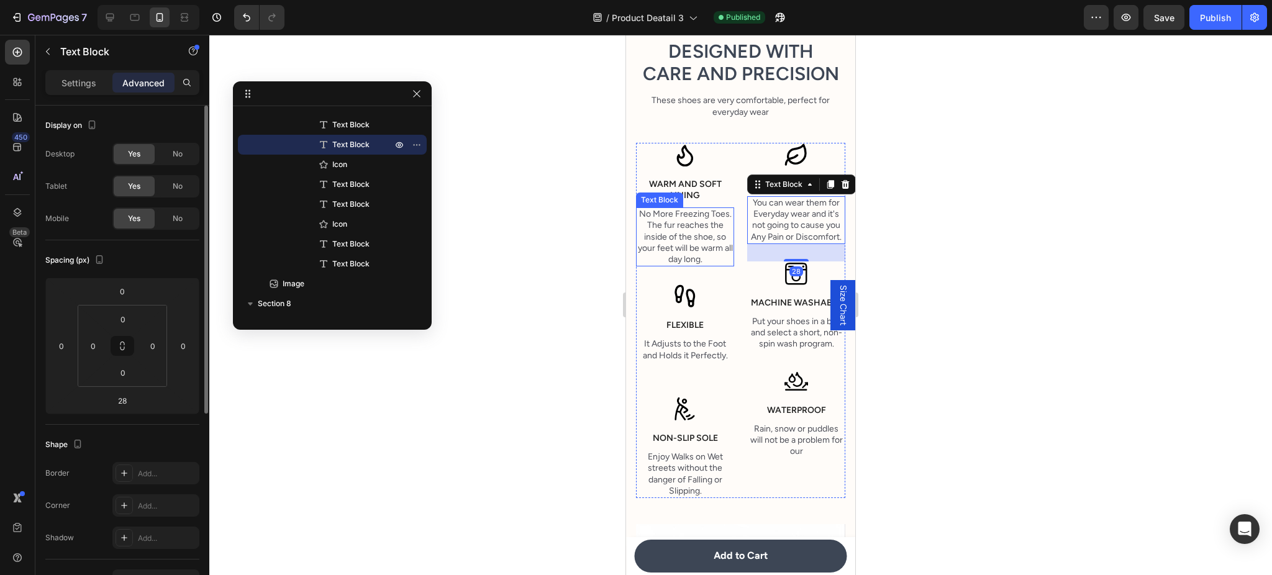
click at [663, 252] on p "No More Freezing Toes. The fur reaches the inside of the shoe, so your feet wil…" at bounding box center [685, 237] width 96 height 57
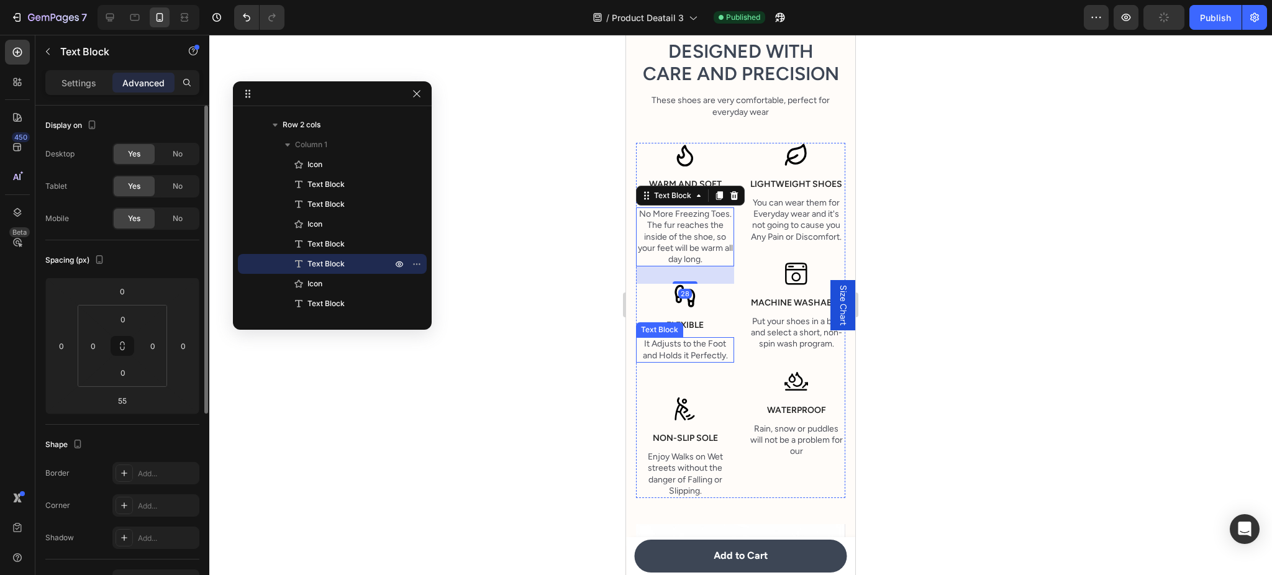
click at [714, 361] on p "It Adjusts to the Foot and Holds it Perfectly." at bounding box center [685, 350] width 96 height 22
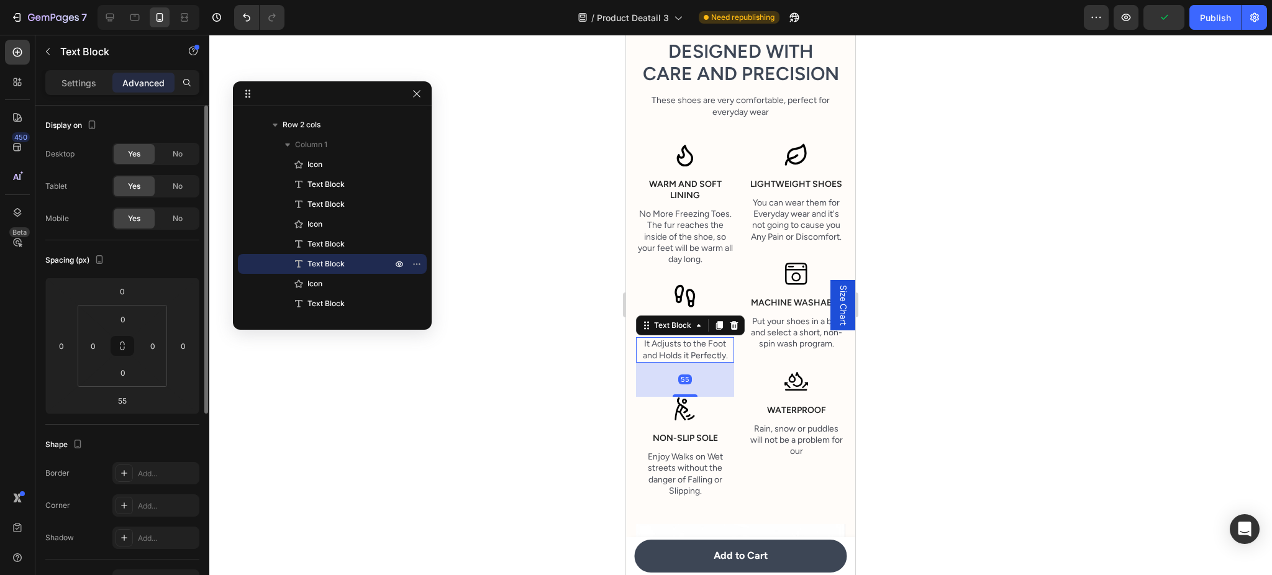
click at [942, 406] on div at bounding box center [740, 305] width 1063 height 540
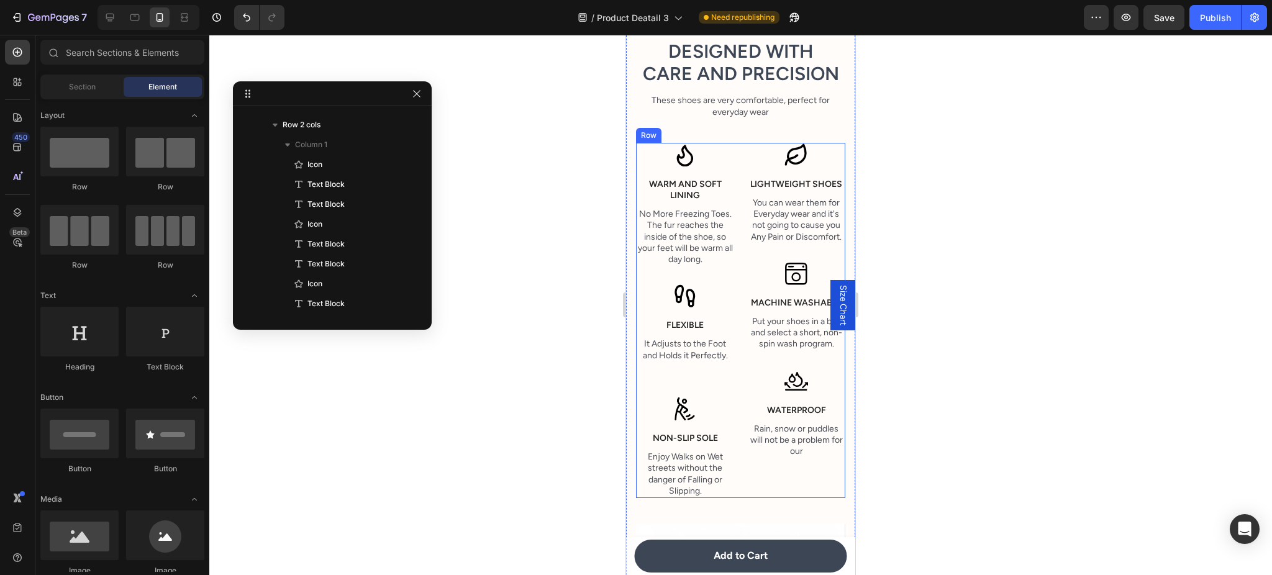
click at [719, 361] on p "It Adjusts to the Foot and Holds it Perfectly." at bounding box center [685, 350] width 96 height 22
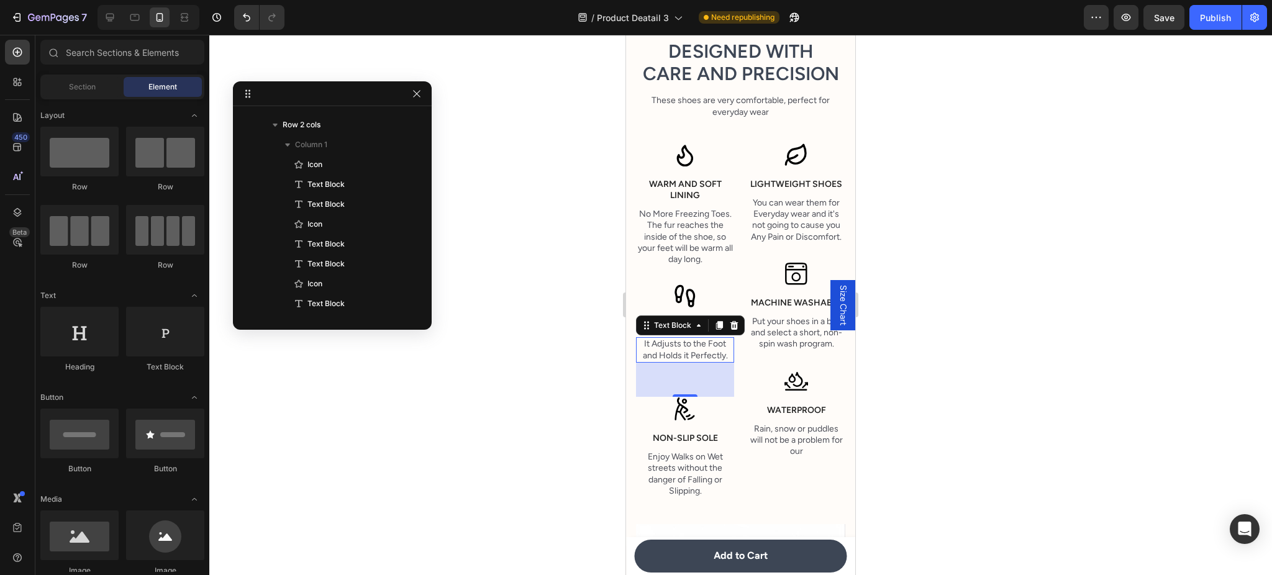
scroll to position [473, 0]
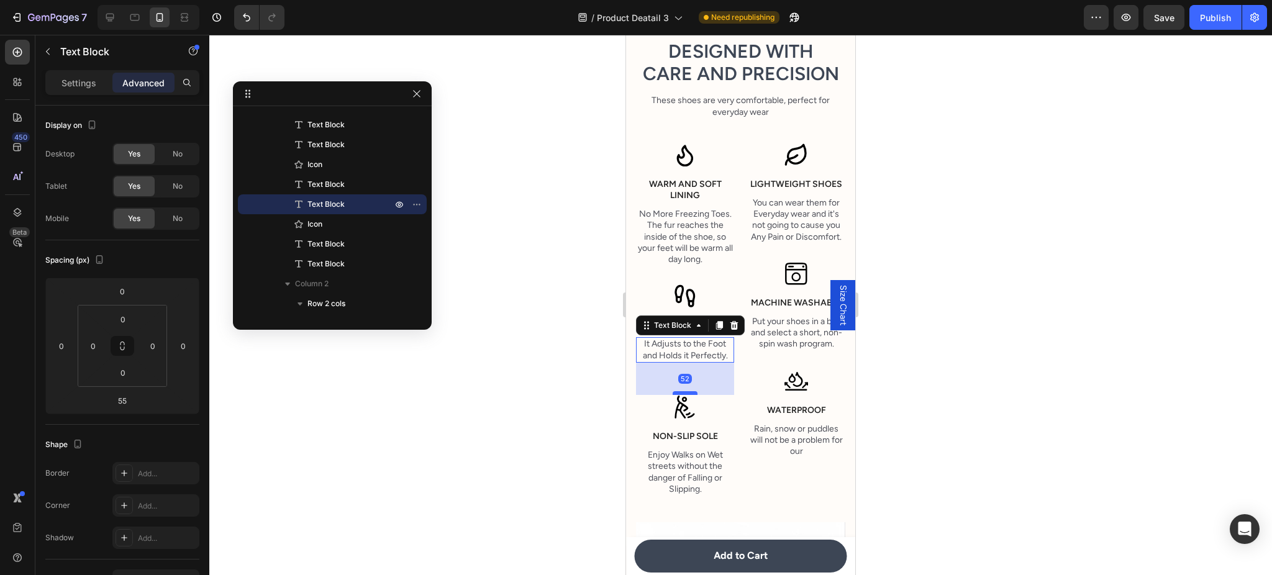
drag, startPoint x: 685, startPoint y: 418, endPoint x: 1559, endPoint y: 323, distance: 879.2
click at [688, 395] on div at bounding box center [685, 393] width 25 height 4
click at [1213, 7] on button "Publish" at bounding box center [1216, 17] width 52 height 25
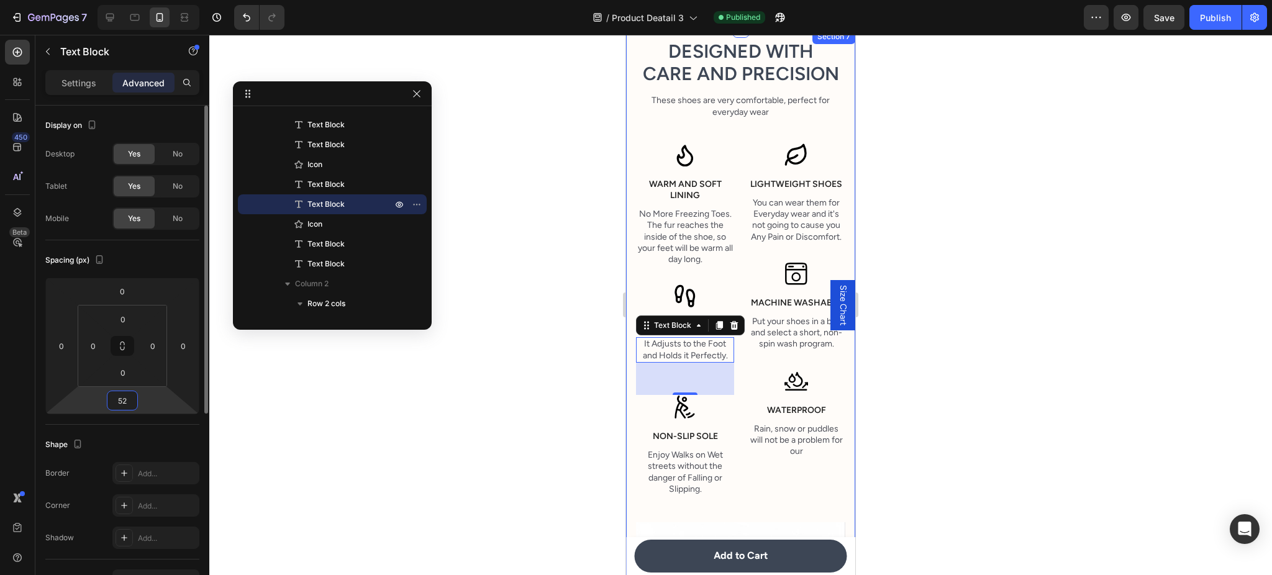
click at [132, 401] on input "52" at bounding box center [122, 400] width 25 height 19
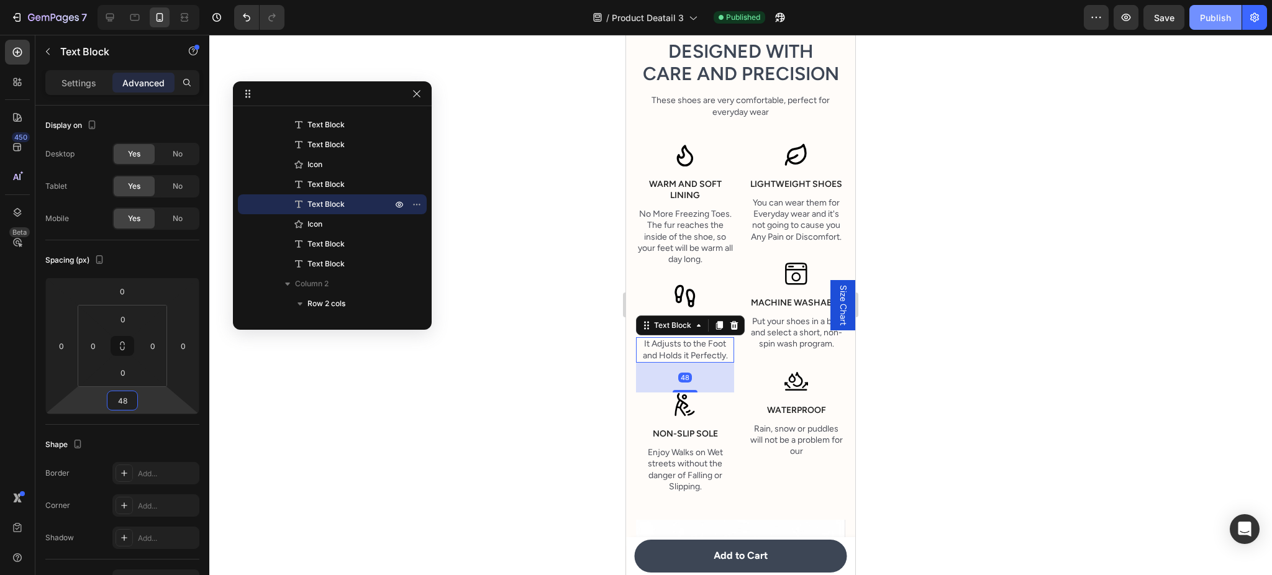
click at [1206, 20] on div "Publish" at bounding box center [1215, 17] width 31 height 13
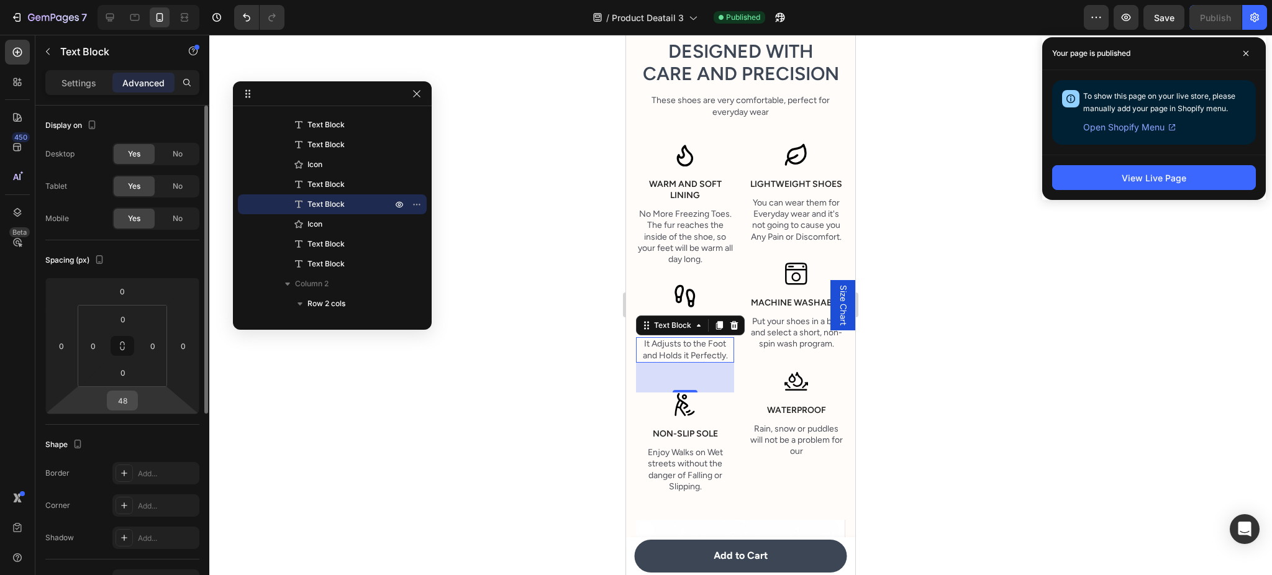
click at [127, 393] on input "48" at bounding box center [122, 400] width 25 height 19
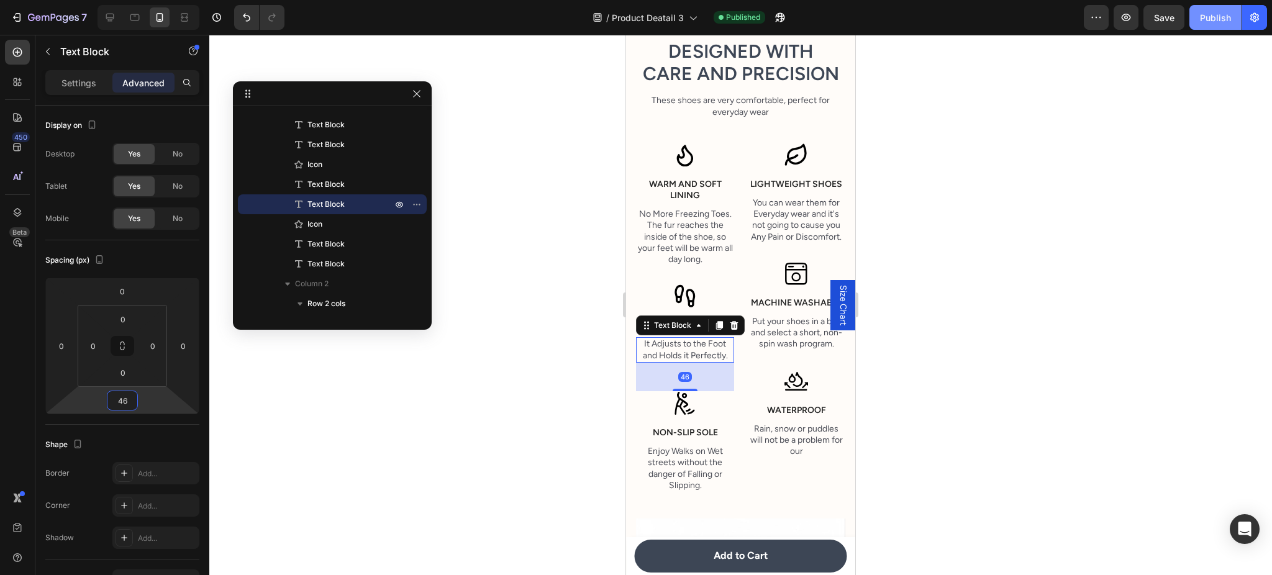
type input "46"
click at [1210, 15] on div "Publish" at bounding box center [1215, 17] width 31 height 13
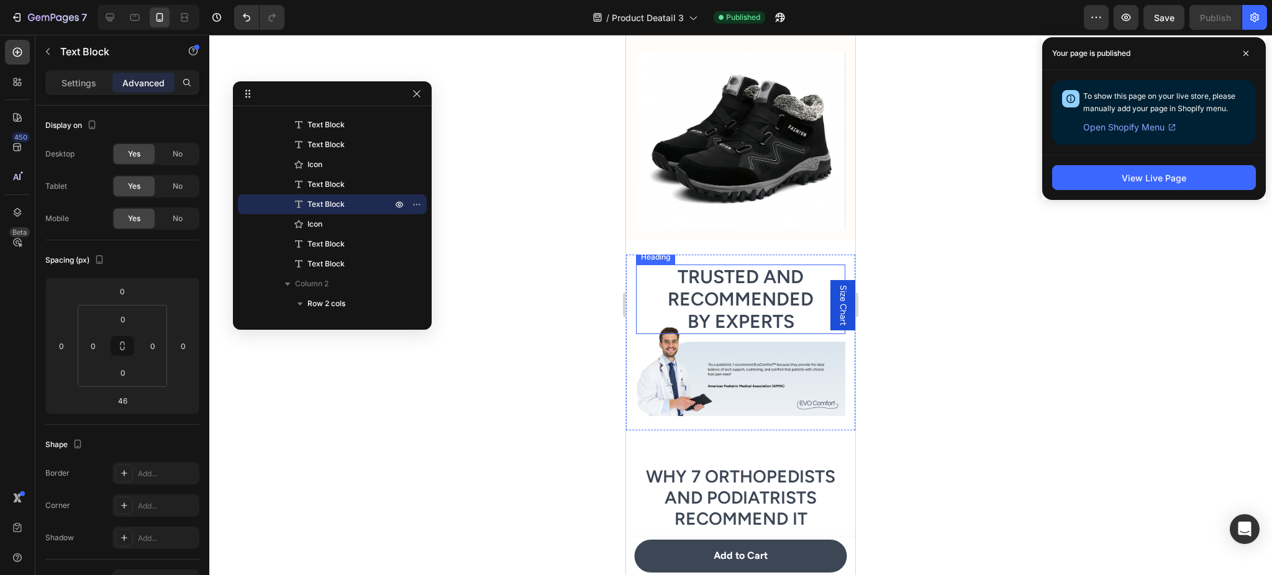
scroll to position [2761, 0]
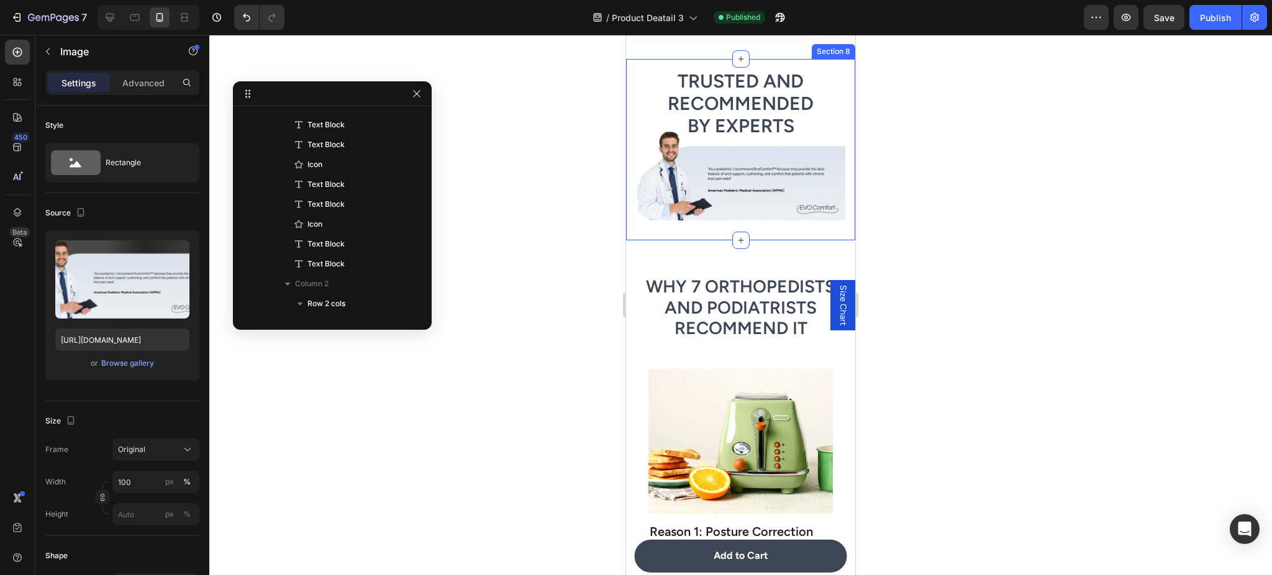
click at [749, 220] on img at bounding box center [740, 175] width 209 height 89
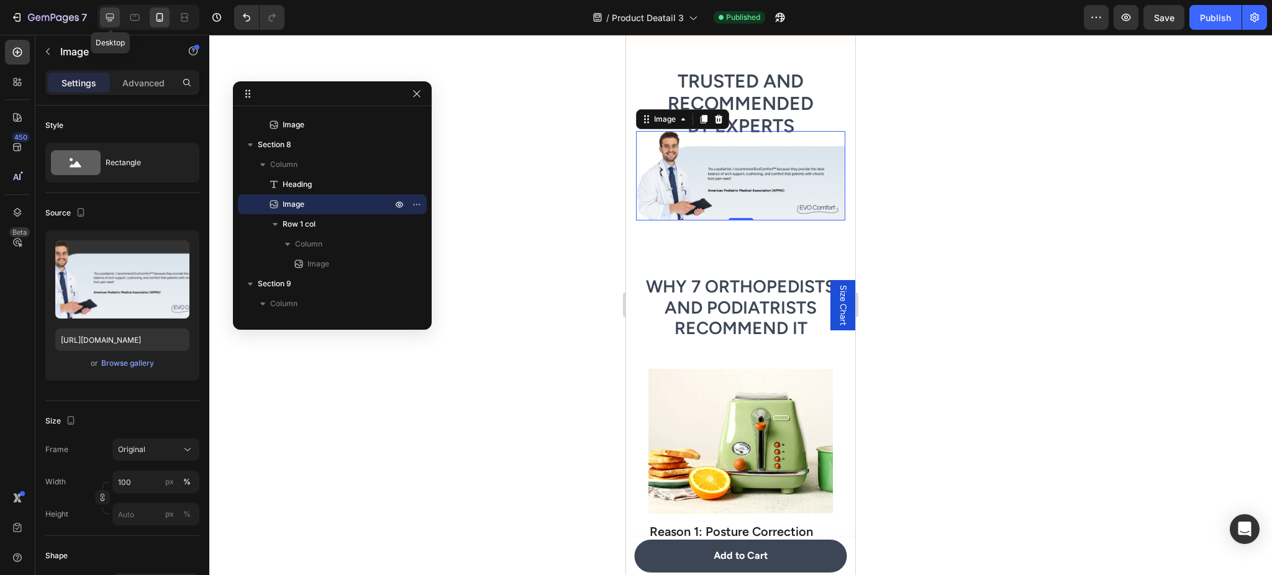
click at [107, 16] on icon at bounding box center [110, 17] width 12 height 12
type input "https://cdn.shopify.com/s/files/1/0947/1416/7571/files/gempages_579492319821038…"
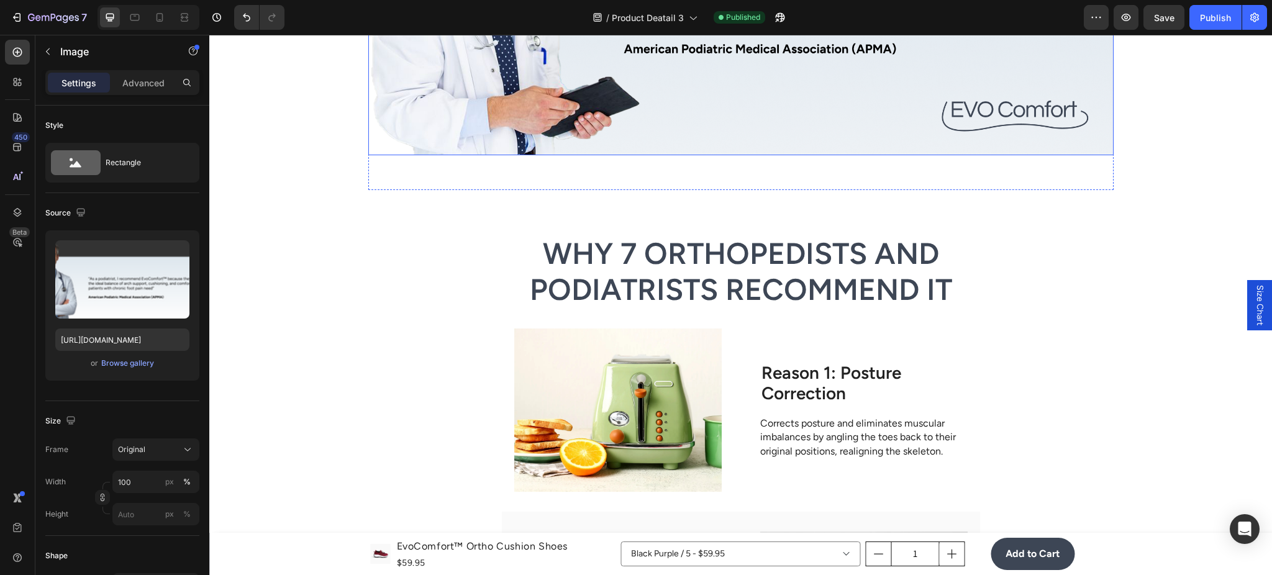
scroll to position [2352, 0]
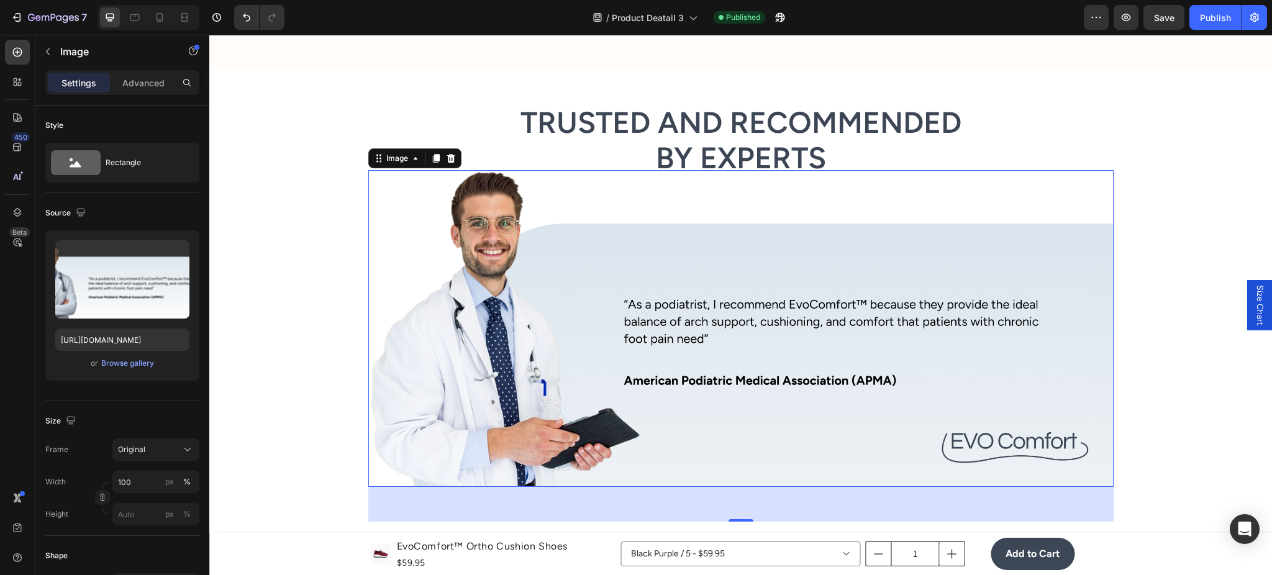
click at [671, 224] on img at bounding box center [740, 328] width 745 height 317
click at [429, 158] on div at bounding box center [436, 158] width 15 height 15
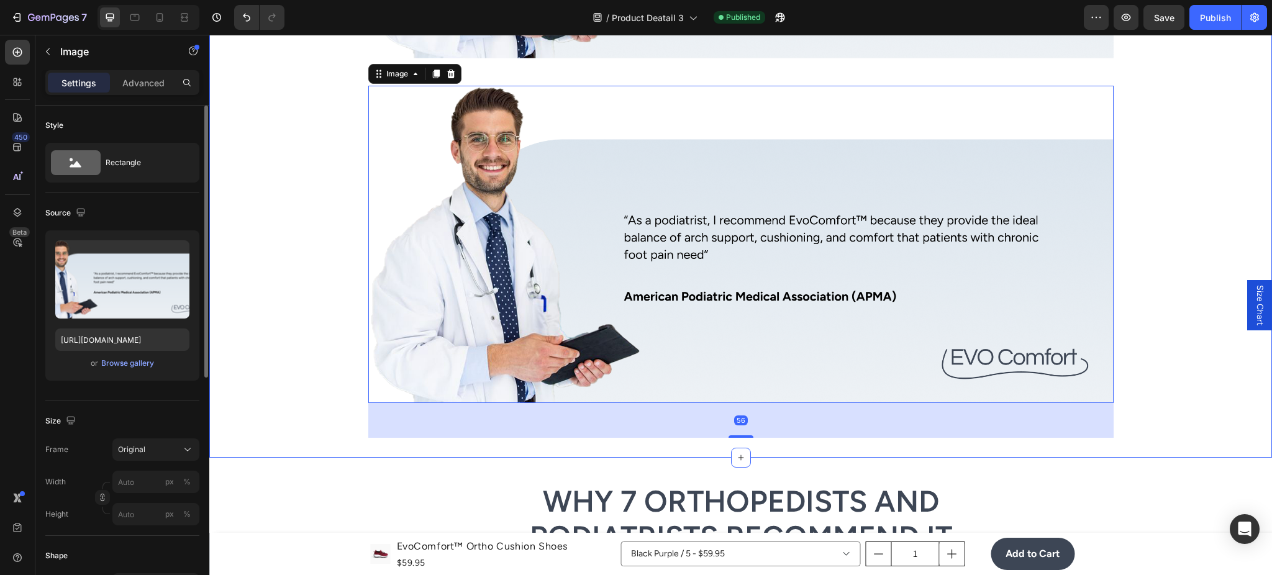
scroll to position [2788, 0]
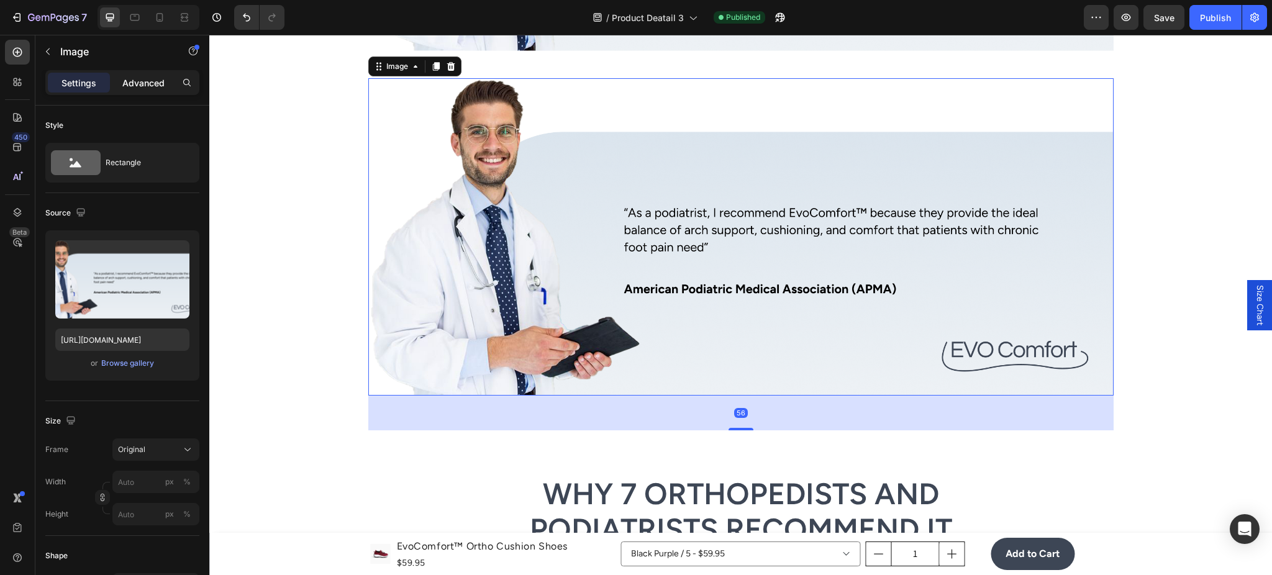
click at [153, 80] on p "Advanced" at bounding box center [143, 82] width 42 height 13
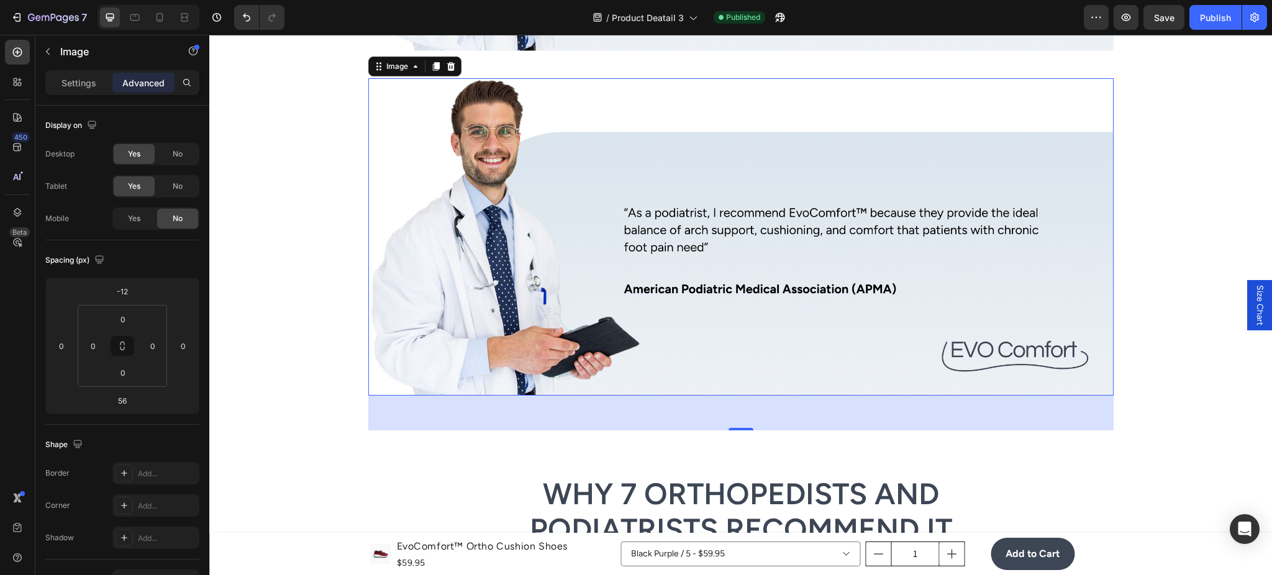
scroll to position [2678, 0]
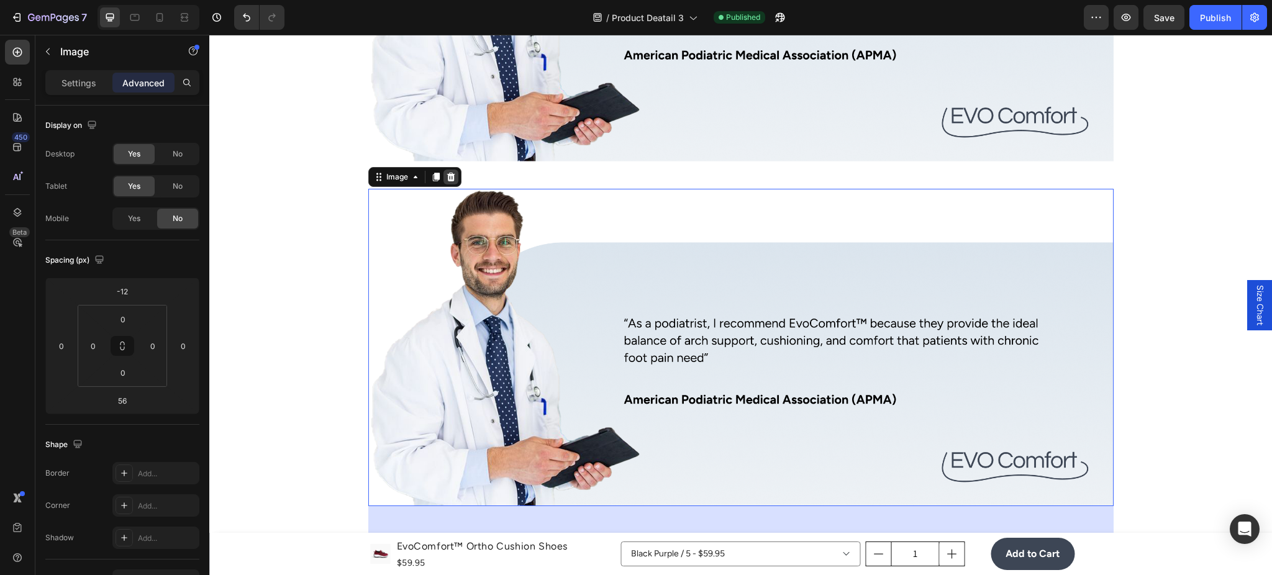
click at [446, 176] on icon at bounding box center [451, 177] width 10 height 10
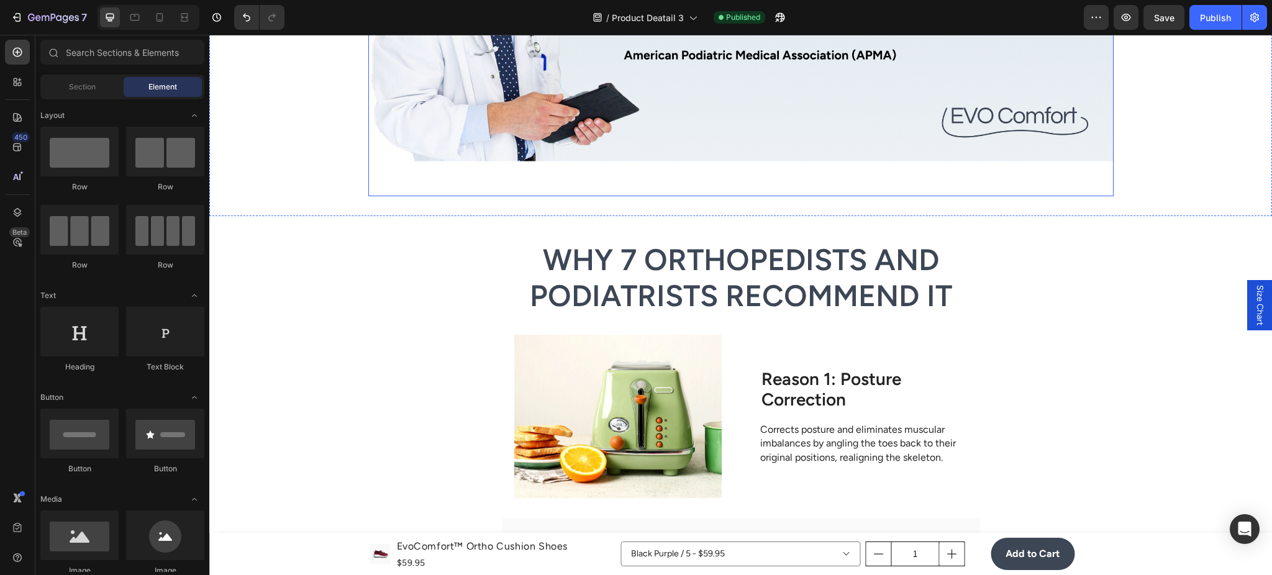
scroll to position [2457, 0]
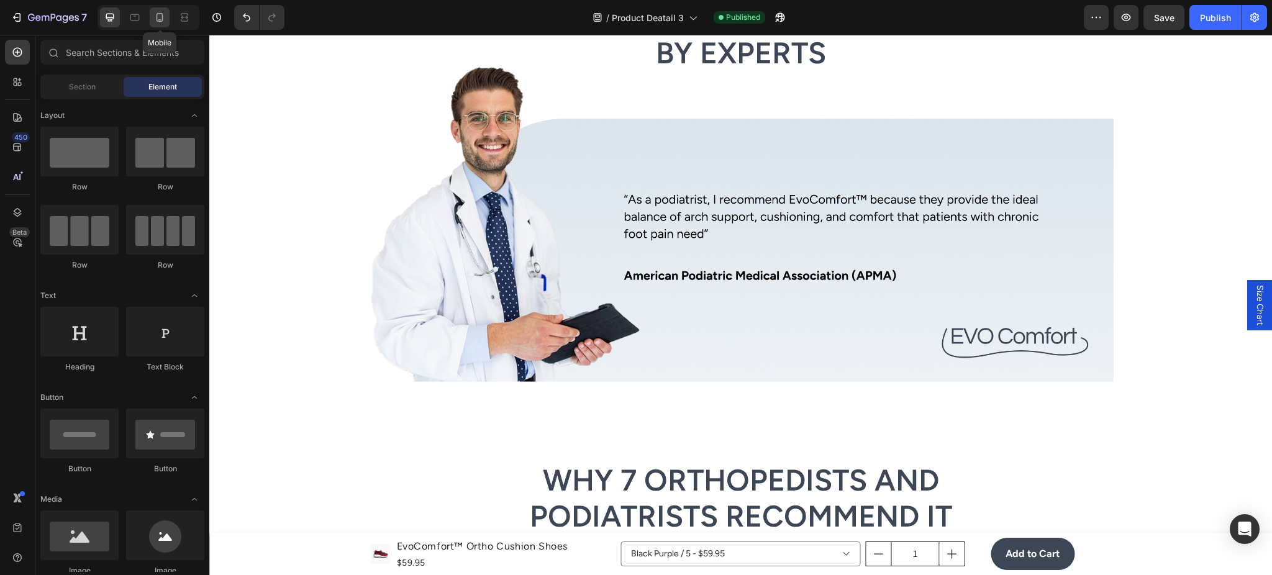
click at [162, 24] on div at bounding box center [160, 17] width 20 height 20
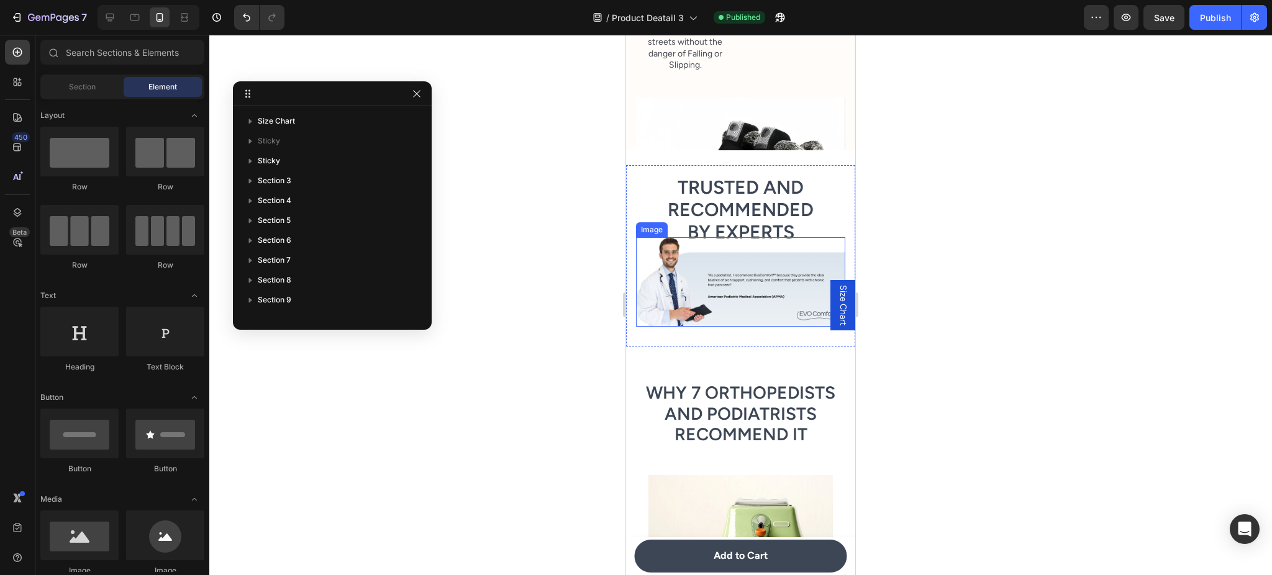
click at [712, 278] on img at bounding box center [740, 281] width 209 height 89
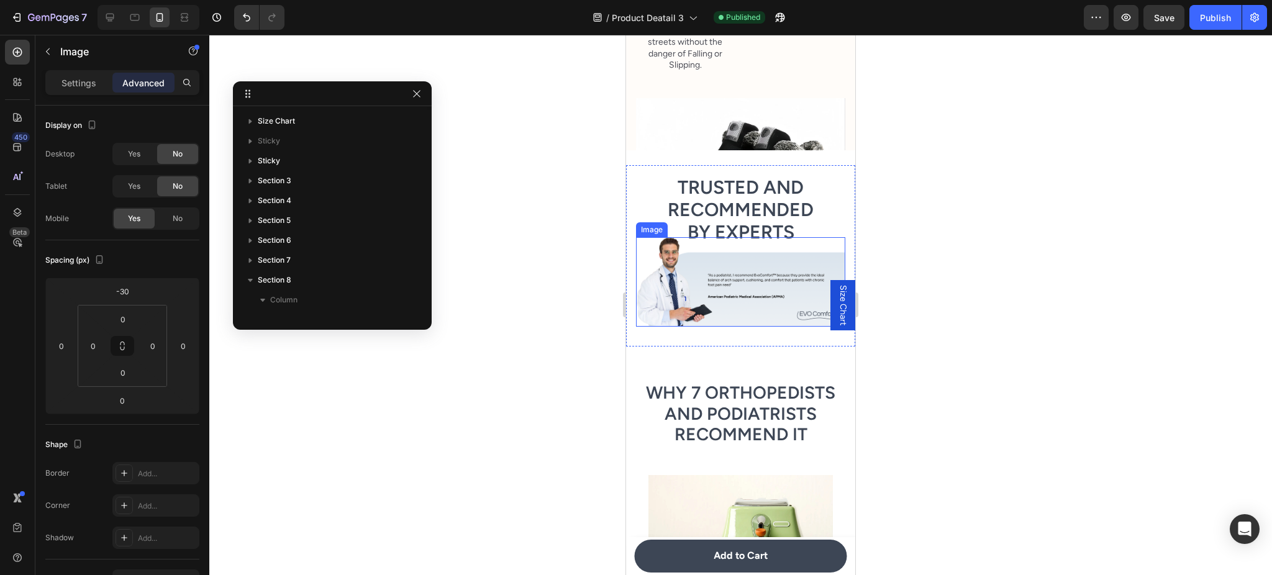
scroll to position [135, 0]
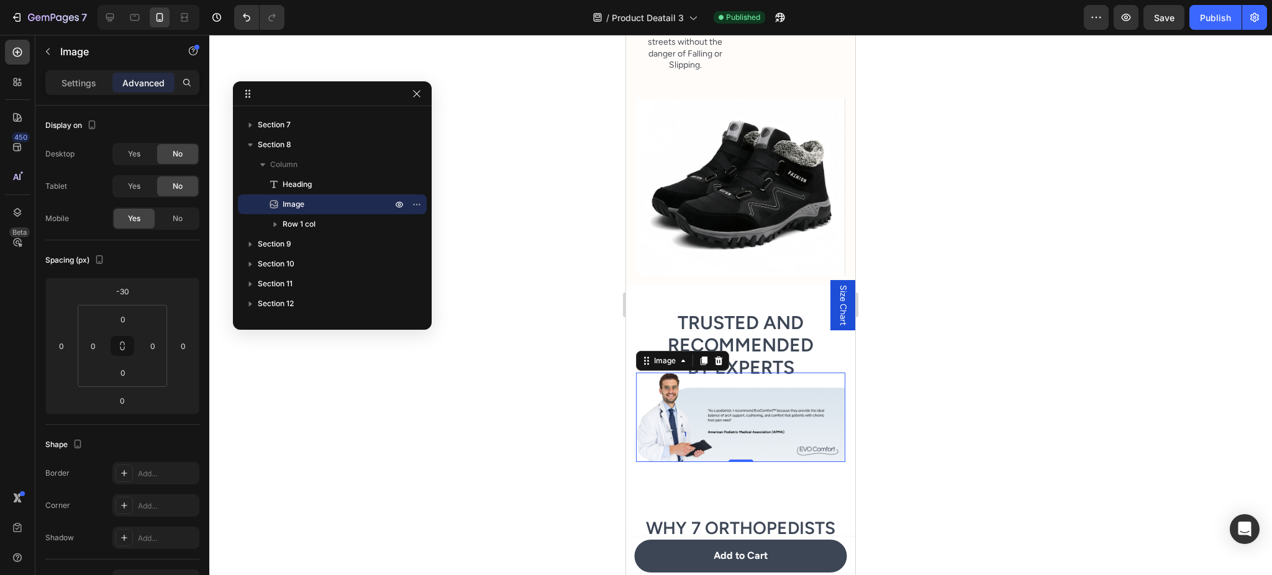
click at [757, 443] on img at bounding box center [740, 417] width 209 height 89
click at [676, 438] on img at bounding box center [740, 417] width 209 height 89
click at [724, 368] on div at bounding box center [718, 360] width 15 height 15
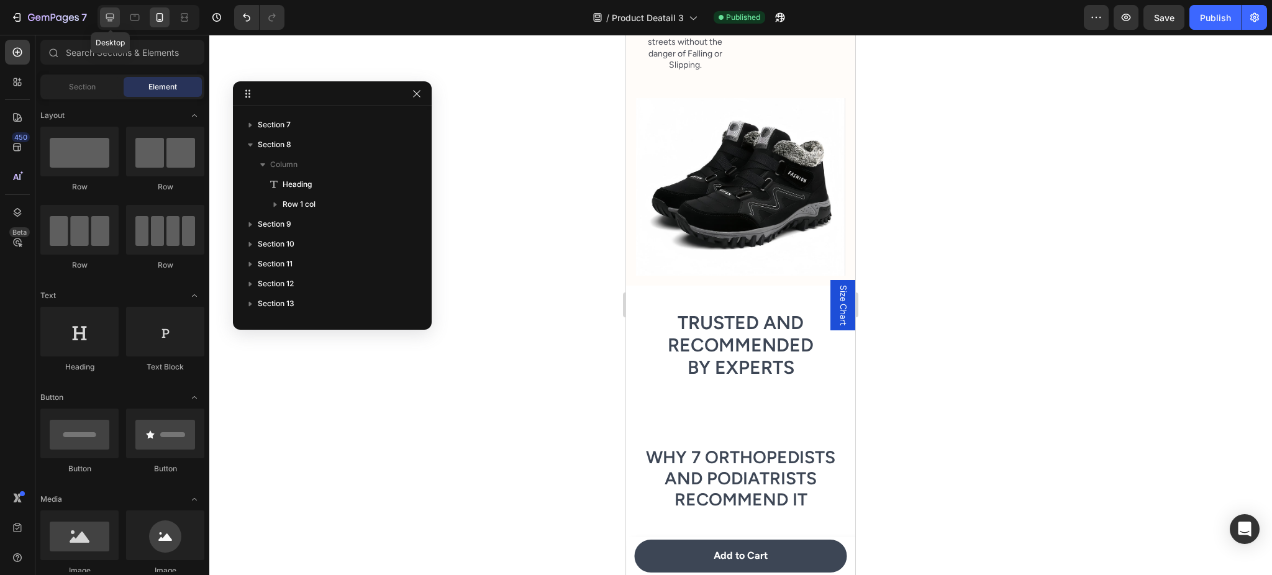
click at [114, 16] on icon at bounding box center [110, 18] width 8 height 8
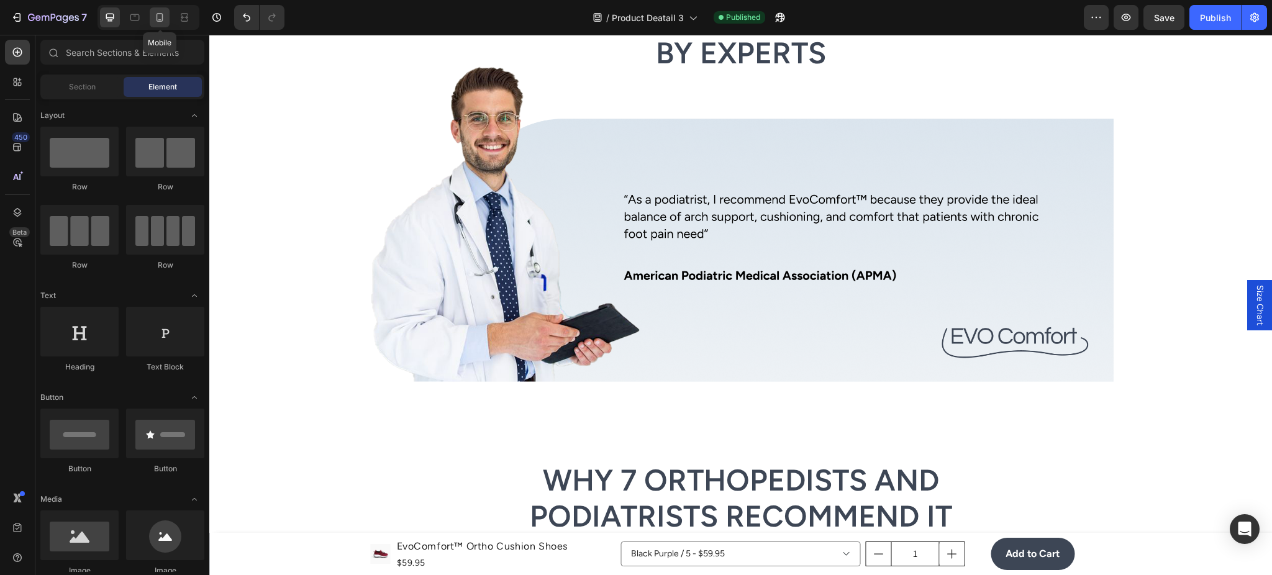
click at [163, 19] on icon at bounding box center [160, 17] width 7 height 9
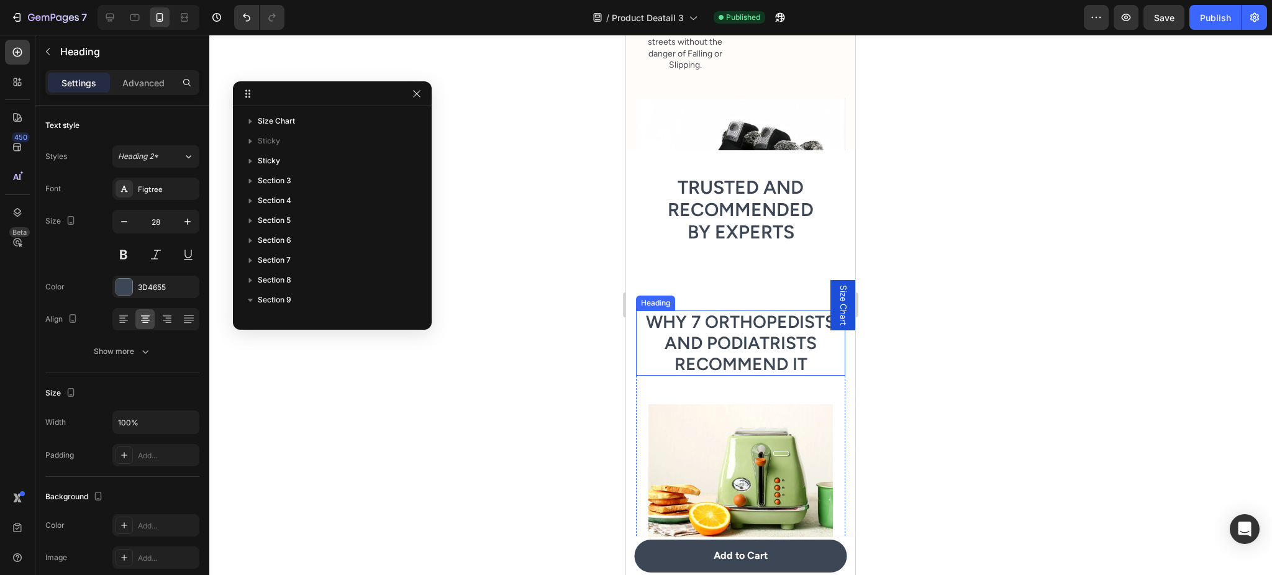
click at [727, 356] on h2 "Why 7 Orthopedists and Podiatrists Recommend It" at bounding box center [740, 343] width 209 height 65
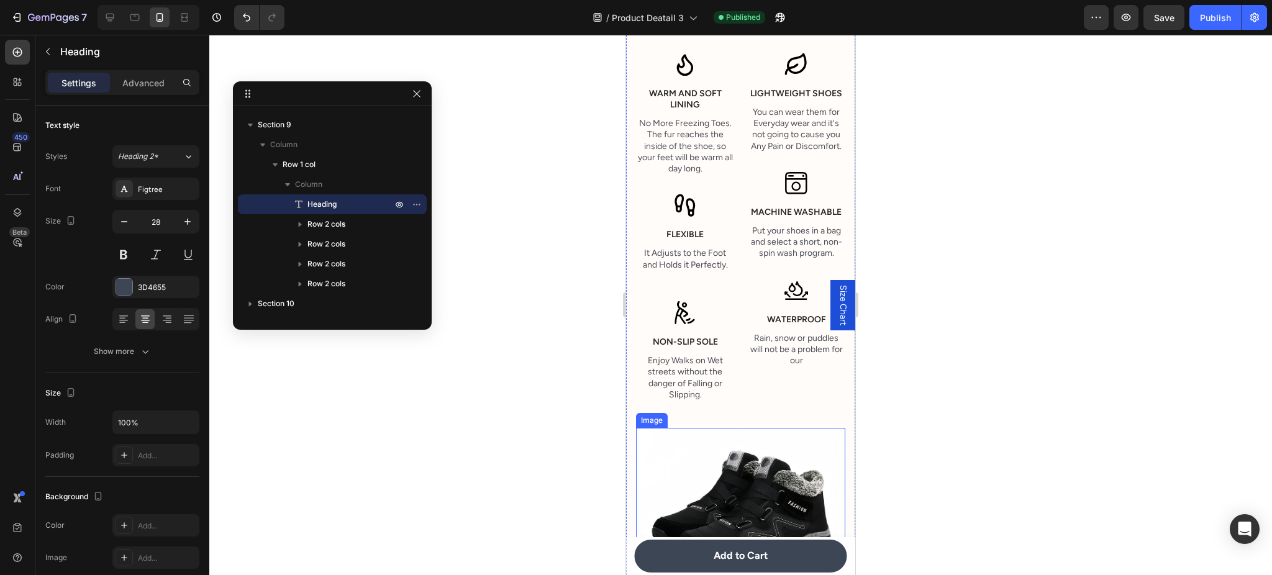
scroll to position [2125, 0]
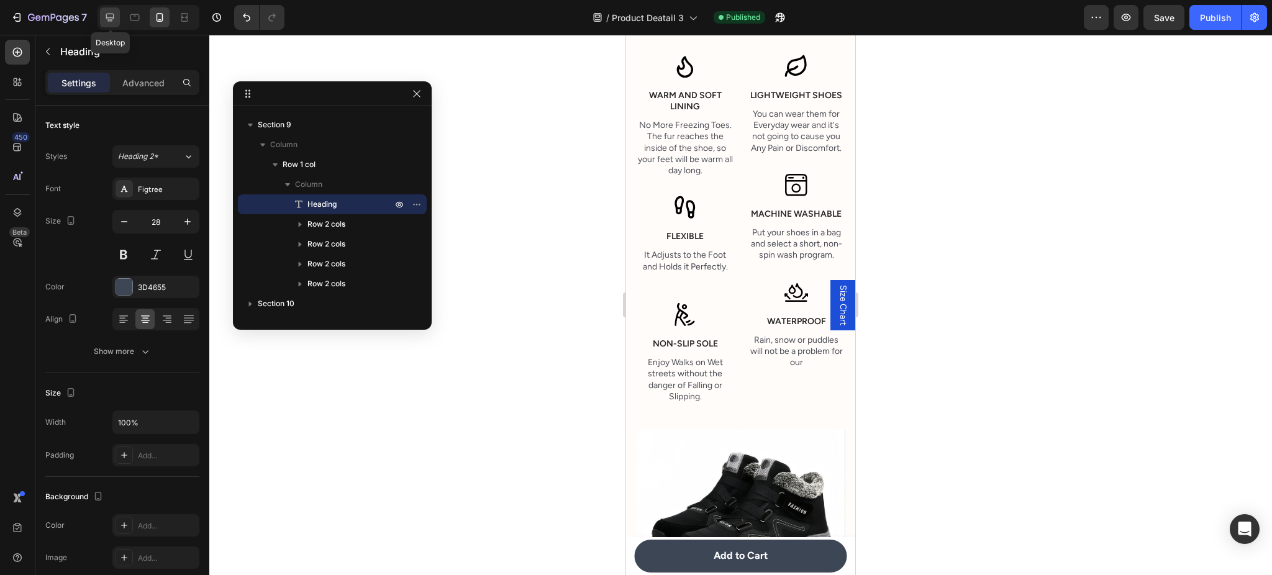
click at [117, 12] on div at bounding box center [110, 17] width 20 height 20
type input "48"
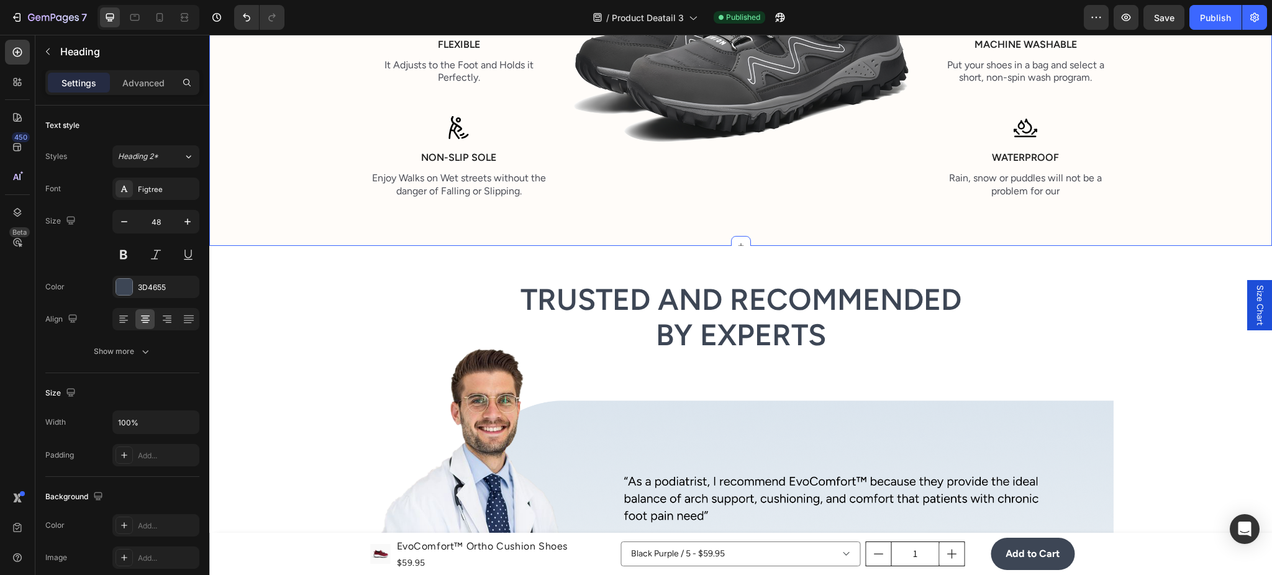
scroll to position [2238, 0]
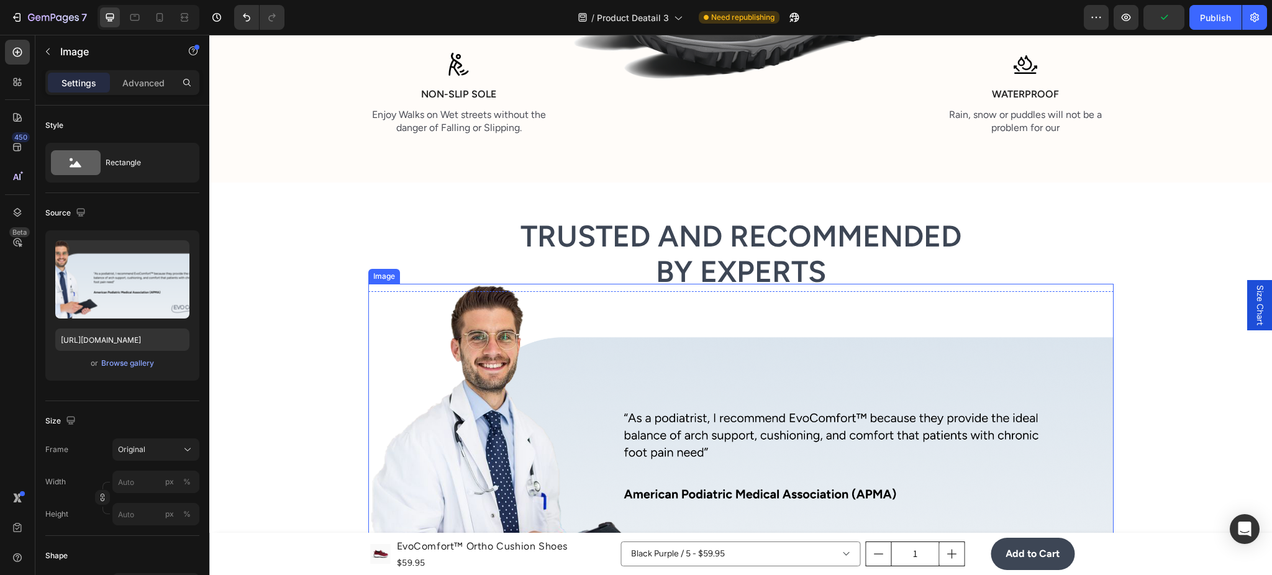
click at [709, 321] on img at bounding box center [740, 442] width 745 height 317
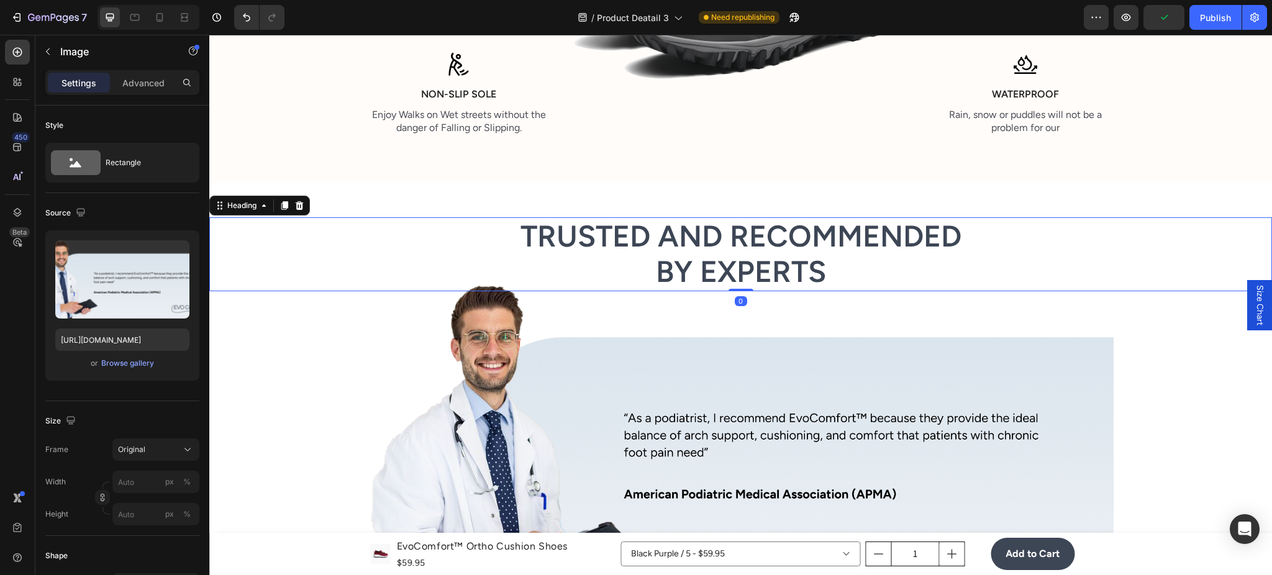
click at [749, 273] on h2 "Trusted and Recommended by Experts" at bounding box center [740, 254] width 1063 height 74
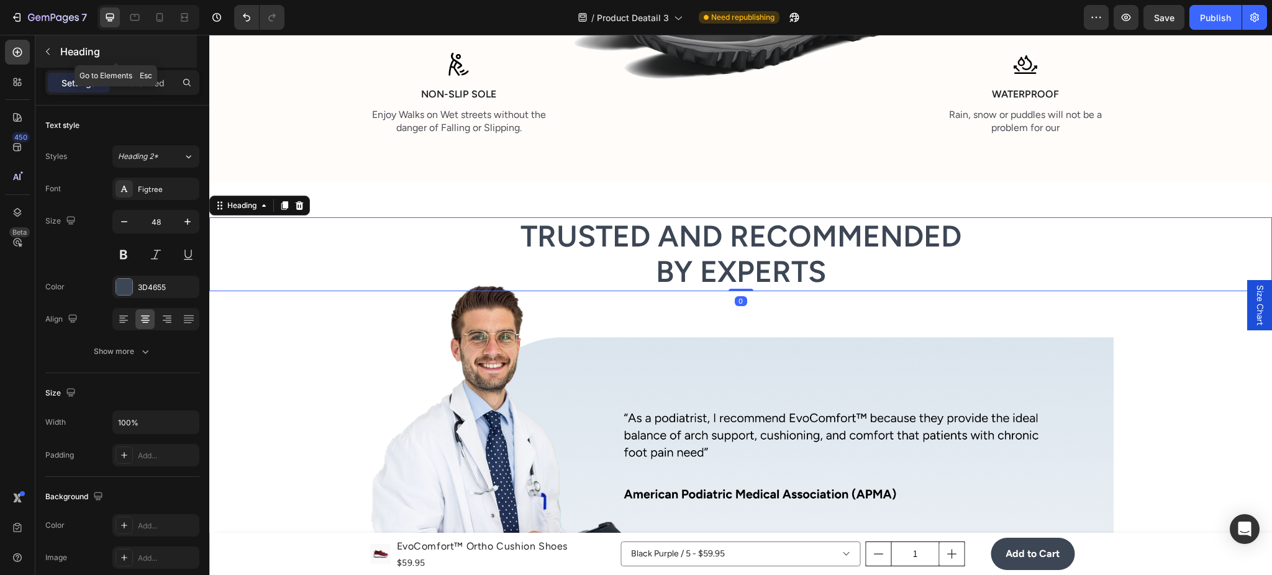
click at [50, 51] on icon "button" at bounding box center [48, 52] width 10 height 10
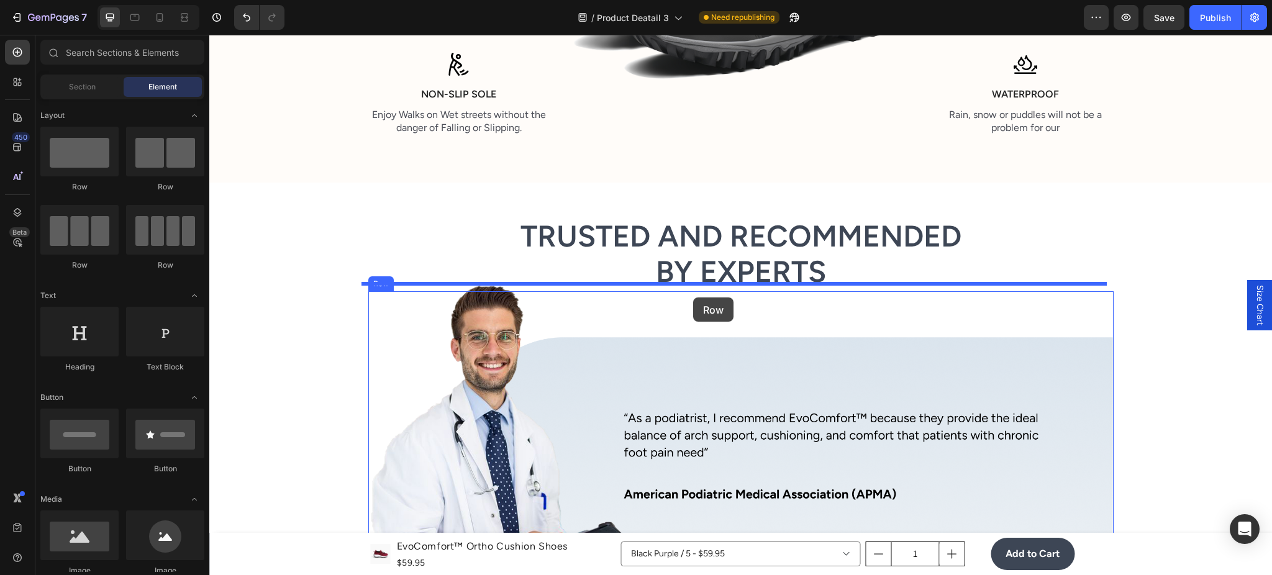
drag, startPoint x: 304, startPoint y: 194, endPoint x: 693, endPoint y: 298, distance: 403.1
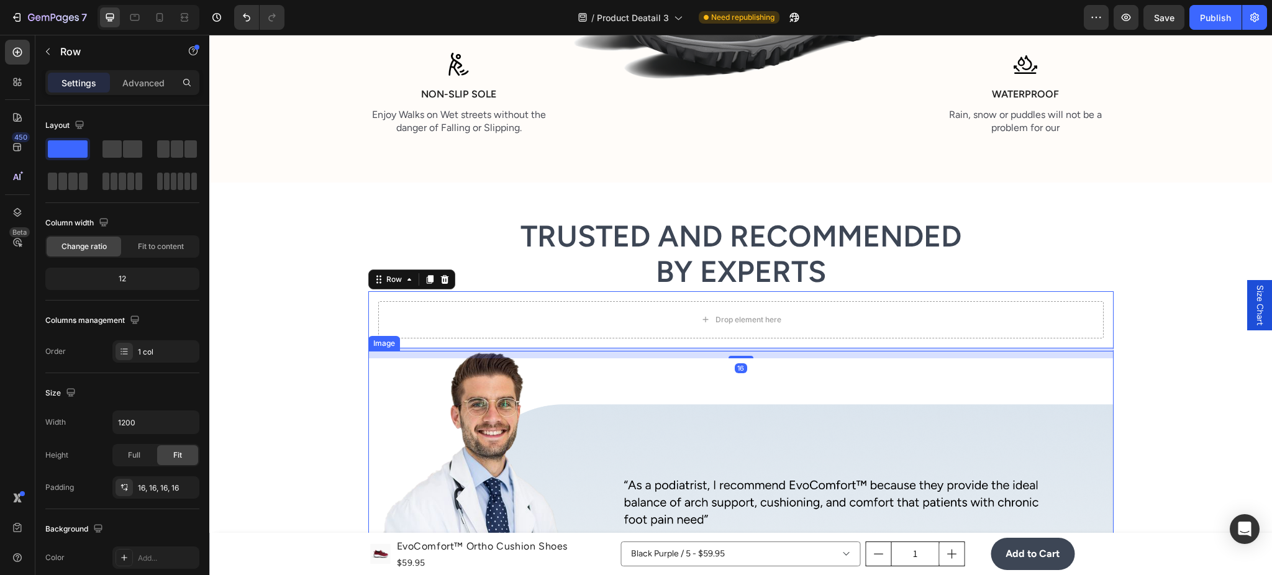
click at [624, 398] on img at bounding box center [740, 509] width 745 height 317
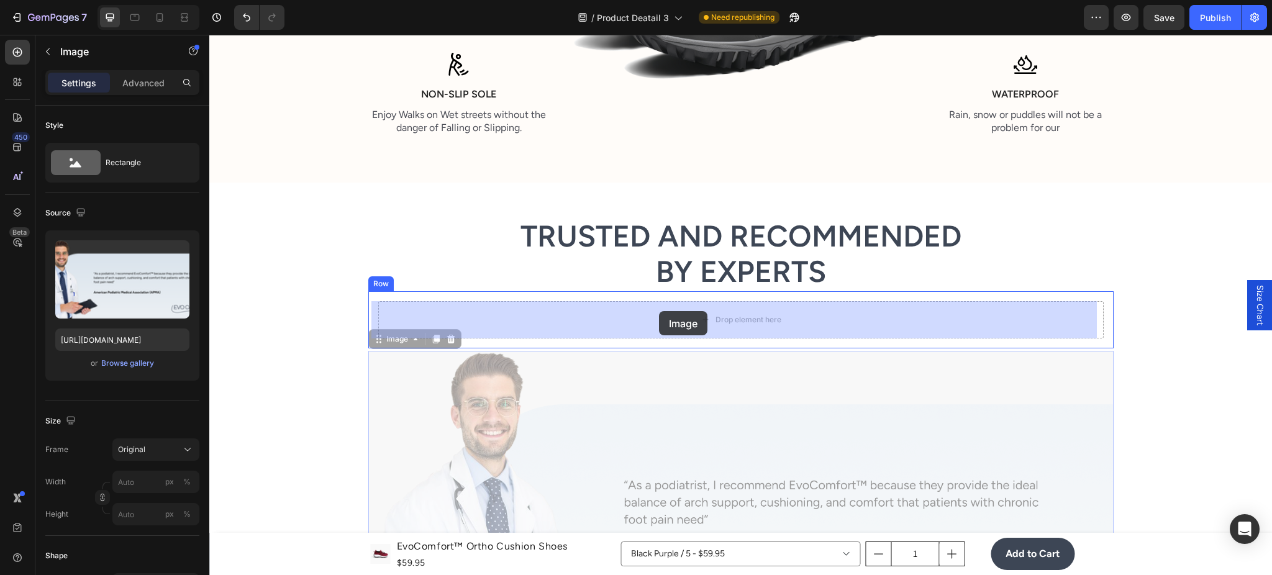
drag, startPoint x: 398, startPoint y: 338, endPoint x: 658, endPoint y: 311, distance: 261.7
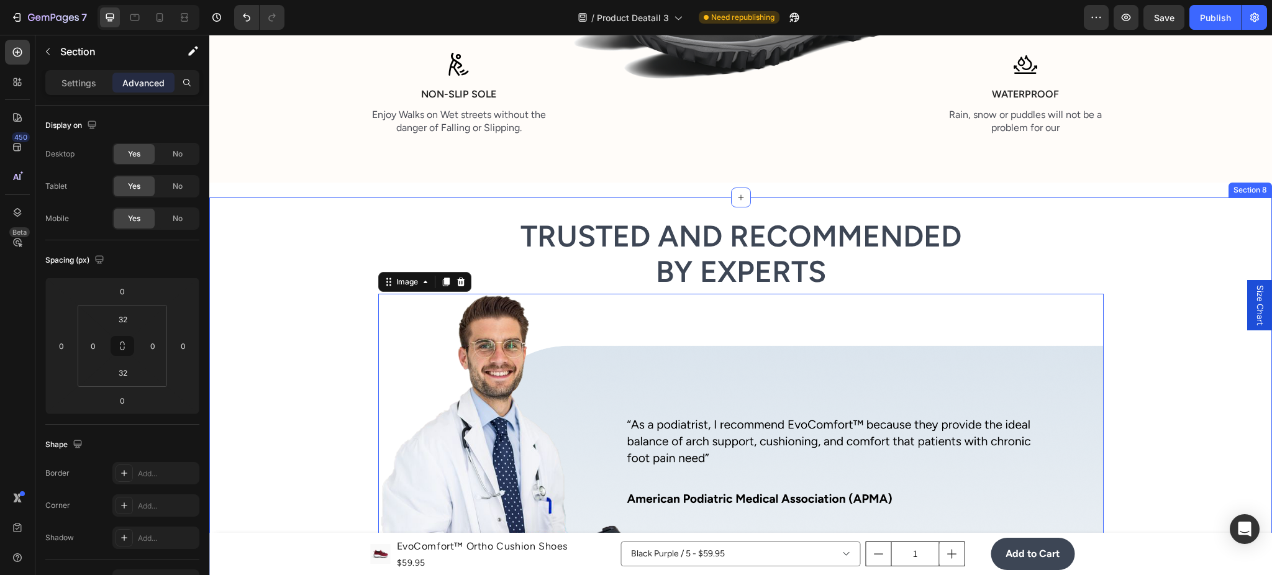
click at [320, 339] on div "Trusted and Recommended by Experts Heading Image 56 Row Row" at bounding box center [740, 432] width 1063 height 430
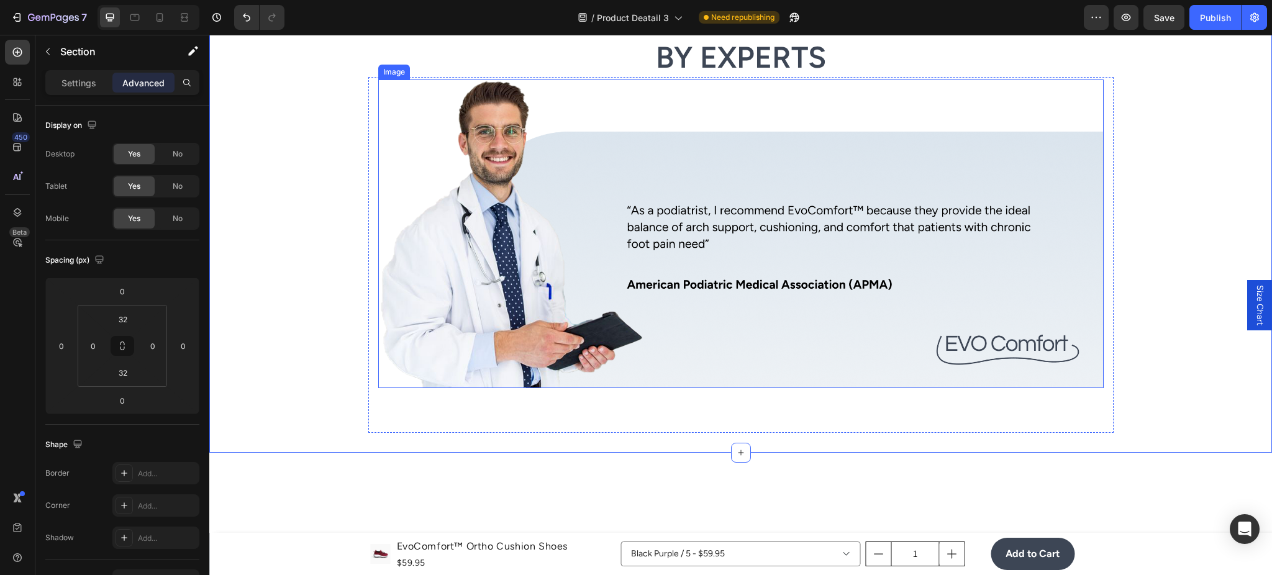
scroll to position [2459, 0]
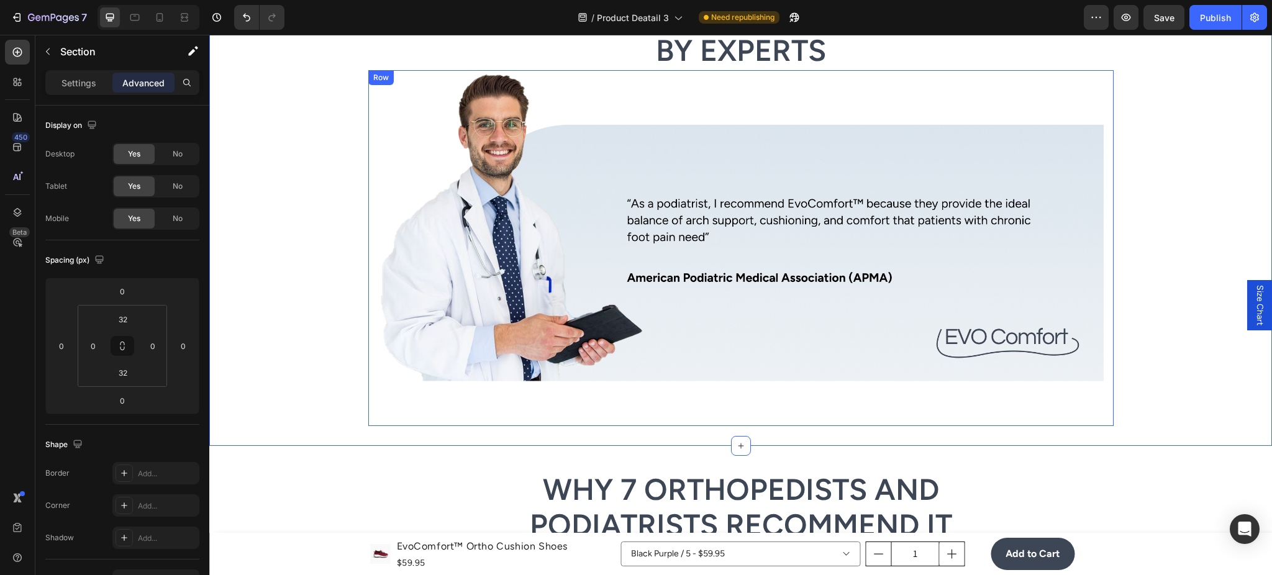
click at [577, 385] on div "Image" at bounding box center [741, 248] width 726 height 336
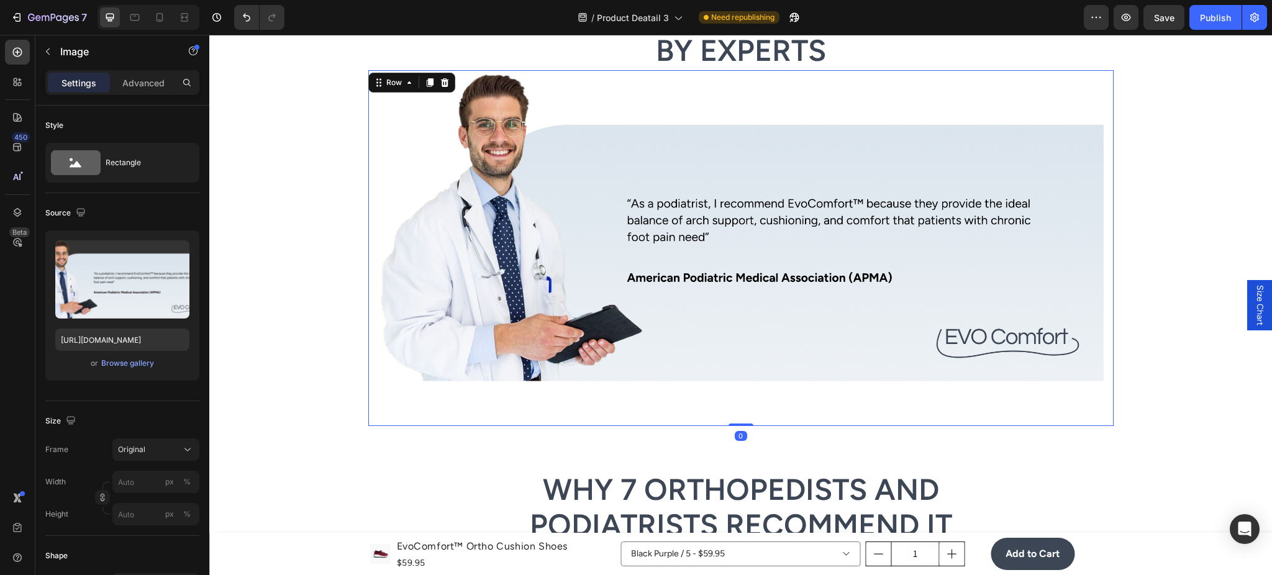
click at [686, 379] on img at bounding box center [741, 227] width 726 height 309
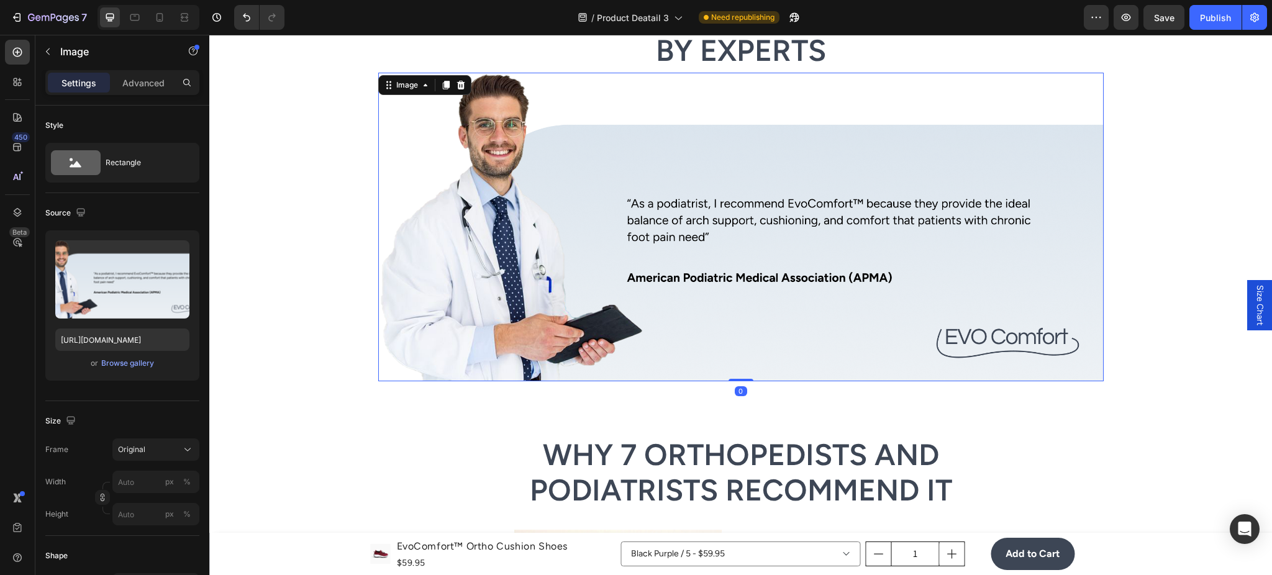
drag, startPoint x: 731, startPoint y: 414, endPoint x: 748, endPoint y: 350, distance: 65.5
click at [748, 351] on div "Image 0" at bounding box center [741, 227] width 726 height 309
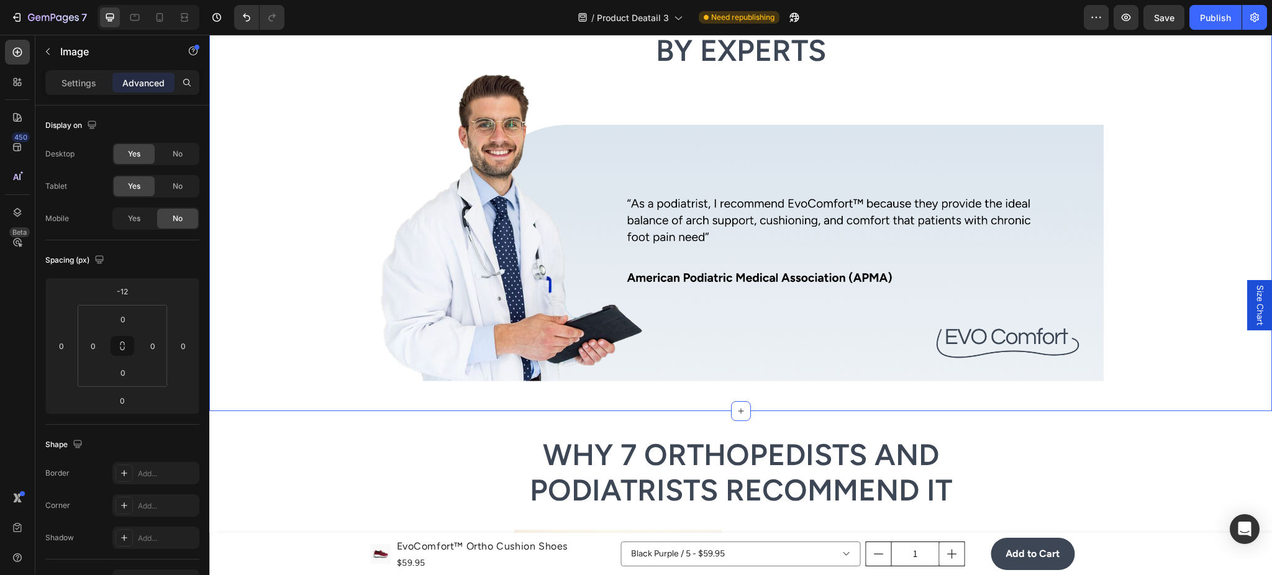
click at [552, 400] on div "Trusted and Recommended by Experts Heading Image Row Row Section 8 You can crea…" at bounding box center [740, 193] width 1063 height 435
click at [169, 11] on div at bounding box center [160, 17] width 20 height 20
type input "16"
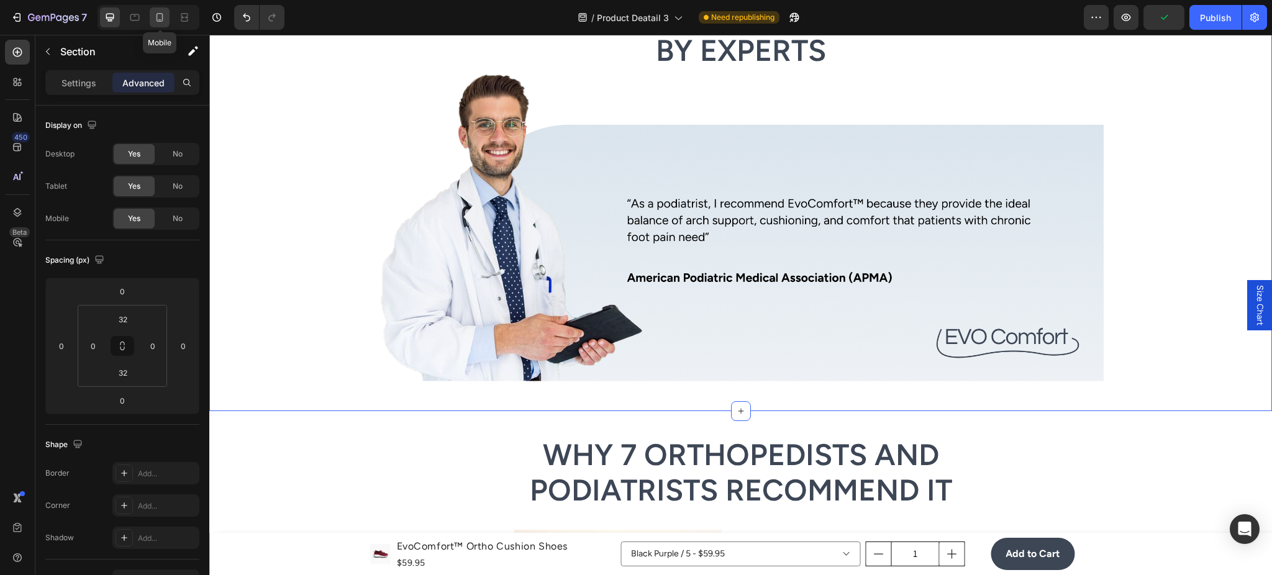
type input "16"
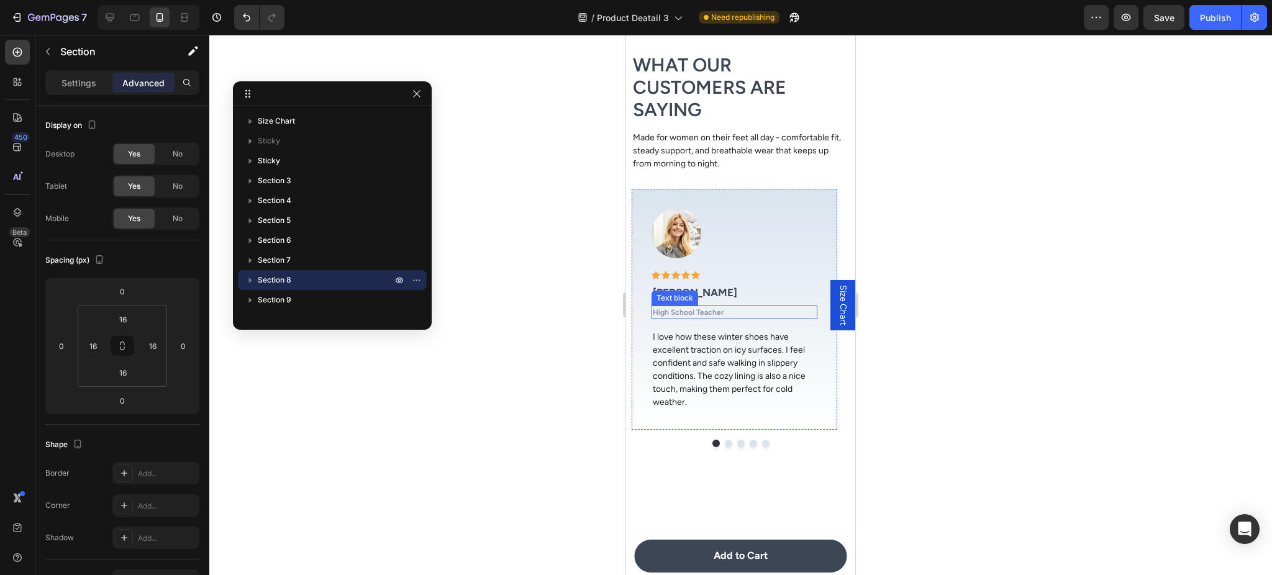
scroll to position [3980, 0]
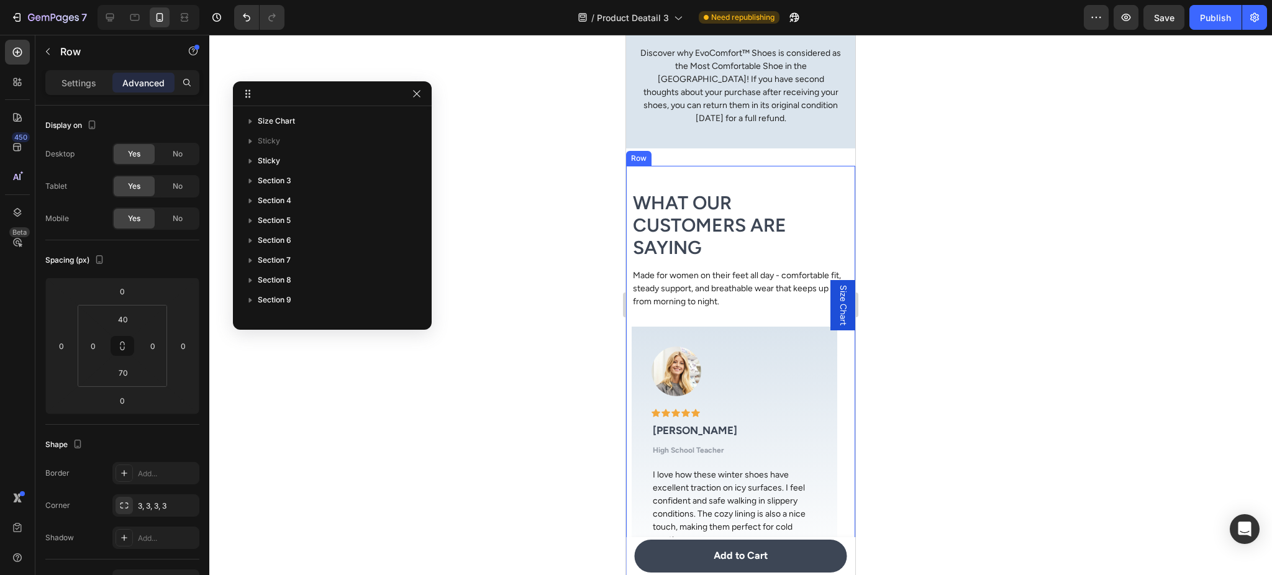
click at [742, 175] on div "What Our Customers Are Saying Heading Made for women on their feet all day - co…" at bounding box center [740, 397] width 229 height 463
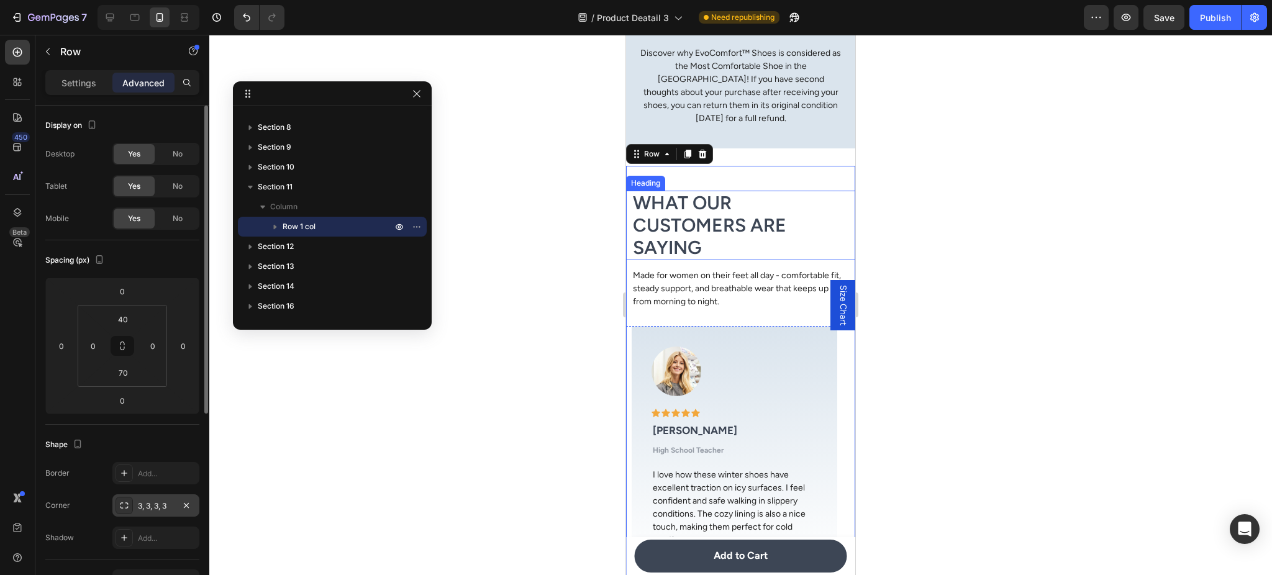
click at [145, 516] on div "3, 3, 3, 3" at bounding box center [155, 506] width 87 height 22
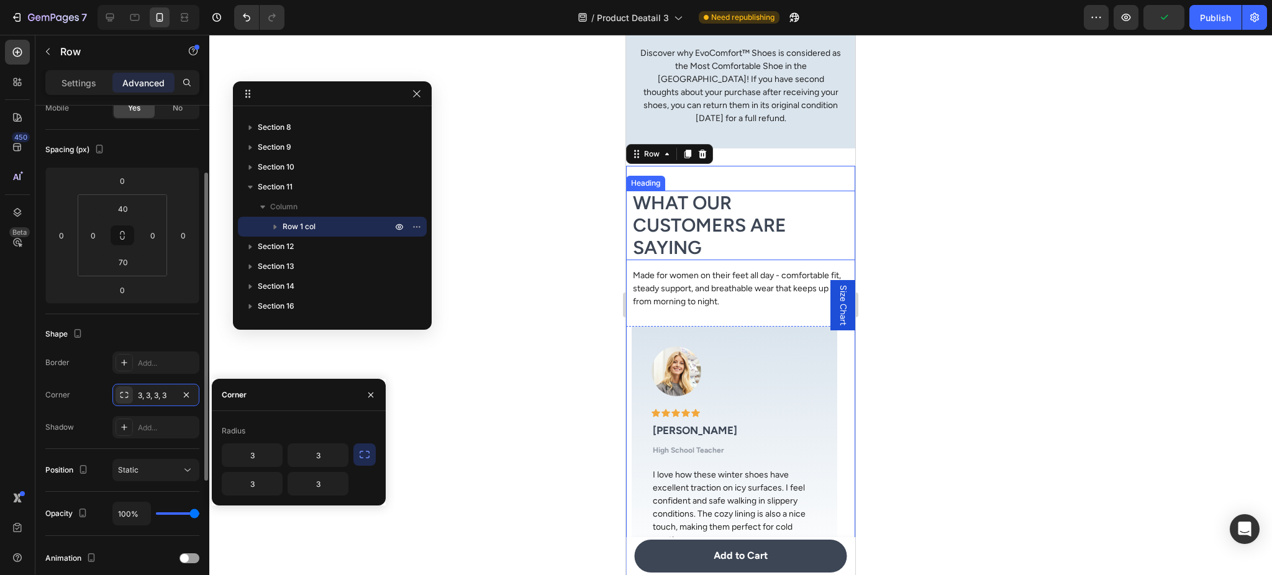
scroll to position [0, 0]
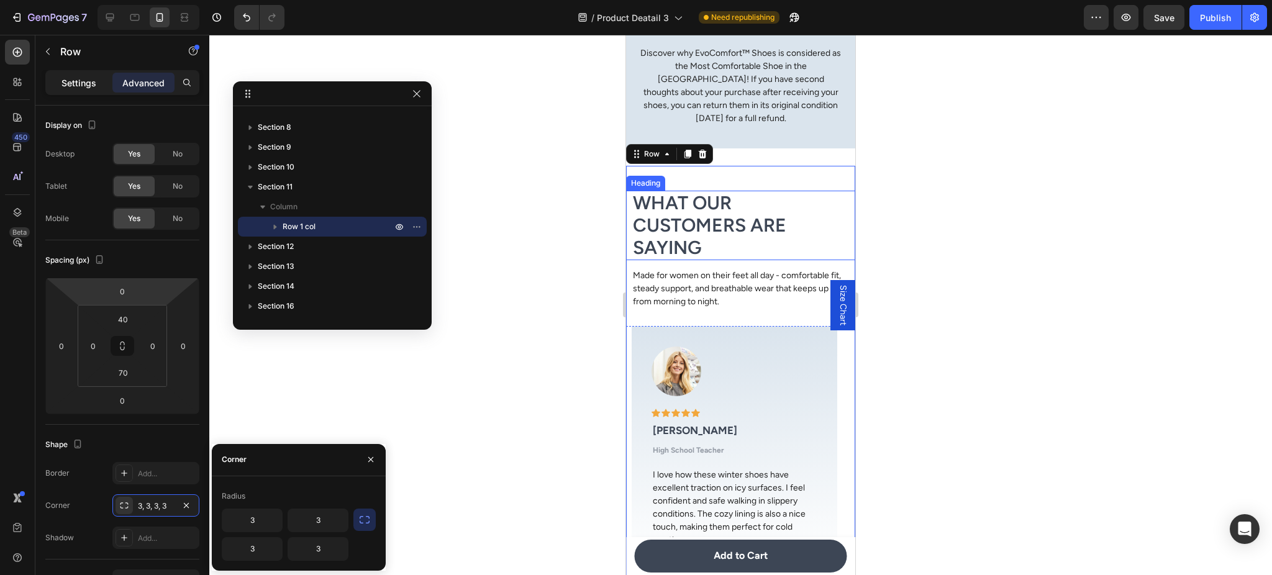
click at [71, 77] on p "Settings" at bounding box center [79, 82] width 35 height 13
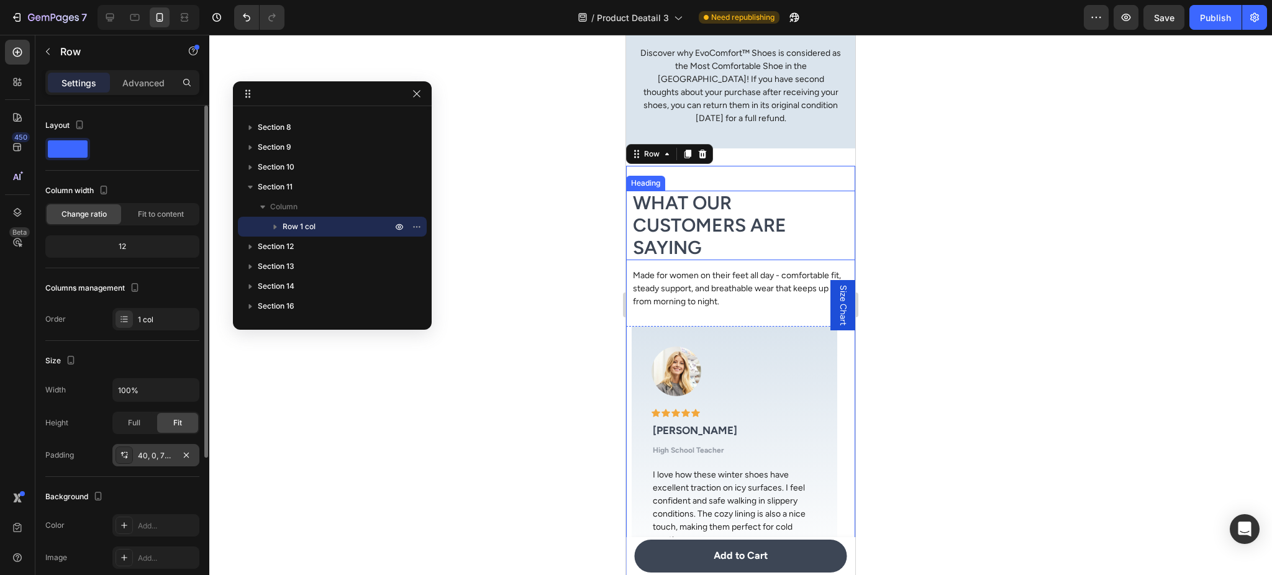
click at [150, 457] on div "40, 0, 70, 0" at bounding box center [156, 455] width 36 height 11
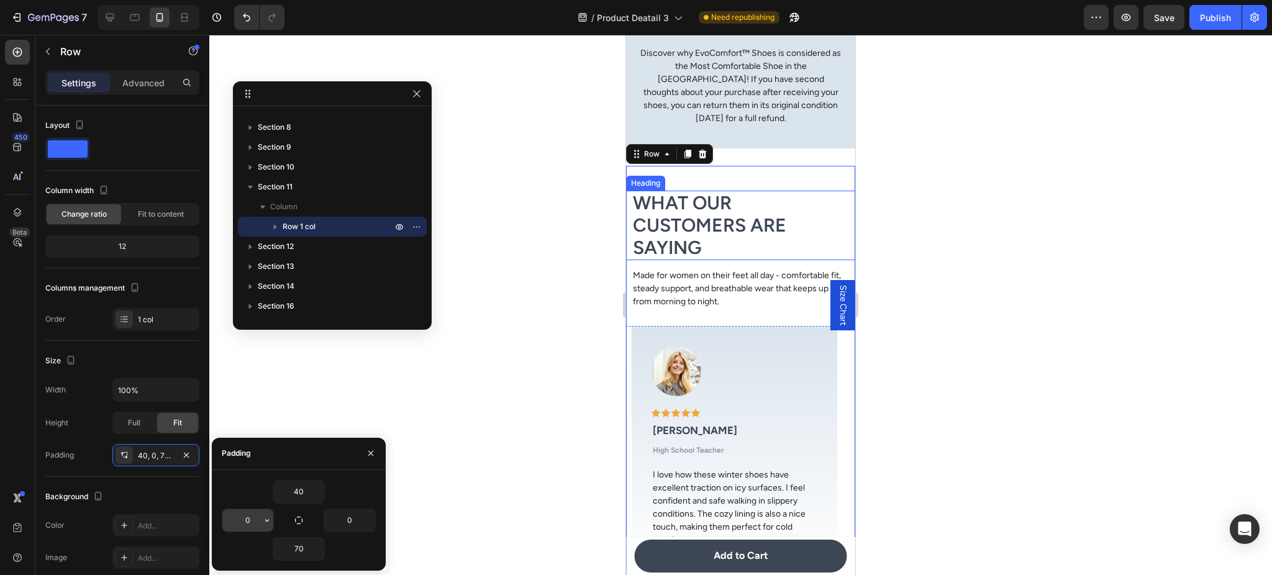
click at [254, 524] on input "0" at bounding box center [247, 520] width 51 height 22
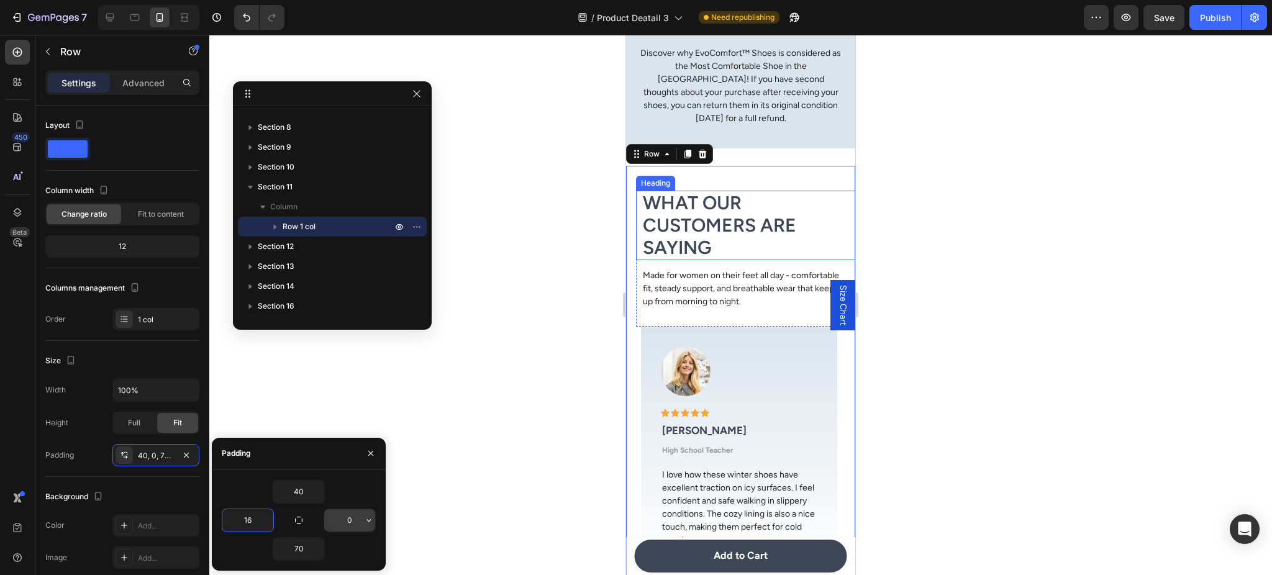
type input "16"
click at [342, 517] on input "0" at bounding box center [349, 520] width 51 height 22
type input "16"
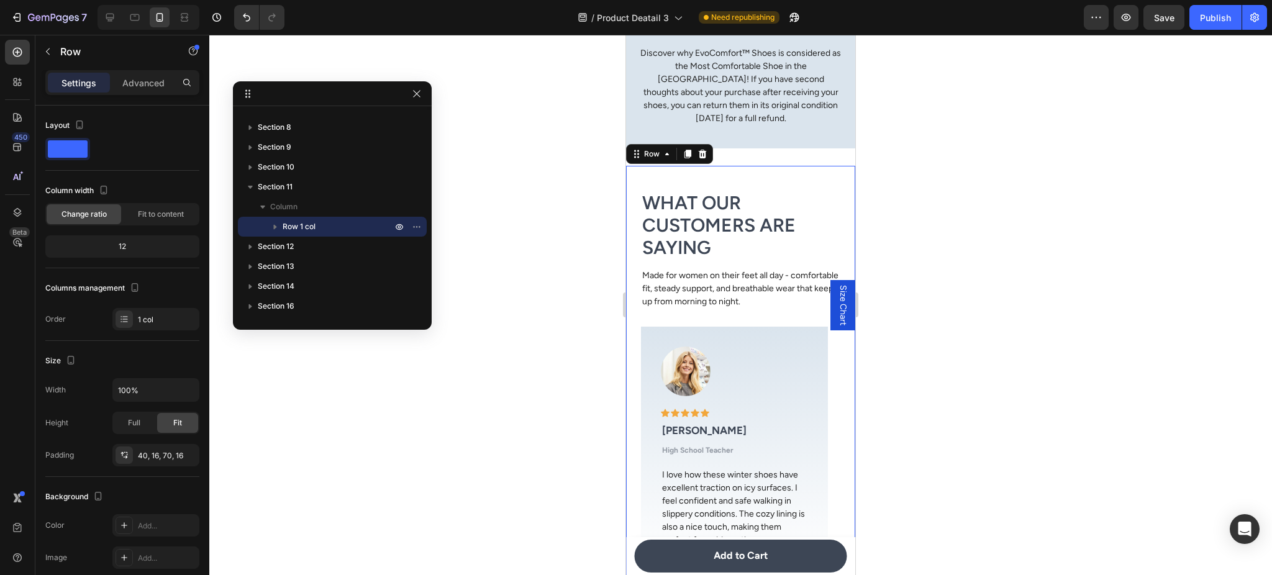
click at [930, 416] on div at bounding box center [740, 305] width 1063 height 540
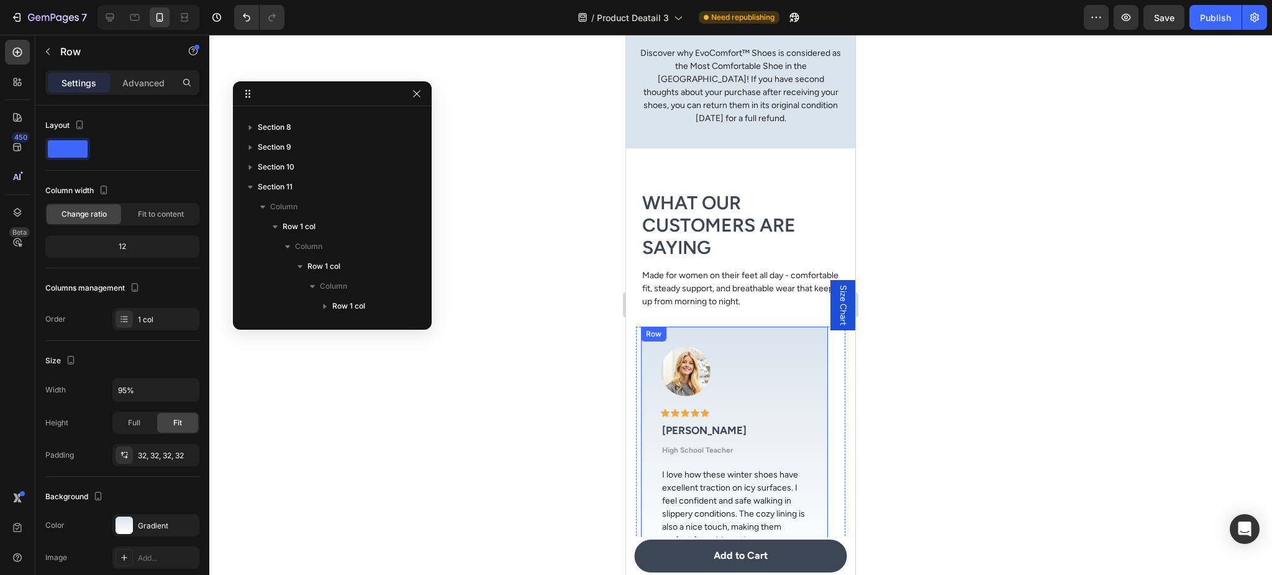
click at [774, 341] on div "Image Icon Icon Icon Icon Icon Row Rachel D. Text block High School Teacher Tex…" at bounding box center [734, 447] width 187 height 241
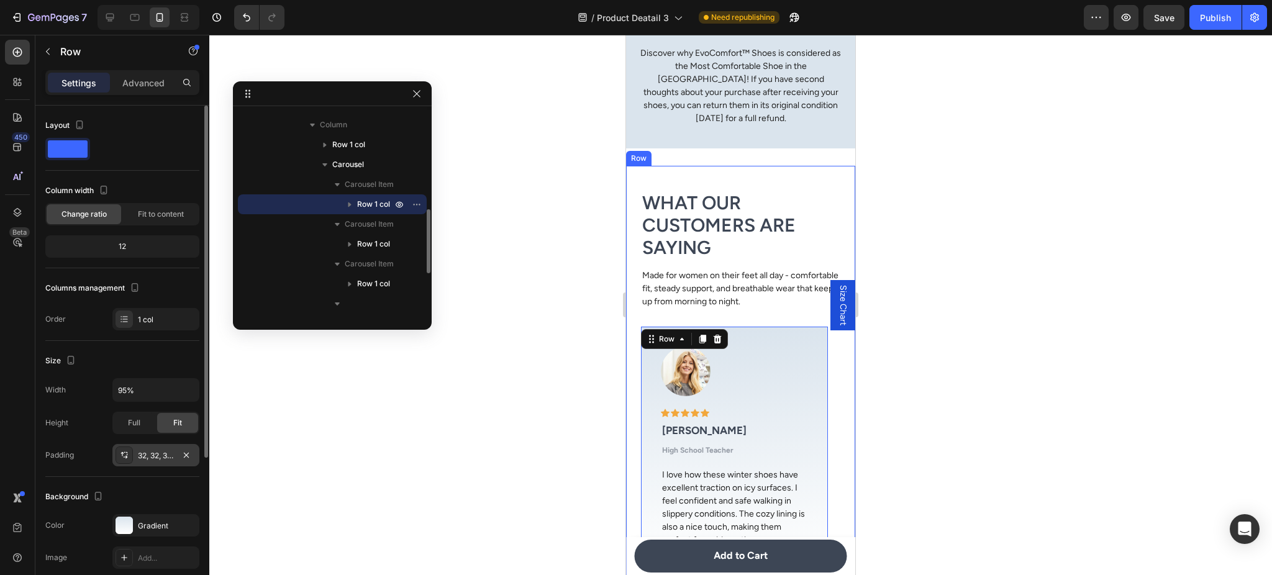
click at [159, 457] on div "32, 32, 32, 32" at bounding box center [156, 455] width 36 height 11
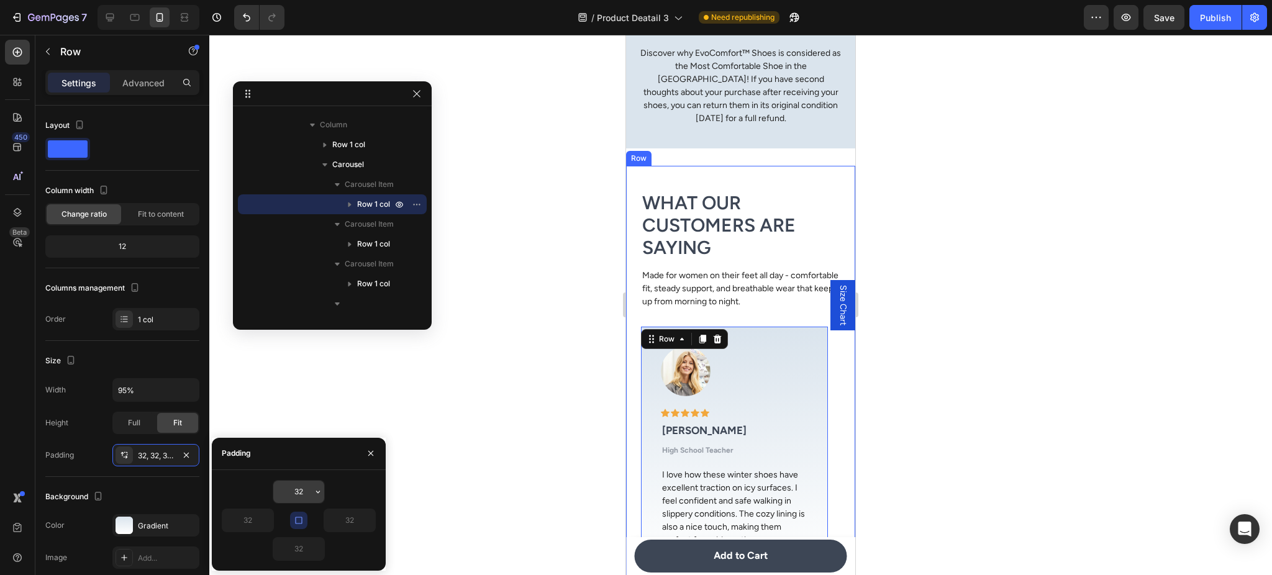
click at [305, 495] on input "32" at bounding box center [298, 492] width 51 height 22
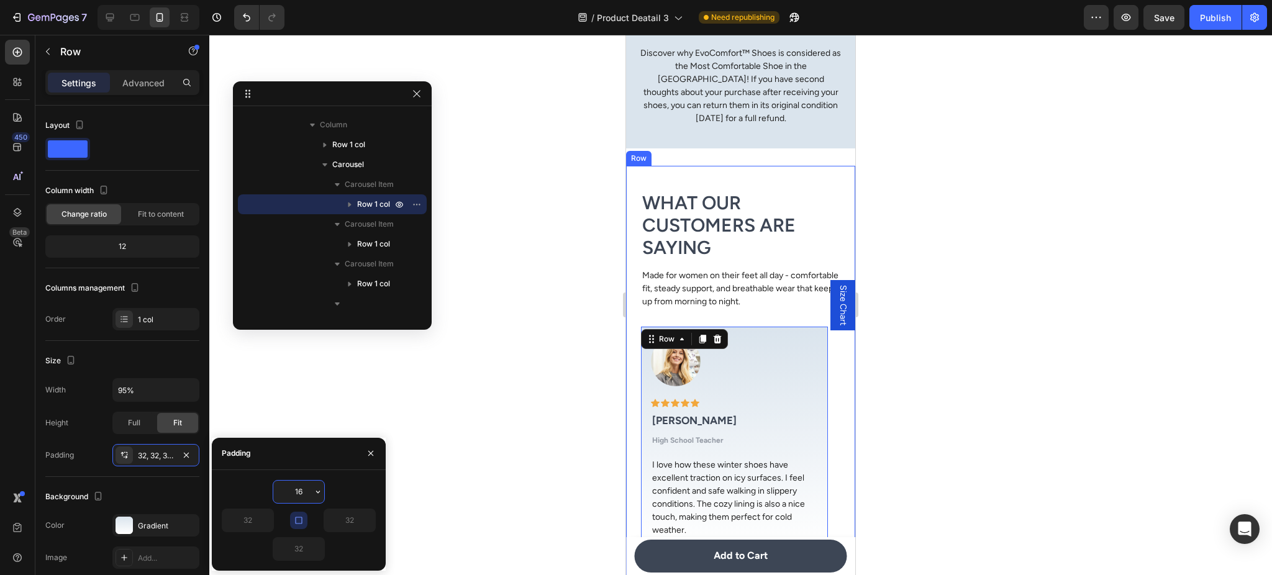
click at [299, 494] on input "16" at bounding box center [298, 492] width 51 height 22
type input "24"
click at [552, 448] on div at bounding box center [740, 305] width 1063 height 540
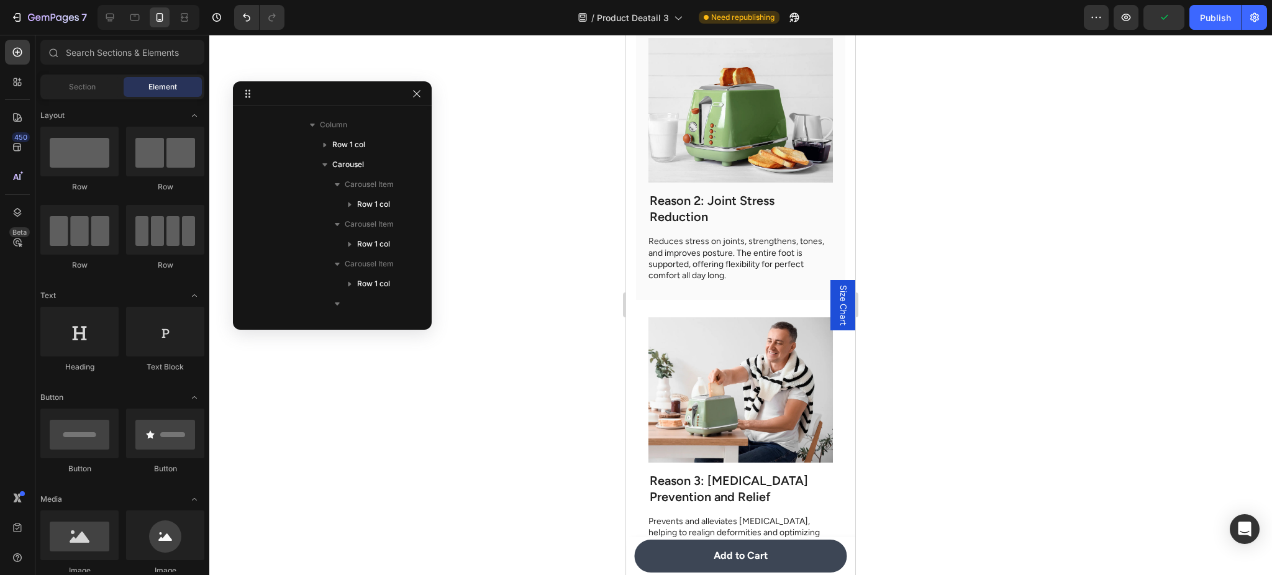
scroll to position [2986, 0]
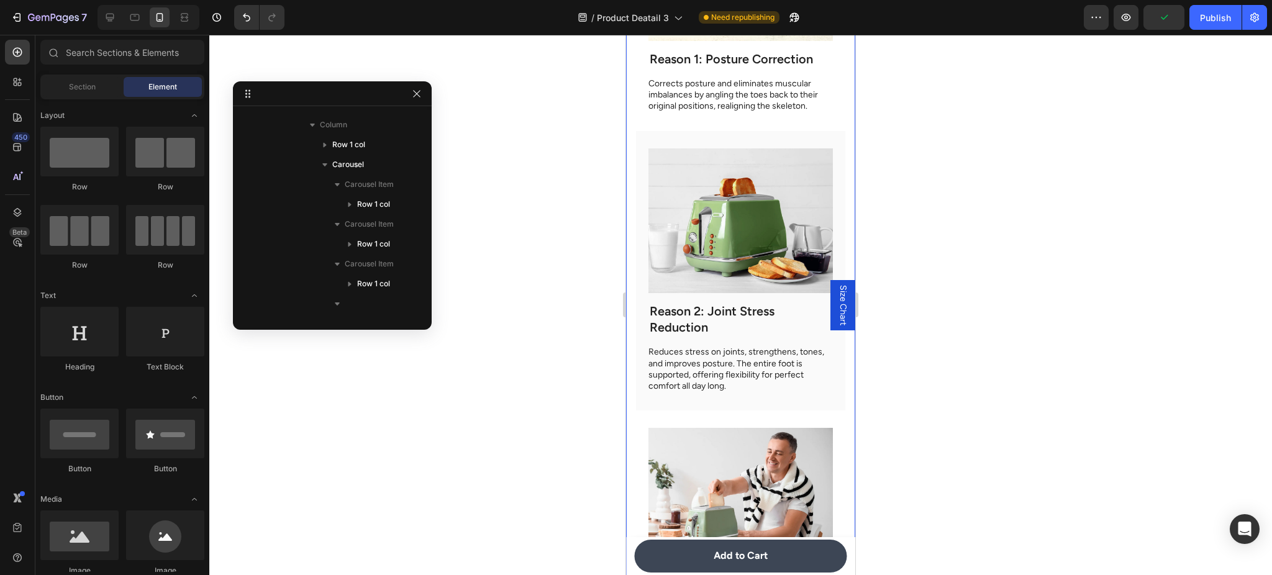
click at [632, 301] on div "Why 7 Orthopedists and Podiatrists Recommend It Heading Image Reason 1: Posture…" at bounding box center [740, 371] width 229 height 1158
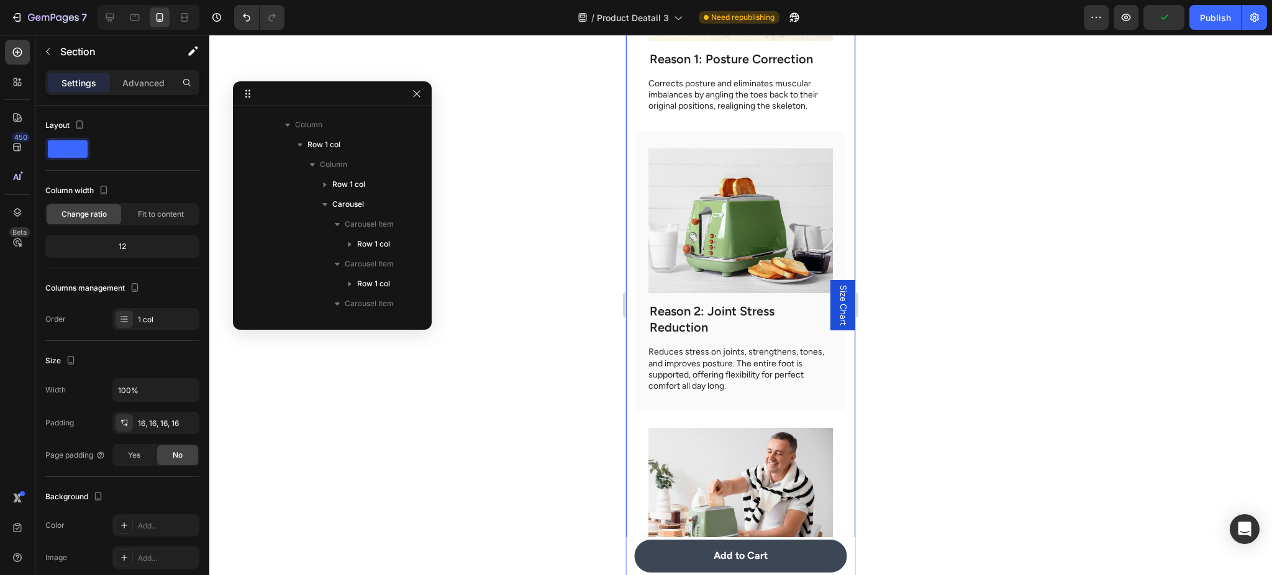
scroll to position [96, 0]
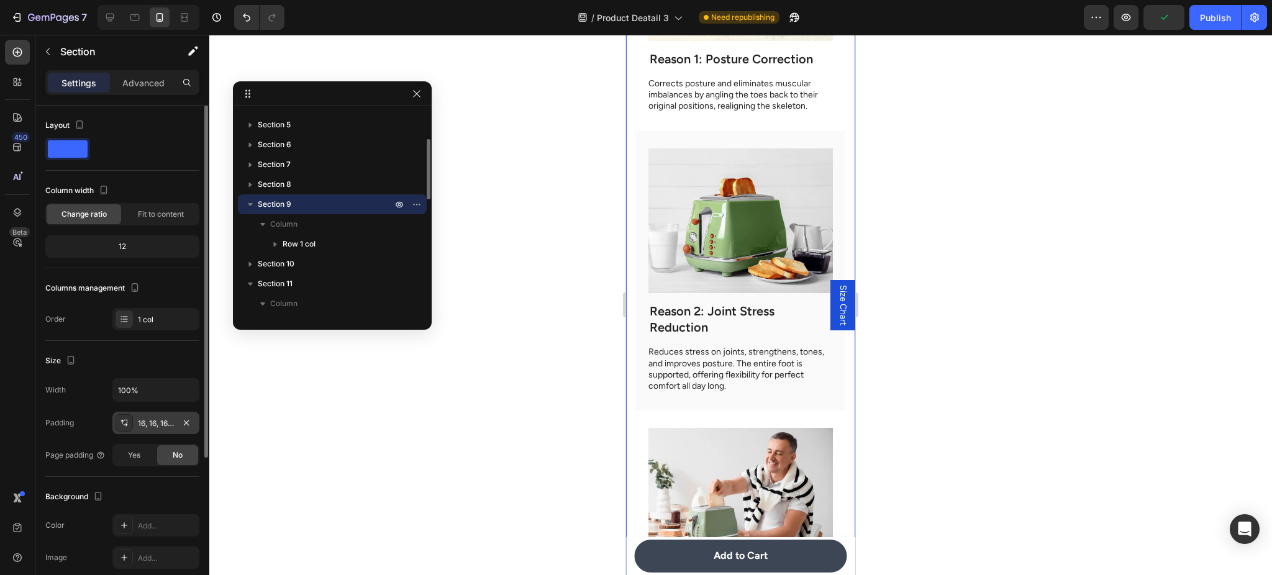
click at [156, 420] on div "16, 16, 16, 16" at bounding box center [156, 423] width 36 height 11
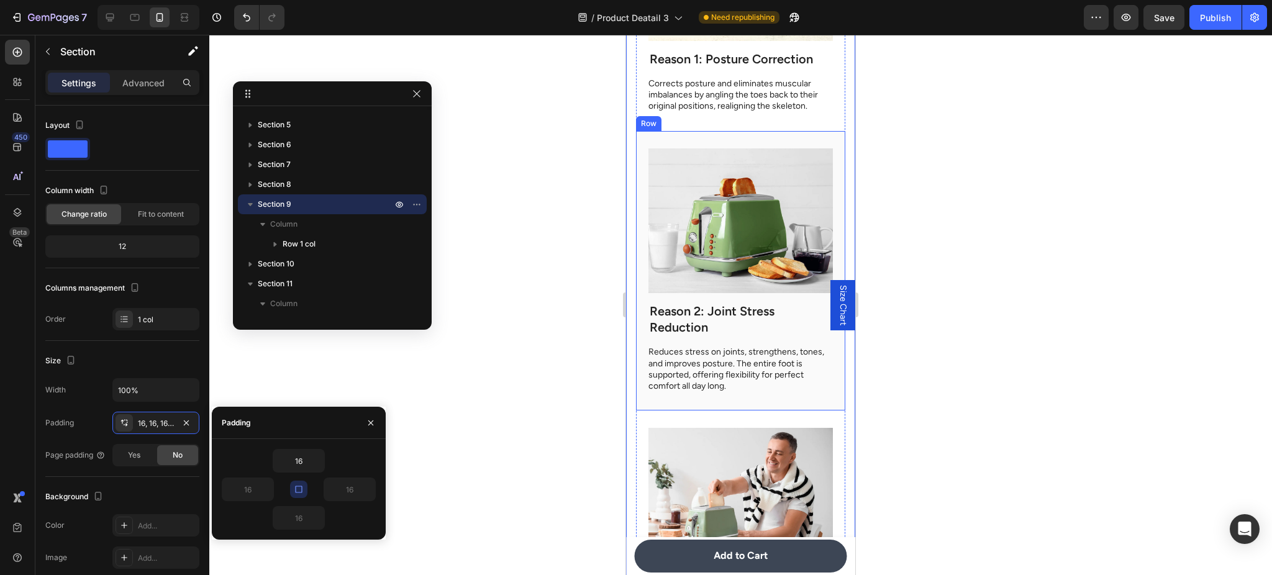
click at [681, 388] on div "Reason 2: Joint Stress Reduction Heading Reduces stress on joints, strengthens,…" at bounding box center [740, 271] width 209 height 280
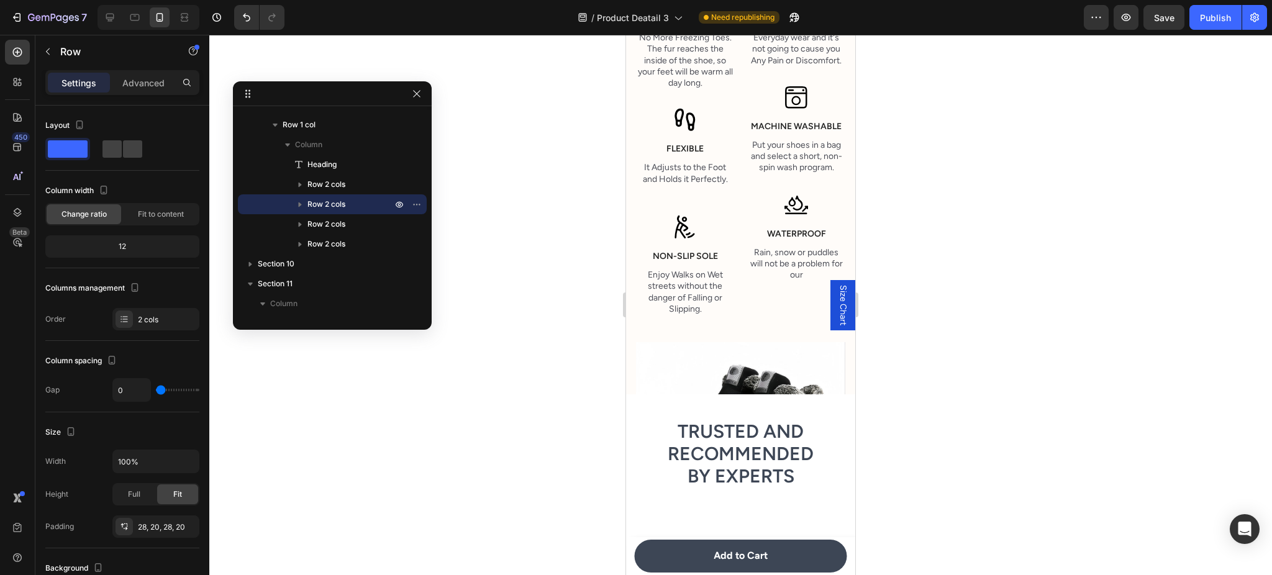
scroll to position [2433, 0]
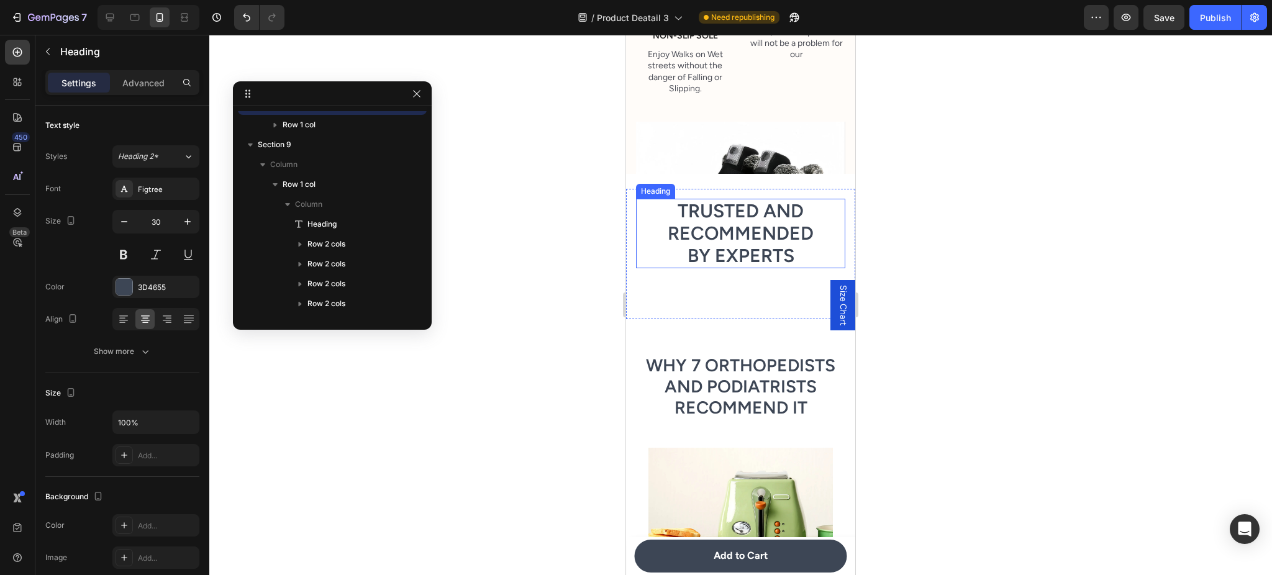
click at [718, 260] on h2 "Trusted and Recommended by Experts" at bounding box center [740, 234] width 209 height 70
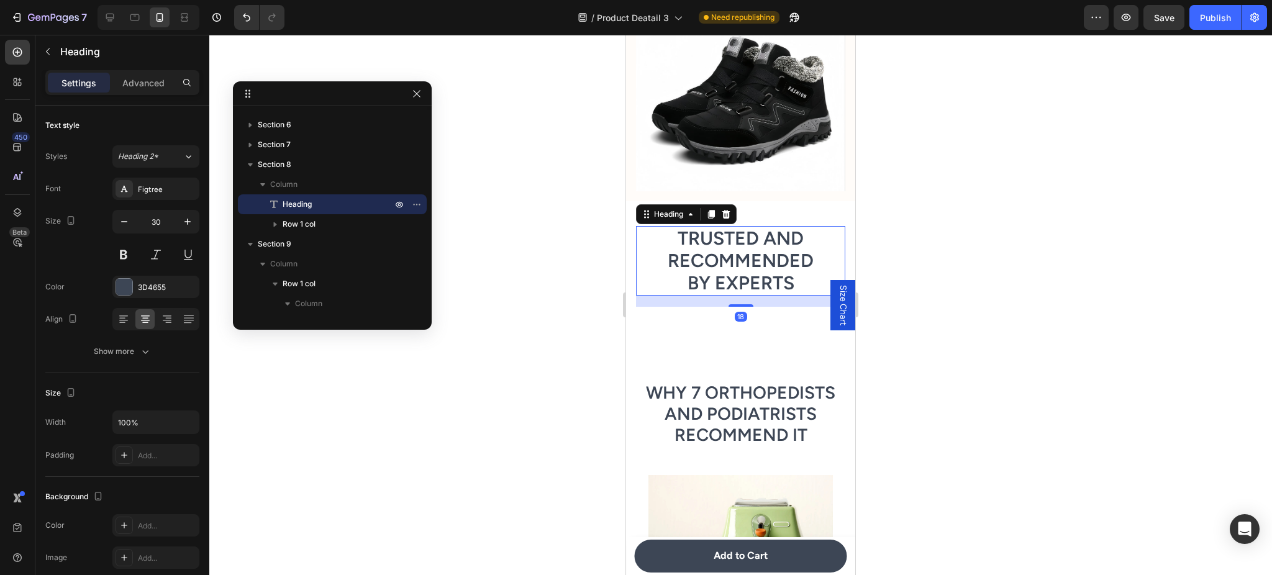
scroll to position [2545, 0]
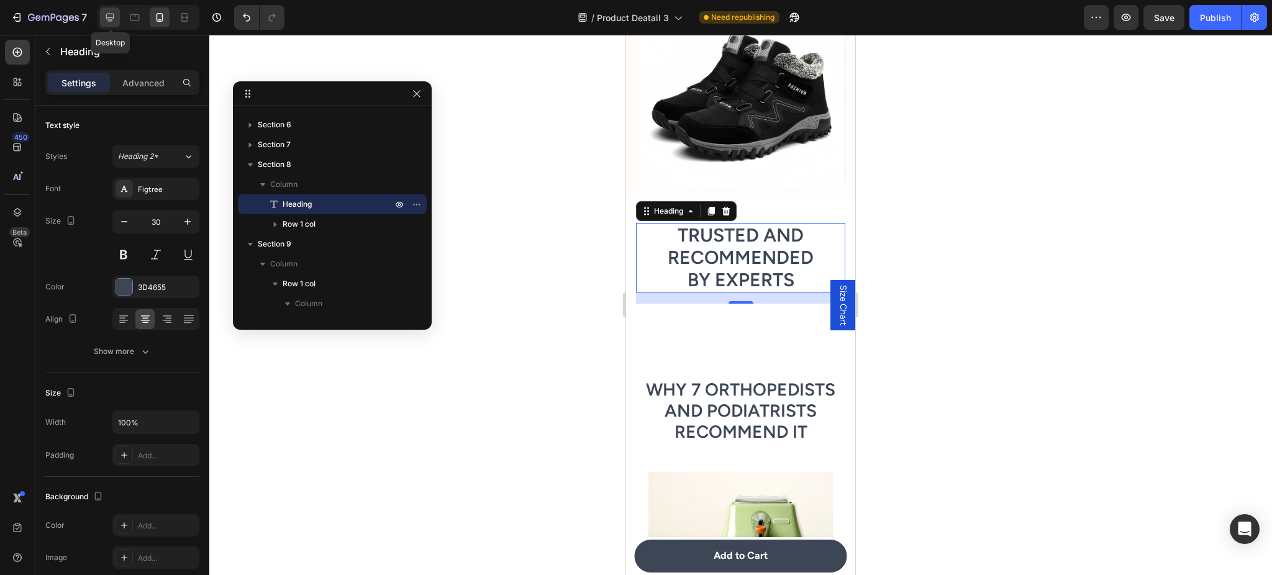
click at [120, 16] on div at bounding box center [110, 17] width 20 height 20
type input "48"
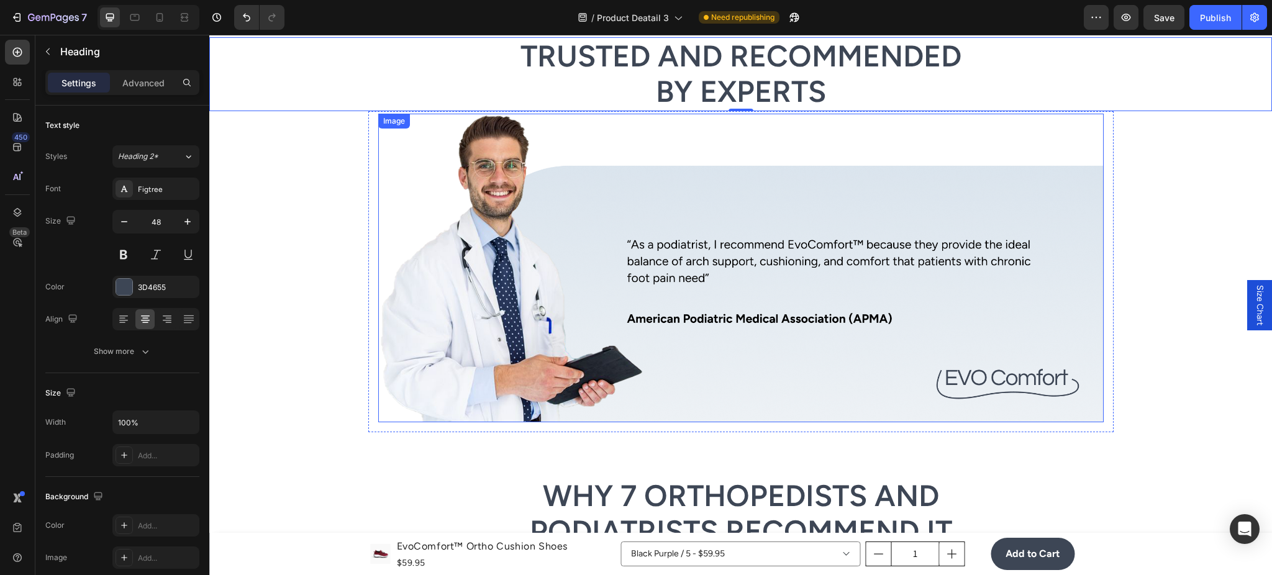
scroll to position [2377, 0]
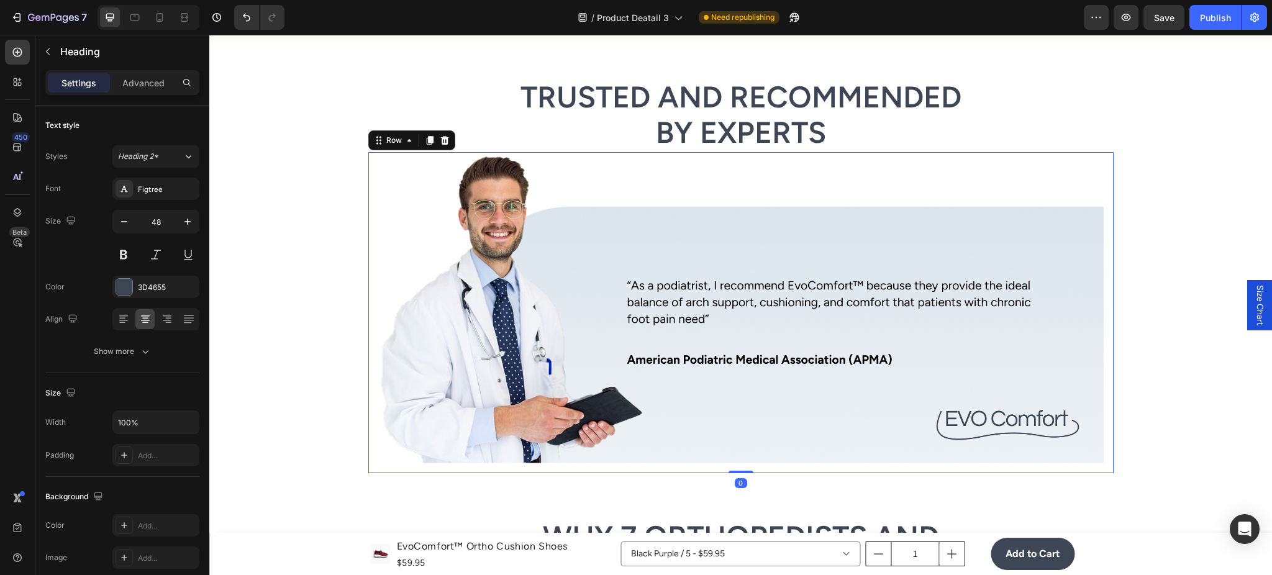
click at [368, 176] on div "Image Row 0" at bounding box center [740, 312] width 745 height 321
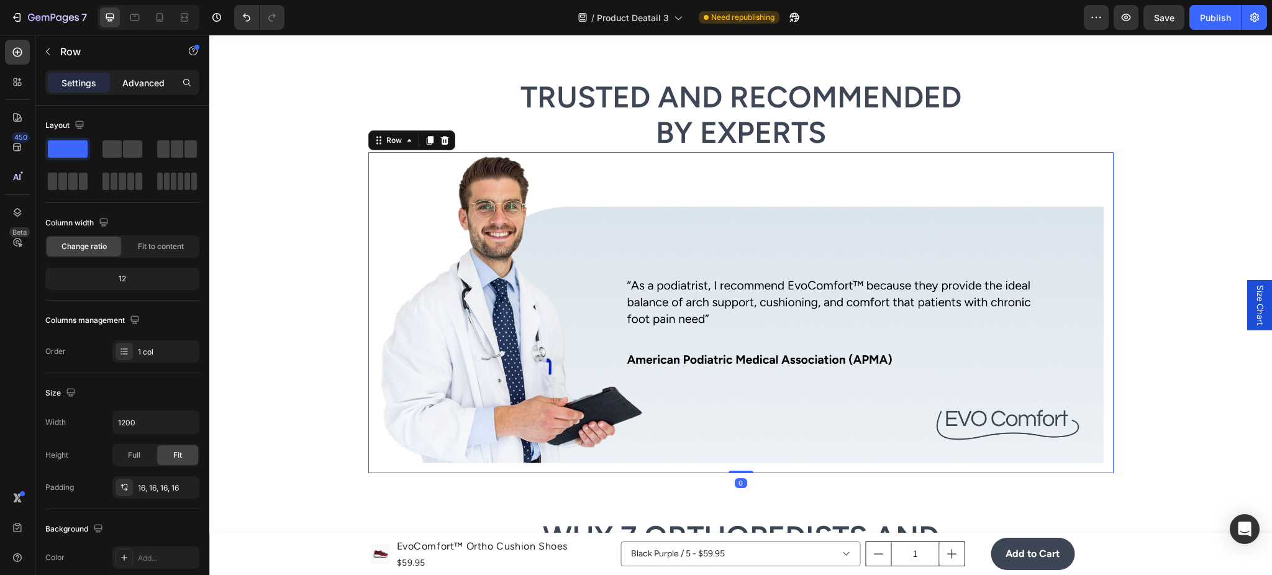
click at [141, 85] on p "Advanced" at bounding box center [143, 82] width 42 height 13
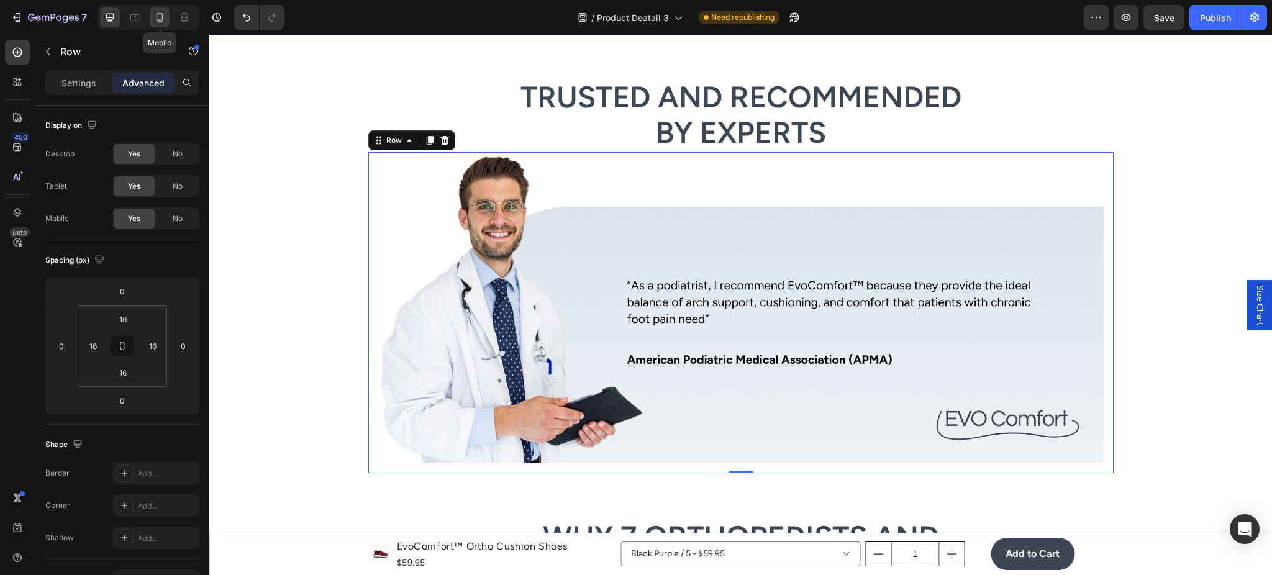
click at [154, 17] on icon at bounding box center [159, 17] width 12 height 12
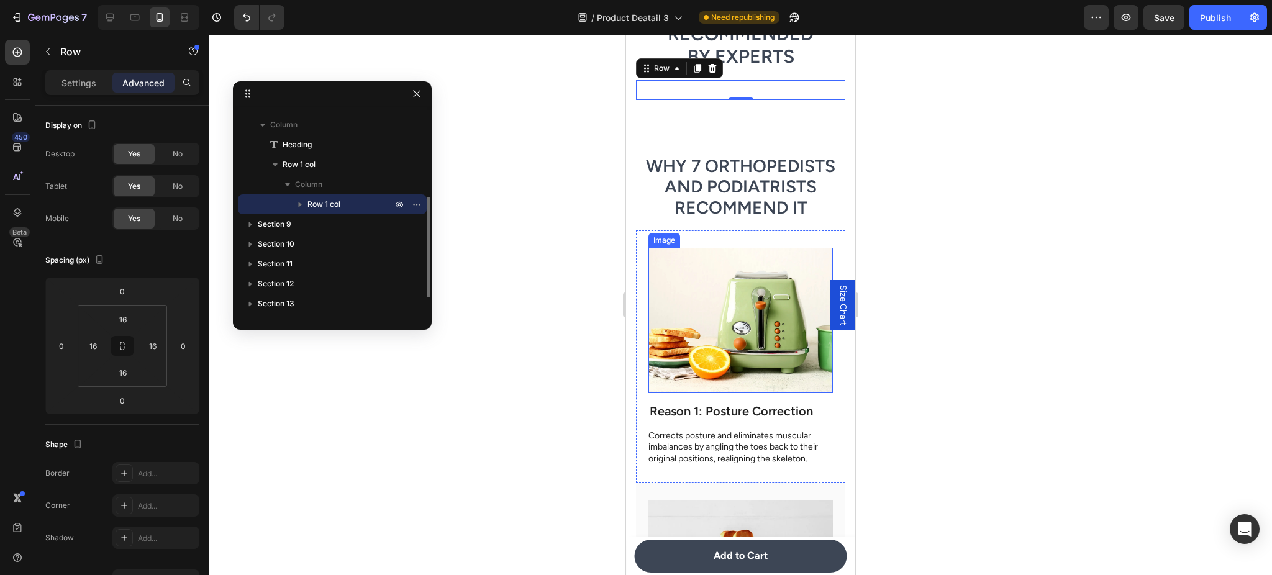
scroll to position [2794, 0]
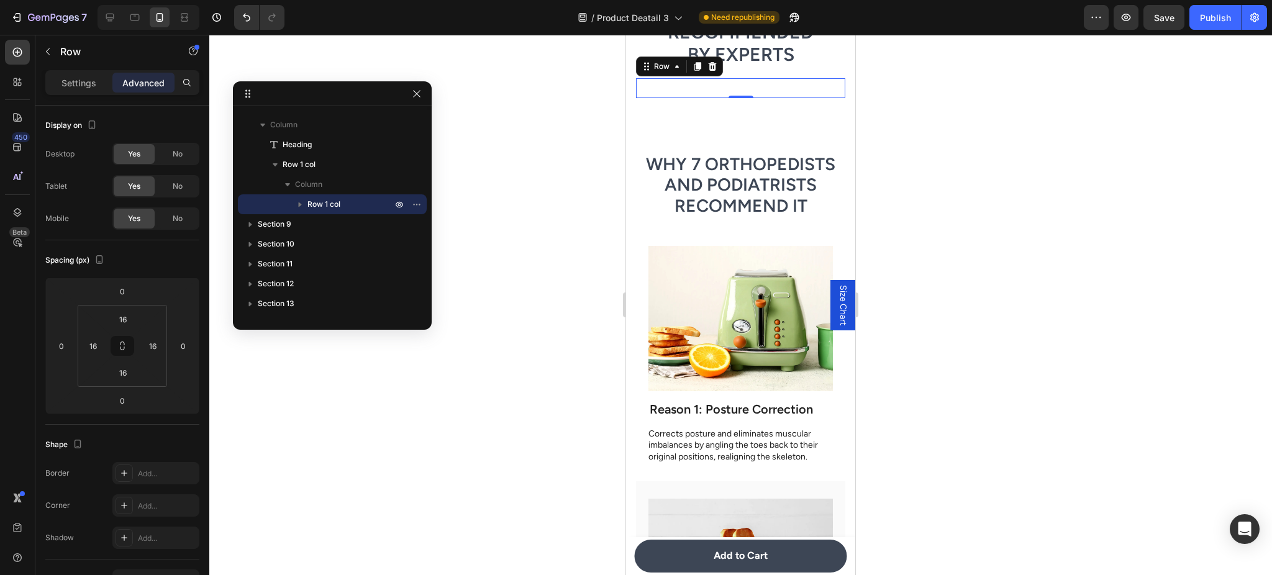
click at [758, 83] on div "Image Row 0" at bounding box center [740, 88] width 209 height 20
click at [53, 48] on button "button" at bounding box center [48, 52] width 20 height 20
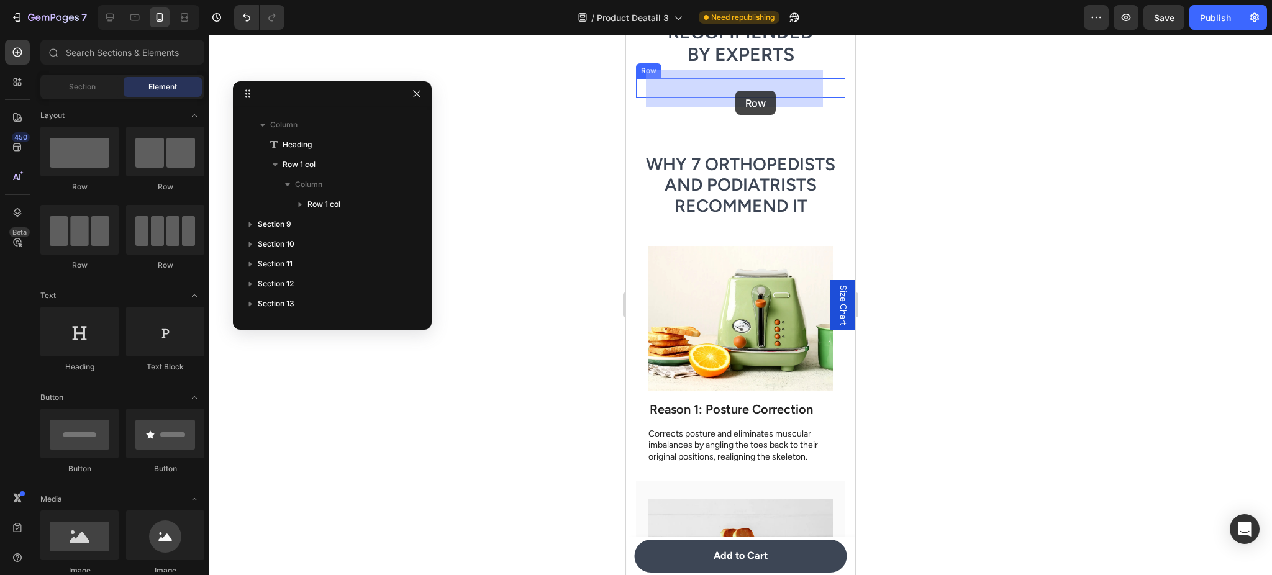
scroll to position [2791, 0]
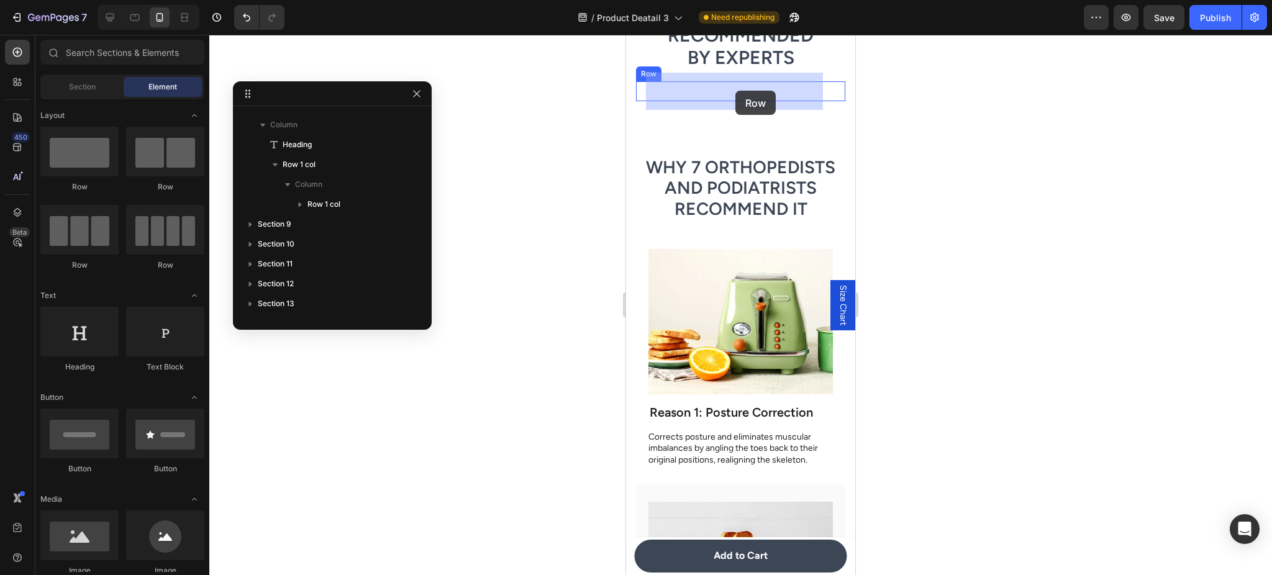
drag, startPoint x: 741, startPoint y: 197, endPoint x: 736, endPoint y: 91, distance: 106.3
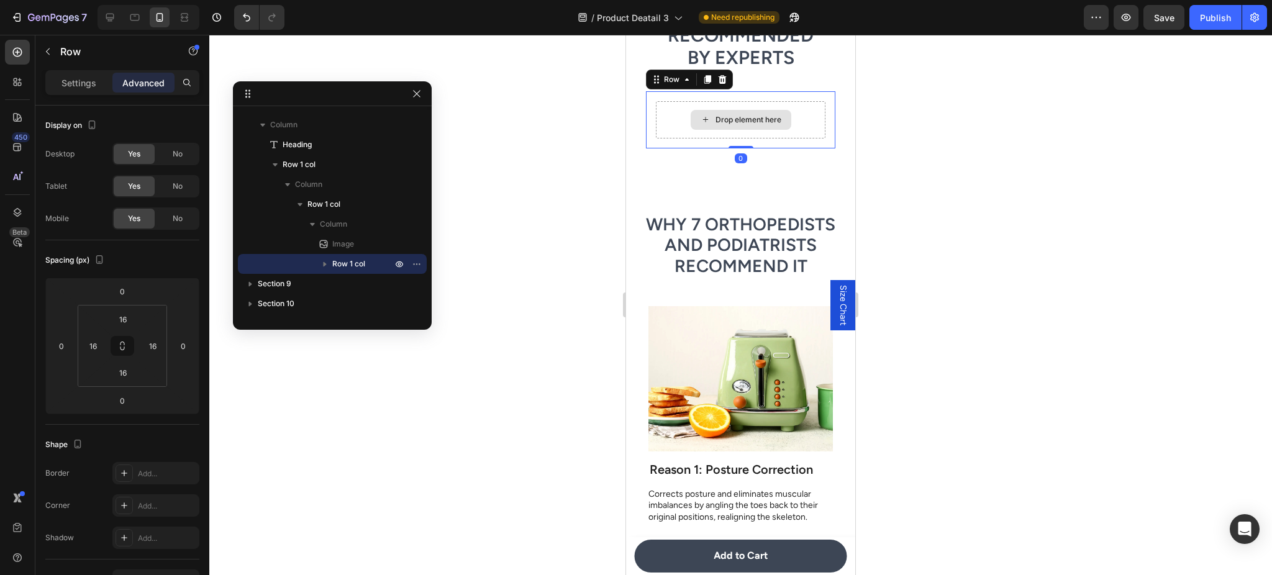
click at [686, 128] on div "Drop element here" at bounding box center [741, 119] width 170 height 37
drag, startPoint x: 649, startPoint y: 144, endPoint x: 672, endPoint y: 144, distance: 23.6
click at [649, 144] on div "Drop element here Row 0" at bounding box center [740, 119] width 189 height 57
click at [683, 135] on div "Drop element here" at bounding box center [741, 119] width 170 height 37
click at [55, 48] on button "button" at bounding box center [48, 52] width 20 height 20
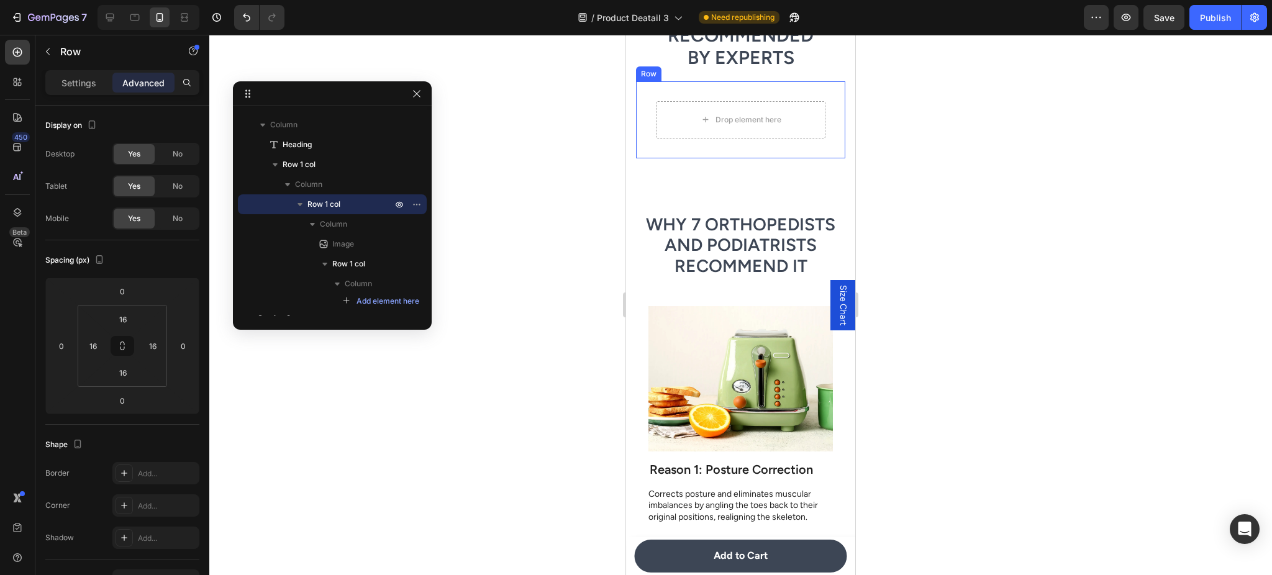
click at [642, 114] on div "Image Drop element here Row Row" at bounding box center [740, 119] width 209 height 77
click at [642, 117] on div "Image Drop element here Row Row 0" at bounding box center [740, 119] width 209 height 77
click at [654, 115] on div "Drop element here Row 0" at bounding box center [740, 119] width 189 height 57
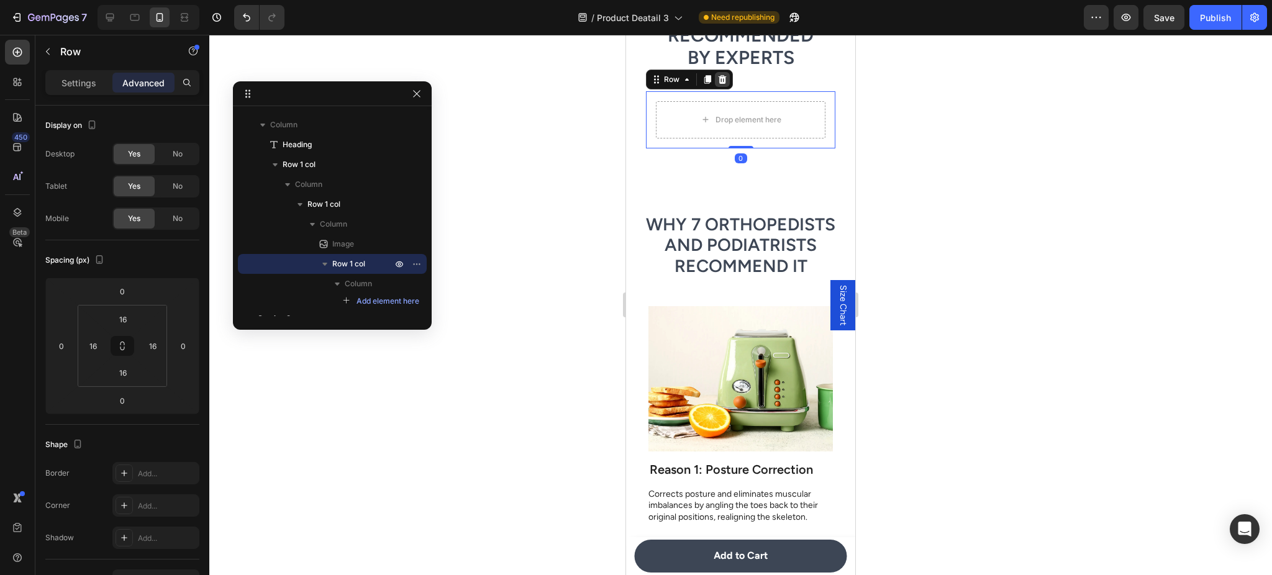
click at [722, 81] on icon at bounding box center [723, 79] width 8 height 9
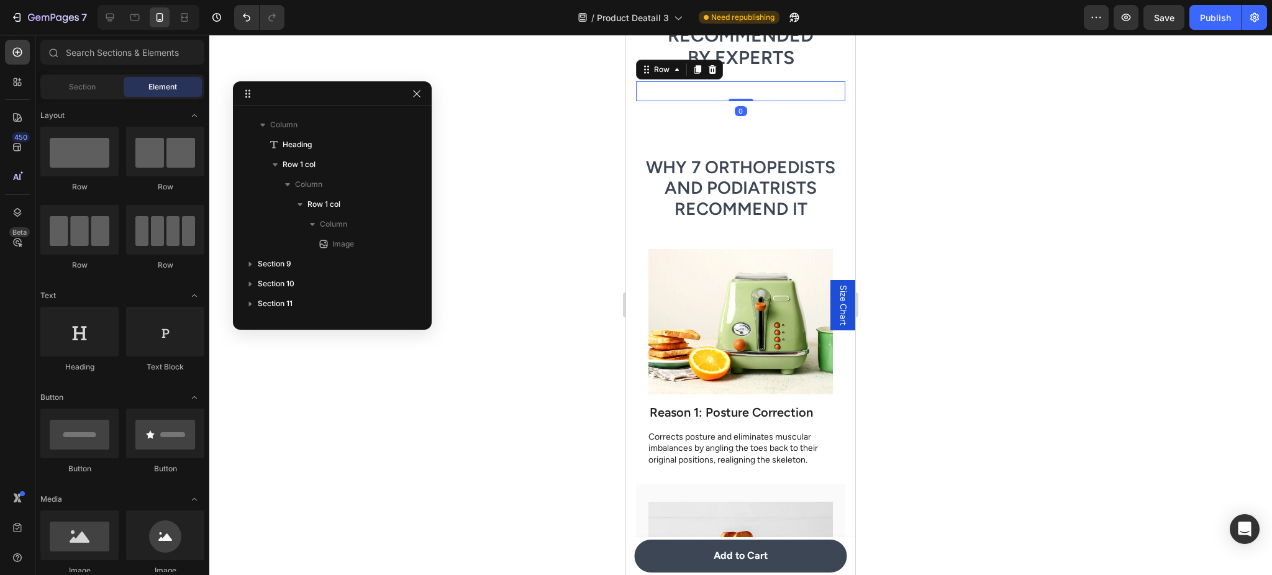
click at [654, 89] on div "Image Row 0" at bounding box center [740, 91] width 209 height 20
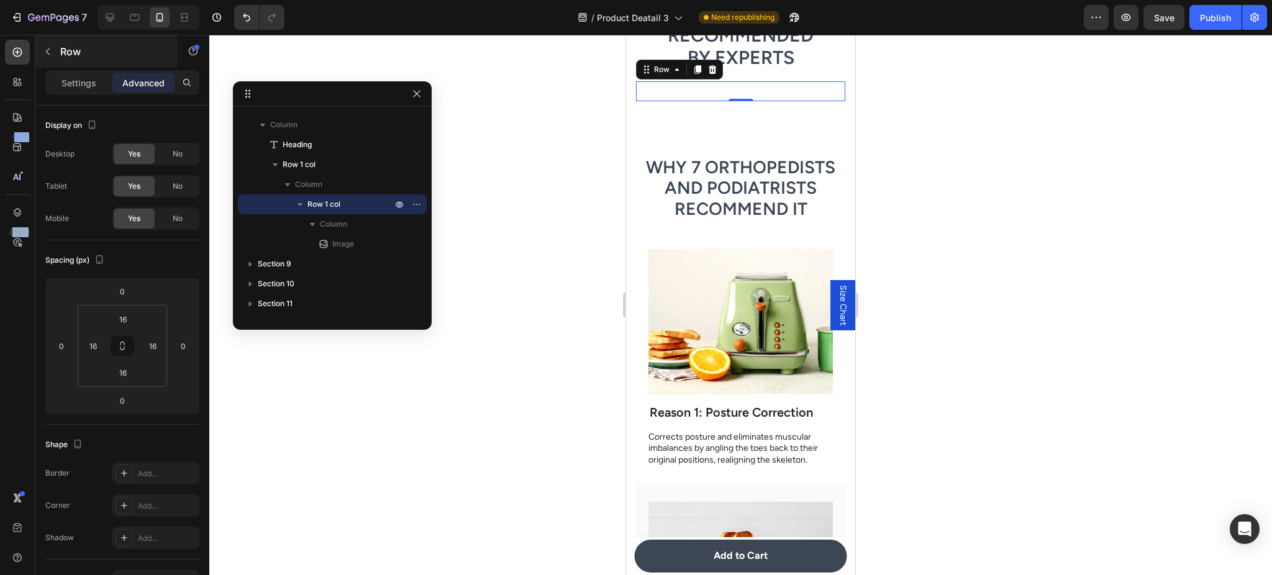
drag, startPoint x: 33, startPoint y: 53, endPoint x: 40, endPoint y: 55, distance: 7.1
click at [39, 55] on div "450 Beta Sections(18) Elements(83) Section Element Hero Section Product Detail …" at bounding box center [104, 305] width 209 height 540
click at [44, 55] on icon "button" at bounding box center [48, 52] width 10 height 10
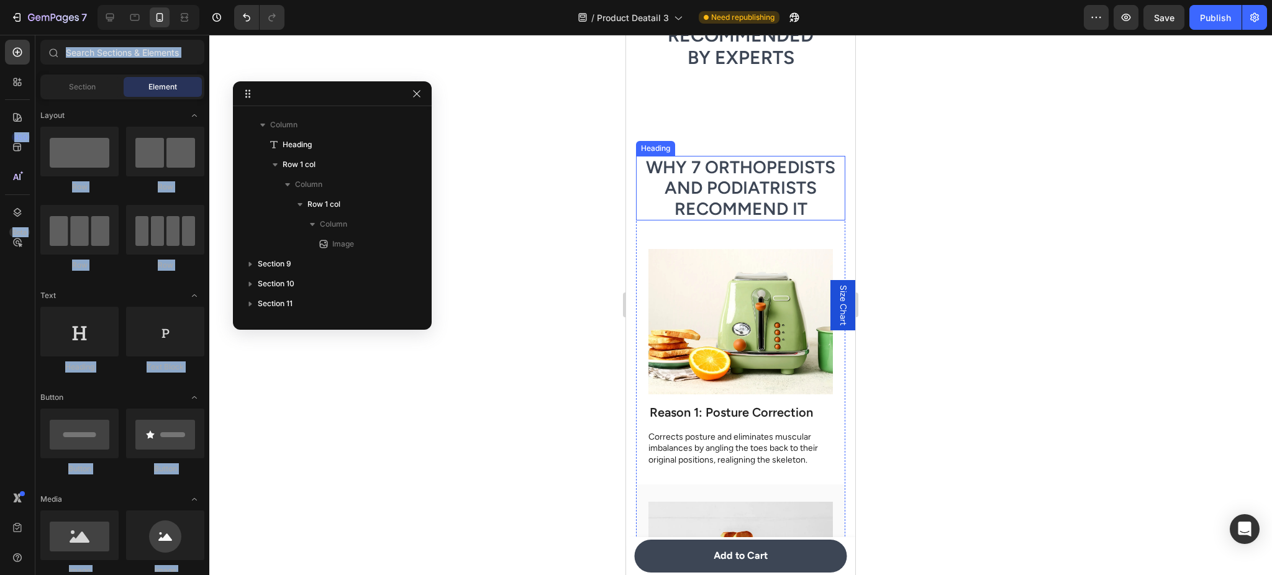
scroll to position [2680, 0]
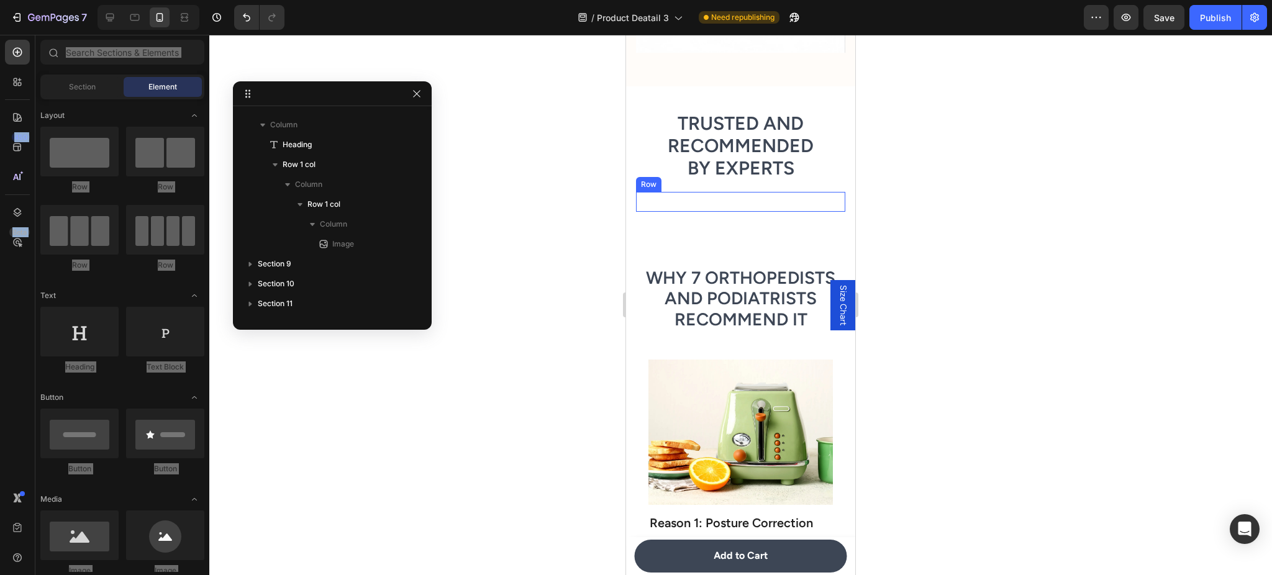
click at [730, 198] on div "Image Row" at bounding box center [740, 202] width 209 height 20
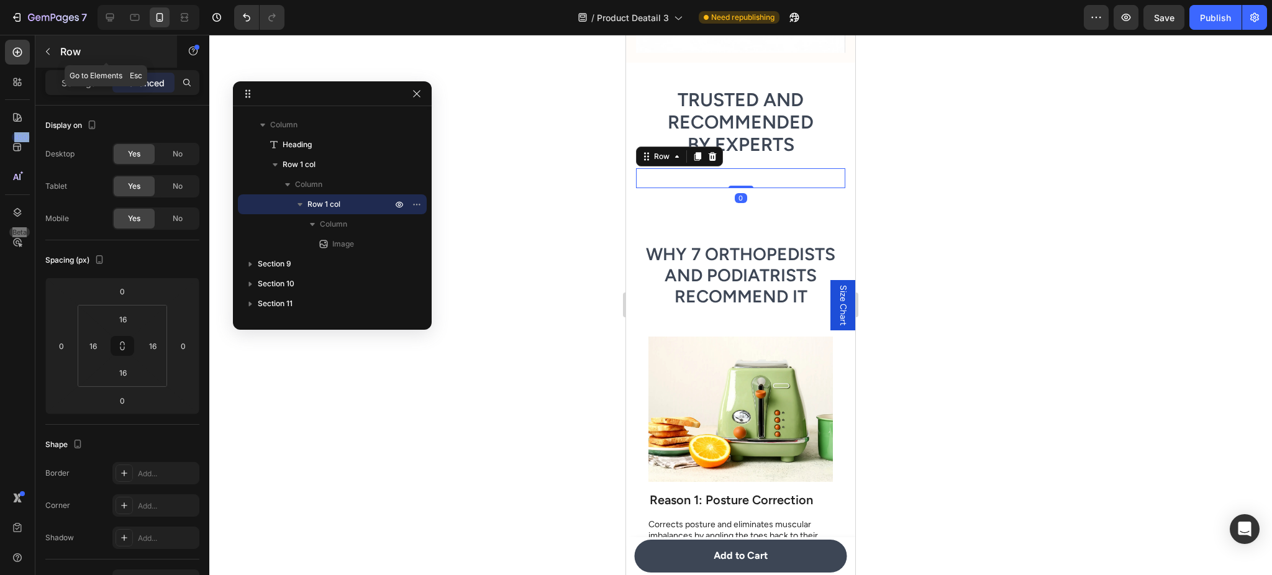
click at [48, 47] on icon "button" at bounding box center [48, 52] width 10 height 10
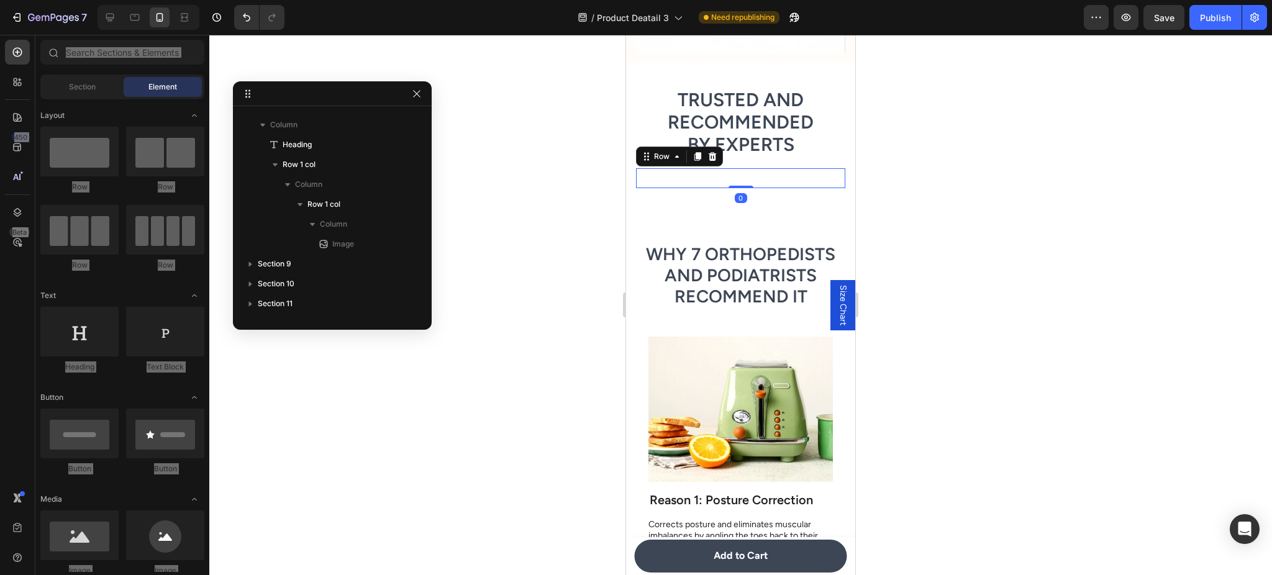
click at [701, 188] on div "Image Row 0" at bounding box center [740, 178] width 209 height 20
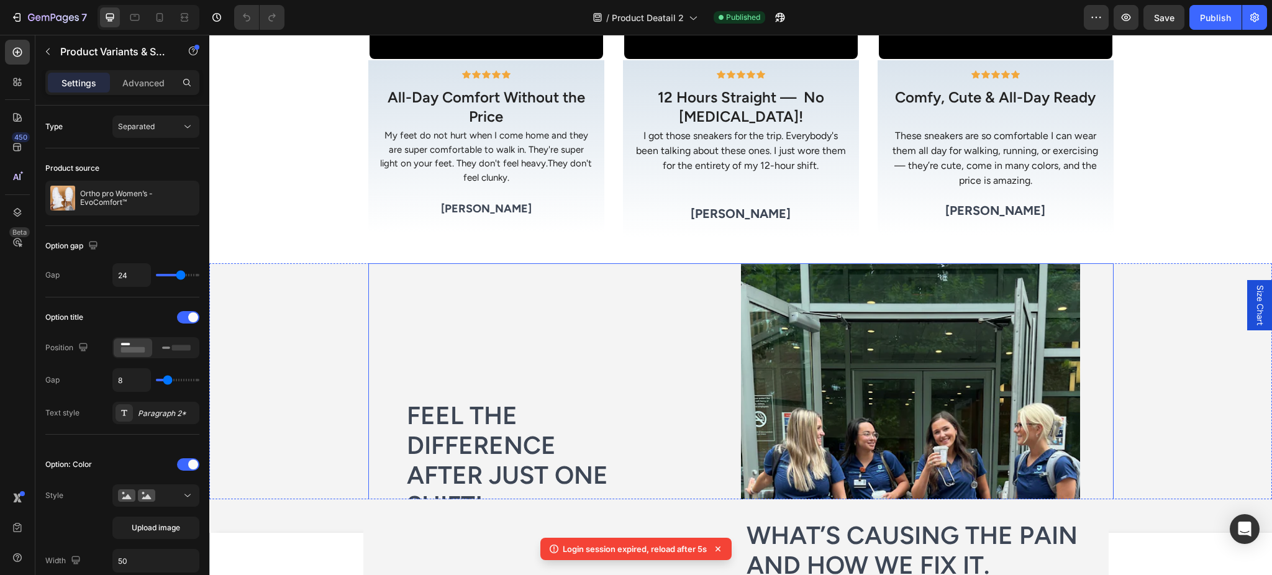
scroll to position [1325, 0]
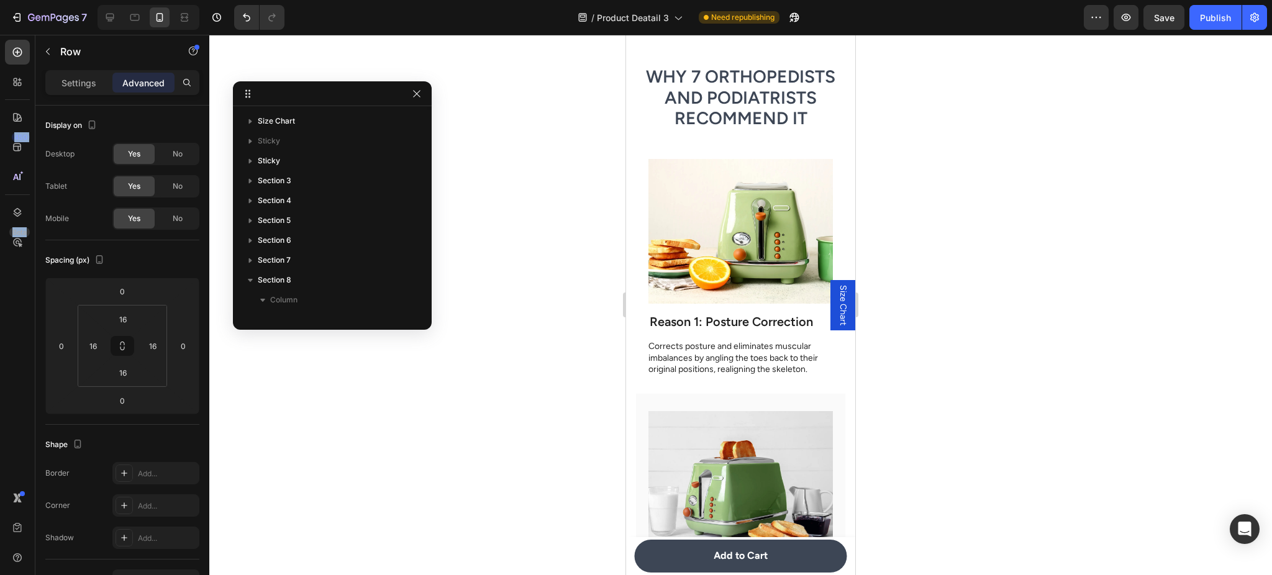
scroll to position [175, 0]
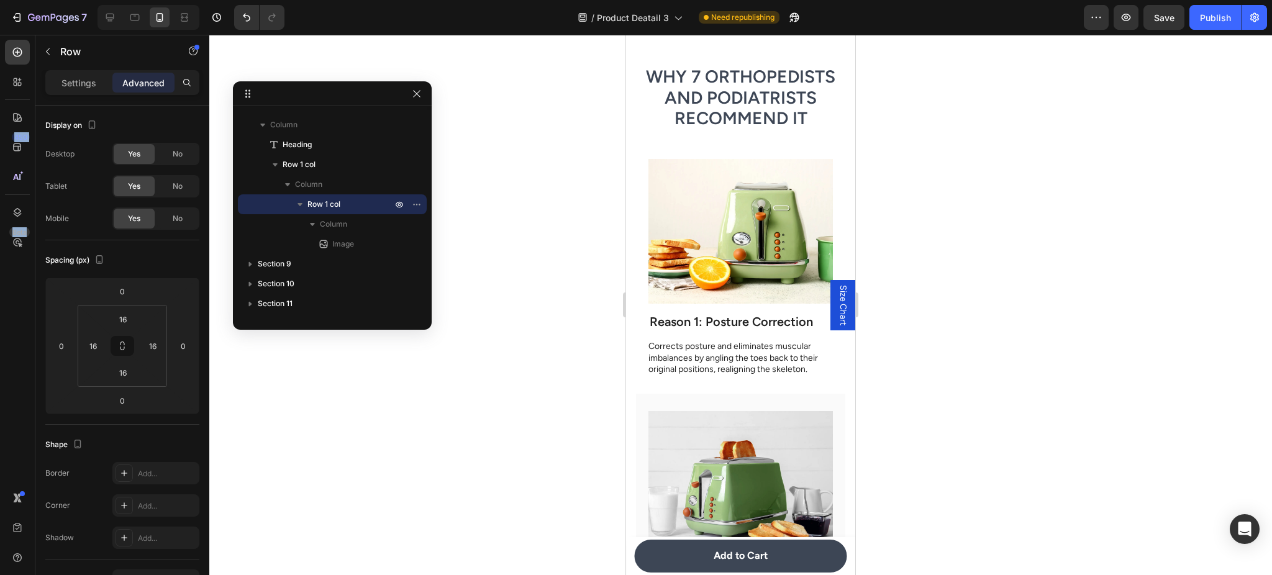
click at [88, 83] on p "Settings" at bounding box center [79, 82] width 35 height 13
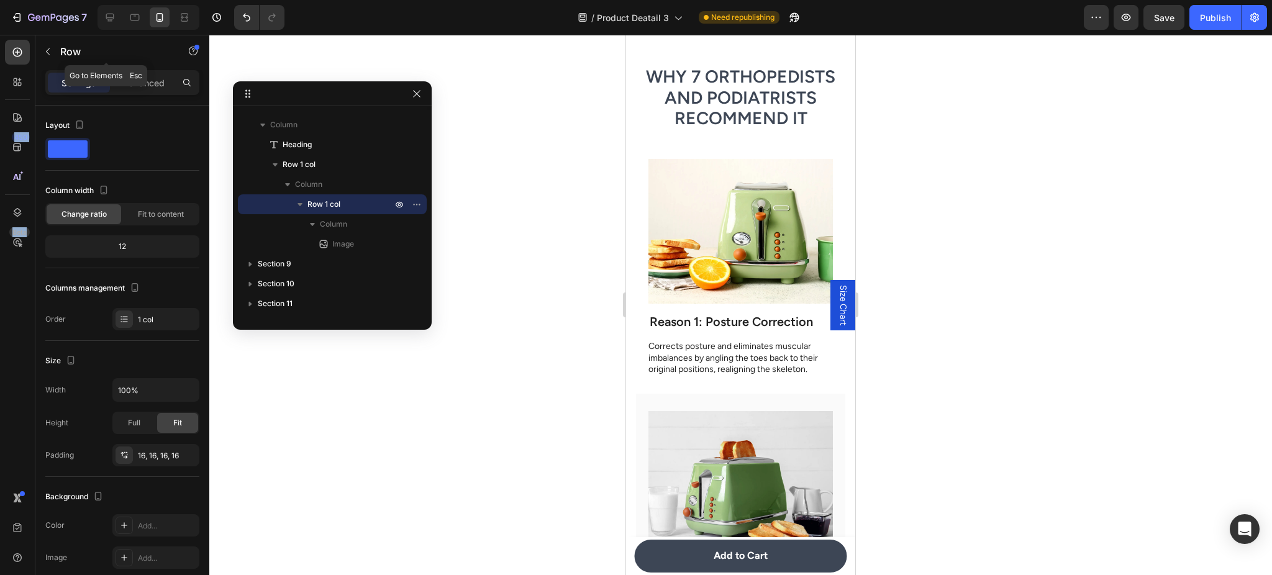
click at [52, 48] on icon "button" at bounding box center [48, 52] width 10 height 10
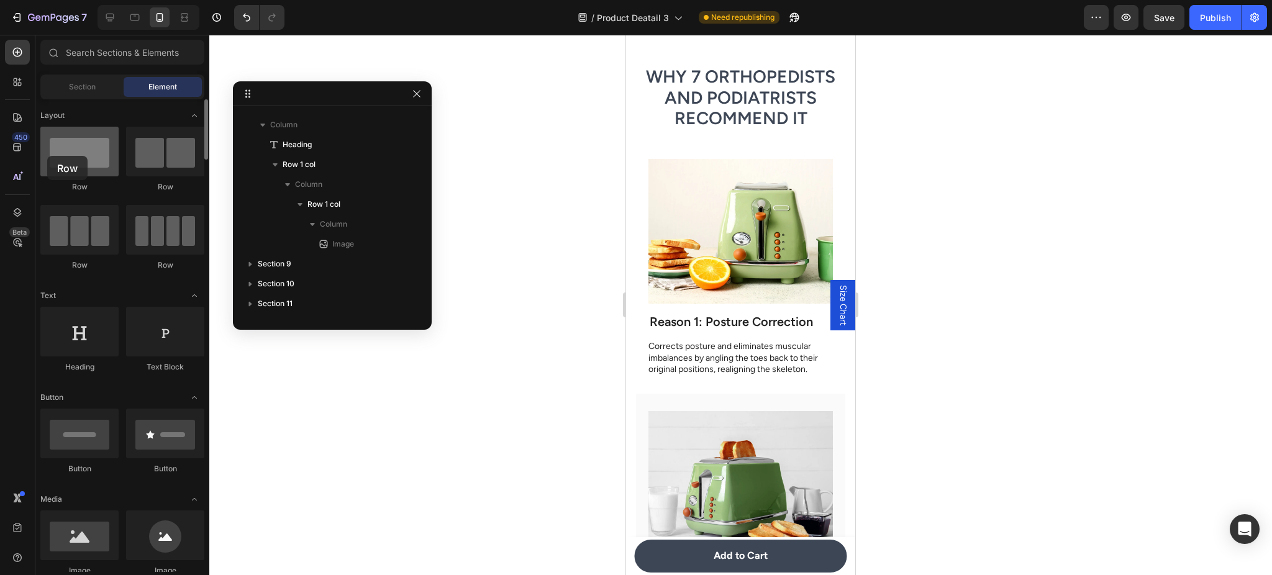
drag, startPoint x: 263, startPoint y: 199, endPoint x: 82, endPoint y: 165, distance: 184.6
click at [48, 156] on div at bounding box center [79, 152] width 78 height 50
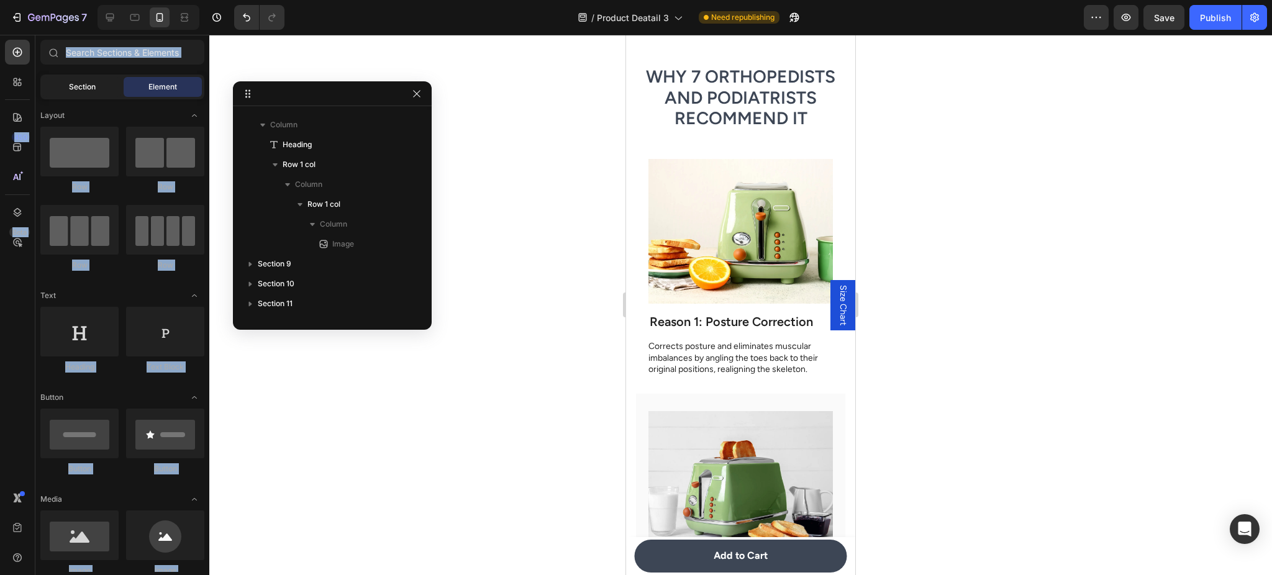
click at [75, 84] on span "Section" at bounding box center [82, 86] width 27 height 11
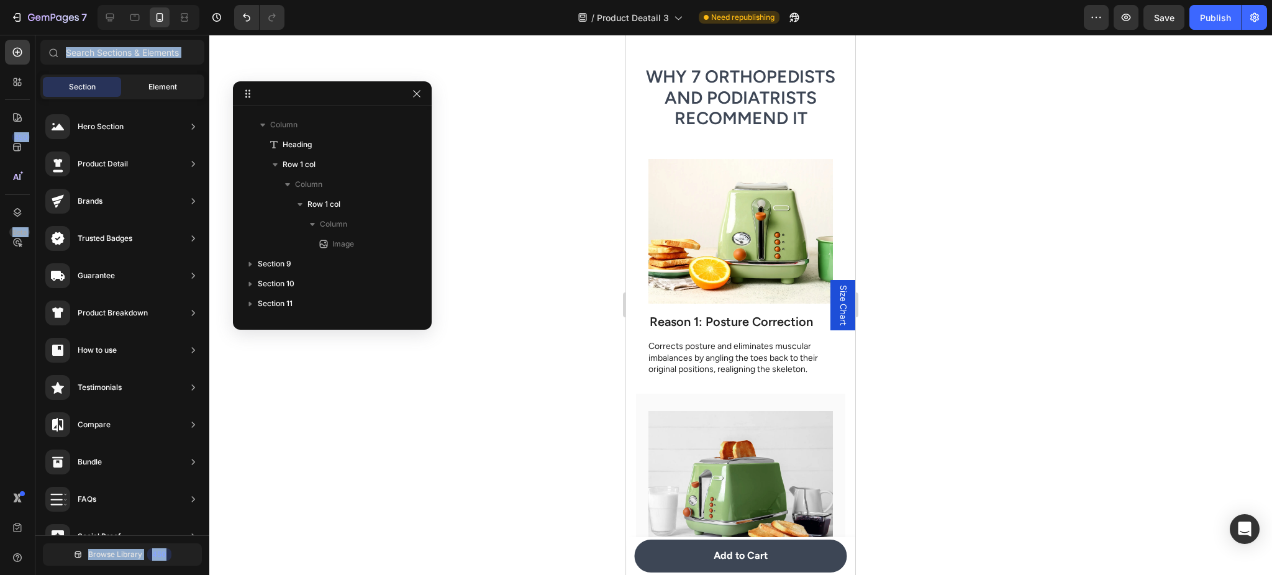
click at [157, 94] on div "Element" at bounding box center [163, 87] width 78 height 20
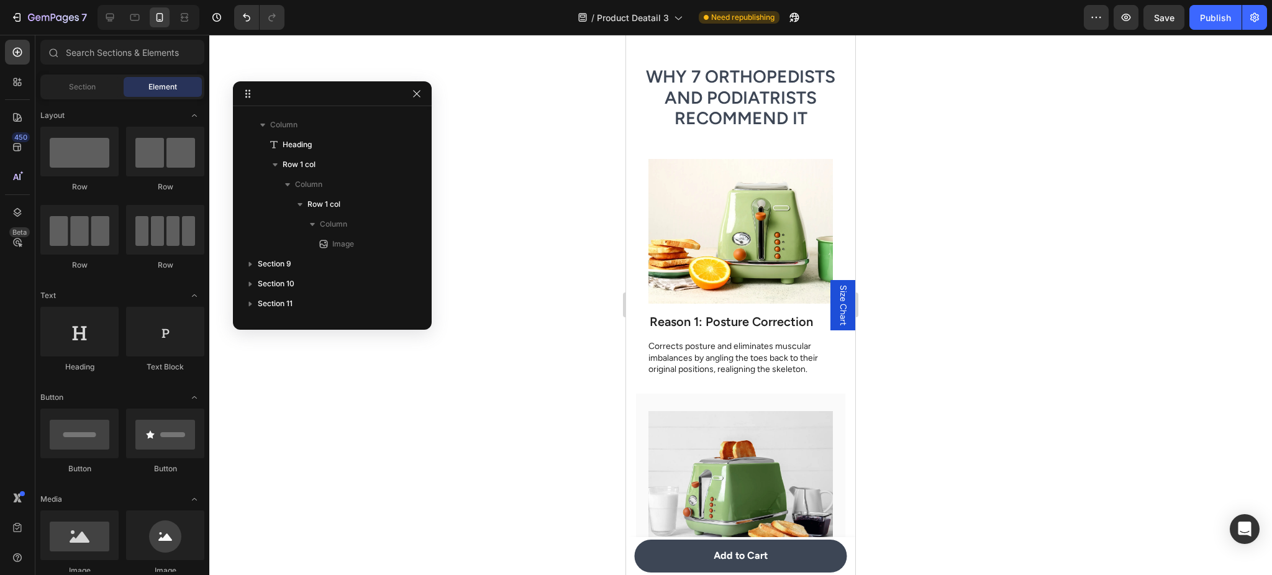
click at [527, 274] on div at bounding box center [740, 305] width 1063 height 540
drag, startPoint x: 877, startPoint y: 376, endPoint x: 761, endPoint y: 219, distance: 194.6
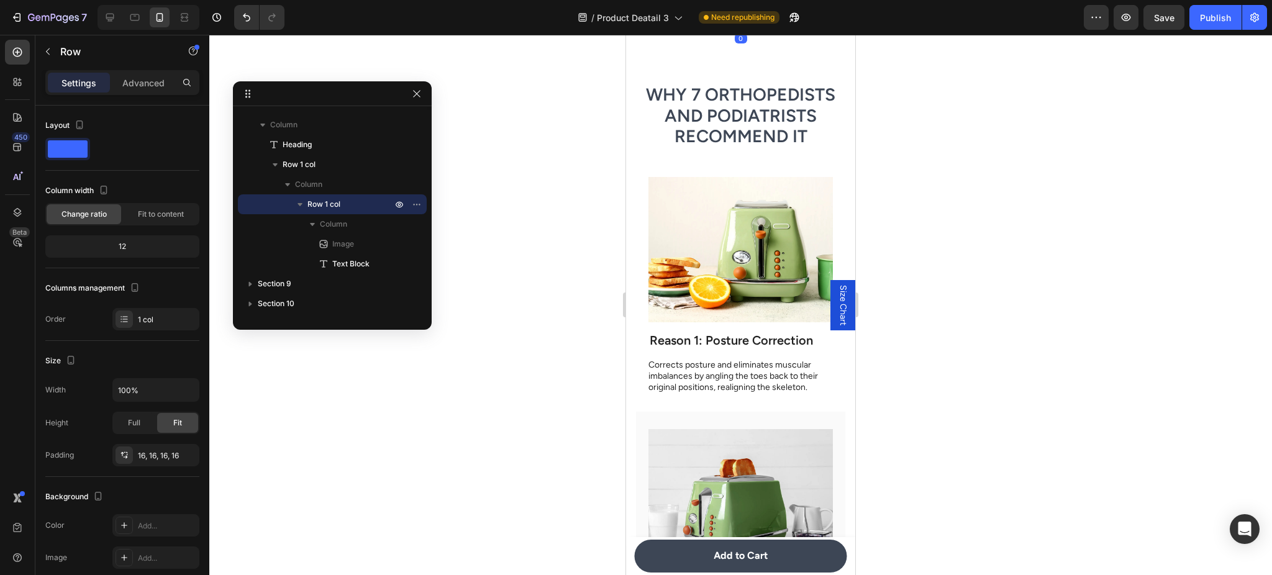
click at [657, 29] on div "Image Replace this text with your content Text Block Row 0" at bounding box center [740, 10] width 209 height 38
click at [670, 19] on div "Replace this text with your content" at bounding box center [740, 10] width 189 height 18
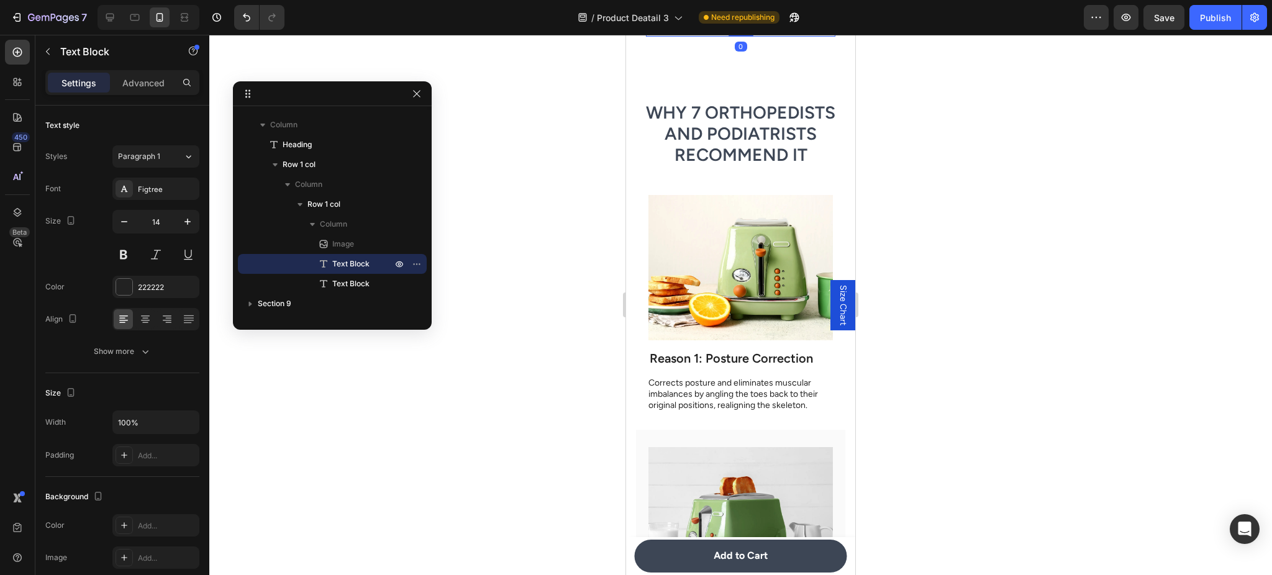
click at [801, 19] on div "Replace this text with your content" at bounding box center [740, 10] width 189 height 18
drag, startPoint x: 156, startPoint y: 69, endPoint x: 147, endPoint y: 87, distance: 20.0
click at [155, 69] on div "Text Block" at bounding box center [106, 52] width 142 height 35
click at [147, 87] on p "Advanced" at bounding box center [143, 82] width 42 height 13
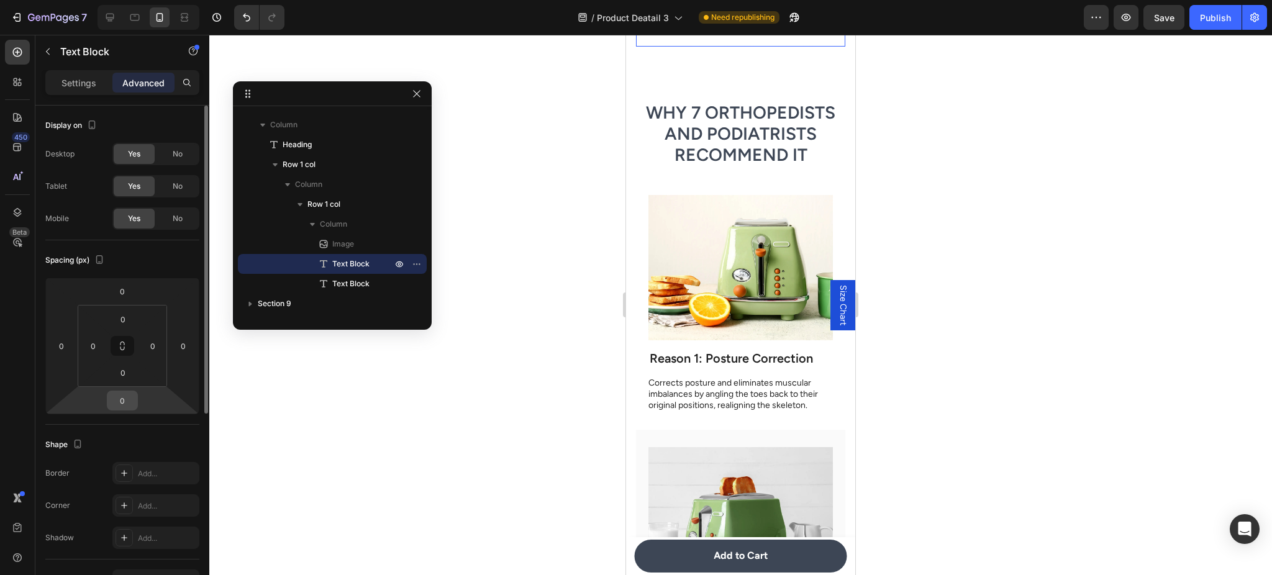
click at [128, 394] on input "0" at bounding box center [122, 400] width 25 height 19
type input "12"
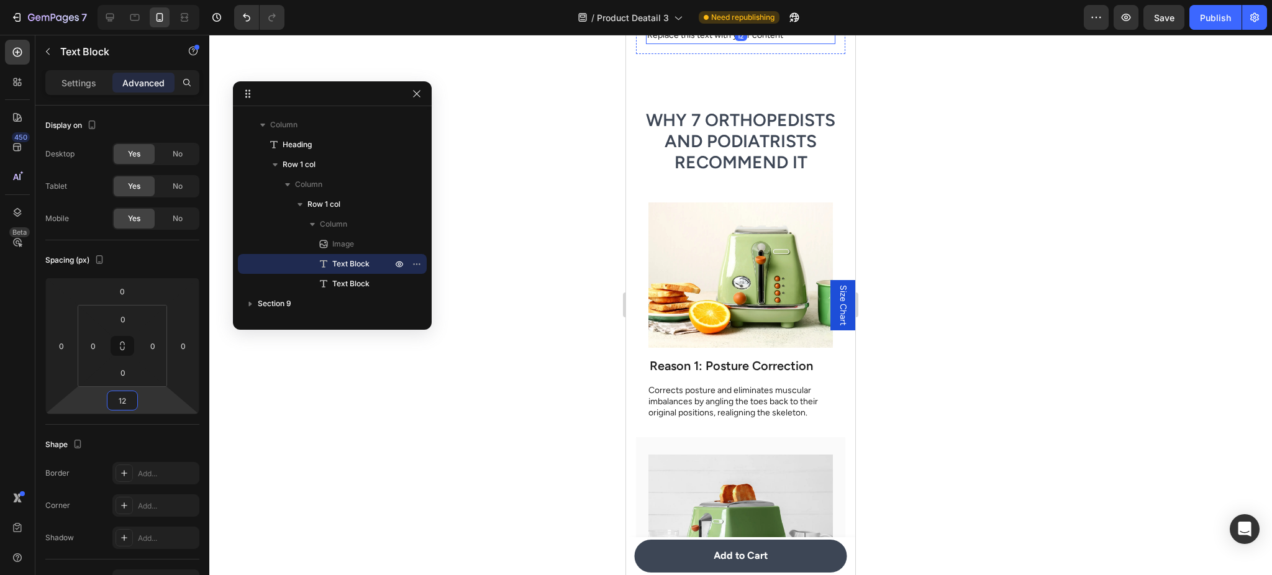
click at [693, 54] on div "Image Replace this text with your content Text Block 12 Replace this text with …" at bounding box center [740, 22] width 209 height 63
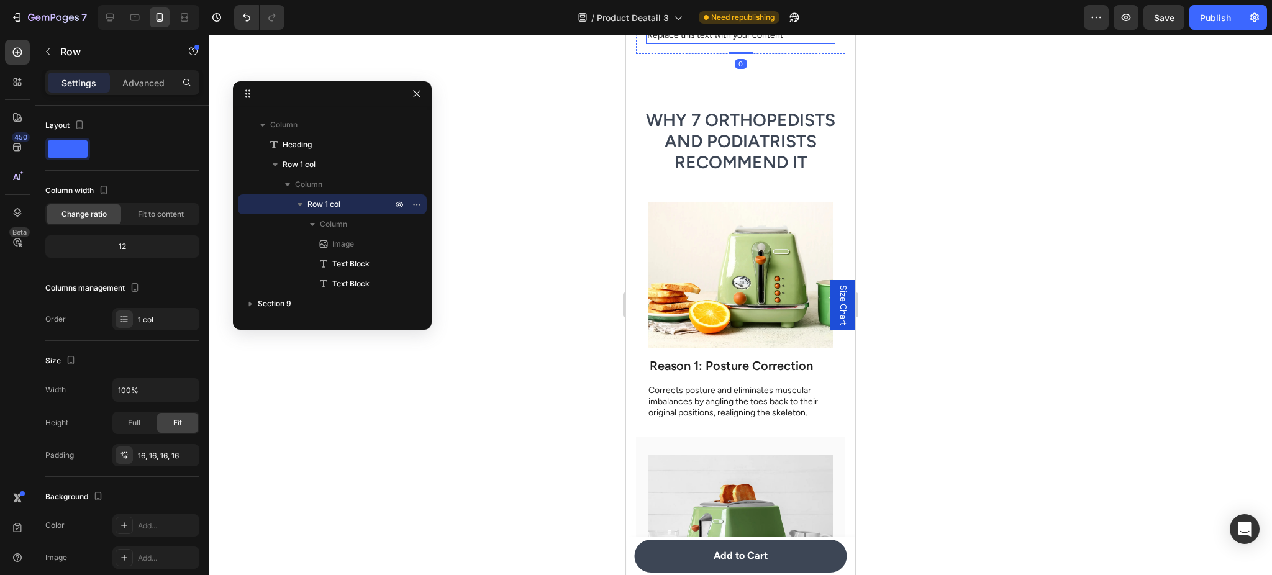
click at [698, 44] on div "Replace this text with your content" at bounding box center [740, 35] width 189 height 18
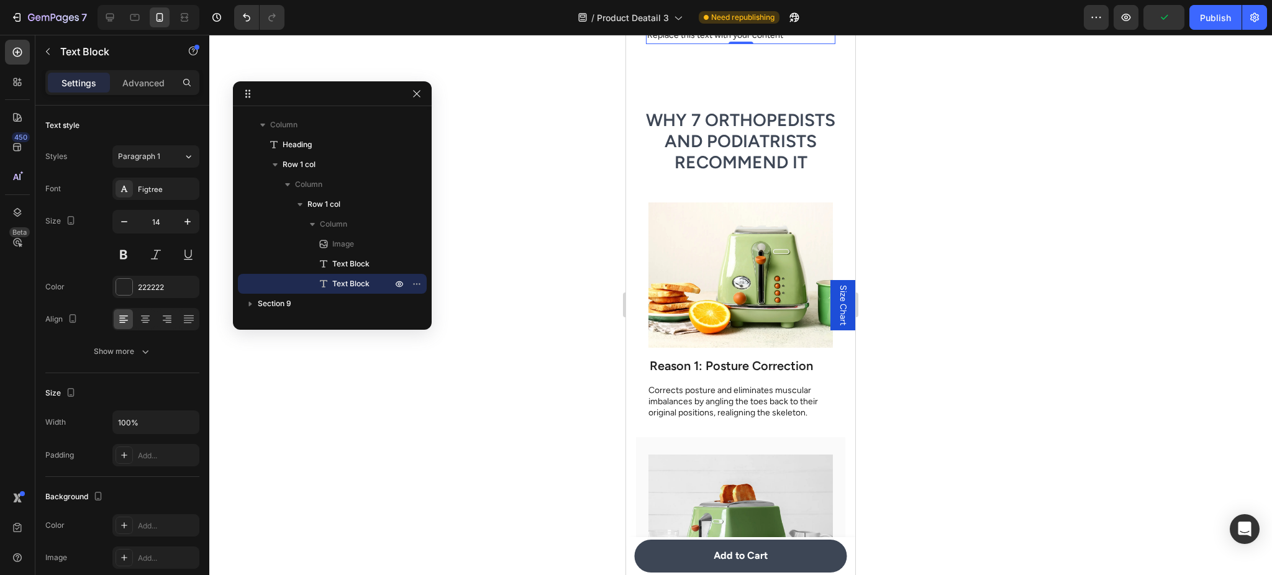
click at [769, 44] on div "Replace this text with your content" at bounding box center [740, 35] width 189 height 18
click at [769, 43] on p "Replace this text with your content" at bounding box center [740, 35] width 187 height 16
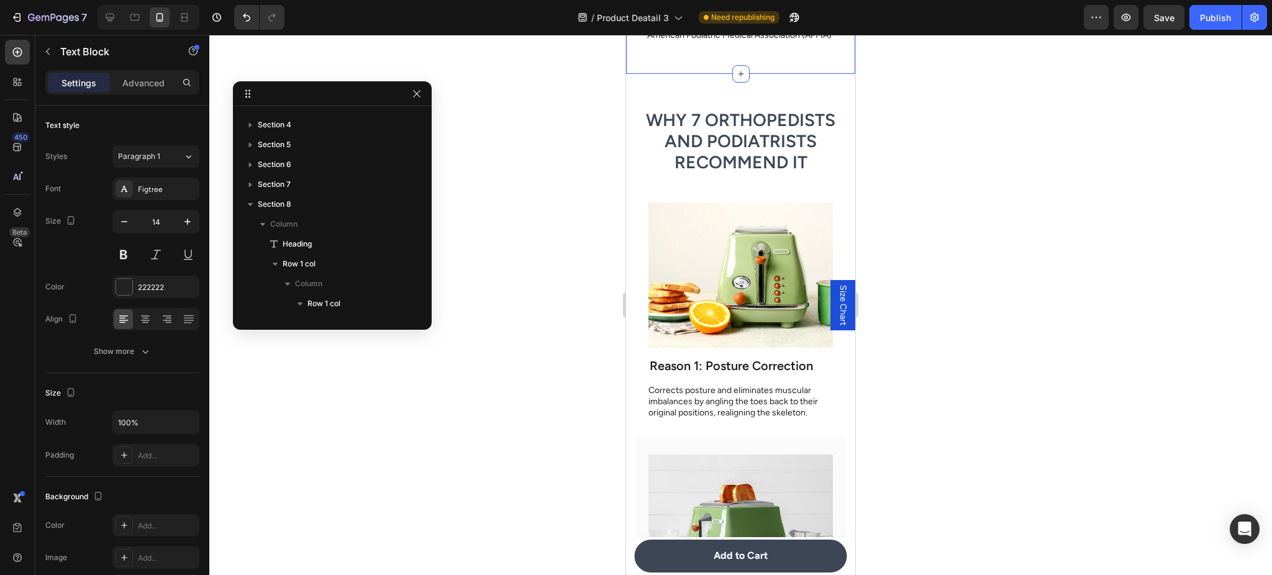
click at [708, 43] on p "American Podiatric Medical Association (APMA)" at bounding box center [740, 35] width 187 height 16
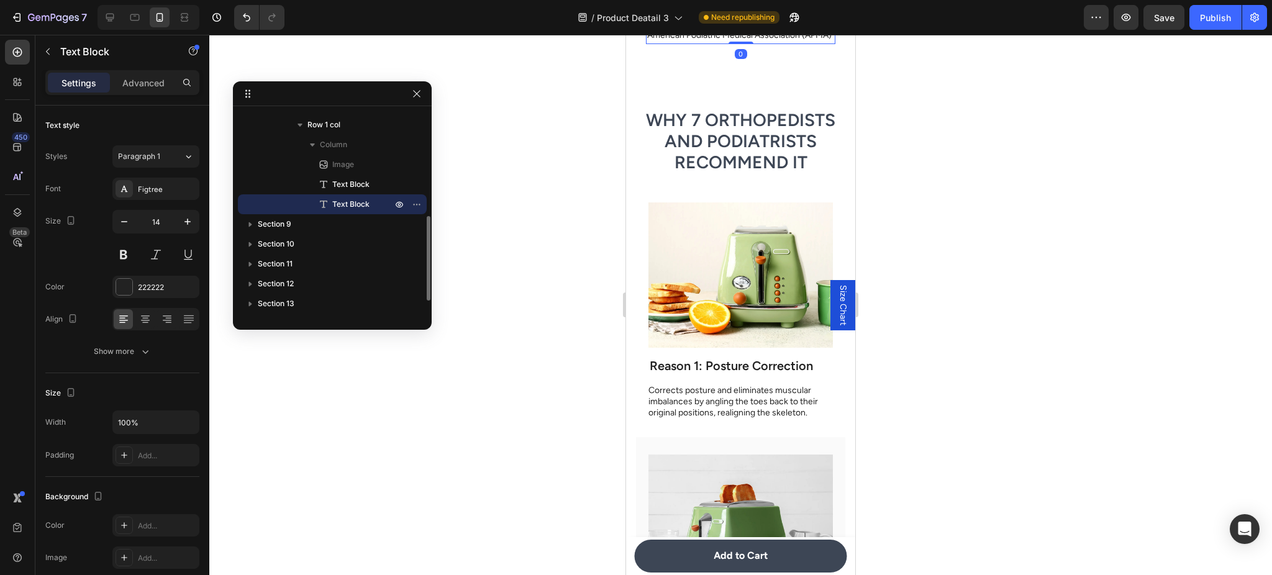
click at [645, 54] on div "Image Replace this text with your content Text Block American Podiatric Medical…" at bounding box center [740, 22] width 209 height 63
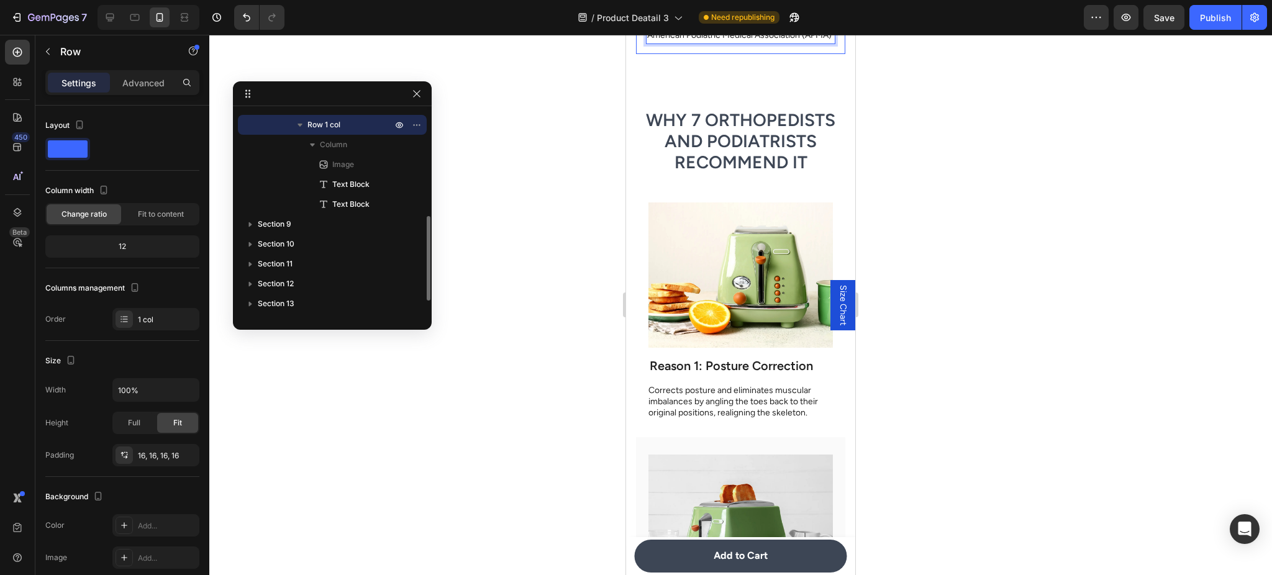
click at [642, 54] on div "Image Replace this text with your content Text Block American Podiatric Medical…" at bounding box center [740, 22] width 209 height 63
click at [640, 54] on div "Image Replace this text with your content Text Block American Podiatric Medical…" at bounding box center [740, 22] width 209 height 63
click at [655, 43] on p "American Podiatric Medical Association (APMA)" at bounding box center [740, 35] width 187 height 16
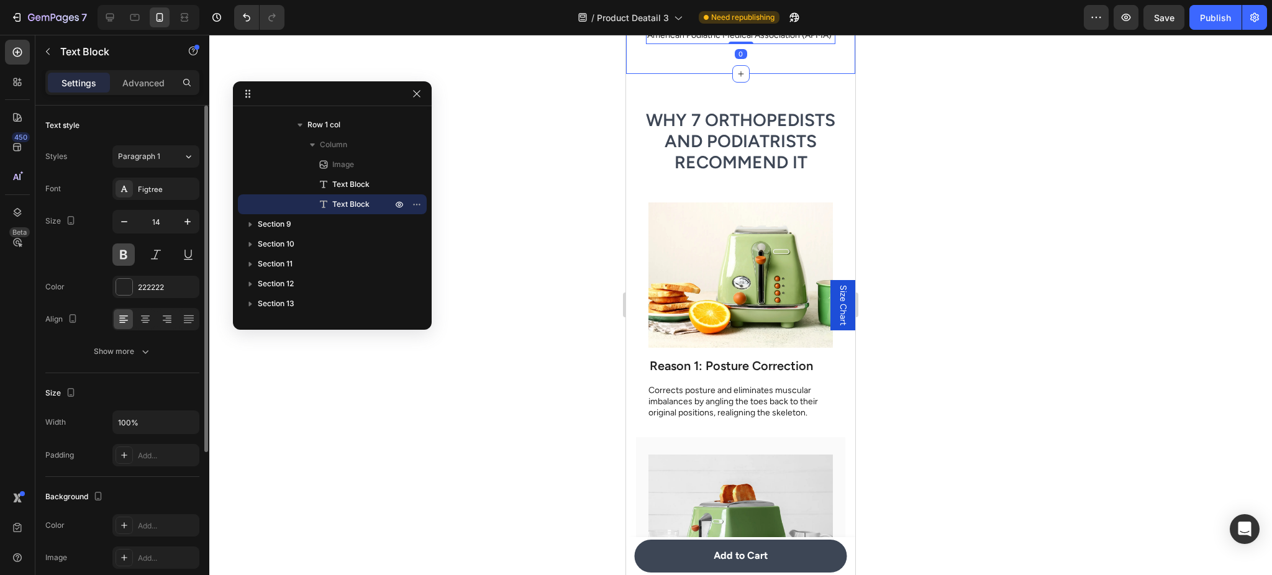
click at [128, 258] on button at bounding box center [123, 255] width 22 height 22
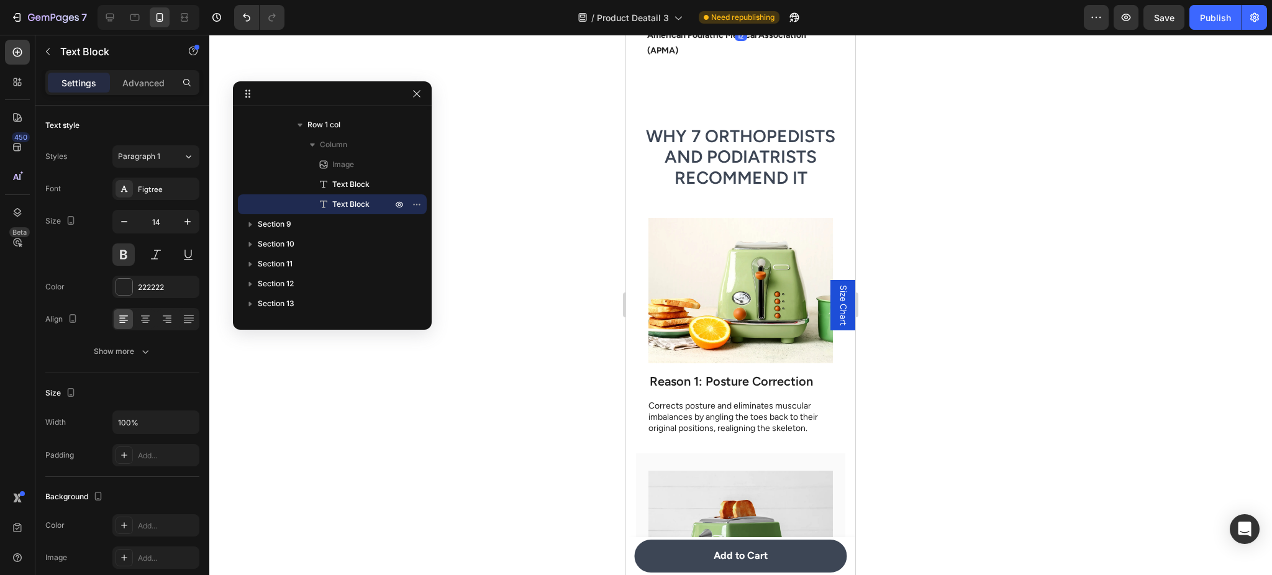
click at [785, 19] on div "Replace this text with your content" at bounding box center [740, 10] width 189 height 18
click at [760, 19] on div "Replace this text with your content" at bounding box center [740, 10] width 189 height 18
click at [760, 17] on p "Replace this text with your content" at bounding box center [740, 10] width 187 height 16
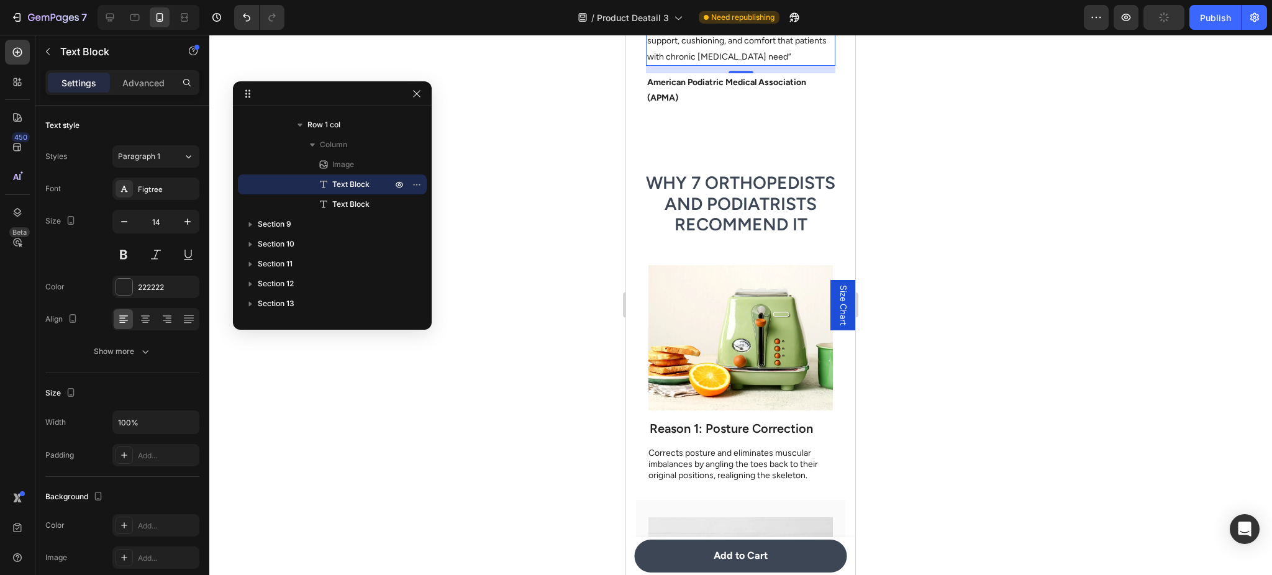
click at [617, 253] on div at bounding box center [740, 305] width 1063 height 540
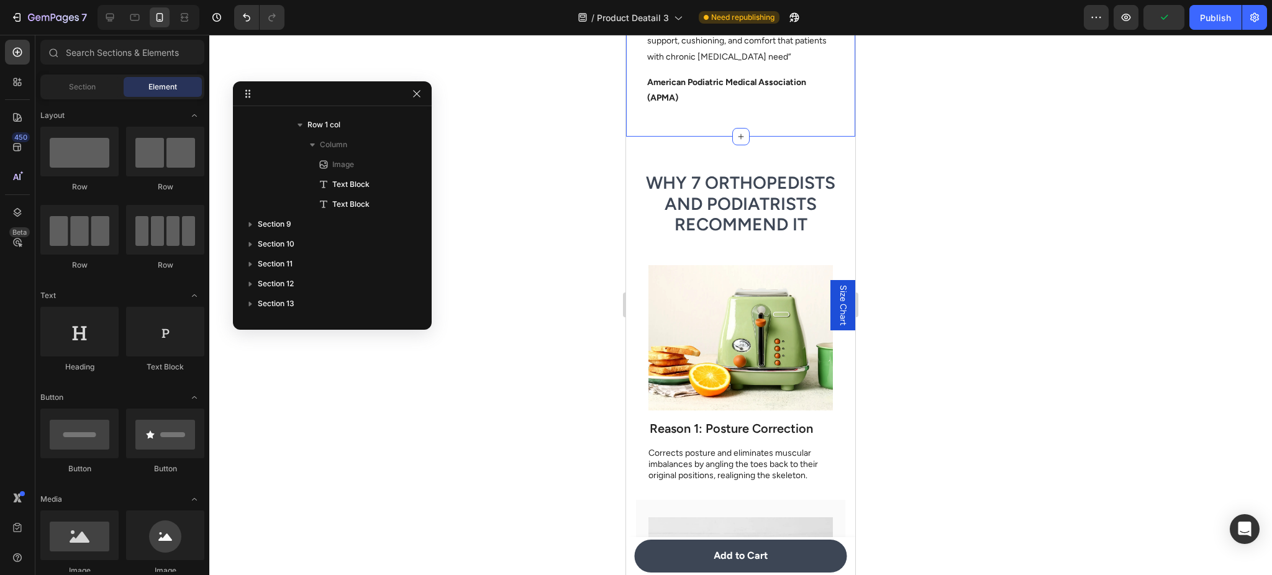
click at [637, 117] on div "Image “As a podiatrist, I recommend EvoComfort™ because they provide the ideal …" at bounding box center [740, 54] width 209 height 126
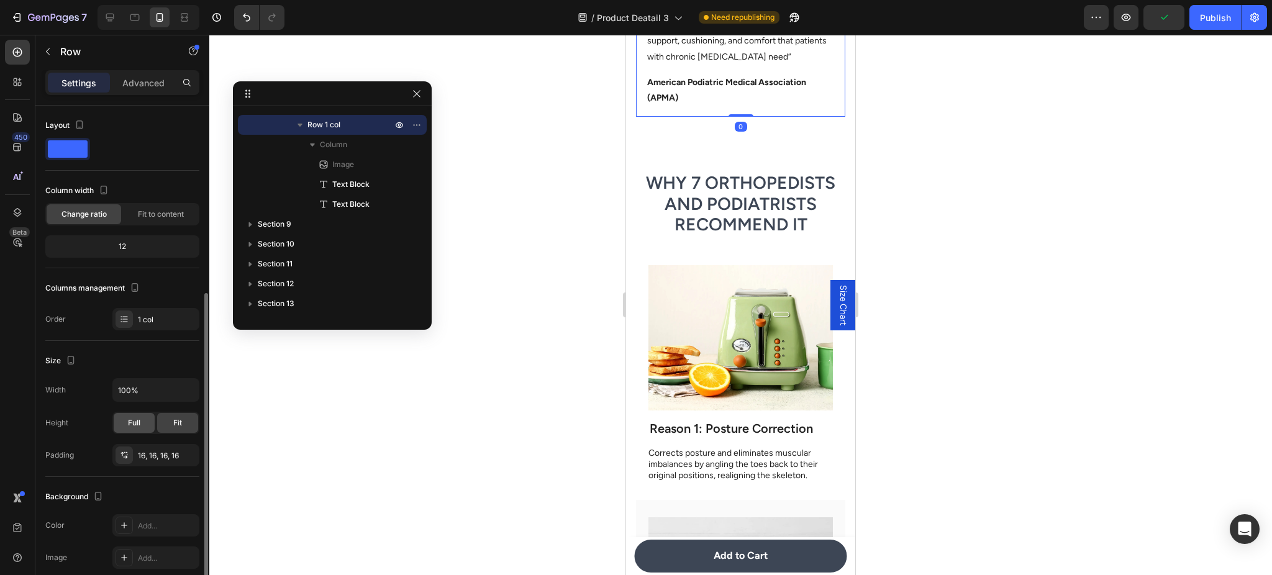
scroll to position [111, 0]
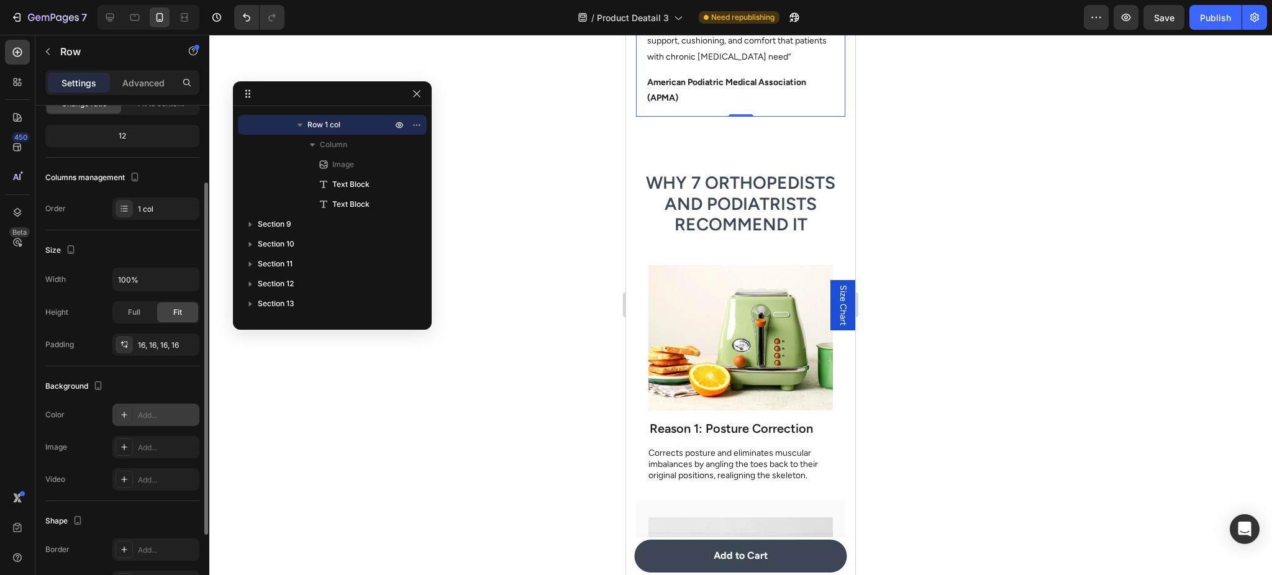
click at [160, 418] on div "Add..." at bounding box center [167, 415] width 58 height 11
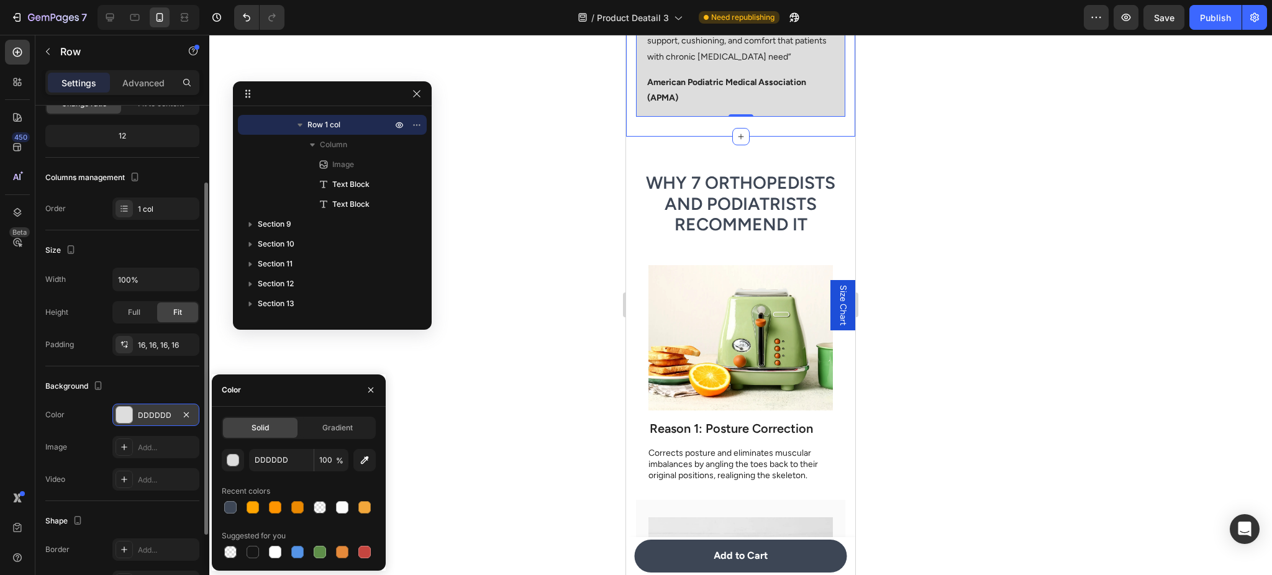
click at [147, 413] on div "DDDDDD" at bounding box center [156, 415] width 36 height 11
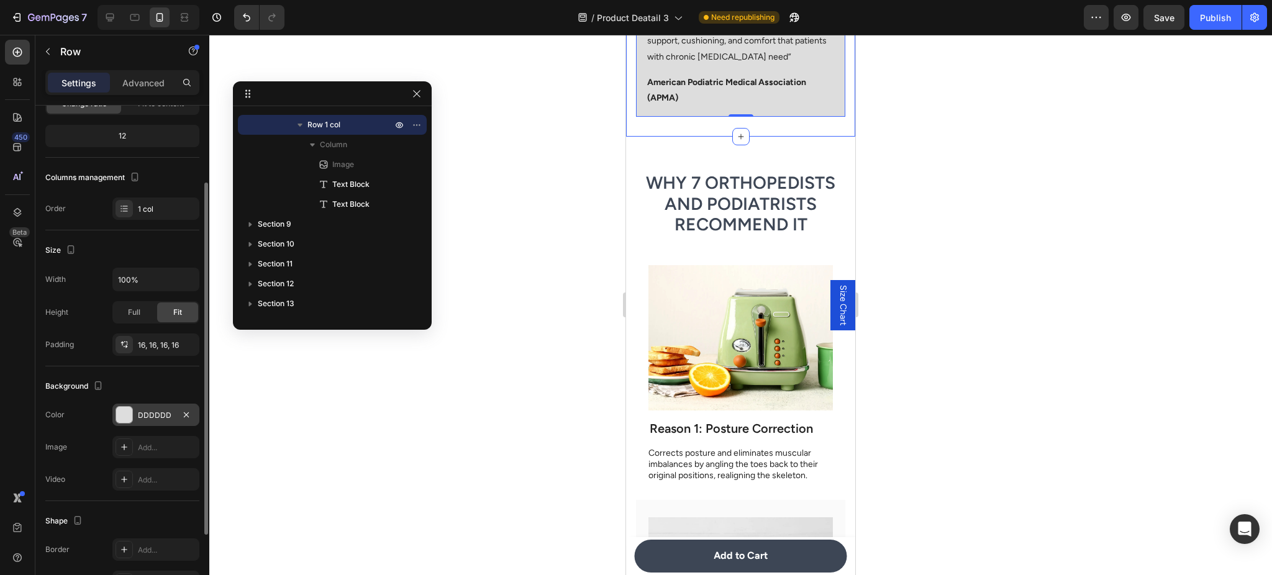
click at [157, 416] on div "DDDDDD" at bounding box center [156, 415] width 36 height 11
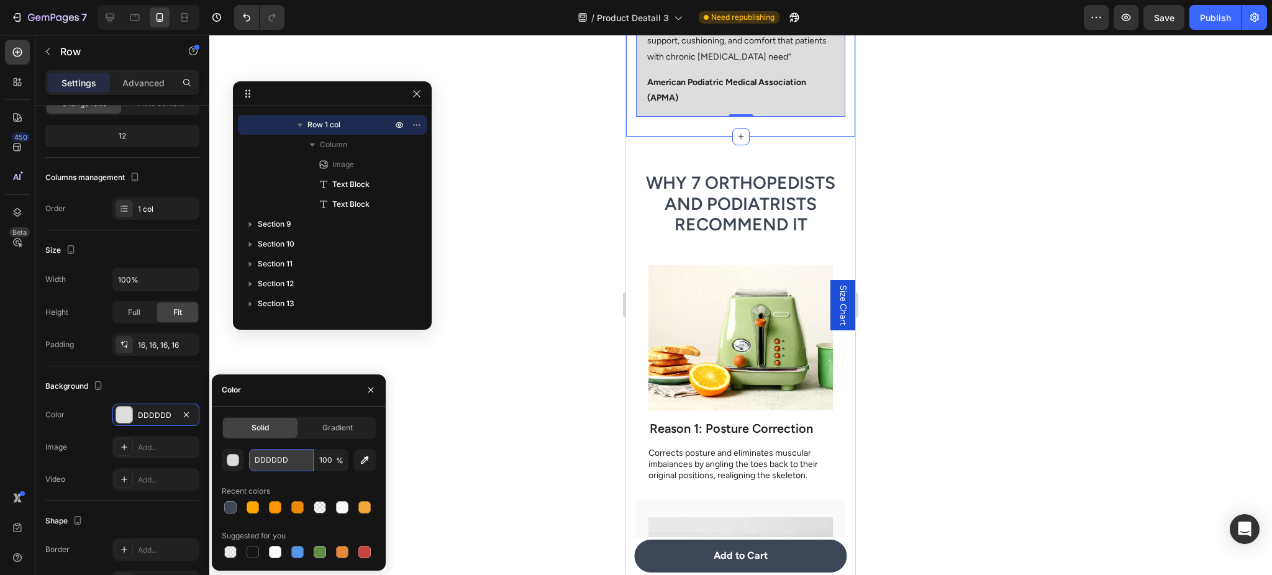
click at [270, 457] on input "DDDDDD" at bounding box center [281, 460] width 65 height 22
paste input "AE4E"
type input "DAE4ED"
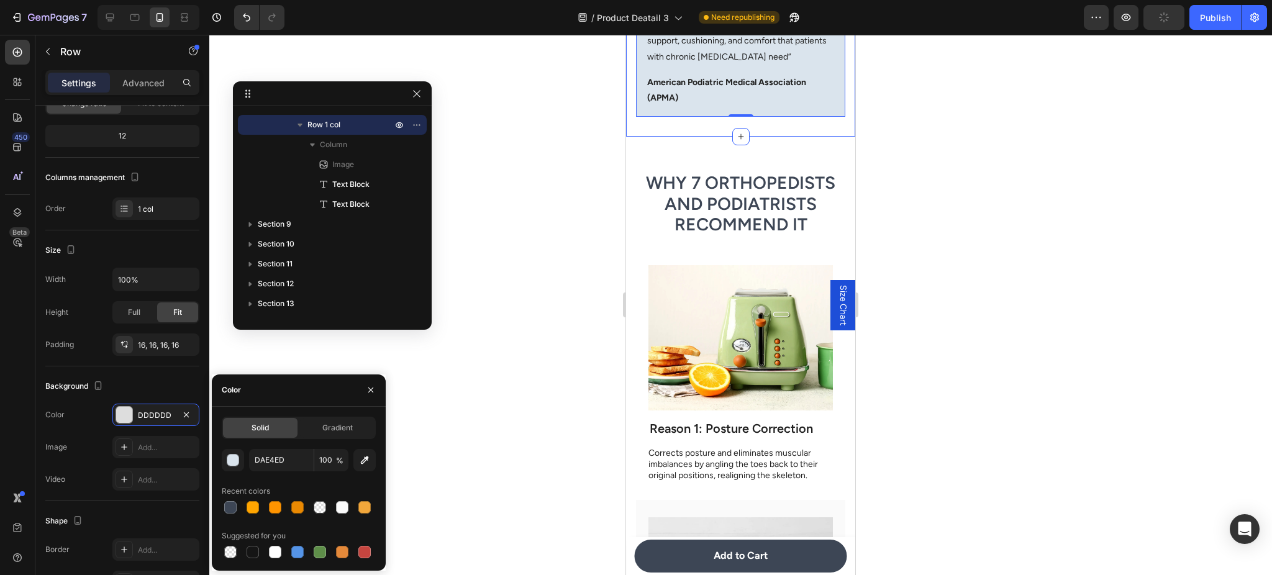
click at [560, 353] on div at bounding box center [740, 305] width 1063 height 540
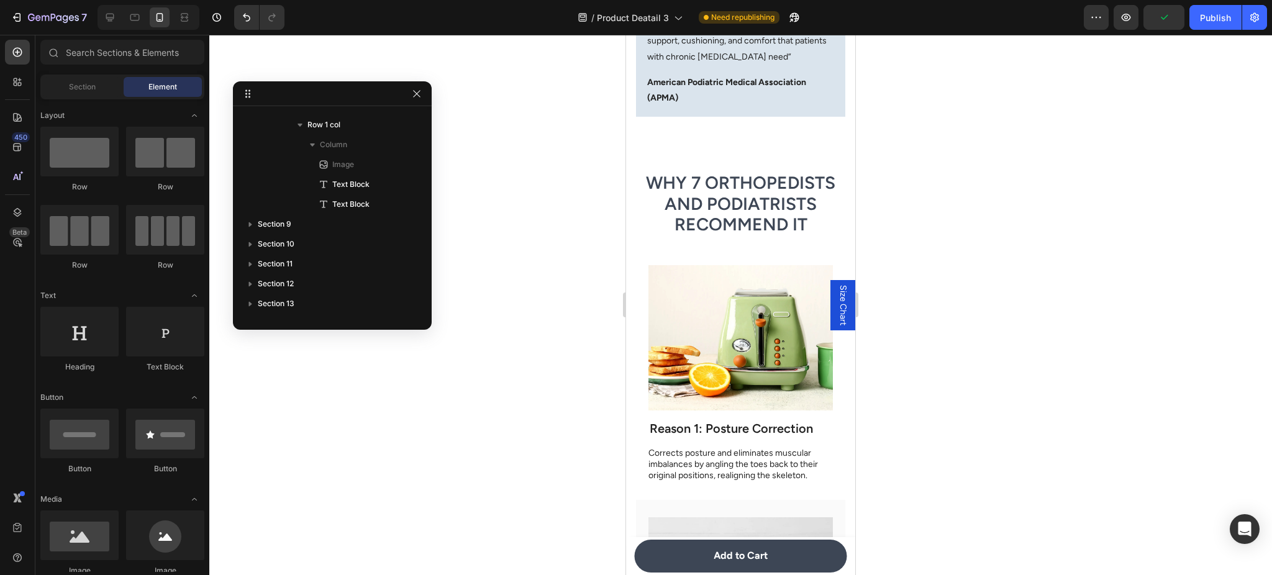
click at [764, 106] on p "American Podiatric Medical Association (APMA)" at bounding box center [740, 90] width 187 height 31
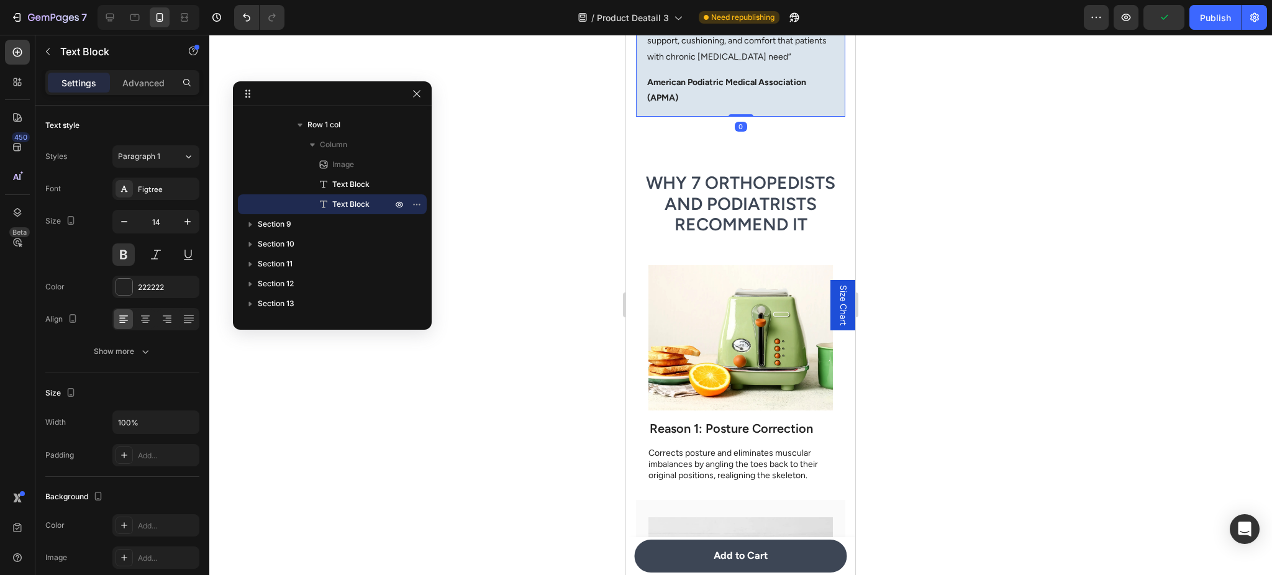
click at [763, 117] on div "Image “As a podiatrist, I recommend EvoComfort™ because they provide the ideal …" at bounding box center [740, 54] width 209 height 126
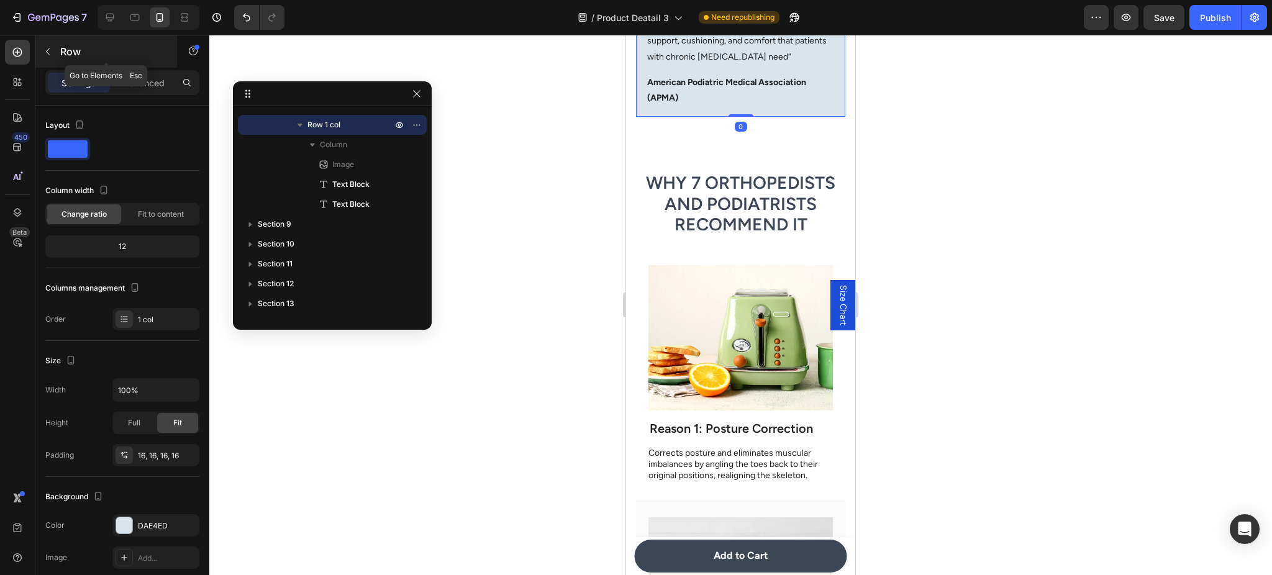
click at [53, 51] on button "button" at bounding box center [48, 52] width 20 height 20
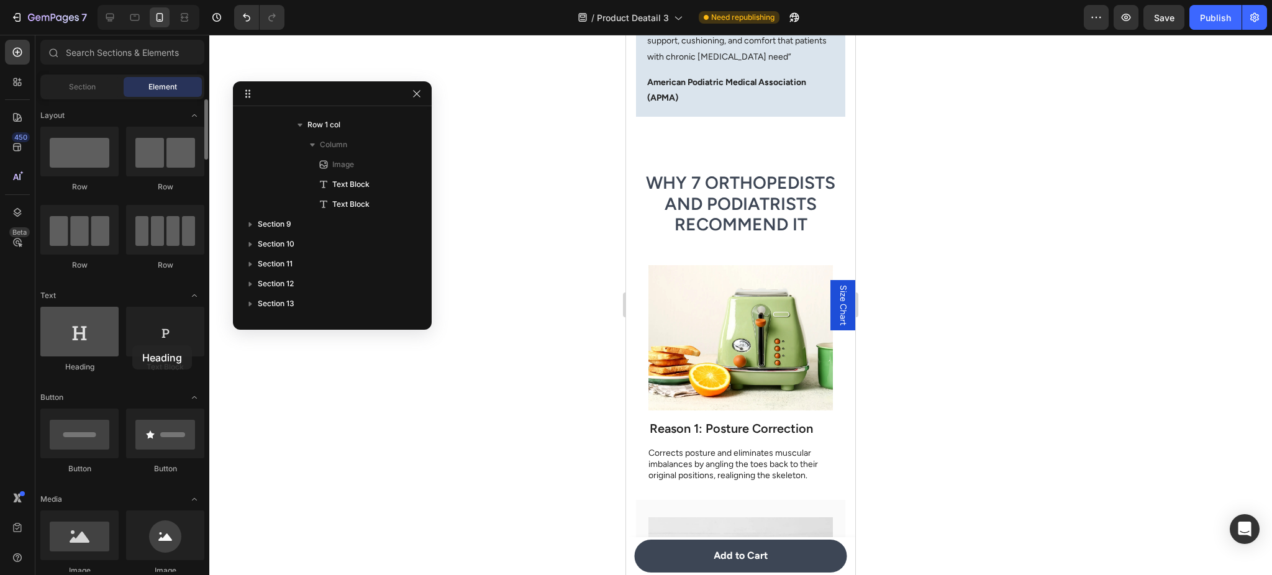
drag, startPoint x: 127, startPoint y: 342, endPoint x: 78, endPoint y: 329, distance: 50.2
click at [78, 329] on div at bounding box center [79, 332] width 78 height 50
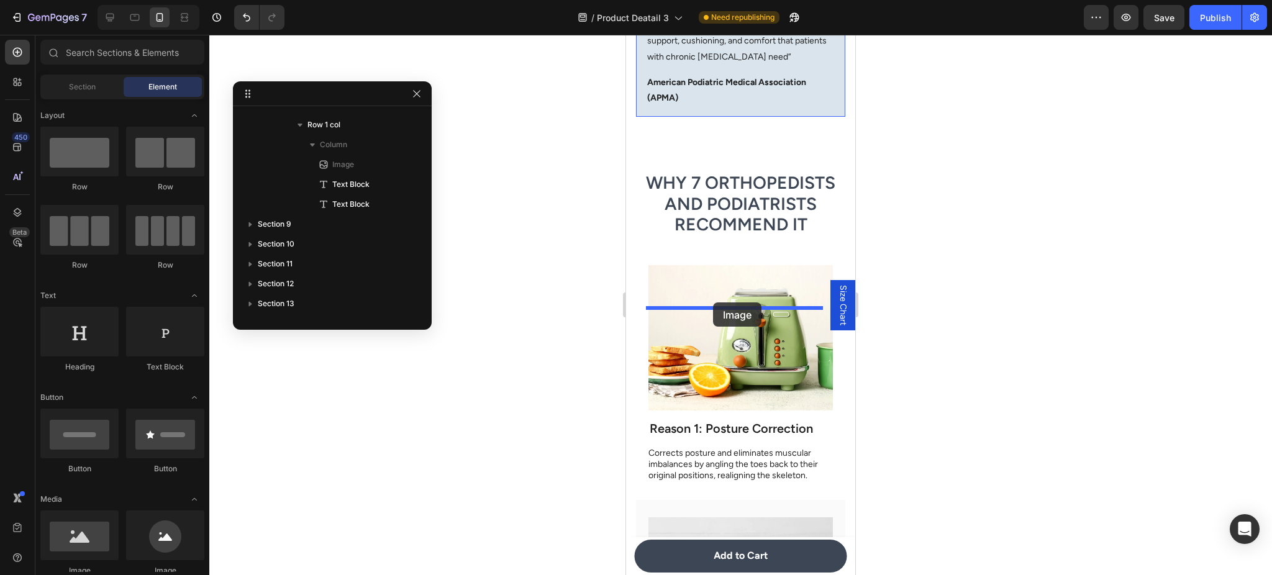
drag, startPoint x: 770, startPoint y: 556, endPoint x: 713, endPoint y: 303, distance: 259.7
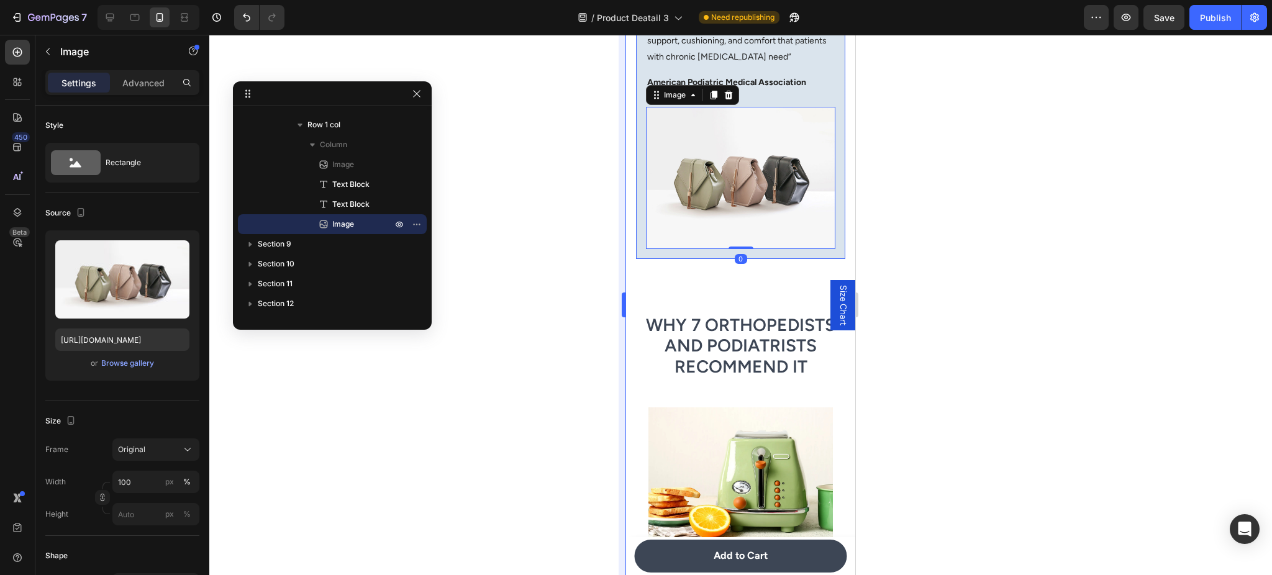
drag, startPoint x: 11, startPoint y: 308, endPoint x: 621, endPoint y: 344, distance: 611.2
click at [571, 342] on div at bounding box center [740, 305] width 1063 height 540
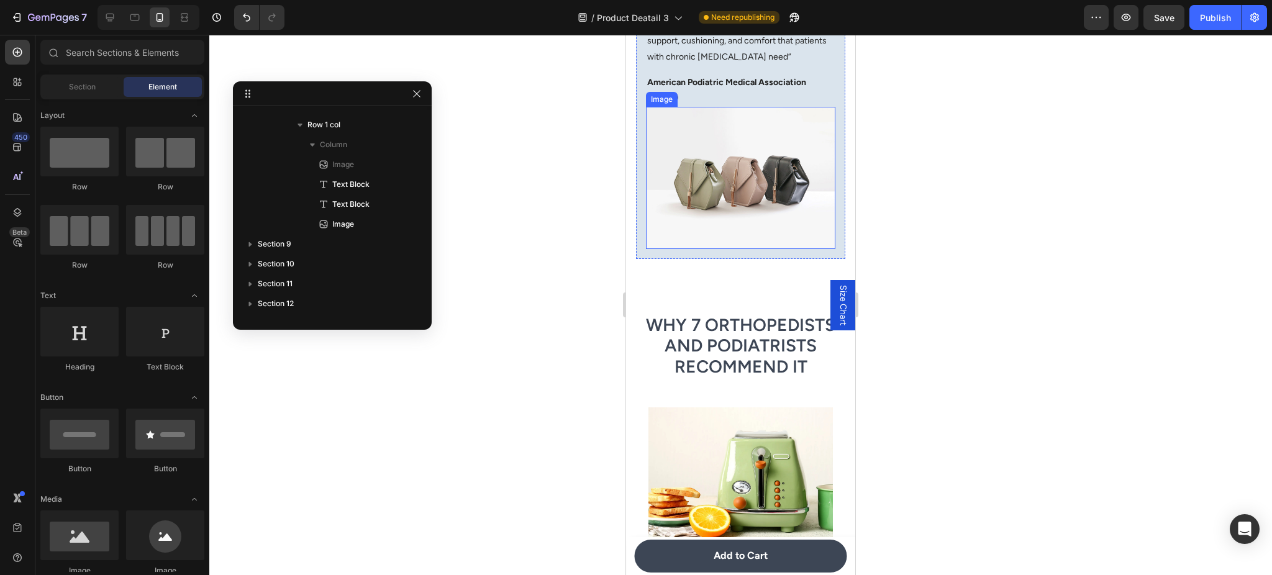
click at [732, 249] on img at bounding box center [740, 178] width 189 height 142
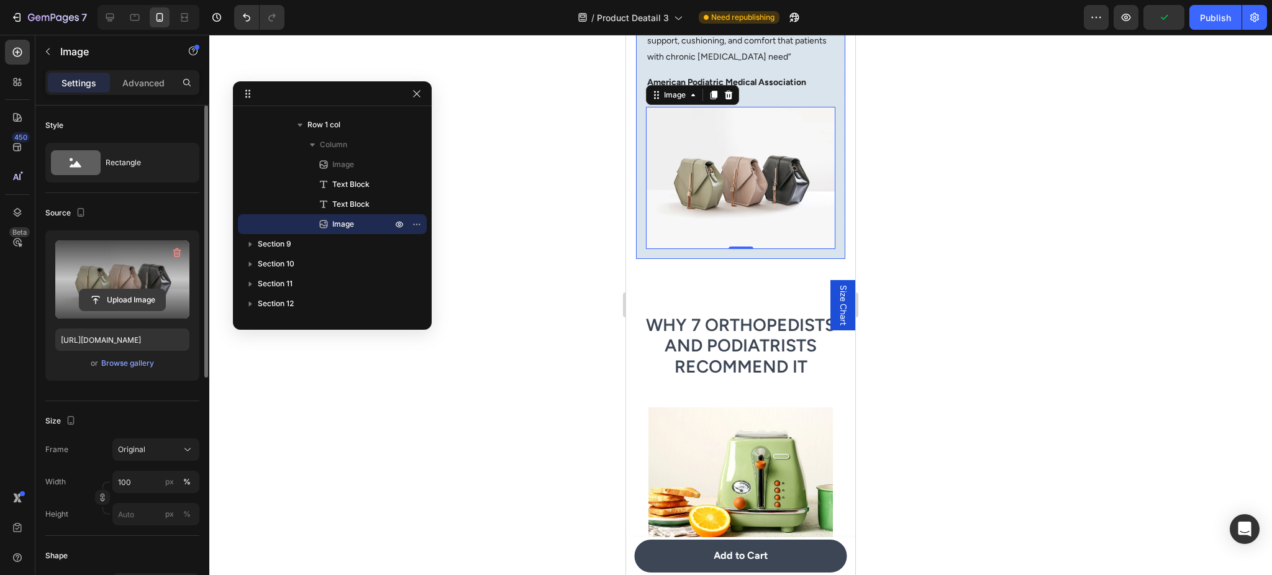
click at [122, 305] on input "file" at bounding box center [123, 299] width 86 height 21
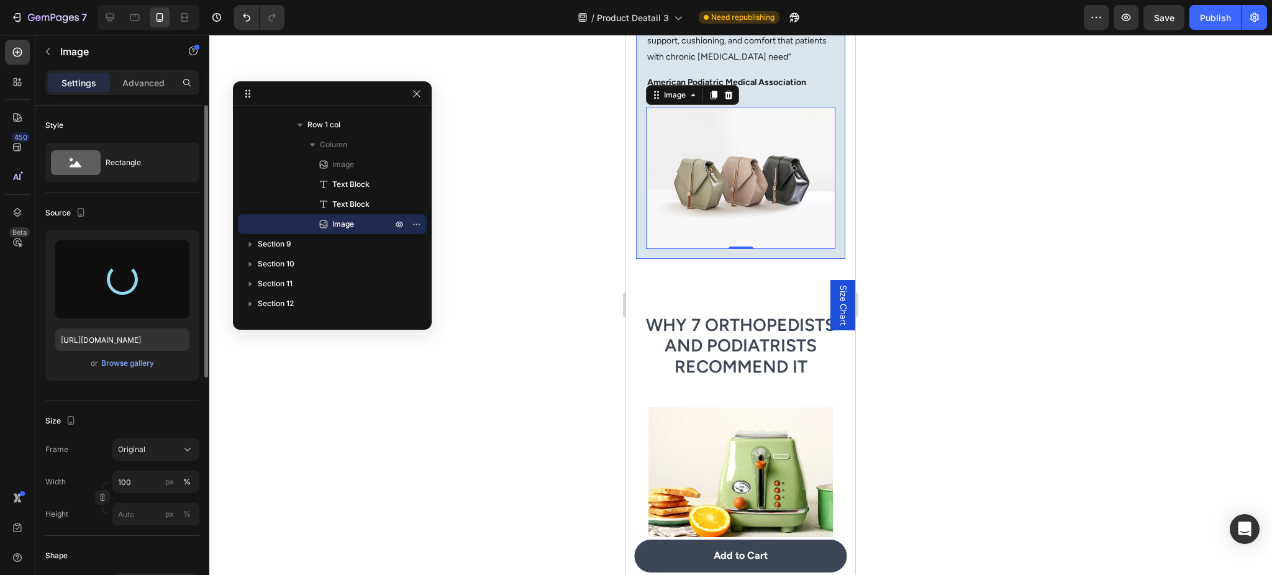
scroll to position [2791, 0]
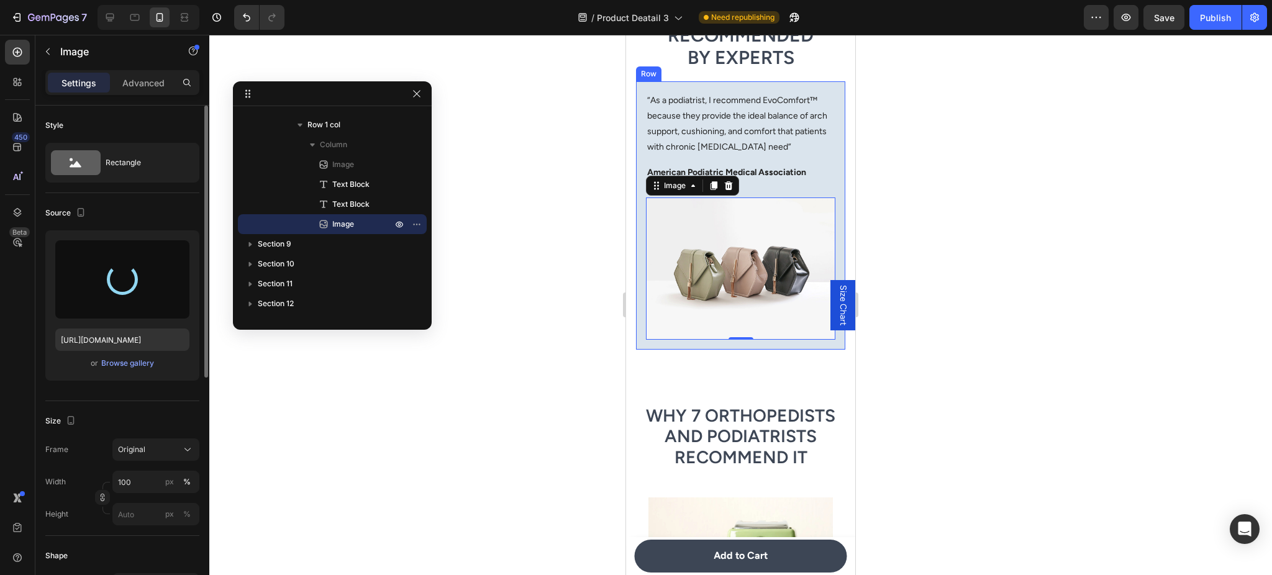
type input "[URL][DOMAIN_NAME]"
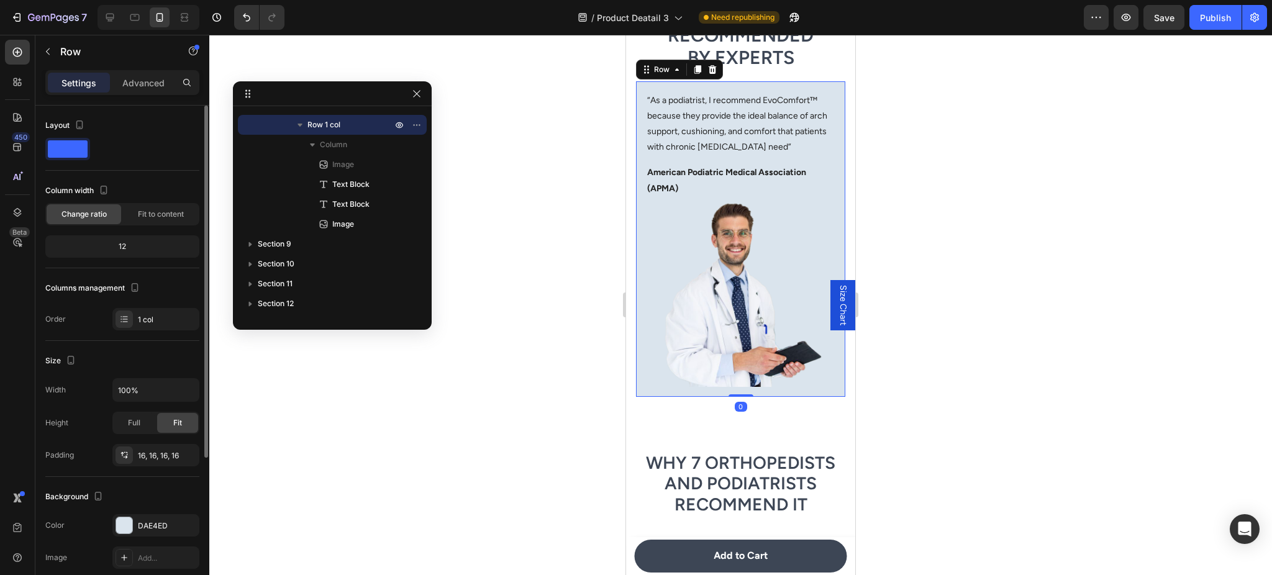
click at [831, 187] on div "Image “As a podiatrist, I recommend EvoComfort™ because they provide the ideal …" at bounding box center [740, 239] width 209 height 316
click at [642, 198] on div "Image “As a podiatrist, I recommend EvoComfort™ because they provide the ideal …" at bounding box center [740, 239] width 209 height 316
click at [640, 200] on div "Image “As a podiatrist, I recommend EvoComfort™ because they provide the ideal …" at bounding box center [740, 239] width 209 height 316
click at [185, 530] on icon "button" at bounding box center [186, 526] width 10 height 10
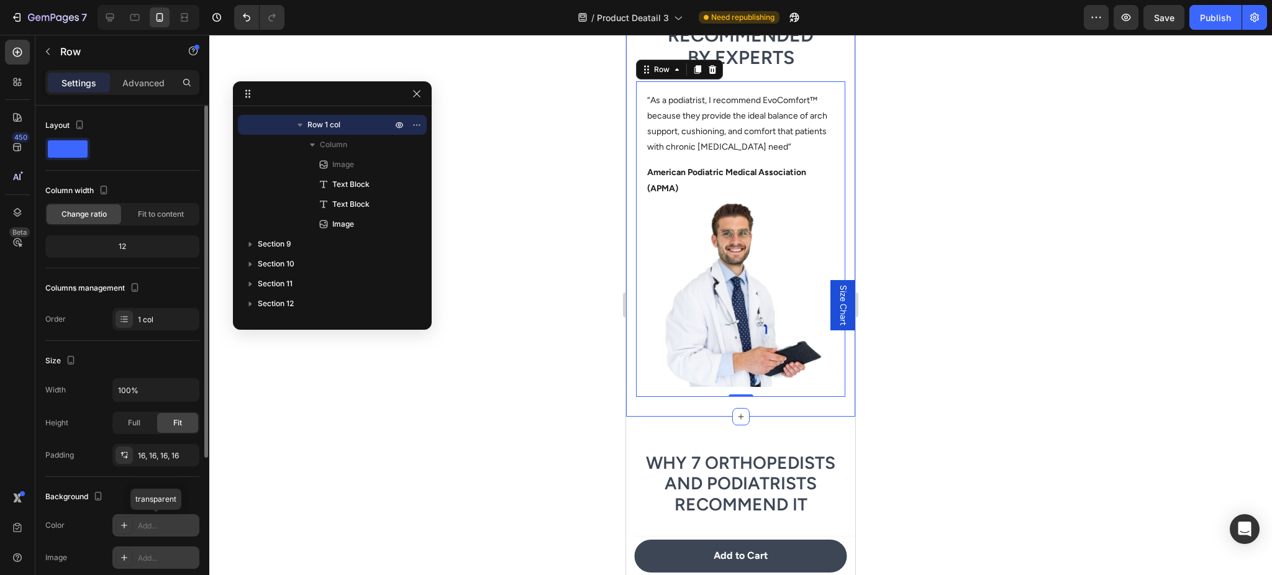
click at [140, 555] on div "Add..." at bounding box center [167, 558] width 58 height 11
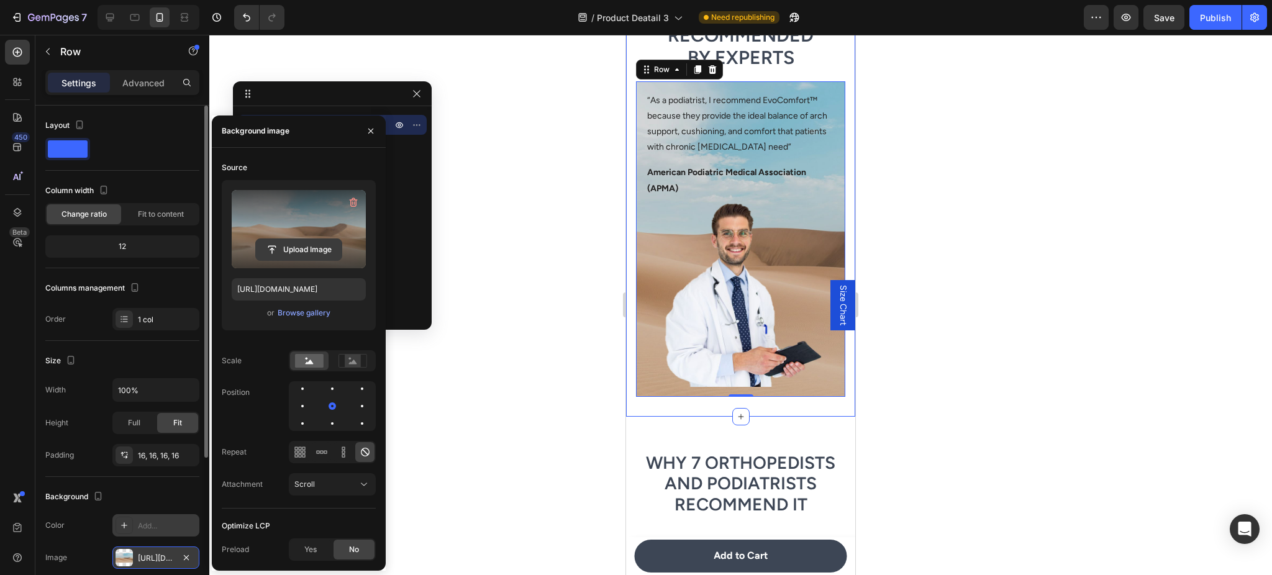
click at [285, 257] on input "file" at bounding box center [299, 249] width 86 height 21
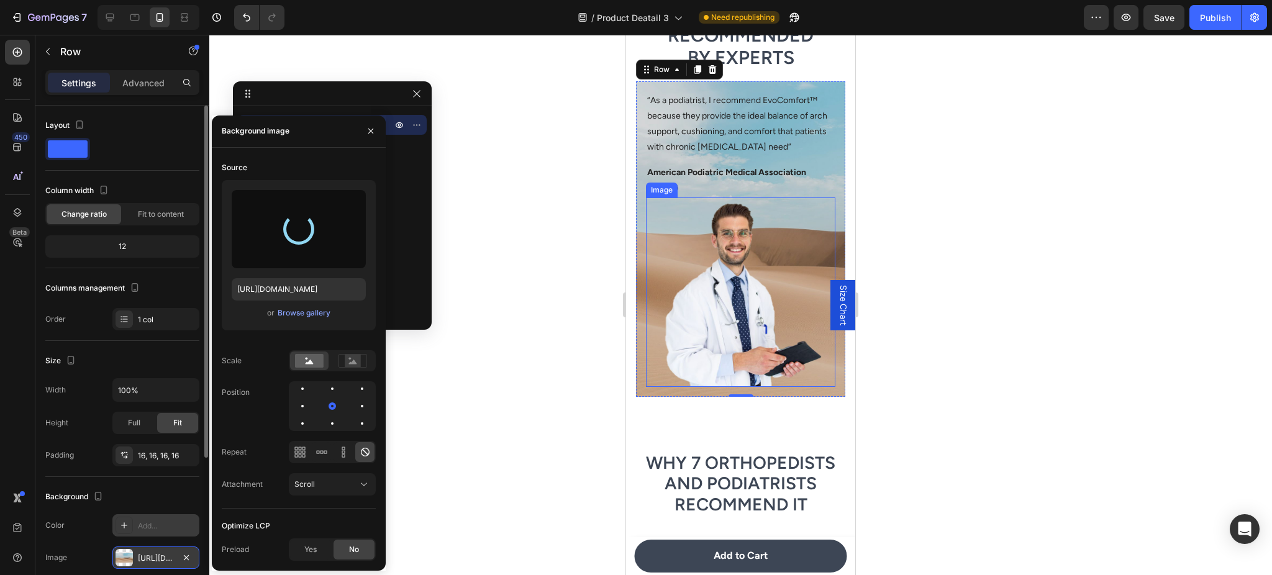
type input "[URL][DOMAIN_NAME]"
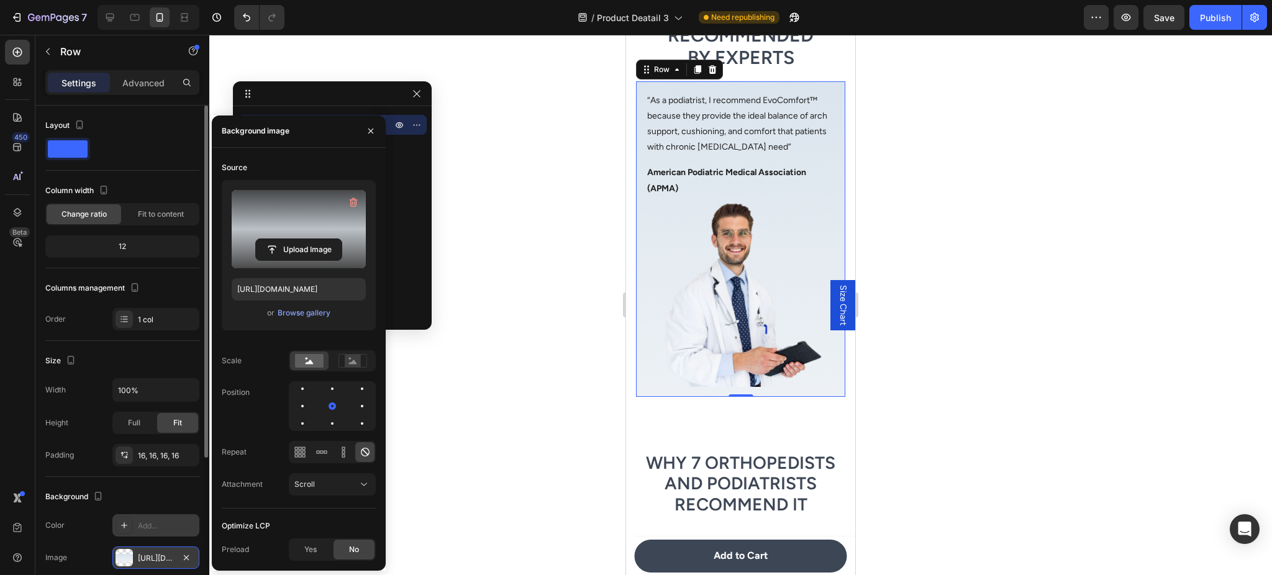
click at [931, 263] on div at bounding box center [740, 305] width 1063 height 540
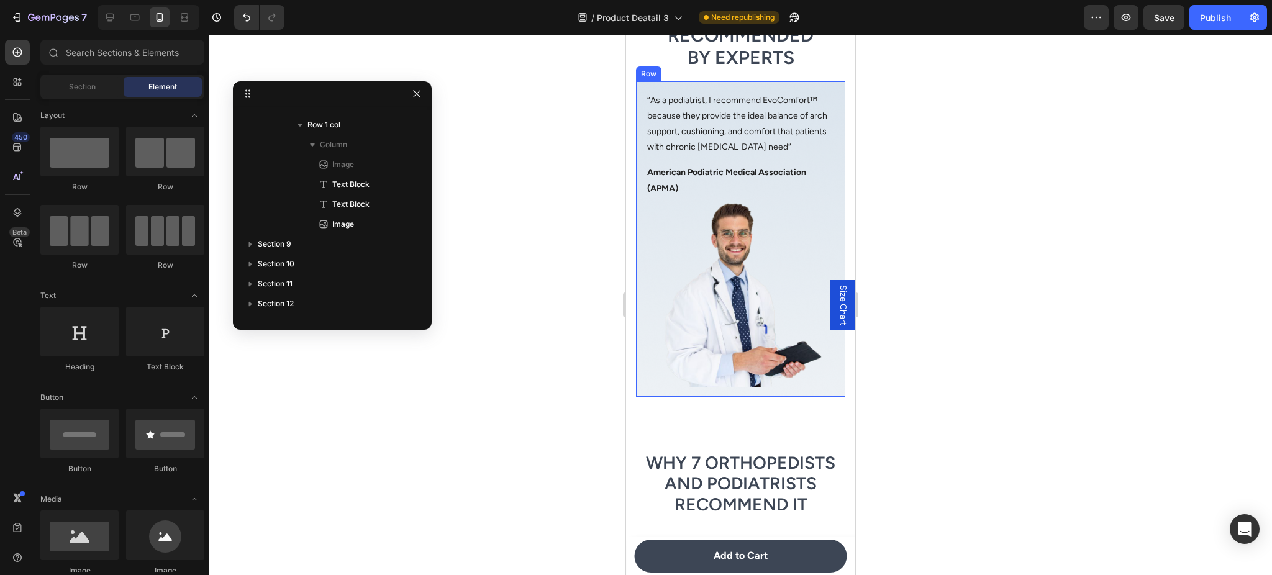
click at [825, 186] on div "Image “As a podiatrist, I recommend EvoComfort™ because they provide the ideal …" at bounding box center [740, 239] width 209 height 316
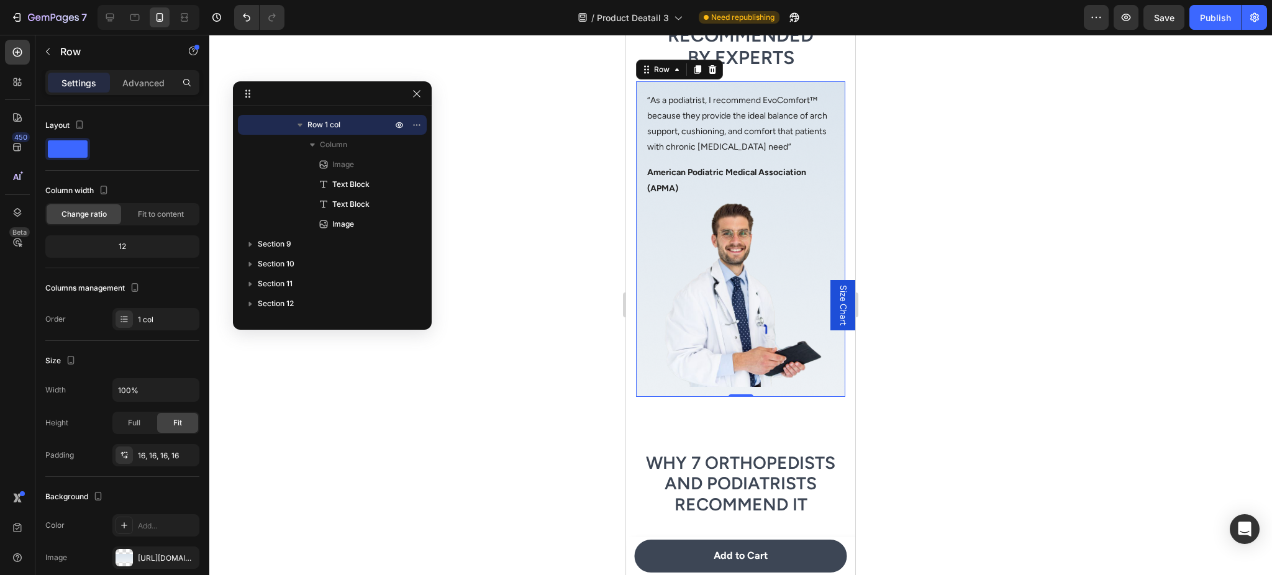
click at [653, 411] on div "Product Images EvoComfort™ Ortho Cushion Shoes Product Title $59.95 Product Pri…" at bounding box center [740, 578] width 229 height 6617
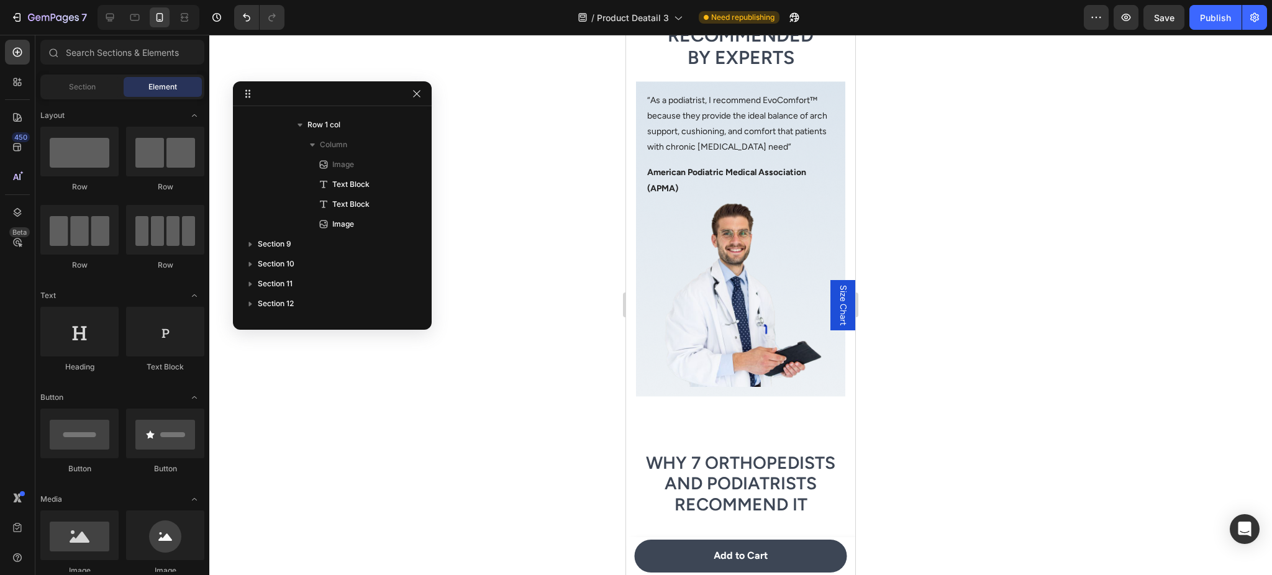
click at [647, 408] on div "Product Images EvoComfort™ Ortho Cushion Shoes Product Title $59.95 Product Pri…" at bounding box center [740, 578] width 229 height 6617
click at [652, 207] on img at bounding box center [740, 292] width 189 height 189
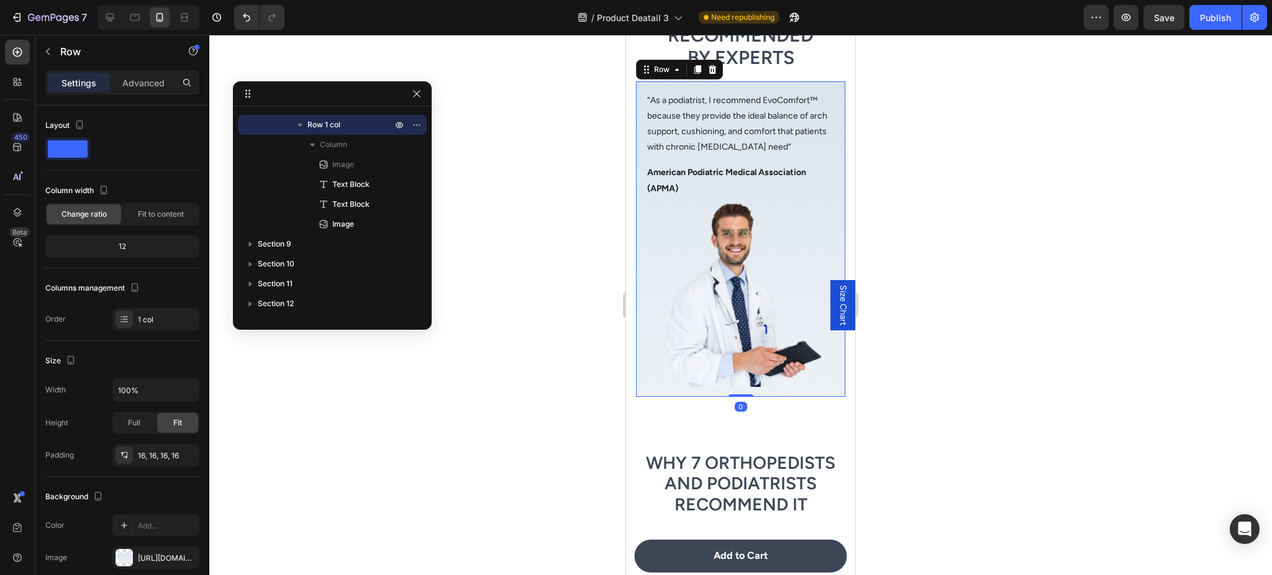
click at [644, 204] on div "Image “As a podiatrist, I recommend EvoComfort™ because they provide the ideal …" at bounding box center [740, 239] width 209 height 316
click at [170, 561] on div "[URL][DOMAIN_NAME]" at bounding box center [156, 558] width 36 height 11
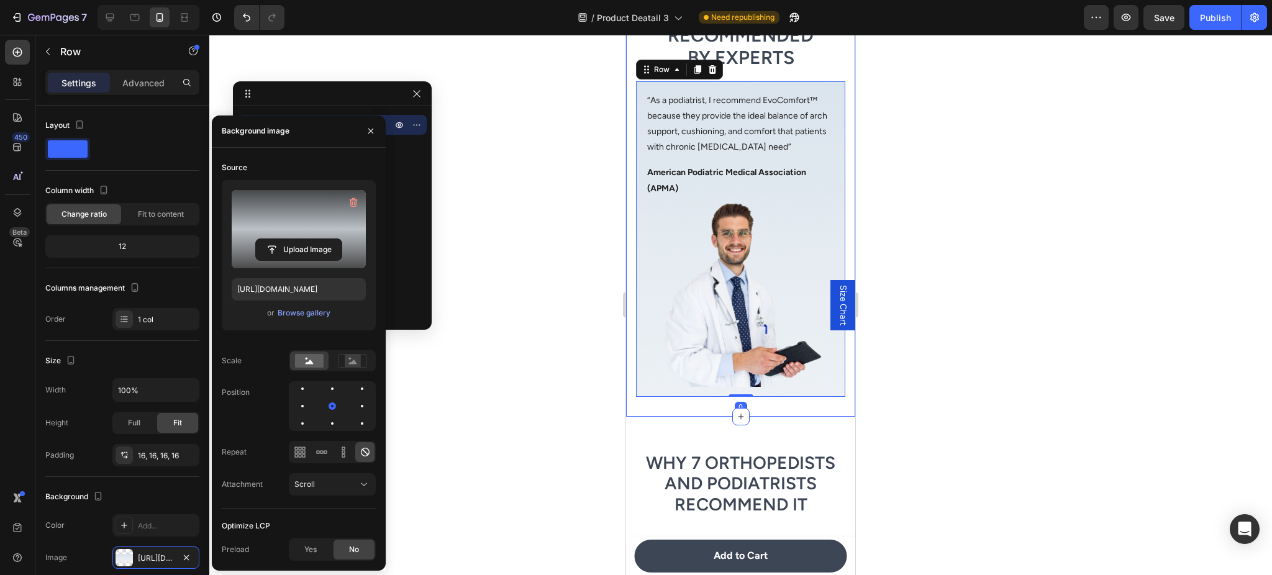
click at [306, 199] on label at bounding box center [299, 229] width 134 height 78
click at [306, 239] on input "file" at bounding box center [299, 249] width 86 height 21
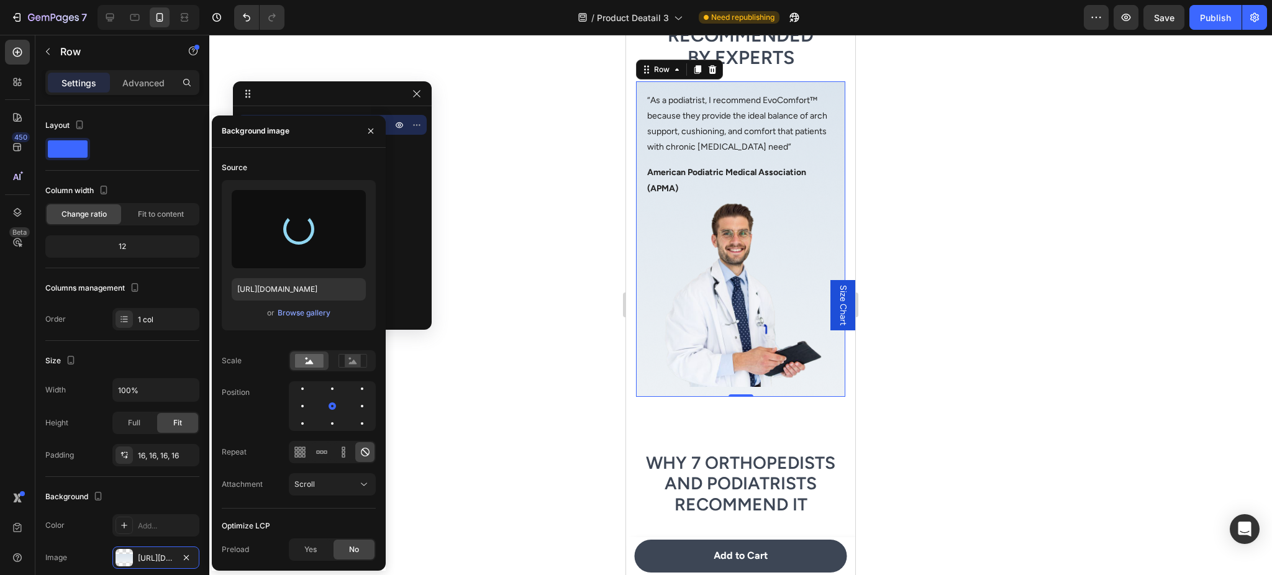
type input "[URL][DOMAIN_NAME]"
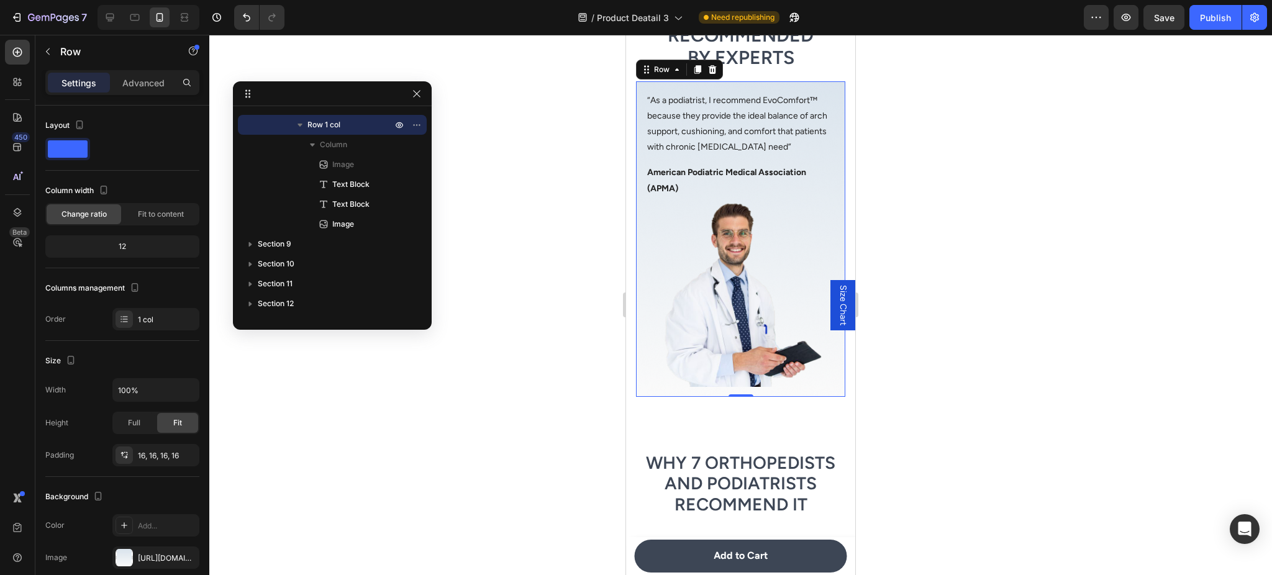
click at [1039, 350] on div at bounding box center [740, 305] width 1063 height 540
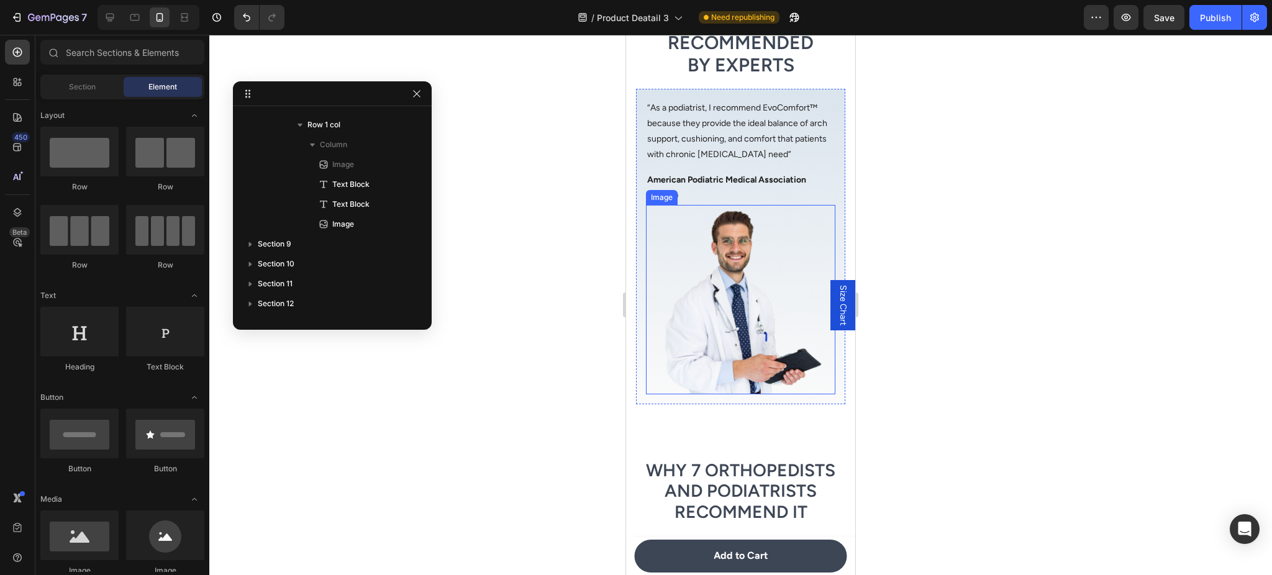
scroll to position [2680, 0]
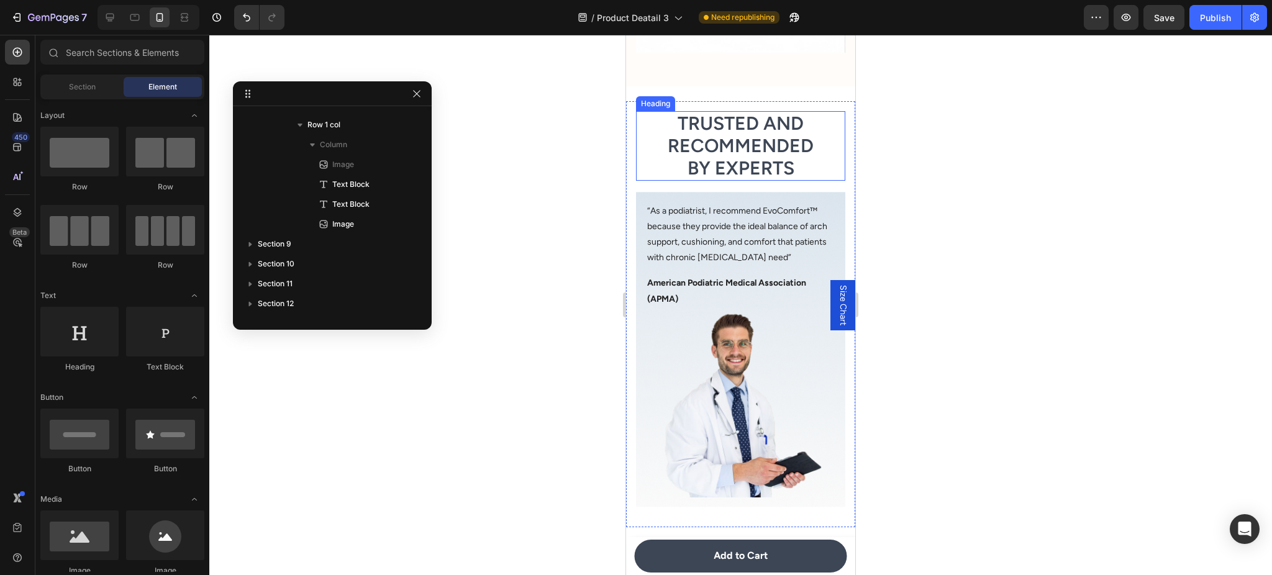
click at [750, 139] on h2 "Trusted and Recommended by Experts" at bounding box center [740, 146] width 209 height 70
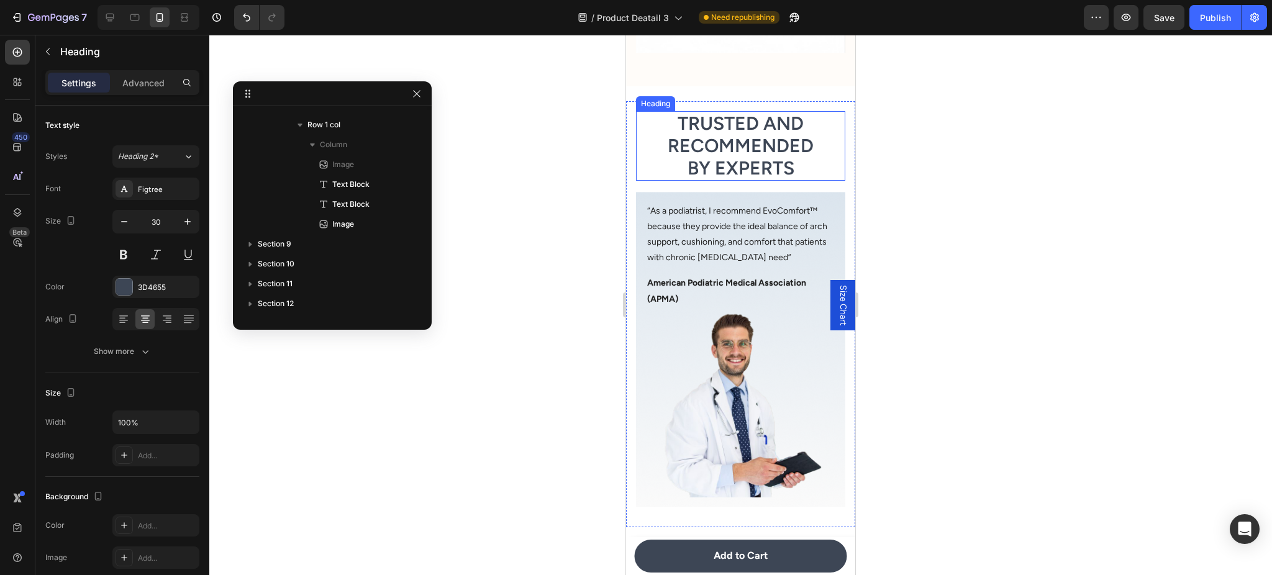
scroll to position [116, 0]
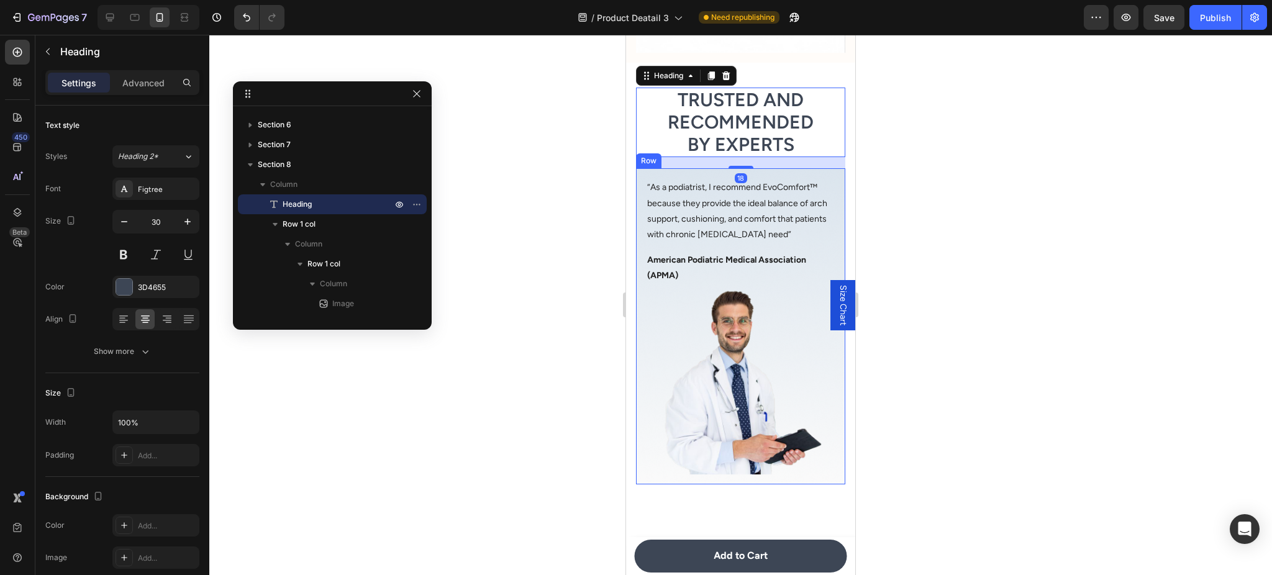
click at [145, 93] on div "Settings Advanced" at bounding box center [122, 82] width 154 height 25
click at [147, 87] on p "Advanced" at bounding box center [143, 82] width 42 height 13
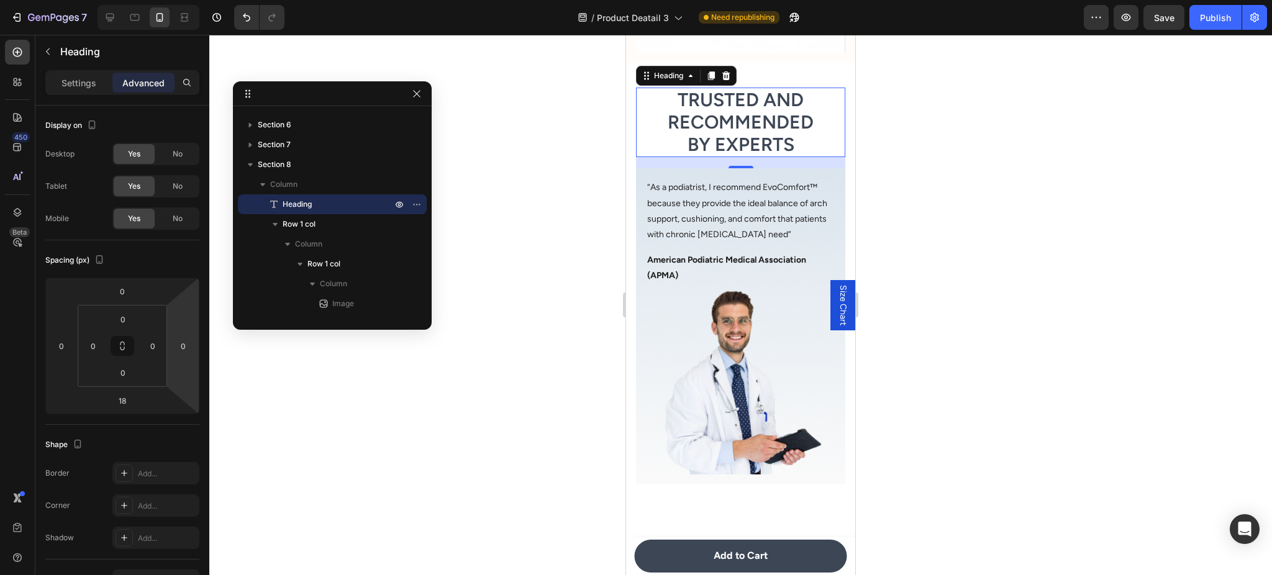
click at [1075, 223] on div at bounding box center [740, 305] width 1063 height 540
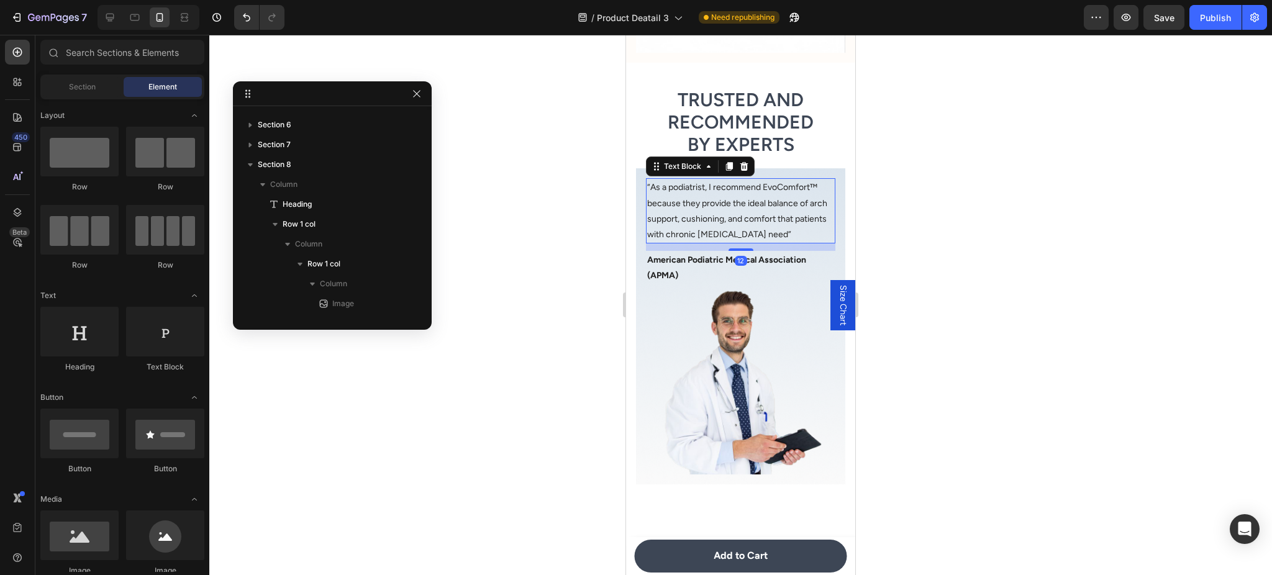
click at [759, 242] on p "“As a podiatrist, I recommend EvoComfort™ because they provide the ideal balanc…" at bounding box center [740, 211] width 187 height 63
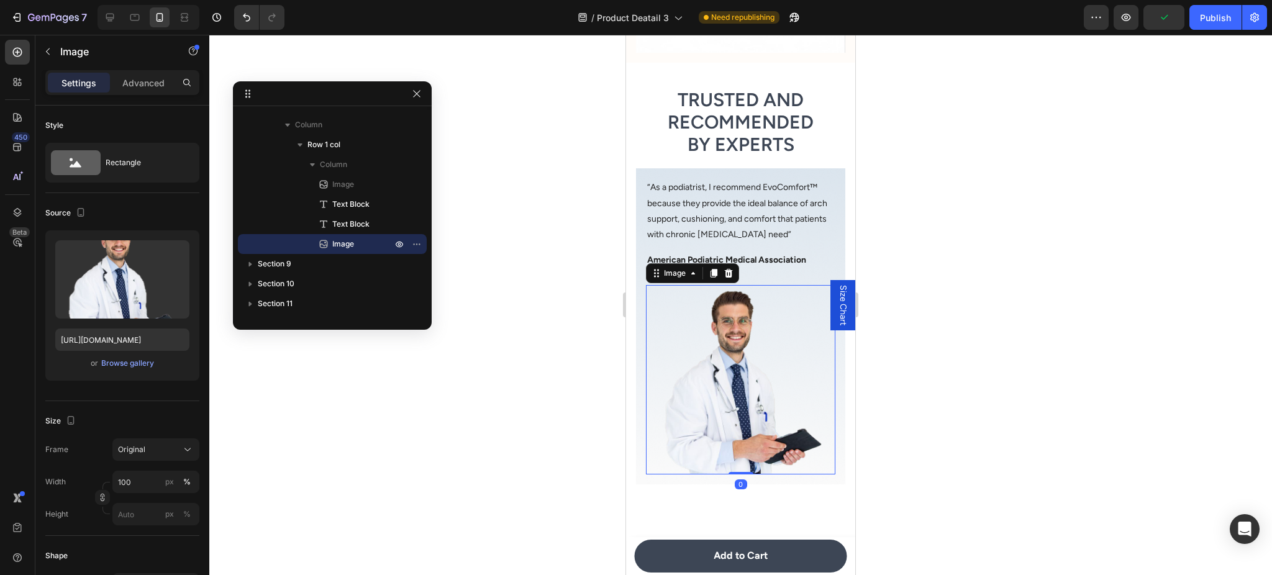
click at [754, 364] on img at bounding box center [740, 379] width 189 height 189
click at [1008, 364] on div at bounding box center [740, 305] width 1063 height 540
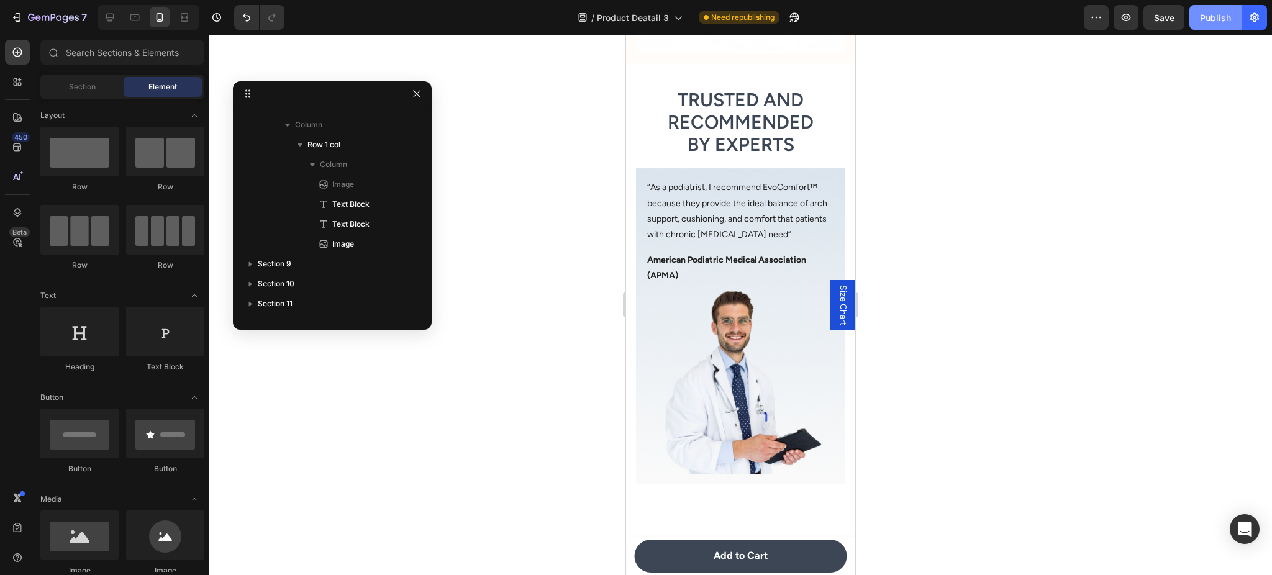
click at [1224, 21] on div "Publish" at bounding box center [1215, 17] width 31 height 13
click at [822, 193] on div "Image “As a podiatrist, I recommend EvoComfort™ because they provide the ideal …" at bounding box center [740, 326] width 209 height 316
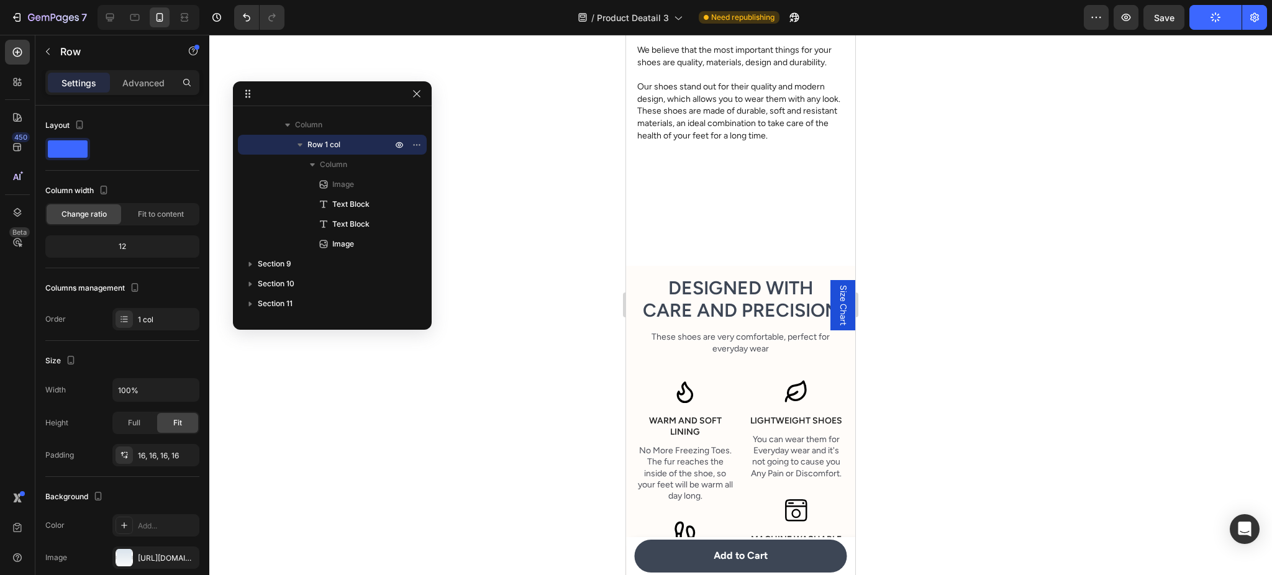
scroll to position [1907, 0]
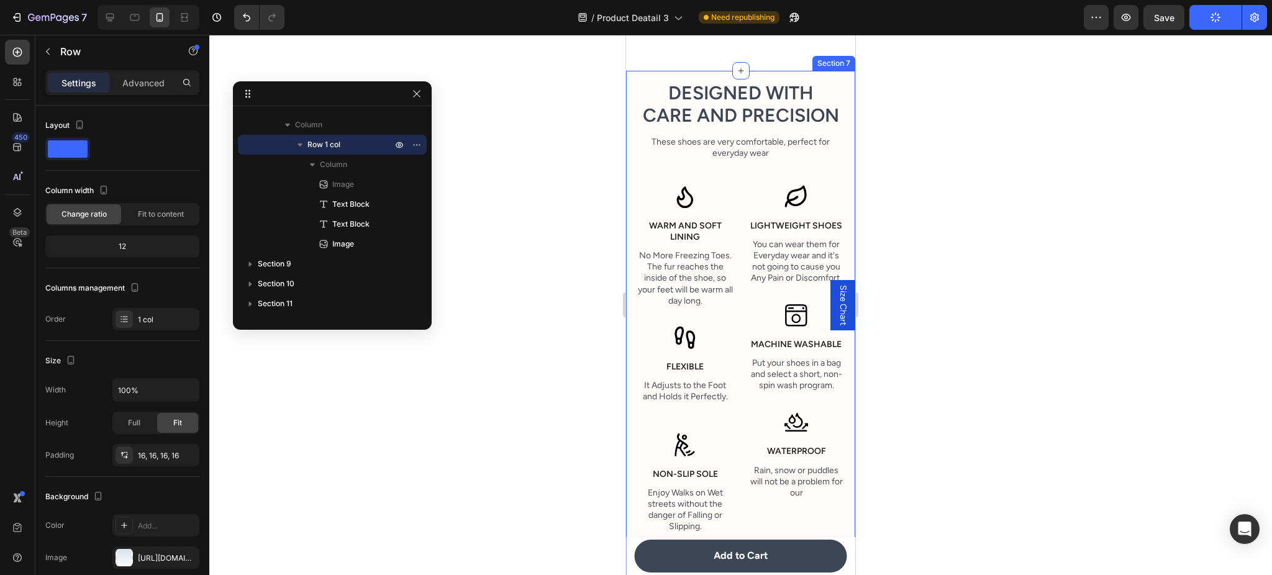
click at [729, 200] on div "Designed with Care and Precision Heading These shoes are very comfortable, perf…" at bounding box center [740, 409] width 209 height 657
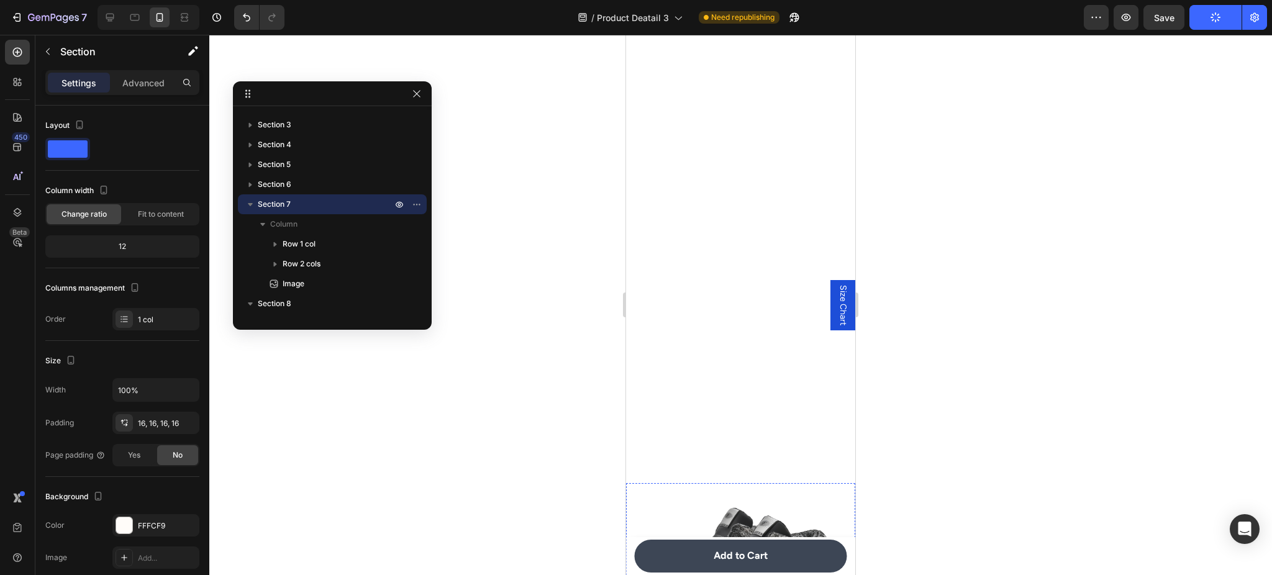
scroll to position [1670, 0]
